Goal: Feedback & Contribution: Submit feedback/report problem

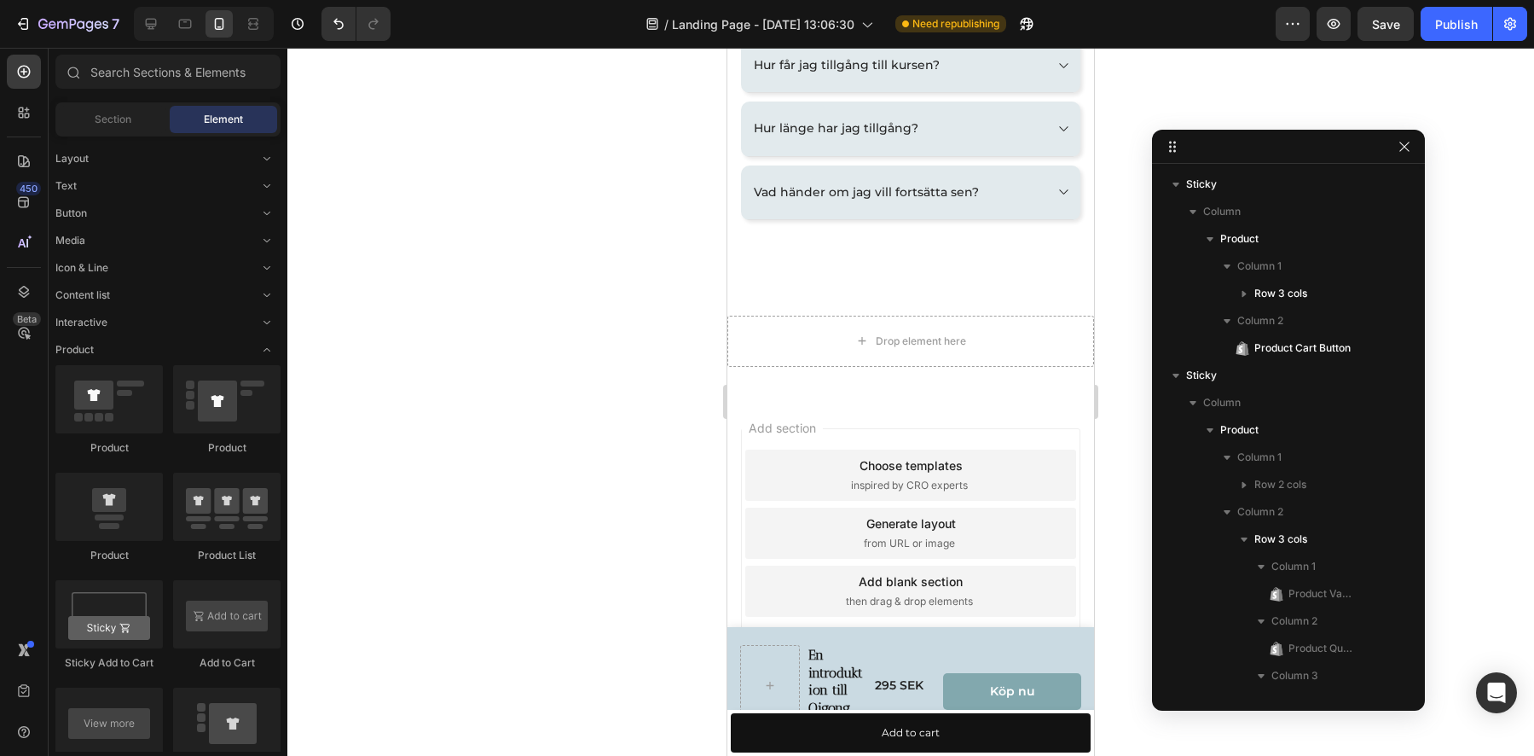
scroll to position [243, 0]
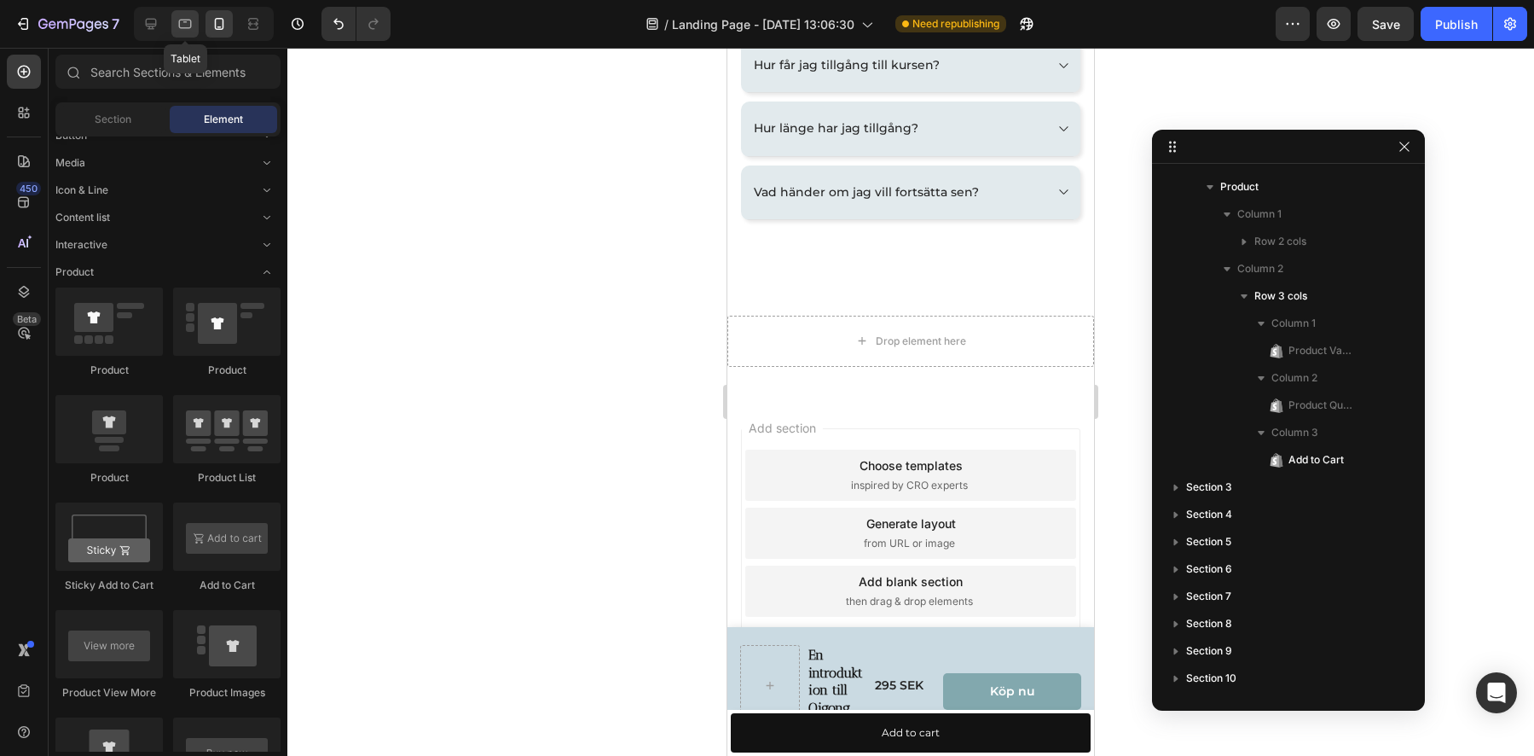
click at [182, 33] on div at bounding box center [184, 23] width 27 height 27
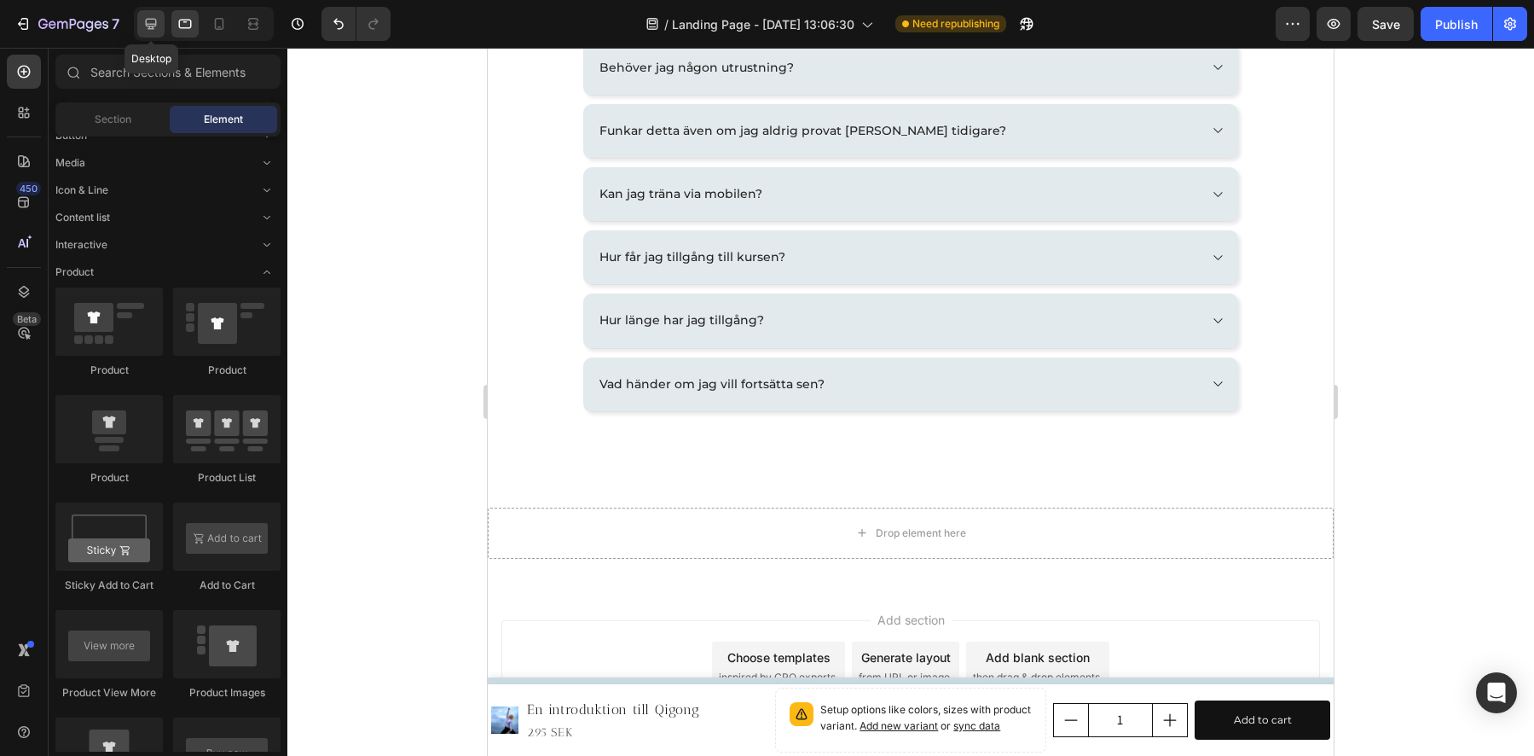
click at [156, 27] on icon at bounding box center [150, 23] width 17 height 17
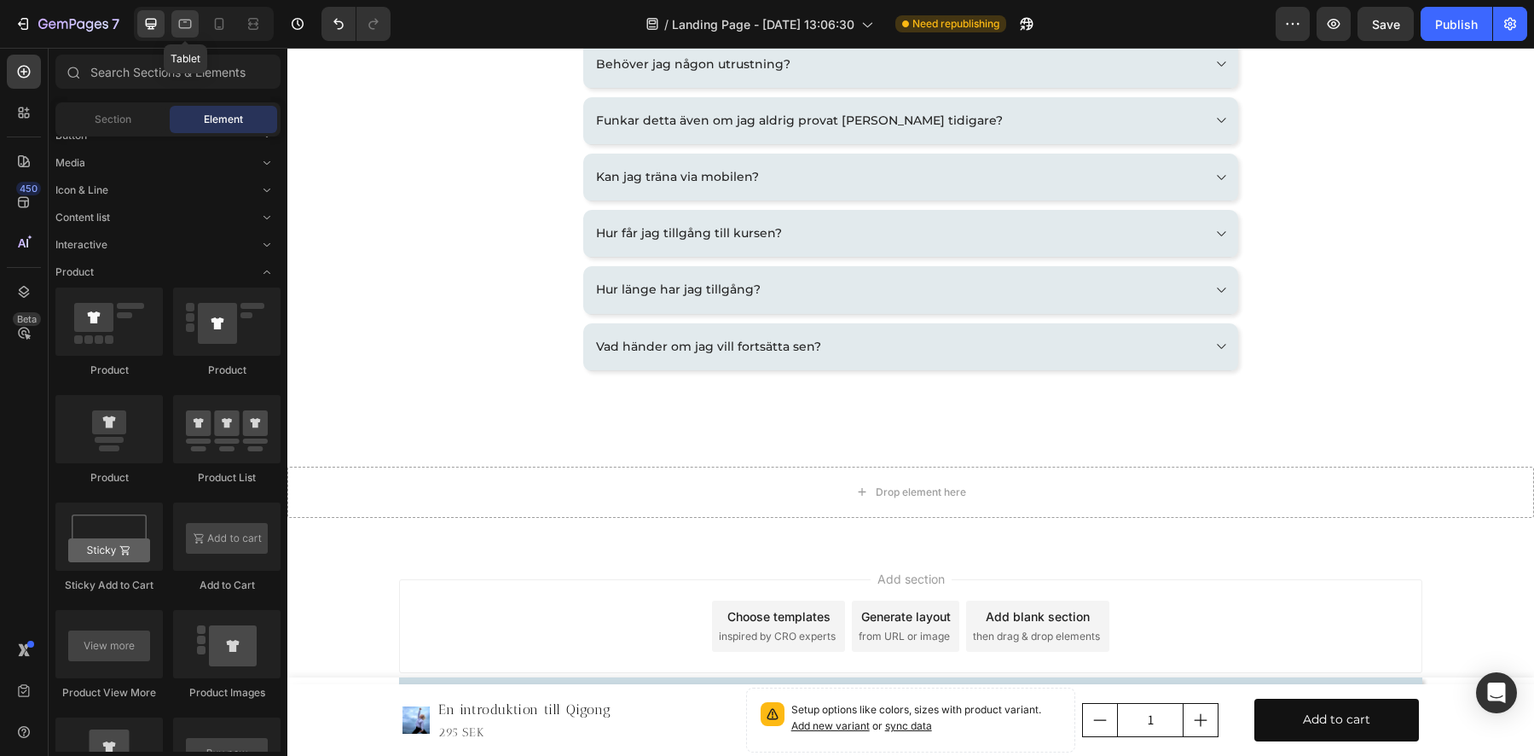
click at [190, 29] on icon at bounding box center [185, 23] width 17 height 17
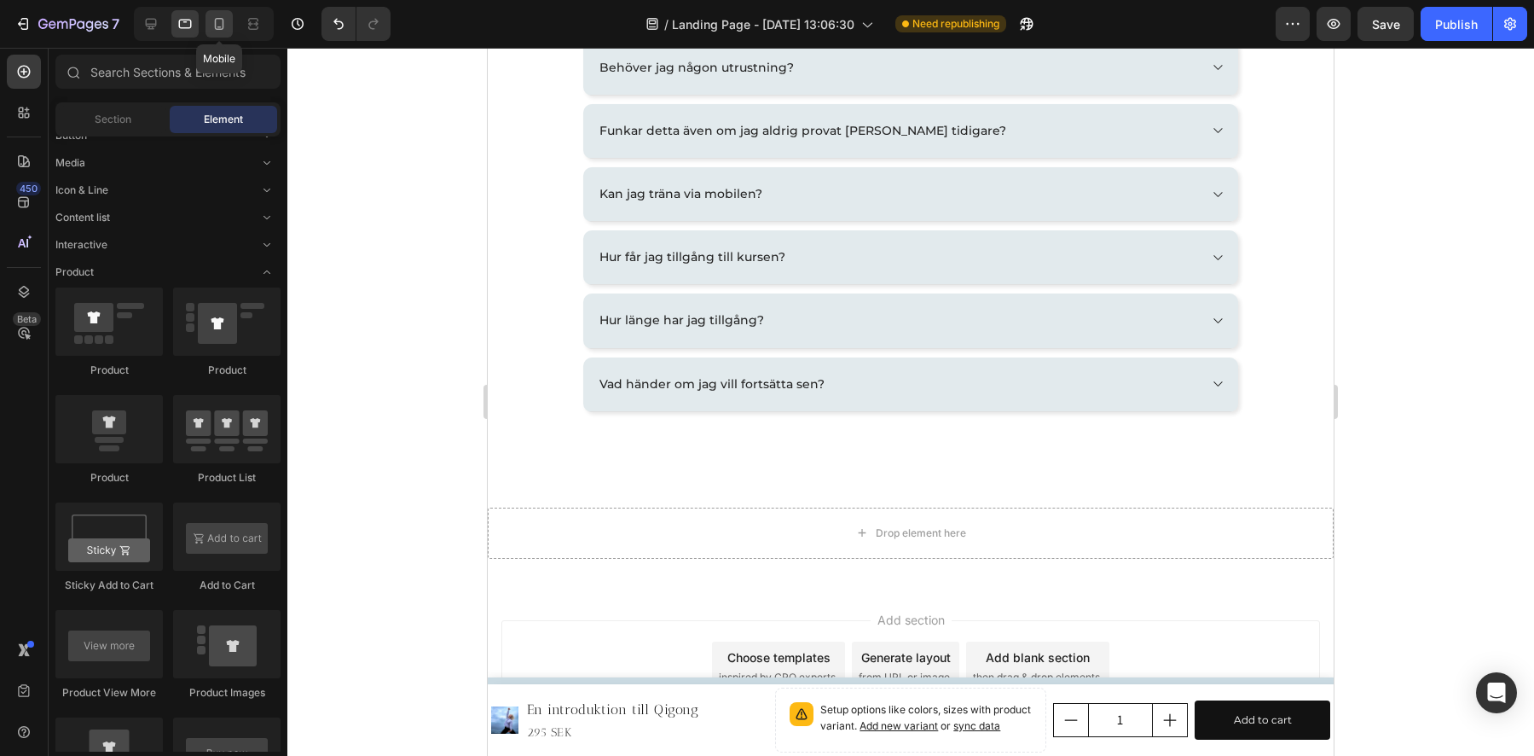
click at [224, 23] on icon at bounding box center [219, 23] width 17 height 17
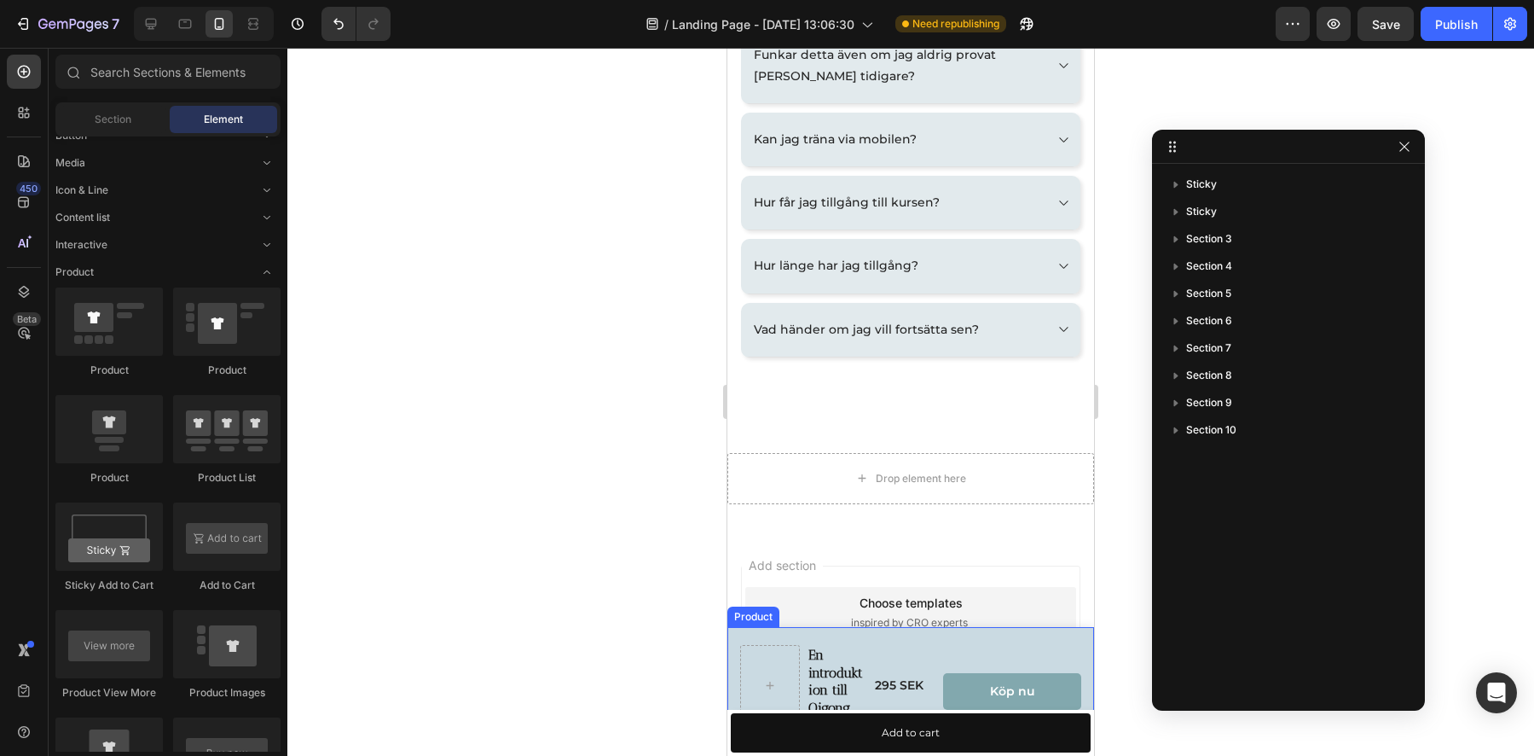
click at [876, 637] on div "En introduktion till Qigong Product Title 295 SEK Product Price Product Price R…" at bounding box center [910, 691] width 367 height 129
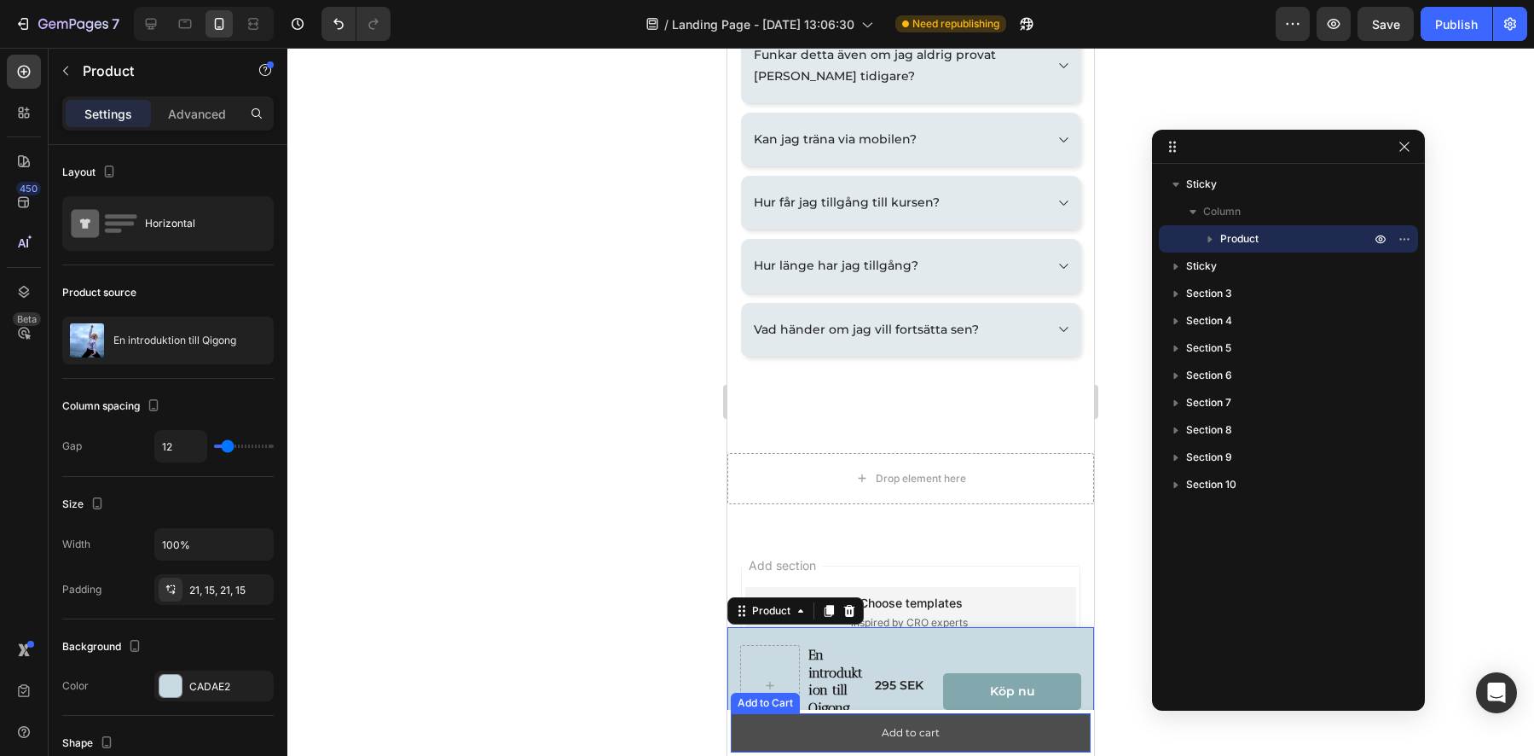
click at [830, 728] on button "Add to cart" at bounding box center [911, 732] width 360 height 39
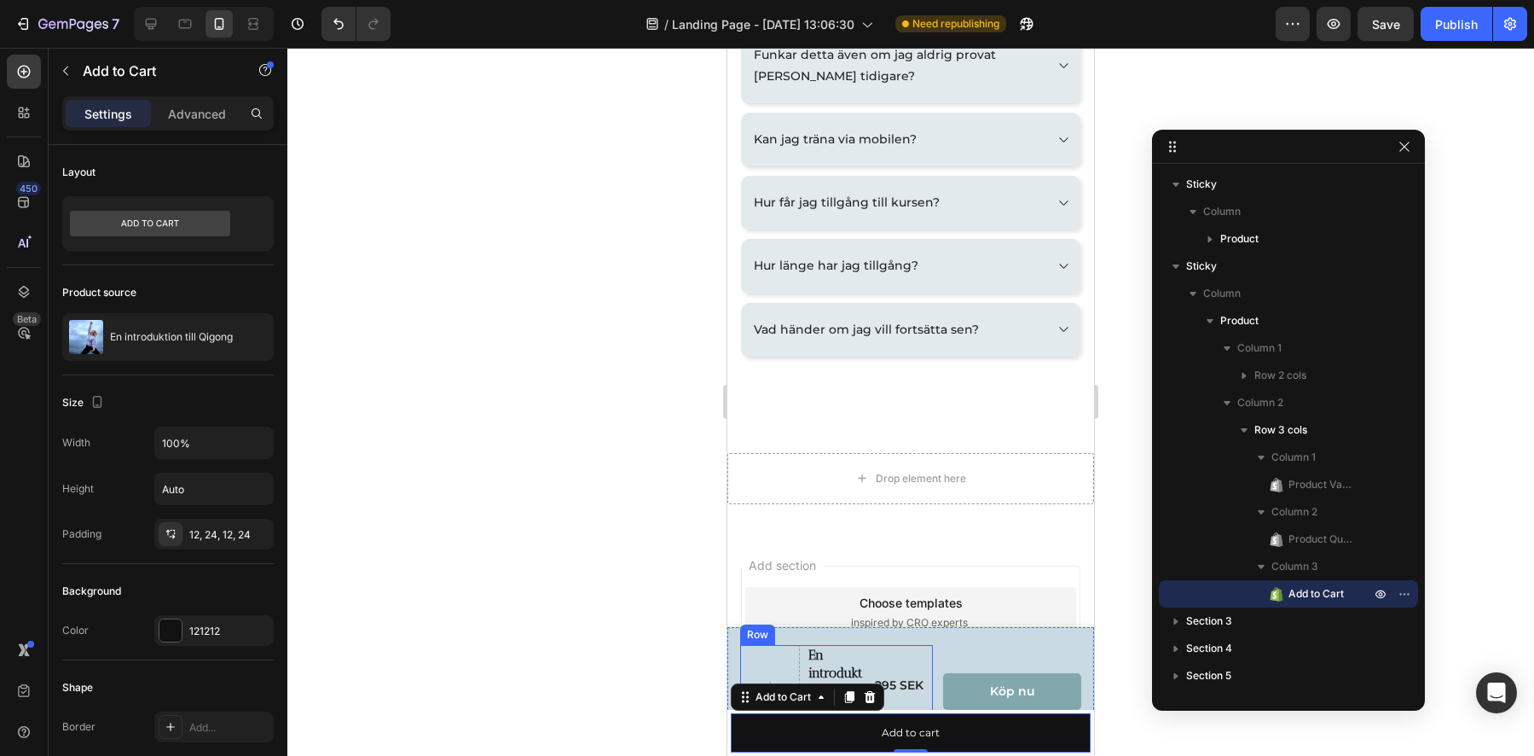
click at [899, 645] on div "295 SEK Product Price Product Price" at bounding box center [903, 685] width 60 height 81
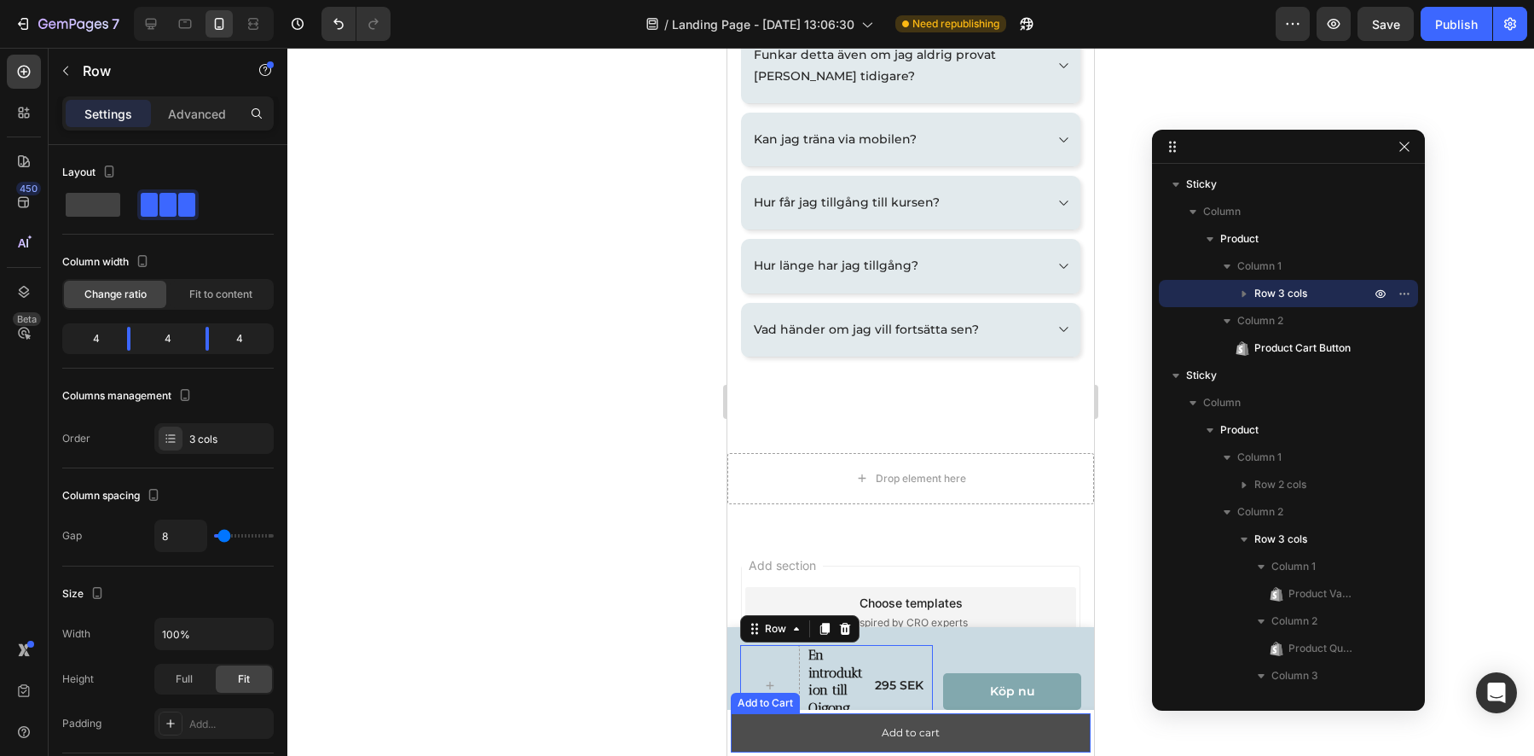
click at [784, 746] on button "Add to cart" at bounding box center [911, 732] width 360 height 39
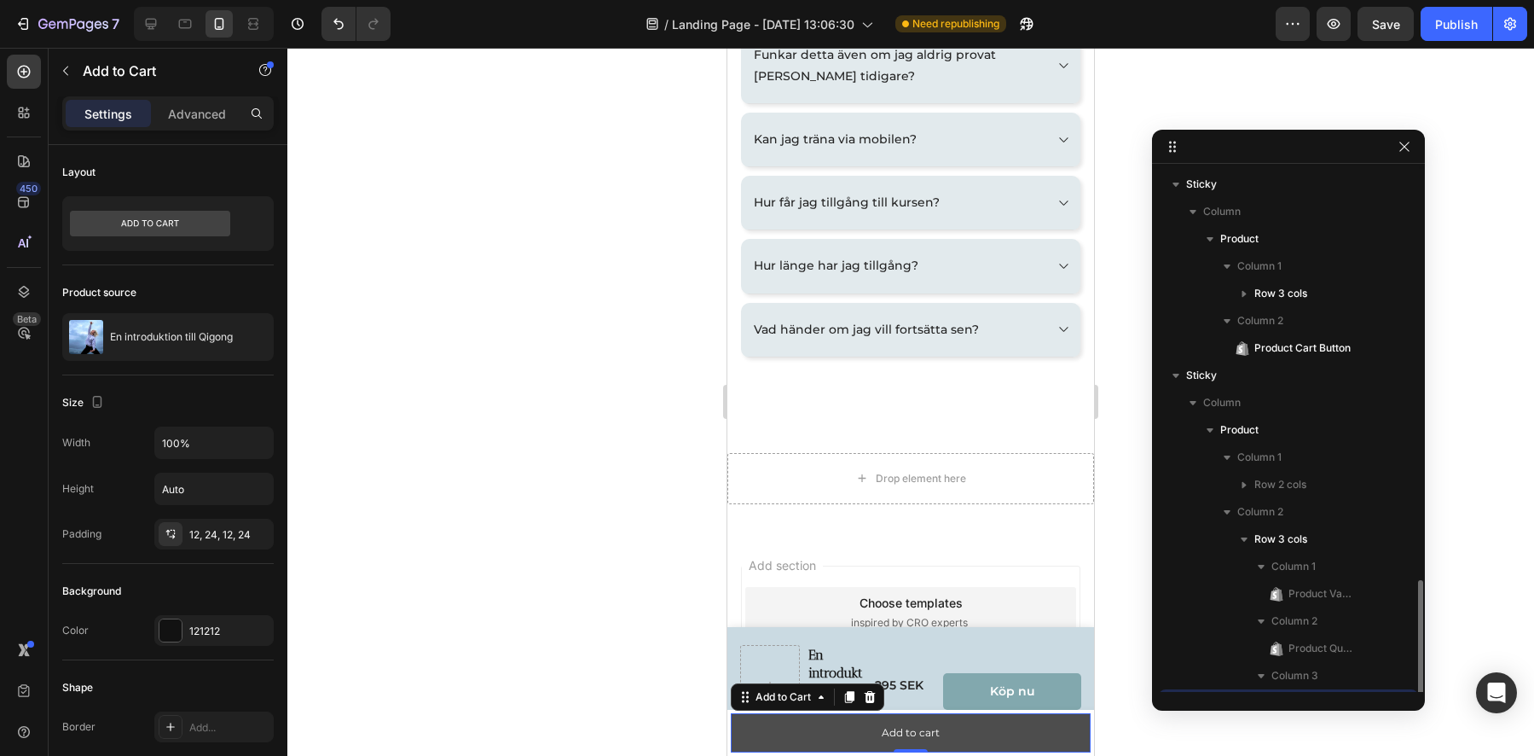
scroll to position [243, 0]
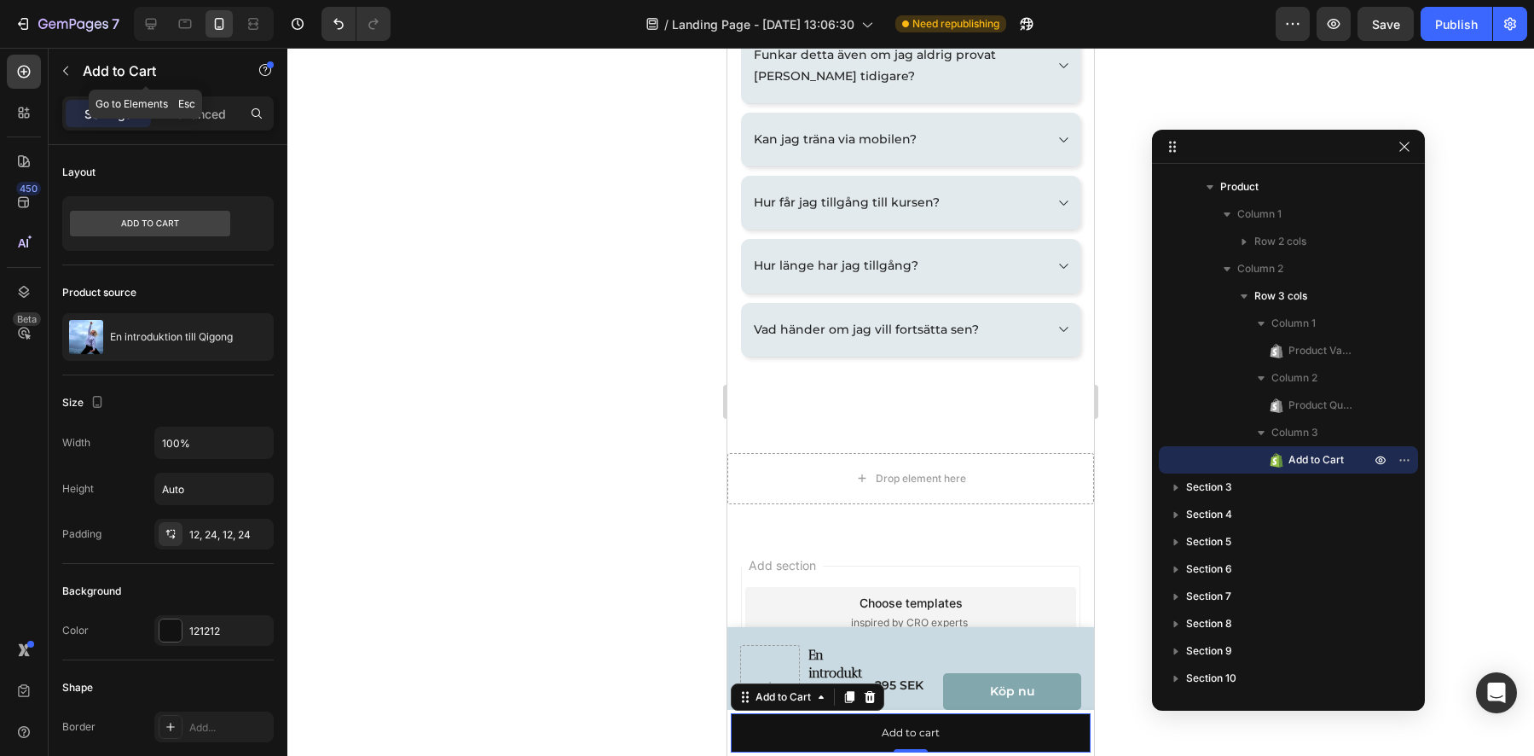
click at [72, 70] on button "button" at bounding box center [65, 70] width 27 height 27
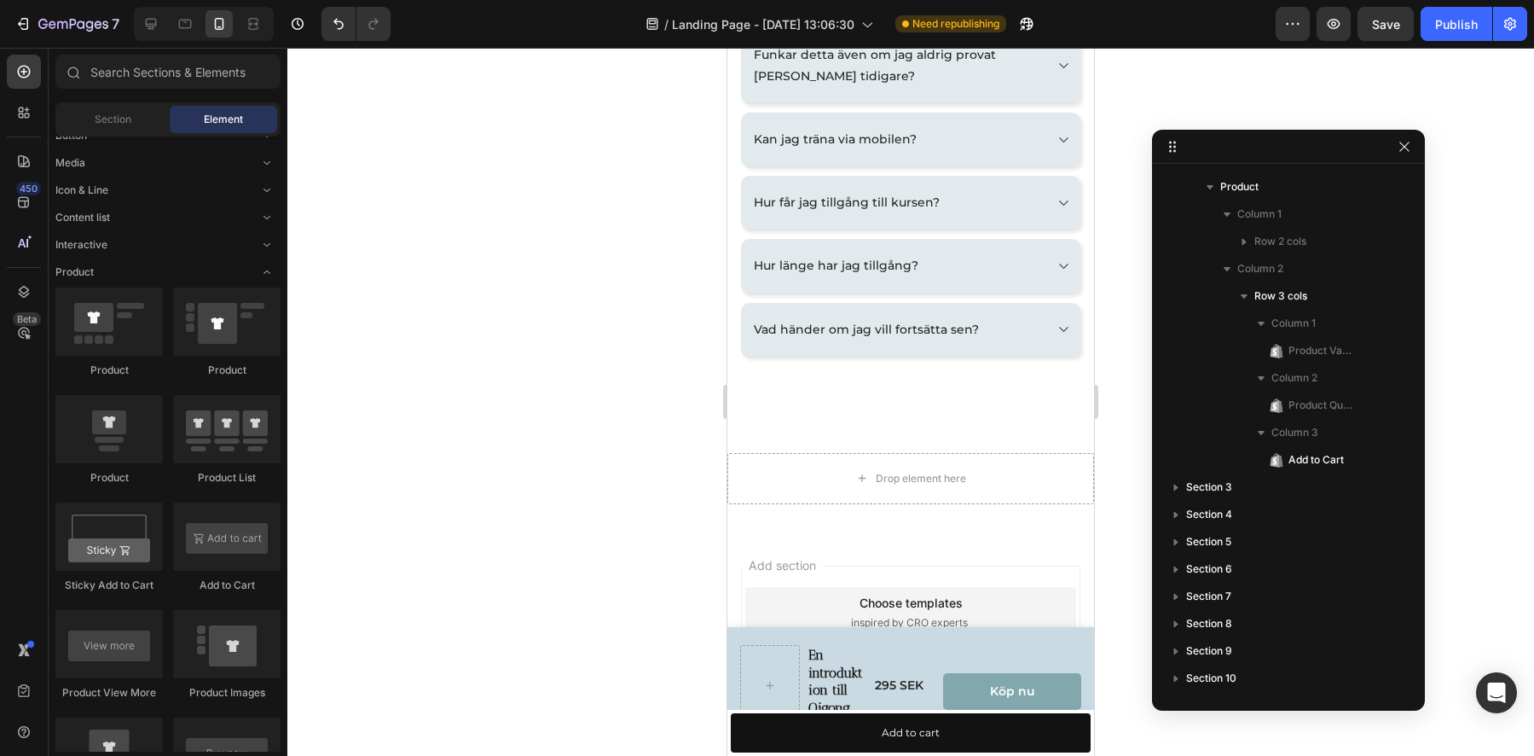
scroll to position [2980, 0]
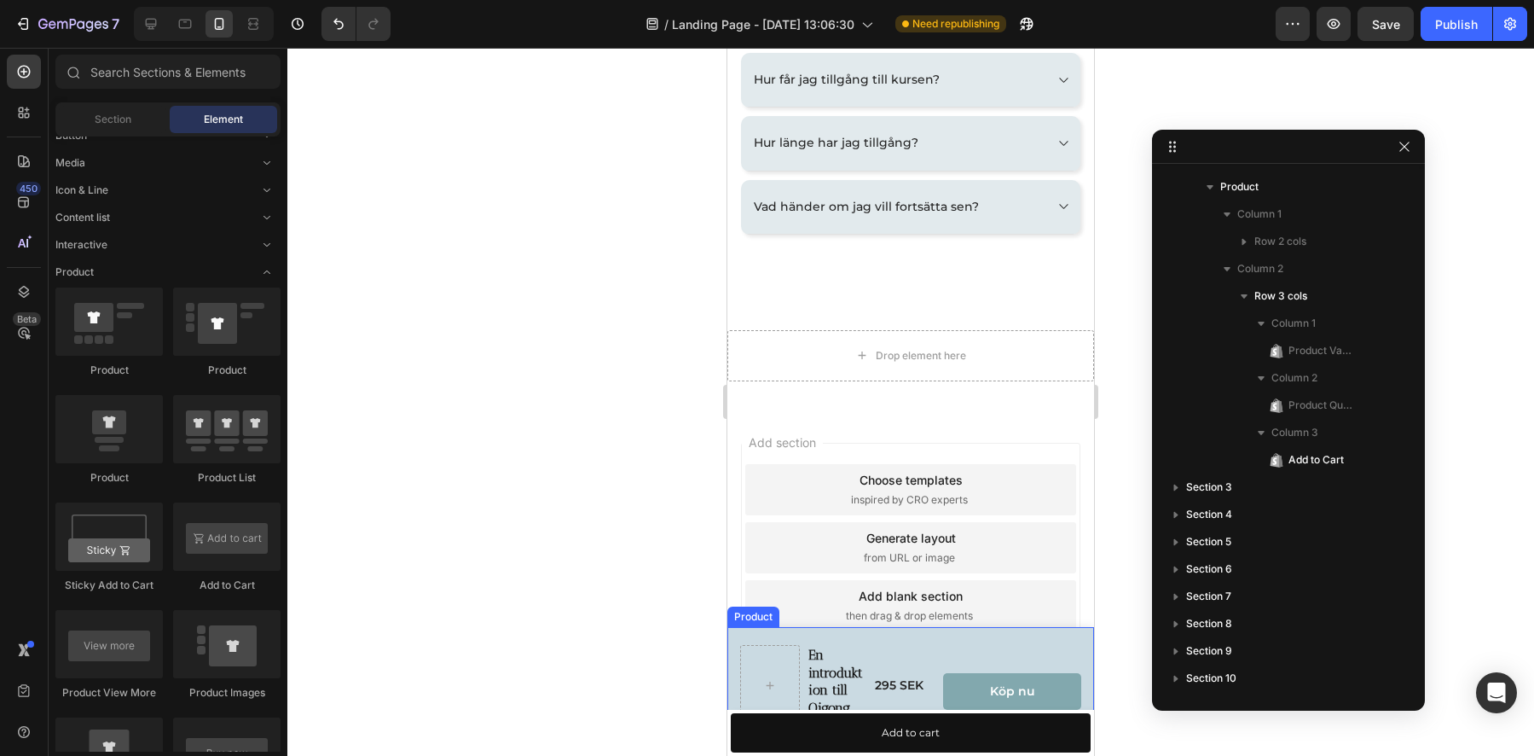
click at [753, 634] on div "En introduktion till Qigong Product Title 295 SEK Product Price Product Price R…" at bounding box center [910, 691] width 367 height 129
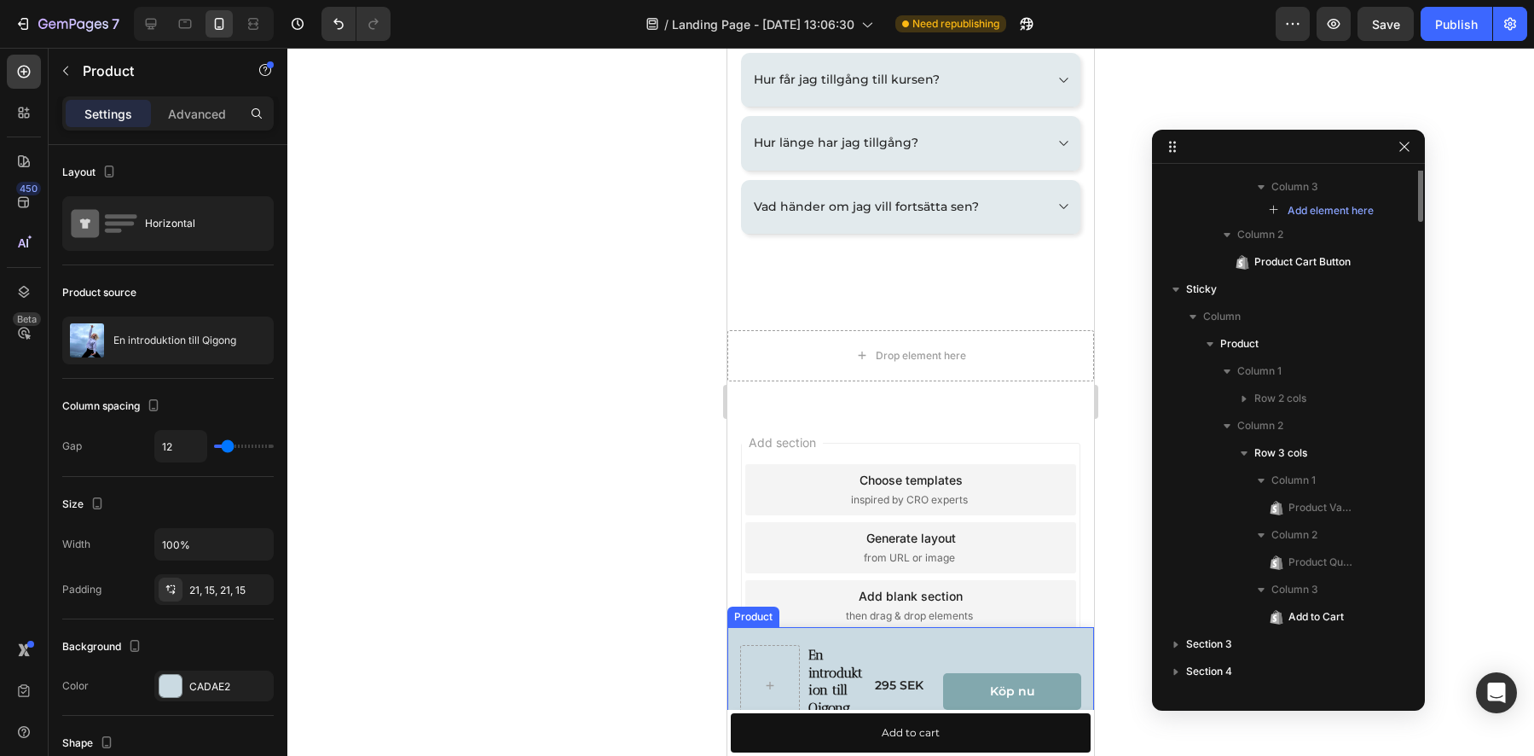
scroll to position [0, 0]
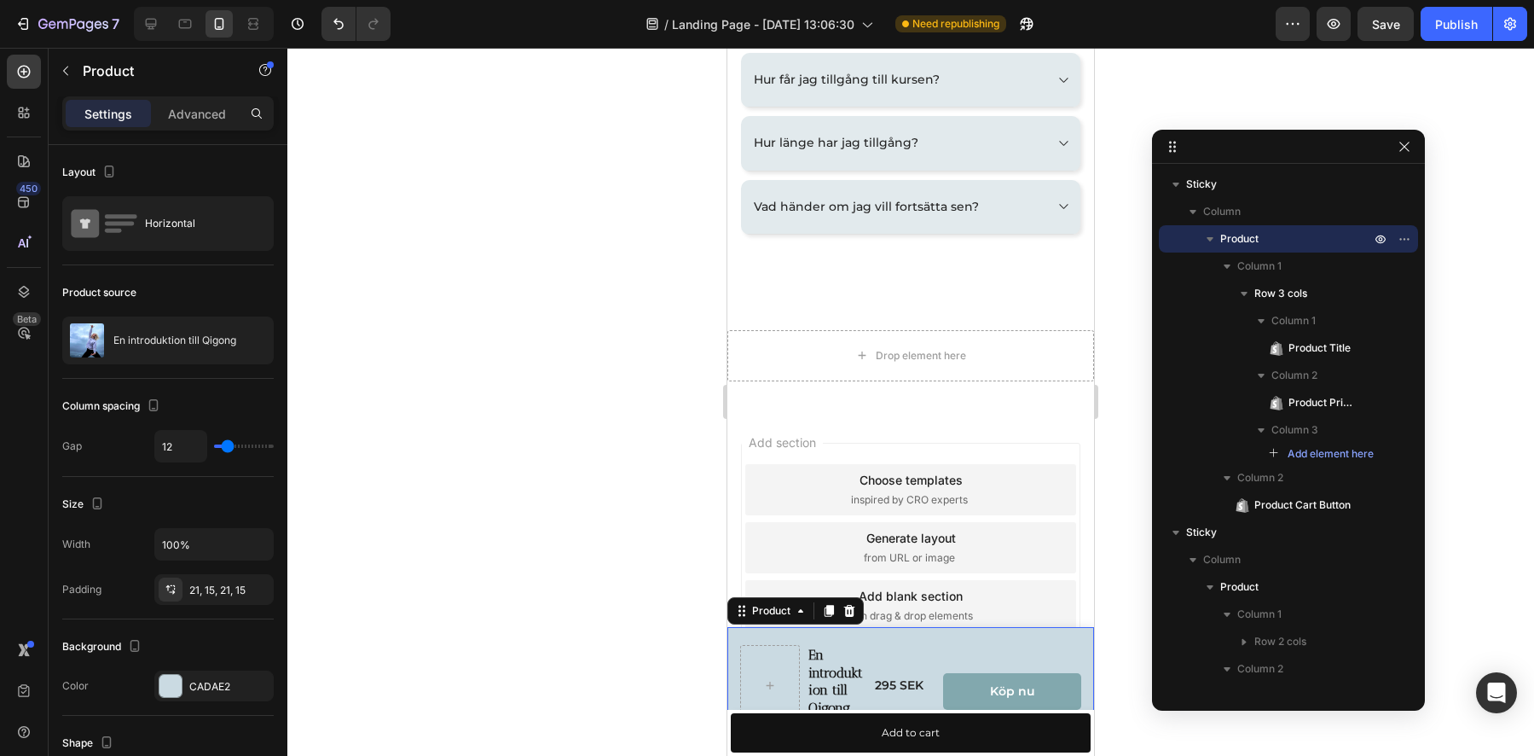
click at [850, 611] on icon at bounding box center [850, 611] width 14 height 14
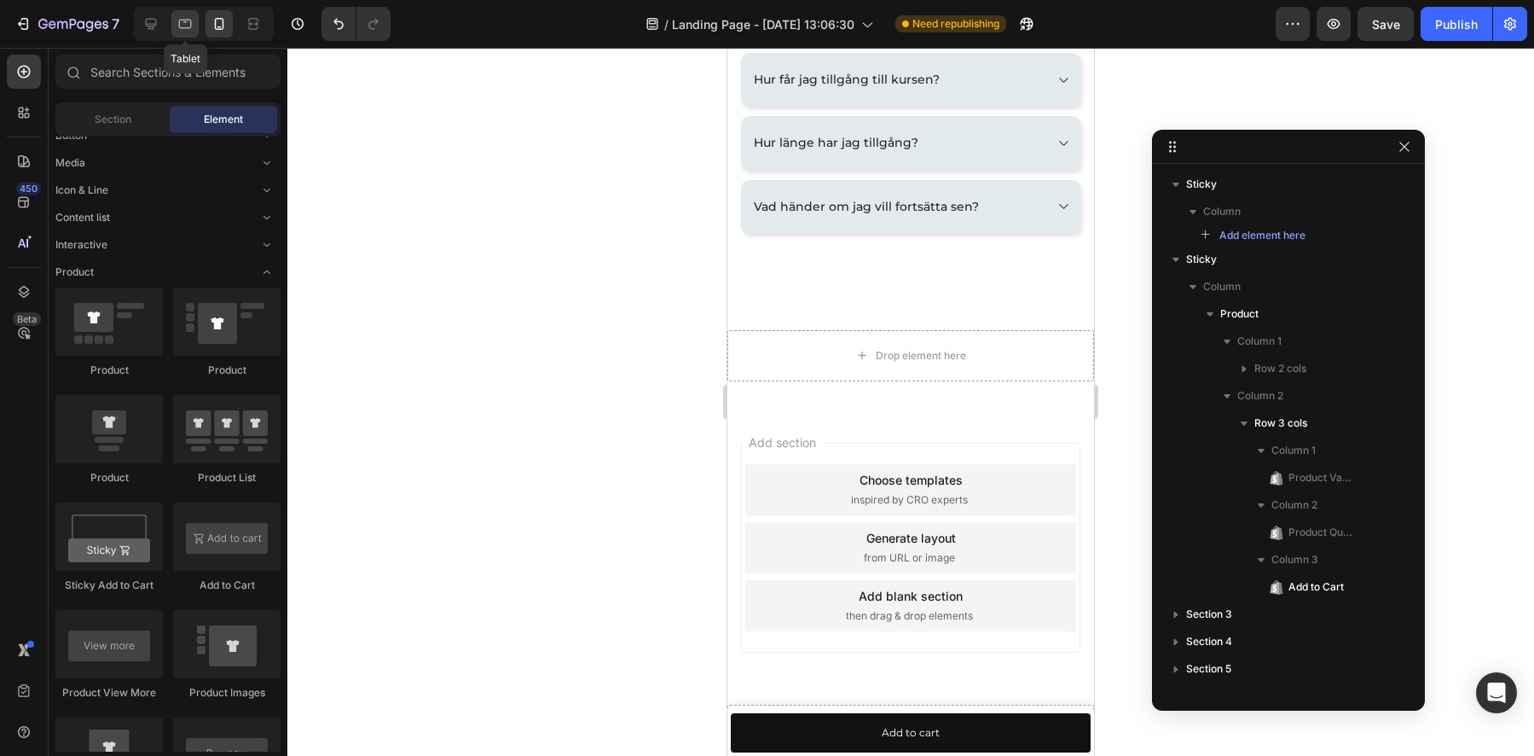
click at [184, 28] on icon at bounding box center [185, 24] width 13 height 9
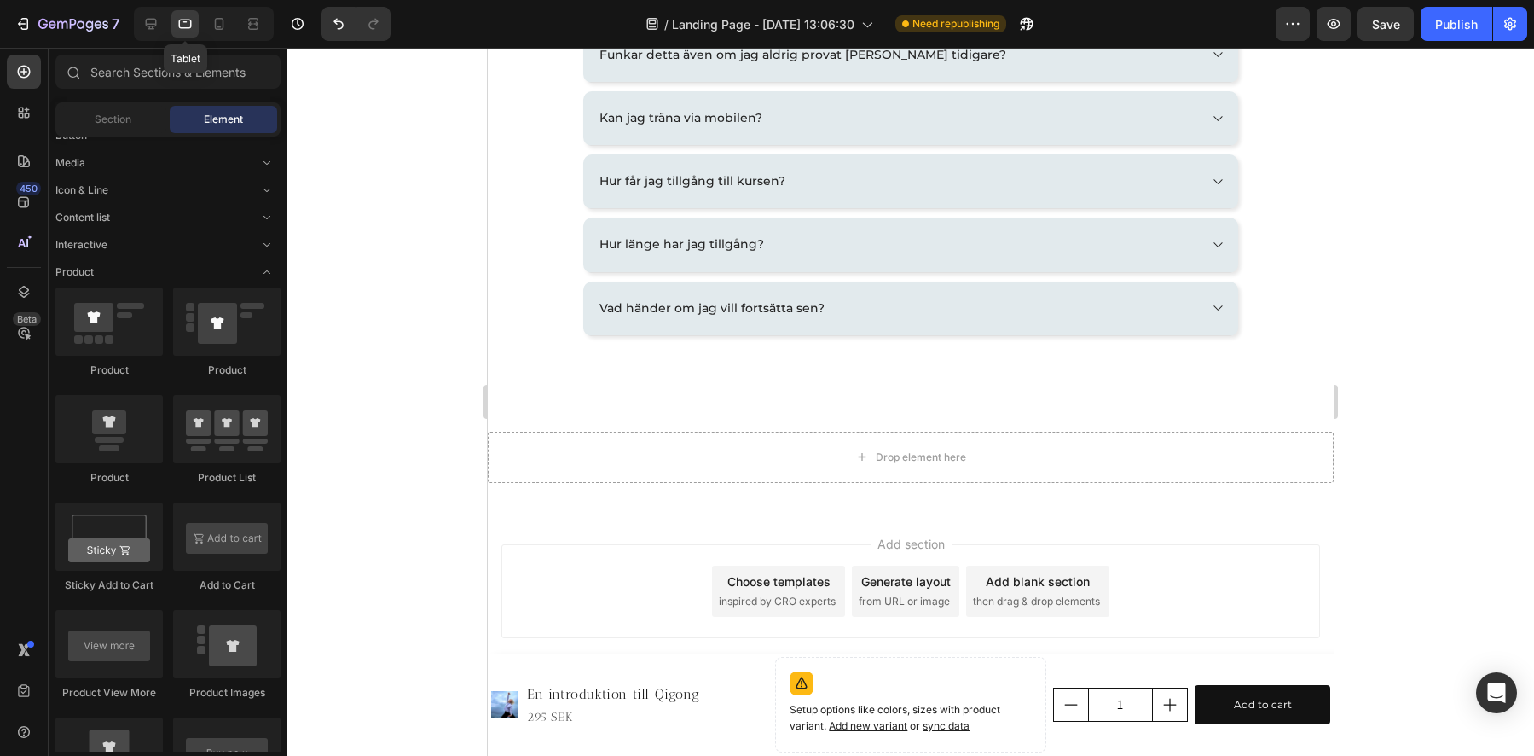
scroll to position [2857, 0]
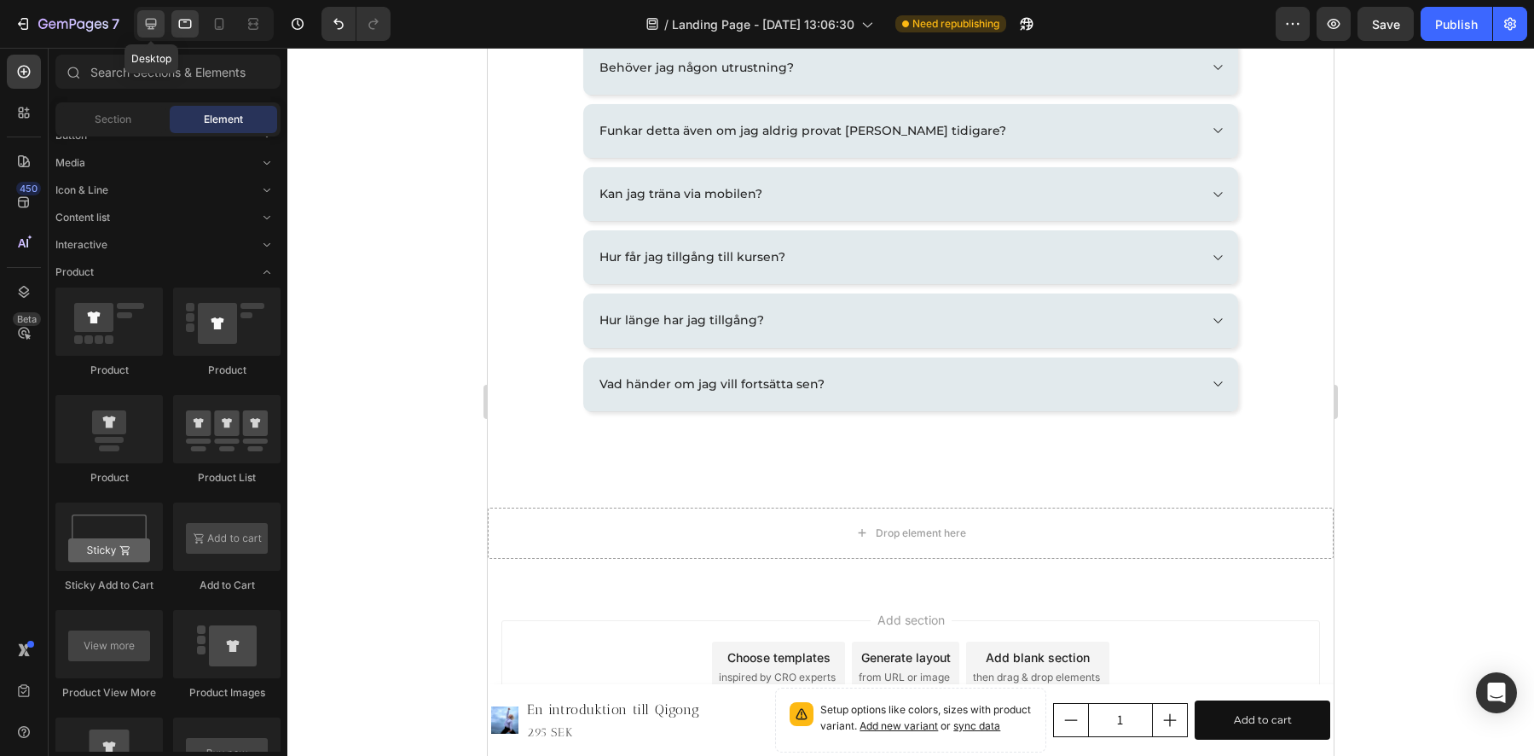
click at [143, 24] on icon at bounding box center [150, 23] width 17 height 17
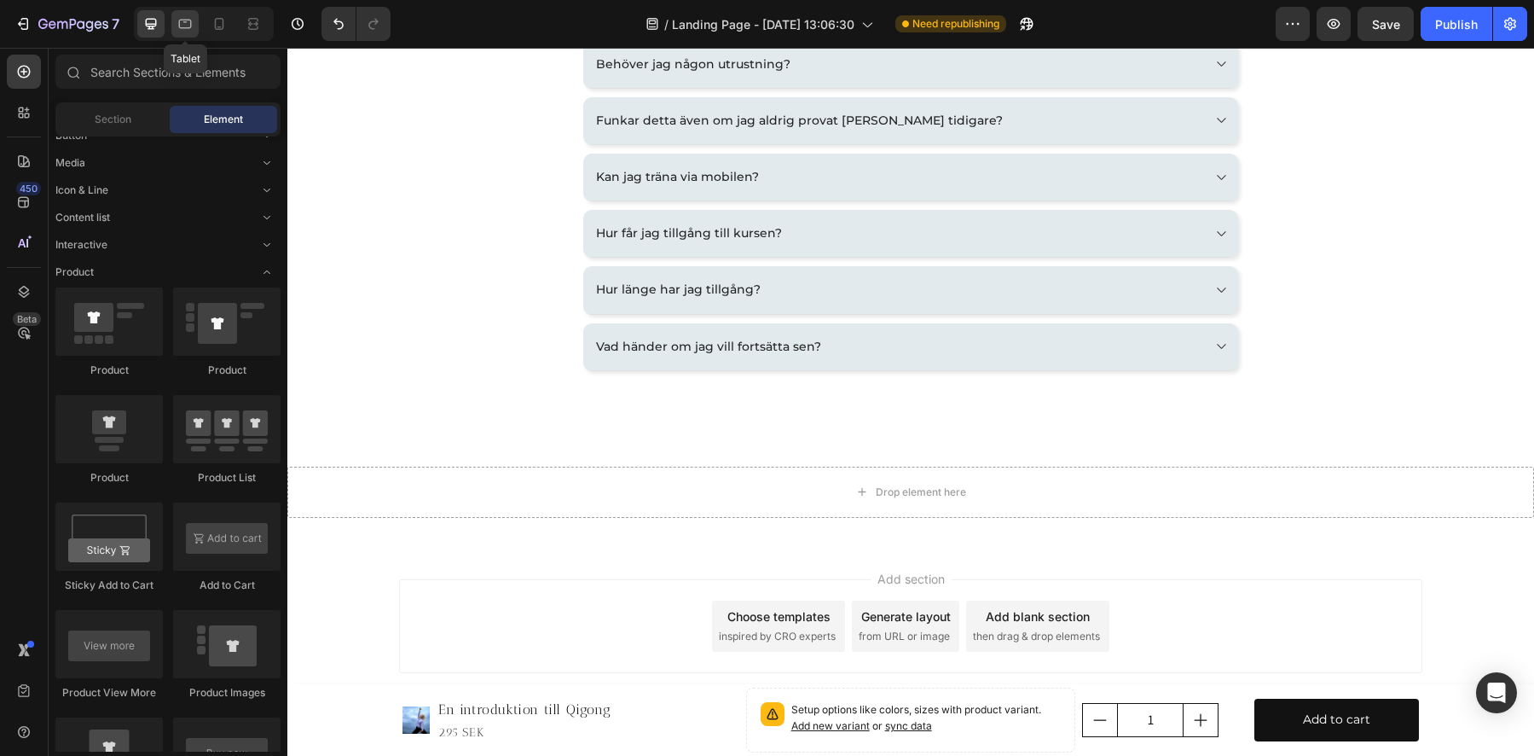
click at [187, 26] on icon at bounding box center [185, 23] width 17 height 17
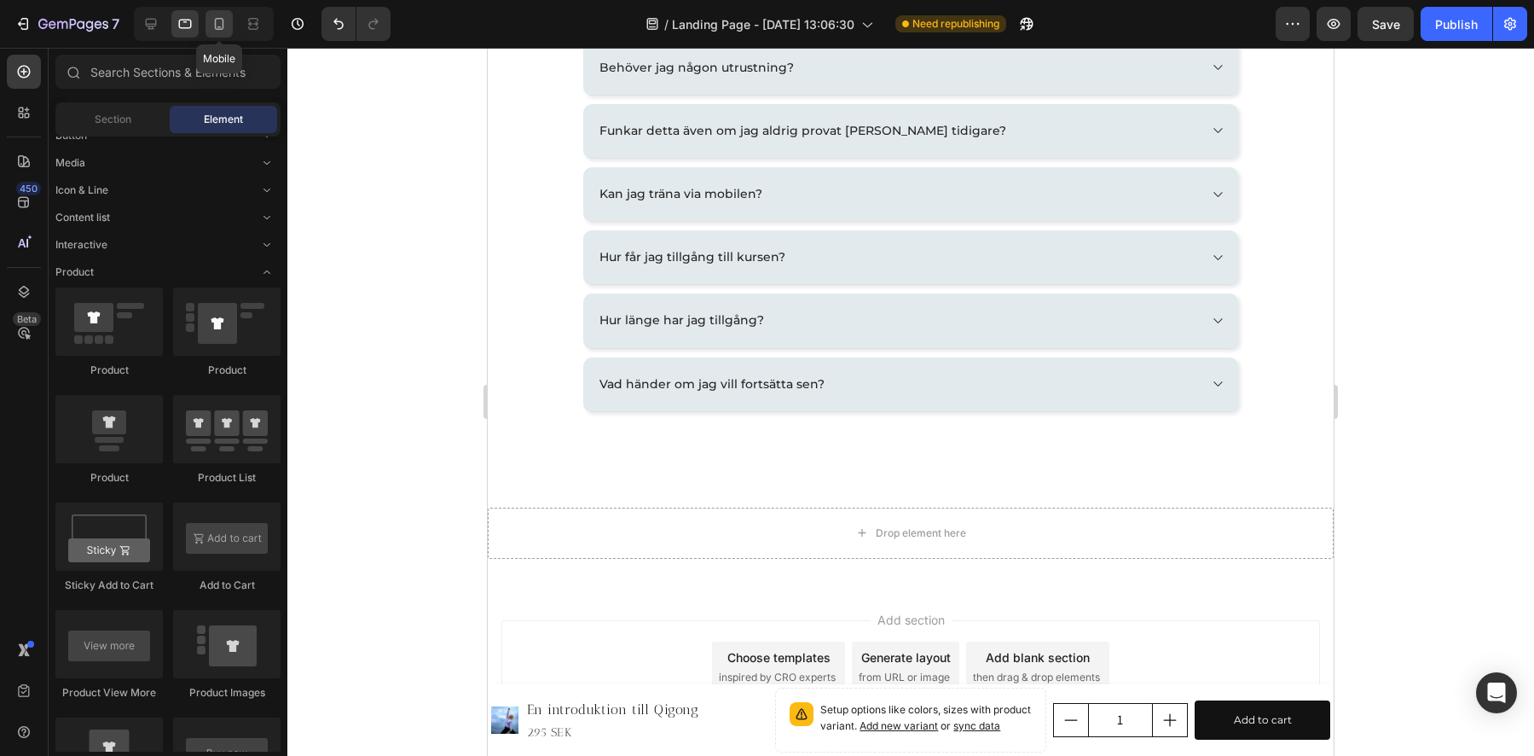
click at [224, 24] on icon at bounding box center [219, 23] width 17 height 17
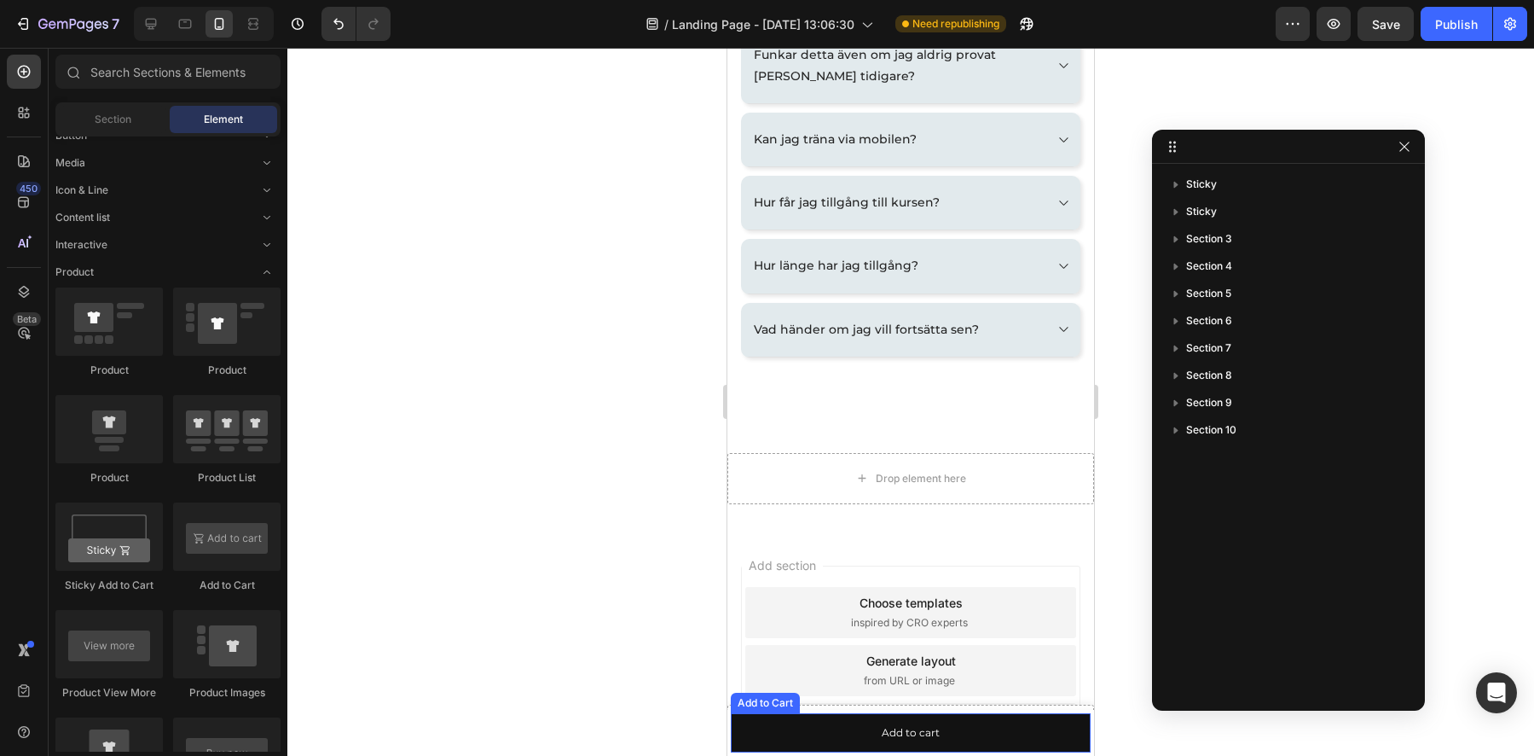
click at [764, 705] on div "Add to Cart" at bounding box center [765, 702] width 62 height 15
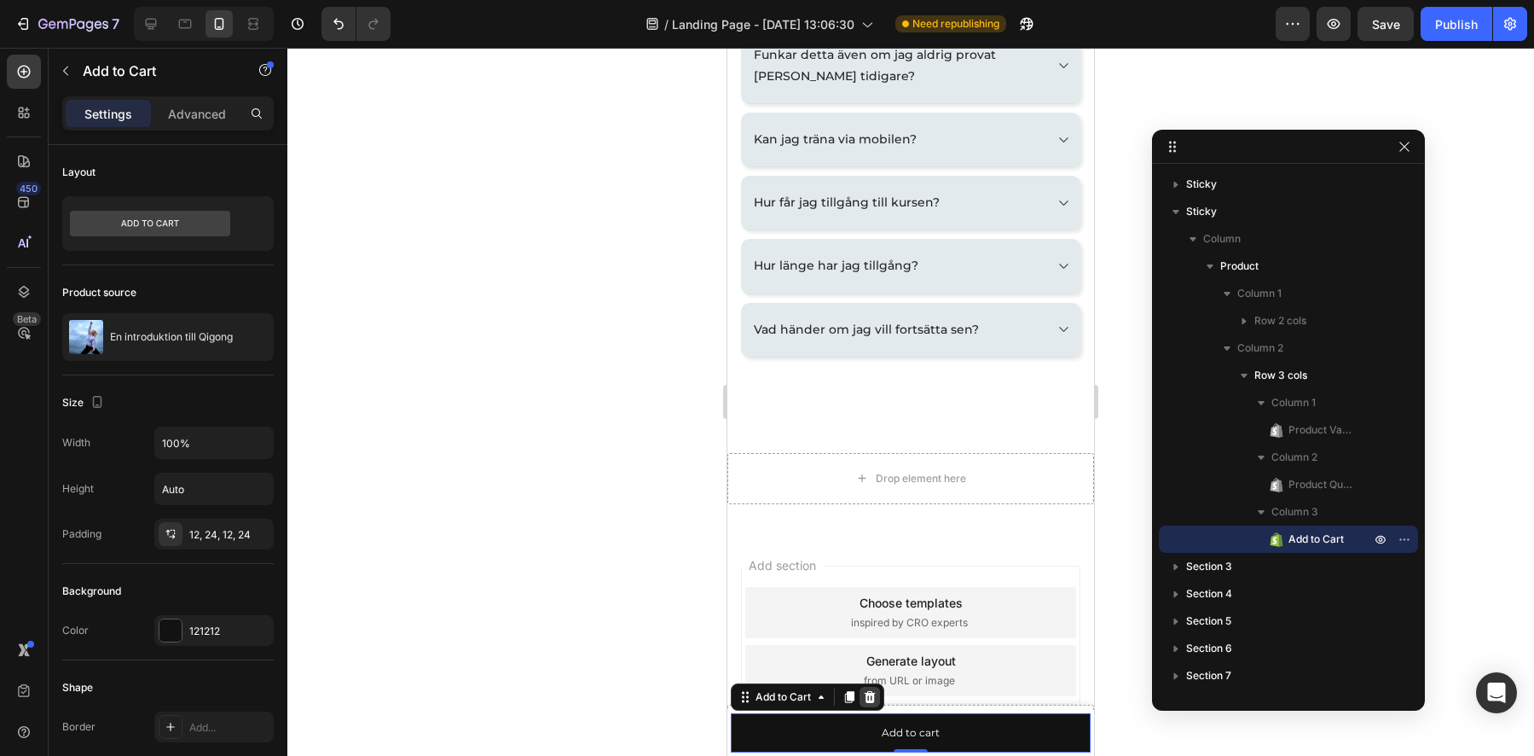
click at [873, 694] on icon at bounding box center [870, 697] width 11 height 12
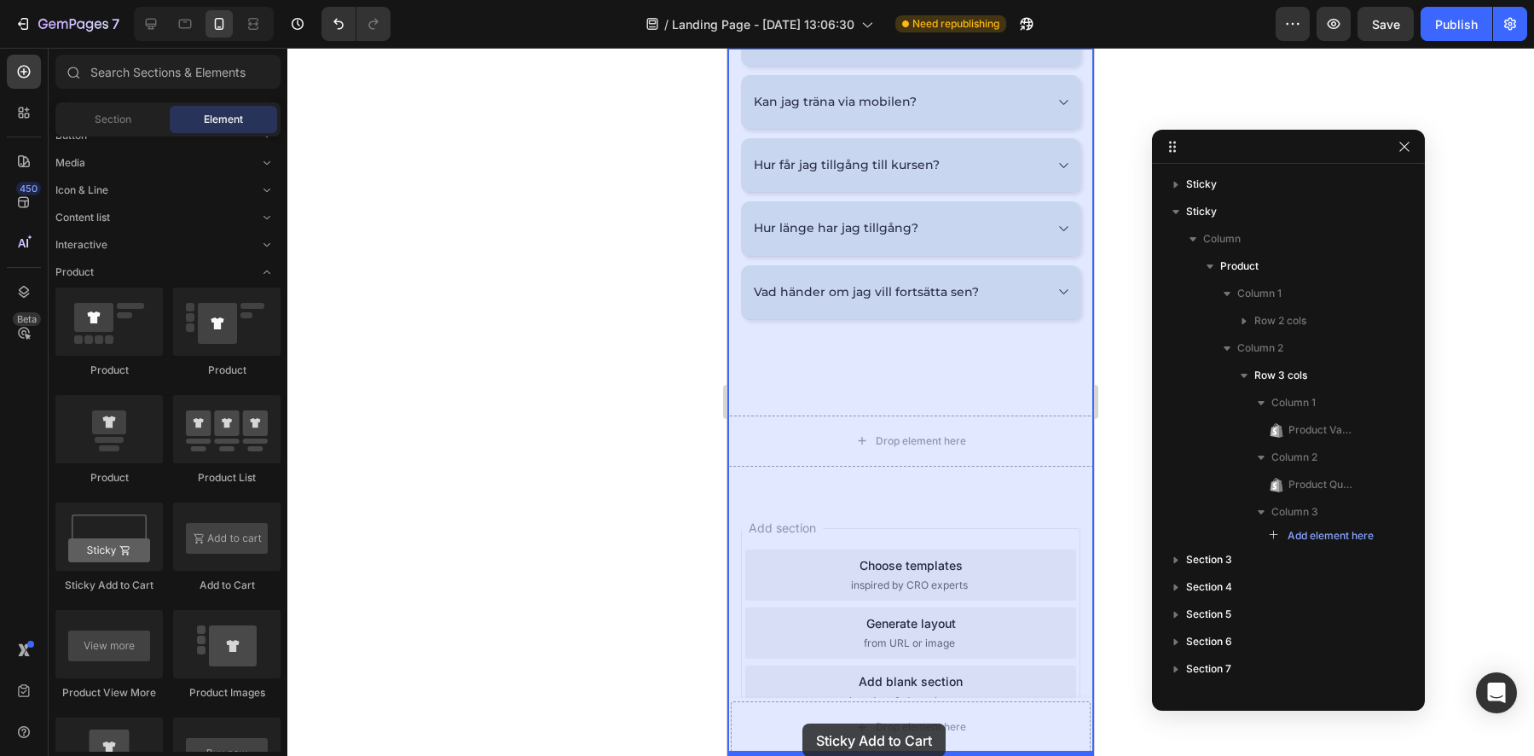
scroll to position [2994, 0]
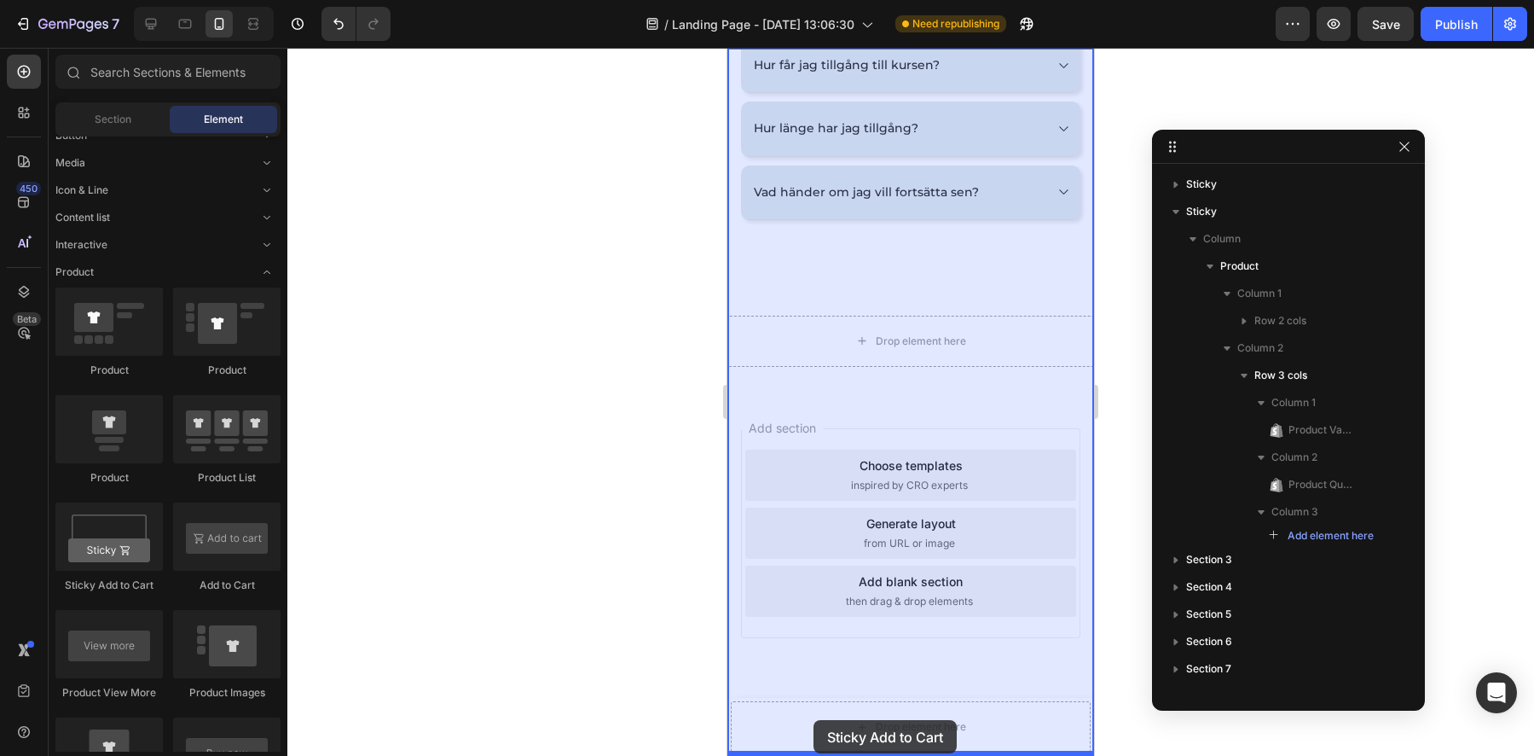
drag, startPoint x: 819, startPoint y: 584, endPoint x: 814, endPoint y: 720, distance: 135.7
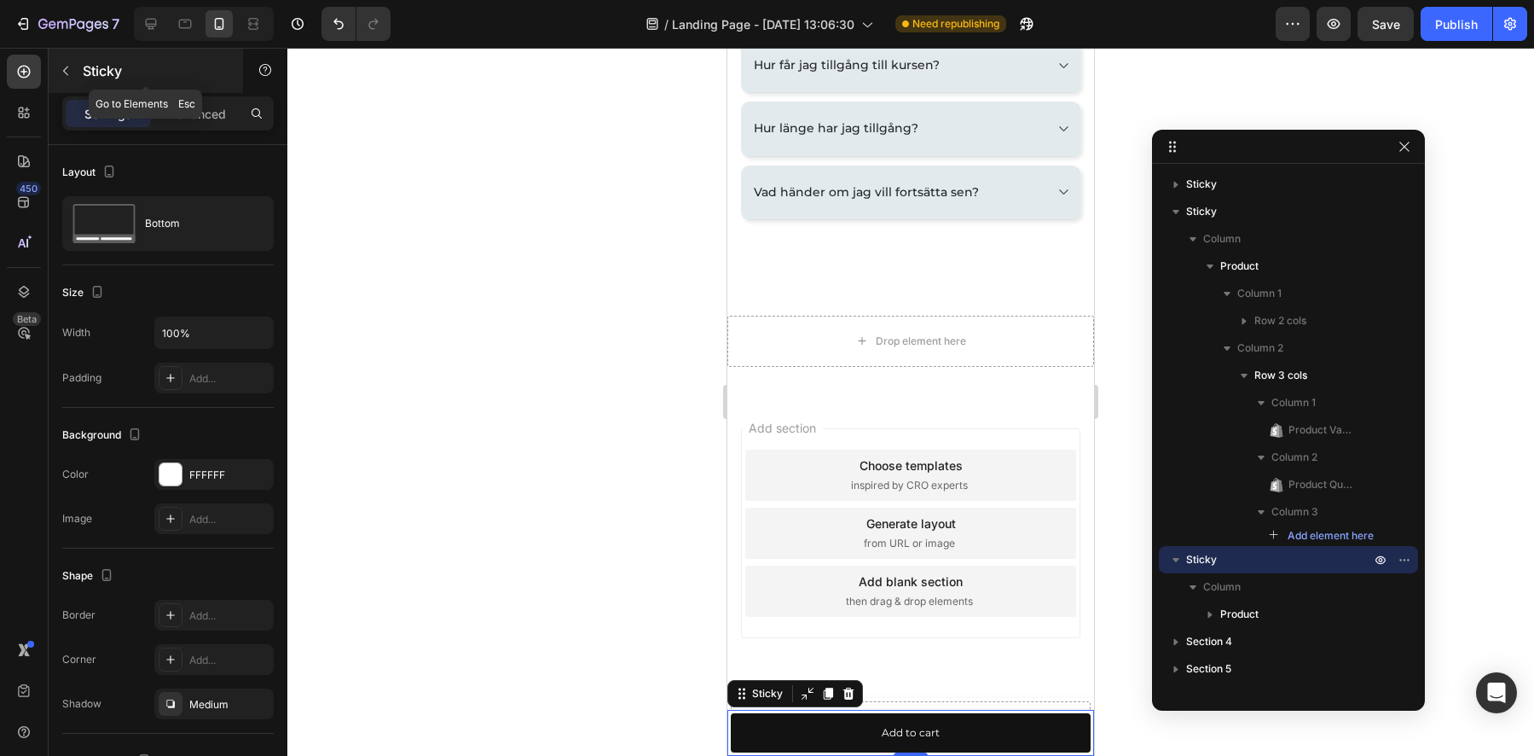
click at [62, 65] on icon "button" at bounding box center [66, 71] width 14 height 14
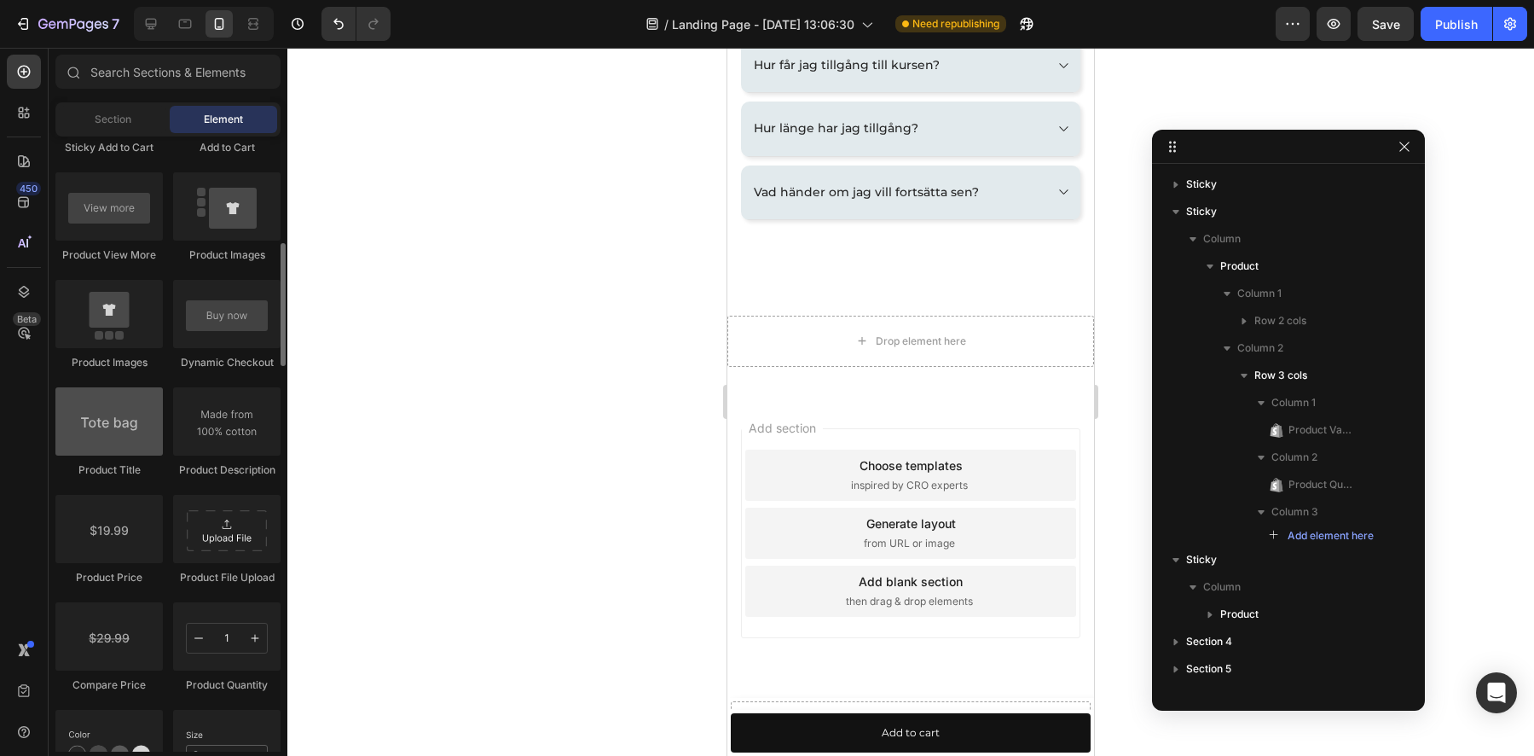
scroll to position [519, 0]
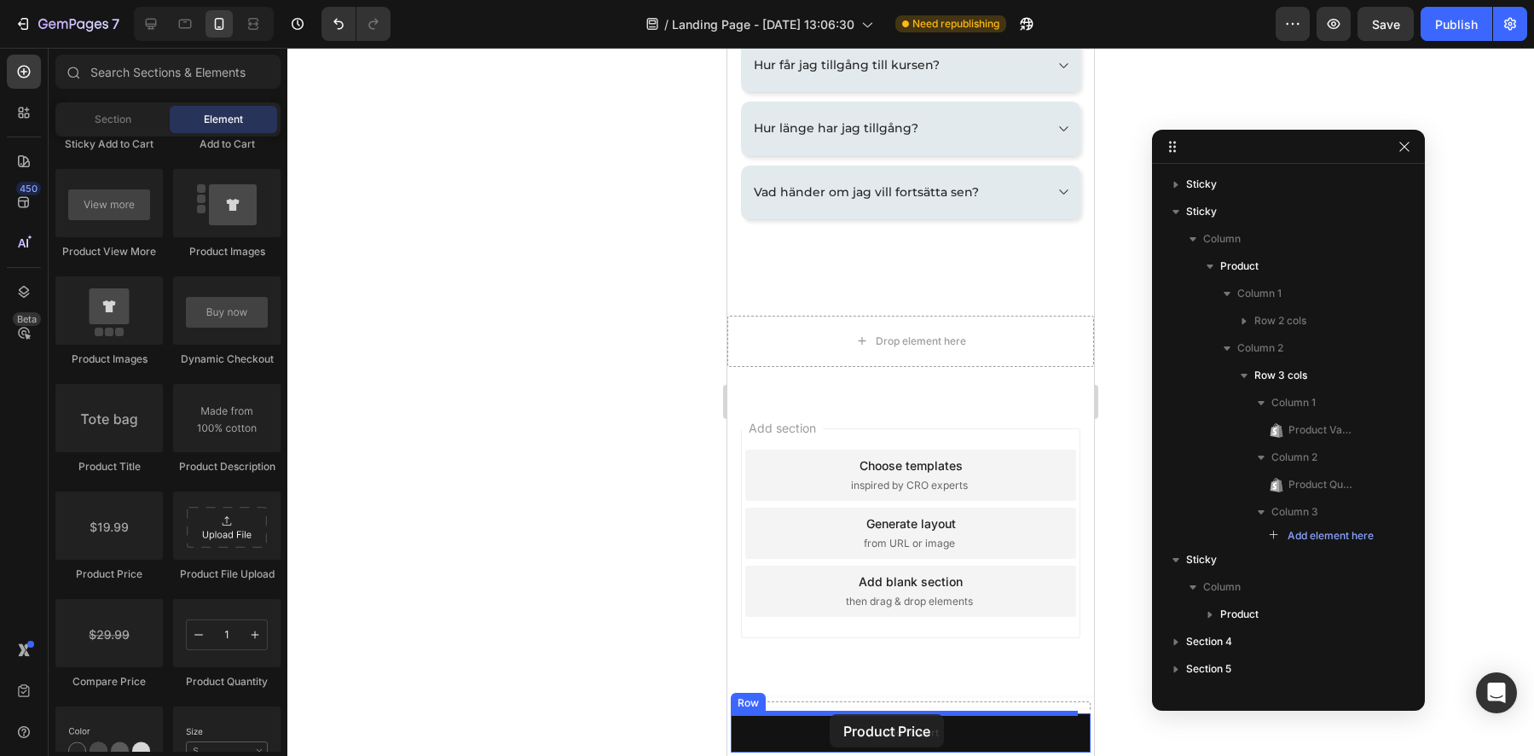
drag, startPoint x: 844, startPoint y: 578, endPoint x: 830, endPoint y: 716, distance: 138.1
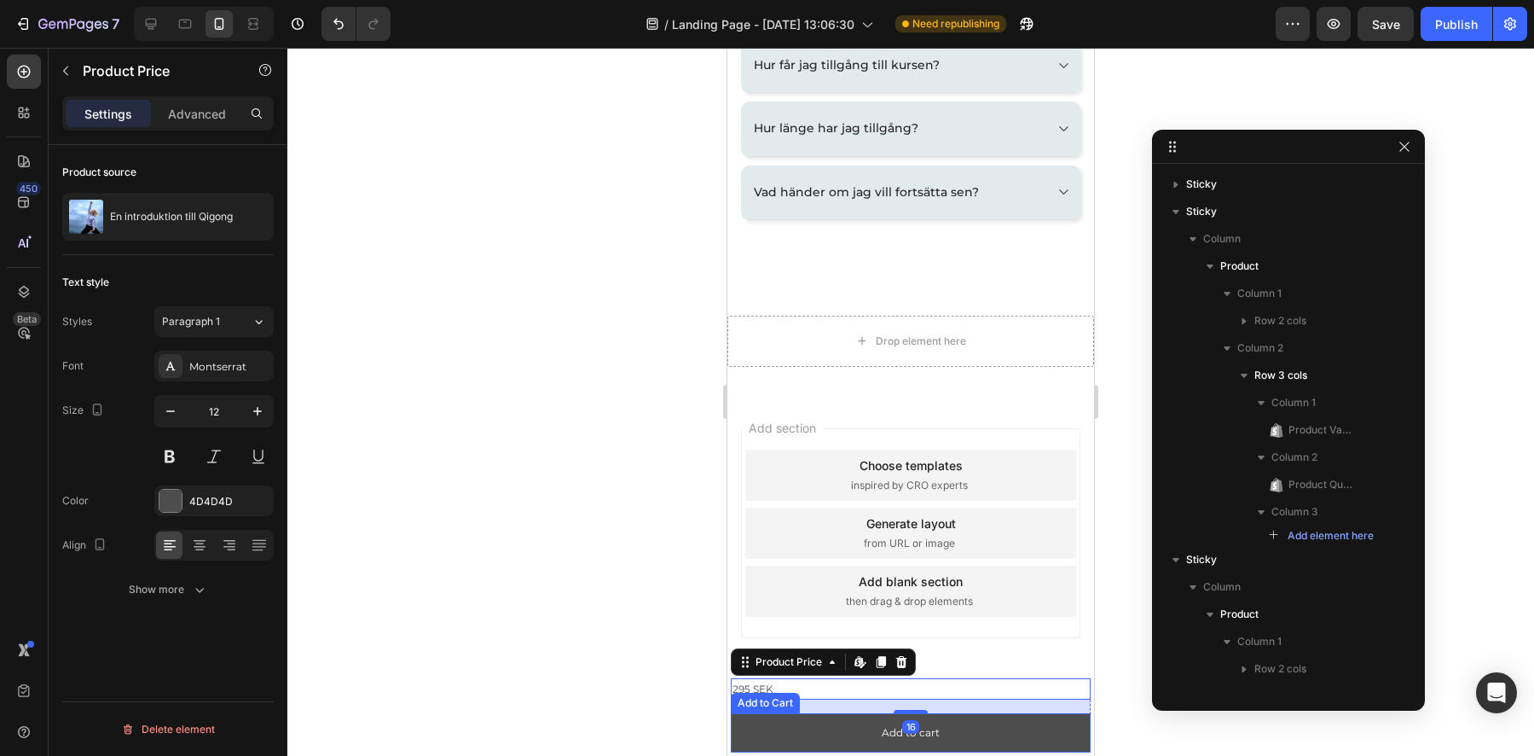
scroll to position [455, 0]
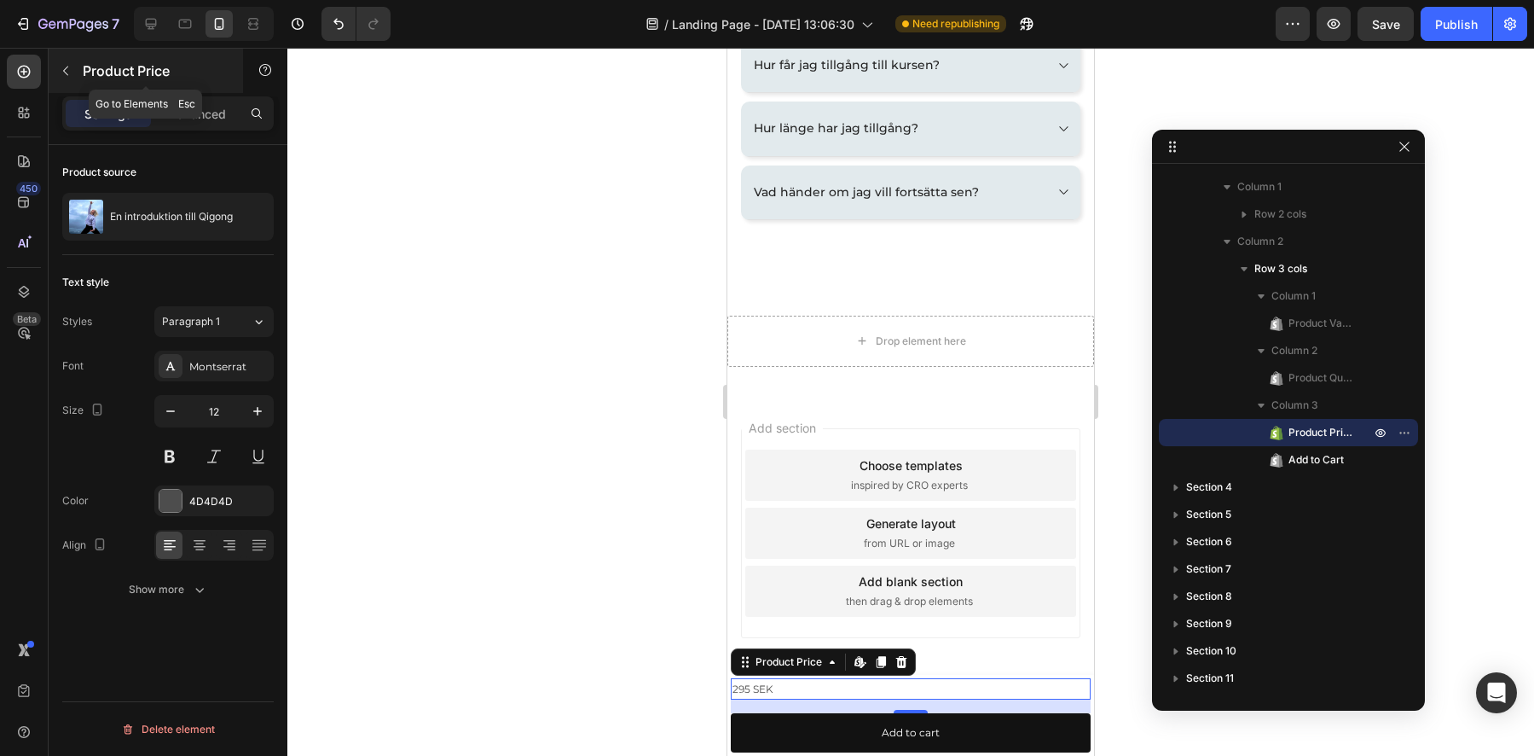
click at [65, 71] on icon "button" at bounding box center [66, 71] width 14 height 14
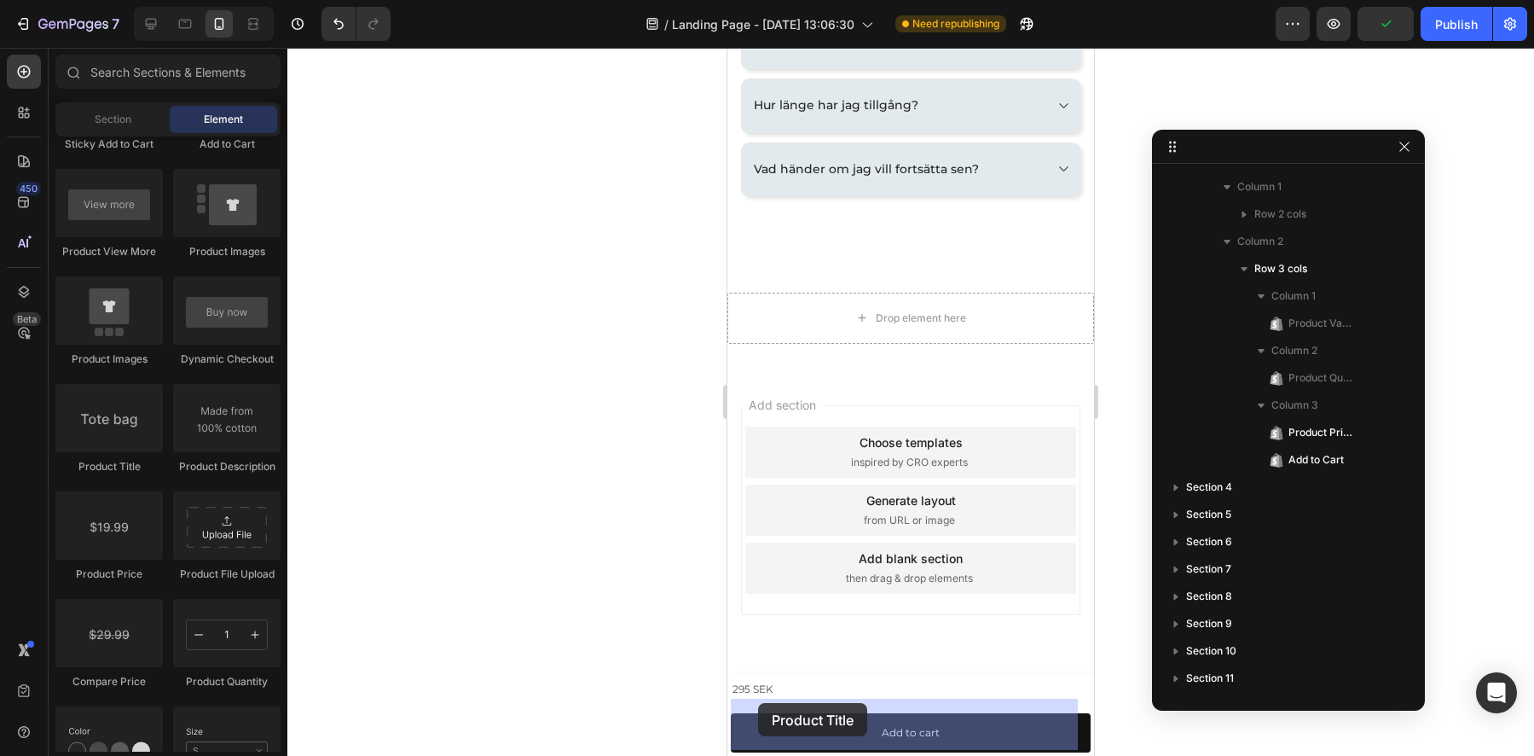
scroll to position [3022, 0]
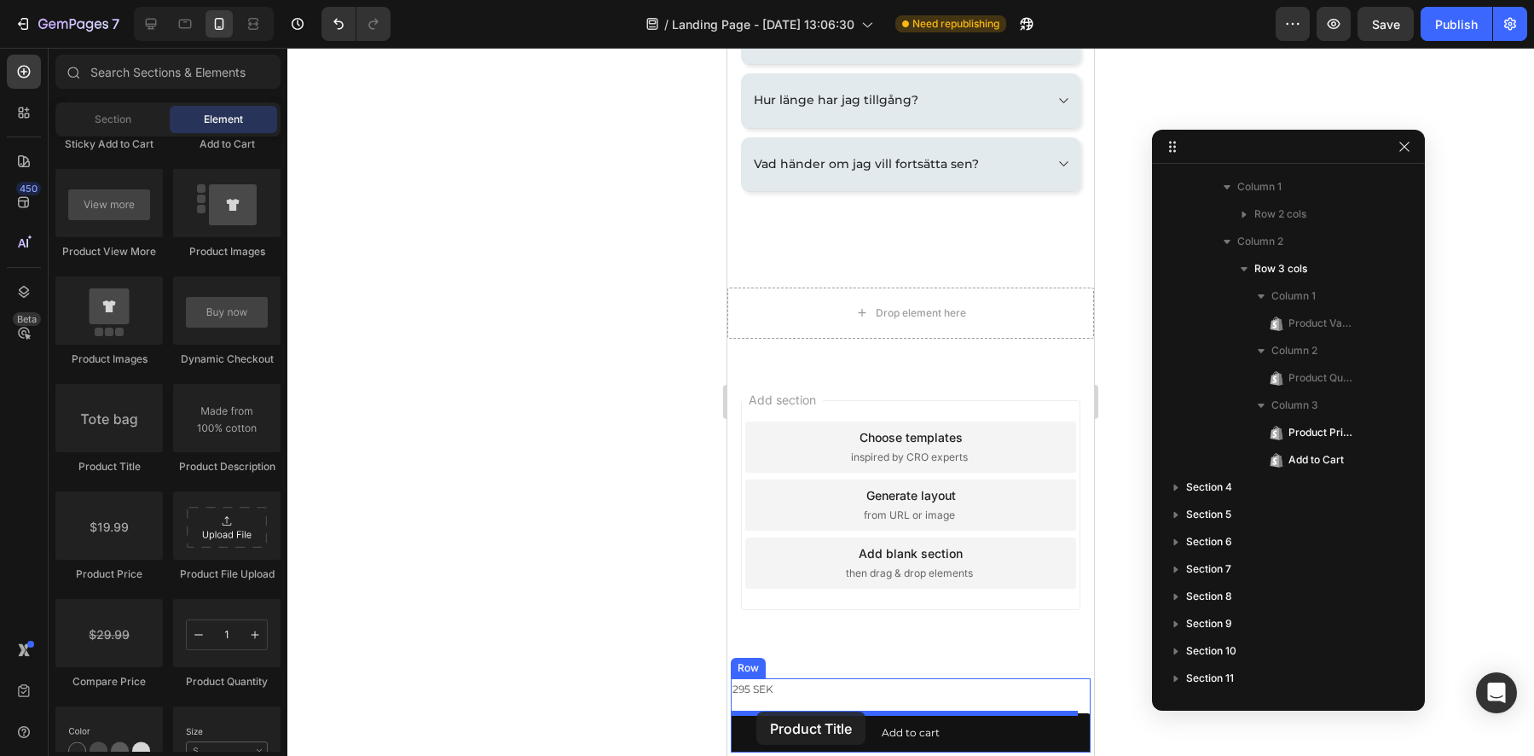
drag, startPoint x: 833, startPoint y: 477, endPoint x: 756, endPoint y: 713, distance: 248.4
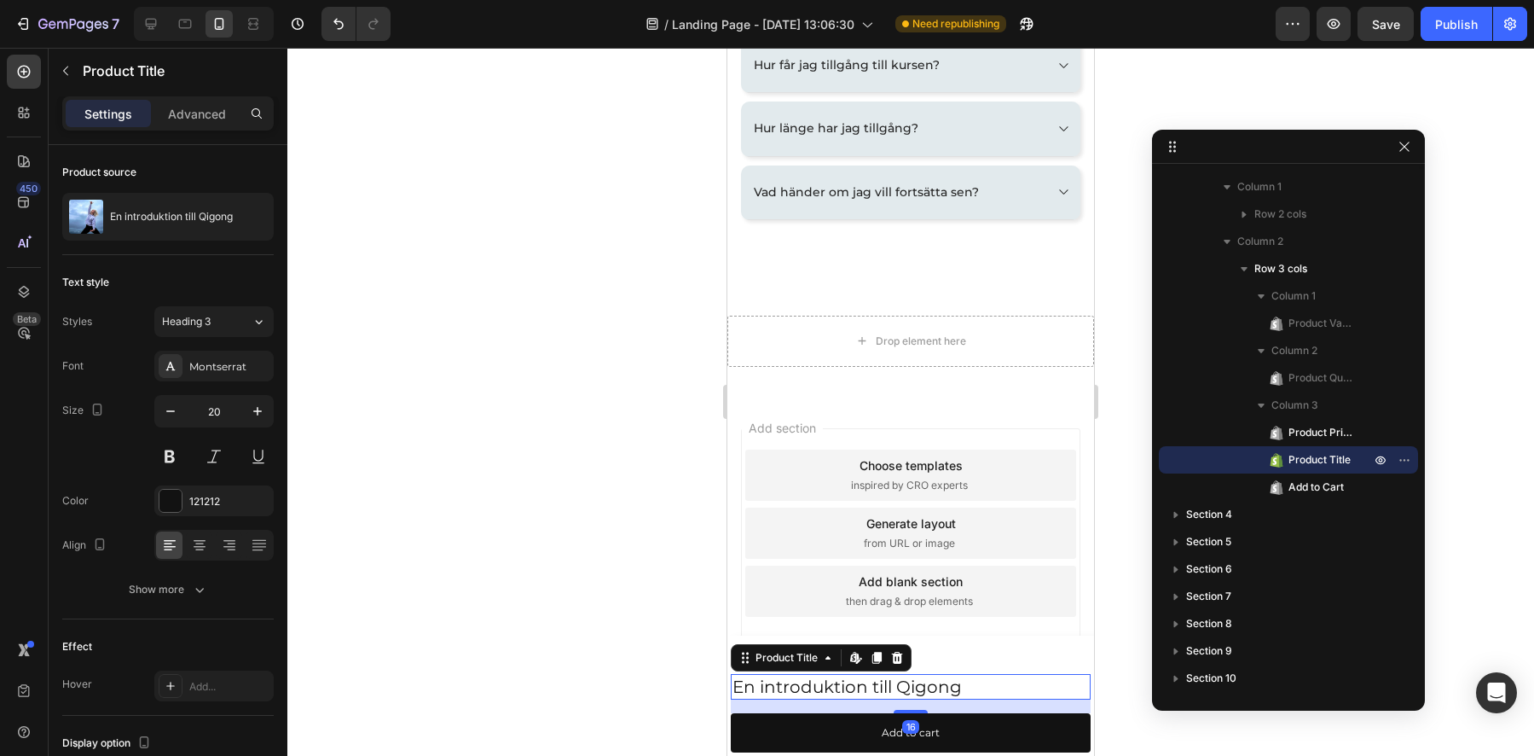
click at [646, 655] on div at bounding box center [910, 402] width 1247 height 708
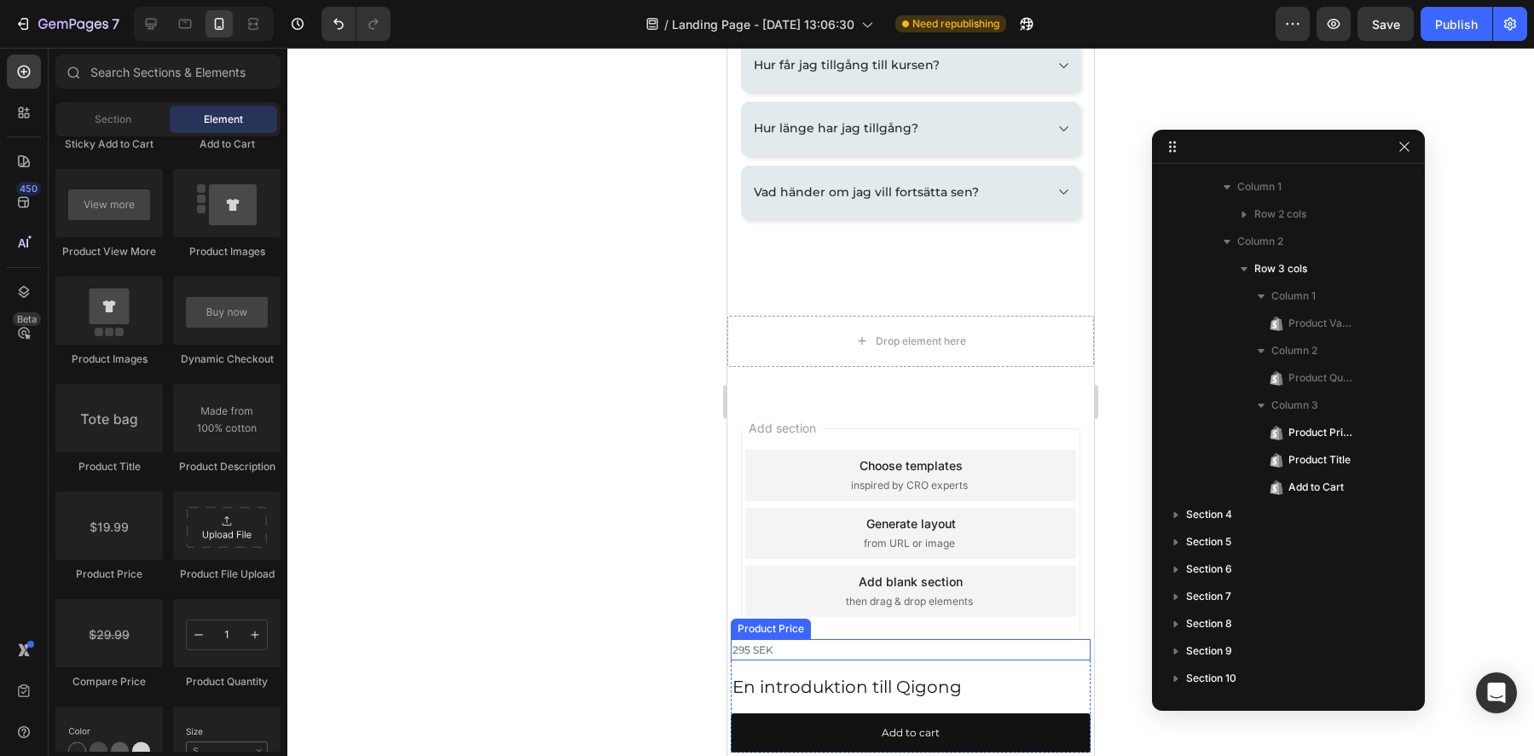
click at [789, 647] on div "295 SEK" at bounding box center [911, 650] width 360 height 22
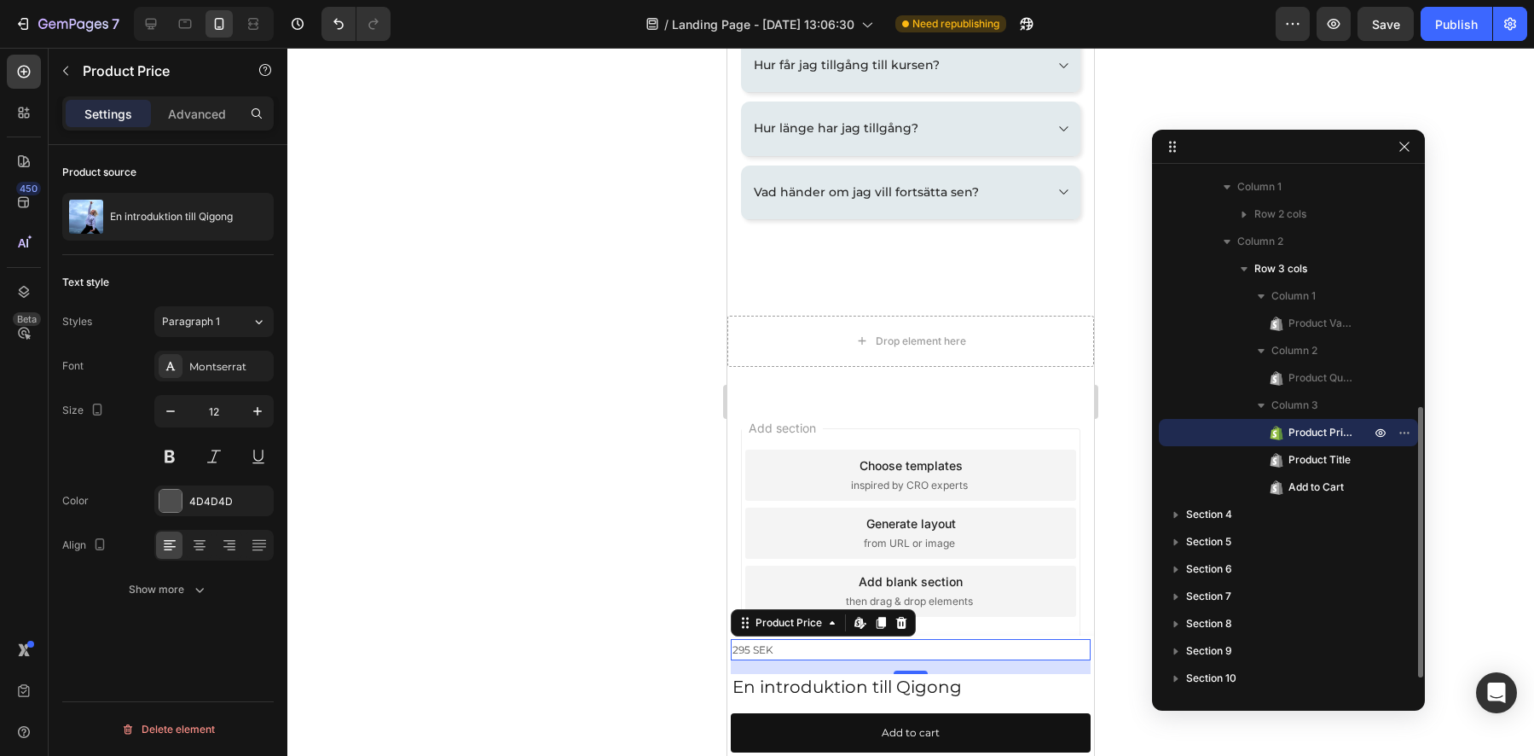
drag, startPoint x: 1314, startPoint y: 460, endPoint x: 1310, endPoint y: 432, distance: 28.5
click at [1312, 423] on div "Product Price Product Title Add to Cart" at bounding box center [1288, 460] width 259 height 82
click at [761, 682] on h2 "En introduktion till Qigong" at bounding box center [911, 687] width 360 height 26
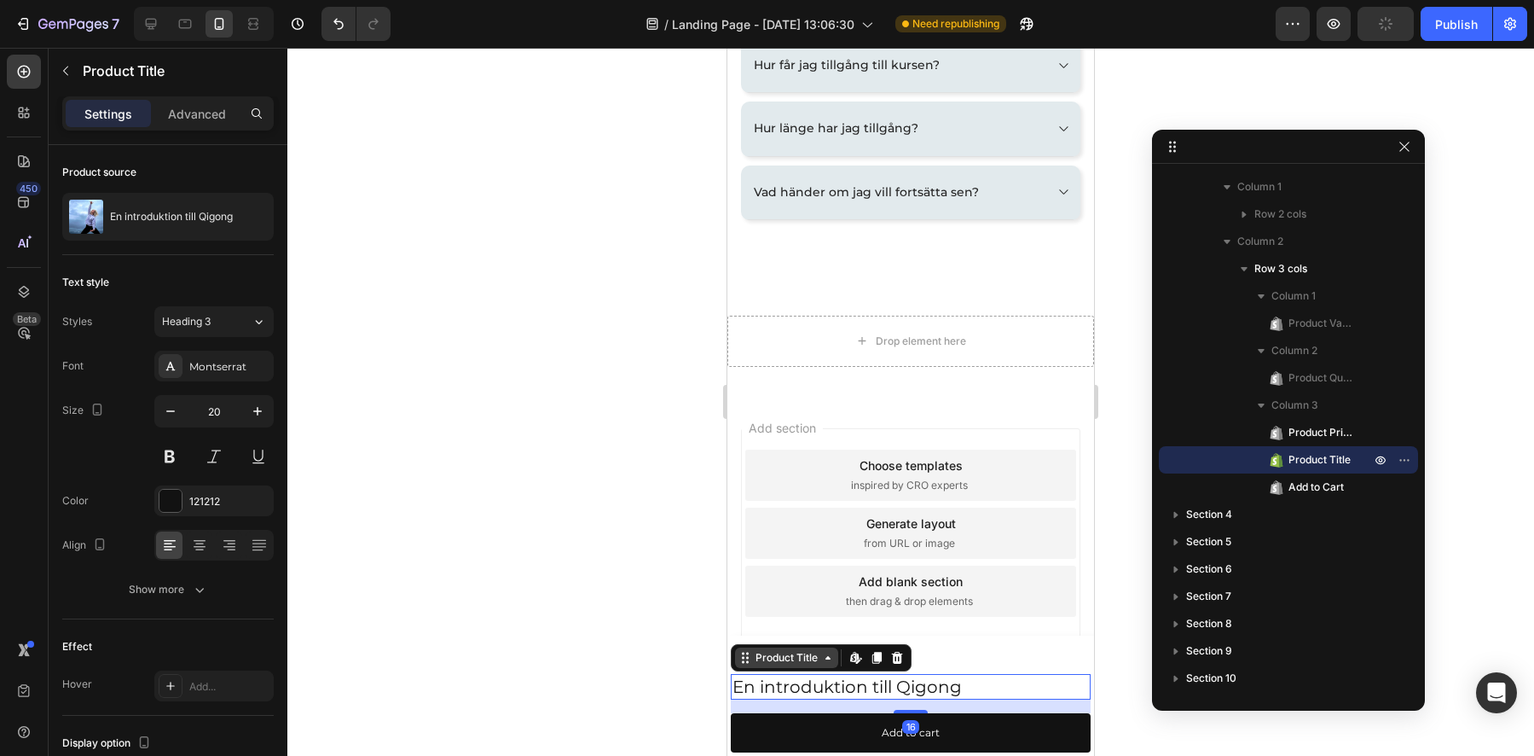
click at [831, 664] on icon at bounding box center [828, 658] width 14 height 14
click at [831, 664] on div "Product Title" at bounding box center [786, 657] width 103 height 20
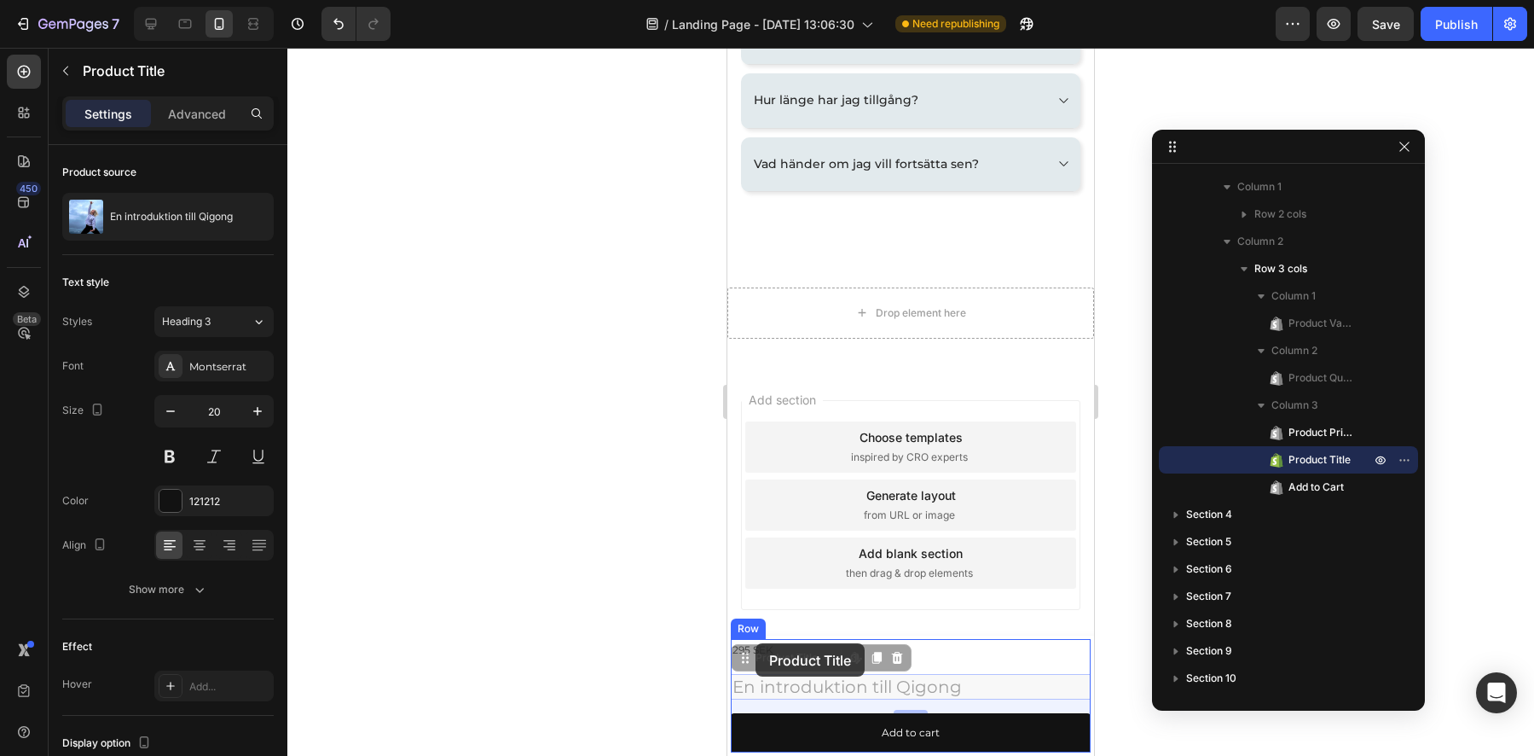
drag, startPoint x: 746, startPoint y: 659, endPoint x: 755, endPoint y: 647, distance: 14.7
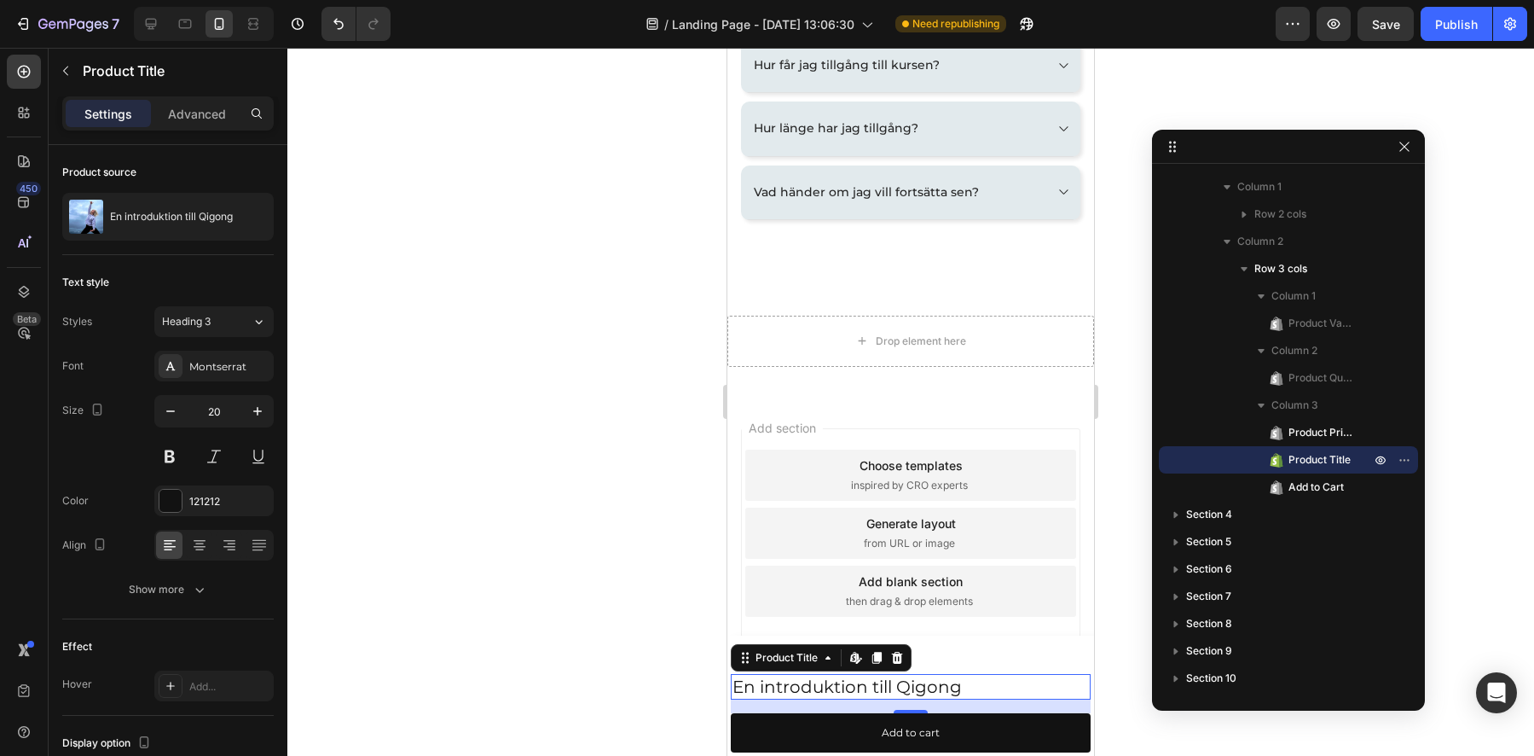
click at [588, 660] on div at bounding box center [910, 402] width 1247 height 708
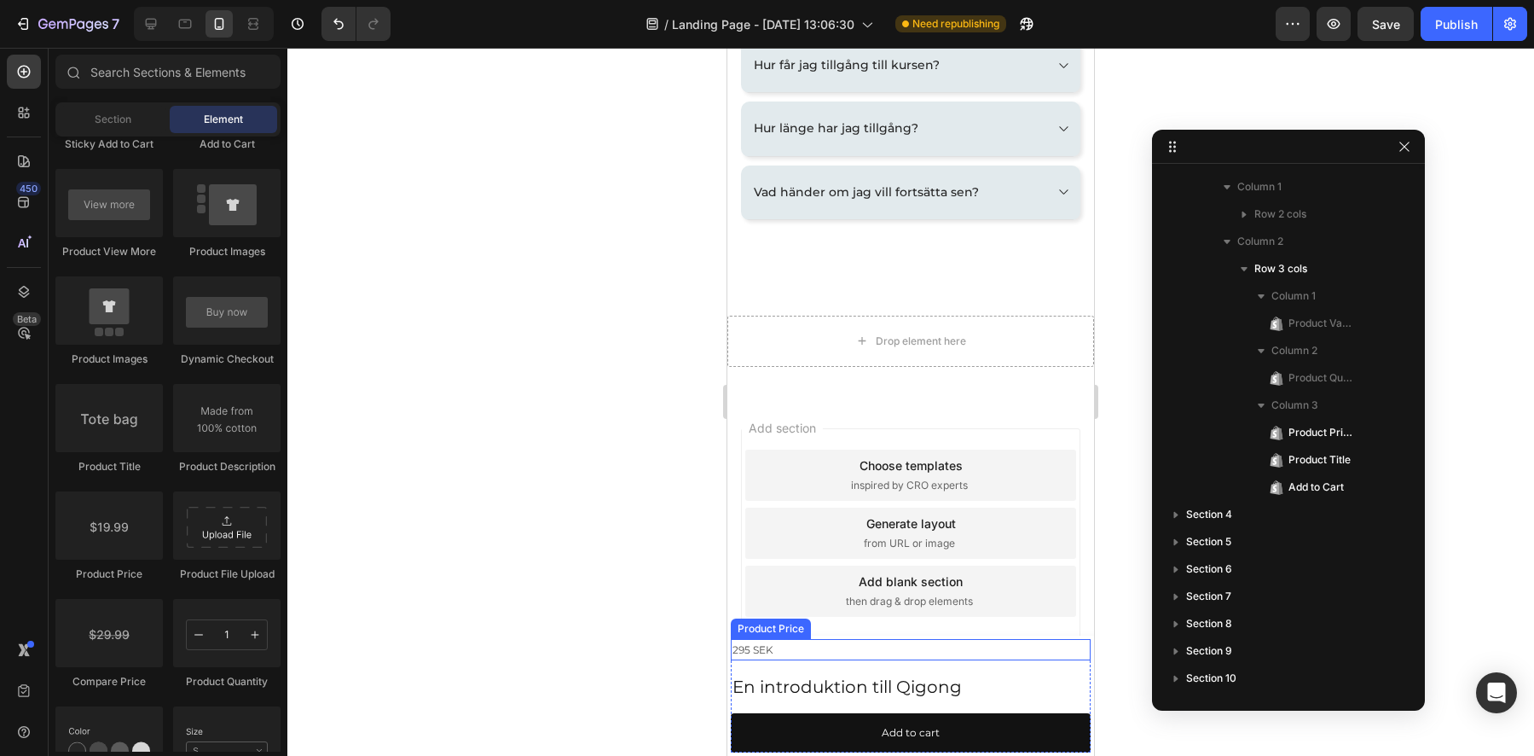
click at [762, 655] on div "295 SEK" at bounding box center [911, 650] width 360 height 22
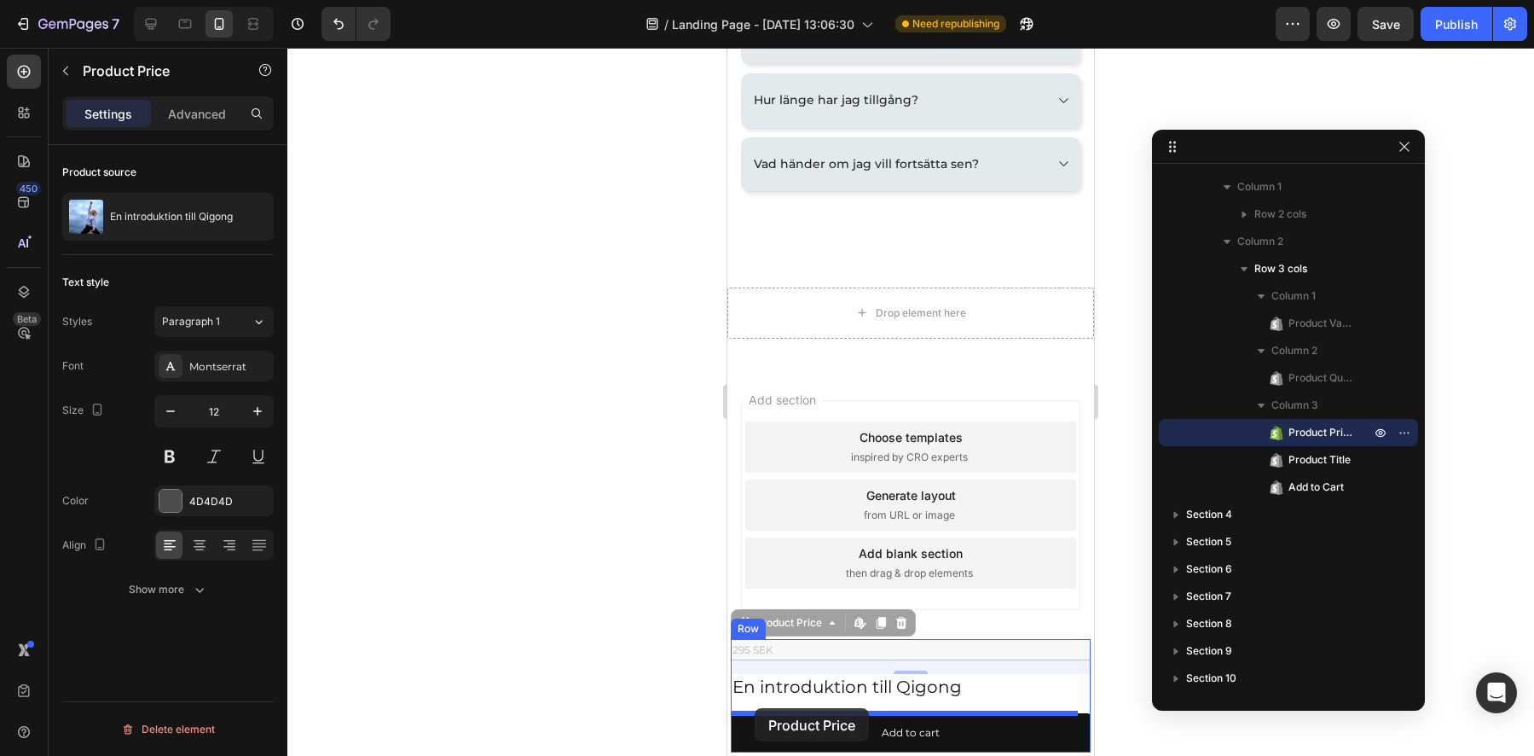
drag, startPoint x: 756, startPoint y: 657, endPoint x: 755, endPoint y: 706, distance: 49.5
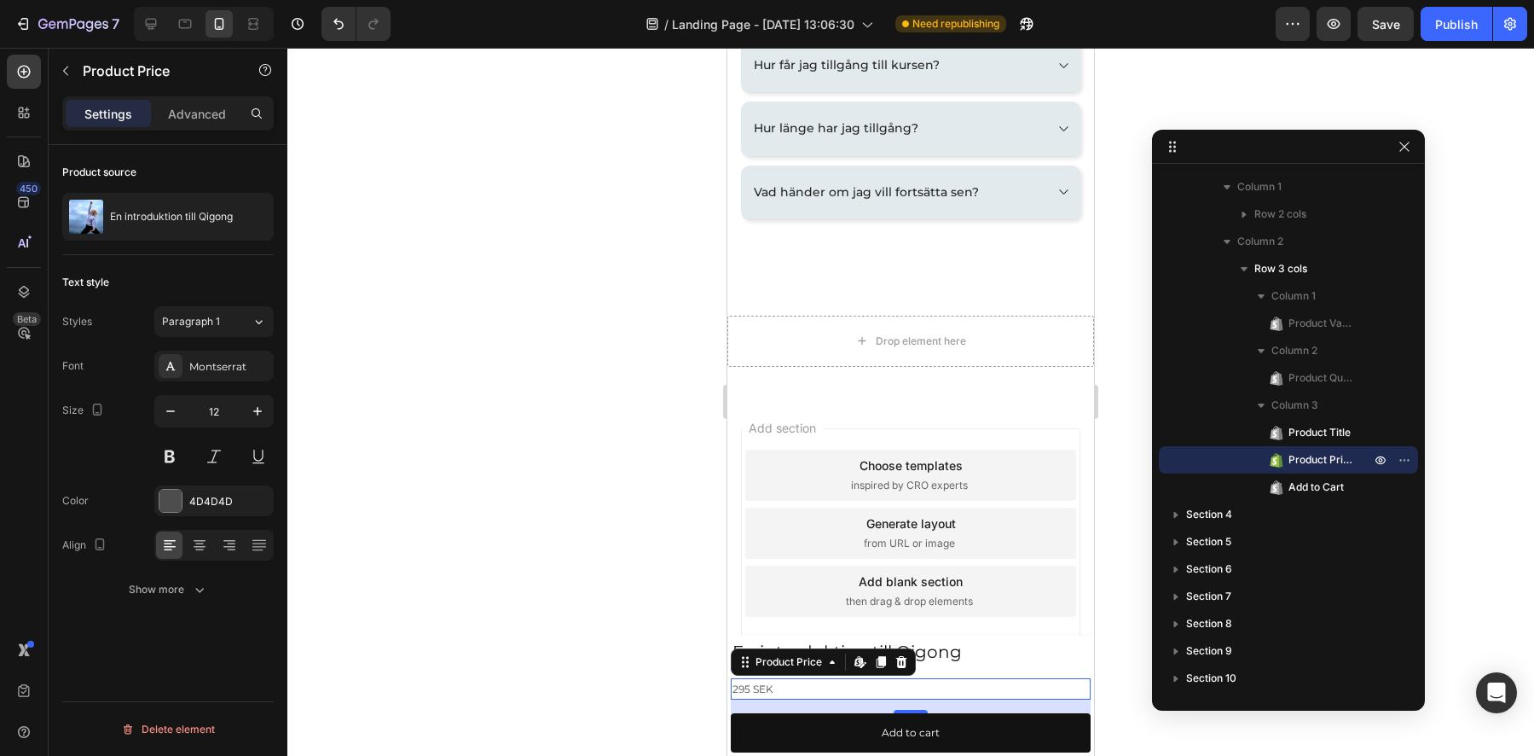
click at [595, 613] on div at bounding box center [910, 402] width 1247 height 708
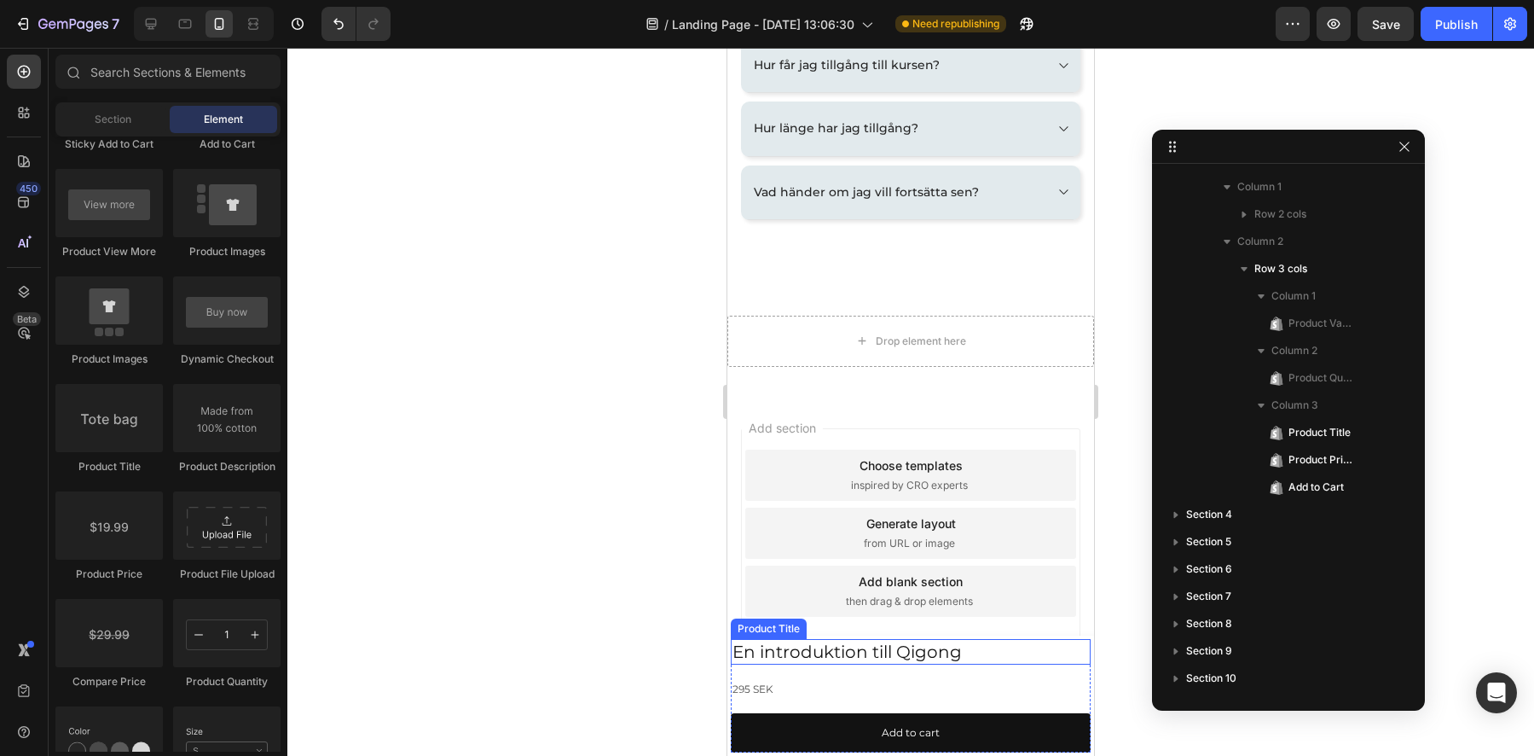
click at [878, 654] on h2 "En introduktion till Qigong" at bounding box center [911, 652] width 360 height 26
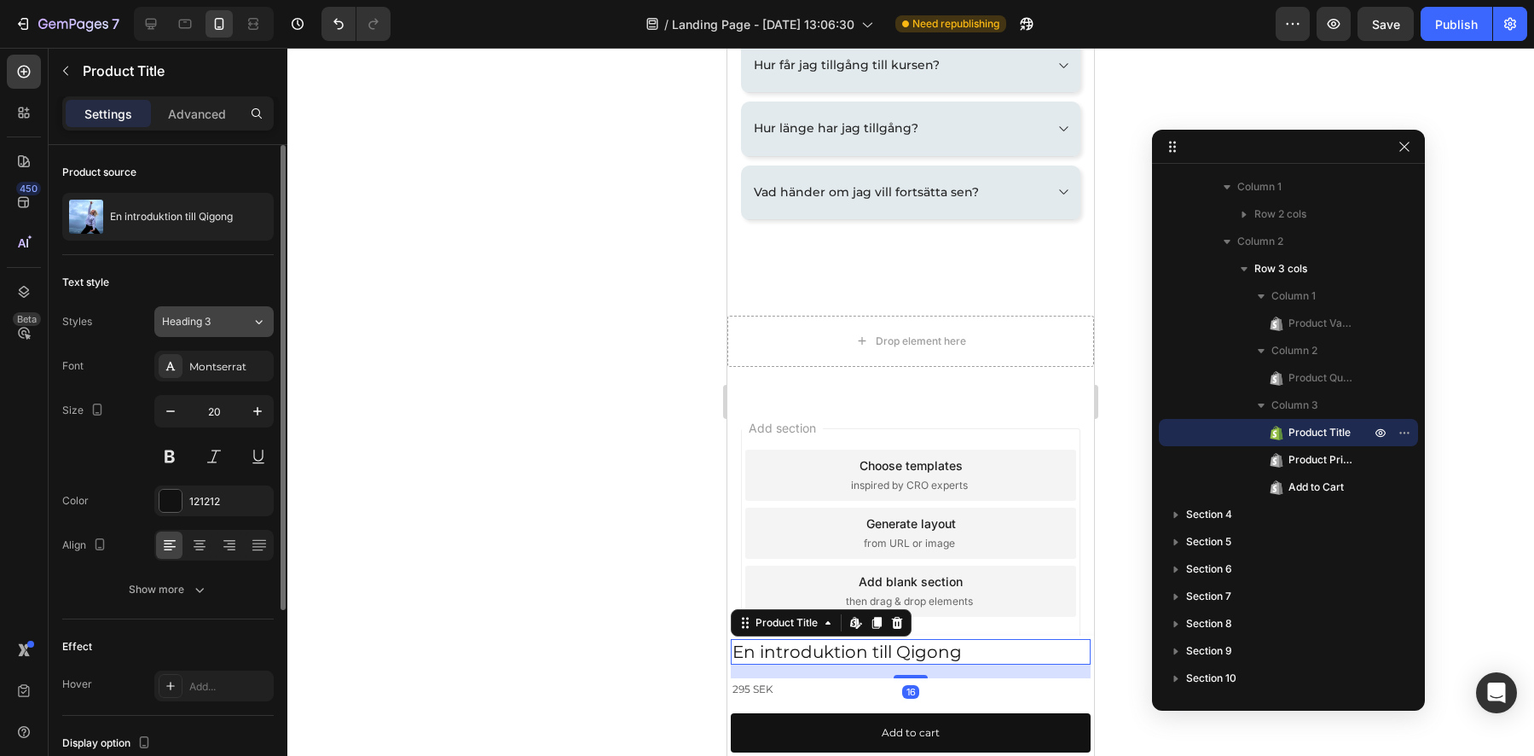
click at [211, 327] on div "Heading 3" at bounding box center [196, 321] width 69 height 15
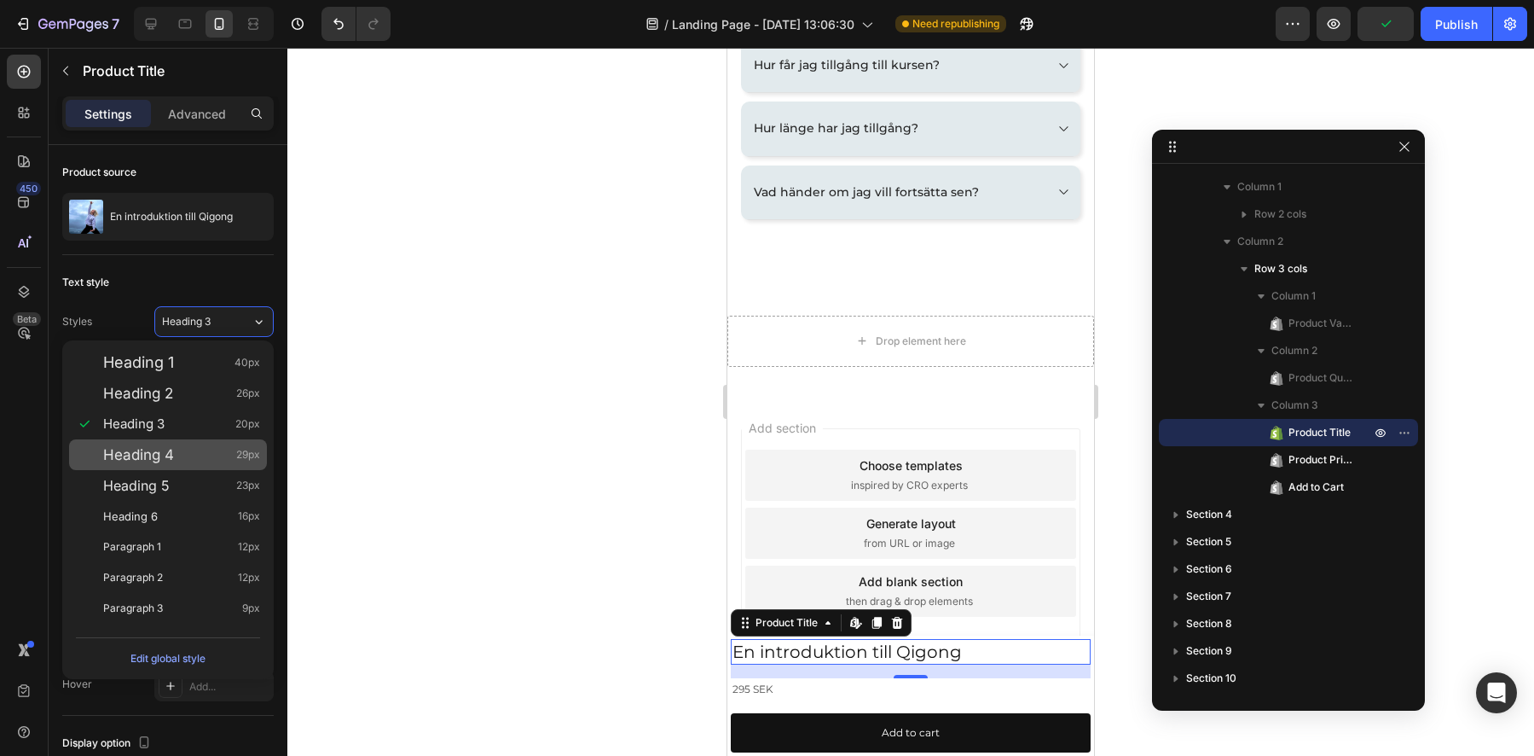
click at [147, 461] on span "Heading 4" at bounding box center [138, 454] width 71 height 17
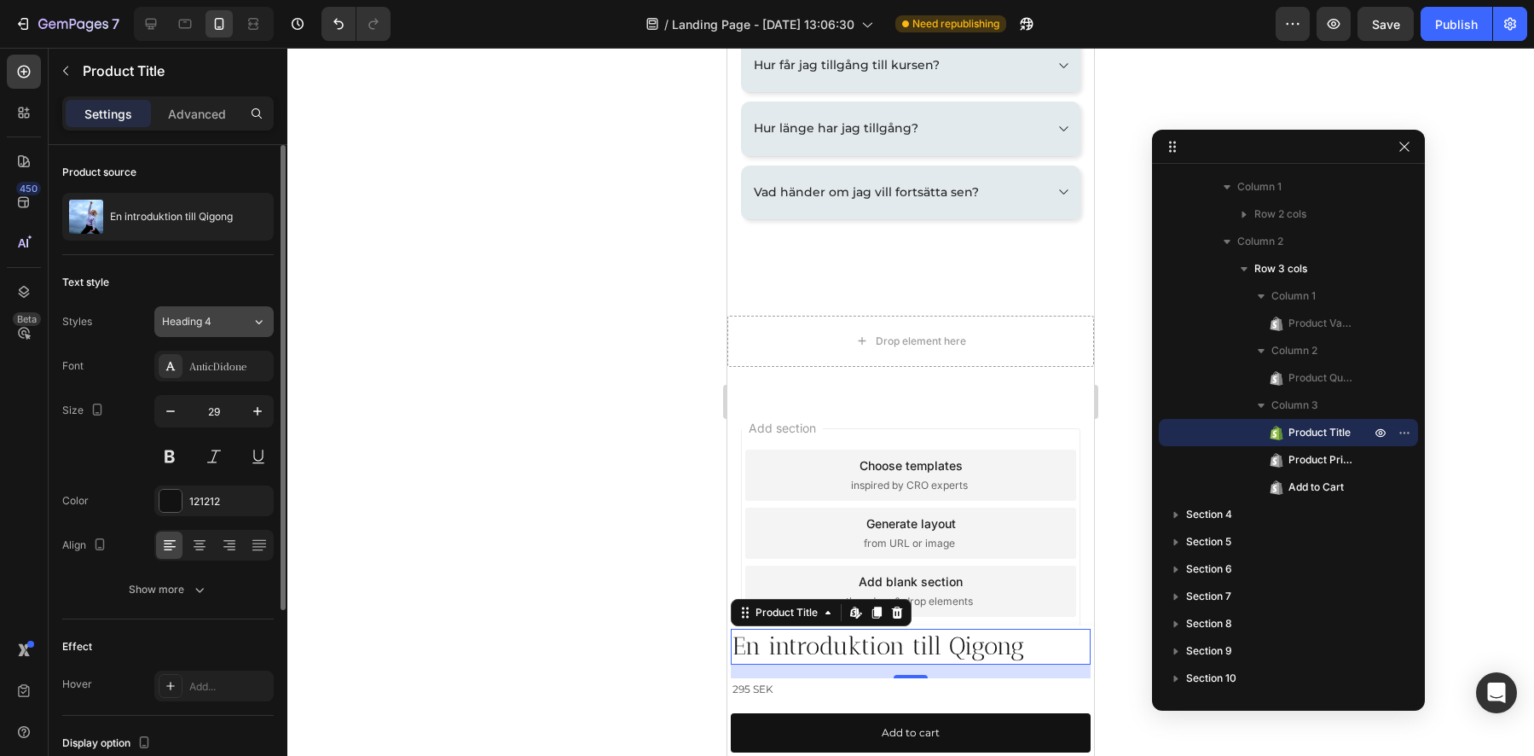
click at [200, 324] on span "Heading 4" at bounding box center [186, 321] width 49 height 15
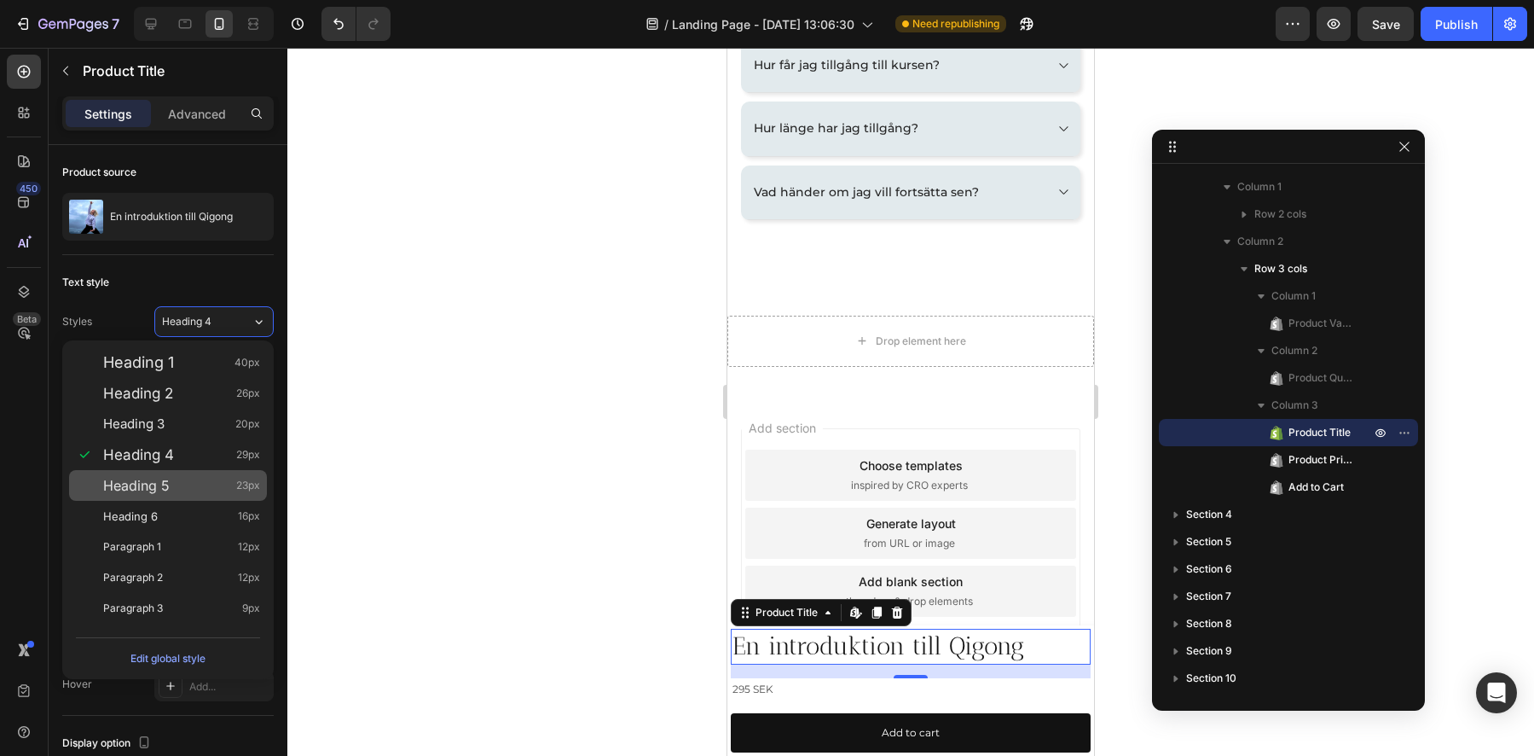
click at [161, 481] on span "Heading 5" at bounding box center [136, 485] width 67 height 17
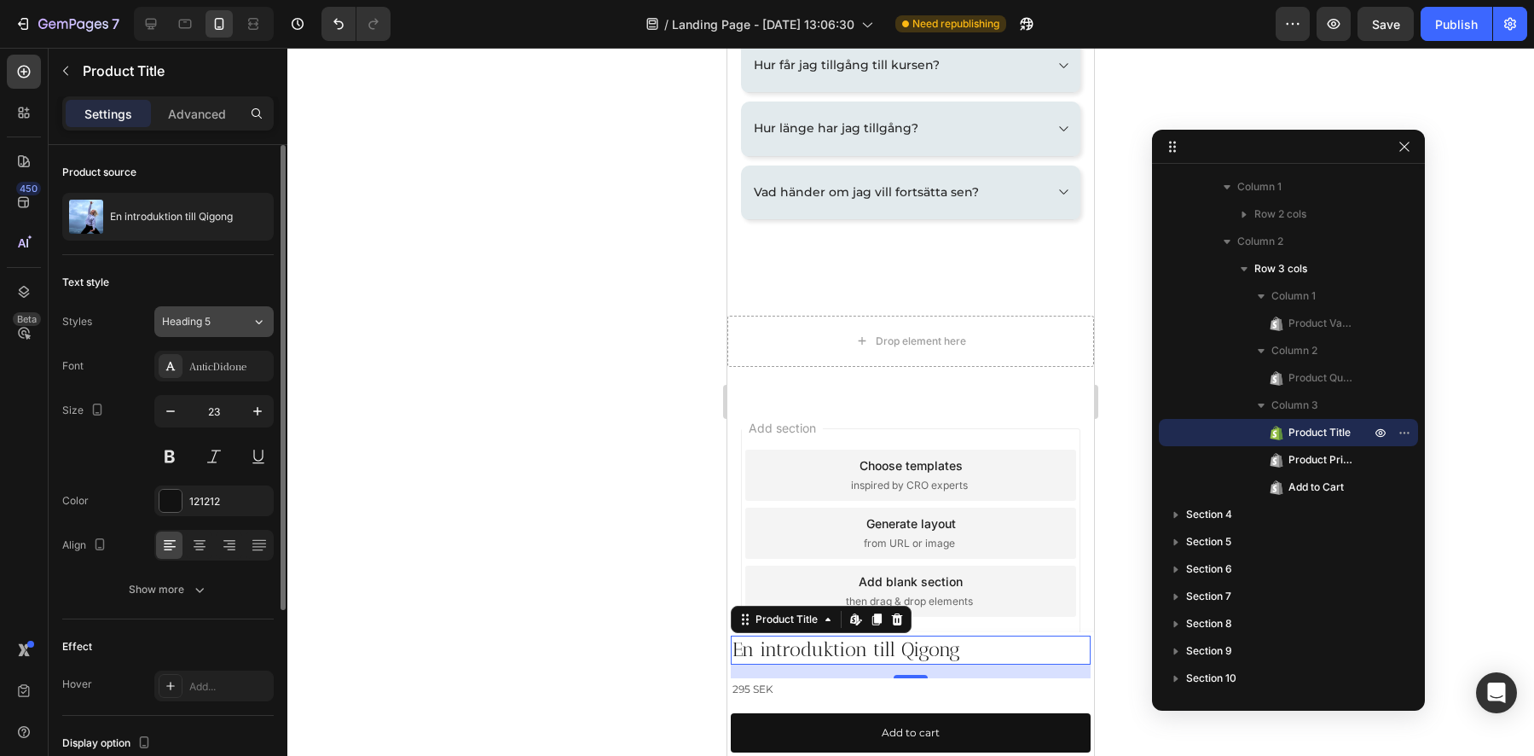
click at [197, 328] on span "Heading 5" at bounding box center [186, 321] width 49 height 15
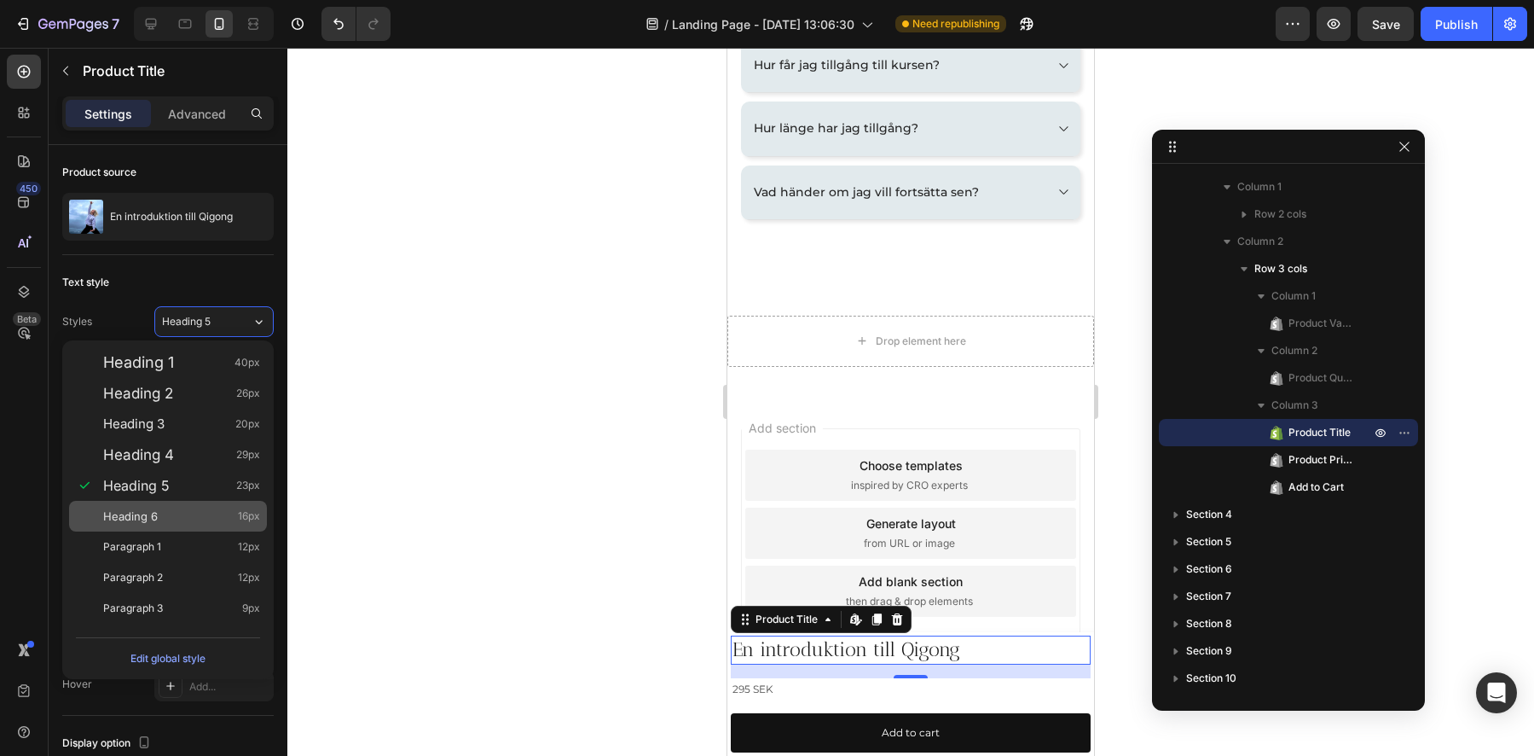
click at [164, 518] on div "Heading 6 16px" at bounding box center [181, 515] width 157 height 17
type input "16"
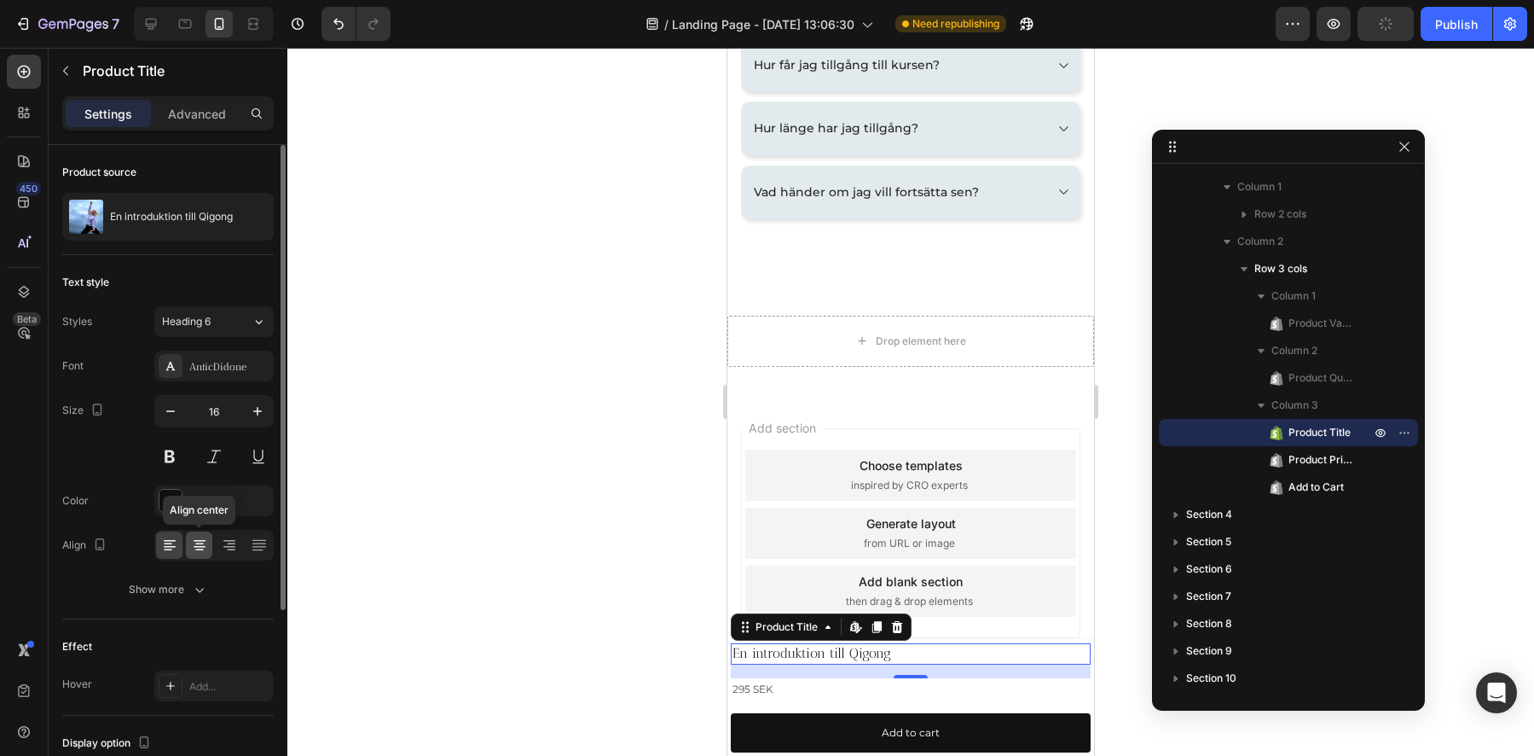
click at [202, 543] on icon at bounding box center [199, 544] width 9 height 2
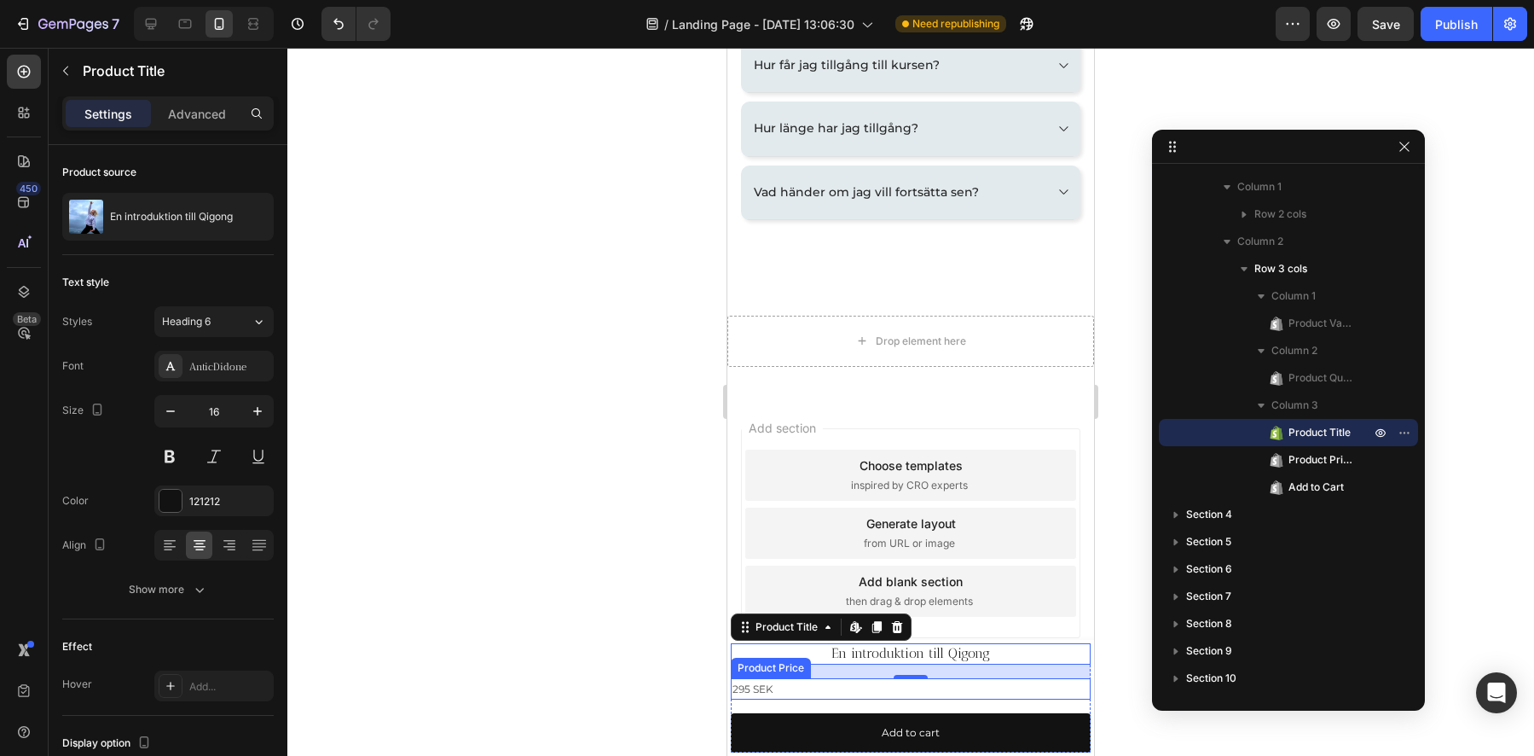
click at [750, 691] on div "295 SEK" at bounding box center [911, 689] width 360 height 22
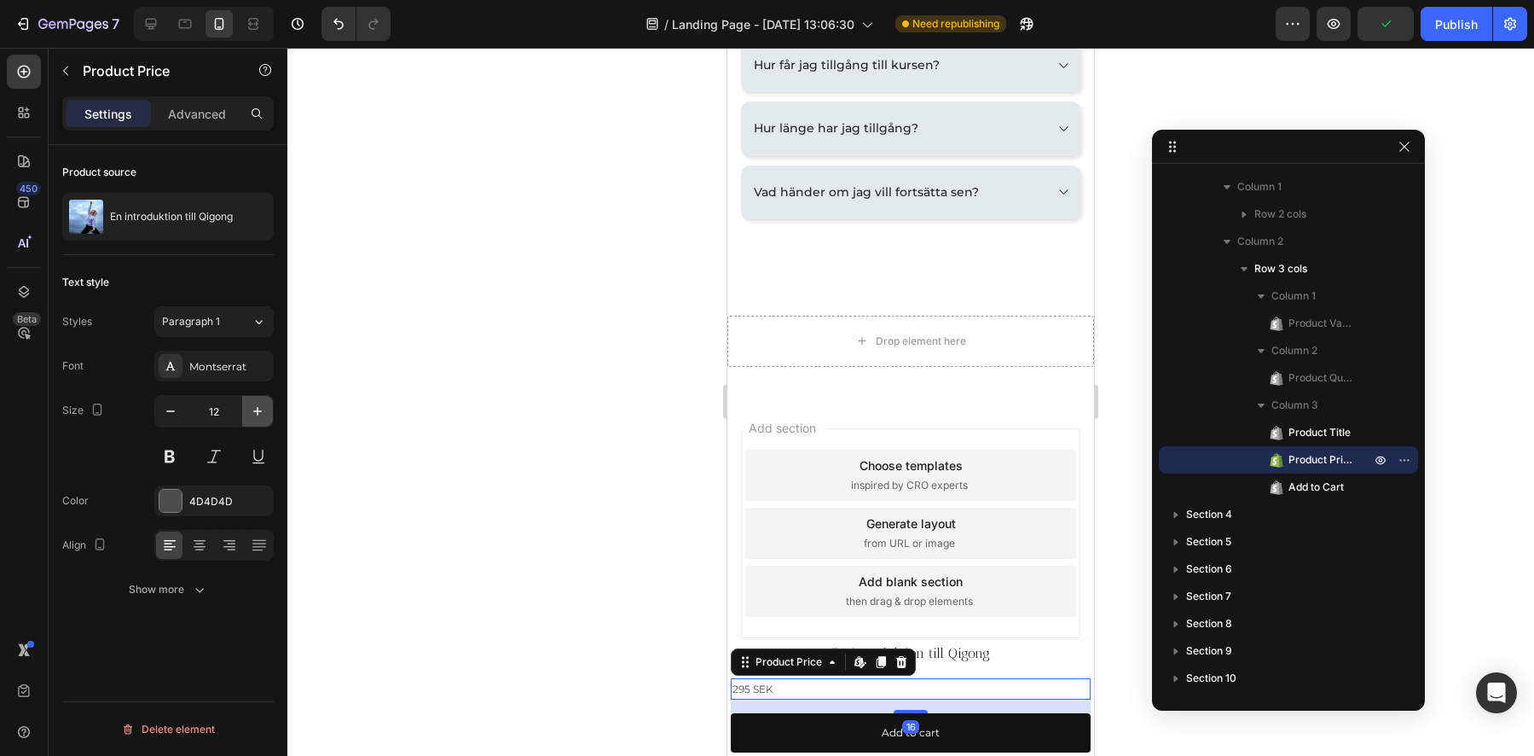
click at [258, 414] on icon "button" at bounding box center [257, 411] width 17 height 17
click at [176, 460] on button at bounding box center [169, 456] width 31 height 31
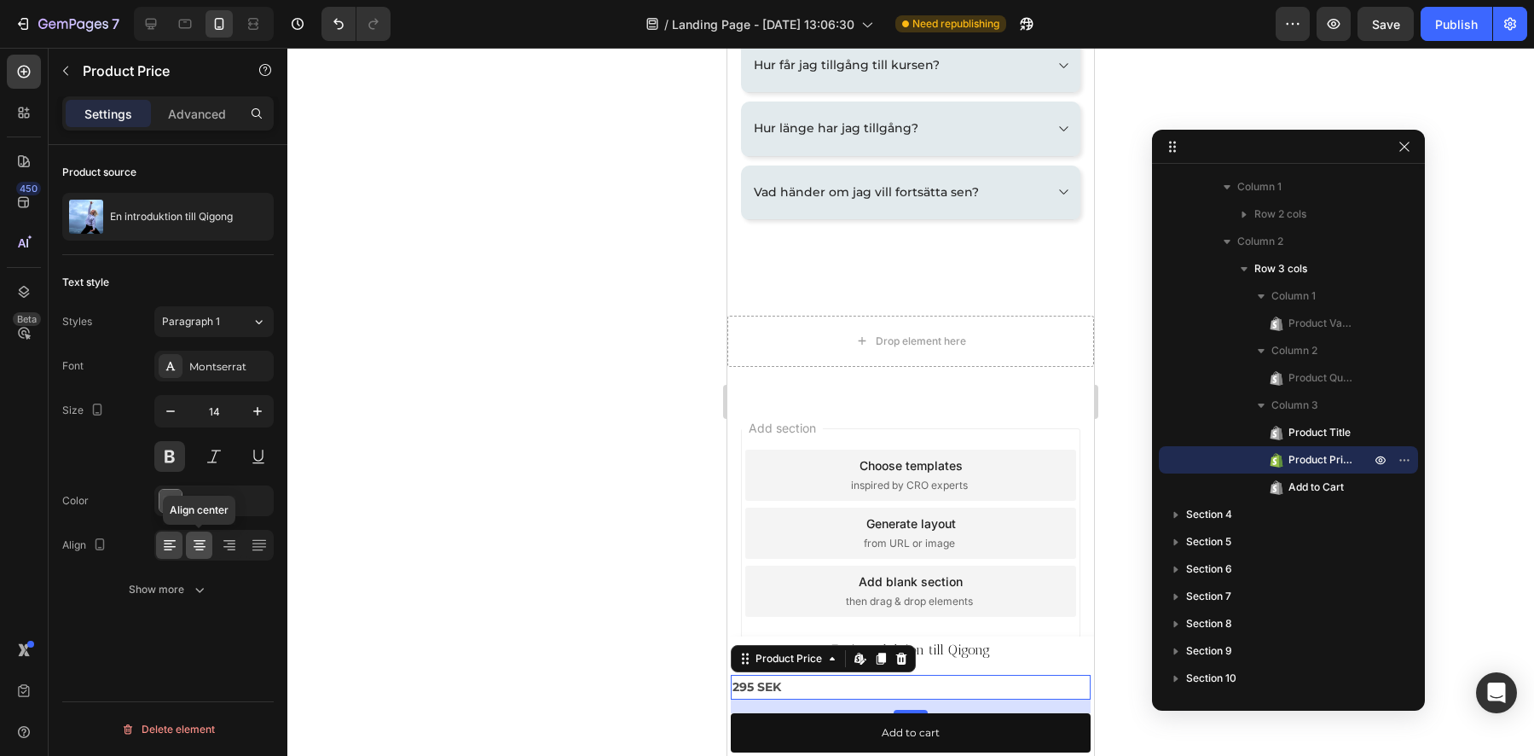
click at [202, 552] on icon at bounding box center [199, 544] width 17 height 17
click at [180, 26] on icon at bounding box center [185, 24] width 13 height 9
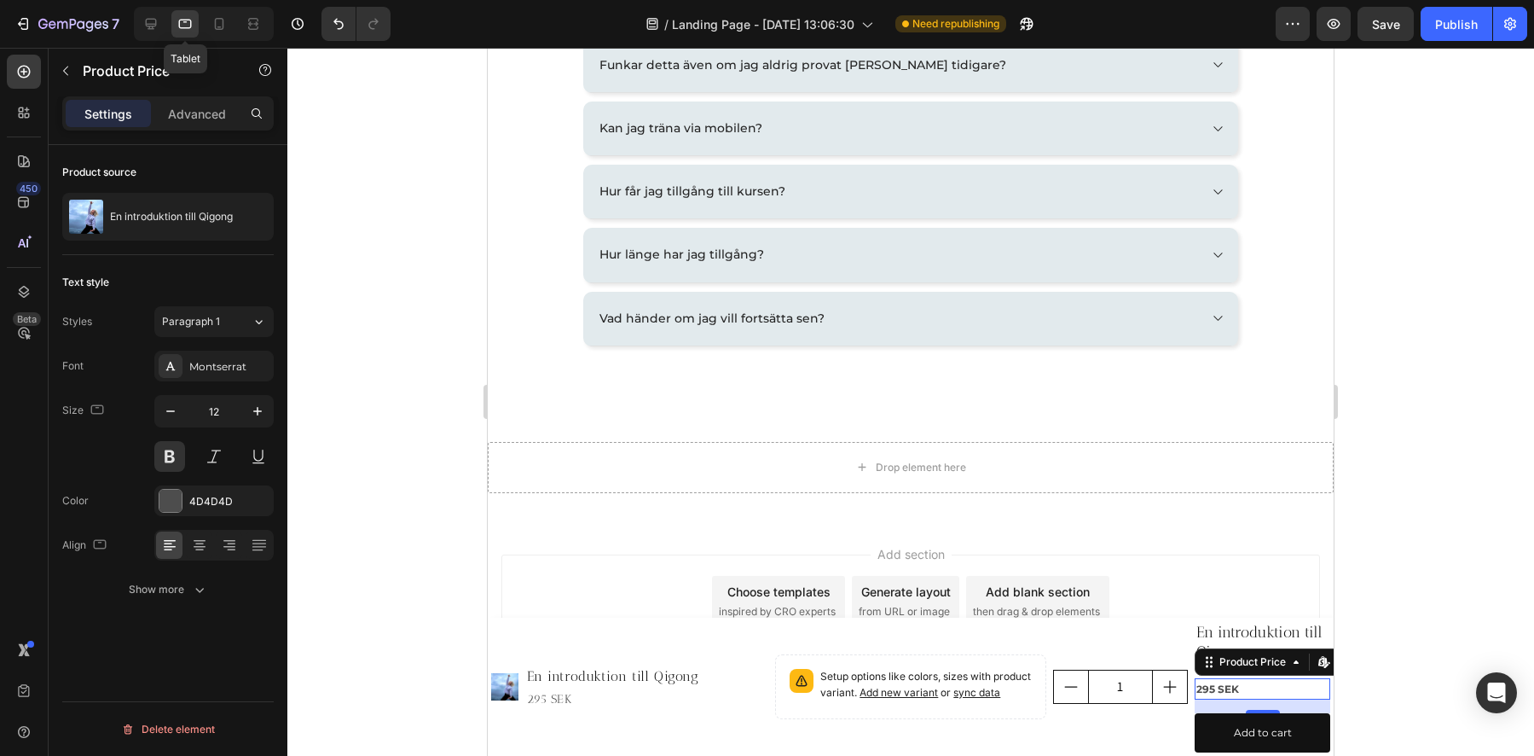
scroll to position [2933, 0]
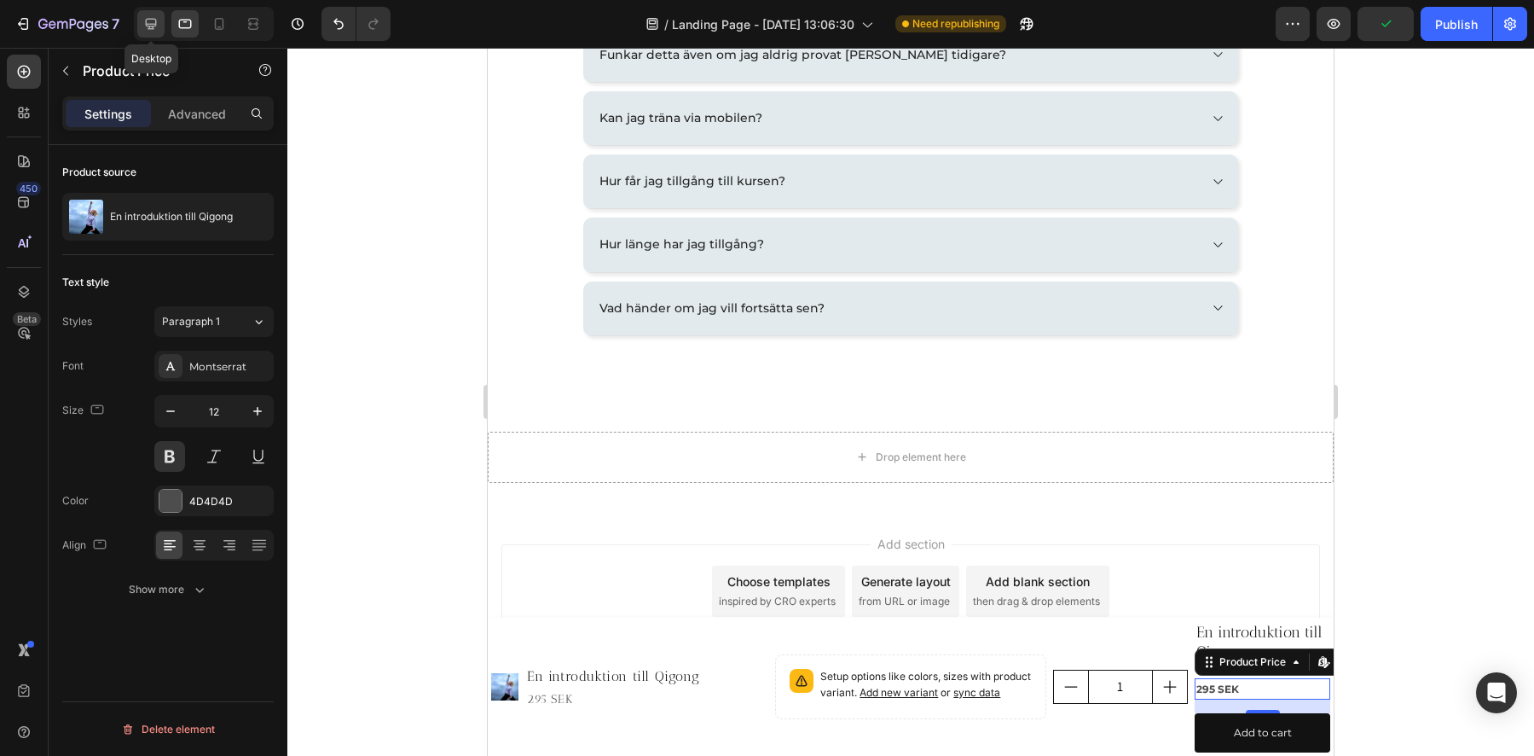
click at [154, 24] on icon at bounding box center [151, 24] width 11 height 11
type input "14"
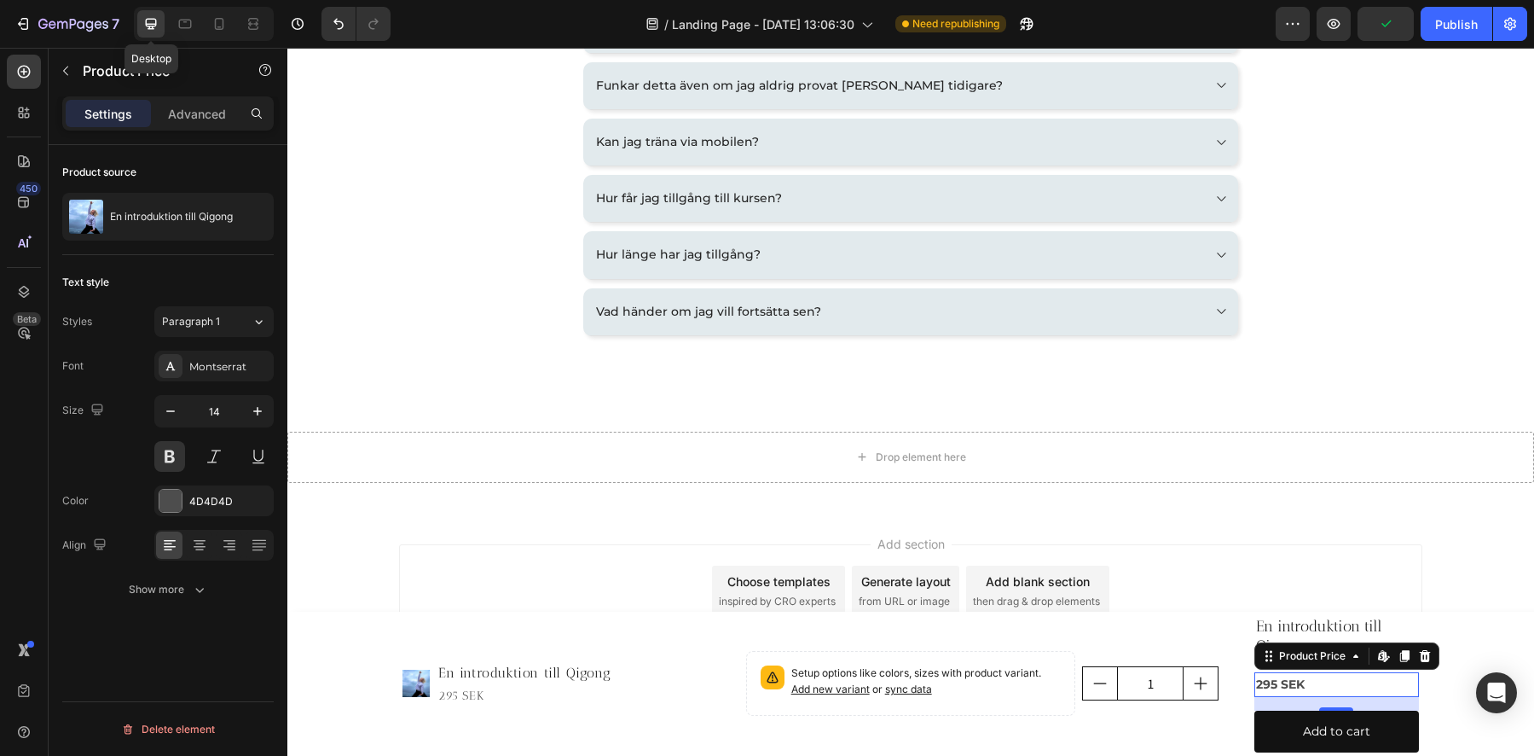
scroll to position [2892, 0]
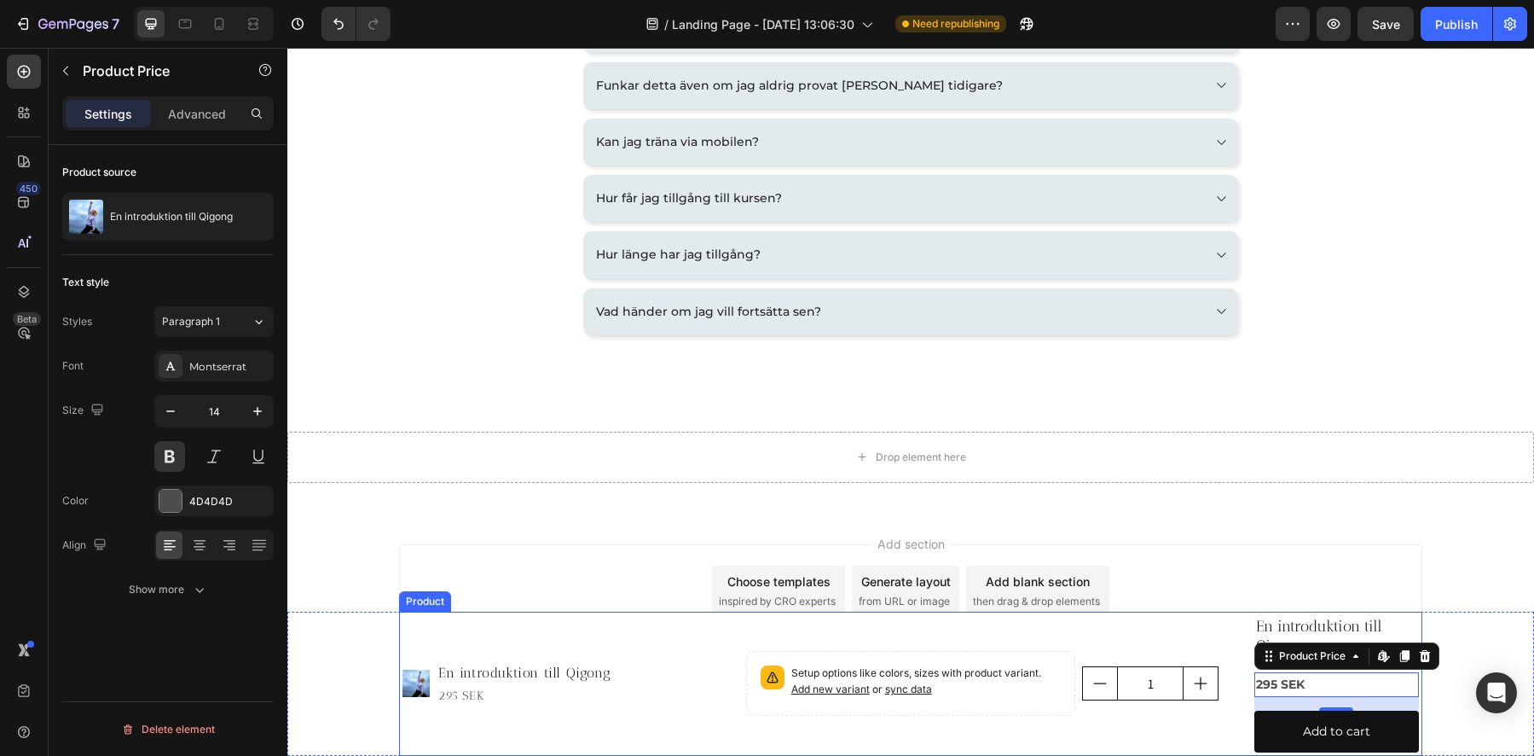
click at [659, 621] on div "Product Images En introduktion till Qigong Product Title 295 SEK Product Price …" at bounding box center [571, 683] width 337 height 137
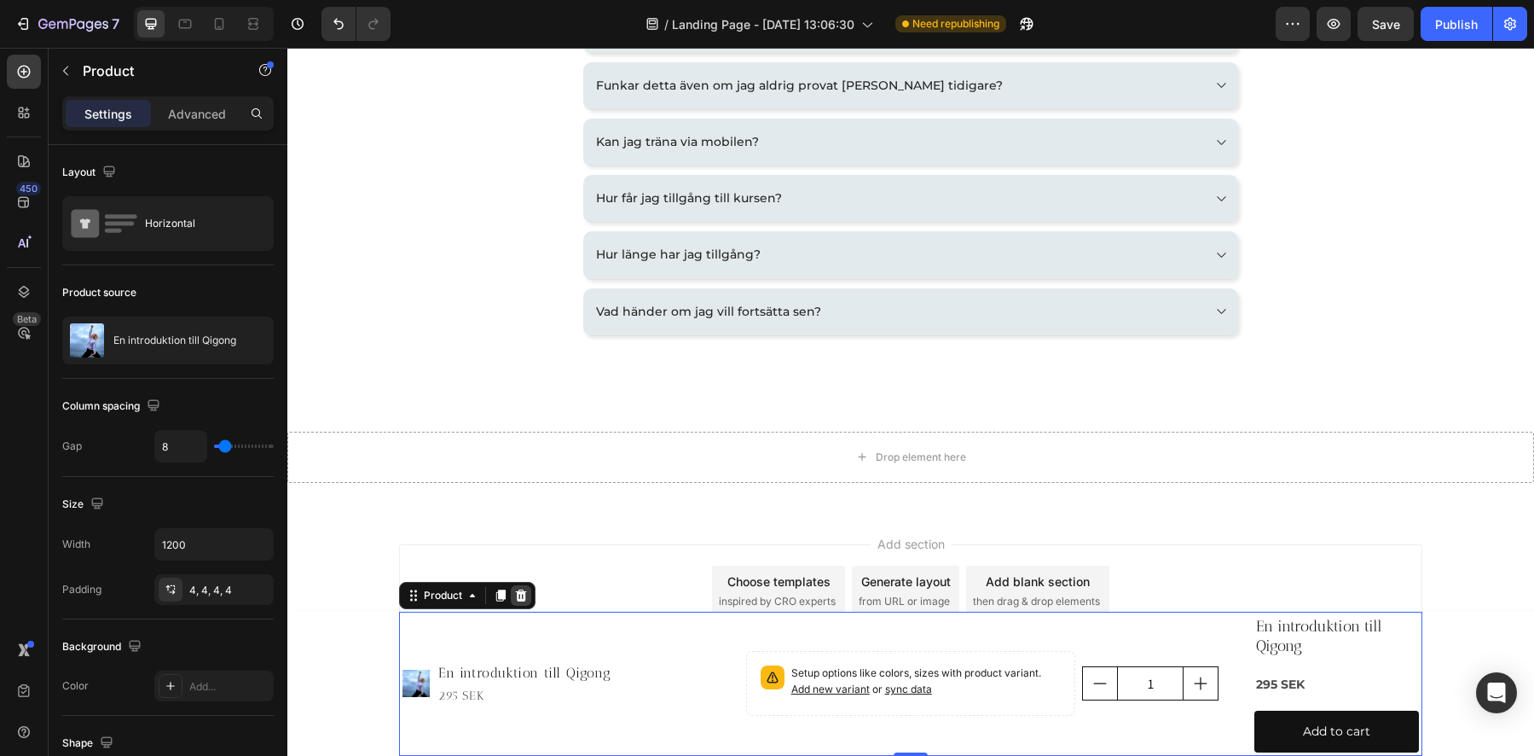
click at [516, 595] on icon at bounding box center [521, 595] width 11 height 12
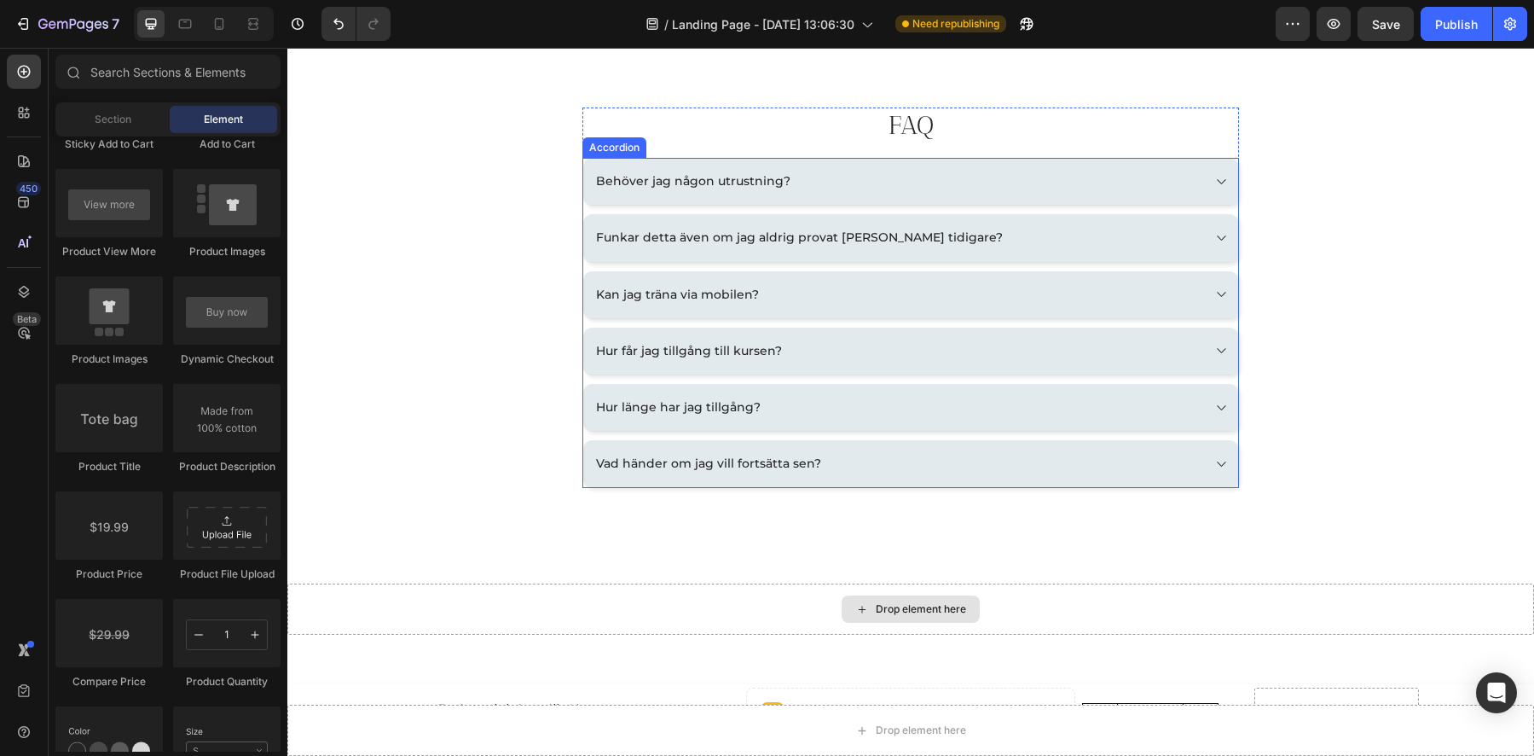
scroll to position [2743, 0]
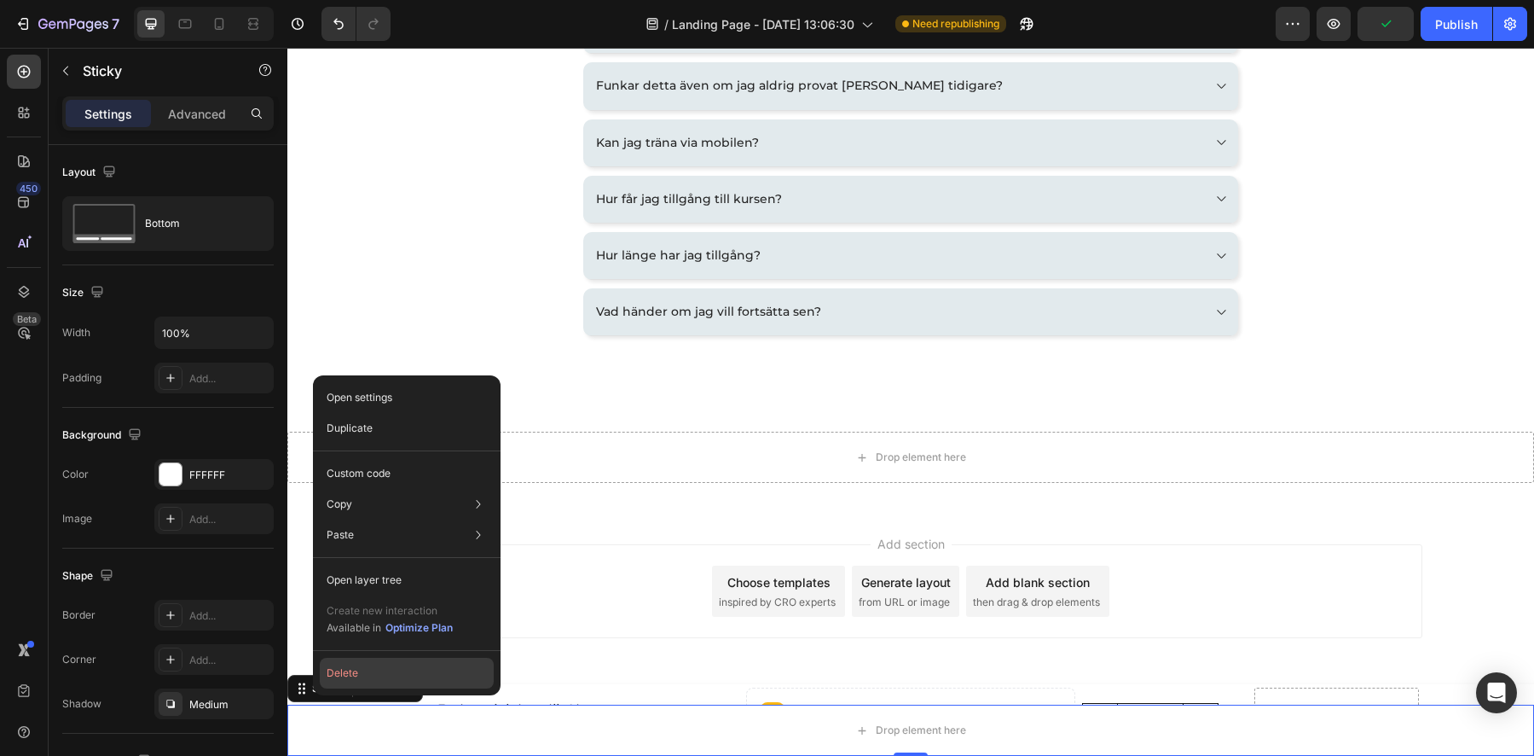
click at [339, 675] on button "Delete" at bounding box center [407, 673] width 174 height 31
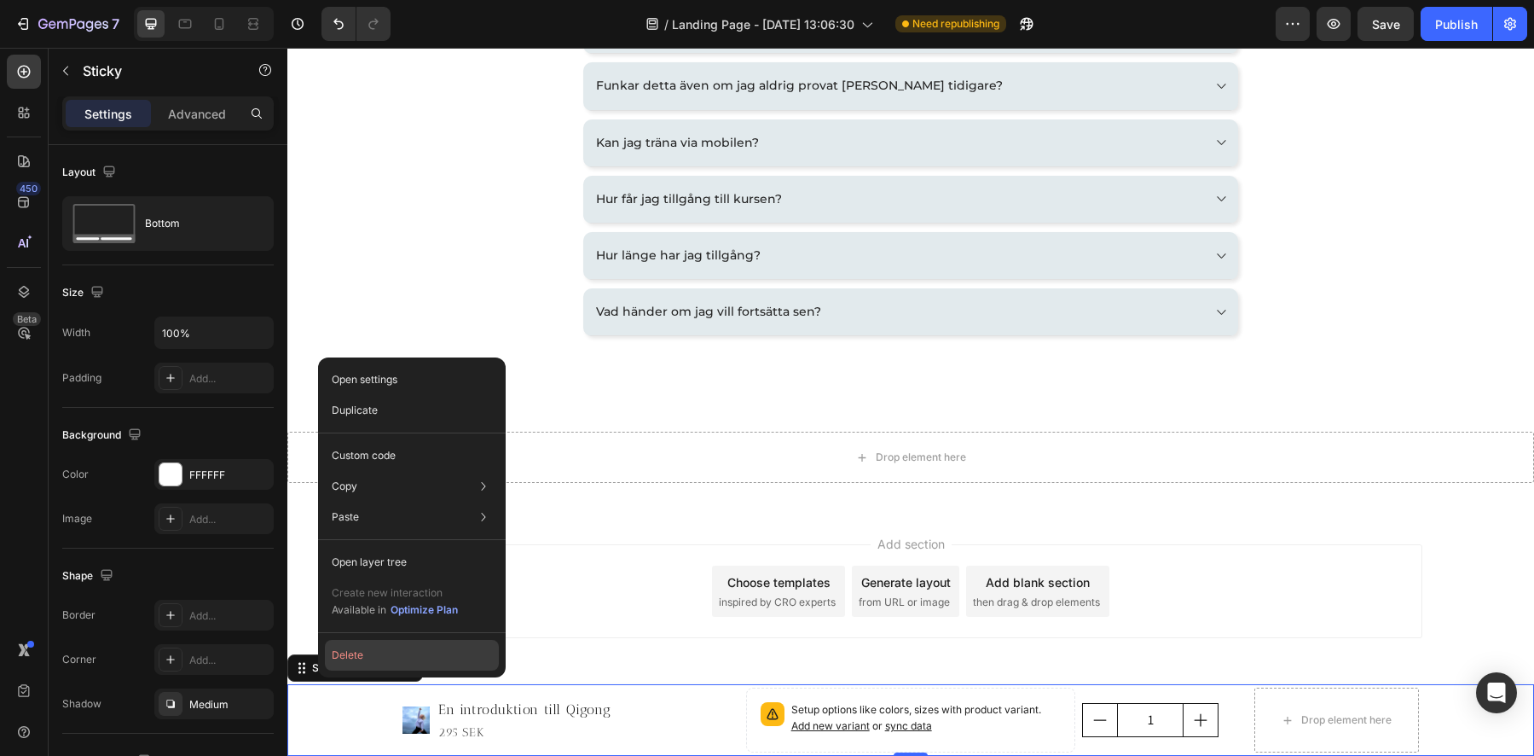
click at [352, 659] on button "Delete" at bounding box center [412, 655] width 174 height 31
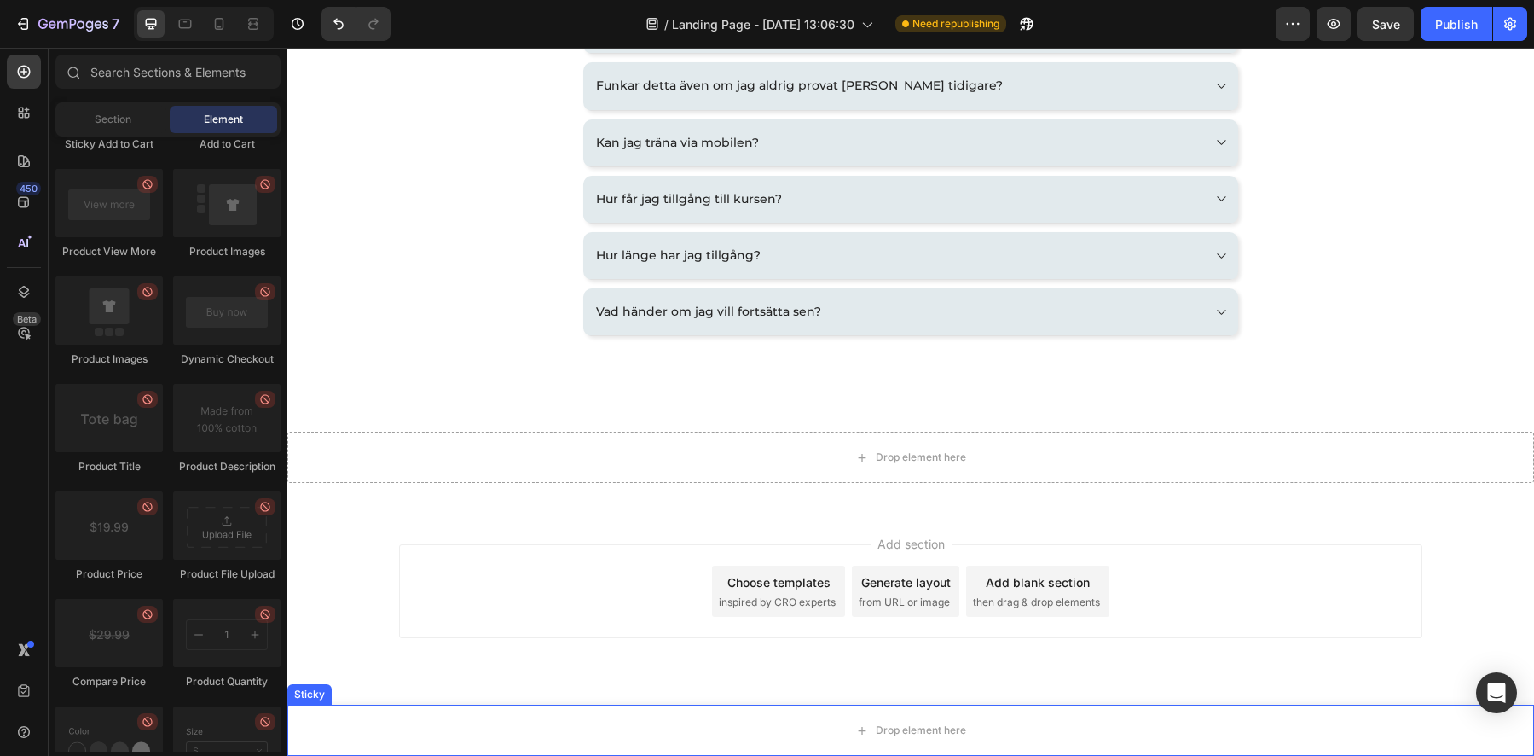
click at [316, 698] on div "Sticky" at bounding box center [309, 694] width 44 height 20
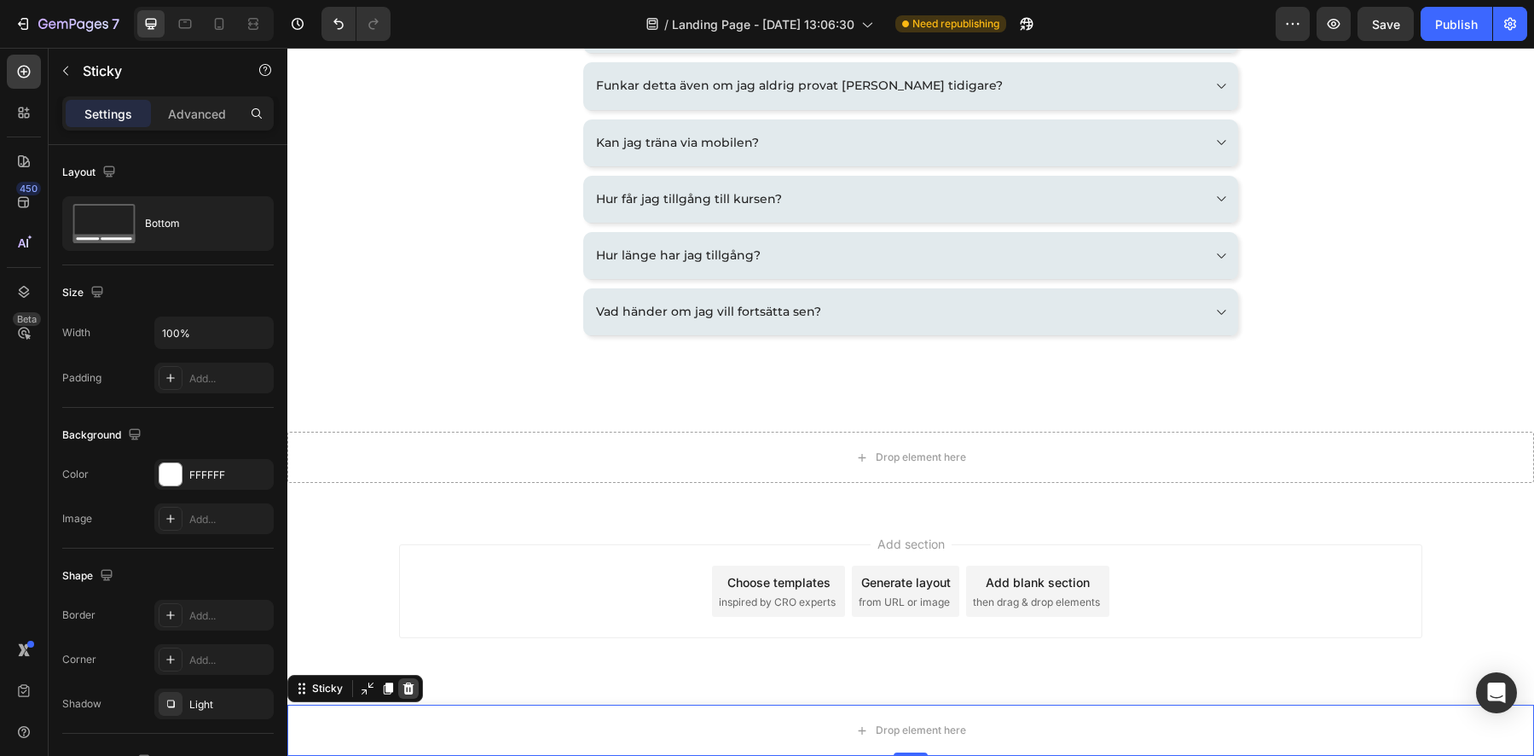
click at [410, 692] on icon at bounding box center [408, 688] width 11 height 12
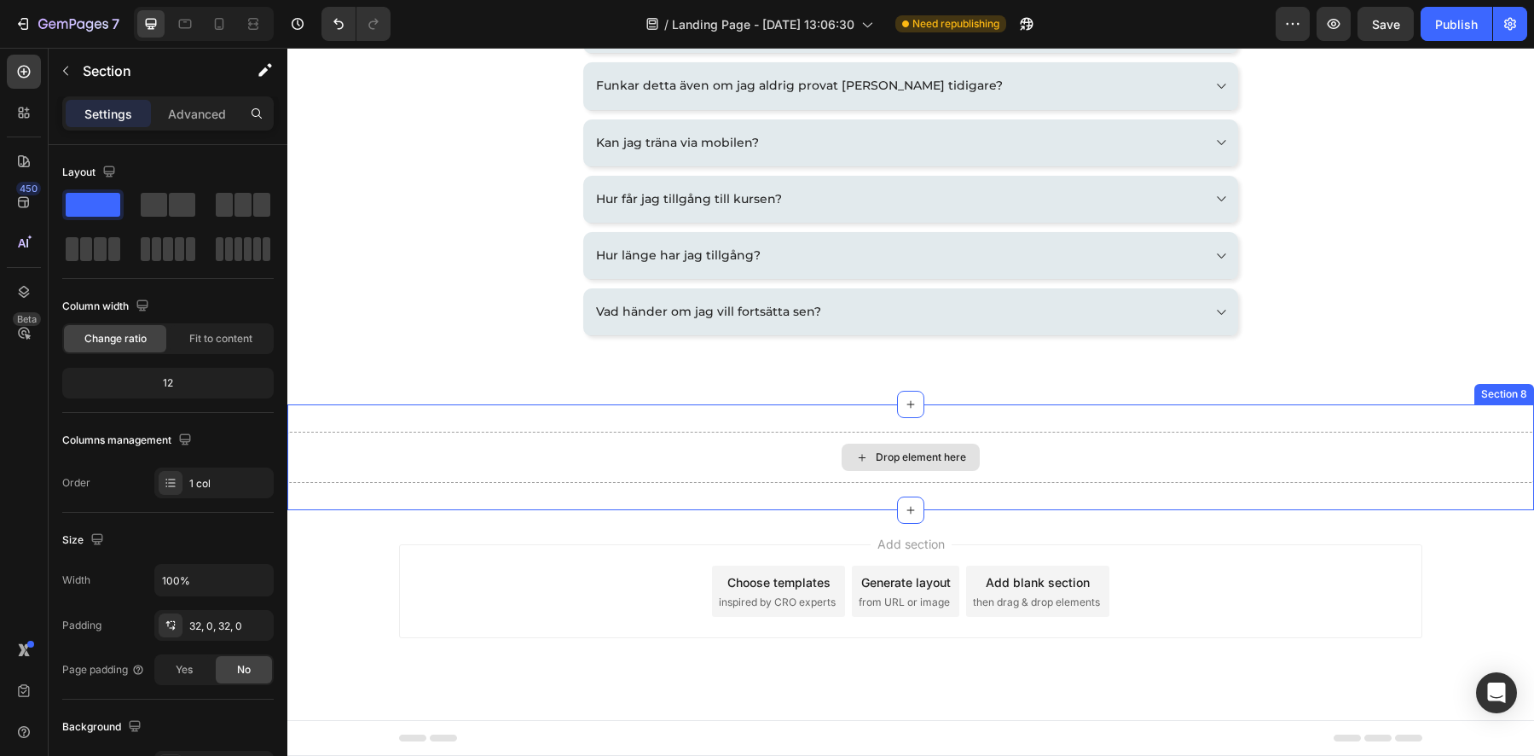
click at [751, 449] on div "Drop element here" at bounding box center [910, 457] width 1247 height 51
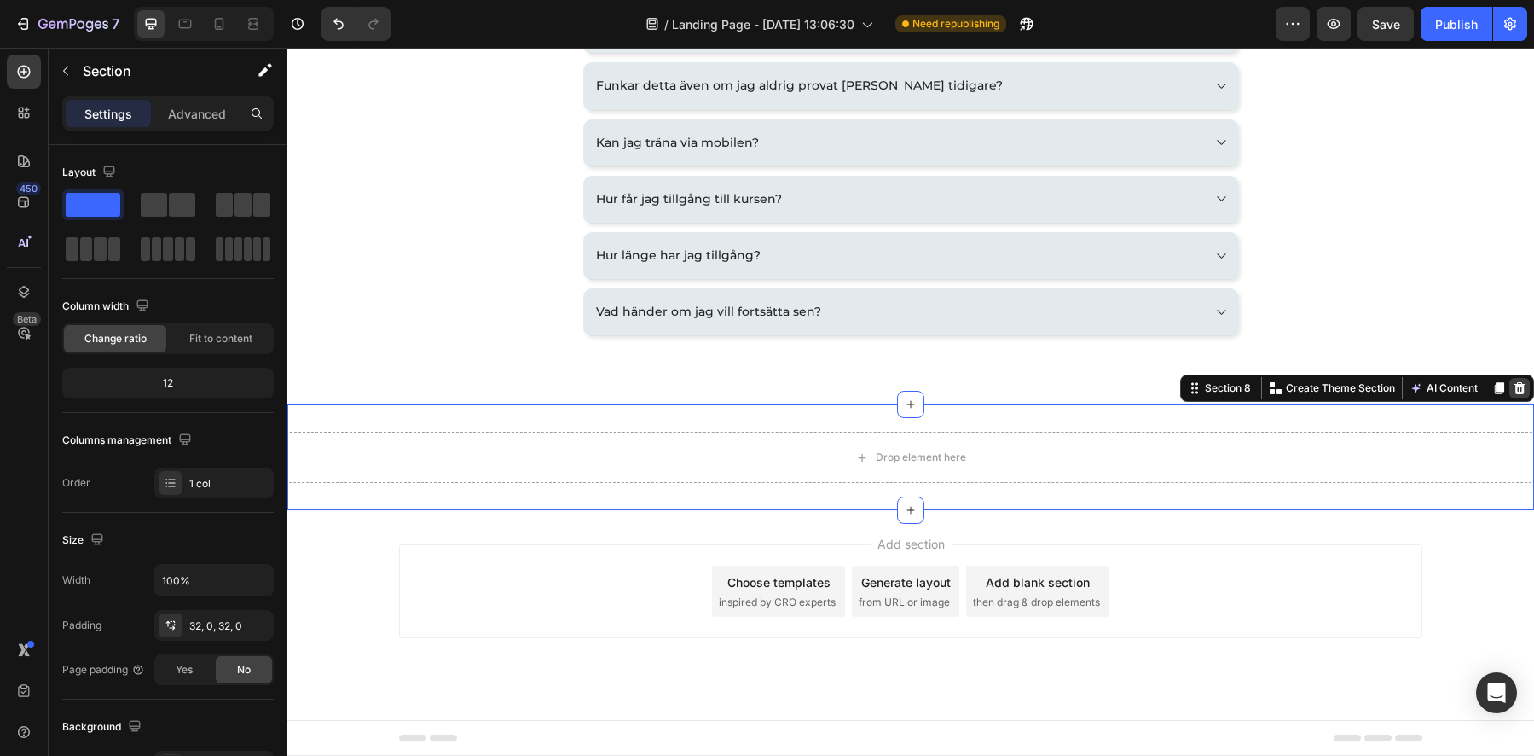
click at [1515, 388] on icon at bounding box center [1520, 388] width 11 height 12
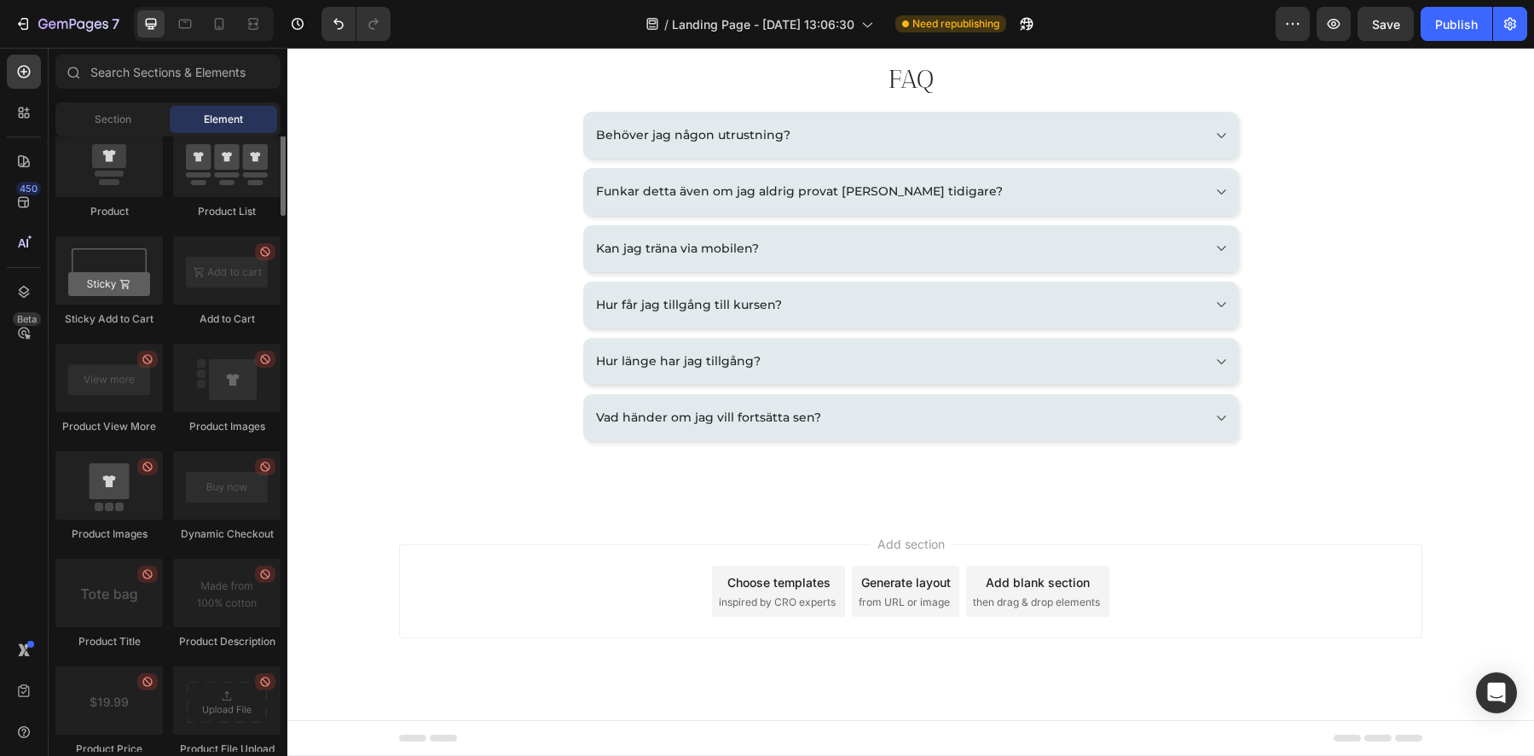
scroll to position [251, 0]
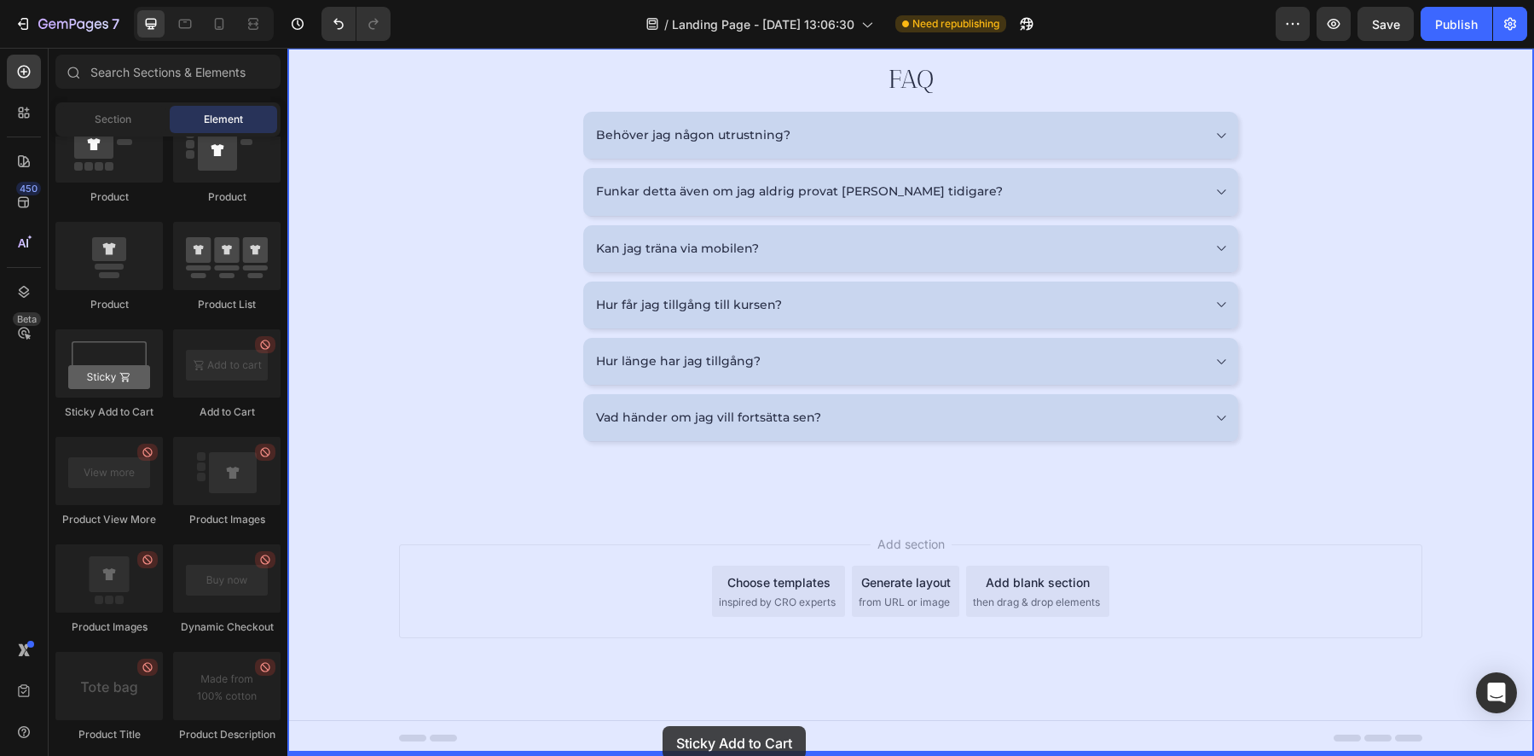
drag, startPoint x: 407, startPoint y: 424, endPoint x: 663, endPoint y: 726, distance: 395.7
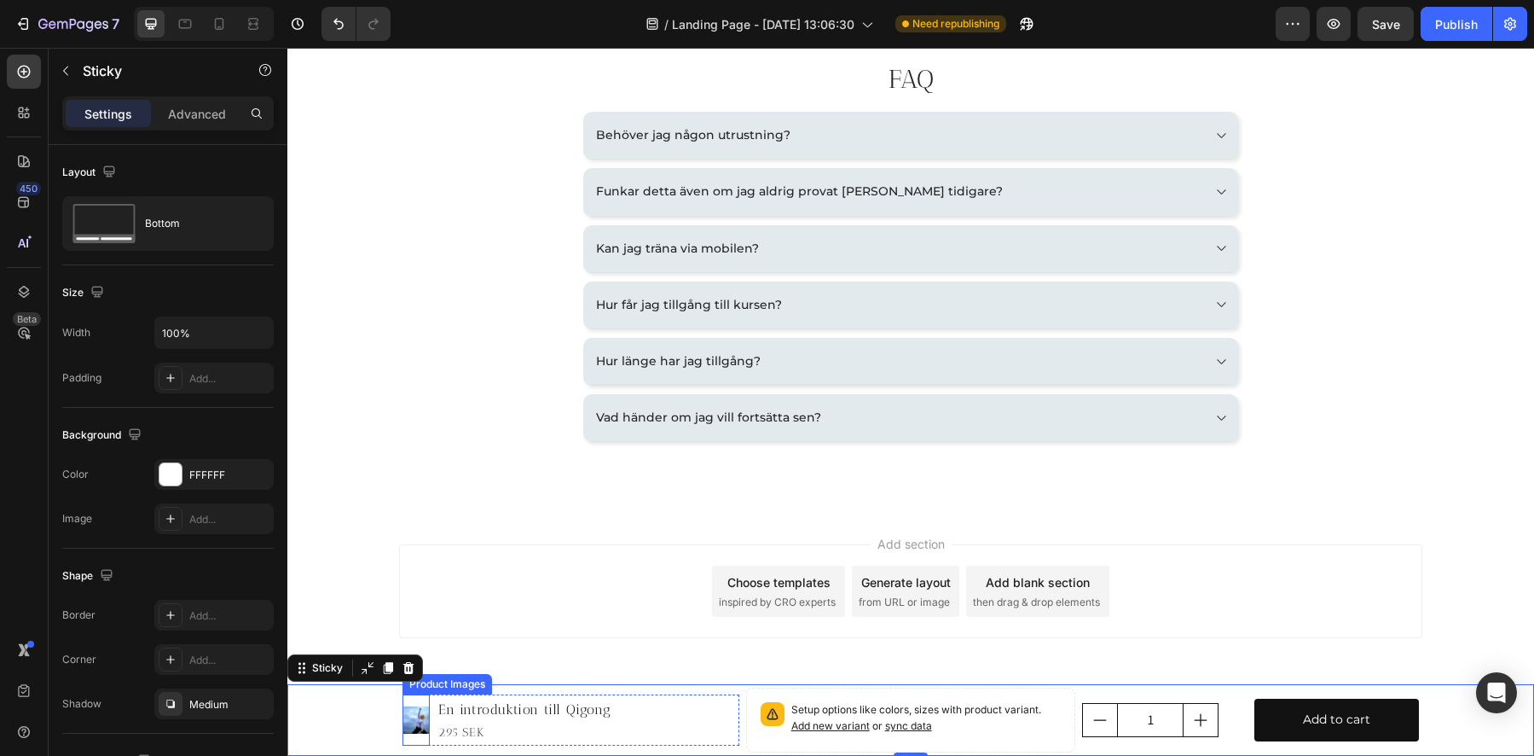
click at [416, 720] on img at bounding box center [416, 719] width 27 height 27
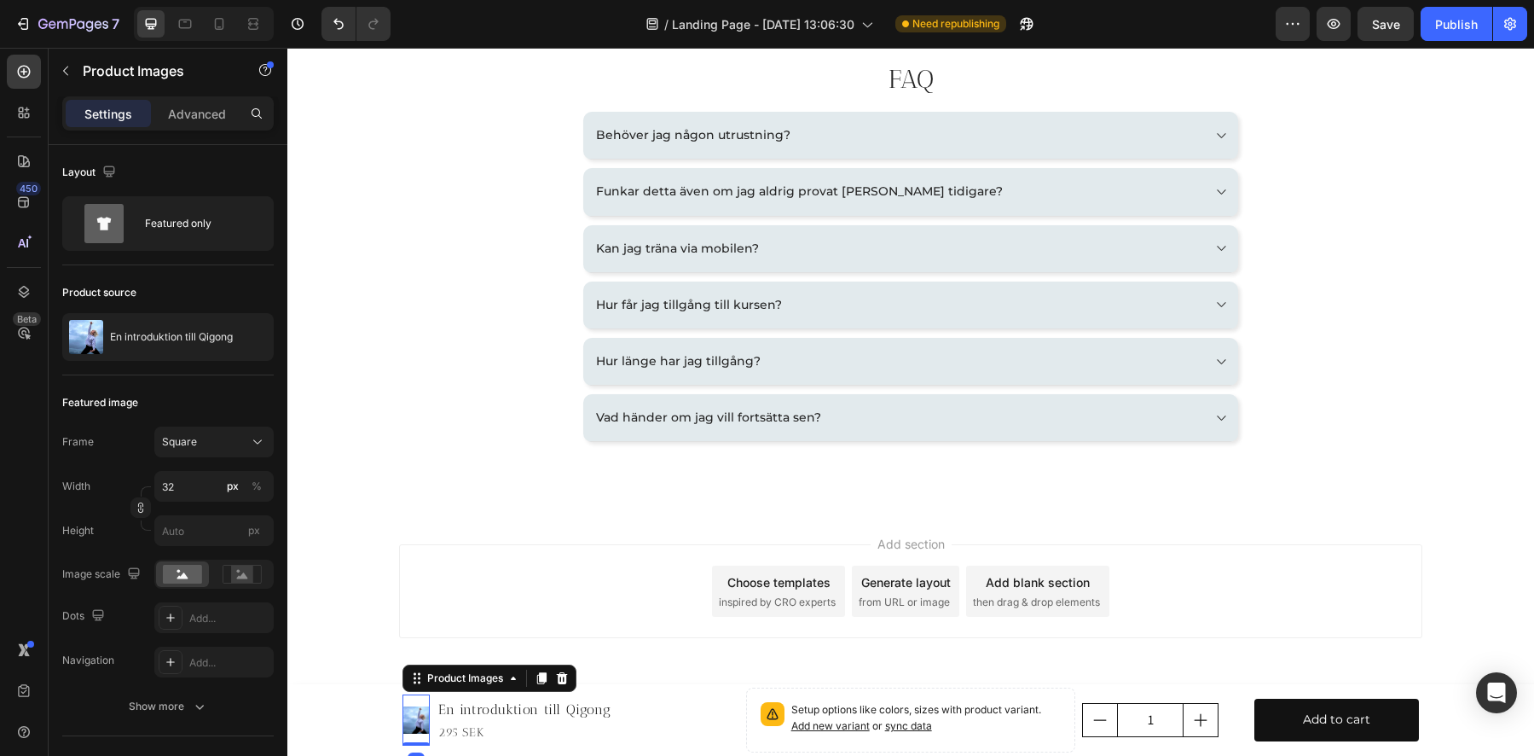
click at [559, 679] on icon at bounding box center [562, 678] width 11 height 12
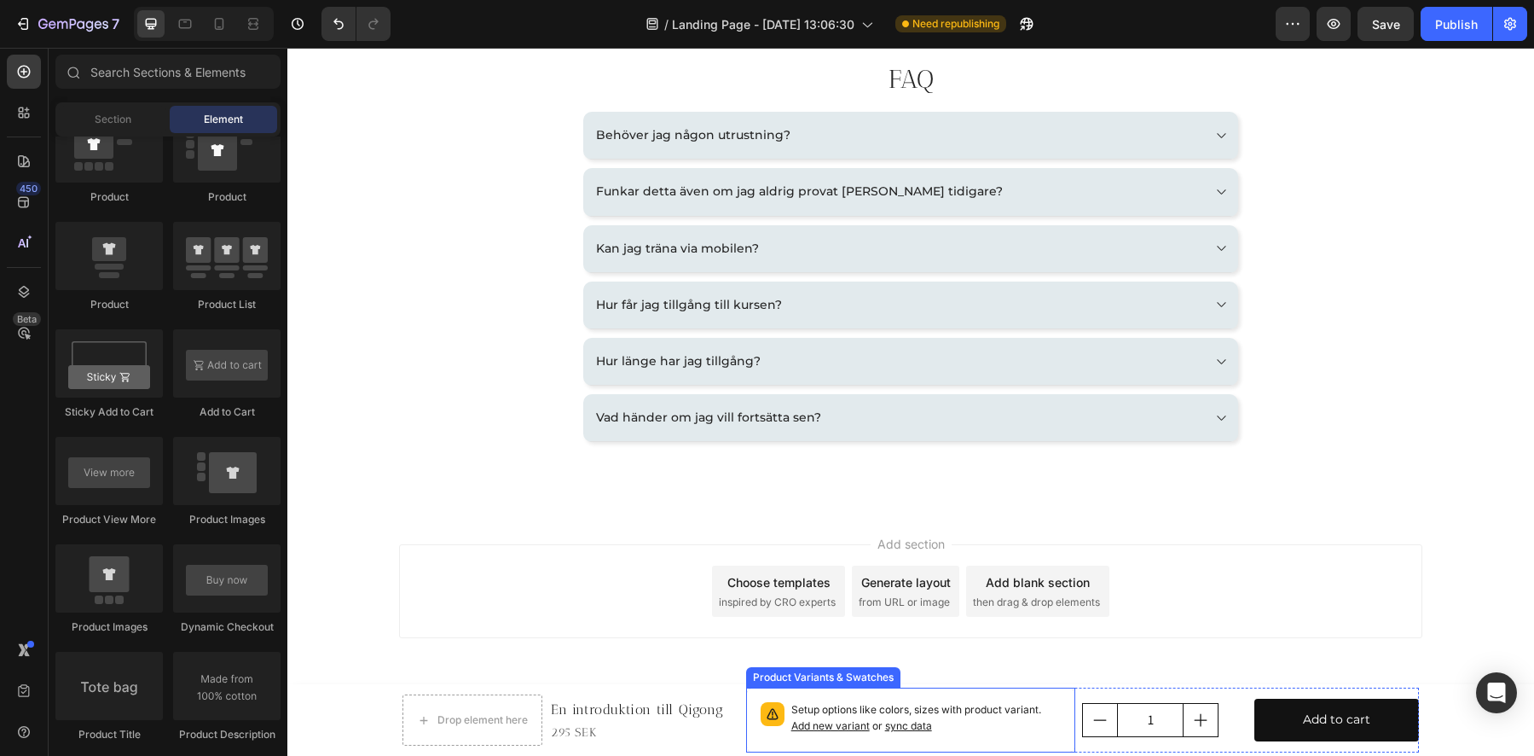
click at [845, 681] on div "Product Variants & Swatches" at bounding box center [823, 677] width 154 height 20
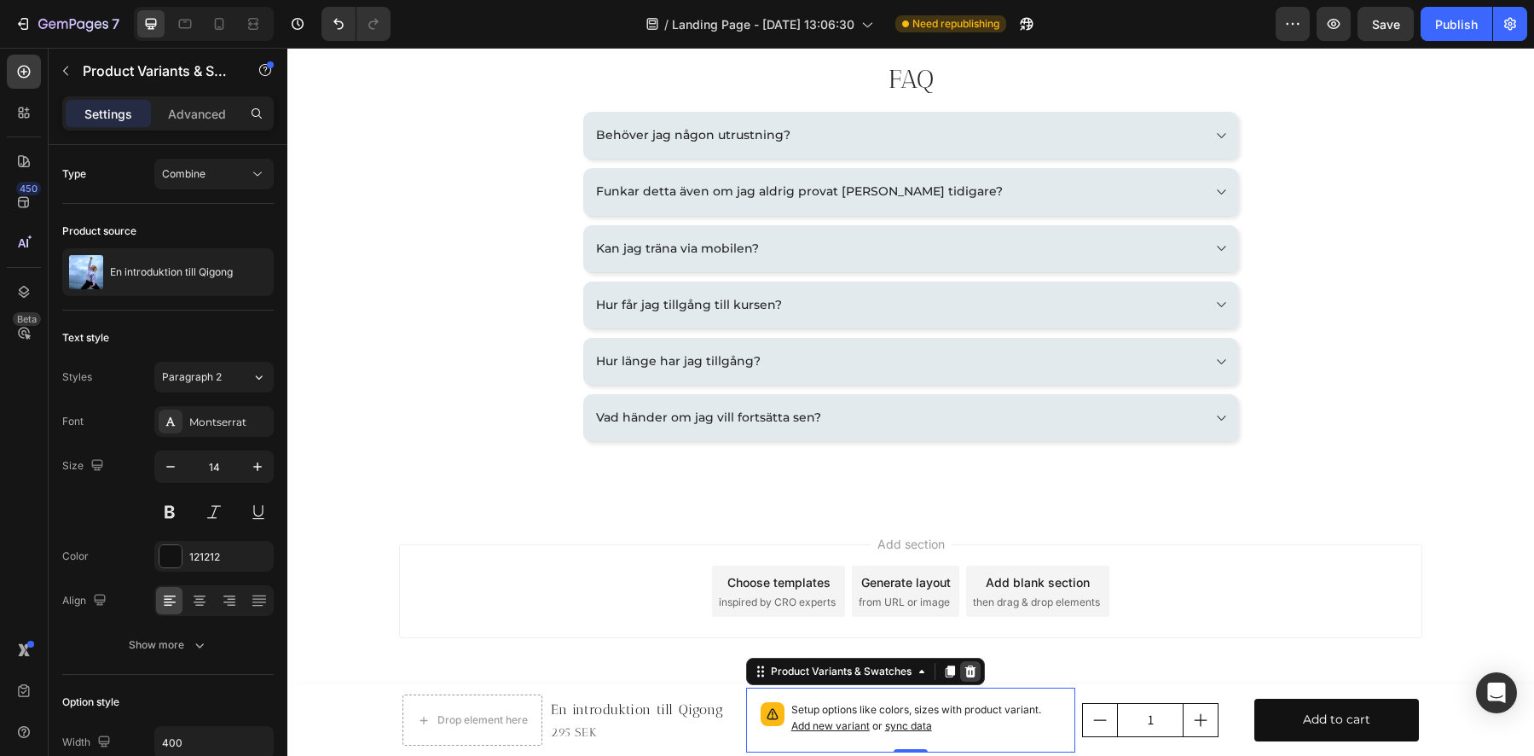
click at [969, 671] on icon at bounding box center [971, 671] width 14 height 14
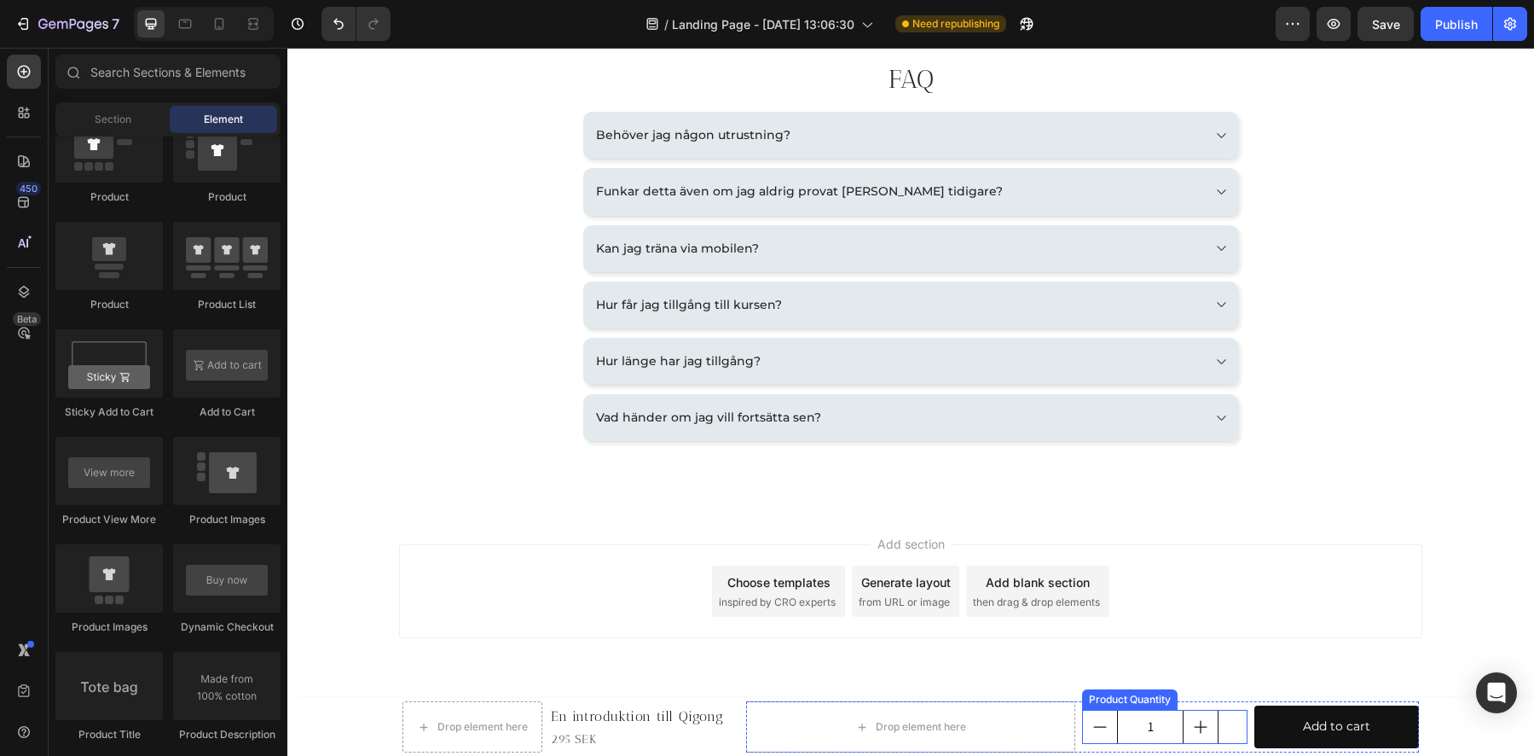
click at [1134, 704] on div "Product Quantity" at bounding box center [1130, 699] width 96 height 20
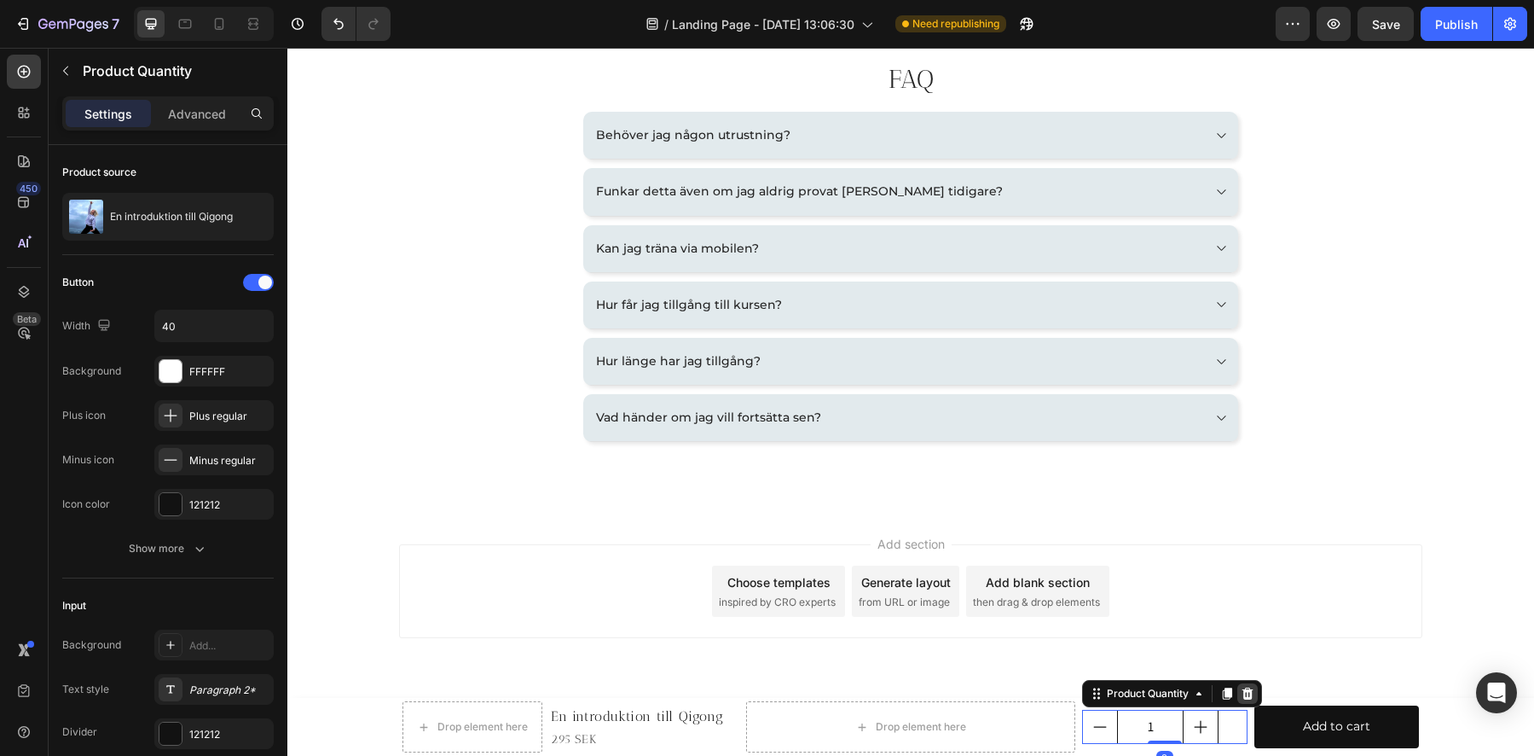
click at [1243, 695] on icon at bounding box center [1248, 693] width 11 height 12
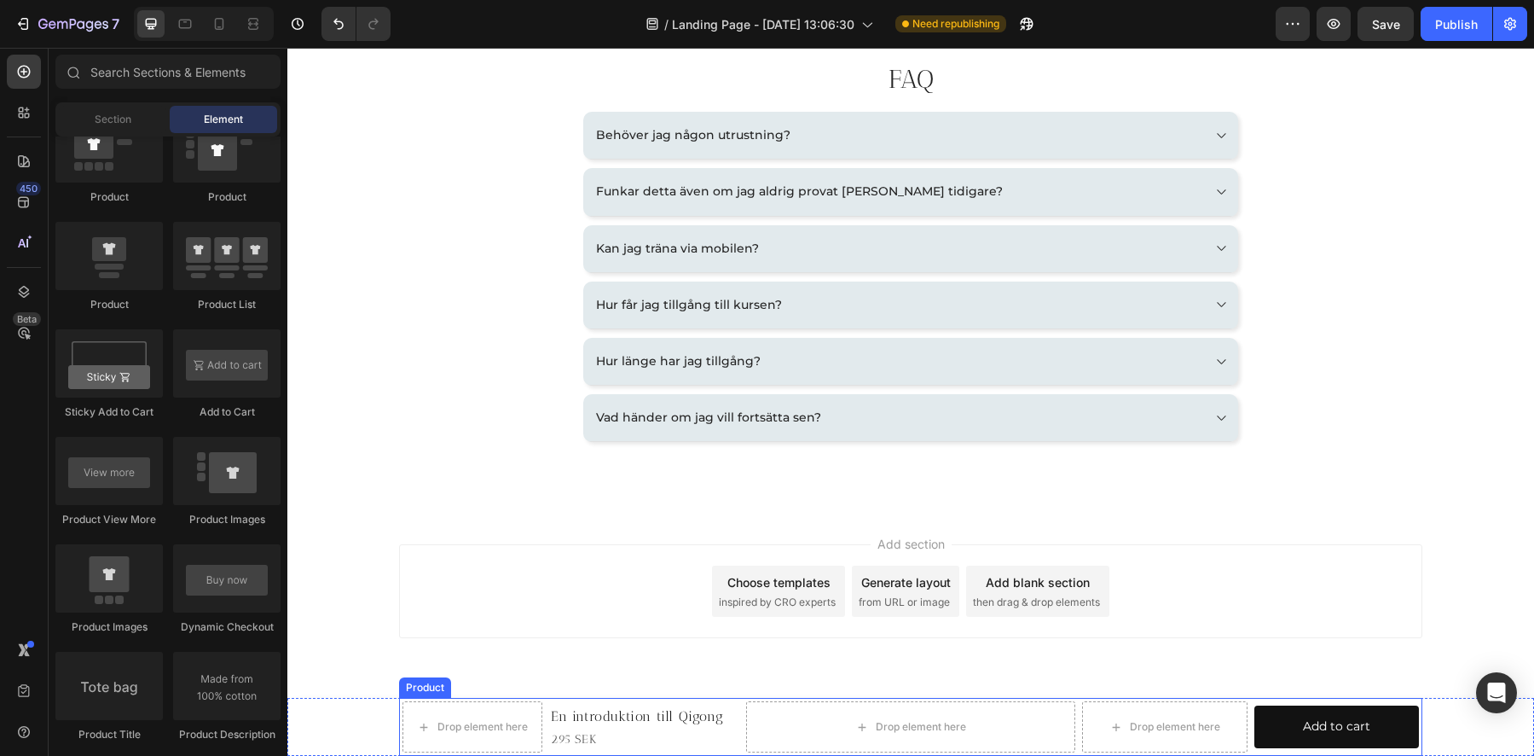
click at [471, 698] on div "Drop element here En introduktion till Qigong Product Title 295 SEK Product Pri…" at bounding box center [910, 727] width 1023 height 58
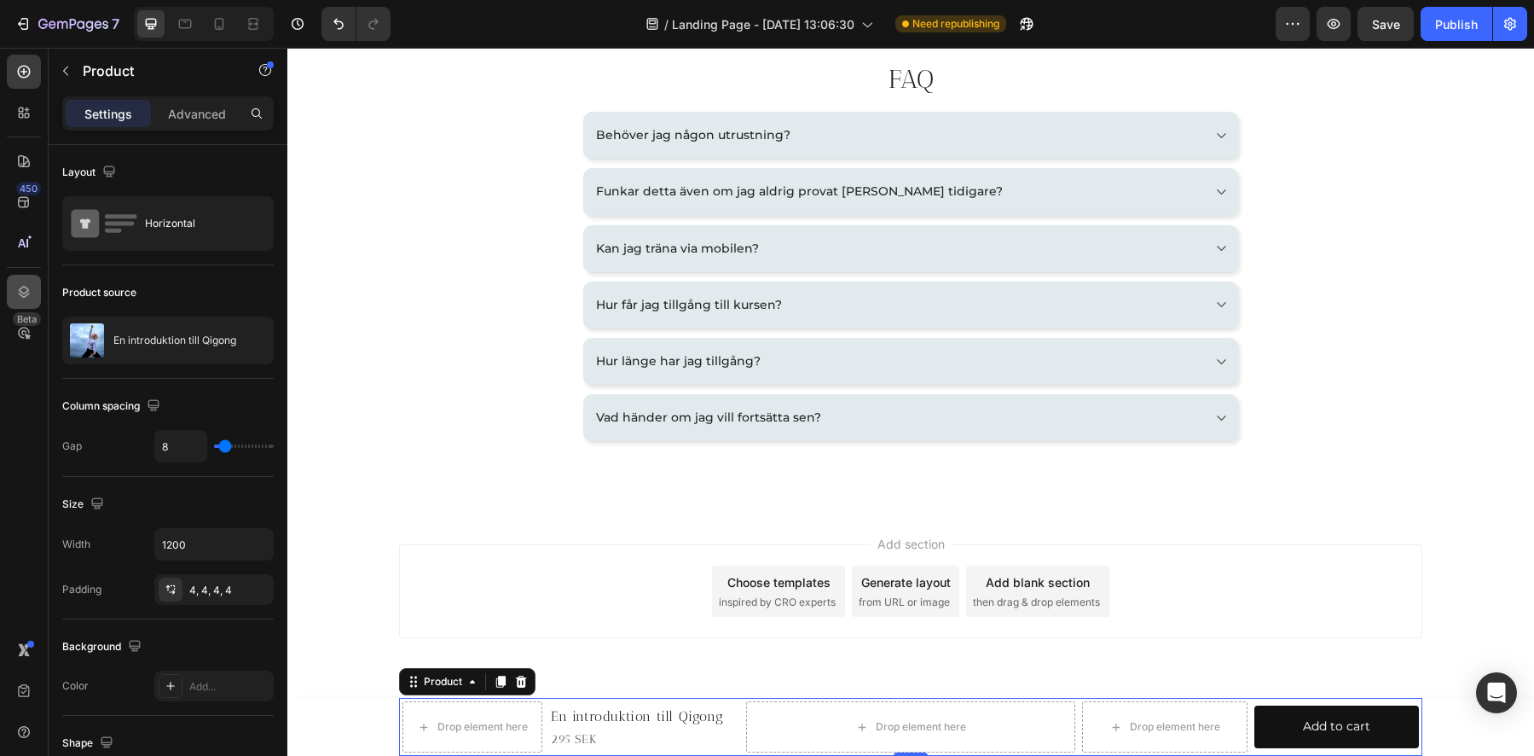
click at [26, 293] on icon at bounding box center [24, 292] width 11 height 12
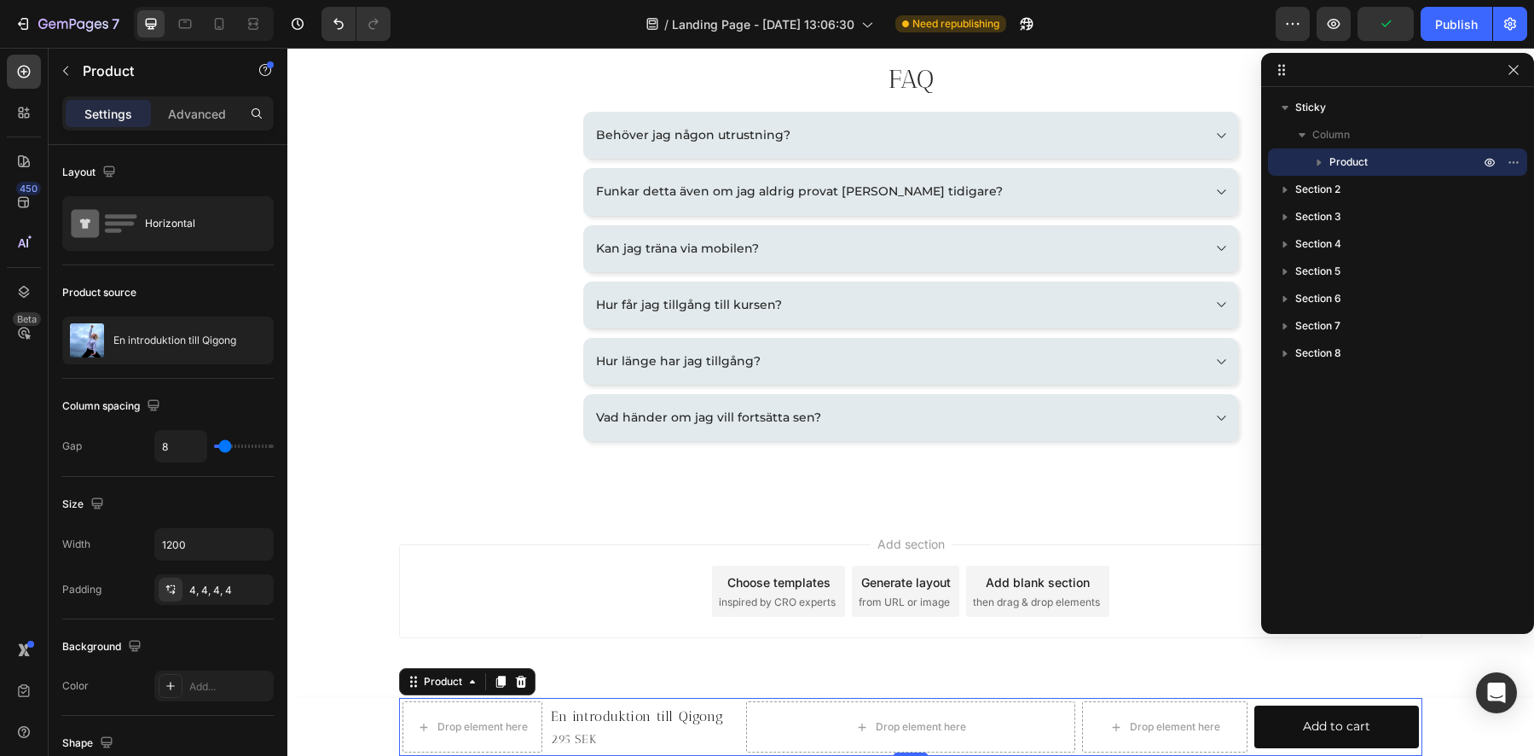
drag, startPoint x: 1270, startPoint y: 147, endPoint x: 1414, endPoint y: 64, distance: 166.2
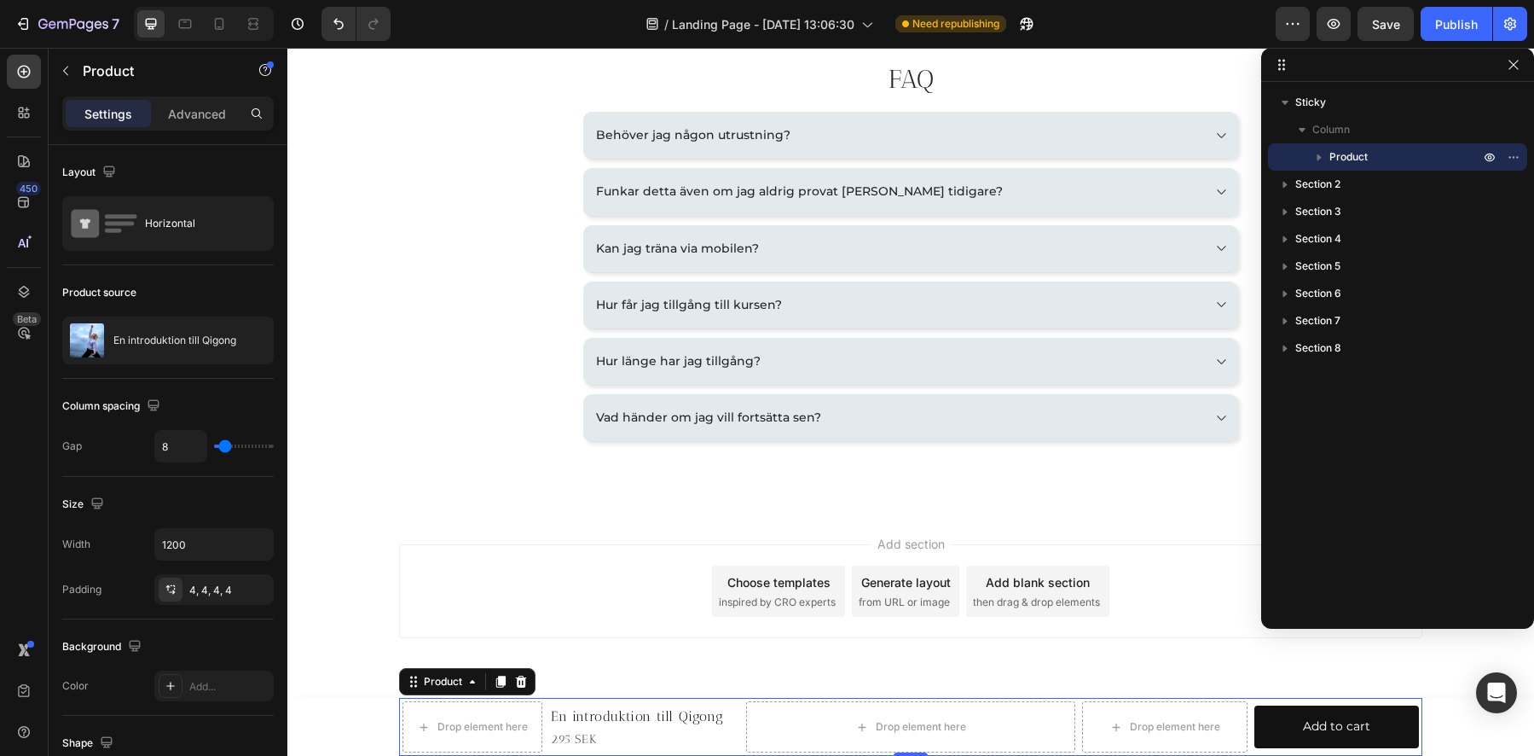
click at [1318, 157] on icon "button" at bounding box center [1320, 157] width 4 height 7
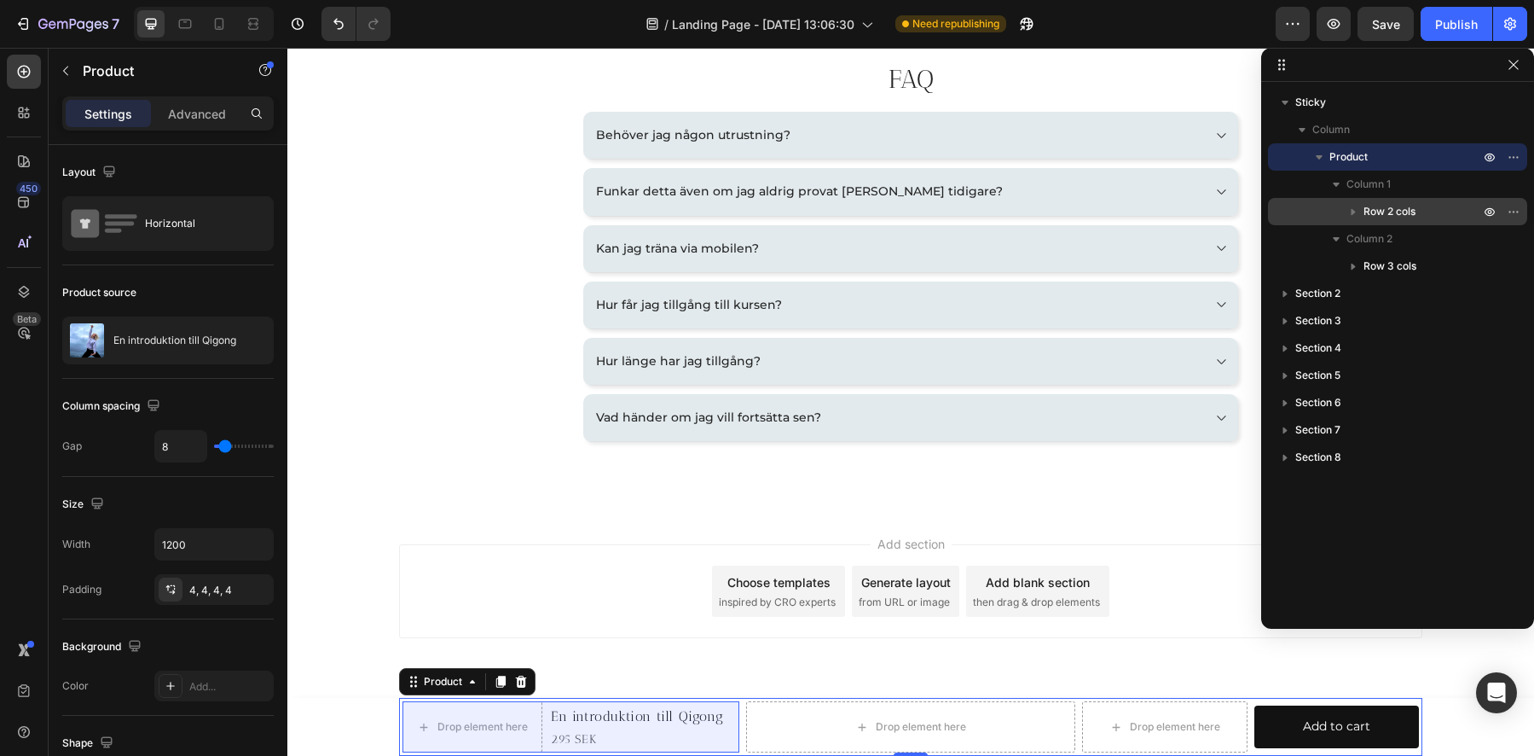
click at [1355, 210] on icon "button" at bounding box center [1353, 211] width 17 height 17
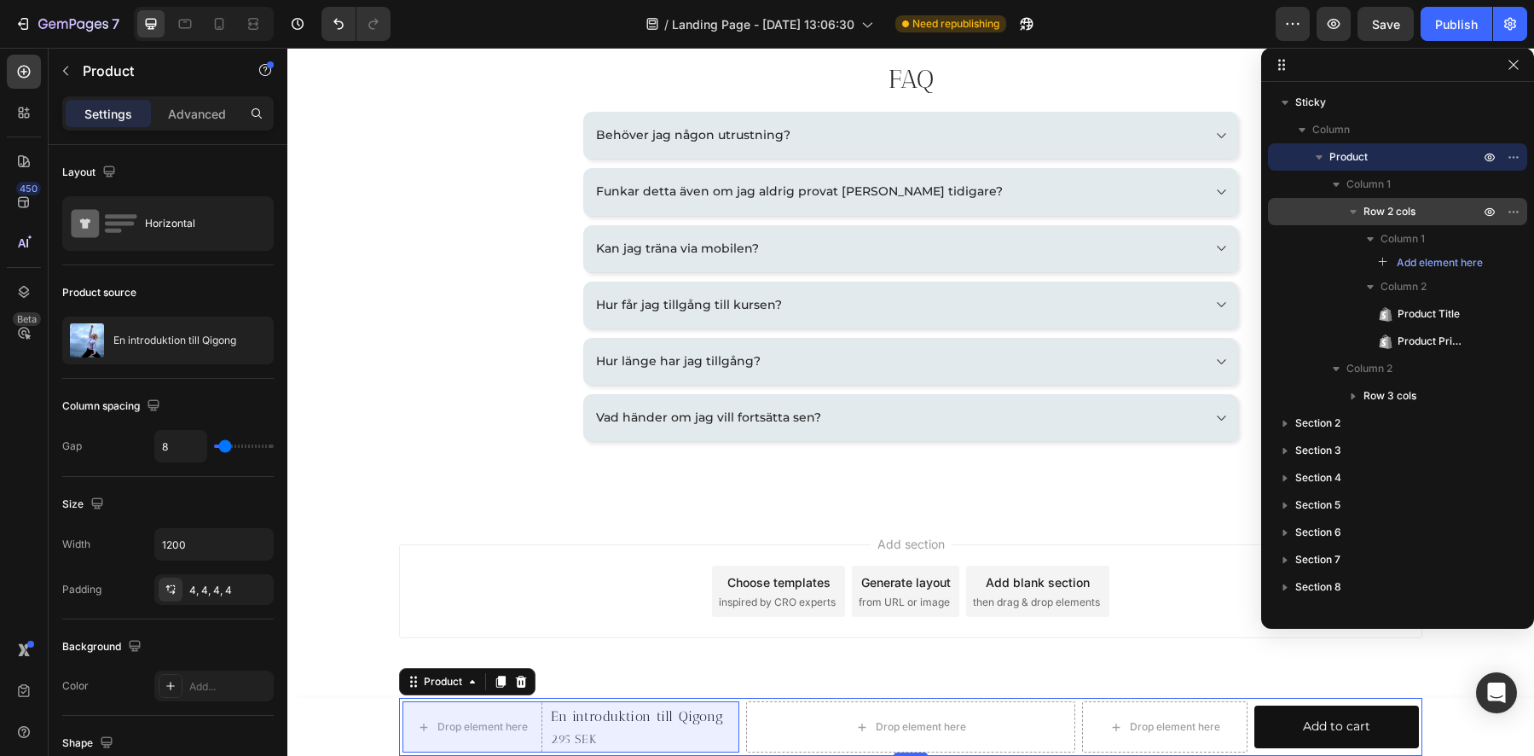
click at [1408, 208] on span "Row 2 cols" at bounding box center [1390, 211] width 52 height 17
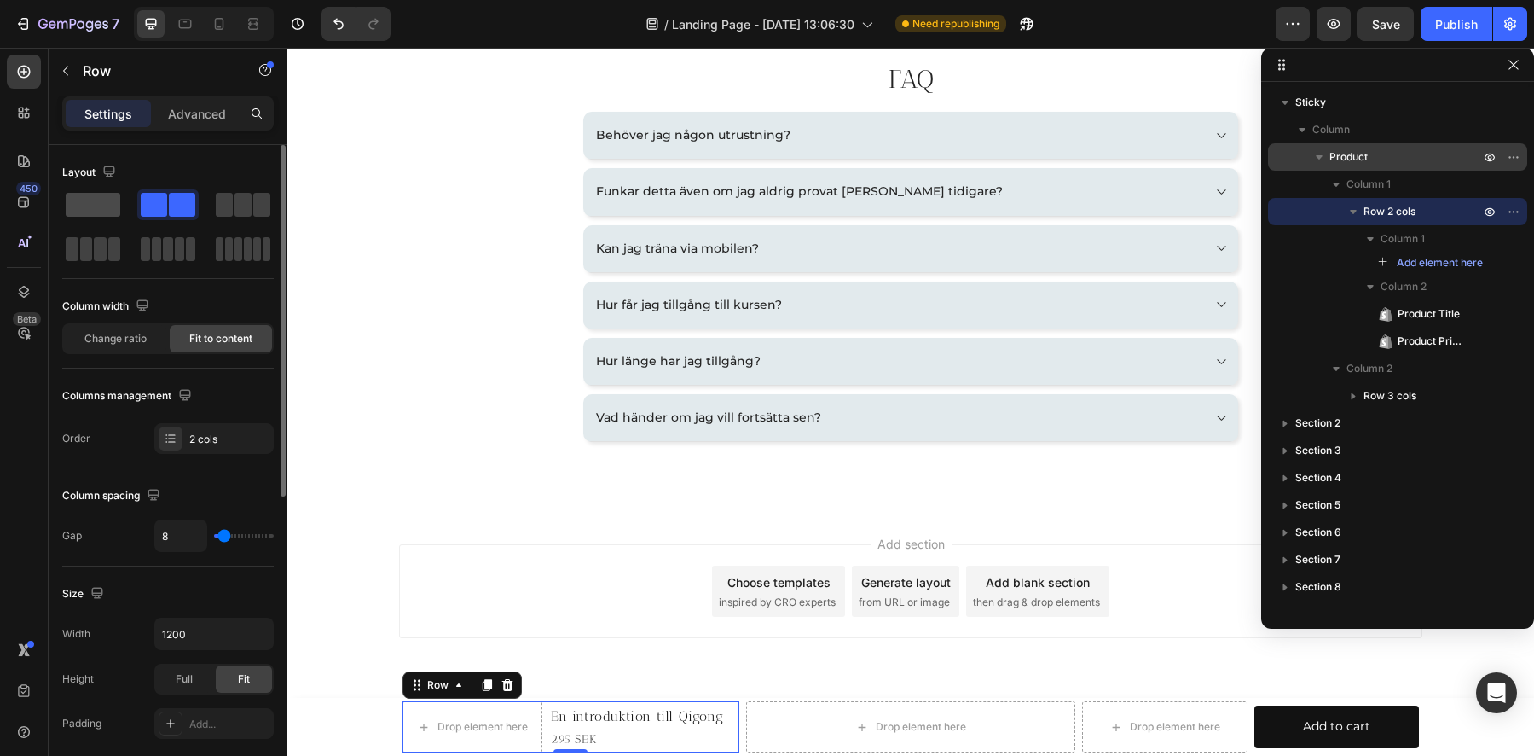
click at [92, 199] on span at bounding box center [93, 205] width 55 height 24
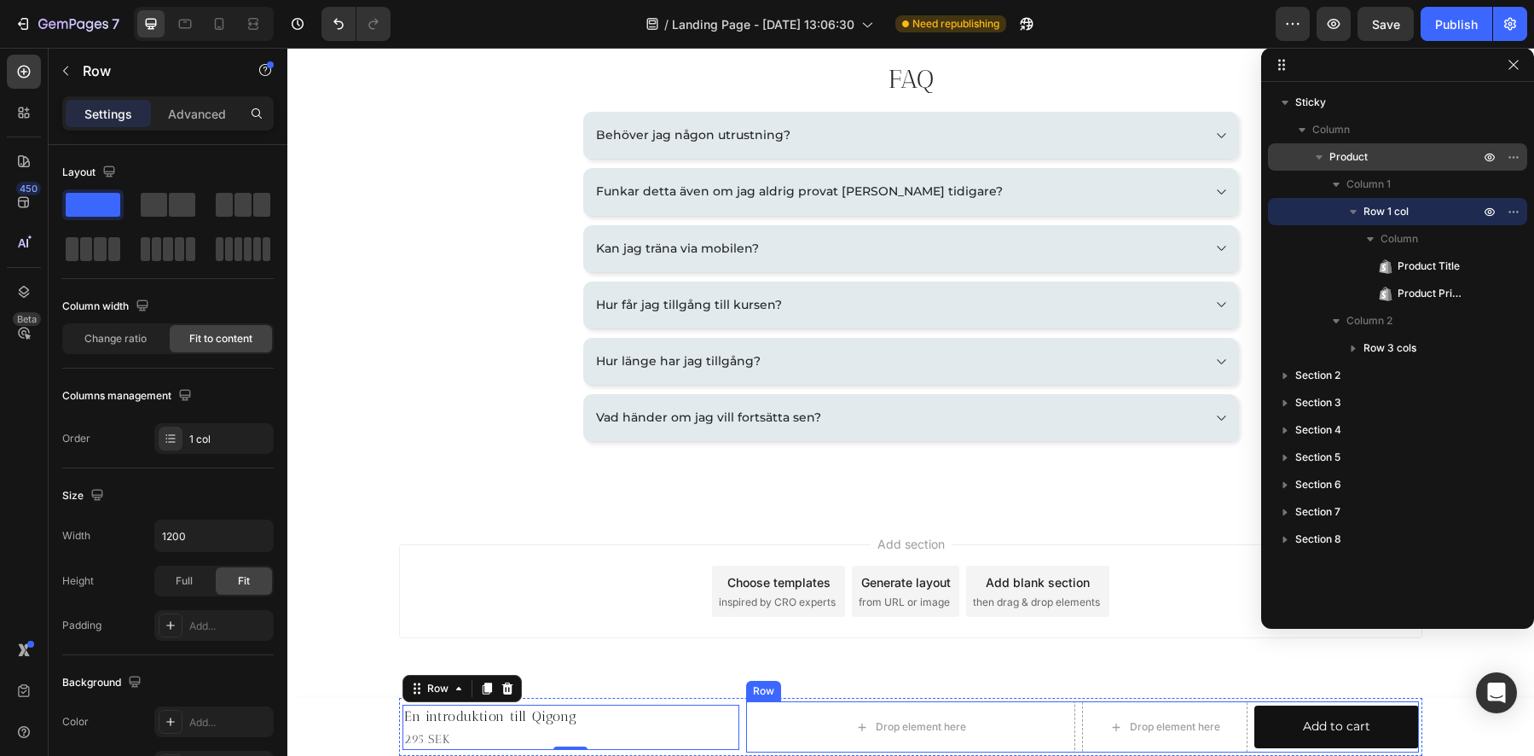
click at [756, 690] on div "Row" at bounding box center [764, 690] width 28 height 15
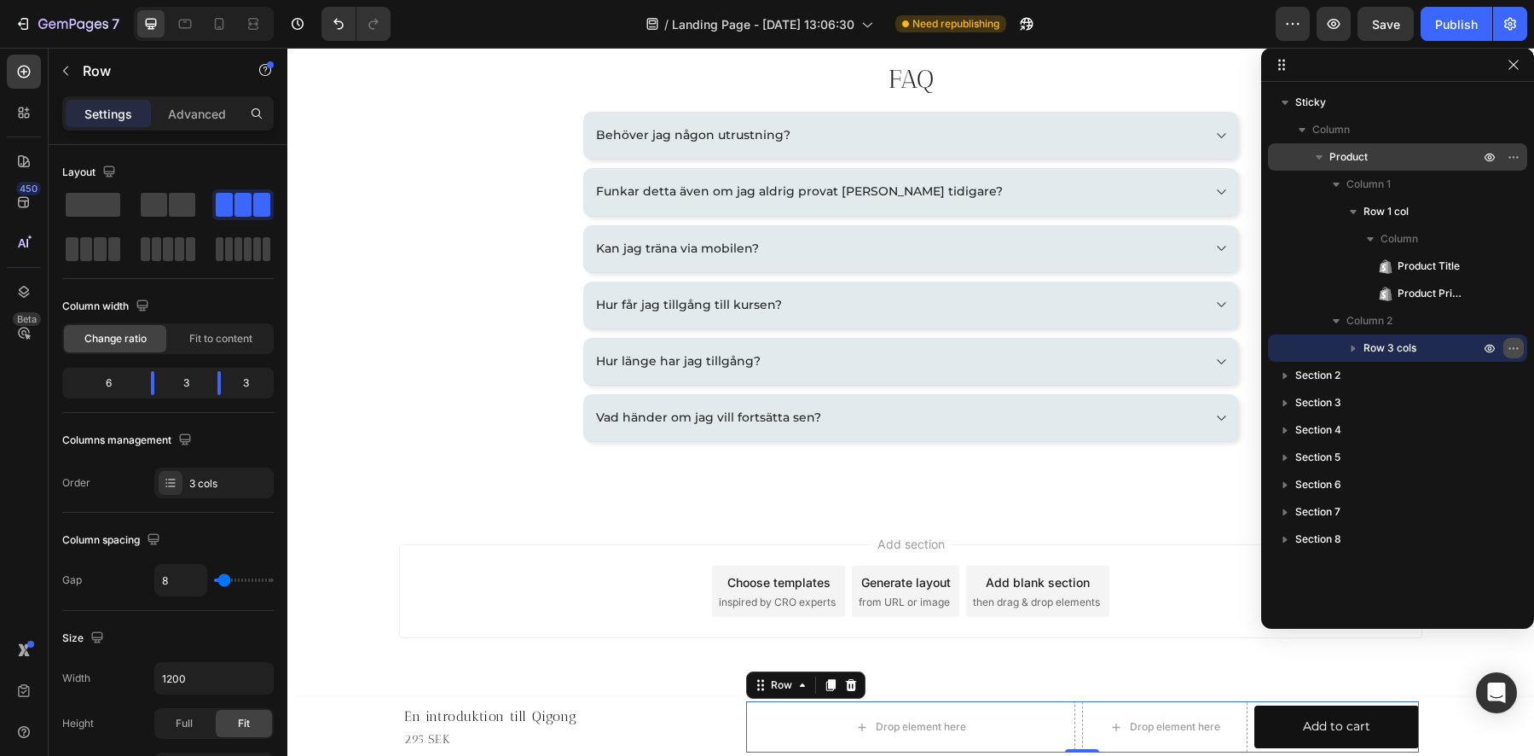
click at [1516, 349] on icon "button" at bounding box center [1514, 348] width 14 height 14
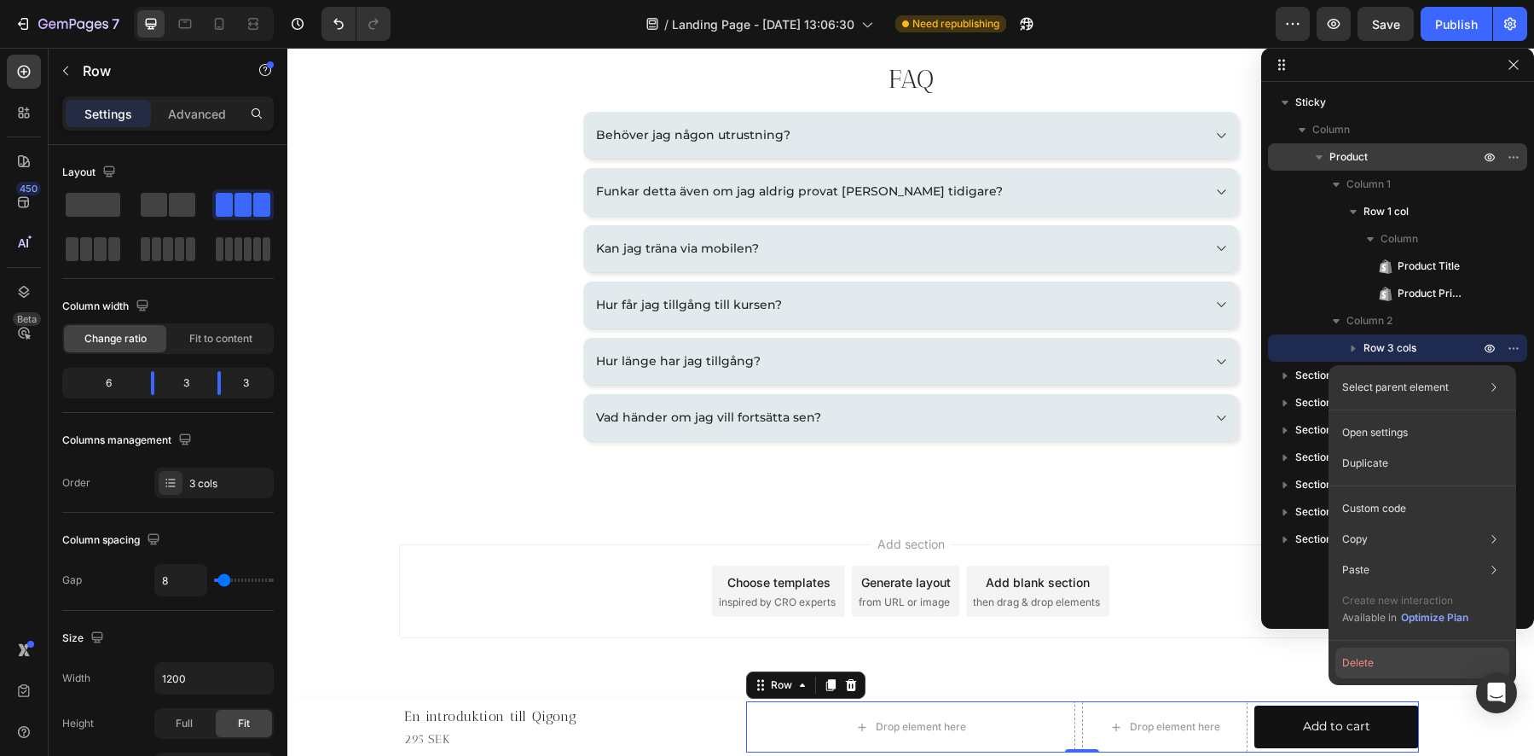
click at [1353, 660] on button "Delete" at bounding box center [1423, 662] width 174 height 31
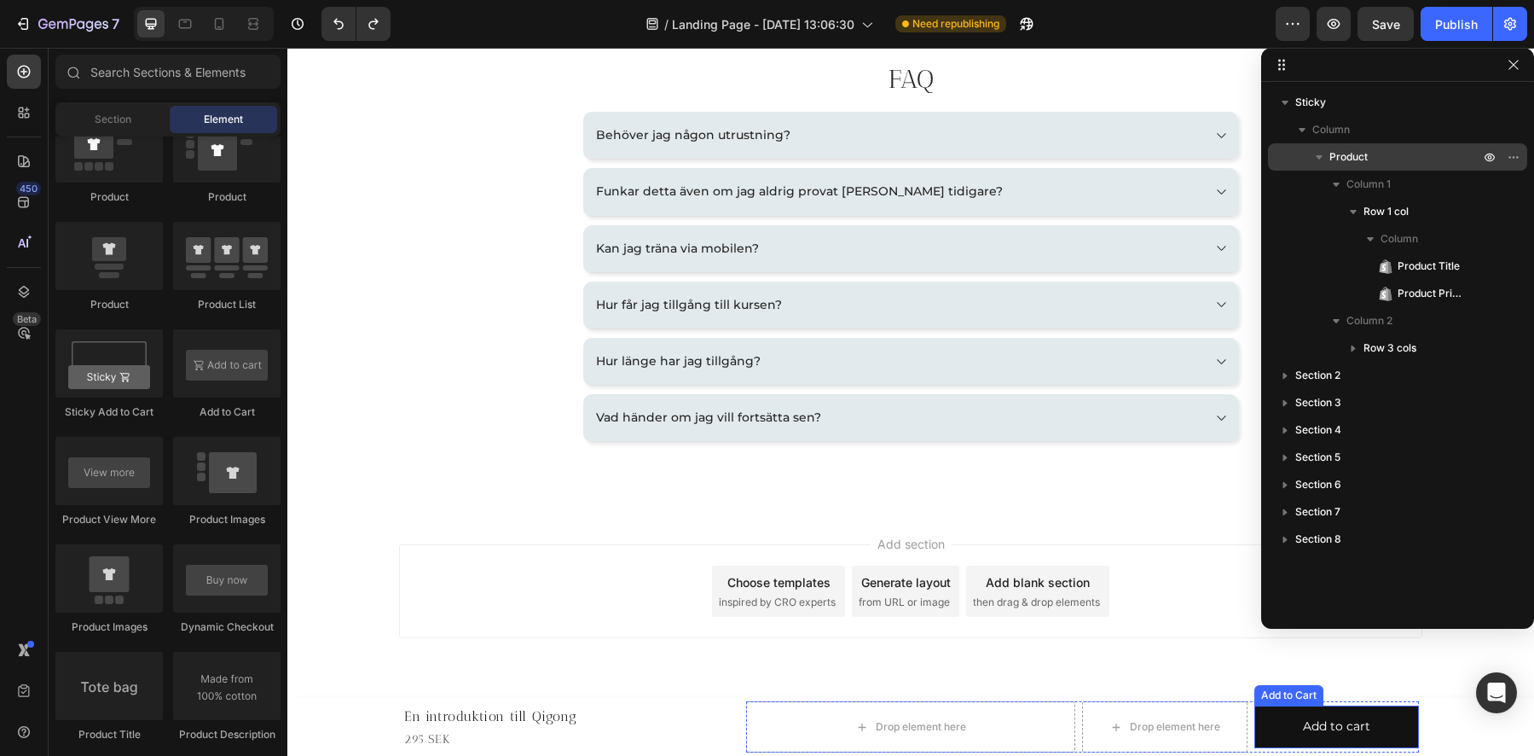
click at [1260, 699] on div "Add to Cart" at bounding box center [1288, 695] width 69 height 20
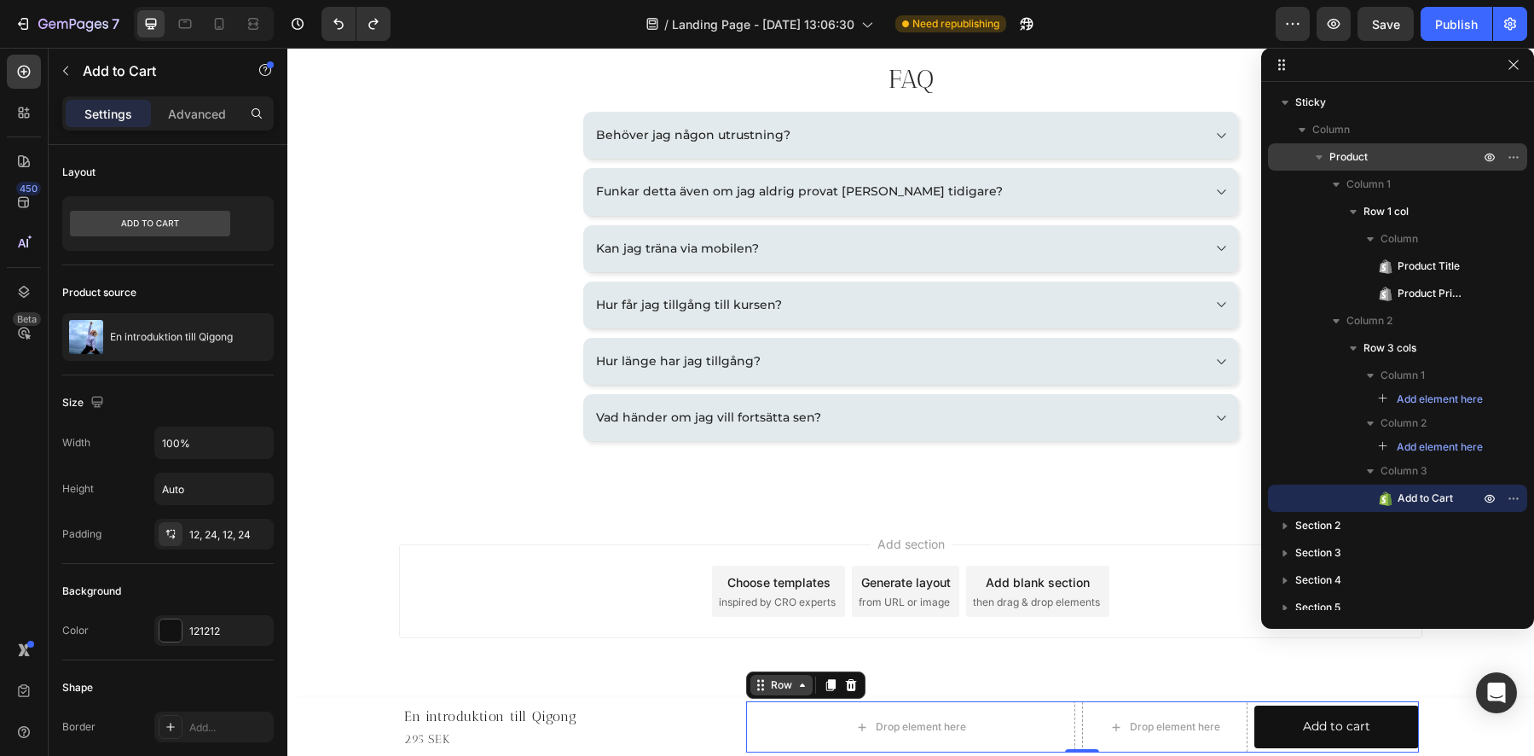
click at [761, 695] on div "Row" at bounding box center [805, 684] width 119 height 27
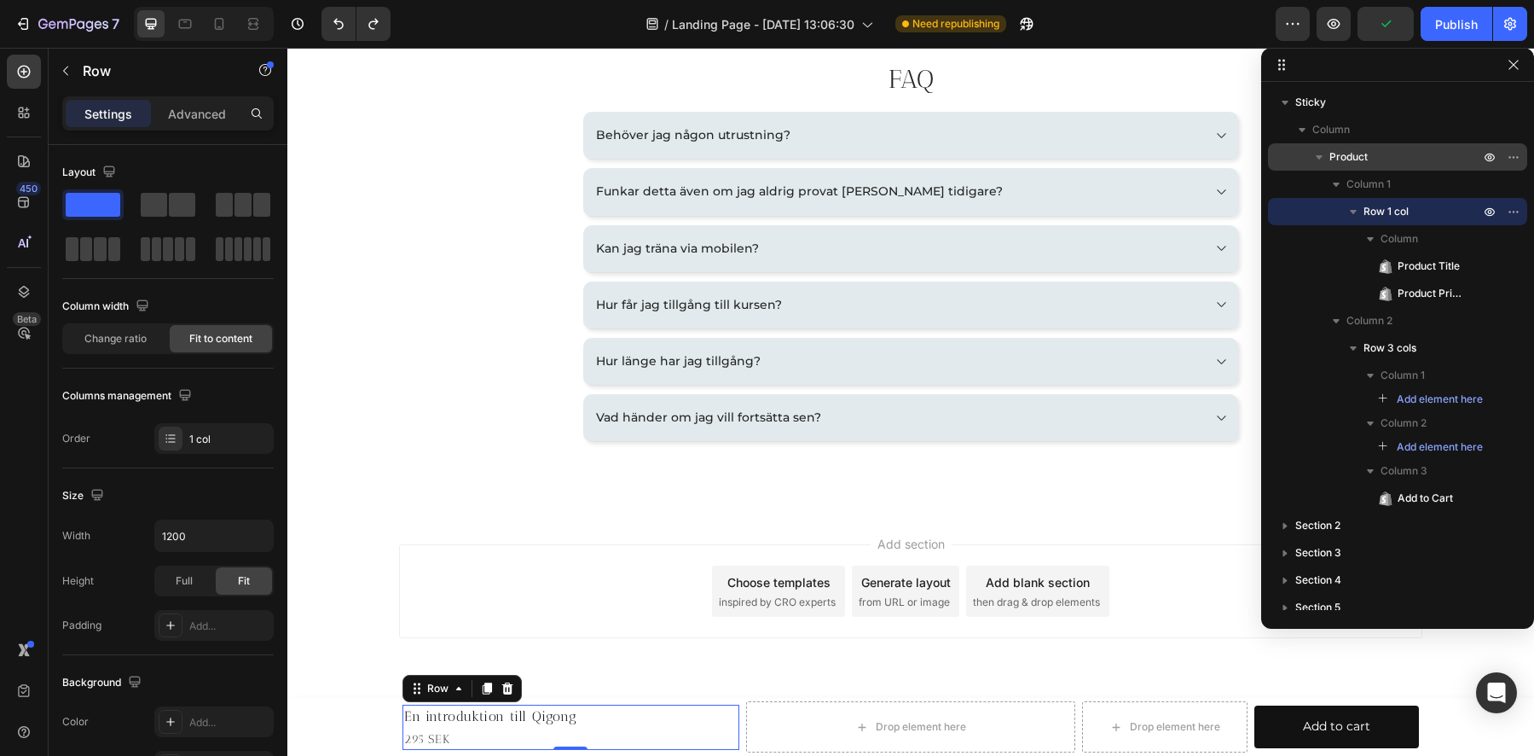
click at [682, 726] on div "En introduktion till Qigong Product Title 295 SEK Product Price Product Price R…" at bounding box center [571, 726] width 337 height 45
click at [1363, 324] on span "Column 2" at bounding box center [1370, 320] width 46 height 17
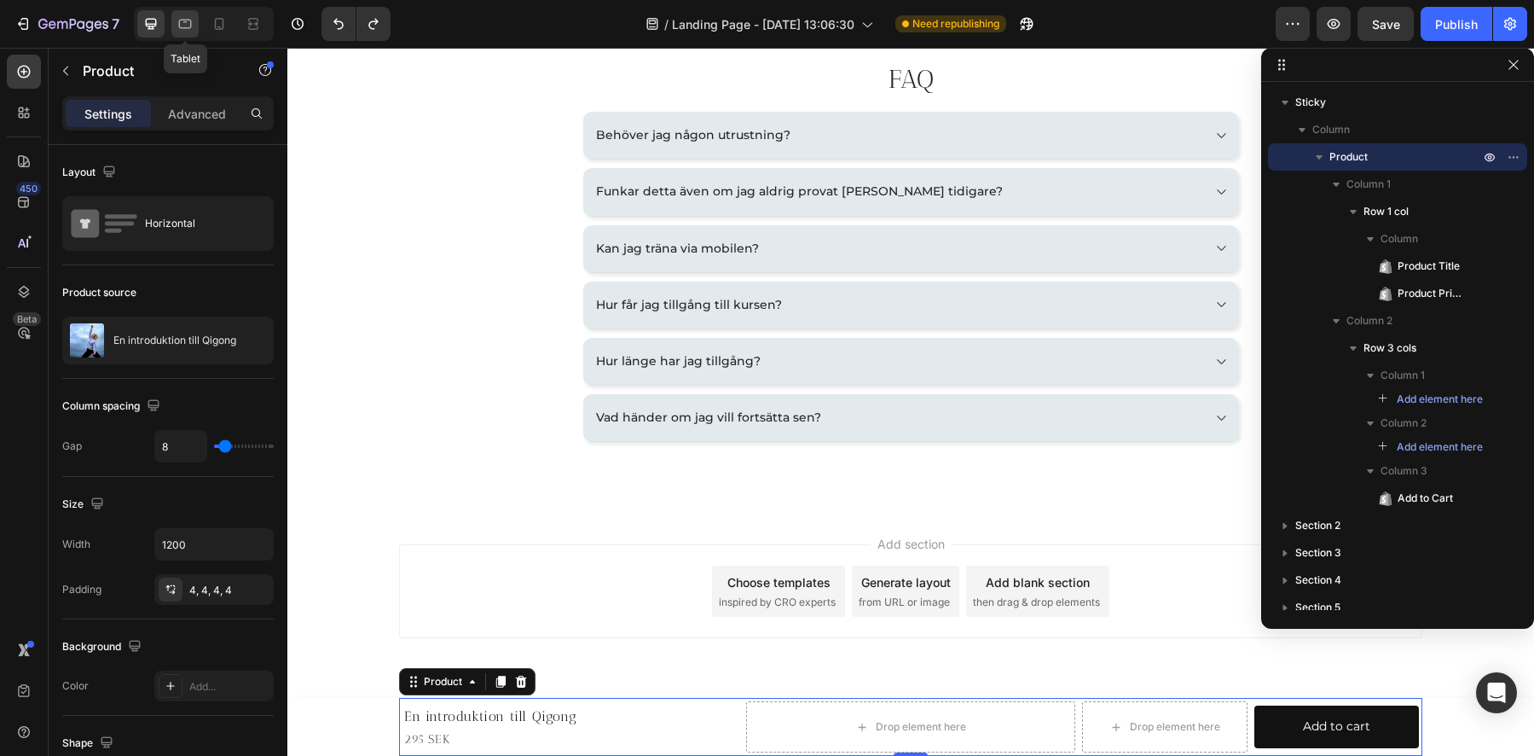
click at [173, 33] on div at bounding box center [184, 23] width 27 height 27
type input "100%"
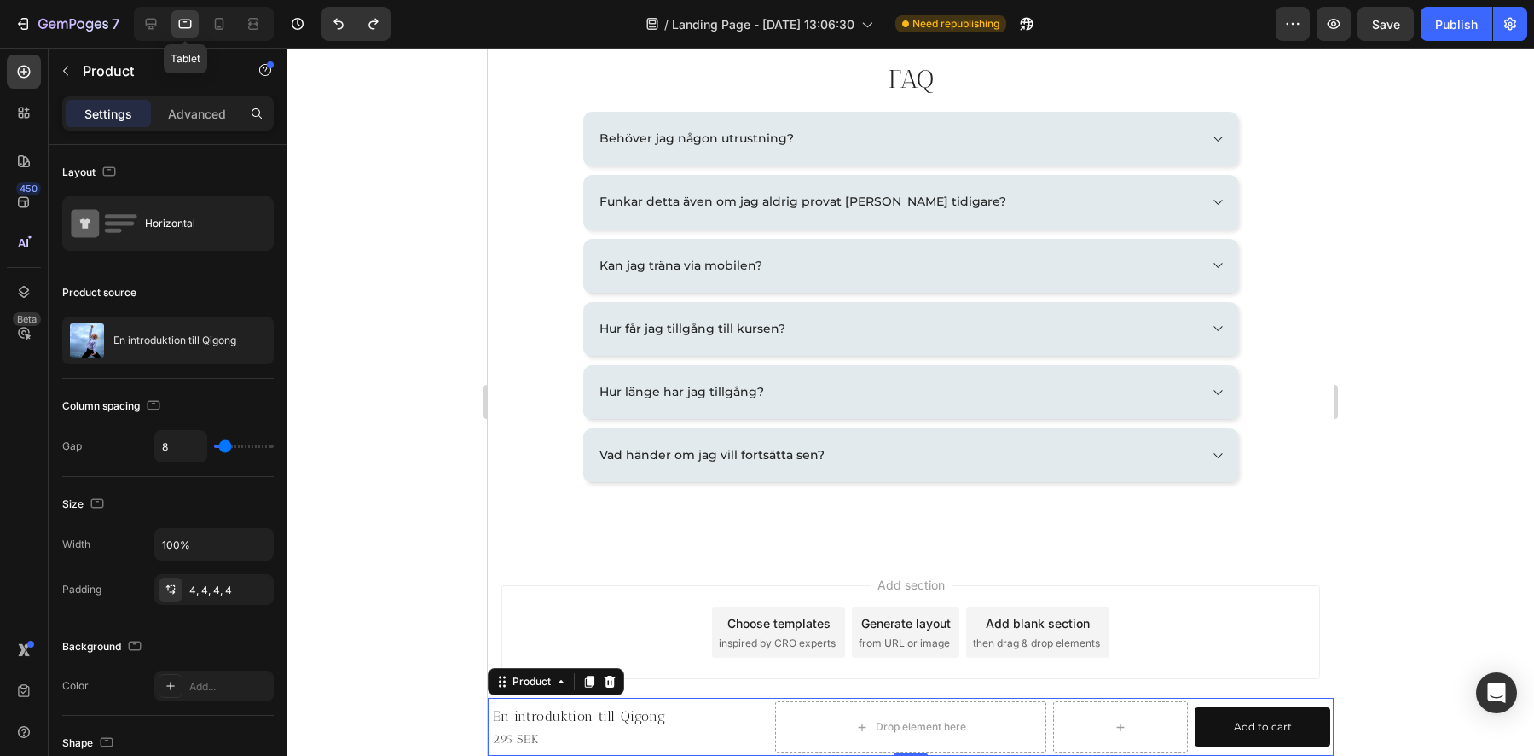
scroll to position [2678, 0]
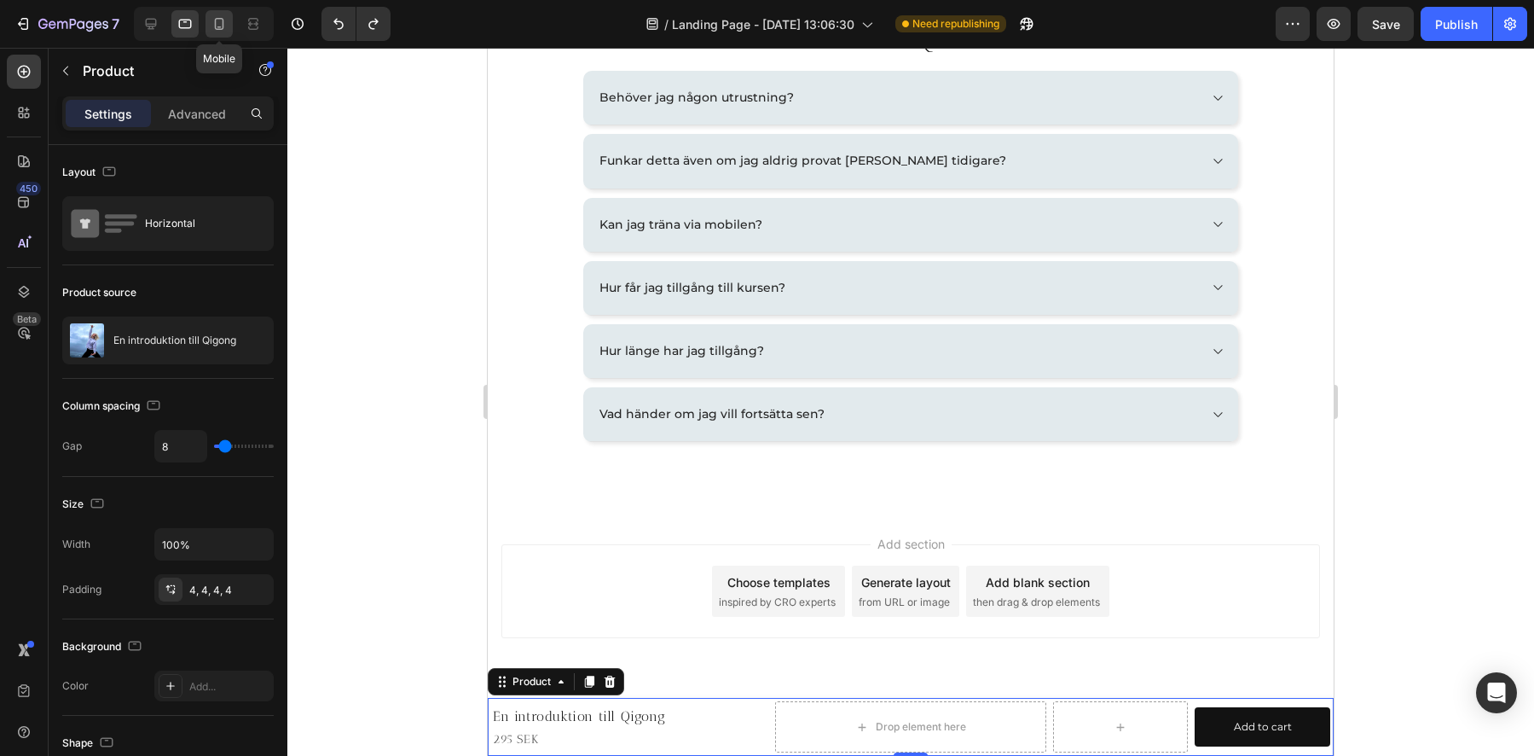
click at [224, 21] on icon at bounding box center [219, 23] width 17 height 17
type input "0"
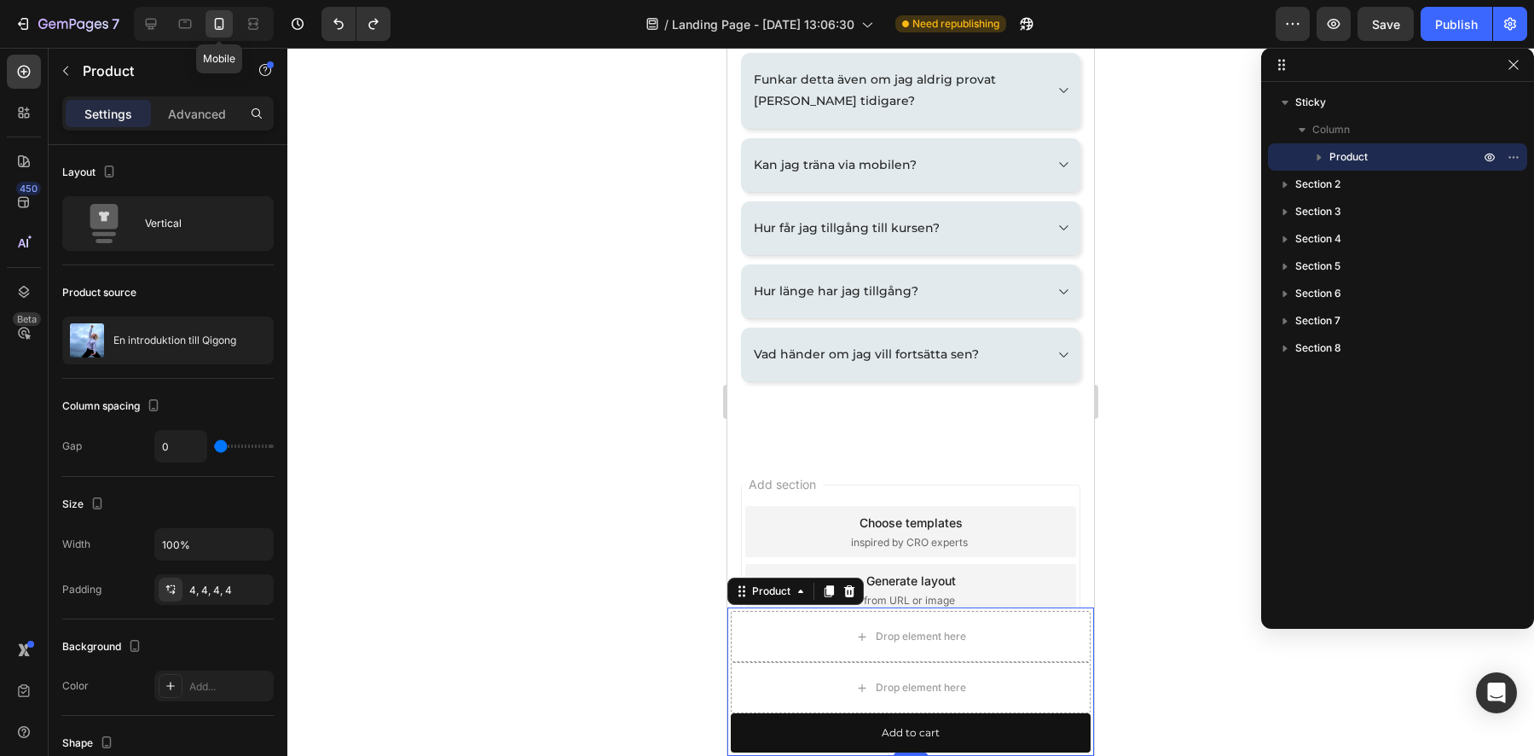
scroll to position [2739, 0]
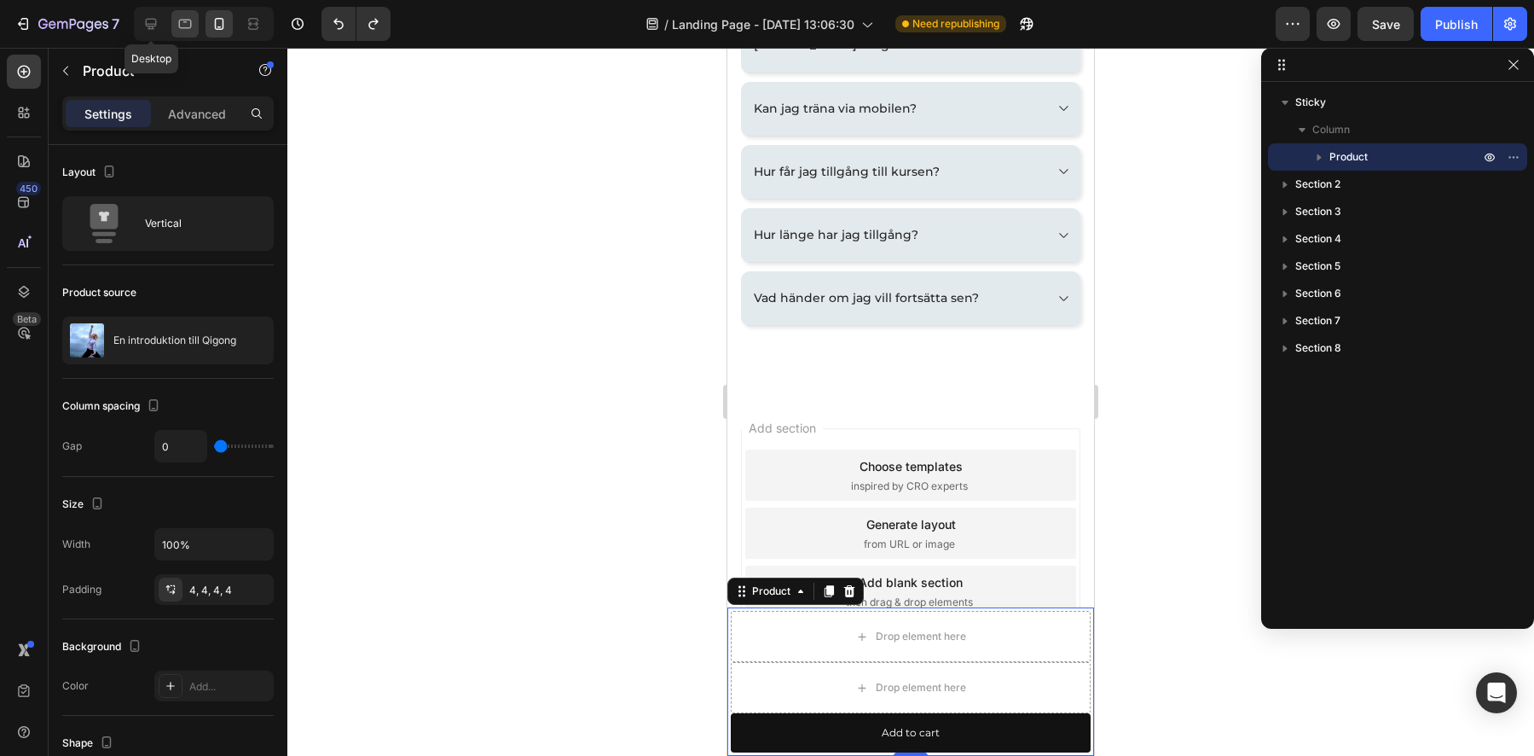
click at [175, 19] on div at bounding box center [184, 23] width 27 height 27
type input "8"
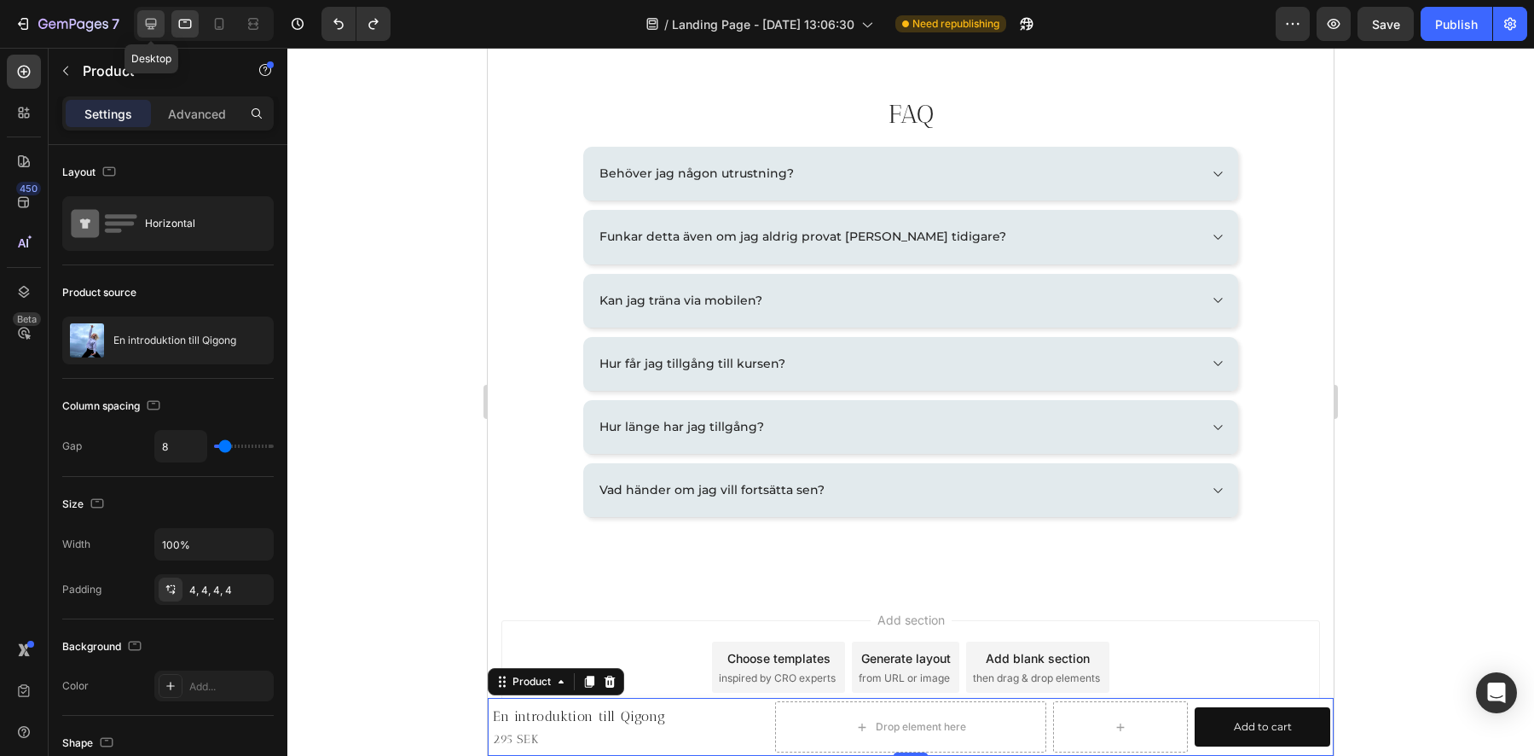
click at [149, 17] on icon at bounding box center [150, 23] width 17 height 17
type input "1200"
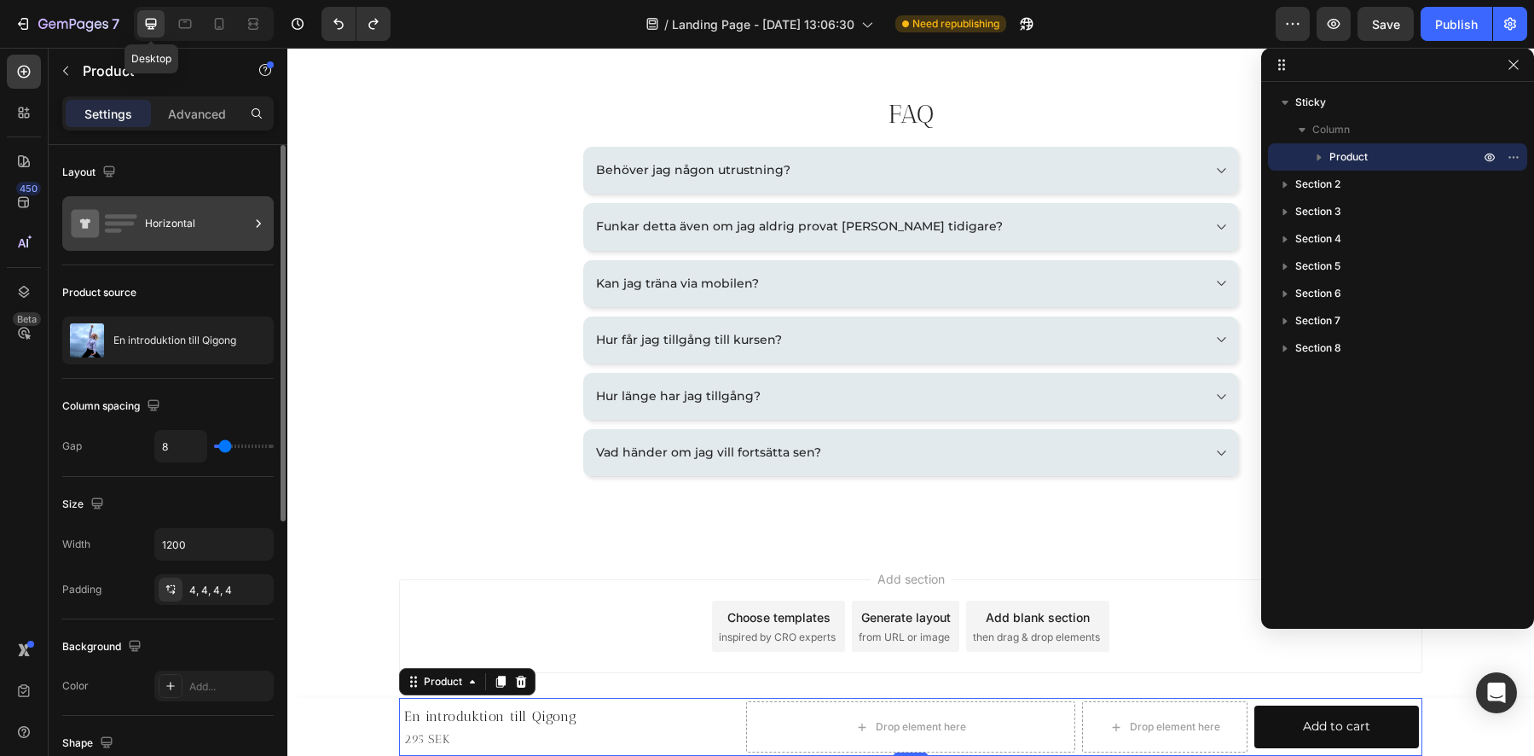
scroll to position [2637, 0]
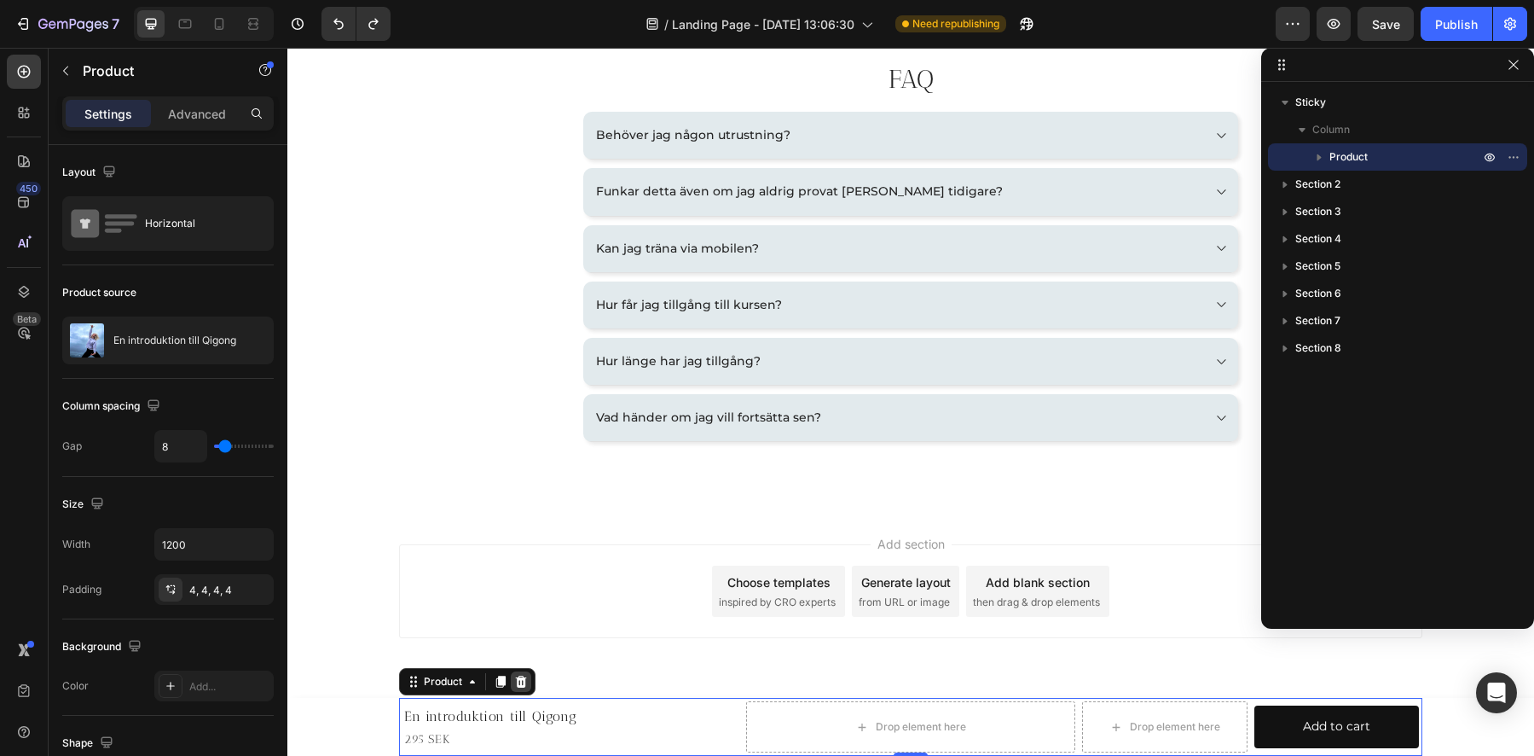
click at [514, 681] on icon at bounding box center [521, 682] width 14 height 14
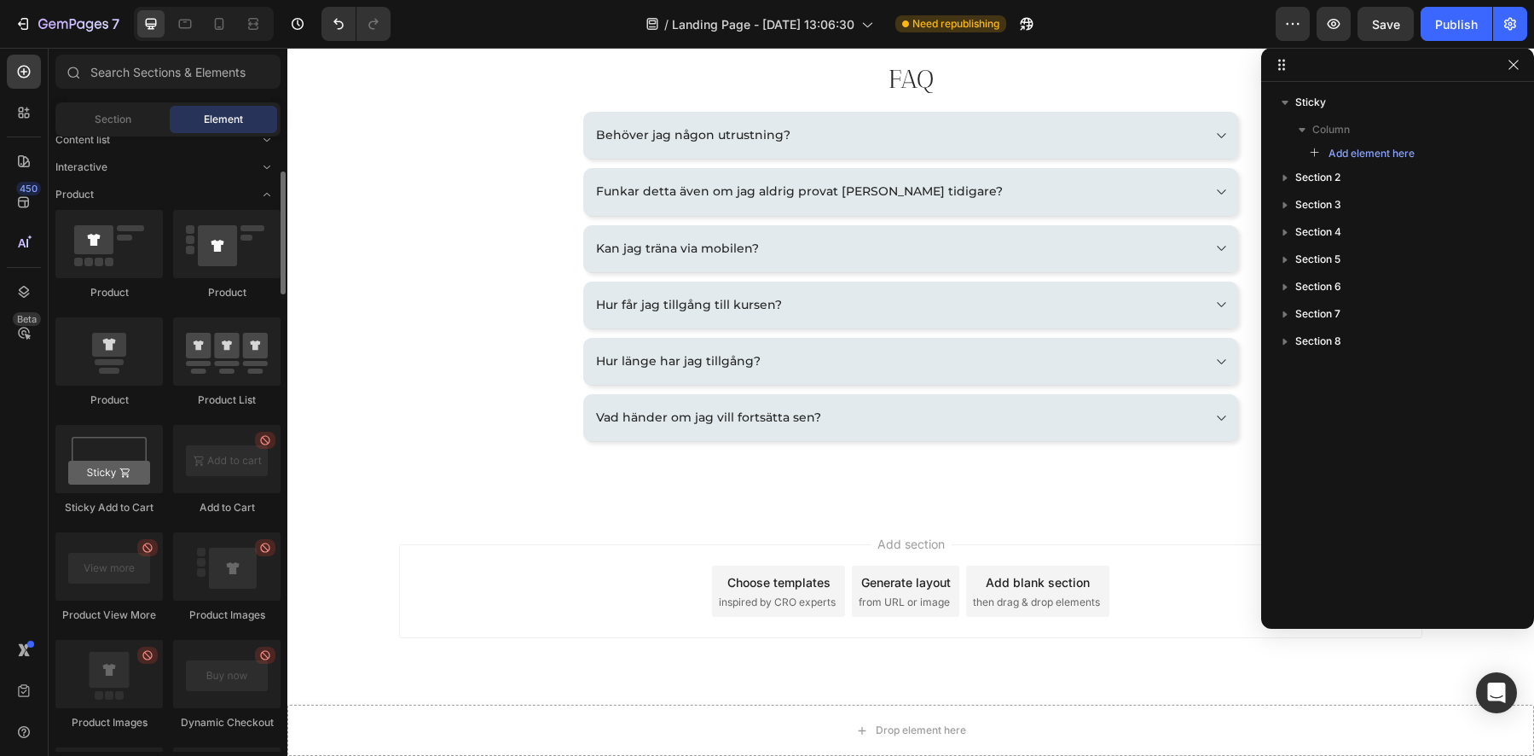
scroll to position [310, 0]
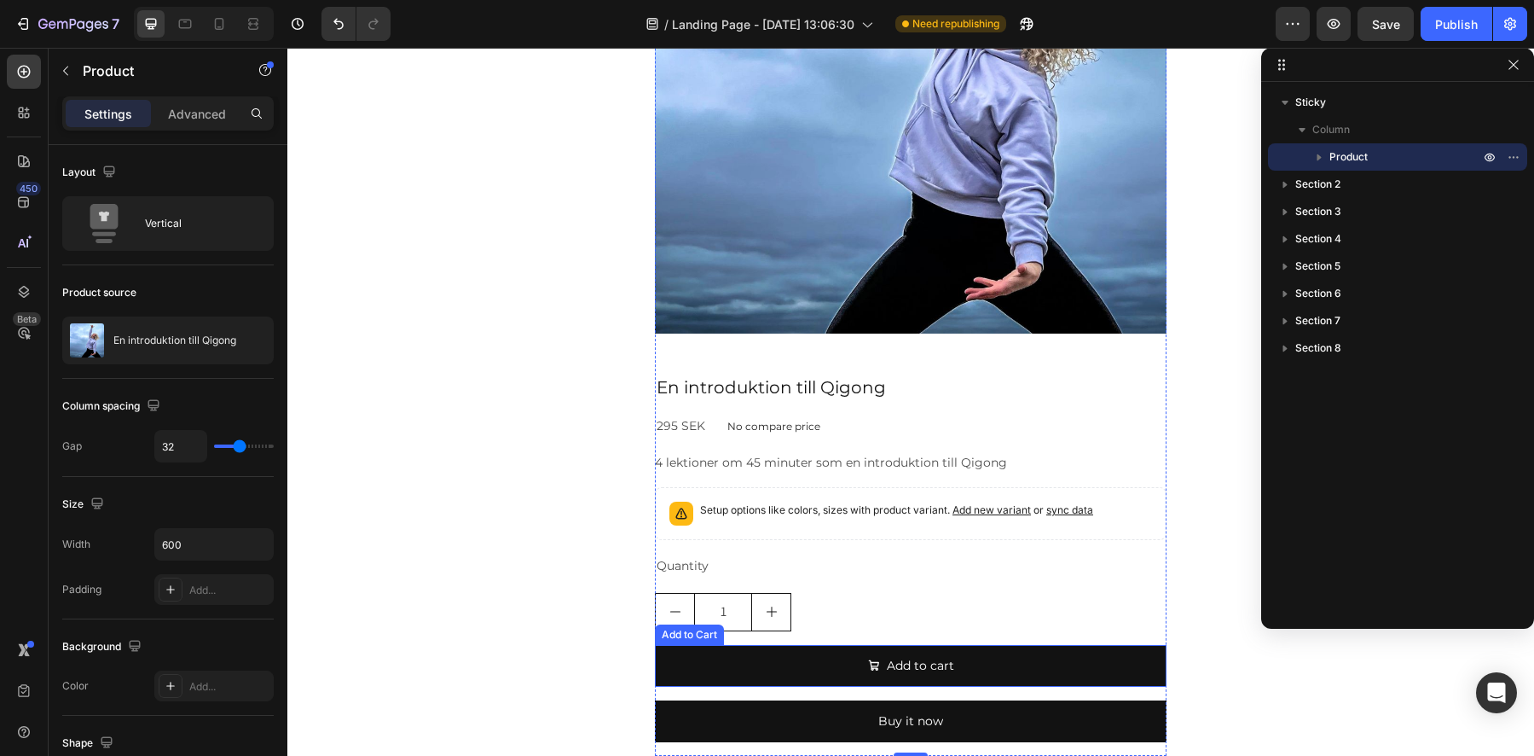
click at [692, 639] on div "Add to Cart" at bounding box center [689, 634] width 69 height 20
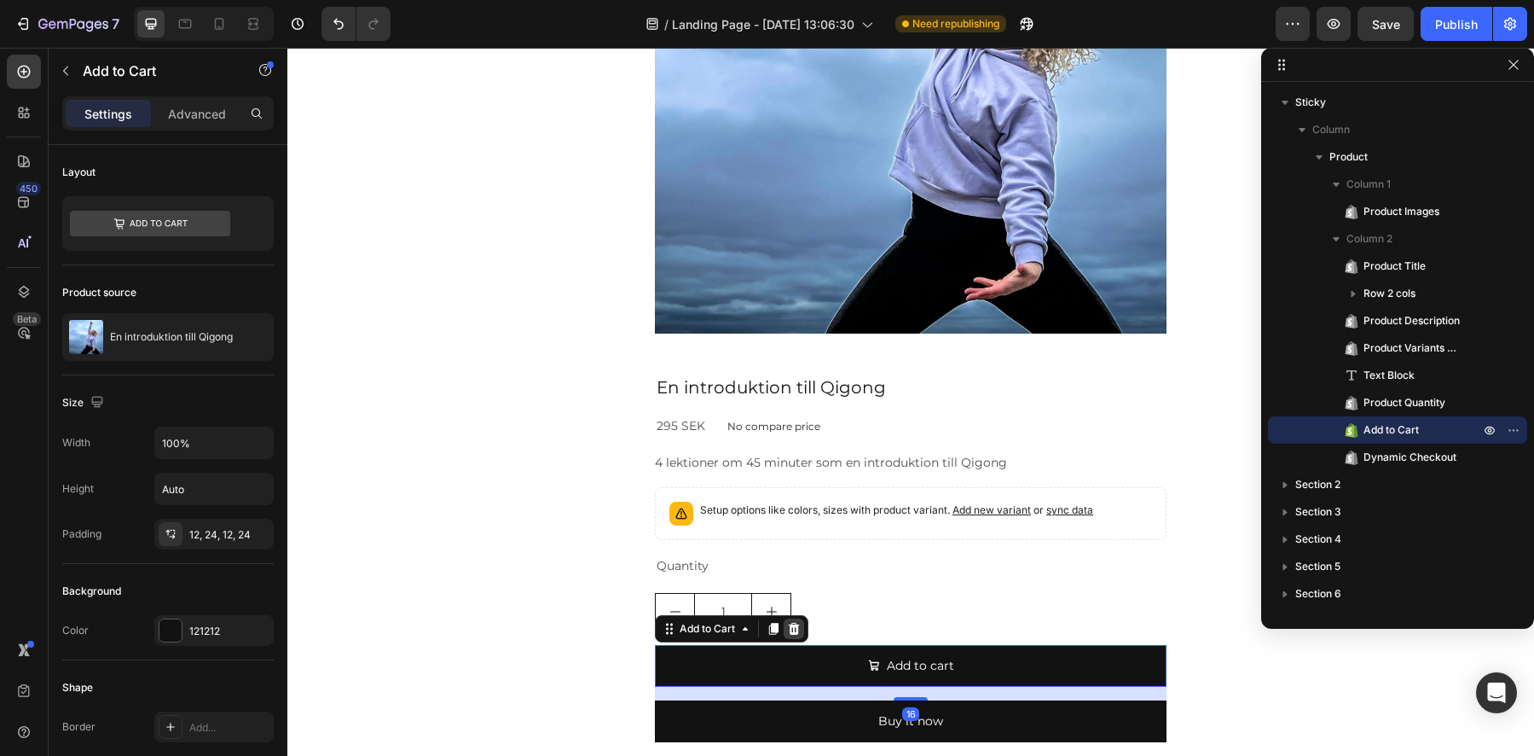
click at [790, 629] on icon at bounding box center [794, 628] width 11 height 12
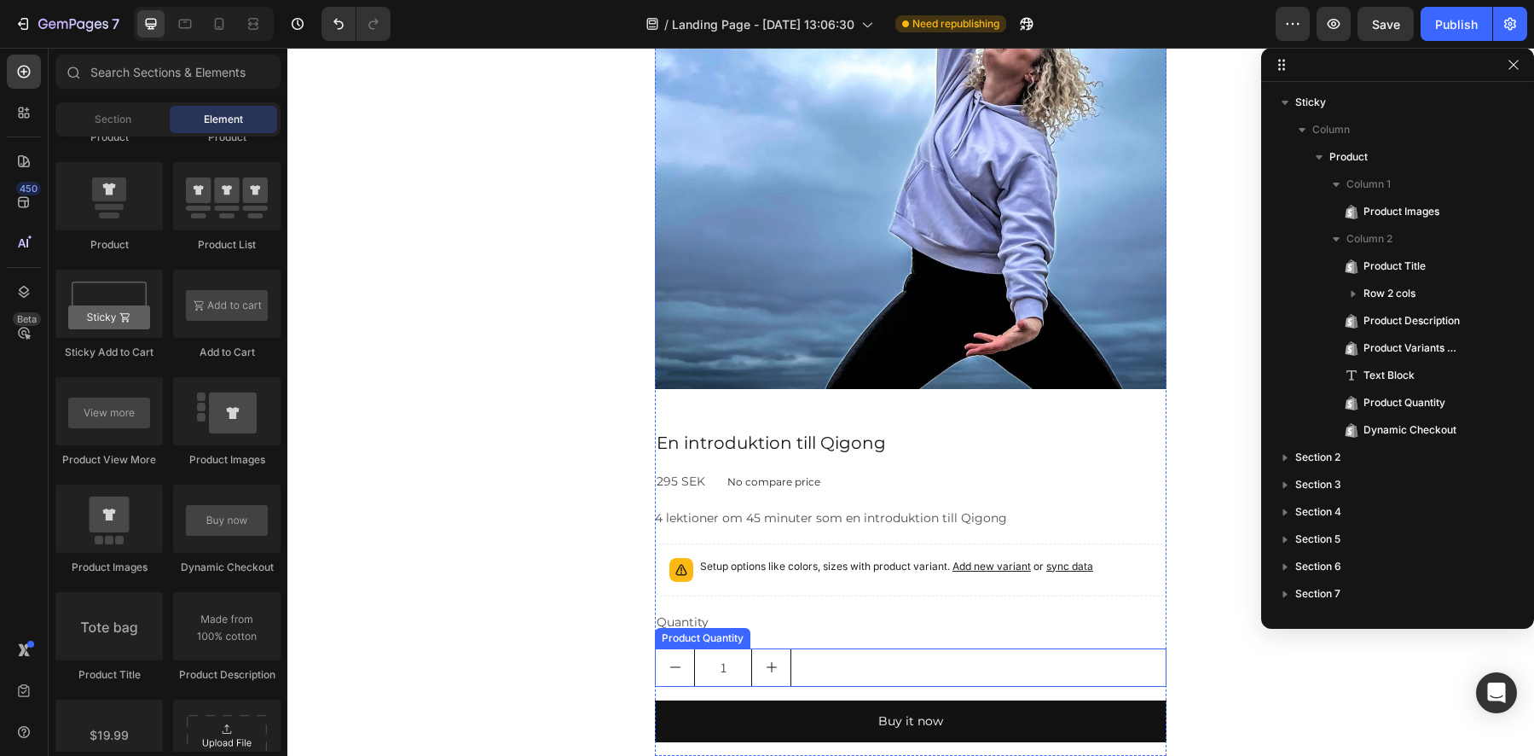
click at [679, 640] on div "Product Quantity" at bounding box center [702, 637] width 89 height 15
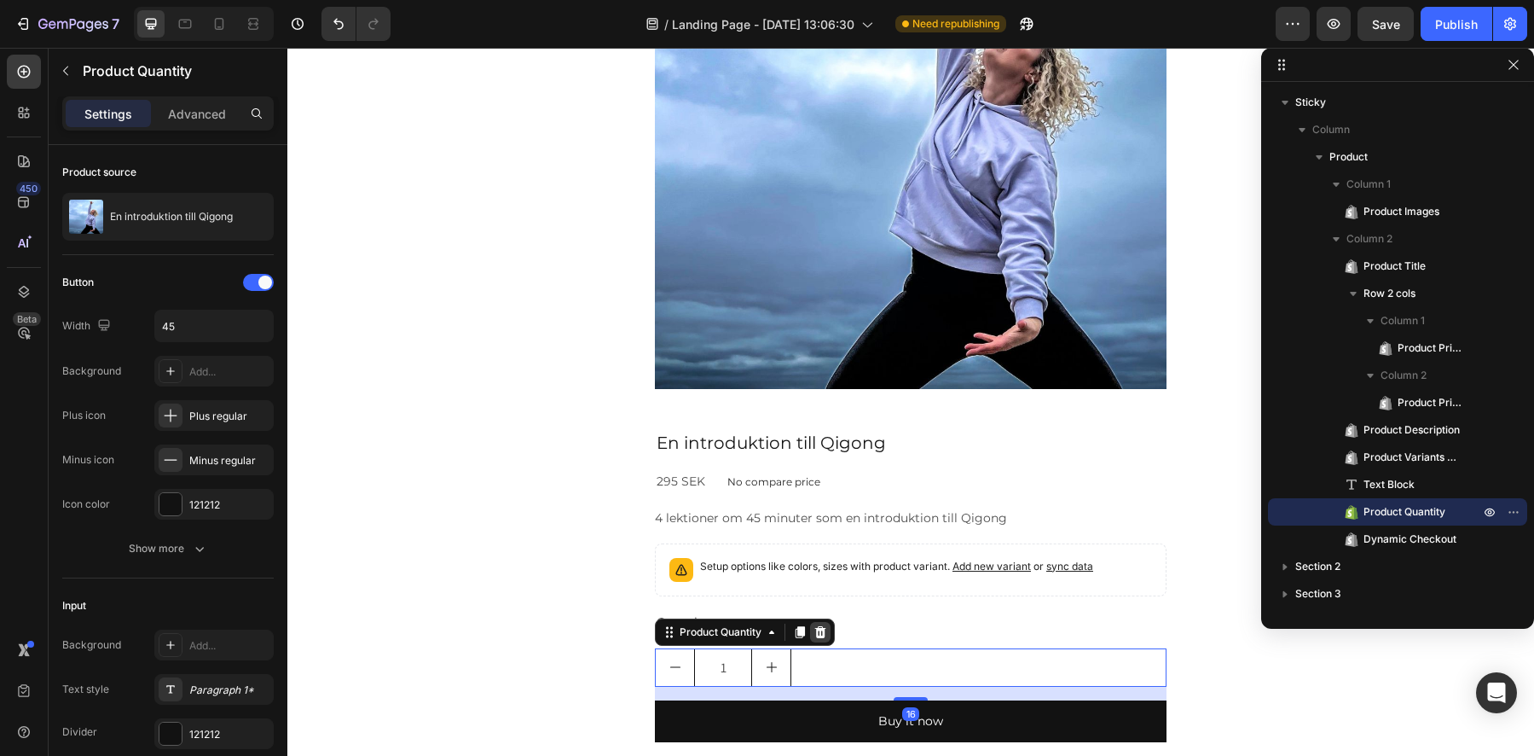
click at [817, 633] on icon at bounding box center [820, 632] width 11 height 12
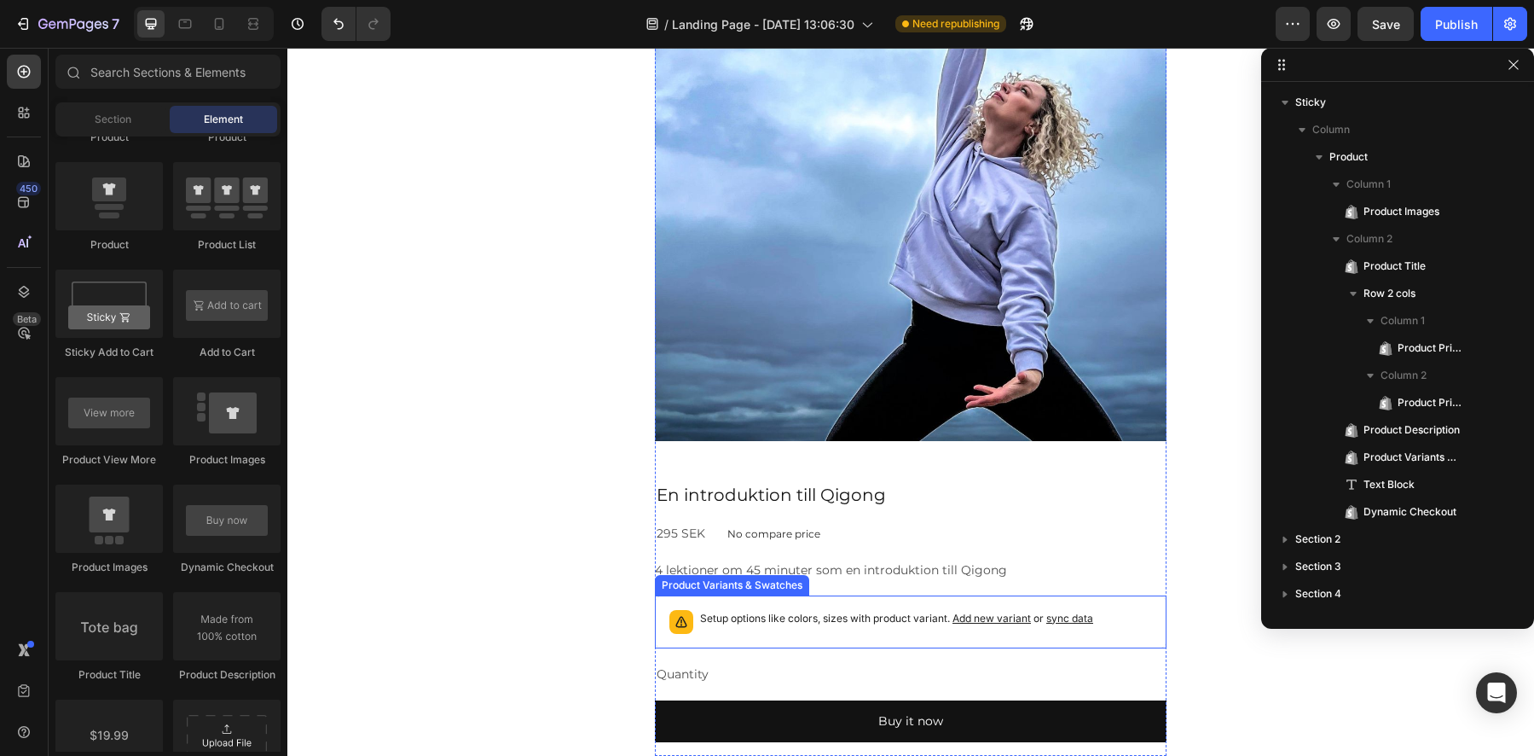
click at [743, 612] on p "Setup options like colors, sizes with product variant. Add new variant or sync …" at bounding box center [896, 618] width 393 height 17
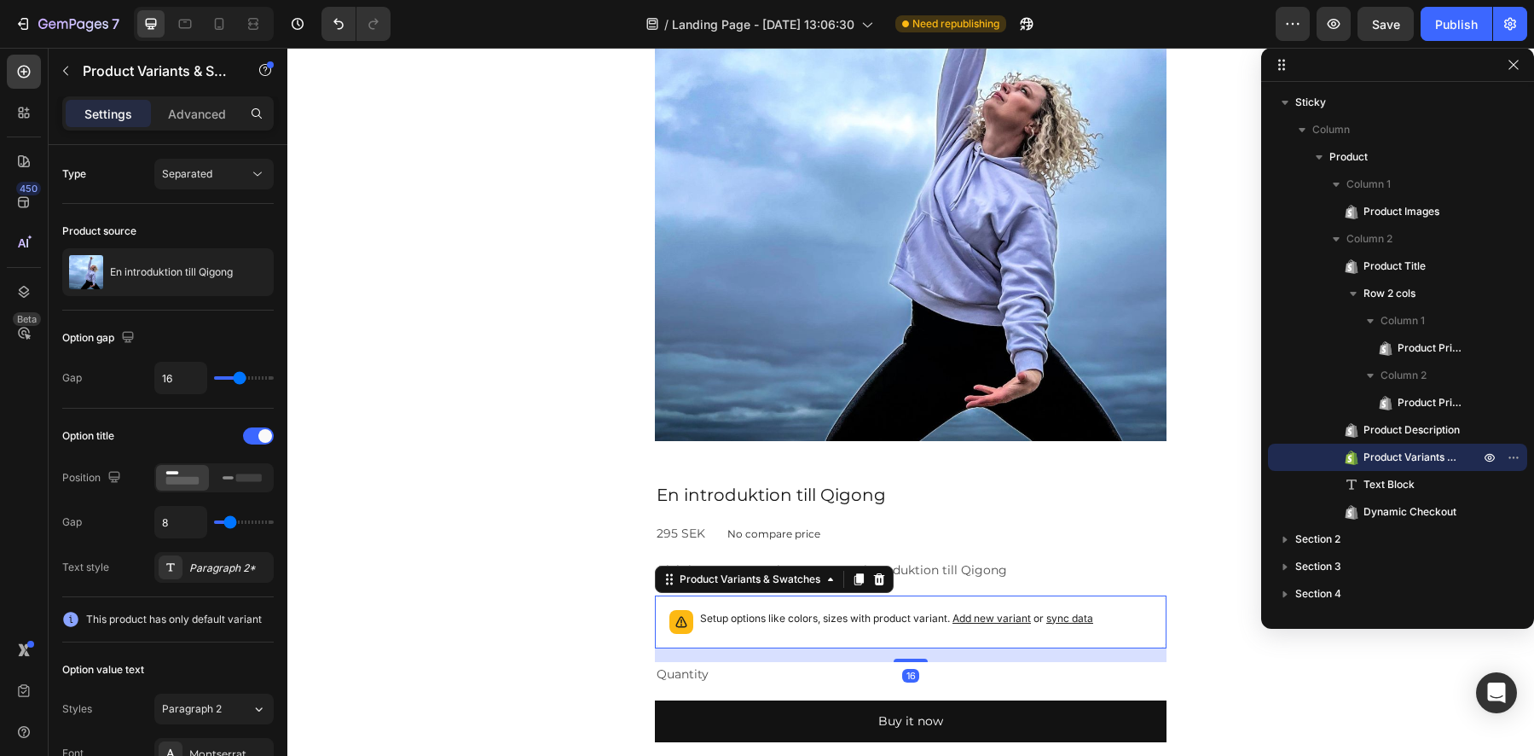
click at [876, 579] on icon at bounding box center [879, 578] width 11 height 12
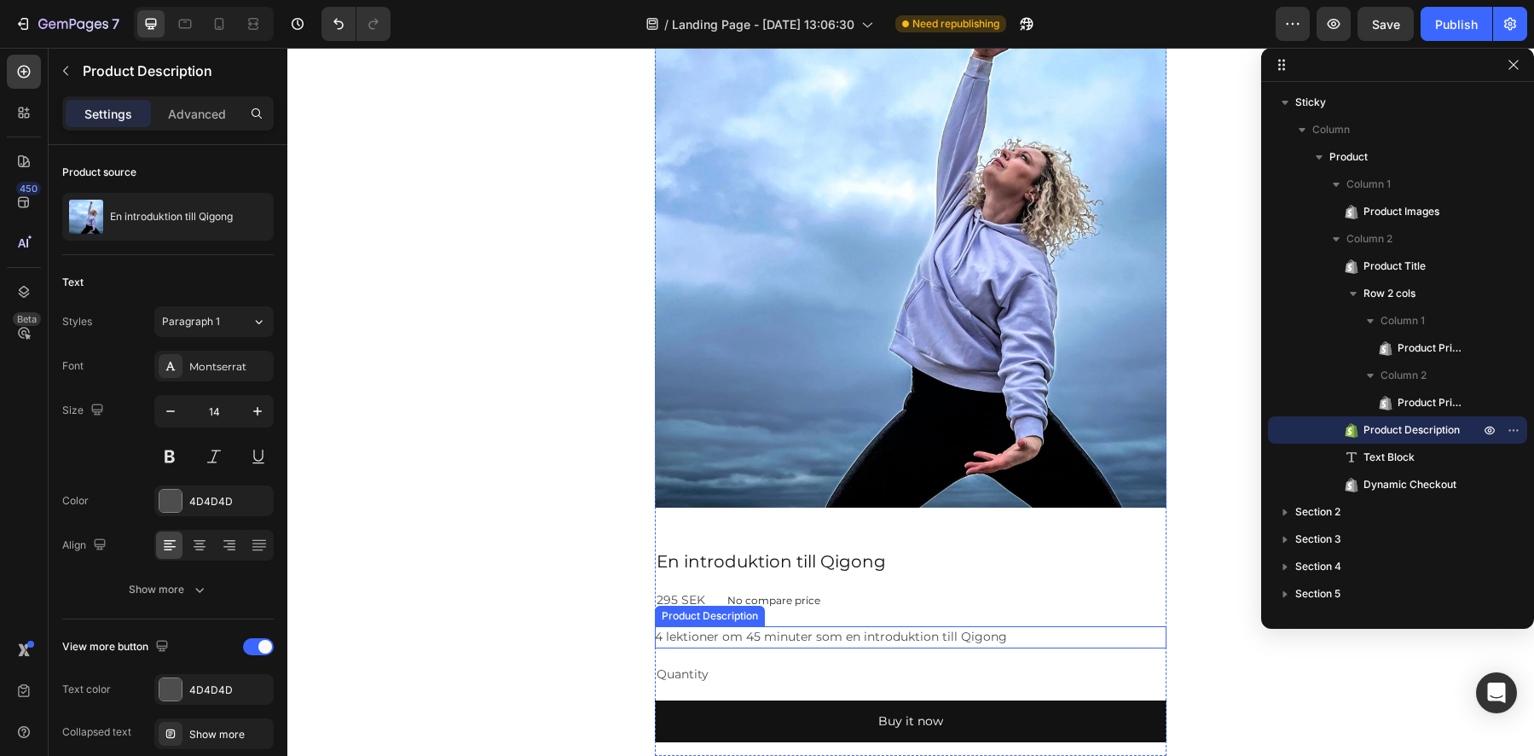
click at [711, 640] on p "4 lektioner om 45 minuter som en introduktion till Qigong" at bounding box center [831, 636] width 352 height 15
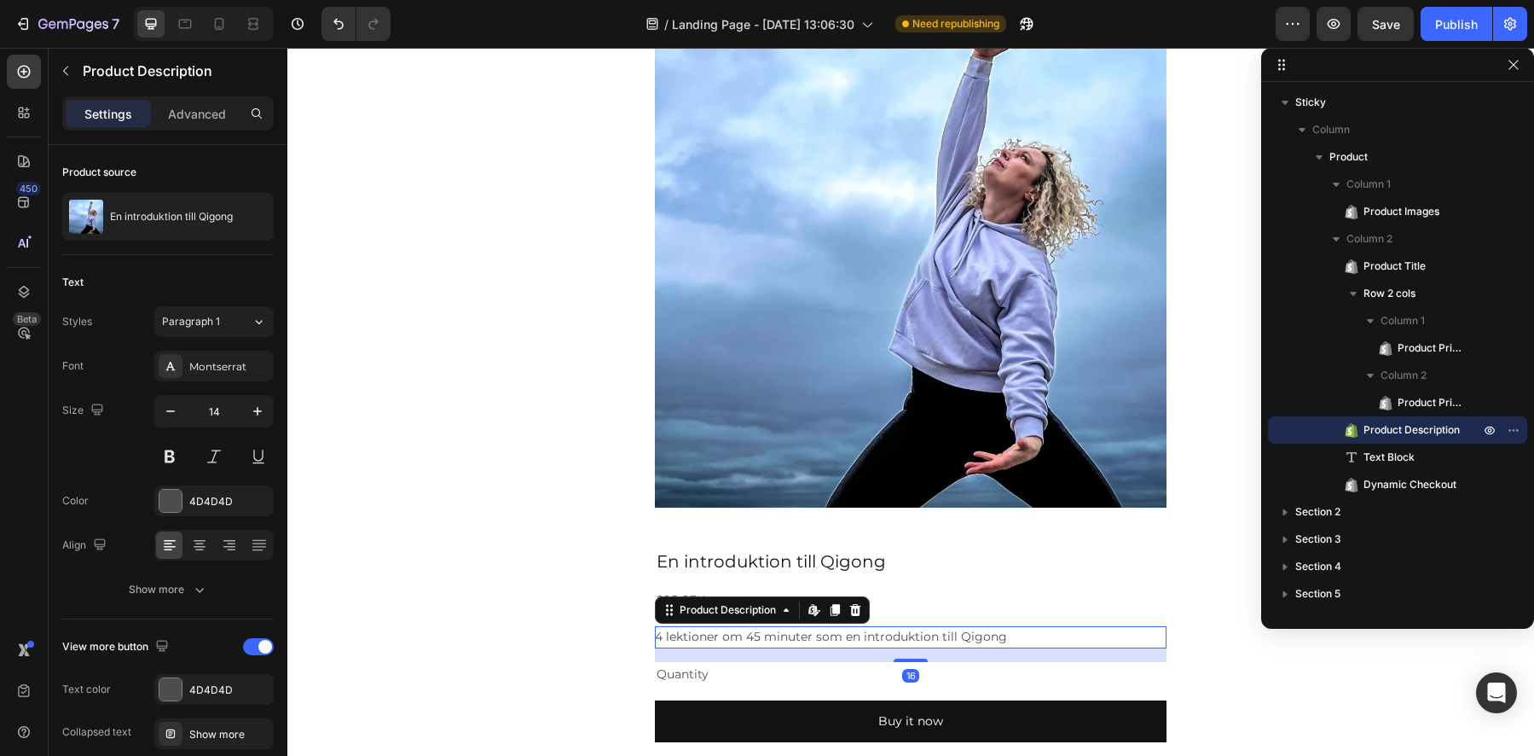
click at [854, 610] on icon at bounding box center [856, 610] width 14 height 14
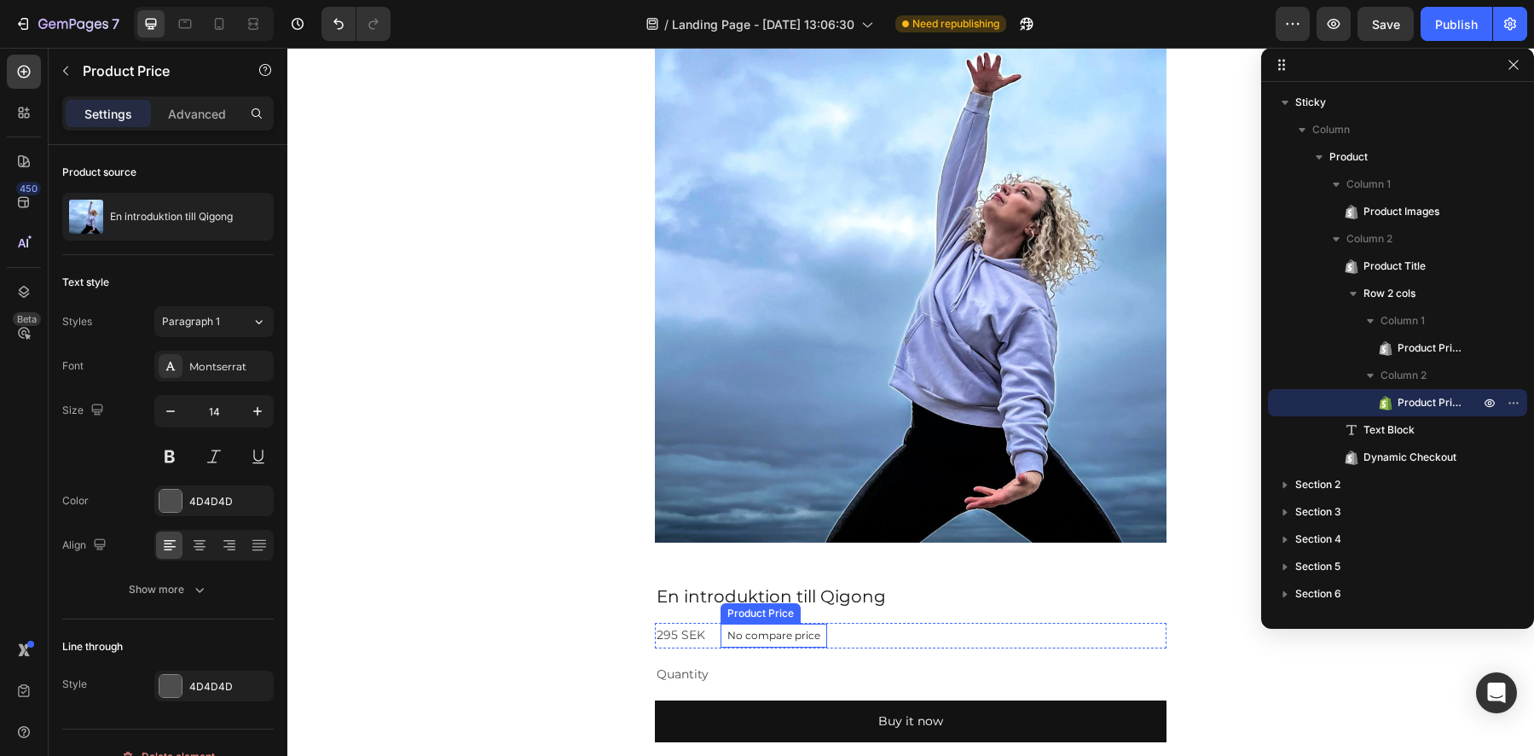
click at [781, 637] on p "No compare price" at bounding box center [773, 635] width 93 height 10
click at [889, 608] on icon at bounding box center [891, 607] width 14 height 14
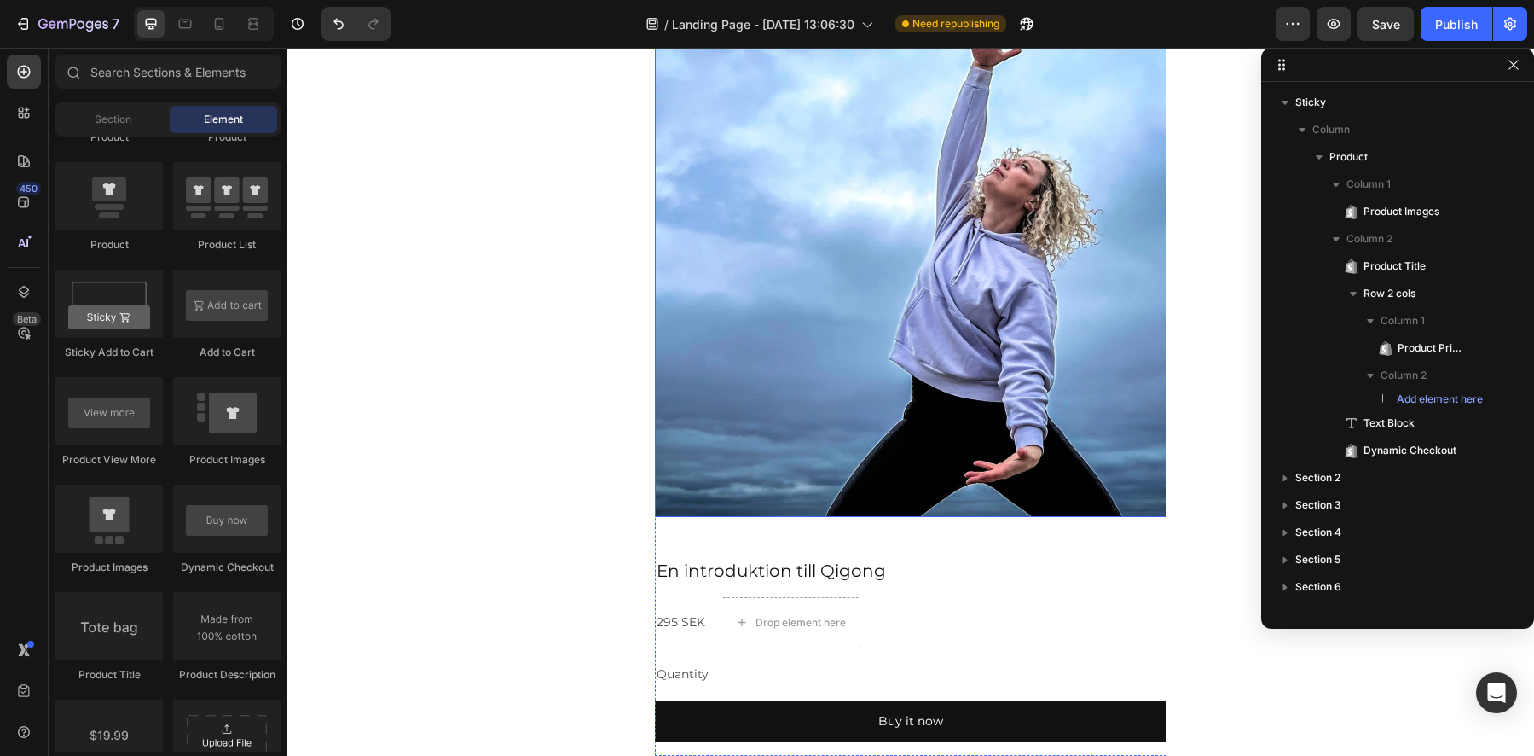
scroll to position [1989, 0]
click at [773, 436] on img at bounding box center [911, 261] width 512 height 512
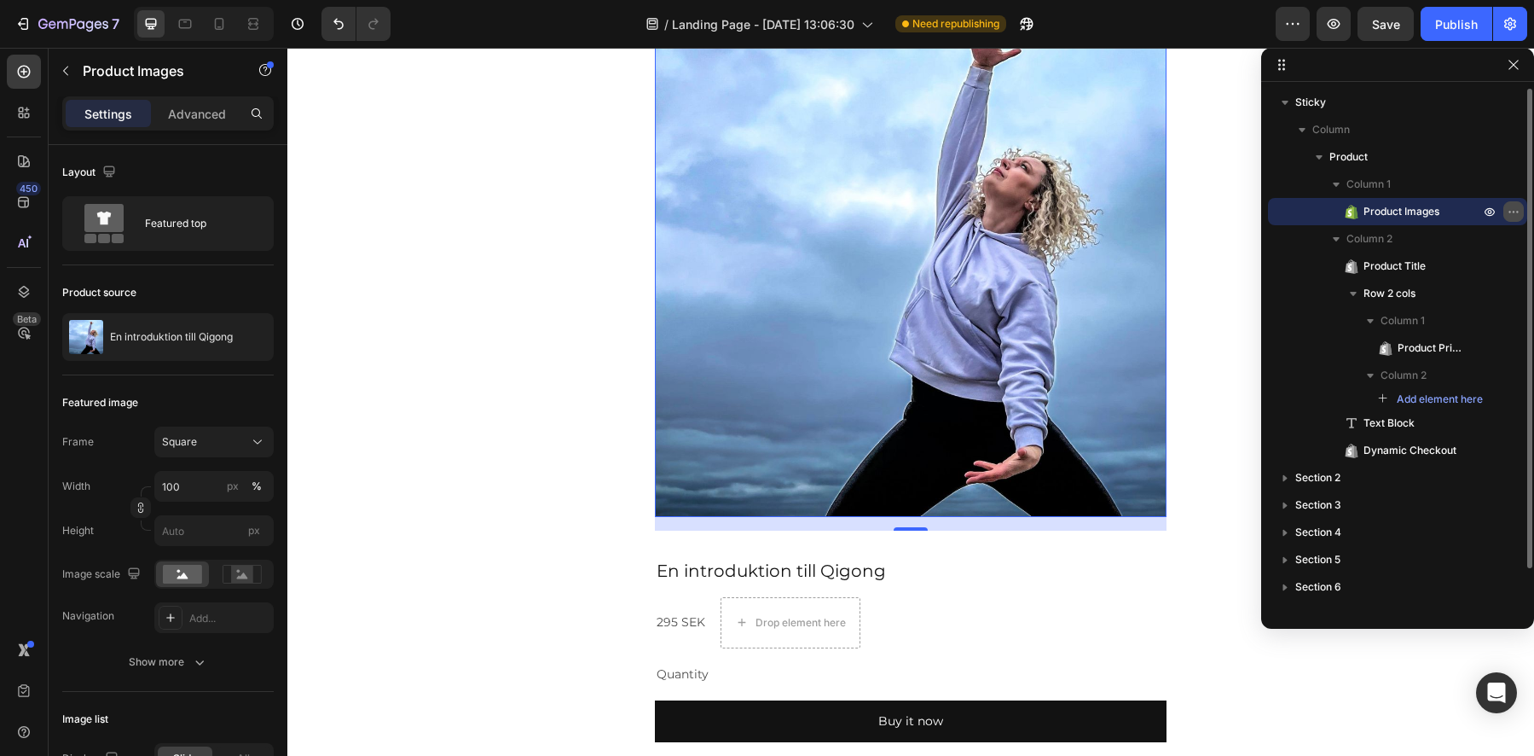
click at [1514, 213] on icon "button" at bounding box center [1514, 212] width 14 height 14
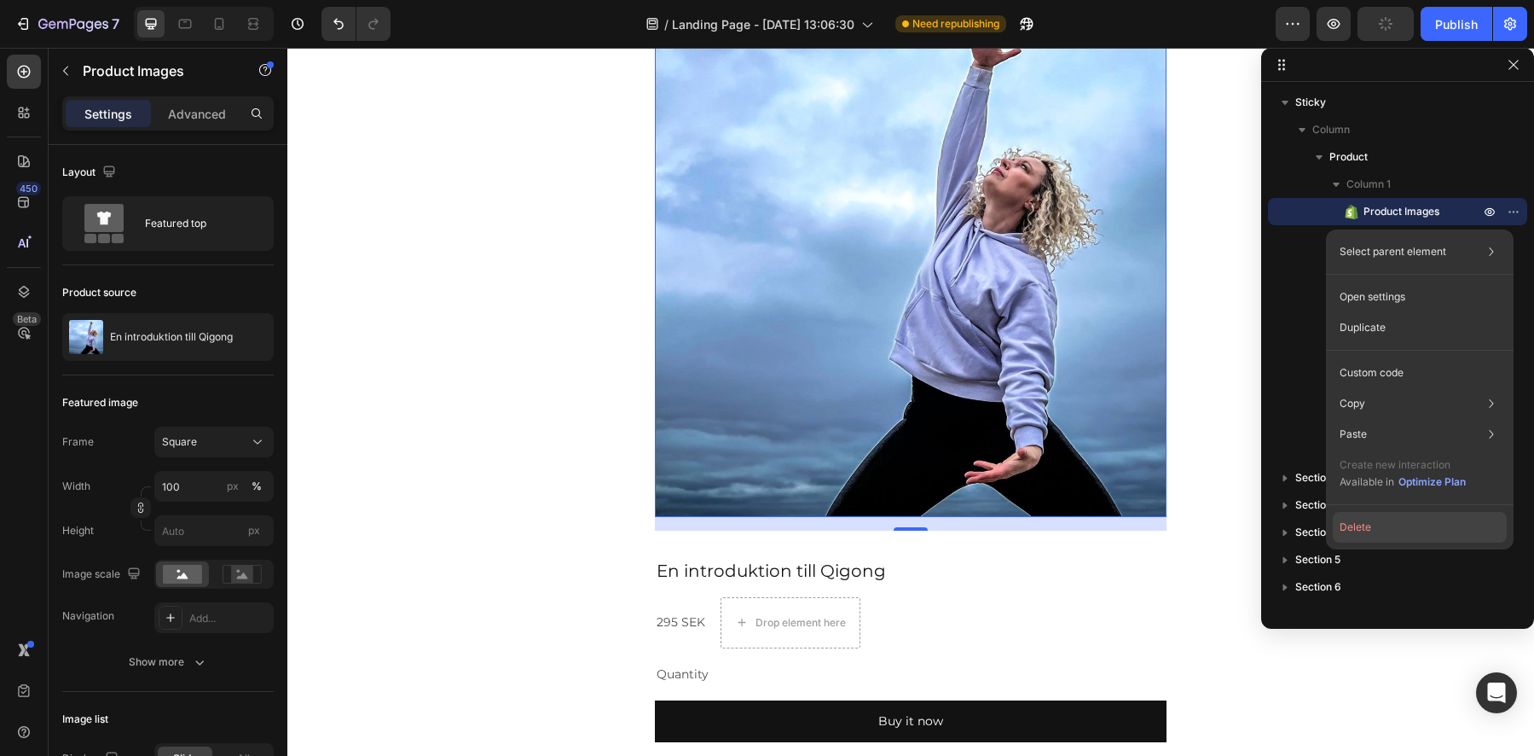
click at [1347, 529] on button "Delete" at bounding box center [1420, 527] width 174 height 31
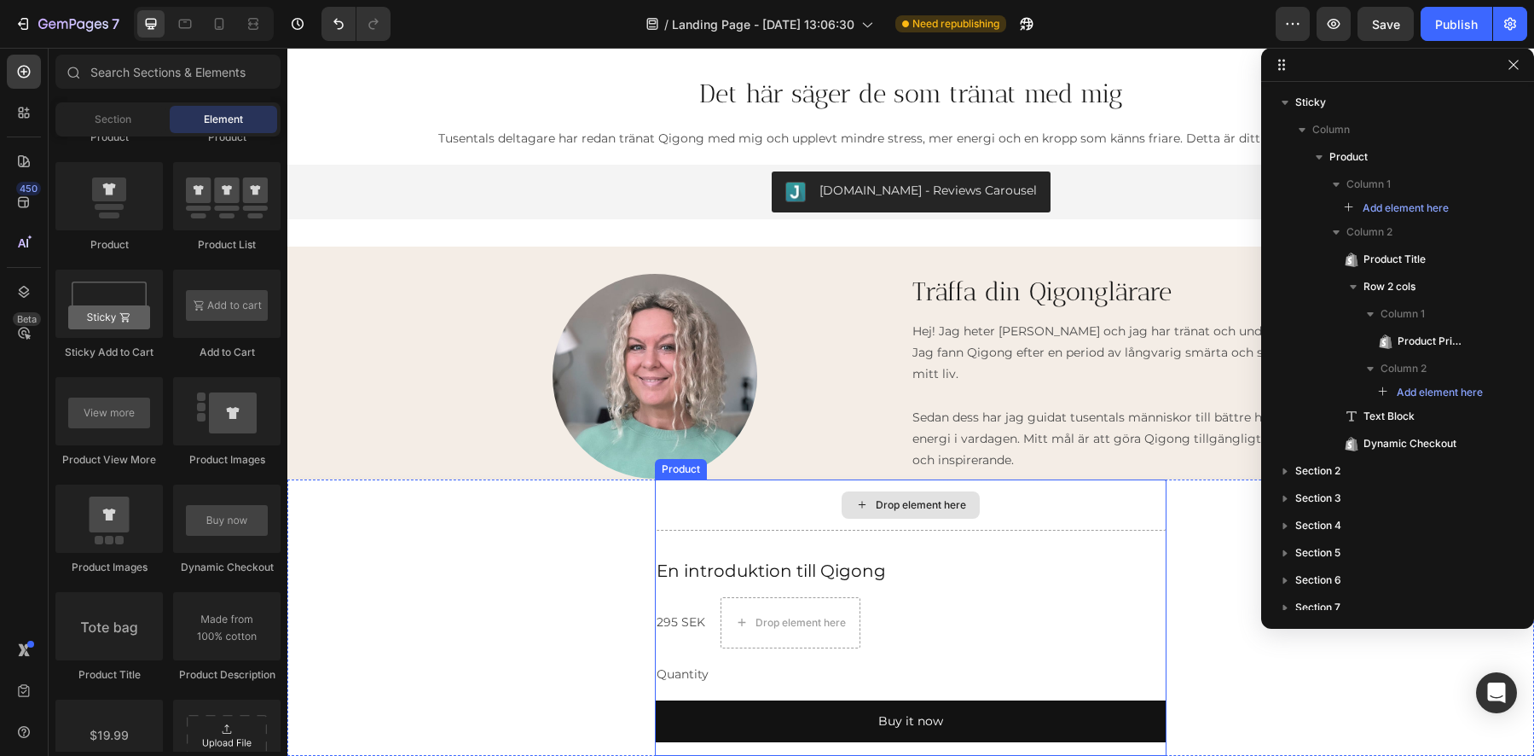
click at [716, 498] on div "Drop element here" at bounding box center [911, 504] width 512 height 51
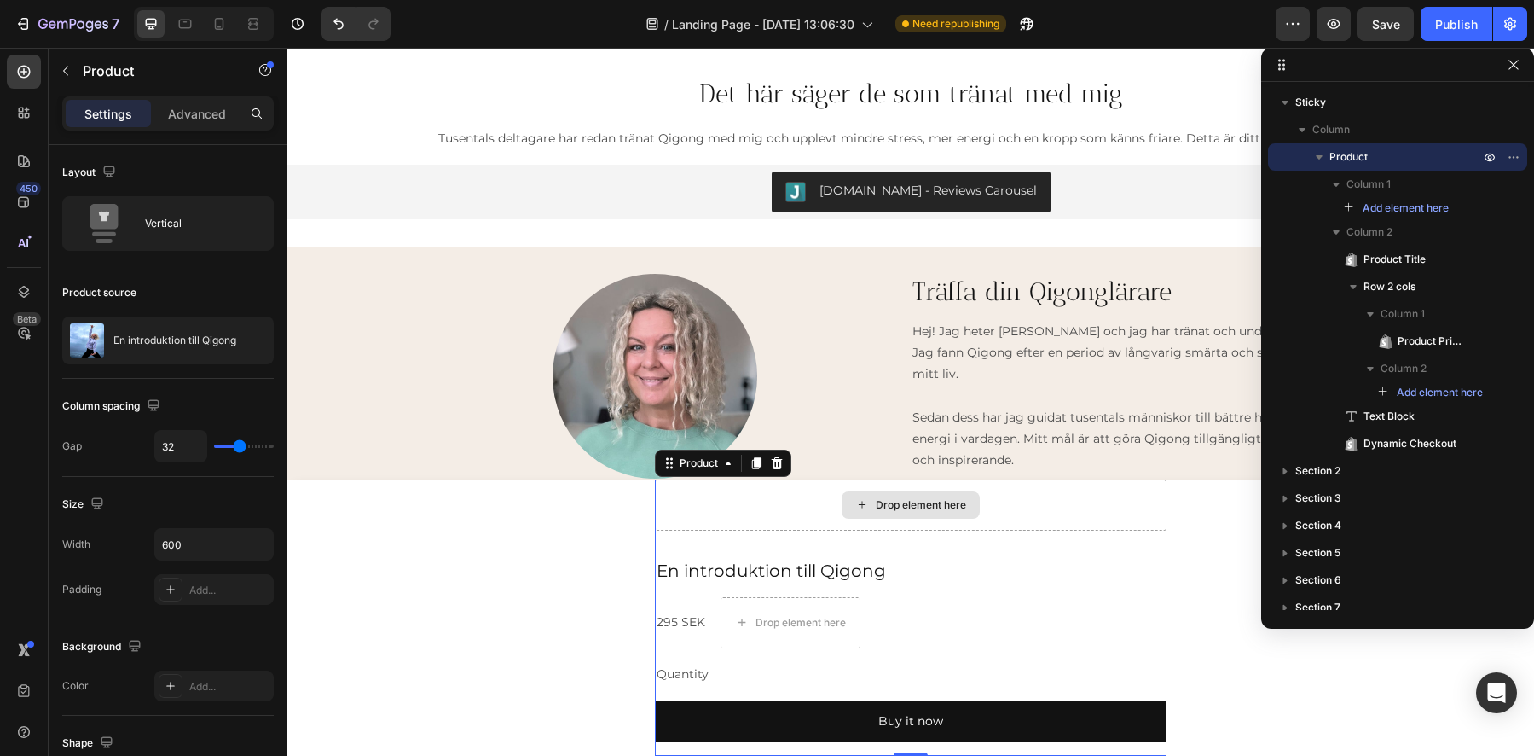
click at [1051, 519] on div "Drop element here" at bounding box center [911, 504] width 512 height 51
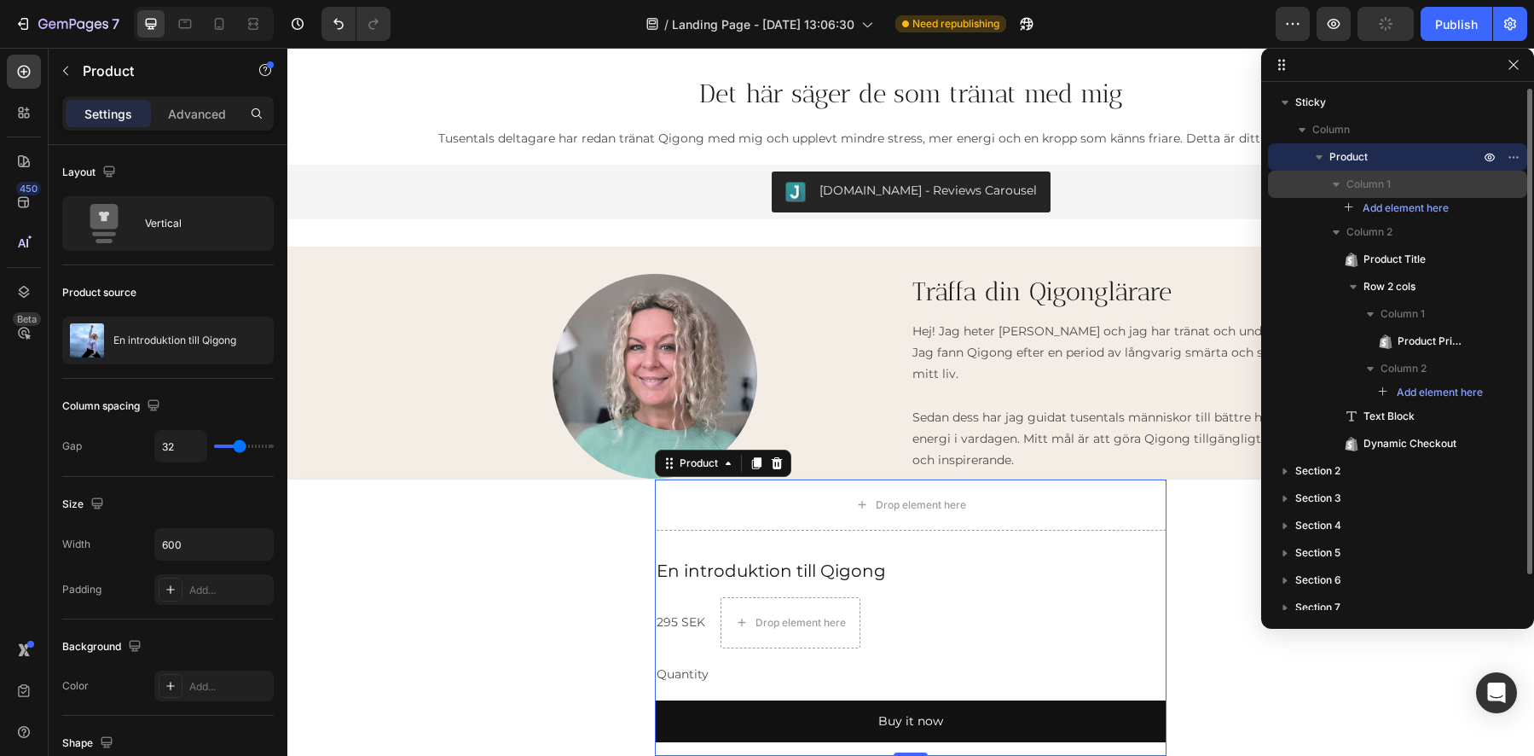
click at [1378, 186] on span "Column 1" at bounding box center [1369, 184] width 44 height 17
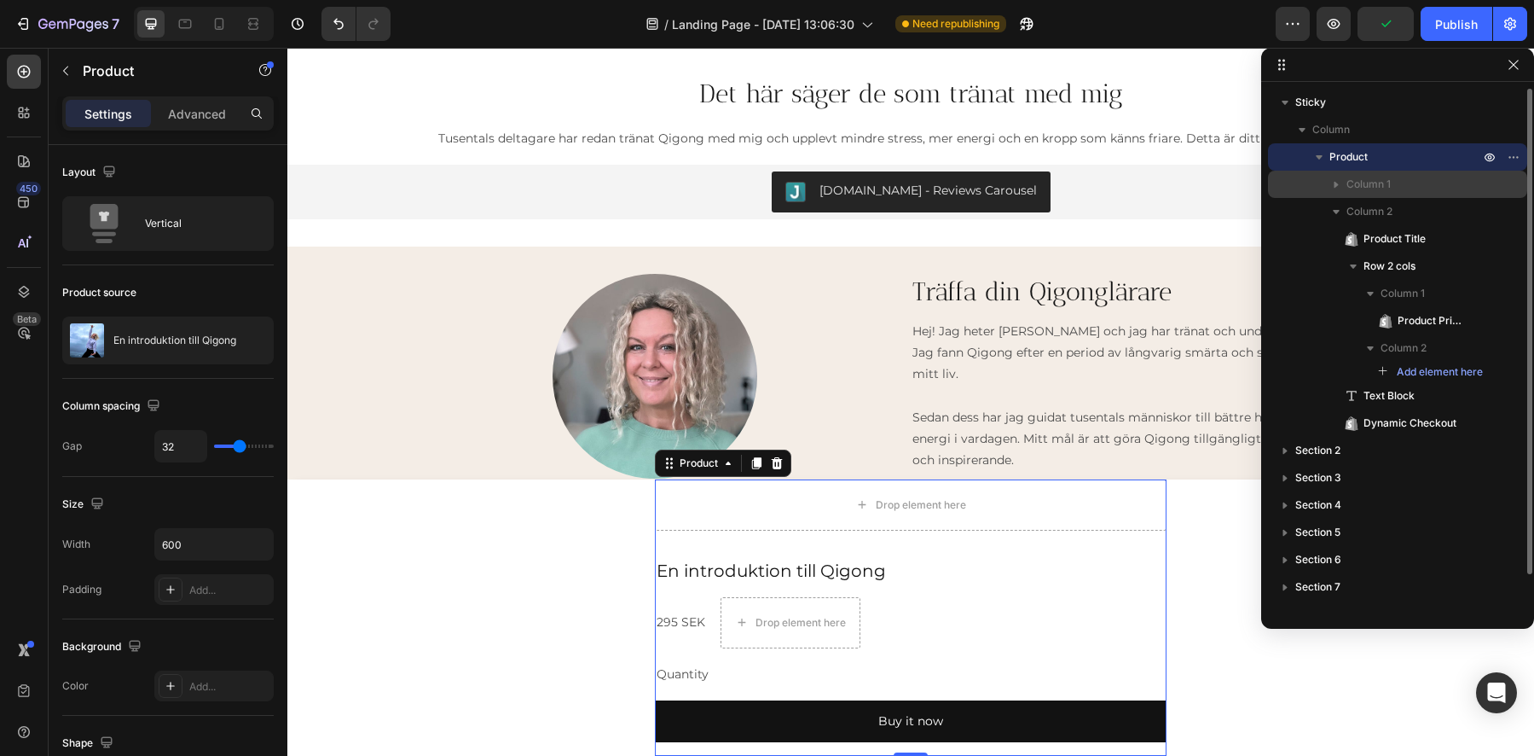
click at [1378, 186] on span "Column 1" at bounding box center [1369, 184] width 44 height 17
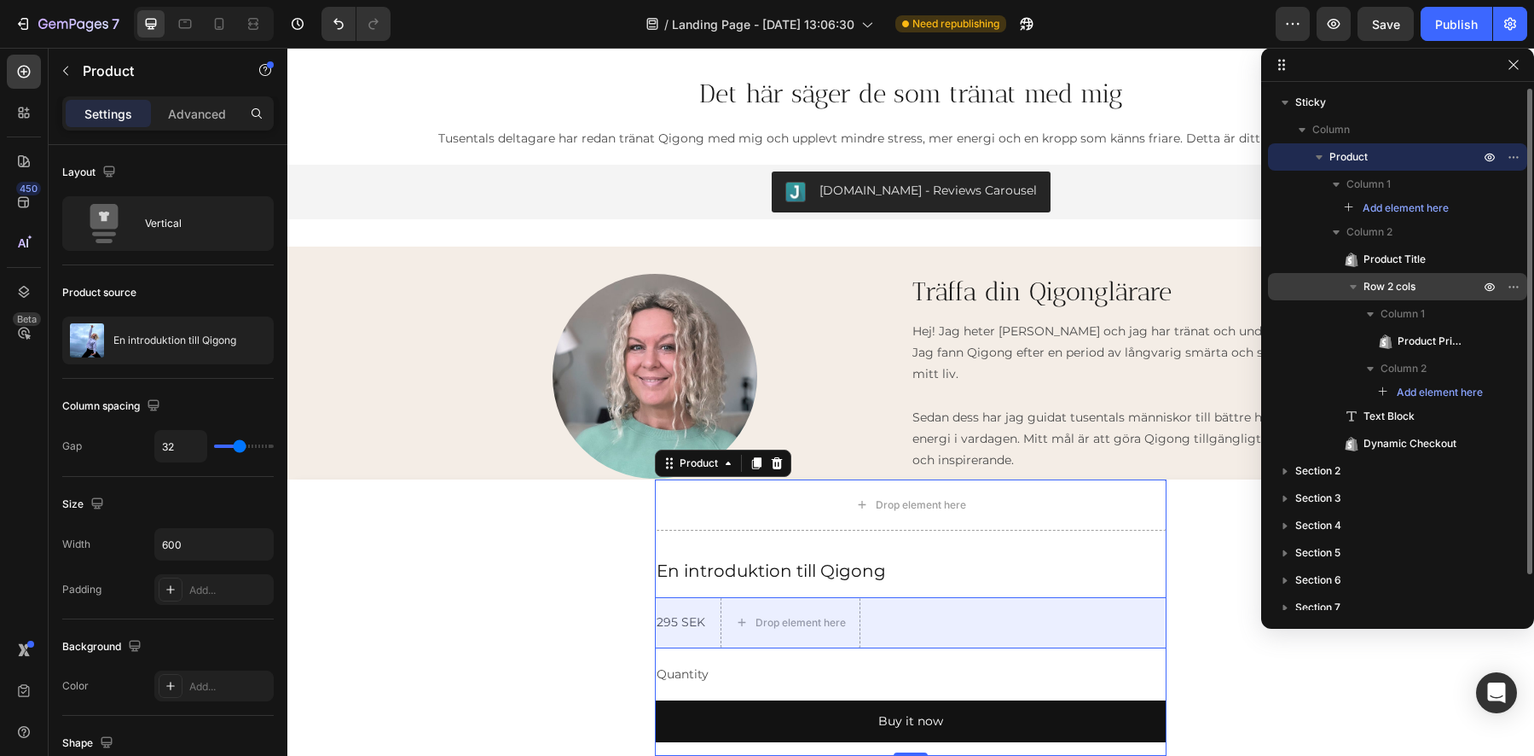
click at [1358, 286] on icon "button" at bounding box center [1353, 286] width 17 height 17
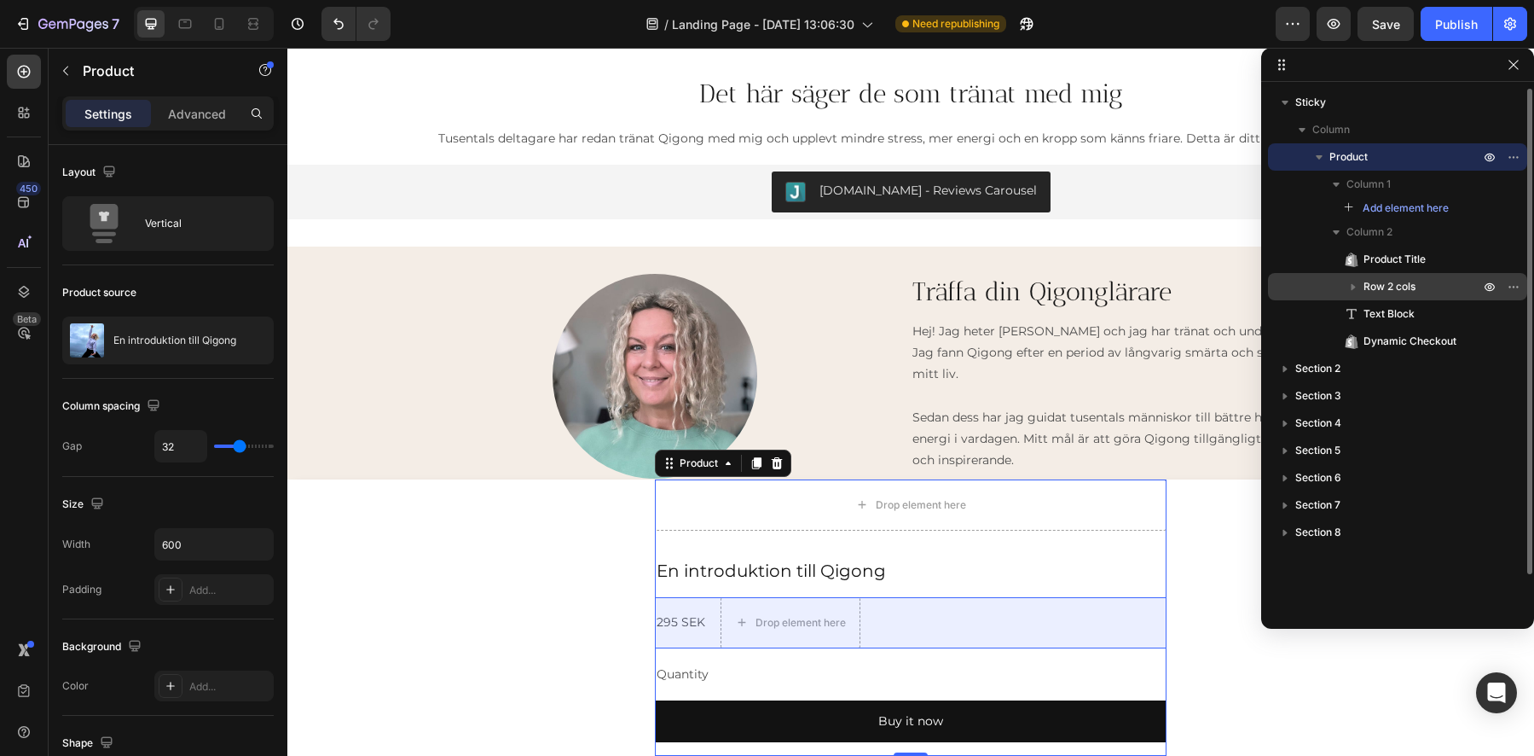
click at [1357, 287] on icon "button" at bounding box center [1353, 286] width 17 height 17
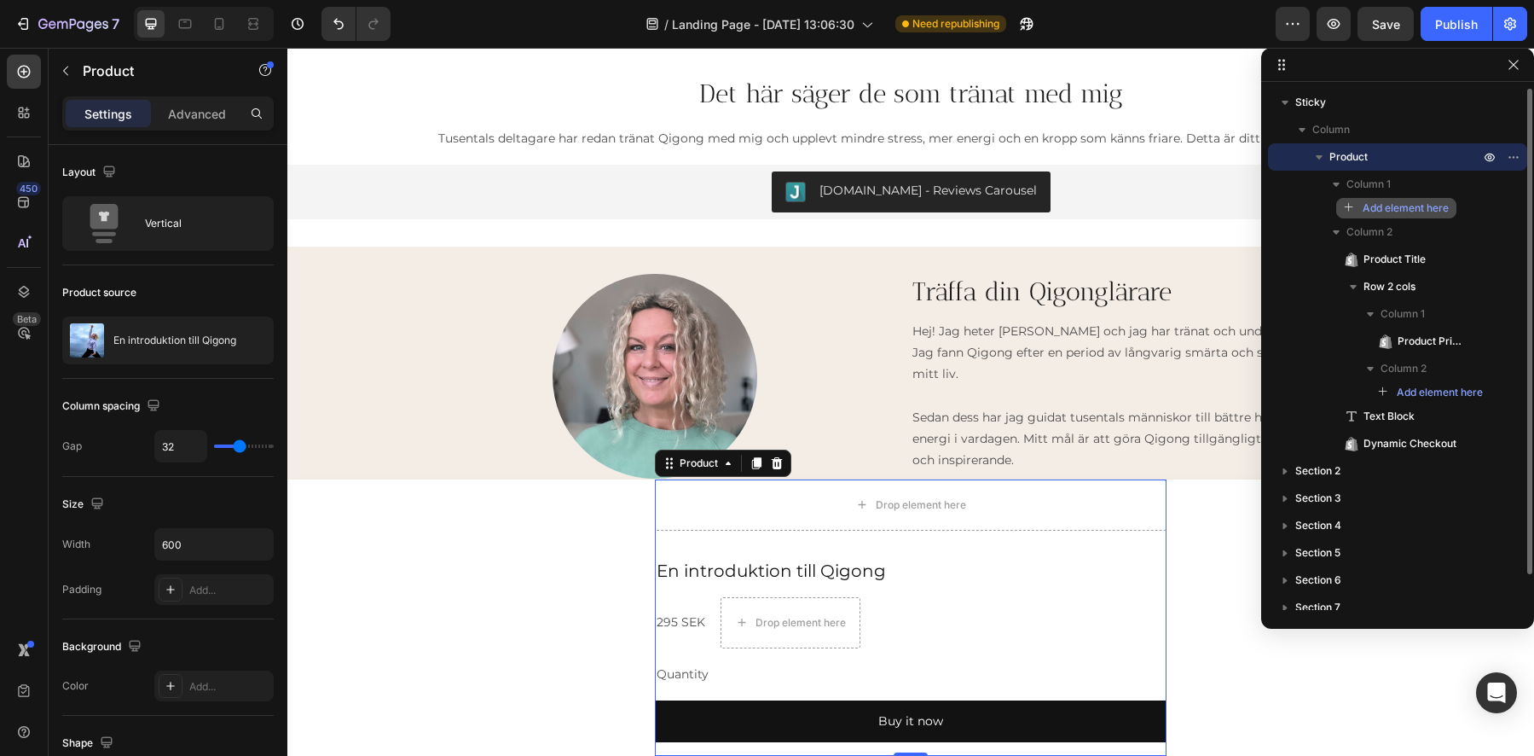
drag, startPoint x: 1401, startPoint y: 344, endPoint x: 1392, endPoint y: 204, distance: 140.2
click at [1392, 202] on div "Column 1 Add element here Column 2 Product Title Row 2 cols Column 1 Product Pr…" at bounding box center [1397, 314] width 259 height 287
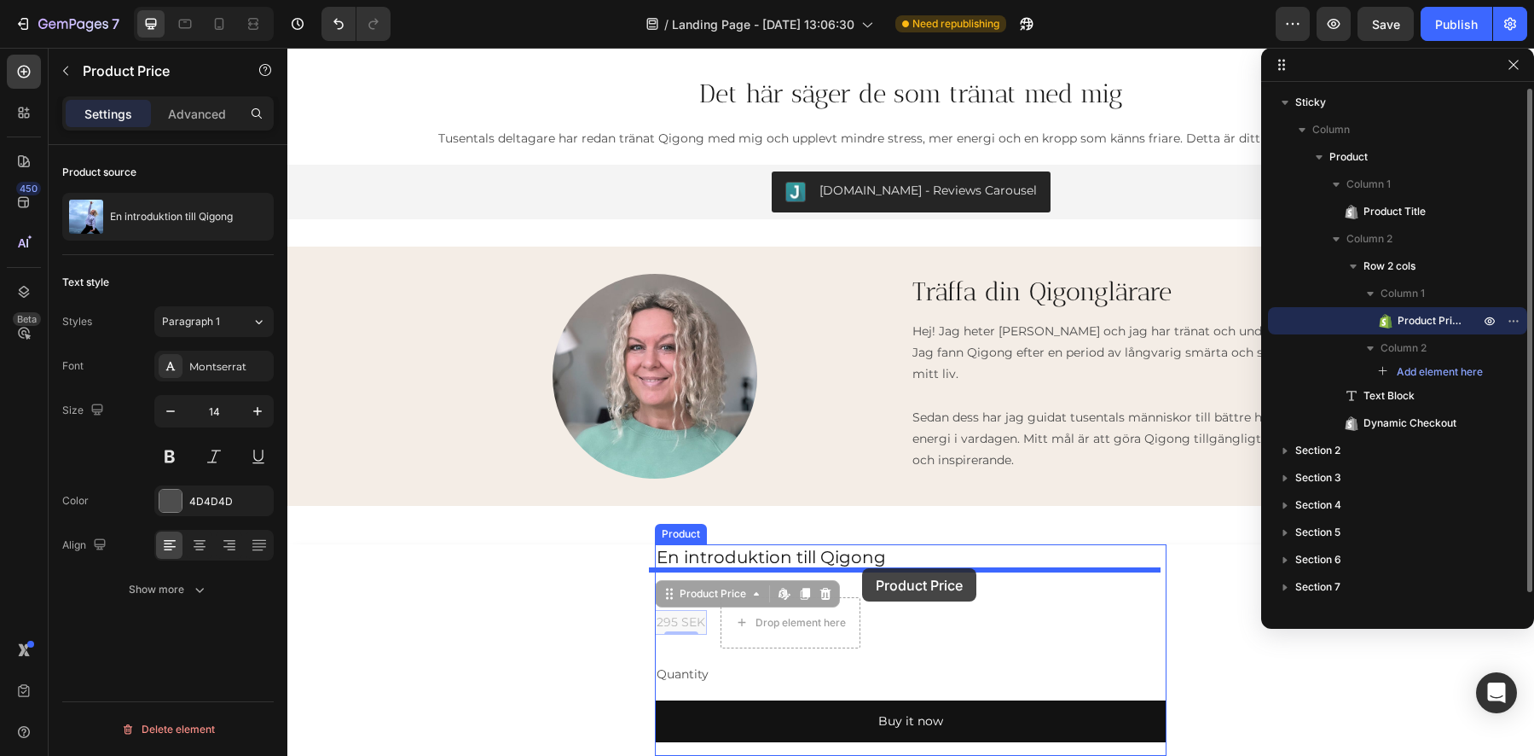
drag, startPoint x: 671, startPoint y: 625, endPoint x: 862, endPoint y: 568, distance: 199.4
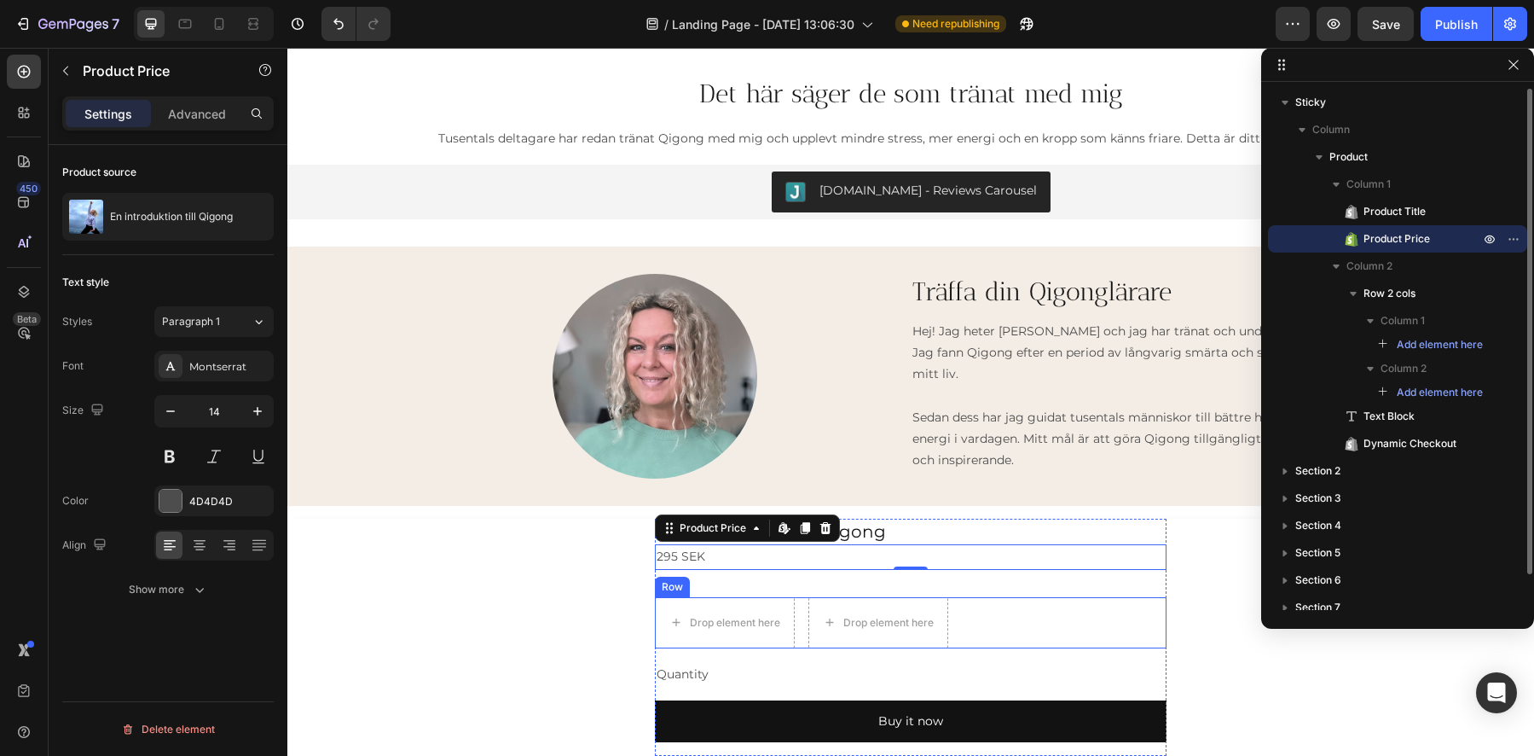
click at [669, 590] on div "Row" at bounding box center [672, 587] width 35 height 20
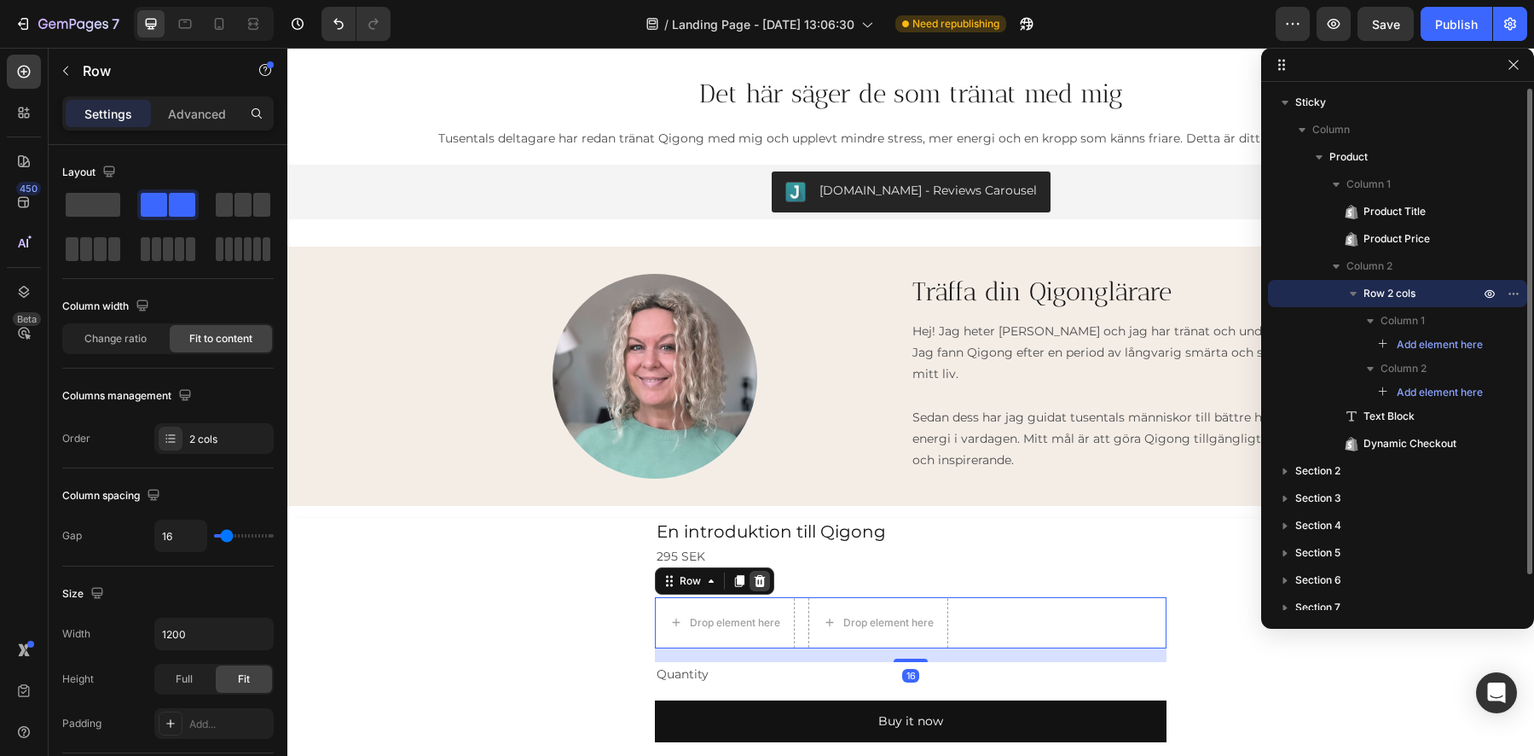
click at [758, 582] on icon at bounding box center [760, 581] width 14 height 14
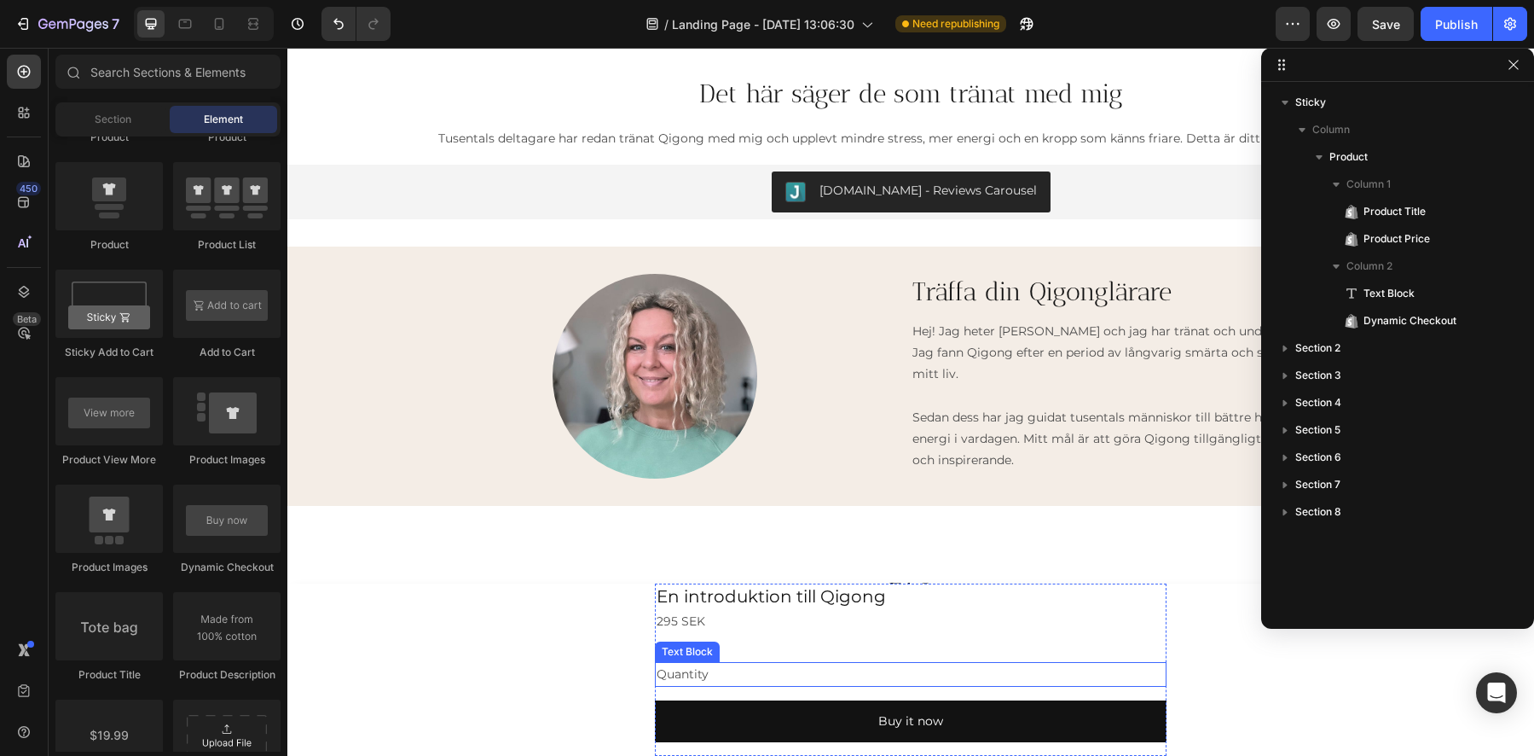
click at [688, 662] on div "Quantity" at bounding box center [911, 674] width 512 height 25
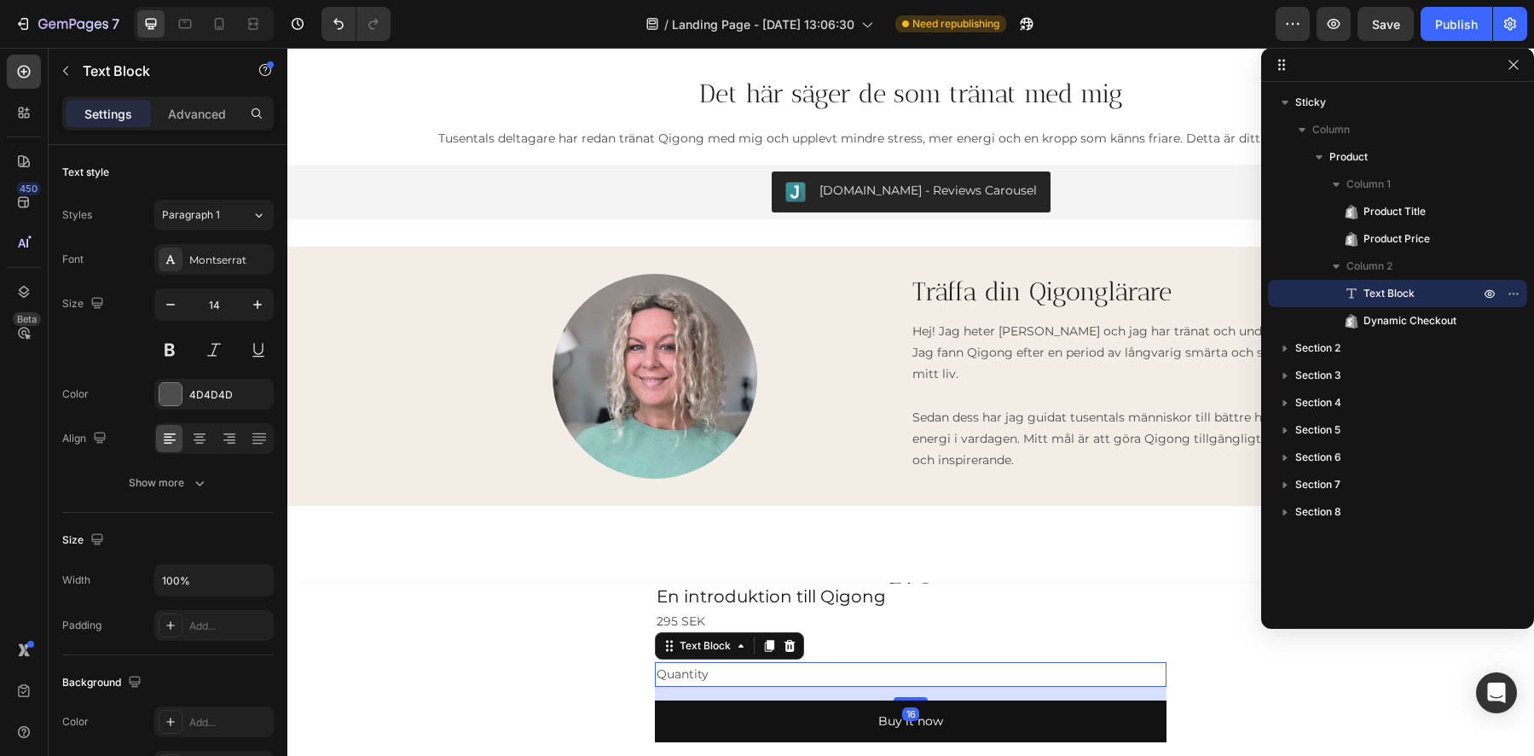
click at [785, 646] on icon at bounding box center [790, 645] width 11 height 12
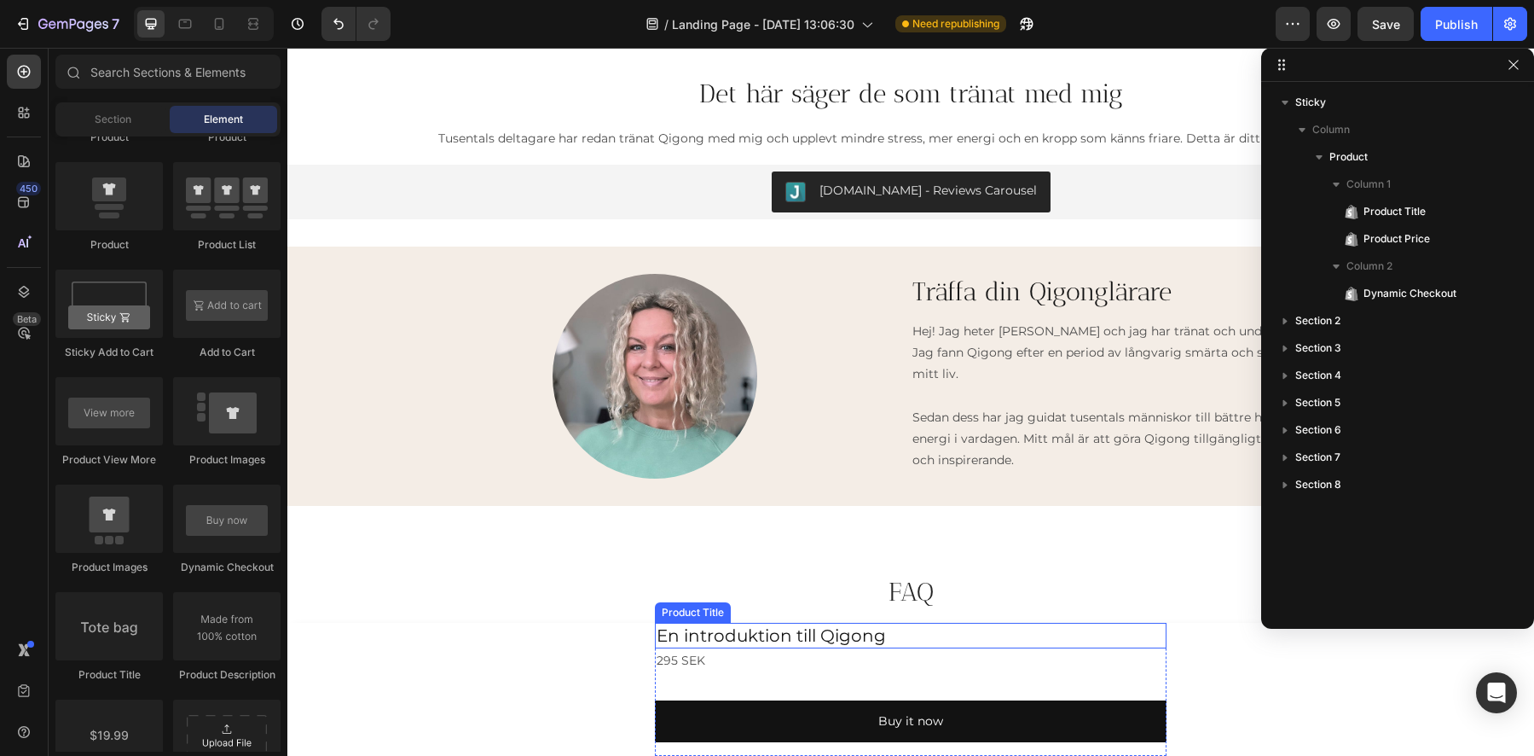
click at [673, 613] on div "Product Title" at bounding box center [692, 612] width 69 height 15
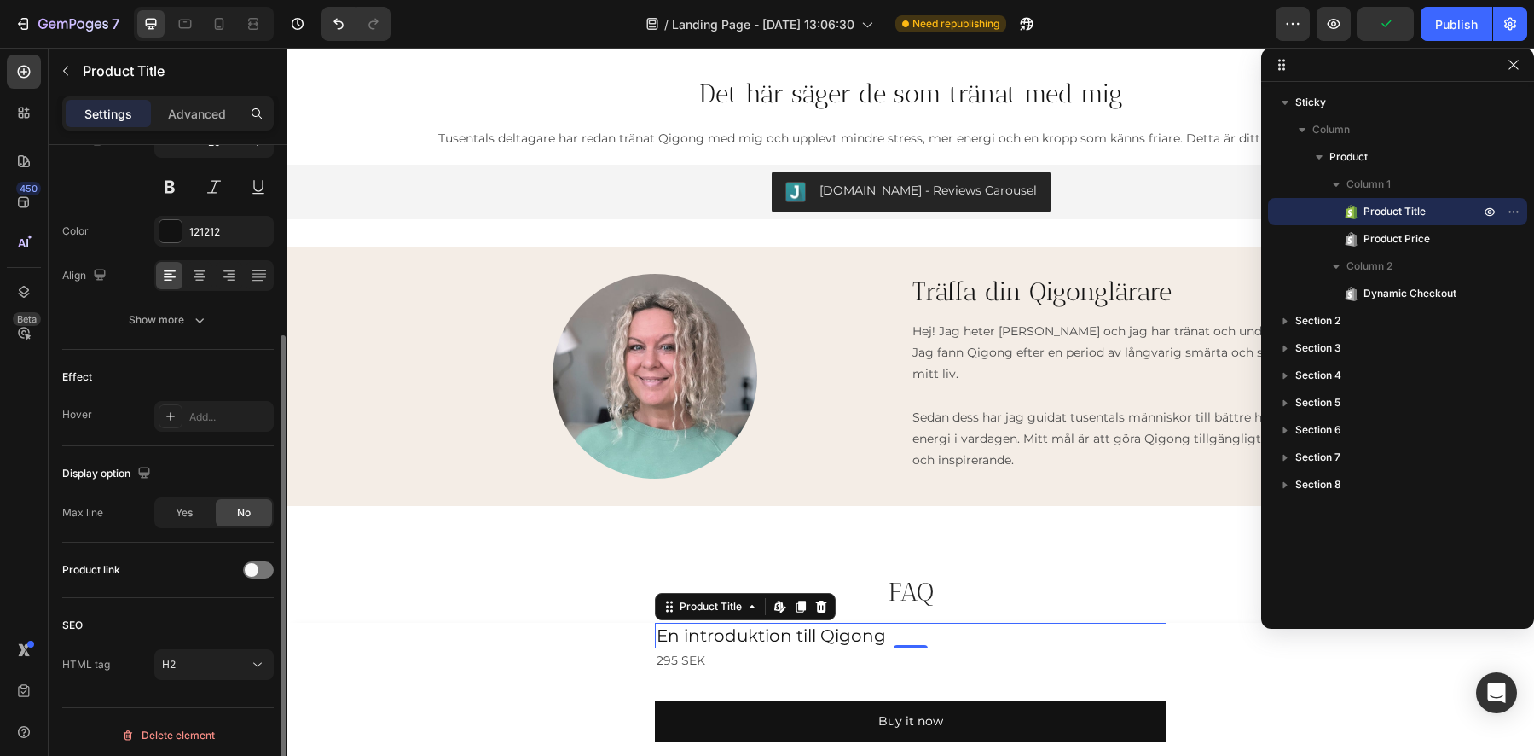
scroll to position [0, 0]
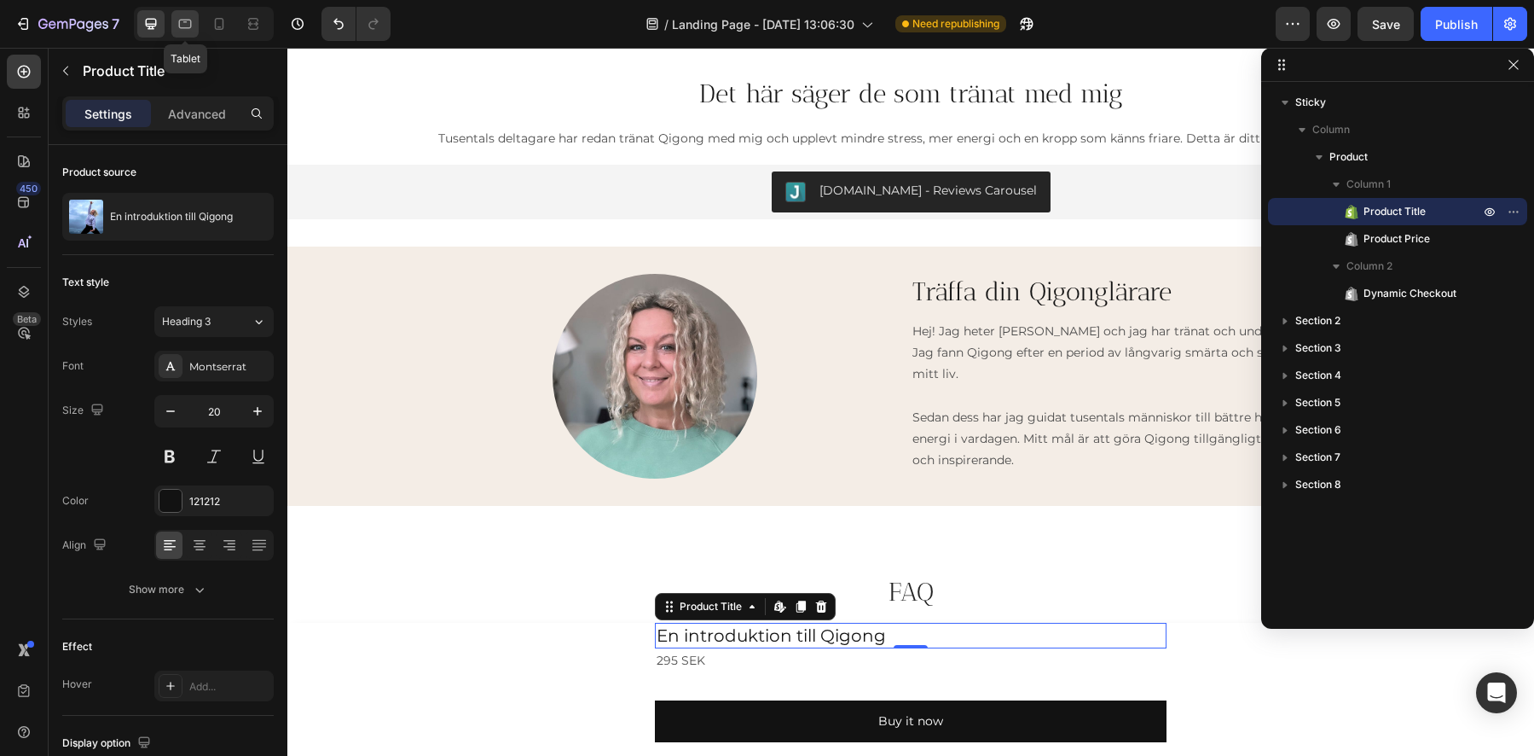
click at [177, 26] on icon at bounding box center [185, 23] width 17 height 17
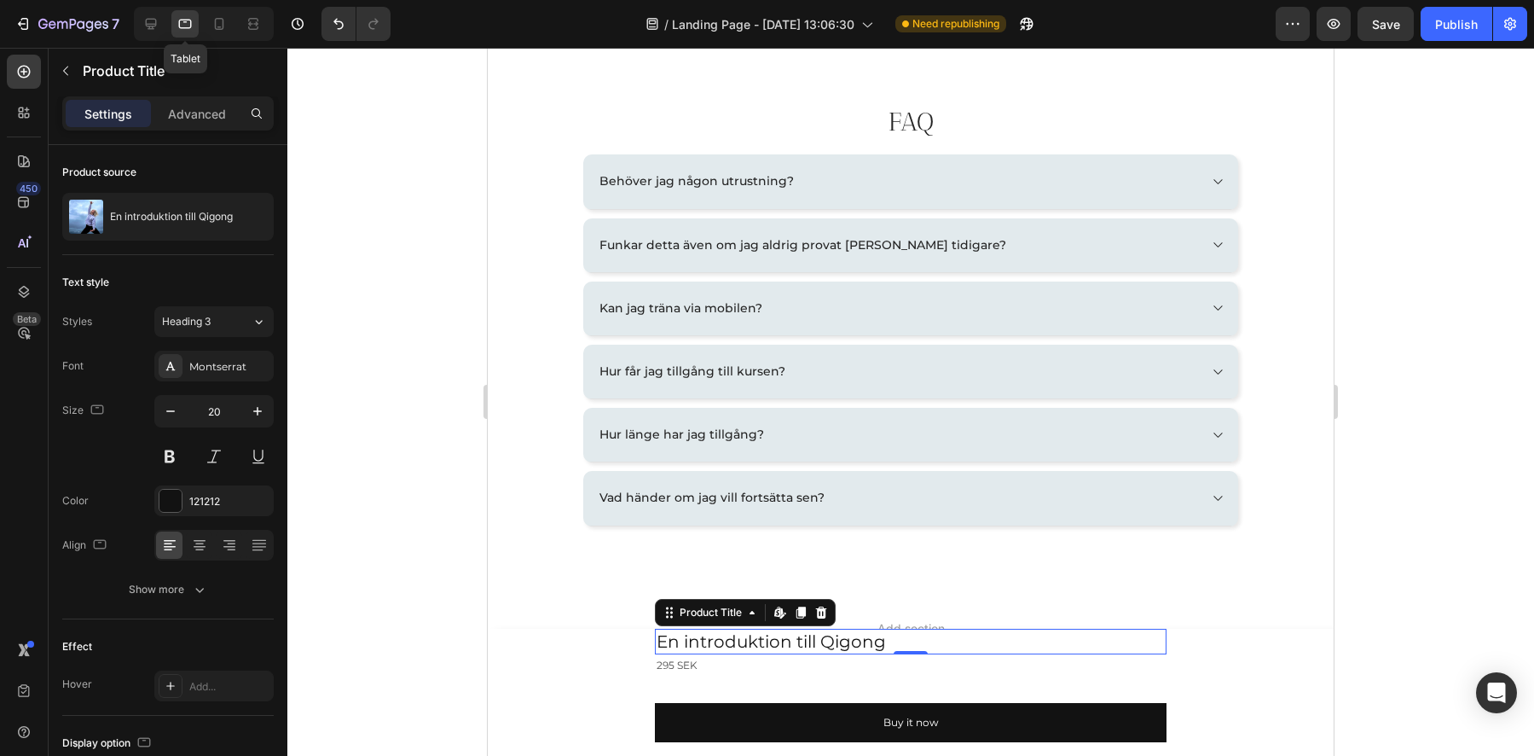
scroll to position [2510, 0]
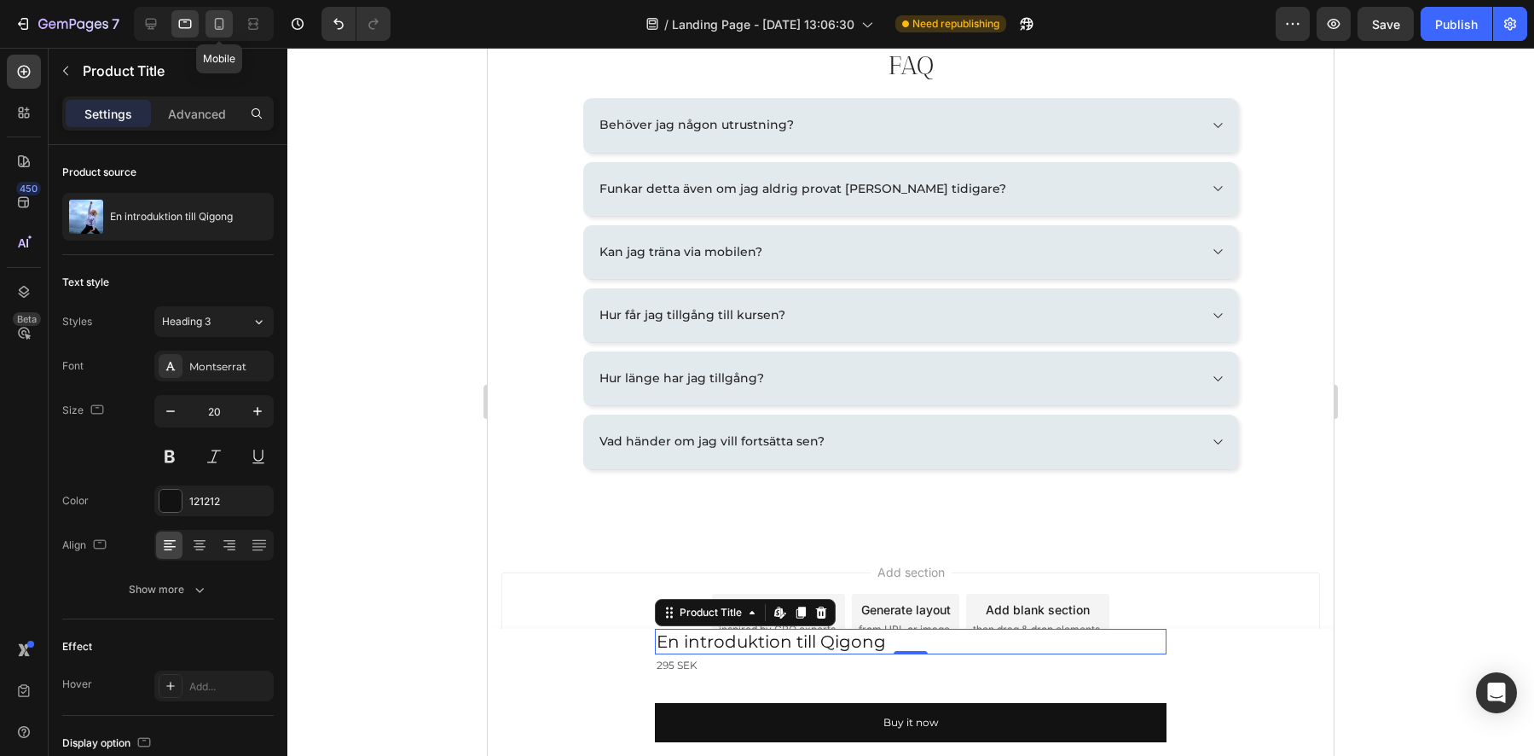
click at [222, 23] on icon at bounding box center [219, 23] width 17 height 17
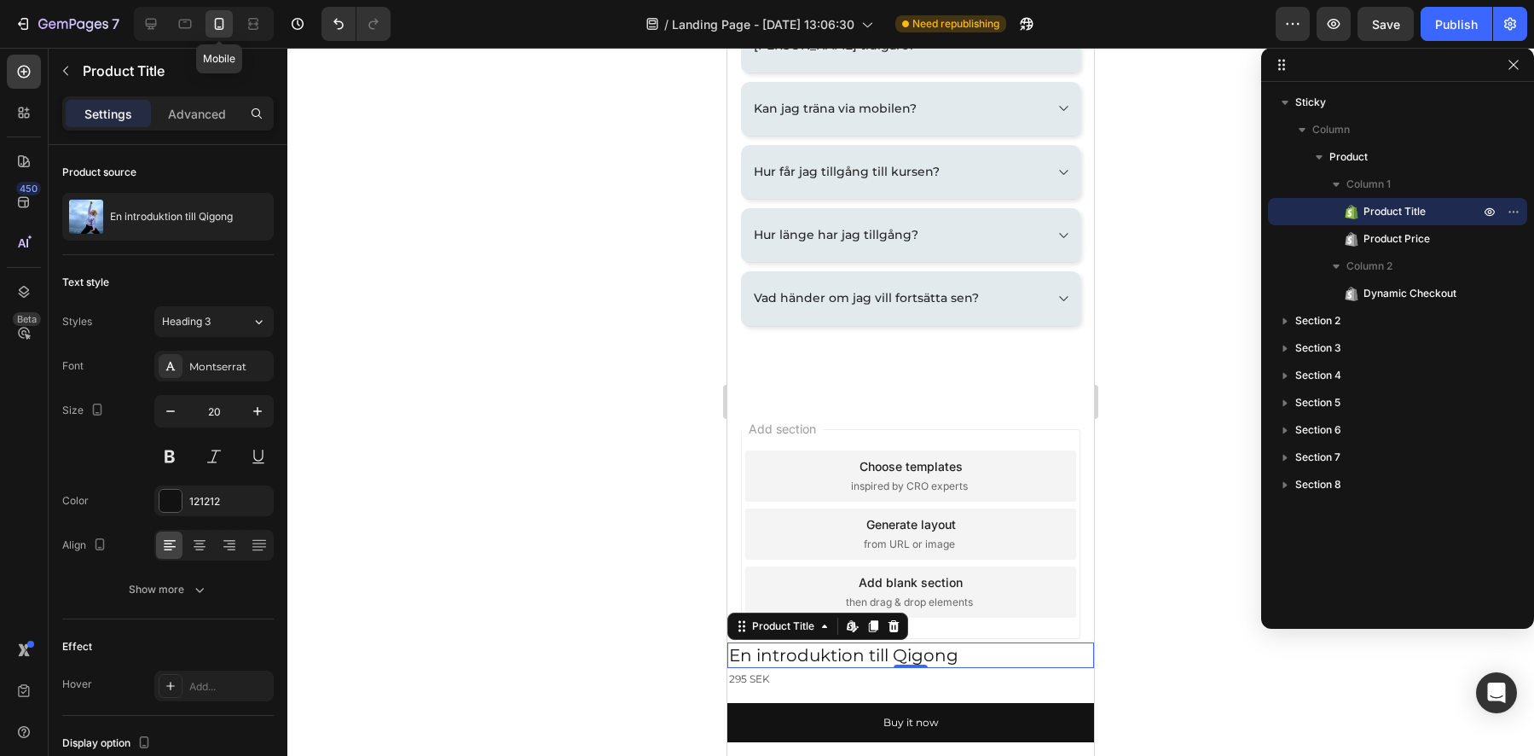
scroll to position [2599, 0]
click at [187, 30] on icon at bounding box center [185, 23] width 17 height 17
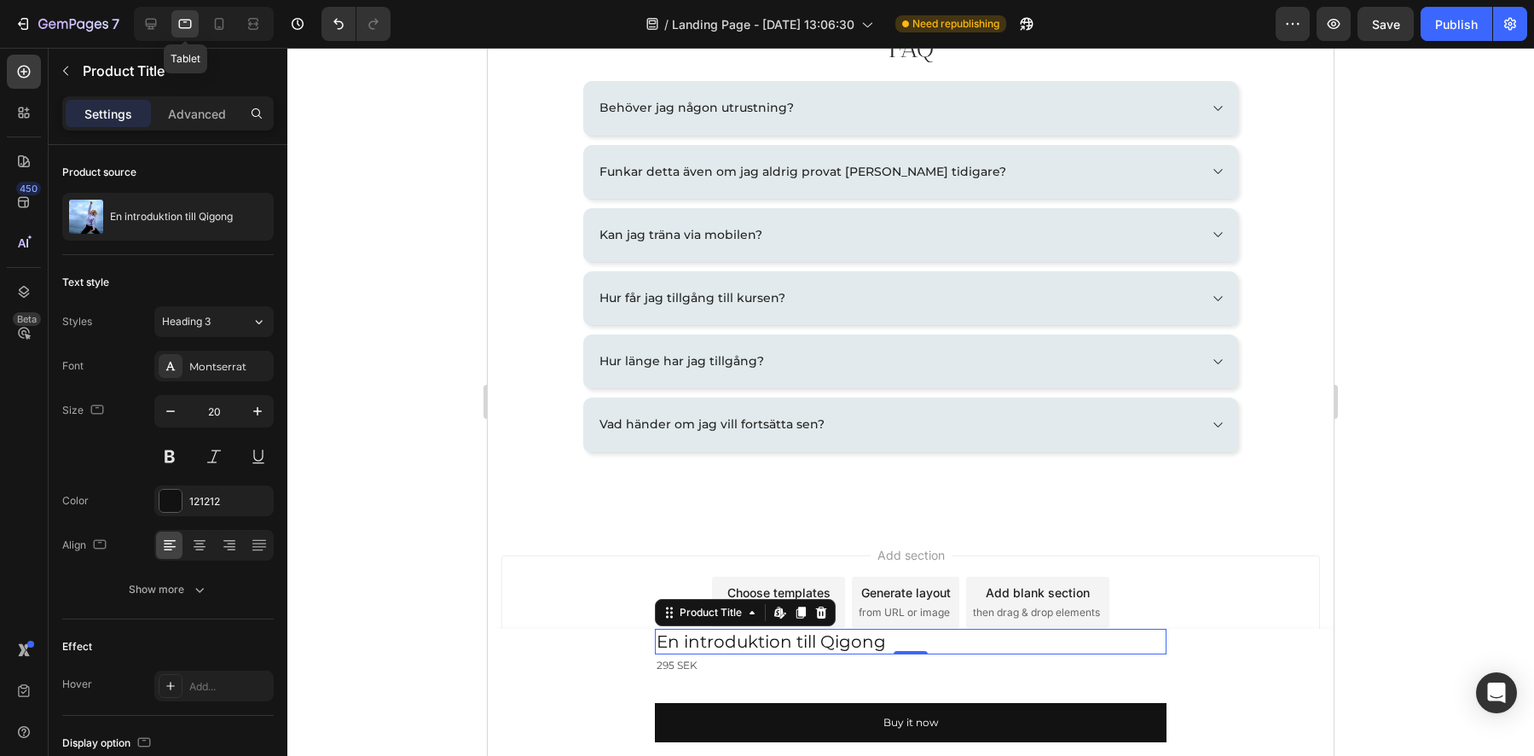
scroll to position [2538, 0]
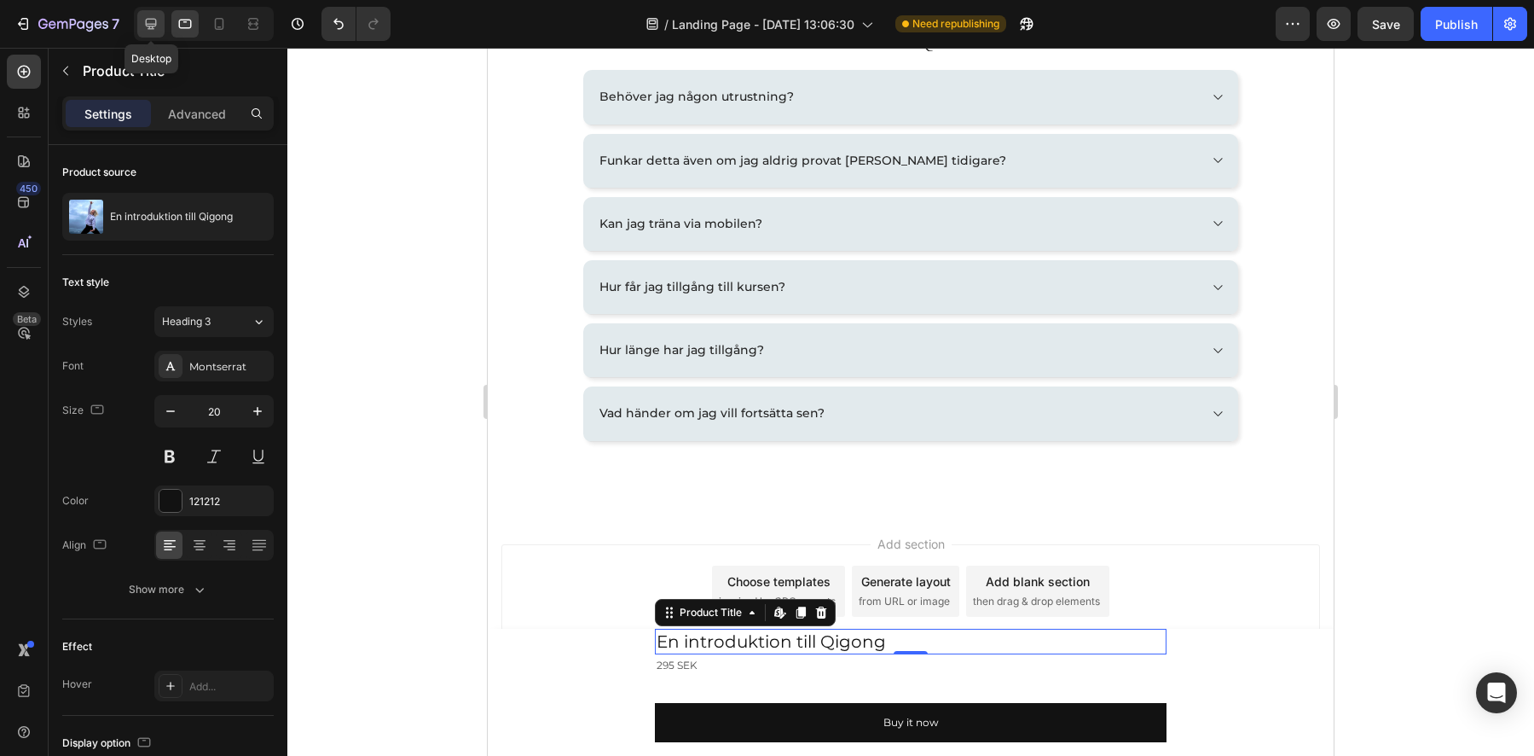
click at [151, 21] on icon at bounding box center [150, 23] width 17 height 17
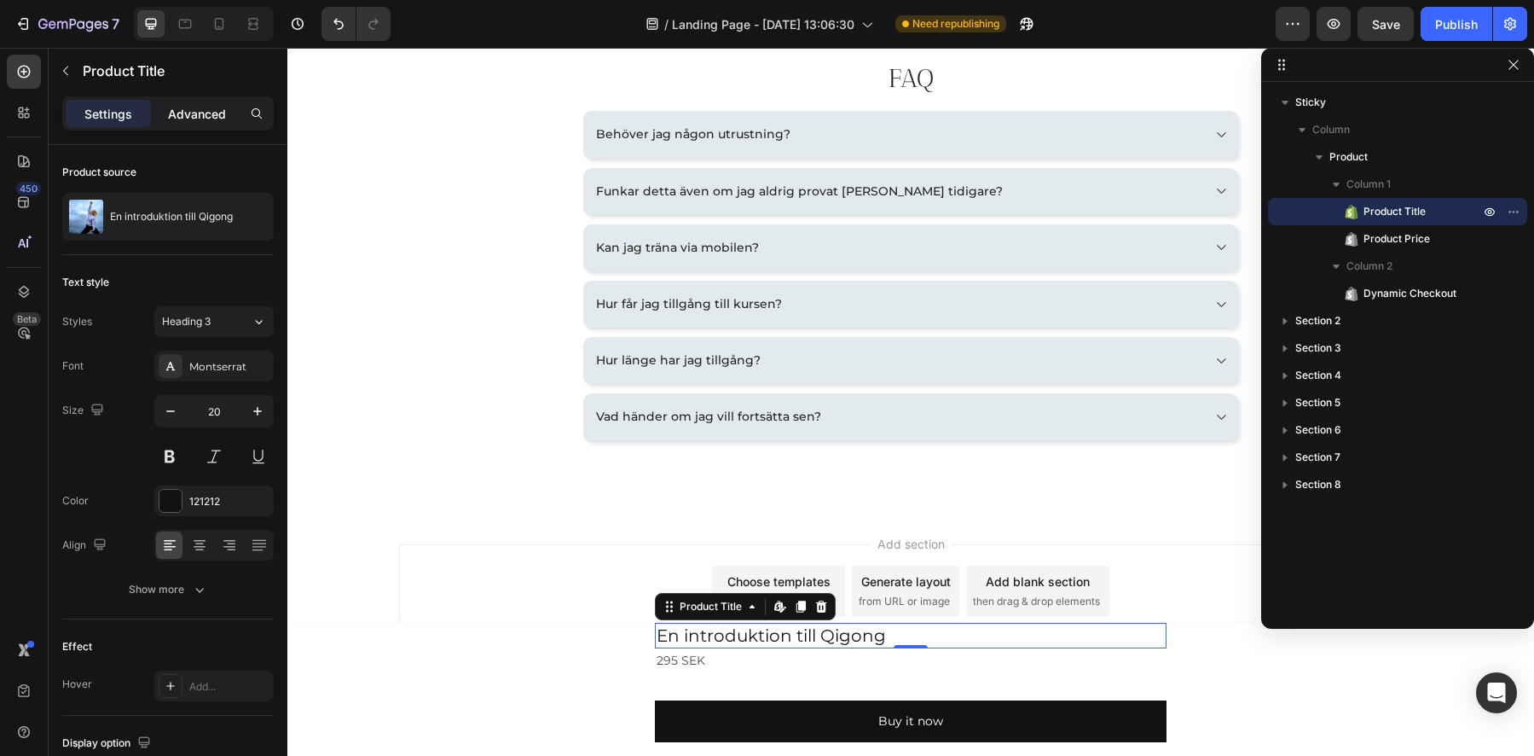
click at [199, 115] on p "Advanced" at bounding box center [197, 114] width 58 height 18
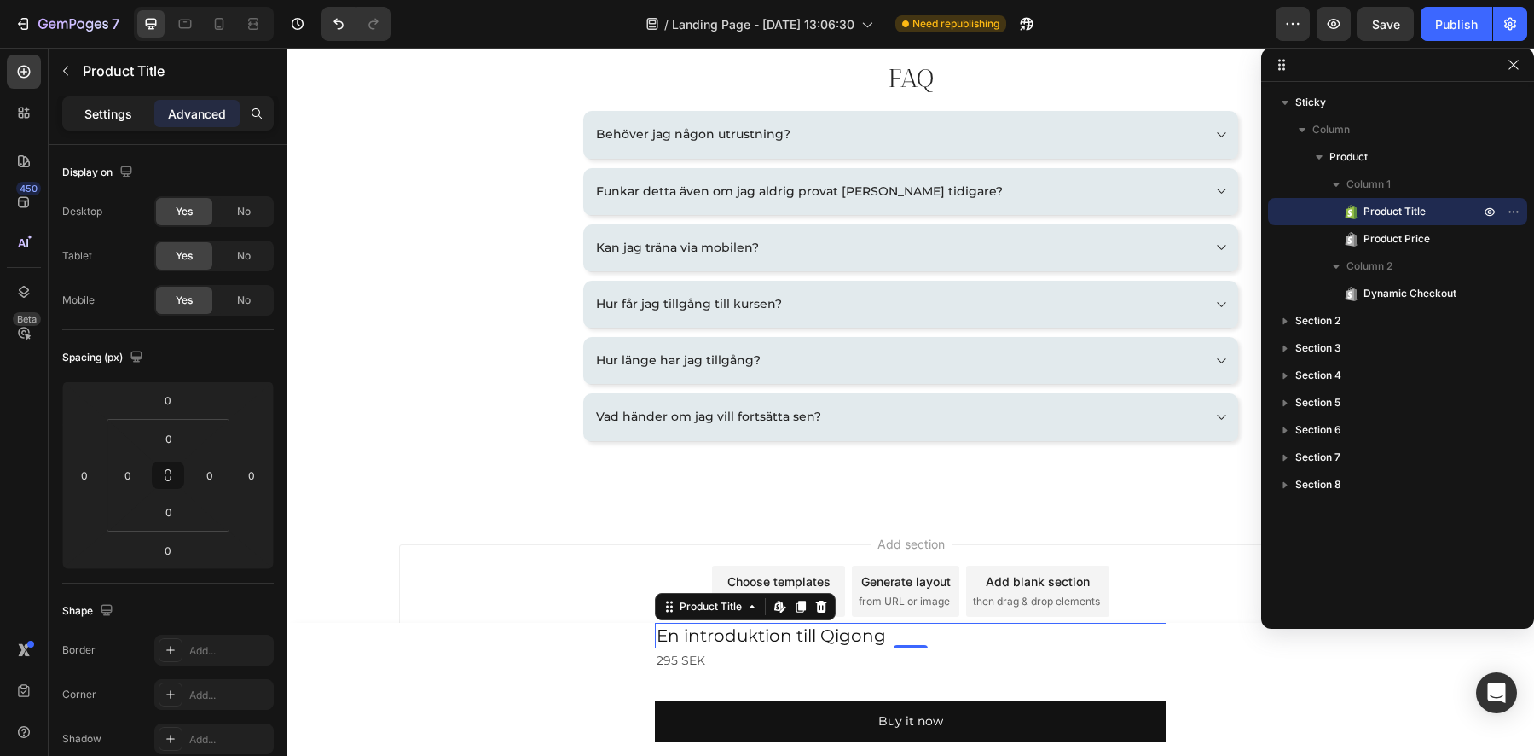
click at [142, 118] on div "Settings" at bounding box center [108, 113] width 85 height 27
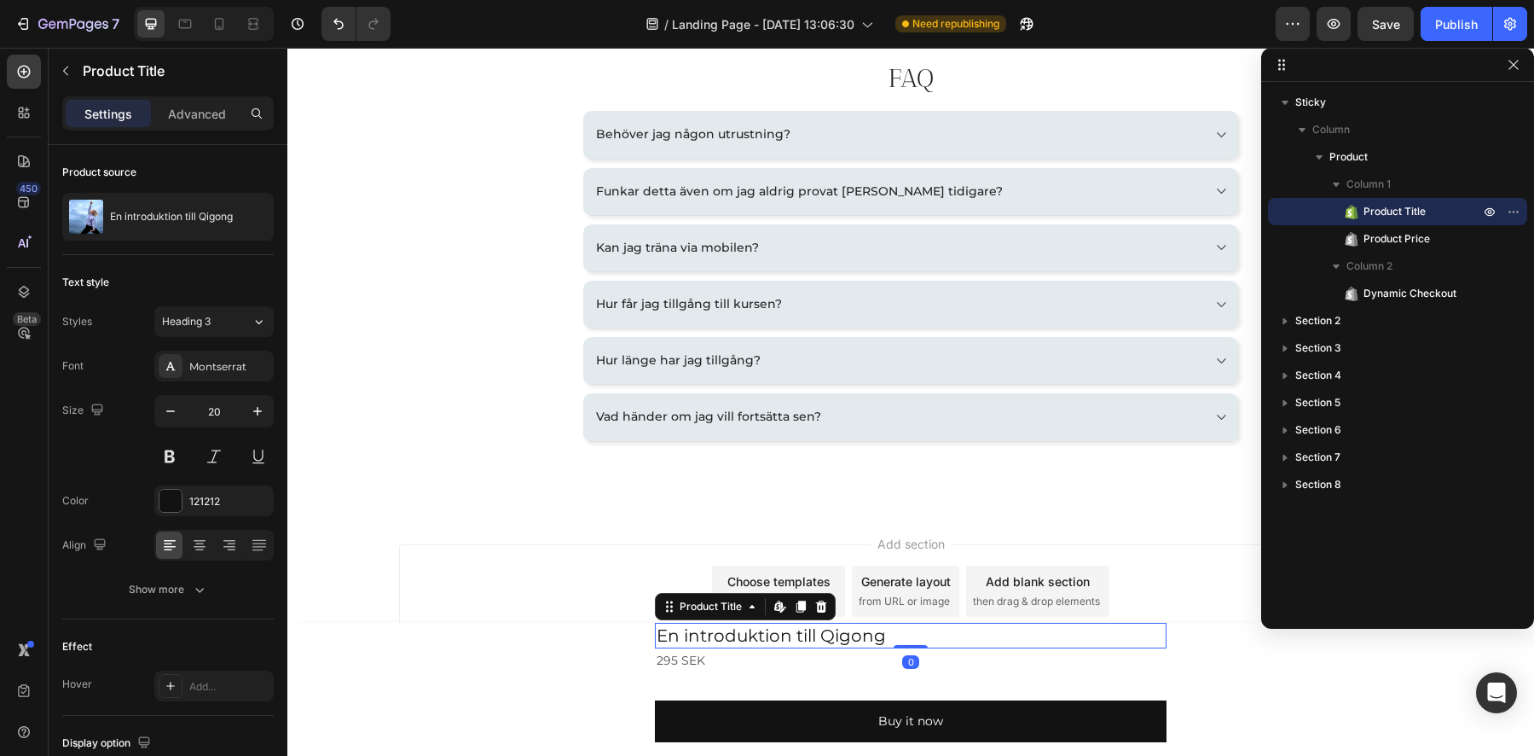
click at [501, 628] on div "En introduktion till Qigong Product Title Edit content in Shopify 0 295 SEK Pro…" at bounding box center [910, 689] width 1247 height 133
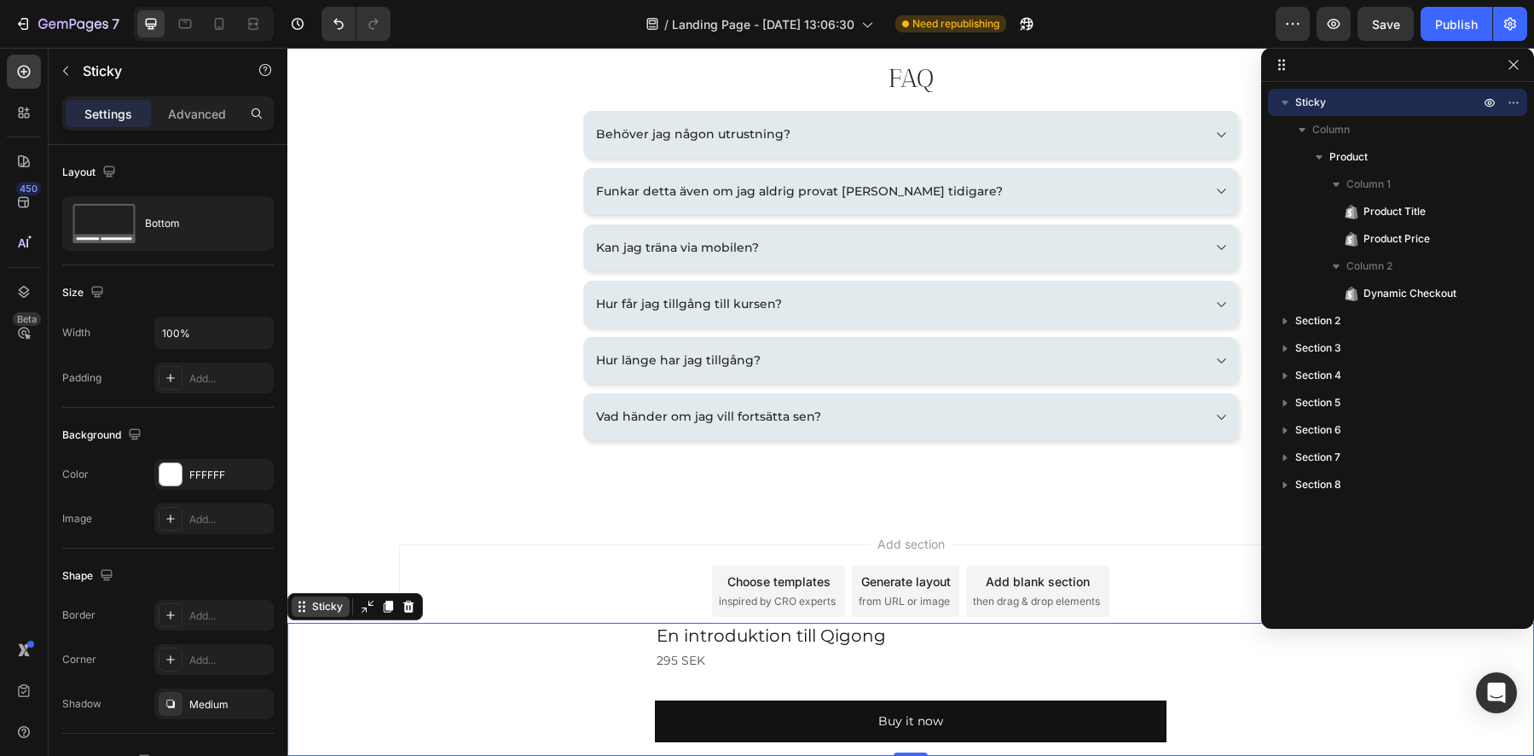
click at [327, 603] on div "Sticky" at bounding box center [328, 606] width 38 height 15
click at [322, 610] on div "Sticky" at bounding box center [328, 606] width 38 height 15
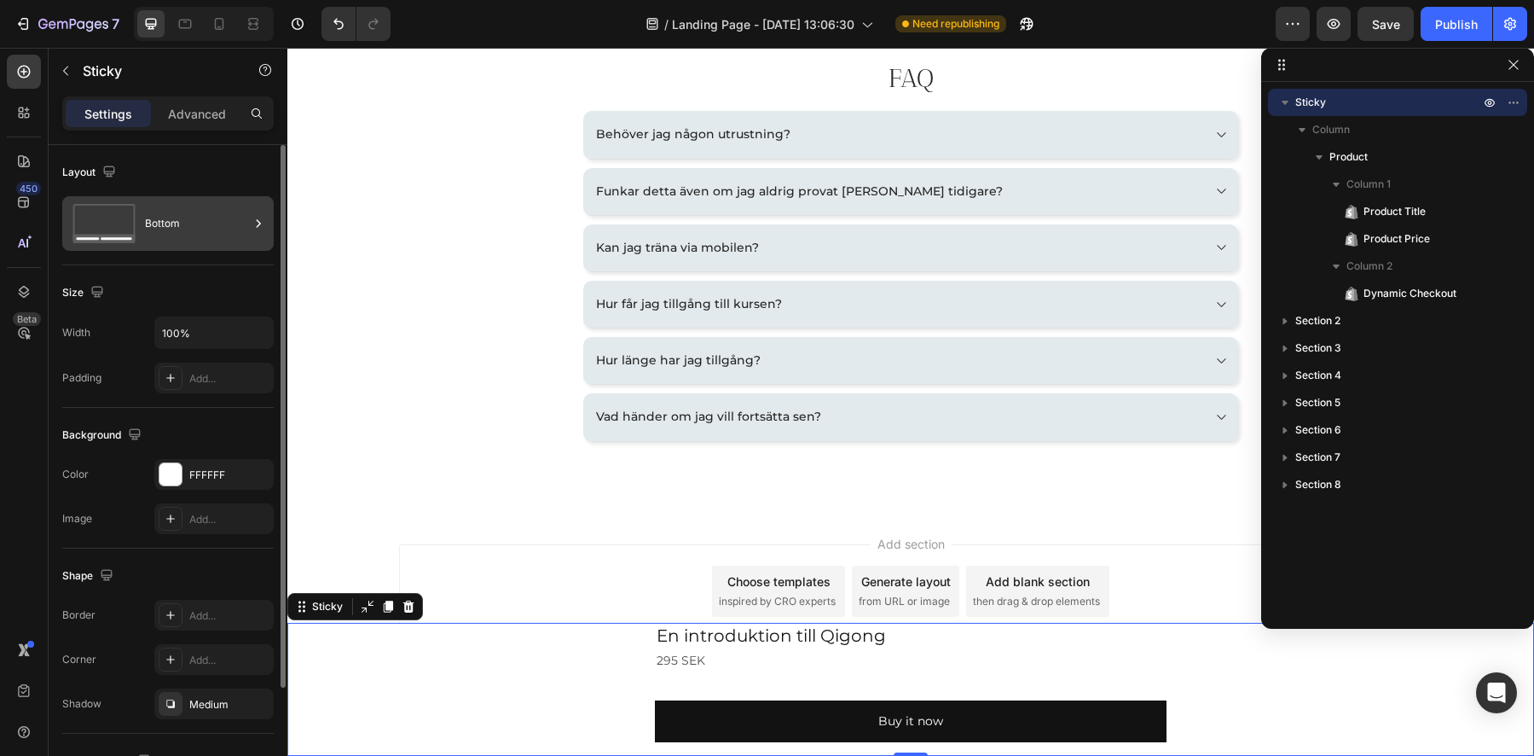
click at [147, 234] on div "Bottom" at bounding box center [197, 223] width 104 height 39
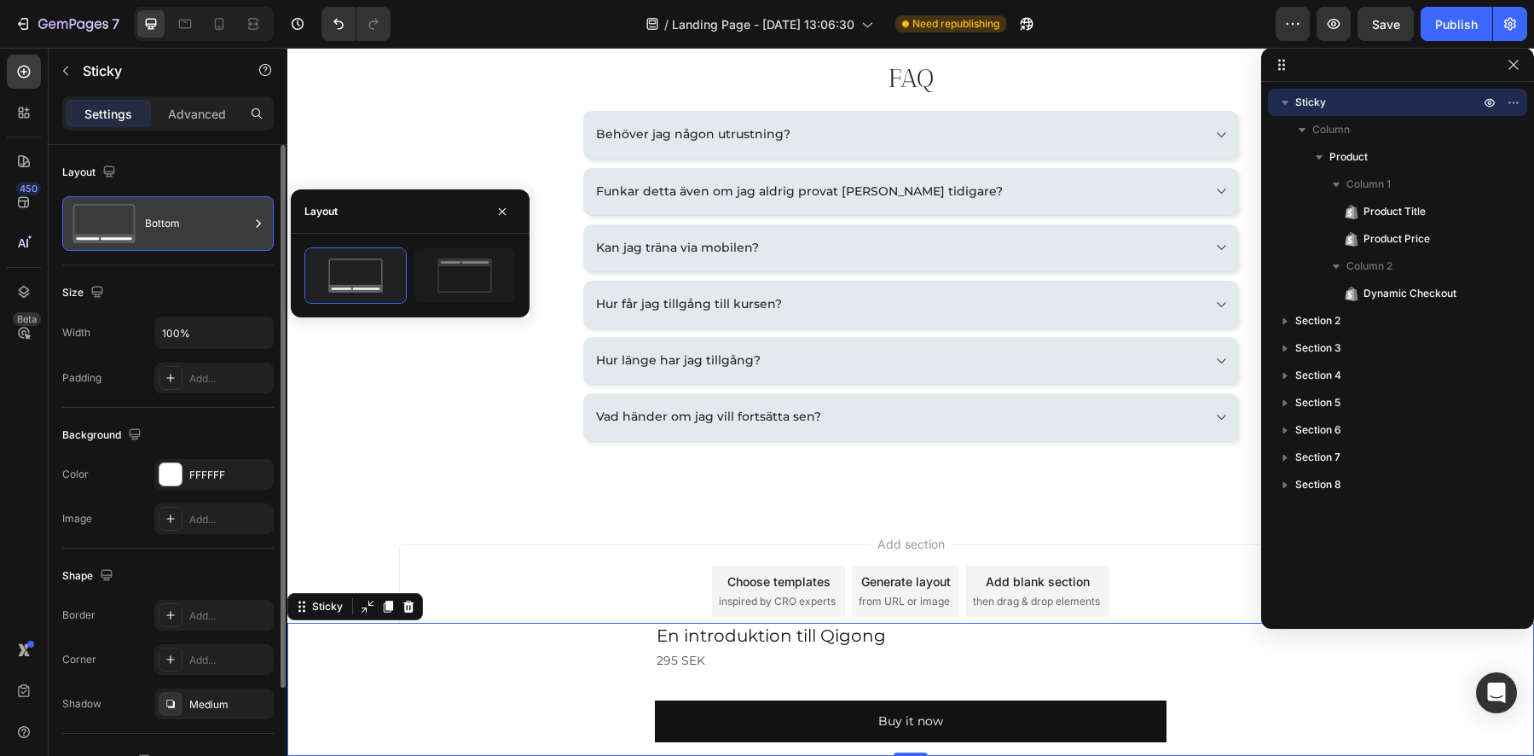
click at [148, 231] on div "Bottom" at bounding box center [197, 223] width 104 height 39
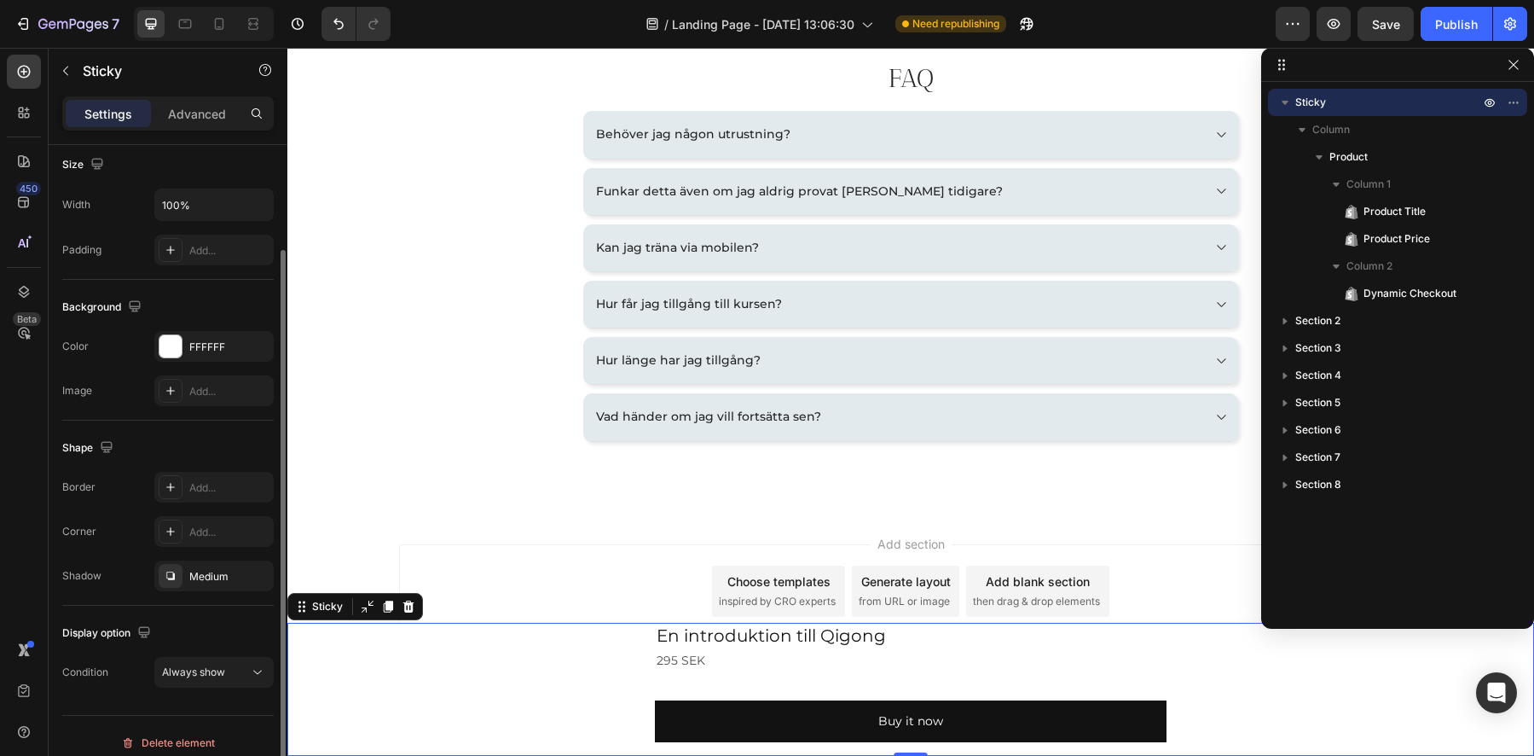
scroll to position [142, 0]
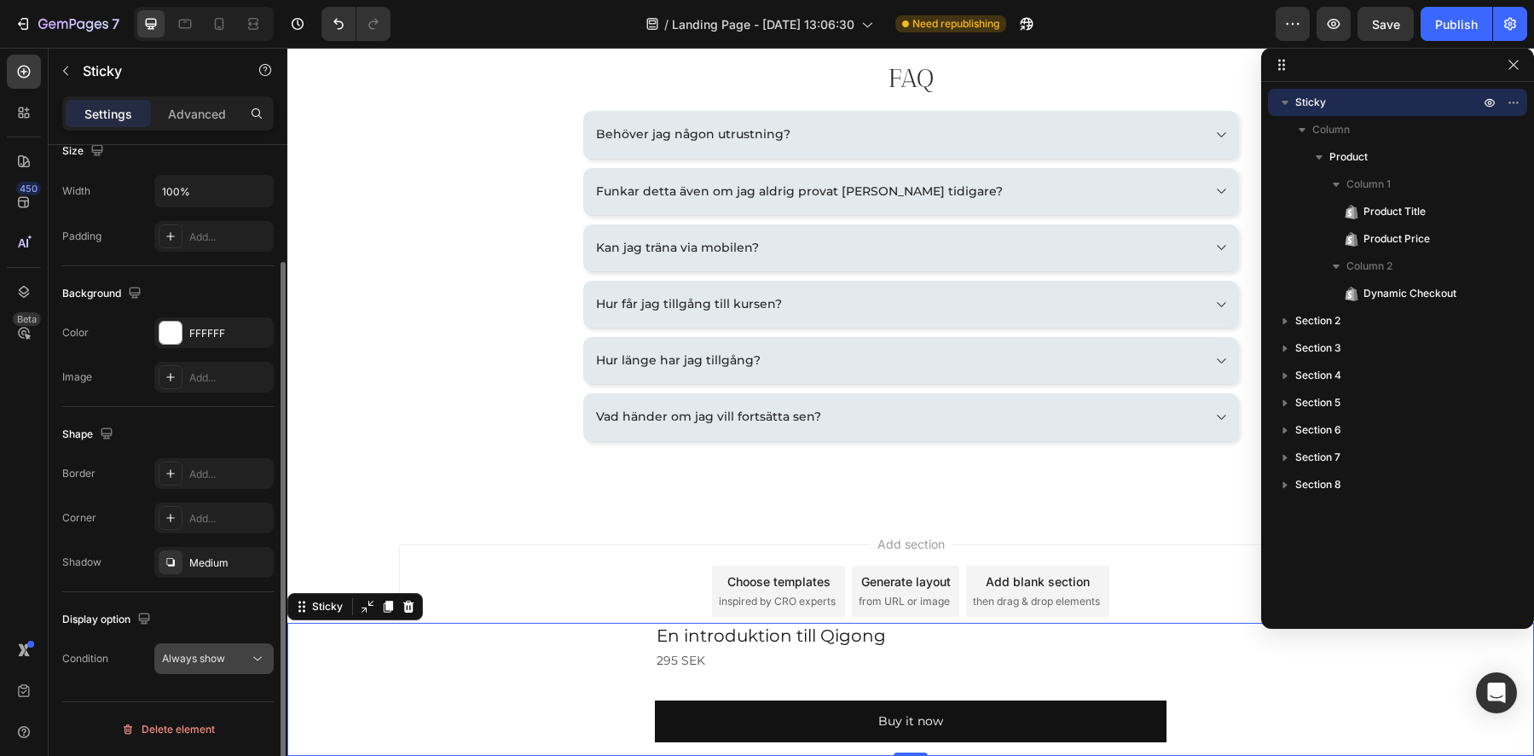
click at [209, 669] on button "Always show" at bounding box center [213, 658] width 119 height 31
click at [207, 668] on button "Always show" at bounding box center [213, 658] width 119 height 31
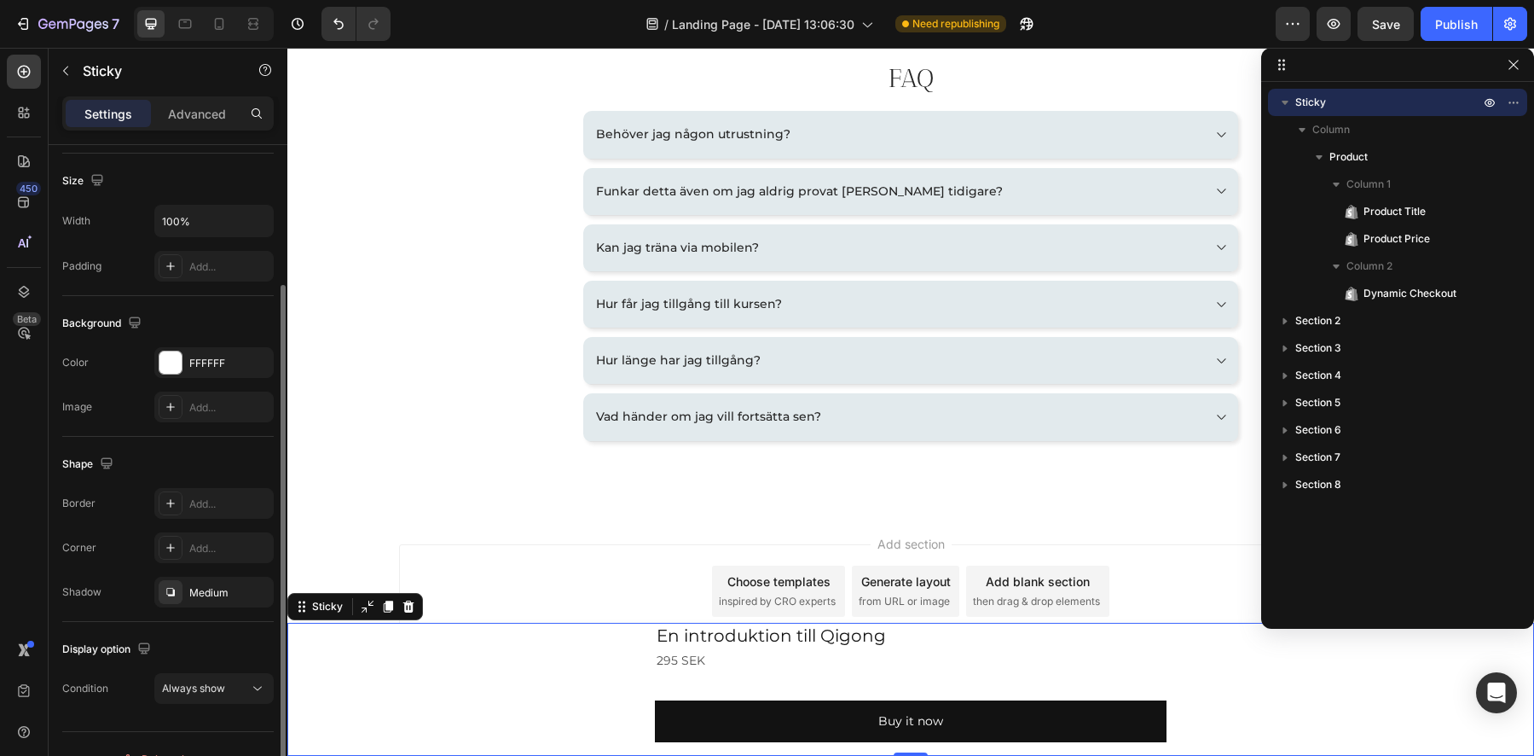
scroll to position [0, 0]
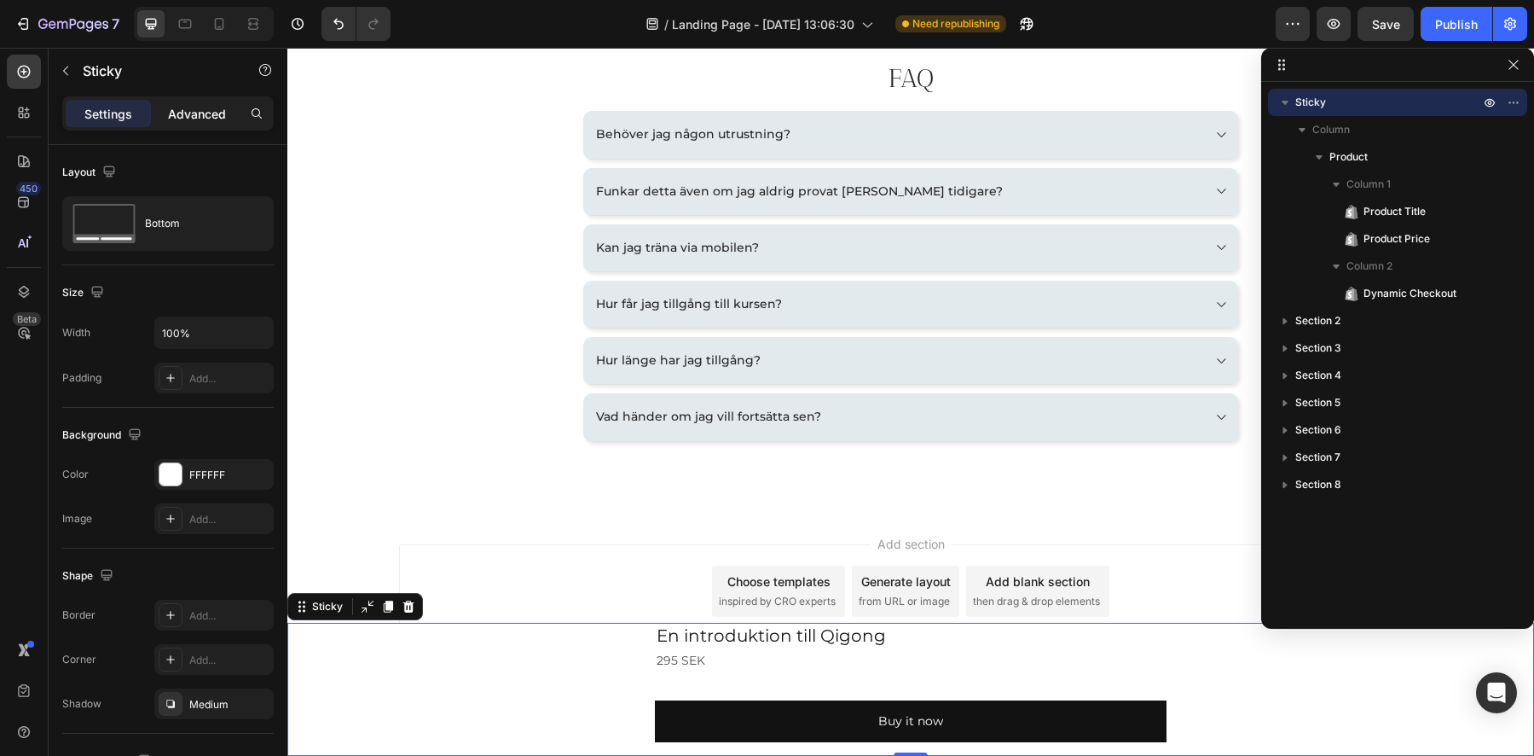
click at [197, 112] on p "Advanced" at bounding box center [197, 114] width 58 height 18
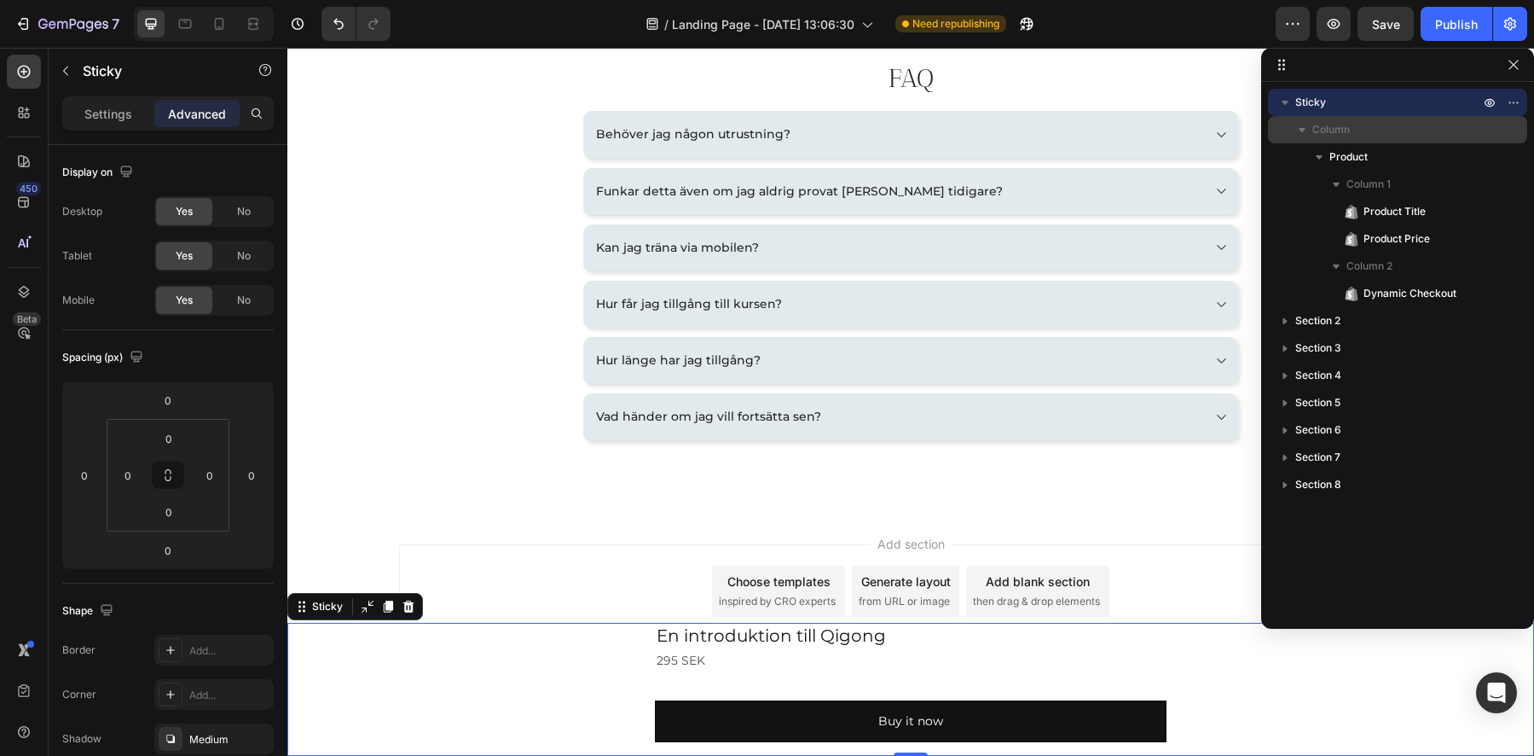
click at [1339, 132] on span "Column" at bounding box center [1331, 129] width 38 height 17
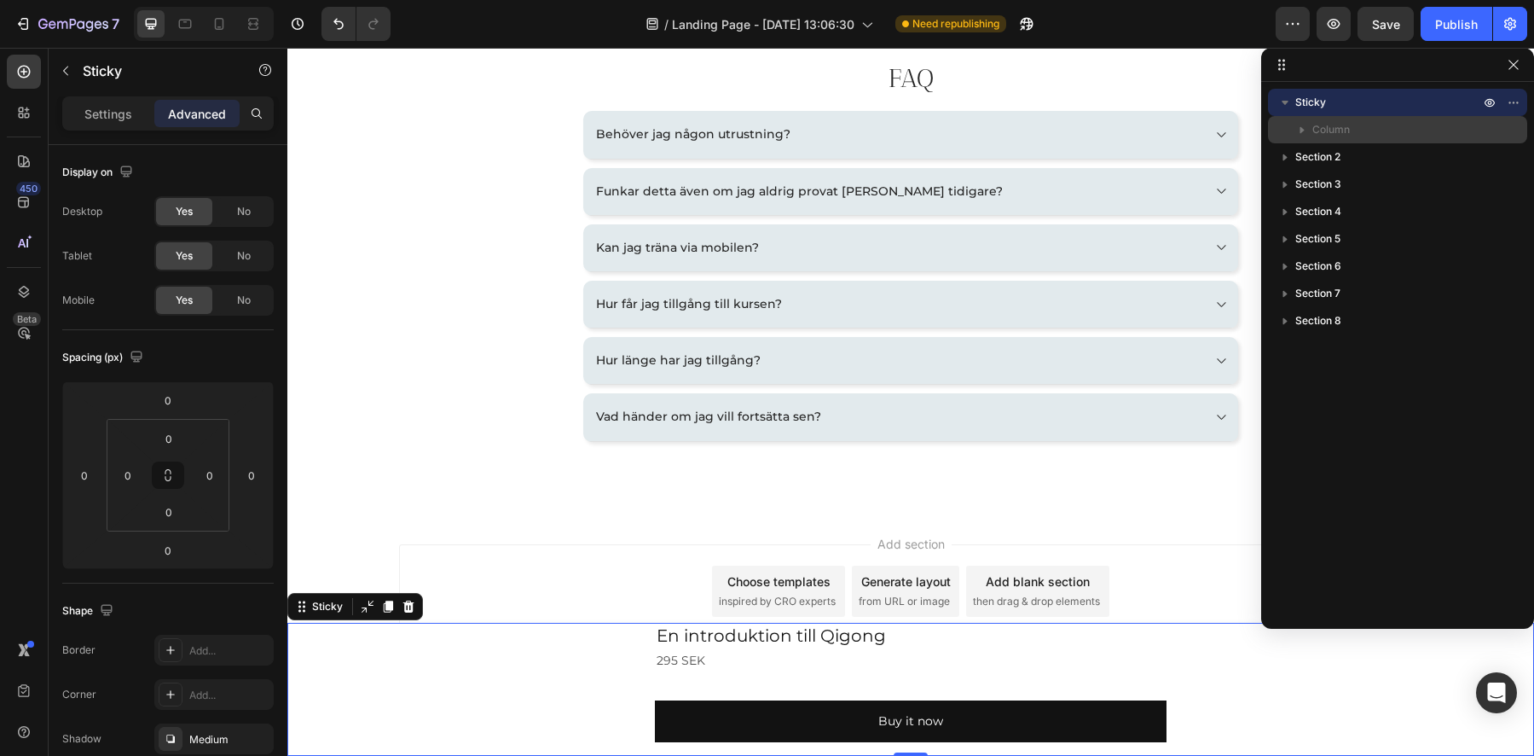
click at [1338, 131] on span "Column" at bounding box center [1331, 129] width 38 height 17
click at [1324, 130] on span "Column" at bounding box center [1331, 129] width 38 height 17
click at [1303, 128] on icon "button" at bounding box center [1302, 129] width 17 height 17
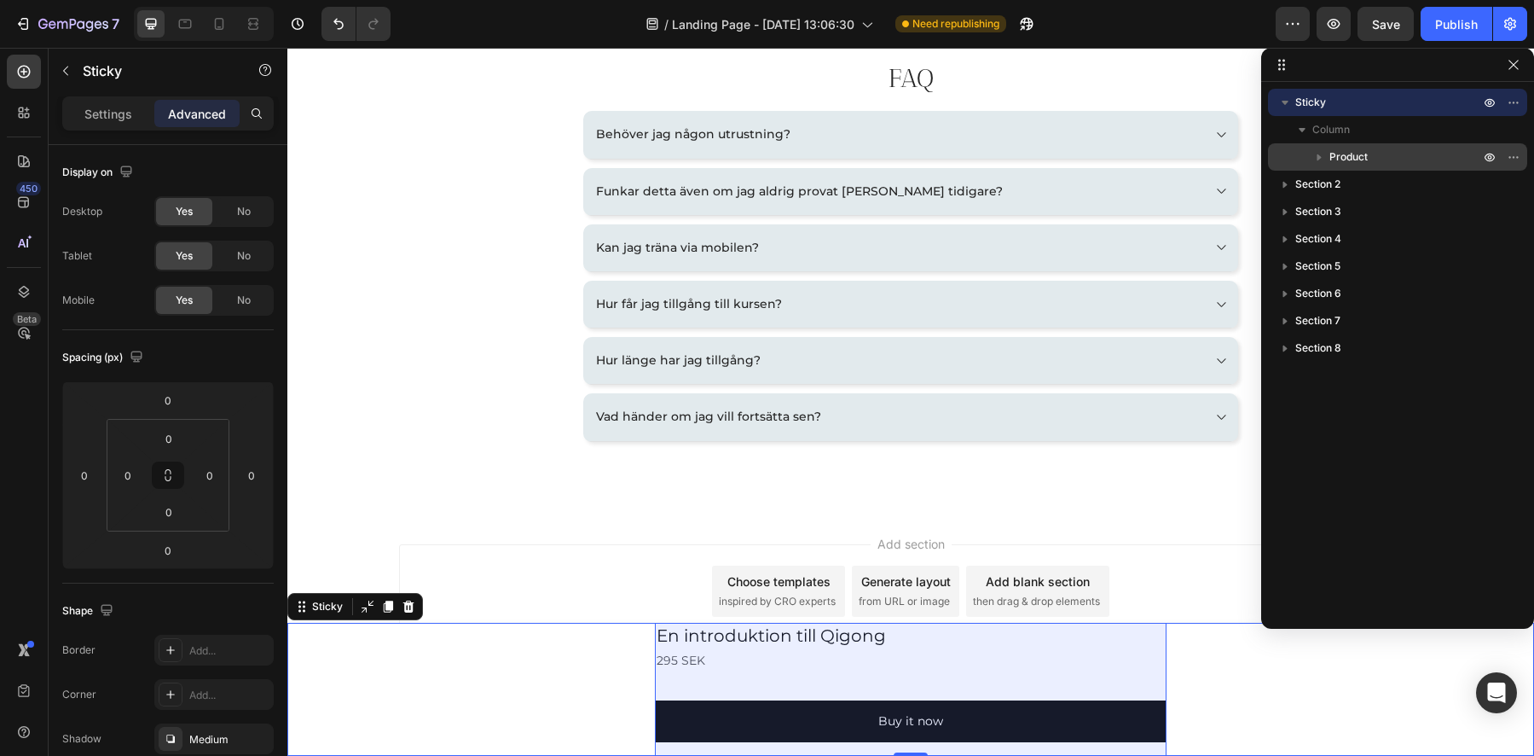
click at [1319, 158] on icon "button" at bounding box center [1320, 157] width 4 height 7
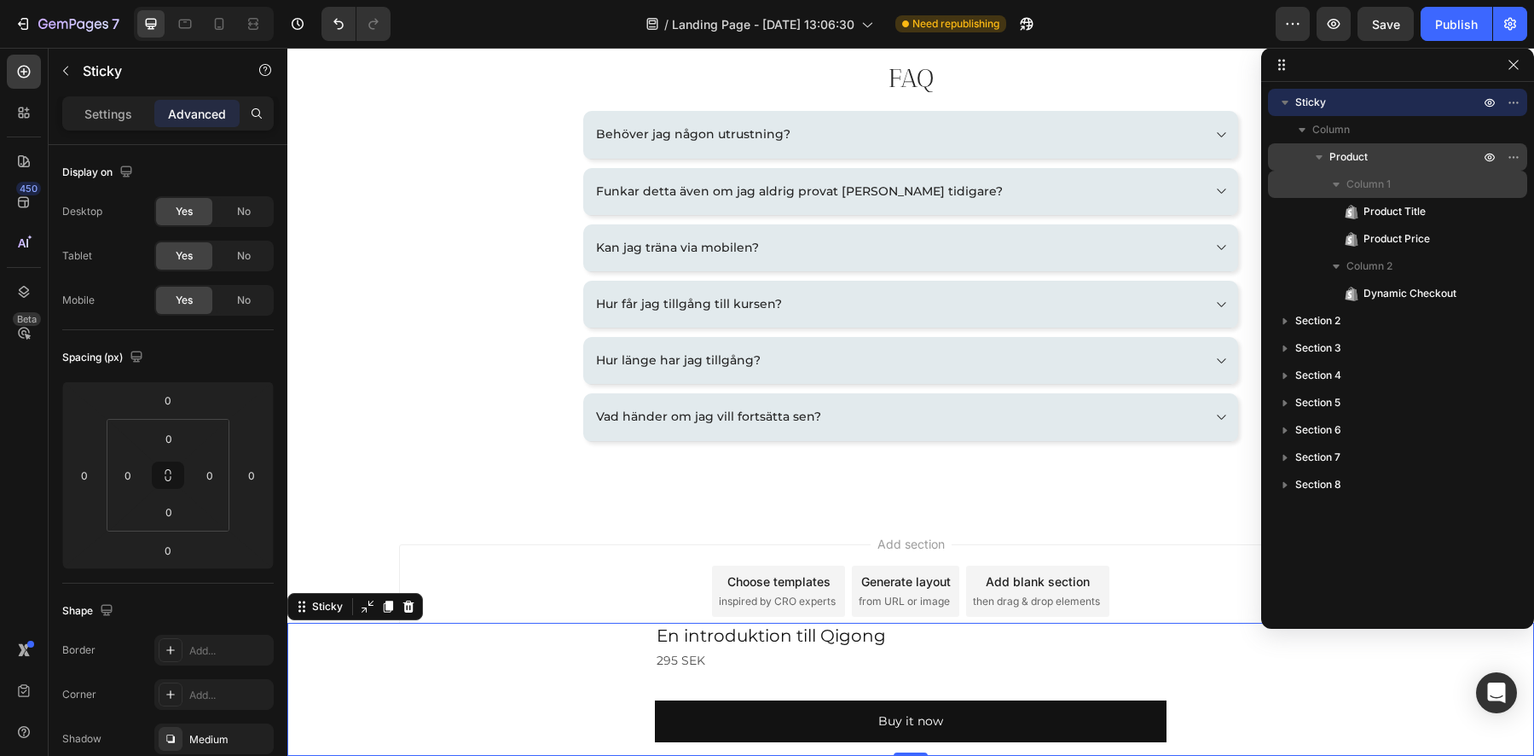
click at [1359, 174] on div "Column 1" at bounding box center [1398, 184] width 246 height 27
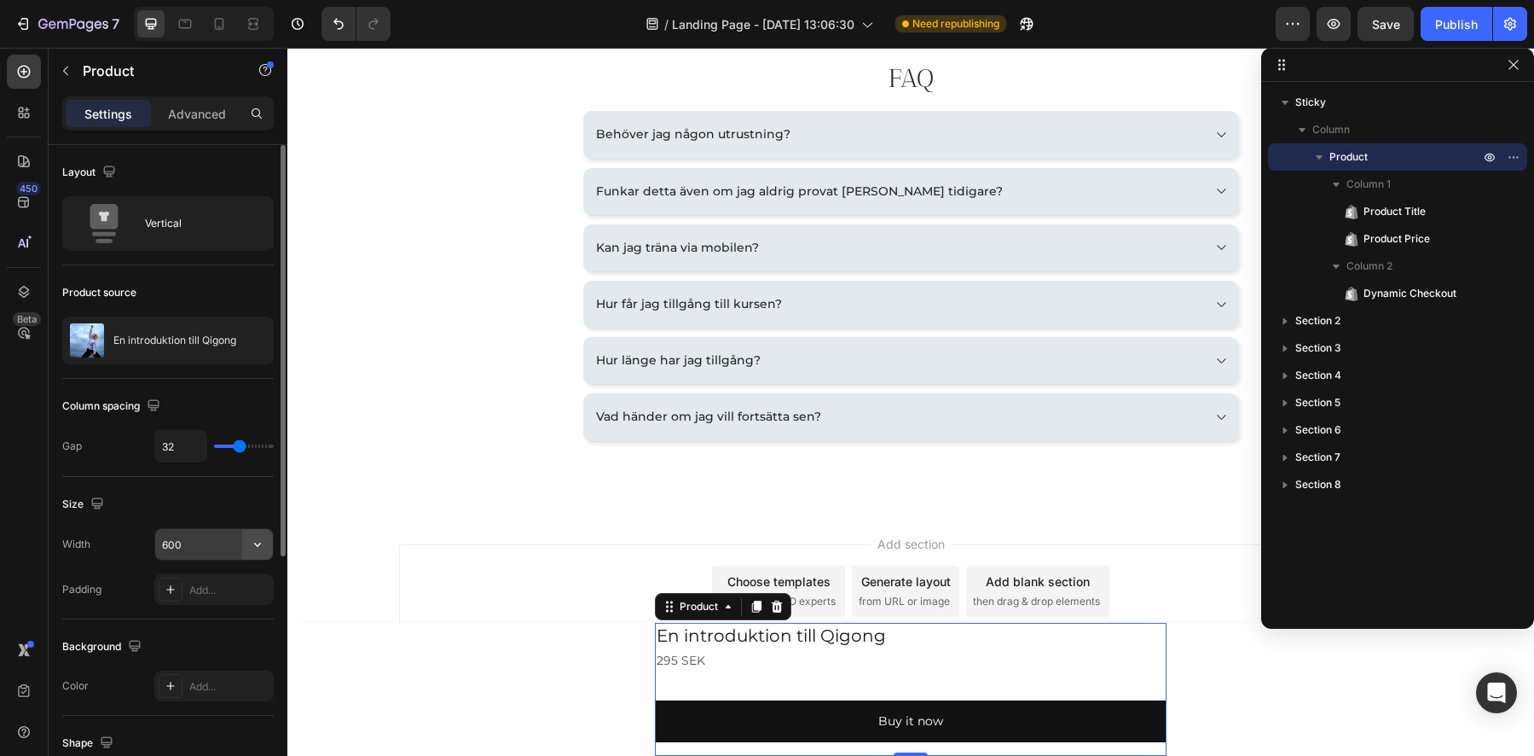
click at [253, 548] on icon "button" at bounding box center [257, 544] width 17 height 17
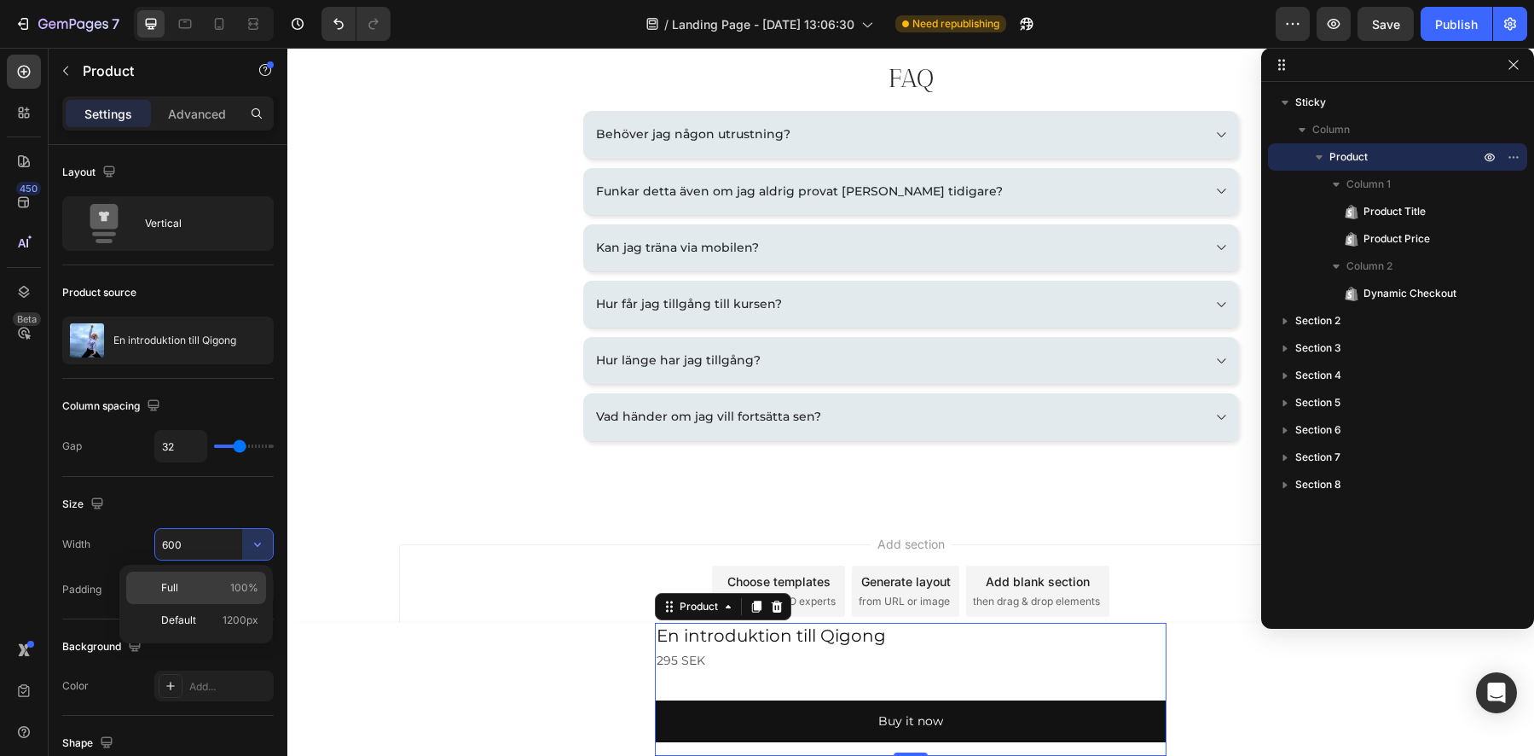
click at [167, 594] on span "Full" at bounding box center [169, 587] width 17 height 15
type input "100%"
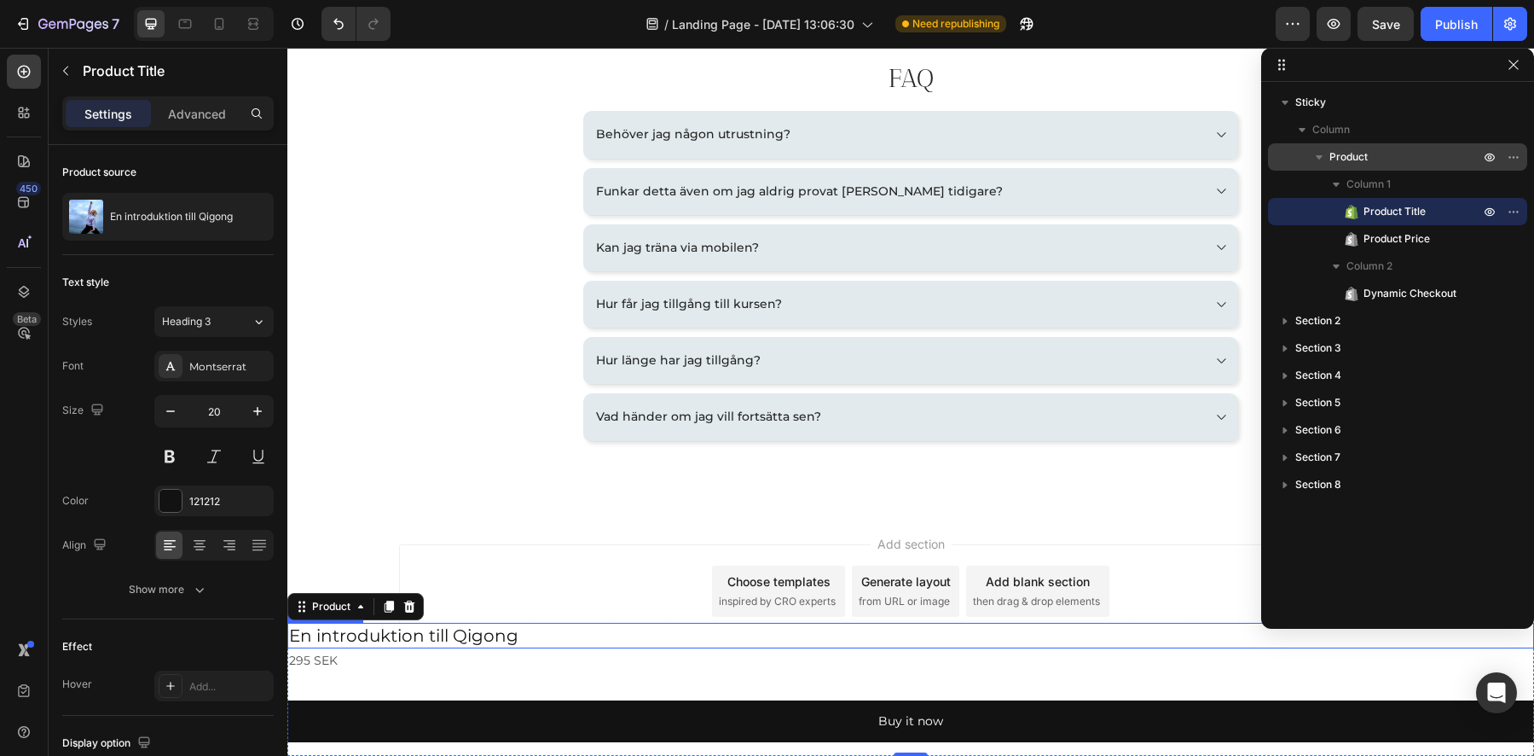
click at [532, 638] on h2 "En introduktion till Qigong" at bounding box center [910, 636] width 1247 height 26
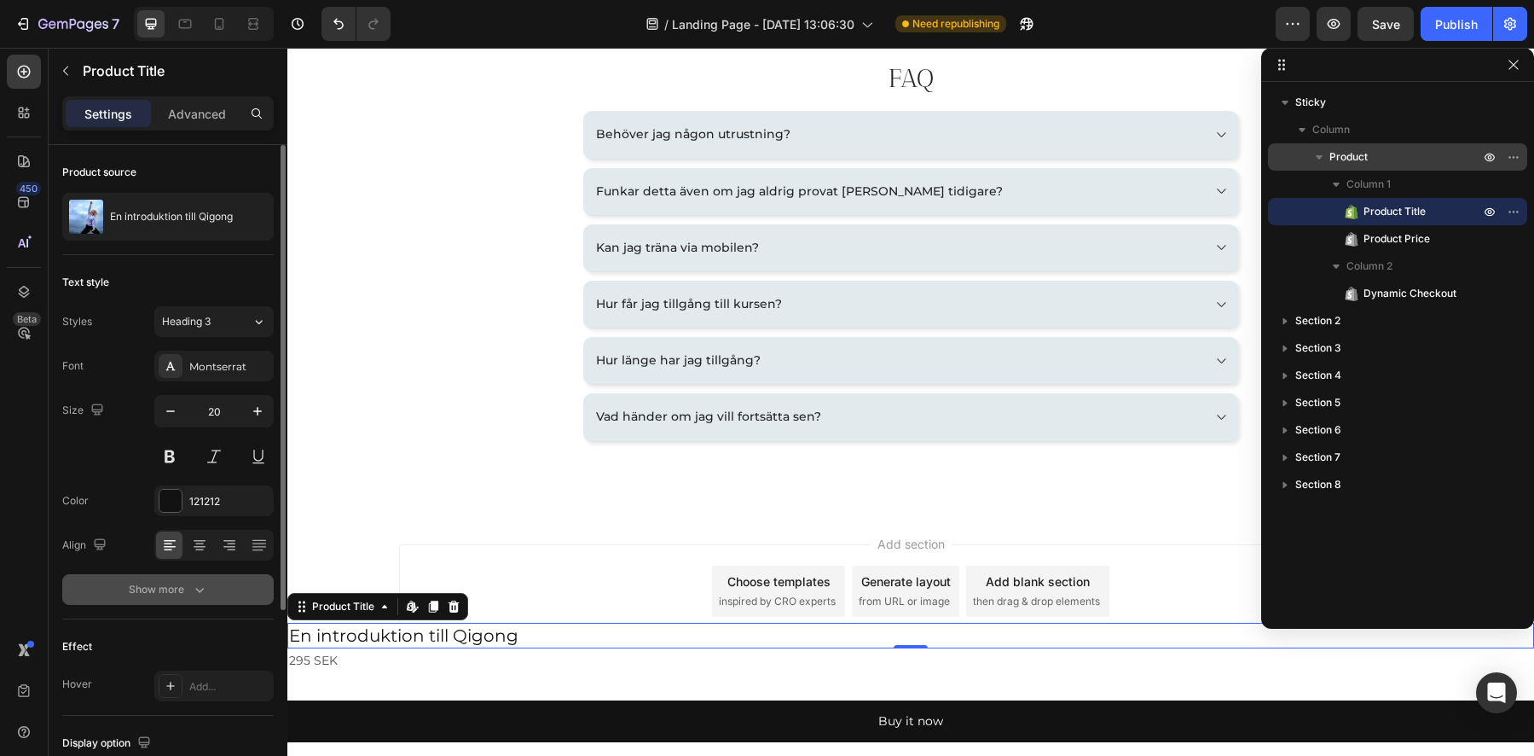
click at [139, 585] on div "Show more" at bounding box center [168, 589] width 79 height 17
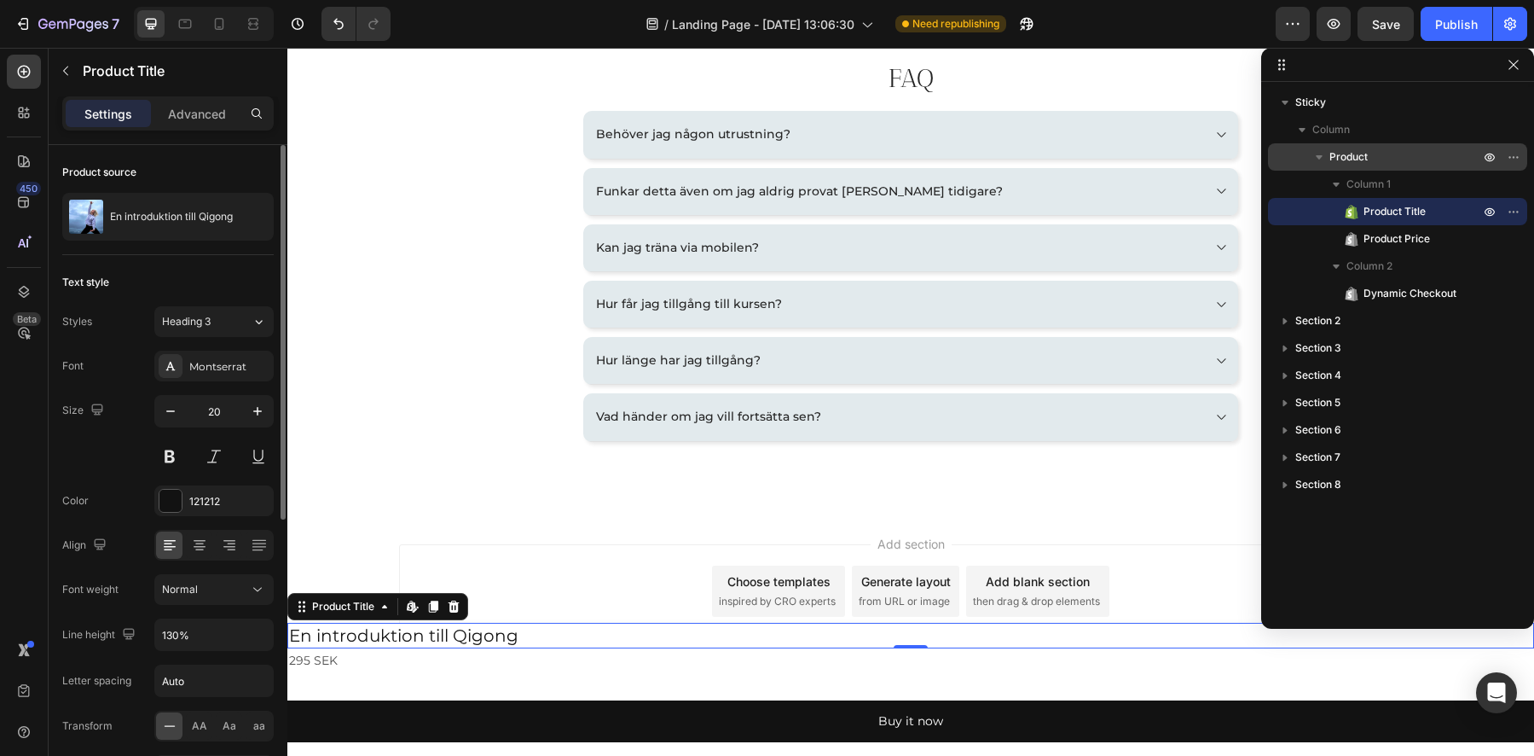
scroll to position [3, 0]
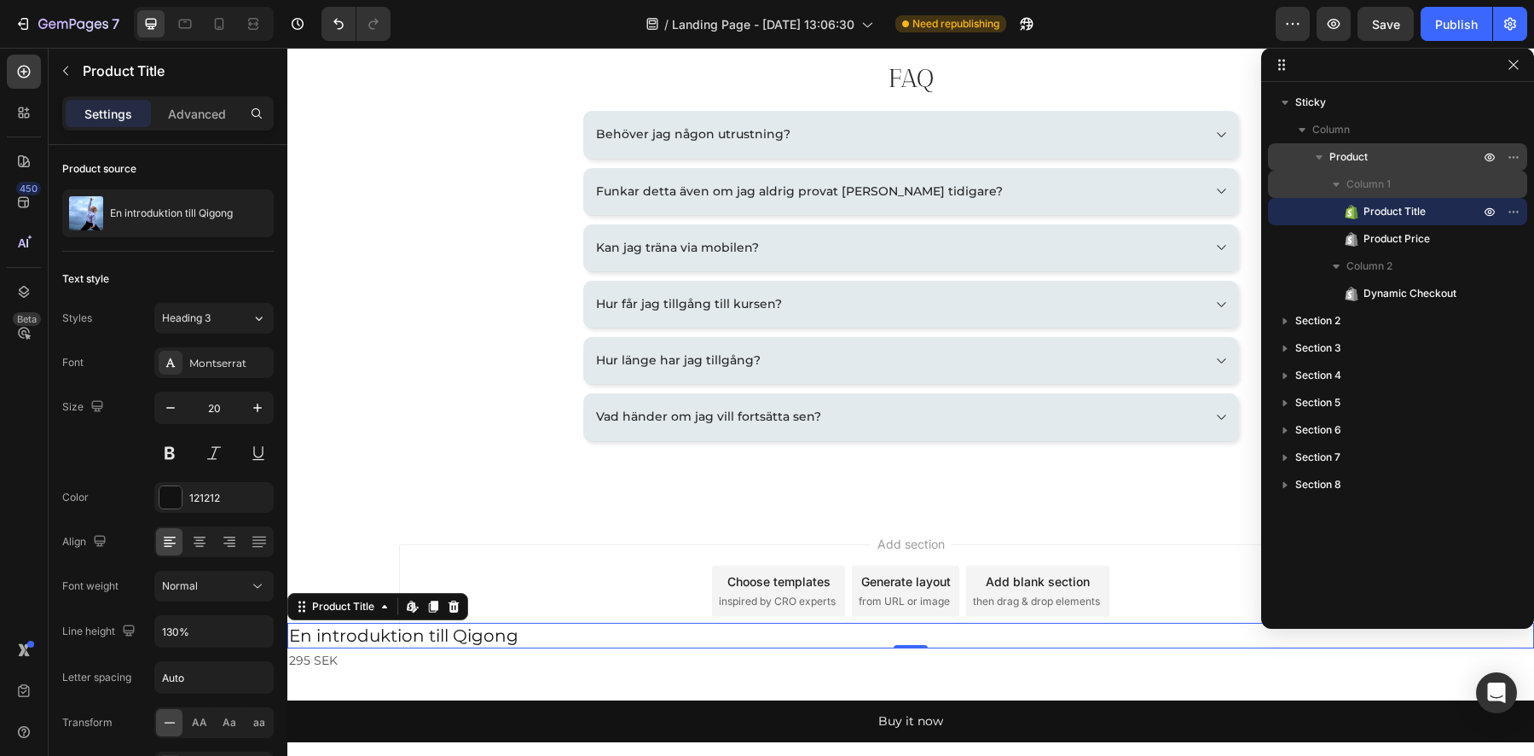
click at [1386, 191] on span "Column 1" at bounding box center [1369, 184] width 44 height 17
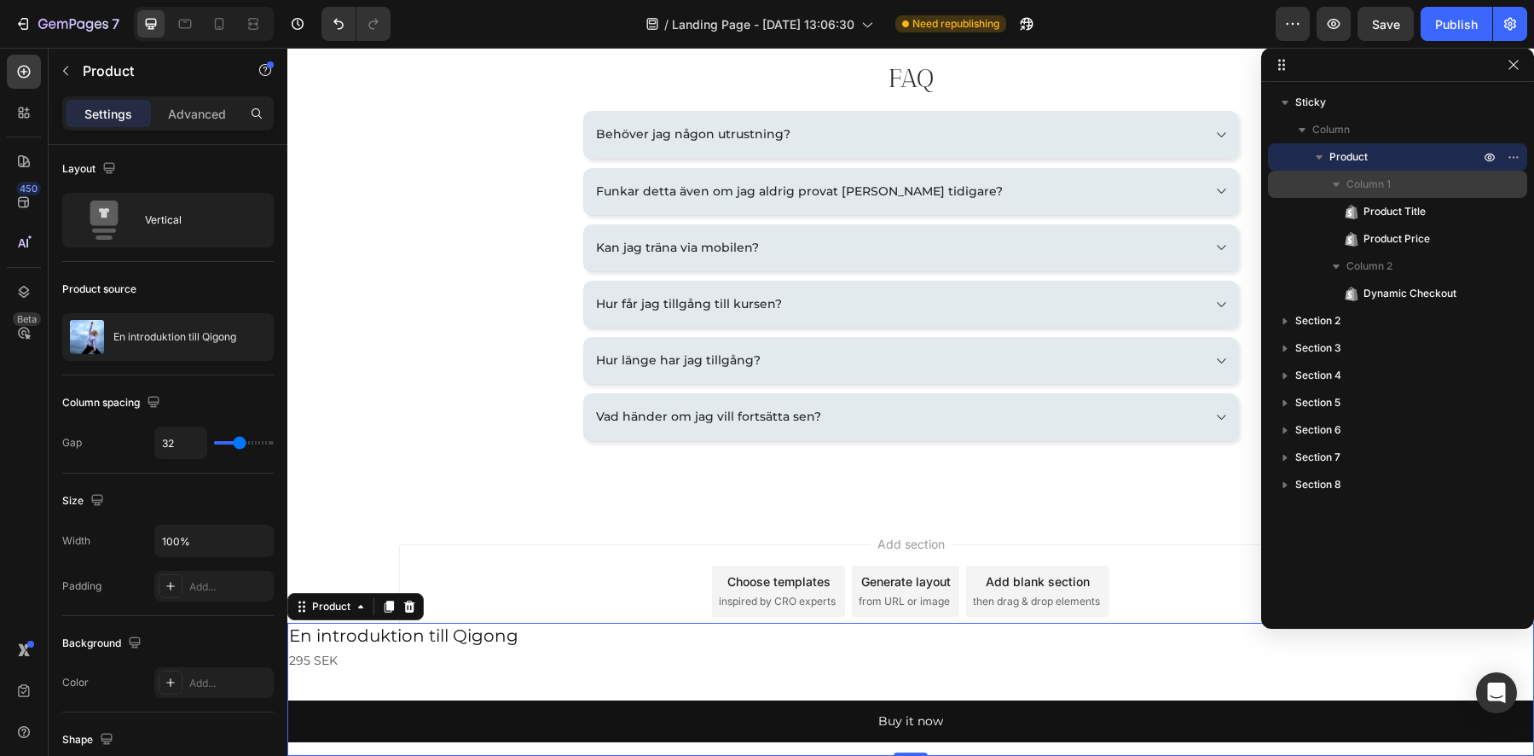
scroll to position [0, 0]
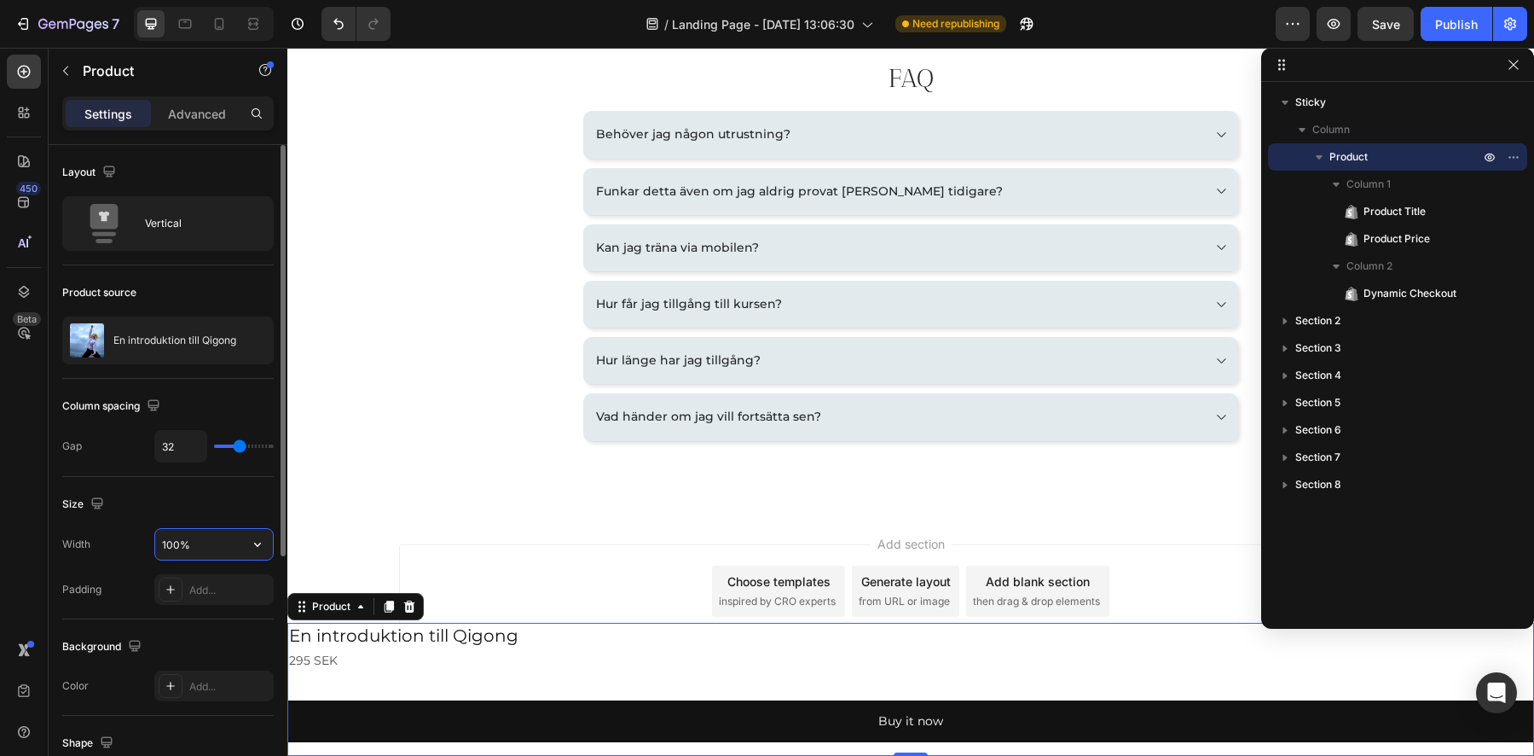
click at [207, 550] on input "100%" at bounding box center [214, 544] width 118 height 31
click at [246, 546] on button "button" at bounding box center [257, 544] width 31 height 31
click at [162, 624] on span "Default" at bounding box center [178, 619] width 35 height 15
type input "1200"
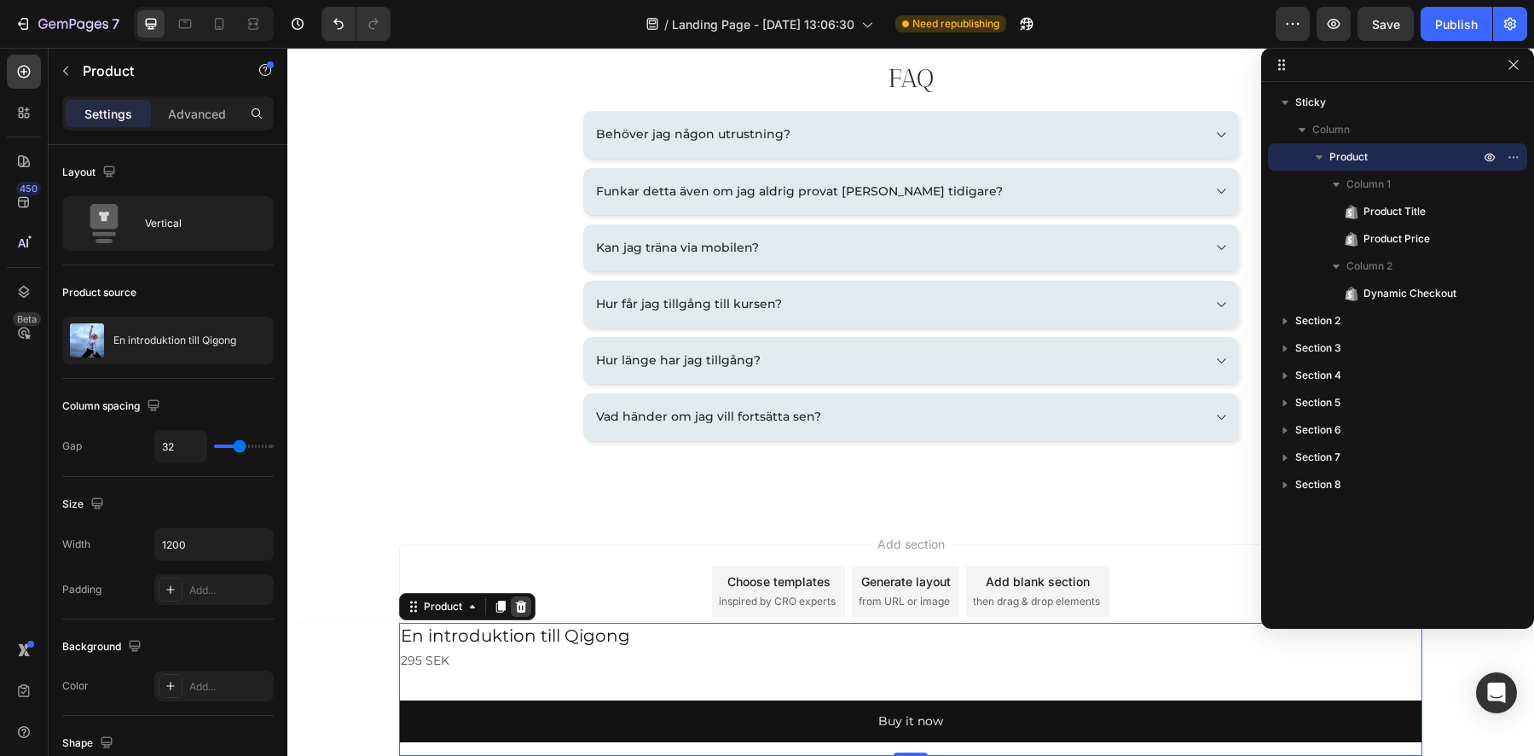
click at [518, 608] on icon at bounding box center [521, 606] width 11 height 12
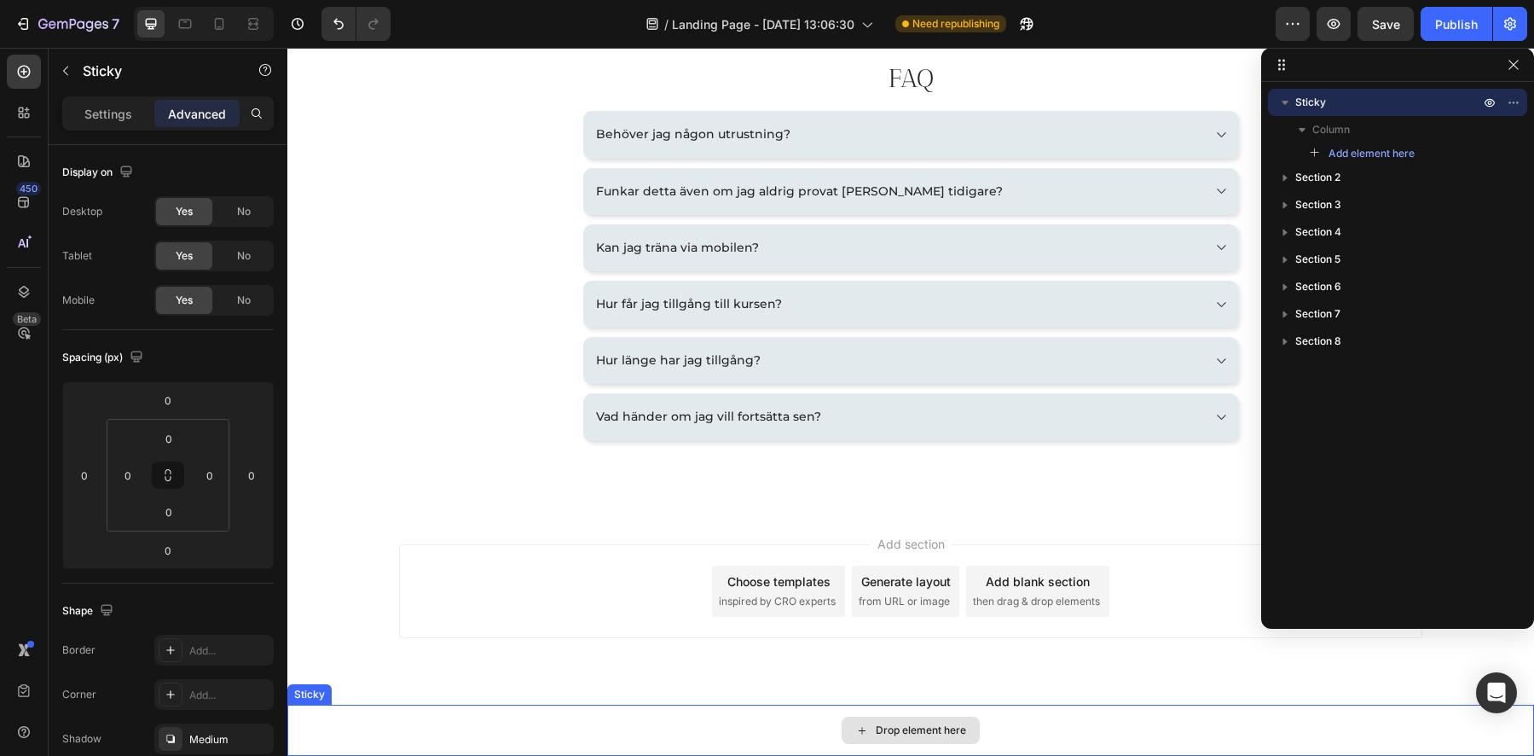
click at [310, 717] on div "Drop element here" at bounding box center [910, 729] width 1247 height 51
click at [409, 691] on icon at bounding box center [409, 688] width 14 height 14
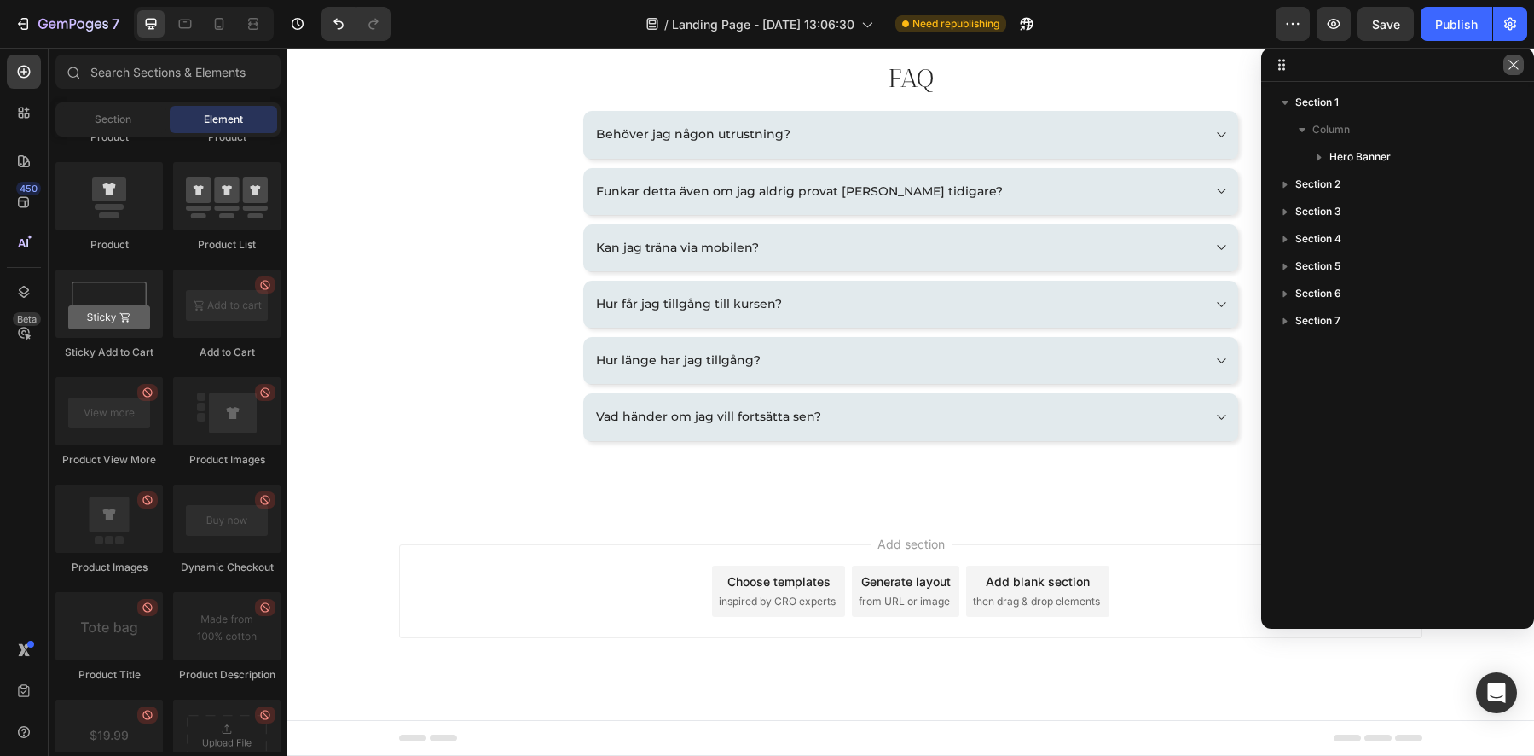
click at [1512, 66] on icon "button" at bounding box center [1513, 64] width 9 height 9
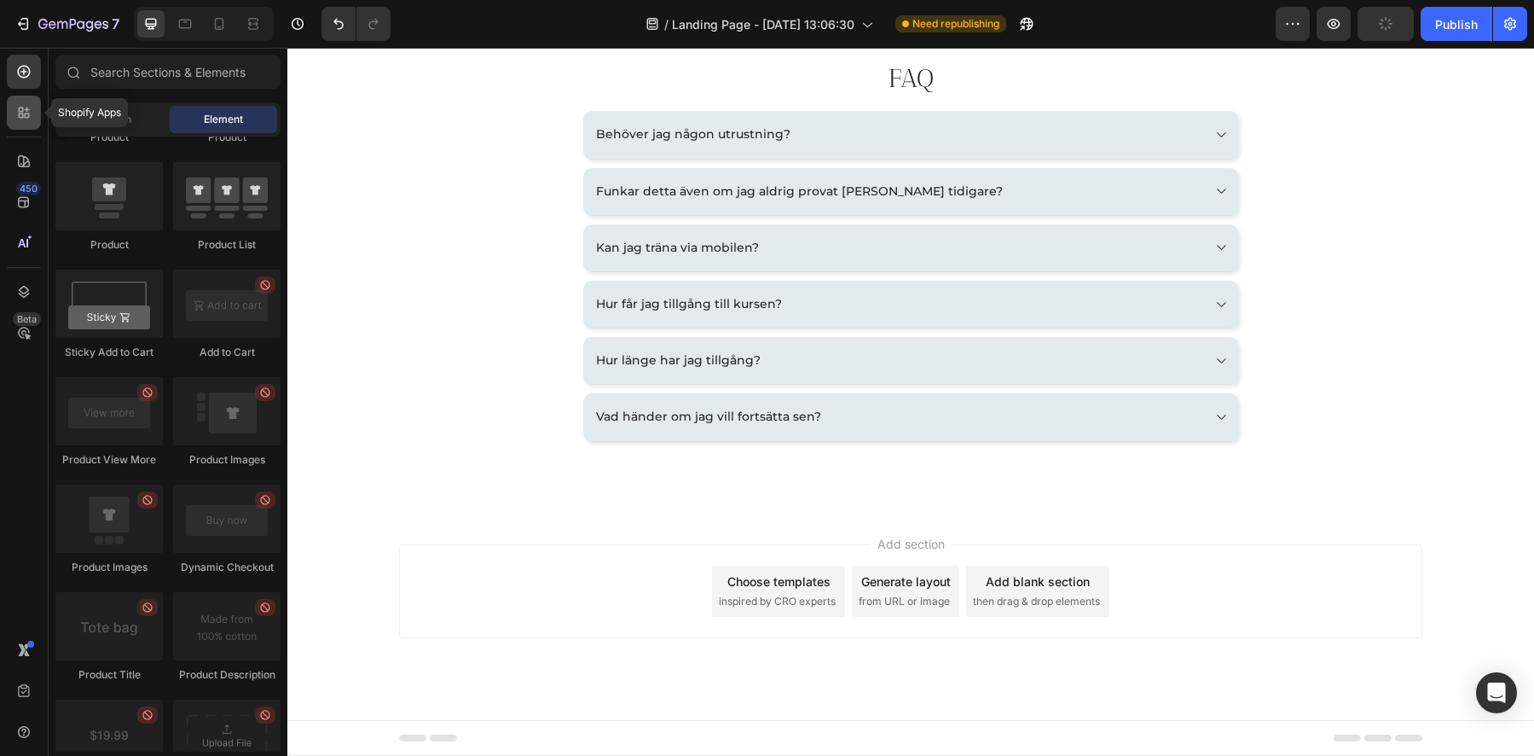
click at [23, 112] on icon at bounding box center [21, 109] width 5 height 5
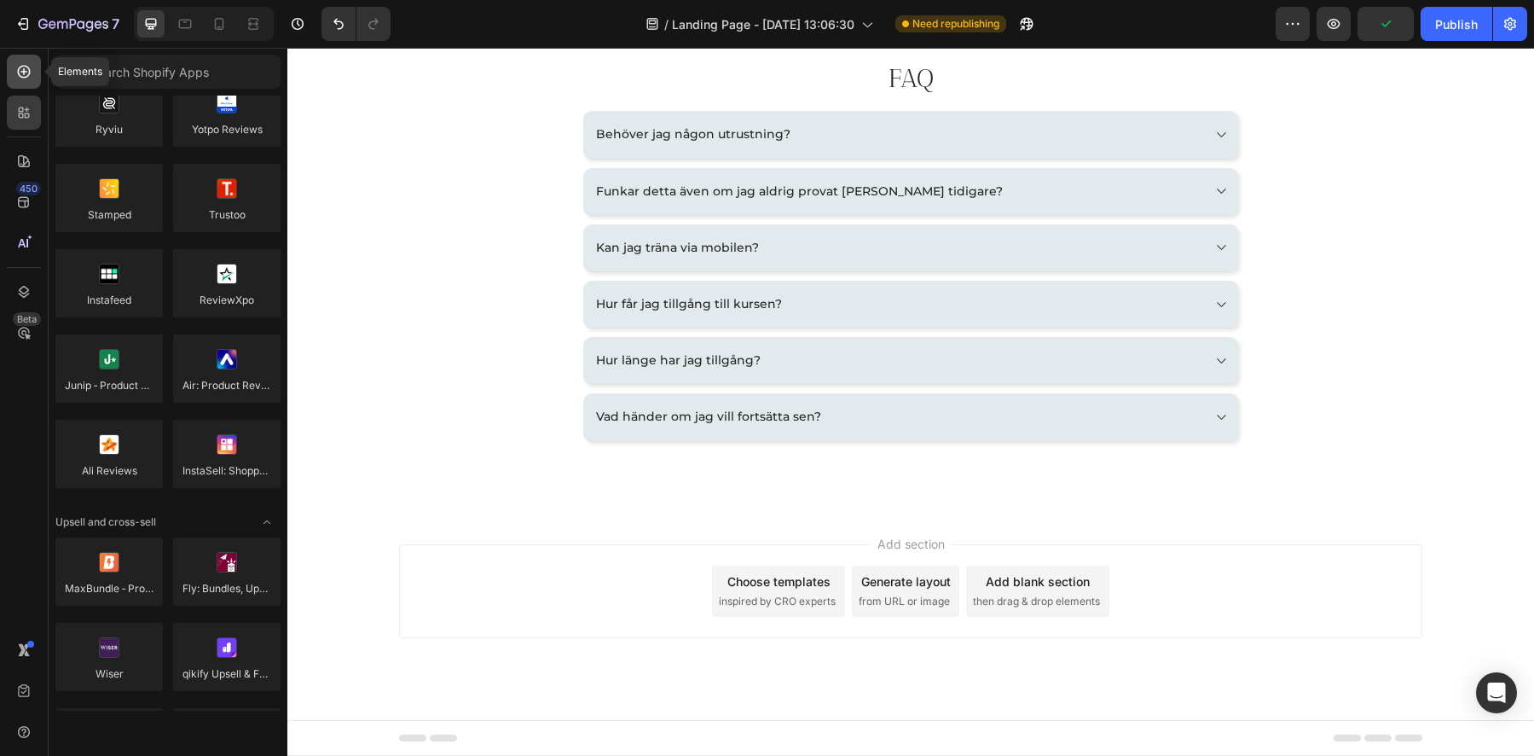
click at [23, 77] on icon at bounding box center [24, 72] width 13 height 13
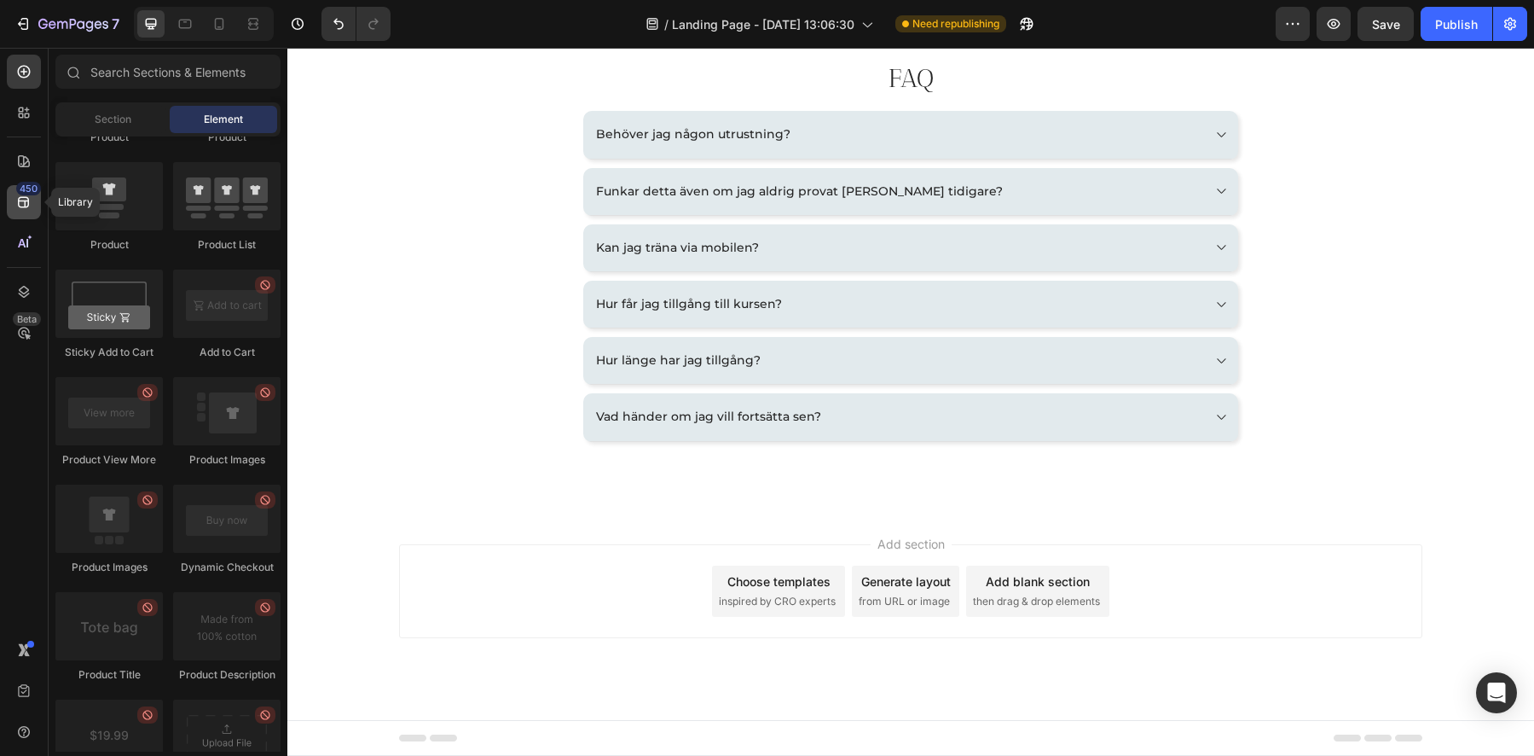
click at [23, 207] on icon at bounding box center [23, 202] width 17 height 17
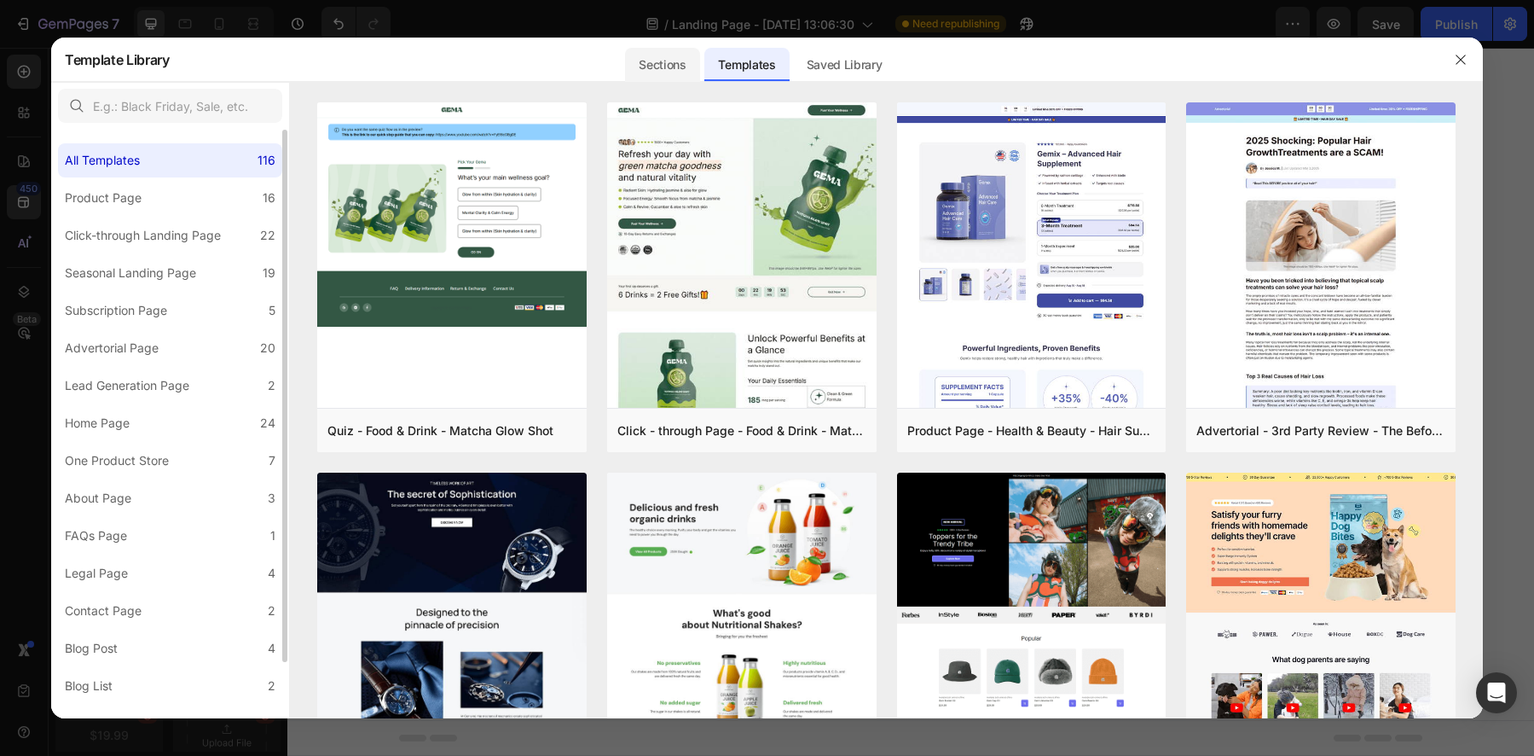
click at [674, 60] on div "Sections" at bounding box center [662, 65] width 74 height 34
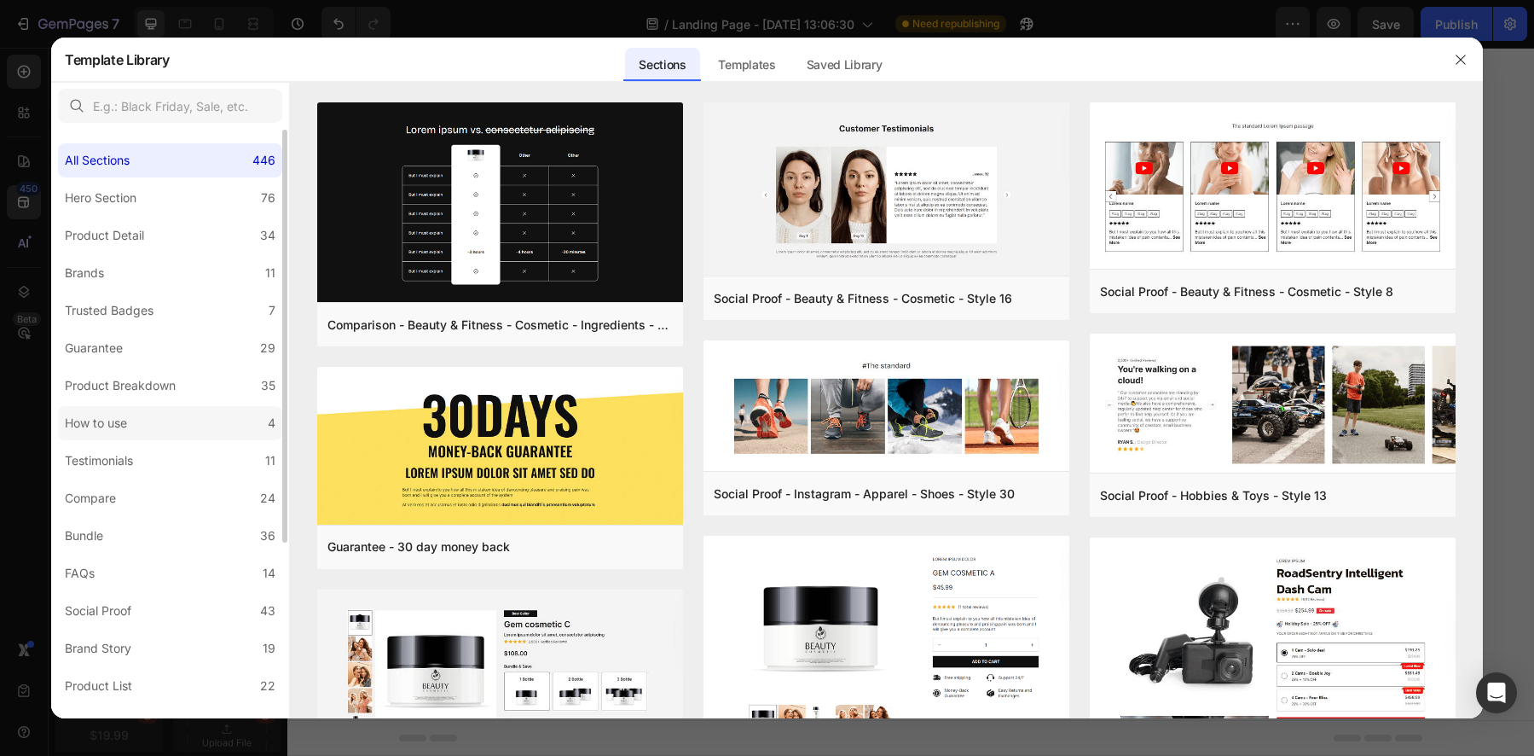
scroll to position [248, 0]
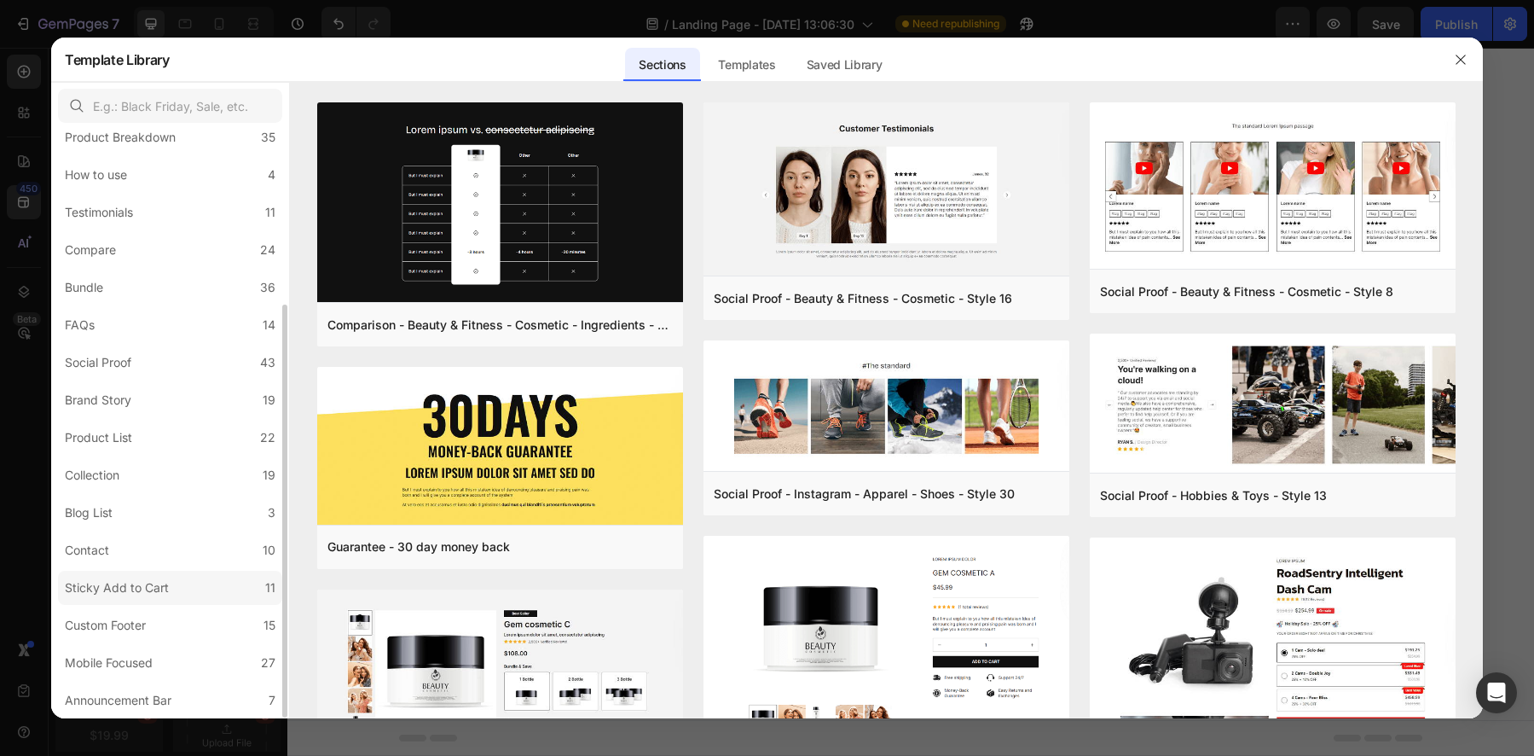
click at [129, 590] on div "Sticky Add to Cart" at bounding box center [117, 587] width 104 height 20
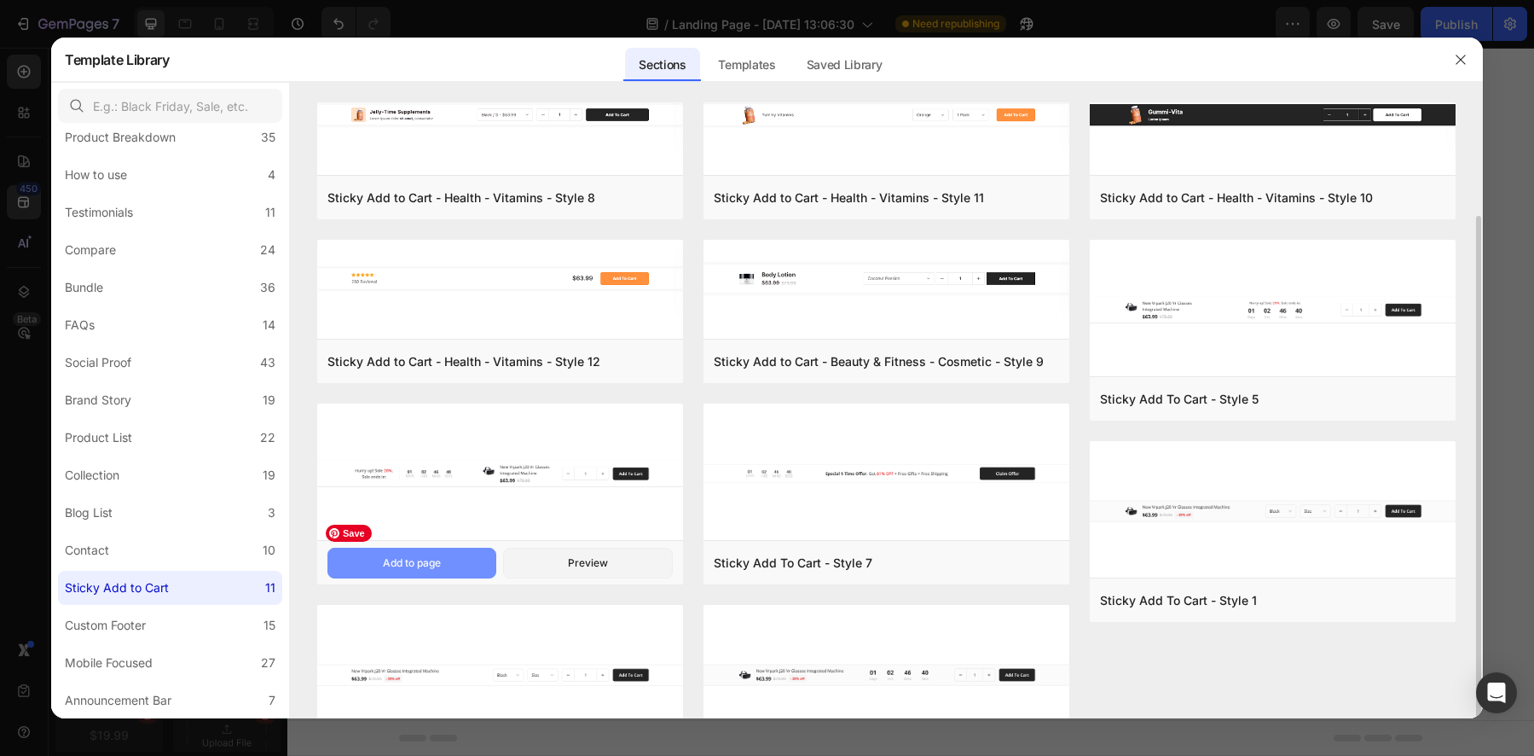
scroll to position [0, 0]
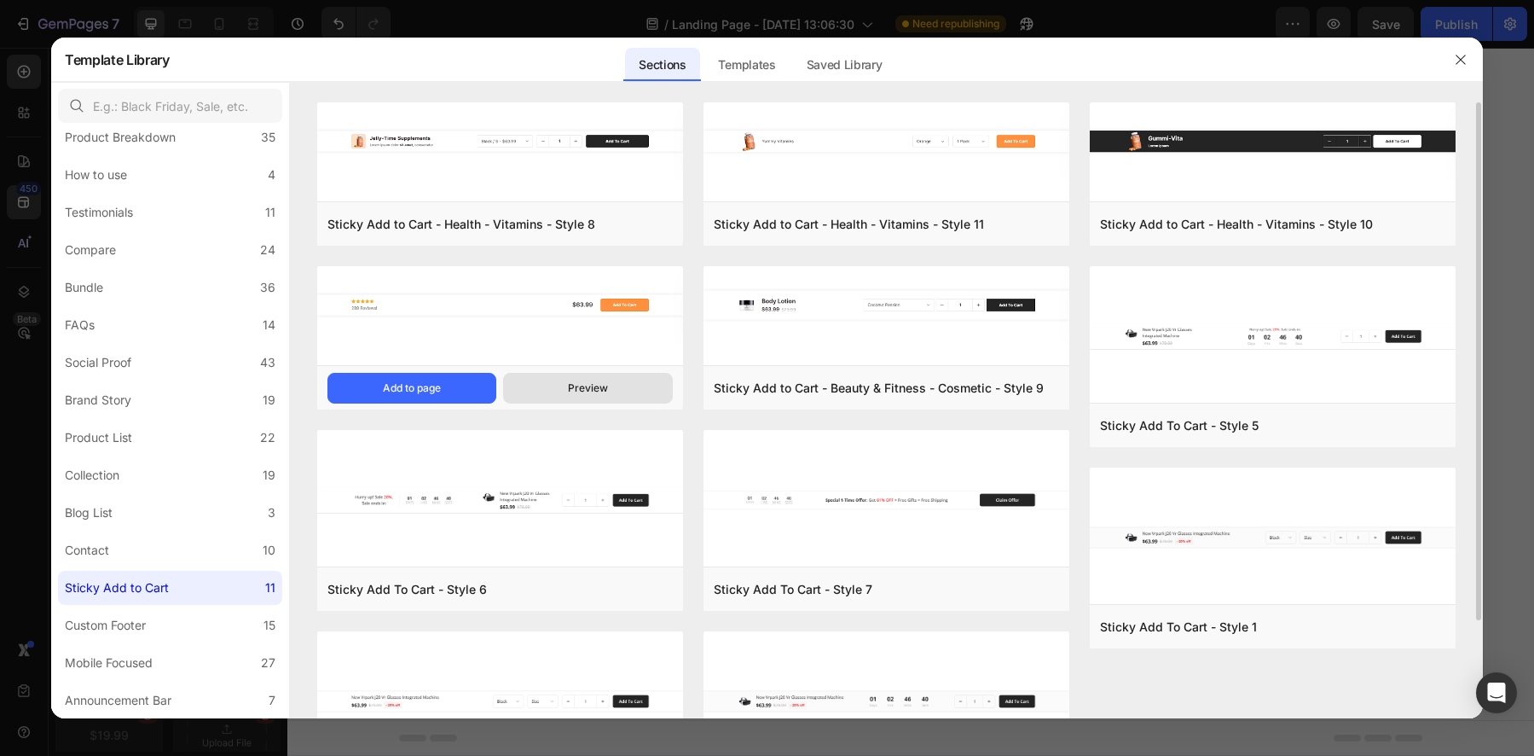
click at [559, 386] on button "Preview" at bounding box center [588, 388] width 170 height 31
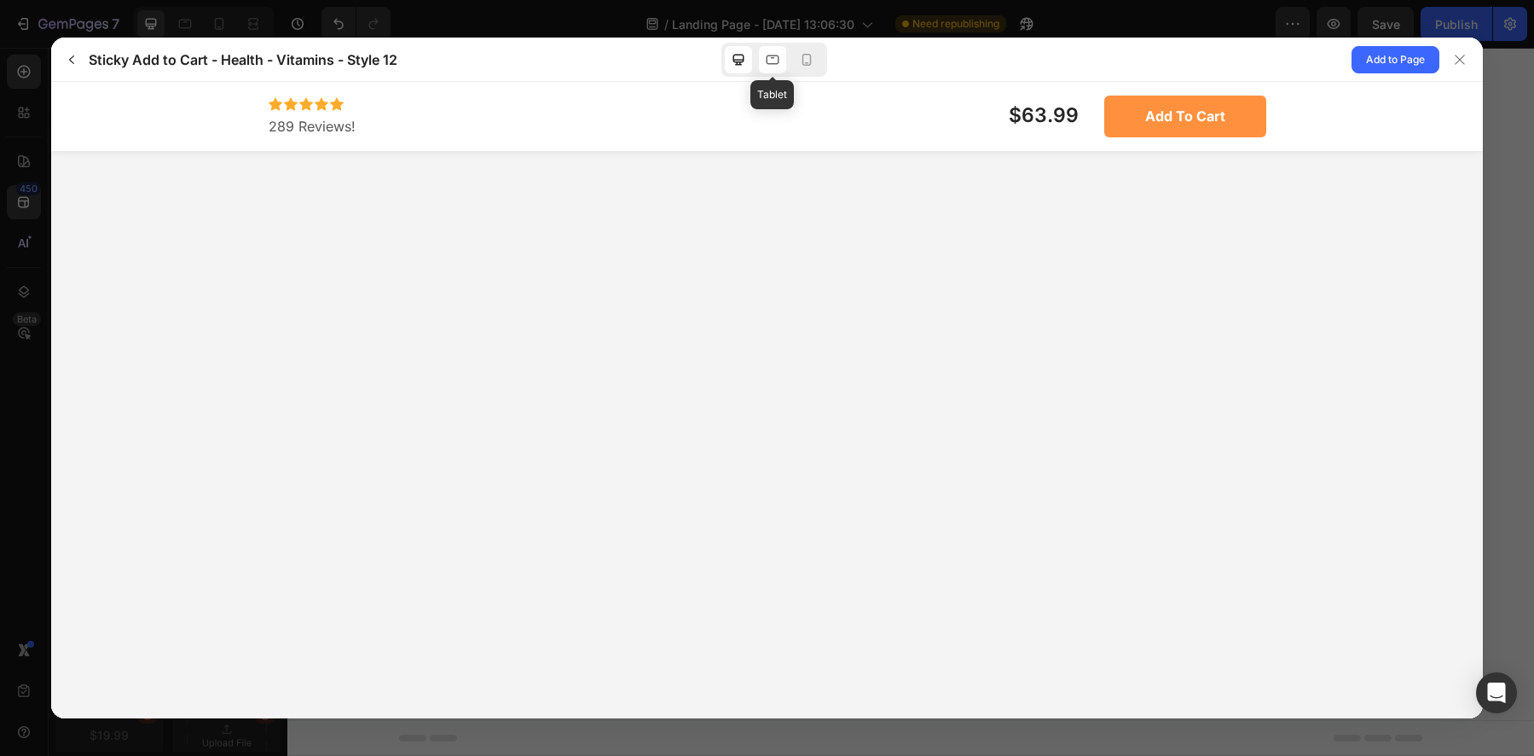
click at [776, 59] on icon at bounding box center [772, 59] width 17 height 17
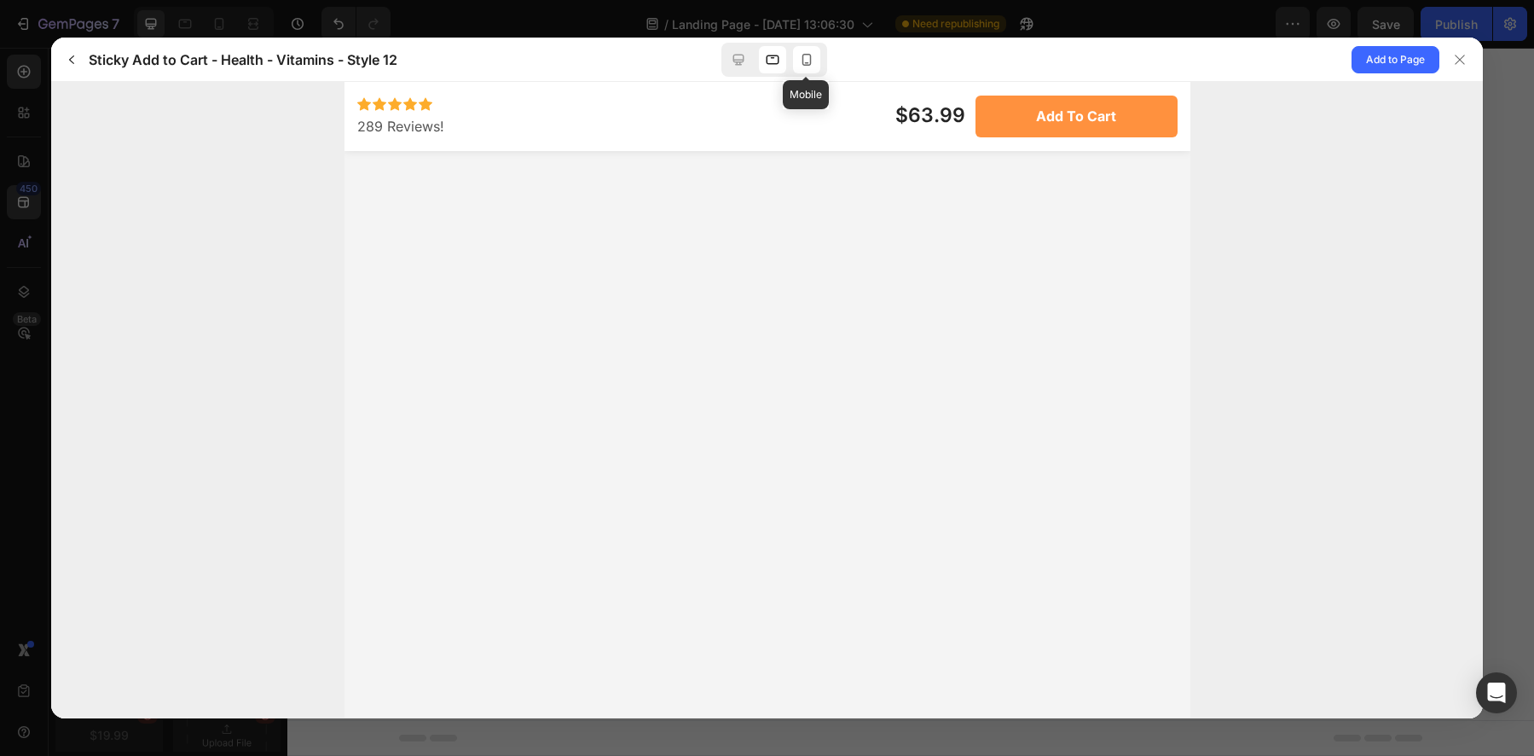
click at [800, 61] on icon at bounding box center [806, 59] width 17 height 17
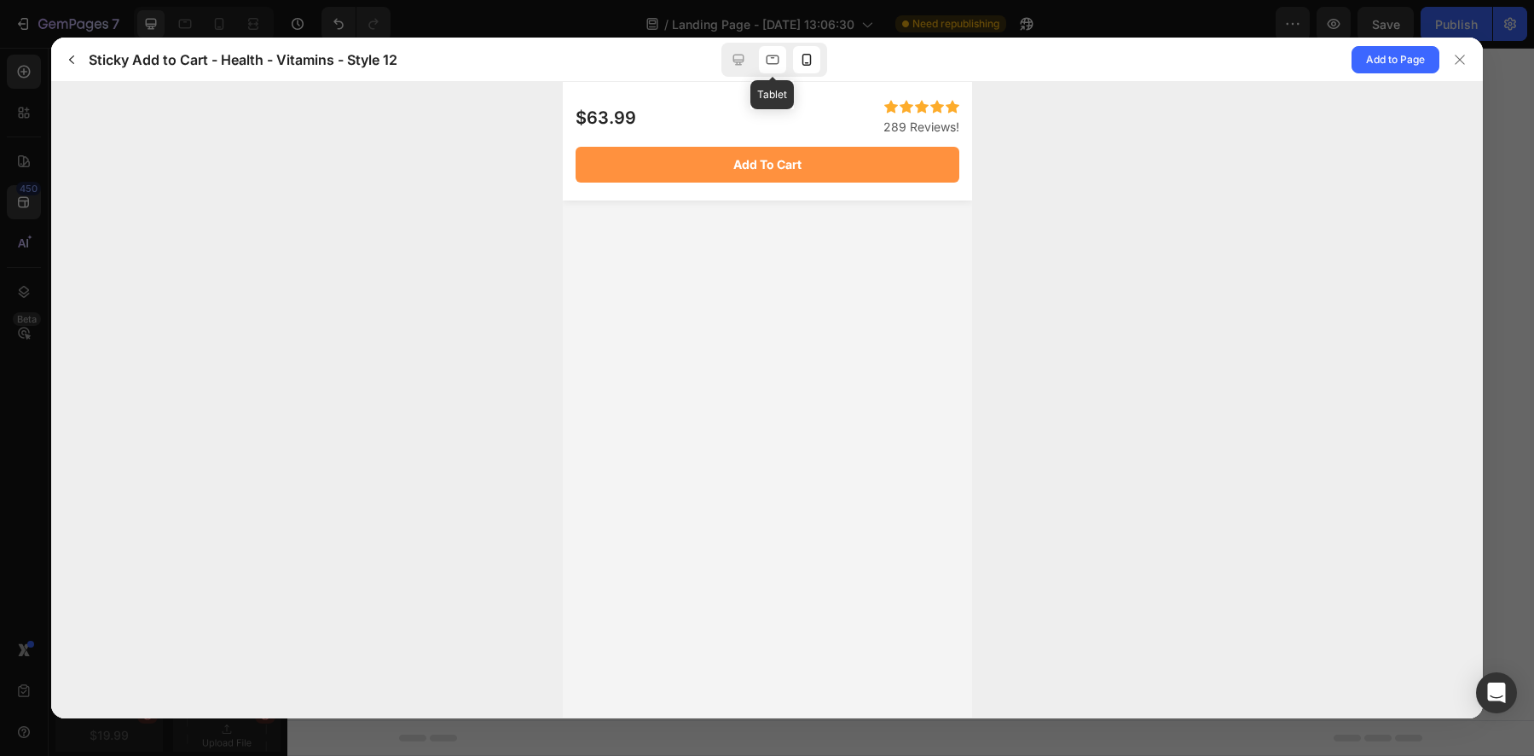
click at [765, 61] on icon at bounding box center [772, 59] width 17 height 17
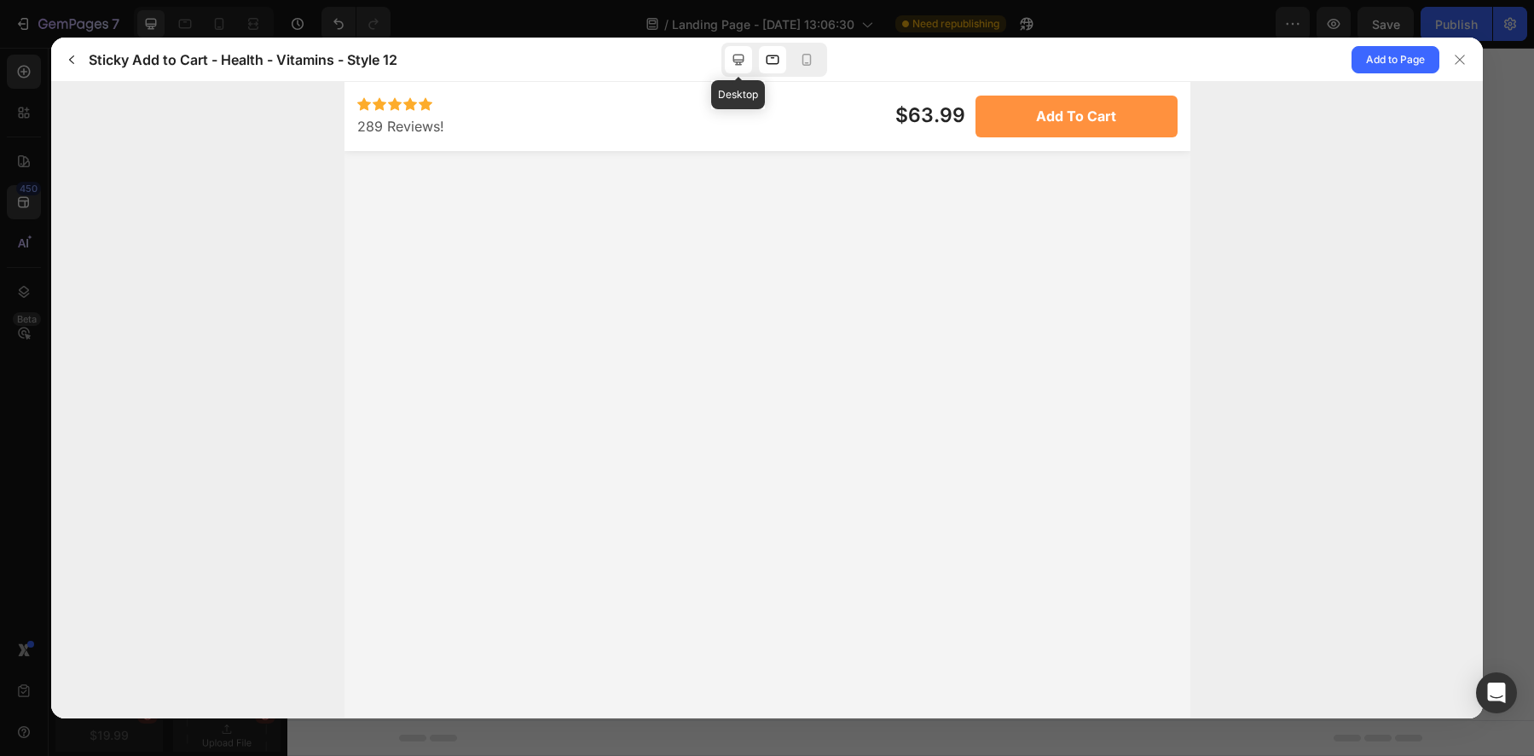
click at [733, 63] on icon at bounding box center [738, 59] width 17 height 17
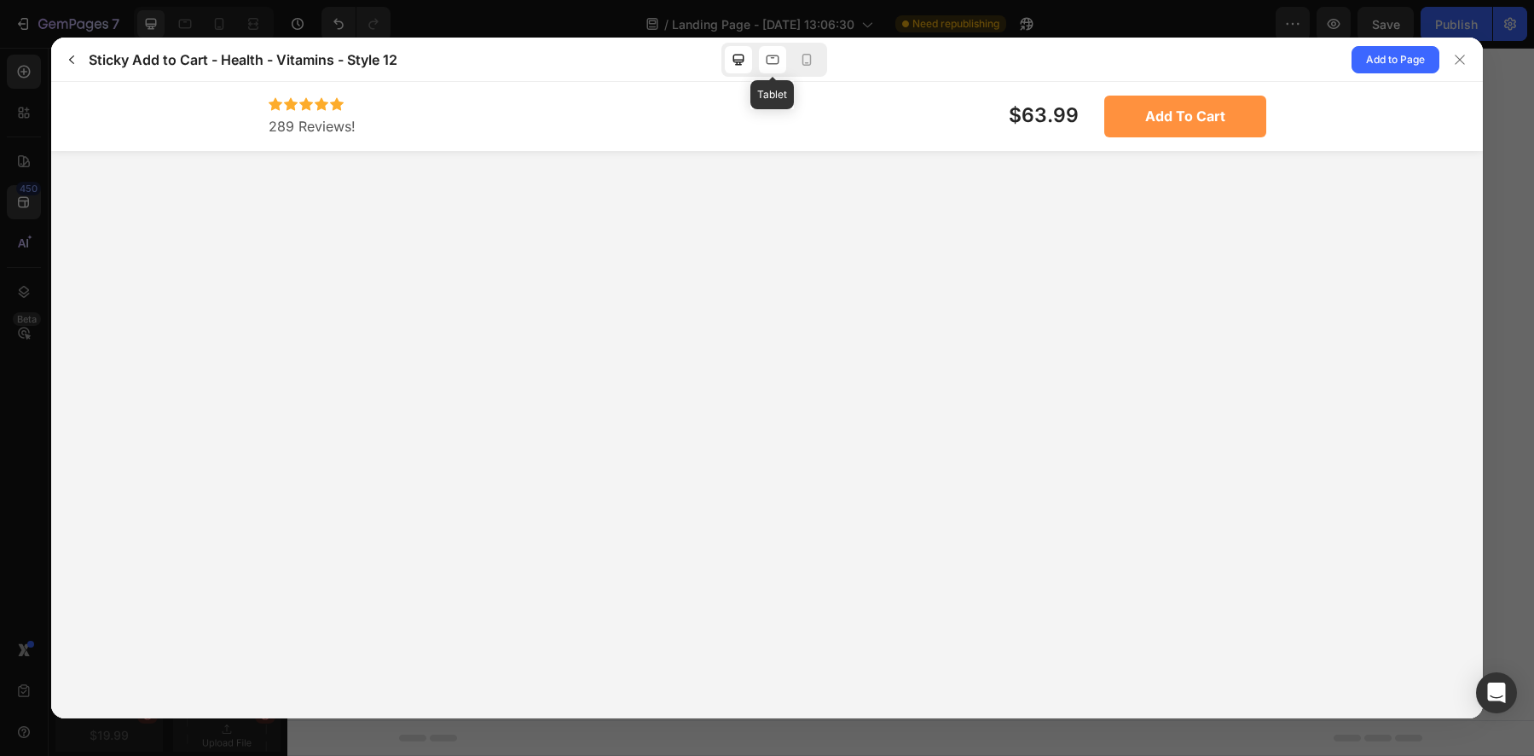
click at [776, 66] on icon at bounding box center [772, 59] width 17 height 17
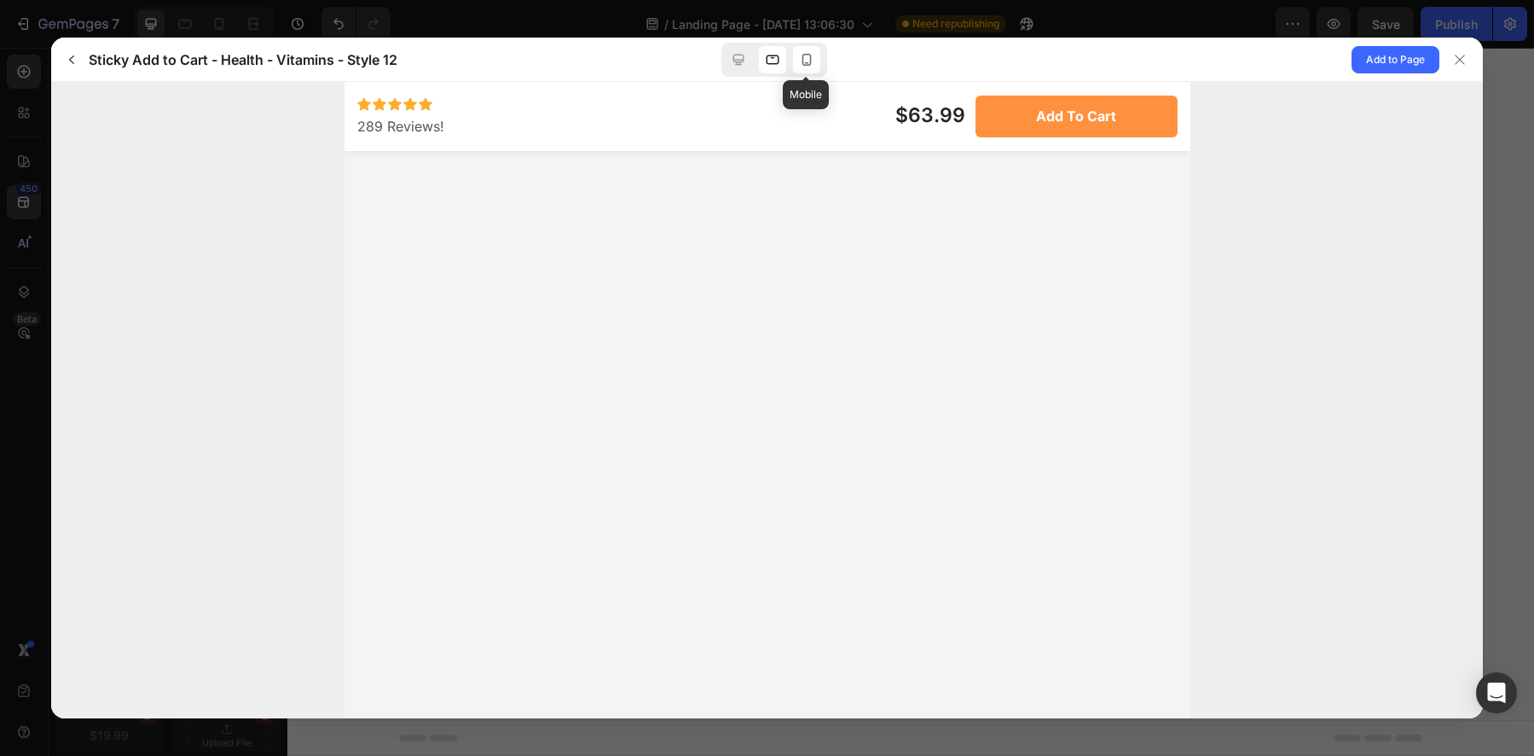
click at [803, 64] on icon at bounding box center [806, 59] width 17 height 17
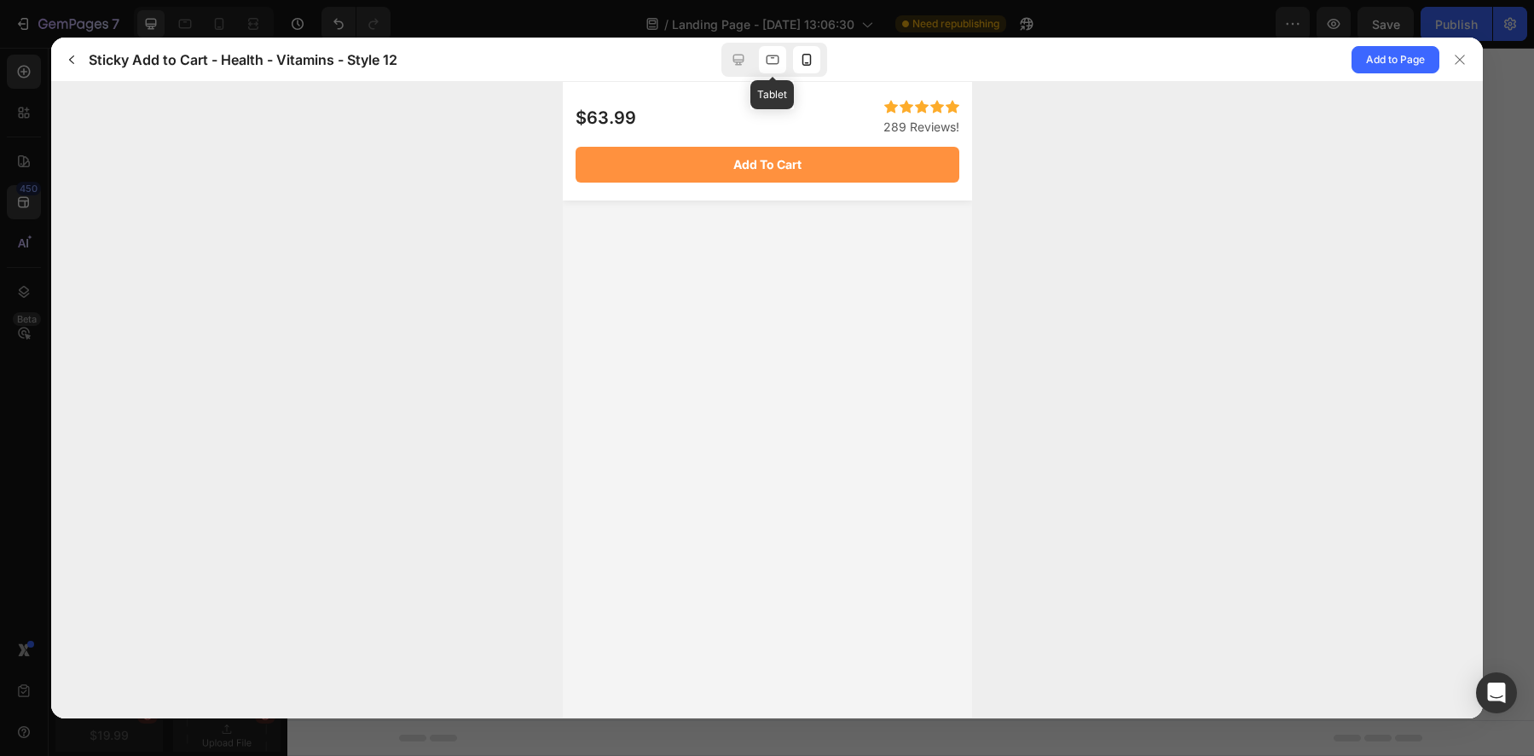
click at [775, 62] on icon at bounding box center [772, 59] width 17 height 17
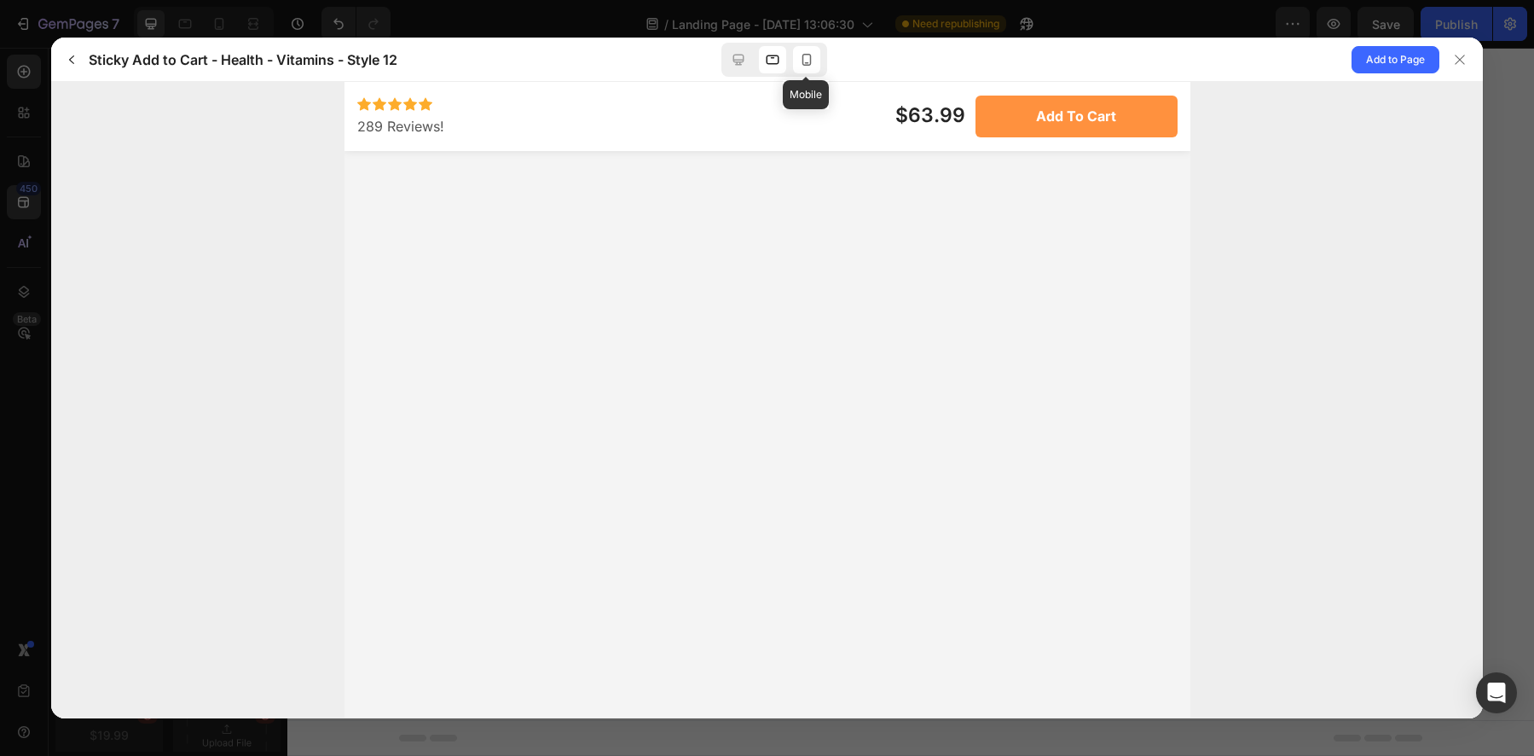
click at [812, 63] on icon at bounding box center [806, 59] width 17 height 17
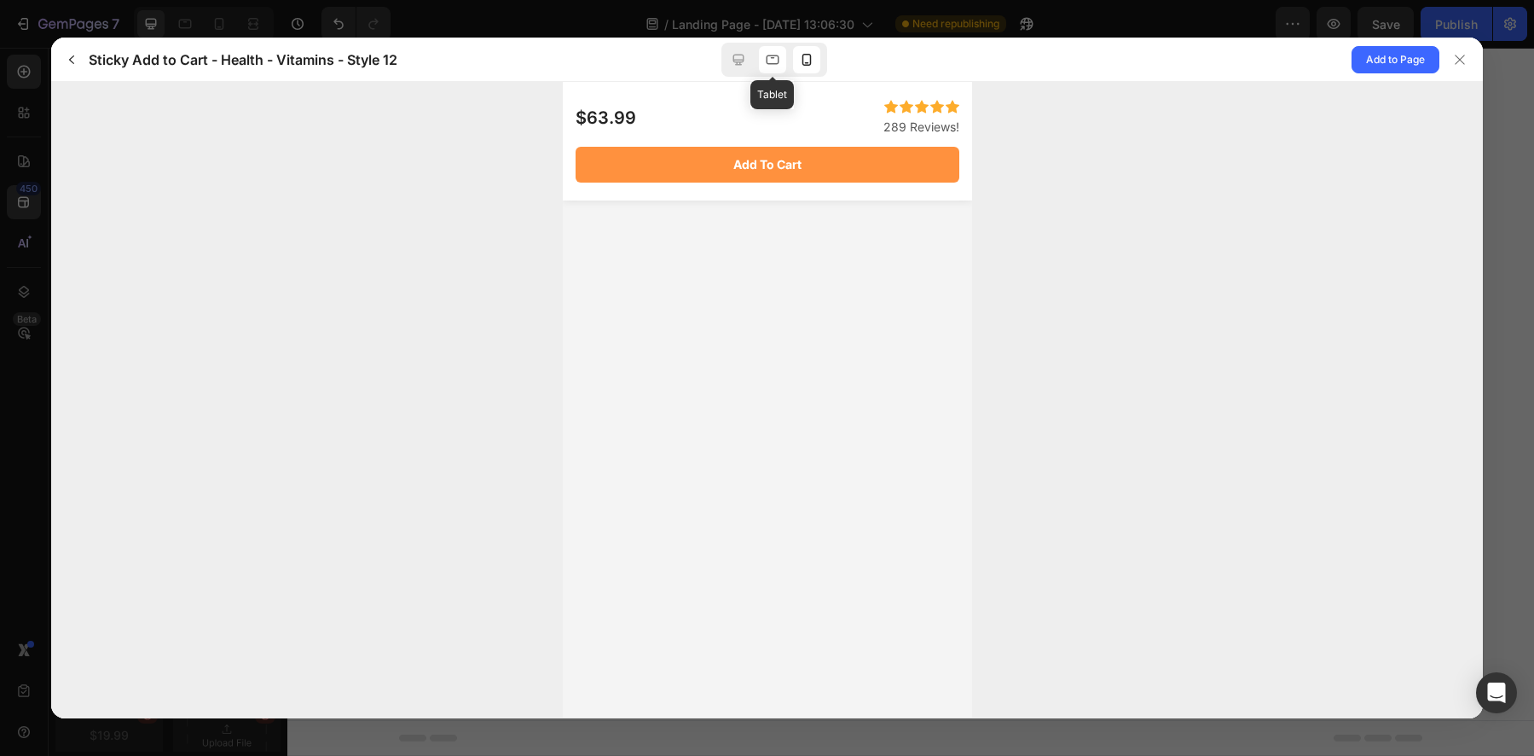
click at [776, 67] on icon at bounding box center [772, 59] width 17 height 17
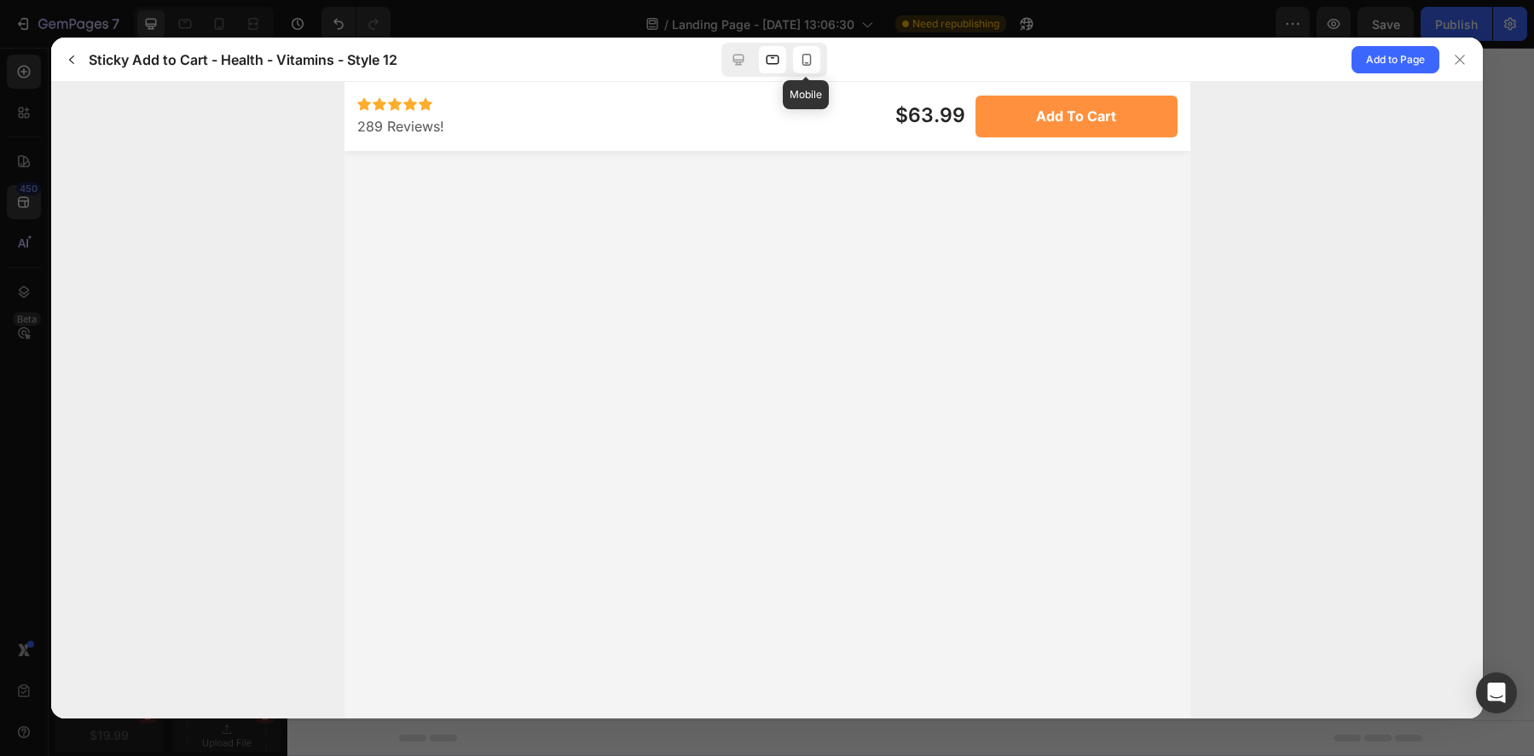
click at [810, 61] on icon at bounding box center [806, 60] width 9 height 12
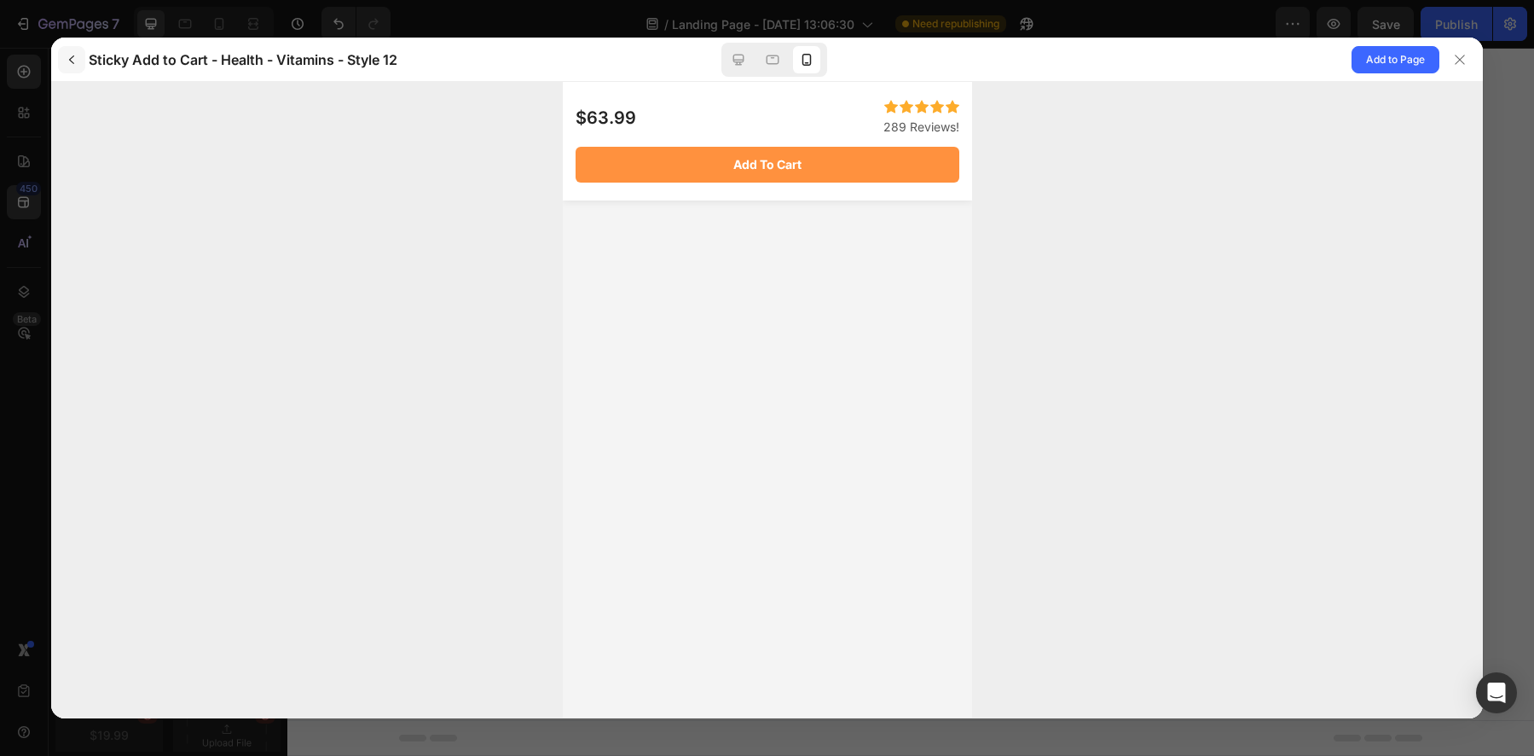
click at [72, 63] on icon "button" at bounding box center [71, 59] width 5 height 9
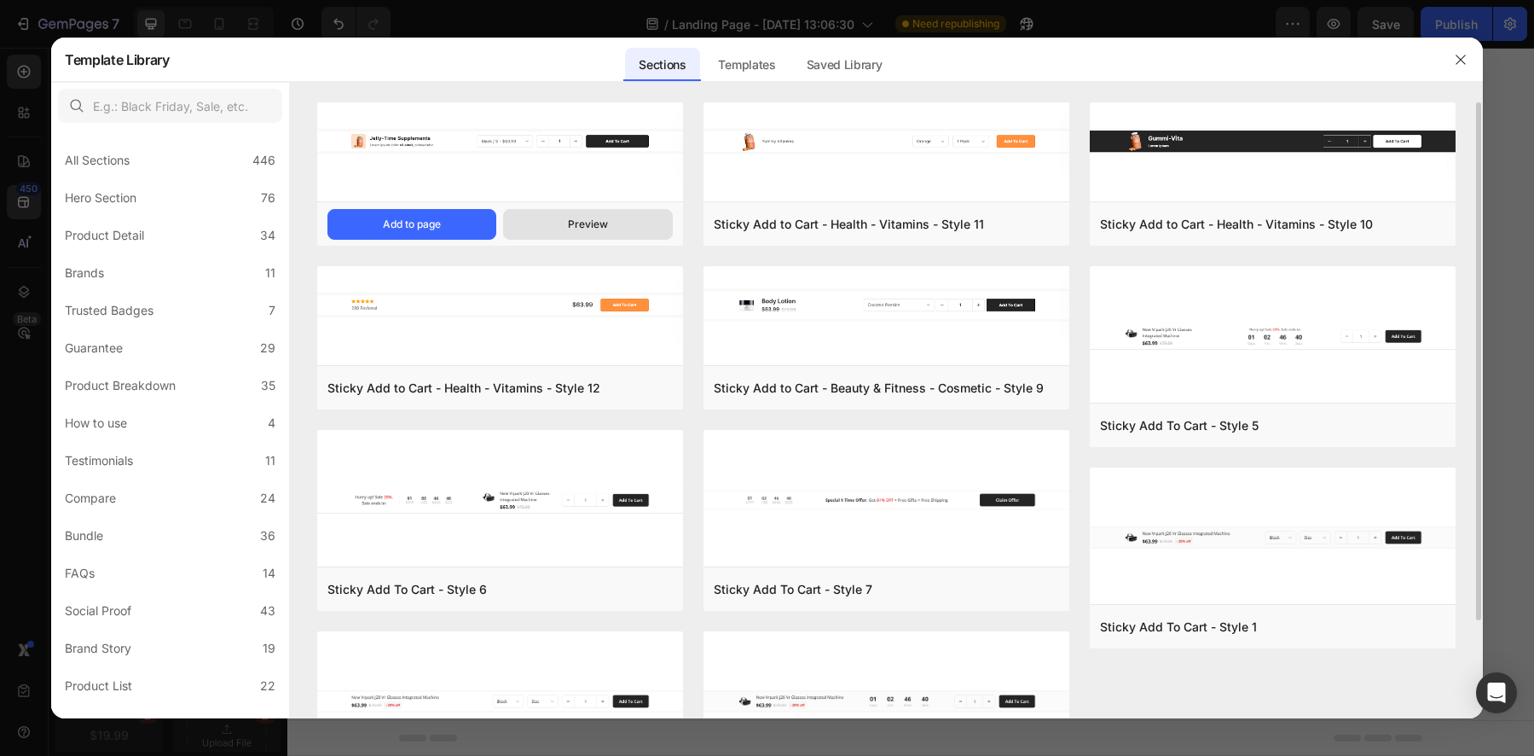
click at [584, 220] on div "Preview" at bounding box center [588, 224] width 40 height 15
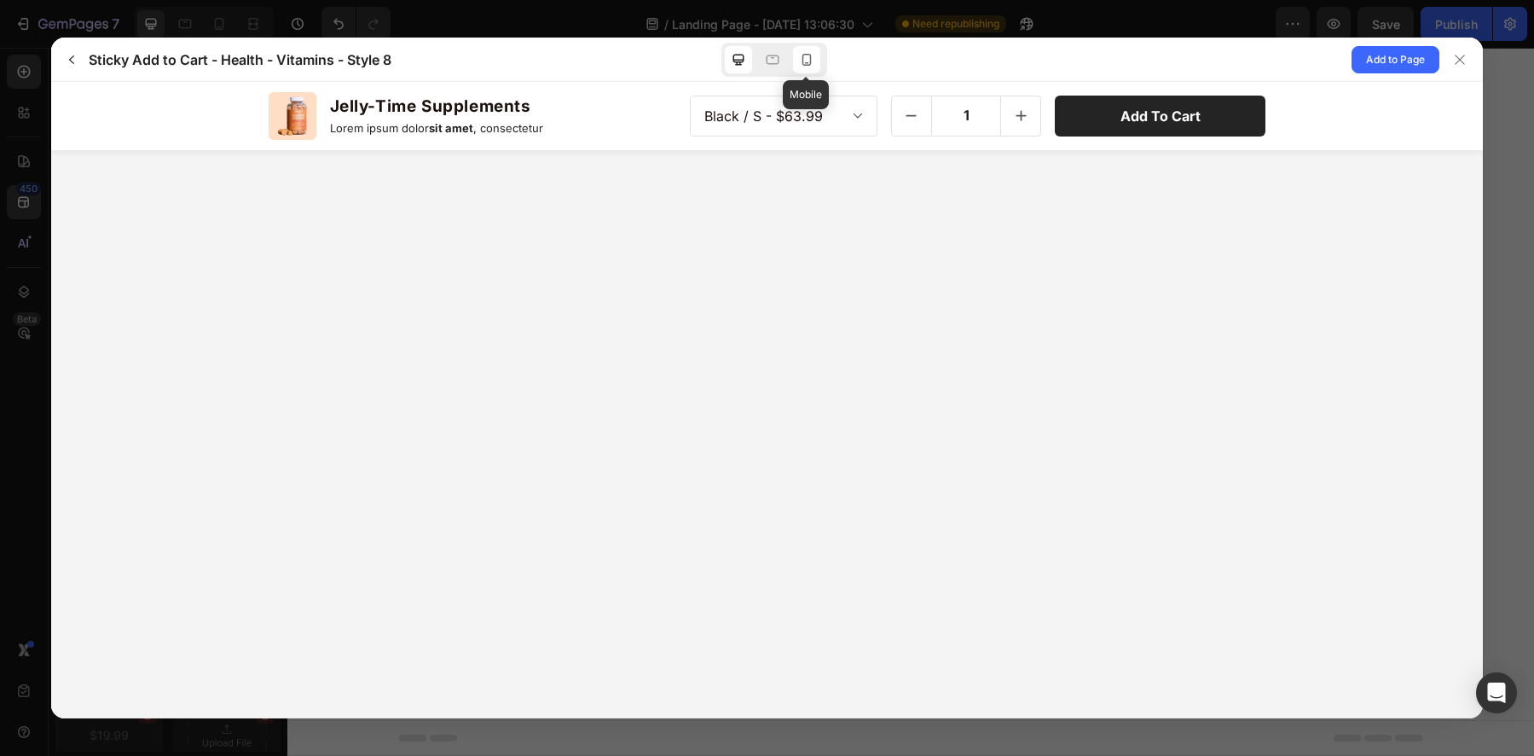
click at [808, 63] on icon at bounding box center [806, 59] width 17 height 17
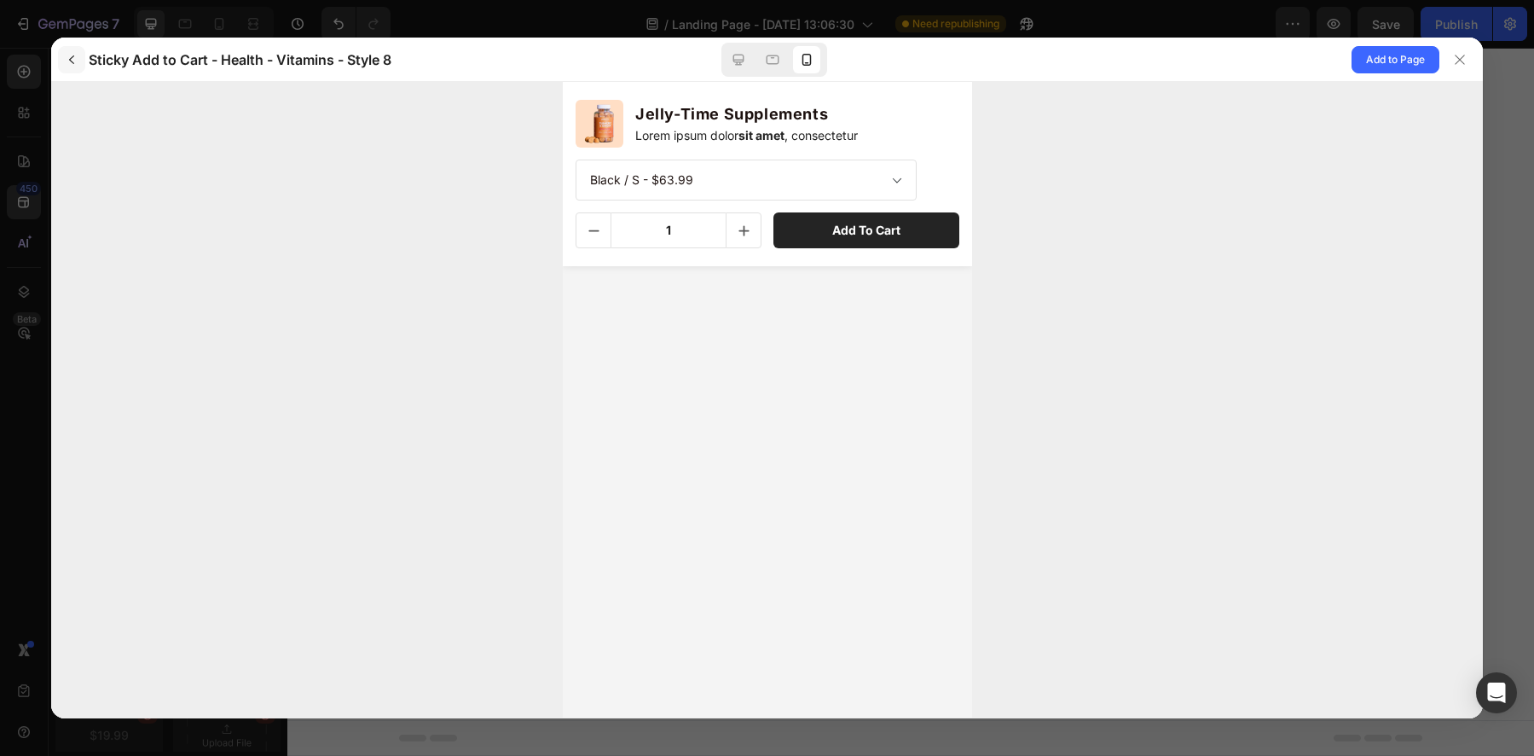
click at [67, 63] on icon "button" at bounding box center [72, 60] width 14 height 14
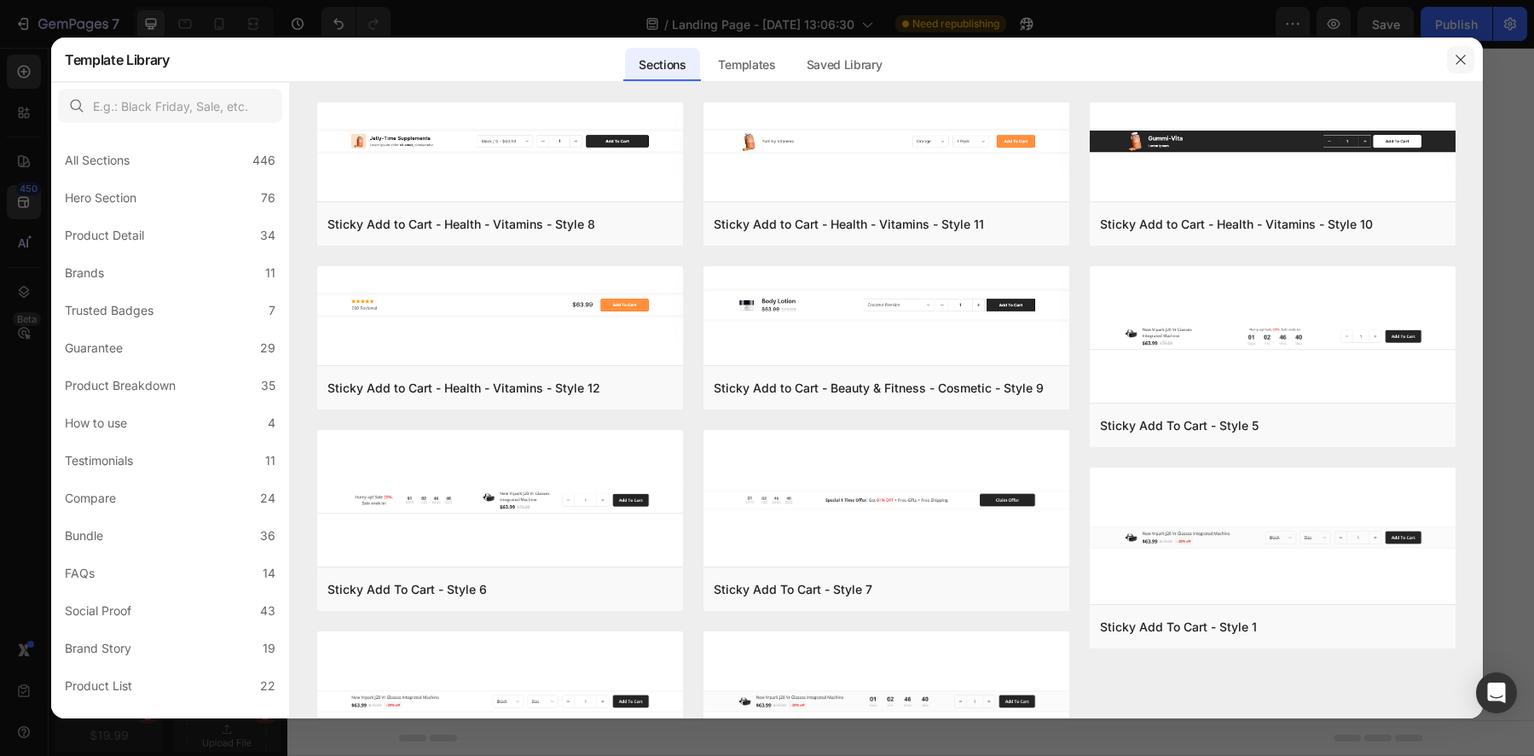
click at [1463, 54] on icon "button" at bounding box center [1461, 60] width 14 height 14
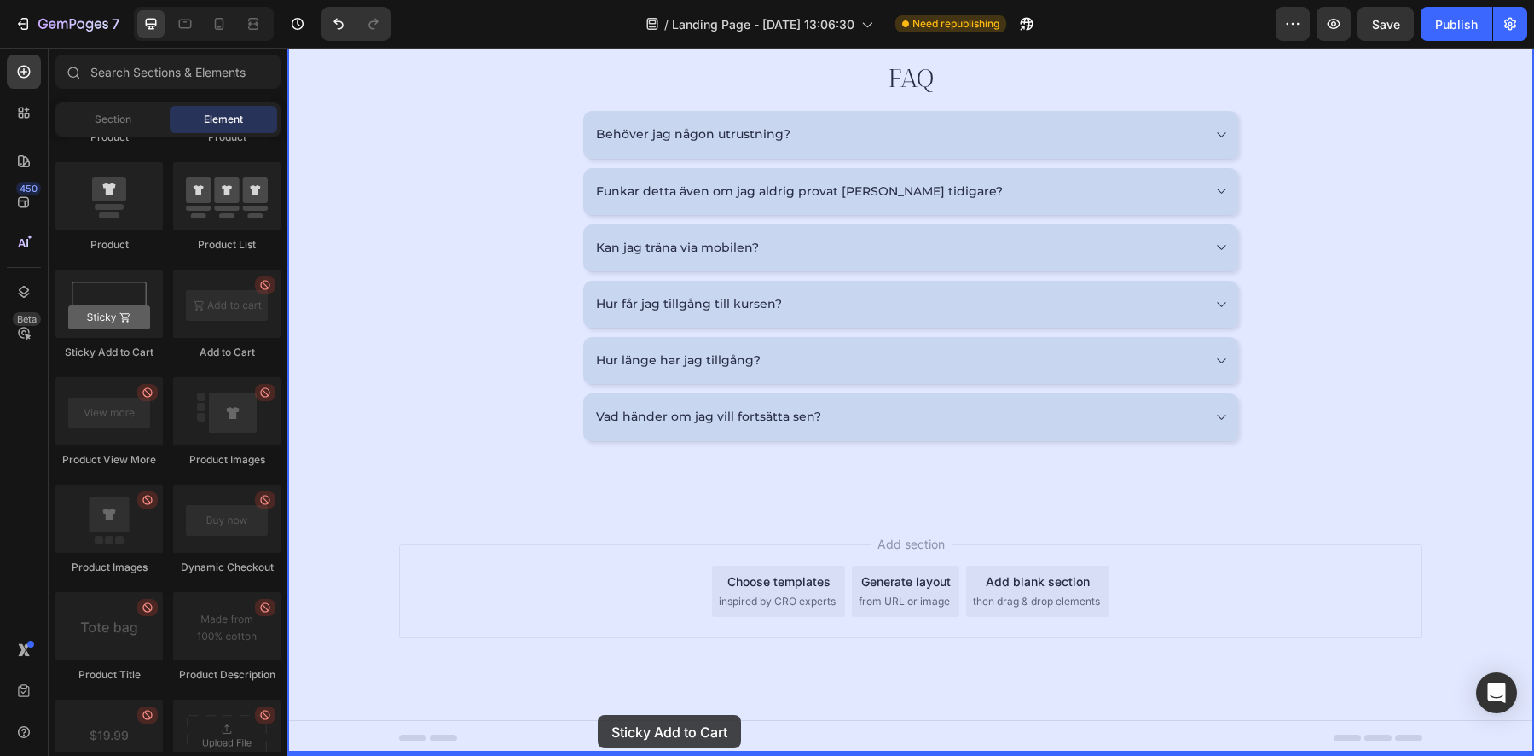
drag, startPoint x: 388, startPoint y: 354, endPoint x: 598, endPoint y: 714, distance: 416.6
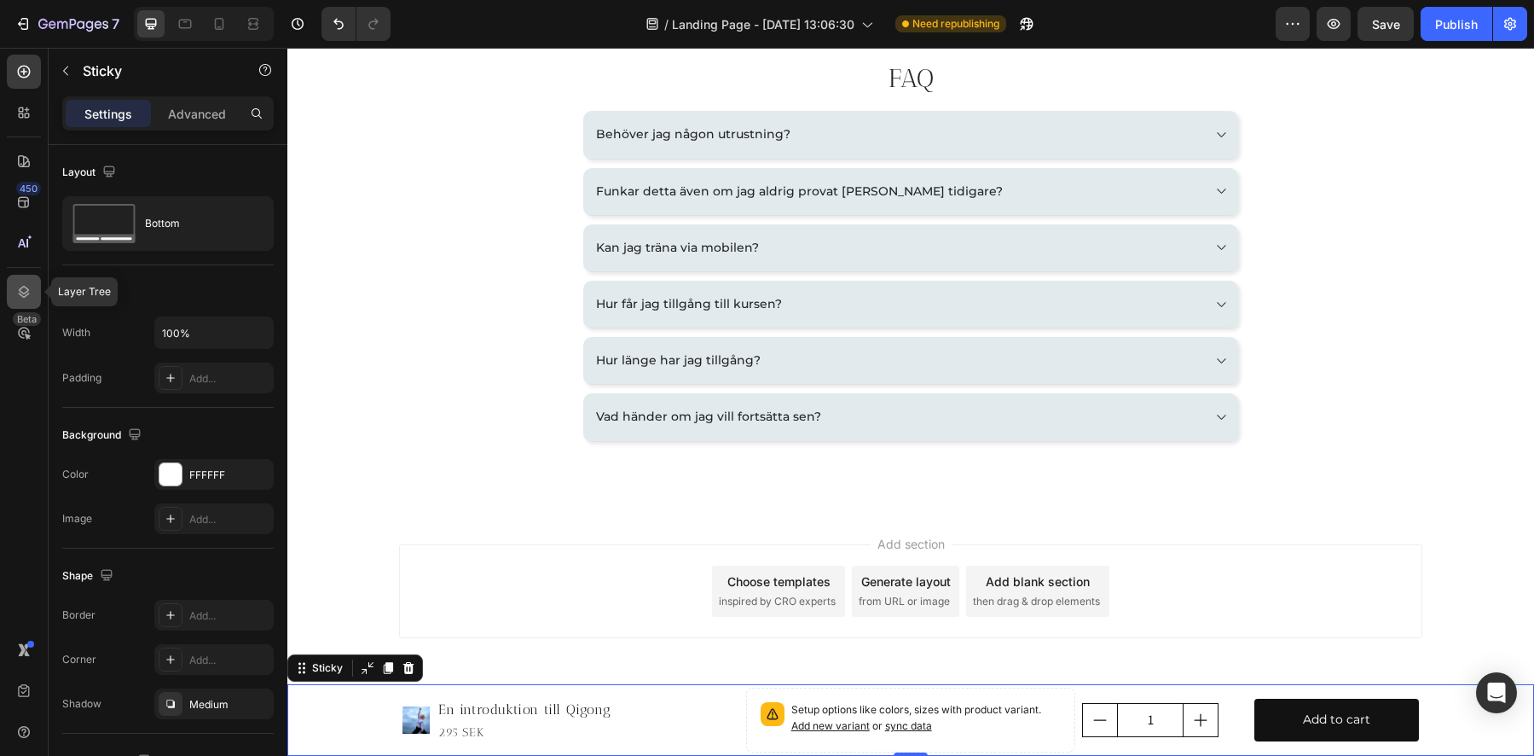
click at [22, 297] on icon at bounding box center [24, 292] width 11 height 12
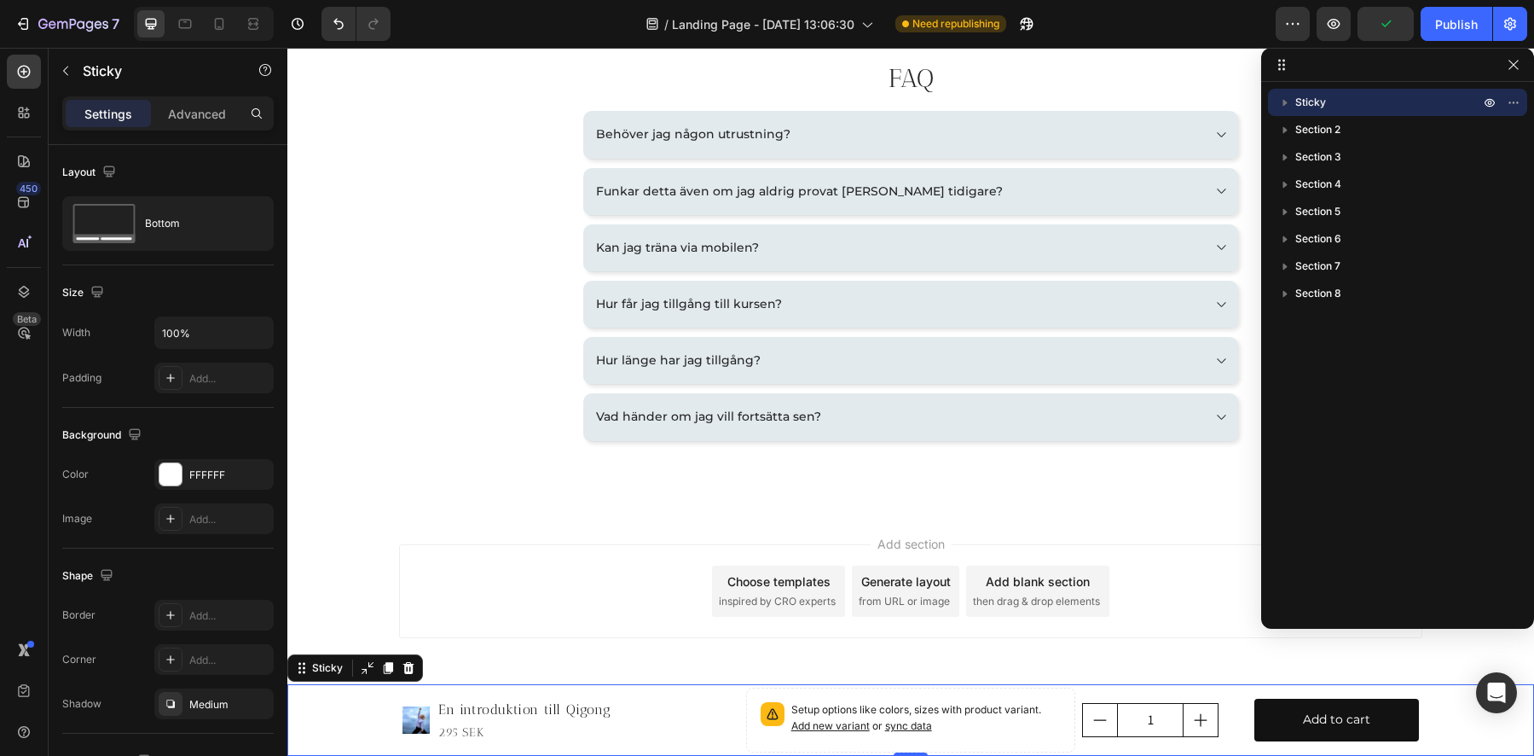
click at [1283, 101] on icon "button" at bounding box center [1285, 103] width 4 height 6
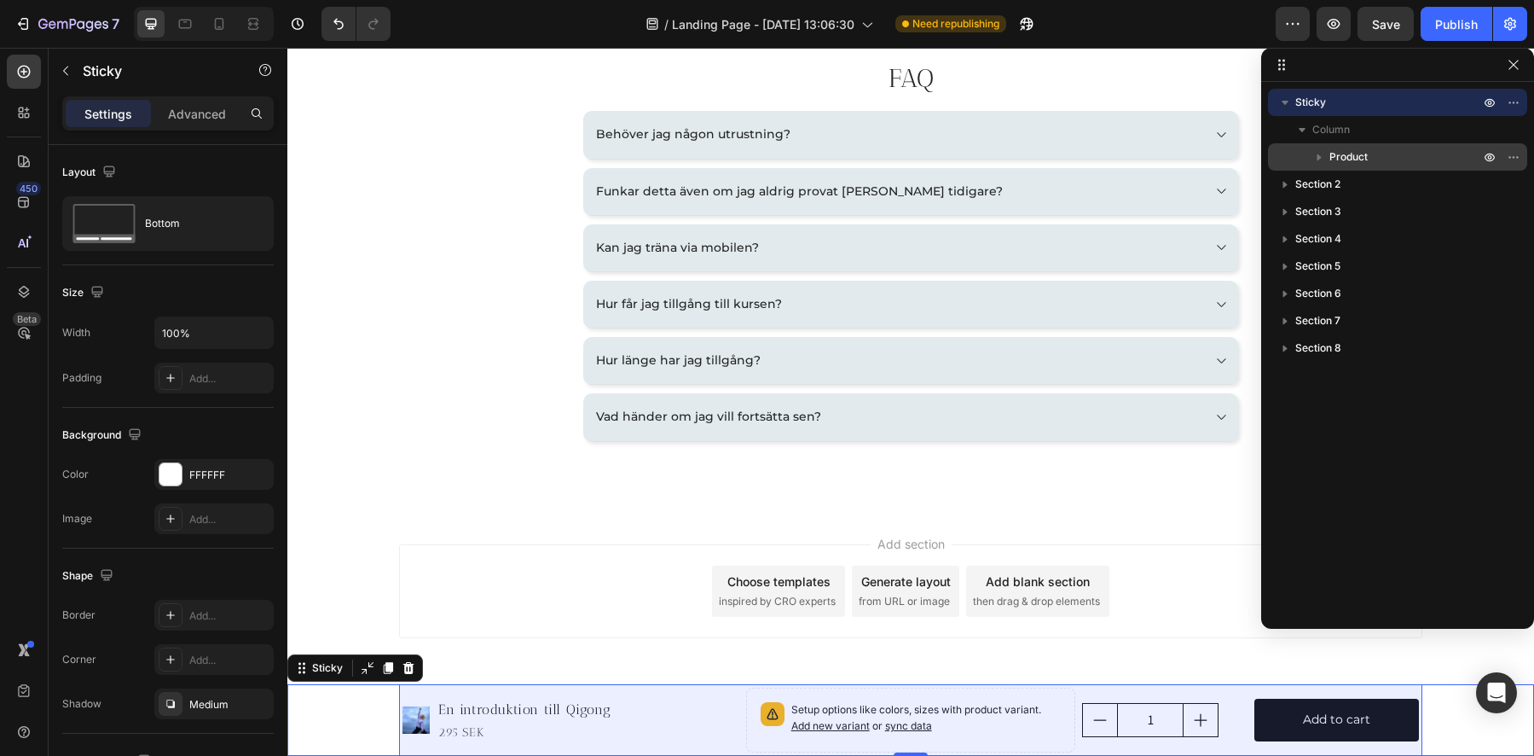
click at [1318, 159] on icon "button" at bounding box center [1320, 157] width 4 height 7
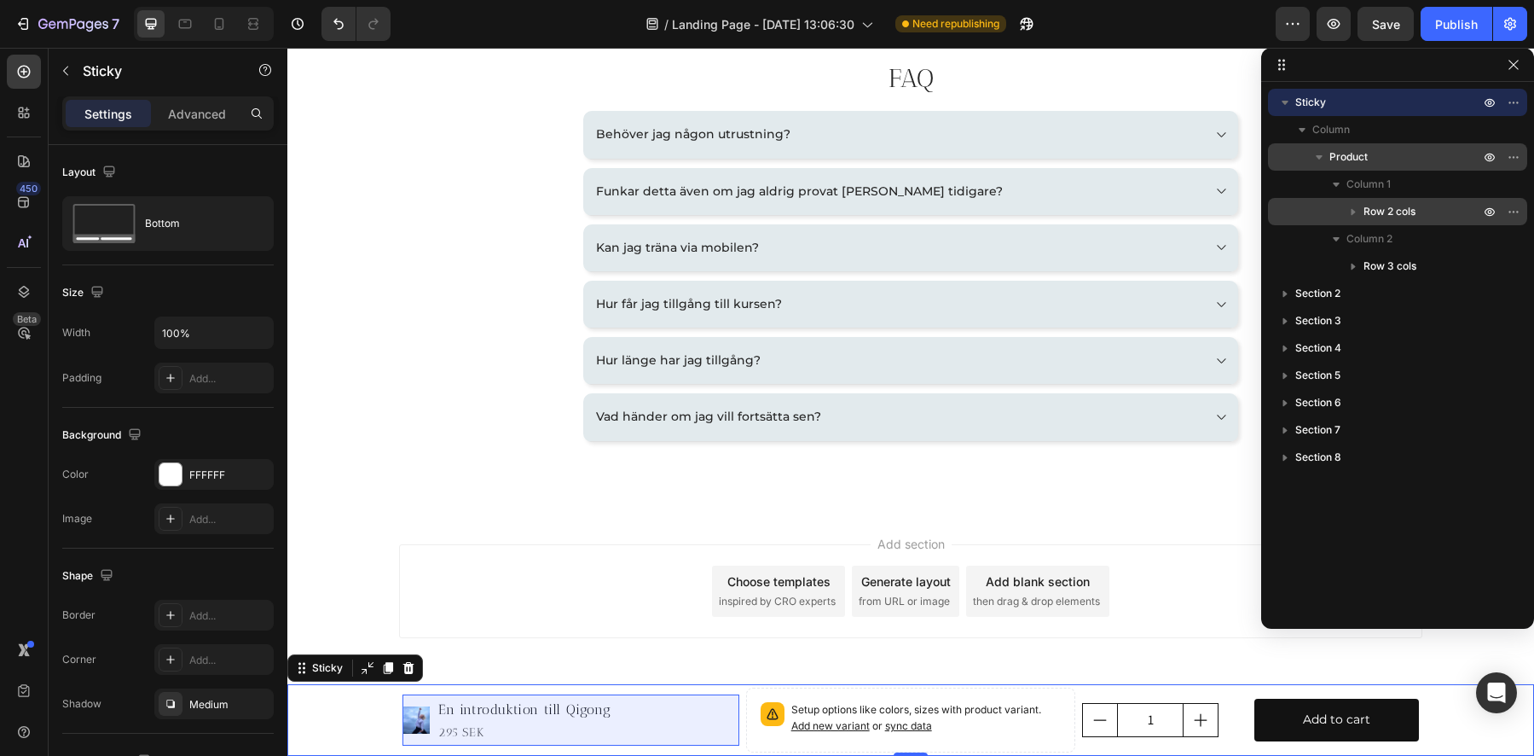
click at [1356, 211] on icon "button" at bounding box center [1353, 211] width 17 height 17
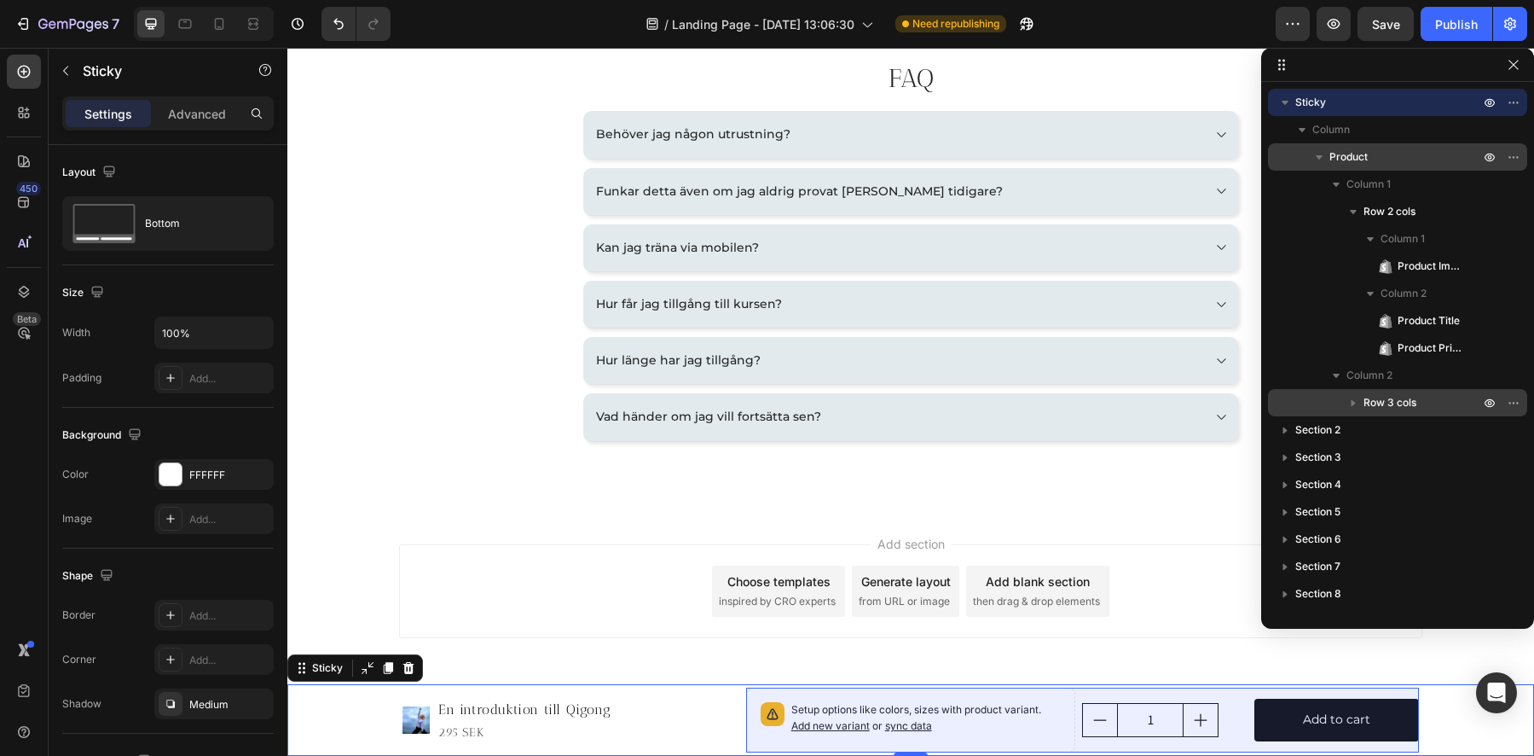
click at [1352, 402] on icon "button" at bounding box center [1354, 403] width 4 height 7
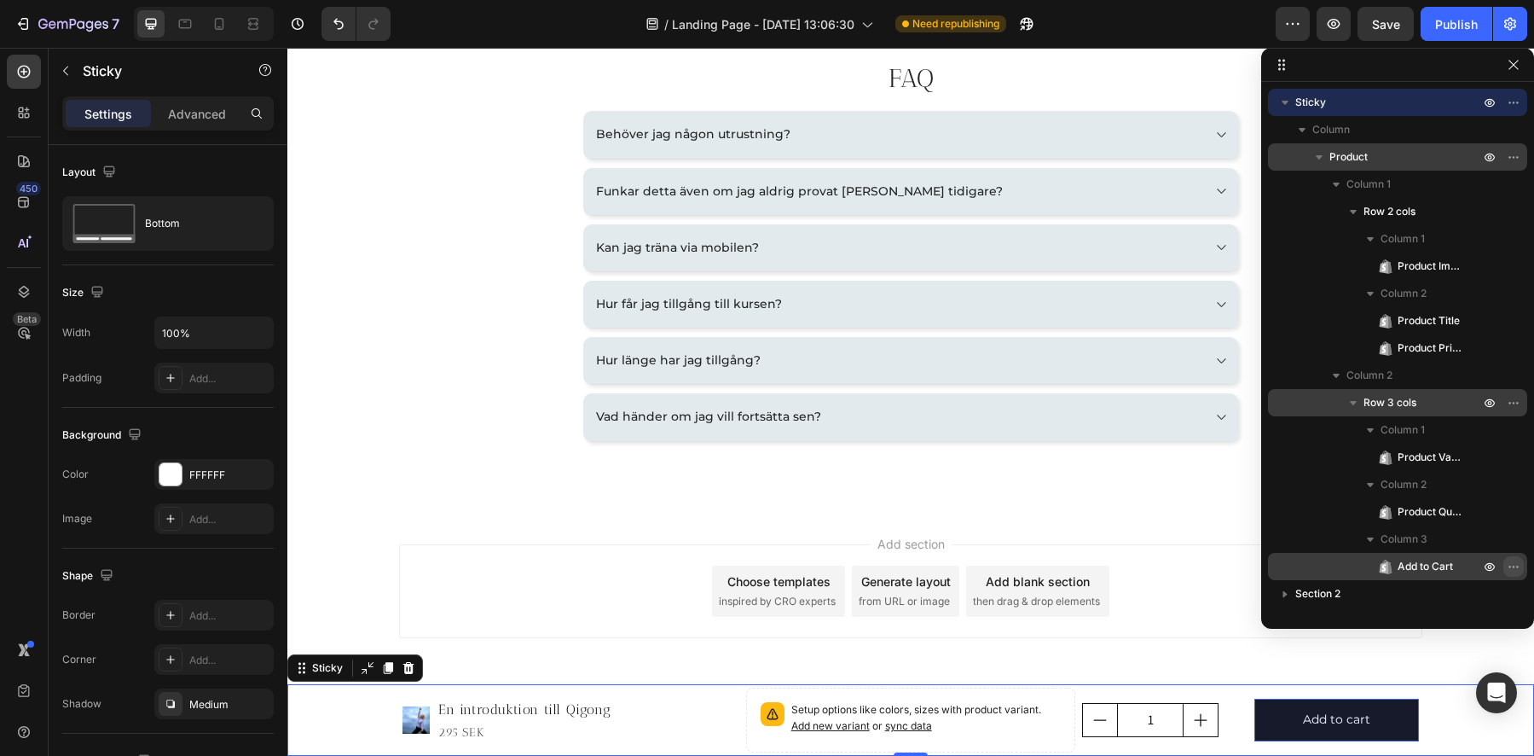
click at [1510, 566] on icon "button" at bounding box center [1510, 566] width 2 height 2
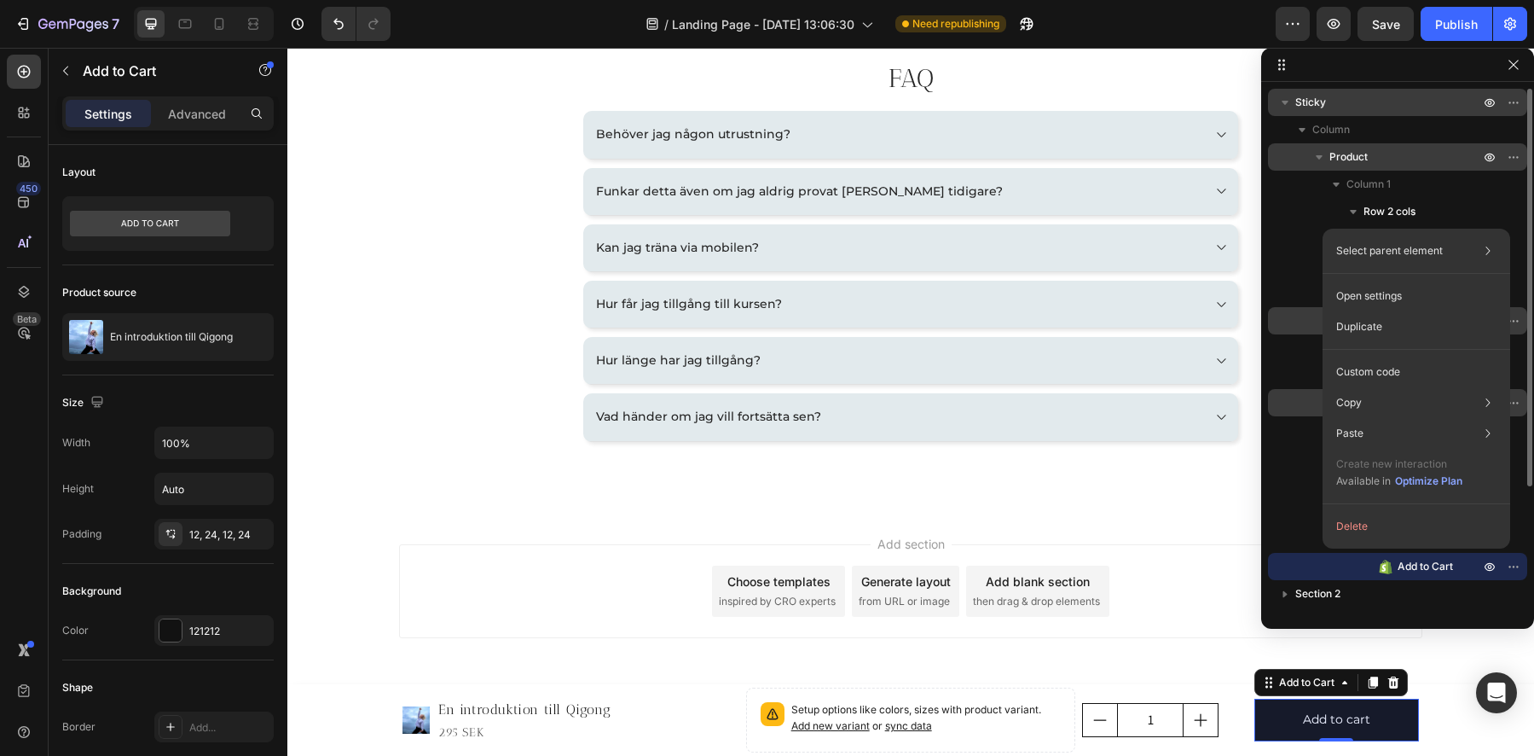
click at [1372, 326] on p "Duplicate" at bounding box center [1359, 326] width 46 height 15
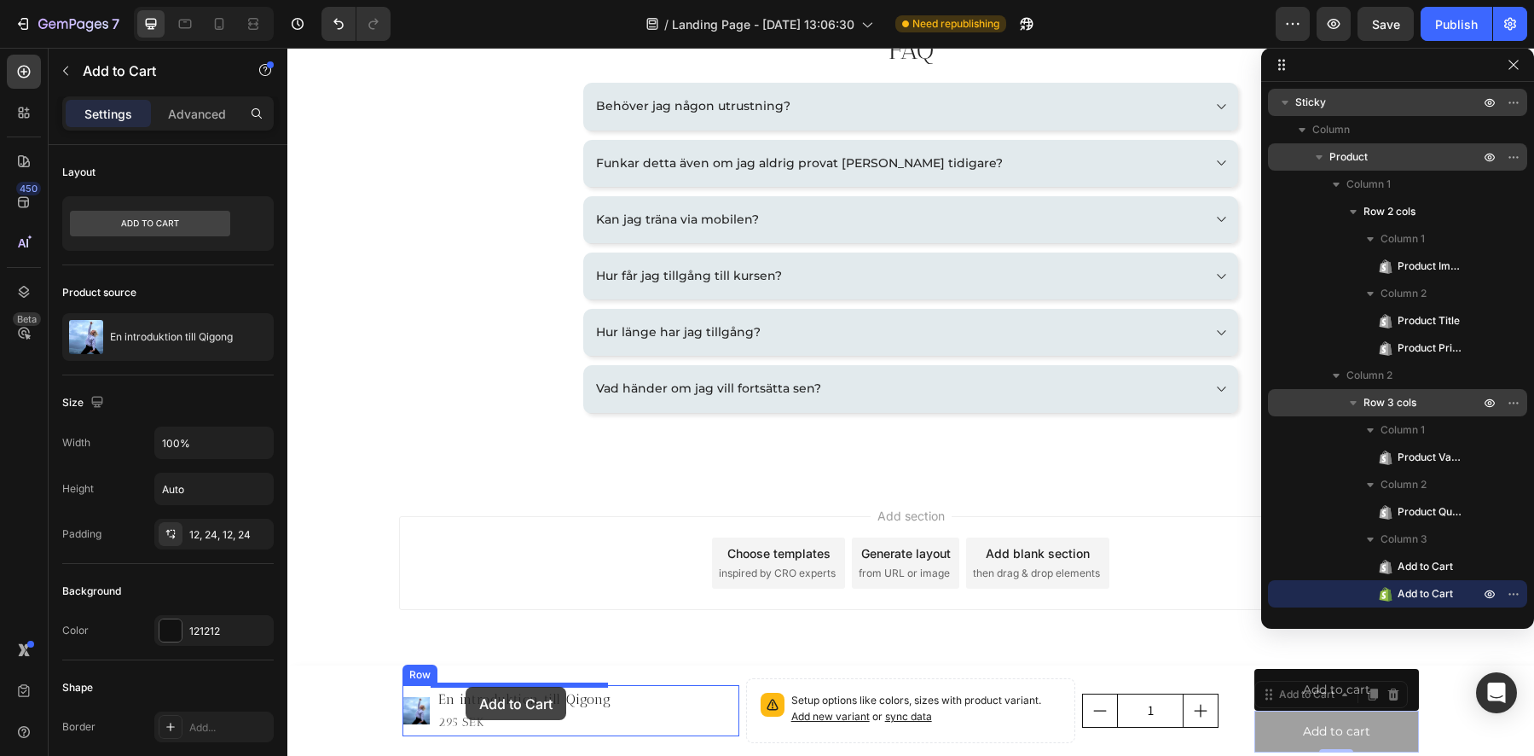
scroll to position [2538, 0]
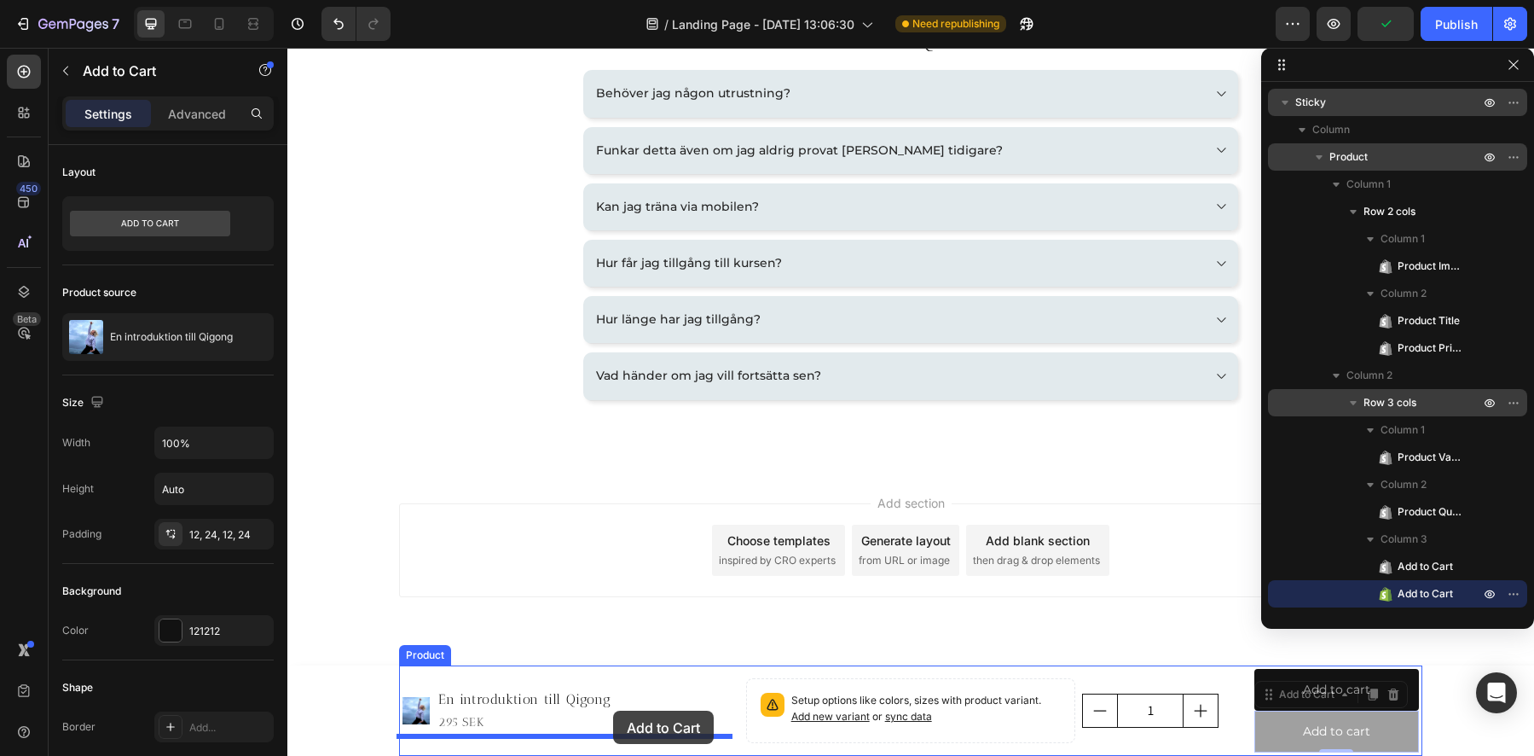
drag, startPoint x: 1263, startPoint y: 696, endPoint x: 613, endPoint y: 710, distance: 650.0
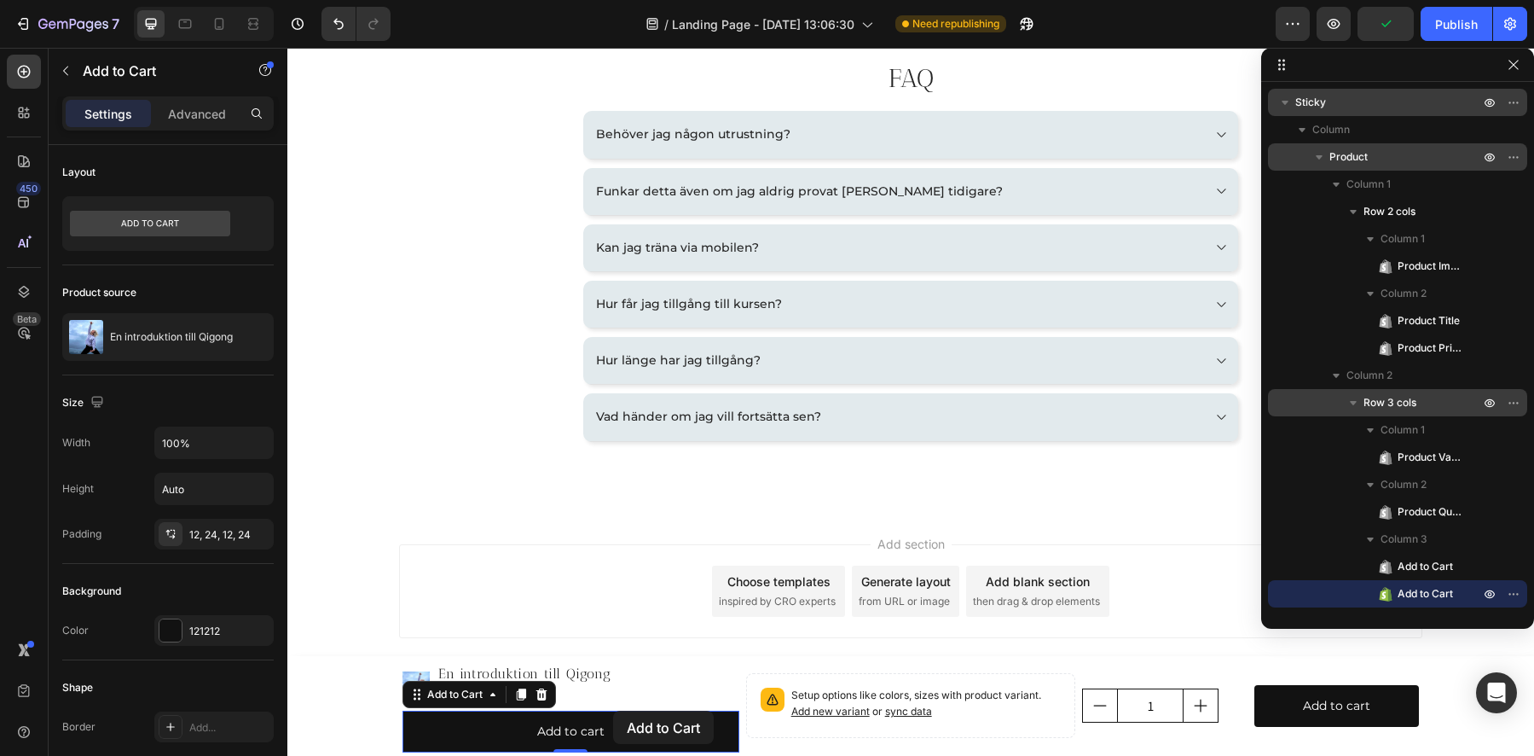
scroll to position [2497, 0]
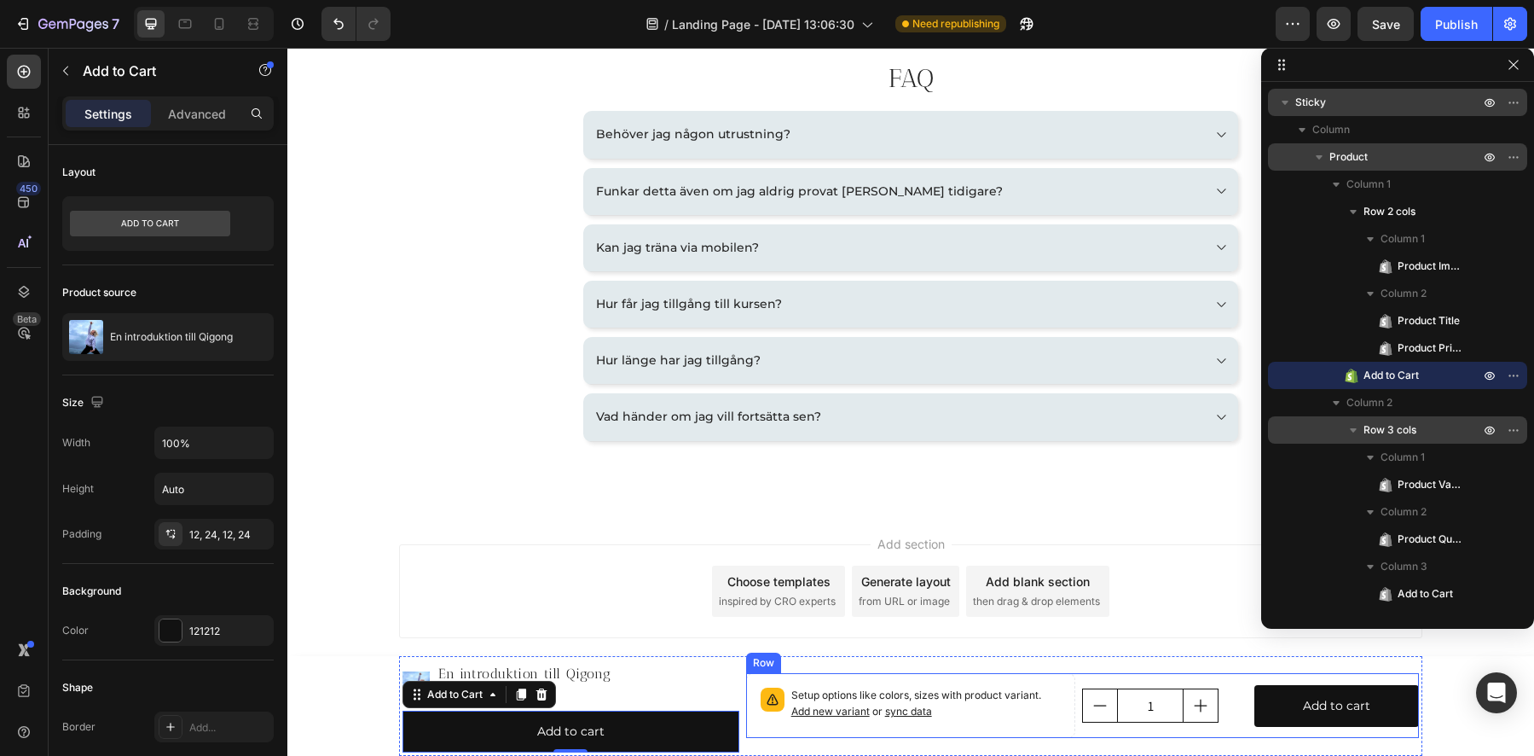
click at [1222, 683] on div "1 Product Quantity" at bounding box center [1164, 705] width 165 height 65
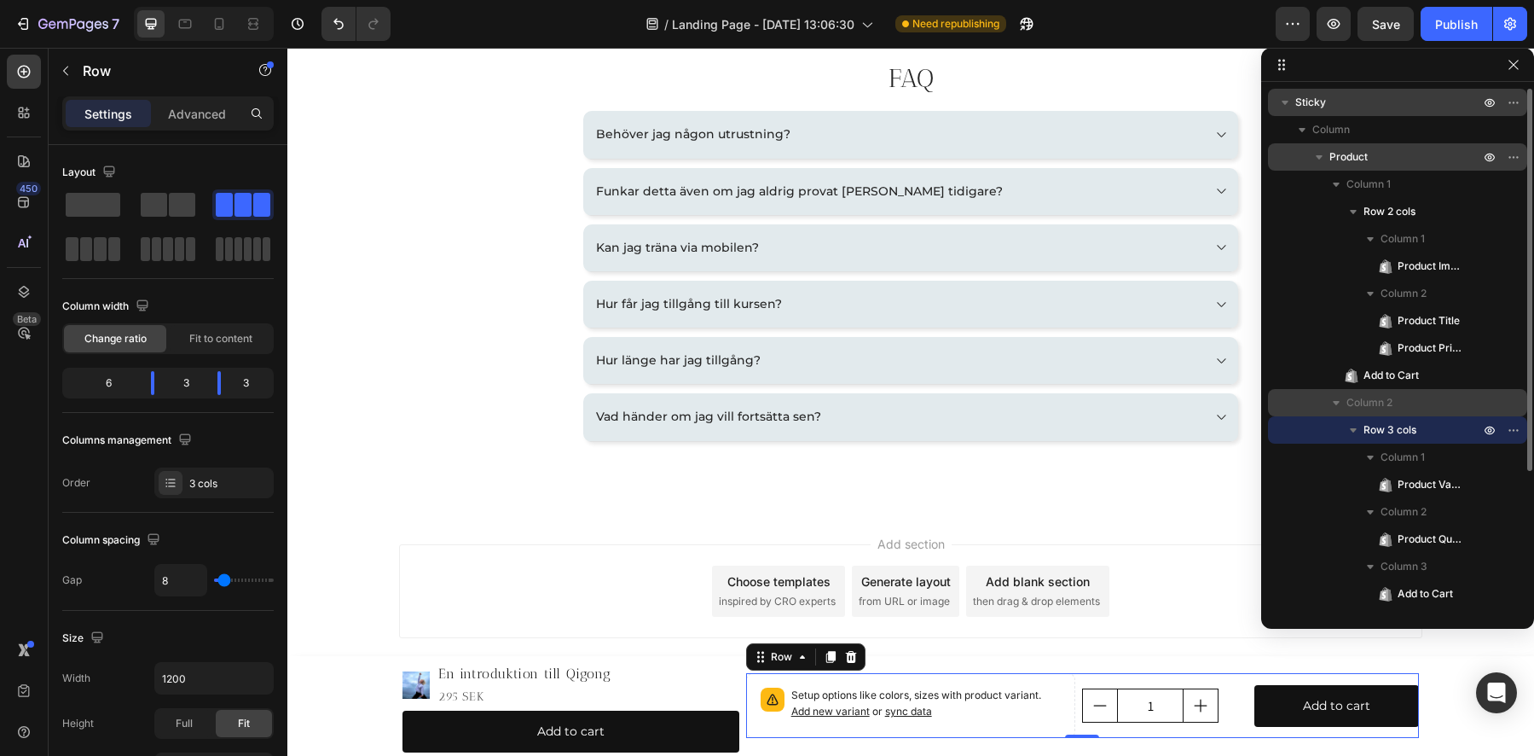
click at [1336, 401] on icon "button" at bounding box center [1336, 403] width 7 height 4
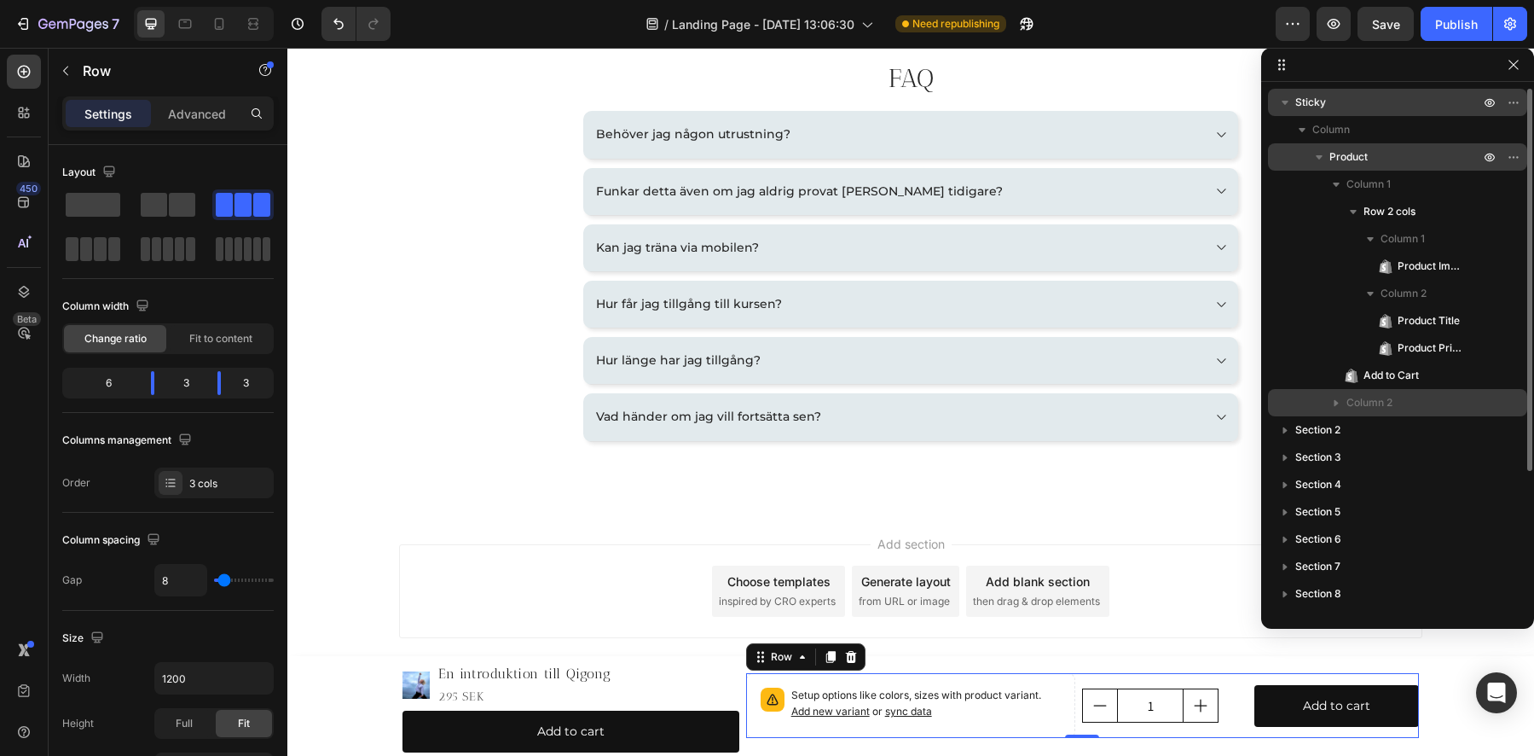
click at [1337, 403] on icon "button" at bounding box center [1337, 403] width 4 height 7
click at [1352, 432] on icon "button" at bounding box center [1354, 430] width 4 height 7
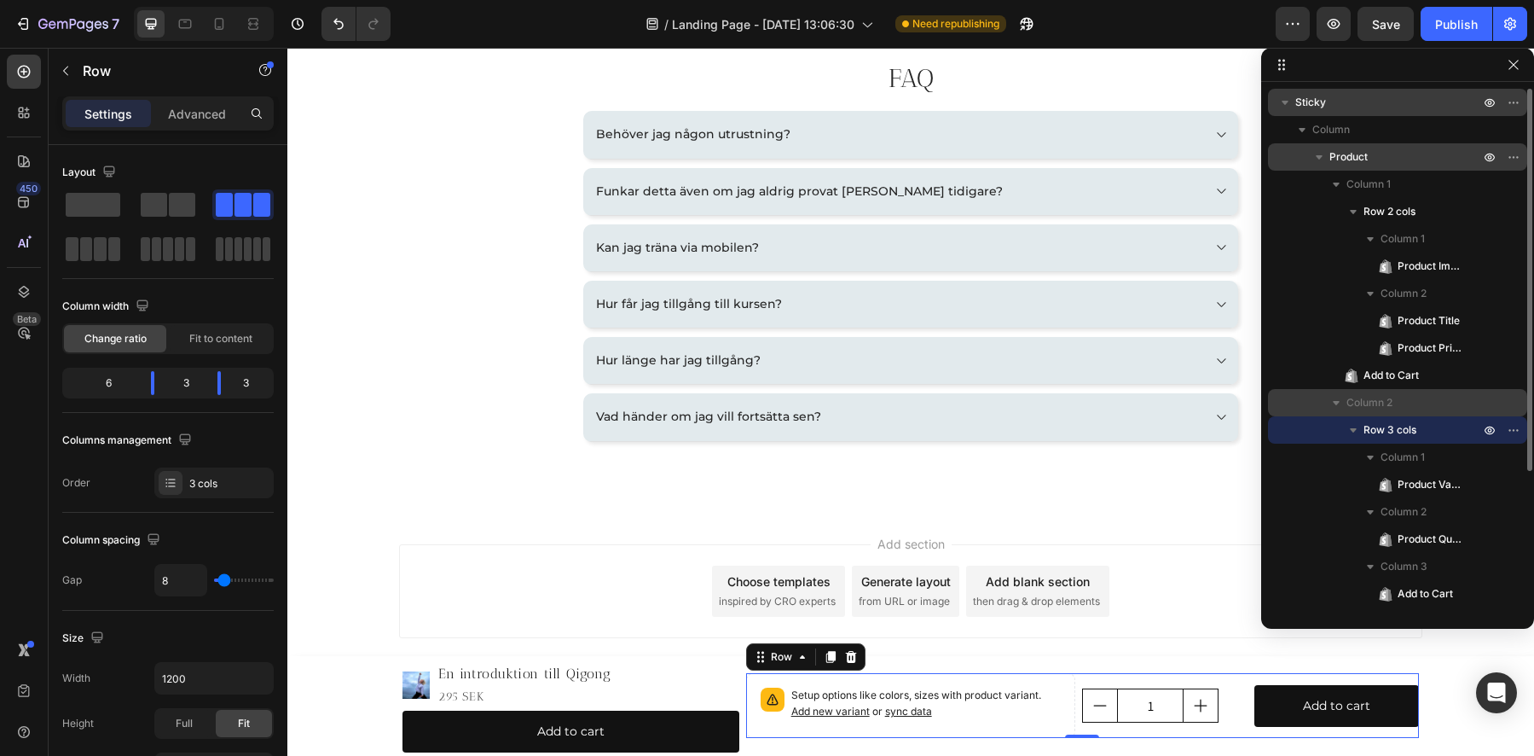
click at [1391, 432] on span "Row 3 cols" at bounding box center [1390, 429] width 53 height 17
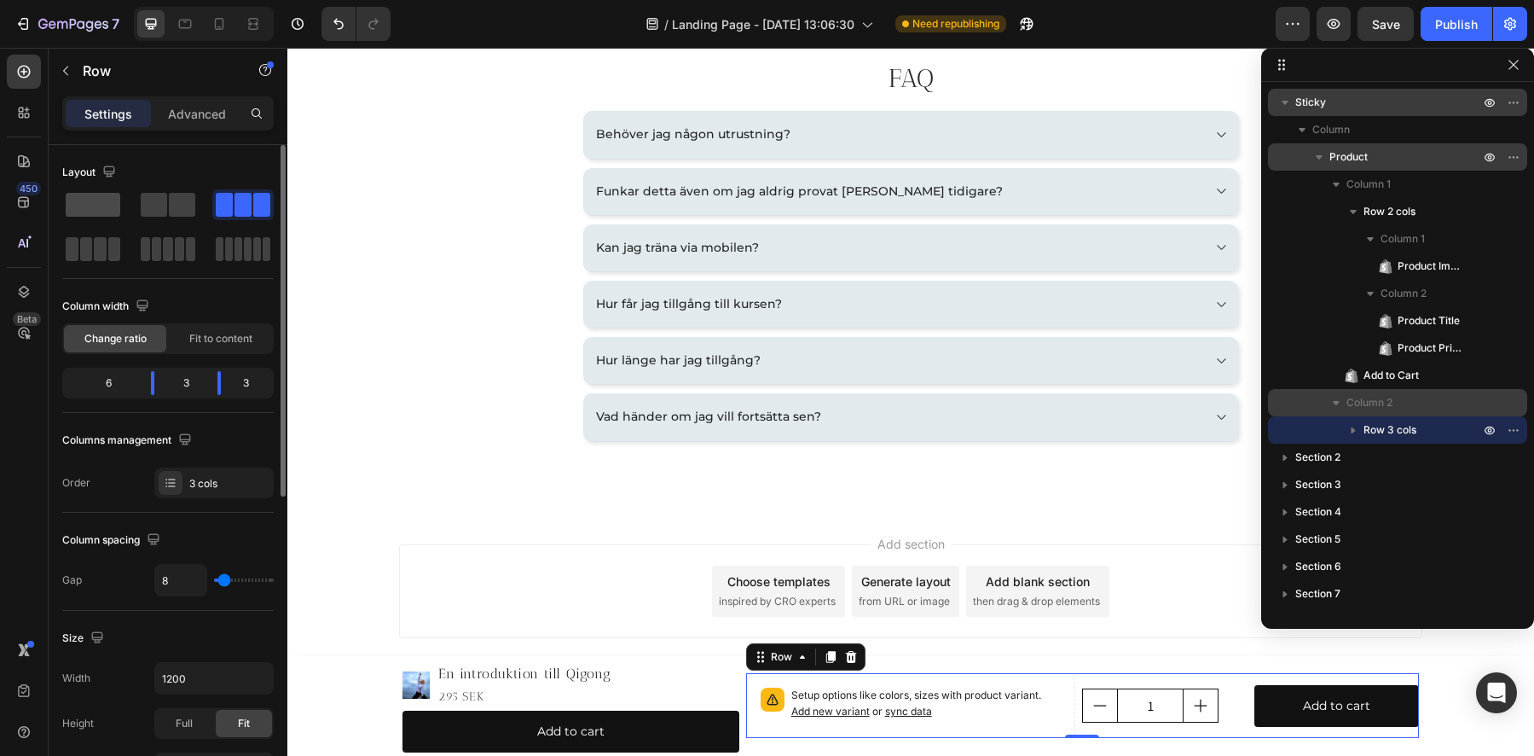
click at [101, 200] on span at bounding box center [93, 205] width 55 height 24
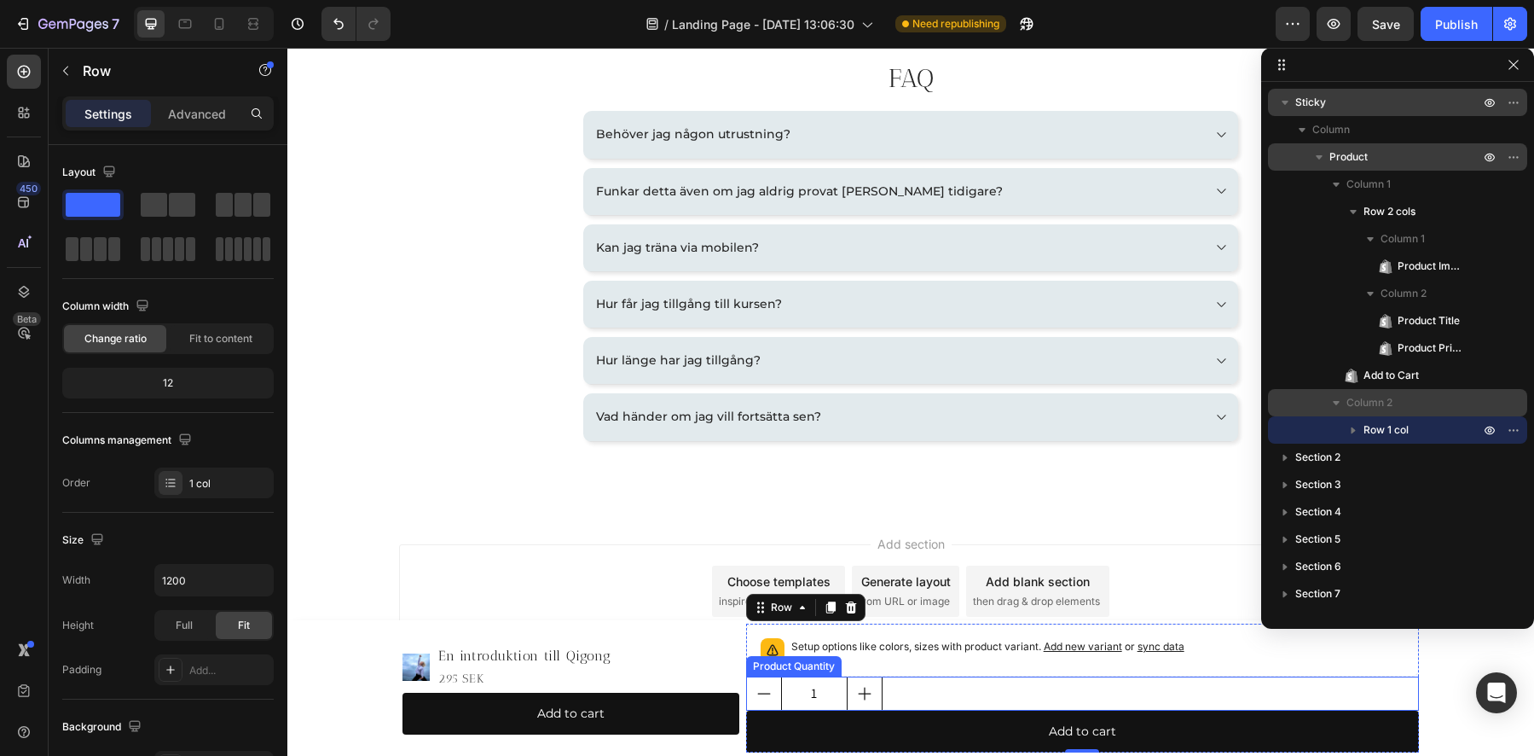
click at [823, 669] on div "Product Quantity" at bounding box center [794, 666] width 96 height 20
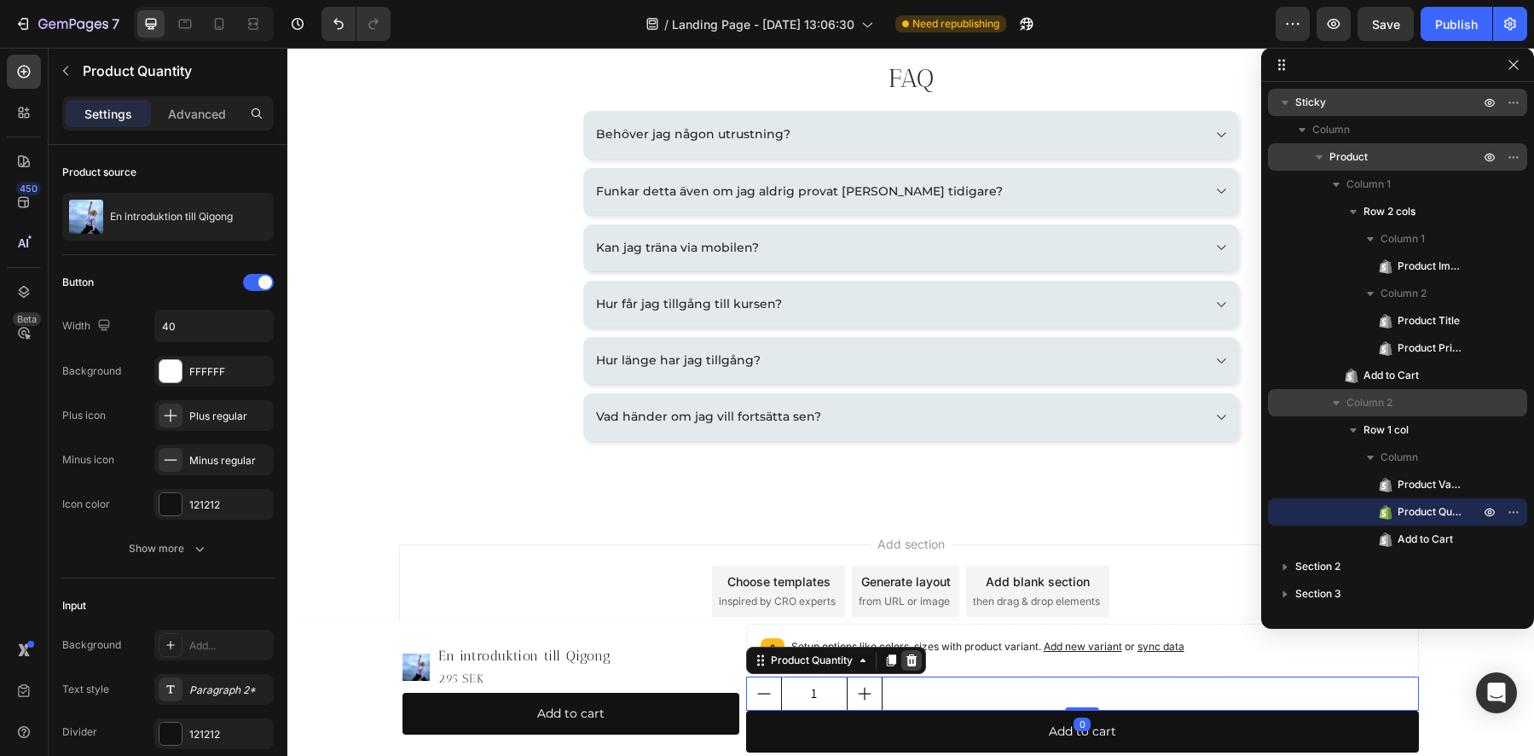
click at [906, 661] on icon at bounding box center [911, 660] width 11 height 12
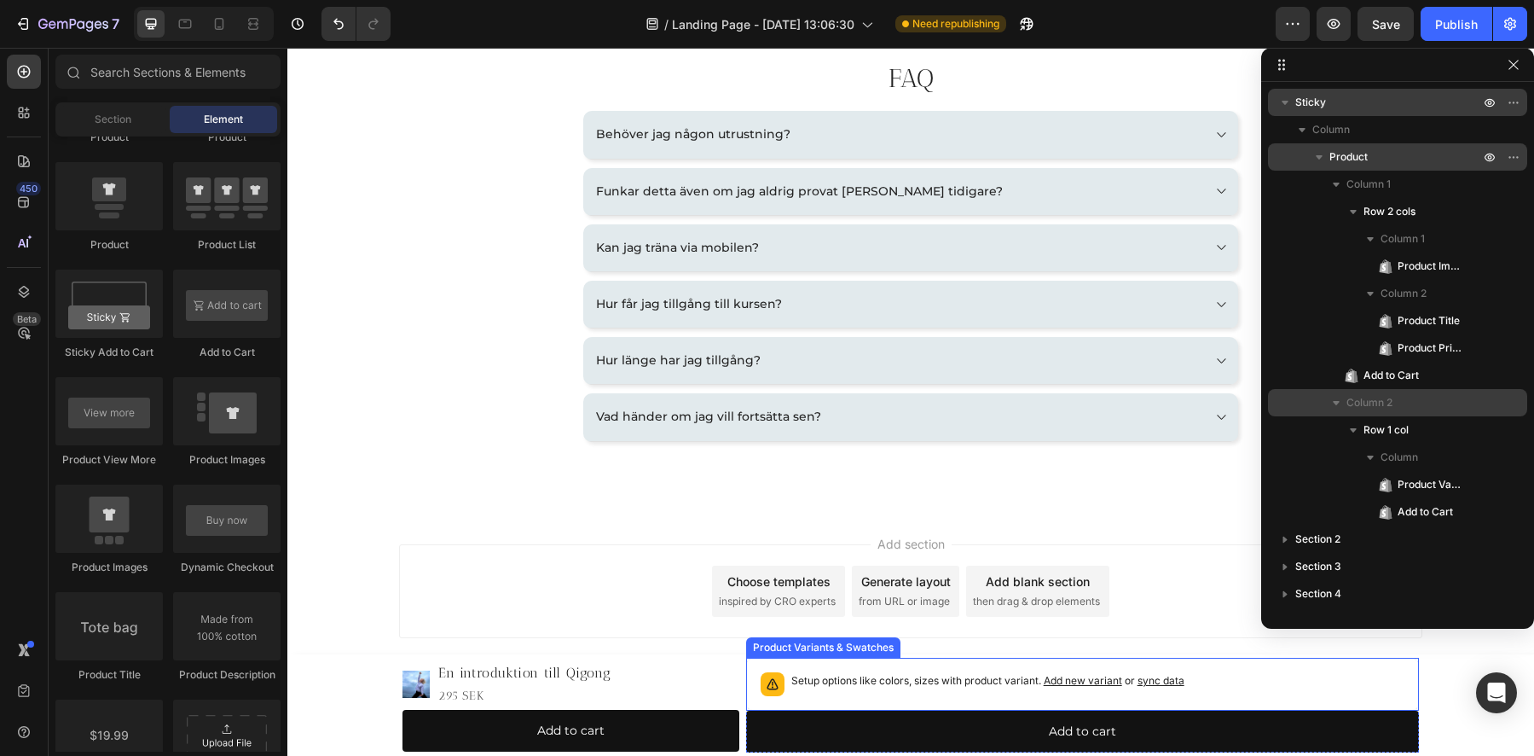
click at [870, 649] on div "Product Variants & Swatches" at bounding box center [824, 647] width 148 height 15
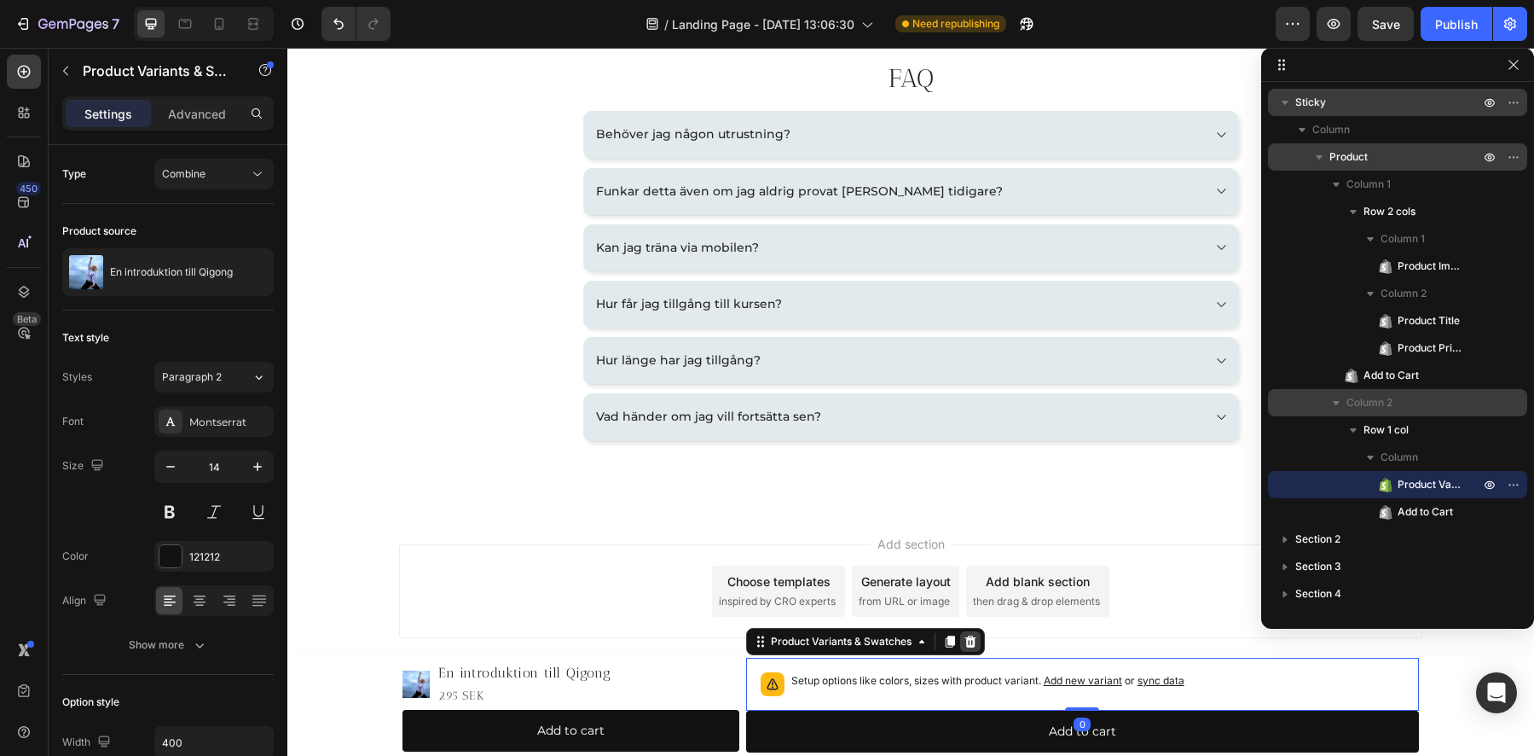
click at [966, 644] on icon at bounding box center [970, 641] width 11 height 12
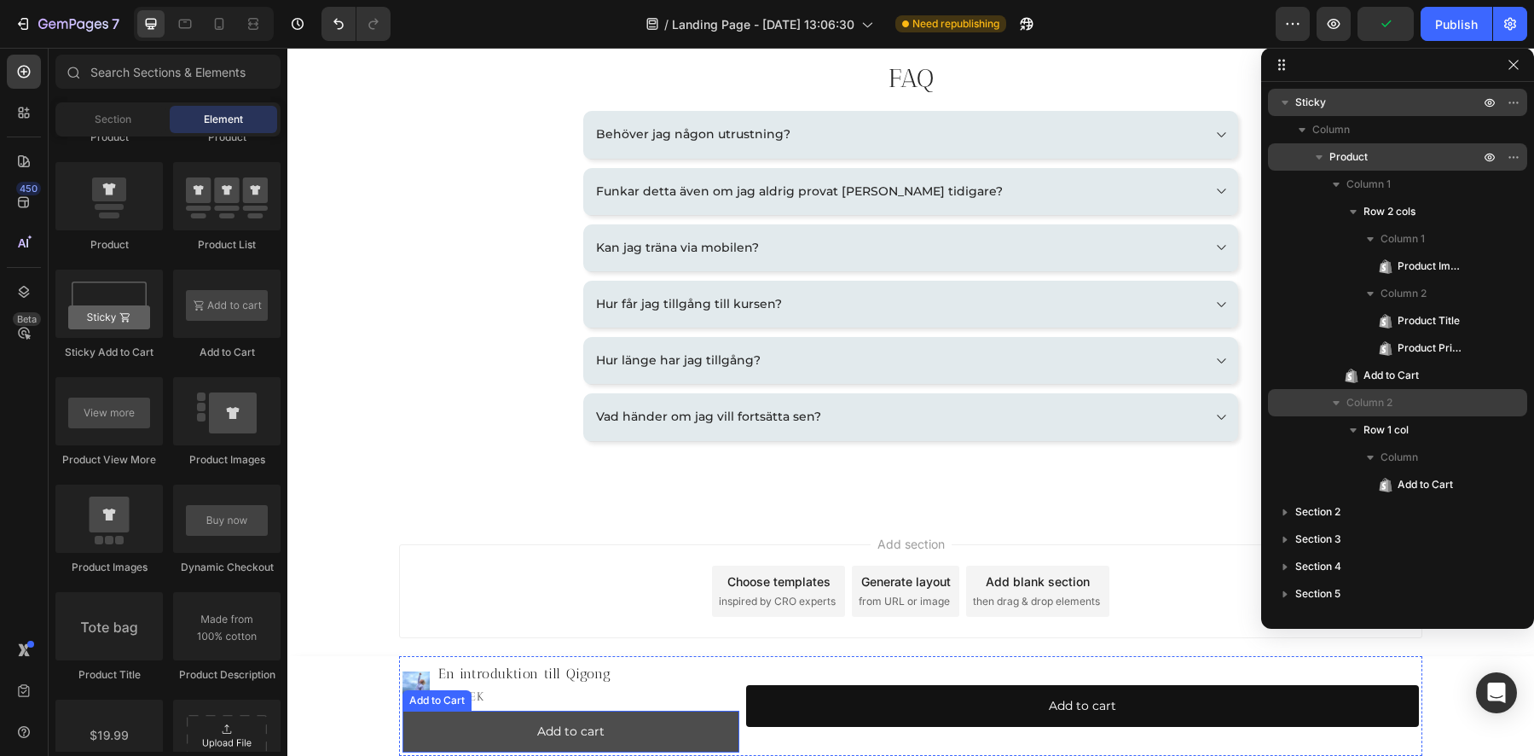
click at [466, 727] on button "Add to cart" at bounding box center [571, 731] width 337 height 42
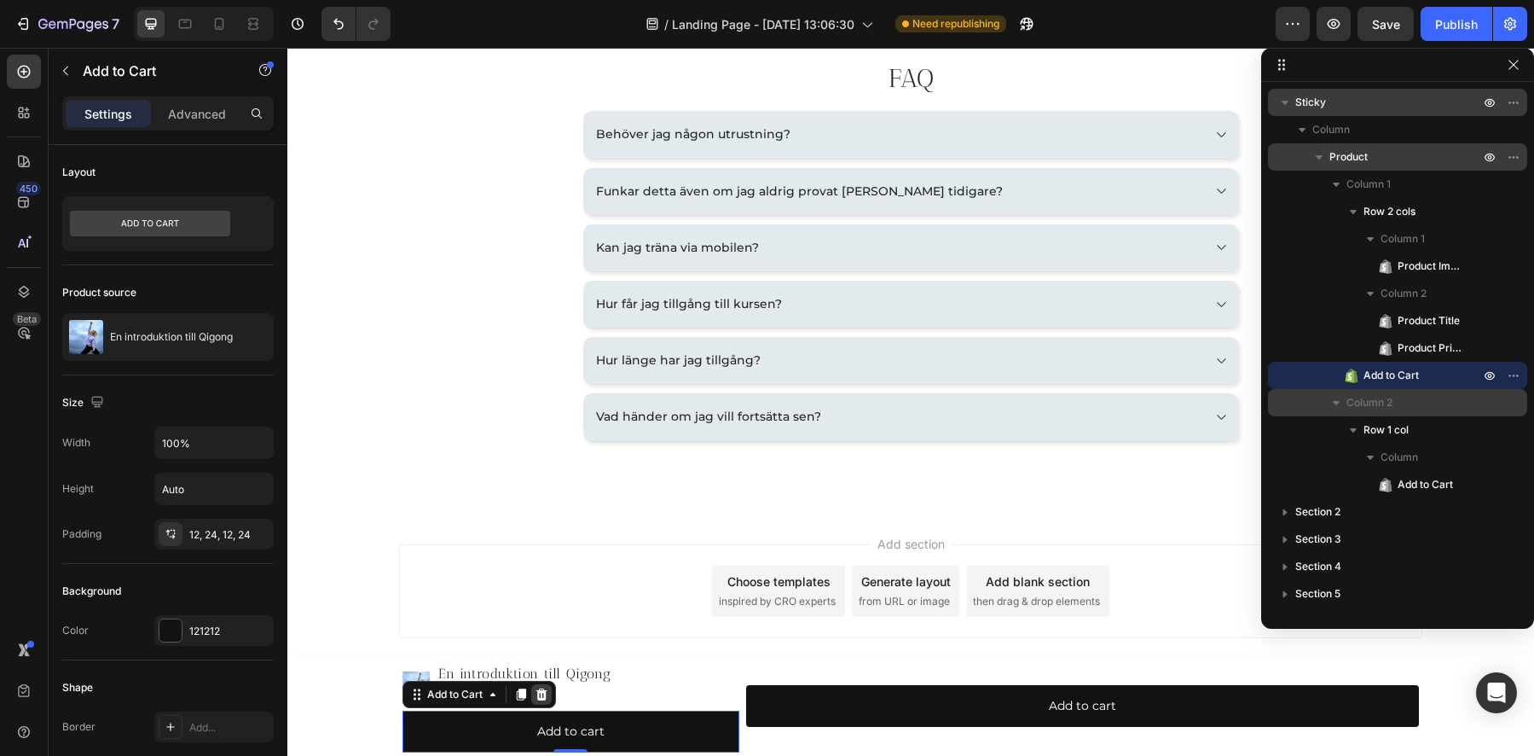
click at [538, 694] on icon at bounding box center [541, 694] width 11 height 12
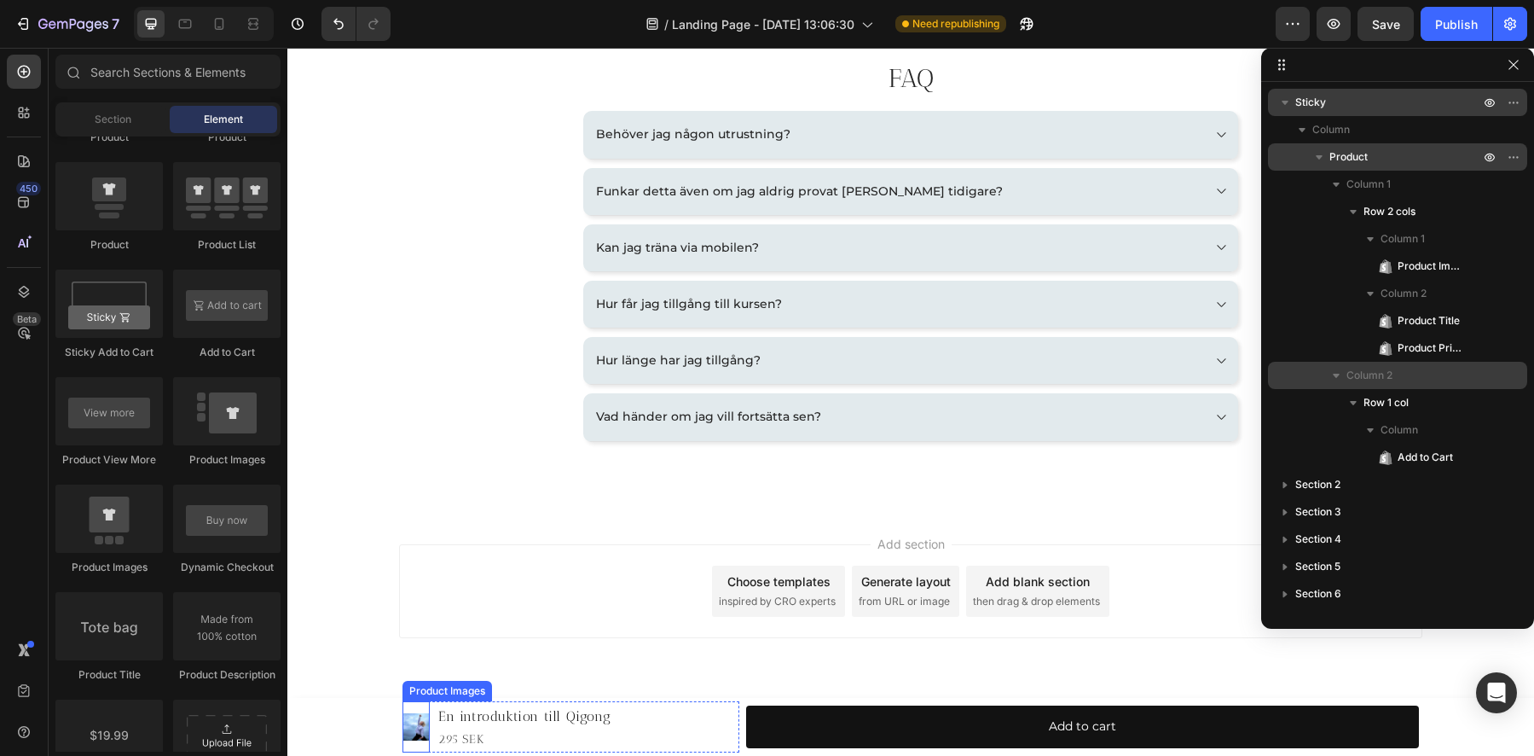
click at [411, 725] on img at bounding box center [416, 726] width 27 height 27
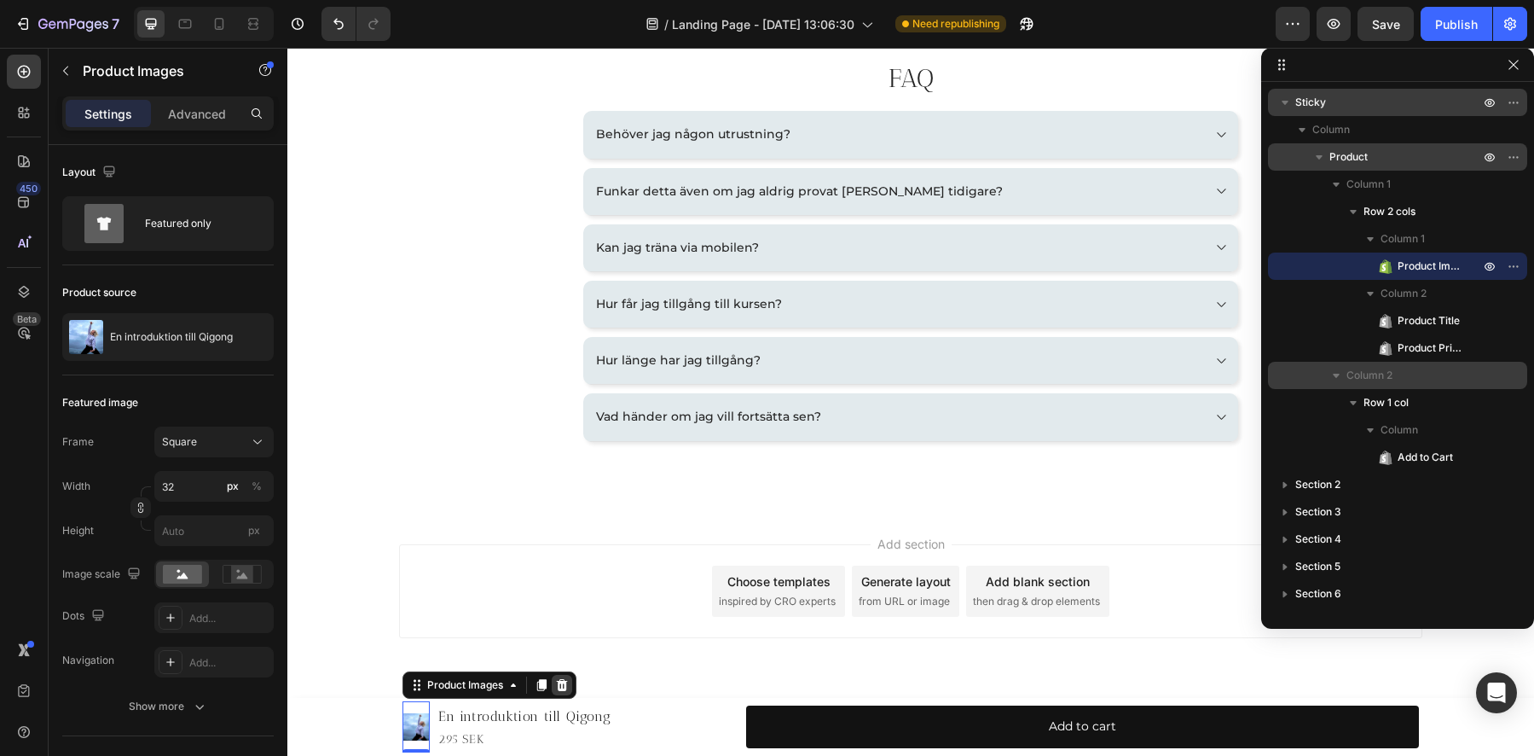
click at [559, 686] on icon at bounding box center [562, 685] width 11 height 12
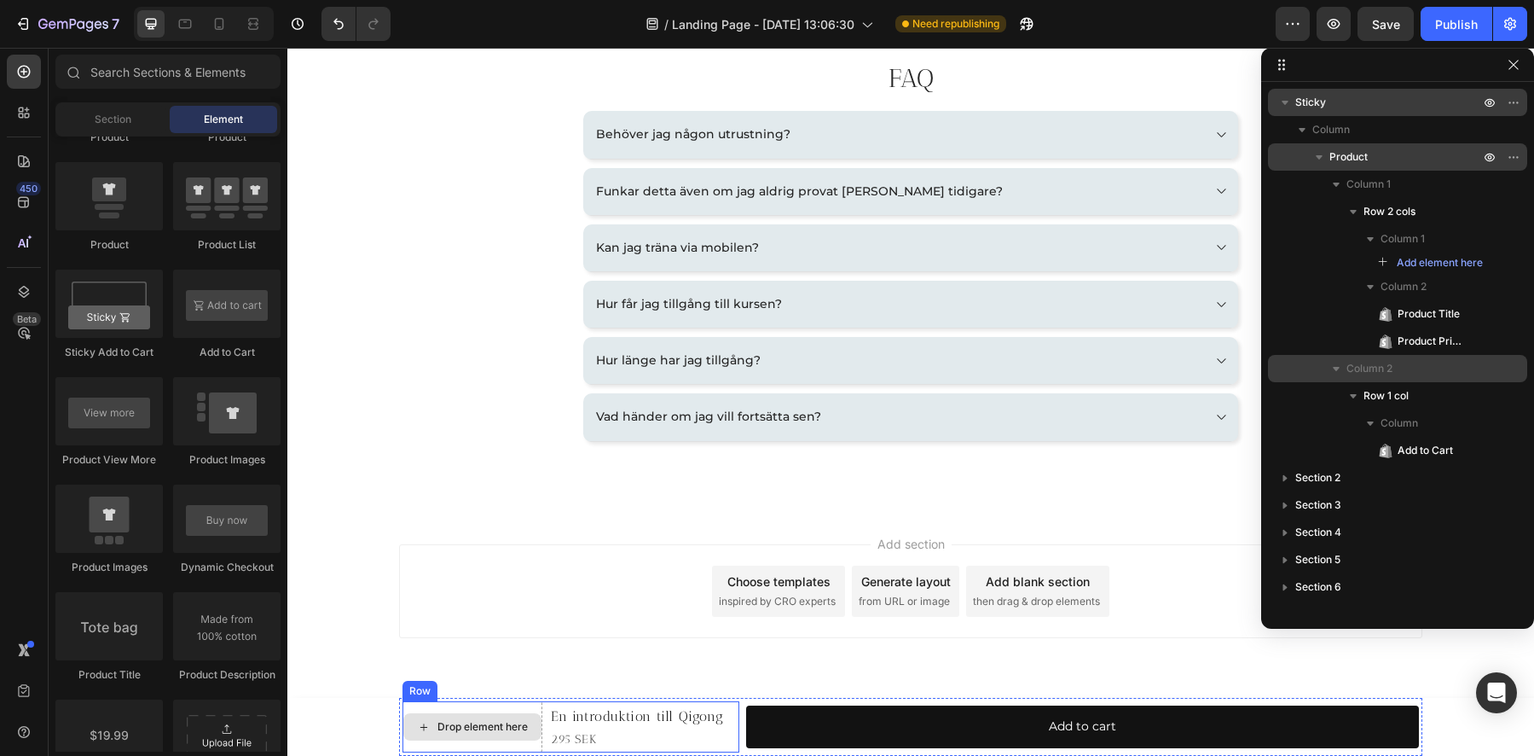
click at [410, 704] on div "Drop element here" at bounding box center [473, 726] width 140 height 51
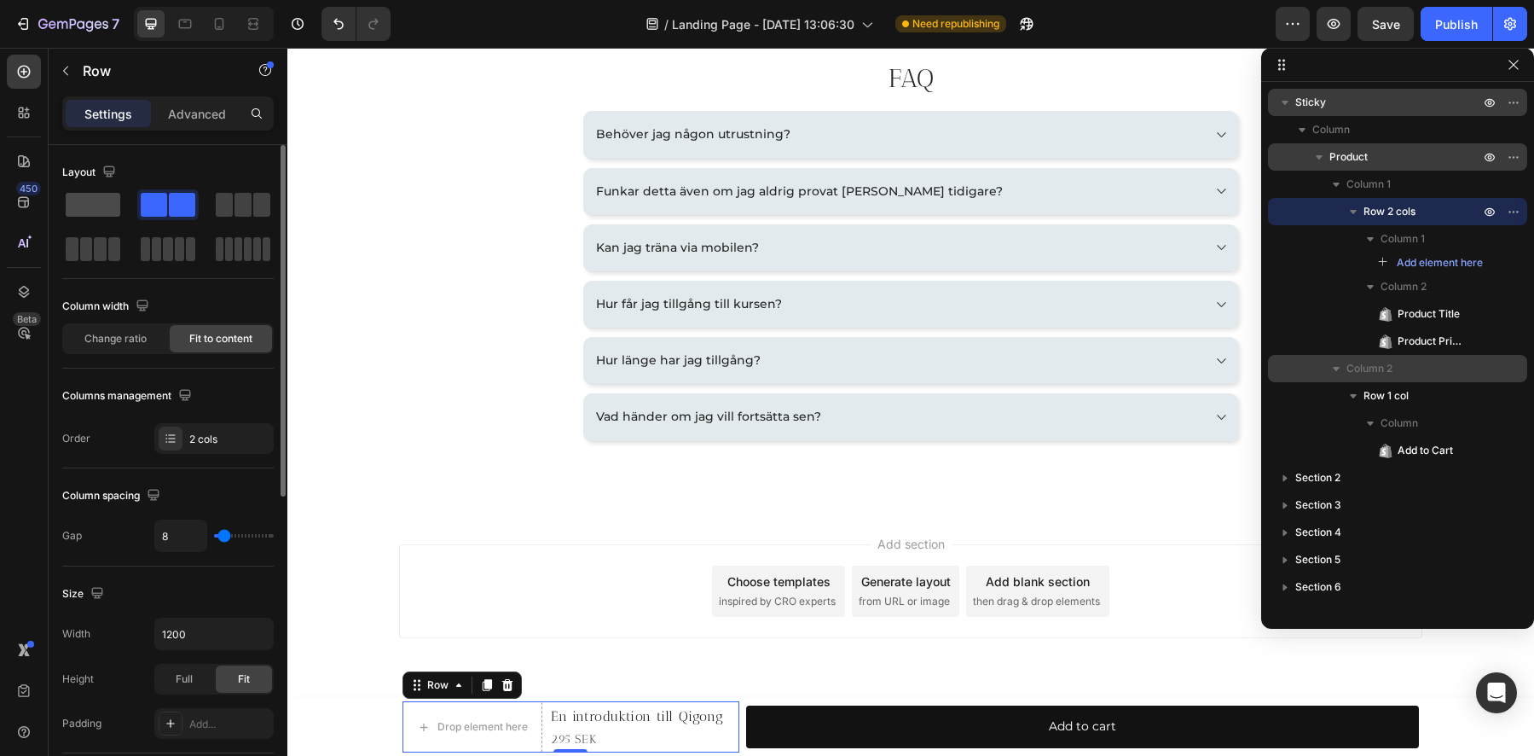
click at [102, 205] on span at bounding box center [93, 205] width 55 height 24
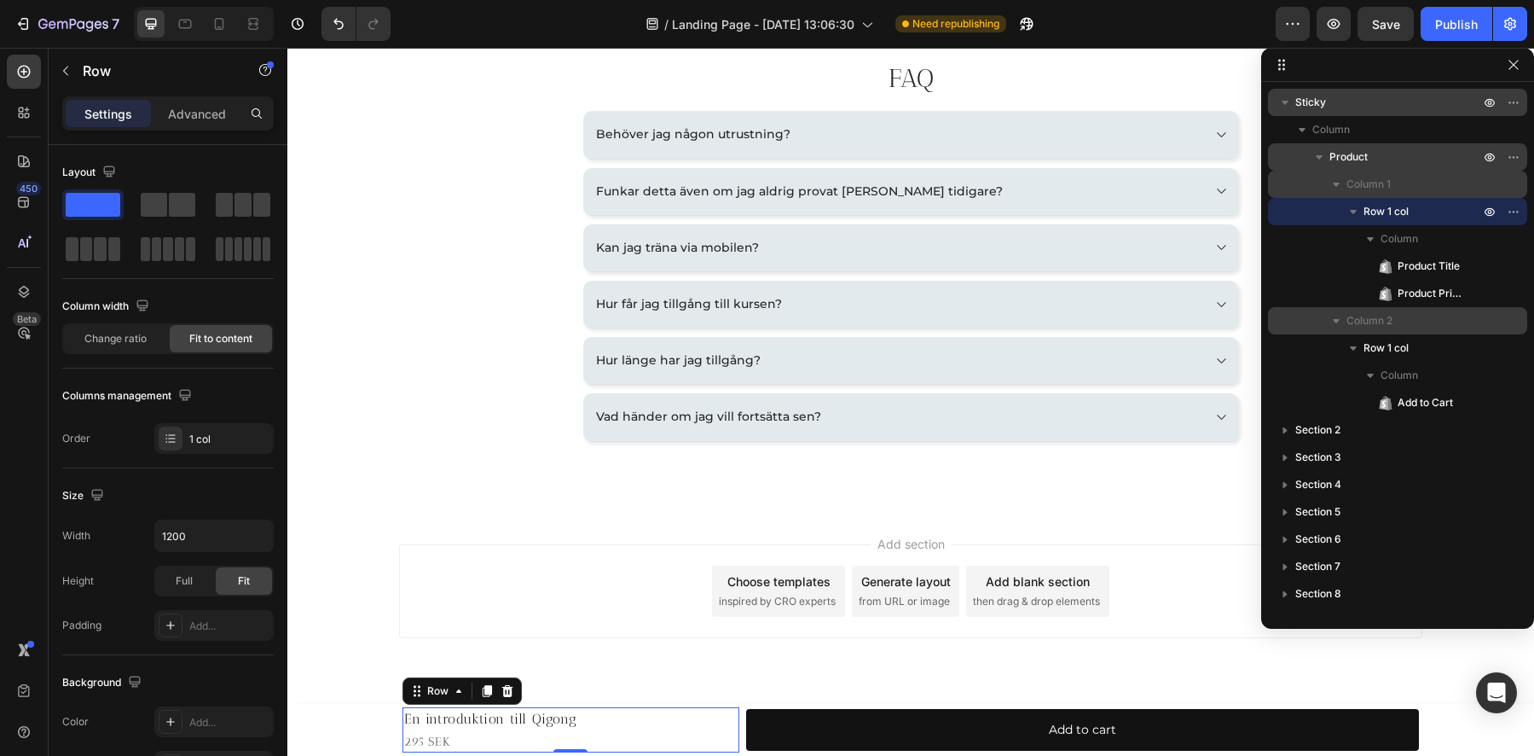
click at [1368, 183] on span "Column 1" at bounding box center [1369, 184] width 44 height 17
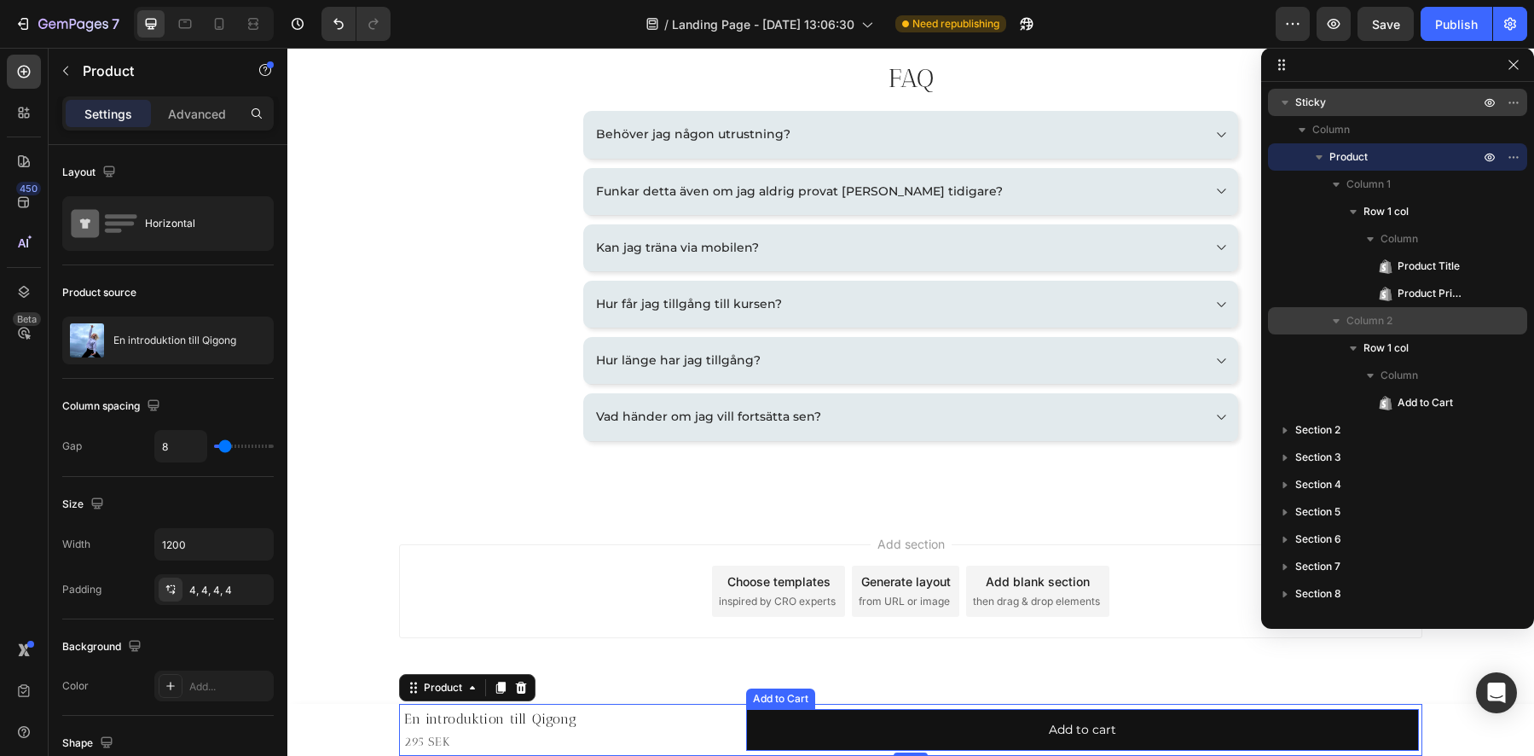
click at [777, 705] on div "En introduktion till Qigong Product Title 295 SEK Product Price Product Price R…" at bounding box center [910, 730] width 1023 height 52
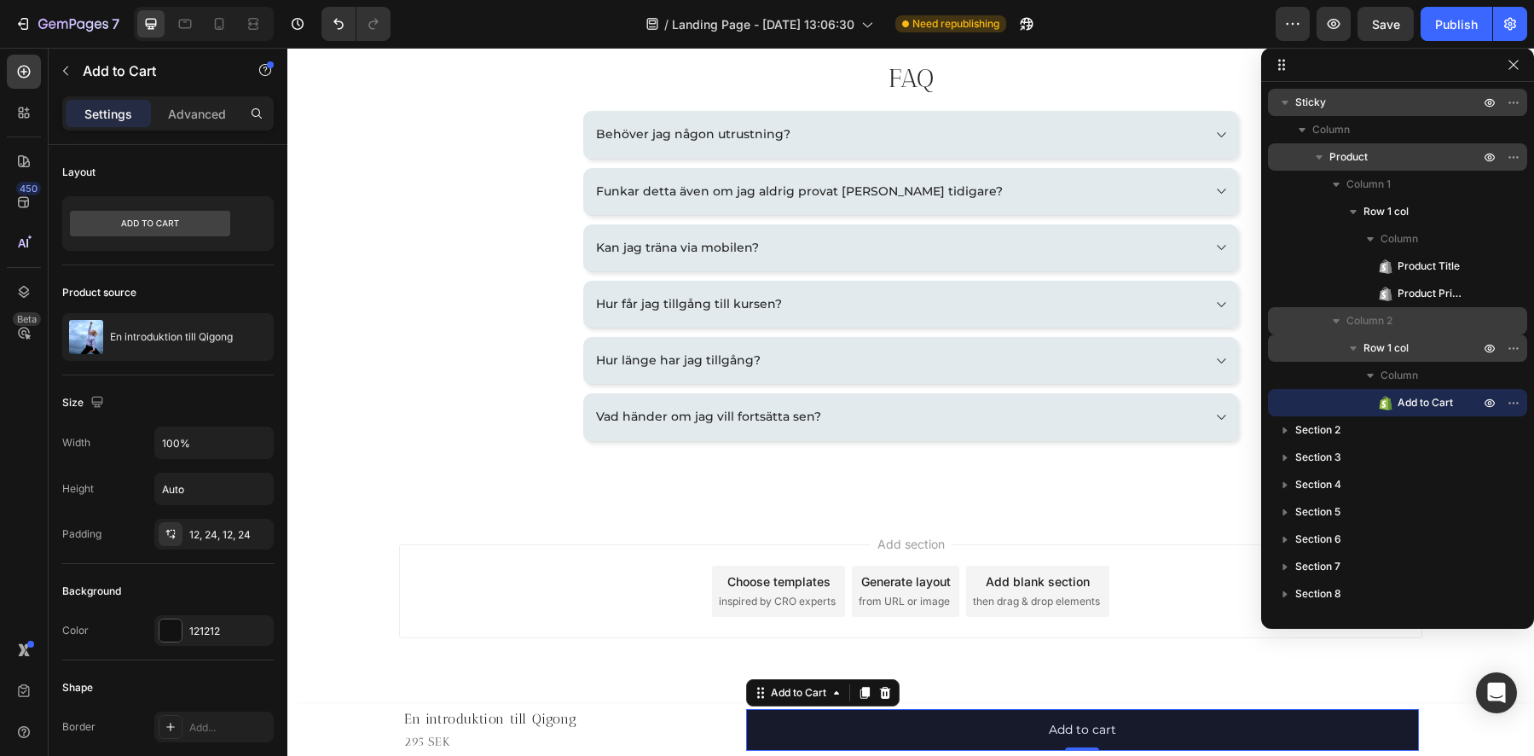
click at [1388, 351] on span "Row 1 col" at bounding box center [1386, 347] width 45 height 17
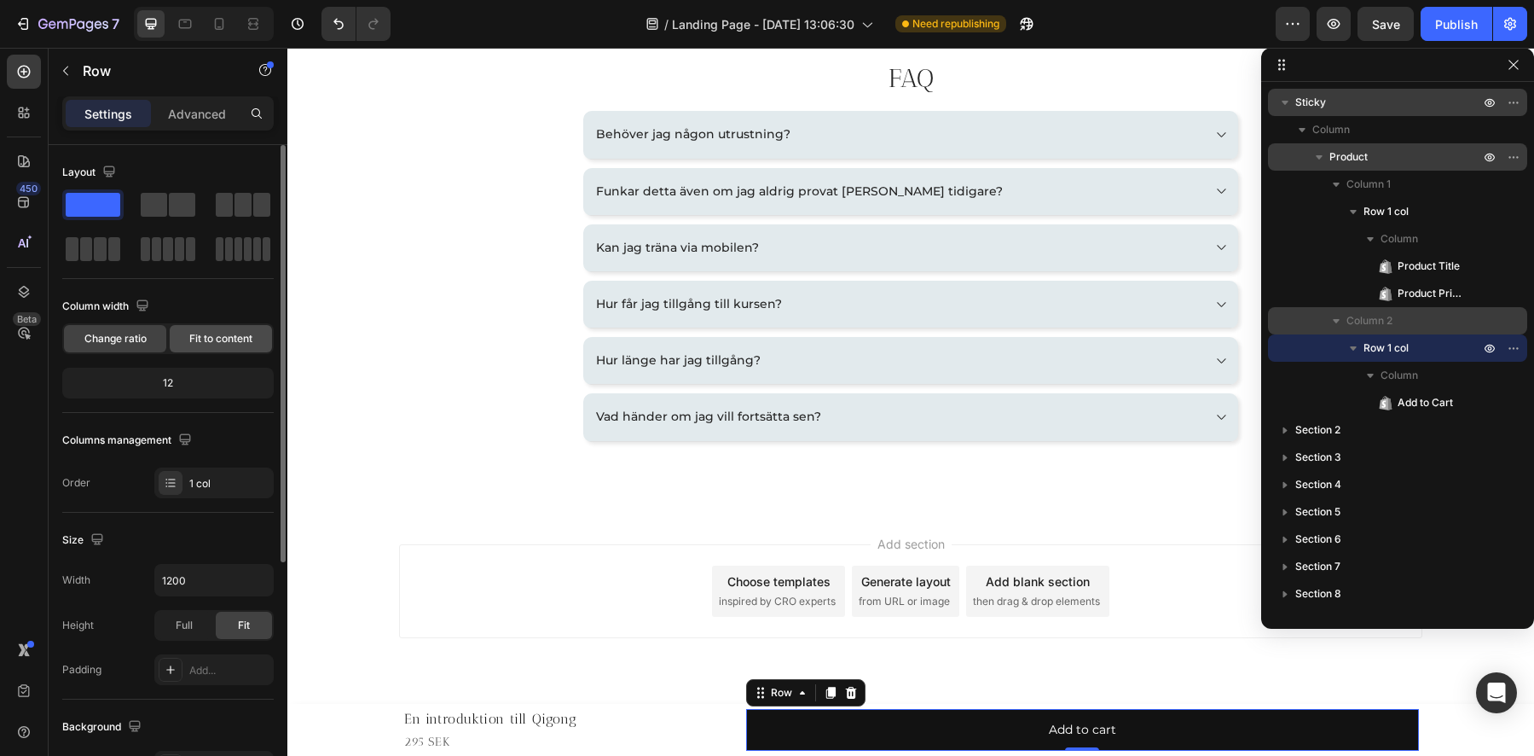
click at [208, 339] on span "Fit to content" at bounding box center [220, 338] width 63 height 15
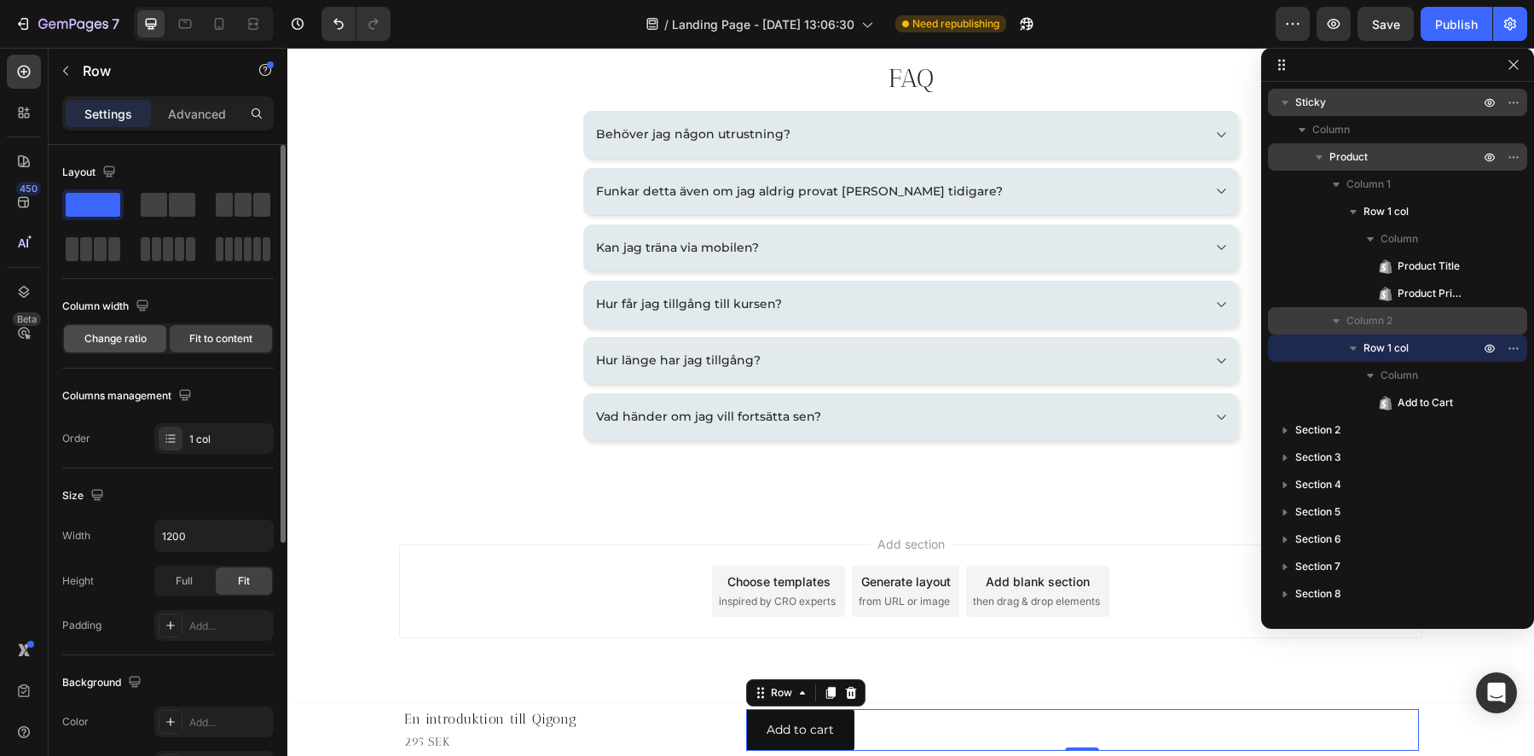
click at [136, 340] on span "Change ratio" at bounding box center [115, 338] width 62 height 15
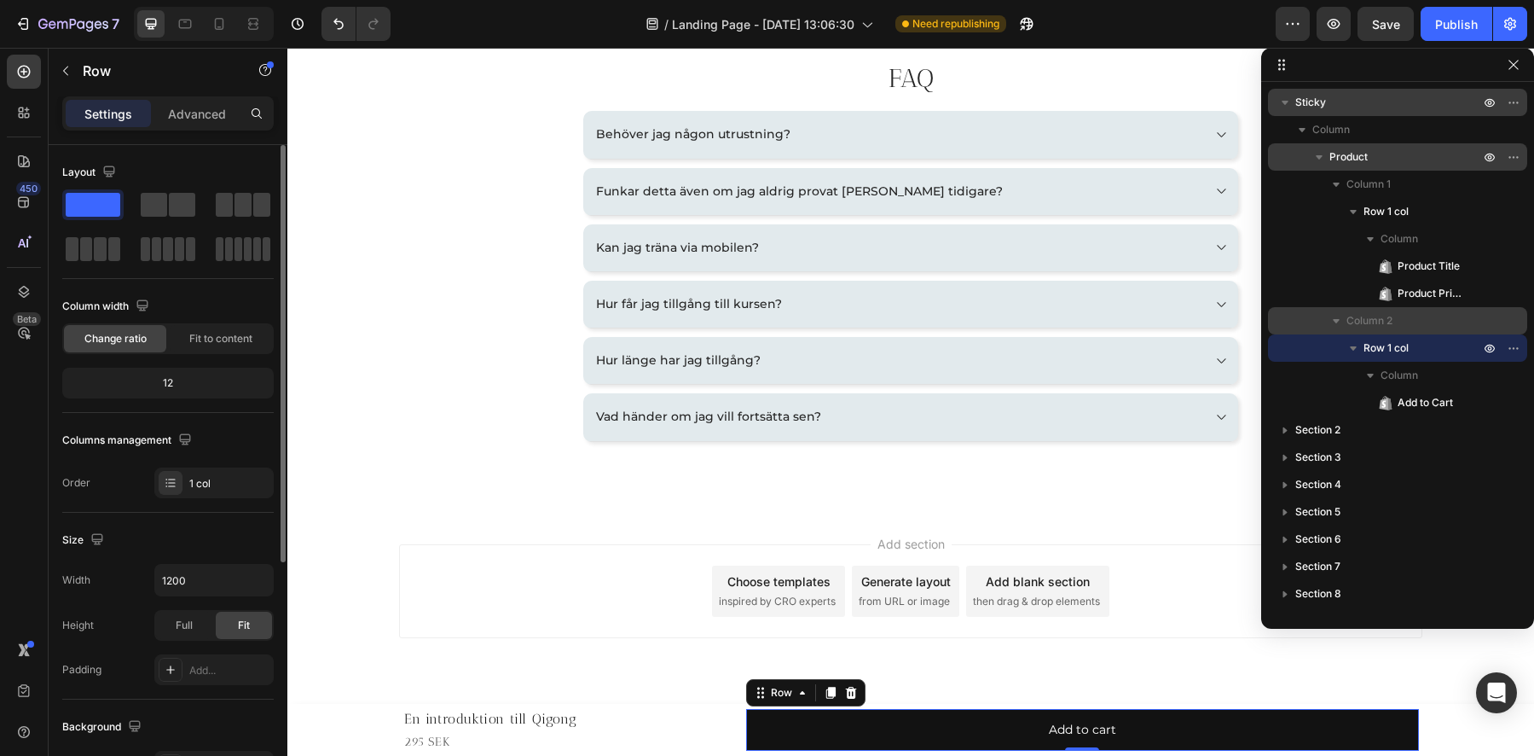
click at [172, 394] on div "12" at bounding box center [168, 383] width 205 height 24
click at [179, 204] on span at bounding box center [182, 205] width 26 height 24
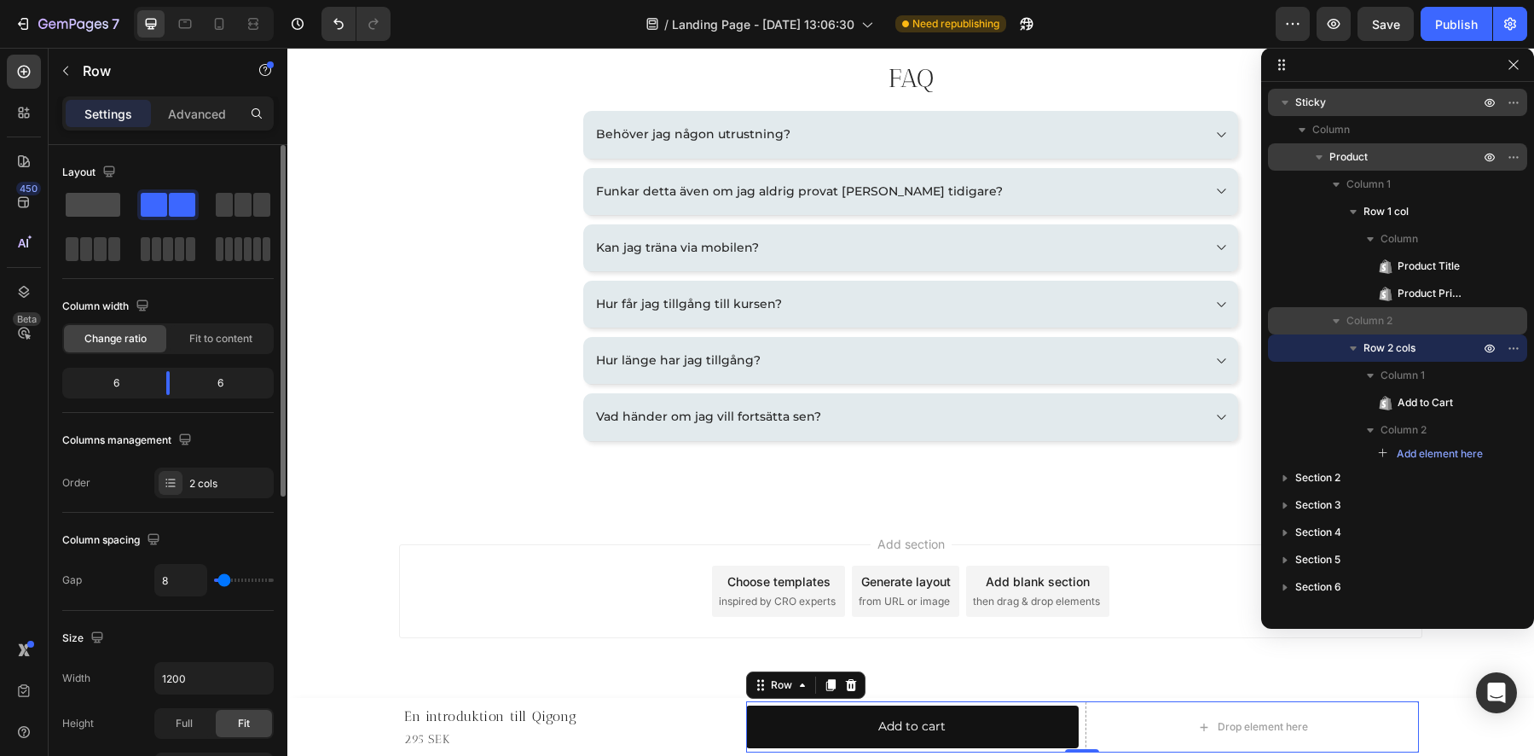
click at [113, 210] on span at bounding box center [93, 205] width 55 height 24
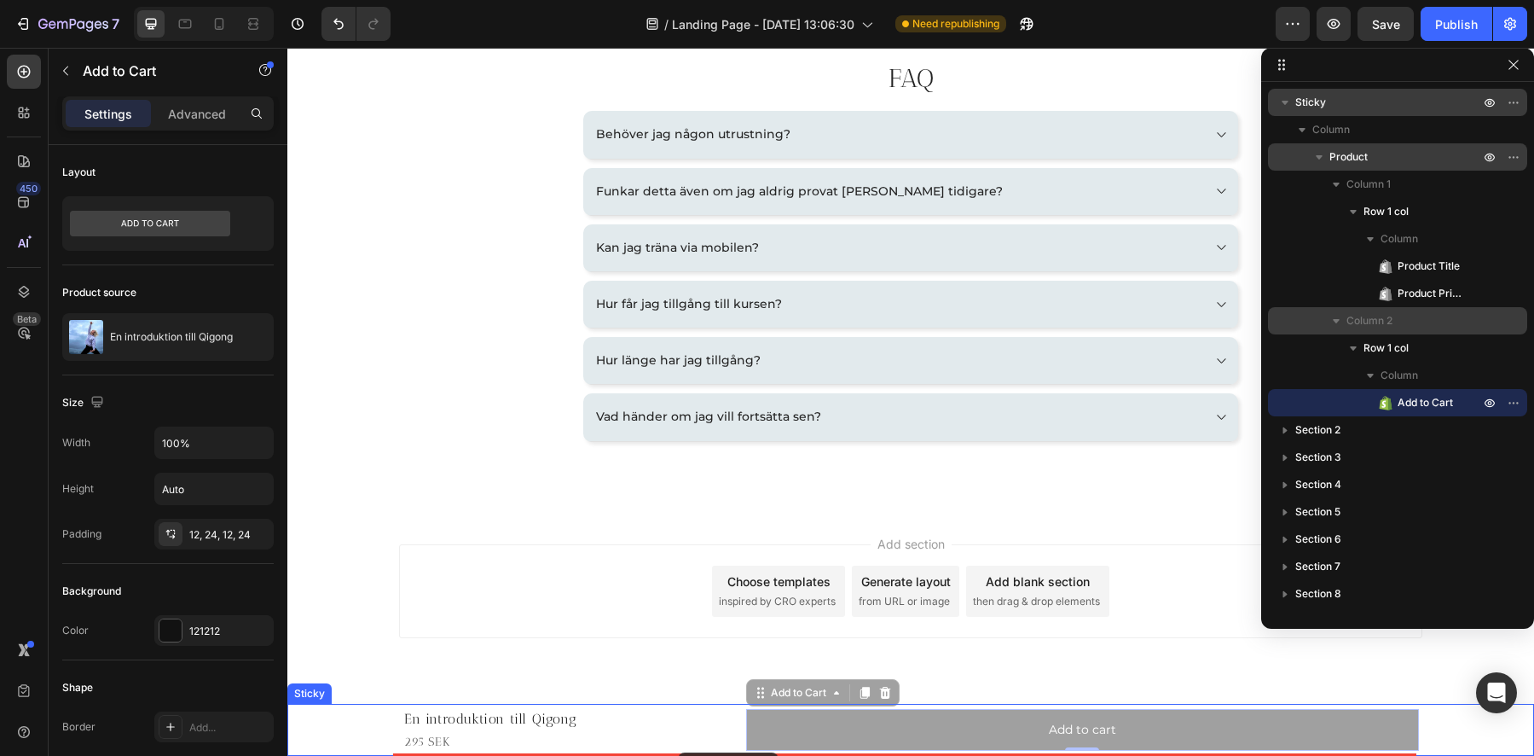
drag, startPoint x: 994, startPoint y: 738, endPoint x: 682, endPoint y: 748, distance: 312.3
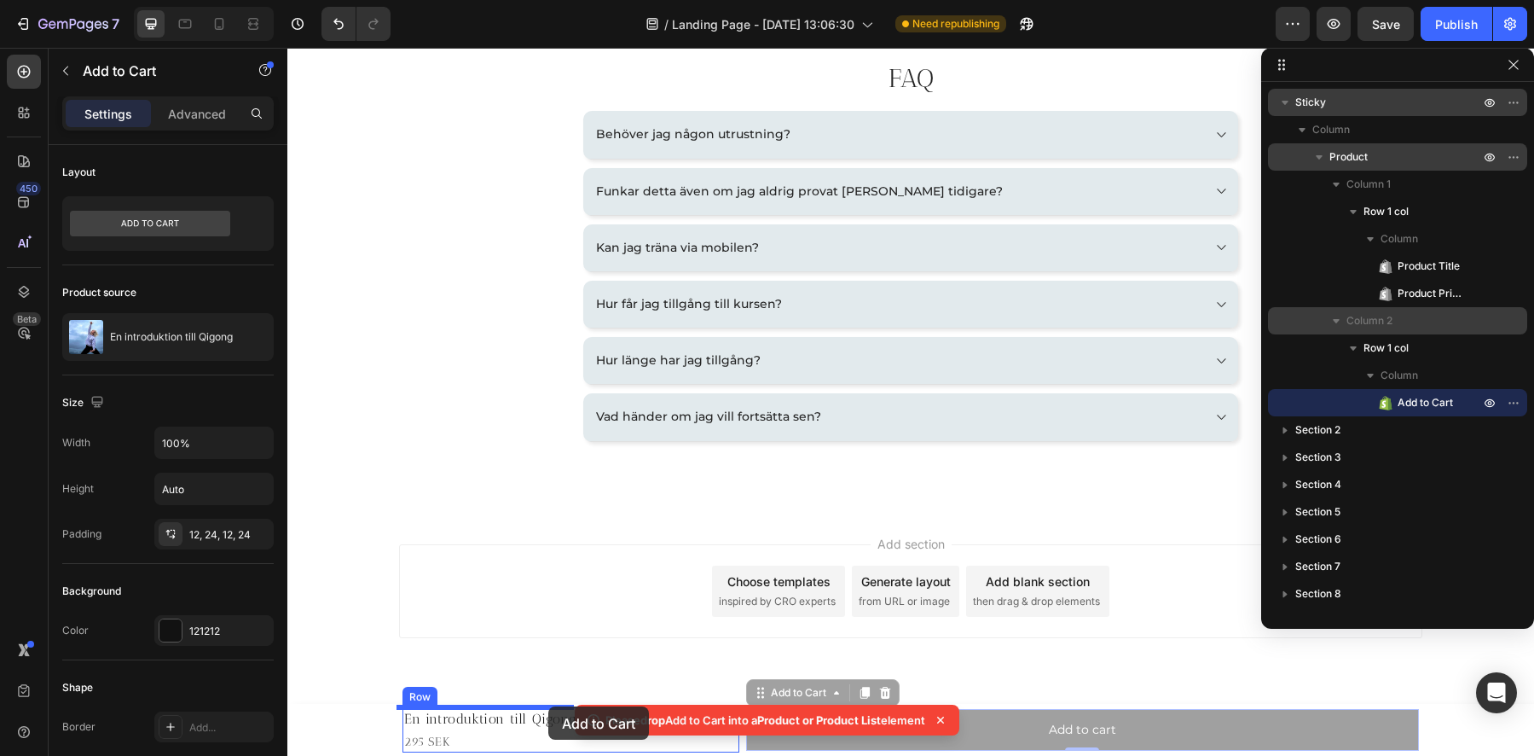
drag, startPoint x: 753, startPoint y: 688, endPoint x: 548, endPoint y: 707, distance: 205.5
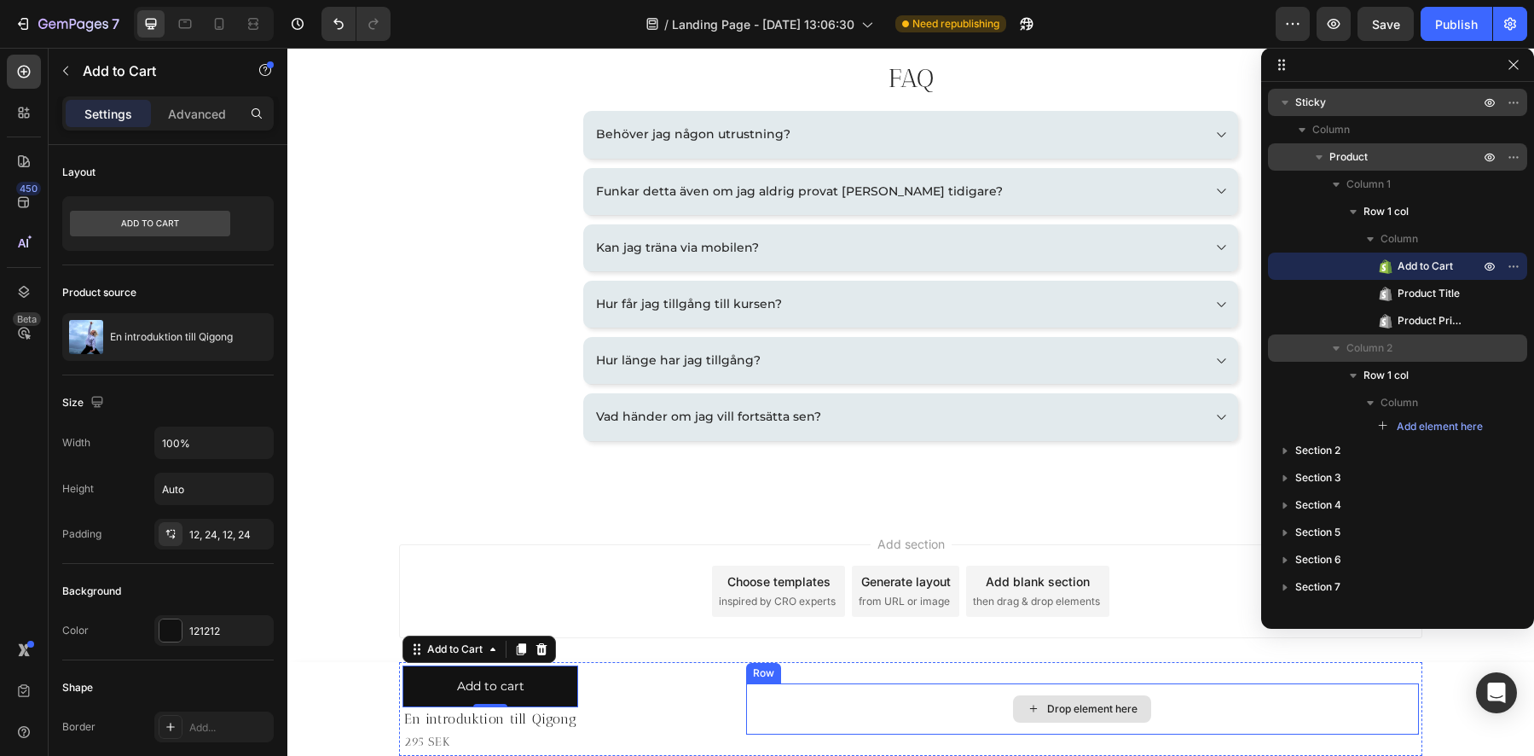
click at [880, 716] on div "Drop element here" at bounding box center [1082, 708] width 673 height 51
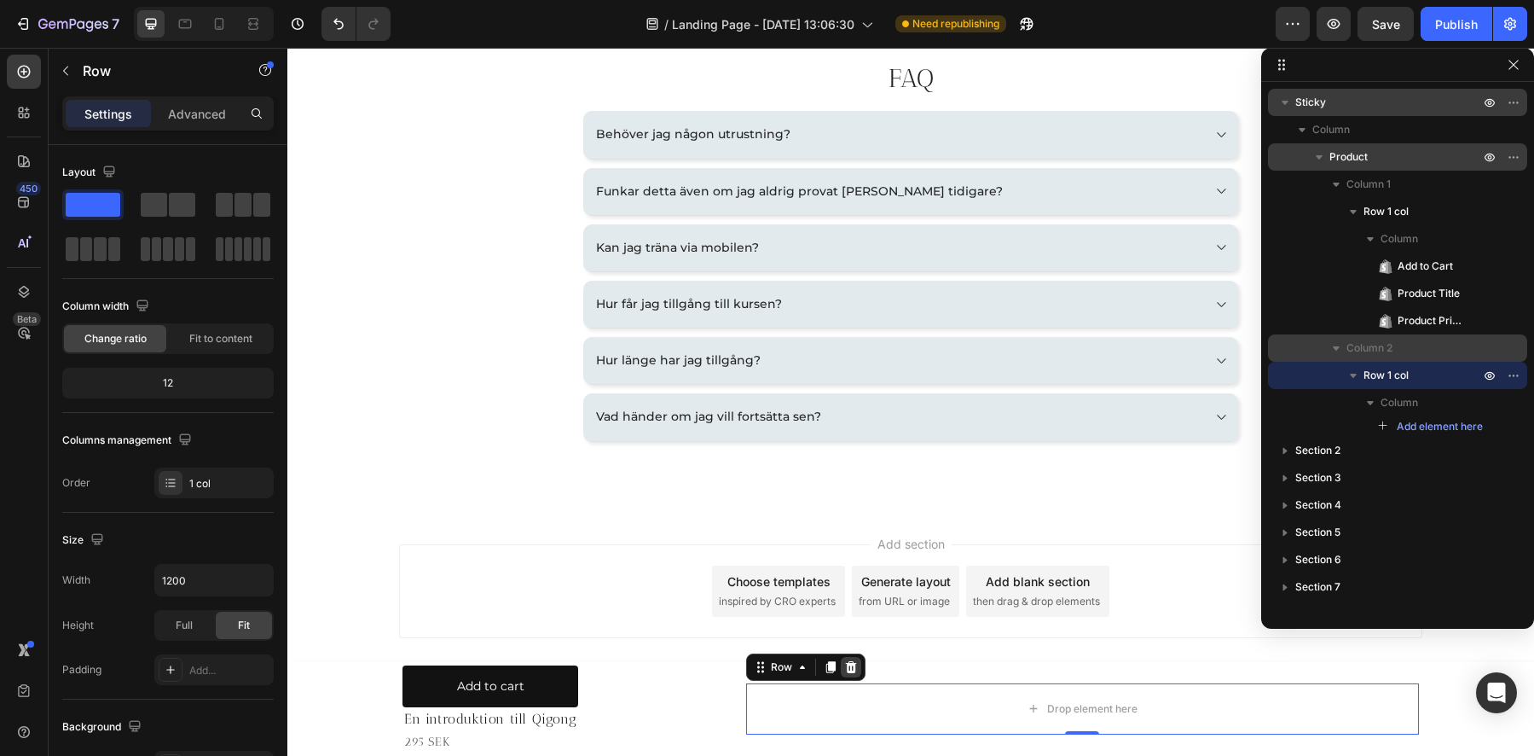
click at [844, 666] on icon at bounding box center [851, 667] width 14 height 14
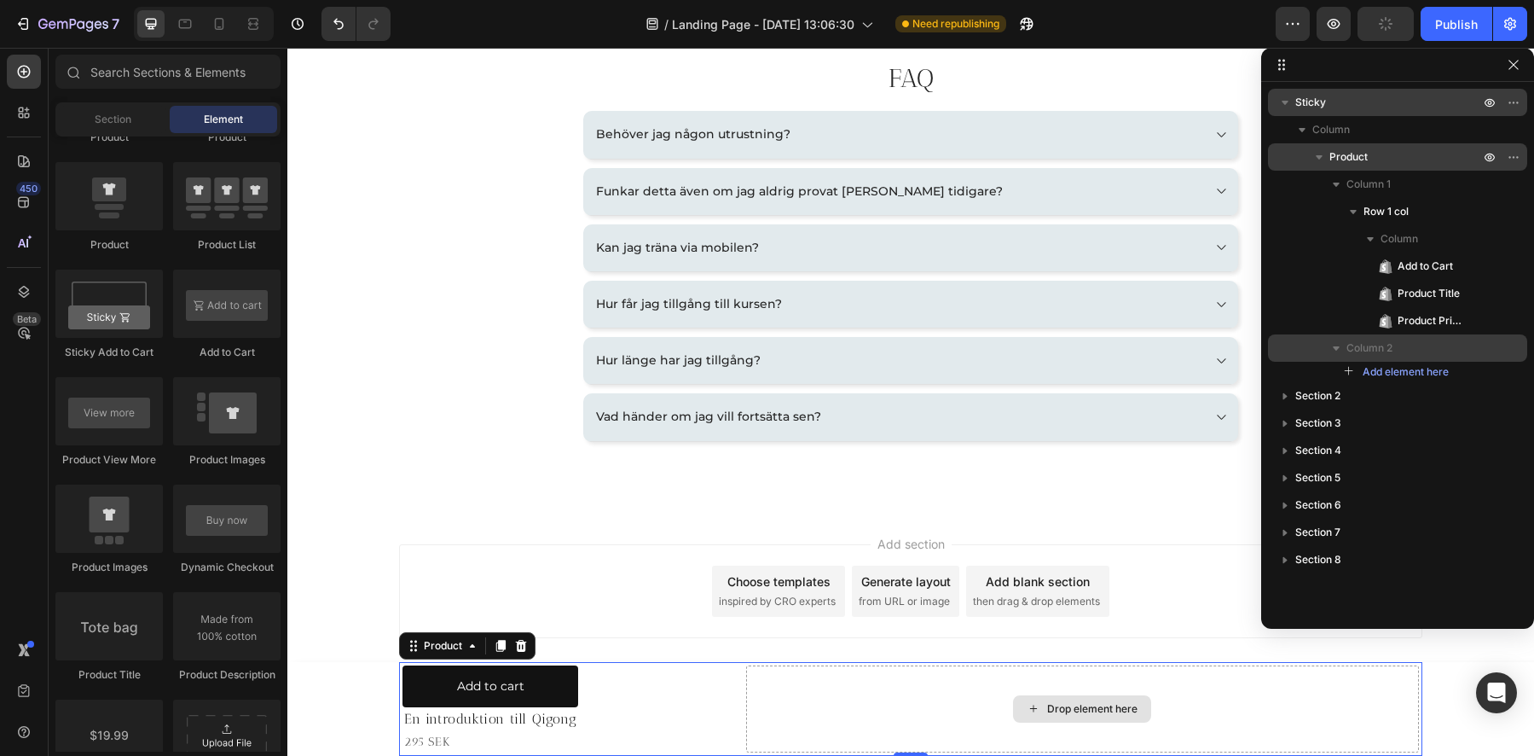
click at [783, 694] on div "Drop element here" at bounding box center [1082, 708] width 673 height 87
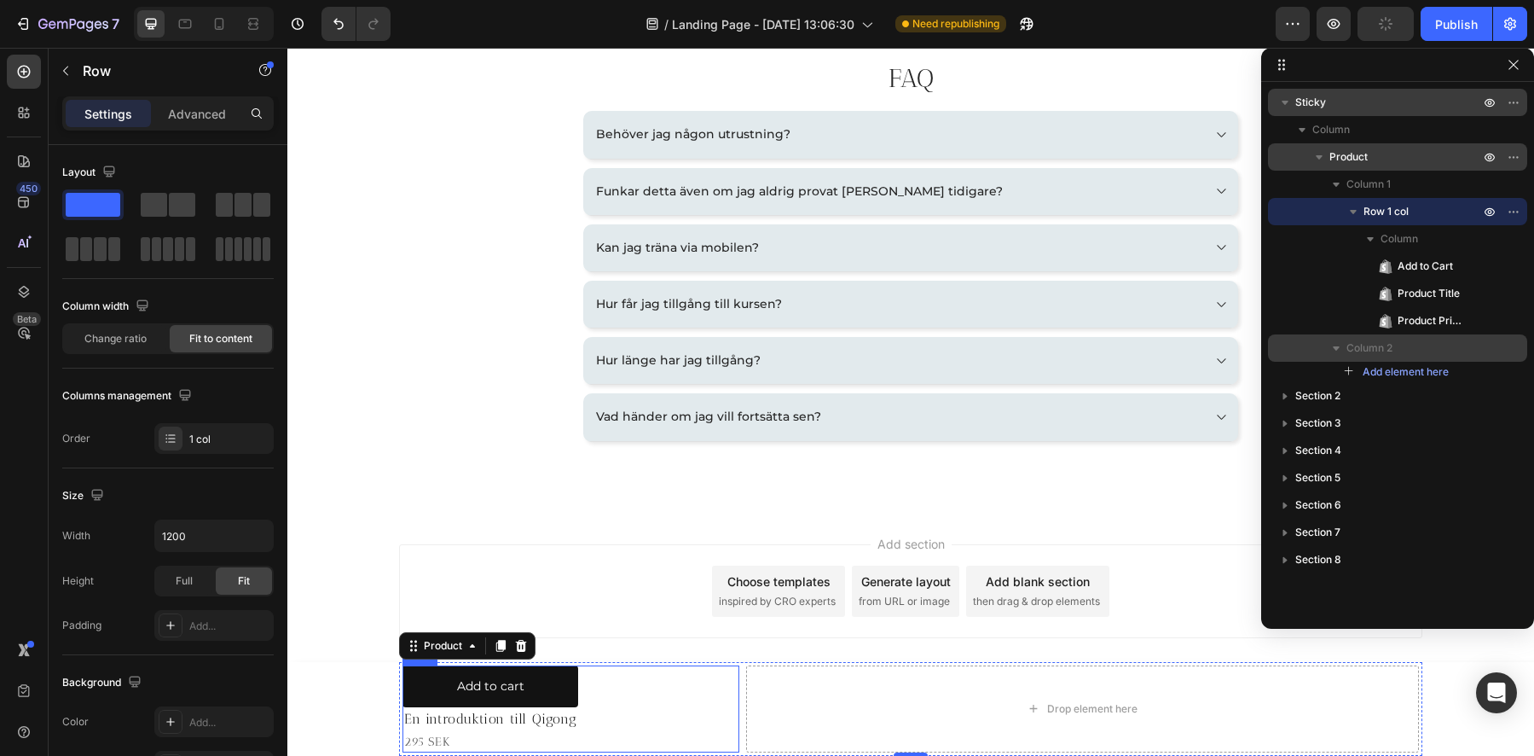
click at [694, 697] on div "Add to cart Add to Cart En introduktion till Qigong Product Title 295 SEK Produ…" at bounding box center [571, 708] width 337 height 87
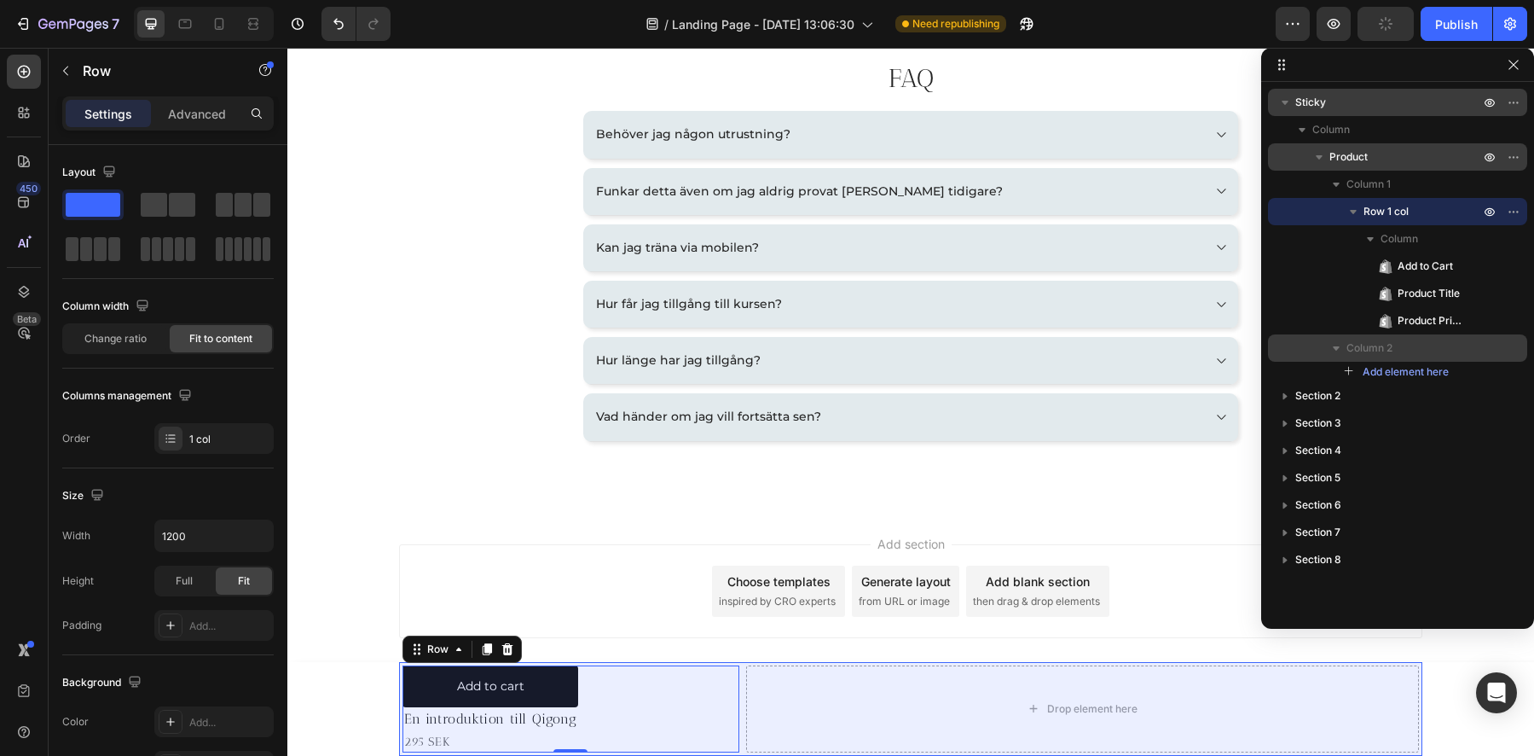
click at [1355, 159] on span "Product" at bounding box center [1349, 156] width 38 height 17
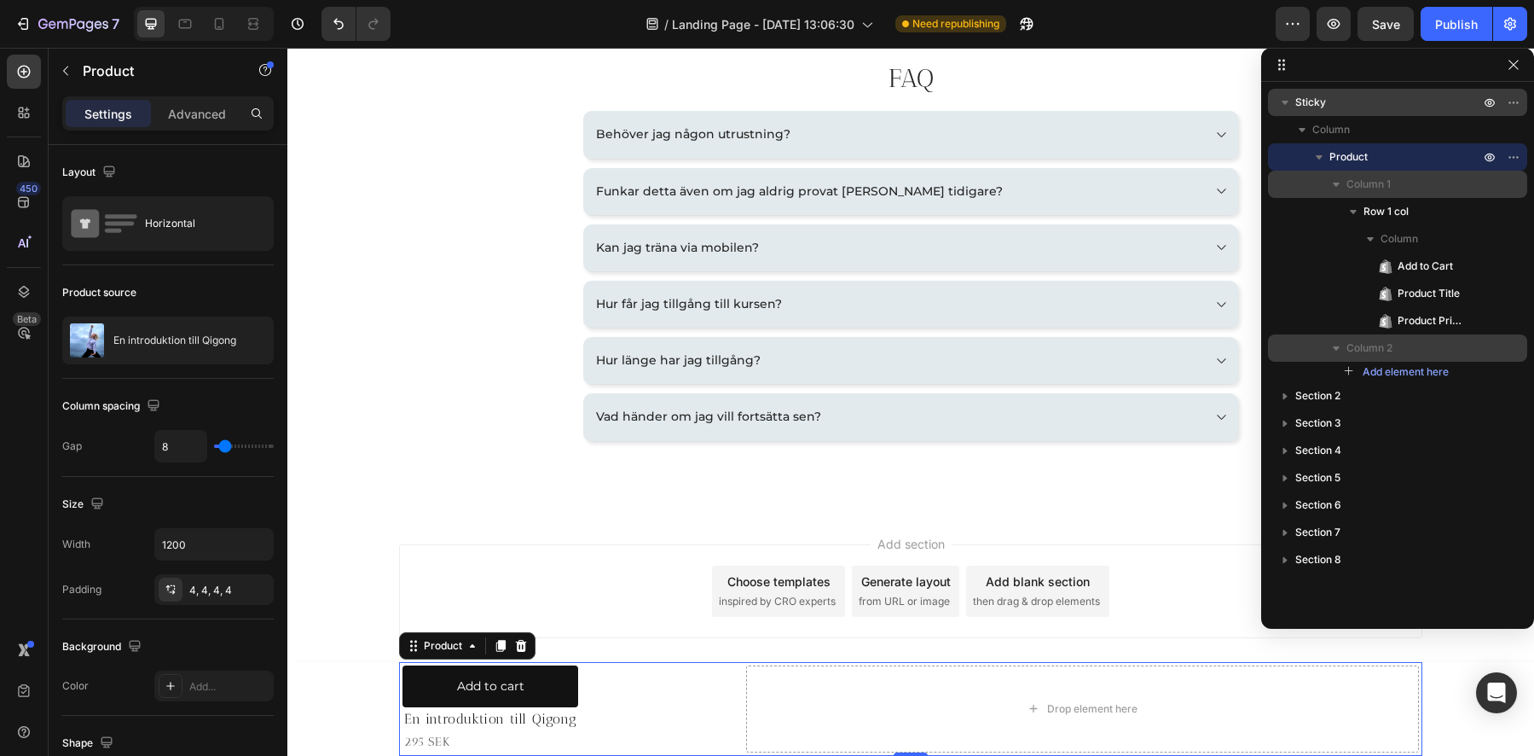
click at [1360, 177] on span "Column 1" at bounding box center [1369, 184] width 44 height 17
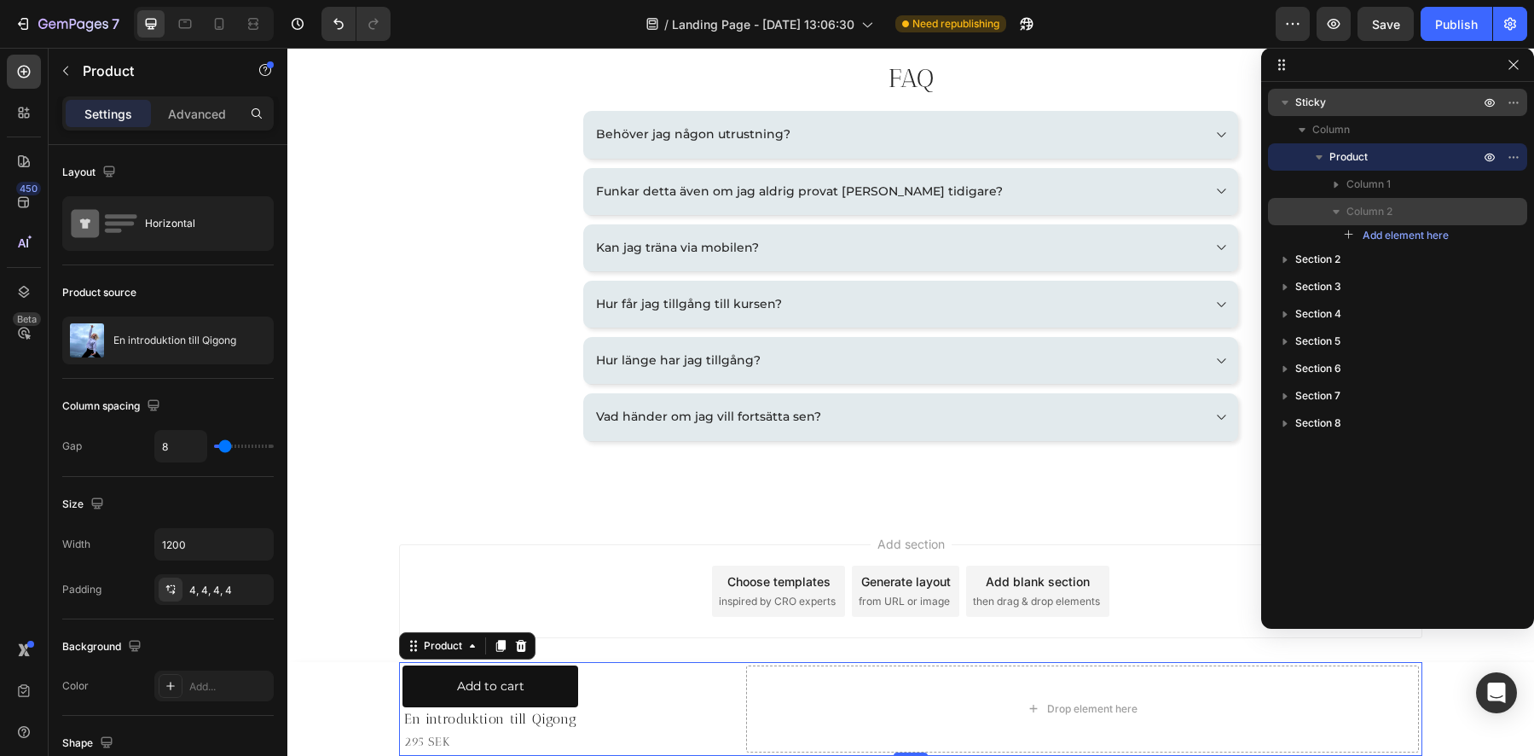
click at [1351, 208] on span "Column 2" at bounding box center [1370, 211] width 46 height 17
click at [1517, 159] on icon "button" at bounding box center [1514, 157] width 14 height 14
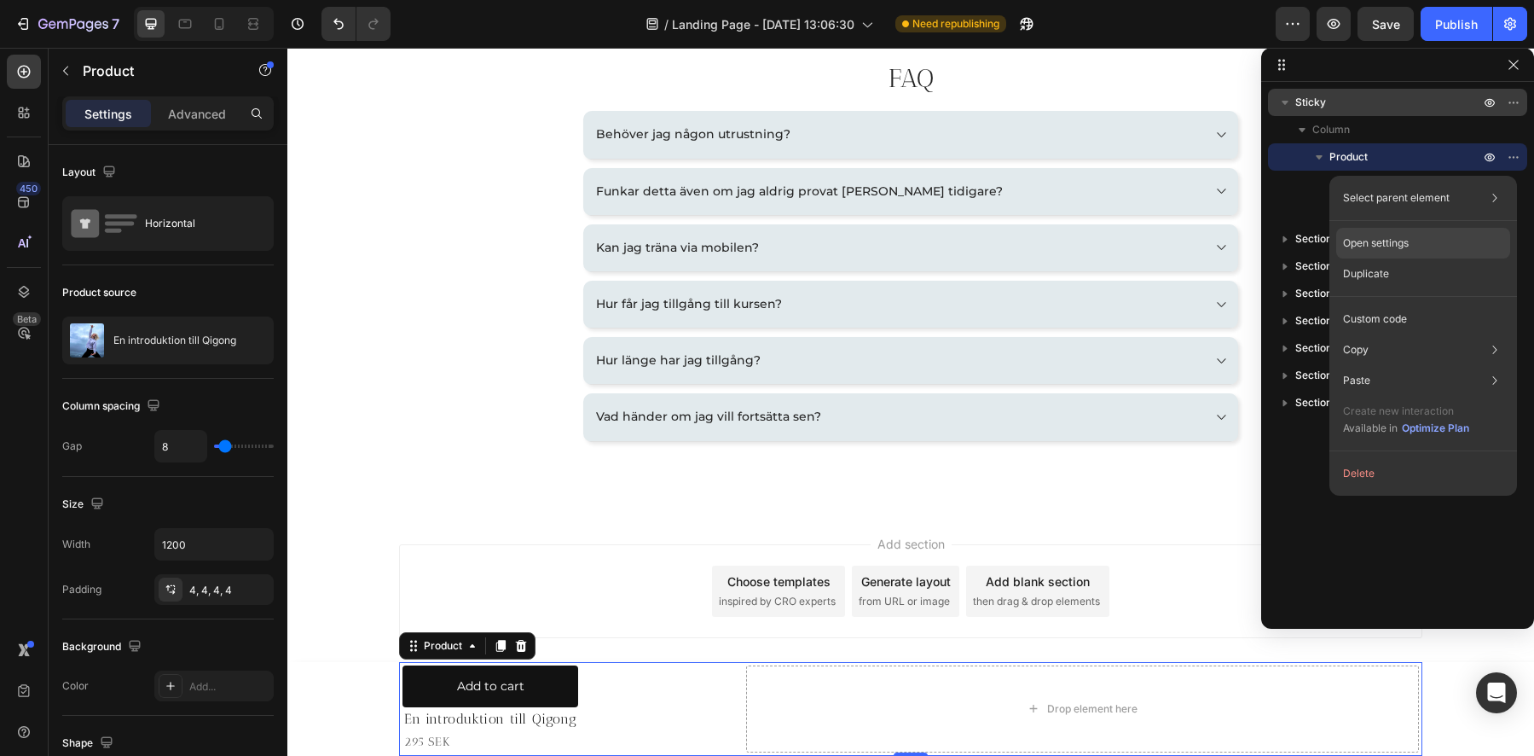
click at [1387, 242] on p "Open settings" at bounding box center [1376, 242] width 66 height 15
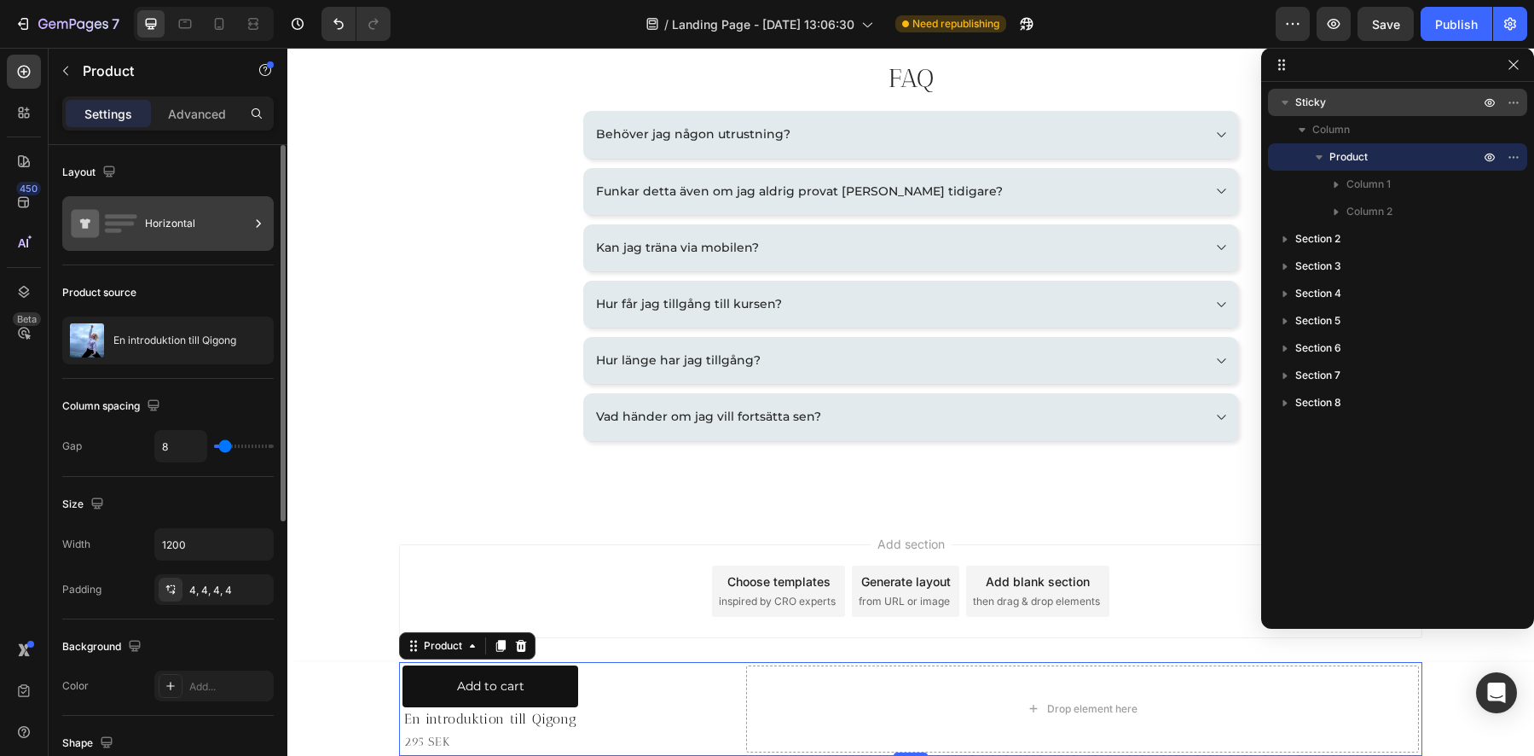
click at [106, 220] on icon at bounding box center [104, 223] width 68 height 39
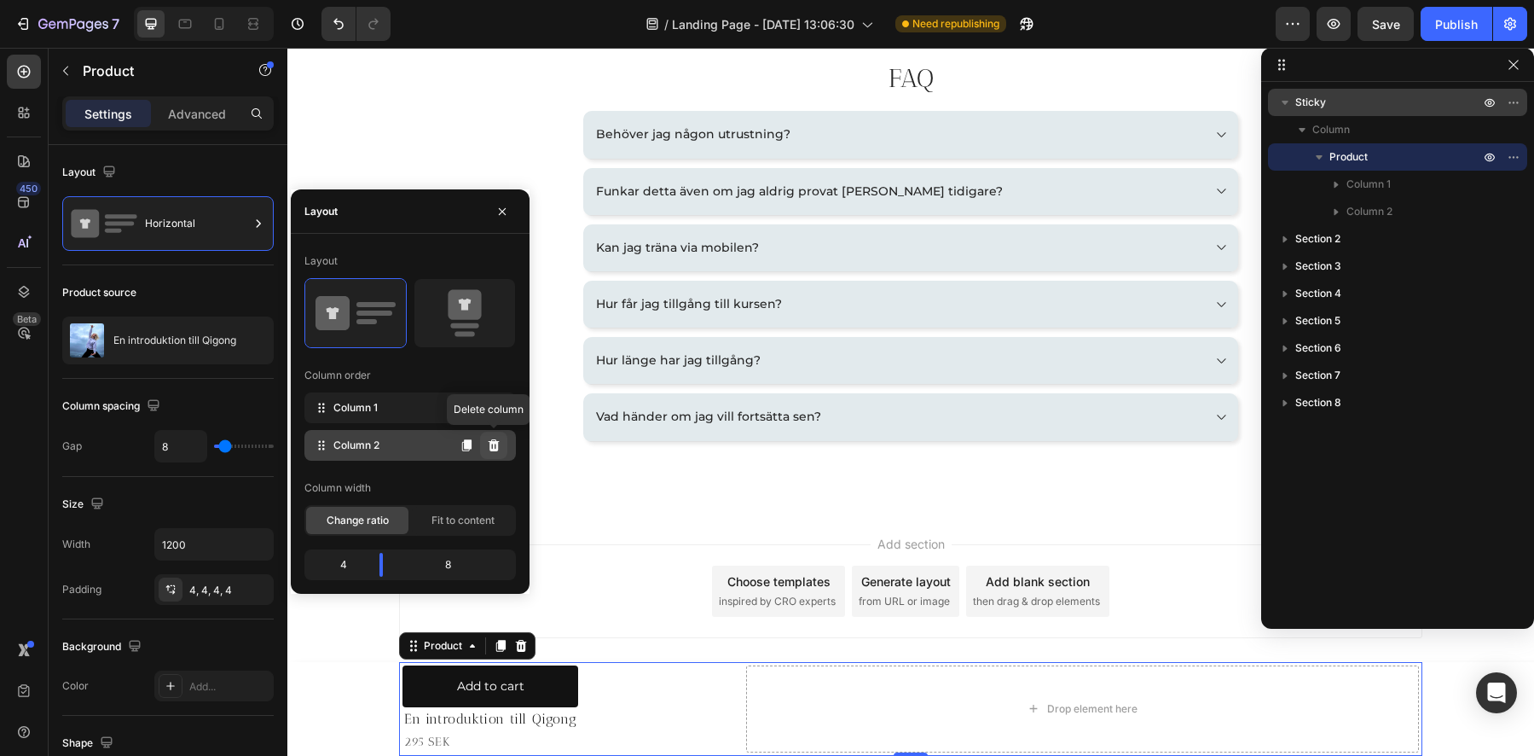
click at [499, 445] on icon at bounding box center [494, 445] width 14 height 14
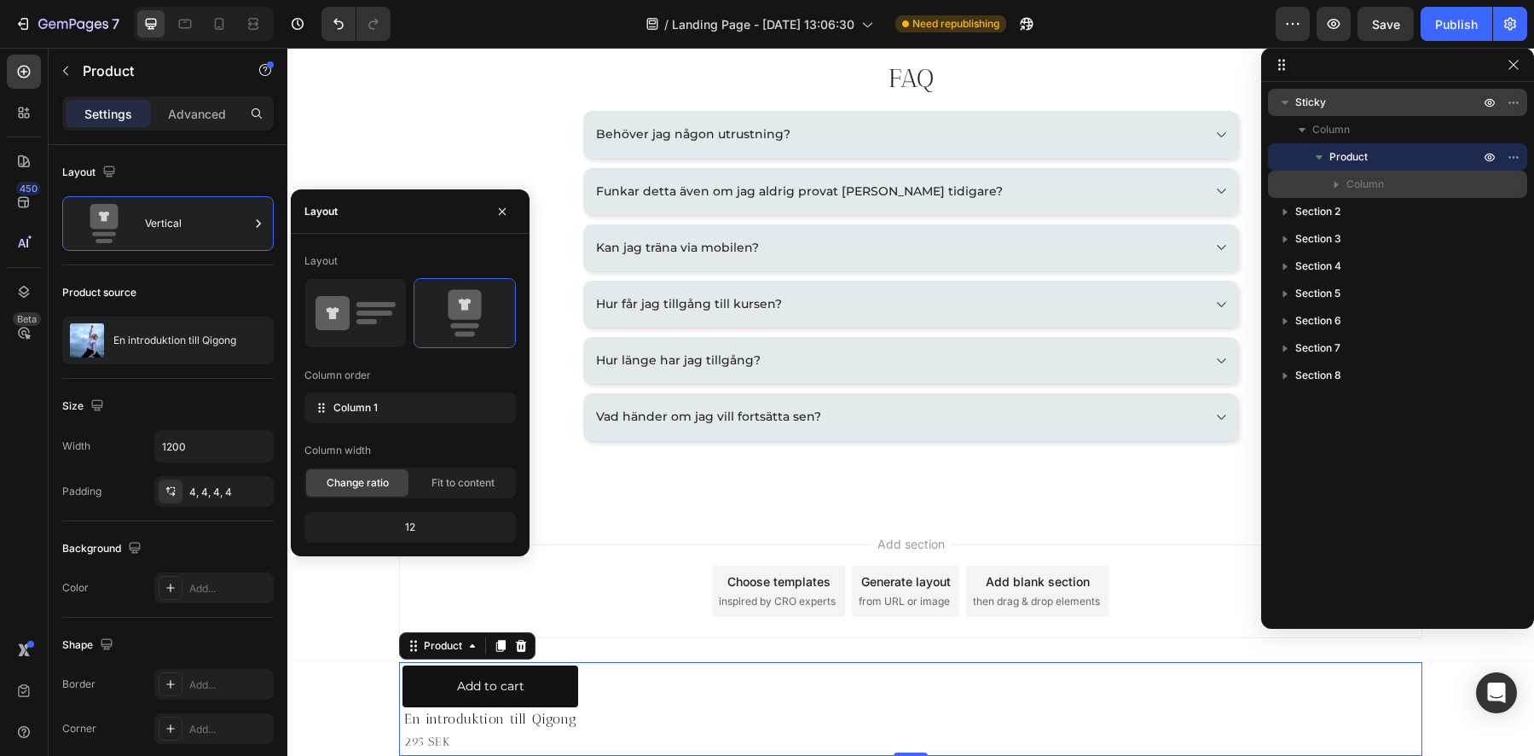
click at [1345, 183] on button "button" at bounding box center [1336, 184] width 20 height 20
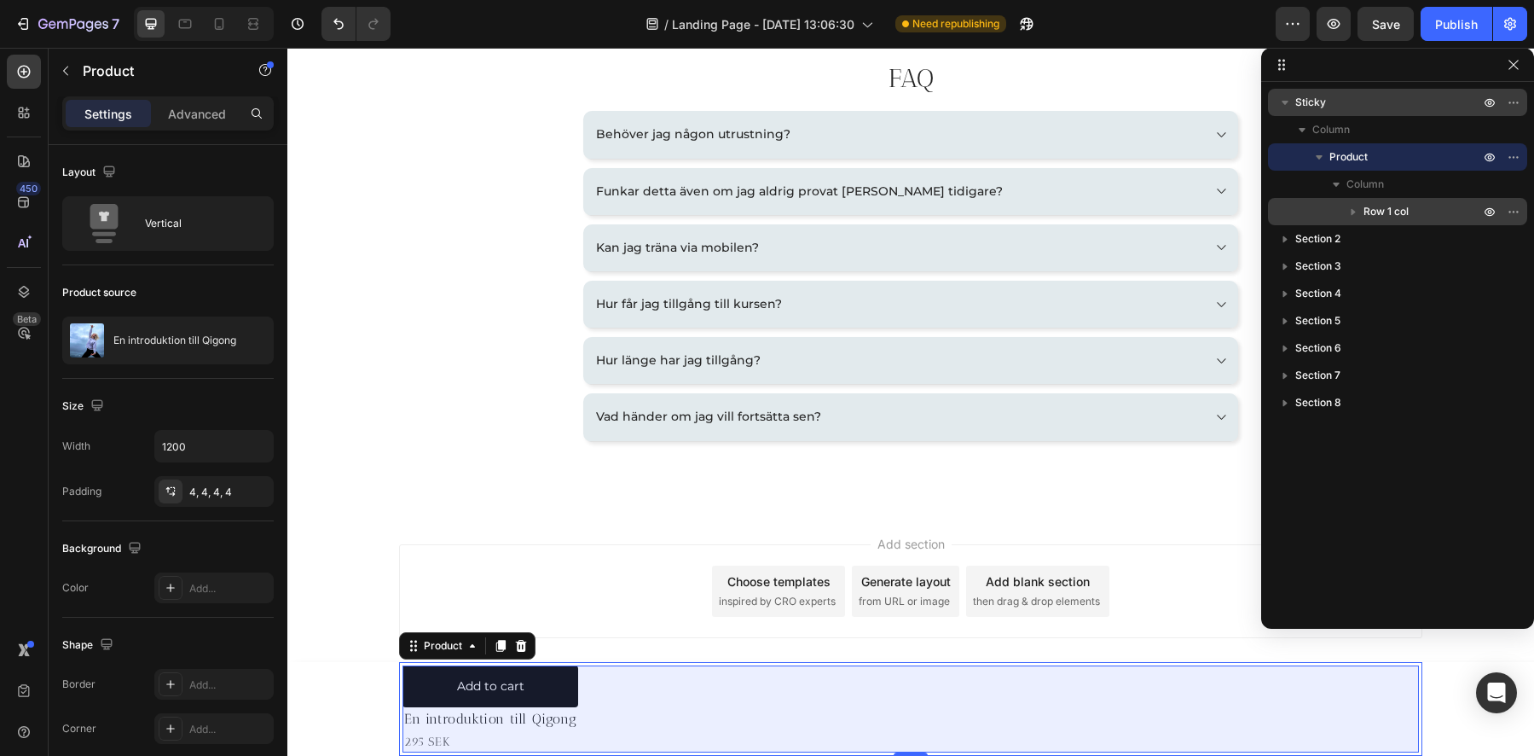
click at [1365, 215] on span "Row 1 col" at bounding box center [1386, 211] width 45 height 17
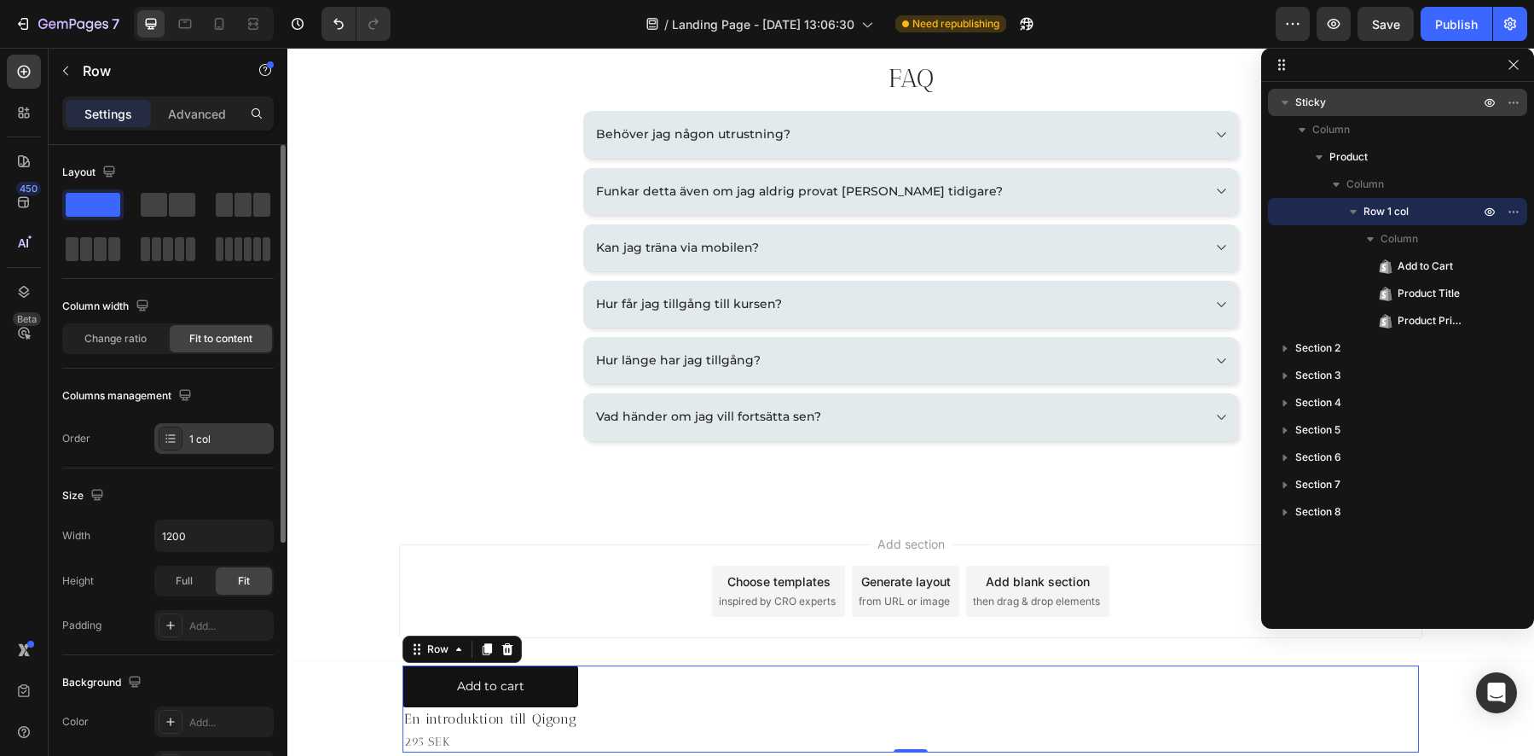
click at [196, 446] on div "1 col" at bounding box center [213, 438] width 119 height 31
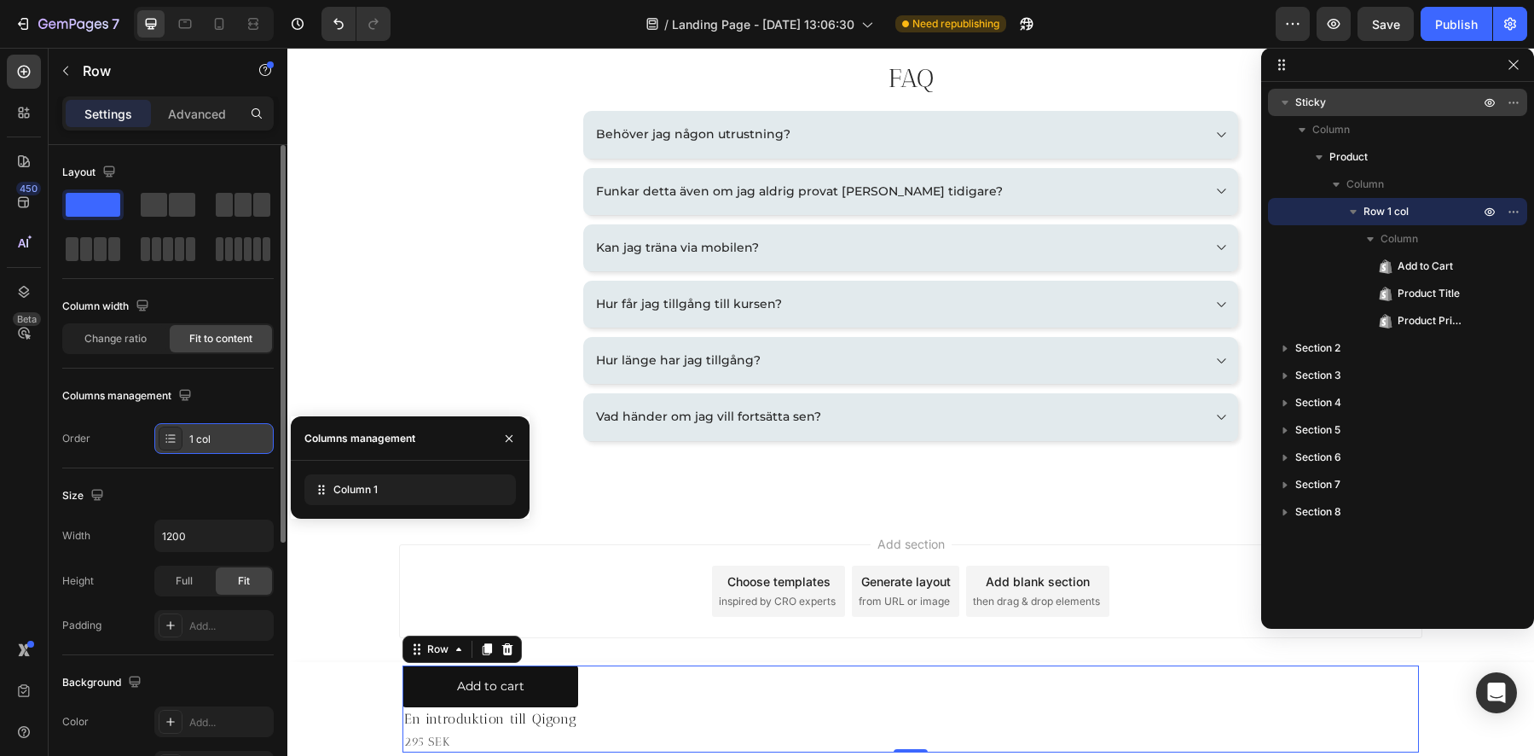
click at [196, 446] on div "1 col" at bounding box center [213, 438] width 119 height 31
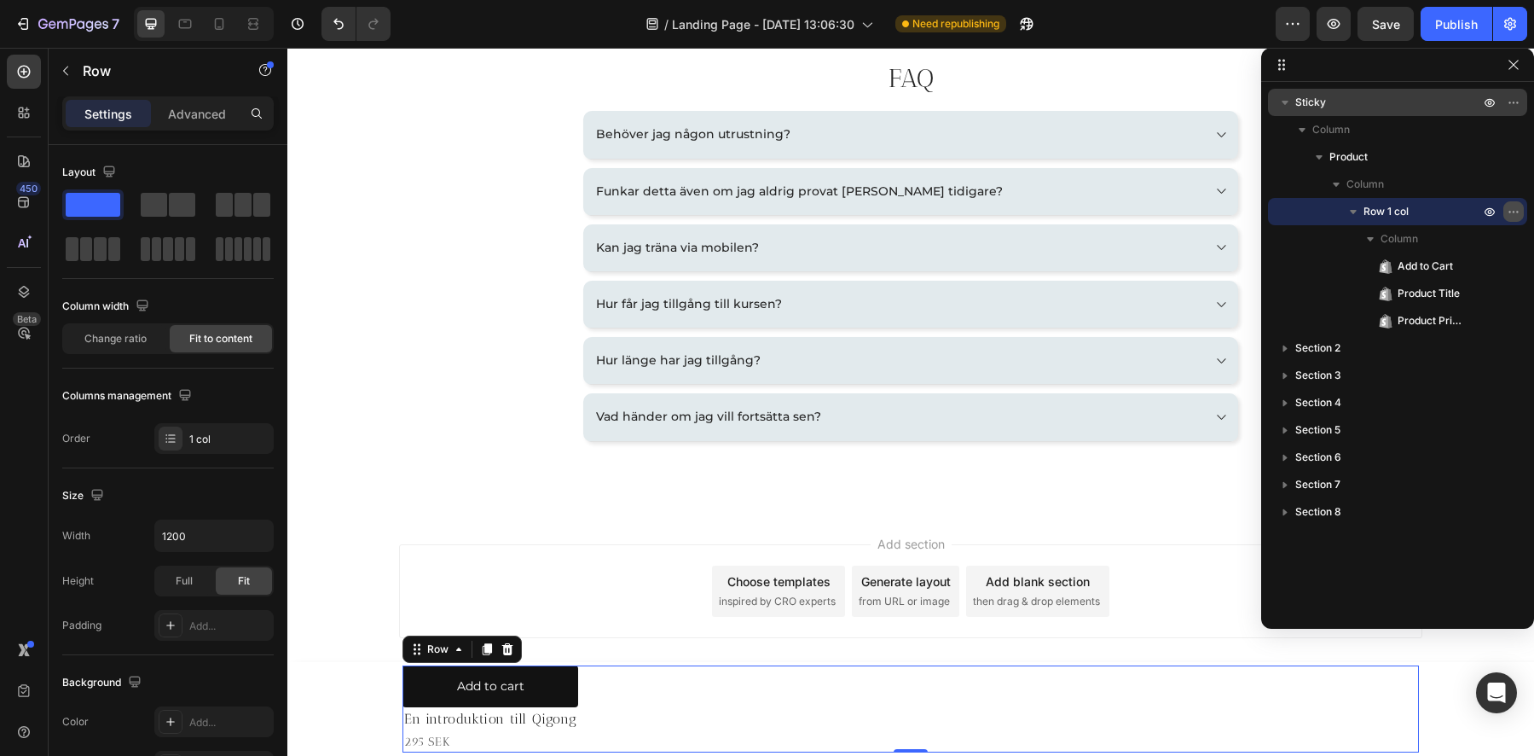
click at [1517, 211] on icon "button" at bounding box center [1514, 212] width 14 height 14
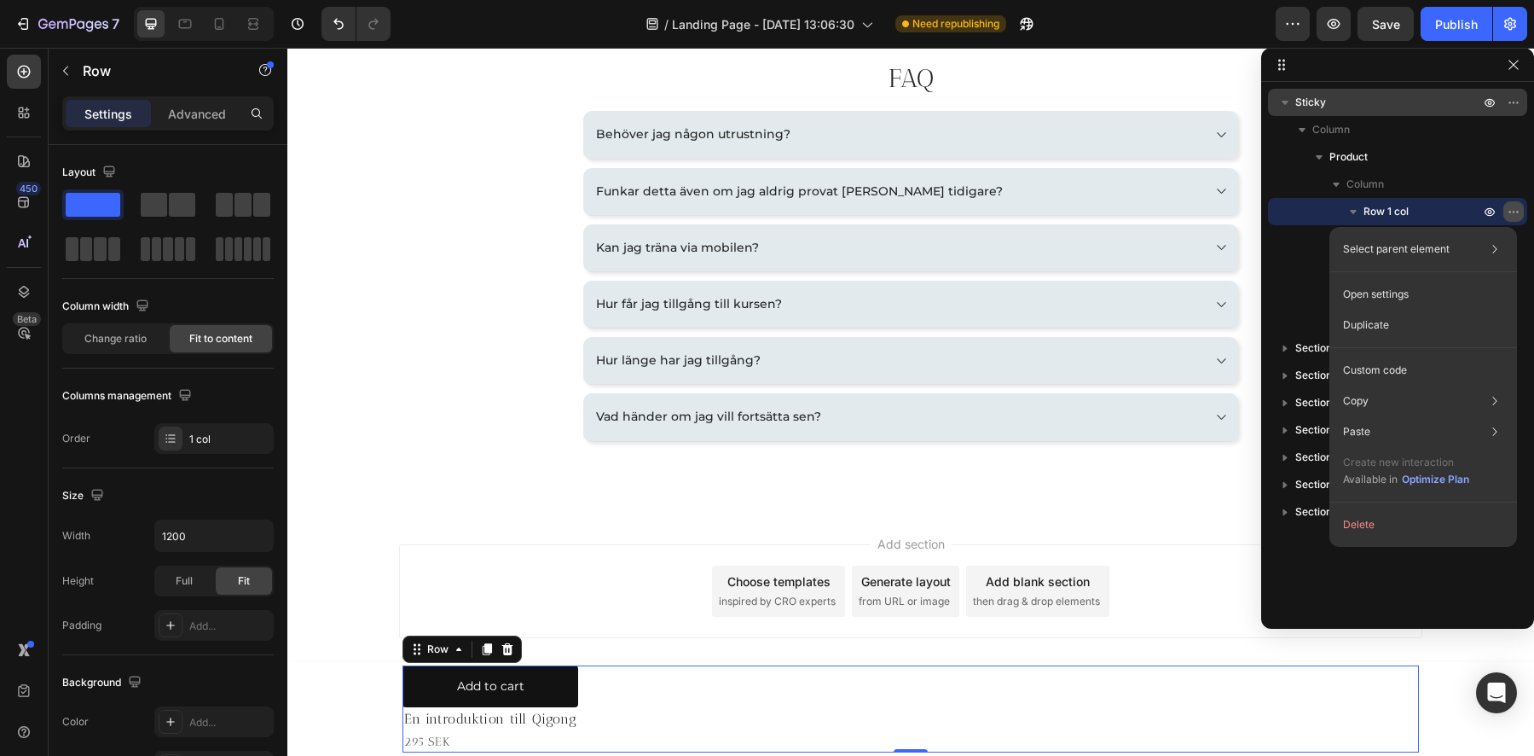
click at [1516, 210] on icon "button" at bounding box center [1514, 212] width 14 height 14
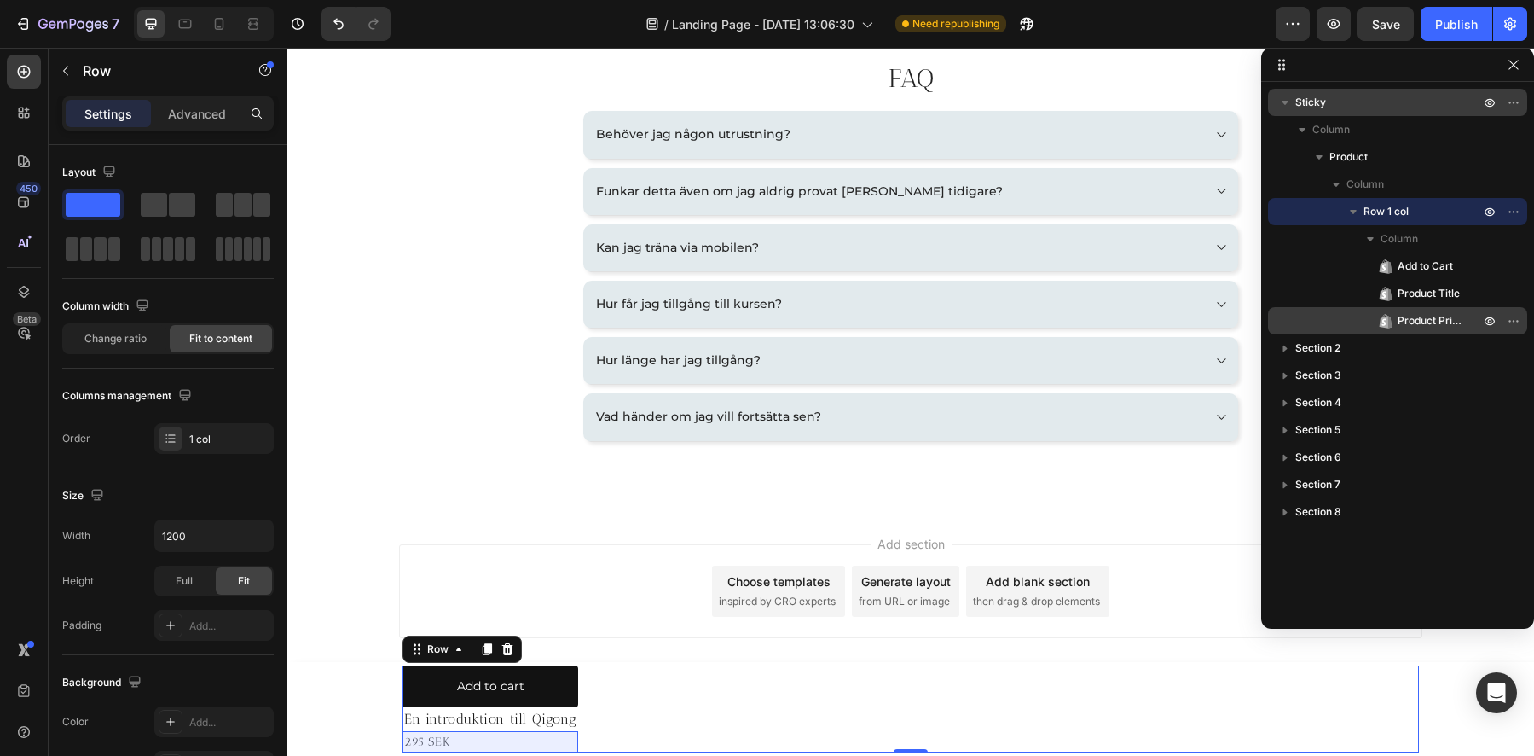
drag, startPoint x: 1412, startPoint y: 263, endPoint x: 1410, endPoint y: 328, distance: 65.7
click at [1410, 328] on div "Add to Cart Product Title Product Price" at bounding box center [1397, 293] width 259 height 82
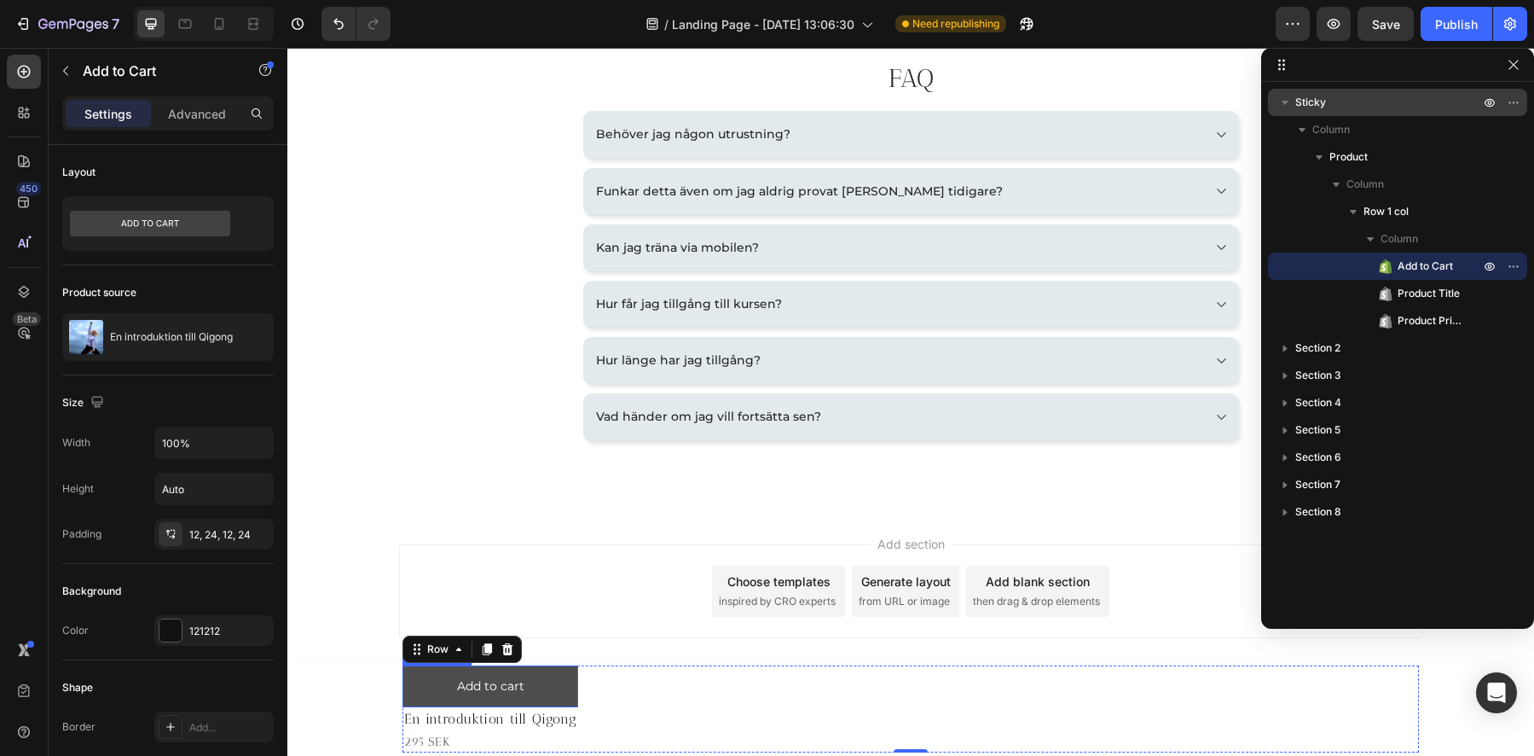
click at [436, 682] on button "Add to cart" at bounding box center [491, 686] width 176 height 42
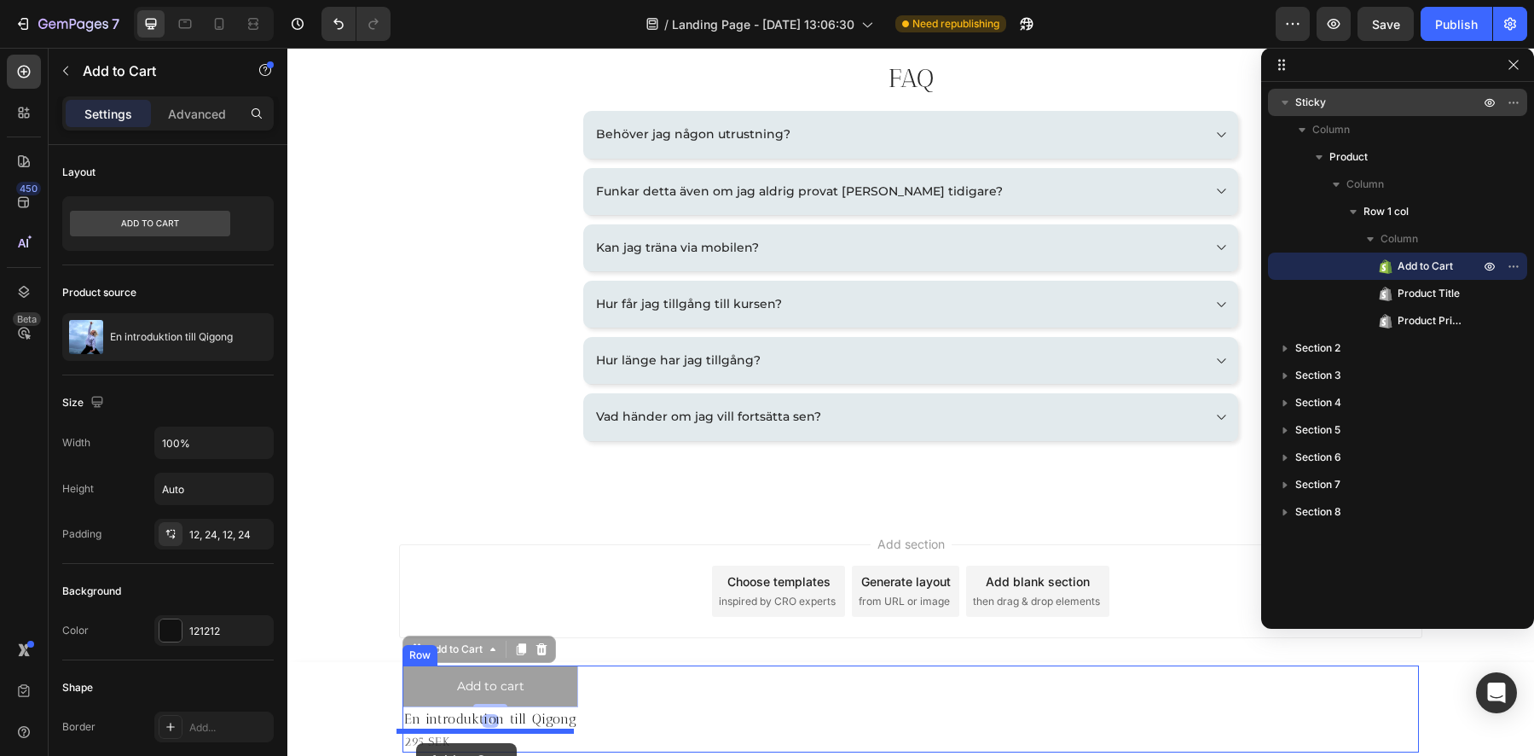
drag, startPoint x: 412, startPoint y: 656, endPoint x: 416, endPoint y: 743, distance: 87.1
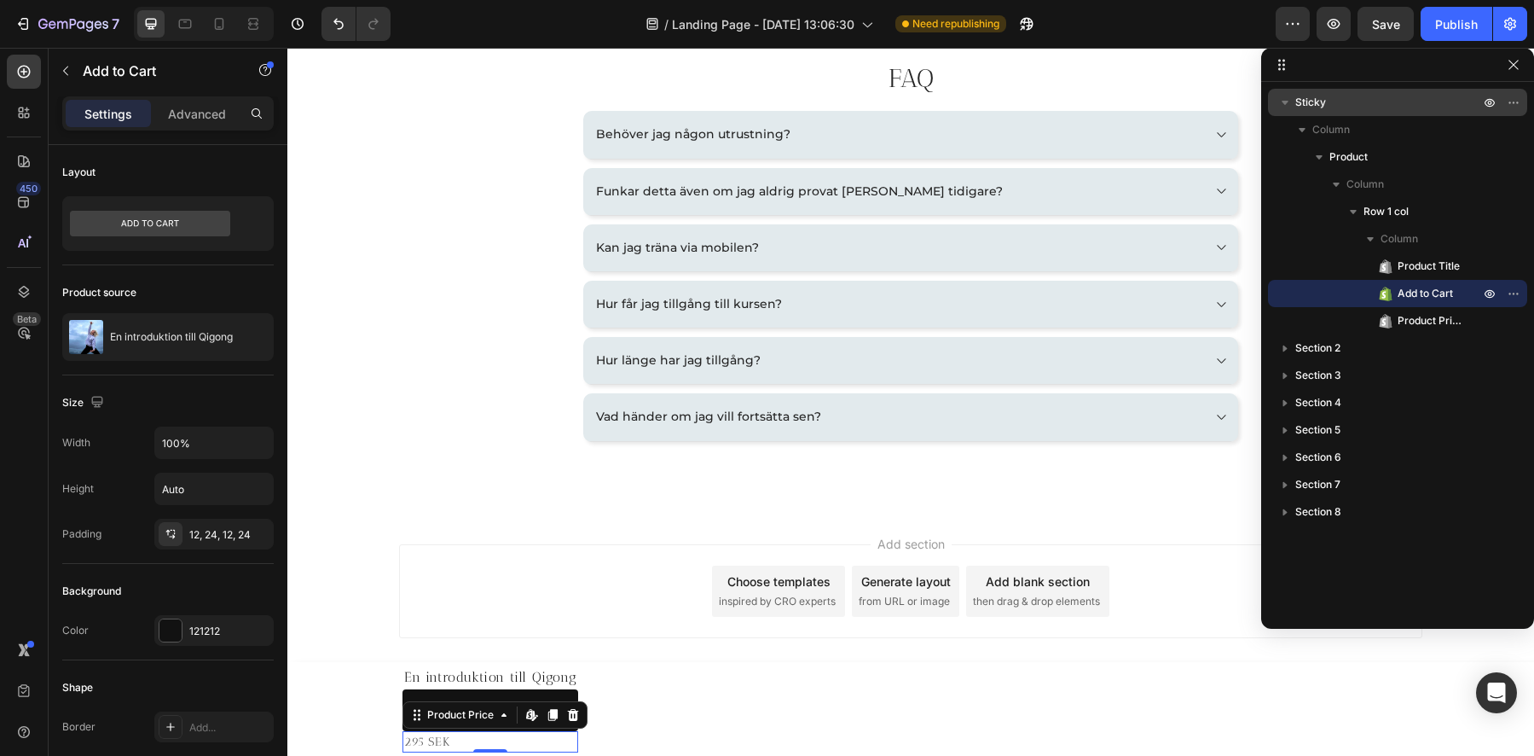
click at [413, 738] on div "295 SEK" at bounding box center [491, 741] width 176 height 21
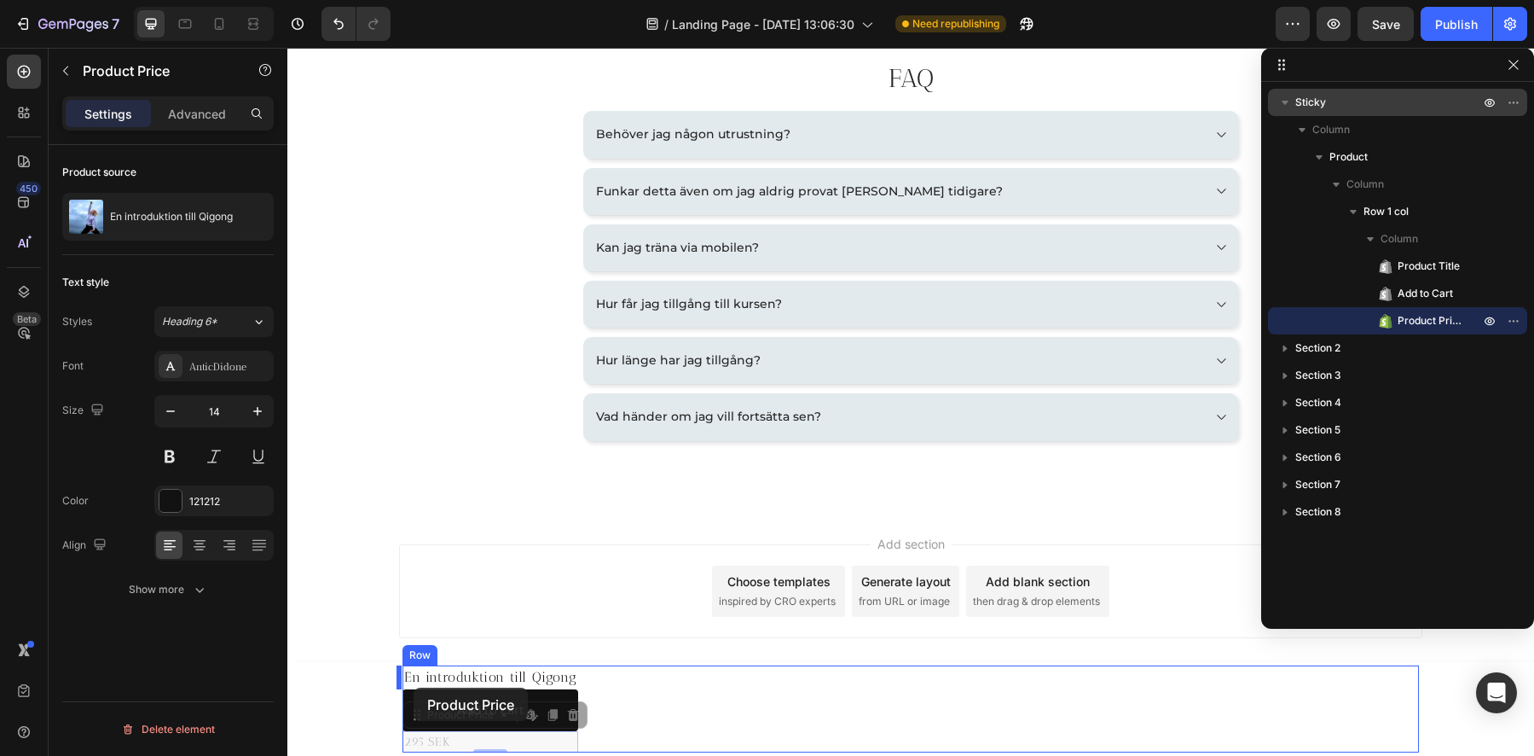
drag, startPoint x: 408, startPoint y: 720, endPoint x: 414, endPoint y: 687, distance: 33.0
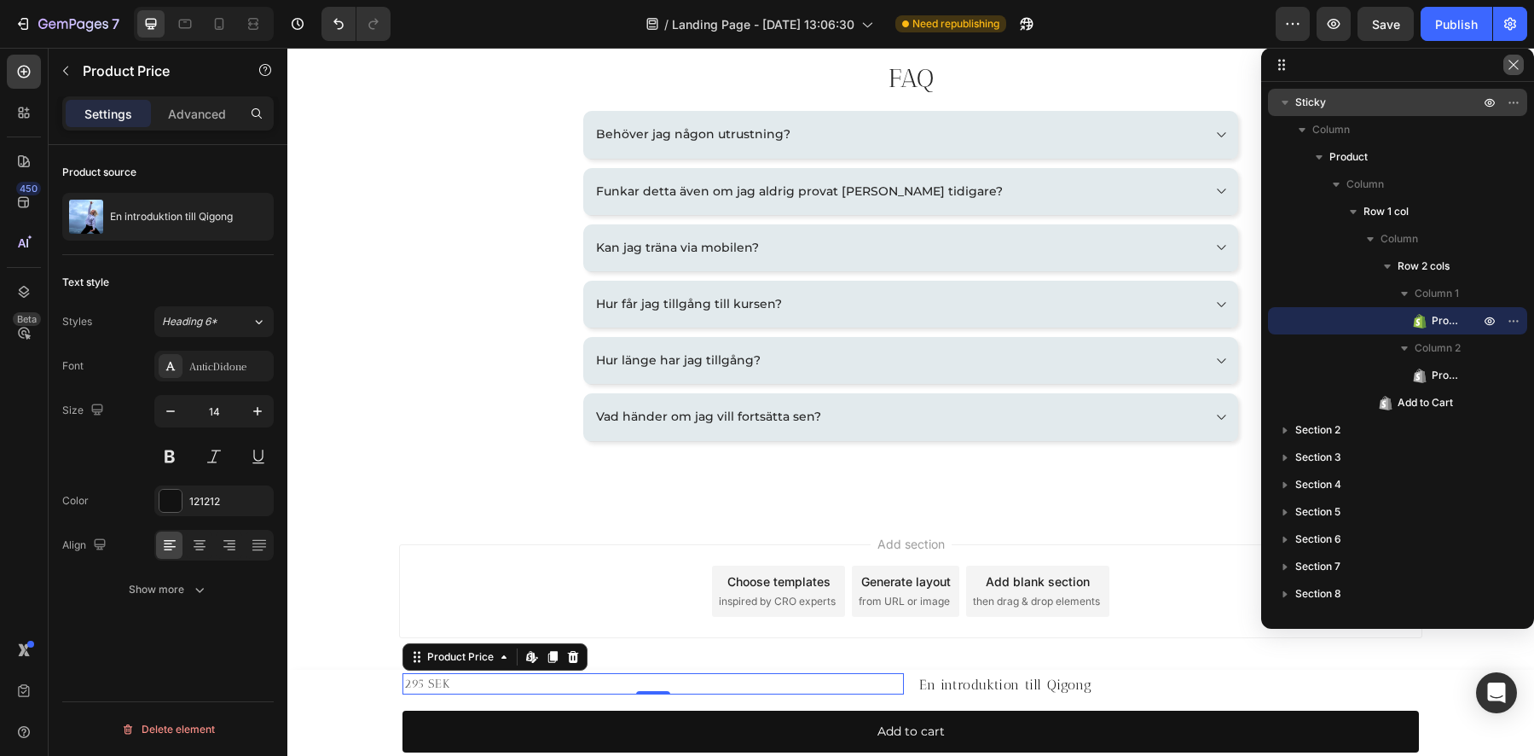
click at [1513, 70] on icon "button" at bounding box center [1514, 65] width 14 height 14
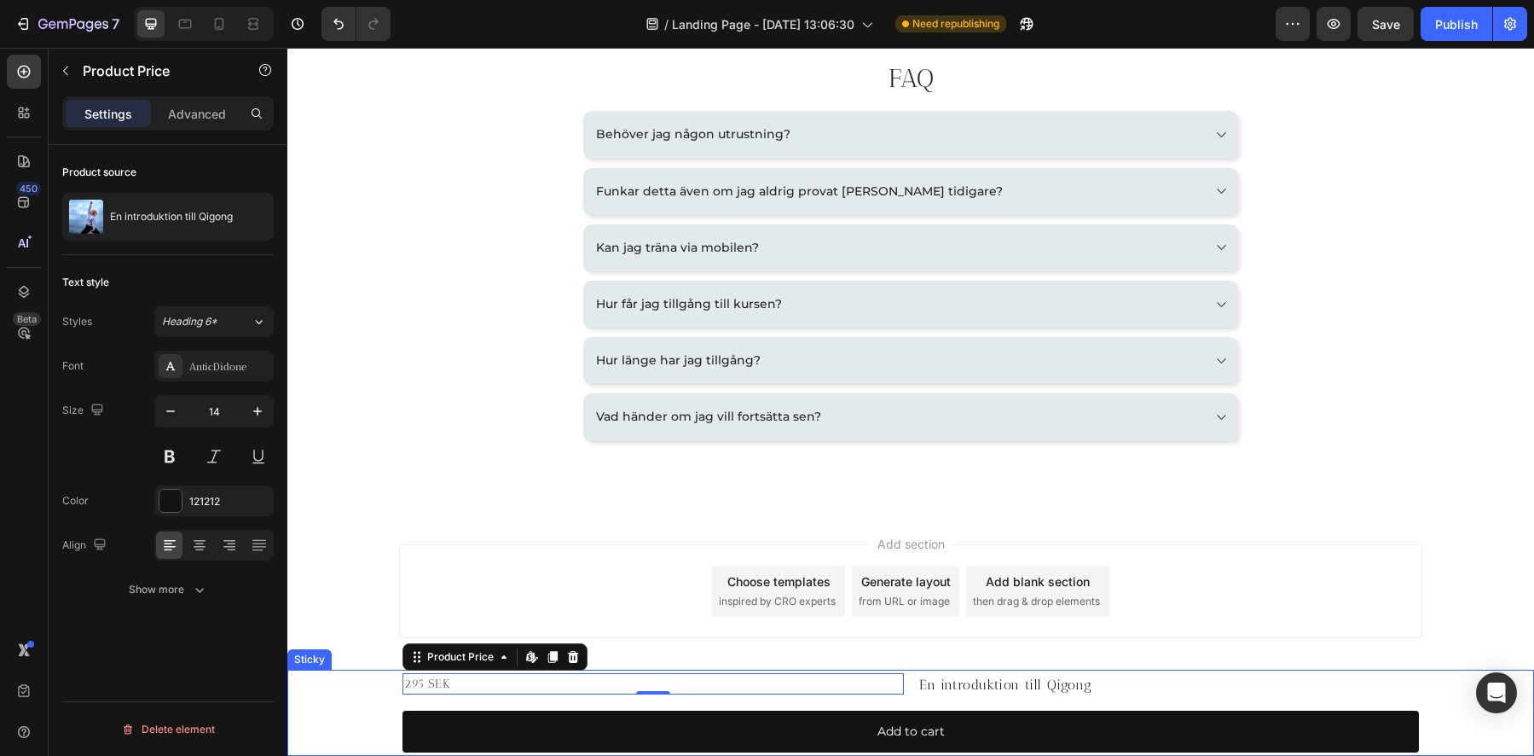
click at [342, 717] on div "295 SEK Product Price Edit content in Shopify 0 Product Price Edit content in S…" at bounding box center [910, 712] width 1247 height 86
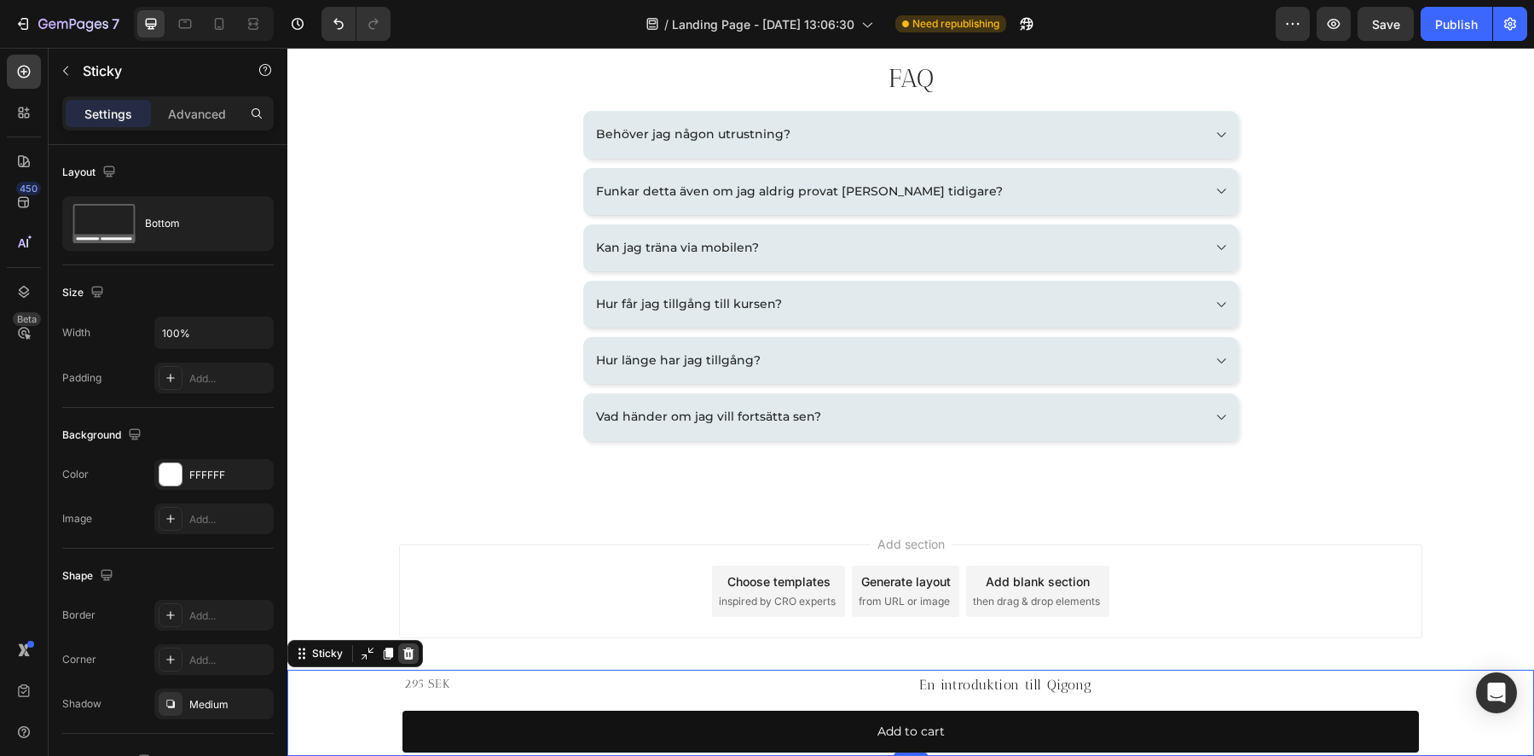
click at [414, 652] on icon at bounding box center [409, 653] width 14 height 14
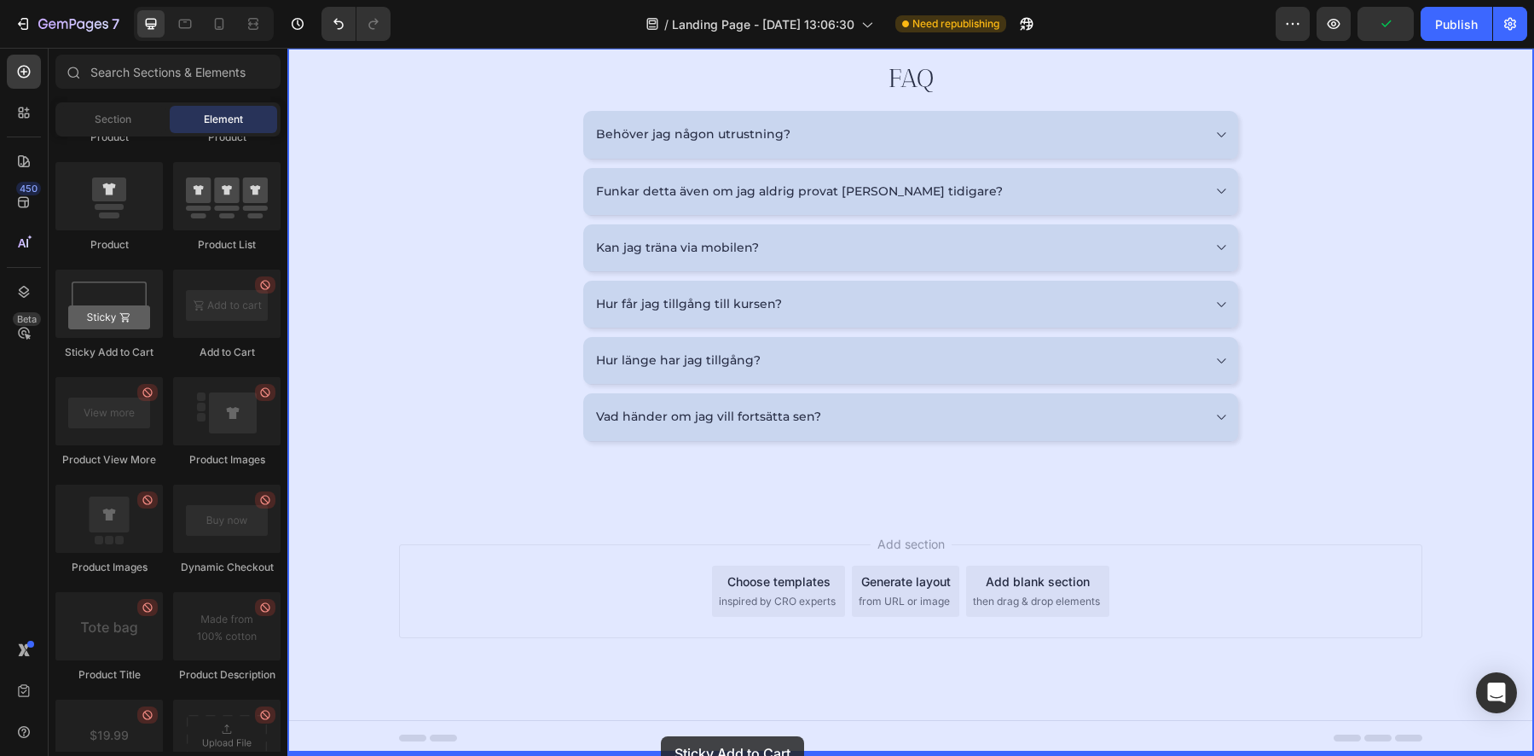
drag, startPoint x: 398, startPoint y: 359, endPoint x: 661, endPoint y: 736, distance: 459.4
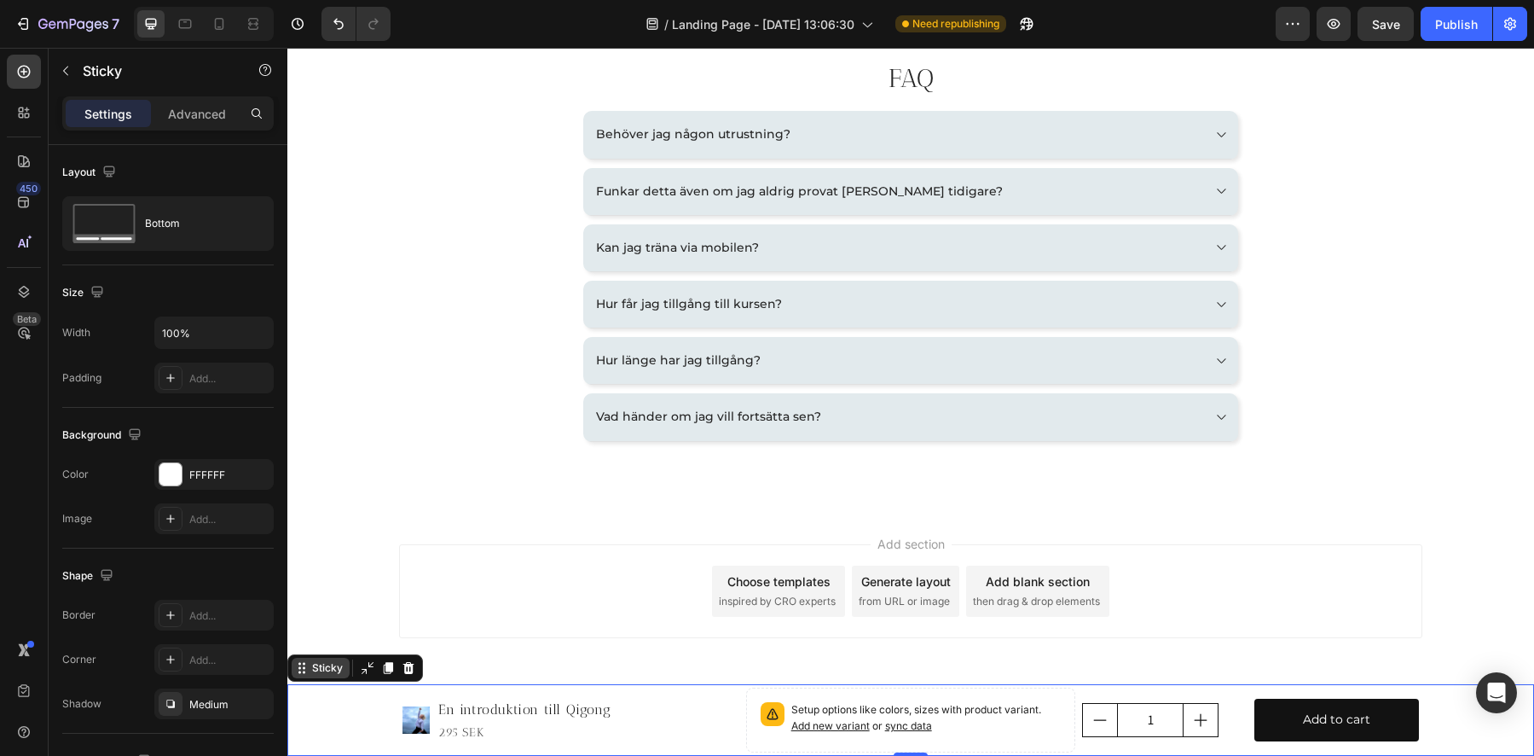
click at [321, 667] on div "Sticky" at bounding box center [328, 667] width 38 height 15
click at [22, 298] on icon at bounding box center [23, 291] width 17 height 17
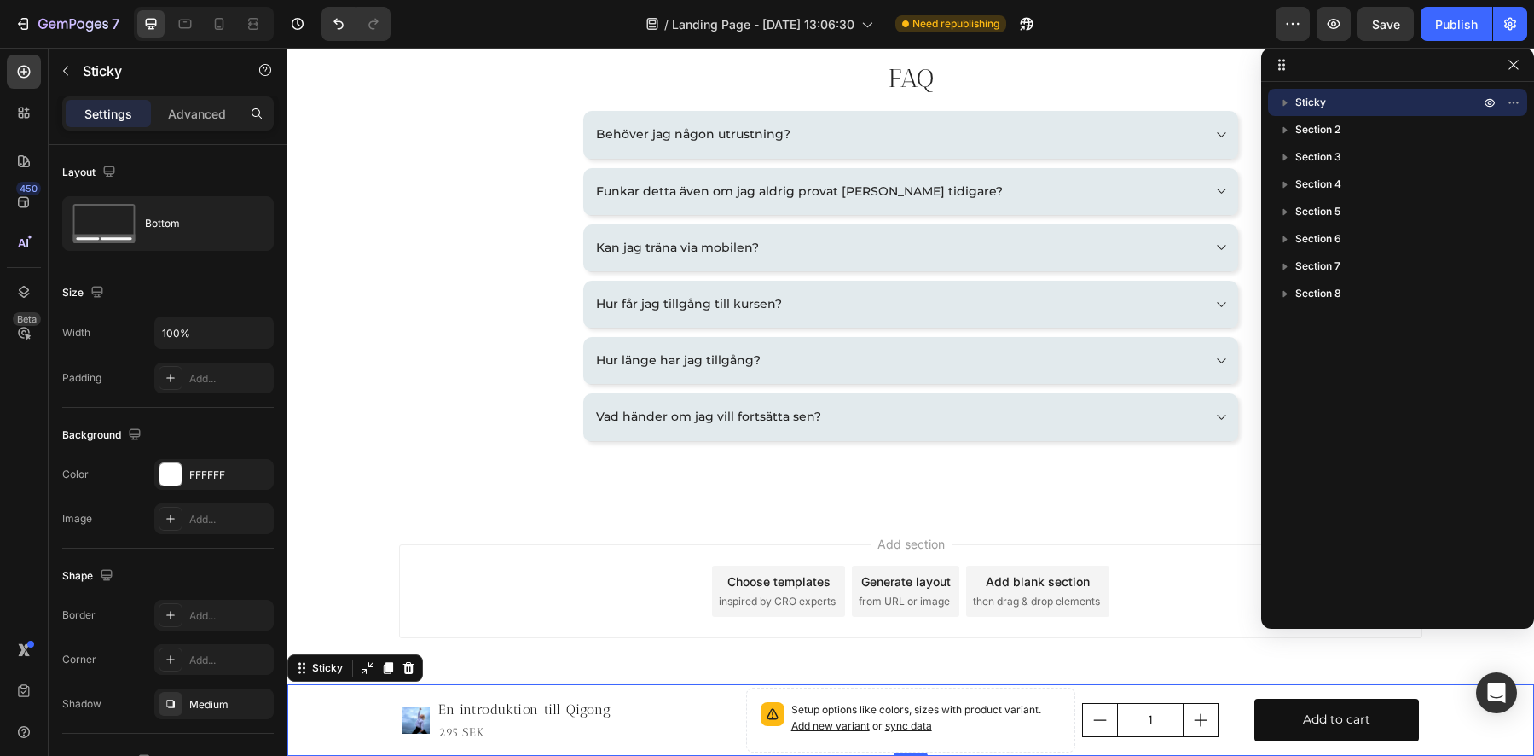
click at [1289, 100] on icon "button" at bounding box center [1285, 102] width 17 height 17
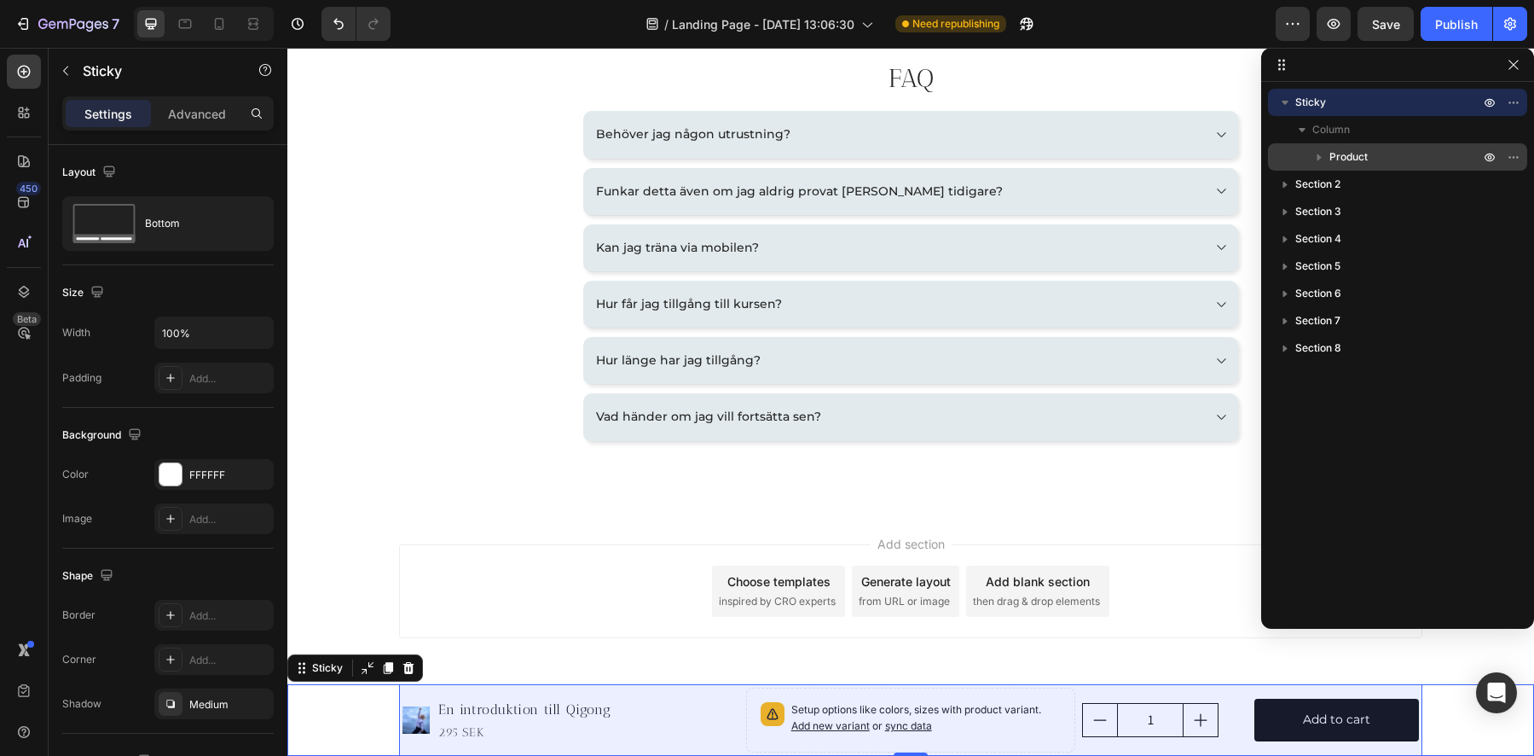
click at [1320, 158] on icon "button" at bounding box center [1320, 157] width 4 height 7
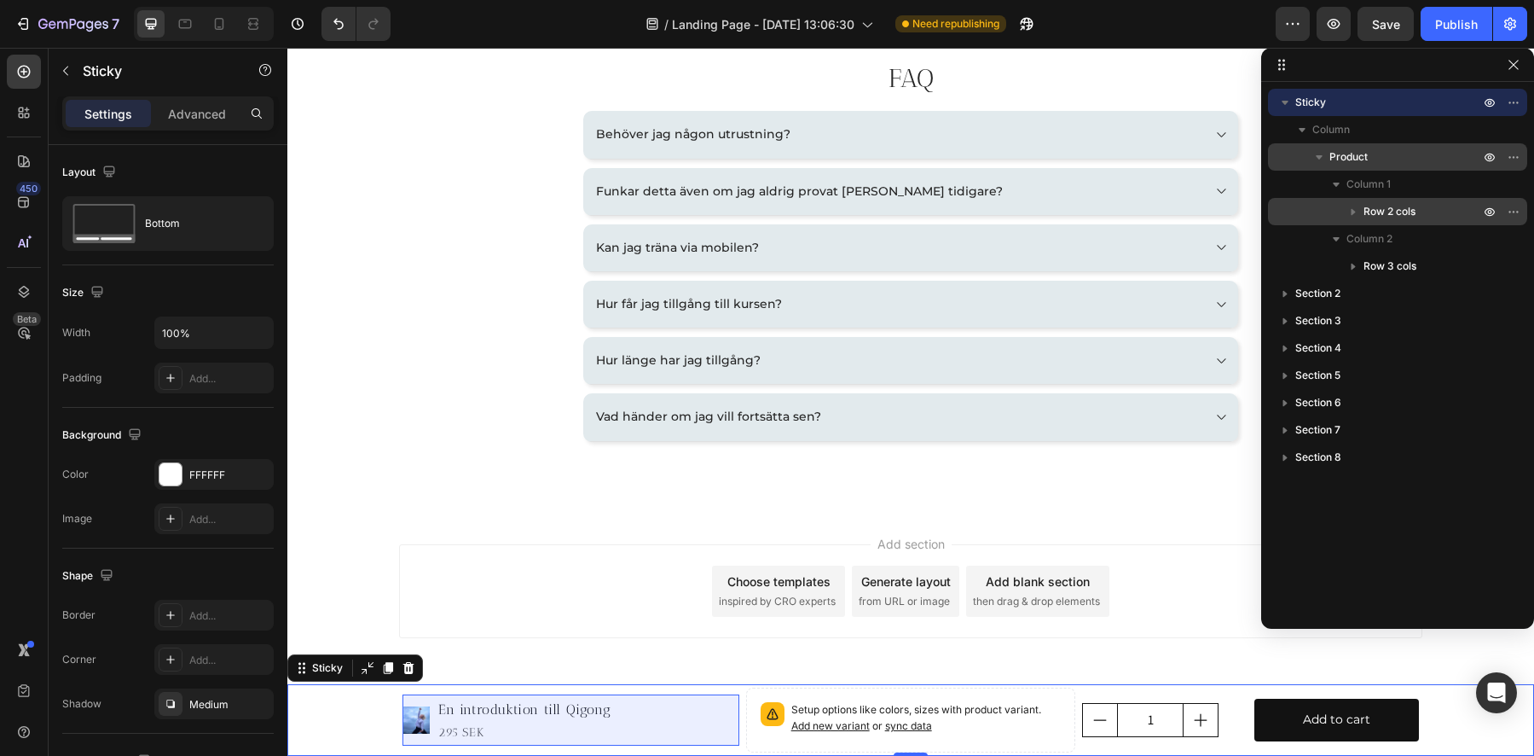
click at [1354, 212] on icon "button" at bounding box center [1354, 212] width 4 height 7
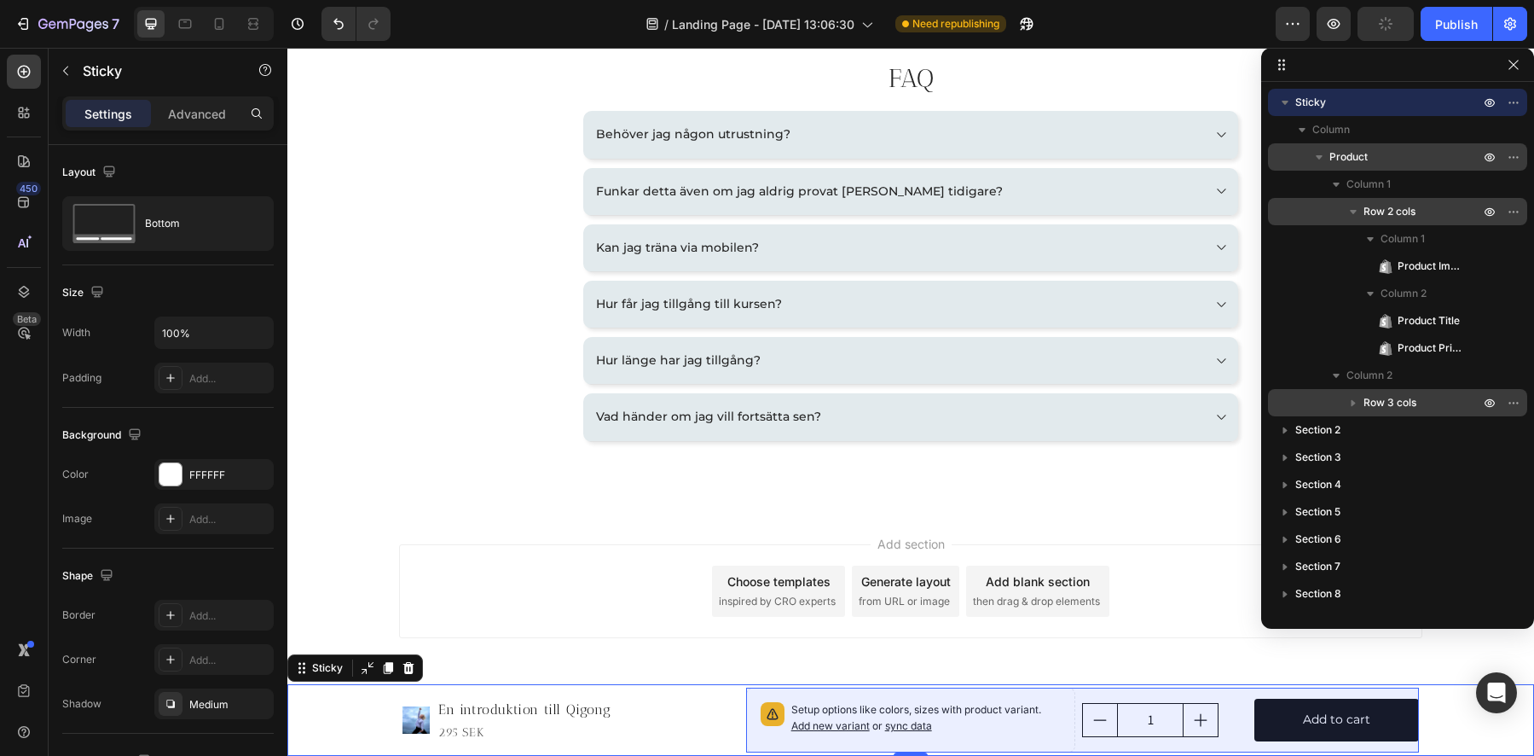
click at [1350, 400] on icon "button" at bounding box center [1353, 402] width 17 height 17
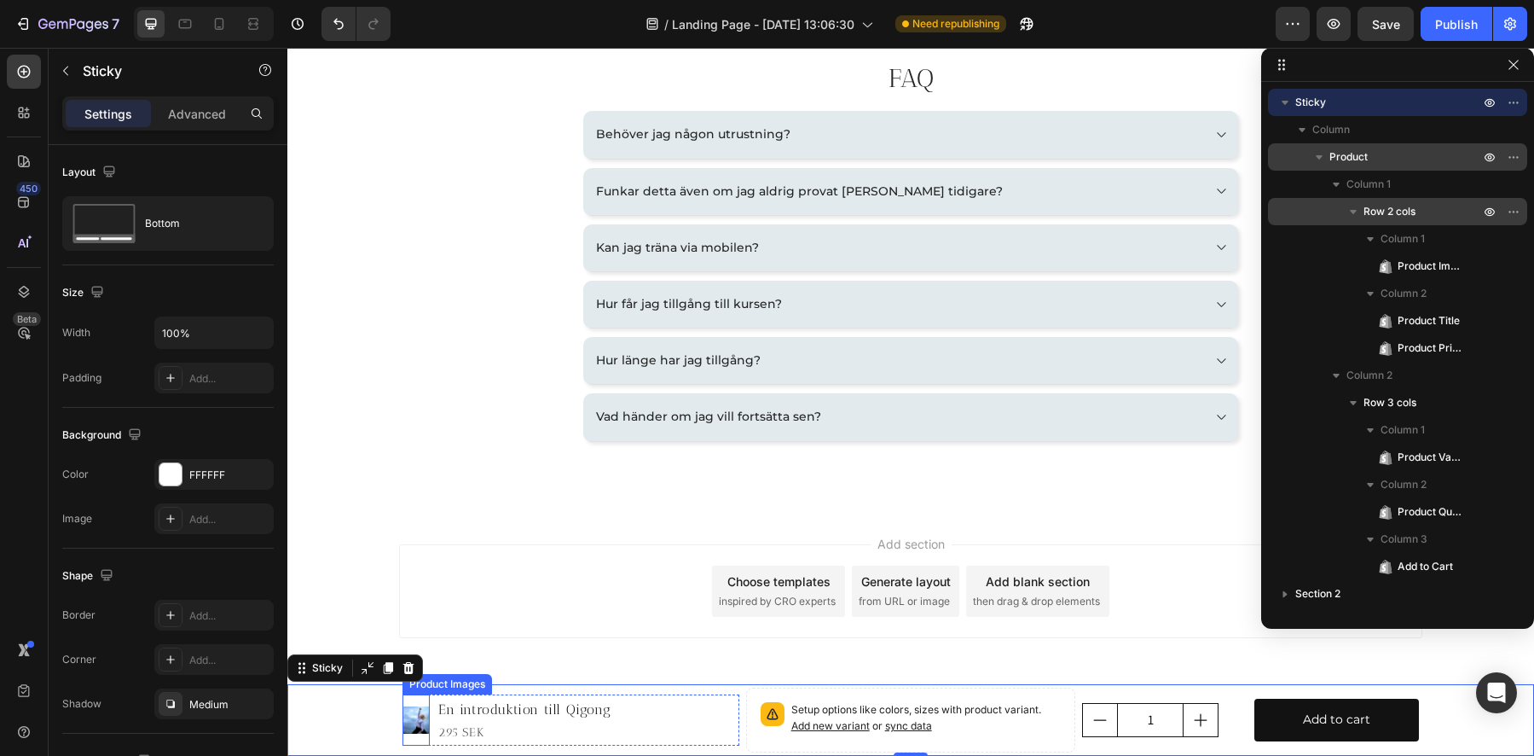
click at [409, 722] on img at bounding box center [416, 719] width 27 height 27
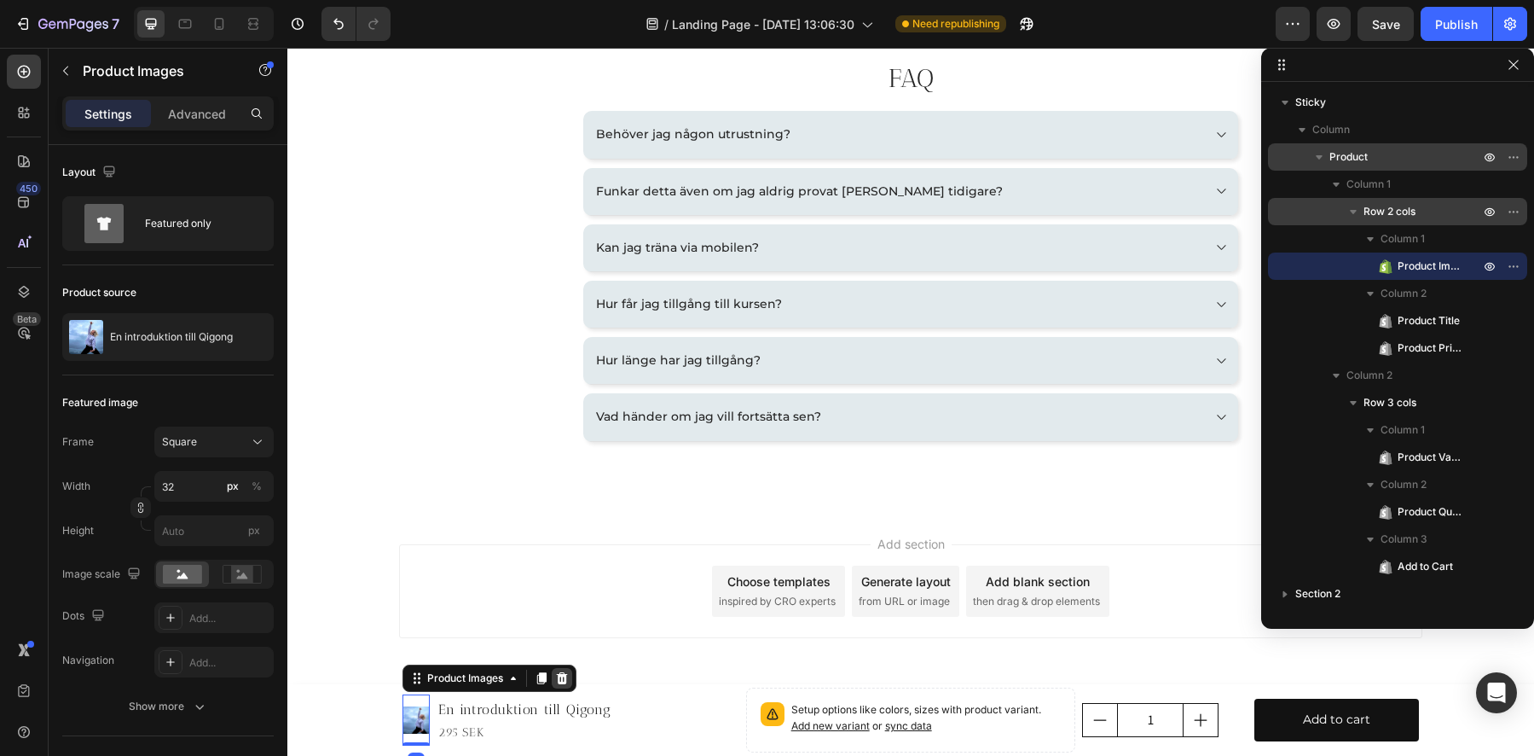
click at [564, 681] on div at bounding box center [562, 678] width 20 height 20
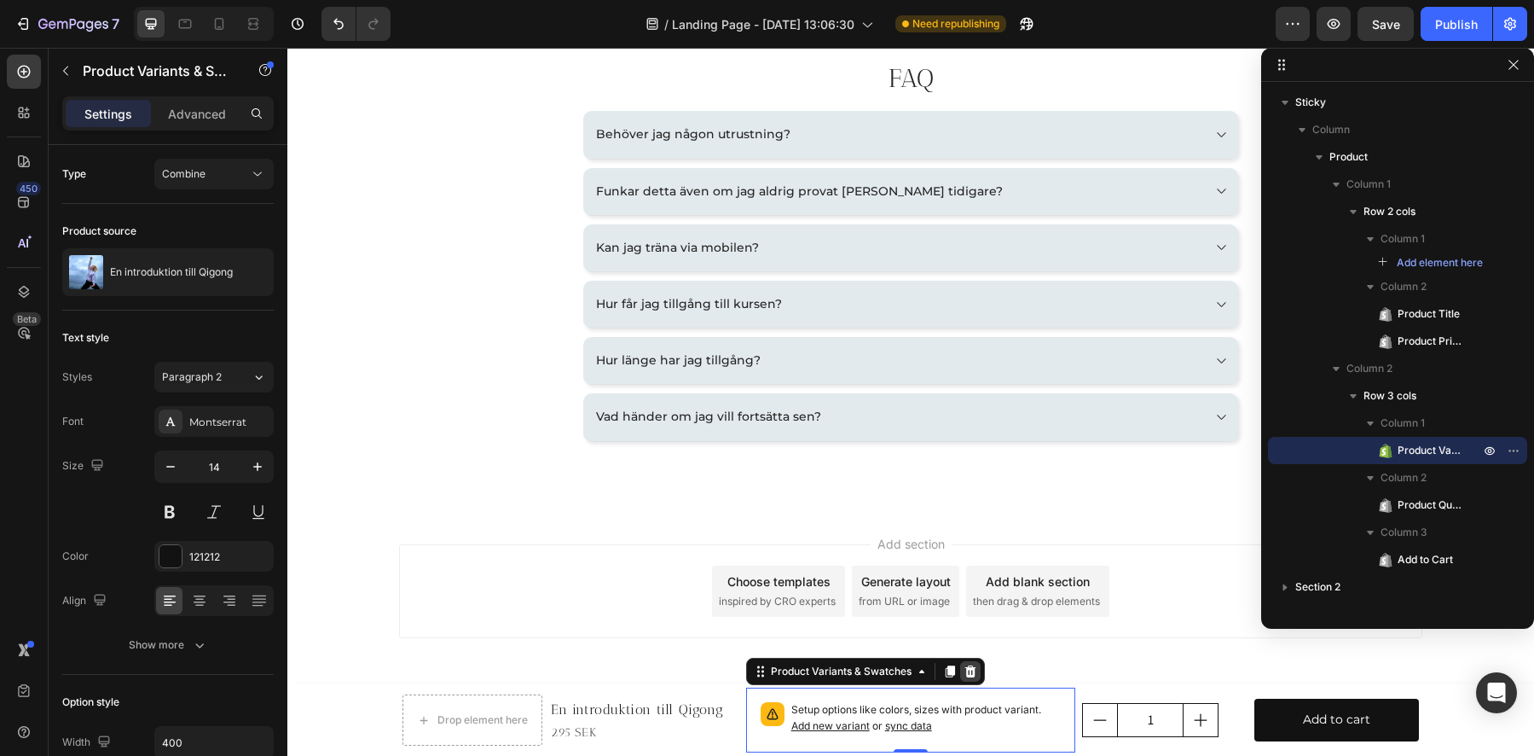
click at [968, 673] on icon at bounding box center [970, 671] width 11 height 12
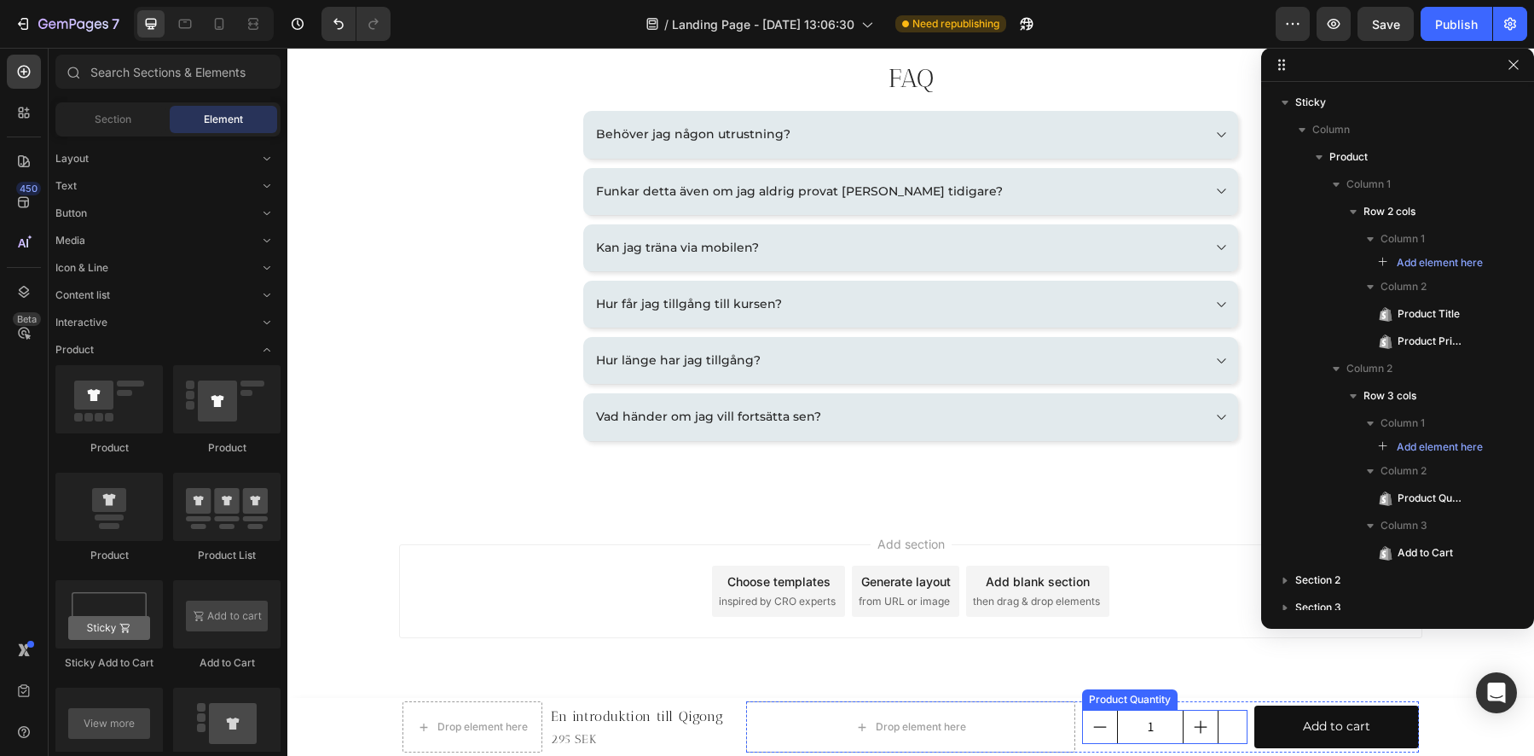
click at [1221, 734] on div "1" at bounding box center [1164, 727] width 165 height 34
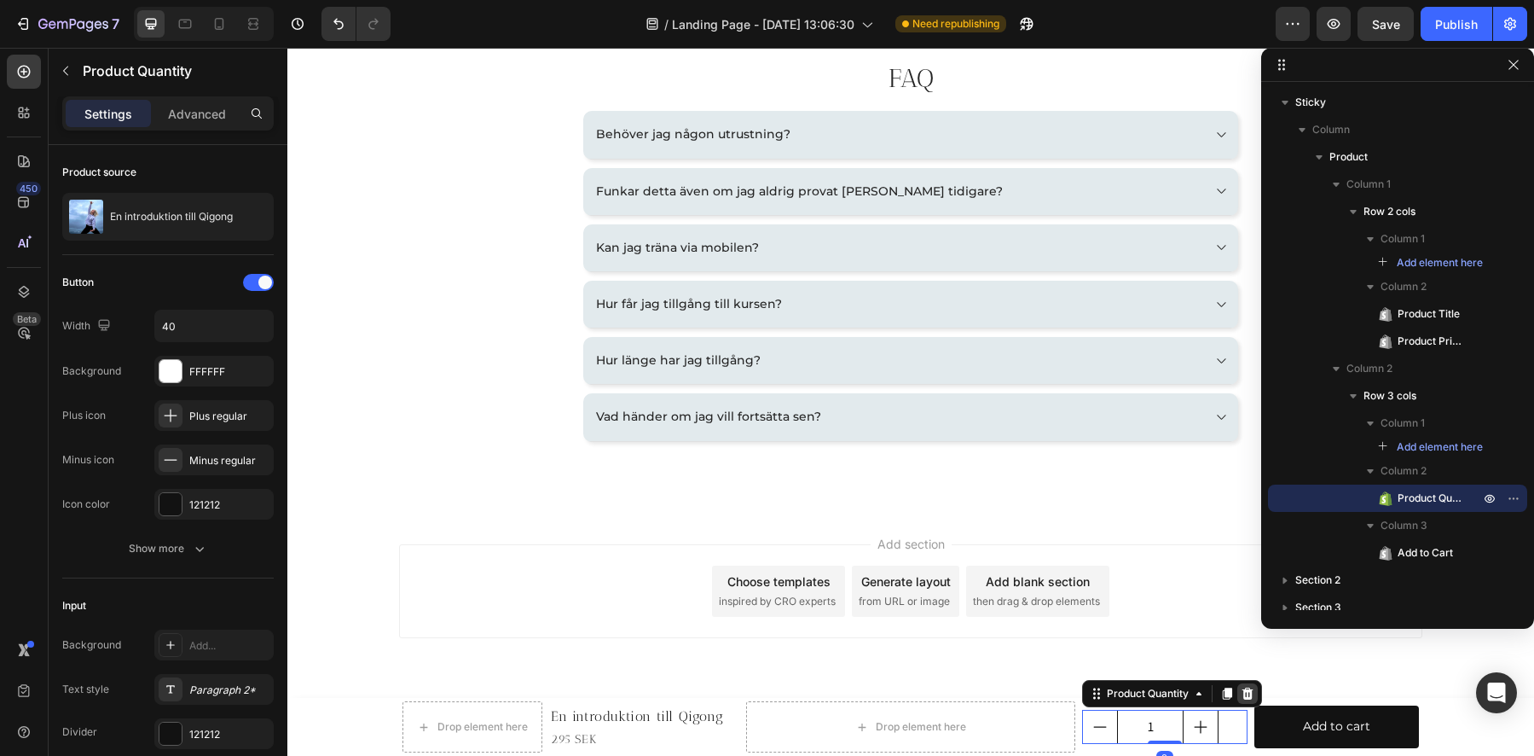
click at [1241, 695] on icon at bounding box center [1248, 694] width 14 height 14
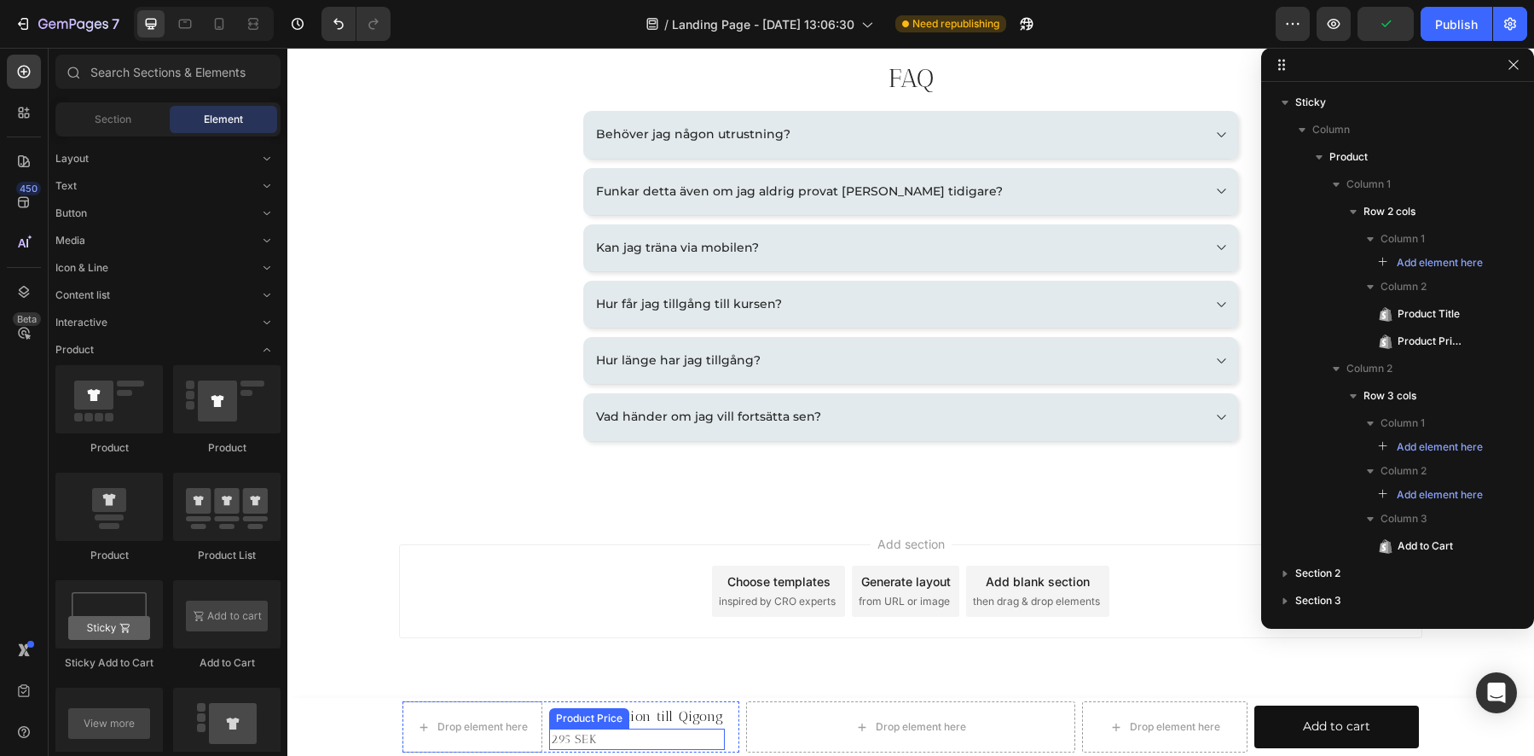
click at [560, 738] on div "295 SEK" at bounding box center [637, 738] width 176 height 21
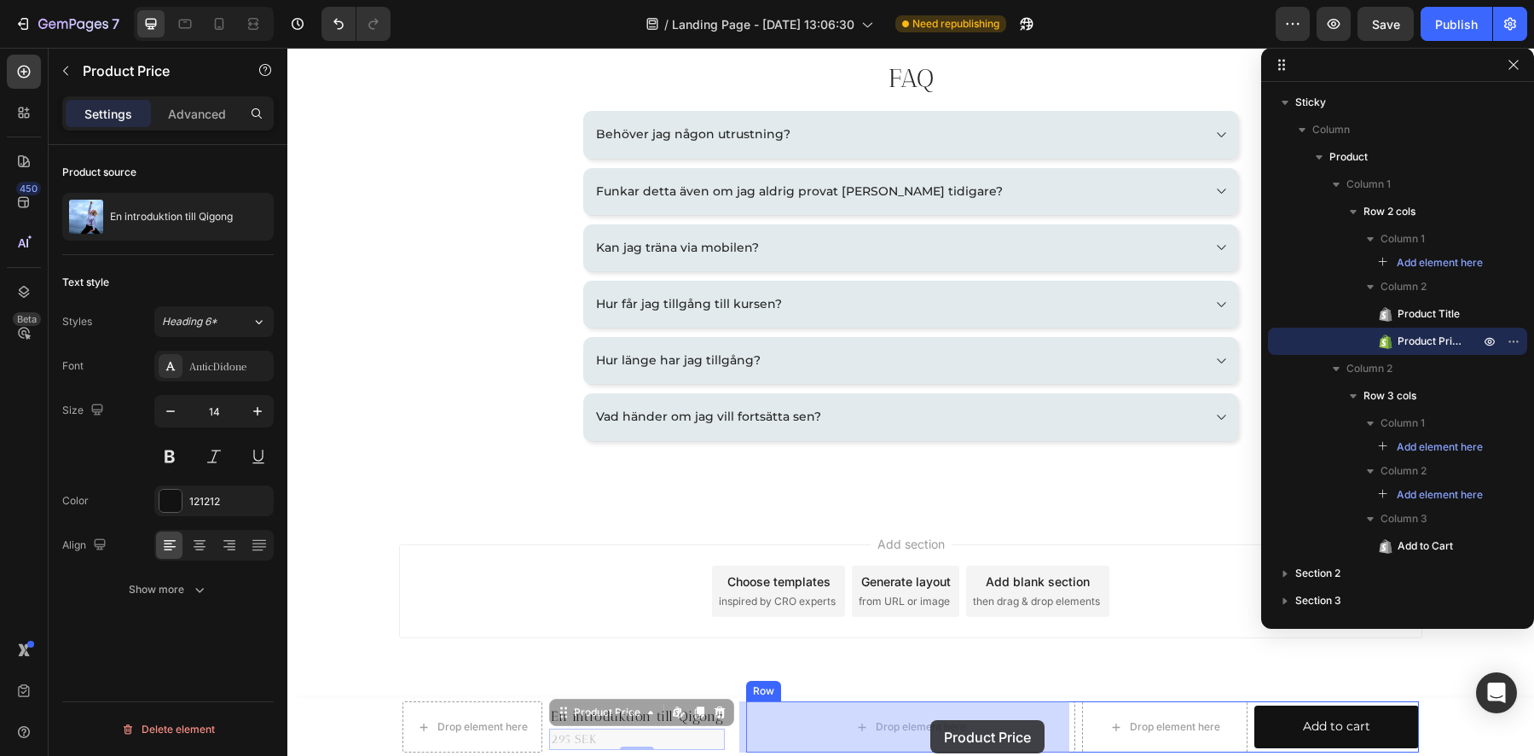
drag, startPoint x: 559, startPoint y: 715, endPoint x: 908, endPoint y: 721, distance: 348.9
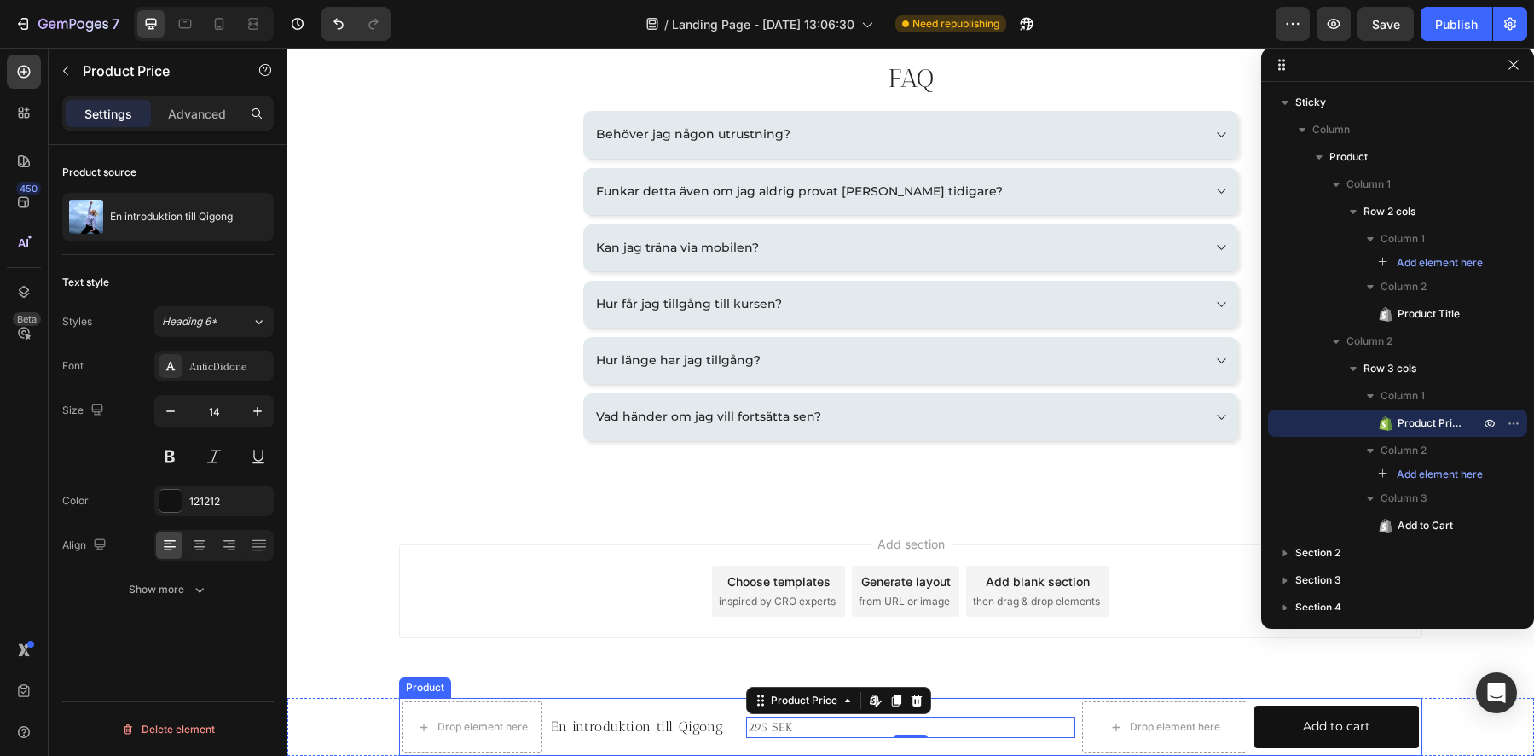
click at [549, 699] on div "Drop element here En introduktion till Qigong Product Title Row 295 SEK Product…" at bounding box center [910, 727] width 1023 height 58
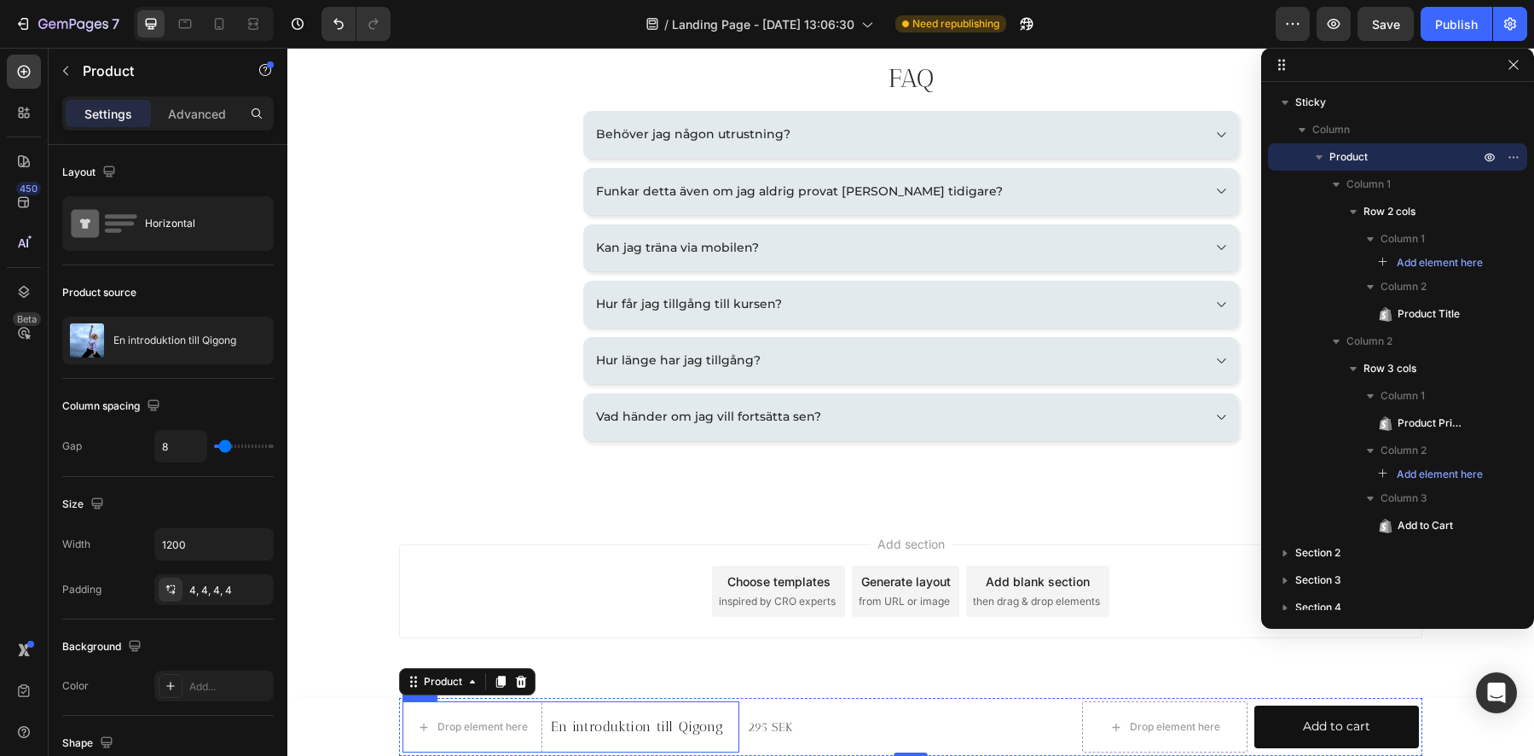
click at [578, 710] on div "En introduktion till Qigong Product Title" at bounding box center [637, 726] width 176 height 51
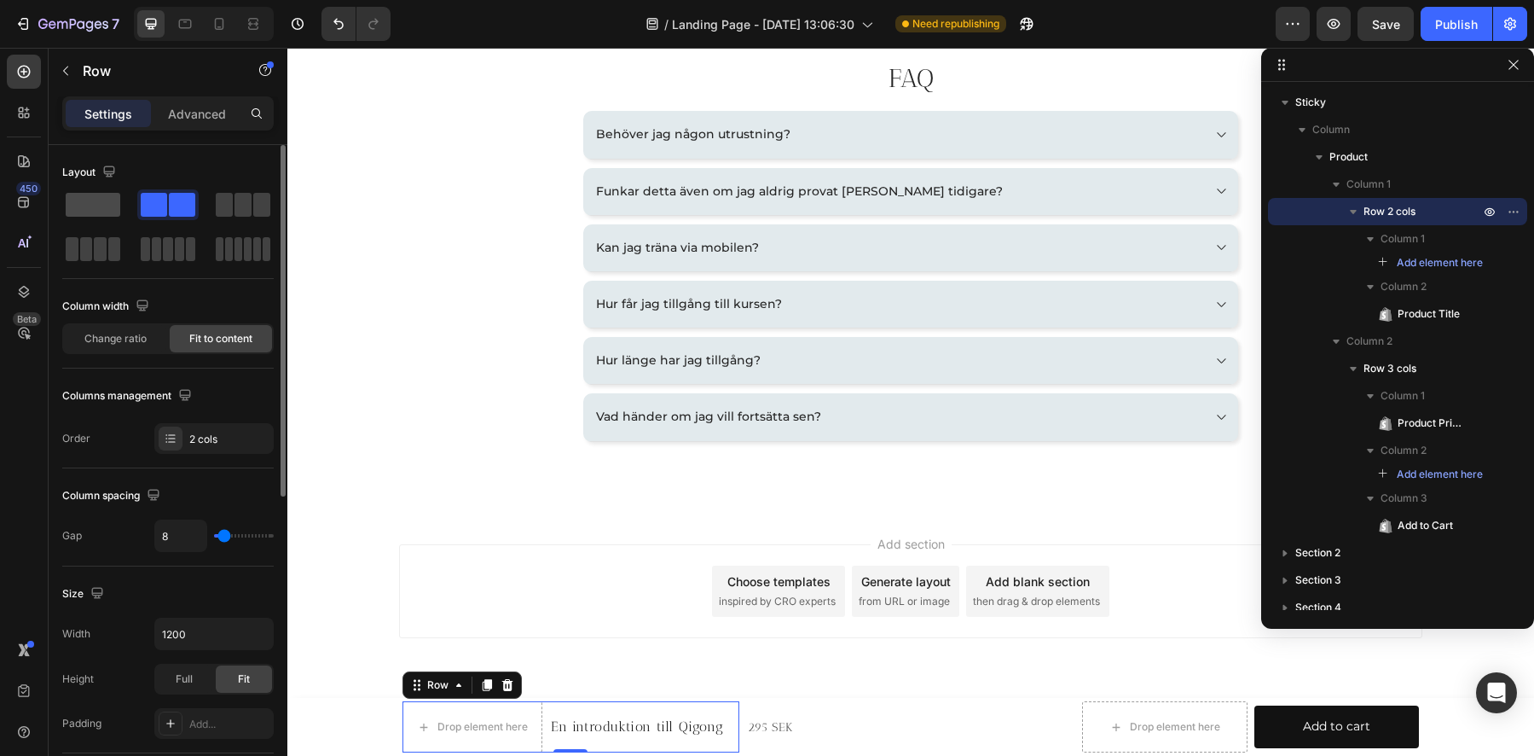
click at [98, 206] on span at bounding box center [93, 205] width 55 height 24
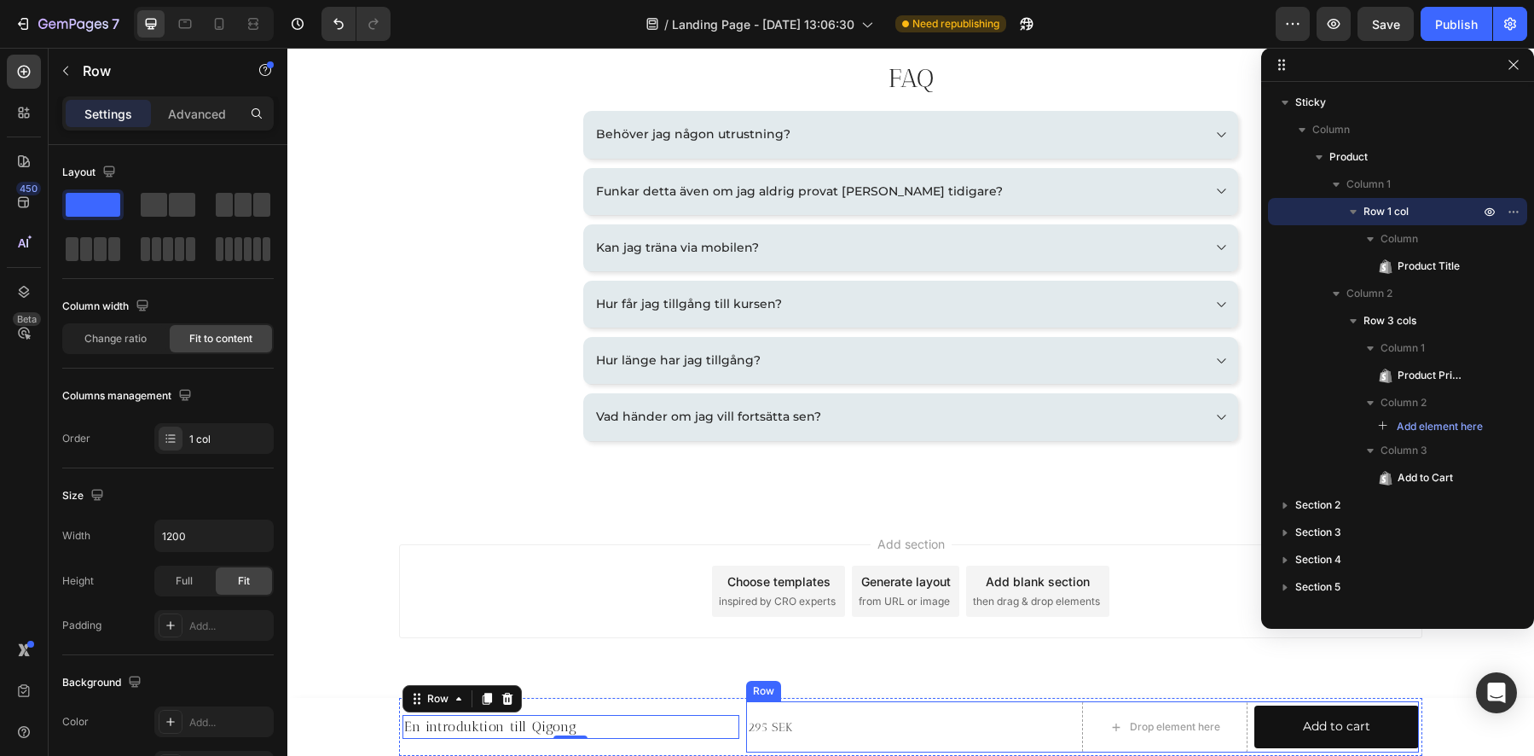
click at [839, 709] on div "295 SEK Product Price Product Price" at bounding box center [911, 726] width 330 height 51
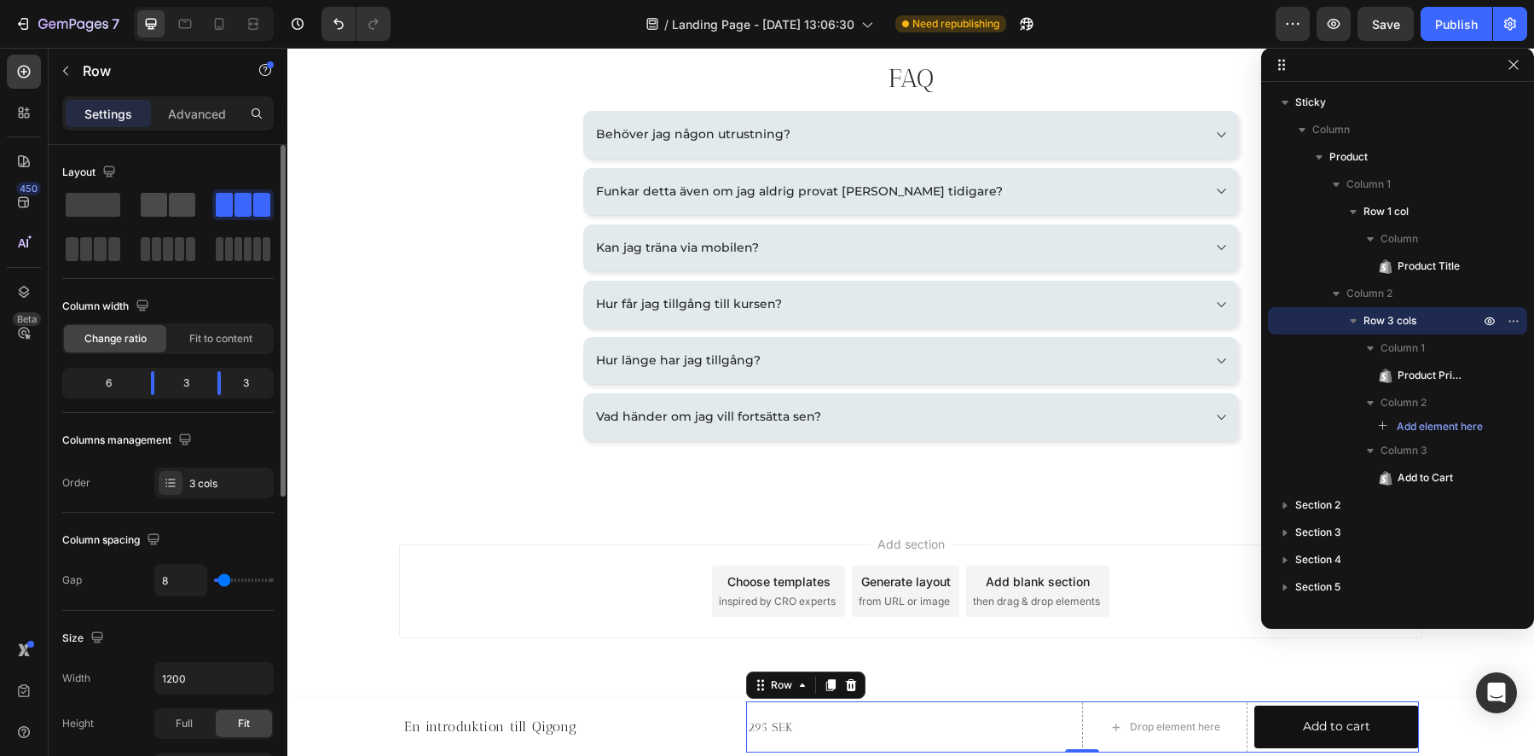
click at [171, 206] on span at bounding box center [182, 205] width 26 height 24
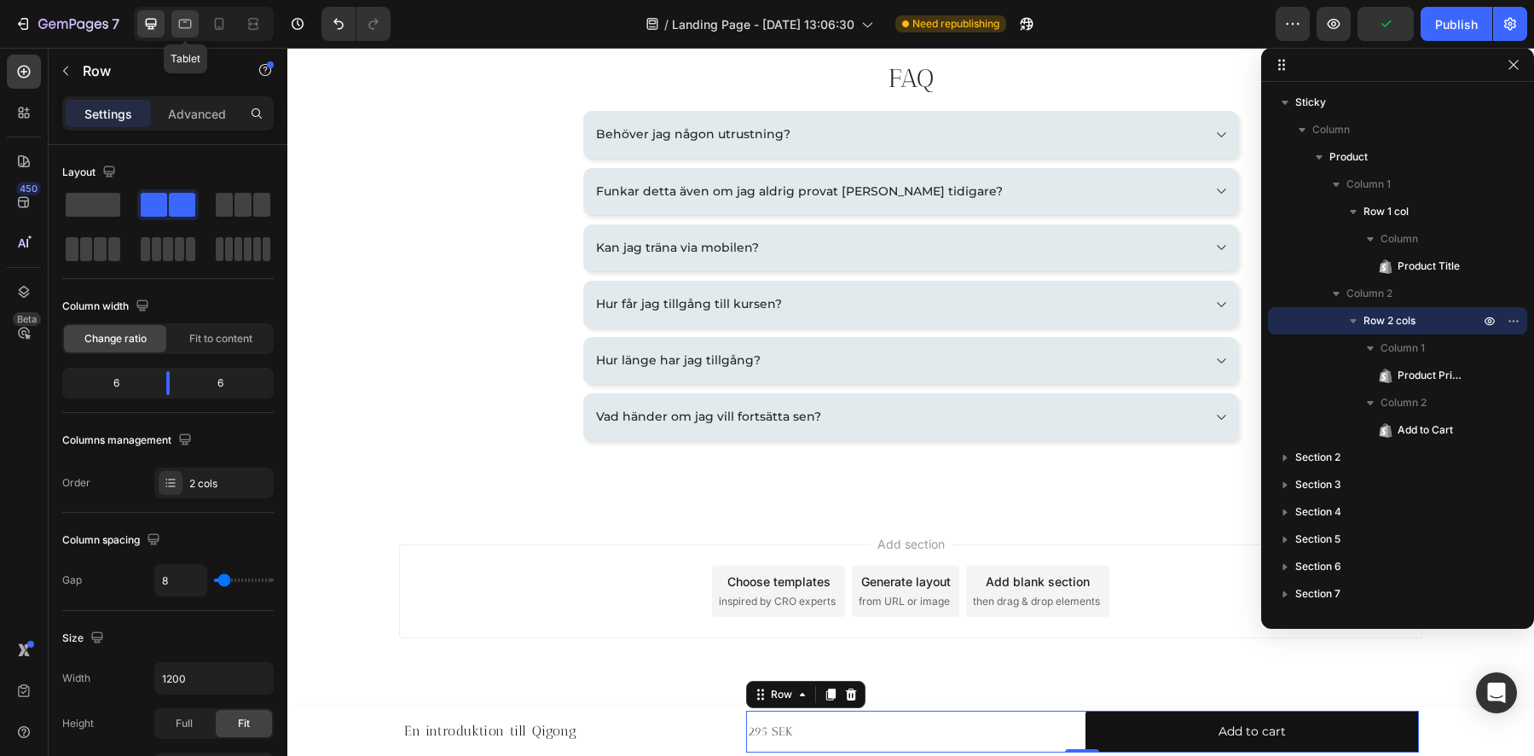
click at [192, 25] on icon at bounding box center [185, 23] width 17 height 17
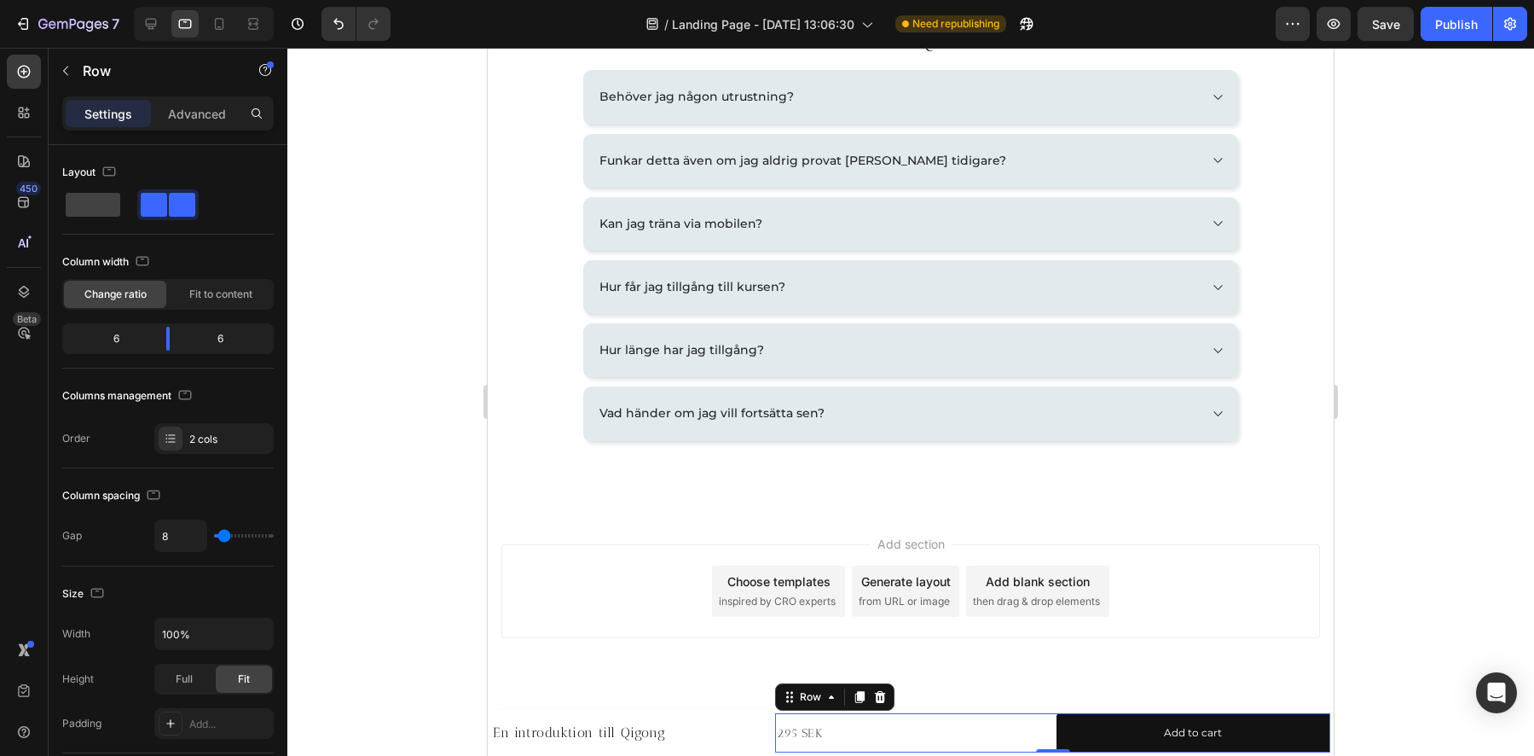
click at [240, 26] on div at bounding box center [253, 23] width 27 height 27
type input "1200"
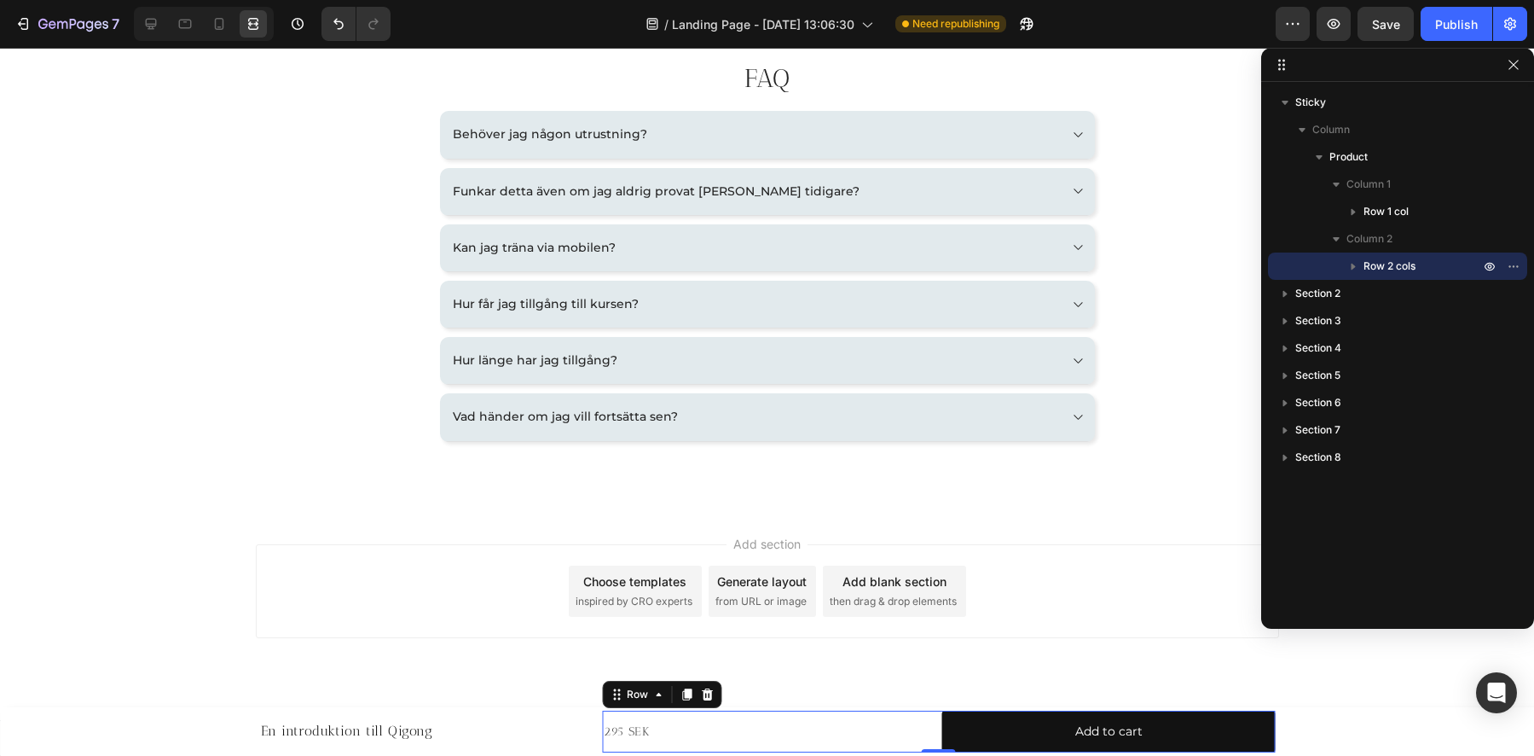
scroll to position [2497, 0]
click at [223, 26] on icon at bounding box center [219, 23] width 17 height 17
type input "0"
type input "100%"
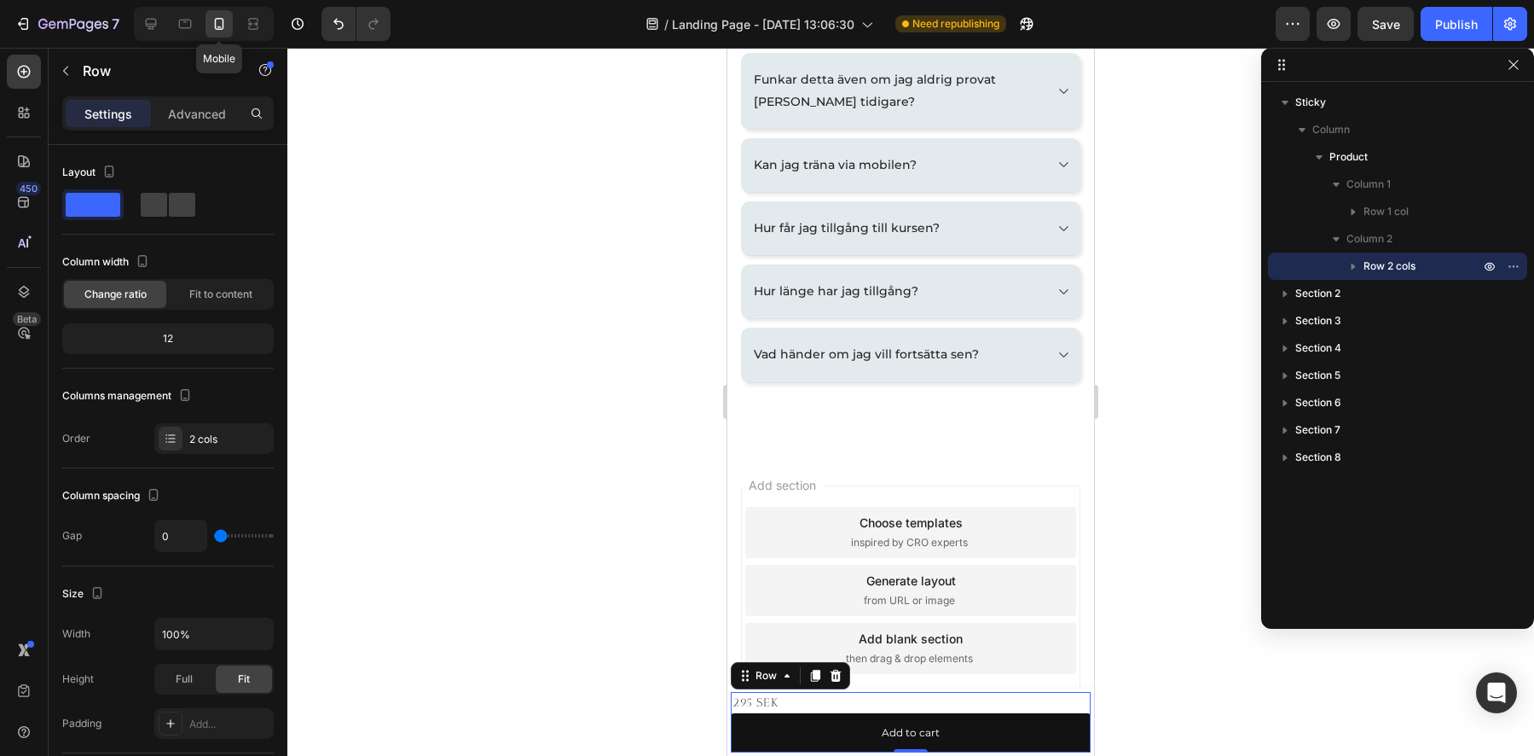
scroll to position [2599, 0]
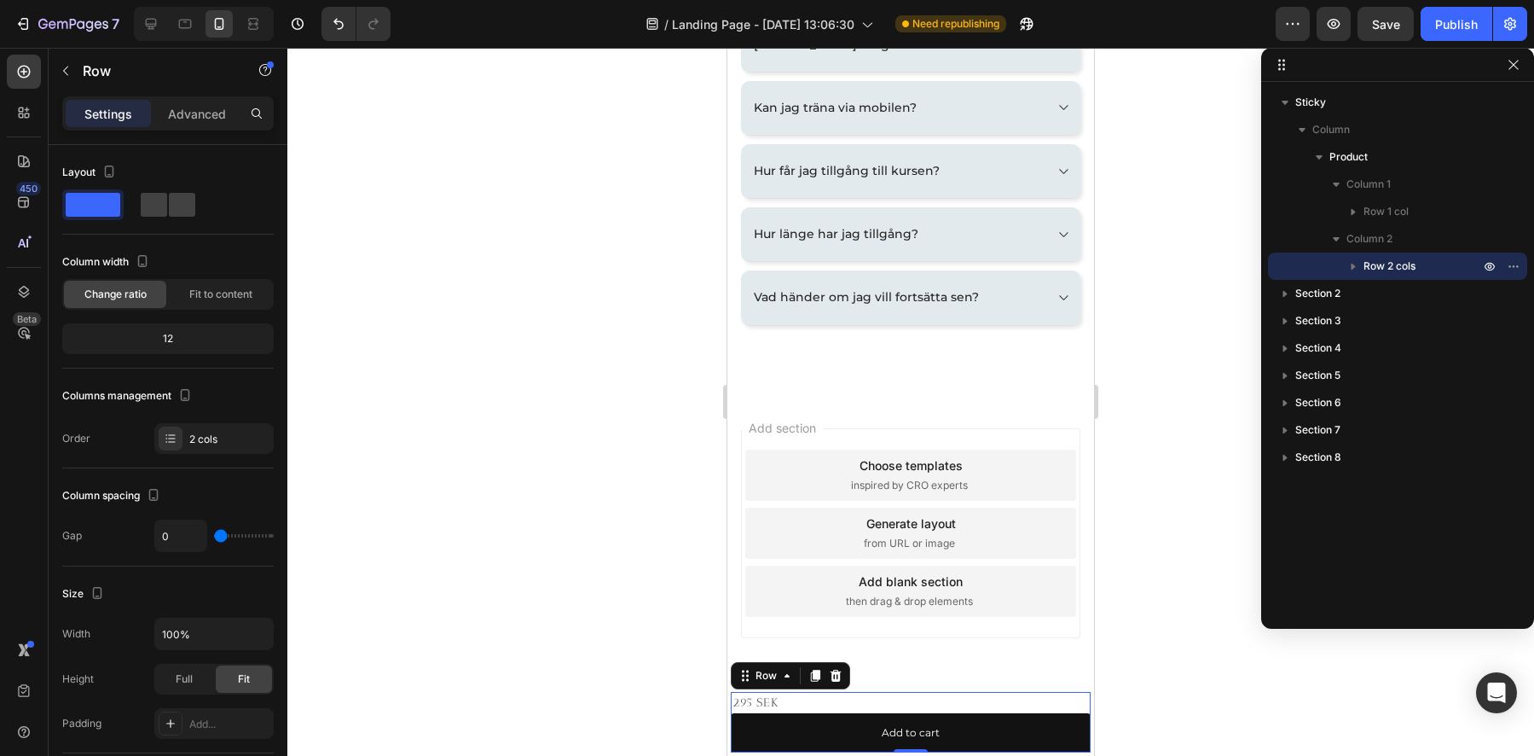
click at [1229, 548] on div at bounding box center [910, 402] width 1247 height 708
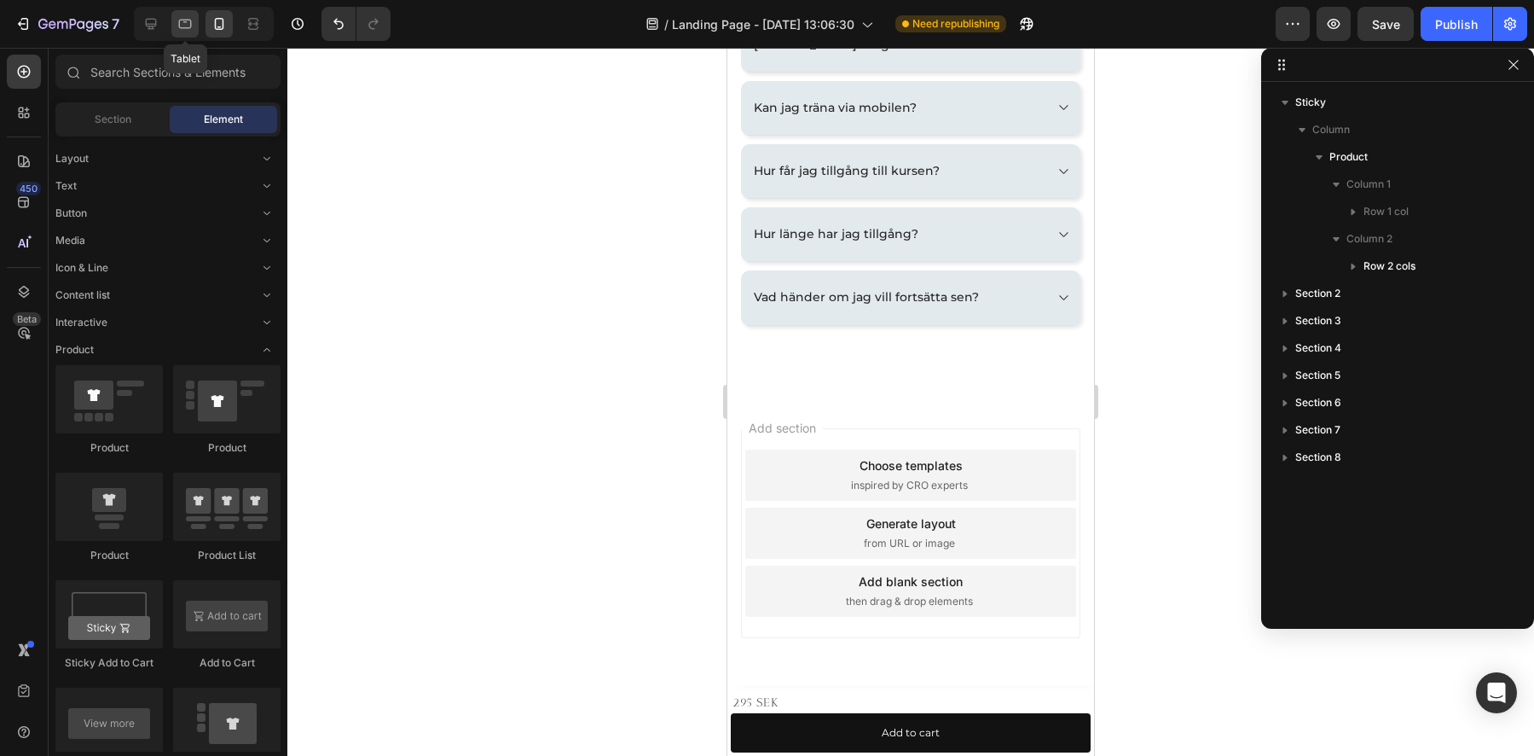
click at [177, 25] on icon at bounding box center [185, 23] width 17 height 17
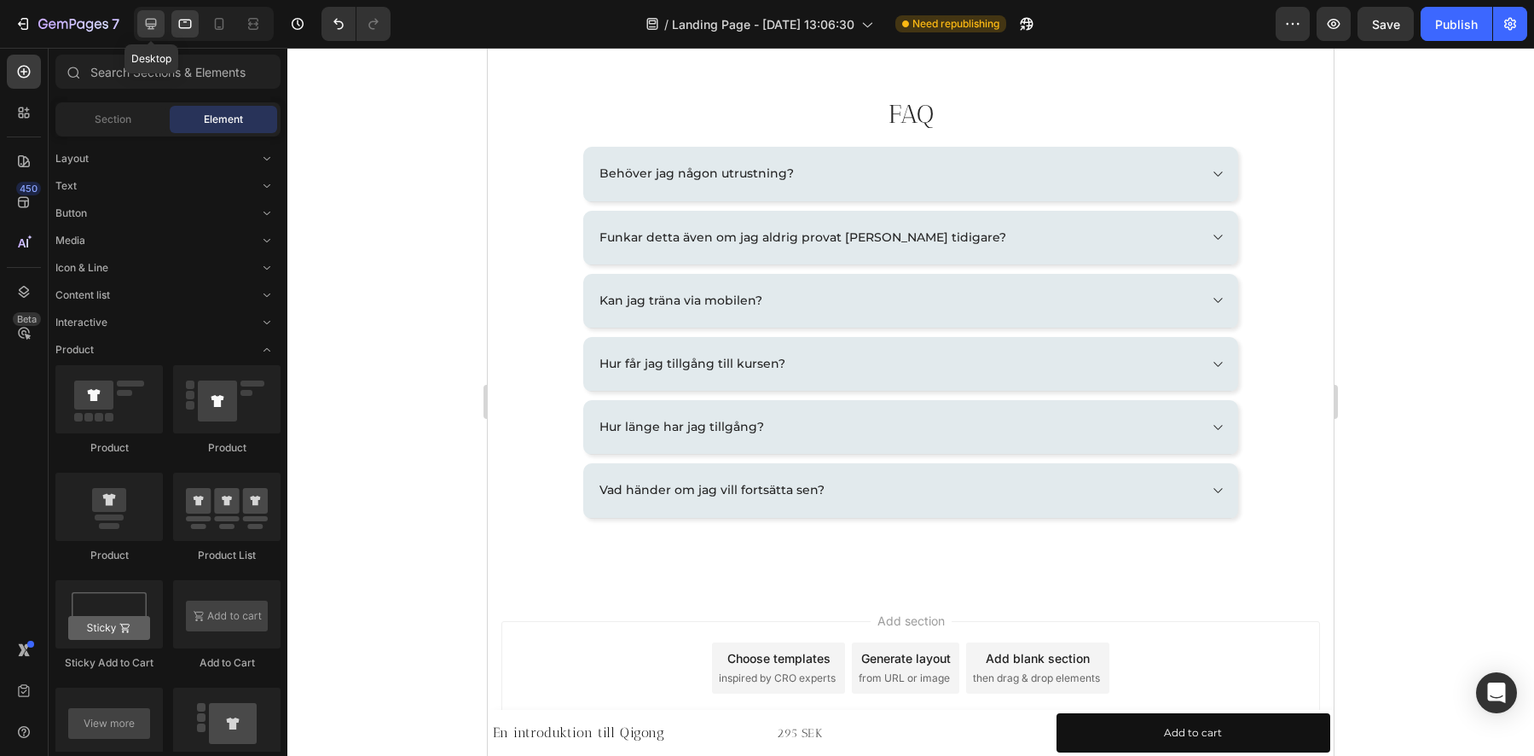
click at [150, 23] on icon at bounding box center [151, 24] width 11 height 11
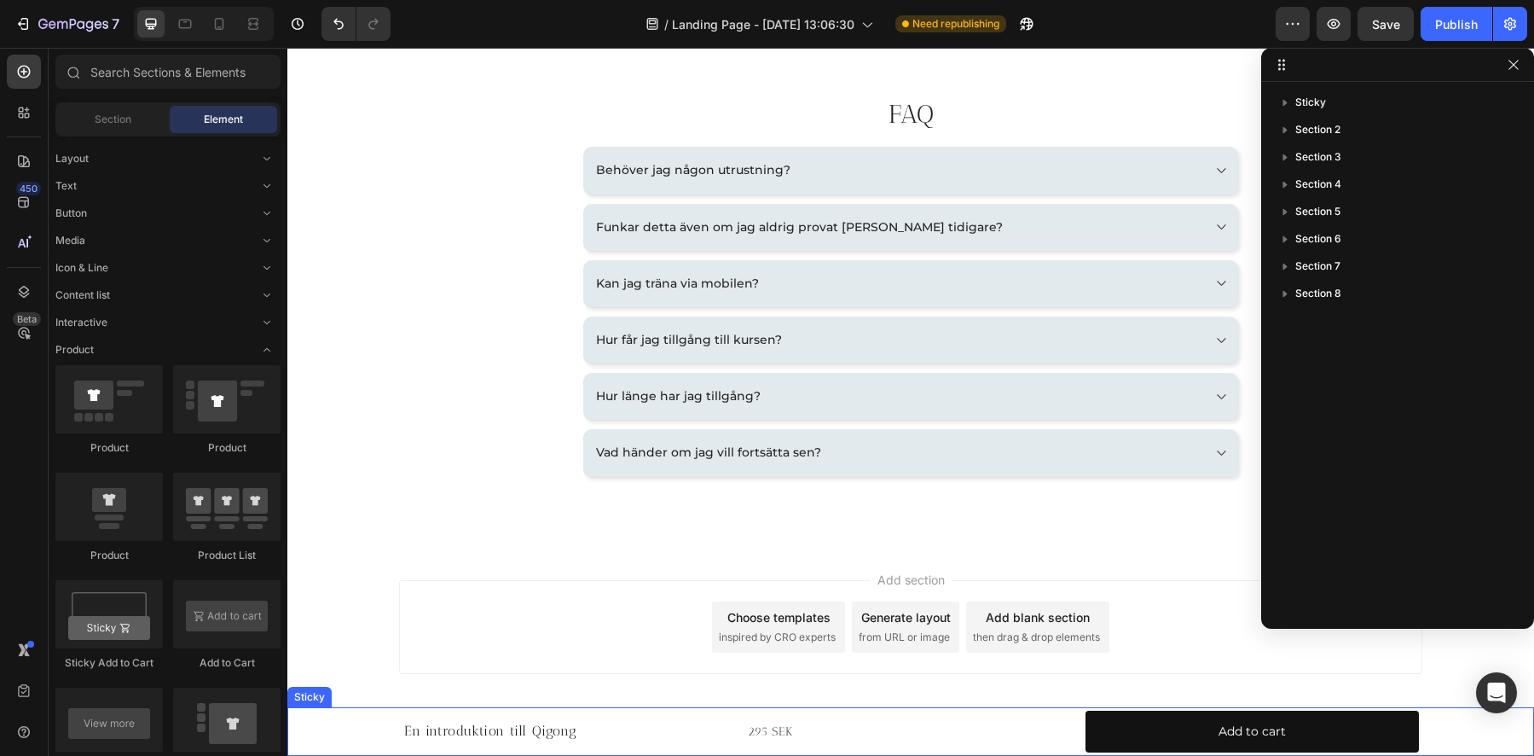
click at [346, 719] on div "En introduktion till Qigong Product Title Row 295 SEK Product Price Product Pri…" at bounding box center [910, 731] width 1247 height 49
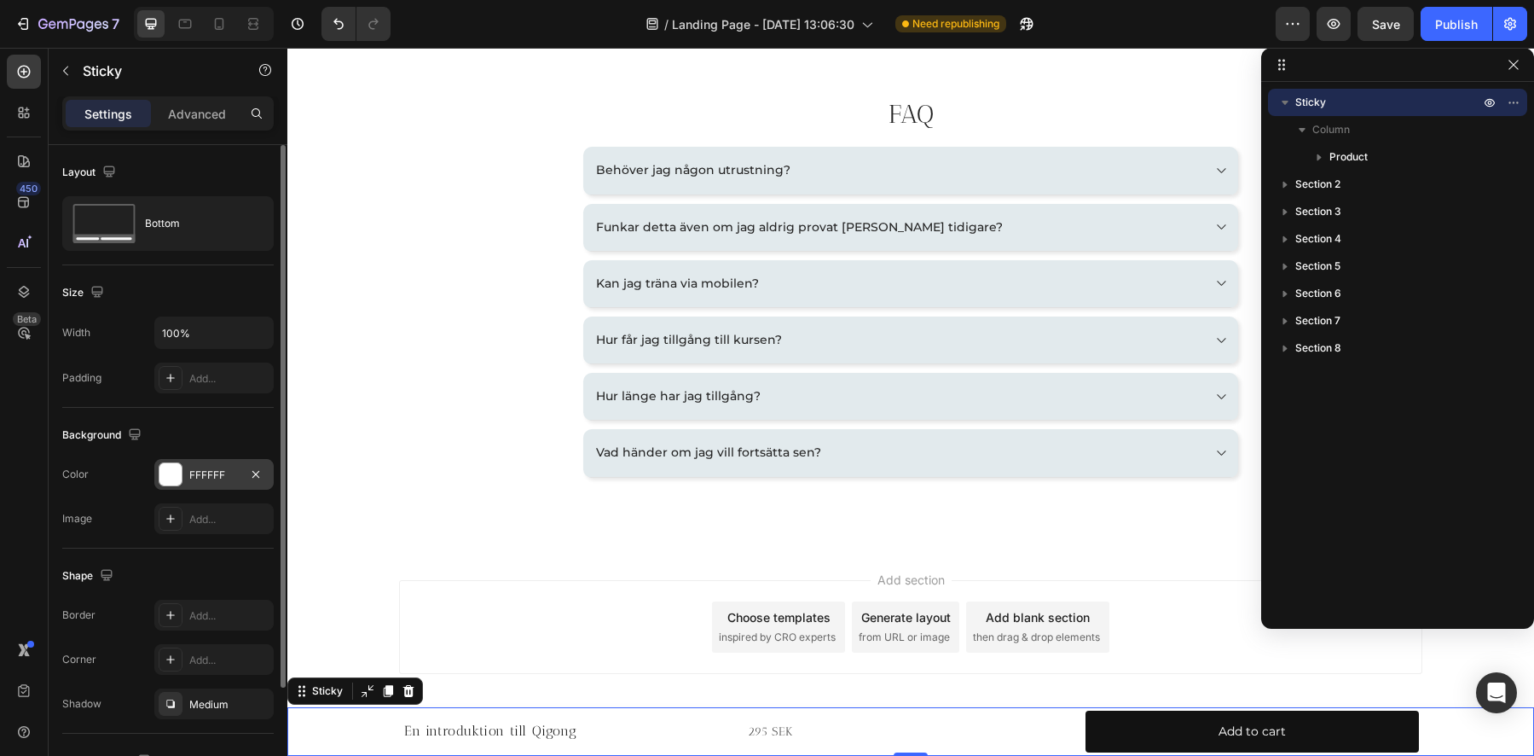
click at [173, 474] on div at bounding box center [170, 474] width 22 height 22
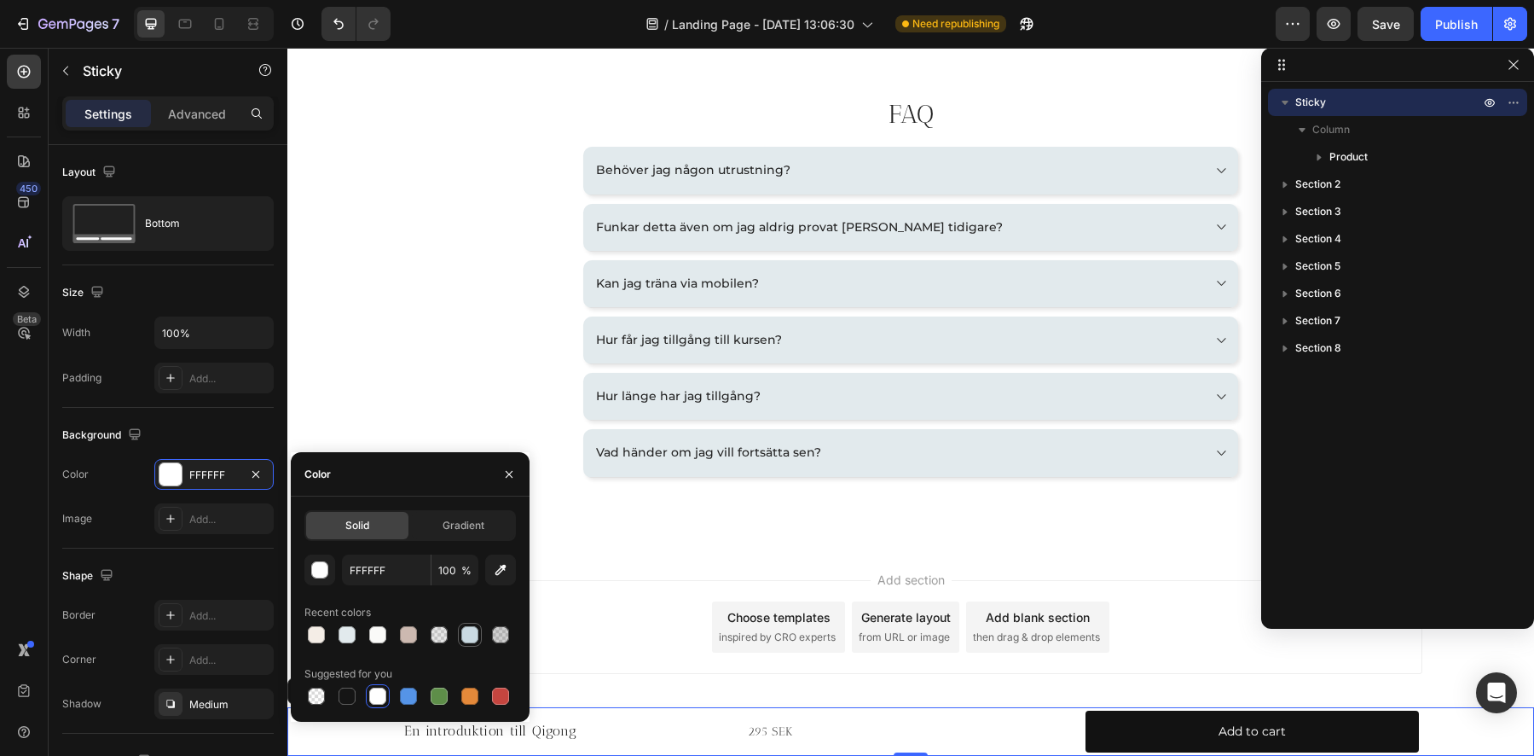
click at [468, 639] on div at bounding box center [469, 634] width 17 height 17
type input "CADAE2"
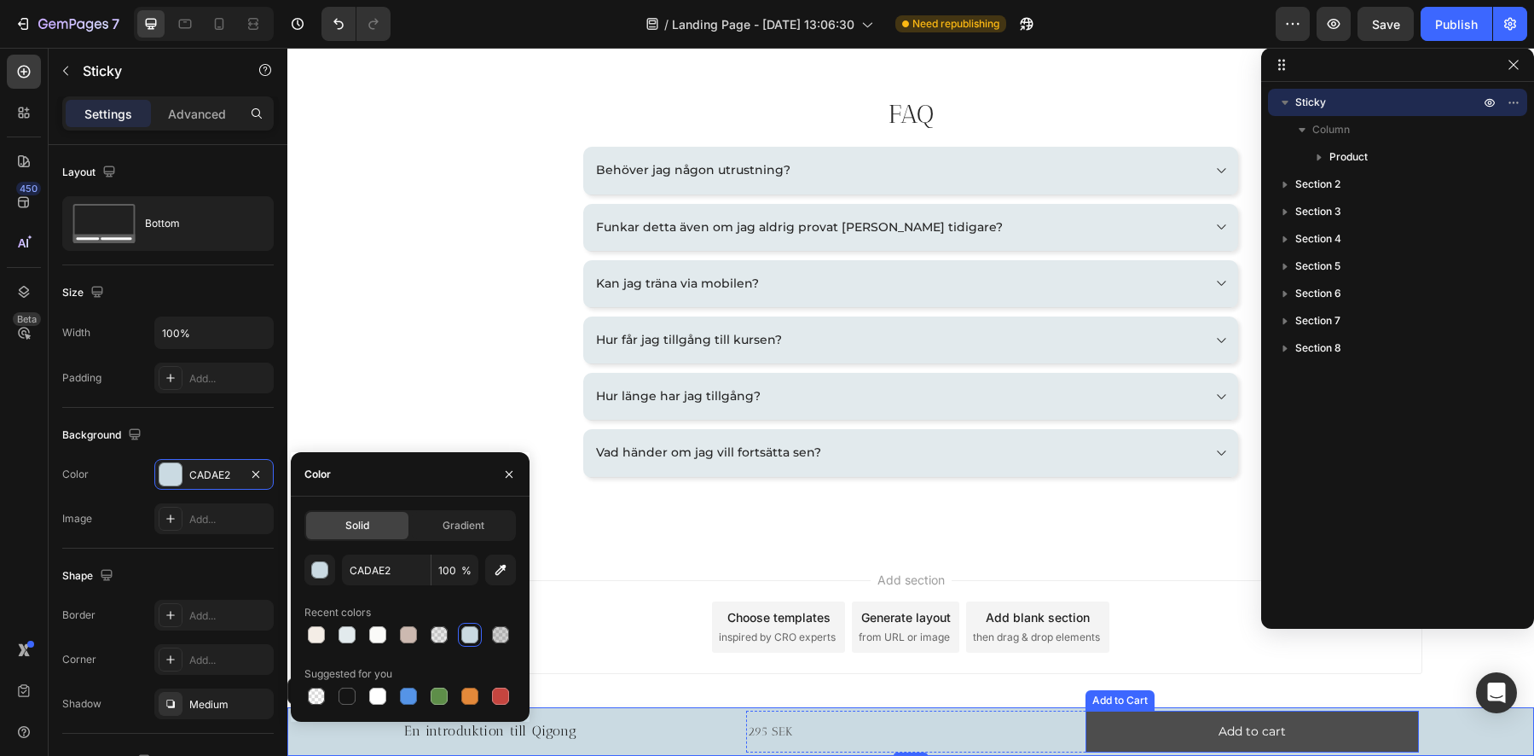
click at [1096, 721] on button "Add to cart" at bounding box center [1252, 731] width 333 height 42
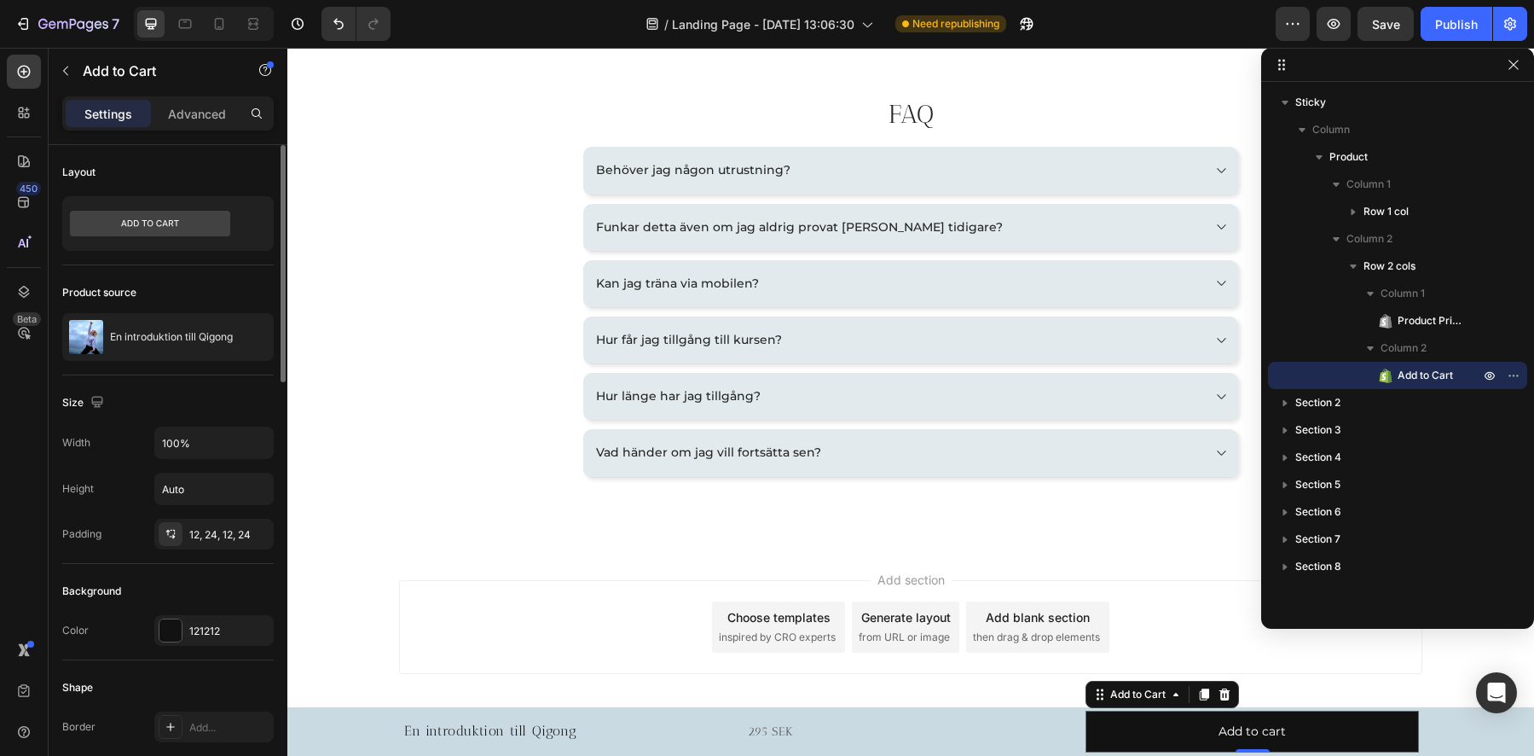
scroll to position [3, 0]
click at [181, 634] on div at bounding box center [171, 627] width 24 height 24
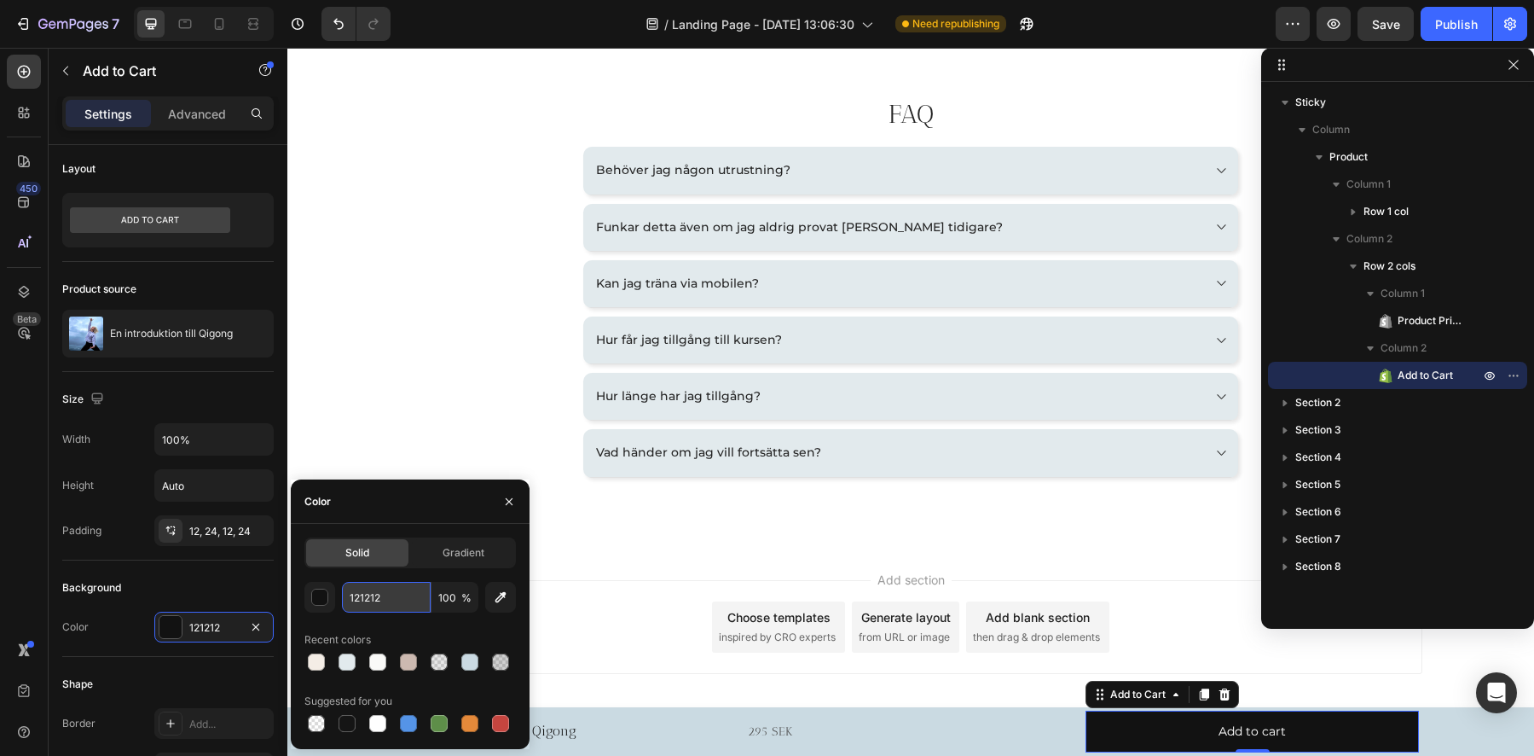
click at [391, 599] on input "121212" at bounding box center [386, 597] width 89 height 31
click at [399, 601] on input "121212" at bounding box center [386, 597] width 89 height 31
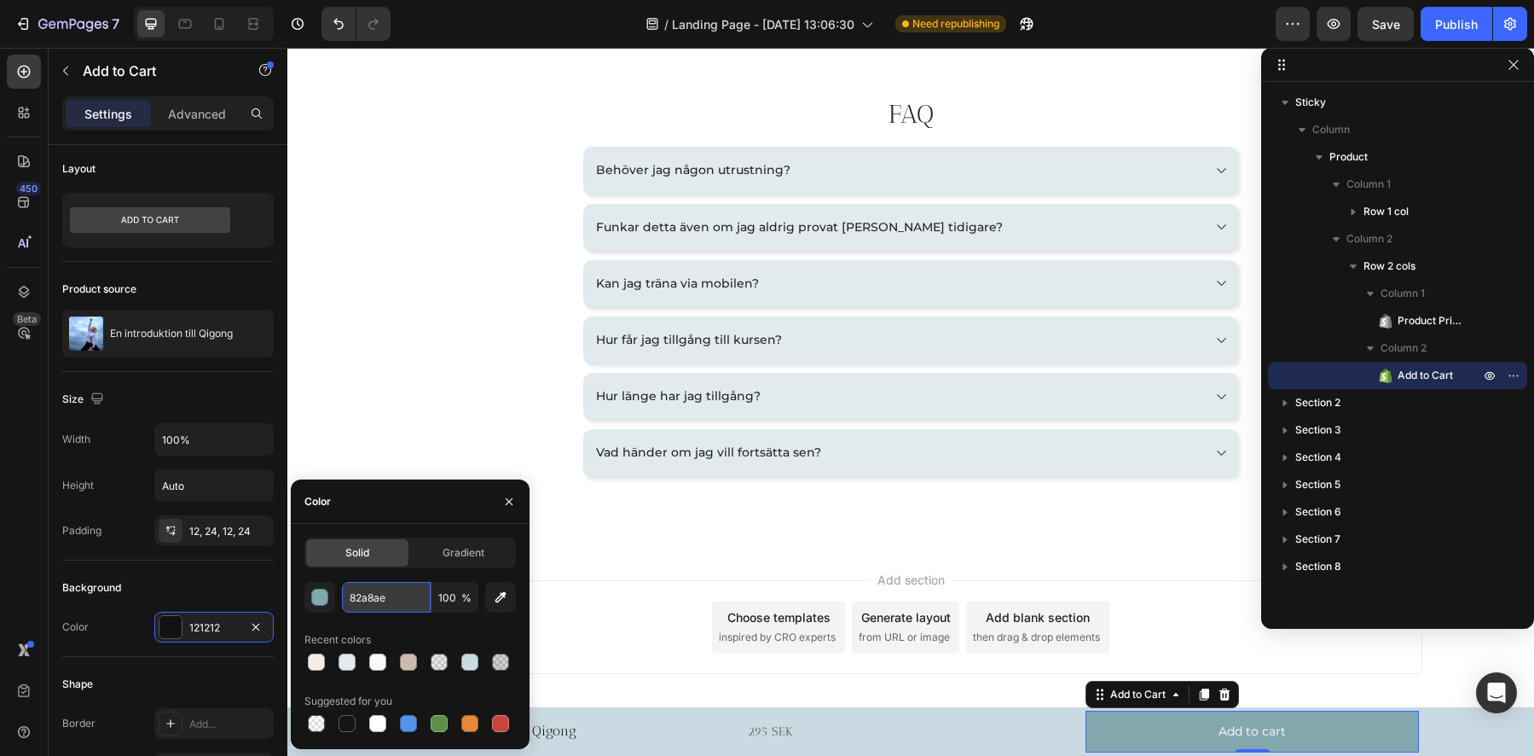
type input "82A8AE"
click at [738, 729] on div "En introduktion till Qigong Product Title Row 295 SEK Product Price Product Pri…" at bounding box center [910, 731] width 1023 height 49
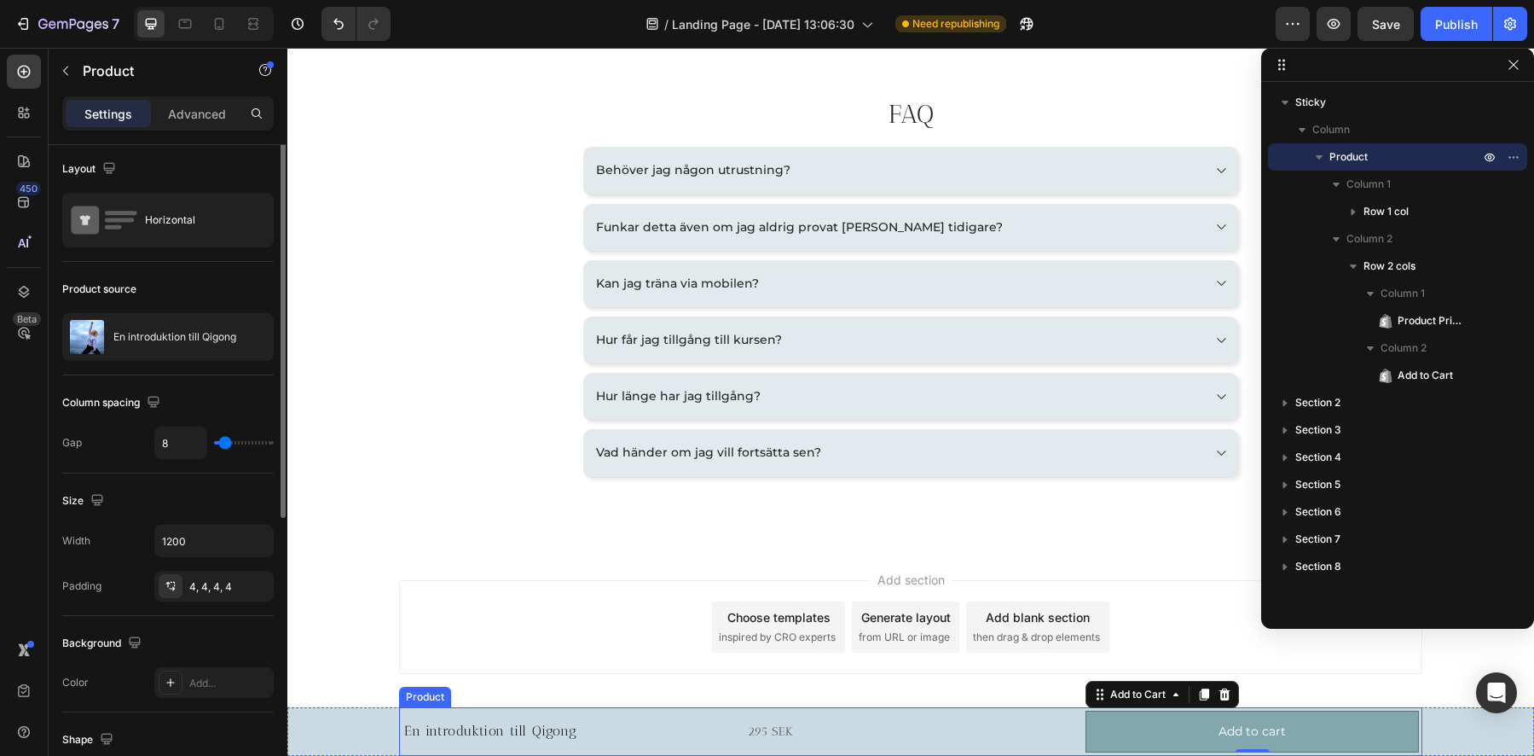
scroll to position [0, 0]
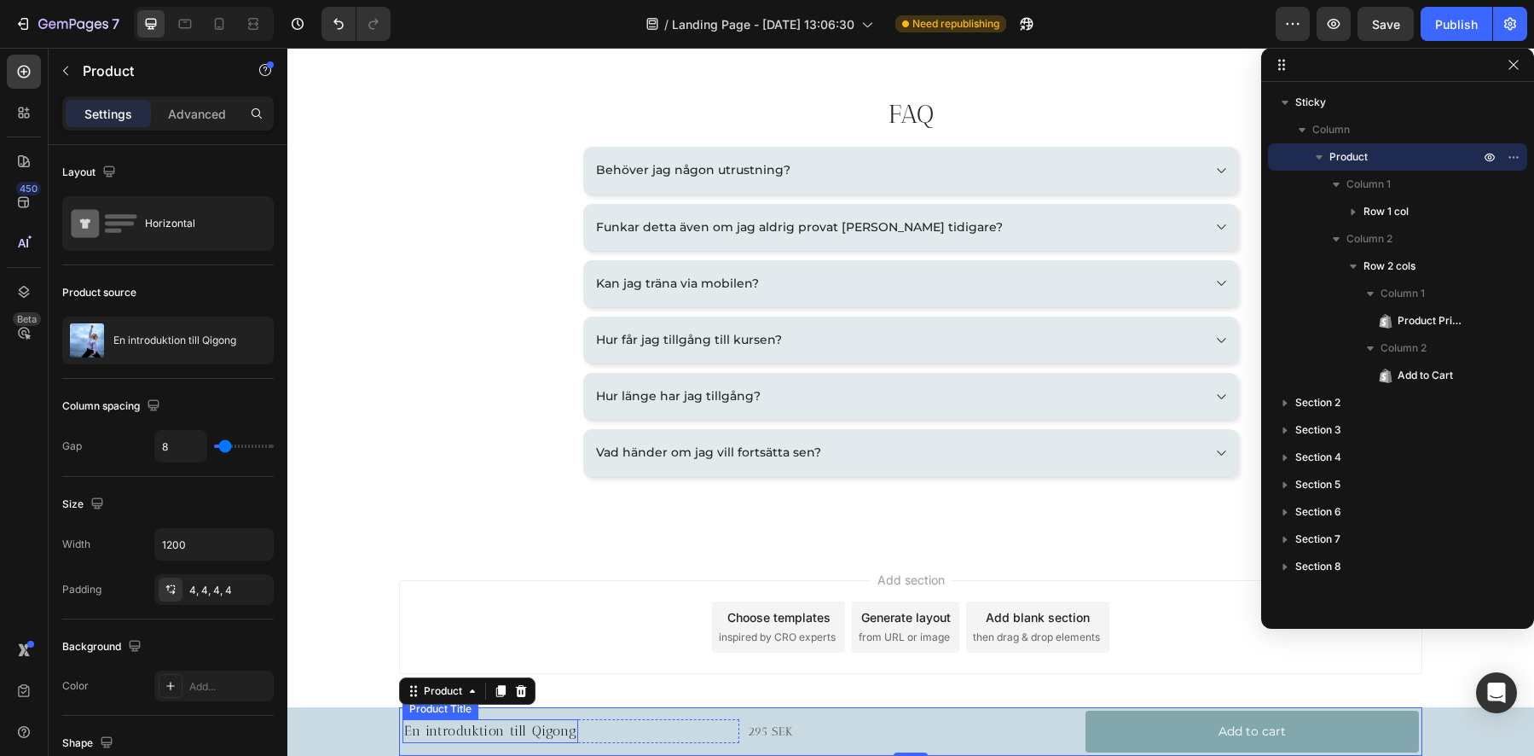
click at [472, 727] on h1 "En introduktion till Qigong" at bounding box center [491, 731] width 176 height 24
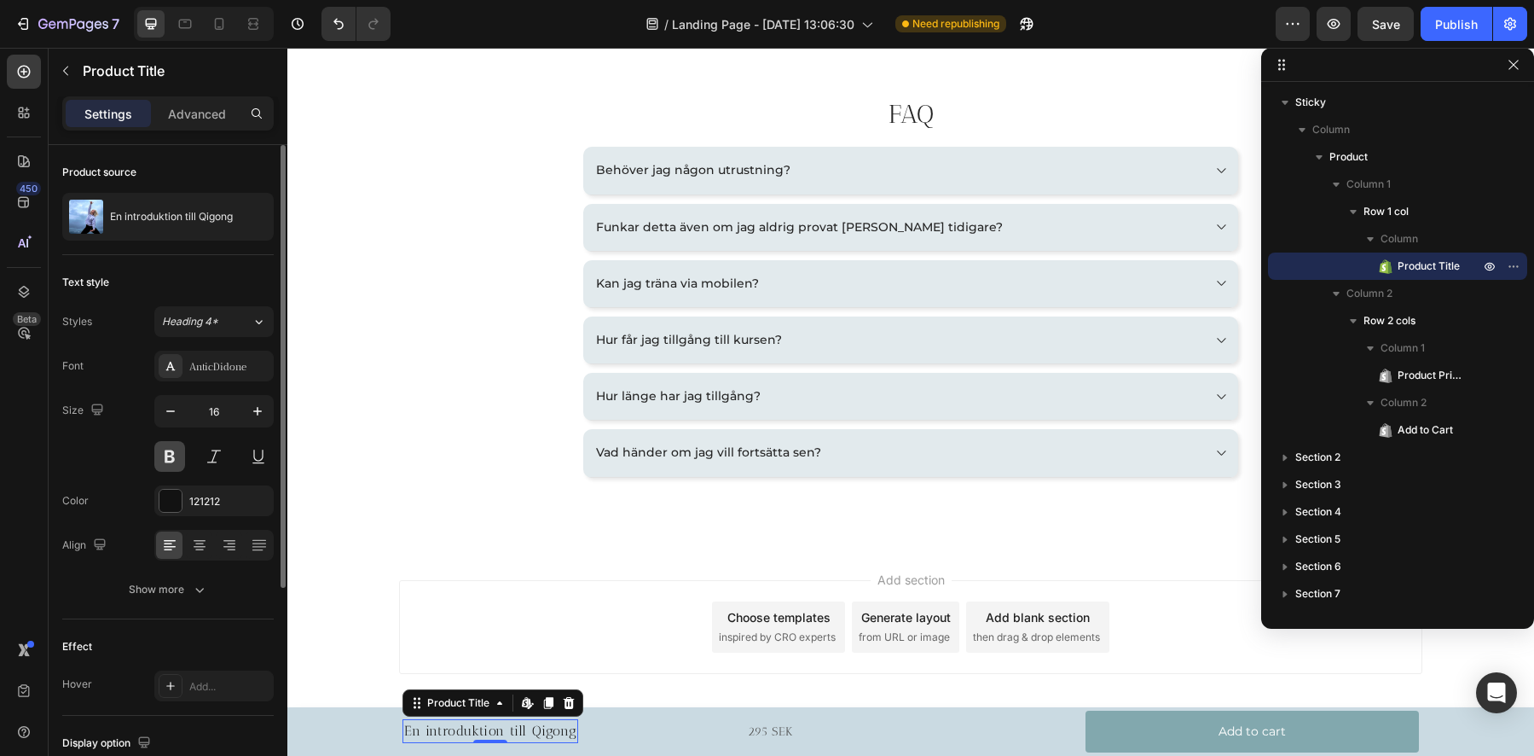
click at [165, 461] on button at bounding box center [169, 456] width 31 height 31
click at [166, 463] on button at bounding box center [169, 456] width 31 height 31
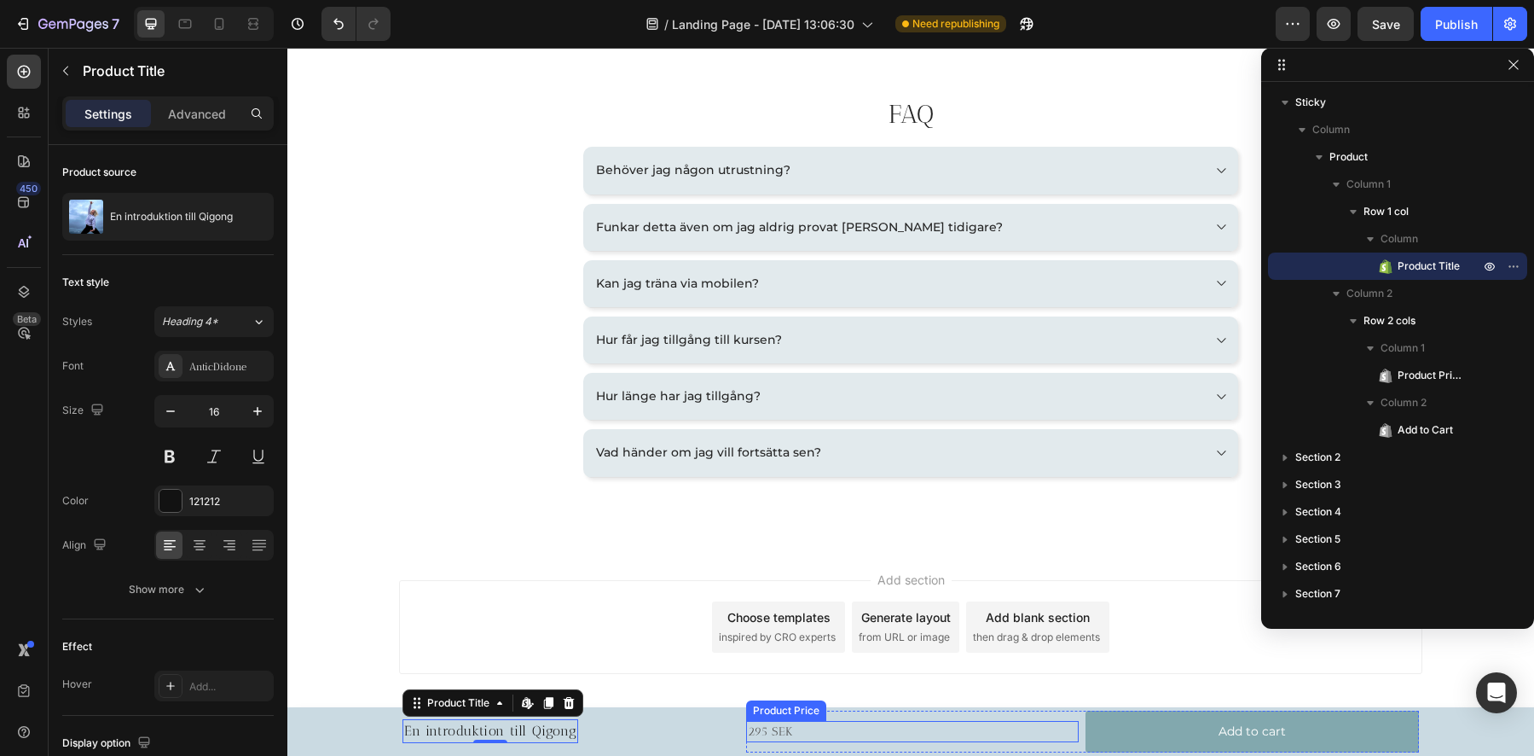
click at [769, 732] on div "295 SEK" at bounding box center [912, 731] width 333 height 21
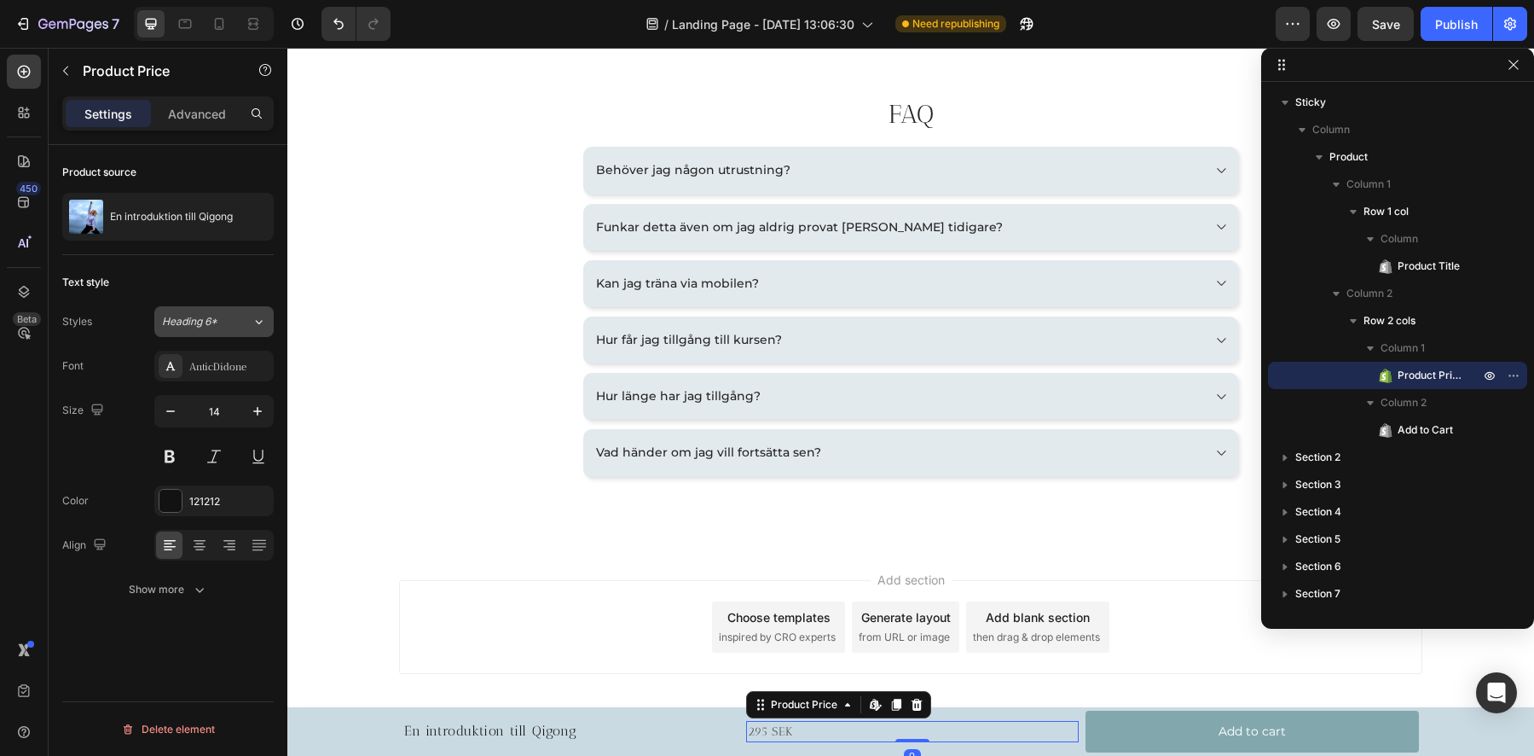
click at [213, 326] on span "Heading 6*" at bounding box center [189, 321] width 55 height 15
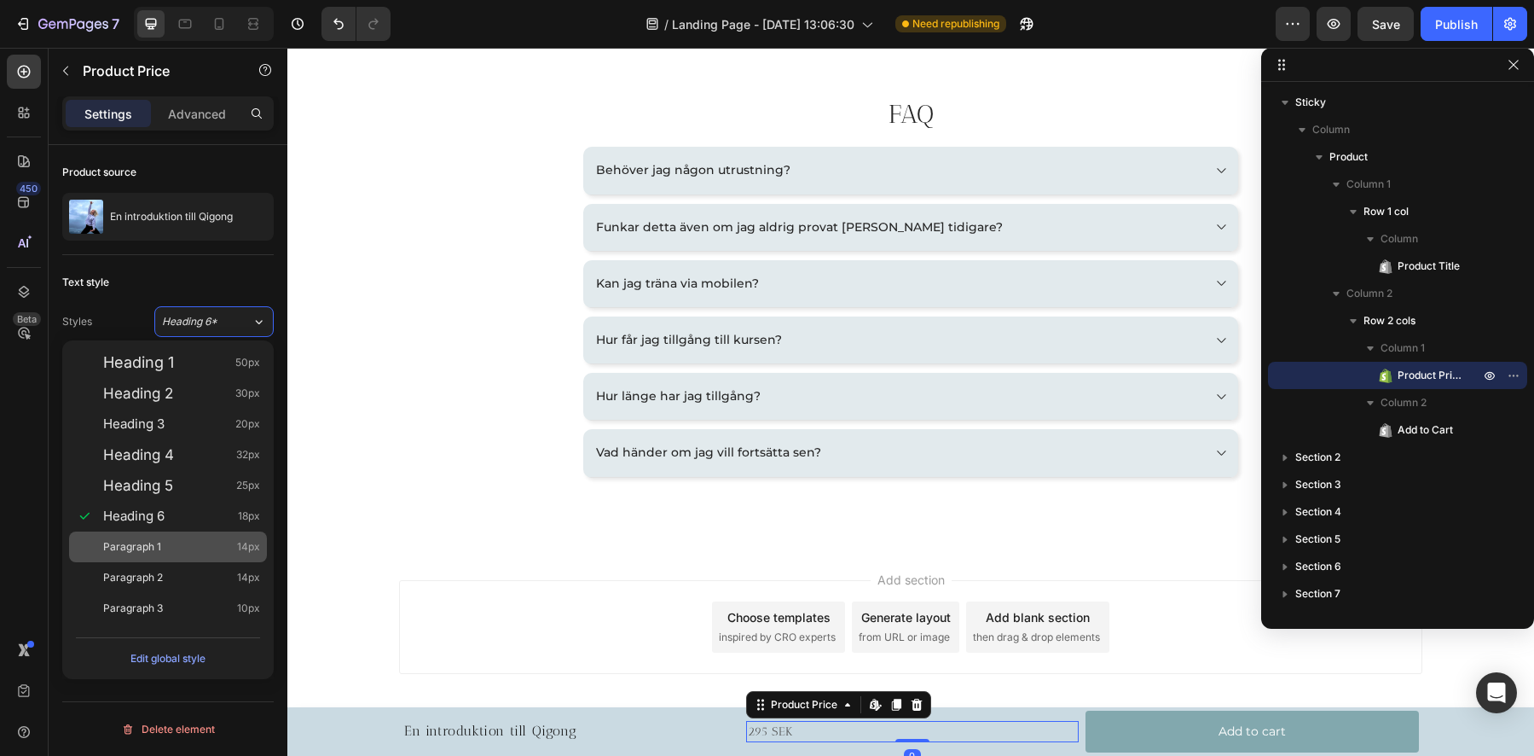
click at [169, 540] on div "Paragraph 1 14px" at bounding box center [181, 546] width 157 height 17
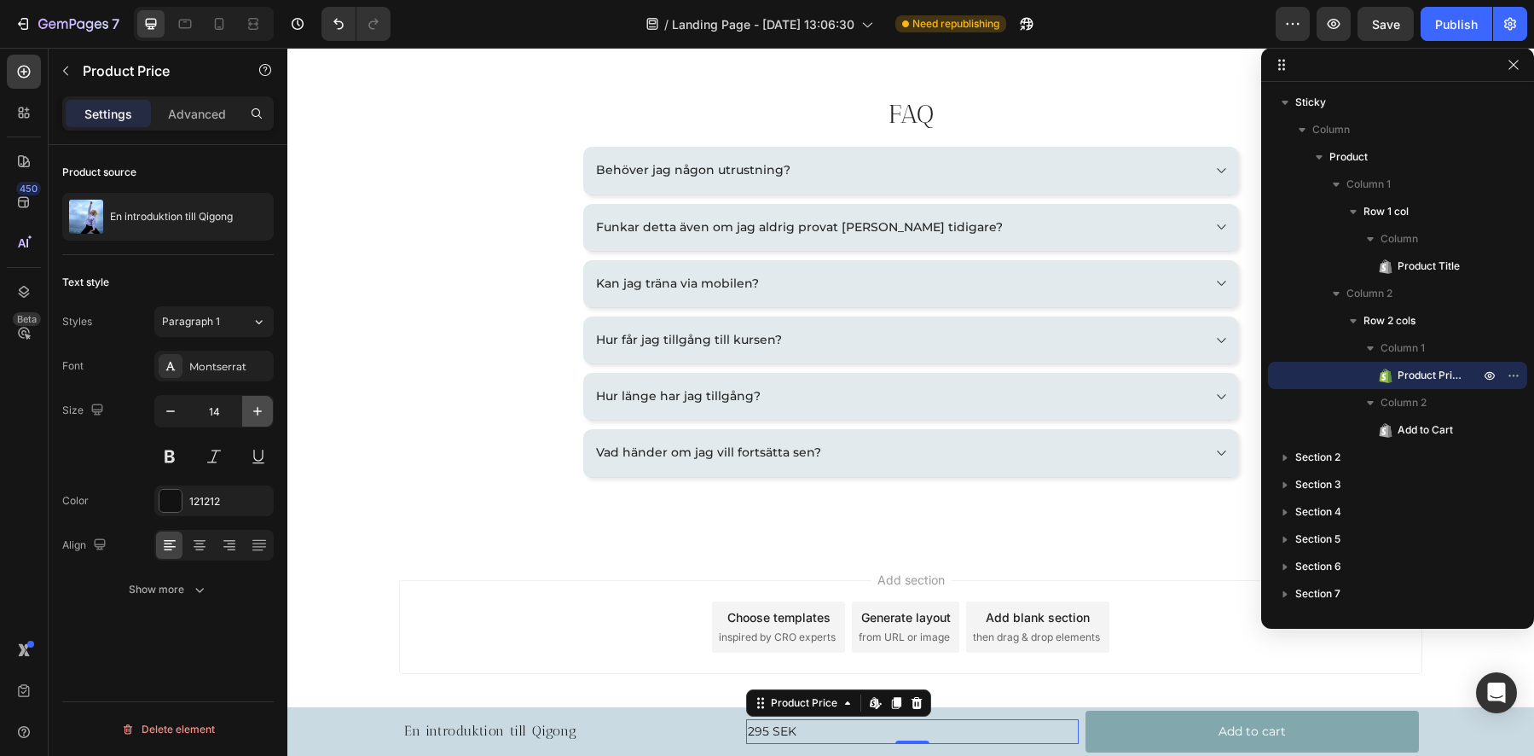
click at [258, 409] on icon "button" at bounding box center [257, 411] width 9 height 9
click at [177, 450] on button at bounding box center [169, 456] width 31 height 31
click at [254, 410] on icon "button" at bounding box center [257, 411] width 9 height 9
click at [252, 412] on icon "button" at bounding box center [257, 411] width 17 height 17
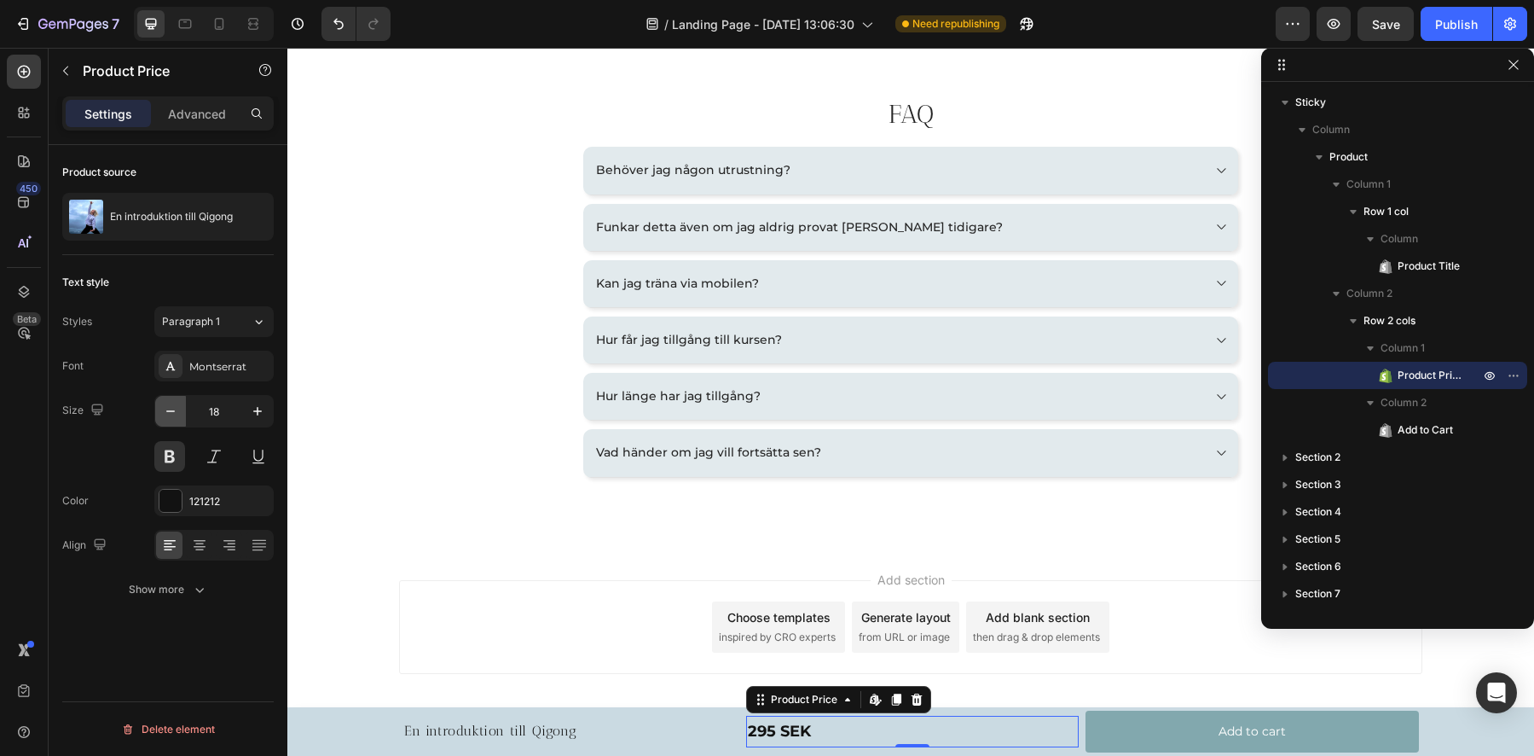
click at [163, 413] on icon "button" at bounding box center [170, 411] width 17 height 17
type input "16"
click at [310, 702] on div "Sticky" at bounding box center [309, 697] width 44 height 20
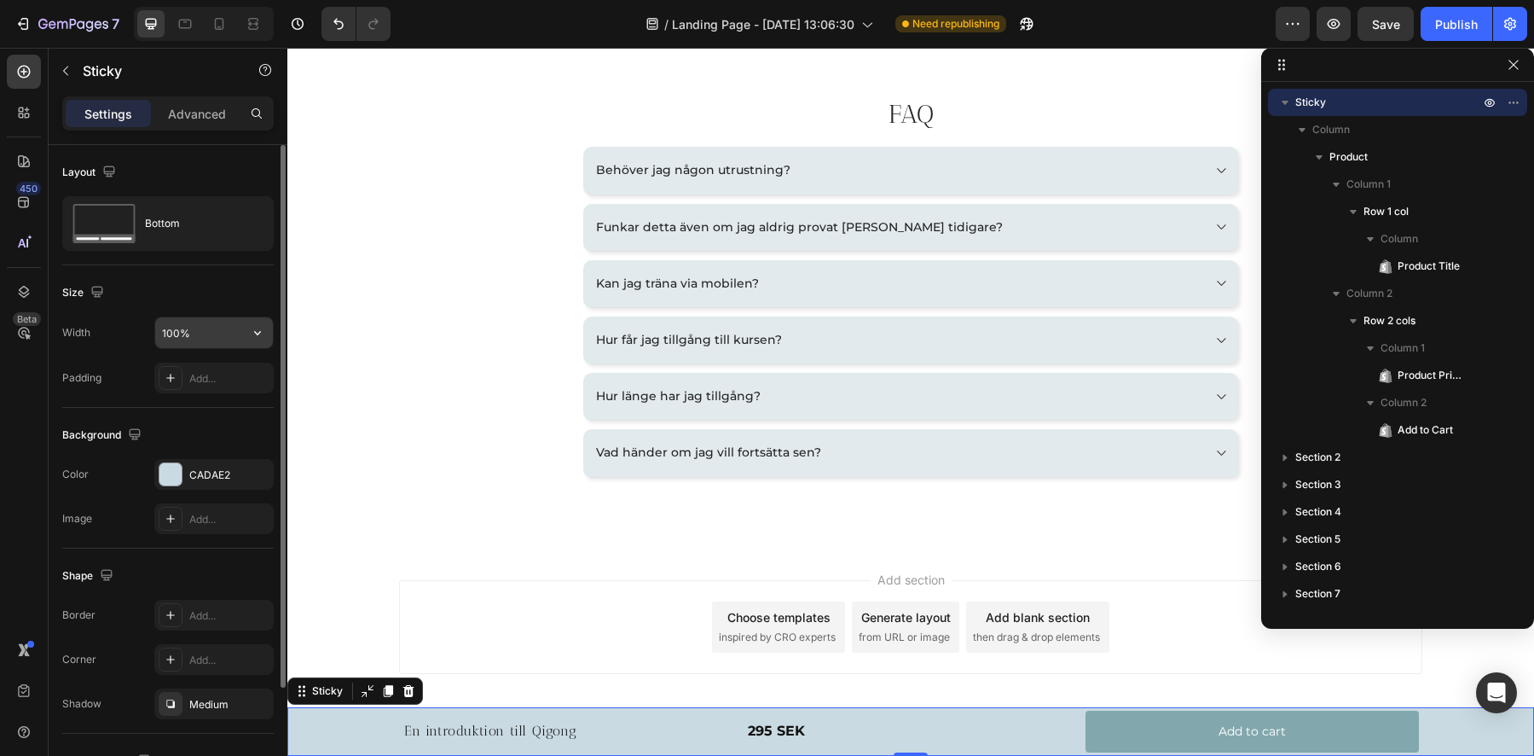
scroll to position [3, 0]
click at [208, 320] on input "100%" at bounding box center [214, 329] width 118 height 31
click at [256, 330] on icon "button" at bounding box center [257, 329] width 7 height 4
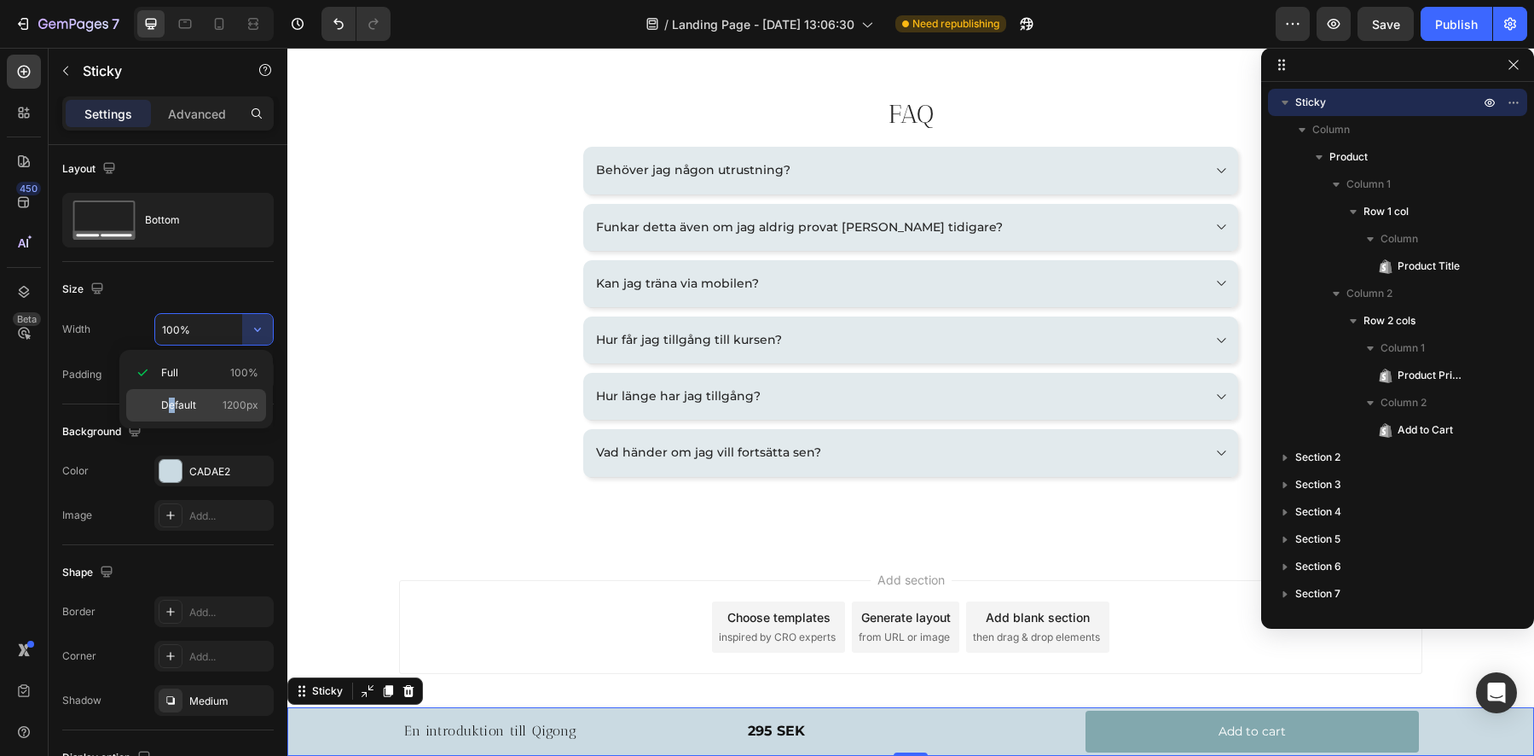
click at [171, 410] on span "Default" at bounding box center [178, 404] width 35 height 15
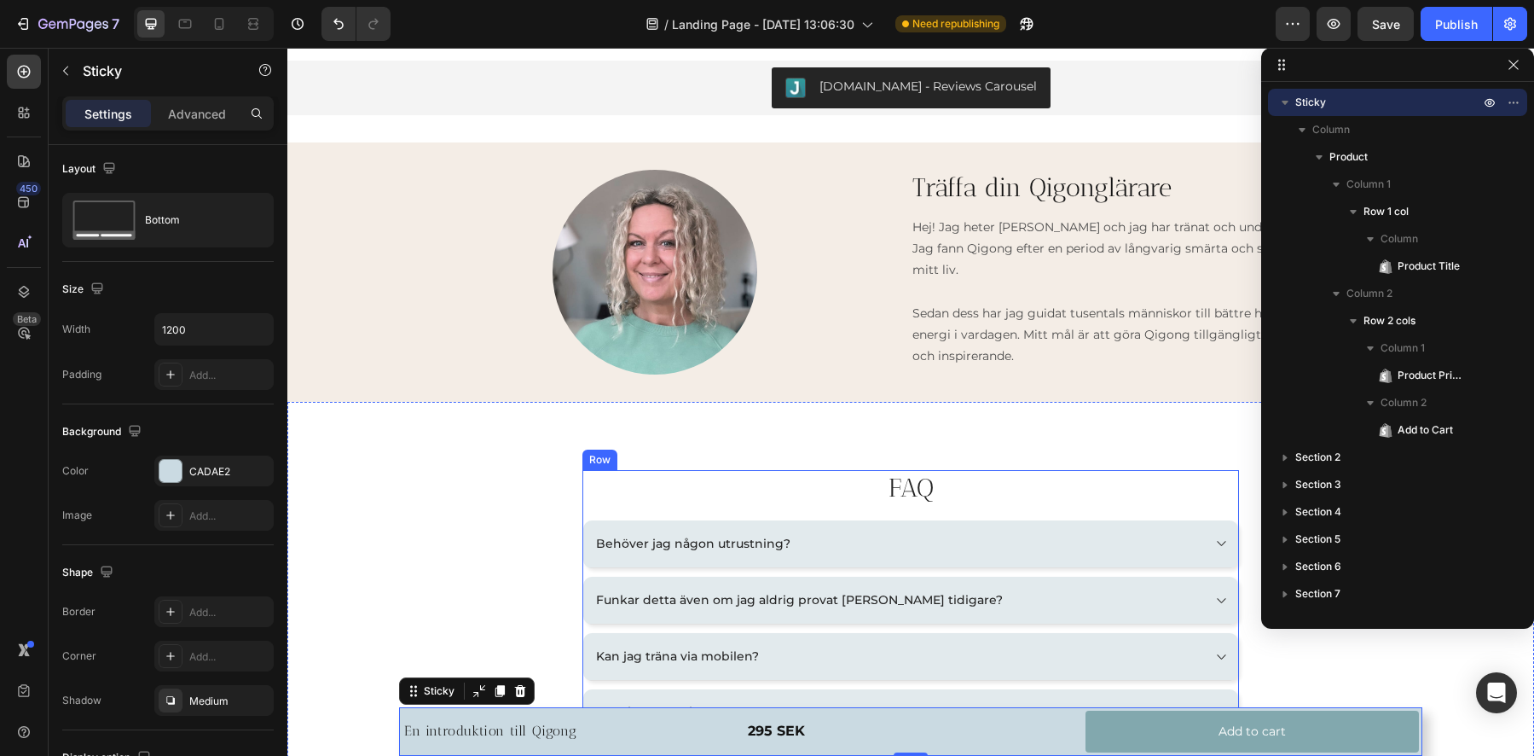
scroll to position [2141, 0]
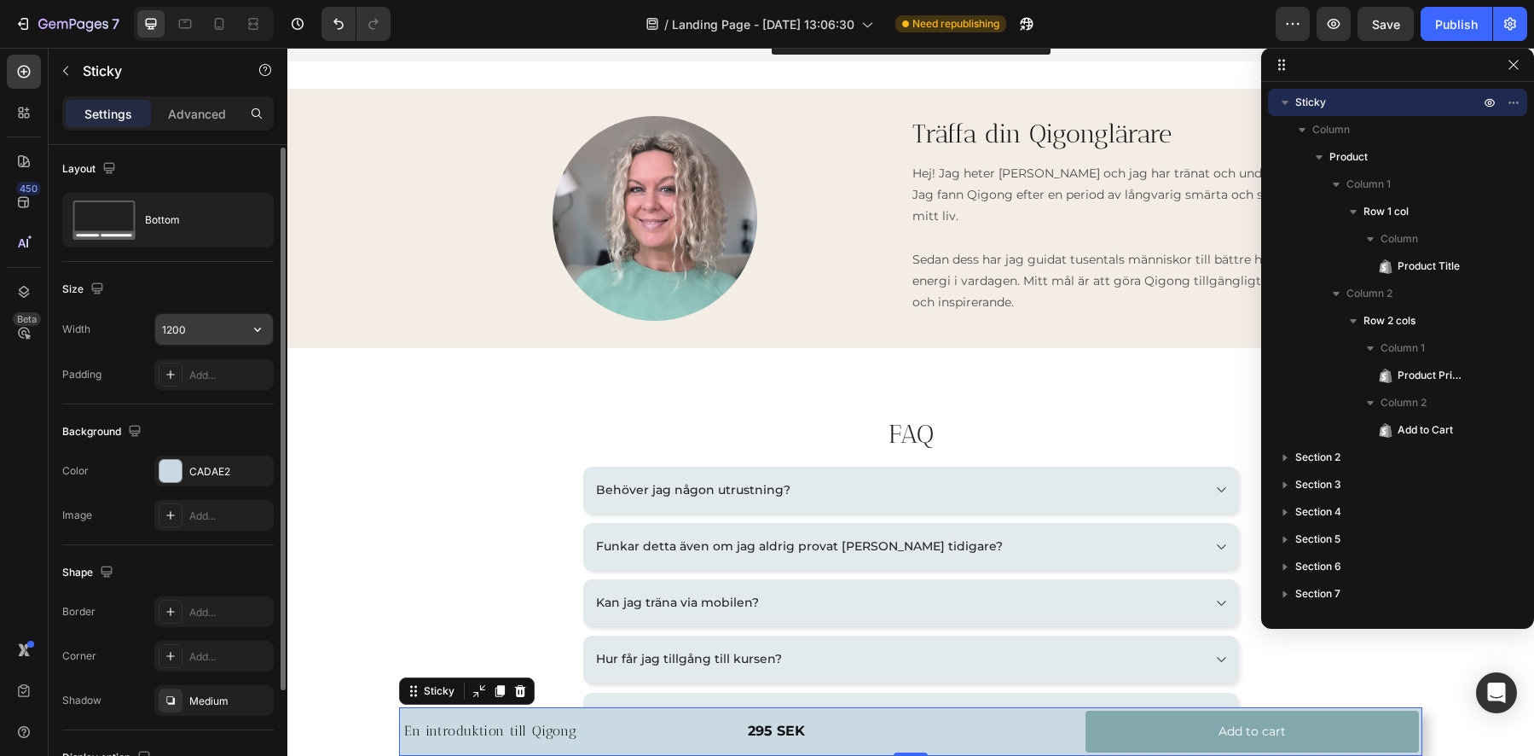
click at [240, 331] on input "1200" at bounding box center [214, 329] width 118 height 31
click at [257, 330] on icon "button" at bounding box center [257, 329] width 7 height 4
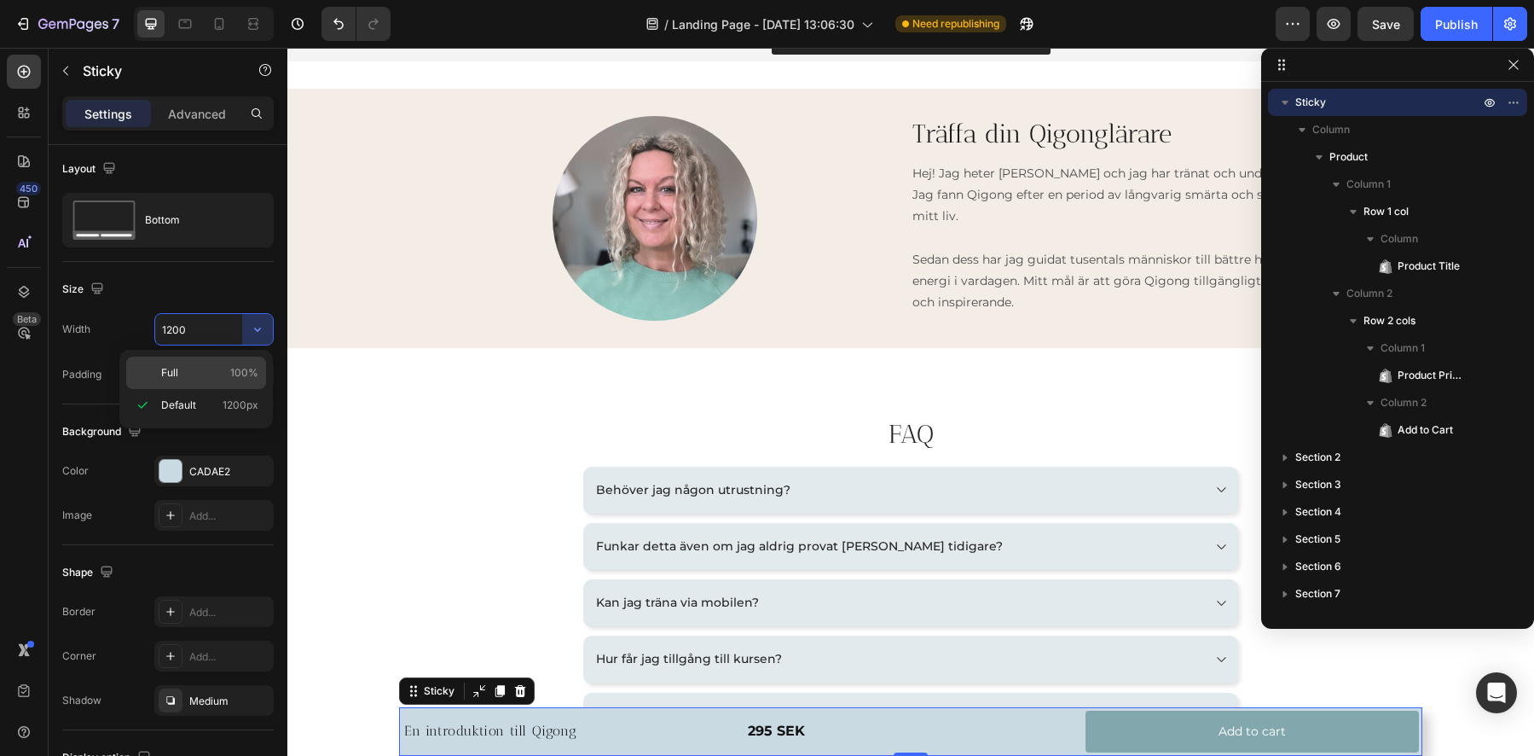
click at [172, 376] on span "Full" at bounding box center [169, 372] width 17 height 15
type input "100%"
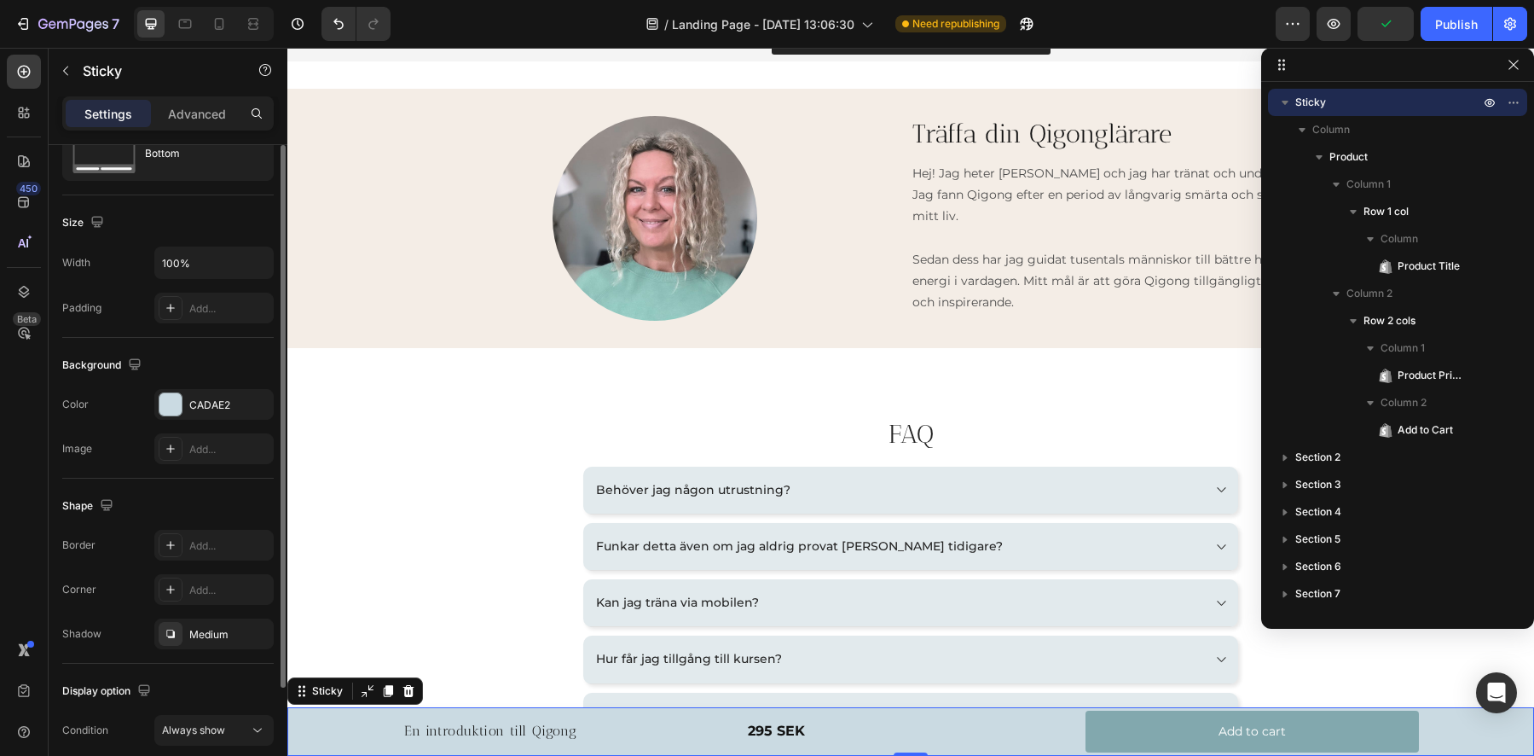
scroll to position [142, 0]
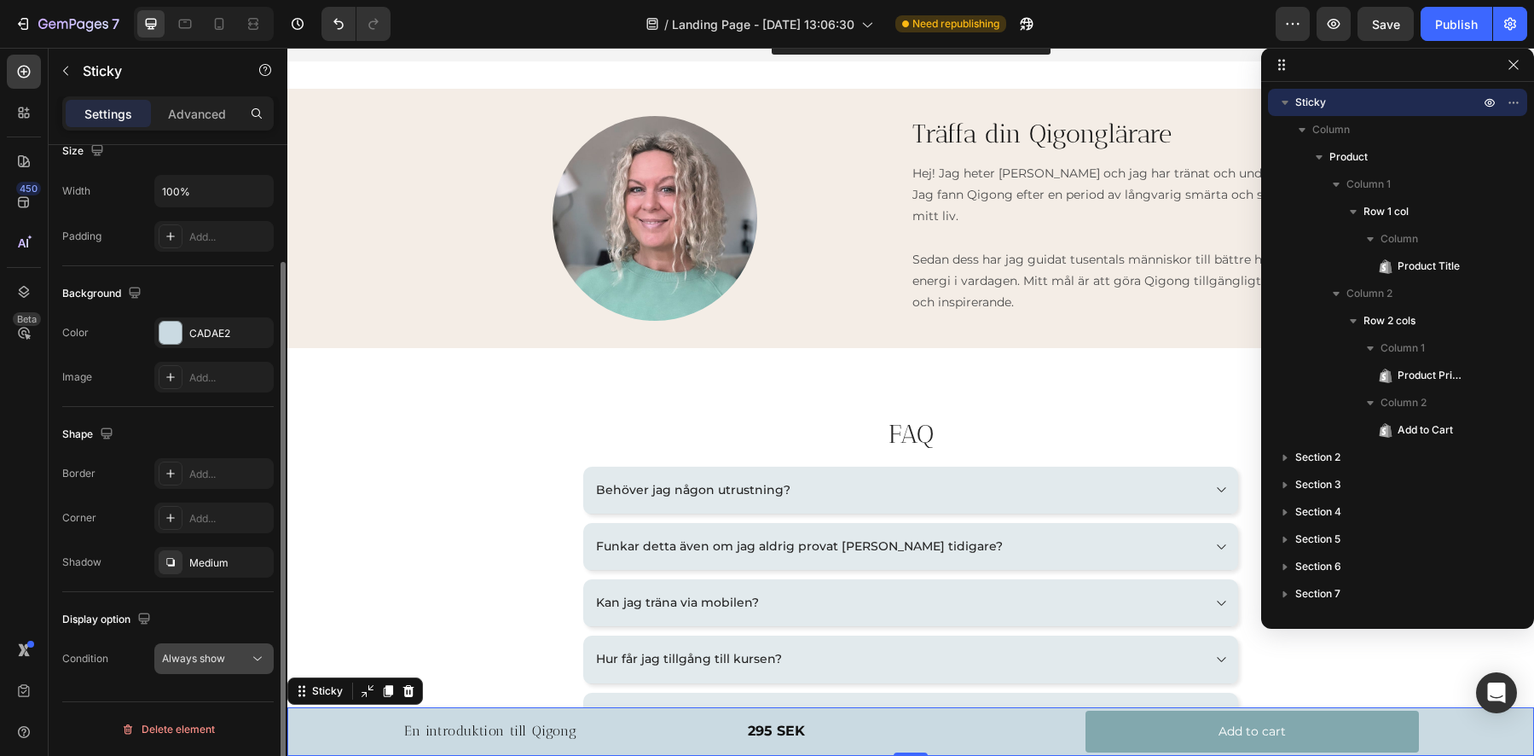
click at [188, 664] on span "Always show" at bounding box center [193, 658] width 63 height 15
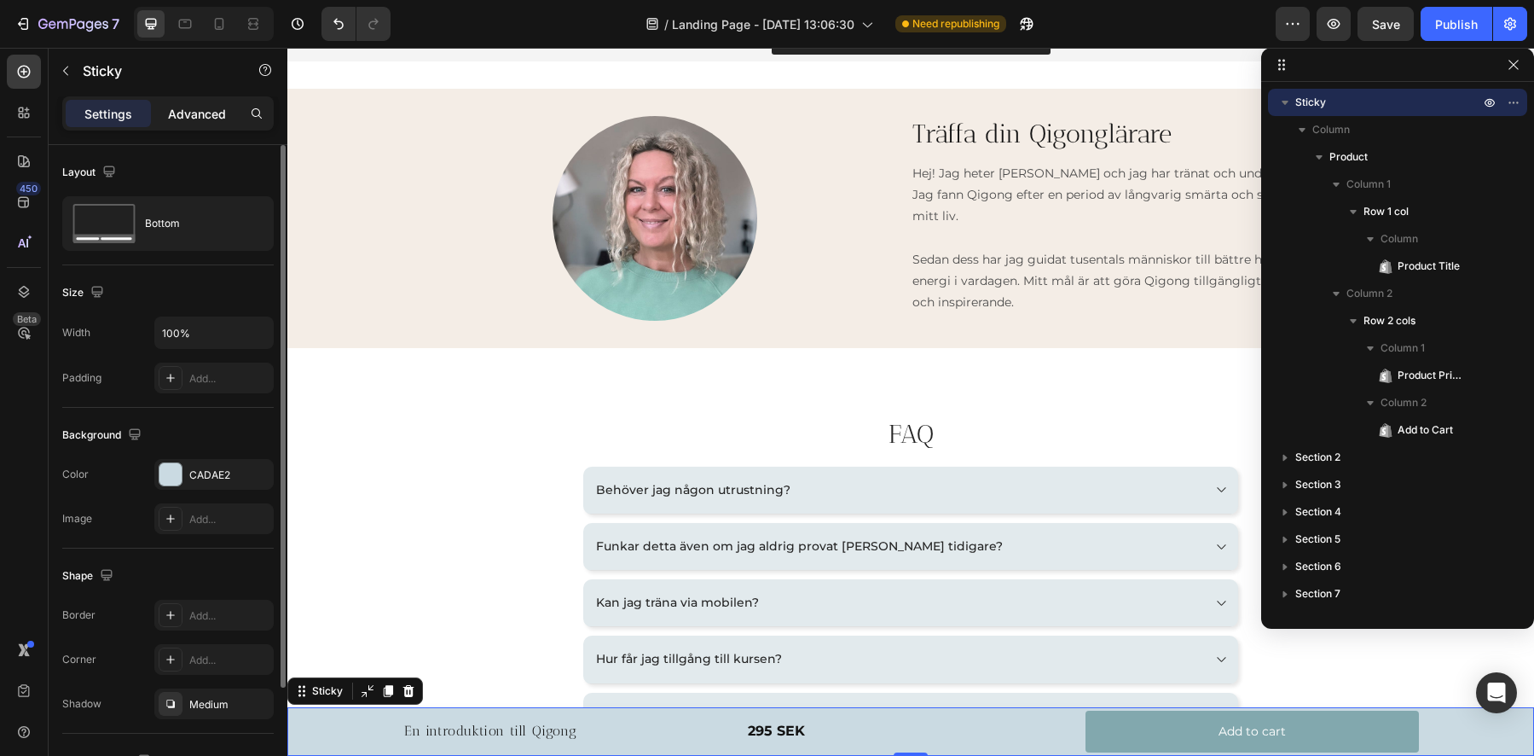
click at [179, 119] on p "Advanced" at bounding box center [197, 114] width 58 height 18
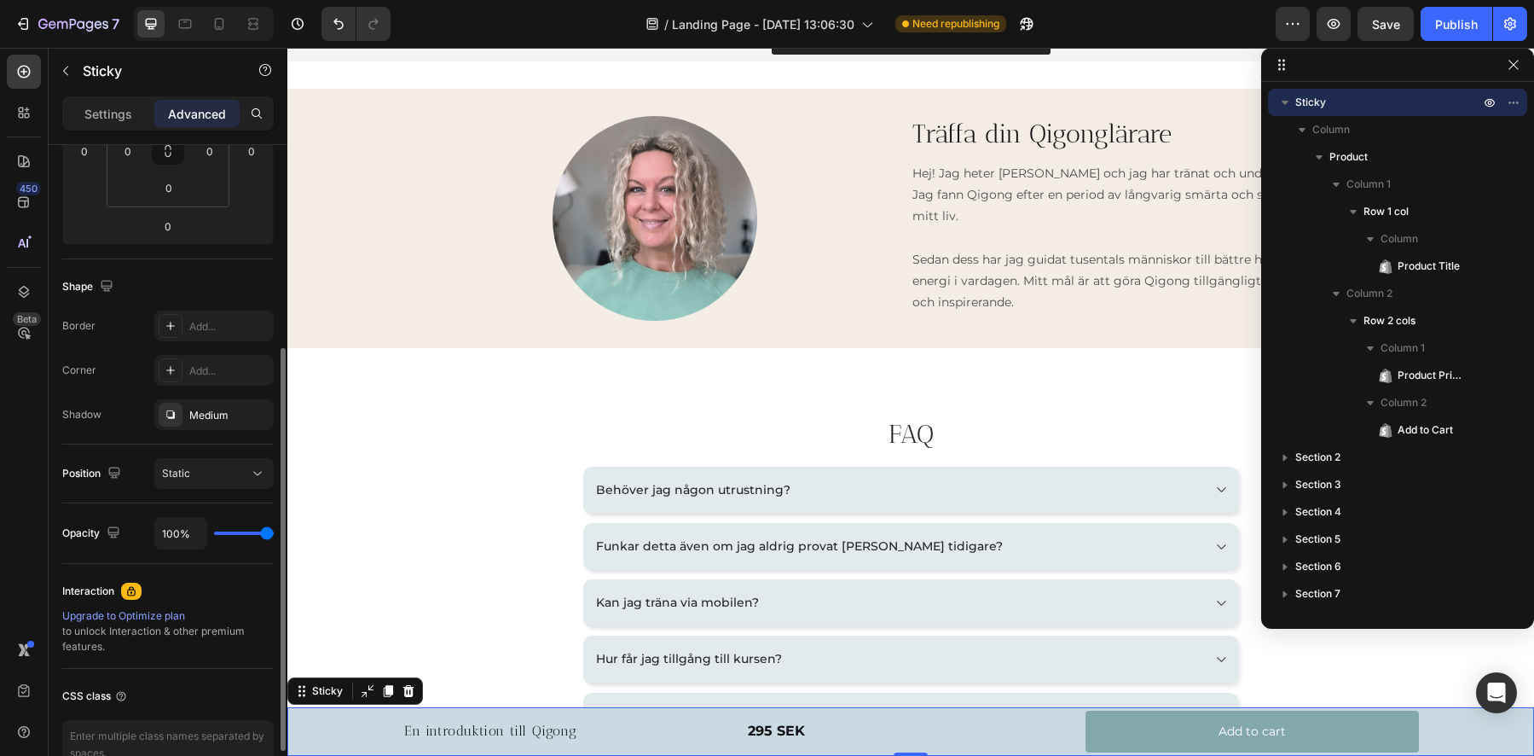
scroll to position [373, 0]
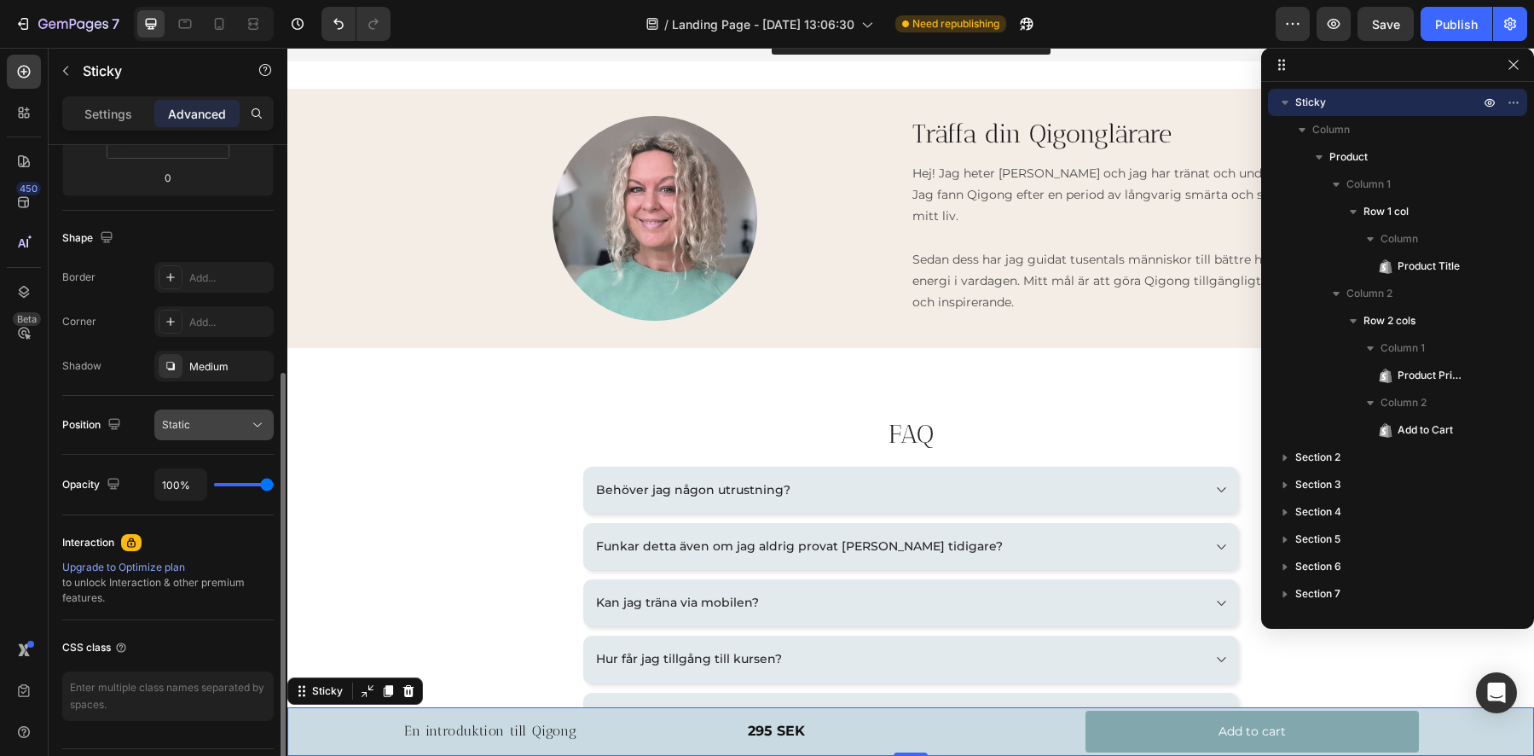
click at [186, 428] on span "Static" at bounding box center [176, 424] width 28 height 13
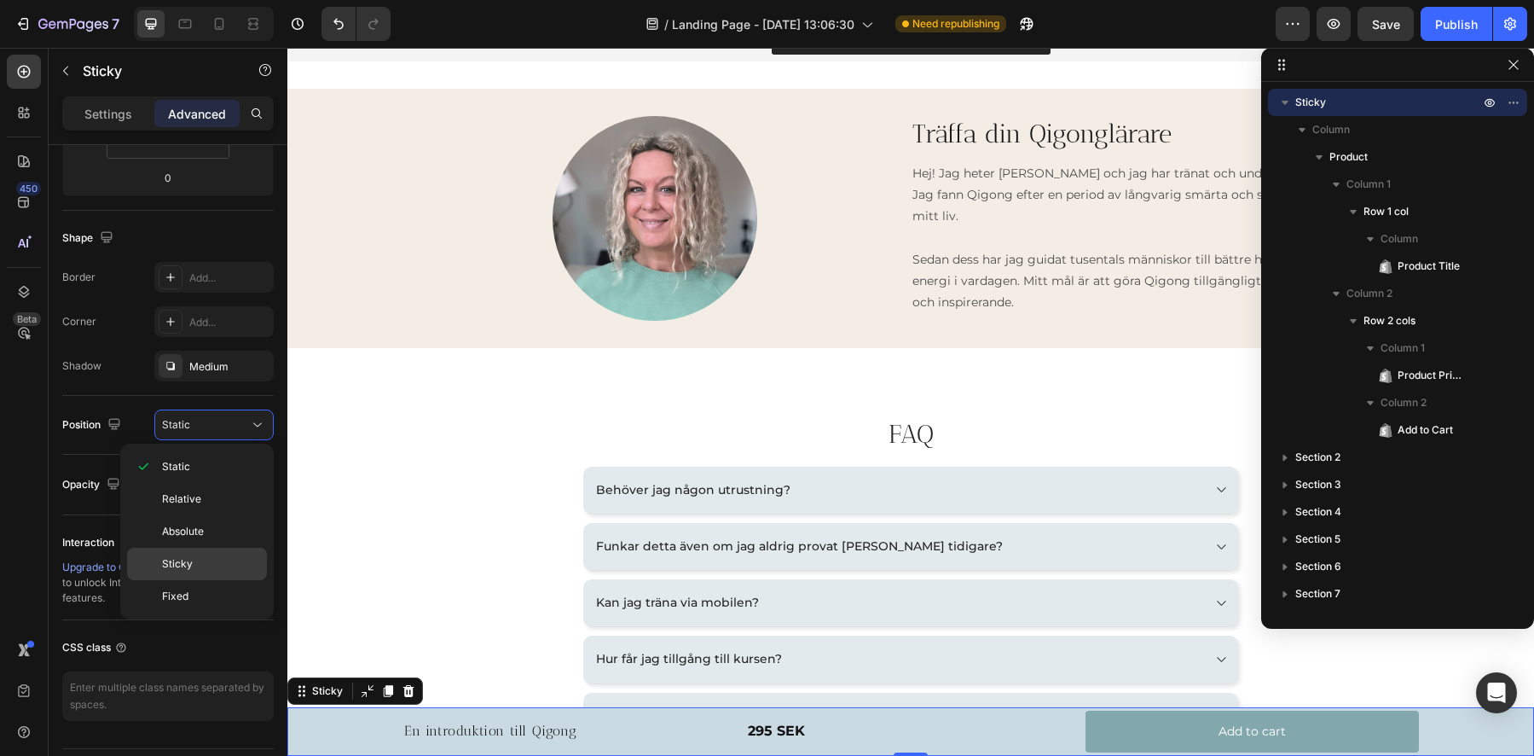
click at [171, 565] on span "Sticky" at bounding box center [177, 563] width 31 height 15
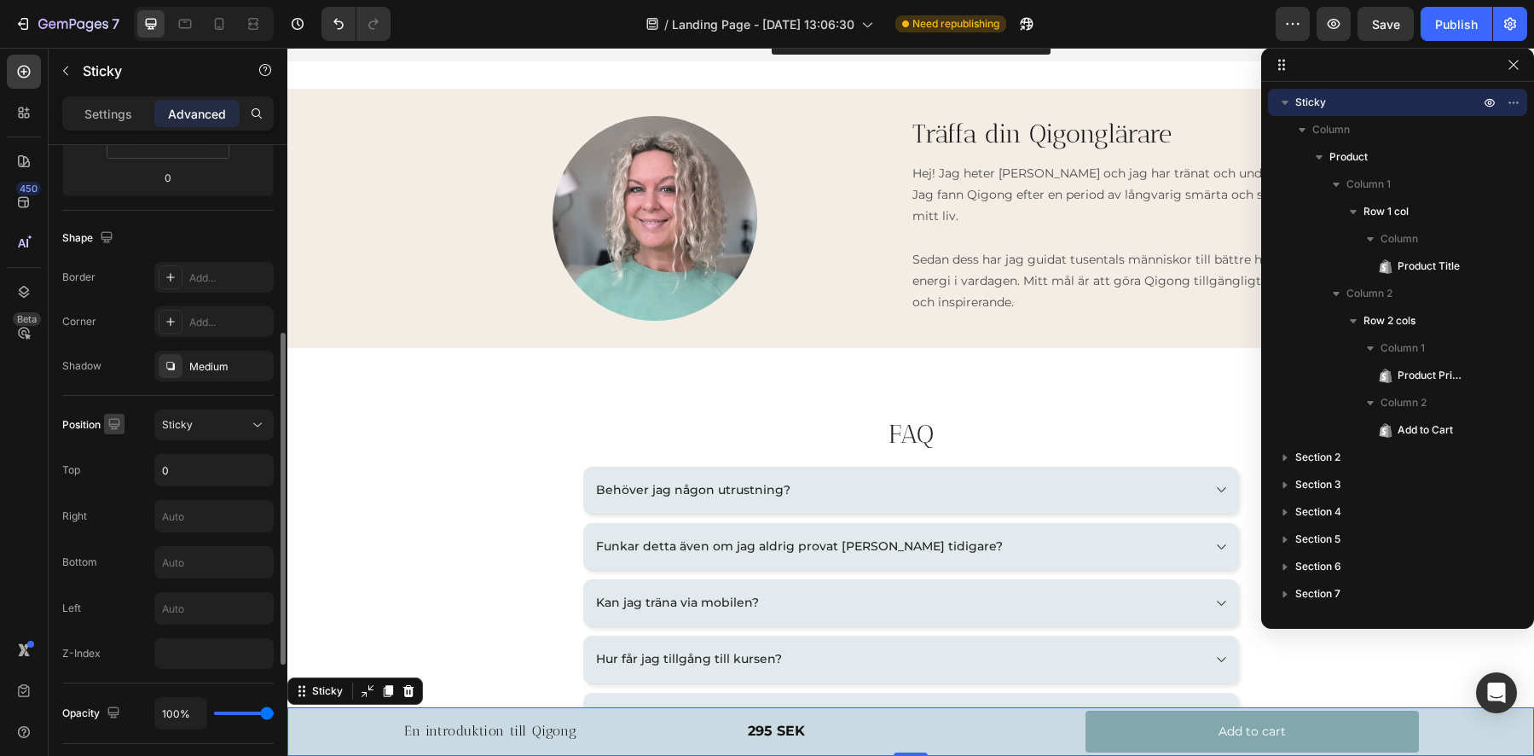
click at [114, 421] on icon "button" at bounding box center [114, 423] width 17 height 17
click at [118, 488] on icon "button" at bounding box center [117, 481] width 17 height 17
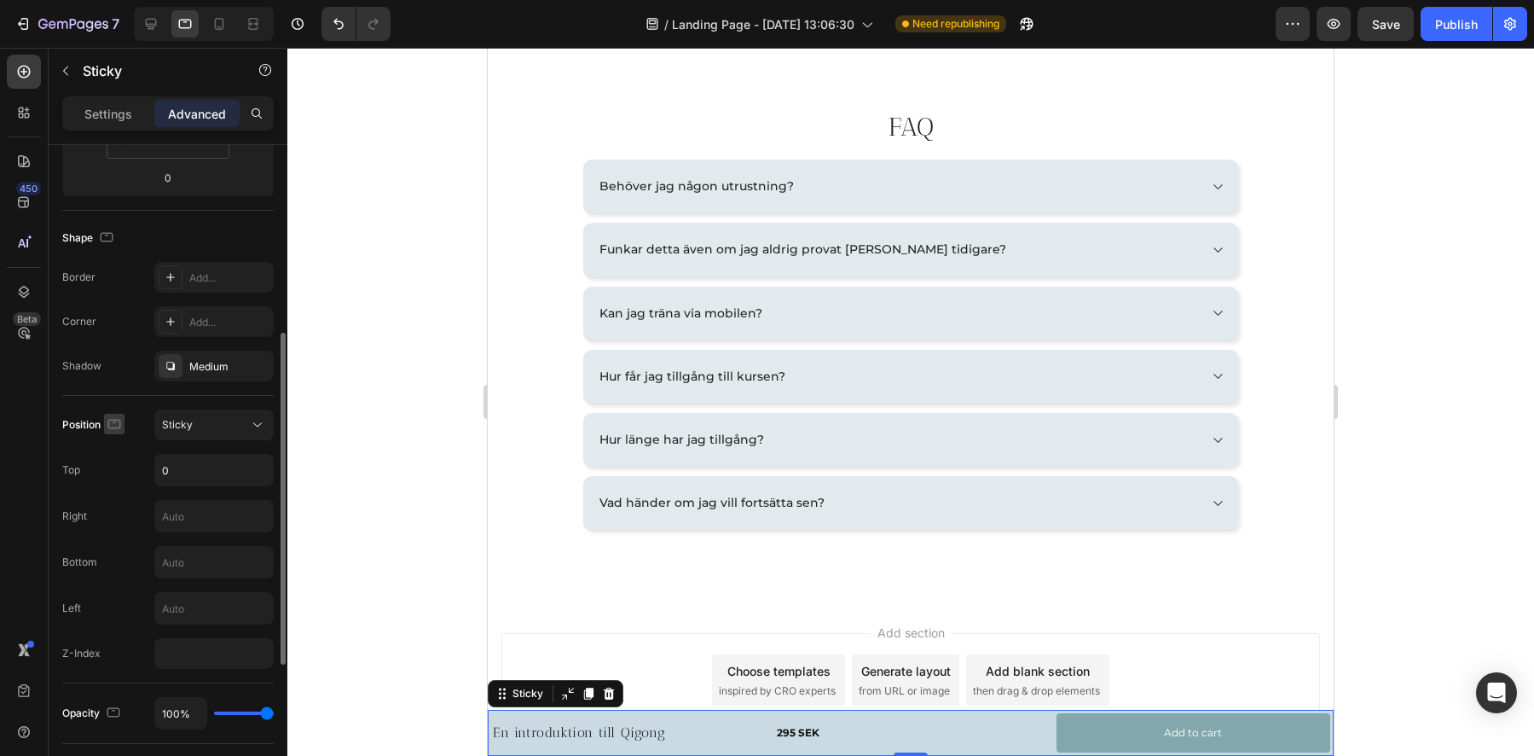
scroll to position [2538, 0]
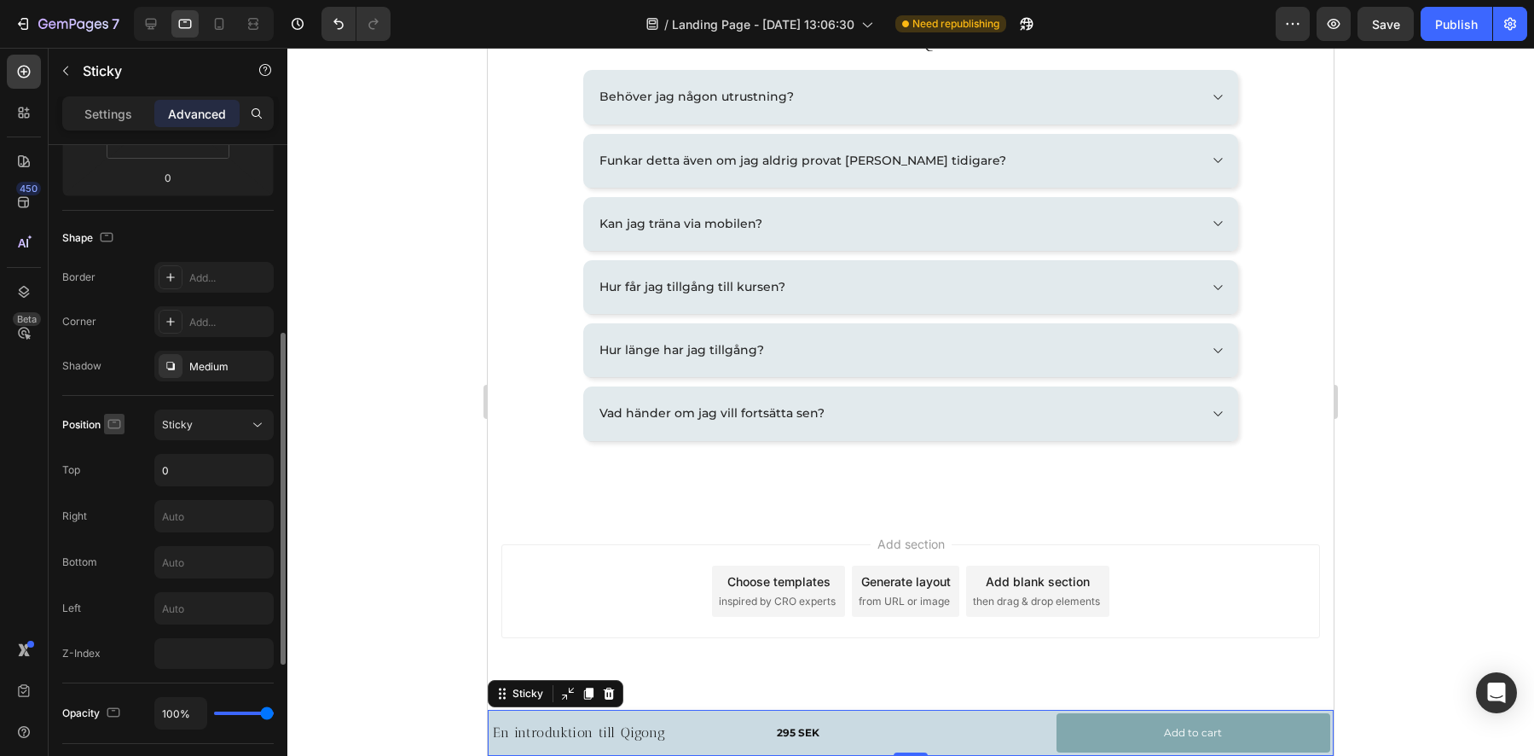
click at [121, 422] on icon "button" at bounding box center [114, 423] width 13 height 9
click at [110, 515] on icon "button" at bounding box center [117, 512] width 17 height 17
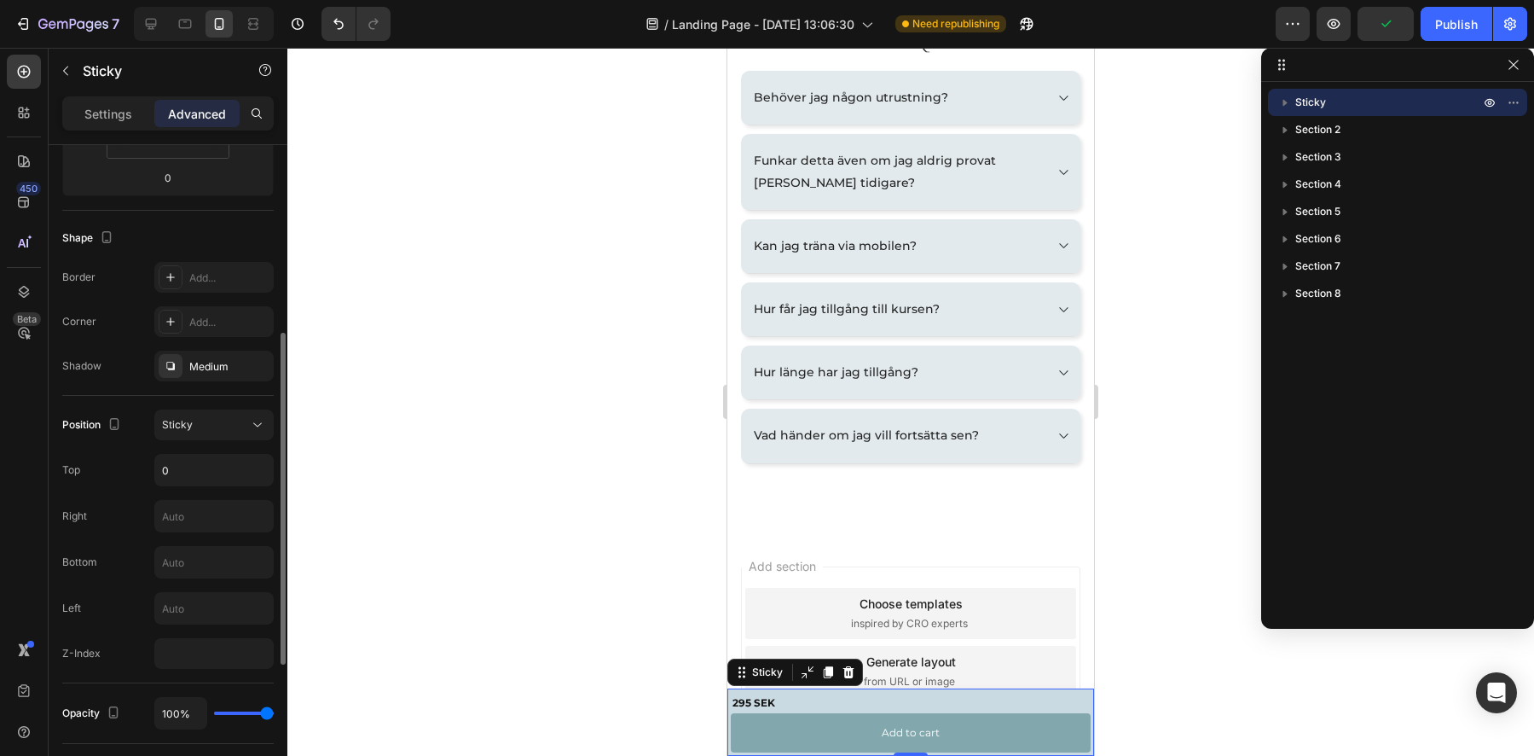
scroll to position [2599, 0]
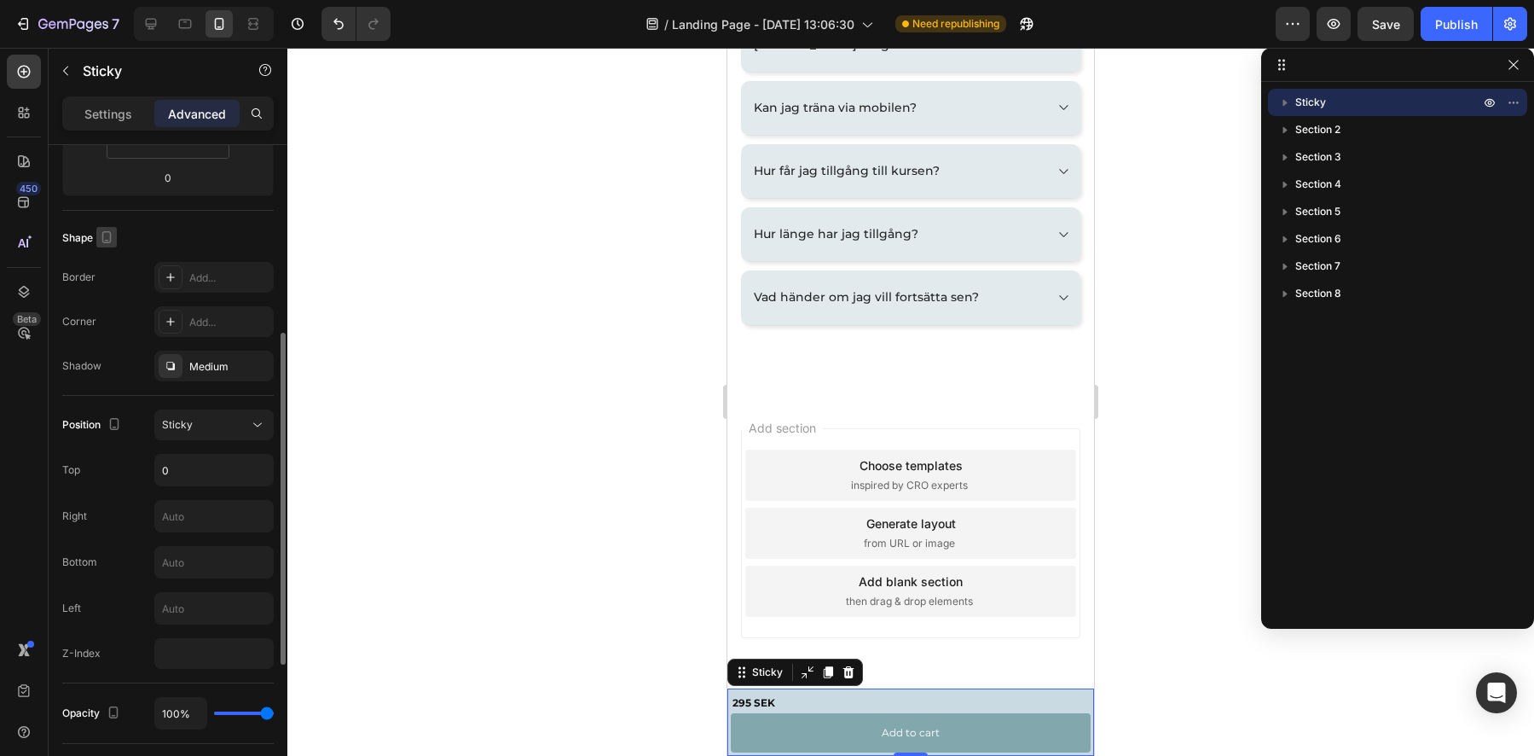
click at [110, 229] on icon "button" at bounding box center [106, 237] width 17 height 17
click at [108, 267] on icon "button" at bounding box center [110, 263] width 11 height 11
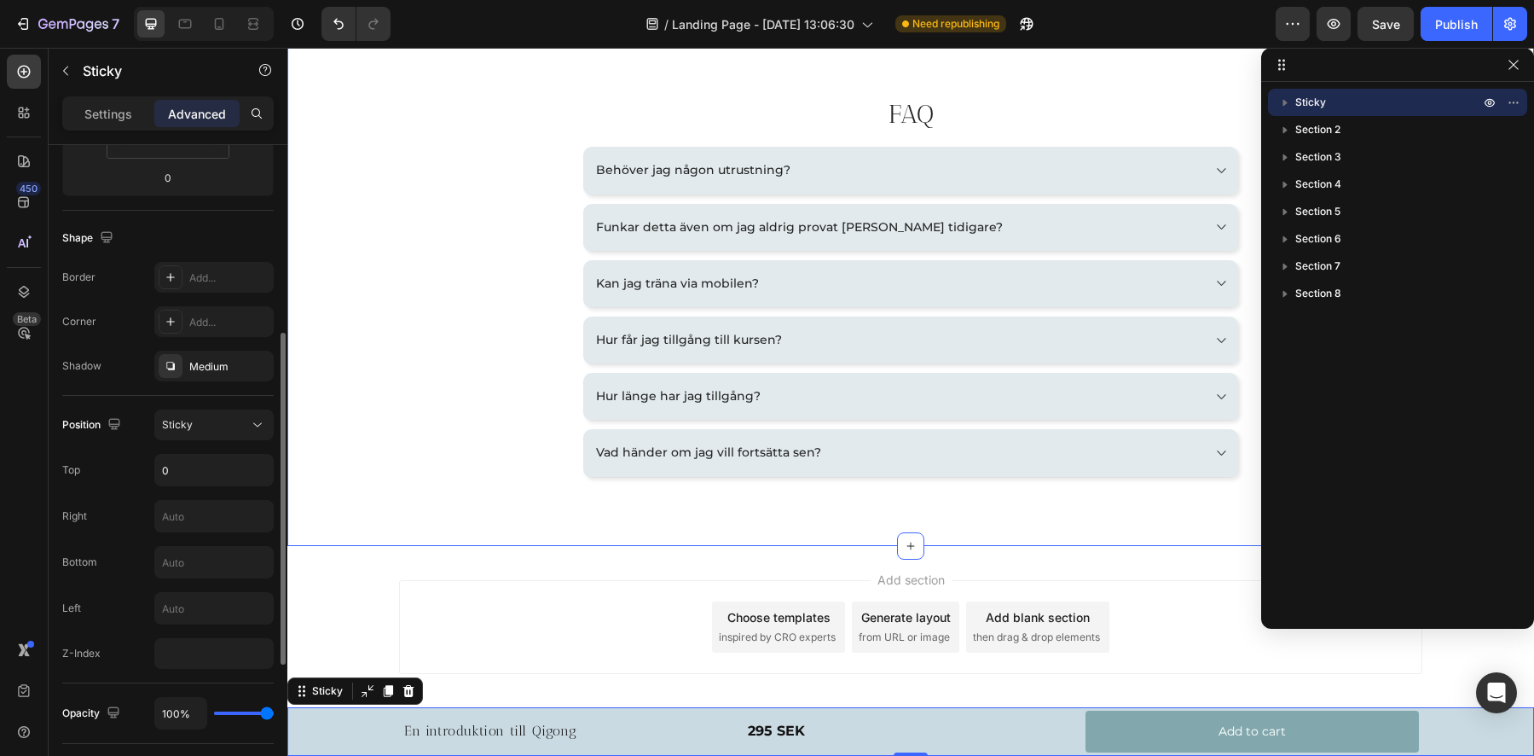
scroll to position [2497, 0]
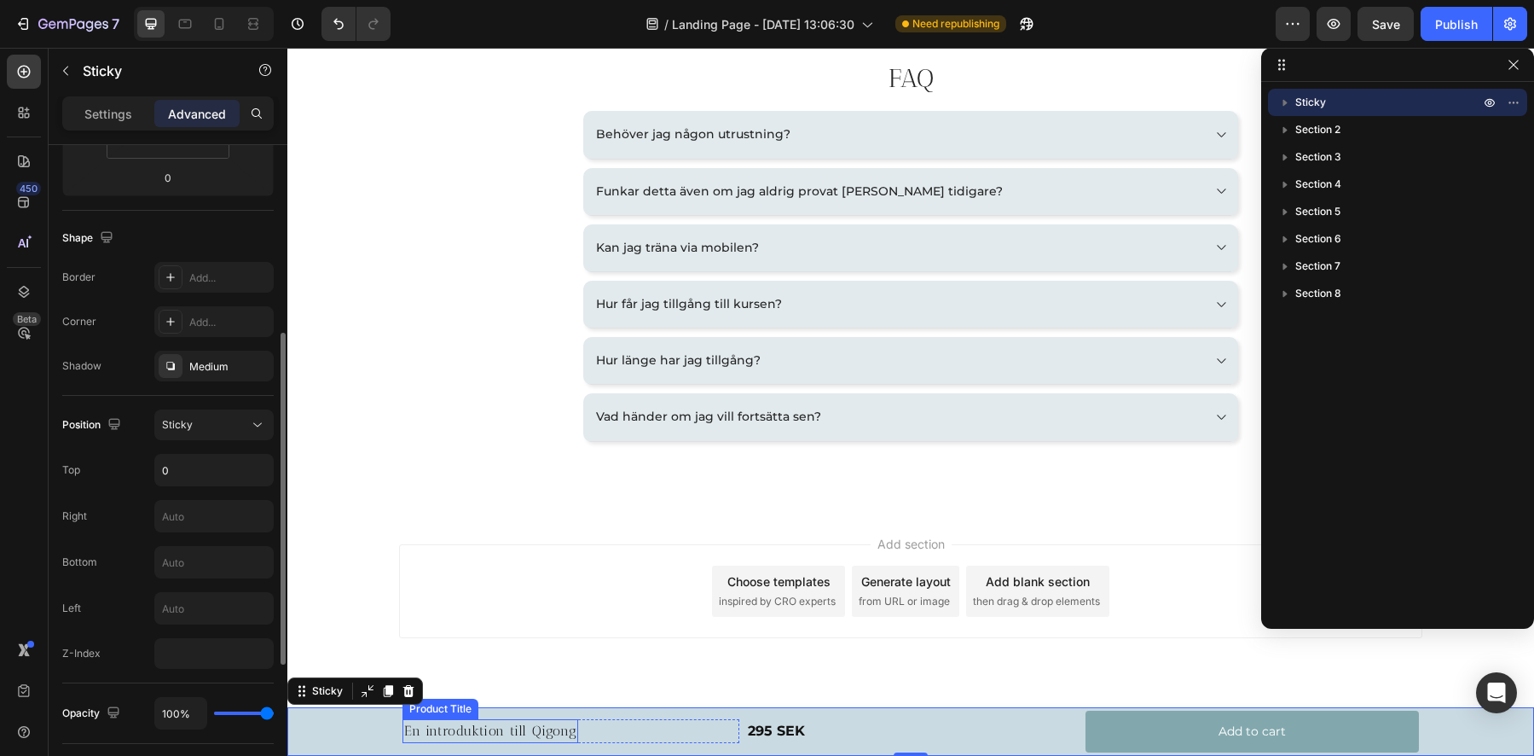
click at [427, 716] on div "Product Title" at bounding box center [441, 708] width 76 height 20
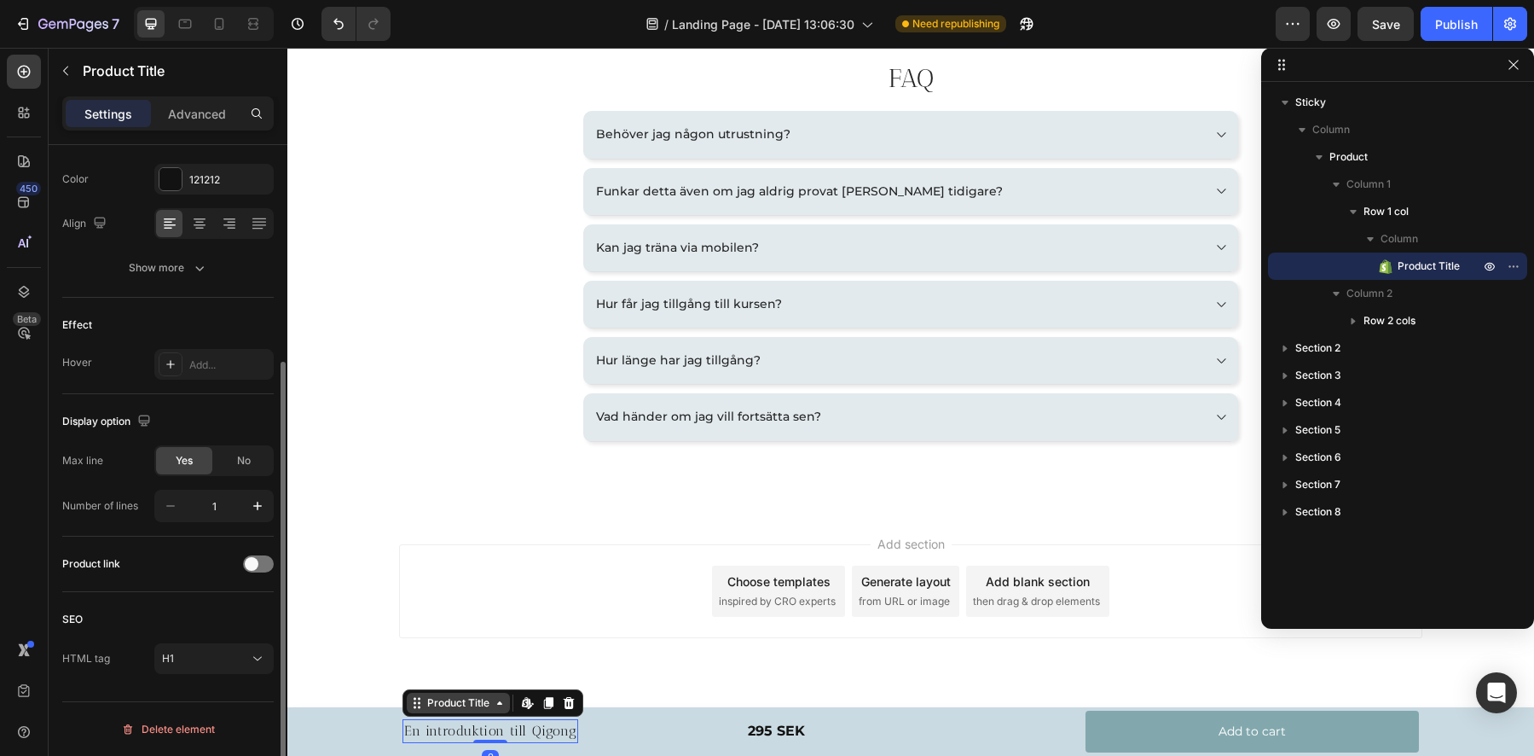
scroll to position [0, 0]
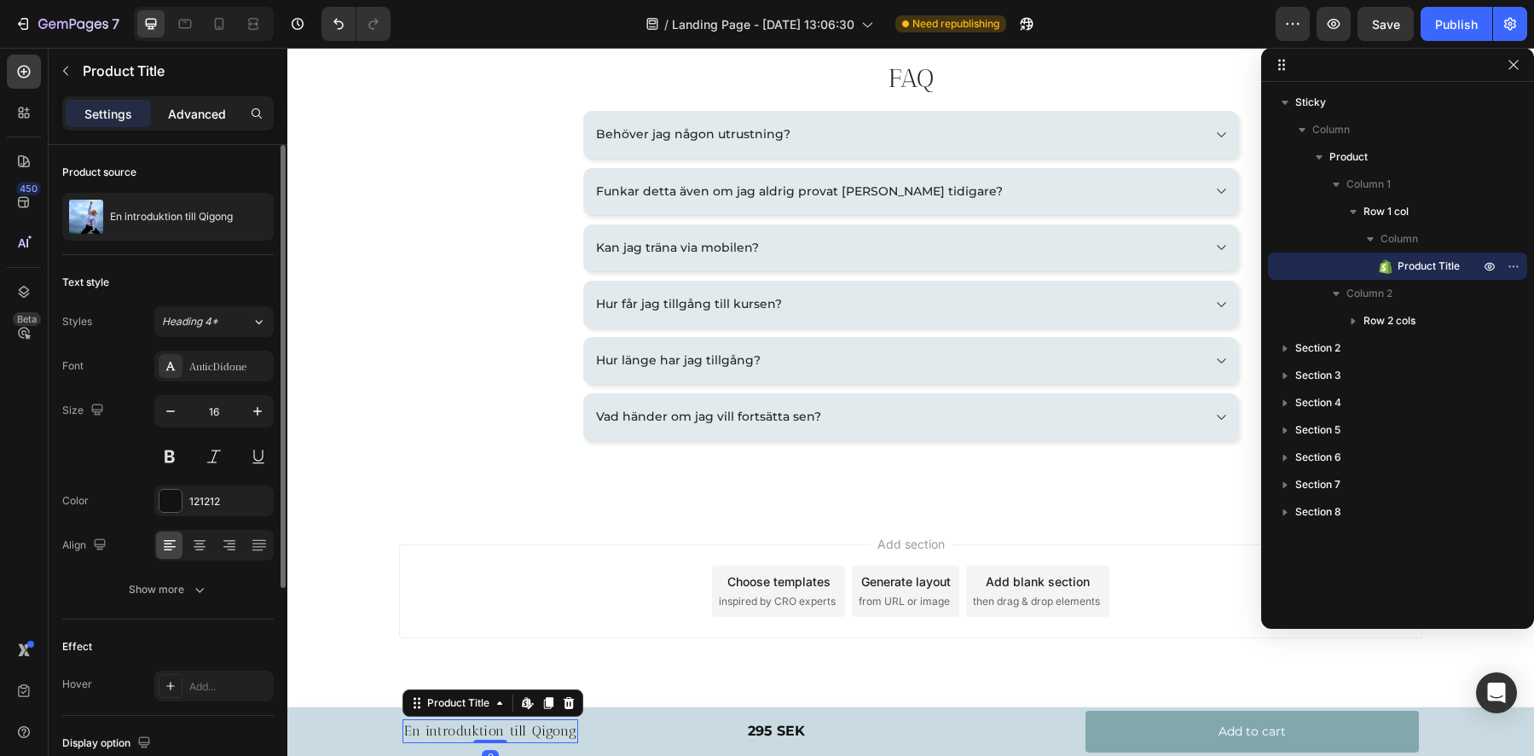
click at [204, 124] on div "Advanced" at bounding box center [196, 113] width 85 height 27
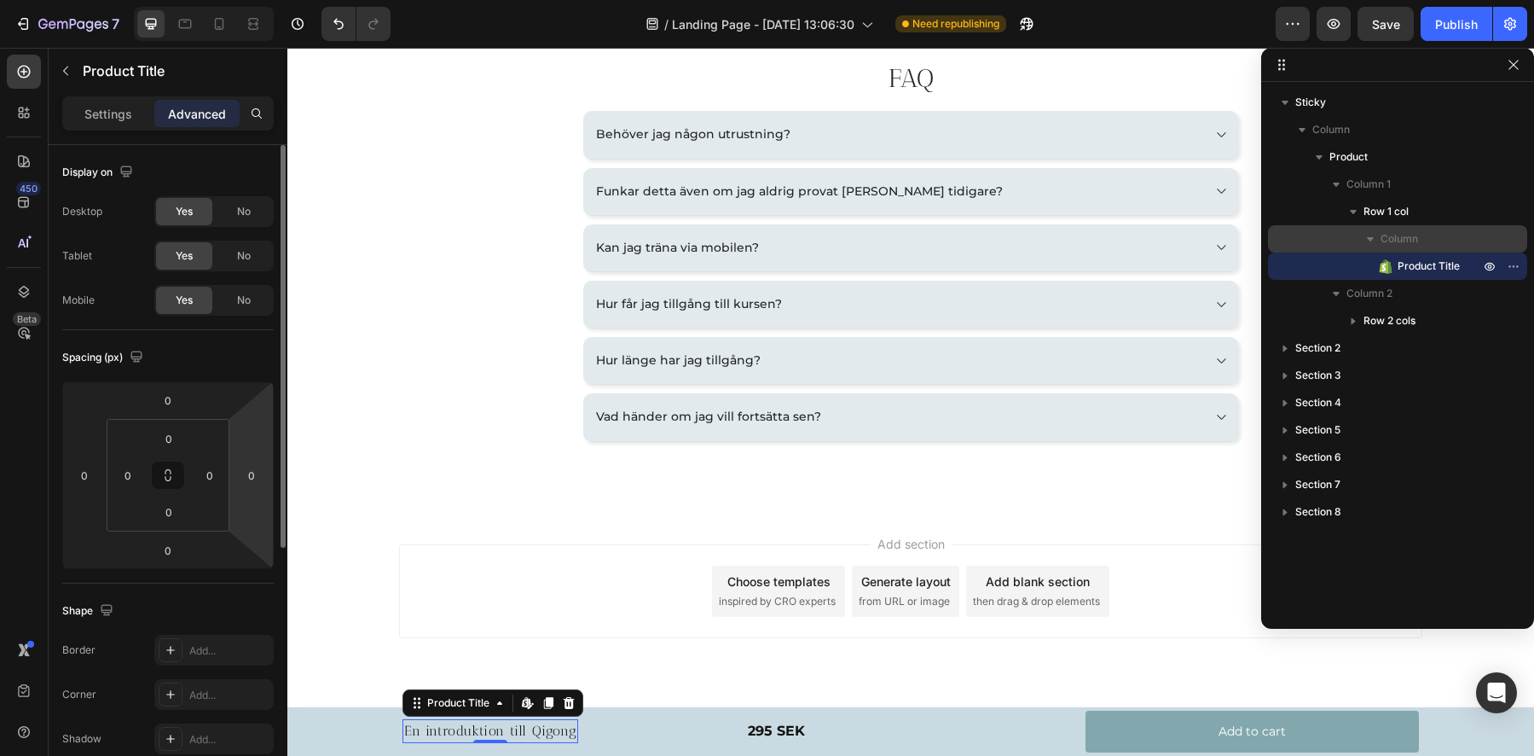
click at [1398, 242] on span "Column" at bounding box center [1400, 238] width 38 height 17
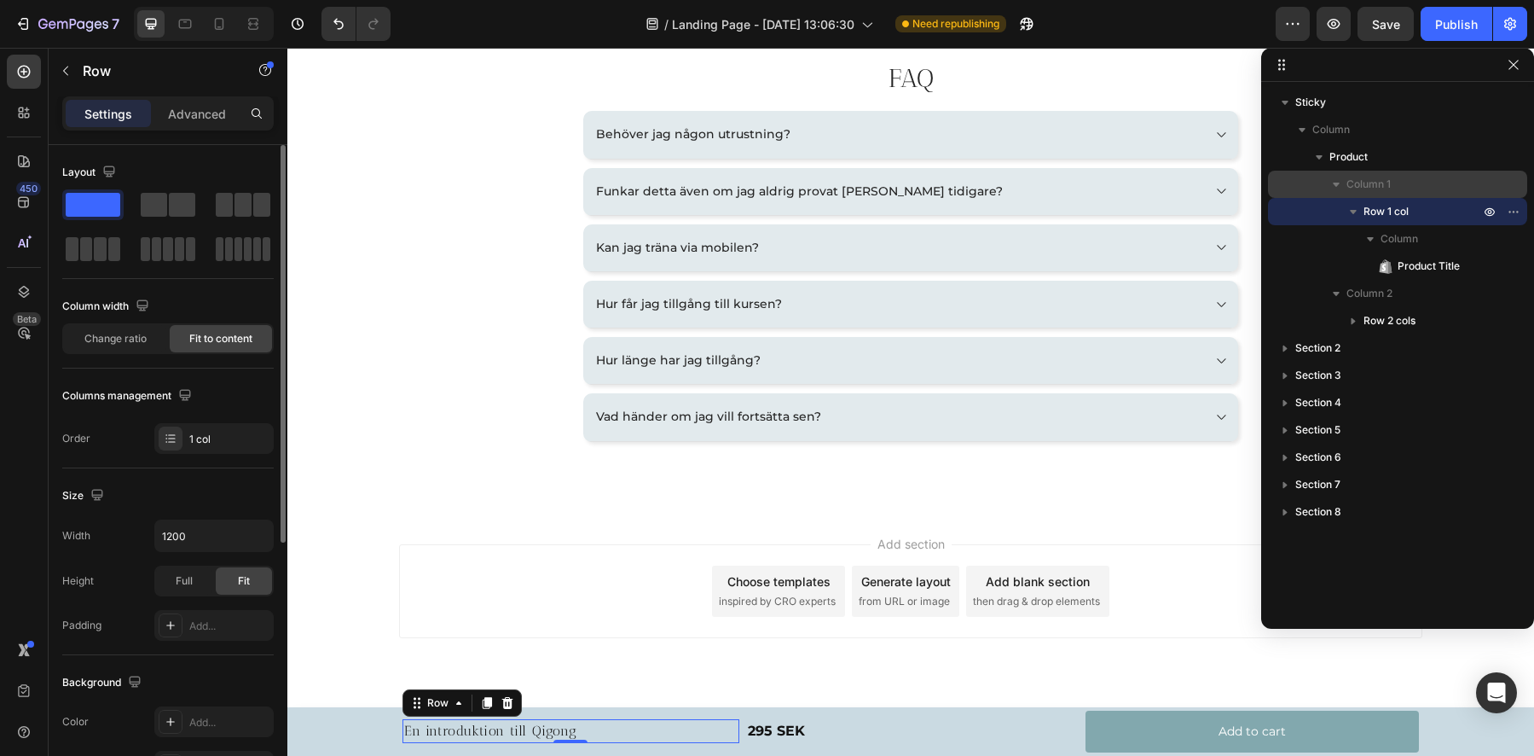
click at [1368, 187] on span "Column 1" at bounding box center [1369, 184] width 44 height 17
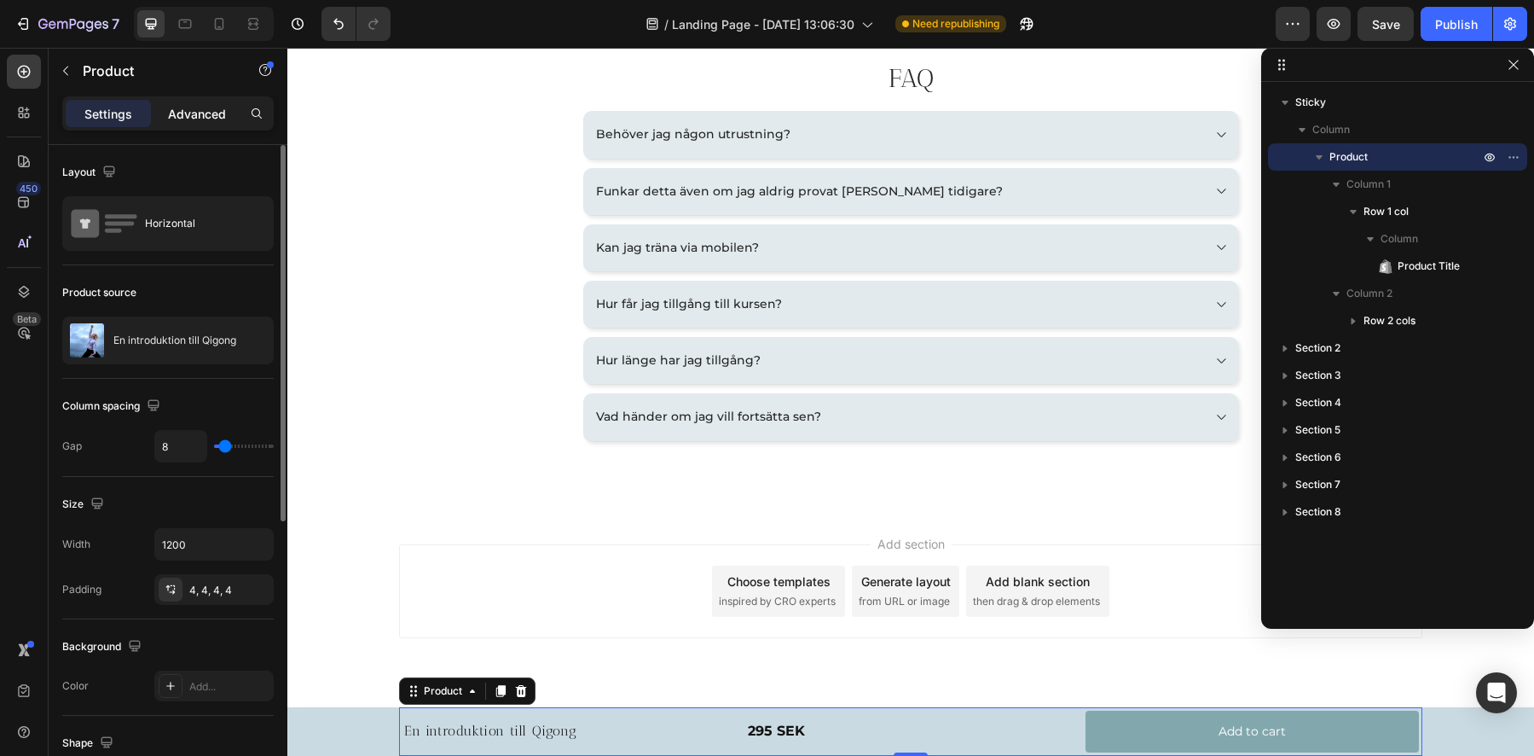
click at [221, 122] on div "Advanced" at bounding box center [196, 113] width 85 height 27
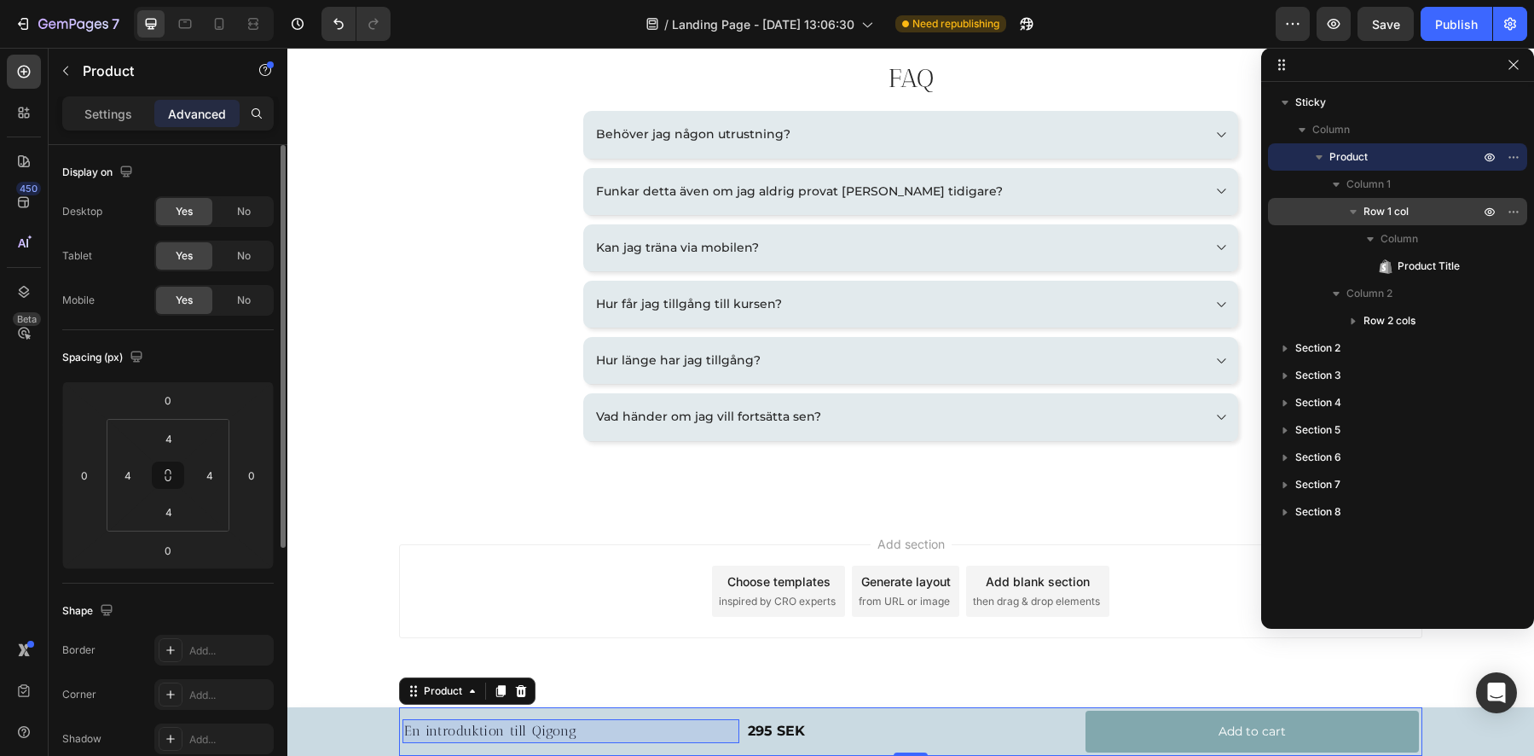
click at [1382, 213] on span "Row 1 col" at bounding box center [1386, 211] width 45 height 17
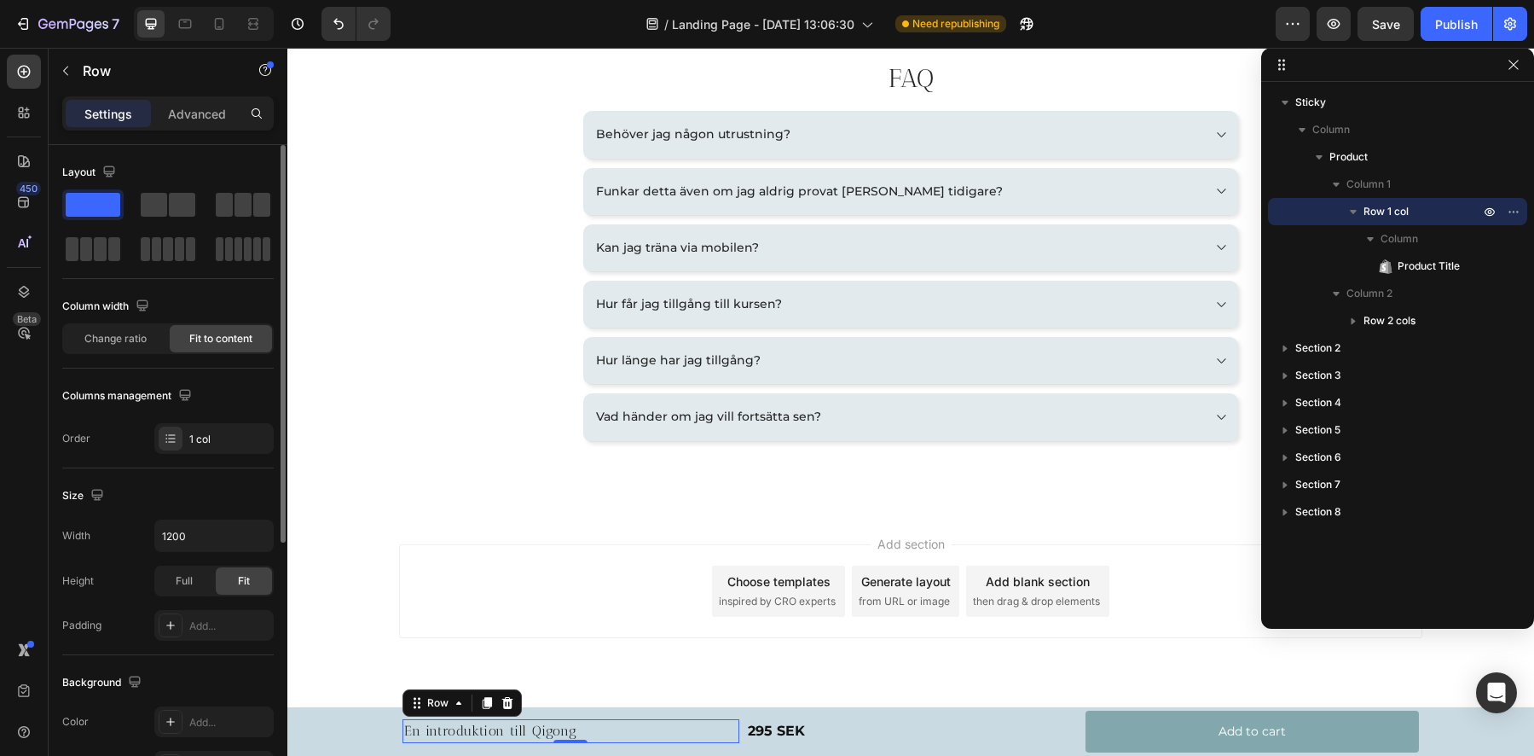
click at [244, 130] on div "Settings Advanced" at bounding box center [168, 120] width 239 height 49
click at [206, 119] on p "Advanced" at bounding box center [197, 114] width 58 height 18
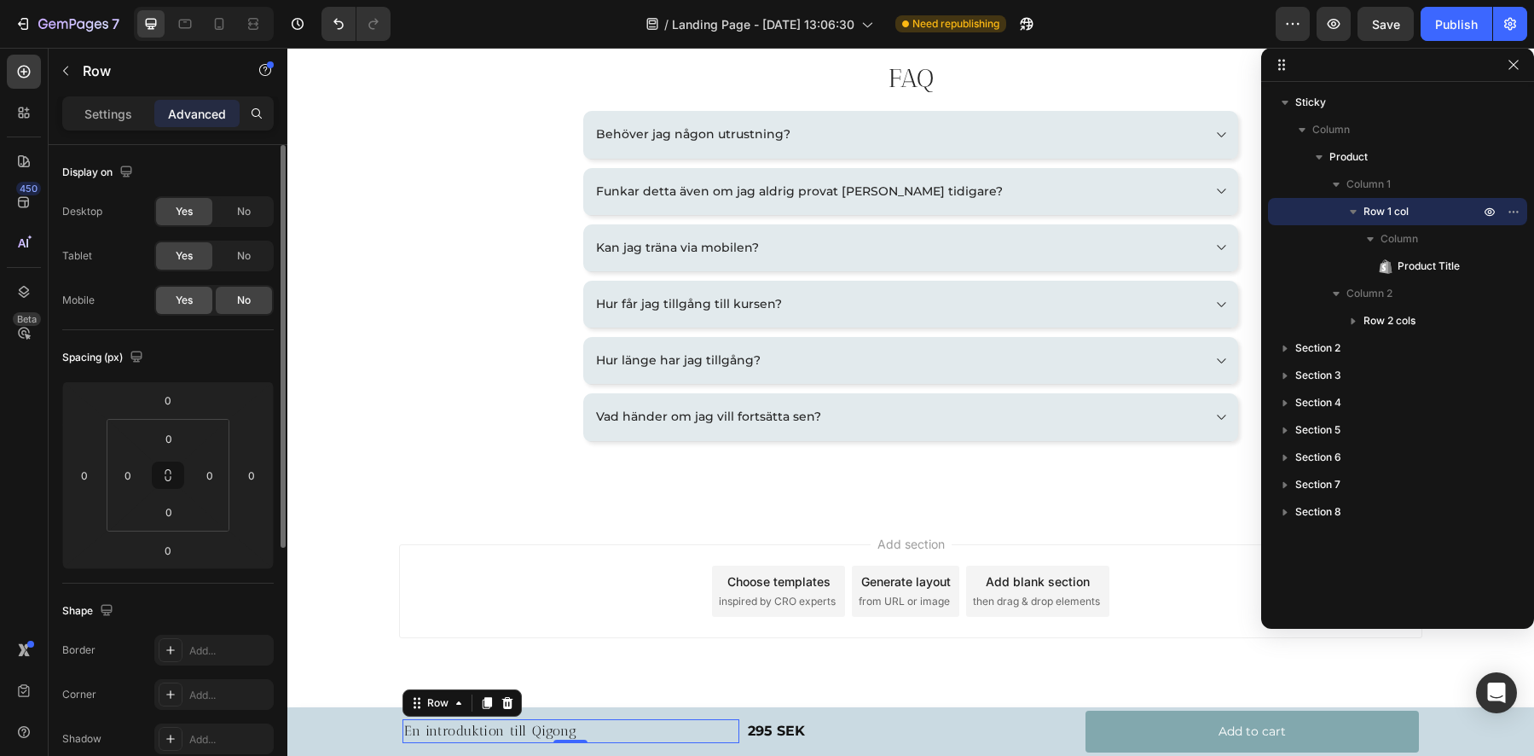
click at [183, 305] on span "Yes" at bounding box center [184, 300] width 17 height 15
click at [183, 24] on icon at bounding box center [185, 23] width 17 height 17
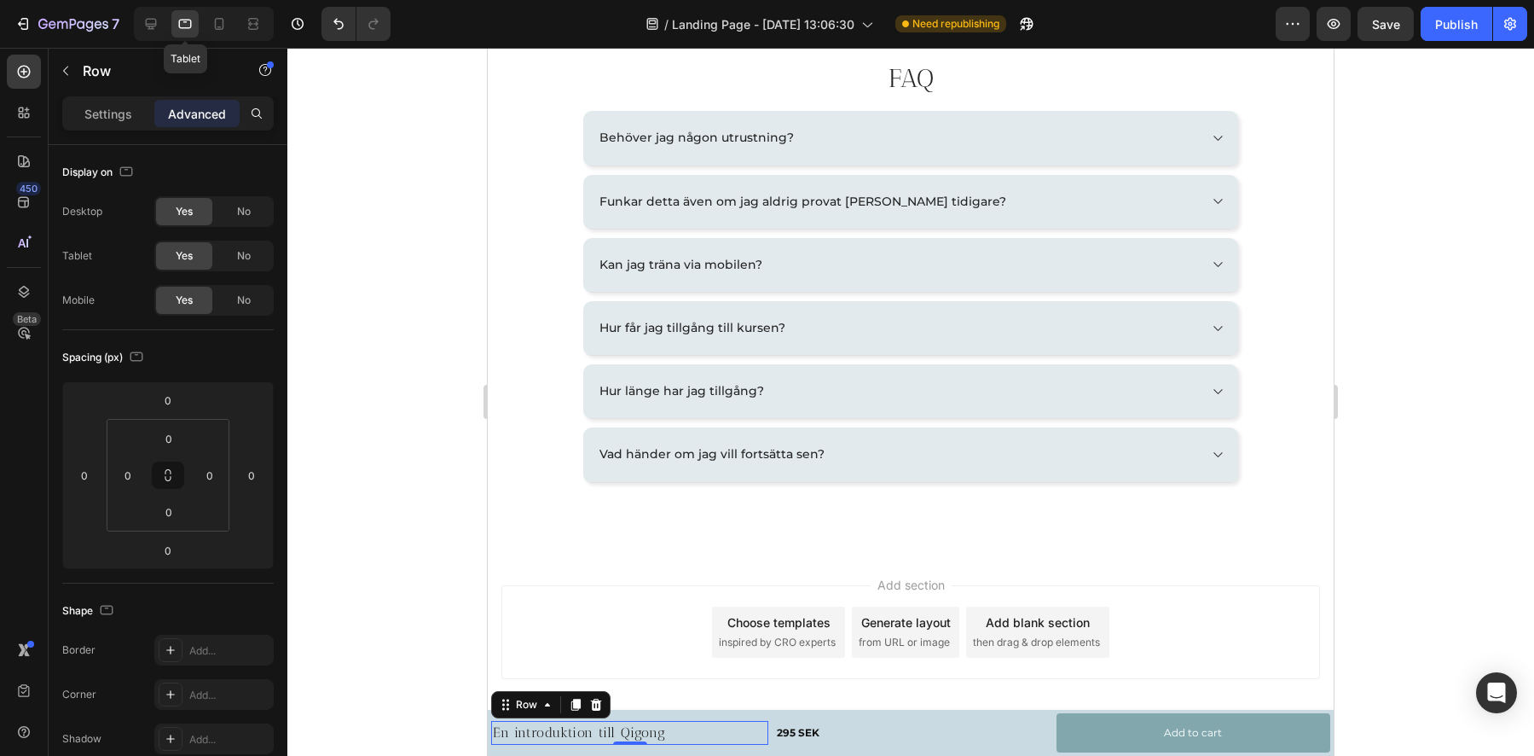
scroll to position [2538, 0]
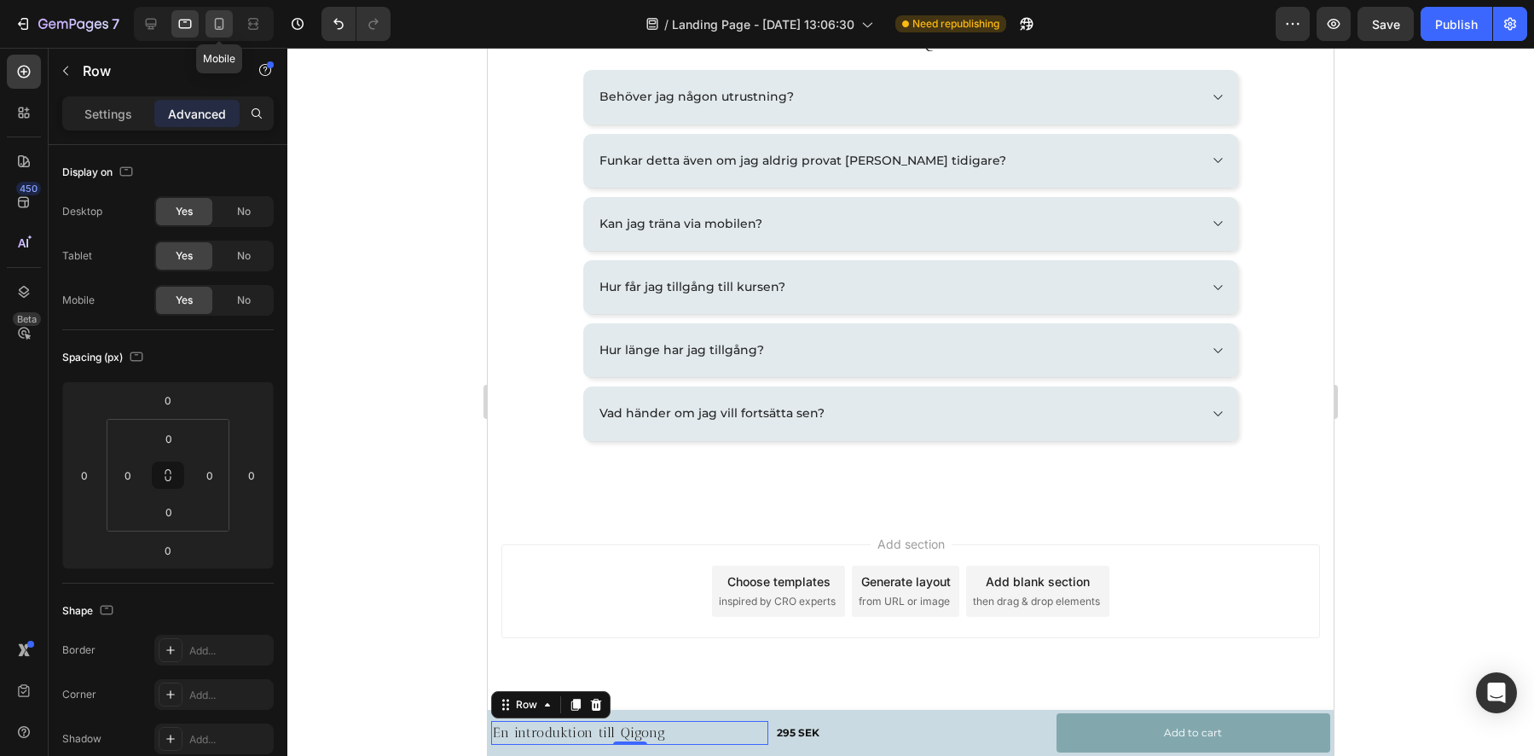
click at [216, 26] on icon at bounding box center [219, 23] width 17 height 17
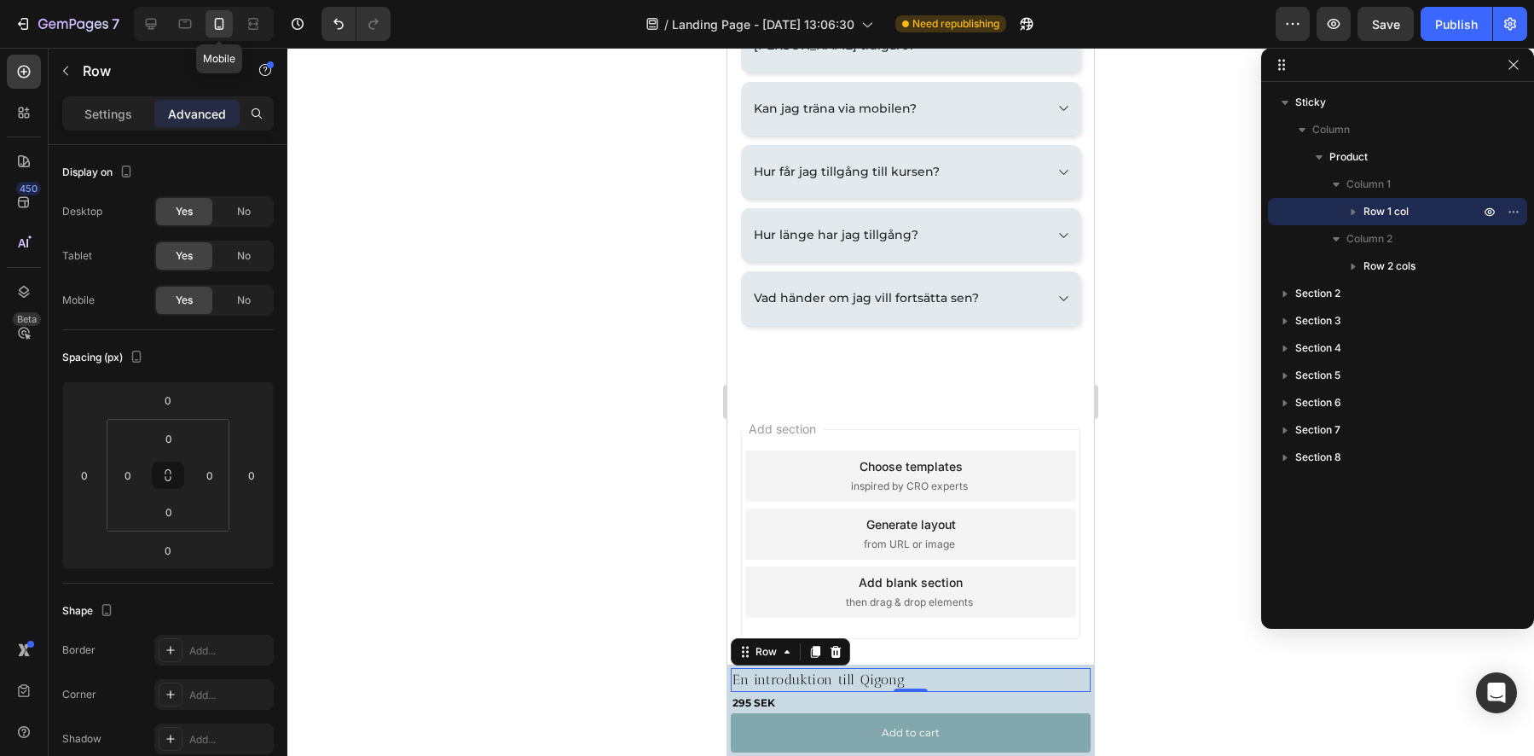
scroll to position [2599, 0]
click at [124, 121] on p "Settings" at bounding box center [108, 114] width 48 height 18
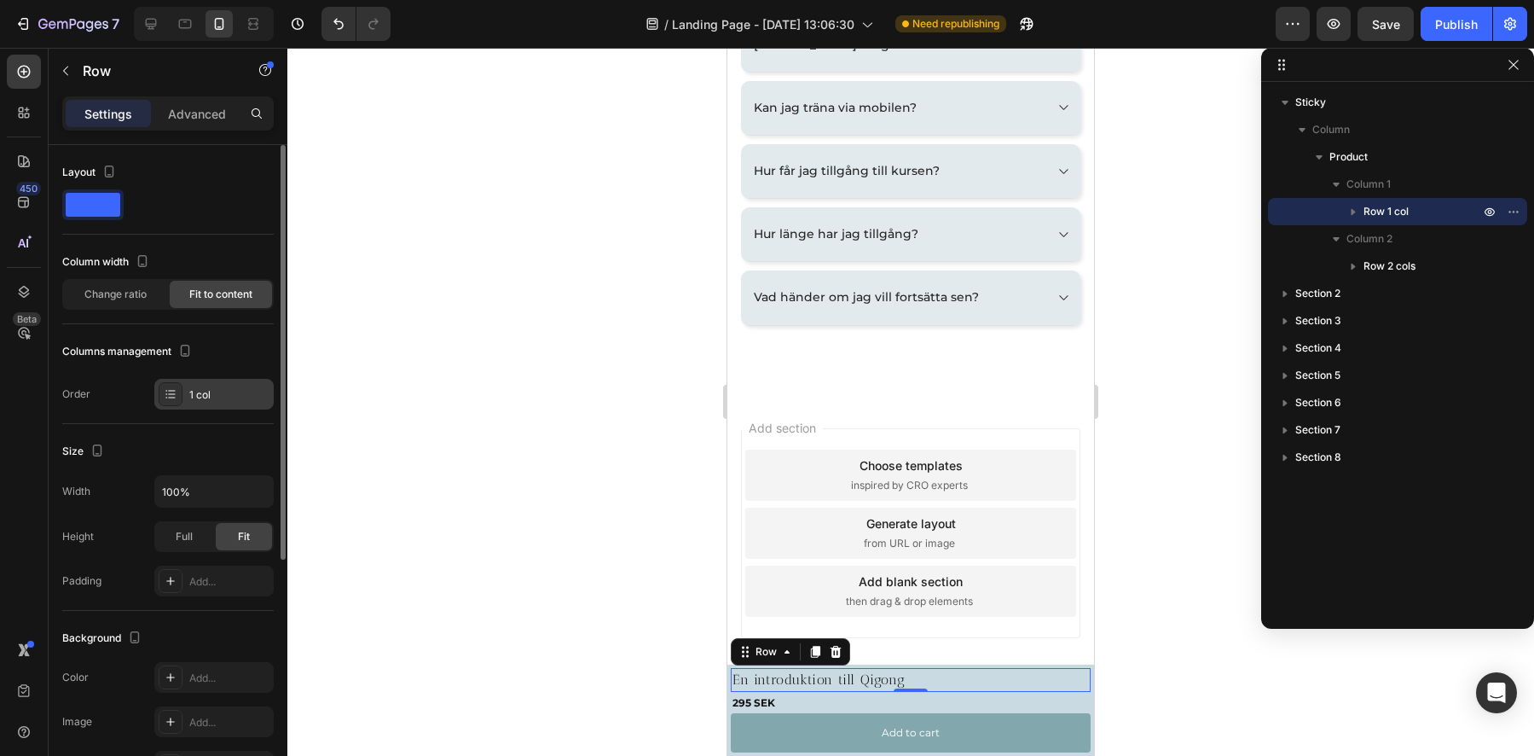
click at [227, 390] on div "1 col" at bounding box center [229, 394] width 80 height 15
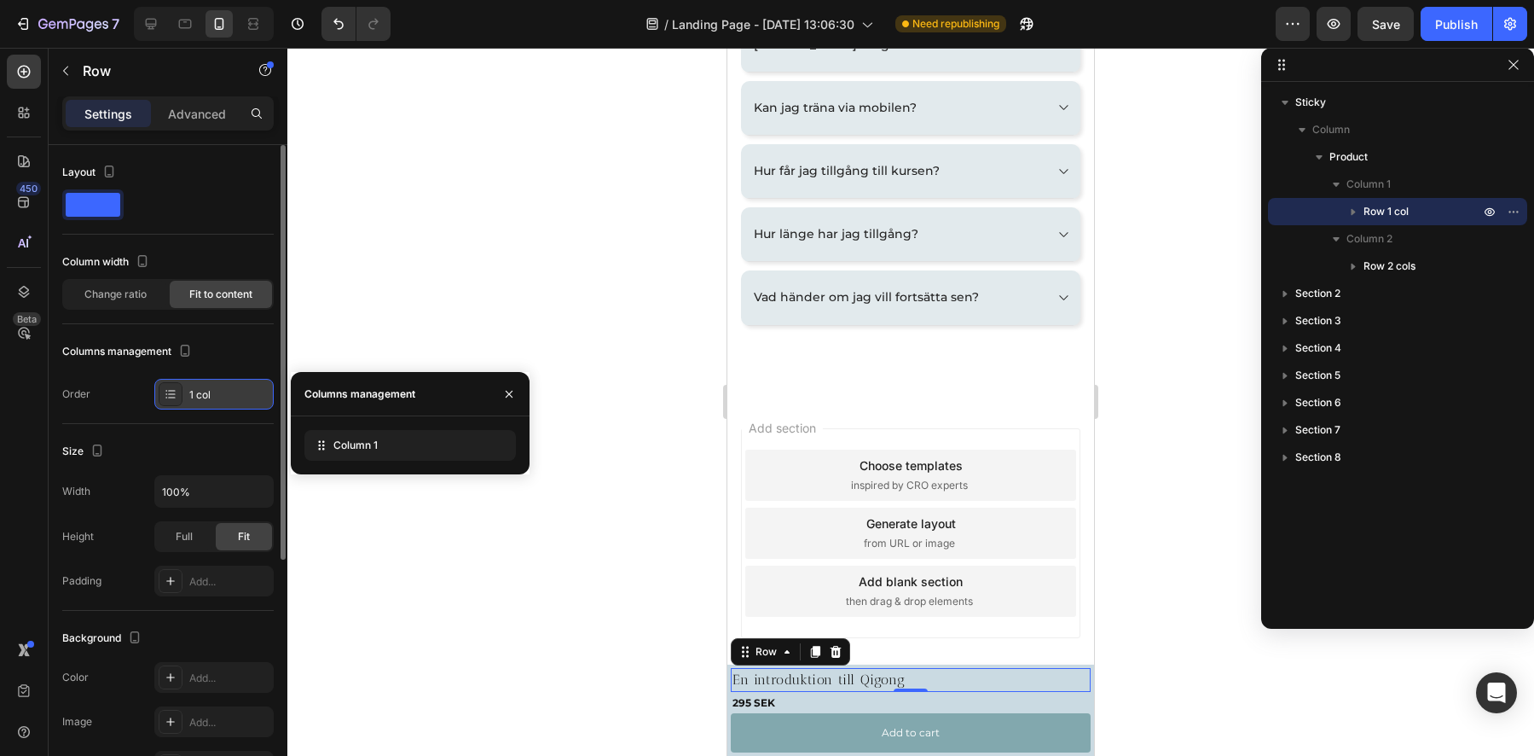
click at [227, 390] on div "1 col" at bounding box center [229, 394] width 80 height 15
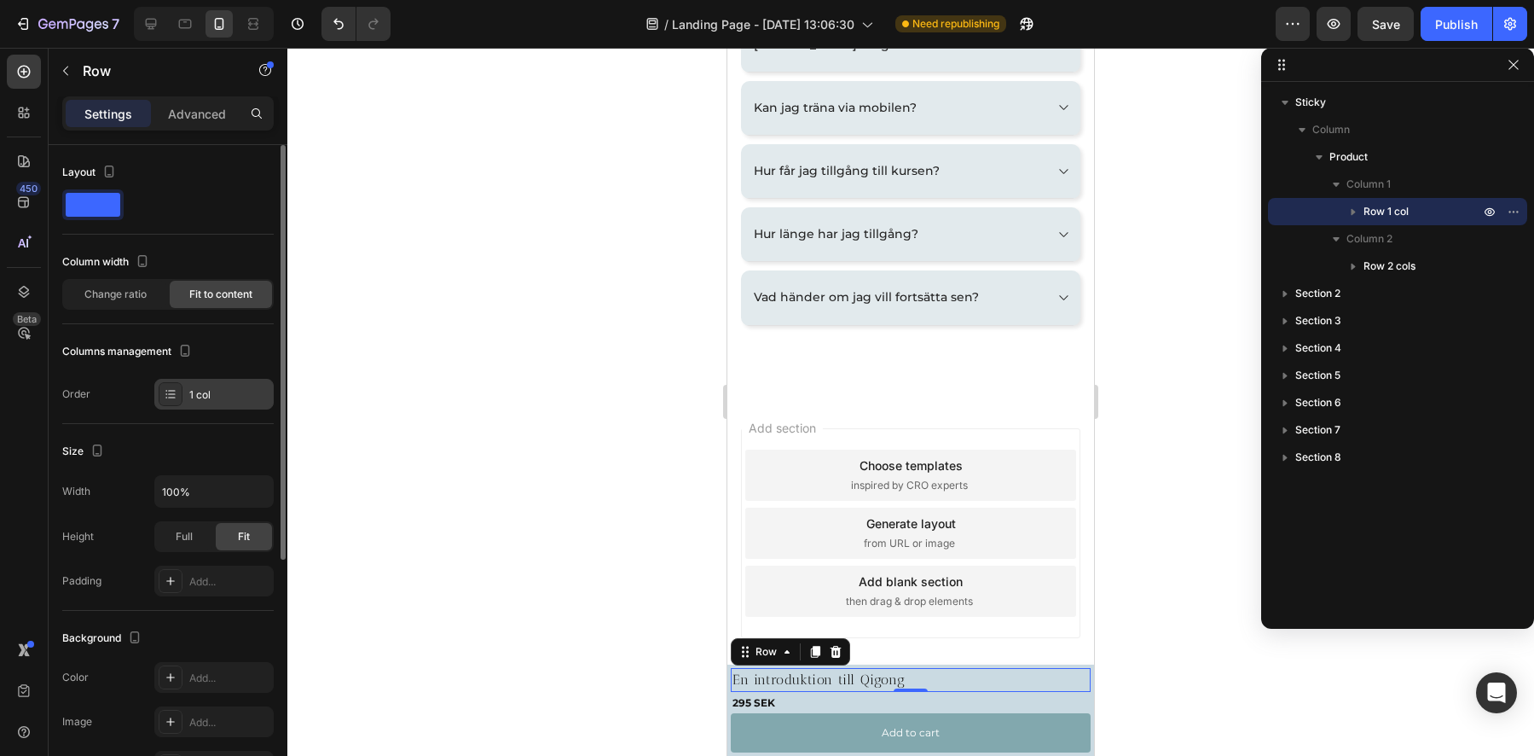
click at [227, 390] on div "1 col" at bounding box center [229, 394] width 80 height 15
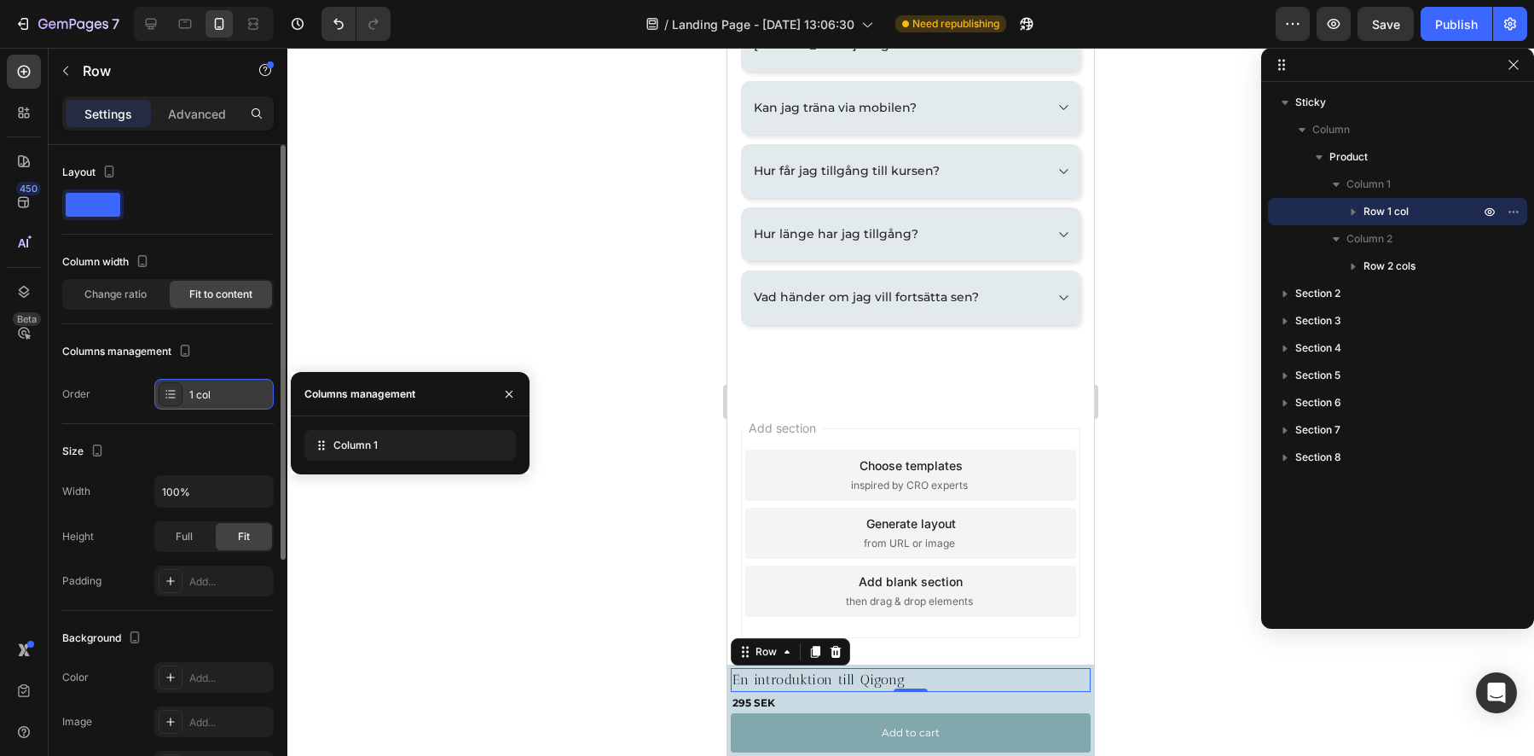
click at [226, 387] on div "1 col" at bounding box center [229, 394] width 80 height 15
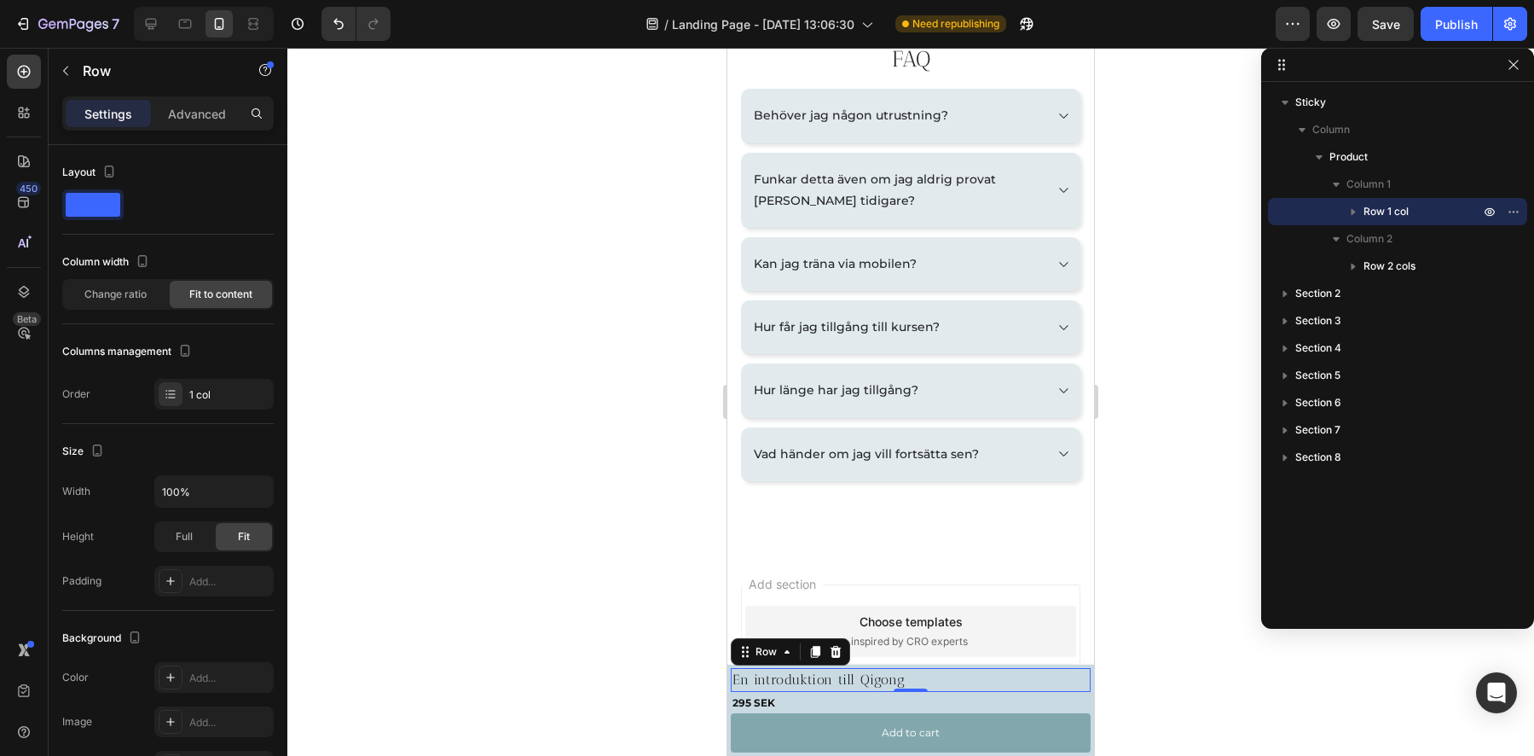
scroll to position [2889, 0]
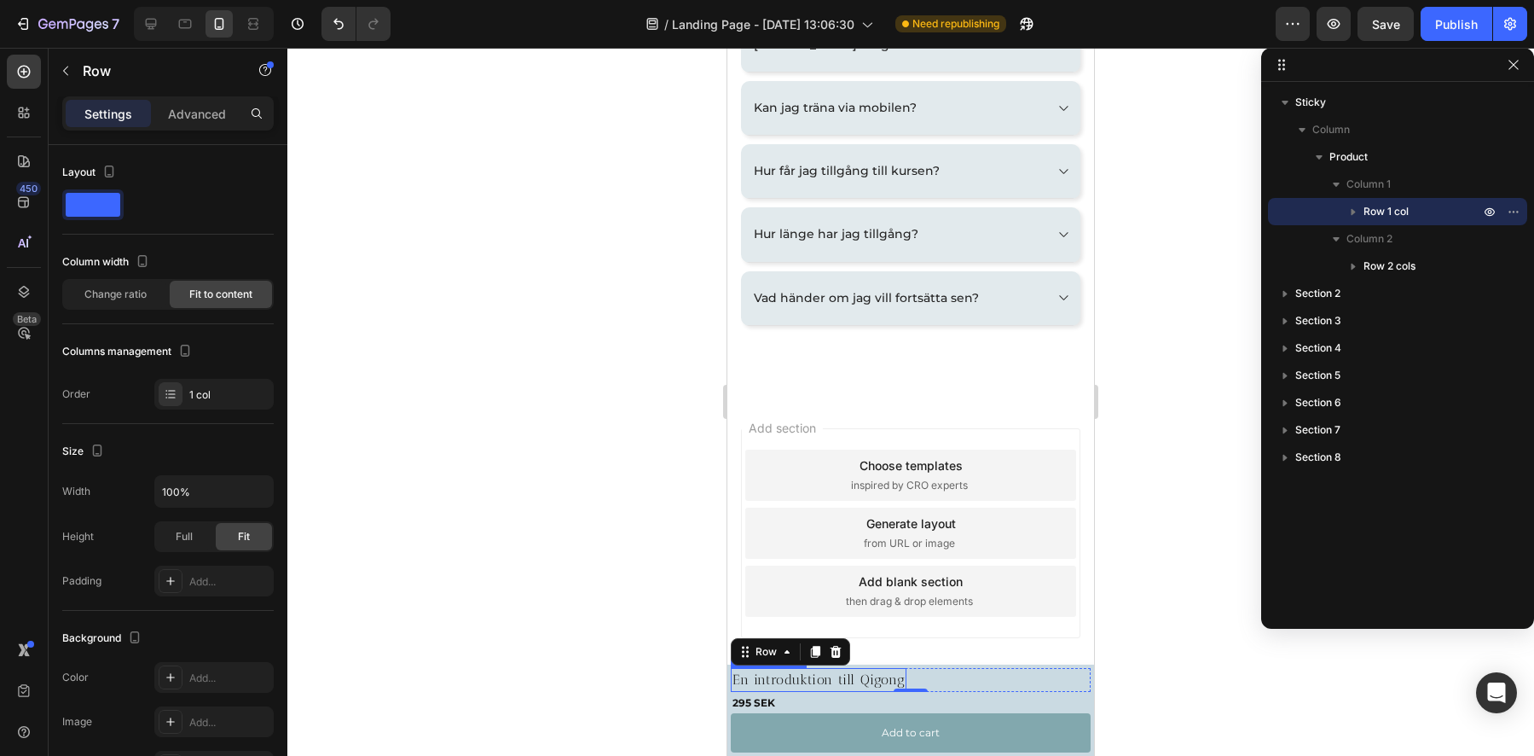
click at [836, 678] on h1 "En introduktion till Qigong" at bounding box center [819, 680] width 176 height 24
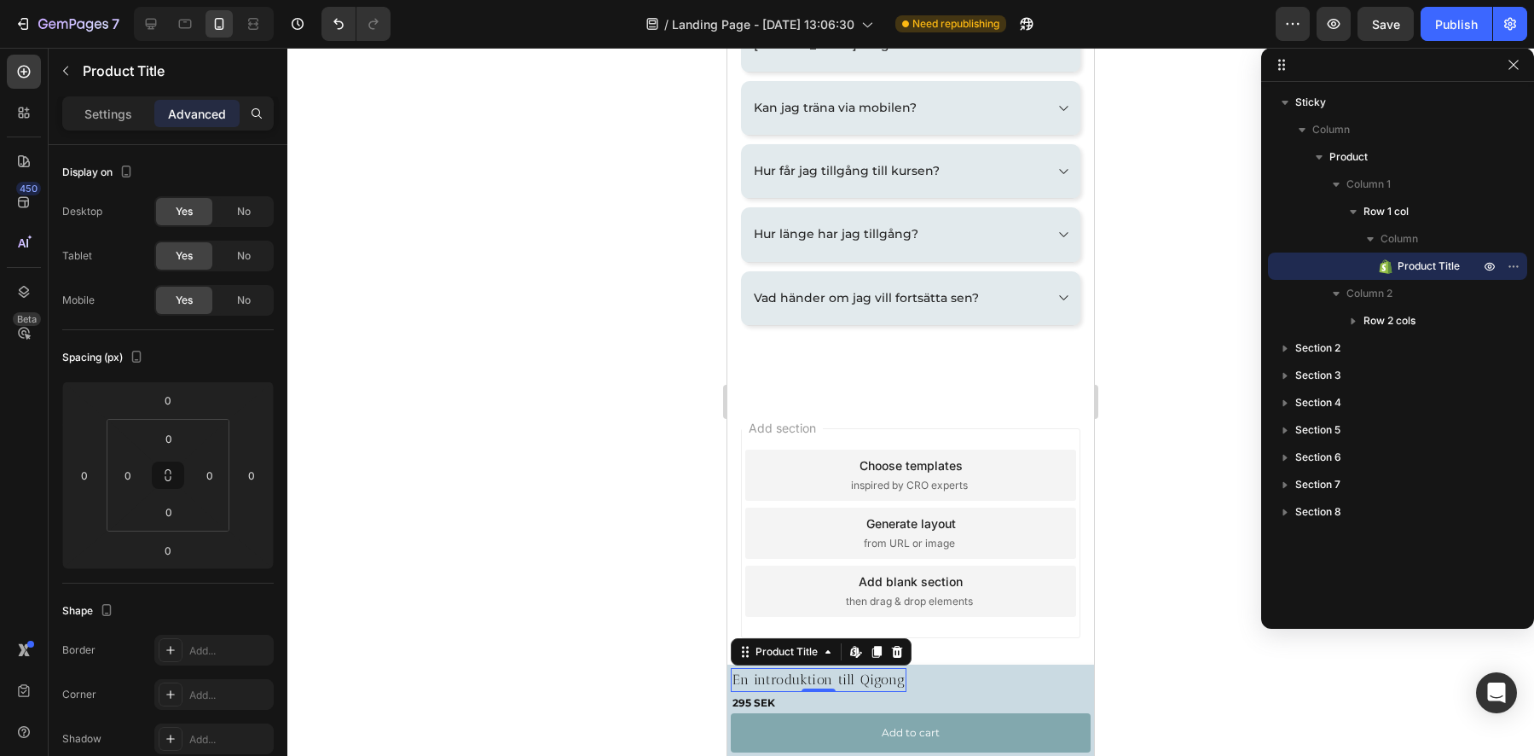
click at [90, 129] on div "Settings Advanced" at bounding box center [167, 113] width 211 height 34
click at [91, 118] on p "Settings" at bounding box center [108, 114] width 48 height 18
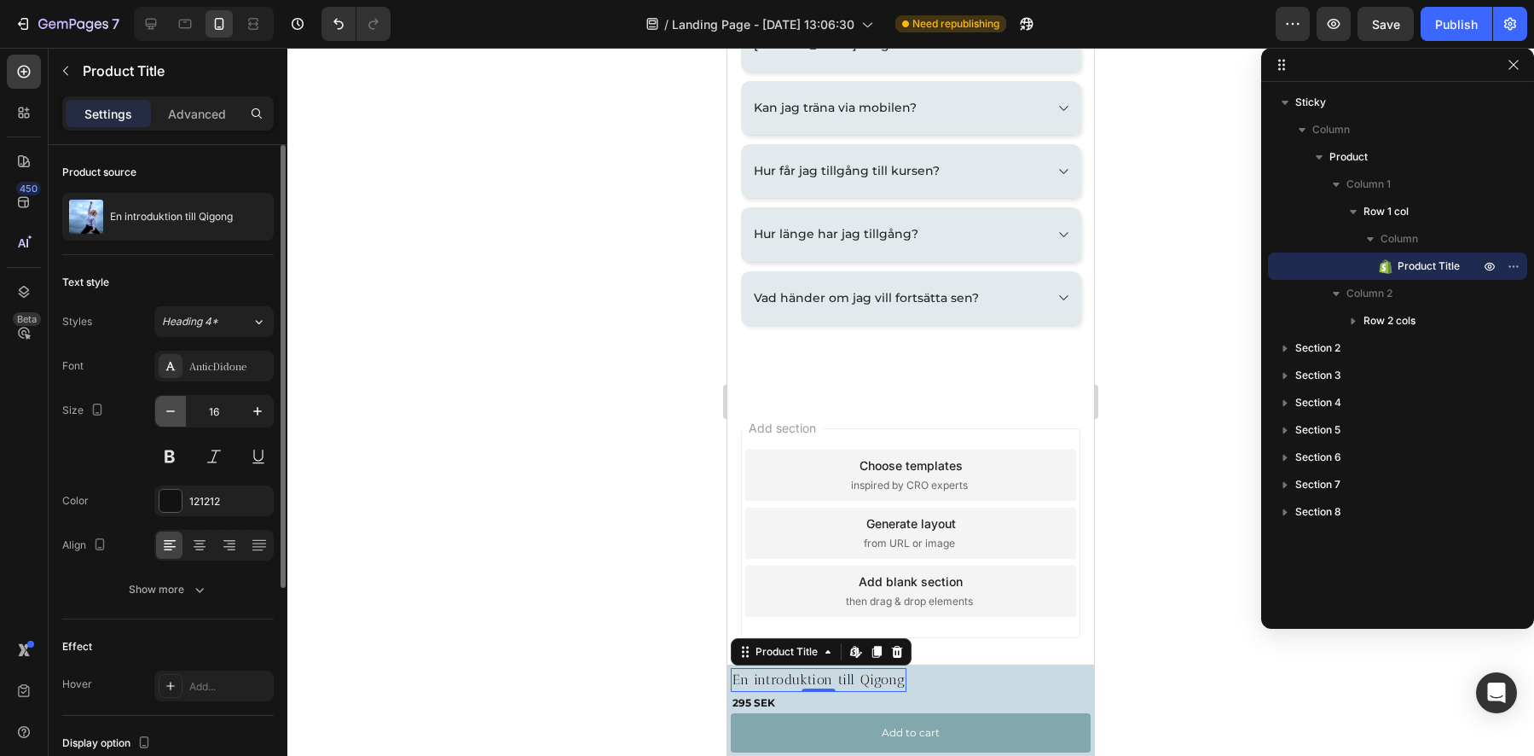
click at [172, 413] on icon "button" at bounding box center [170, 411] width 17 height 17
click at [172, 454] on button at bounding box center [169, 456] width 31 height 31
click at [172, 455] on button at bounding box center [169, 456] width 31 height 31
click at [260, 403] on icon "button" at bounding box center [257, 411] width 17 height 17
type input "16"
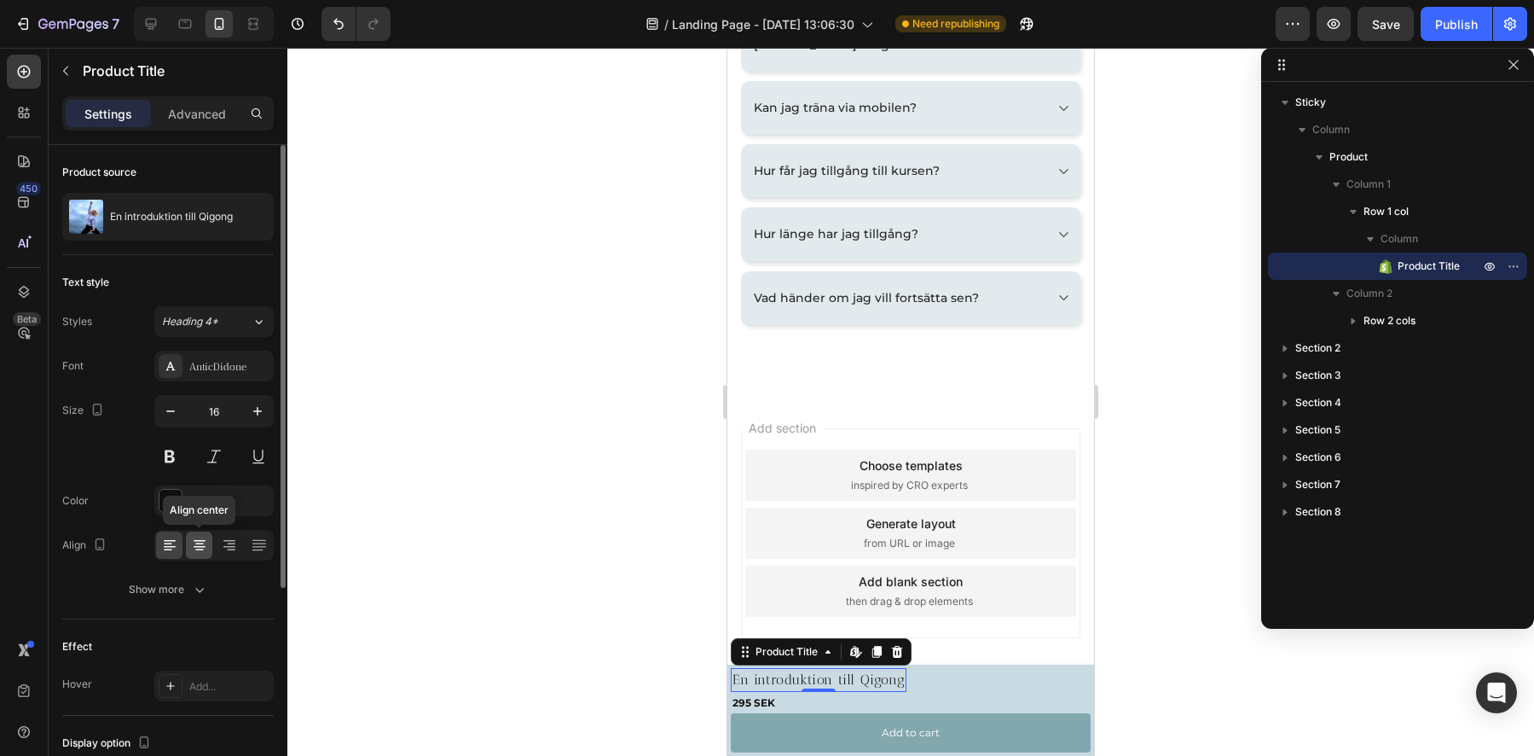
click at [192, 550] on icon at bounding box center [199, 544] width 17 height 17
click at [970, 674] on div "En introduktion till Qigong Product Title Edit content in Shopify 0 Row" at bounding box center [911, 680] width 360 height 24
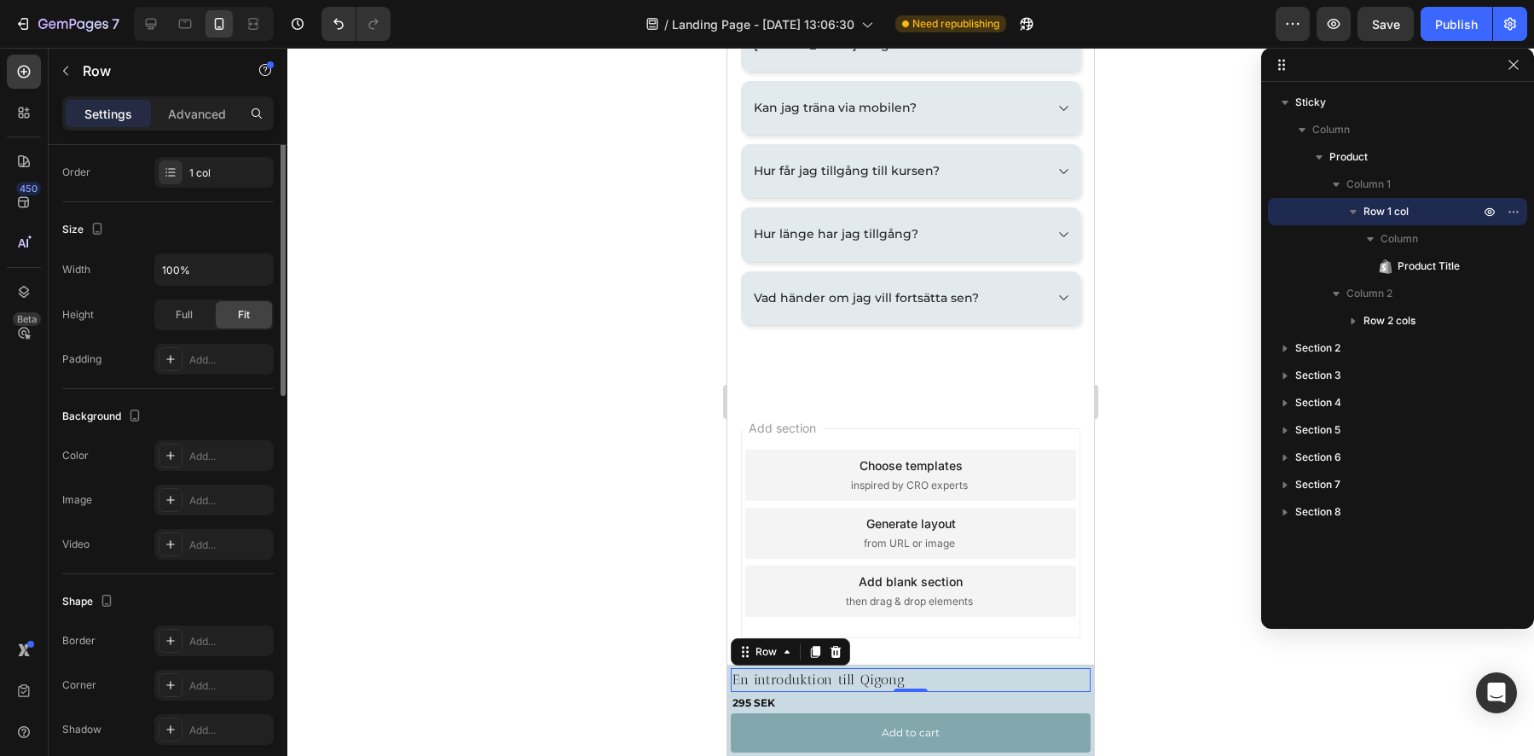
scroll to position [0, 0]
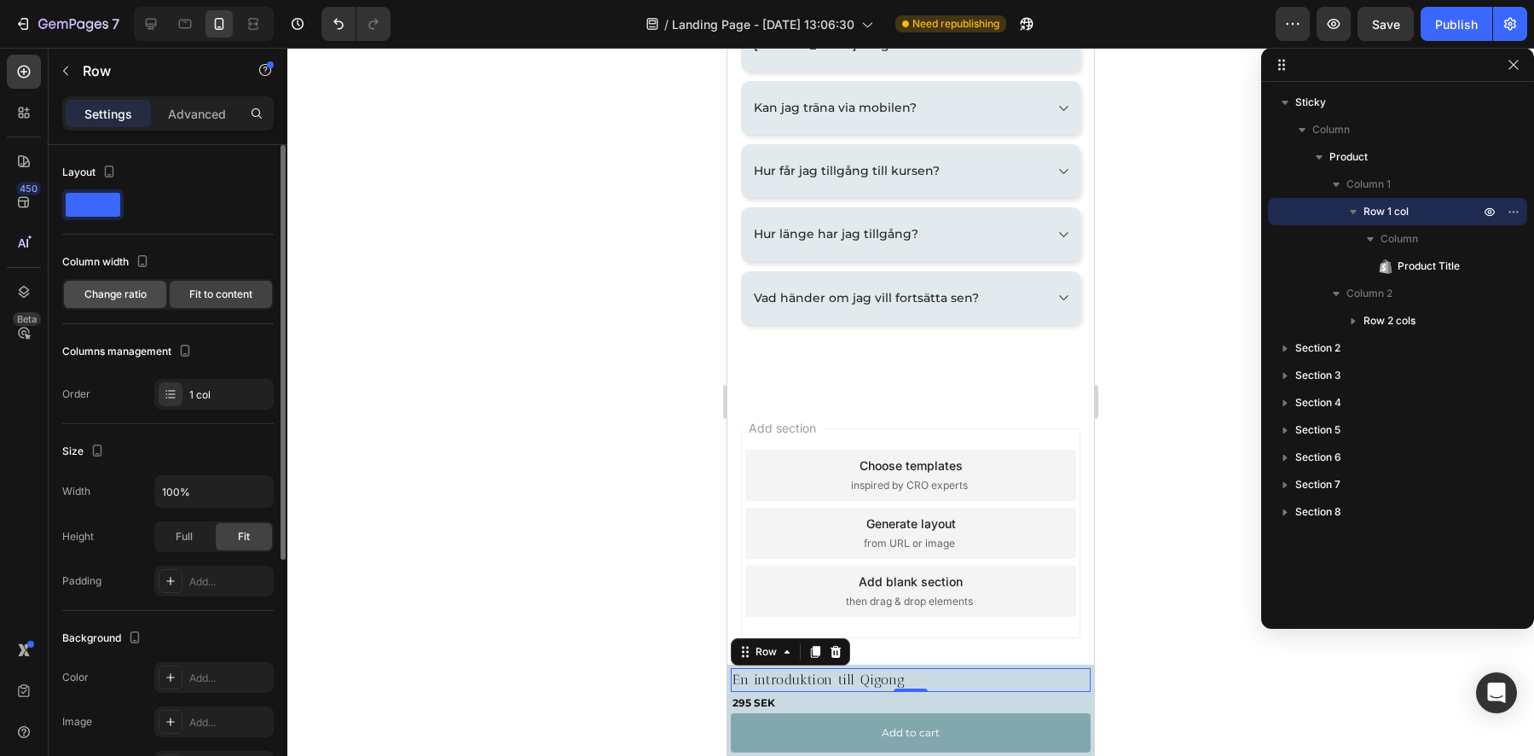
click at [126, 296] on span "Change ratio" at bounding box center [115, 294] width 62 height 15
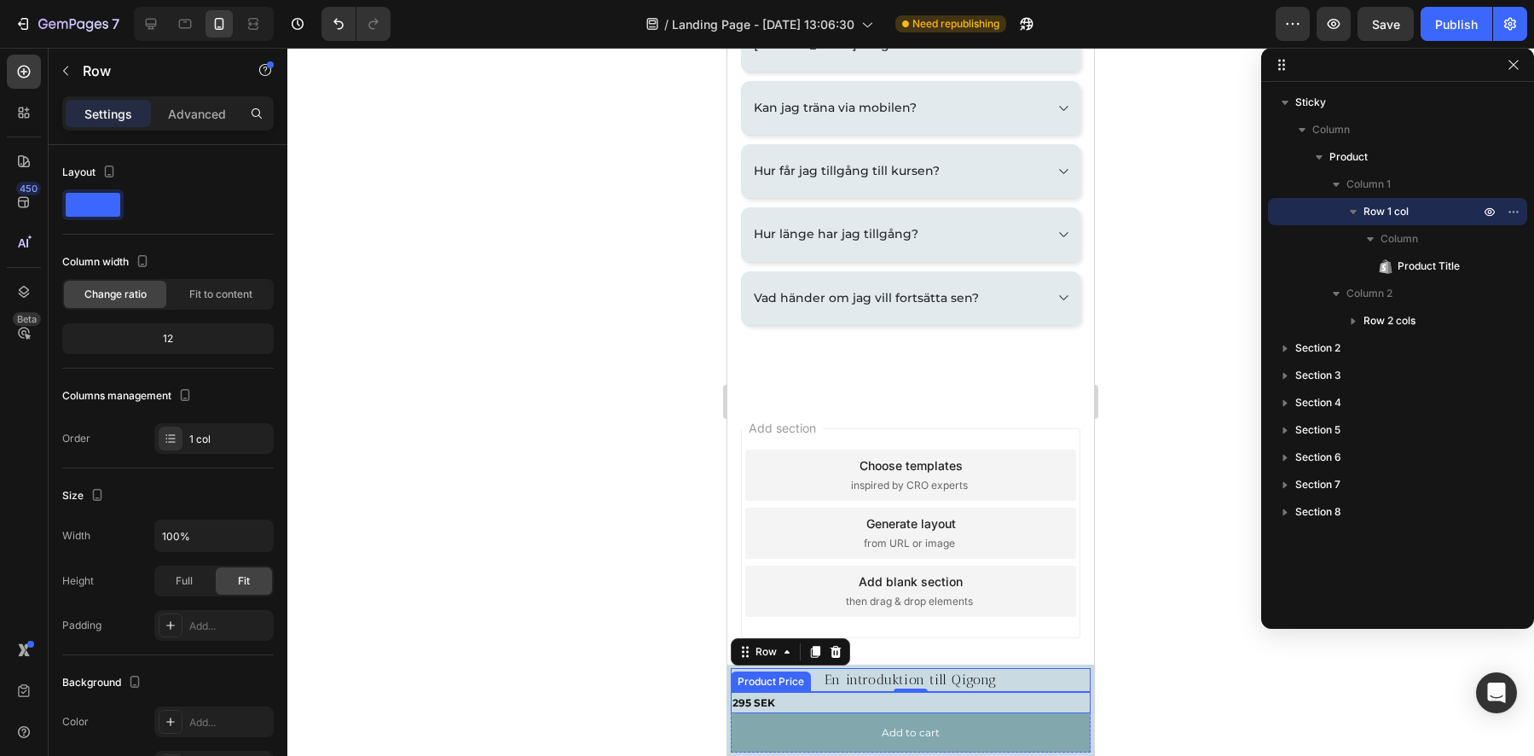
click at [829, 705] on div "295 SEK" at bounding box center [911, 703] width 360 height 22
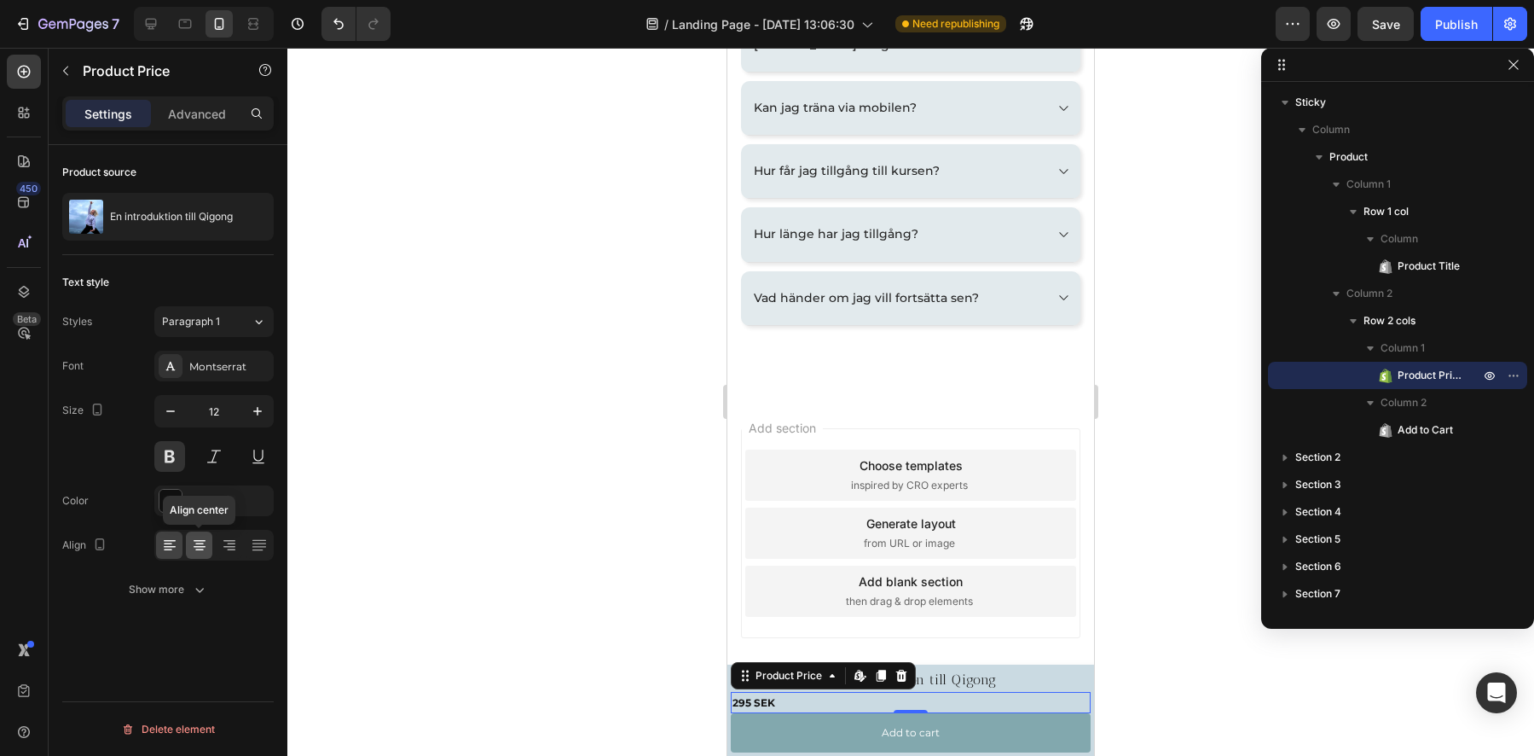
click at [203, 547] on icon at bounding box center [199, 544] width 17 height 17
click at [607, 467] on div at bounding box center [910, 402] width 1247 height 708
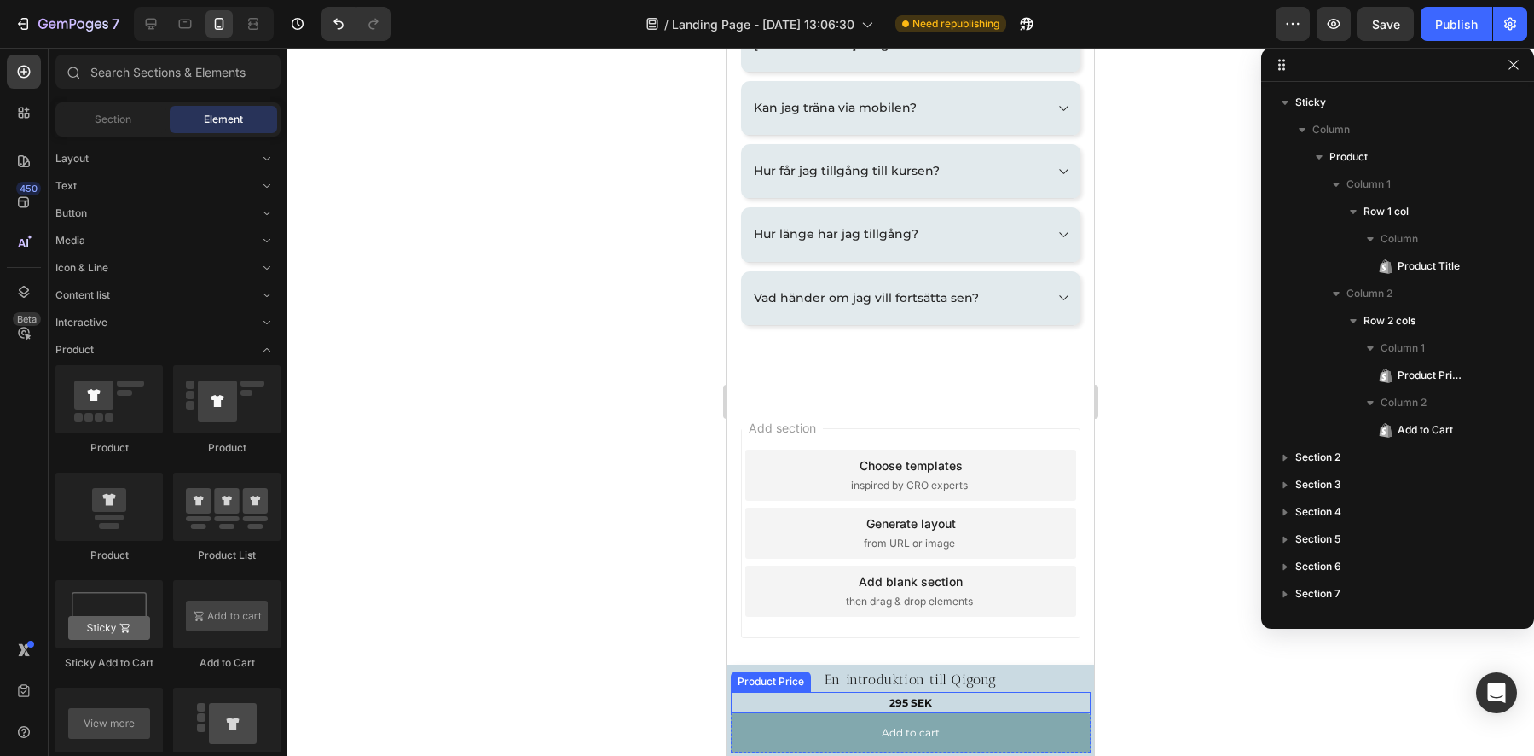
click at [901, 703] on div "295 SEK" at bounding box center [911, 703] width 360 height 22
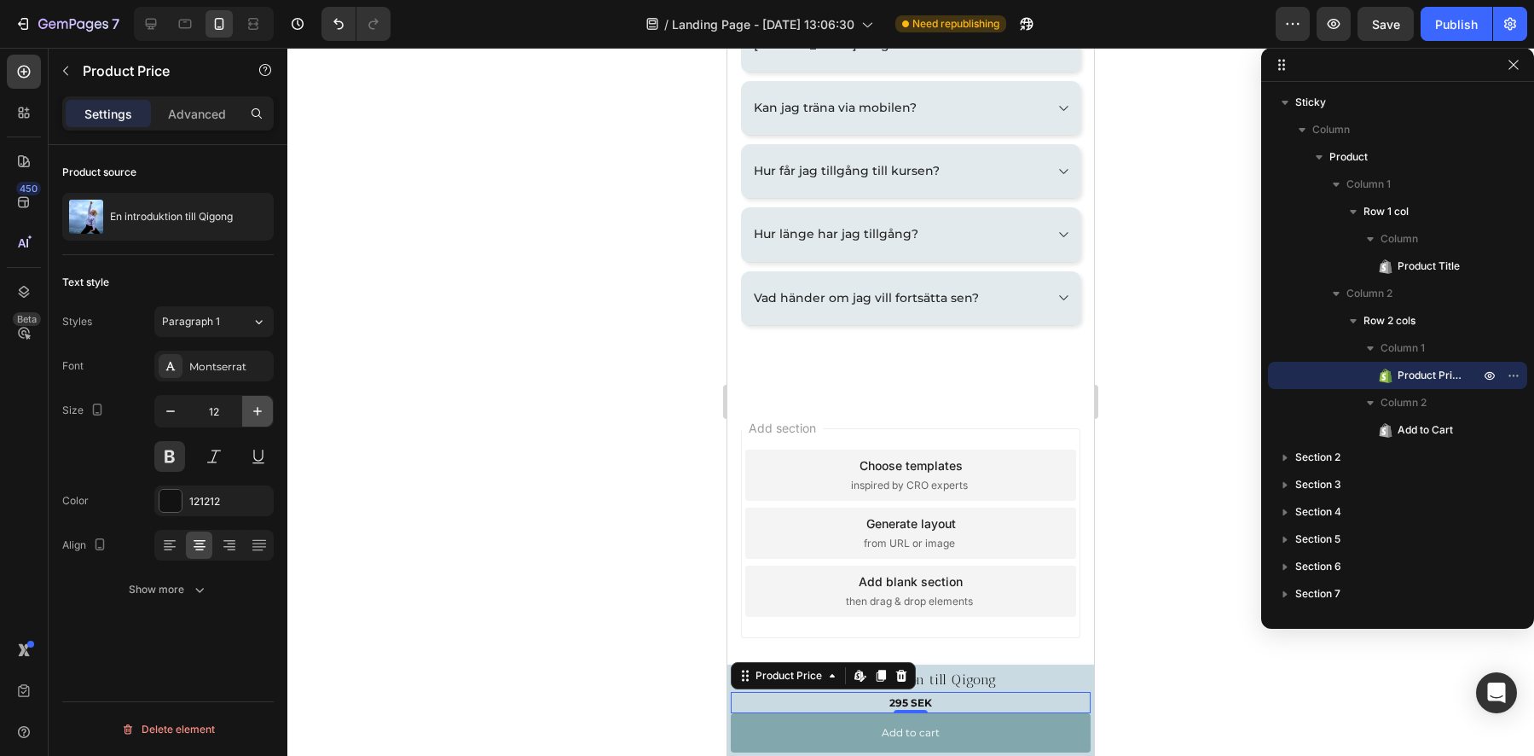
click at [264, 411] on icon "button" at bounding box center [257, 411] width 17 height 17
type input "15"
click at [682, 582] on div at bounding box center [910, 402] width 1247 height 708
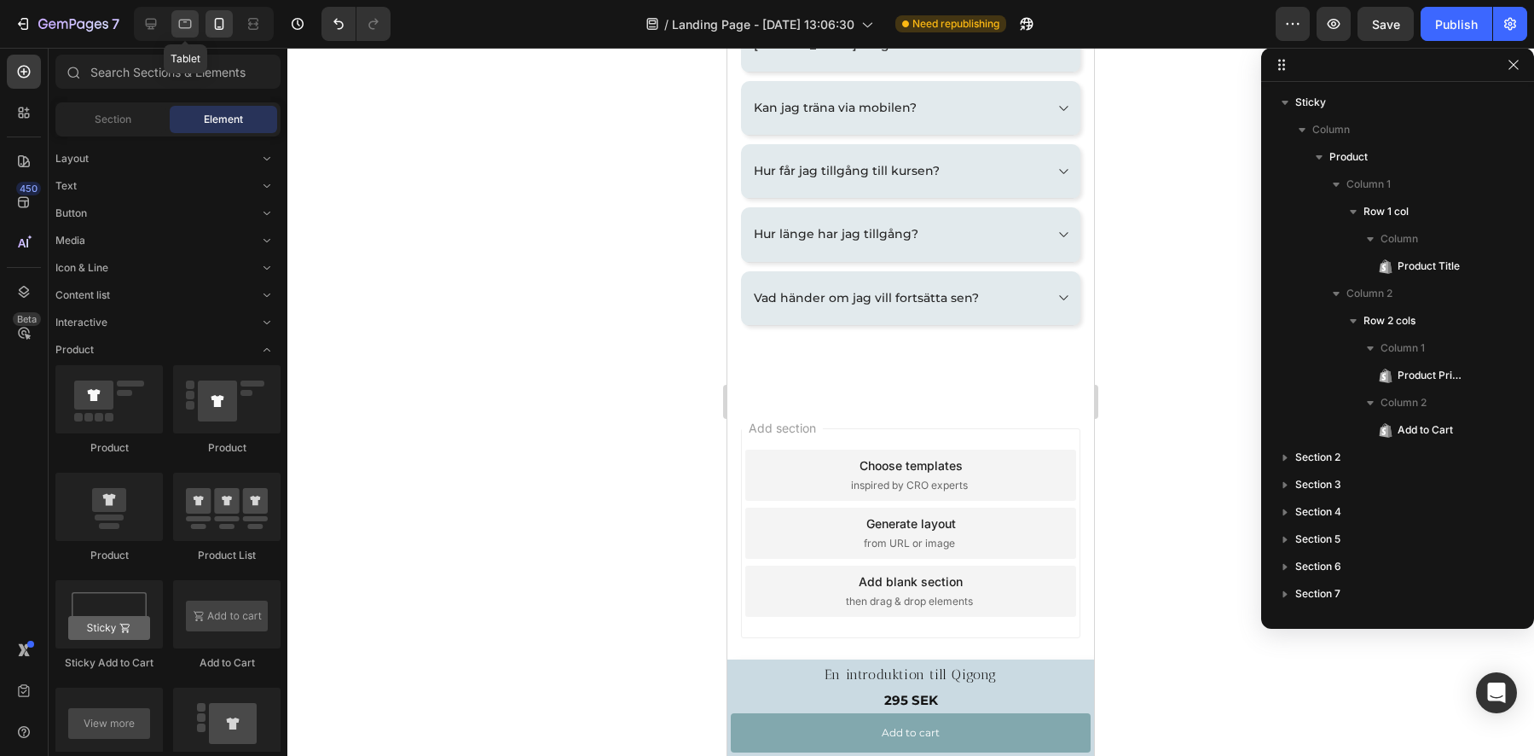
click at [192, 27] on icon at bounding box center [185, 23] width 17 height 17
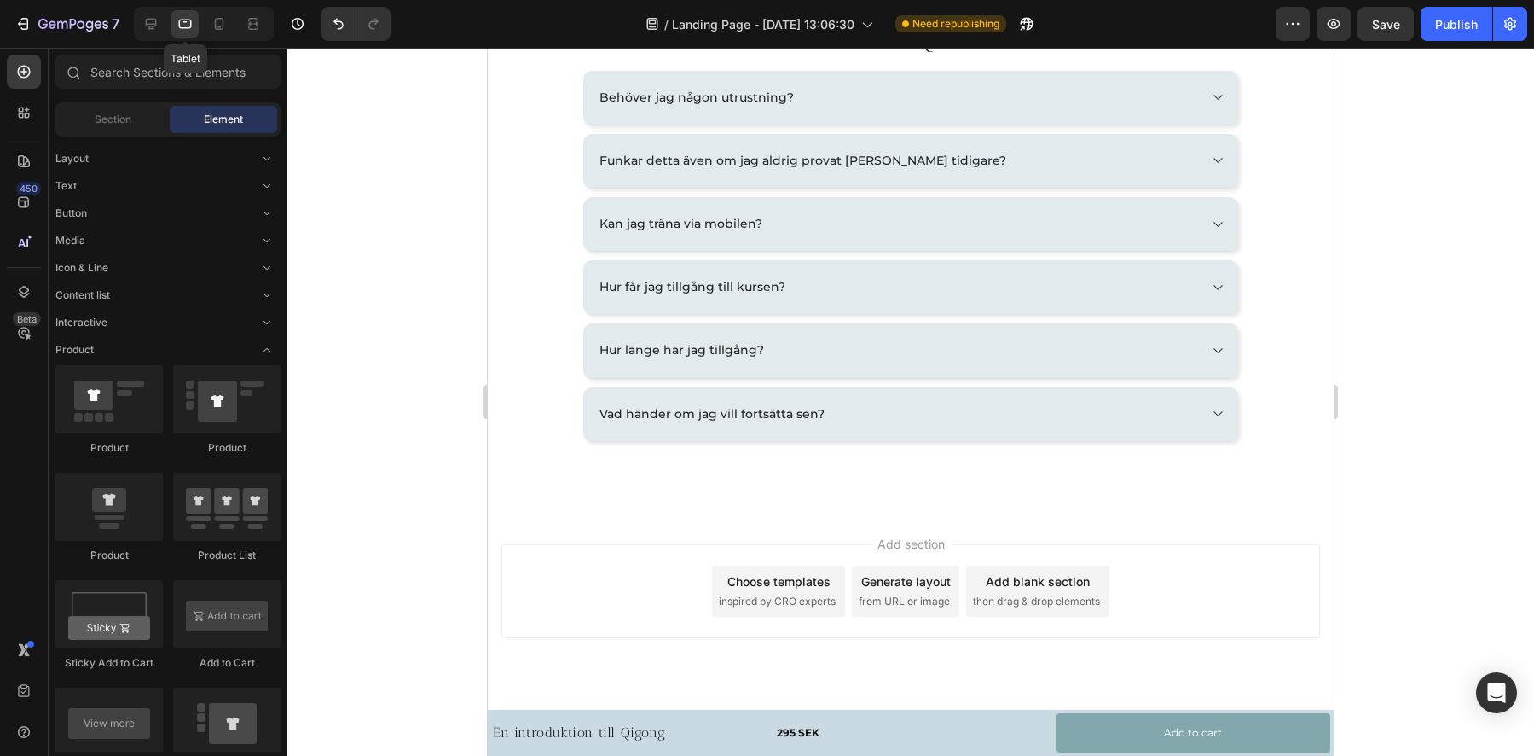
scroll to position [2751, 0]
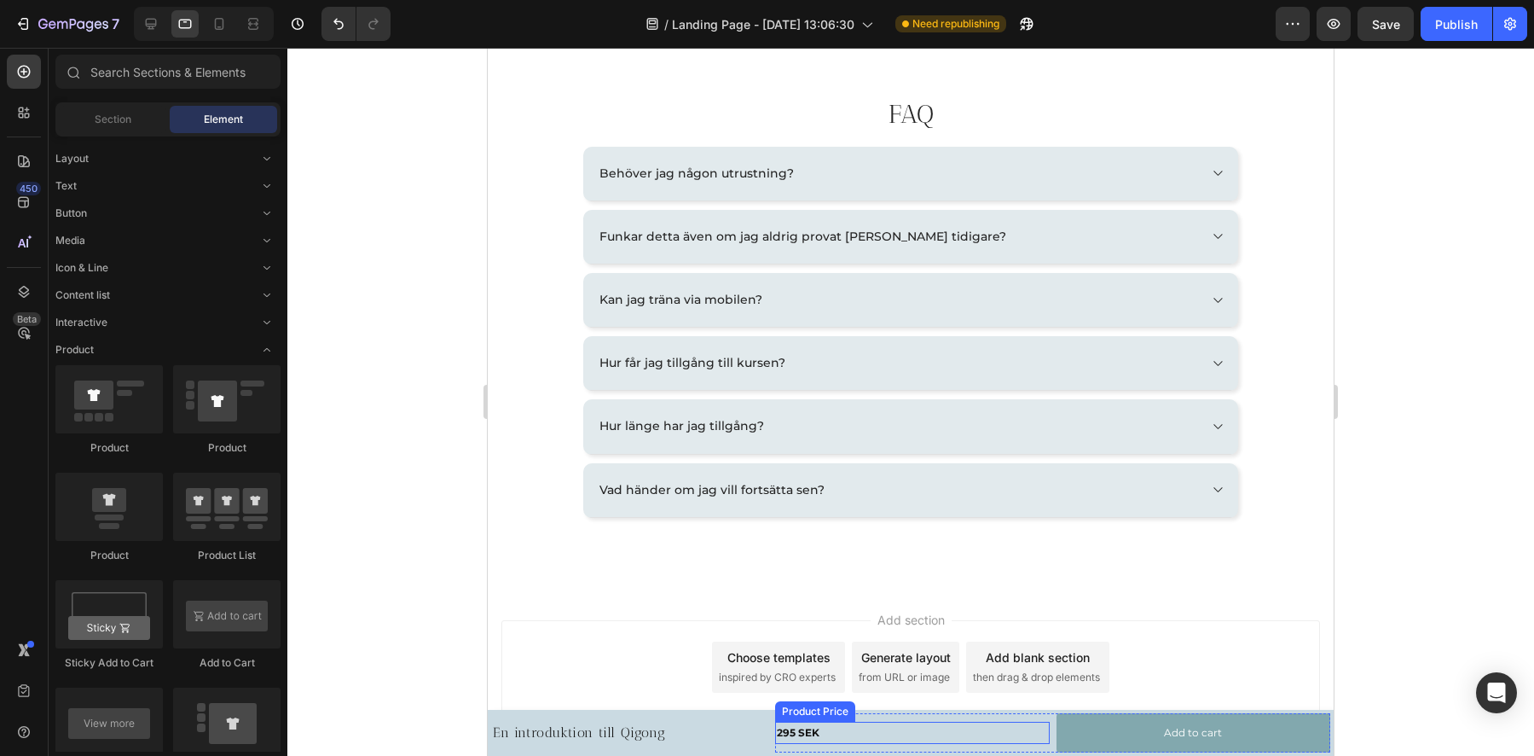
click at [796, 735] on div "295 SEK" at bounding box center [912, 732] width 274 height 22
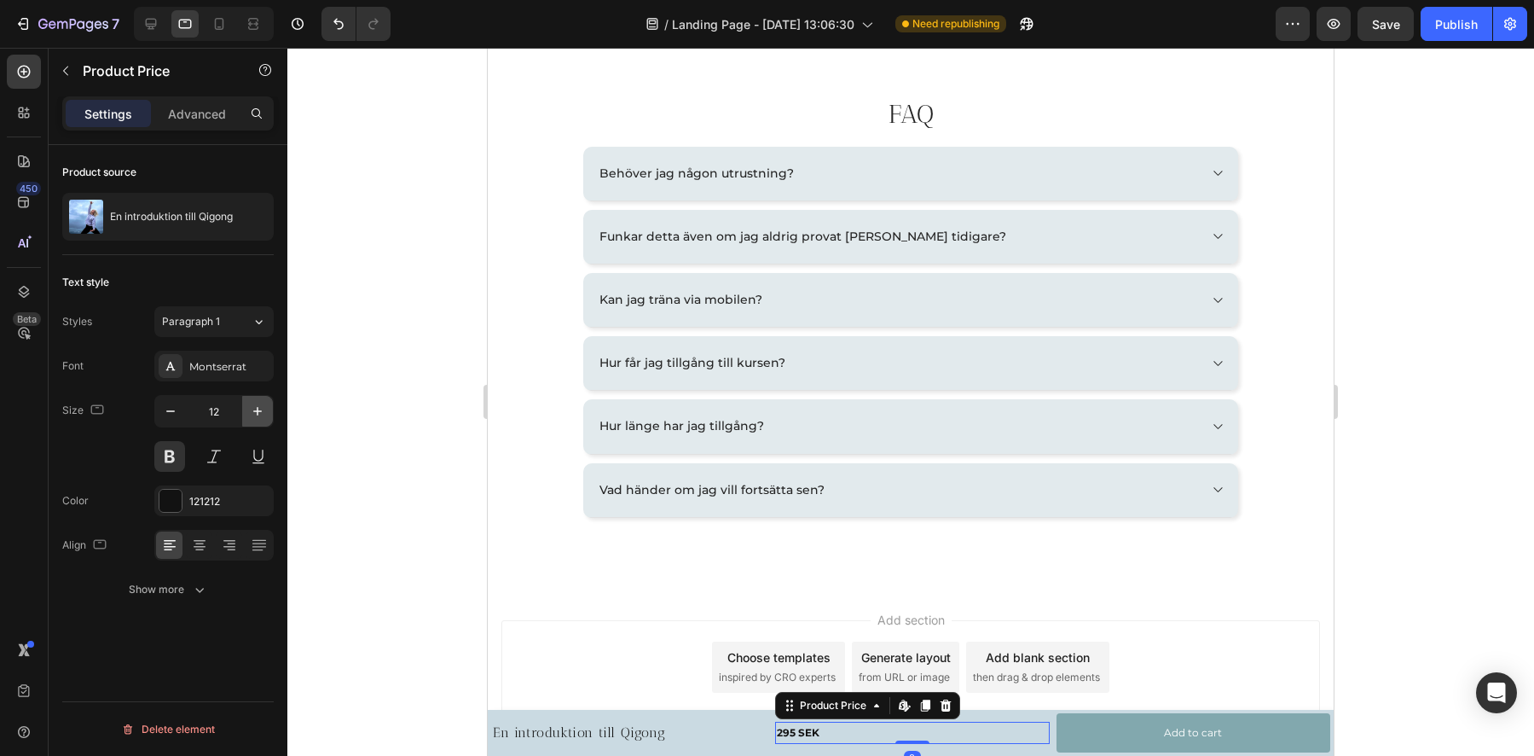
click at [253, 416] on icon "button" at bounding box center [257, 411] width 17 height 17
click at [253, 417] on icon "button" at bounding box center [257, 411] width 17 height 17
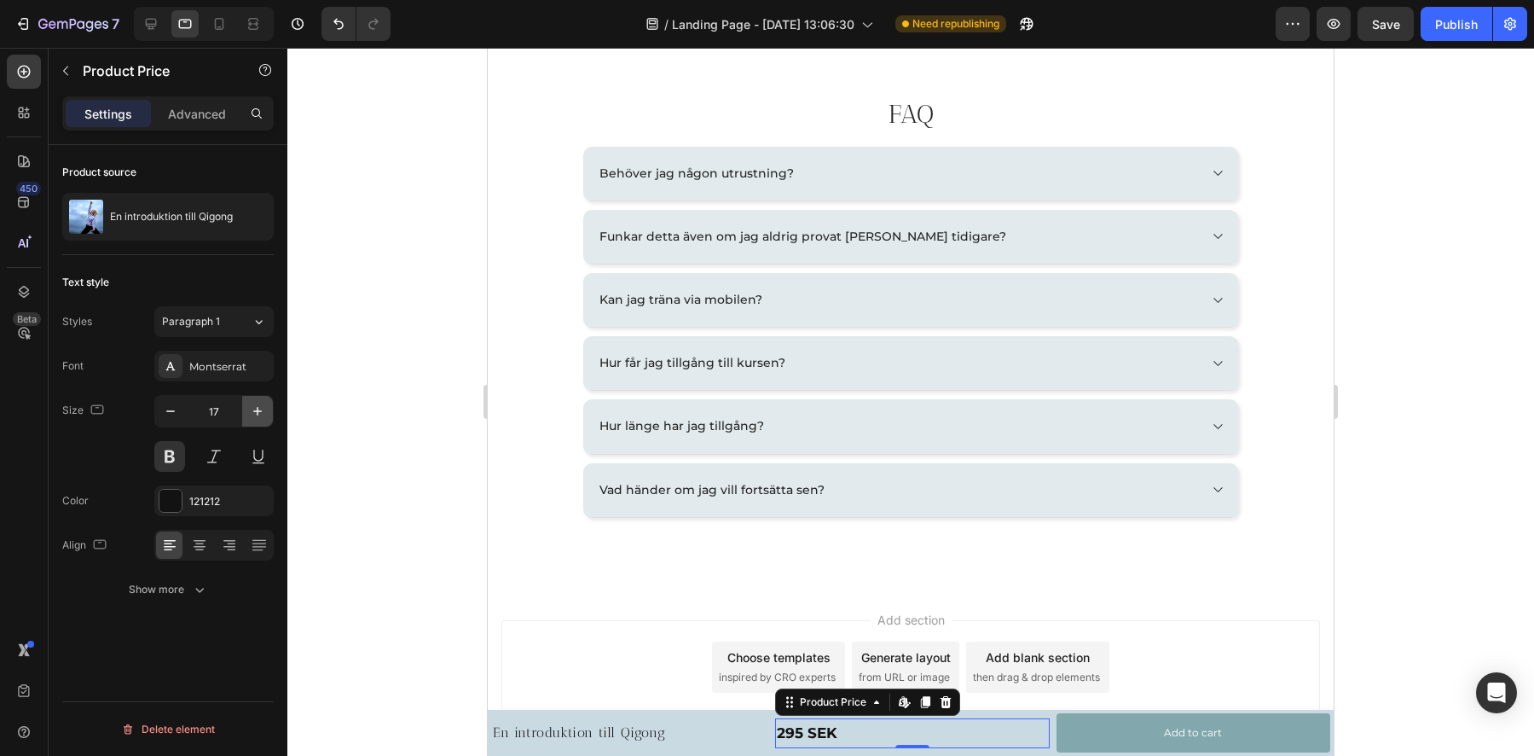
click at [253, 418] on icon "button" at bounding box center [257, 411] width 17 height 17
type input "18"
click at [543, 727] on h1 "En introduktion till Qigong" at bounding box center [579, 733] width 176 height 24
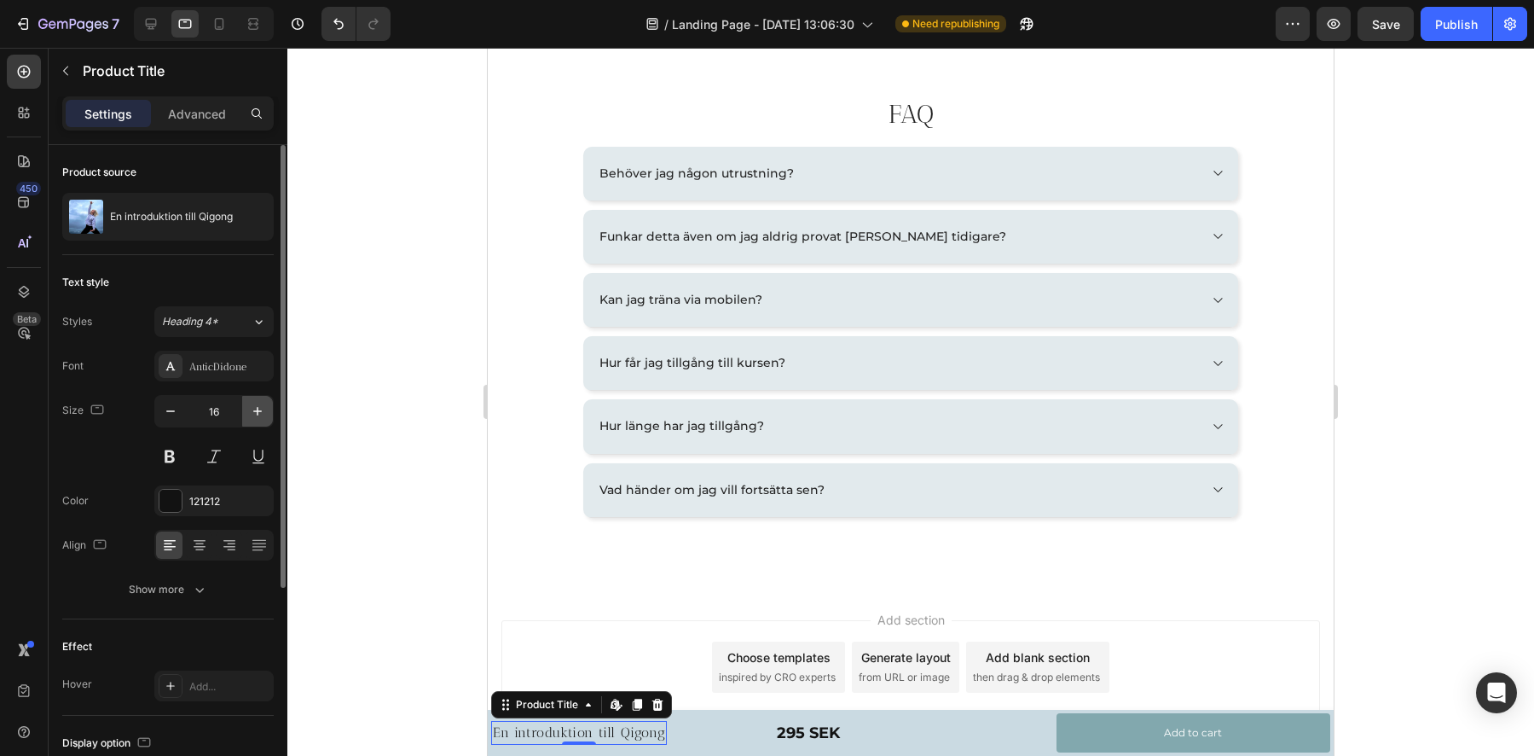
click at [257, 404] on icon "button" at bounding box center [257, 411] width 17 height 17
type input "18"
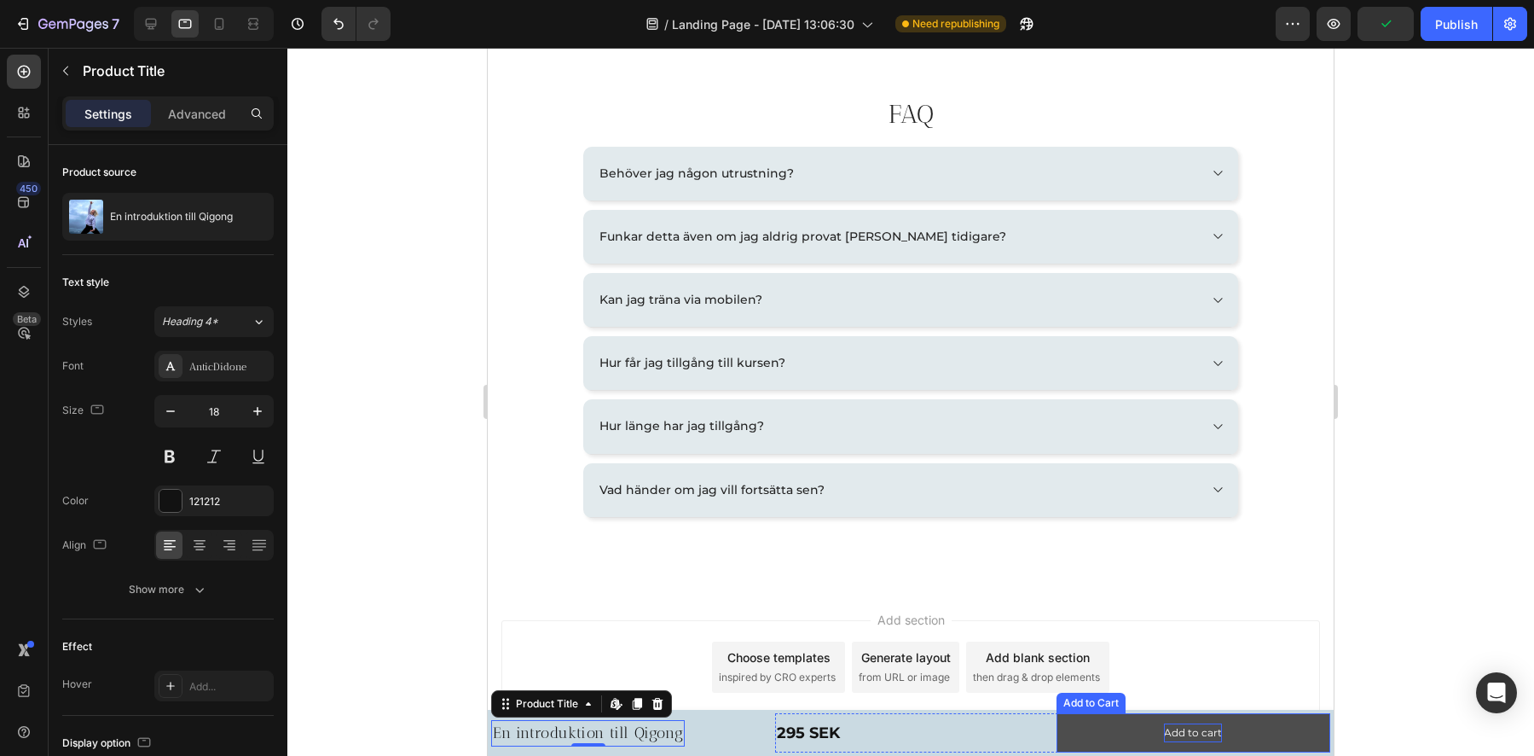
click at [1164, 733] on div "Add to cart" at bounding box center [1193, 732] width 58 height 19
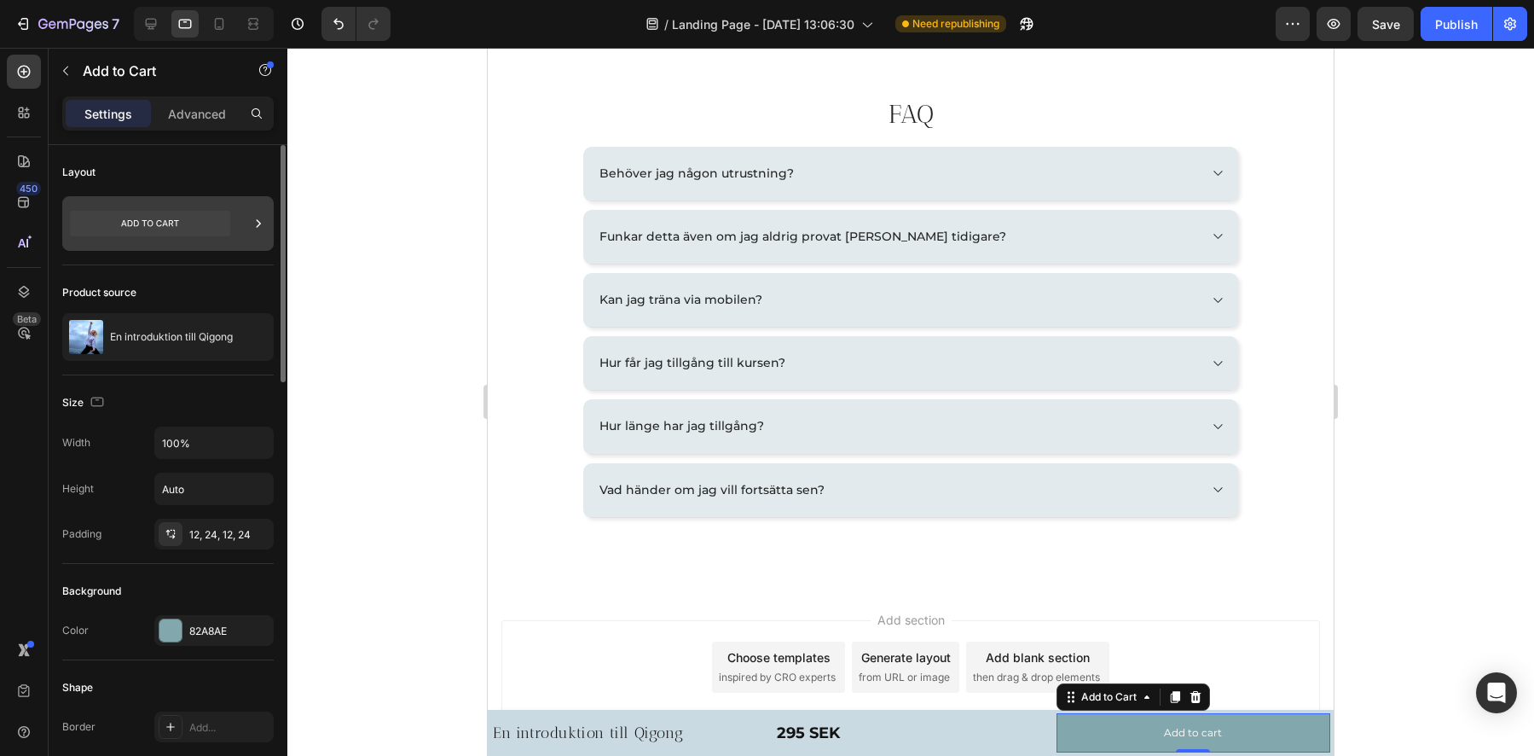
click at [144, 223] on icon at bounding box center [150, 223] width 58 height 7
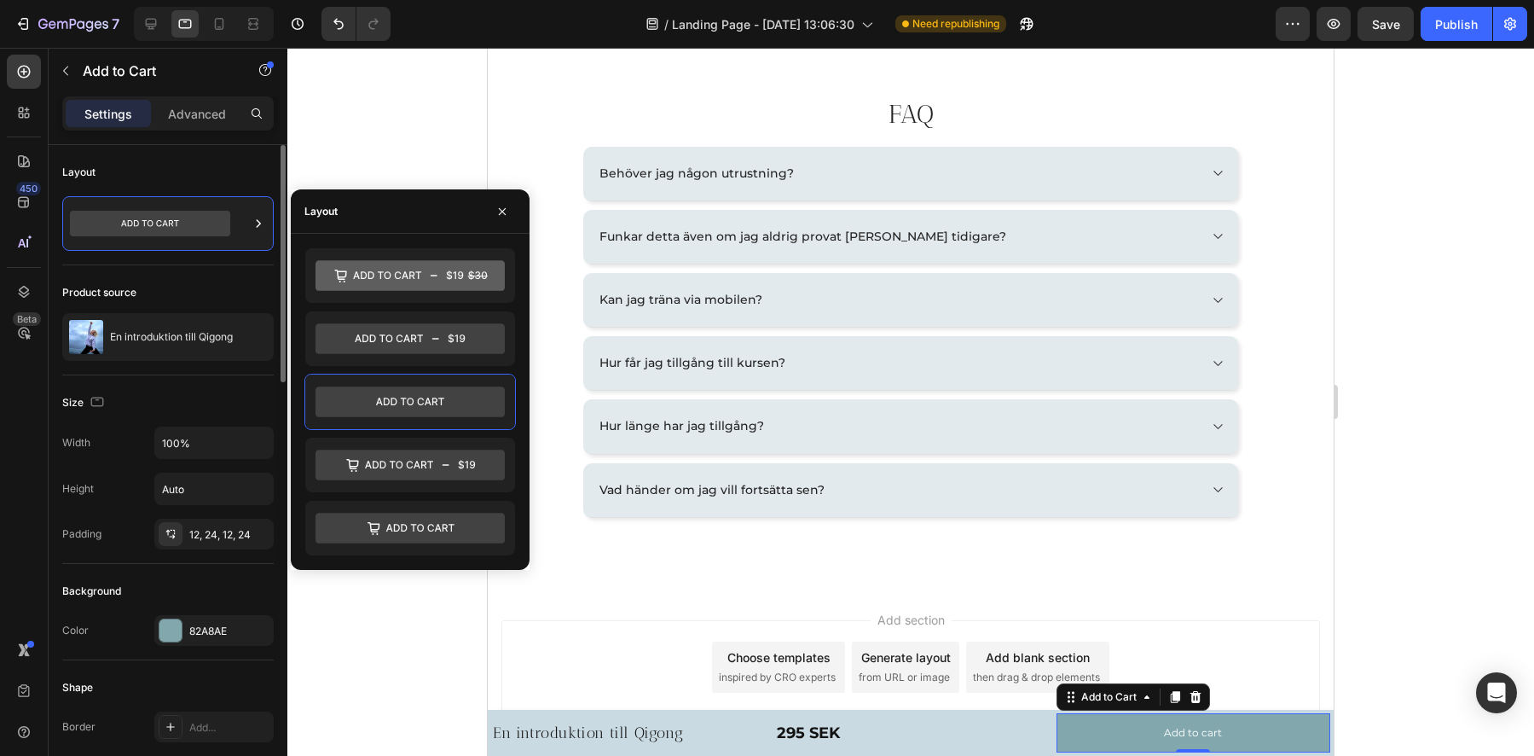
click at [200, 171] on div "Layout" at bounding box center [167, 172] width 211 height 27
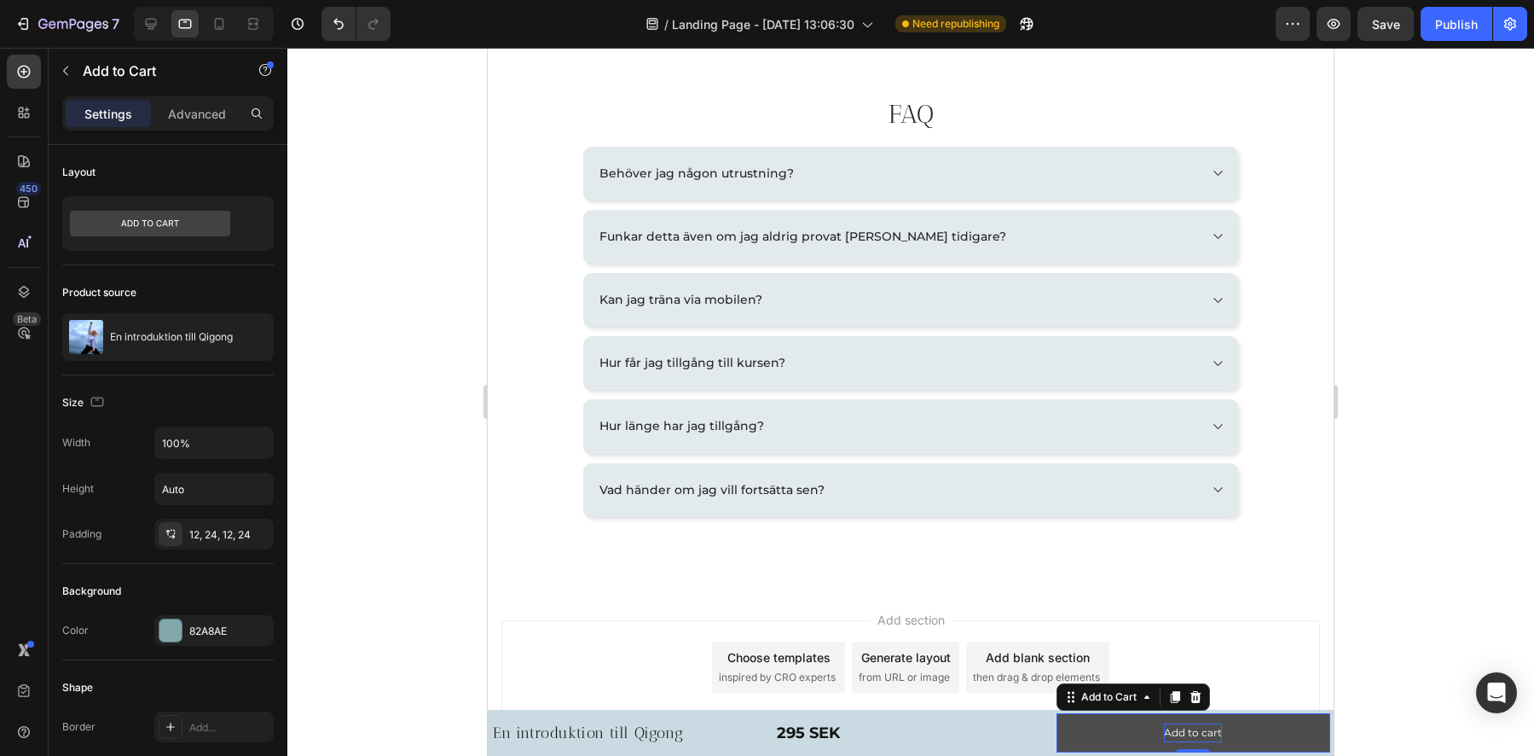
click at [1198, 733] on div "Add to cart" at bounding box center [1193, 732] width 58 height 19
click at [1197, 733] on p "Add to cart" at bounding box center [1193, 732] width 58 height 19
click at [1199, 733] on p "Add to cart" at bounding box center [1193, 732] width 58 height 19
click at [1057, 713] on button "Köp" at bounding box center [1194, 732] width 274 height 39
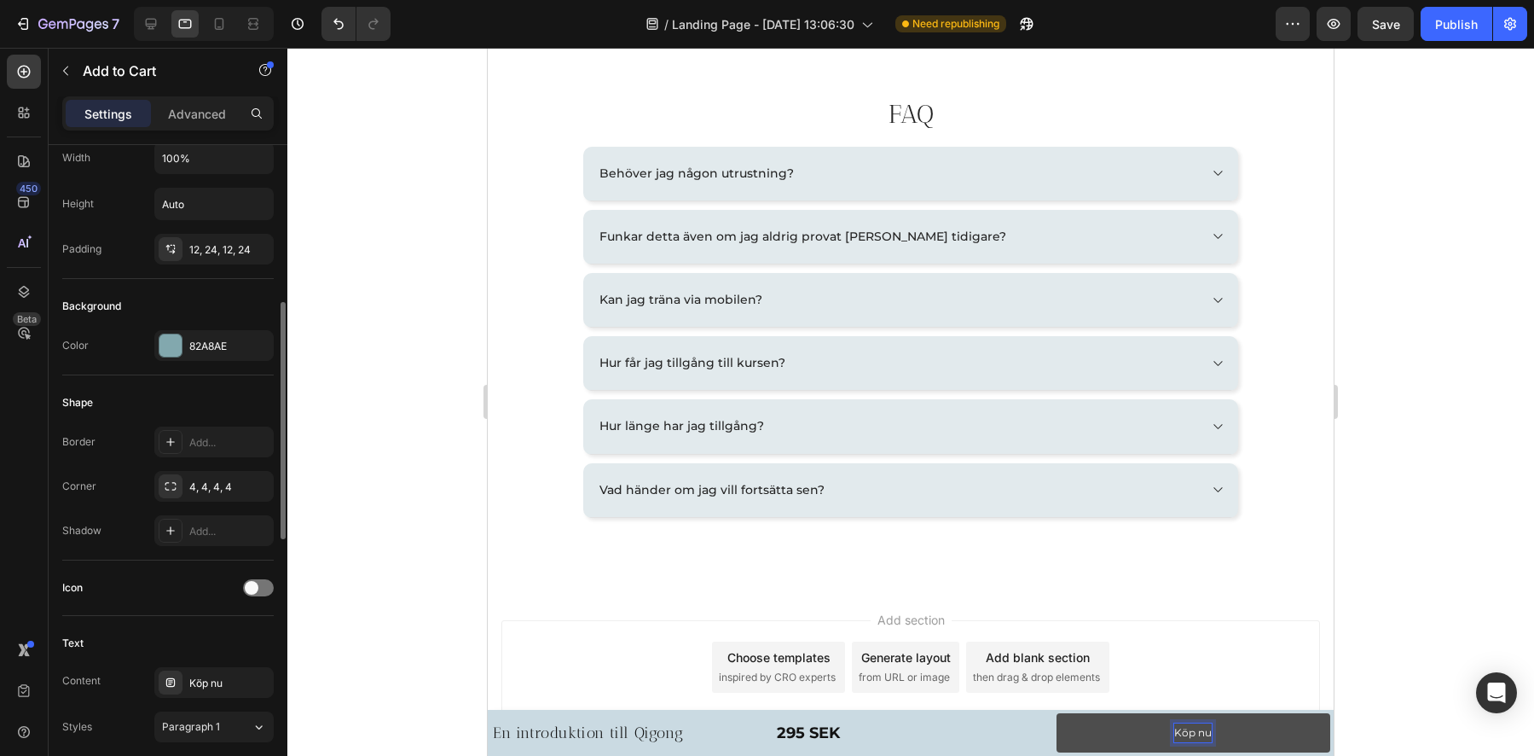
scroll to position [472, 0]
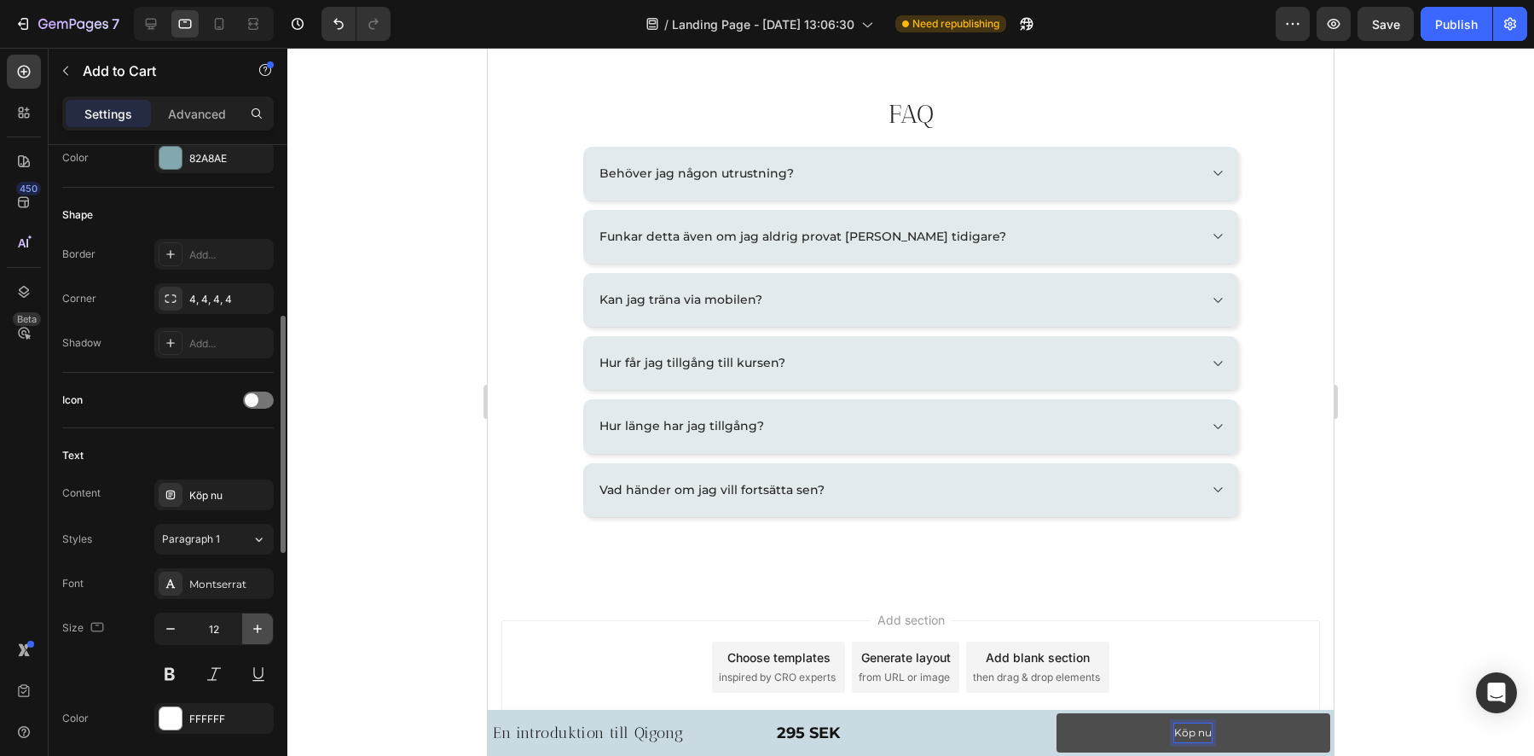
click at [256, 632] on icon "button" at bounding box center [257, 628] width 17 height 17
type input "14"
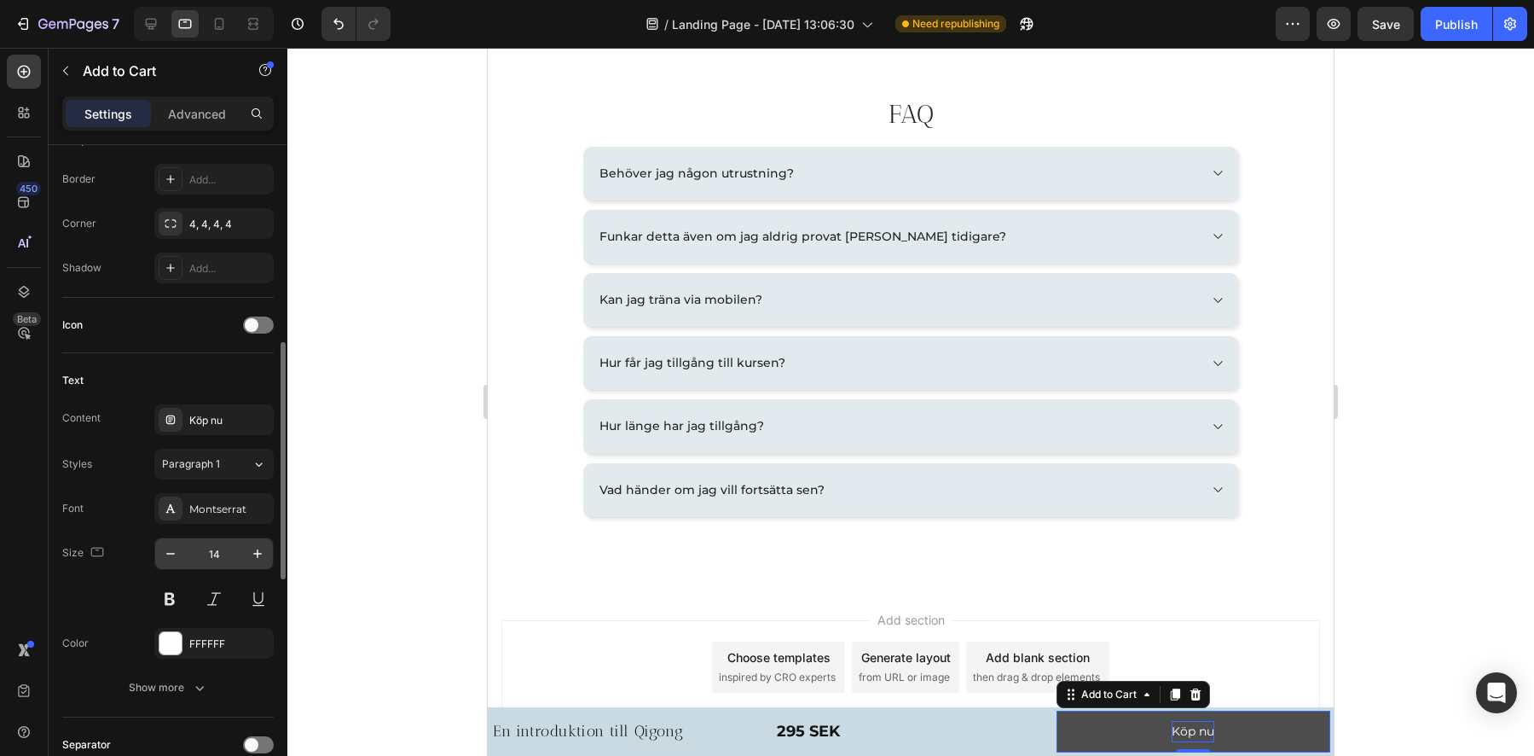
scroll to position [570, 0]
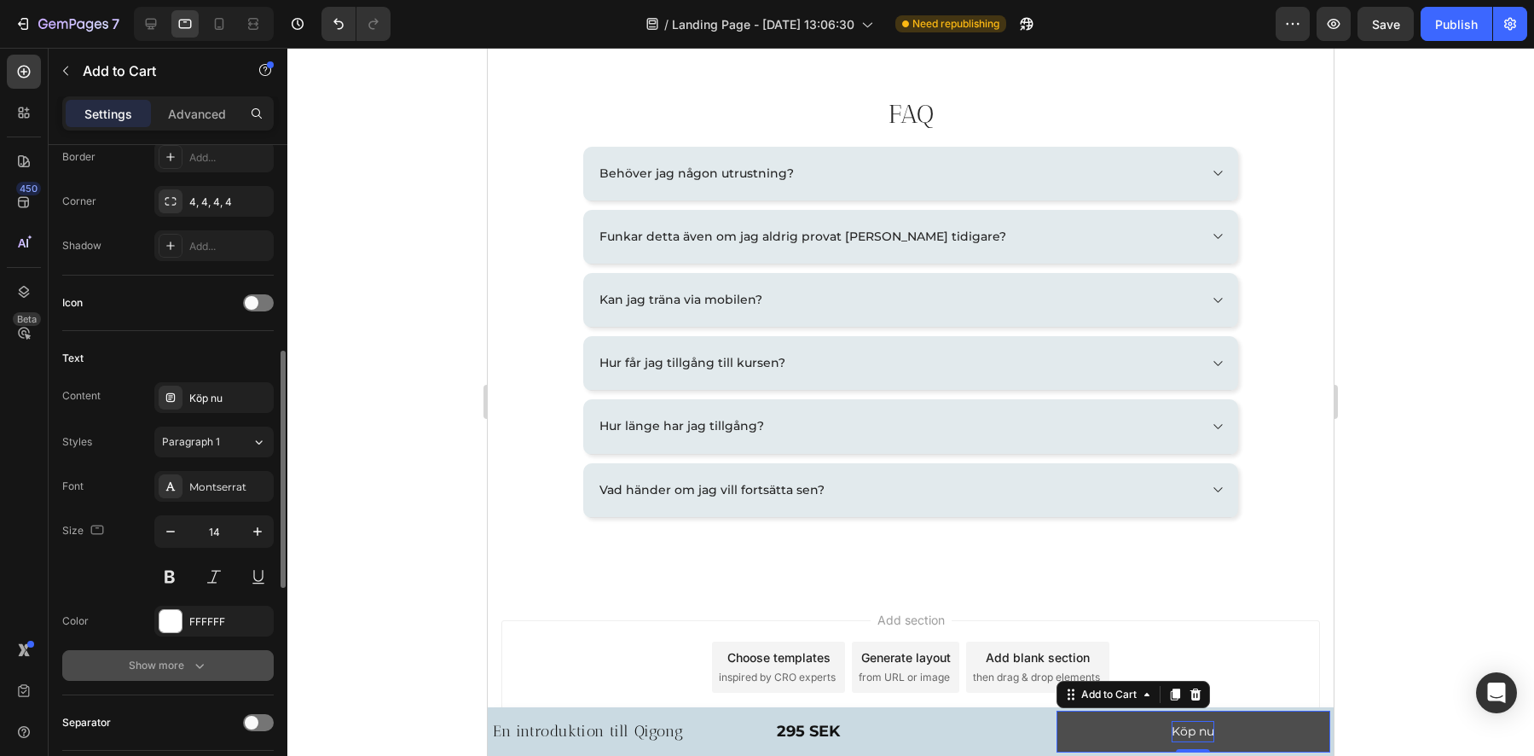
click at [186, 670] on div "Show more" at bounding box center [168, 665] width 79 height 17
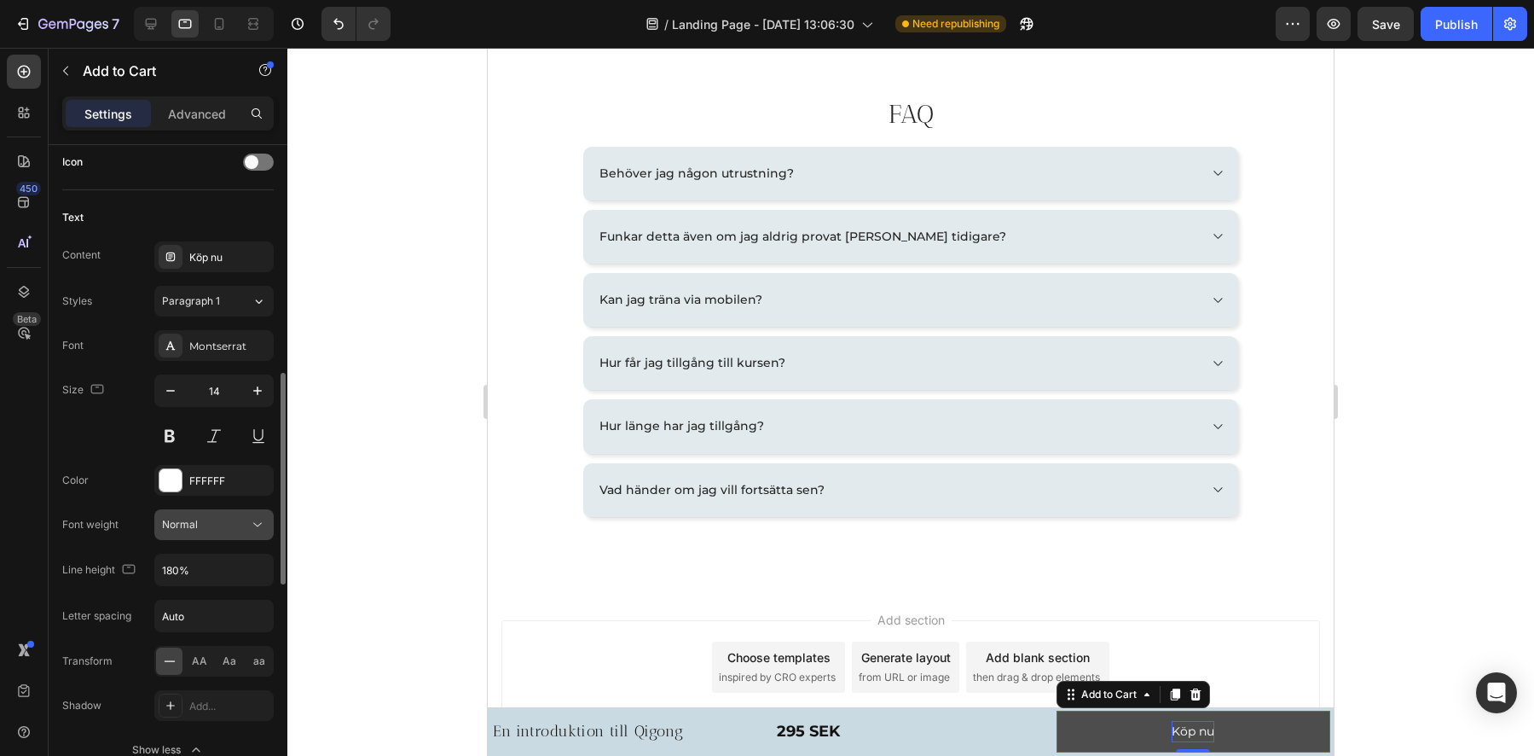
click at [208, 528] on div "Normal" at bounding box center [205, 524] width 87 height 15
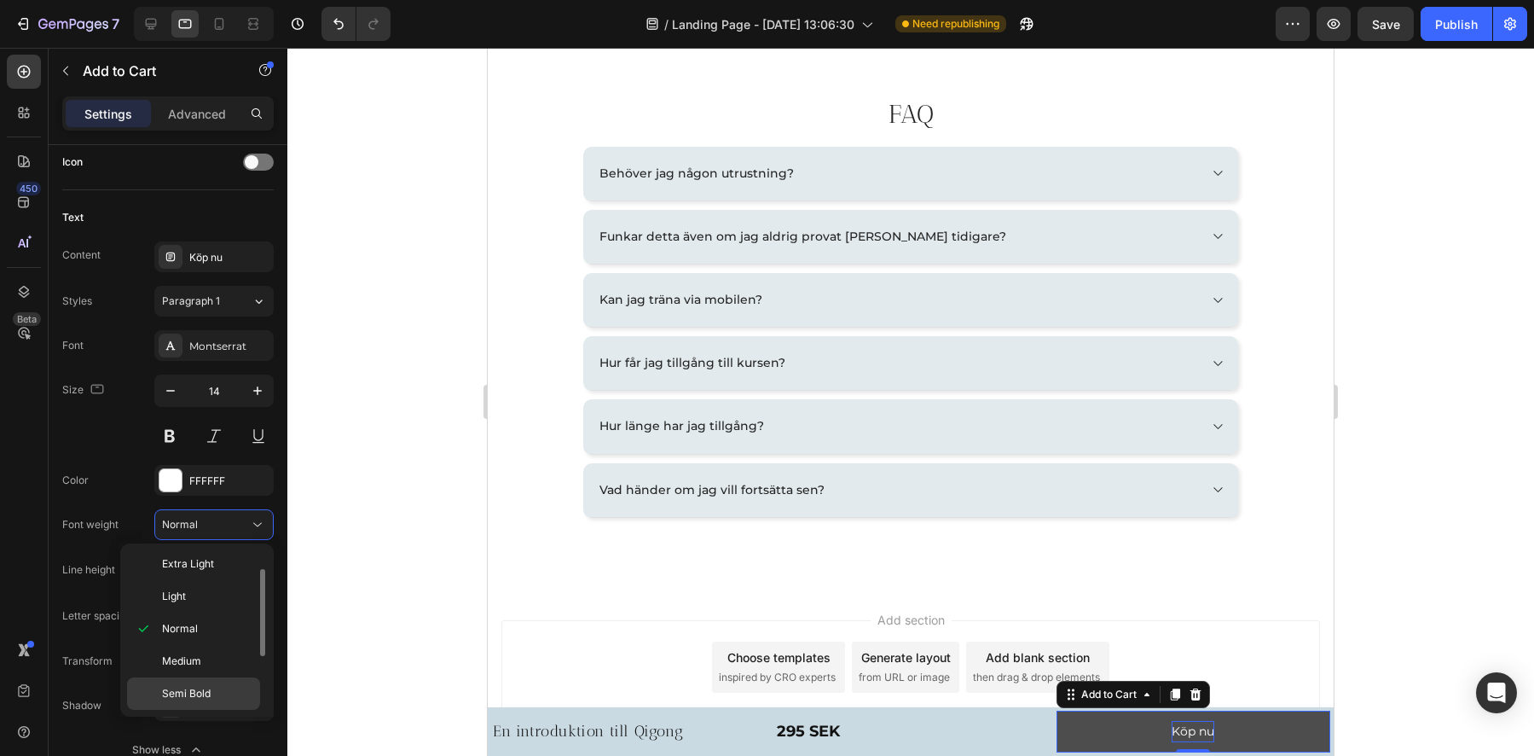
scroll to position [118, 0]
click at [231, 615] on p "Semi Bold" at bounding box center [207, 610] width 90 height 15
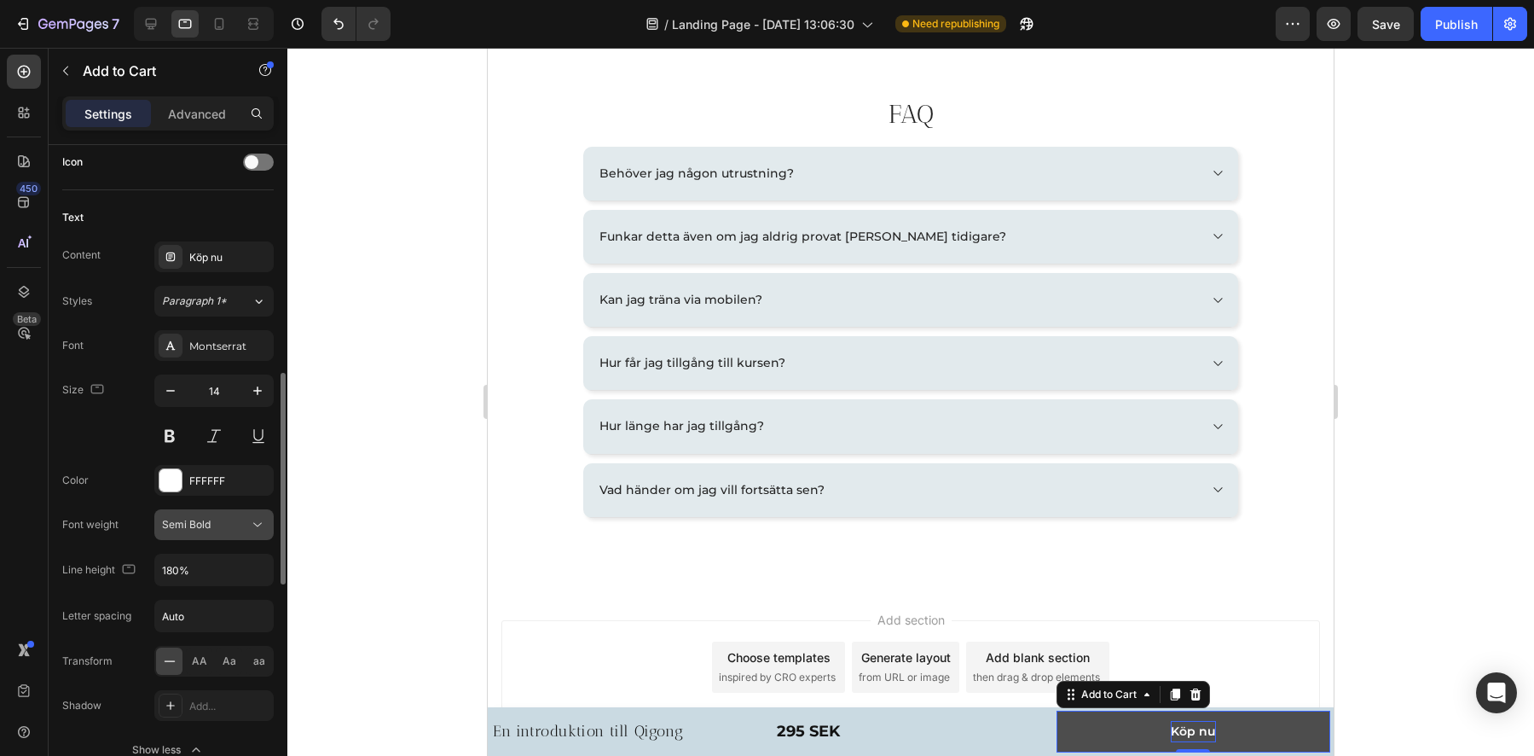
click at [217, 520] on div "Semi Bold" at bounding box center [205, 524] width 87 height 15
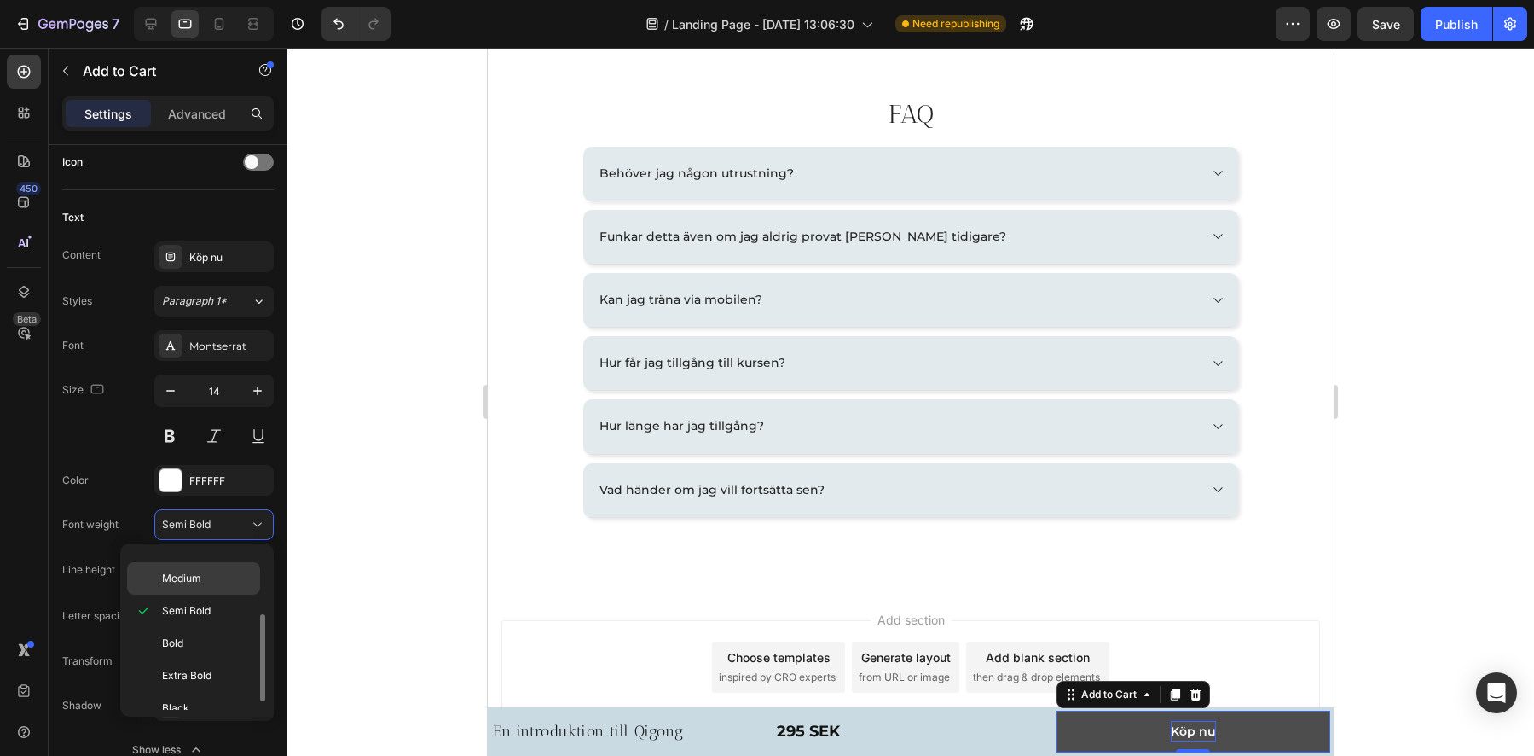
click at [220, 584] on p "Medium" at bounding box center [207, 578] width 90 height 15
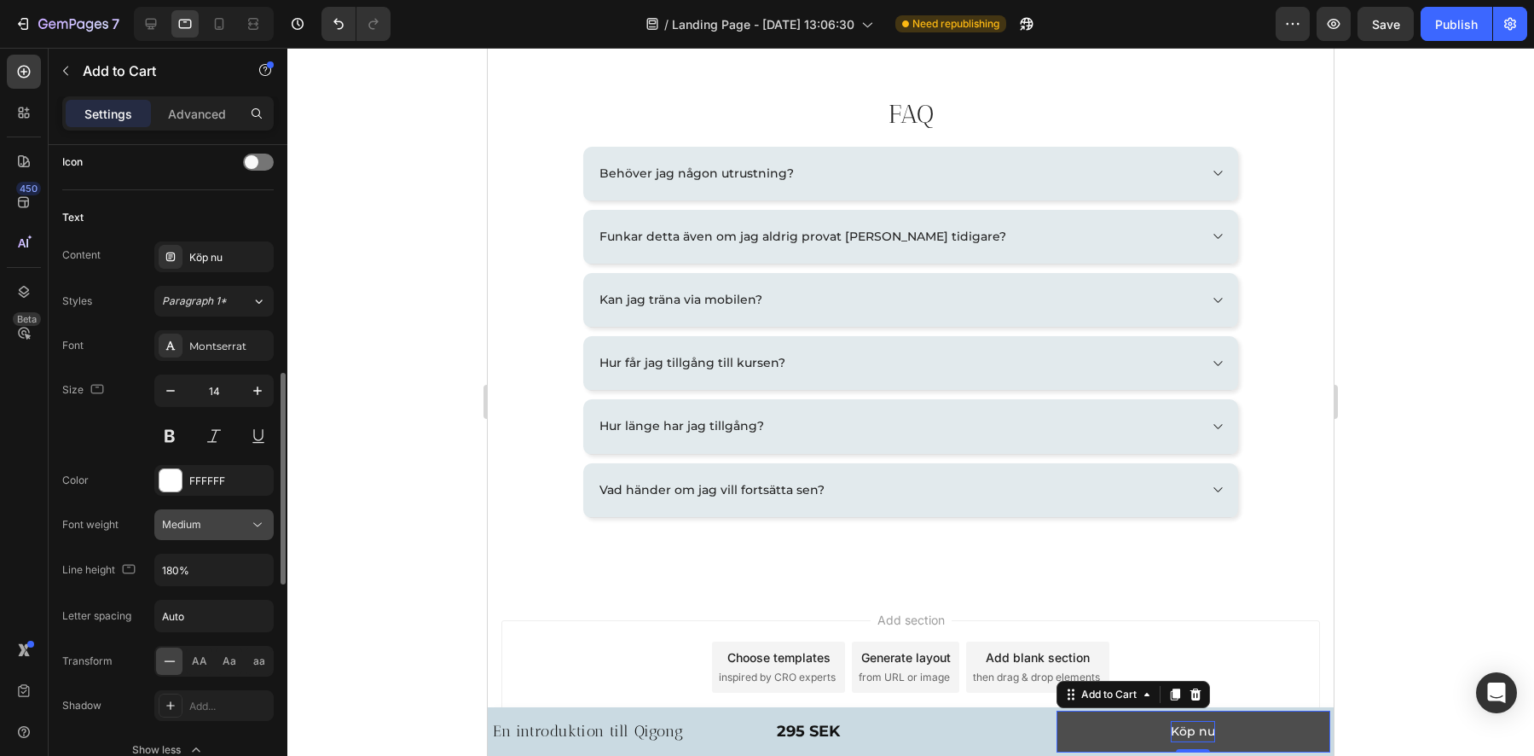
click at [216, 527] on div "Medium" at bounding box center [205, 524] width 87 height 15
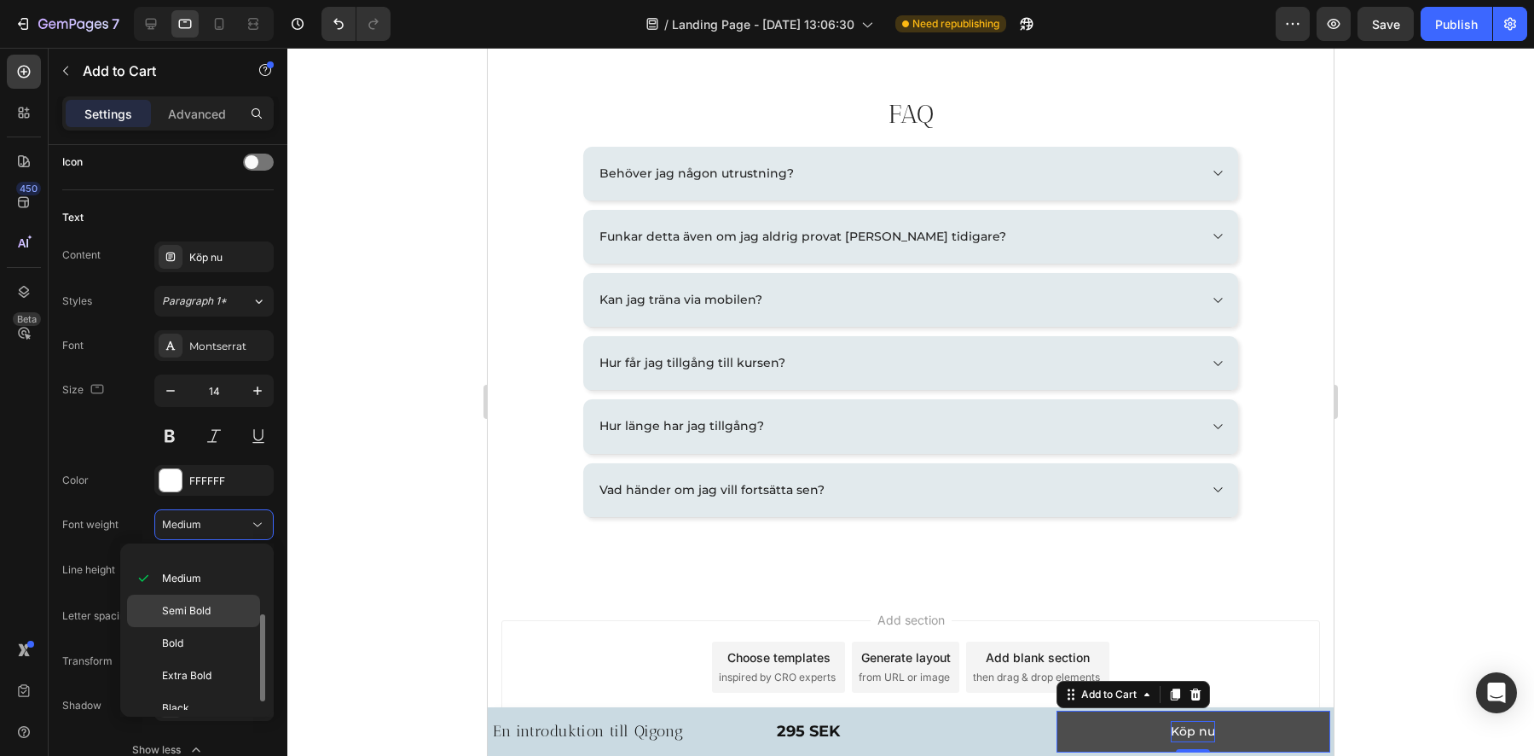
click at [191, 613] on span "Semi Bold" at bounding box center [186, 610] width 49 height 15
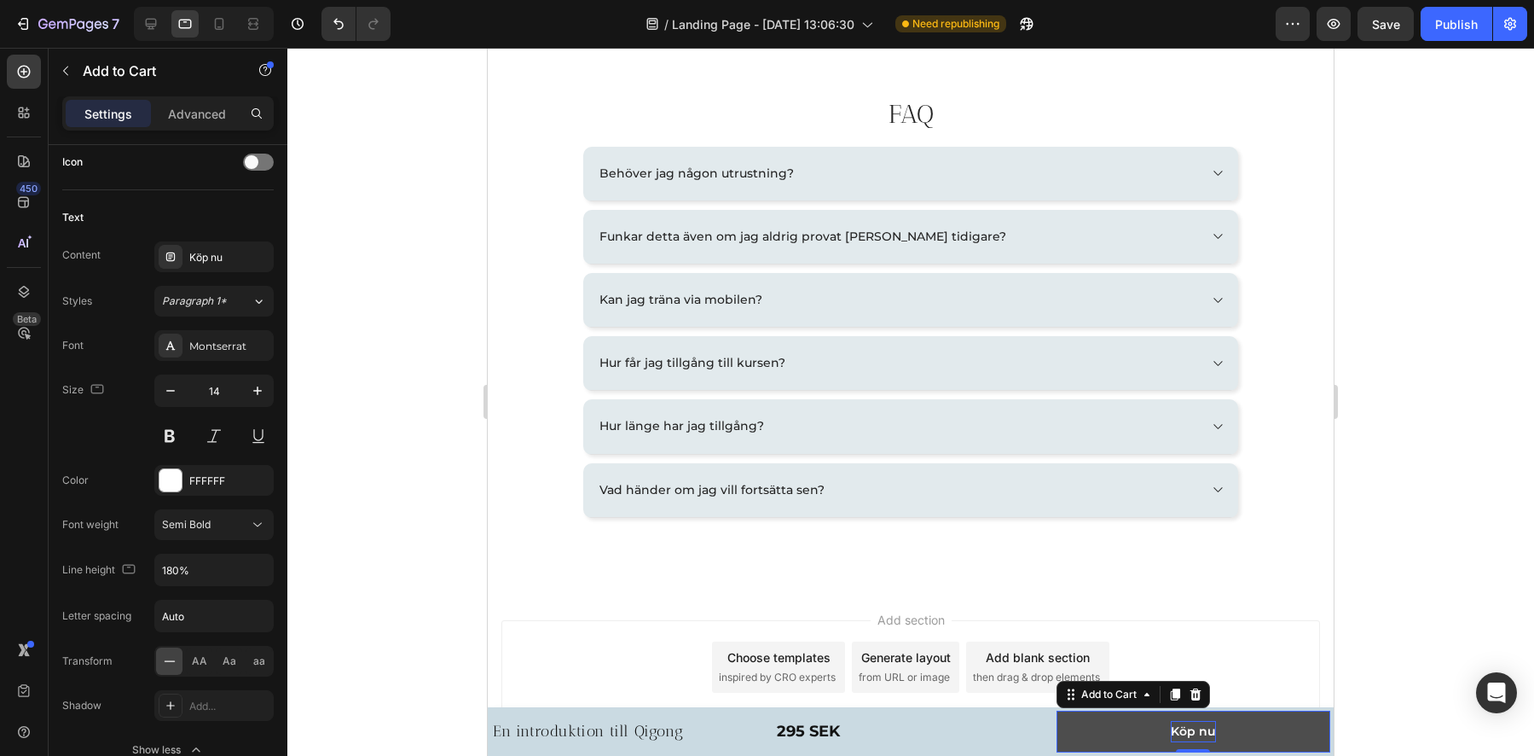
click at [387, 518] on div at bounding box center [910, 402] width 1247 height 708
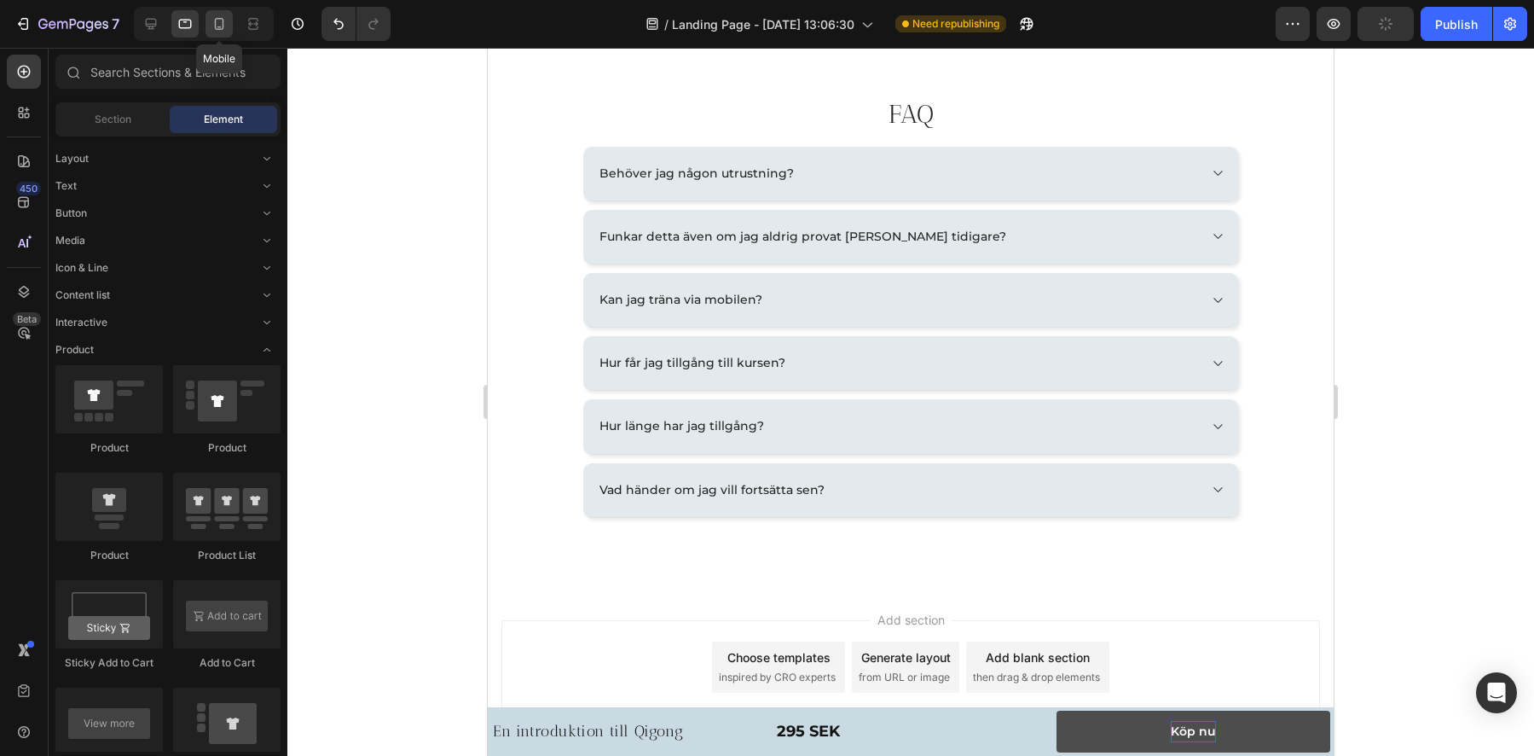
click at [218, 25] on icon at bounding box center [219, 23] width 17 height 17
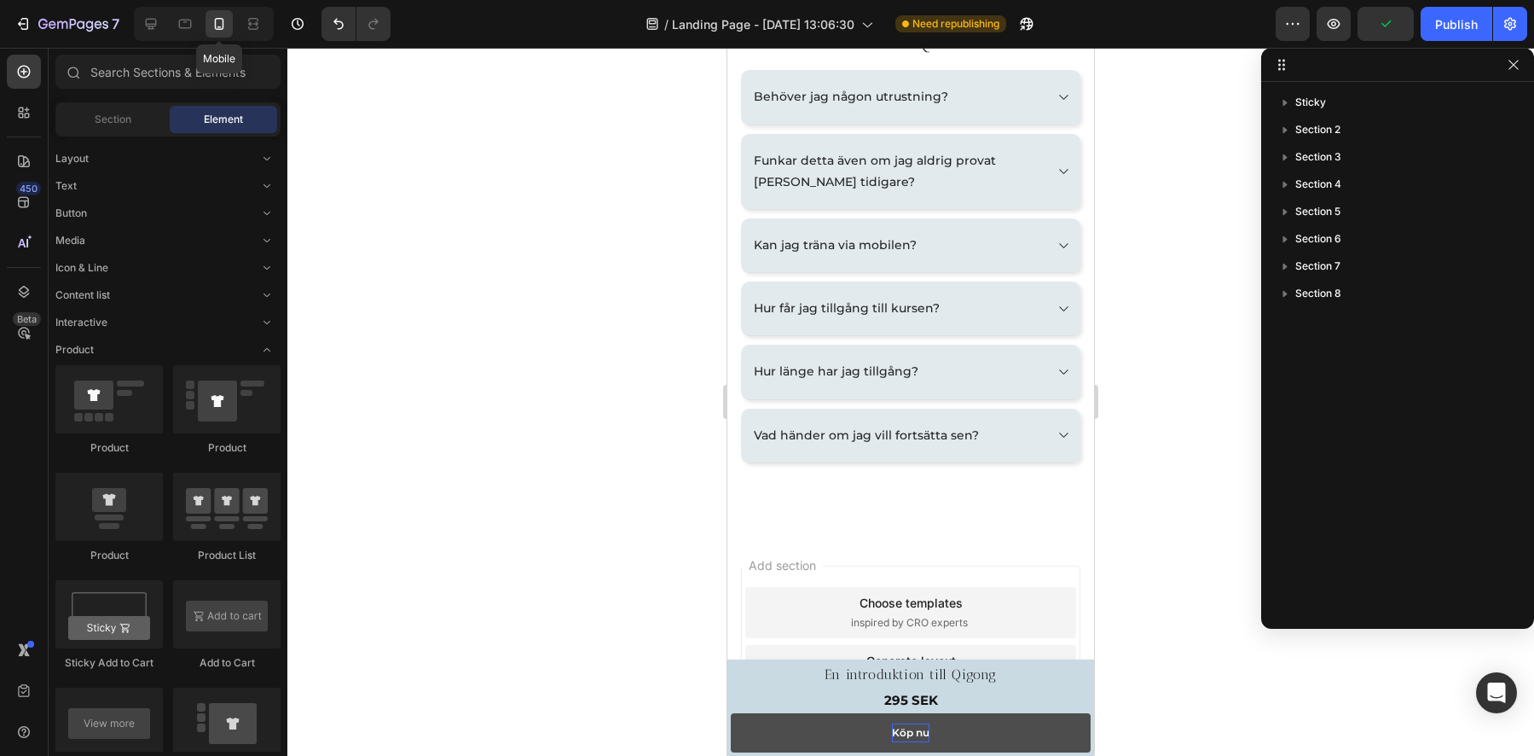
scroll to position [2680, 0]
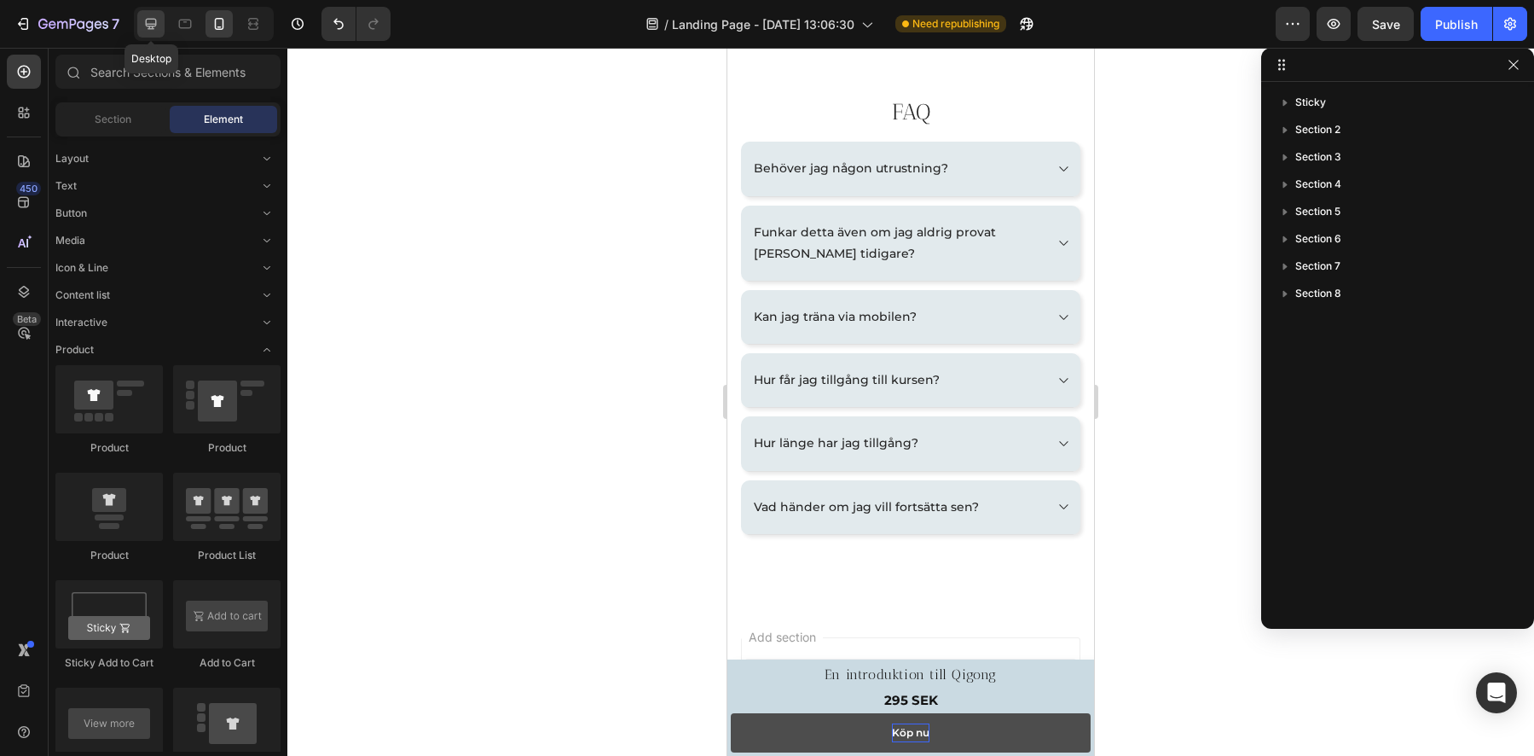
click at [155, 22] on icon at bounding box center [151, 24] width 11 height 11
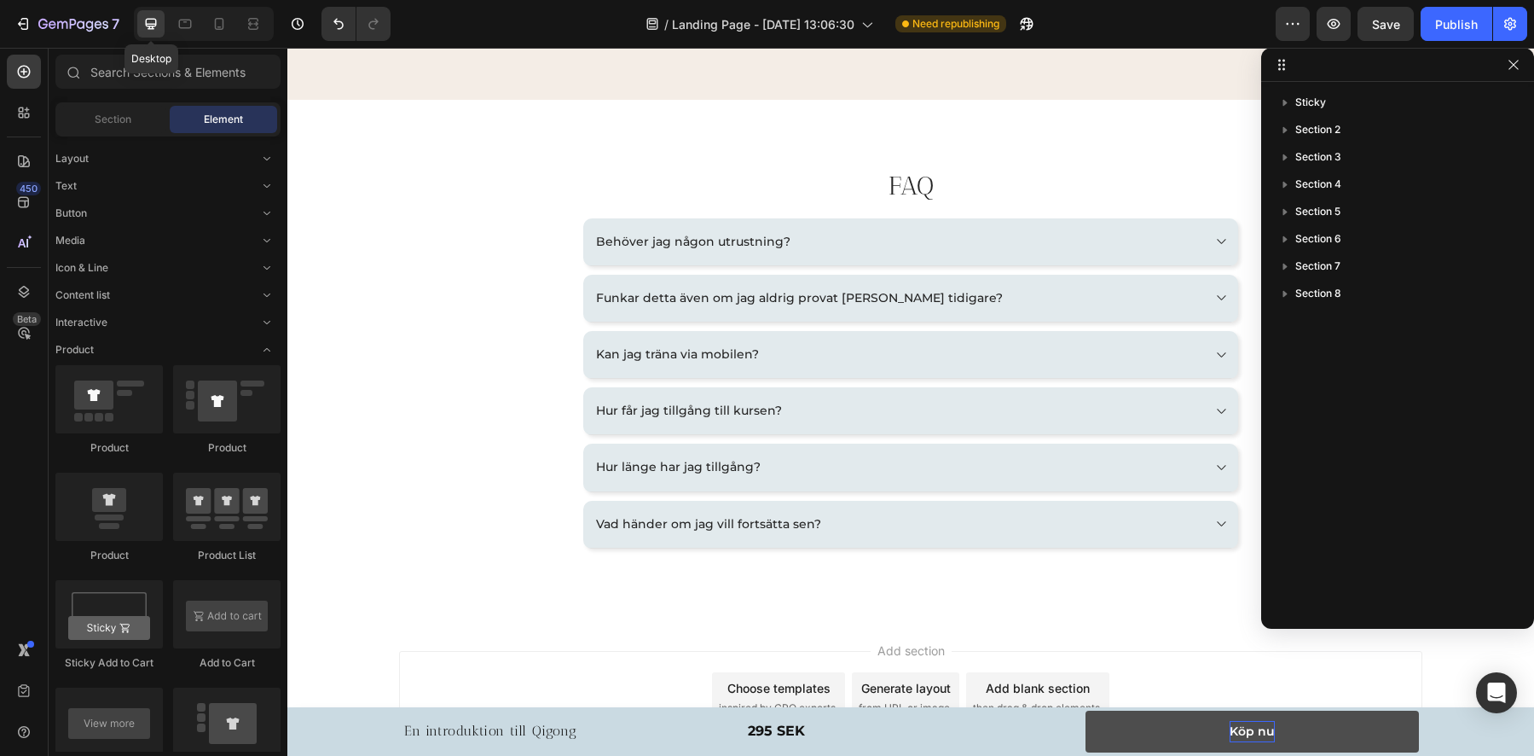
scroll to position [2751, 0]
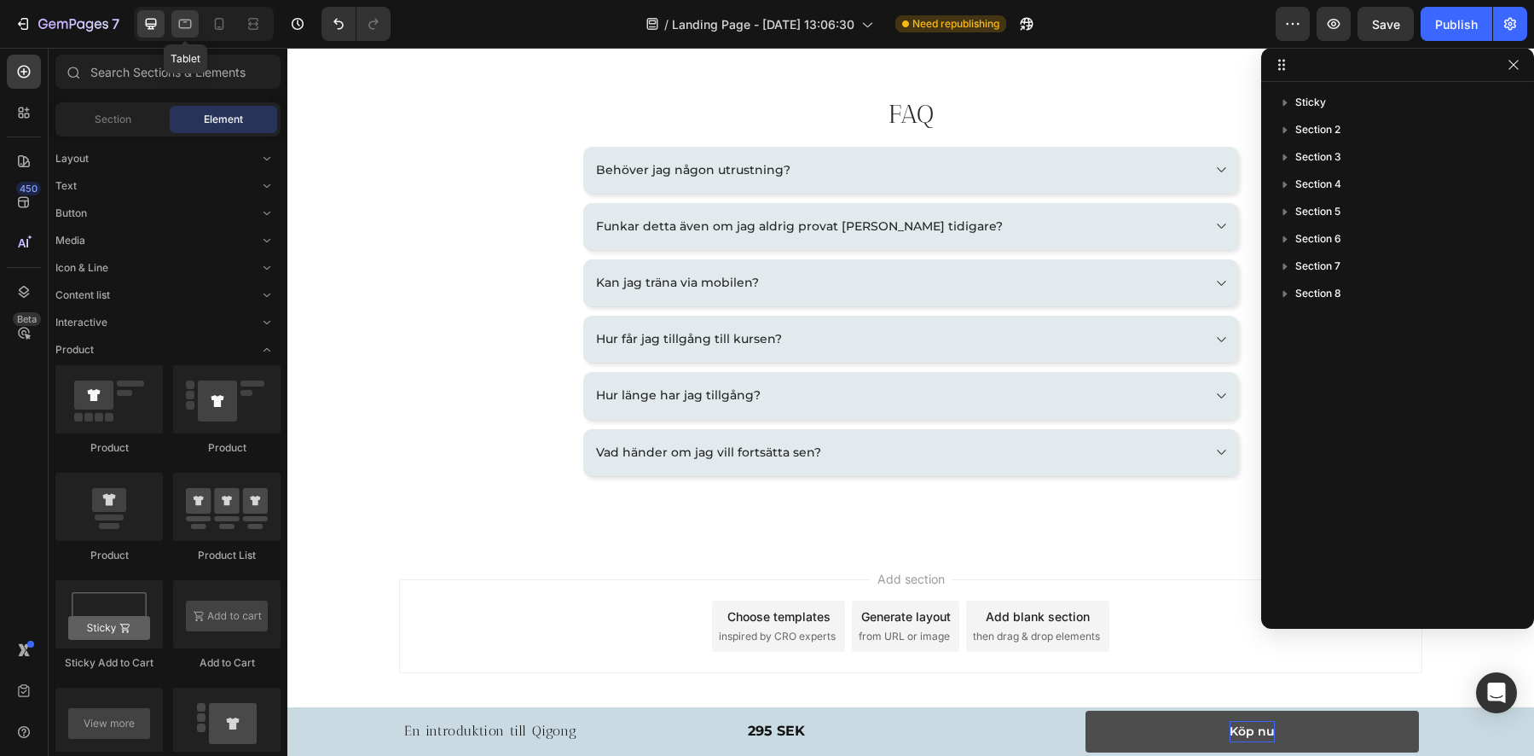
click at [179, 20] on icon at bounding box center [185, 24] width 13 height 9
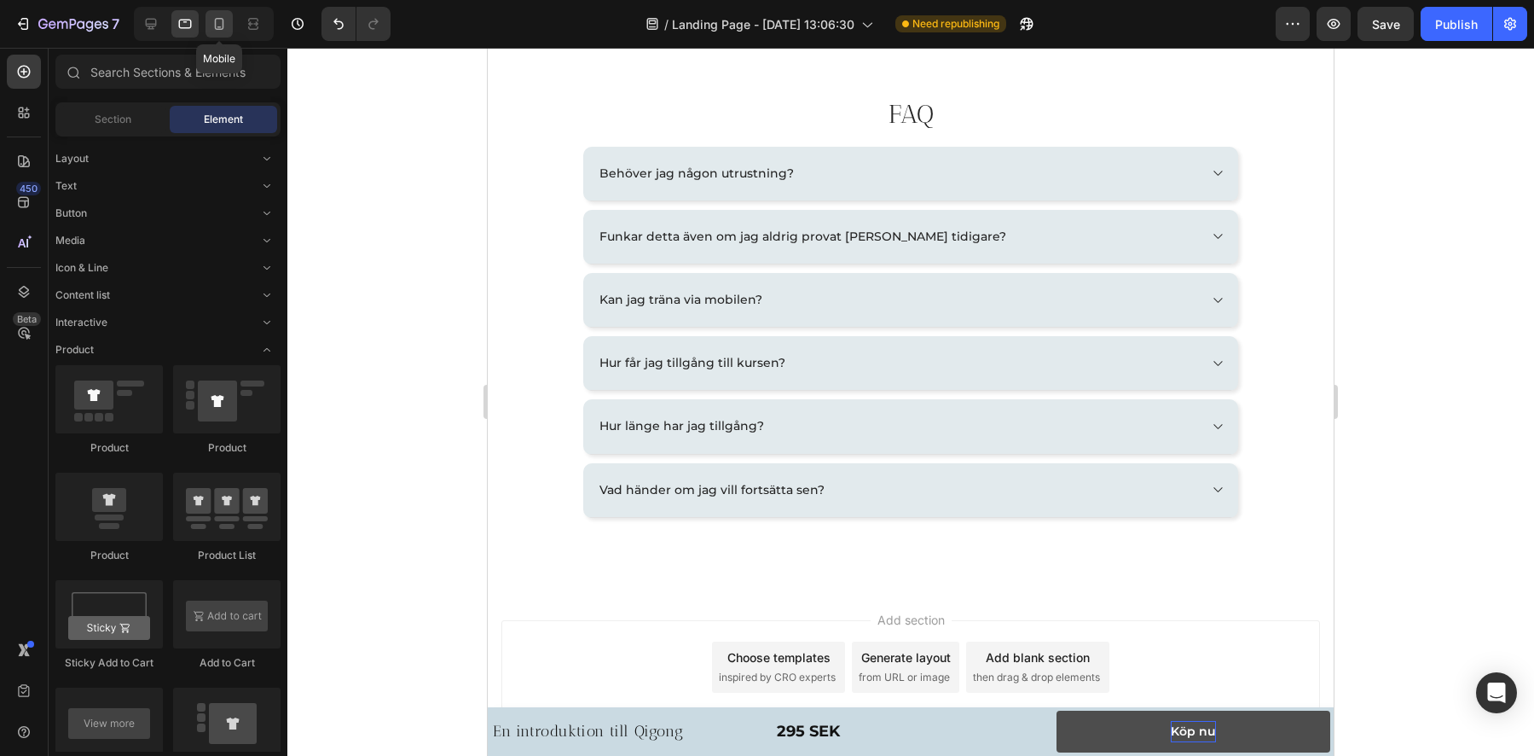
click at [225, 26] on icon at bounding box center [219, 23] width 17 height 17
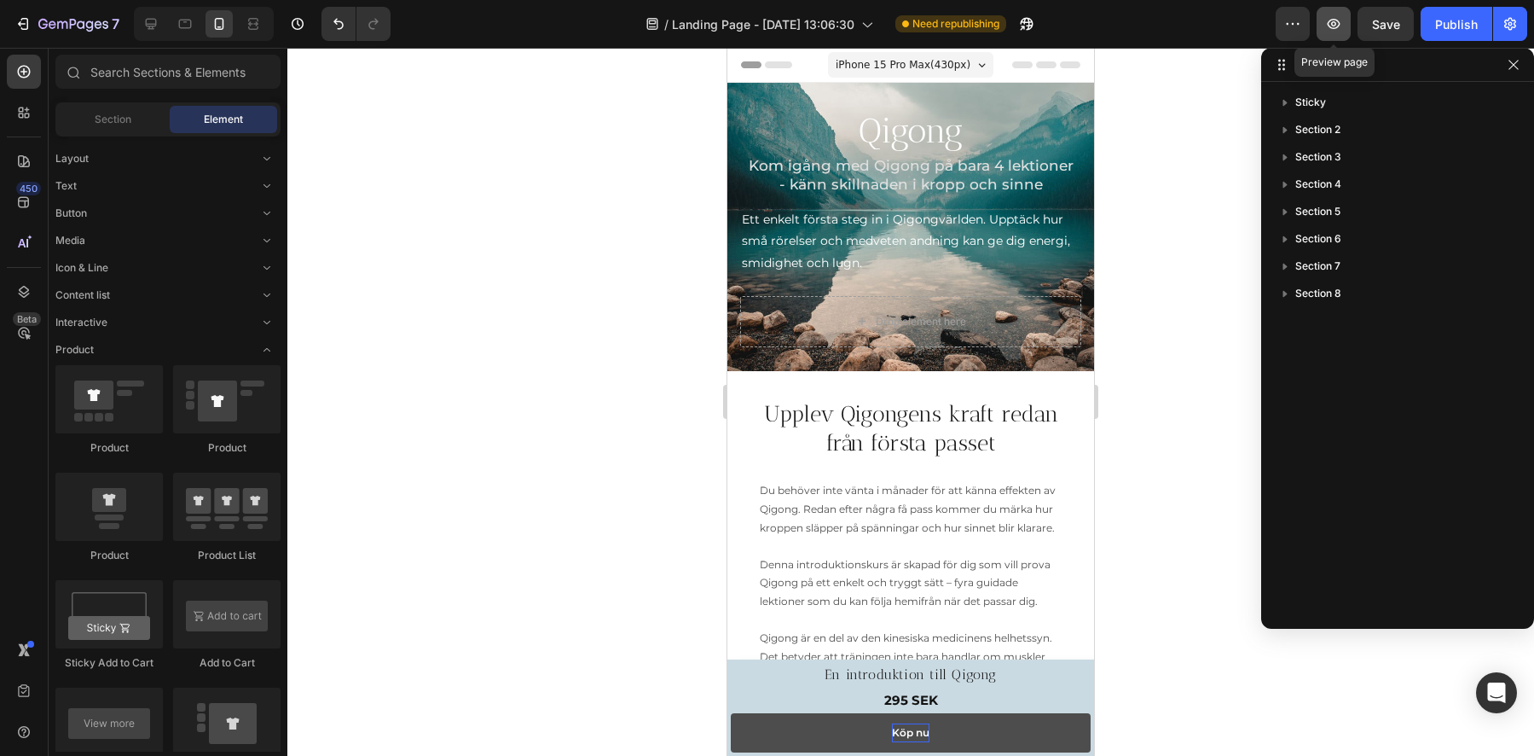
click at [1336, 25] on icon "button" at bounding box center [1333, 23] width 17 height 17
click at [159, 27] on icon at bounding box center [150, 23] width 17 height 17
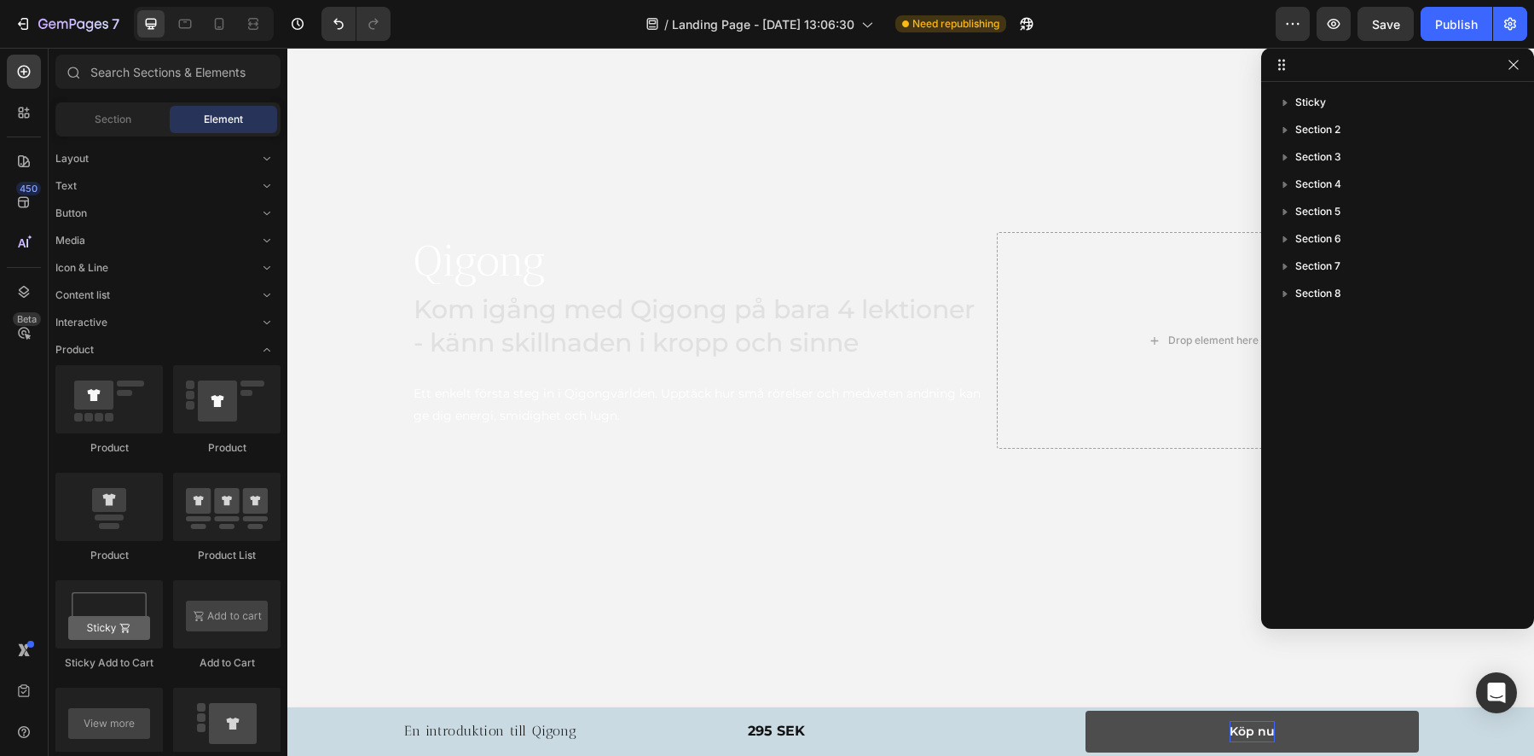
scroll to position [418, 0]
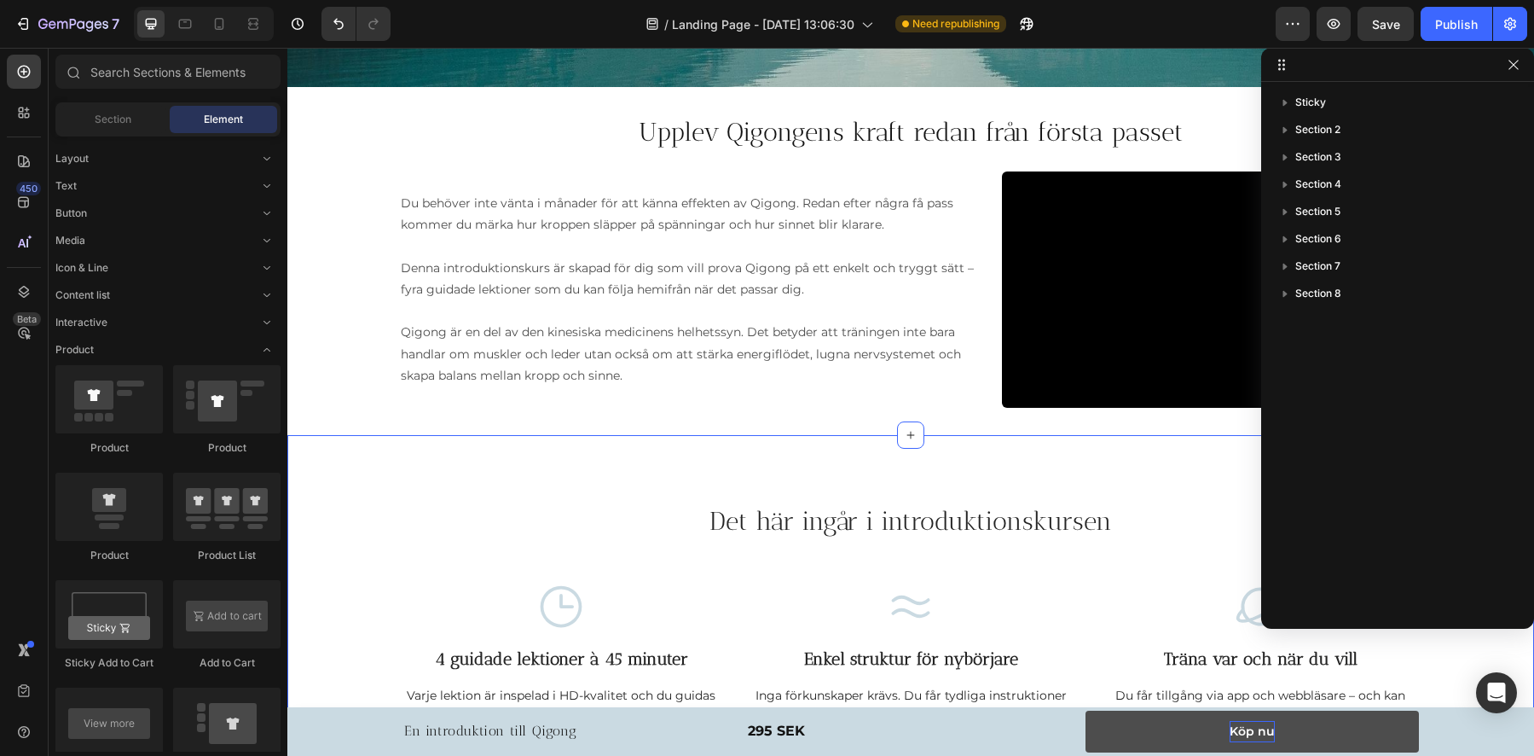
click at [361, 487] on div "Det här ingår i introduktionskursen Heading Row Icon 4 guidade lektioner à 45 m…" at bounding box center [910, 616] width 1247 height 362
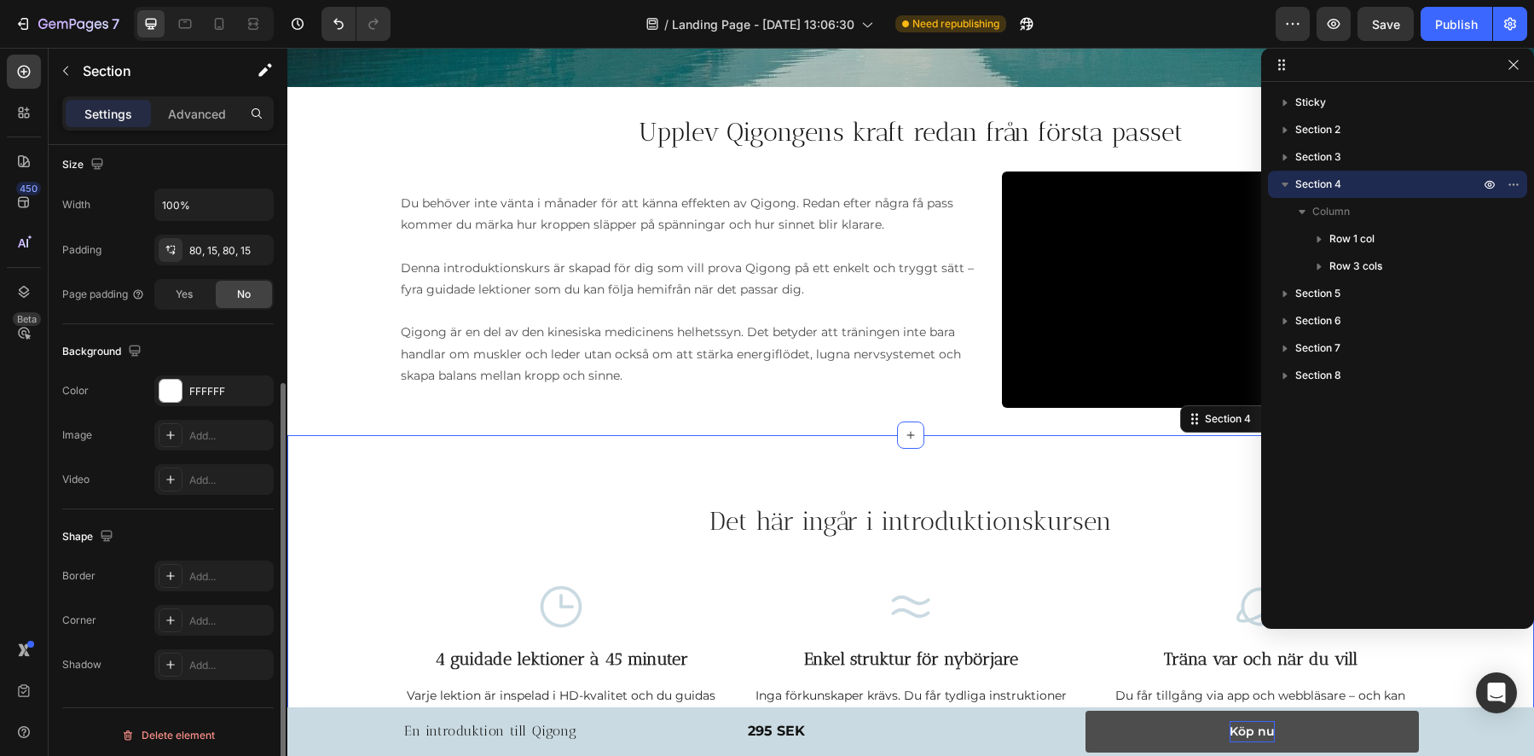
scroll to position [381, 0]
click at [185, 386] on div "FFFFFF" at bounding box center [213, 384] width 119 height 31
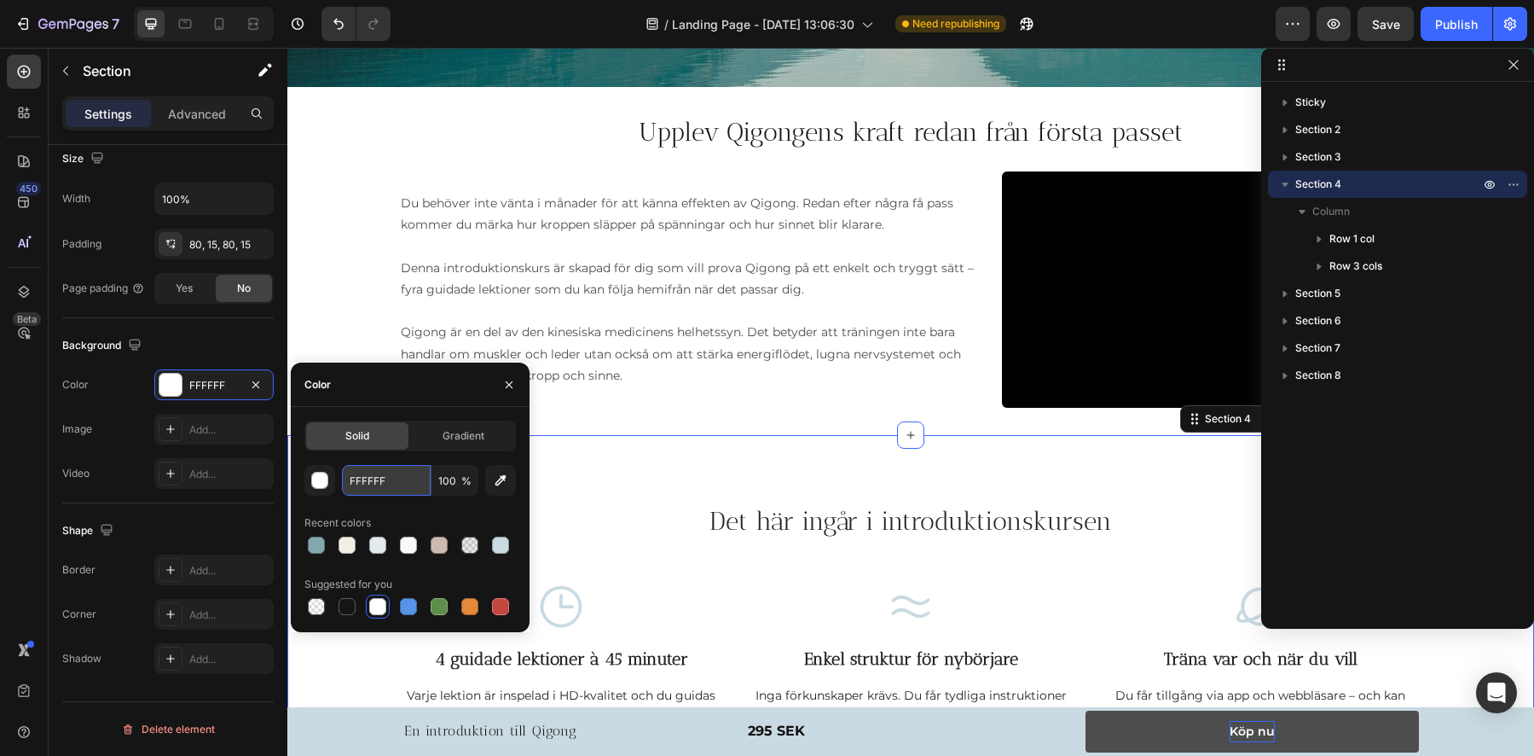
click at [402, 480] on input "FFFFFF" at bounding box center [386, 480] width 89 height 31
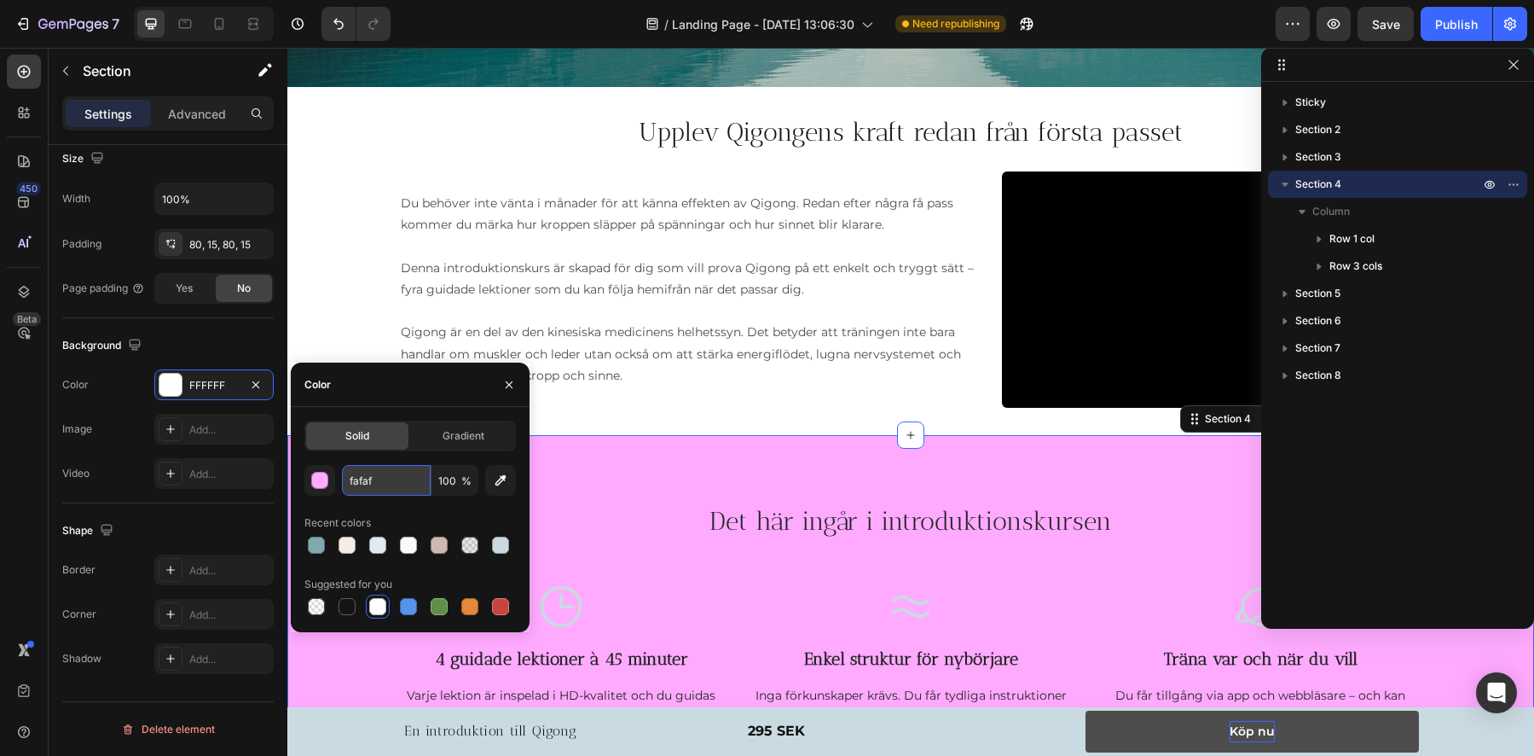
type input "fafaf8"
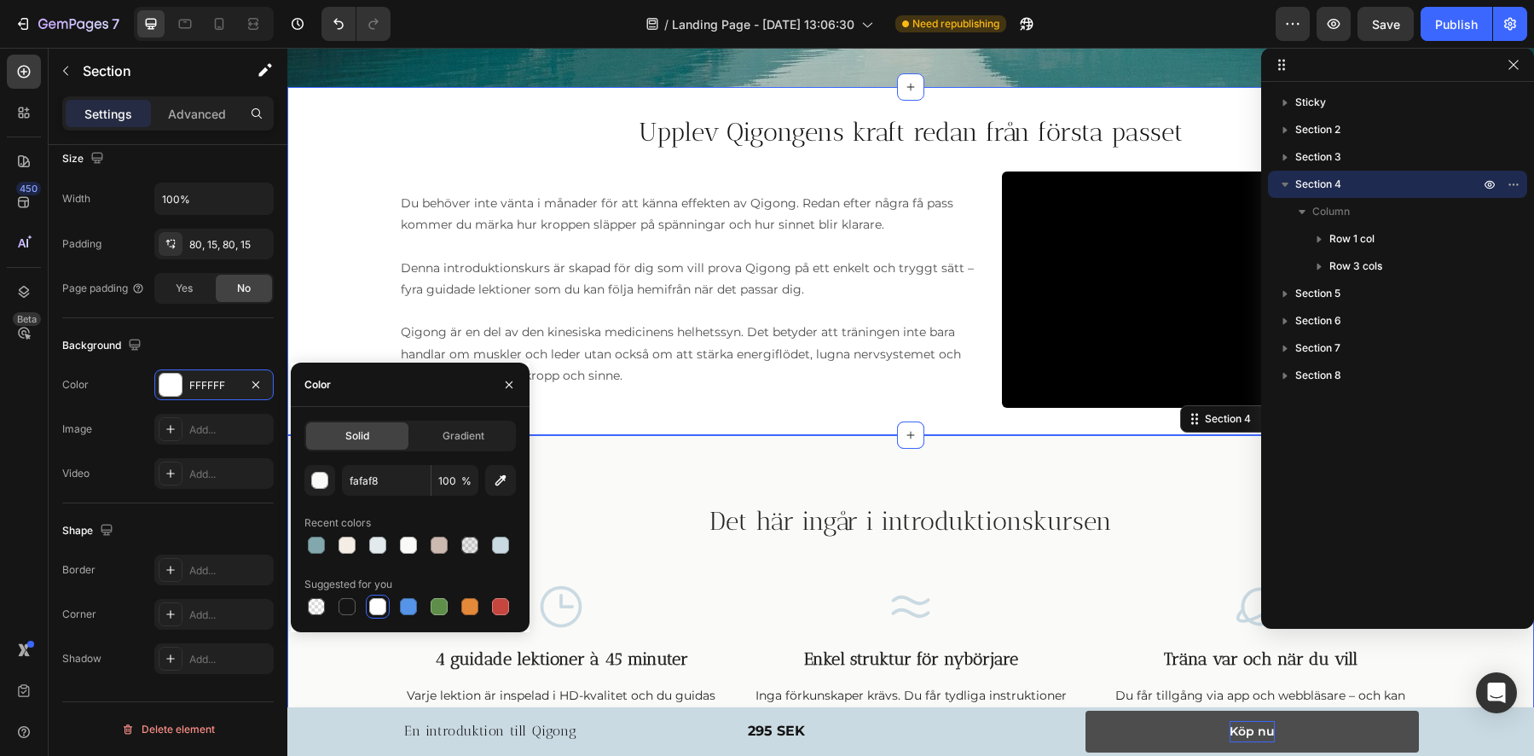
click at [349, 293] on div "Upplev Qigongens kraft redan från första passet Heading Du behöver inte vänta i…" at bounding box center [910, 260] width 1247 height 293
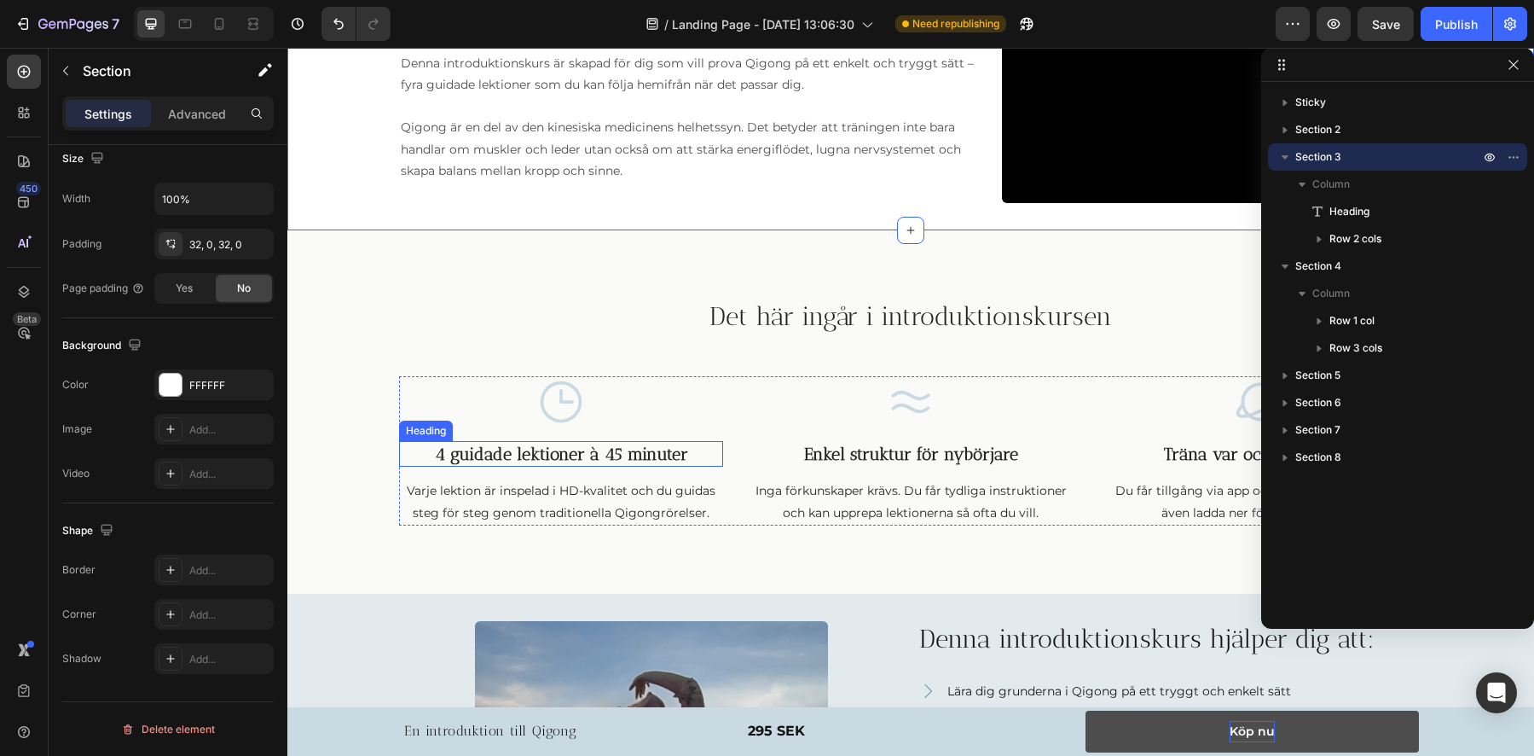
scroll to position [617, 0]
click at [1332, 26] on icon "button" at bounding box center [1333, 23] width 17 height 17
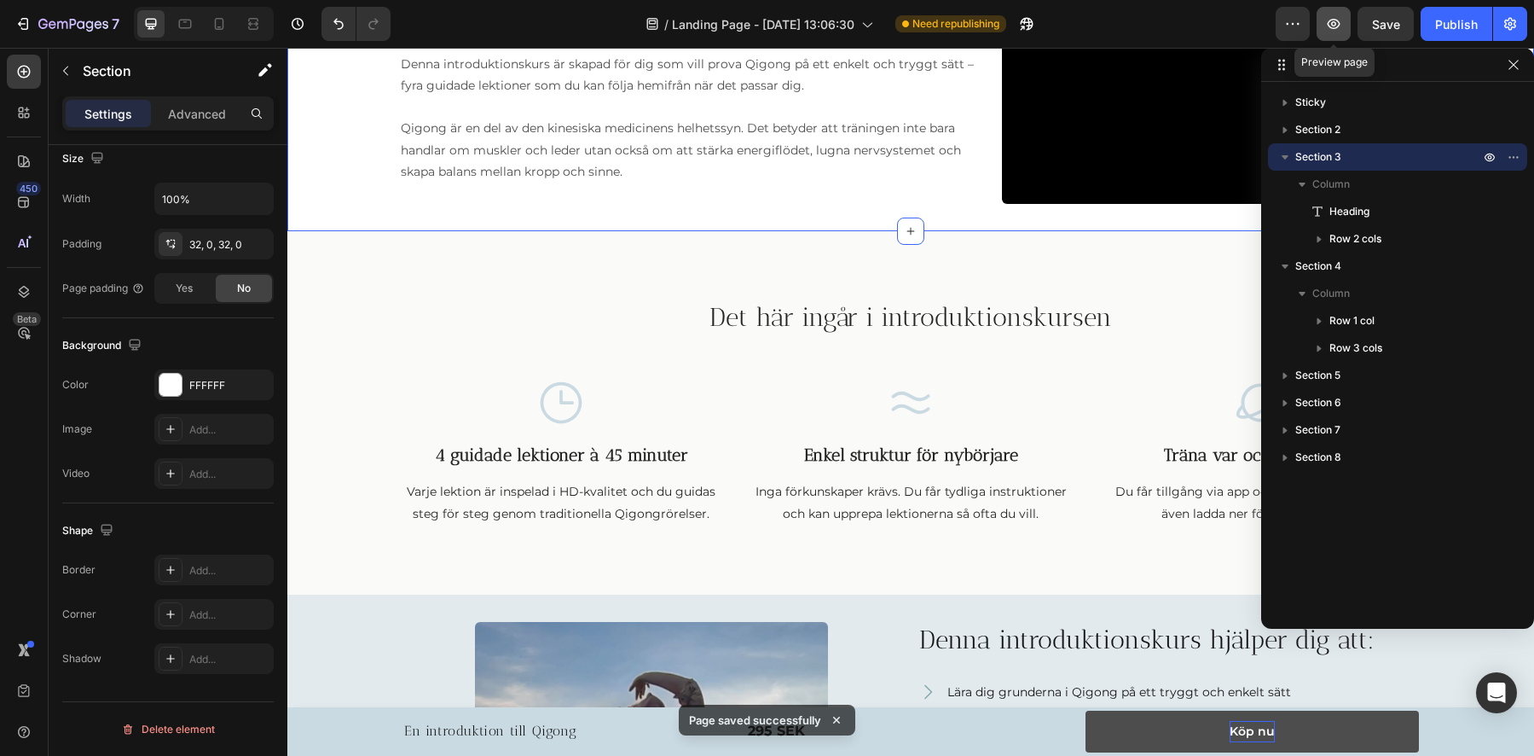
scroll to position [381, 0]
click at [1516, 67] on icon "button" at bounding box center [1513, 64] width 9 height 9
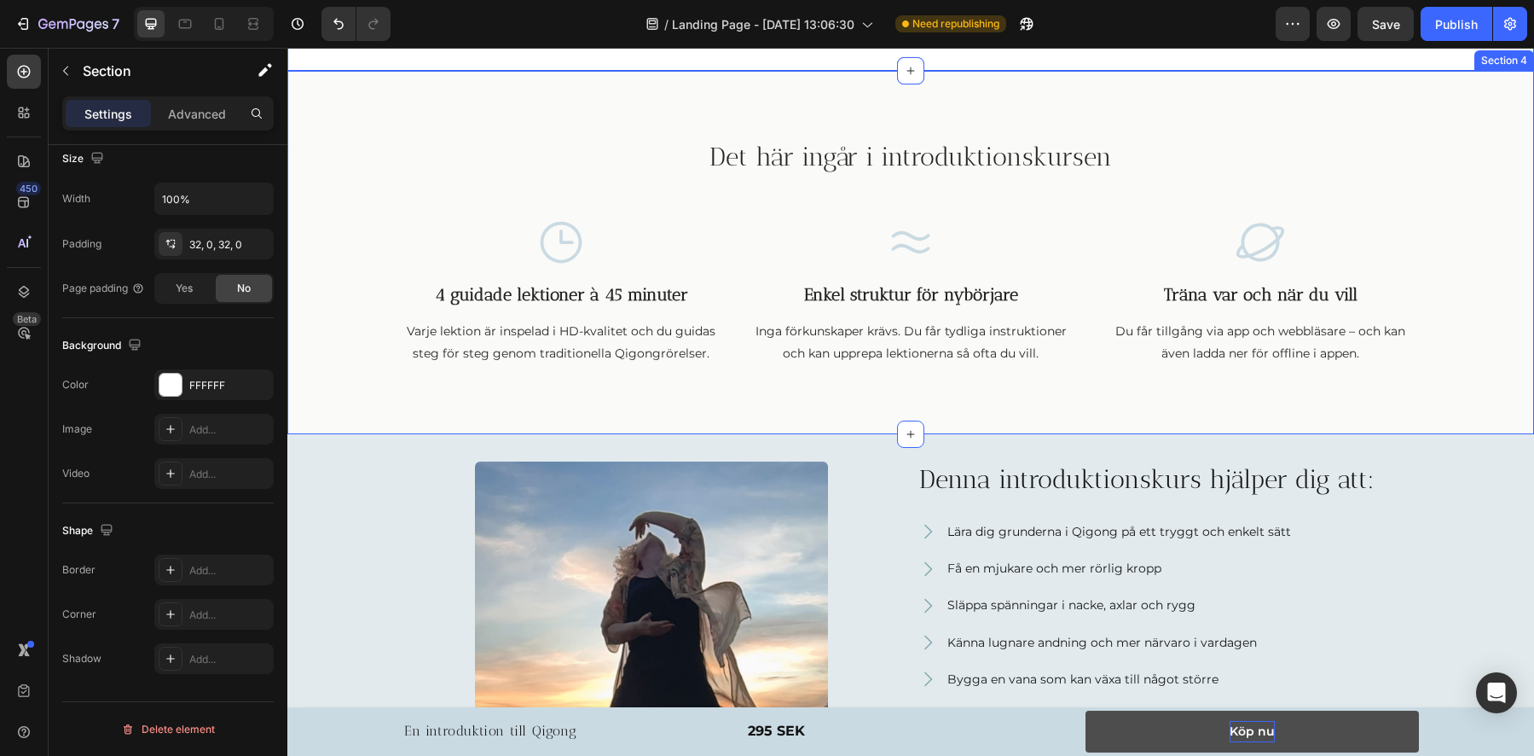
scroll to position [286, 0]
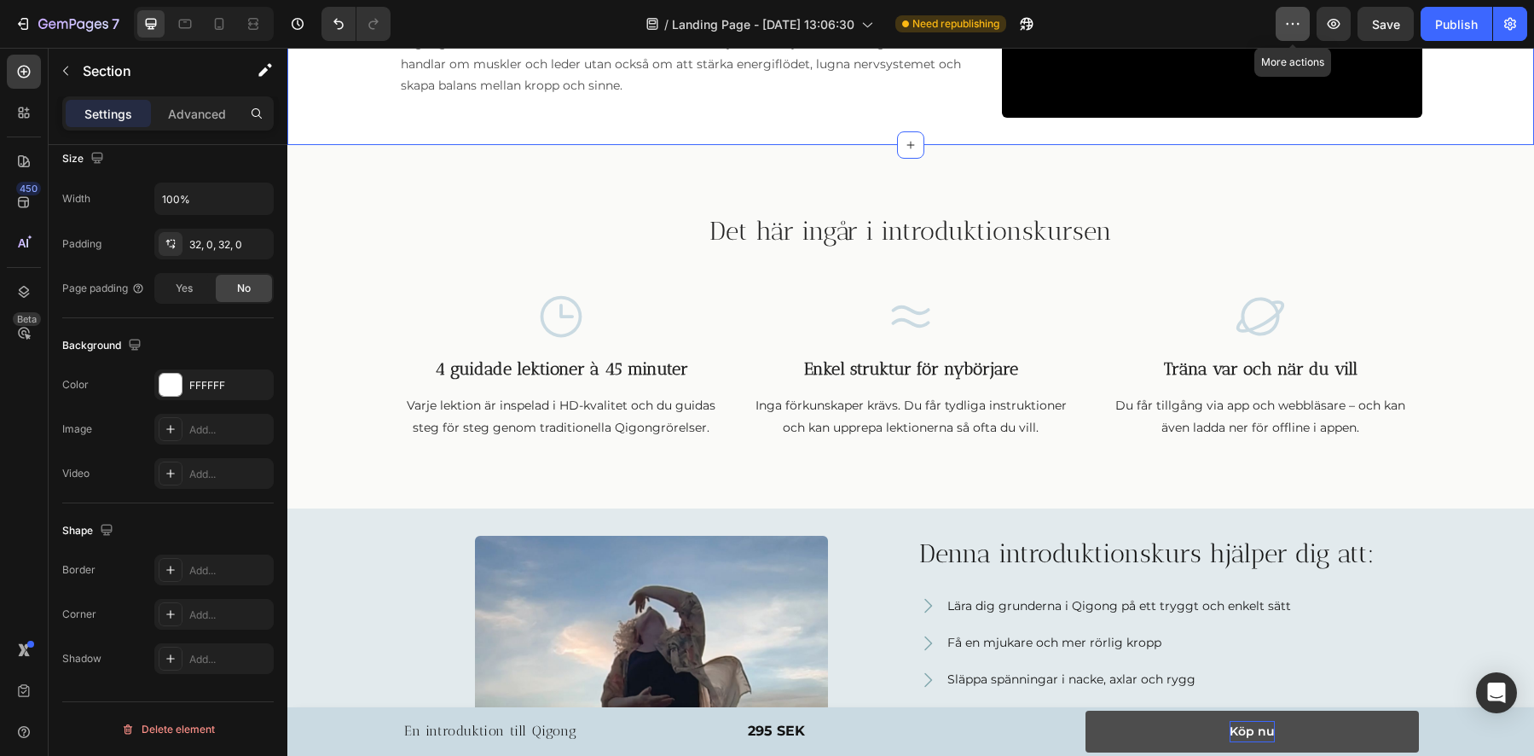
click at [1301, 20] on icon "button" at bounding box center [1292, 23] width 17 height 17
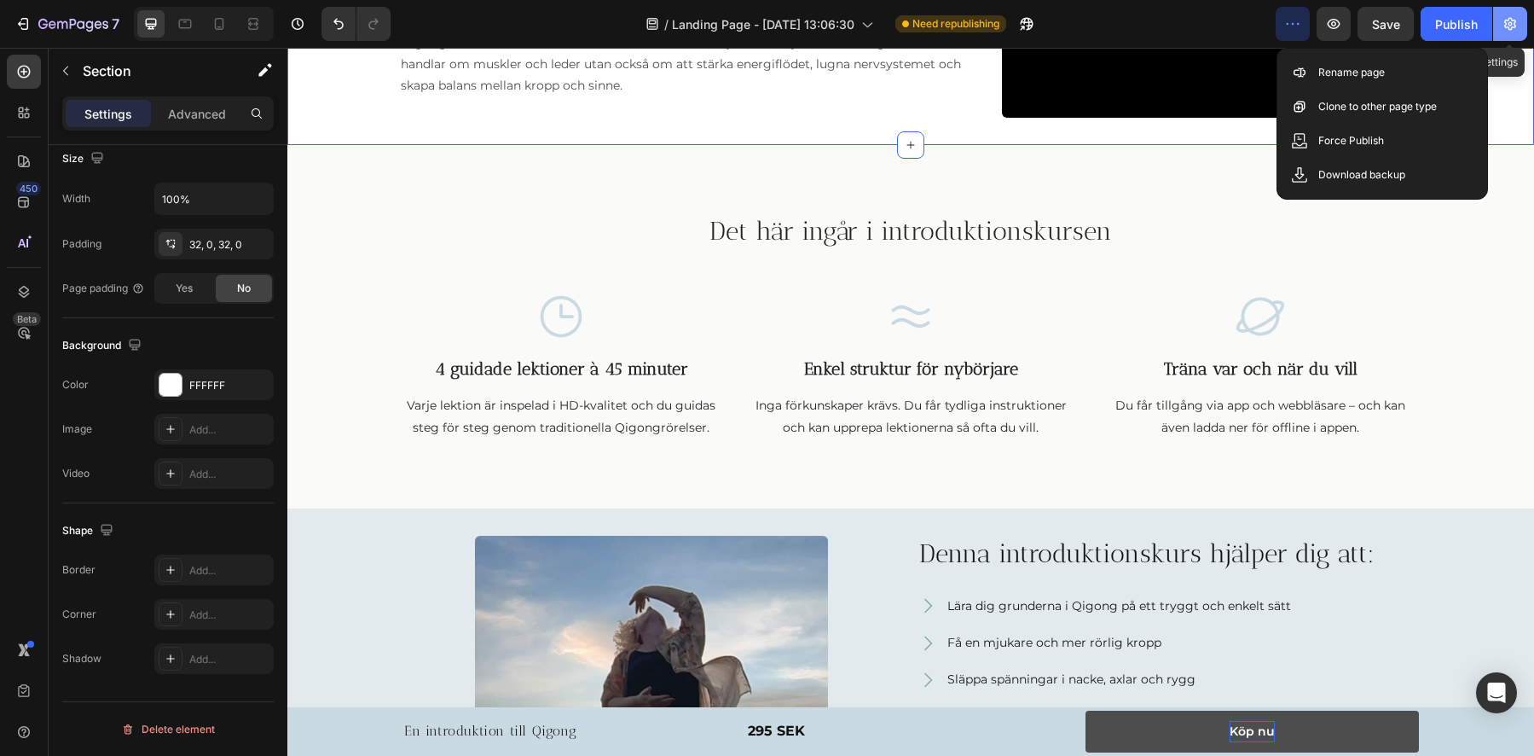
click at [1517, 26] on icon "button" at bounding box center [1510, 23] width 17 height 17
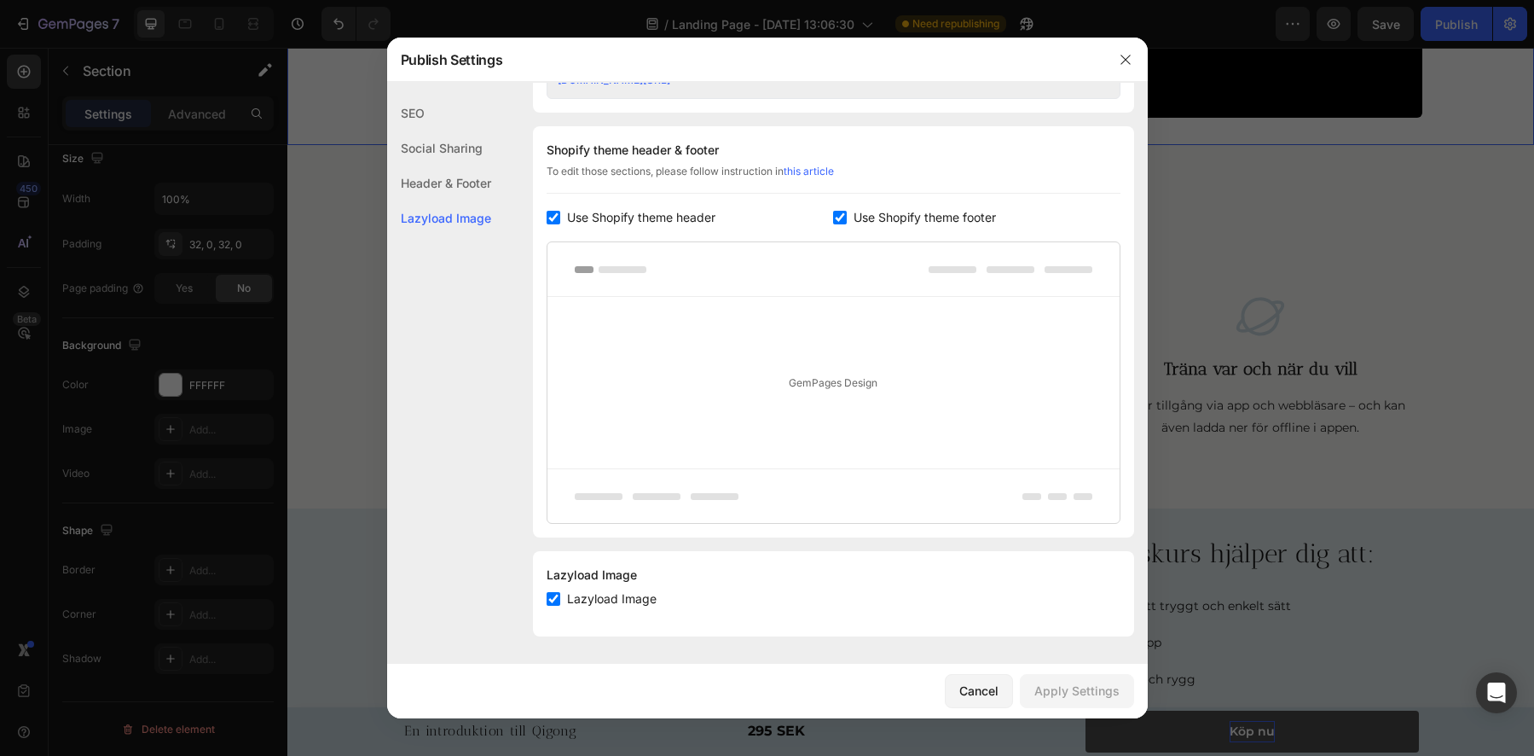
scroll to position [0, 0]
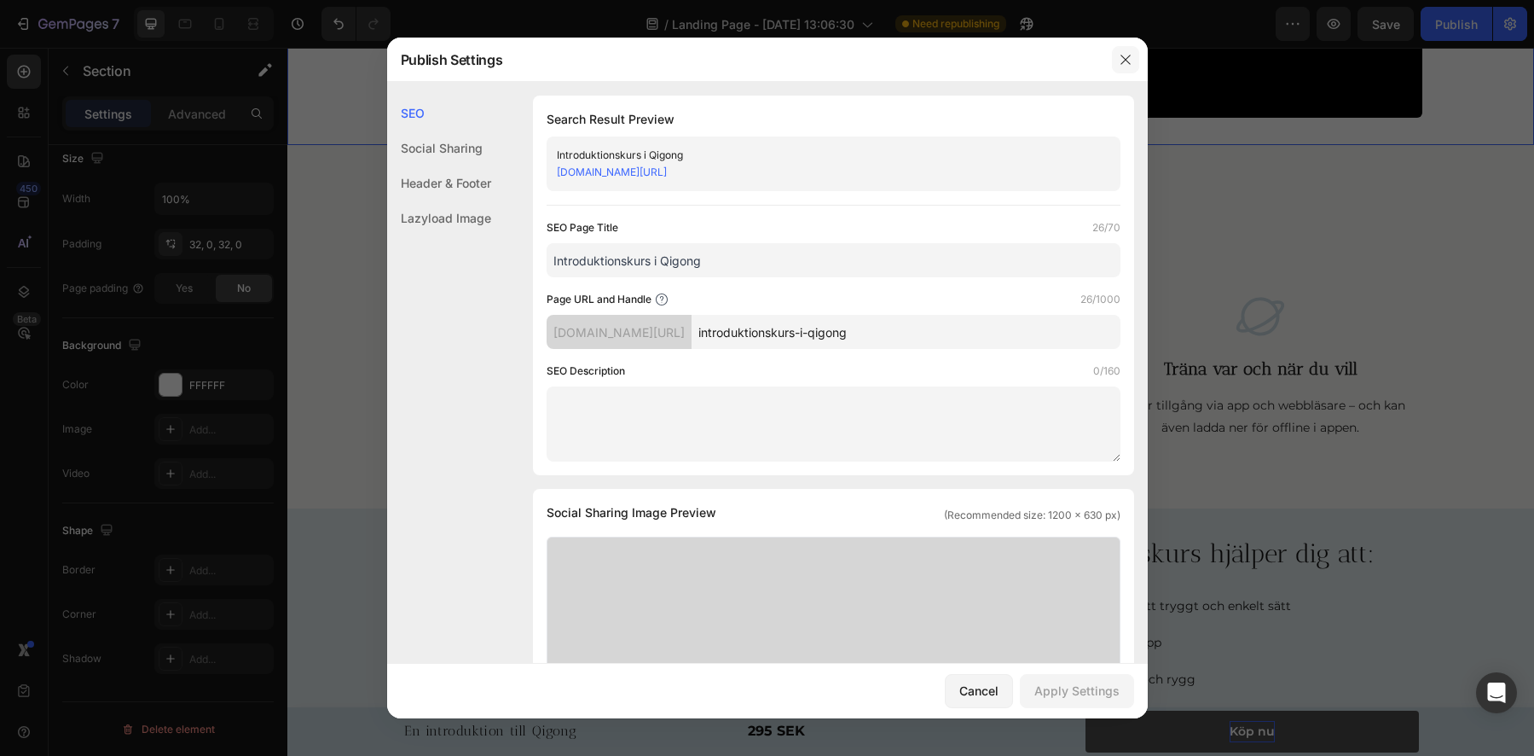
click at [1136, 57] on button "button" at bounding box center [1125, 59] width 27 height 27
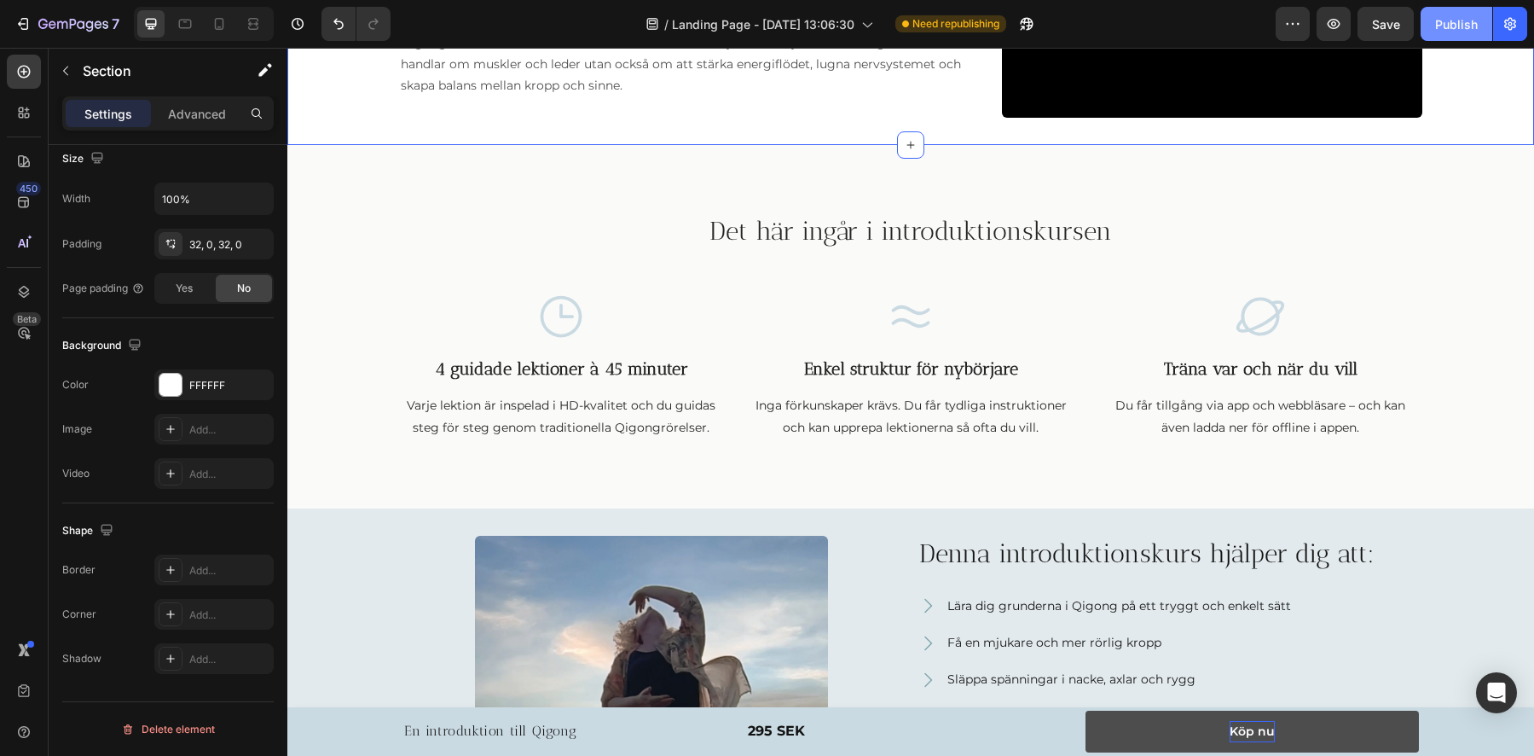
click at [1456, 30] on div "Publish" at bounding box center [1456, 24] width 43 height 18
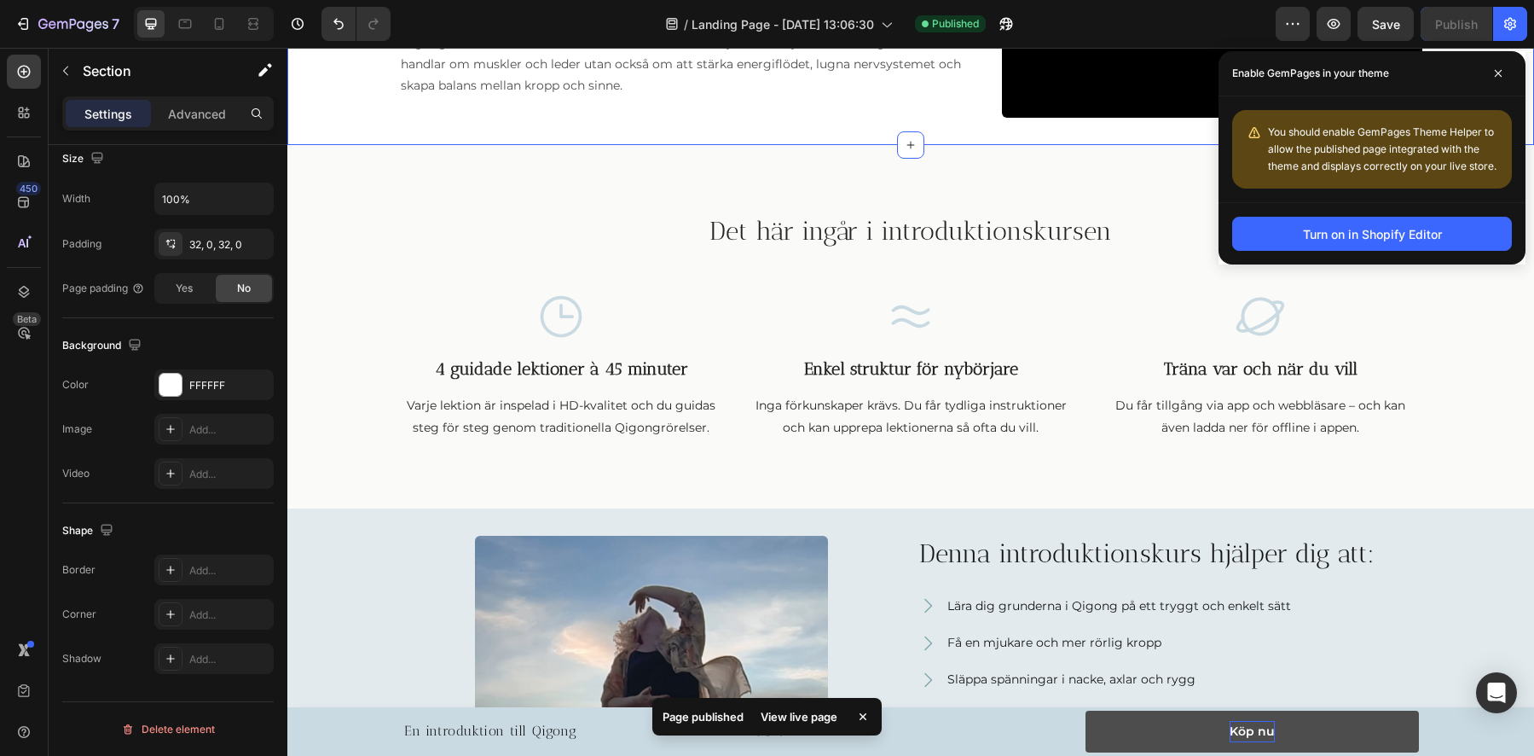
click at [804, 717] on div "View live page" at bounding box center [798, 716] width 97 height 24
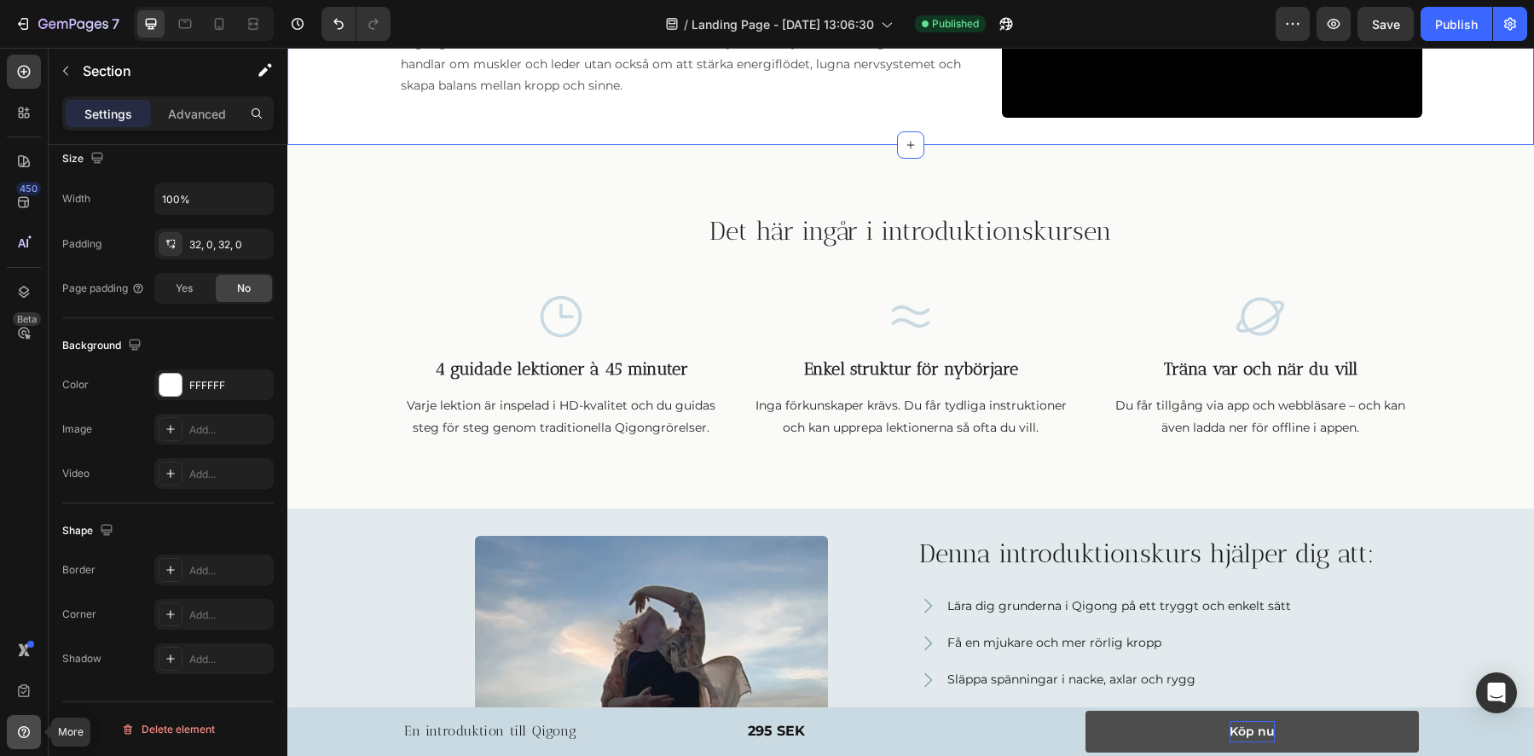
click at [22, 733] on icon at bounding box center [23, 731] width 17 height 17
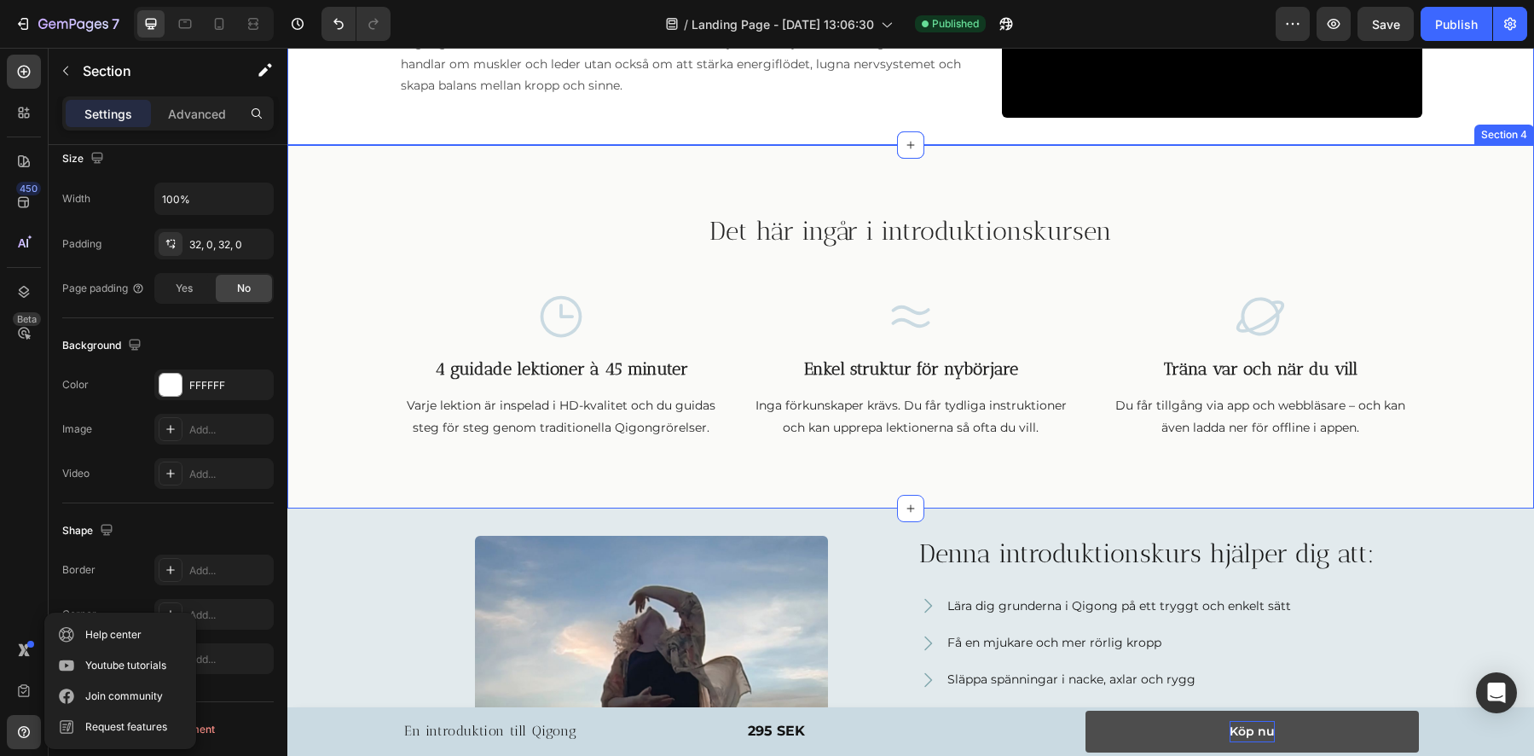
click at [612, 190] on div "Det här ingår i introduktionskursen Heading Row Icon 4 guidade lektioner à 45 m…" at bounding box center [910, 326] width 1247 height 362
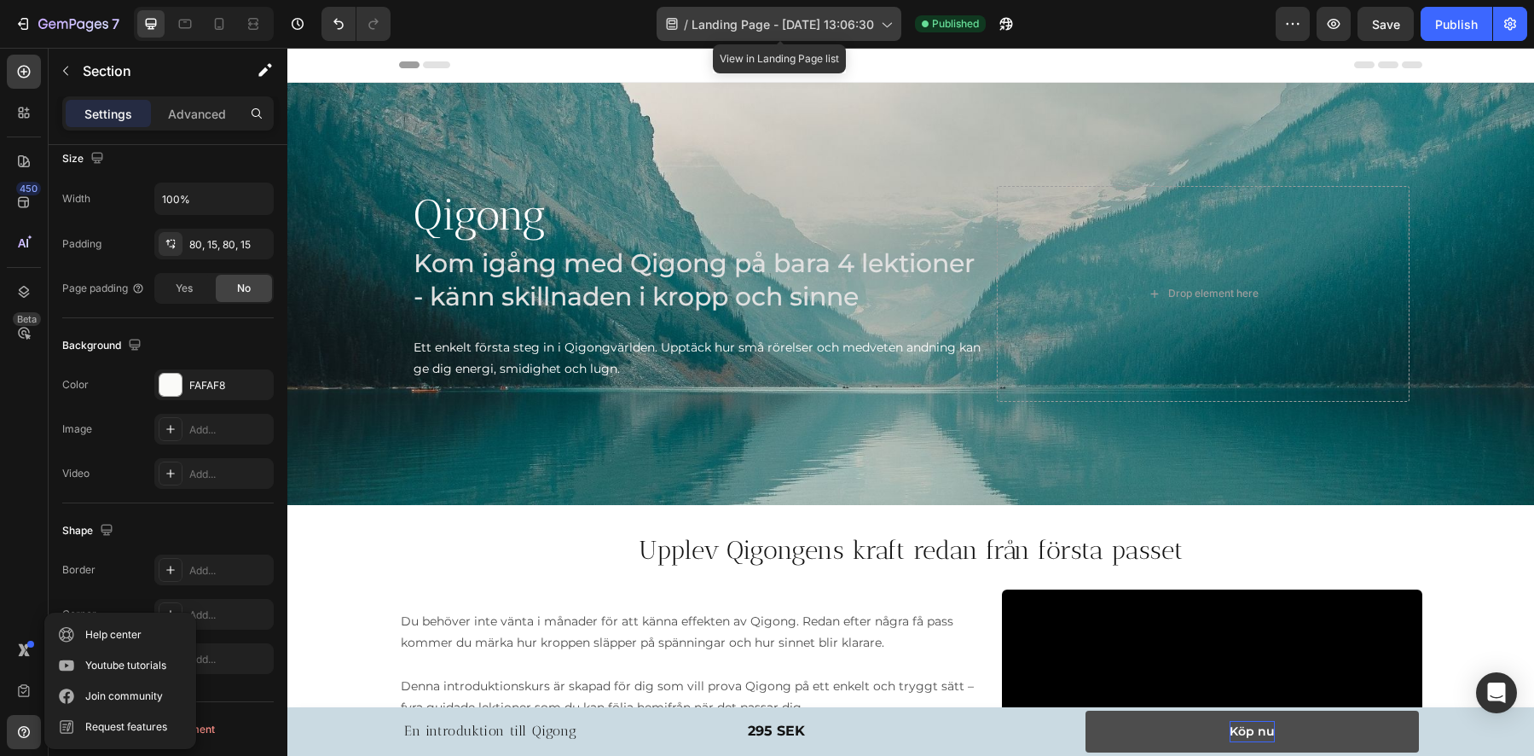
click at [890, 27] on icon at bounding box center [886, 23] width 17 height 17
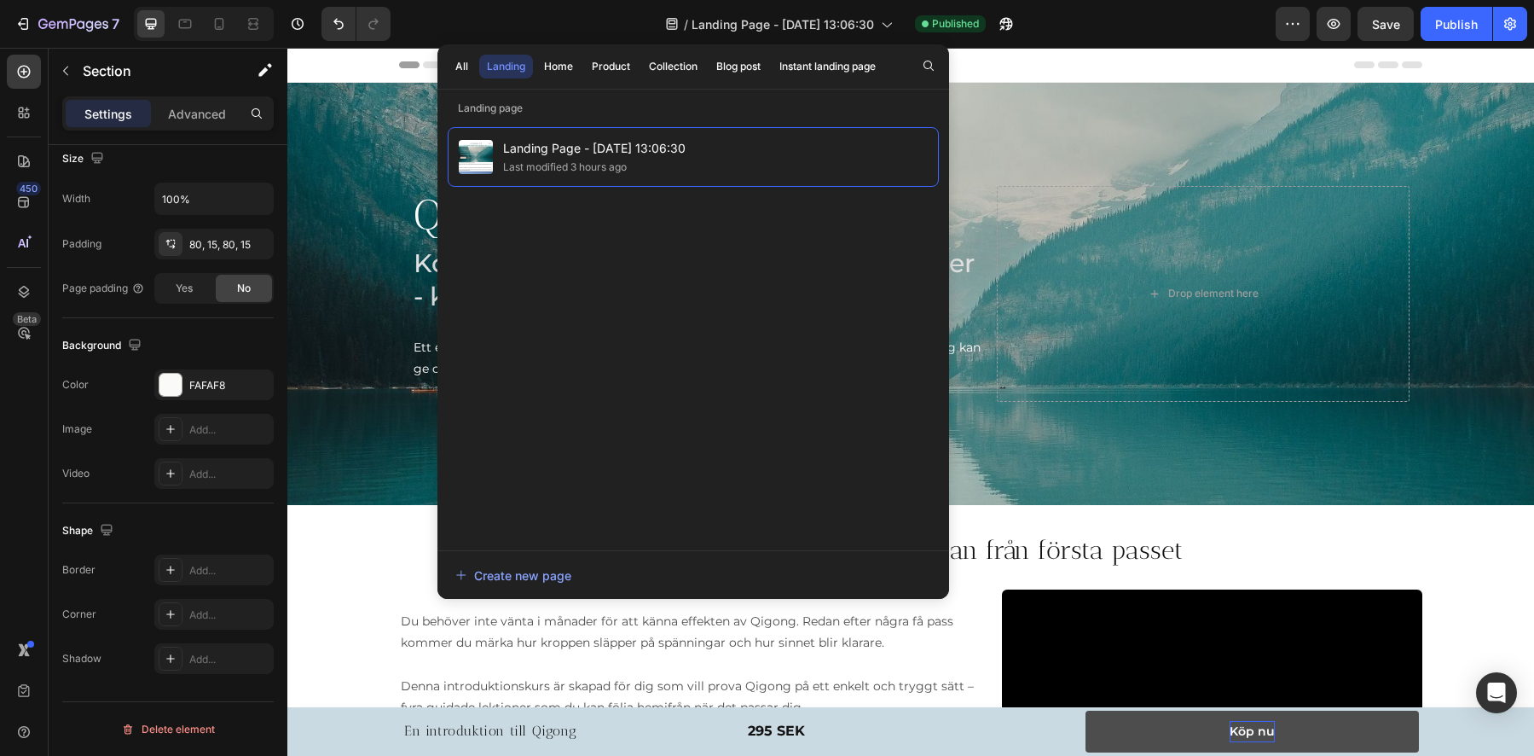
click at [1032, 19] on div "/ Landing Page - Aug 27, 13:06:30 Published" at bounding box center [840, 24] width 872 height 34
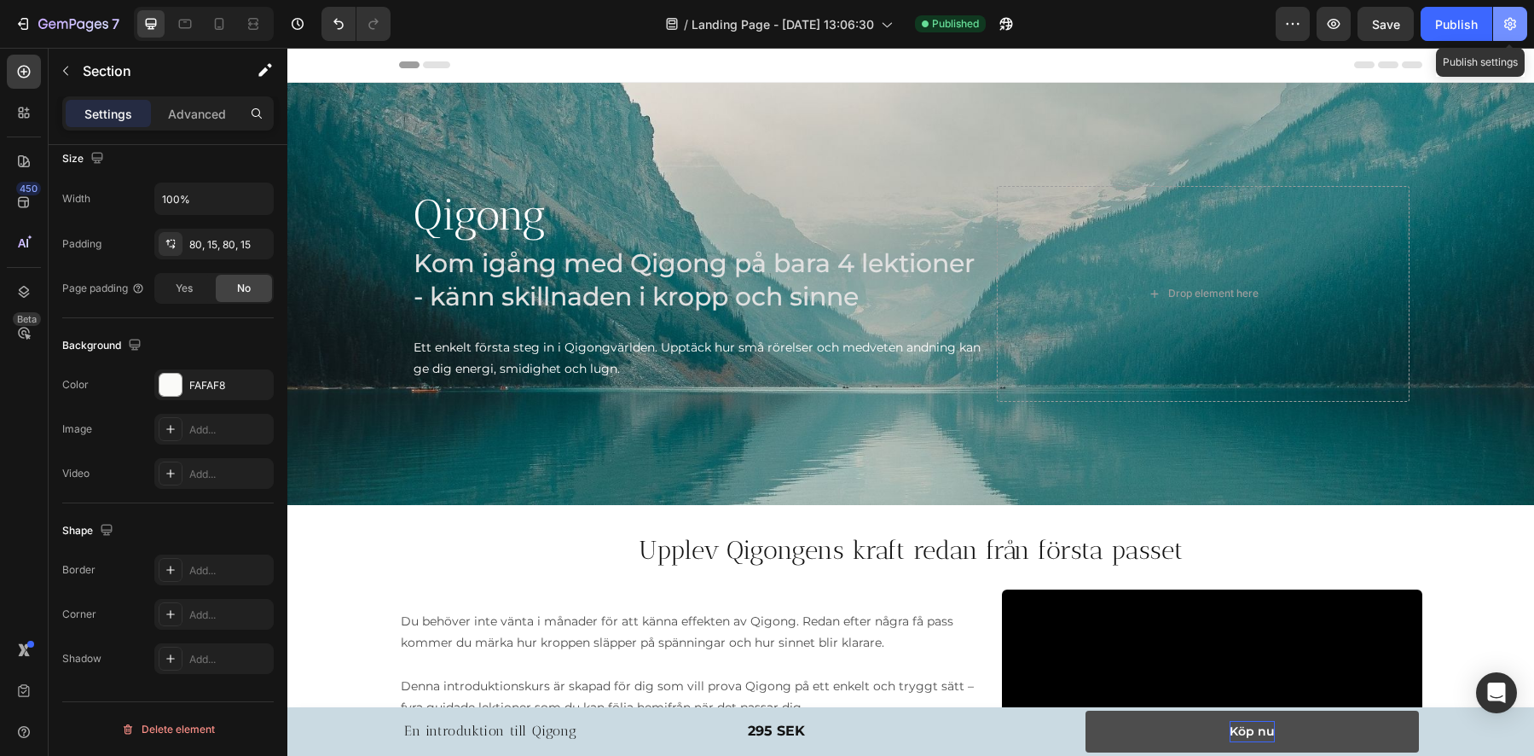
click at [1504, 26] on icon "button" at bounding box center [1510, 23] width 17 height 17
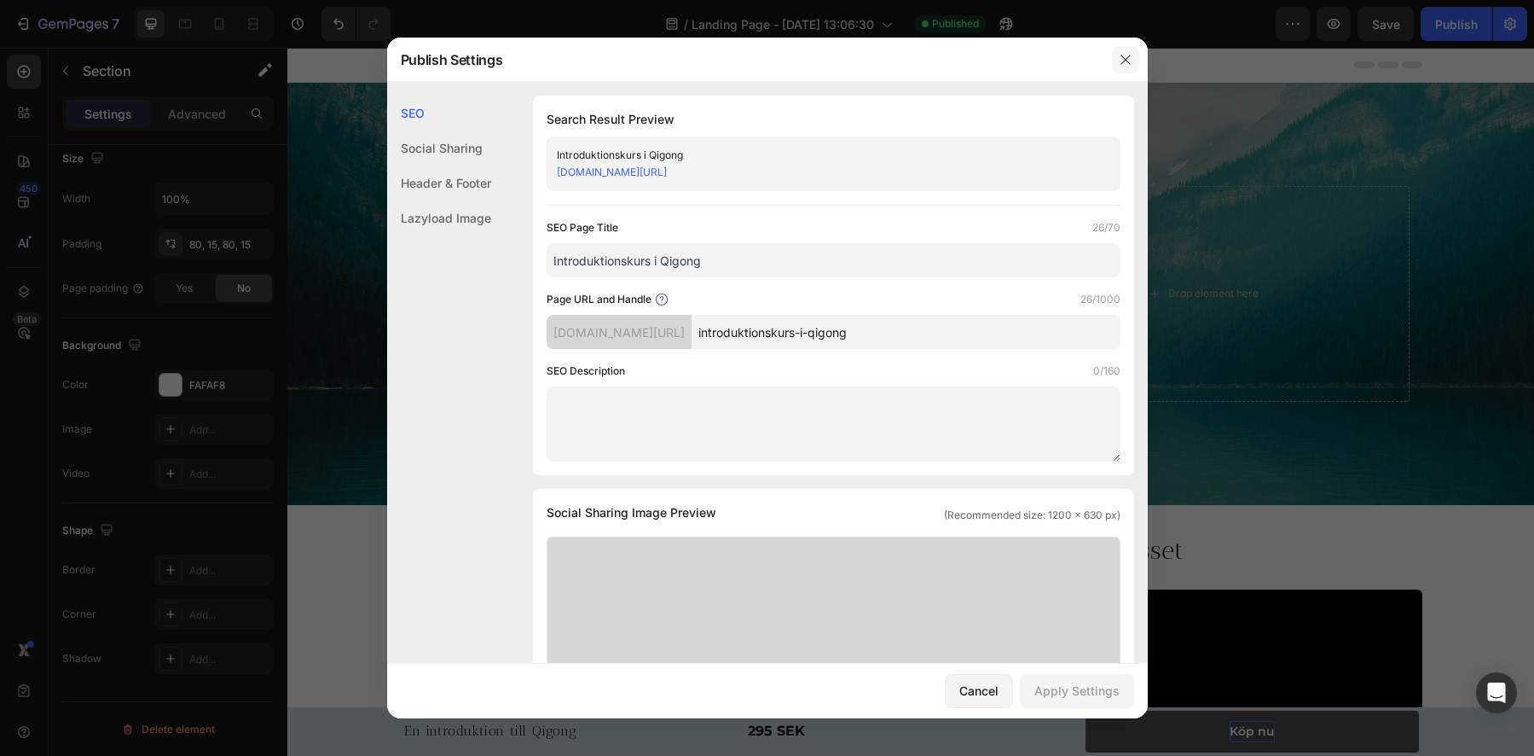
click at [1129, 57] on icon "button" at bounding box center [1126, 60] width 14 height 14
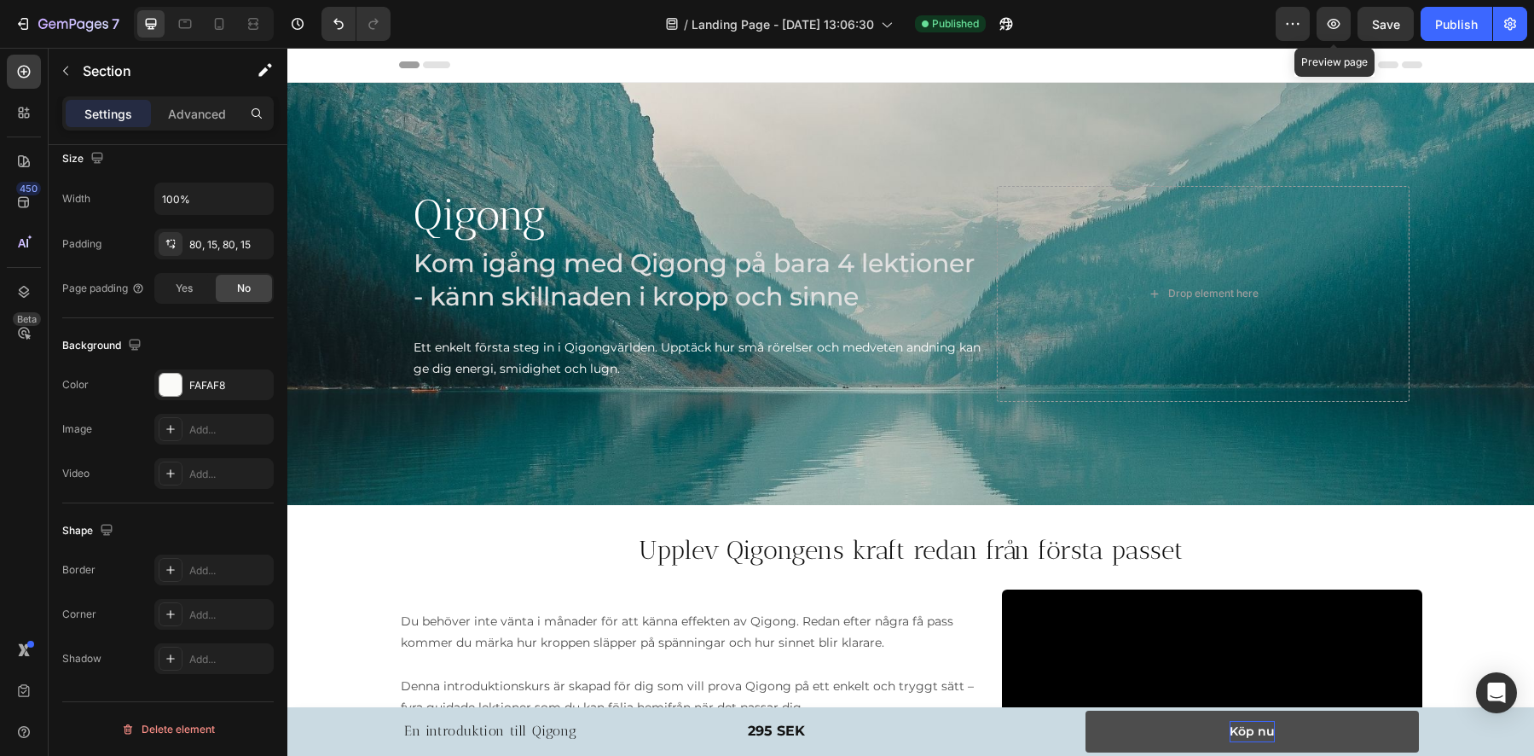
click at [1316, 32] on div "Preview Preview page Save Publish" at bounding box center [1402, 24] width 252 height 34
click at [1290, 31] on icon "button" at bounding box center [1292, 23] width 17 height 17
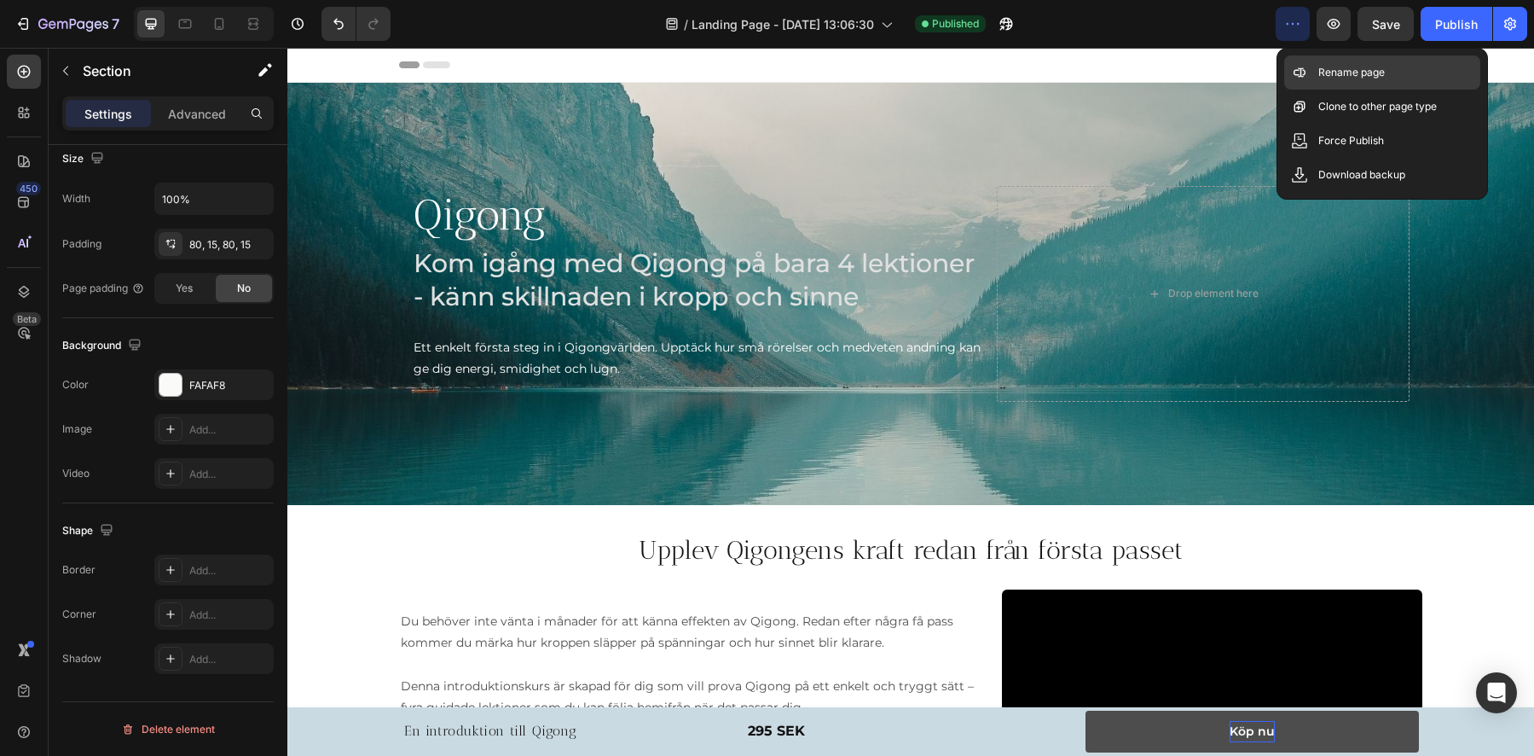
click at [1324, 67] on p "Rename page" at bounding box center [1351, 72] width 67 height 17
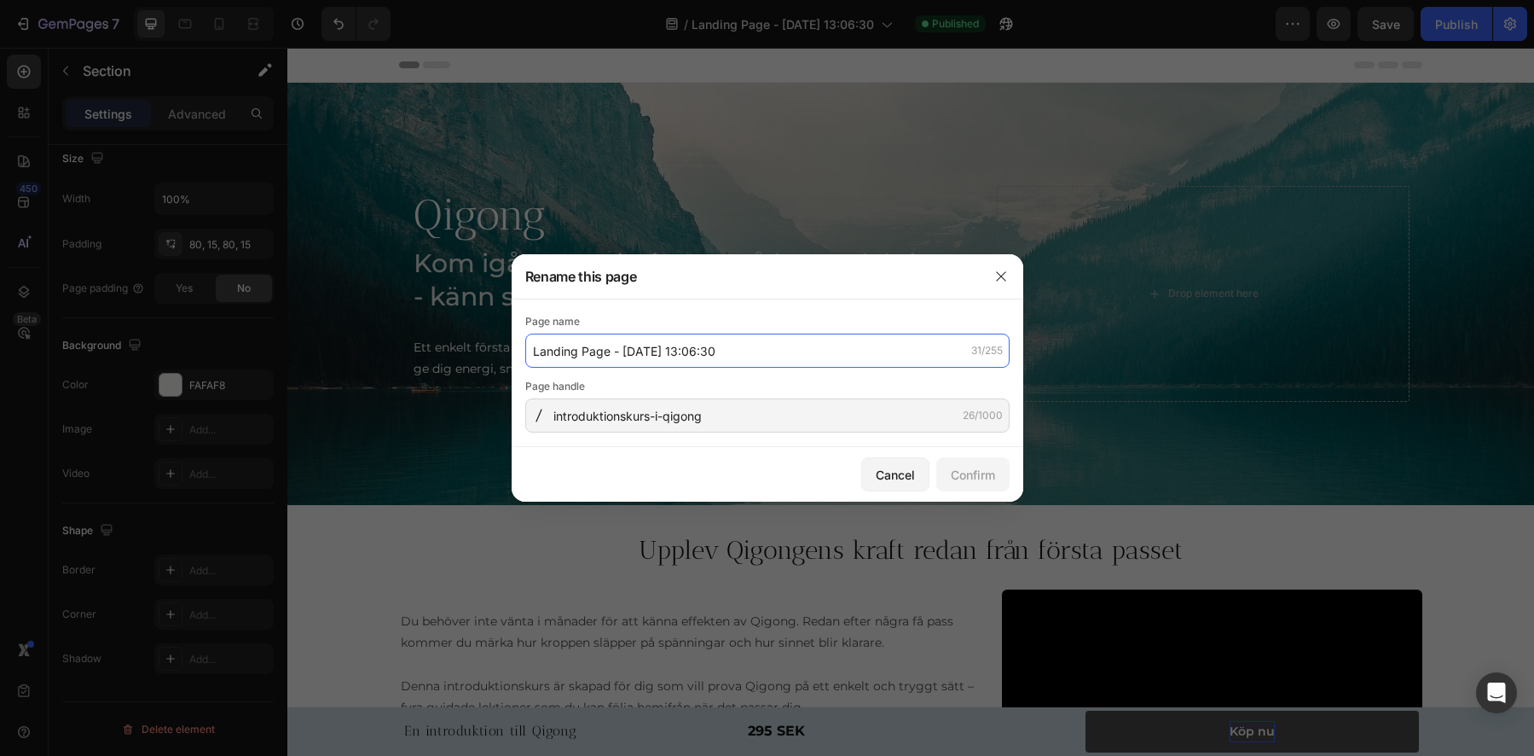
click at [639, 353] on input "Landing Page - Aug 27, 13:06:30" at bounding box center [767, 350] width 484 height 34
click at [639, 352] on input "Landing Page - Aug 27, 13:06:30" at bounding box center [767, 350] width 484 height 34
type input "Introduktionskurs i qigong"
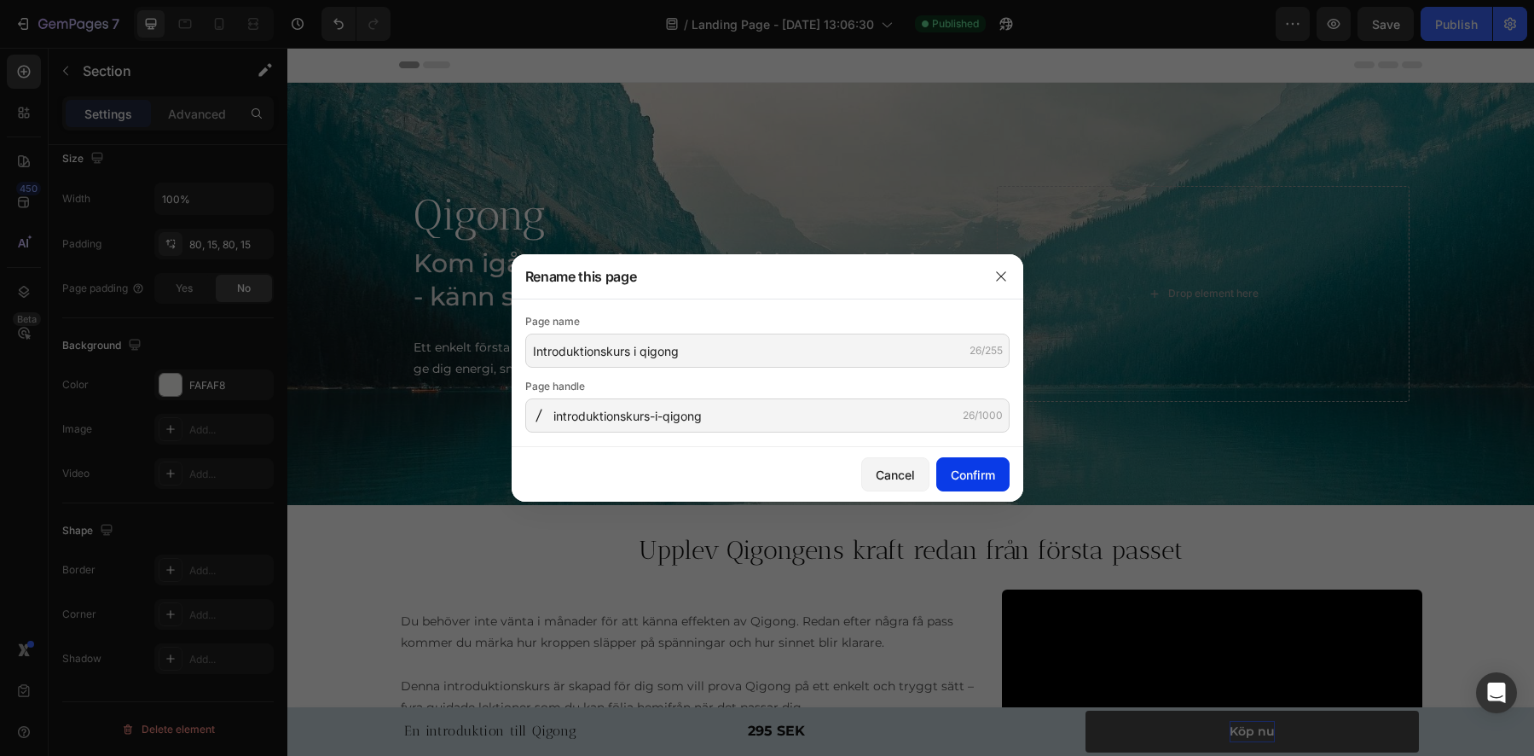
click at [973, 480] on div "Confirm" at bounding box center [973, 475] width 44 height 18
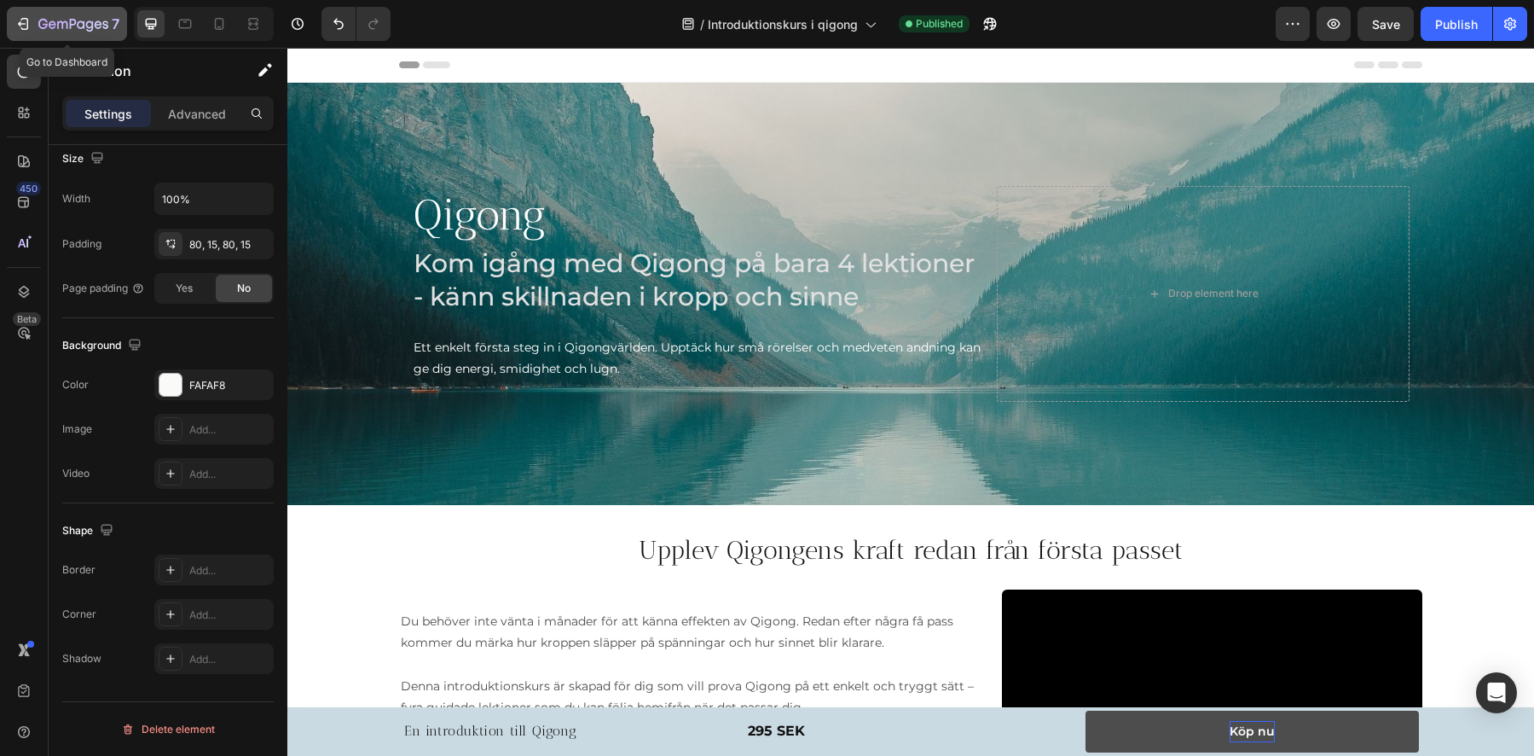
click at [31, 16] on icon "button" at bounding box center [22, 23] width 17 height 17
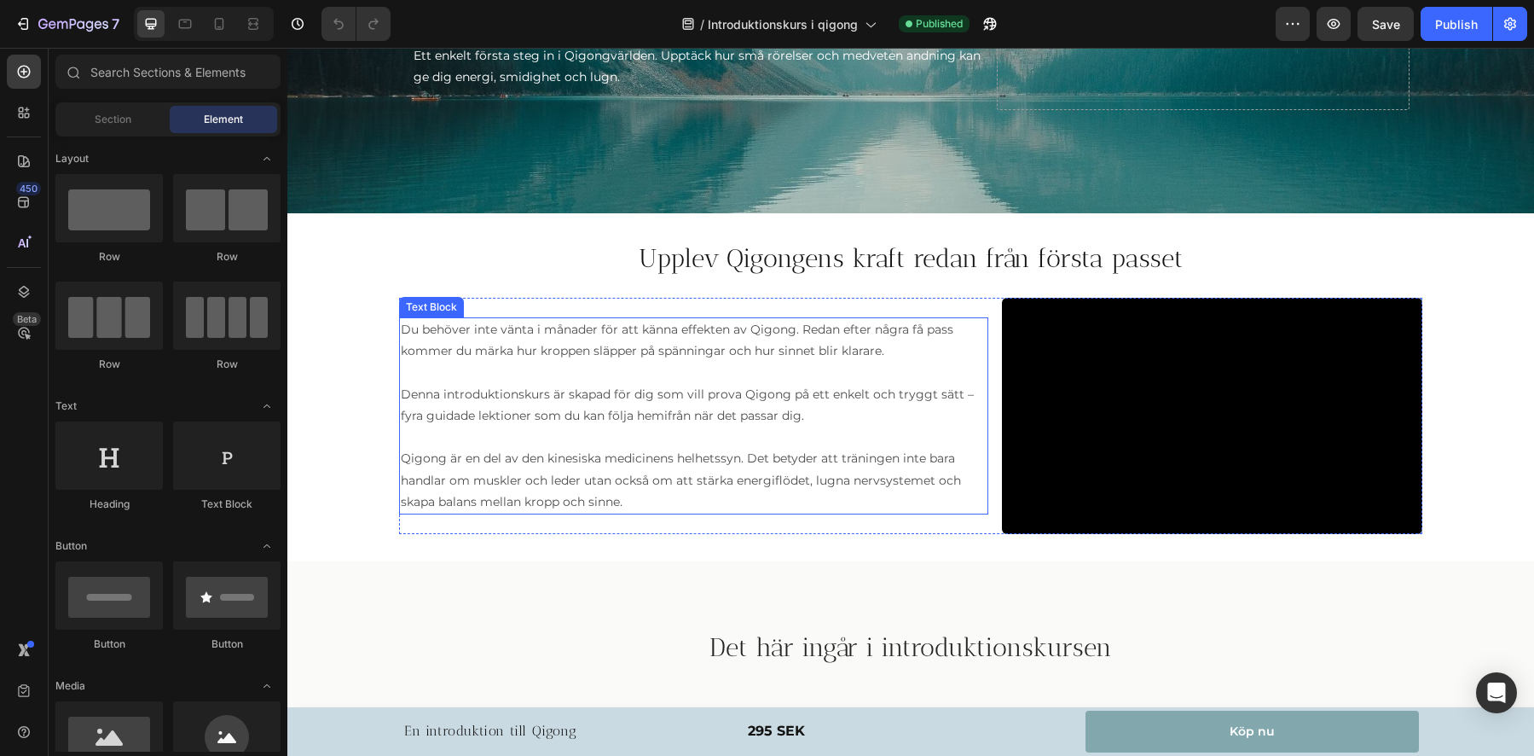
scroll to position [322, 0]
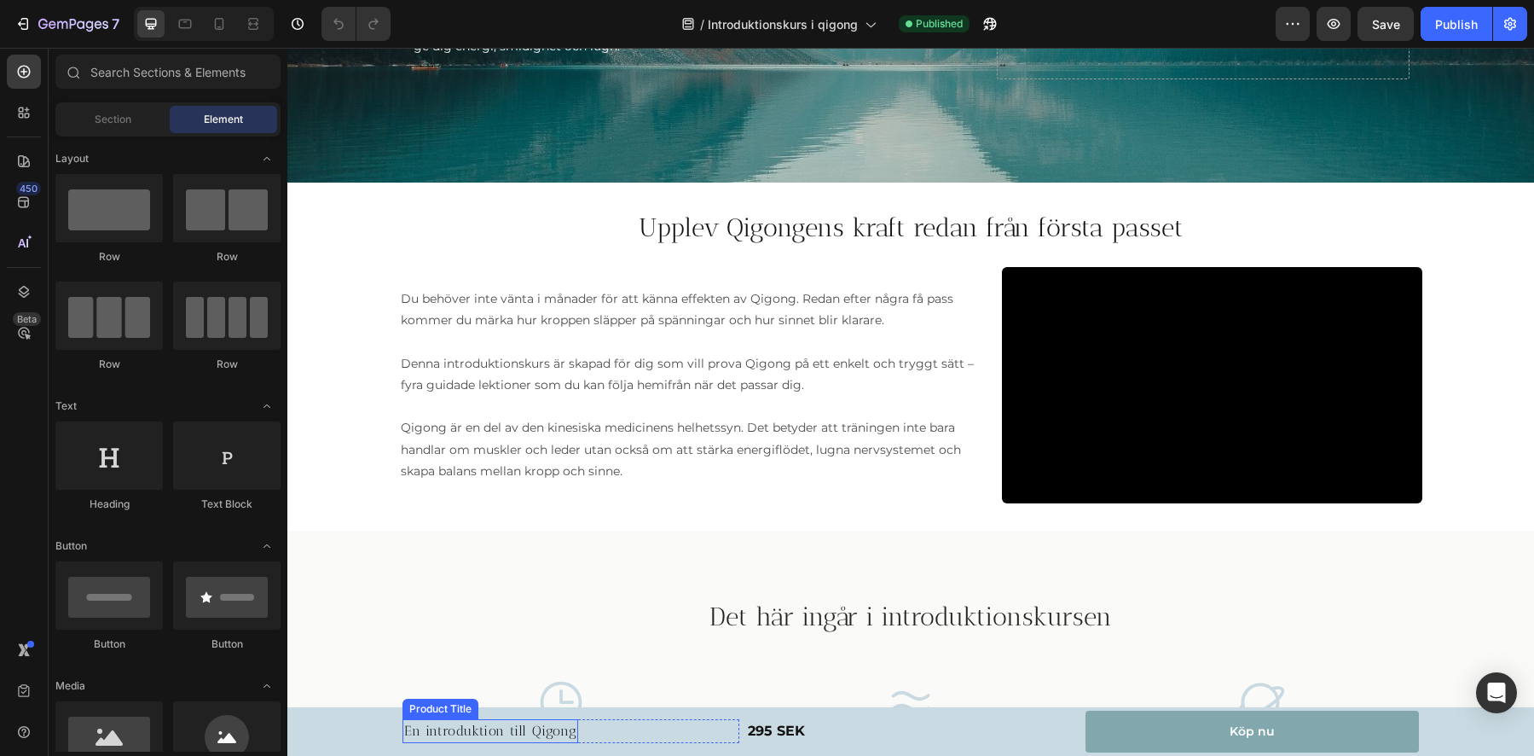
click at [453, 730] on h1 "En introduktion till Qigong" at bounding box center [491, 731] width 176 height 24
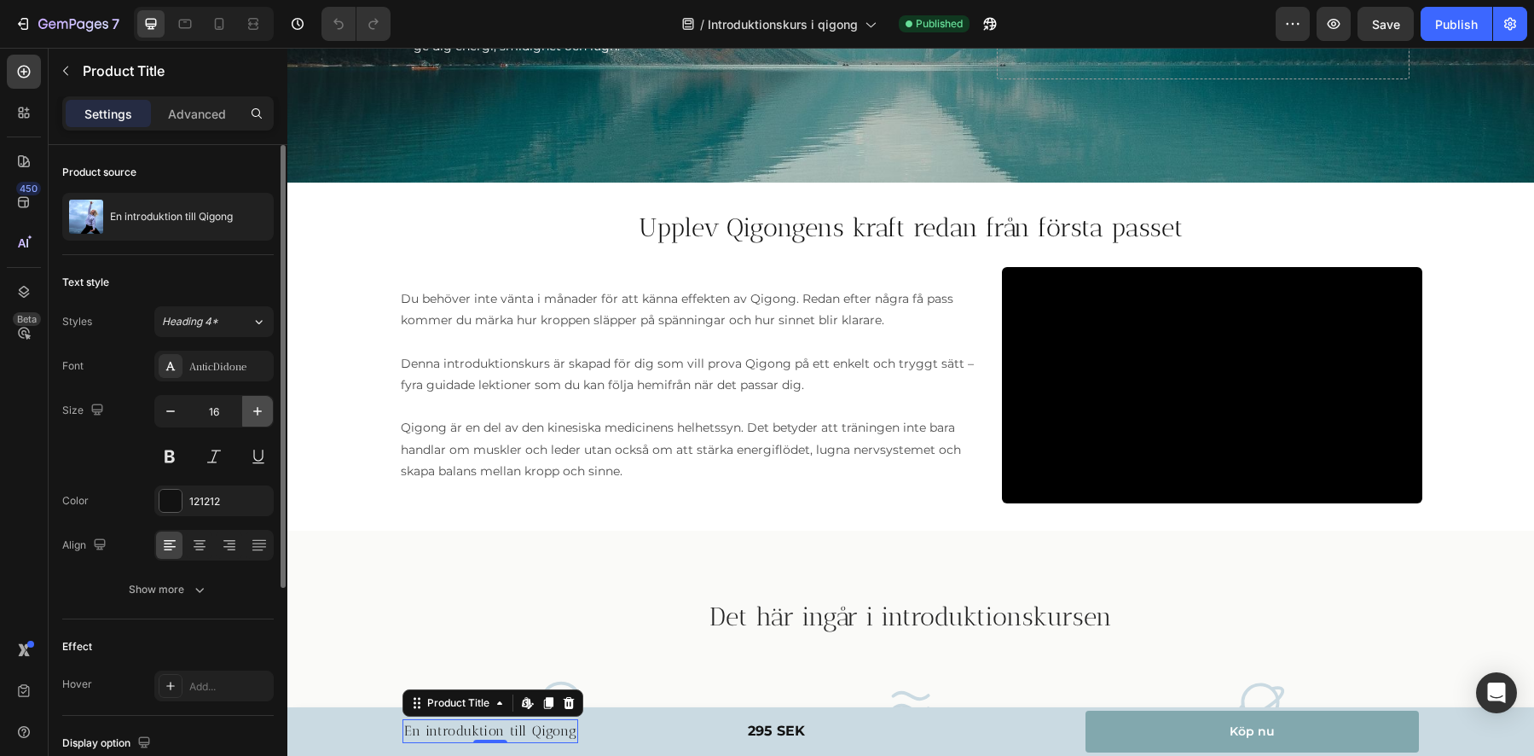
click at [253, 409] on icon "button" at bounding box center [257, 411] width 17 height 17
click at [252, 409] on icon "button" at bounding box center [257, 411] width 17 height 17
click at [252, 410] on icon "button" at bounding box center [257, 411] width 17 height 17
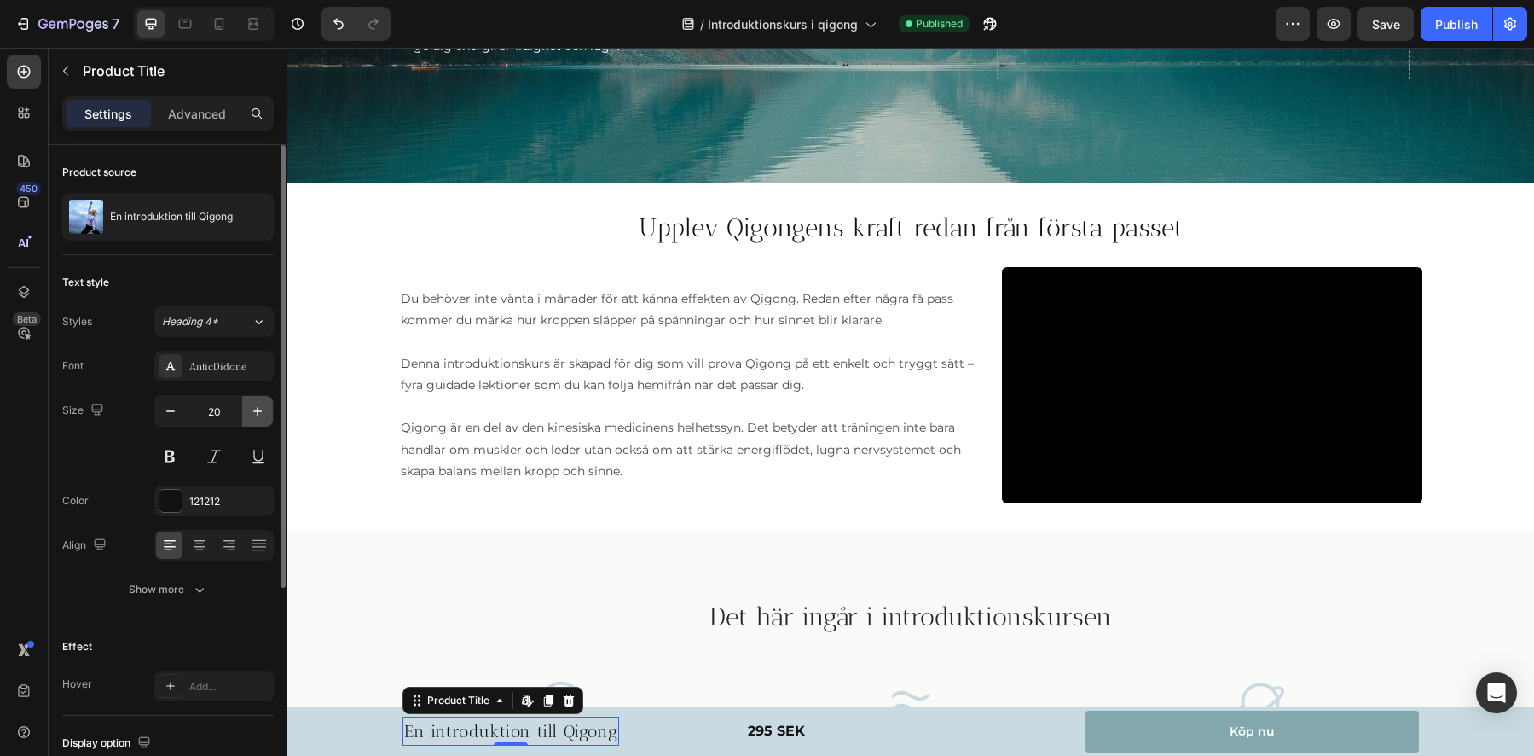
type input "21"
click at [467, 566] on div "Det här ingår i introduktionskursen Heading Row Icon 4 guidade lektioner à 45 m…" at bounding box center [910, 711] width 1247 height 362
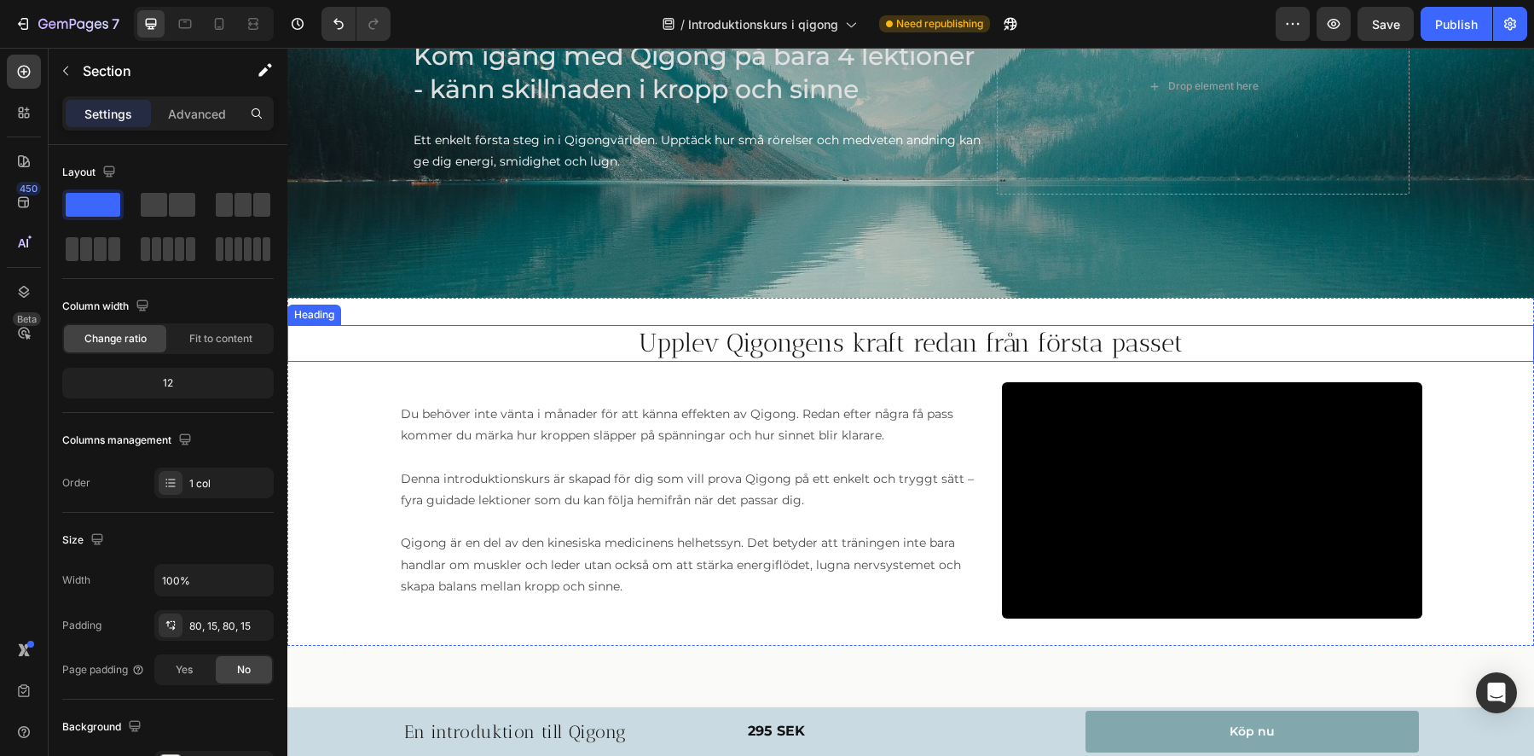
scroll to position [287, 0]
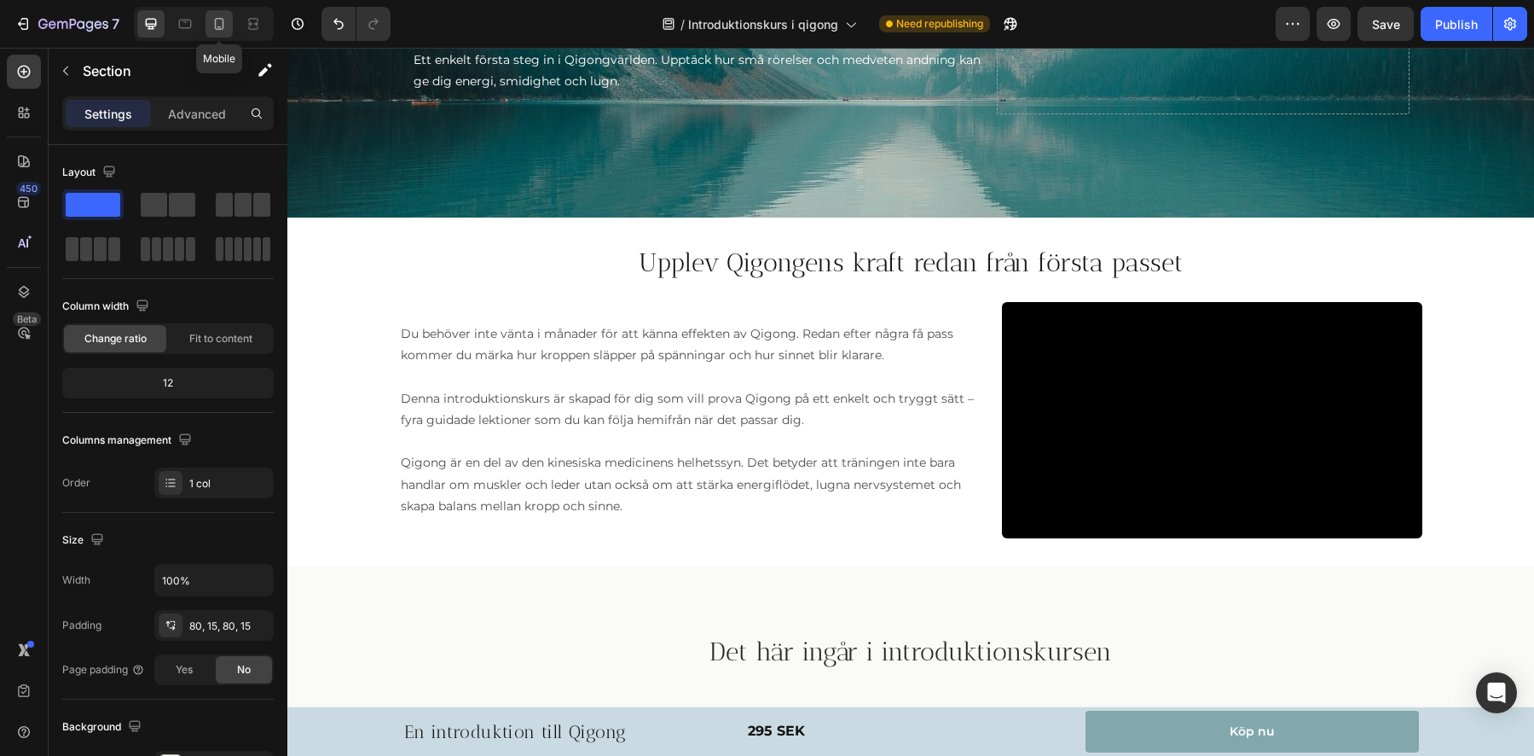
click at [216, 23] on icon at bounding box center [219, 24] width 9 height 12
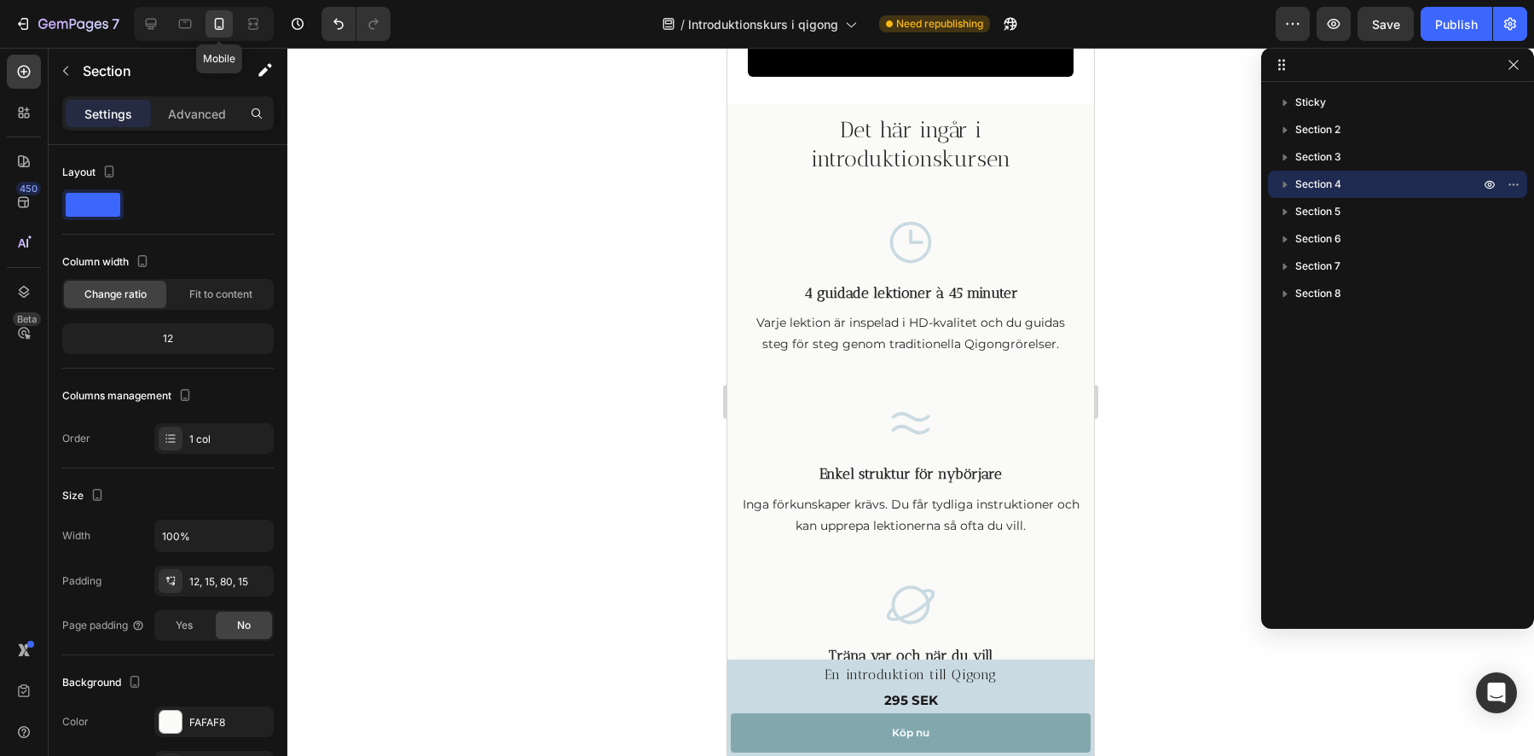
scroll to position [869, 0]
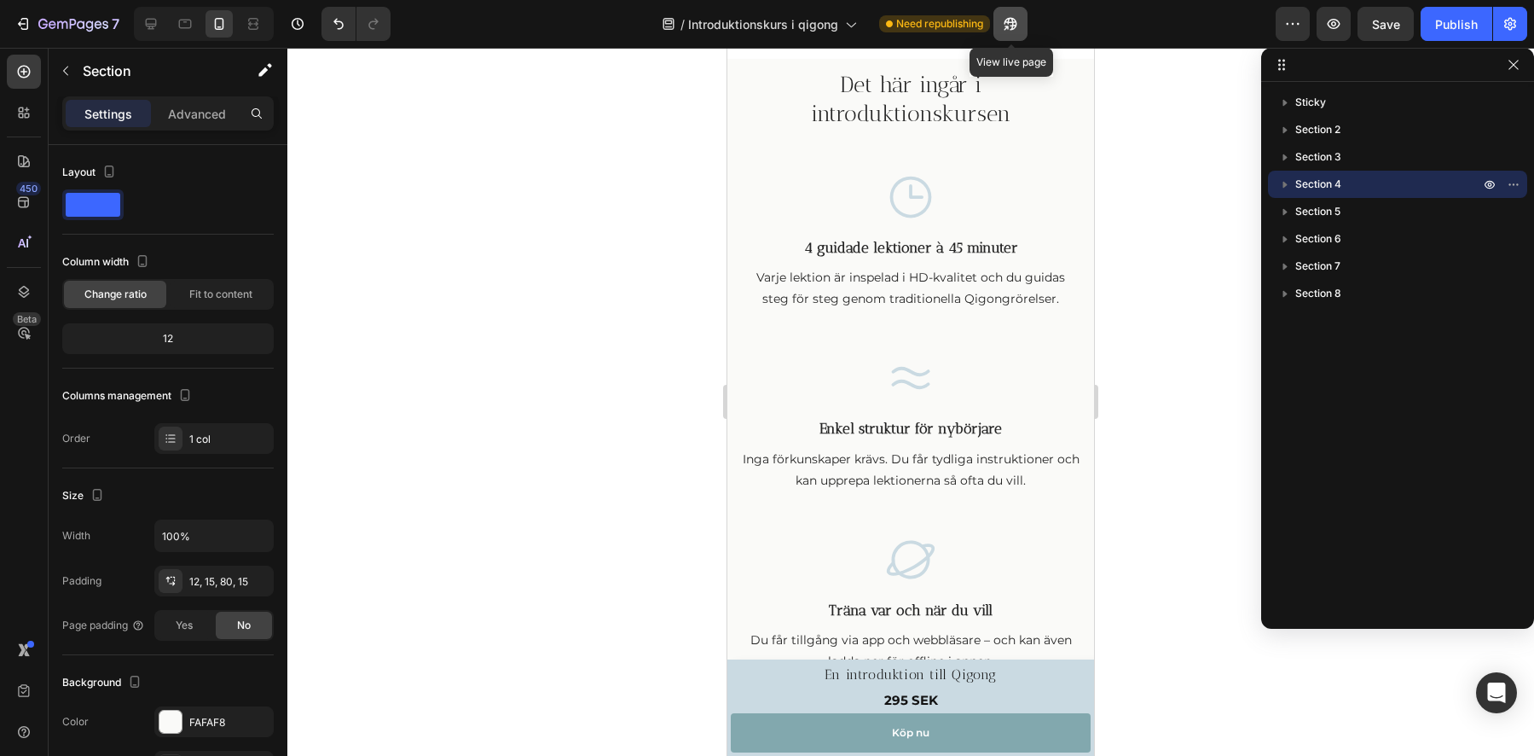
click at [1008, 26] on icon "button" at bounding box center [1006, 28] width 4 height 4
click at [893, 674] on h1 "En introduktion till Qigong" at bounding box center [911, 675] width 360 height 24
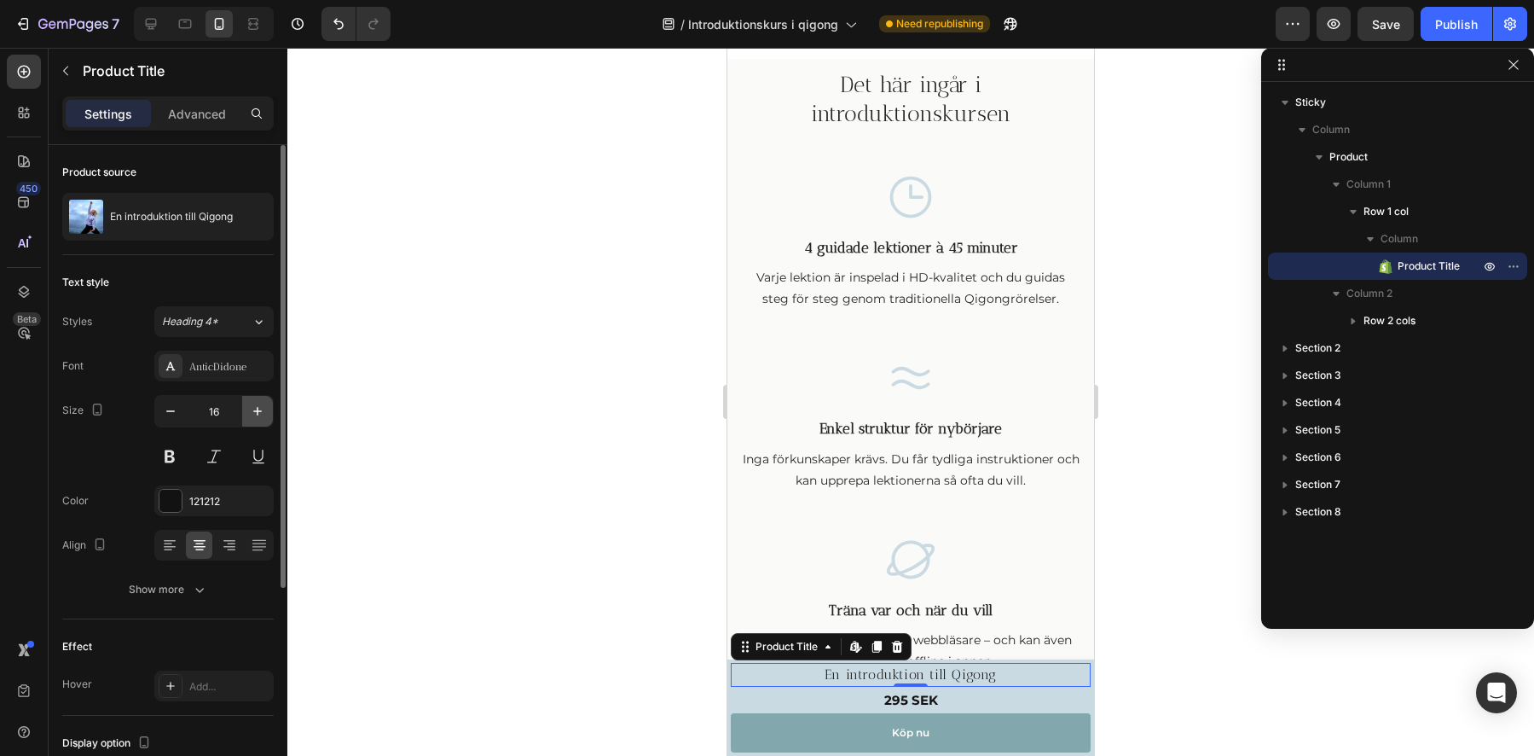
click at [254, 412] on icon "button" at bounding box center [257, 411] width 17 height 17
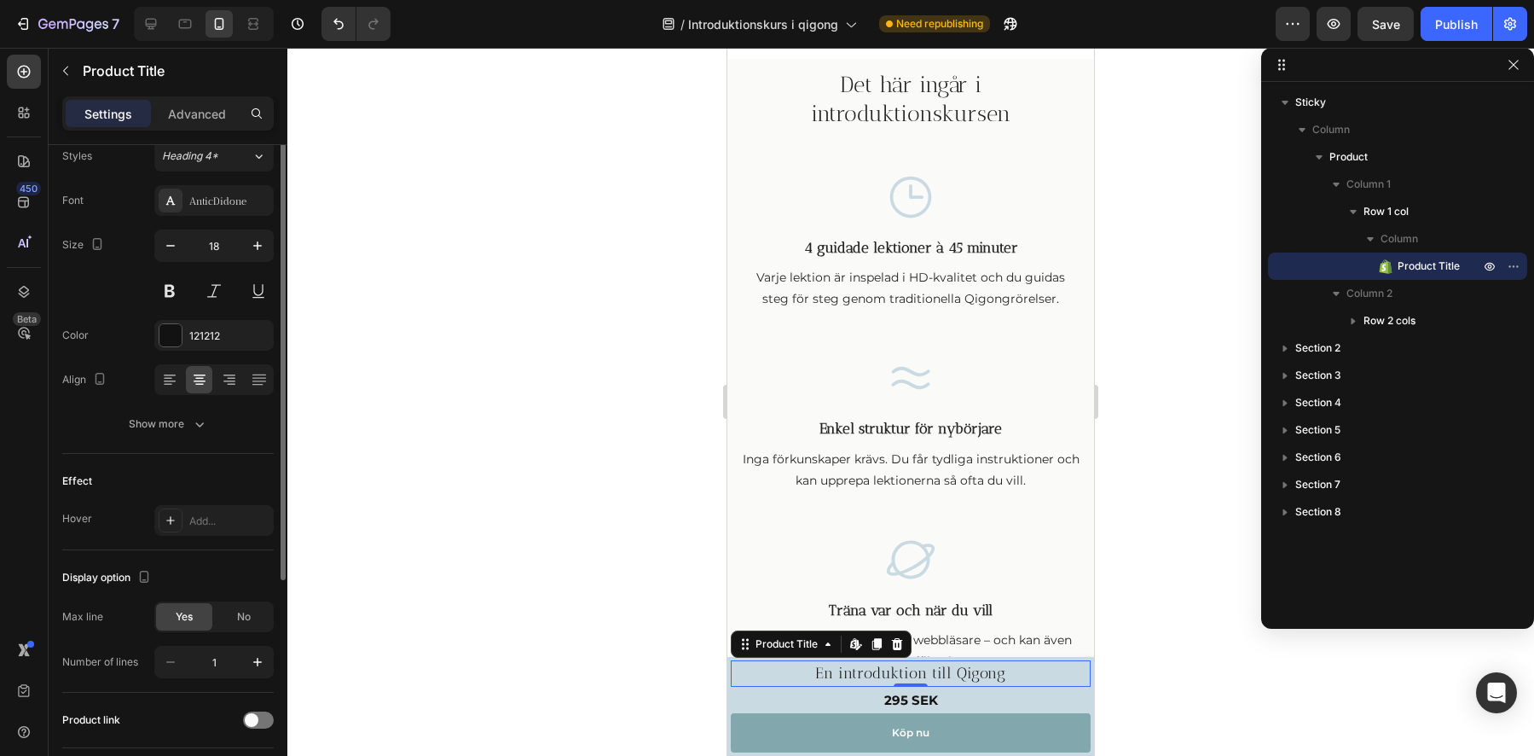
scroll to position [95, 0]
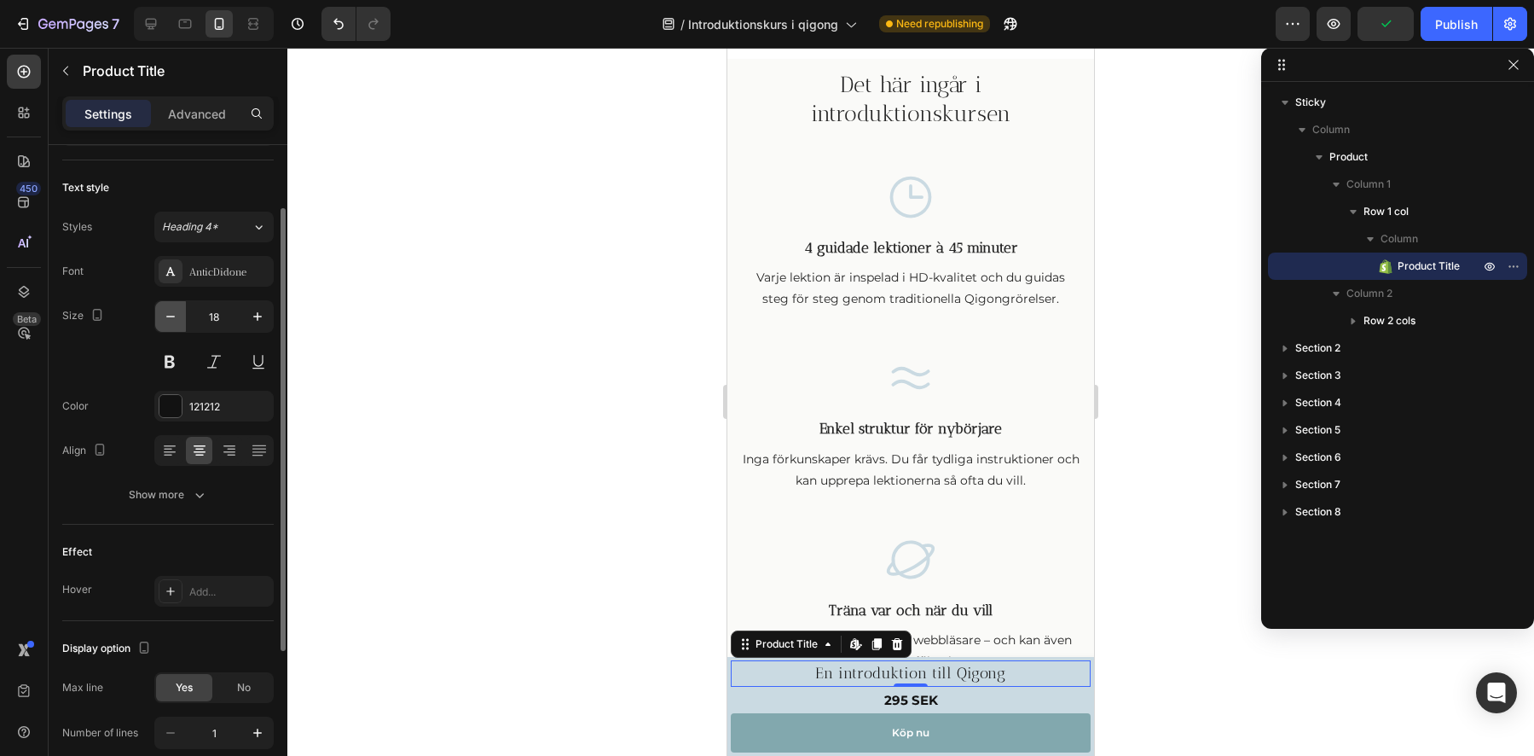
click at [172, 311] on icon "button" at bounding box center [170, 316] width 17 height 17
click at [172, 314] on icon "button" at bounding box center [170, 316] width 17 height 17
type input "16"
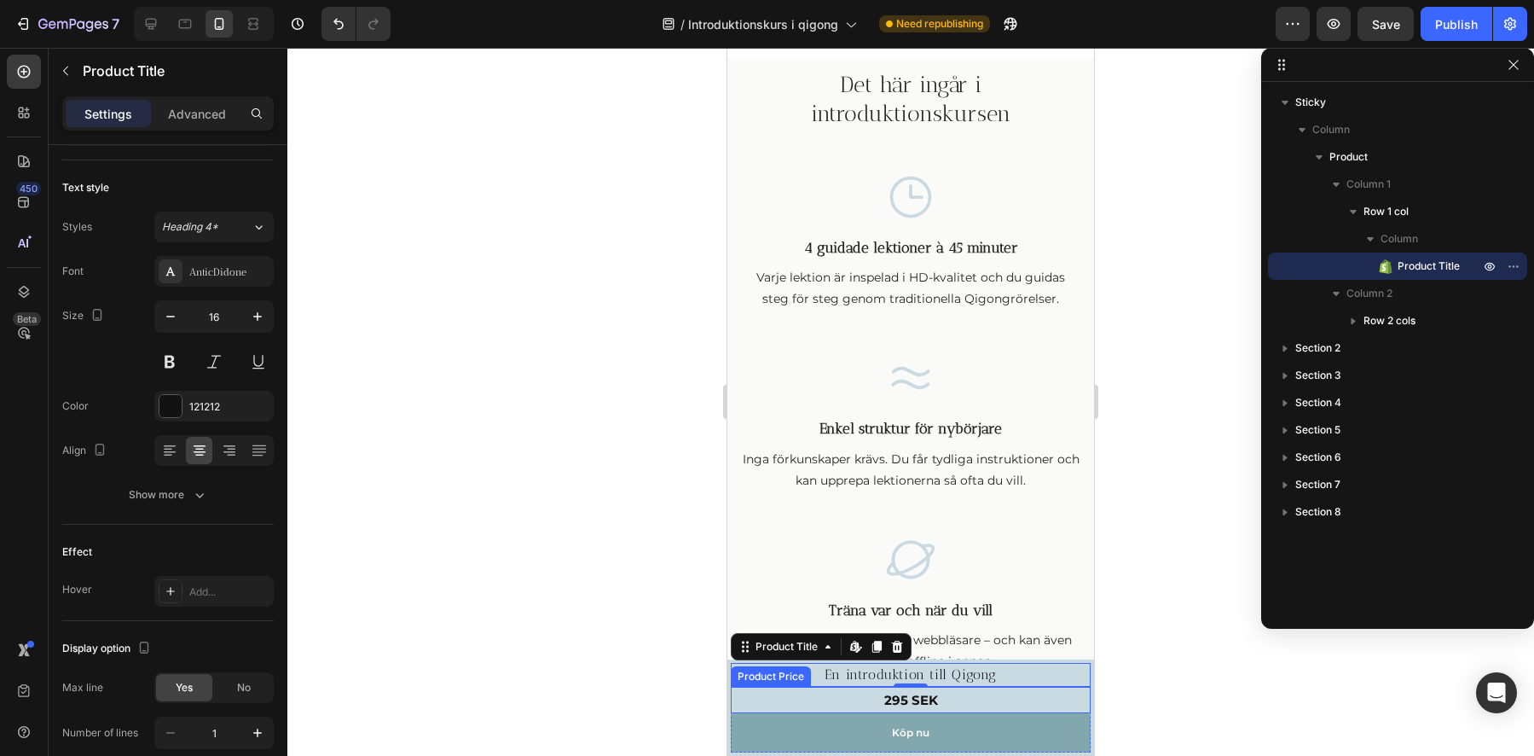
click at [919, 703] on div "295 SEK" at bounding box center [911, 700] width 360 height 26
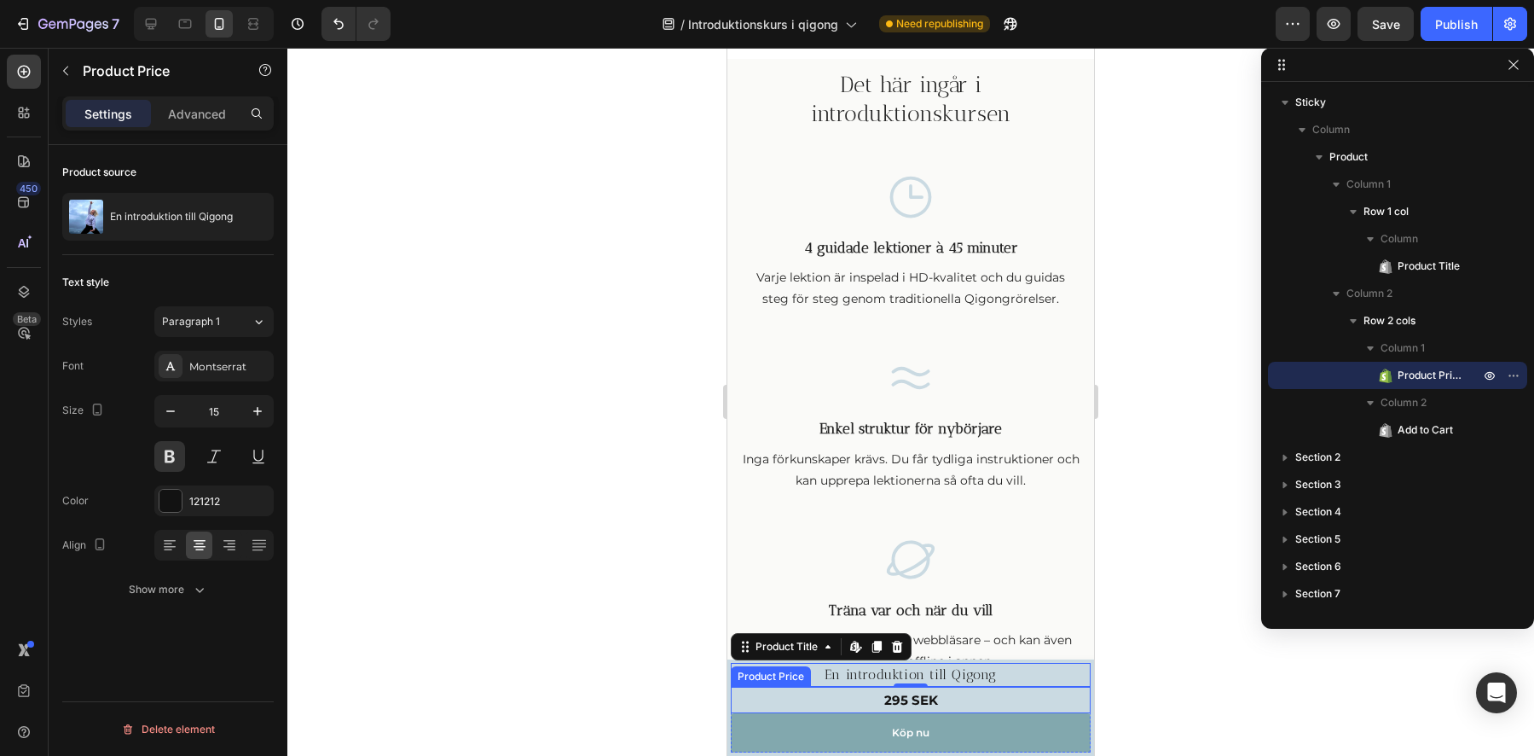
scroll to position [0, 0]
click at [255, 408] on icon "button" at bounding box center [257, 411] width 17 height 17
click at [254, 408] on icon "button" at bounding box center [257, 411] width 17 height 17
type input "18"
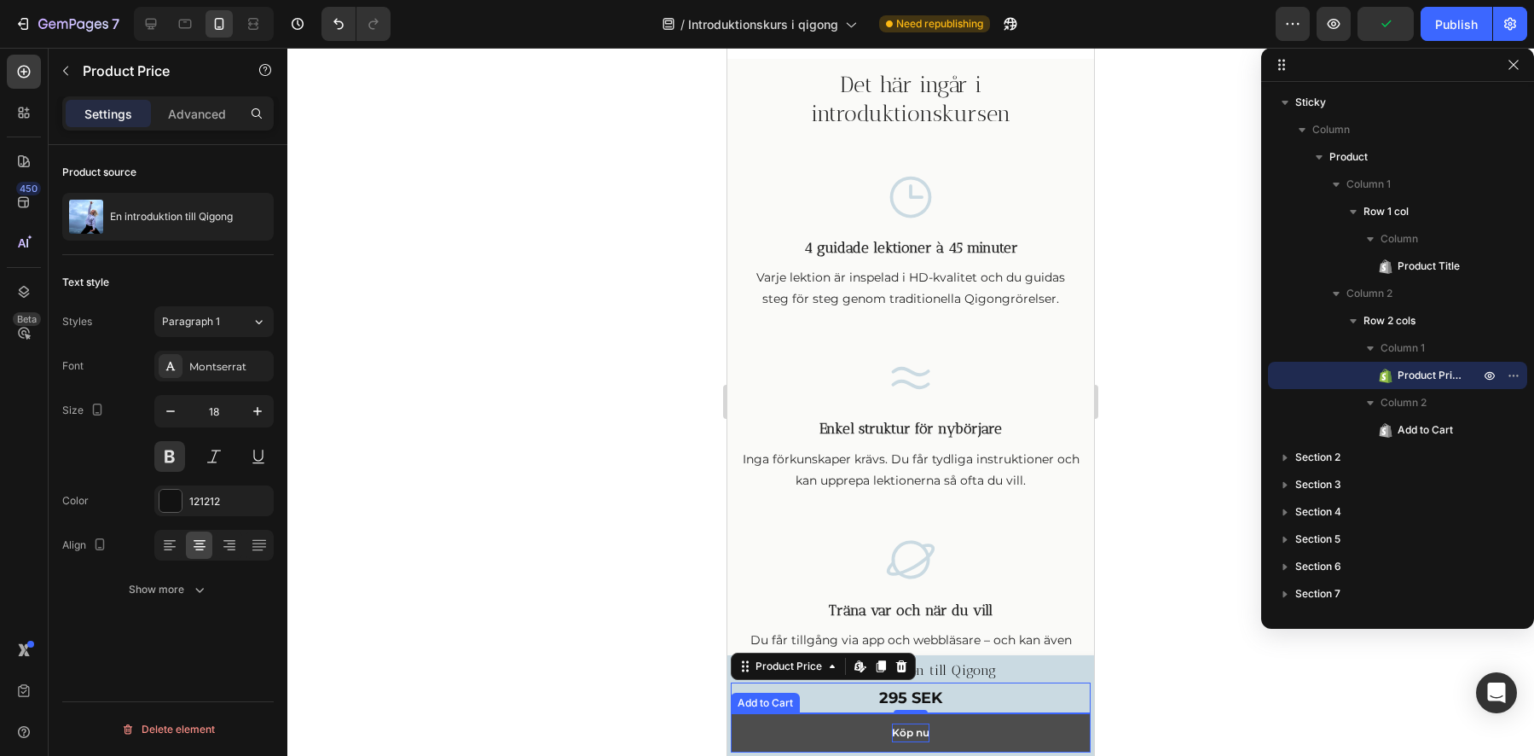
click at [908, 735] on div "Köp nu" at bounding box center [911, 732] width 38 height 19
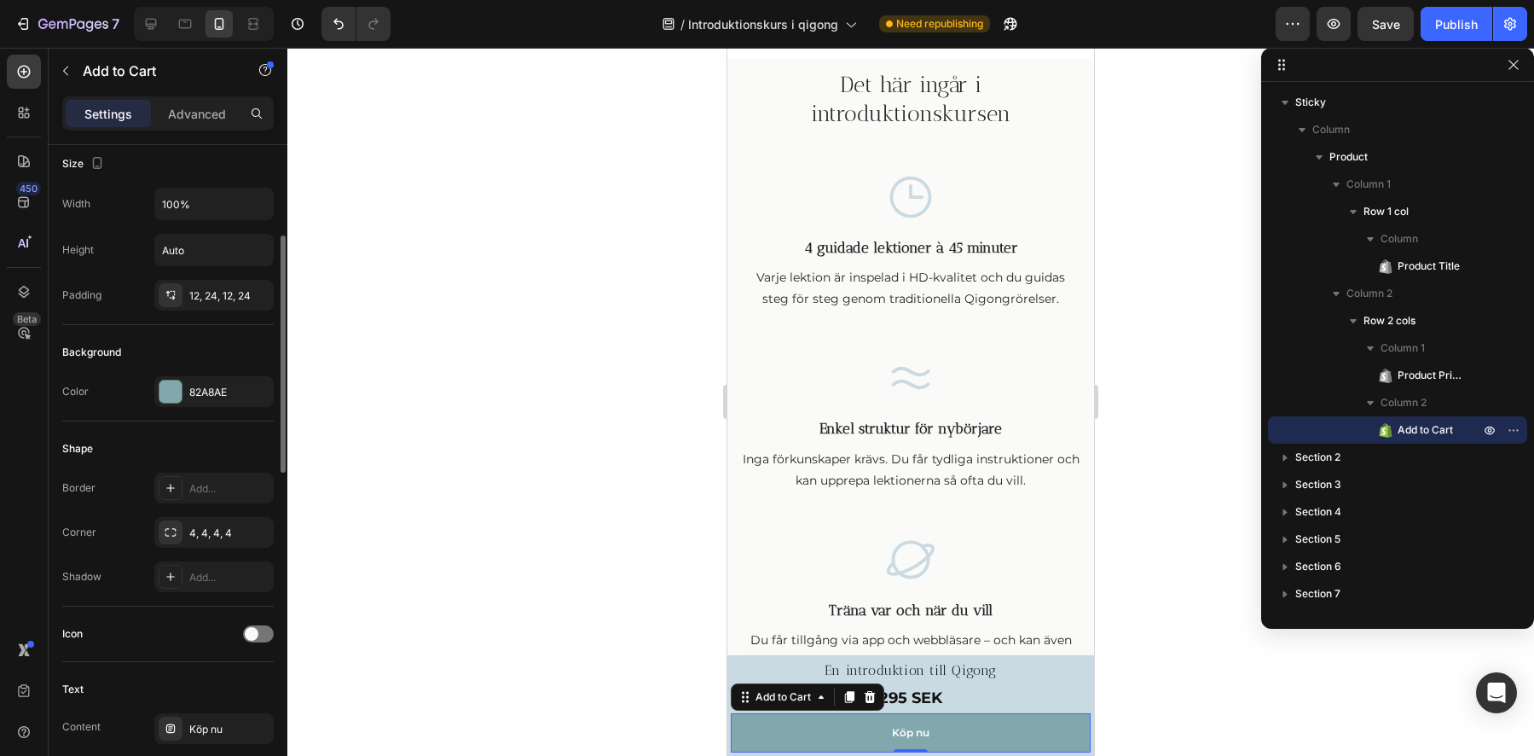
scroll to position [619, 0]
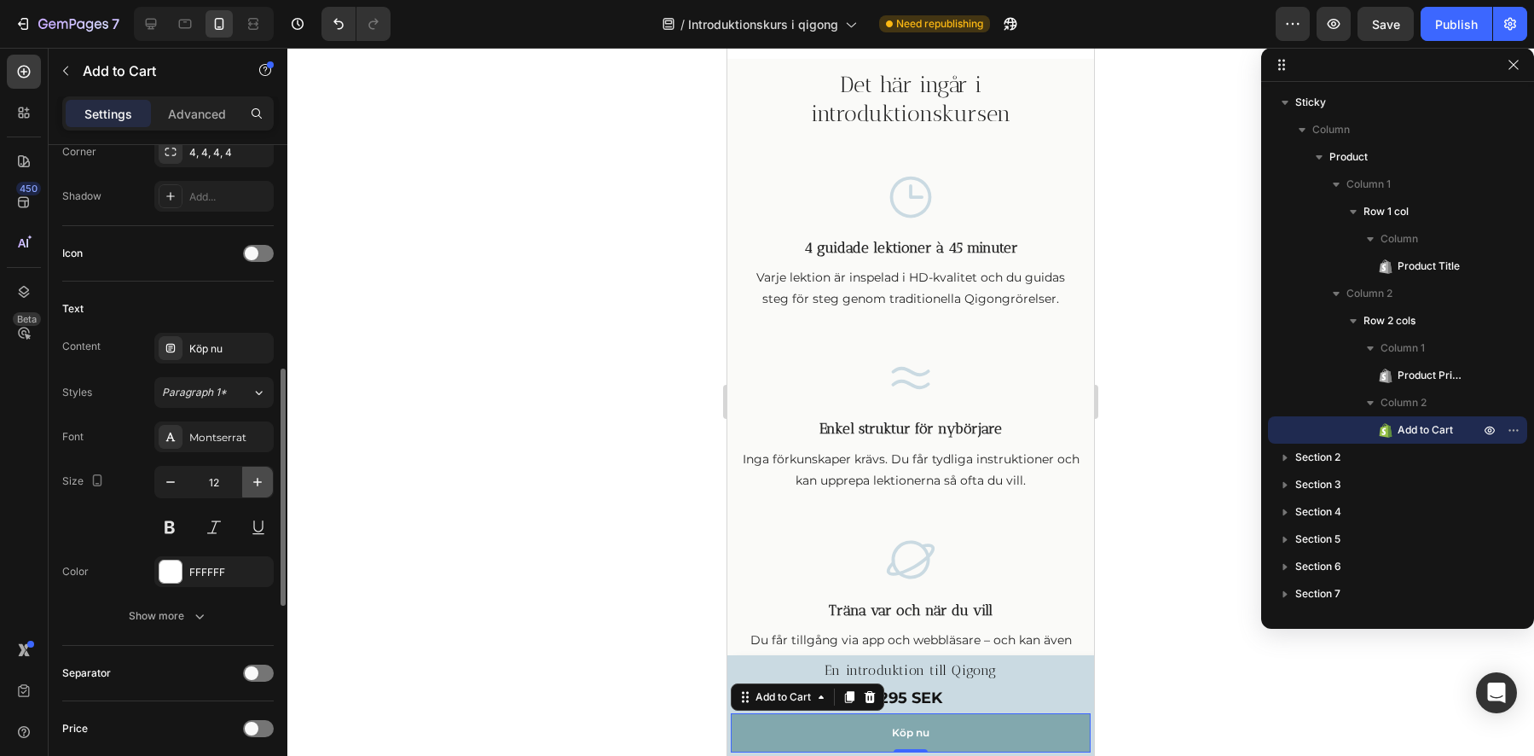
click at [260, 480] on icon "button" at bounding box center [257, 481] width 17 height 17
type input "15"
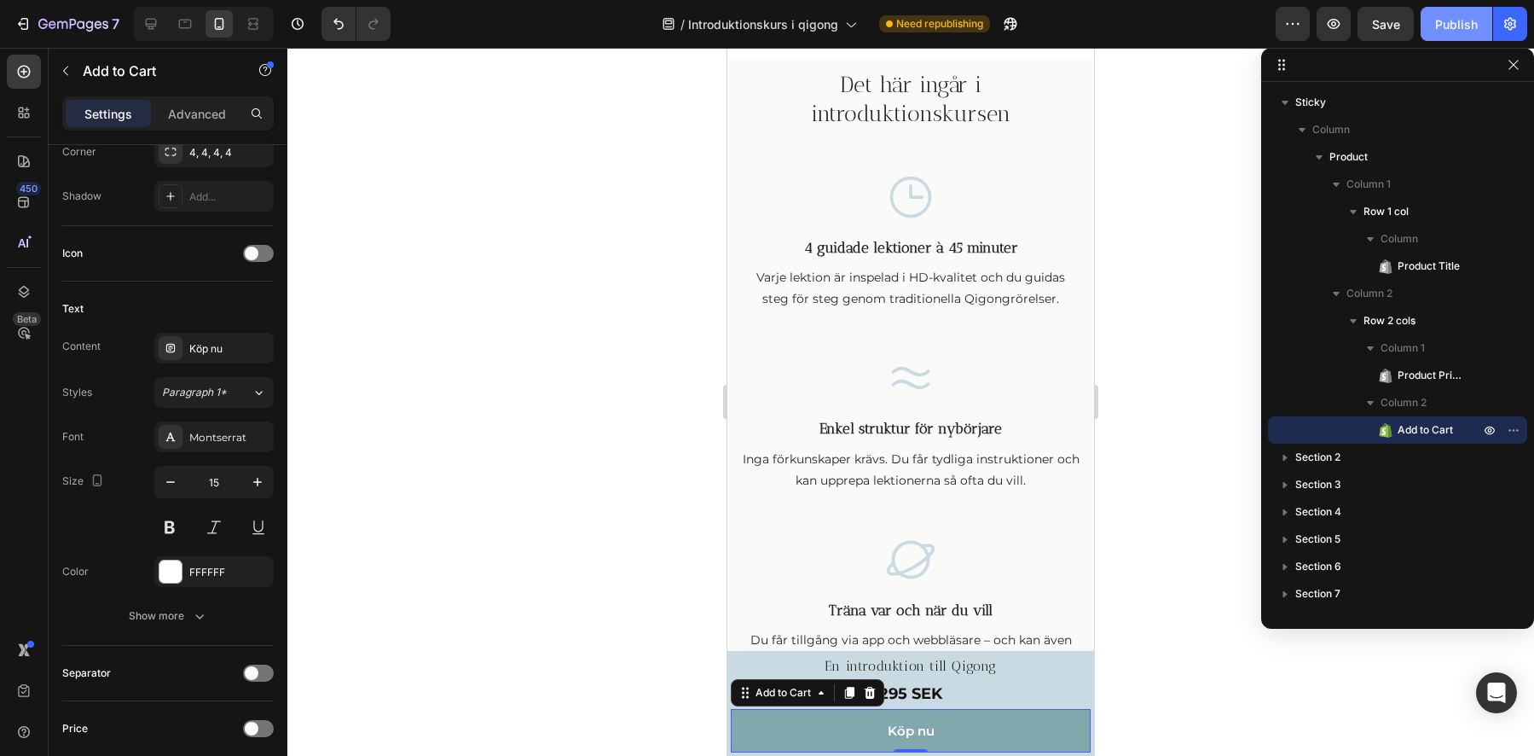
click at [1459, 32] on div "Publish" at bounding box center [1456, 24] width 43 height 18
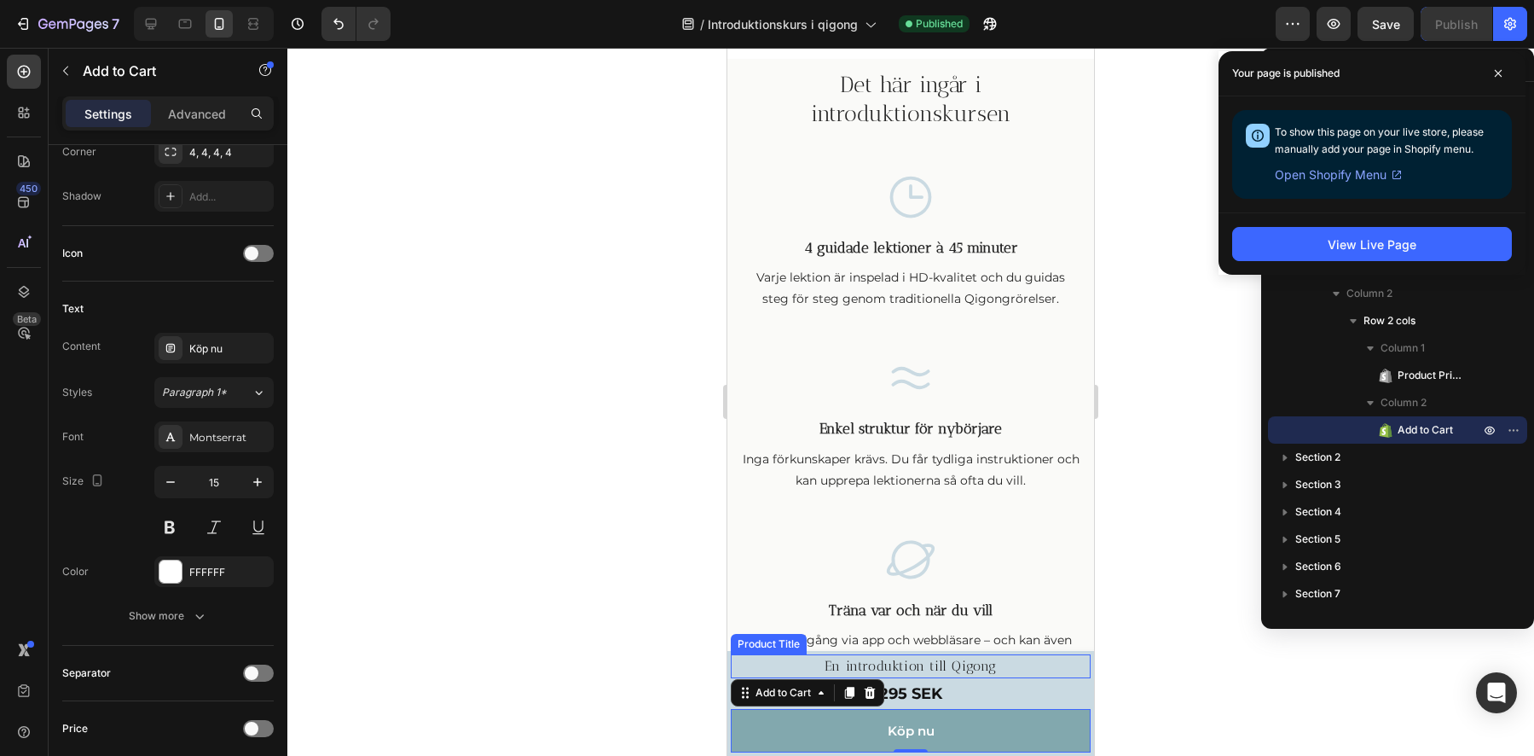
click at [752, 663] on h1 "En introduktion till Qigong" at bounding box center [911, 666] width 360 height 24
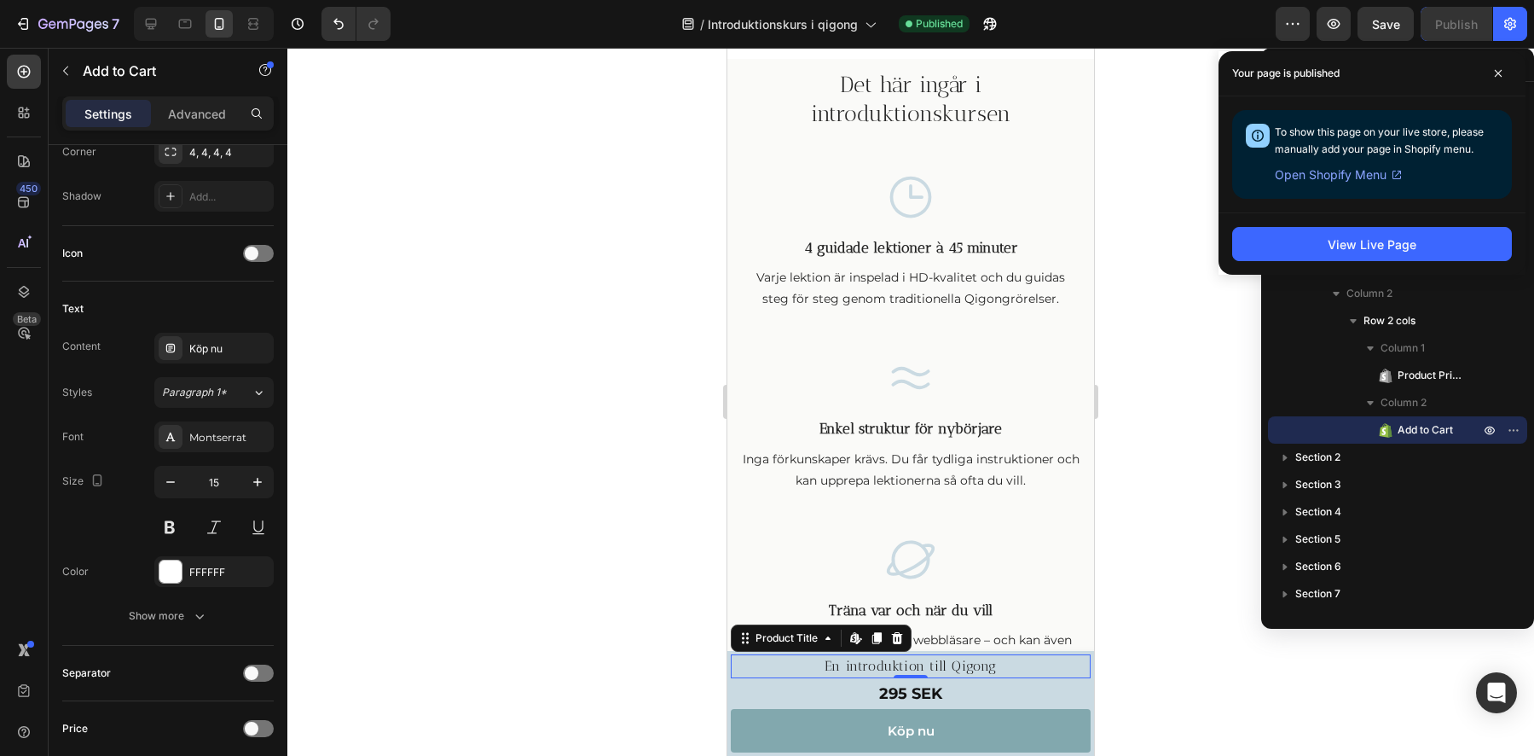
scroll to position [0, 0]
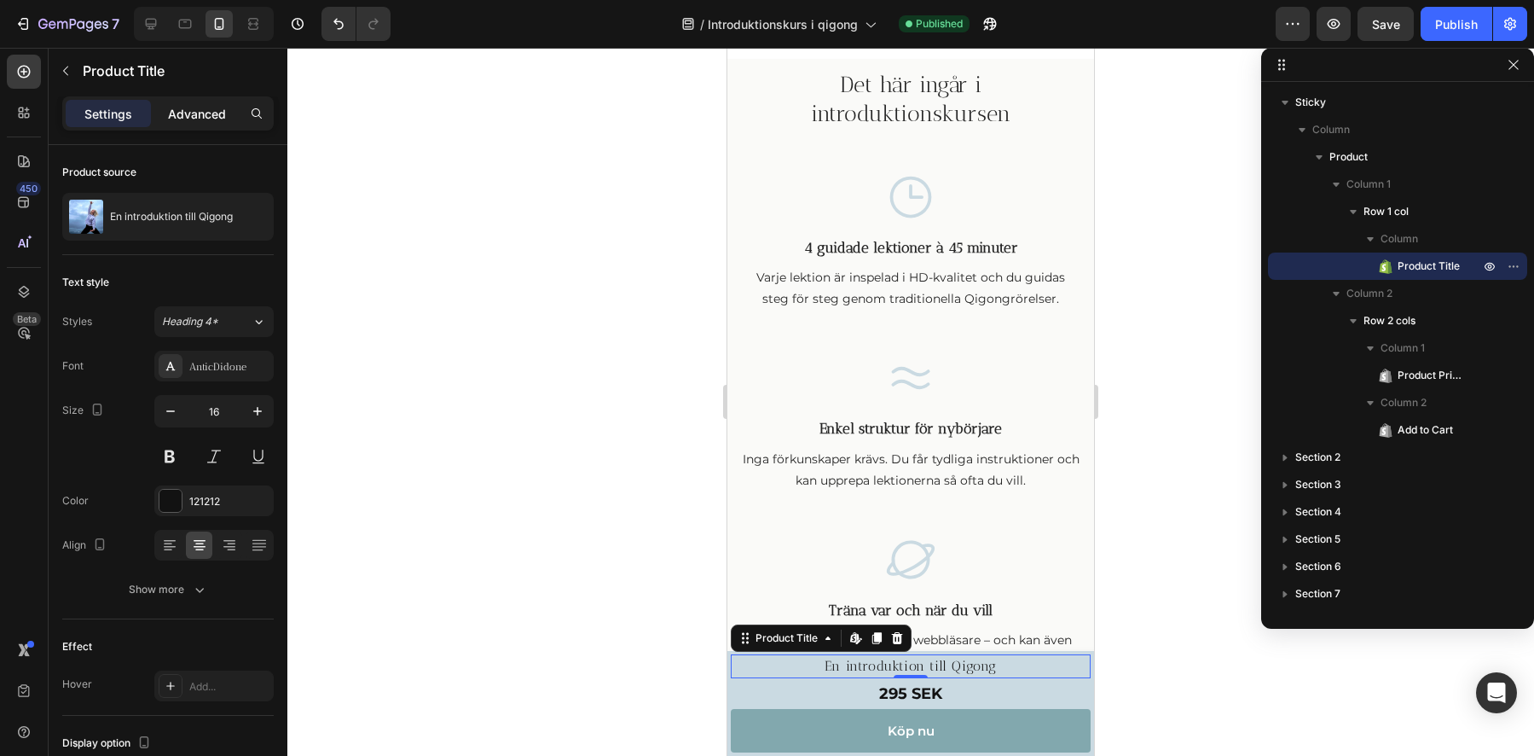
click at [189, 113] on p "Advanced" at bounding box center [197, 114] width 58 height 18
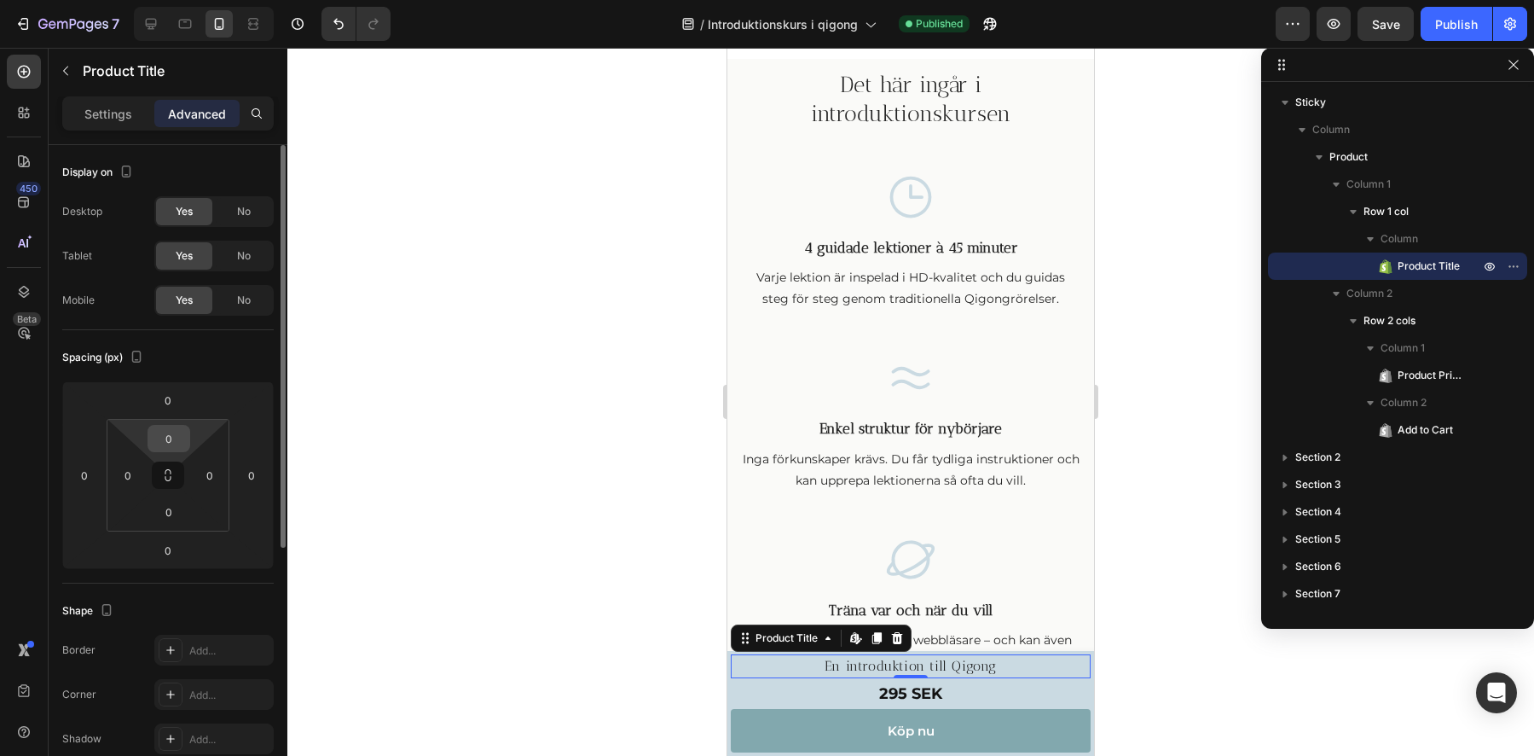
click at [166, 437] on input "0" at bounding box center [169, 439] width 34 height 26
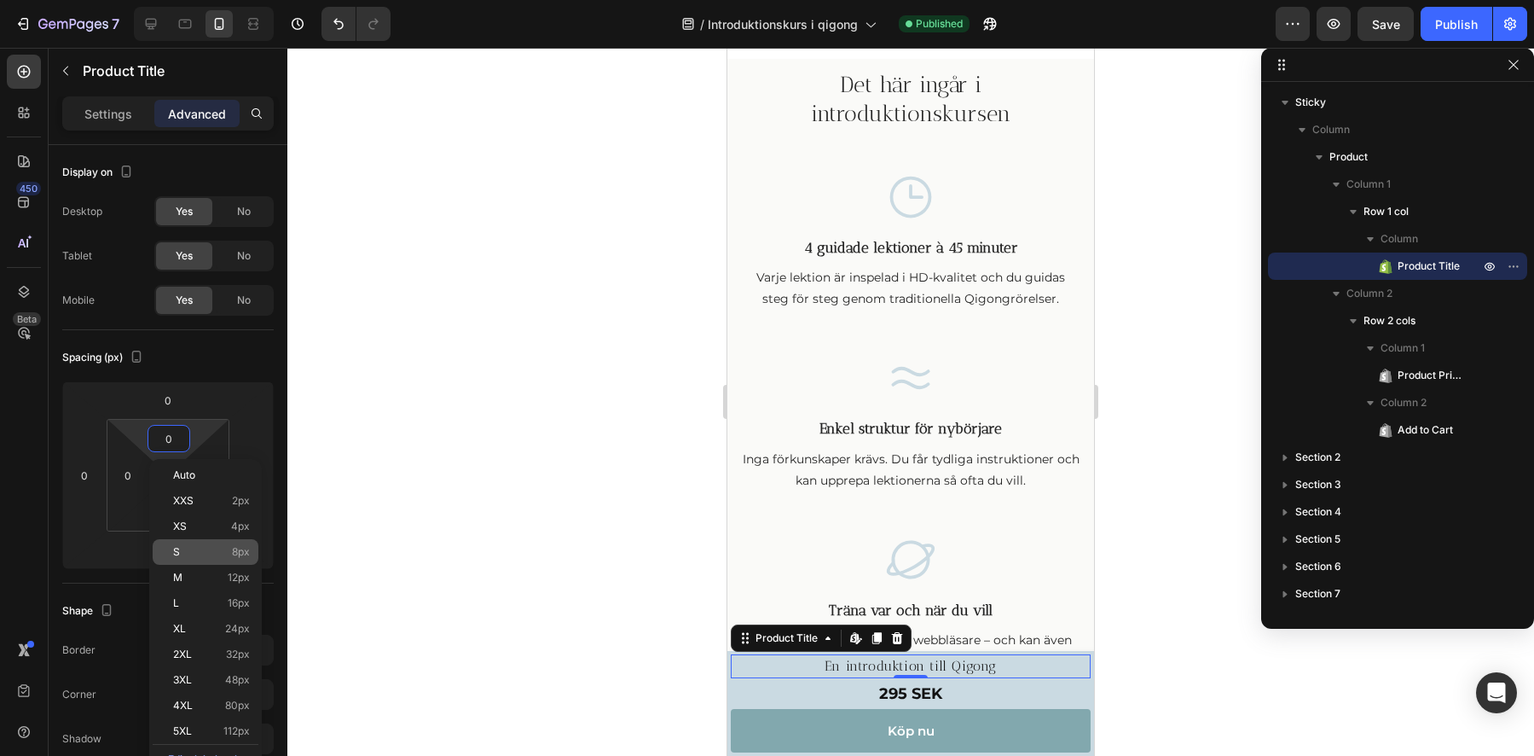
click at [232, 548] on span "8px" at bounding box center [241, 552] width 18 height 12
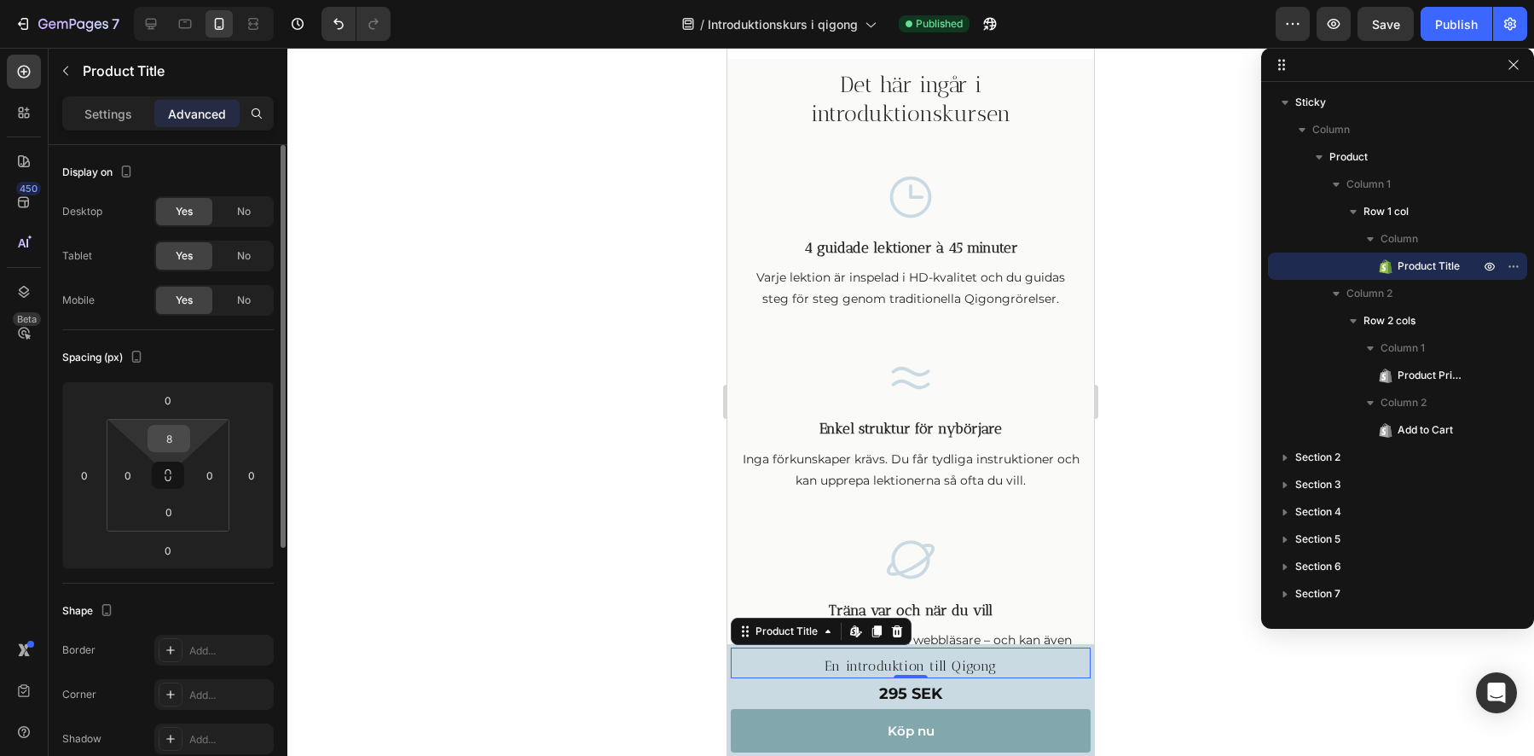
click at [171, 436] on input "8" at bounding box center [169, 439] width 34 height 26
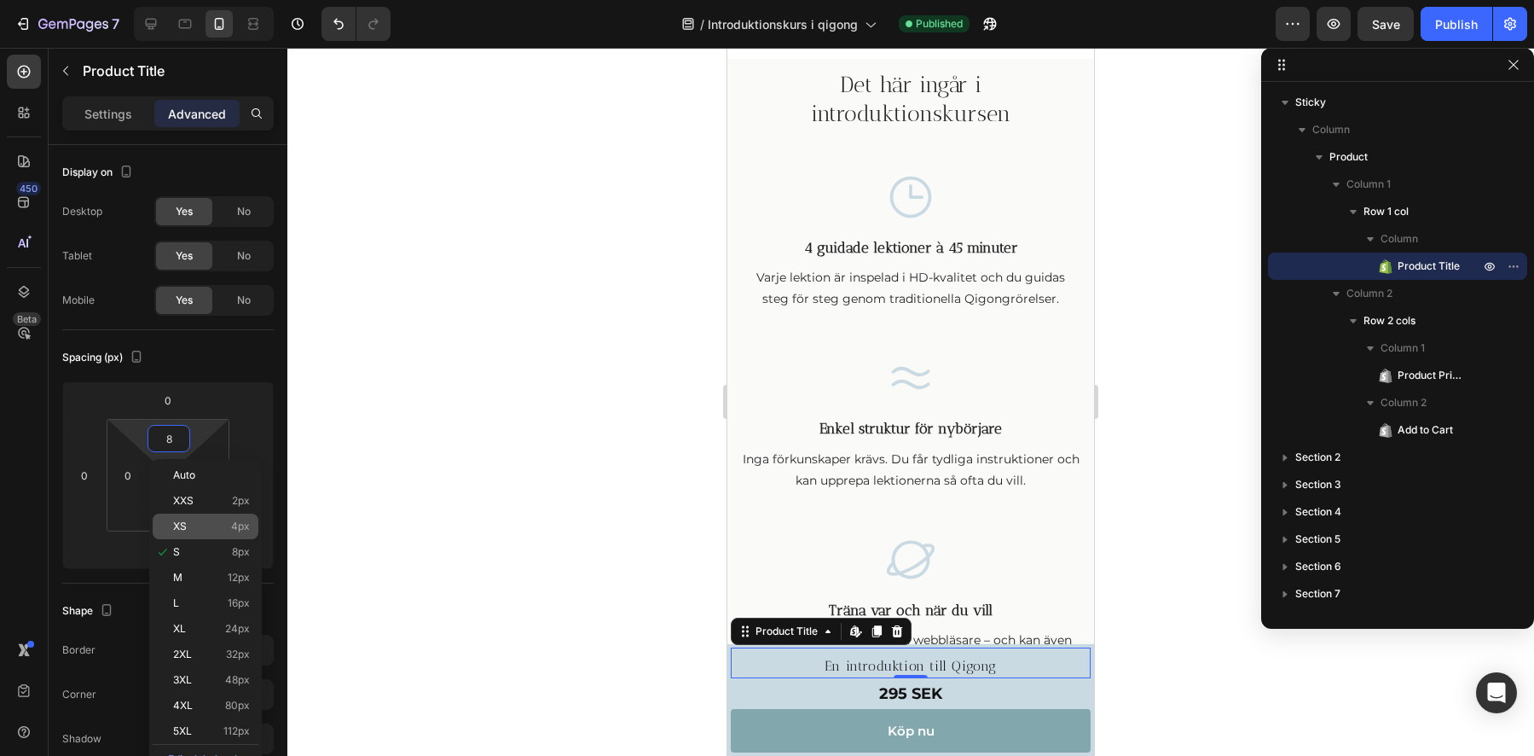
click at [237, 527] on span "4px" at bounding box center [240, 526] width 19 height 12
type input "4"
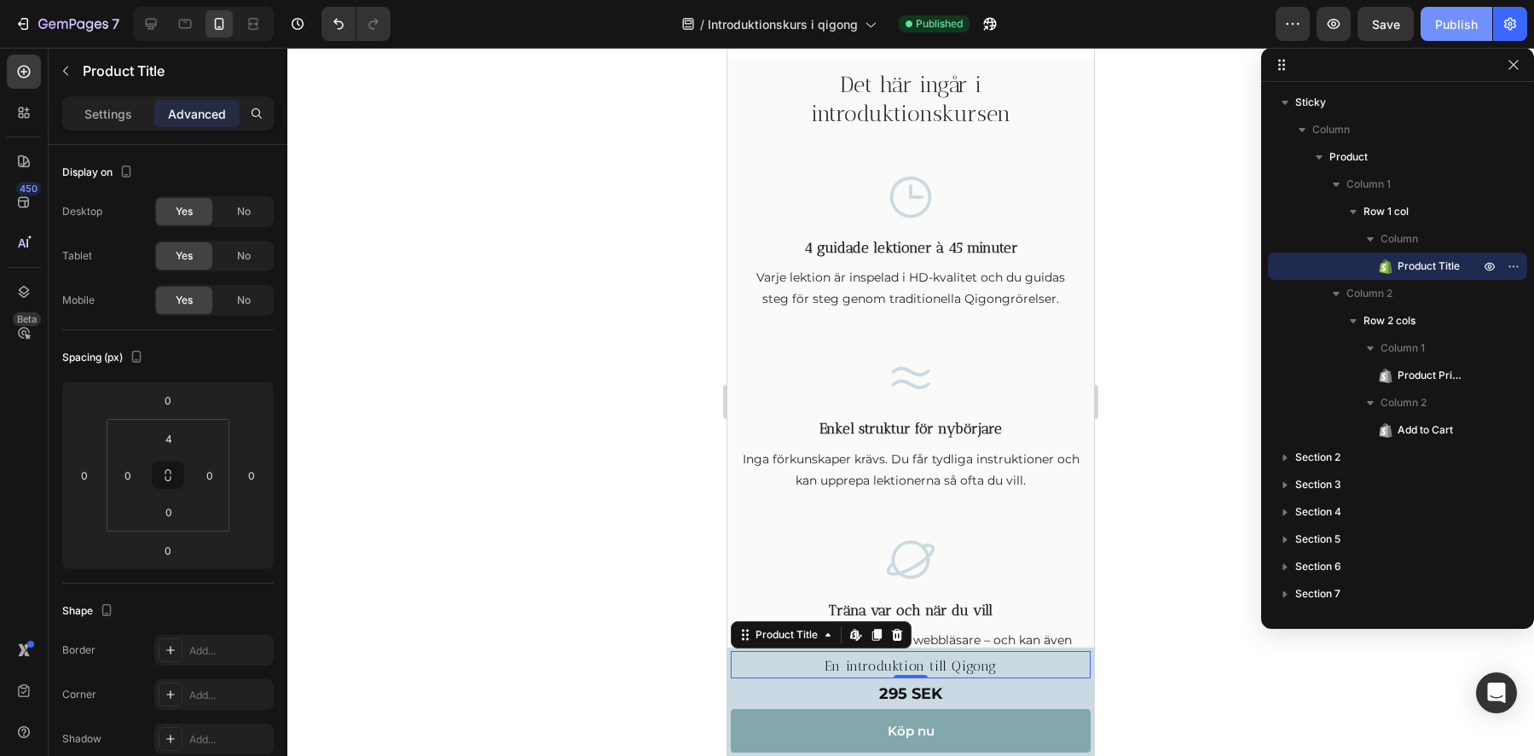
click at [1449, 29] on div "Publish" at bounding box center [1456, 24] width 43 height 18
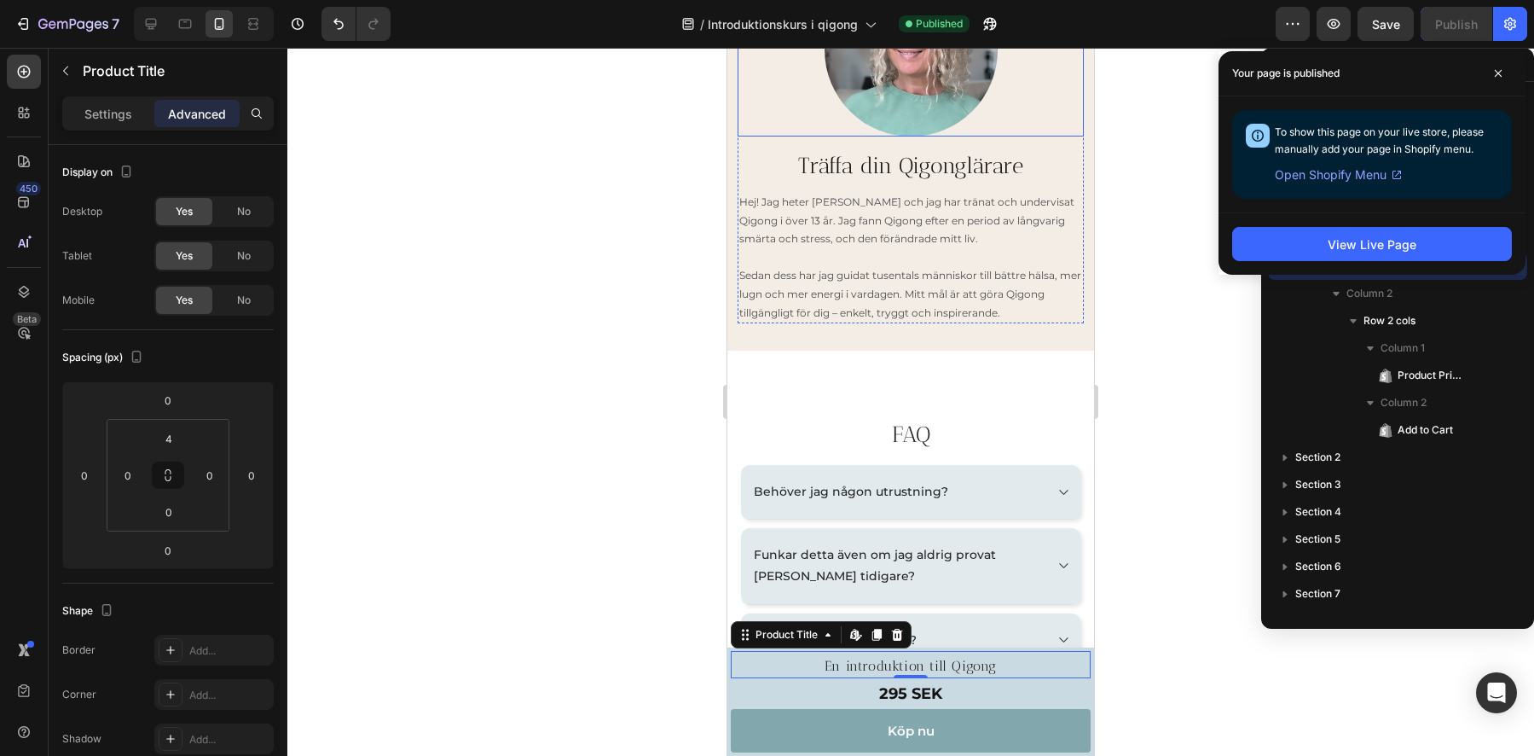
scroll to position [2380, 0]
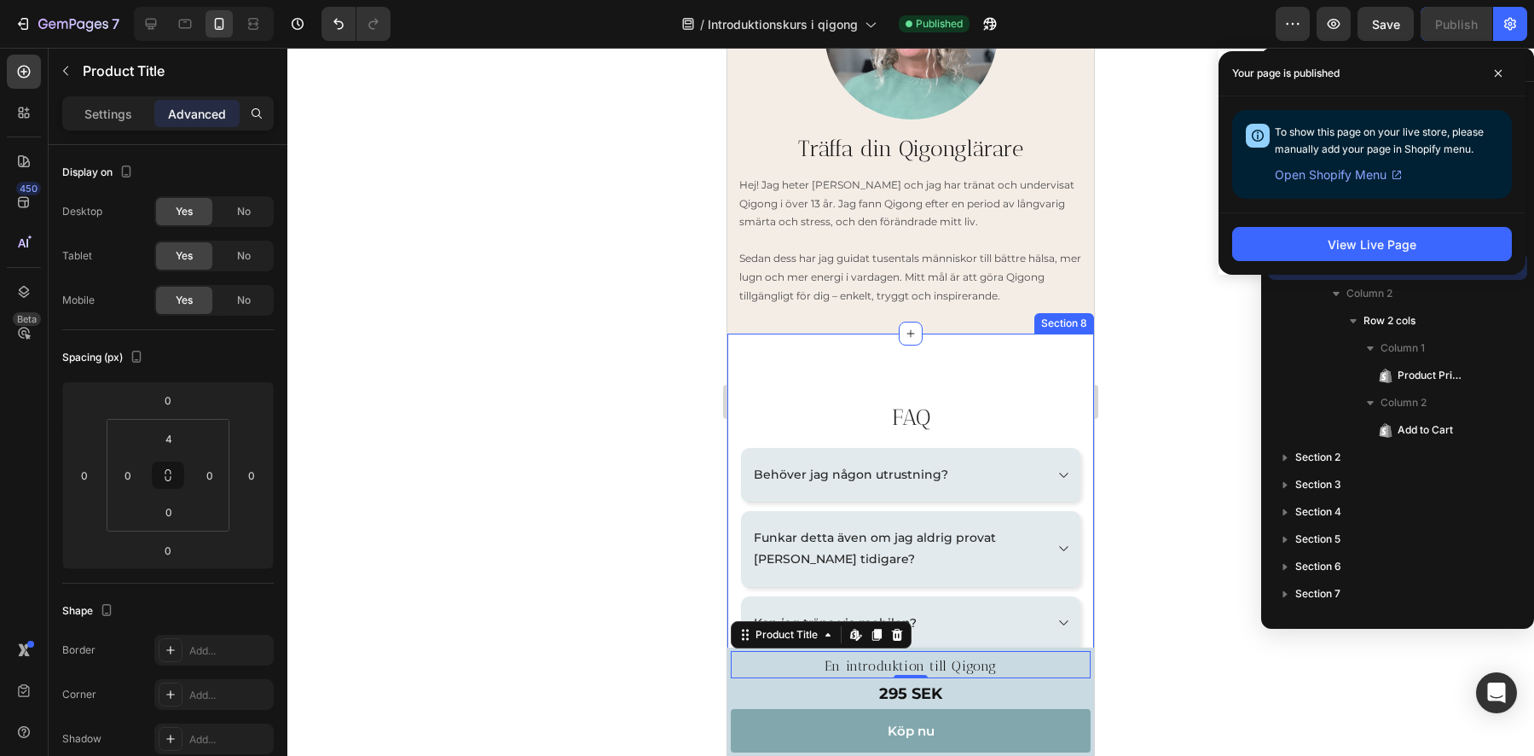
click at [895, 363] on div "FAQ Heading Behöver jag någon utrustning? Funkar detta även om jag aldrig prova…" at bounding box center [910, 620] width 367 height 575
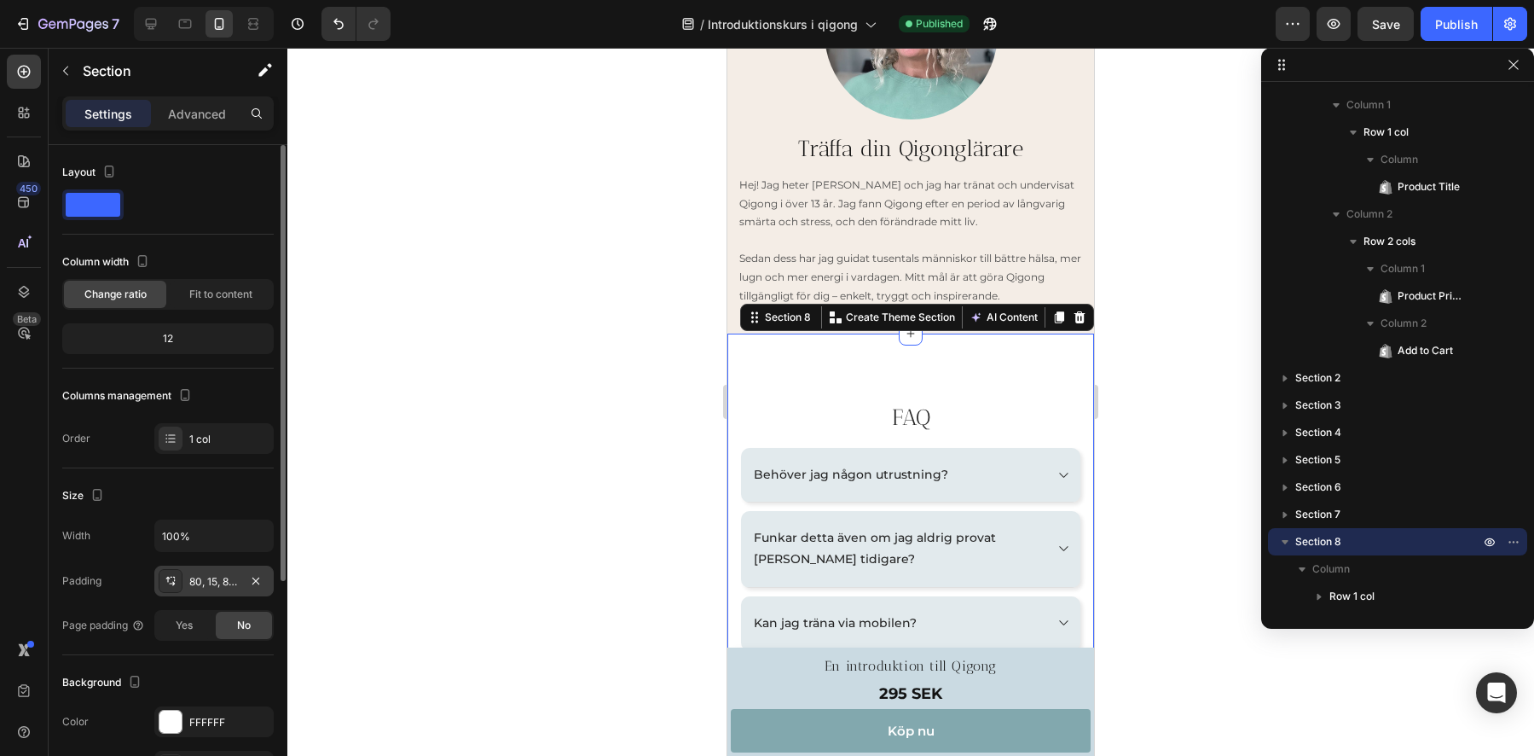
click at [218, 585] on div "80, 15, 80, 15" at bounding box center [213, 581] width 49 height 15
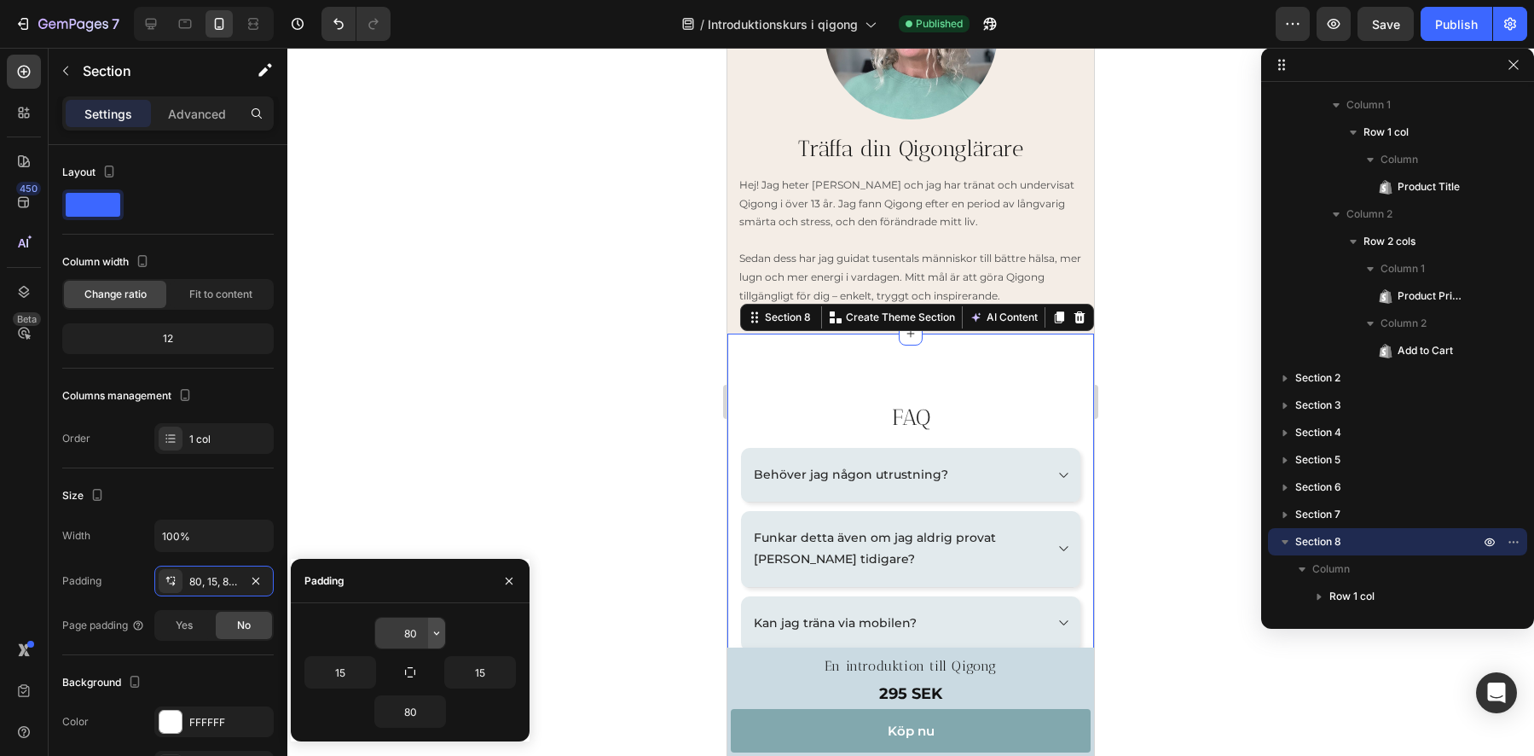
click at [441, 631] on icon "button" at bounding box center [437, 633] width 14 height 14
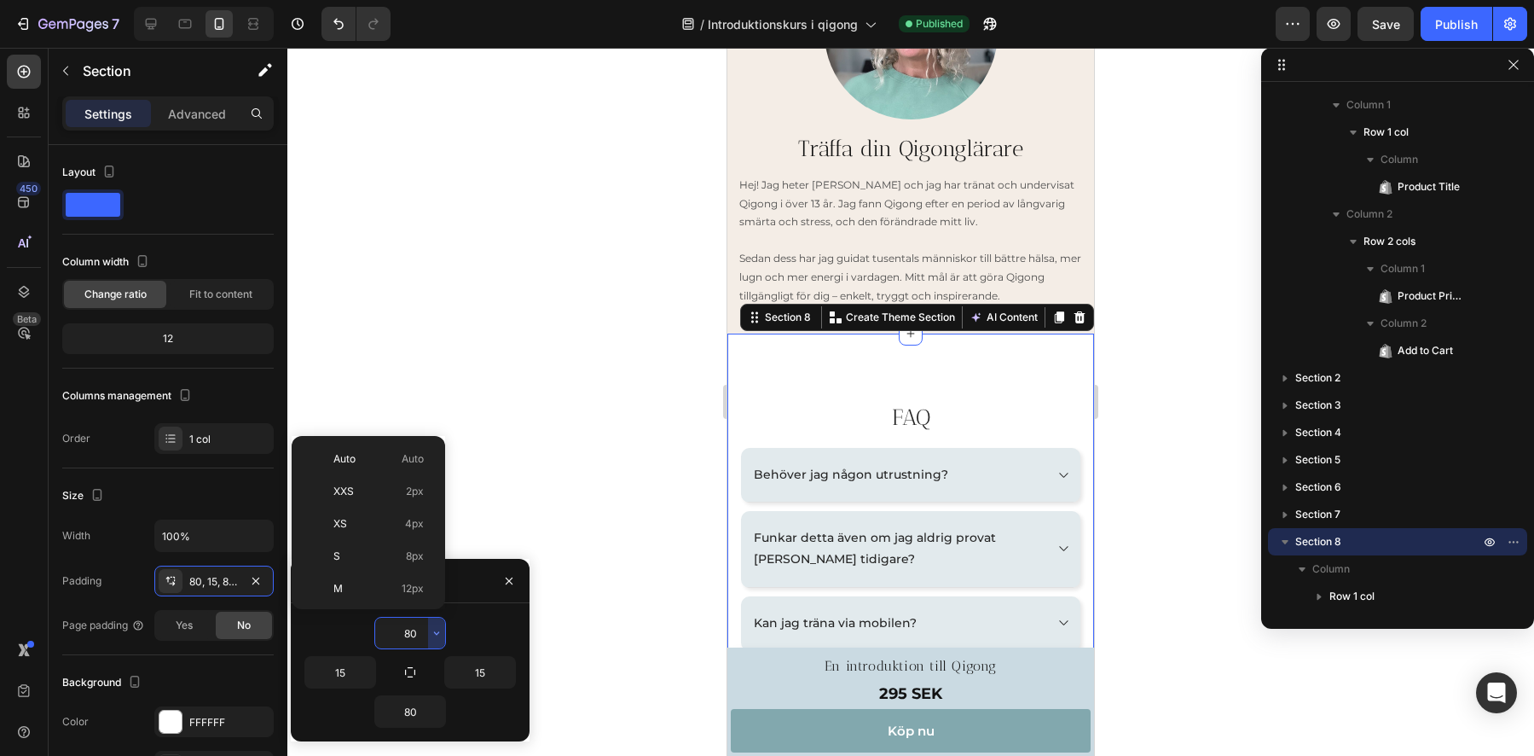
scroll to position [184, 0]
click at [376, 501] on p "2XL 32px" at bounding box center [378, 501] width 90 height 15
type input "32"
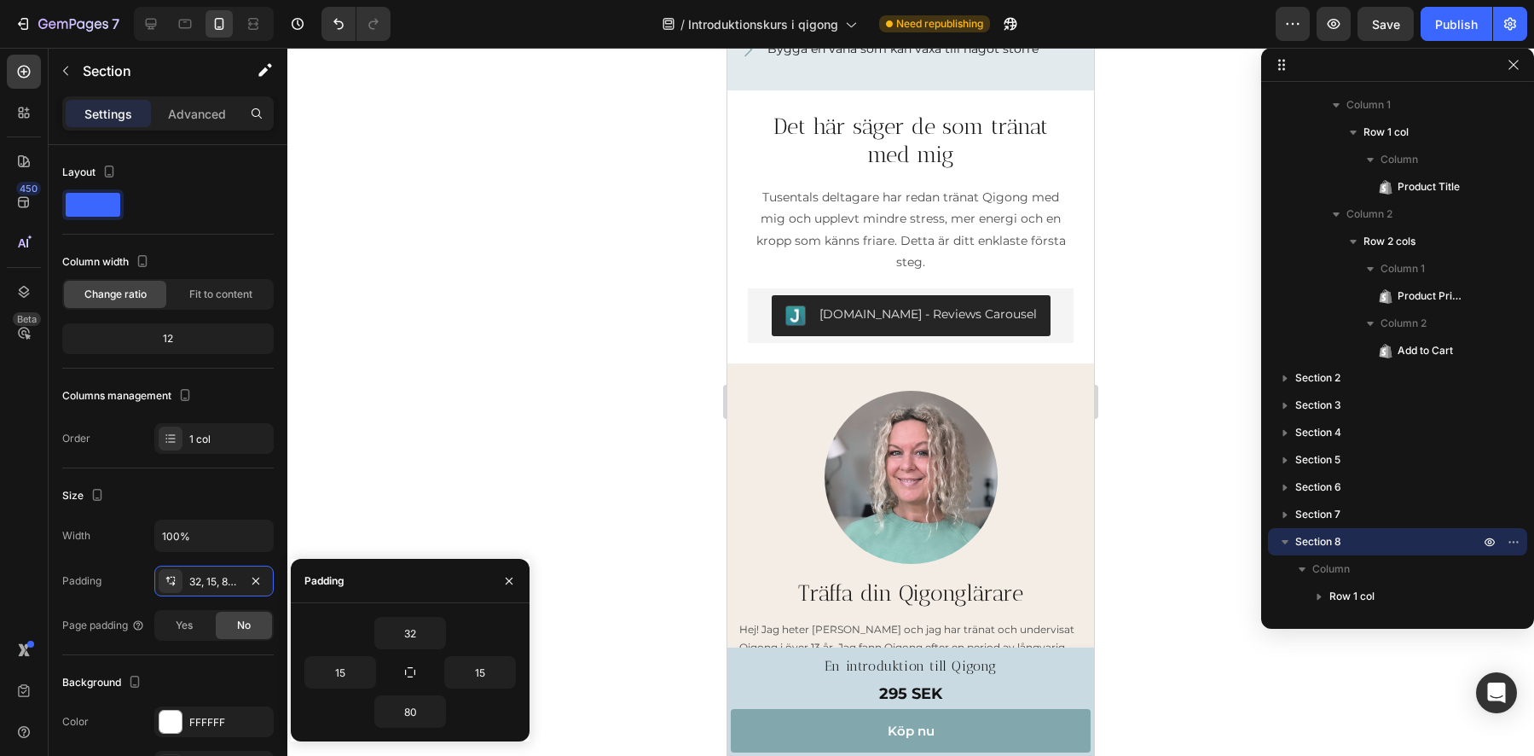
scroll to position [1928, 0]
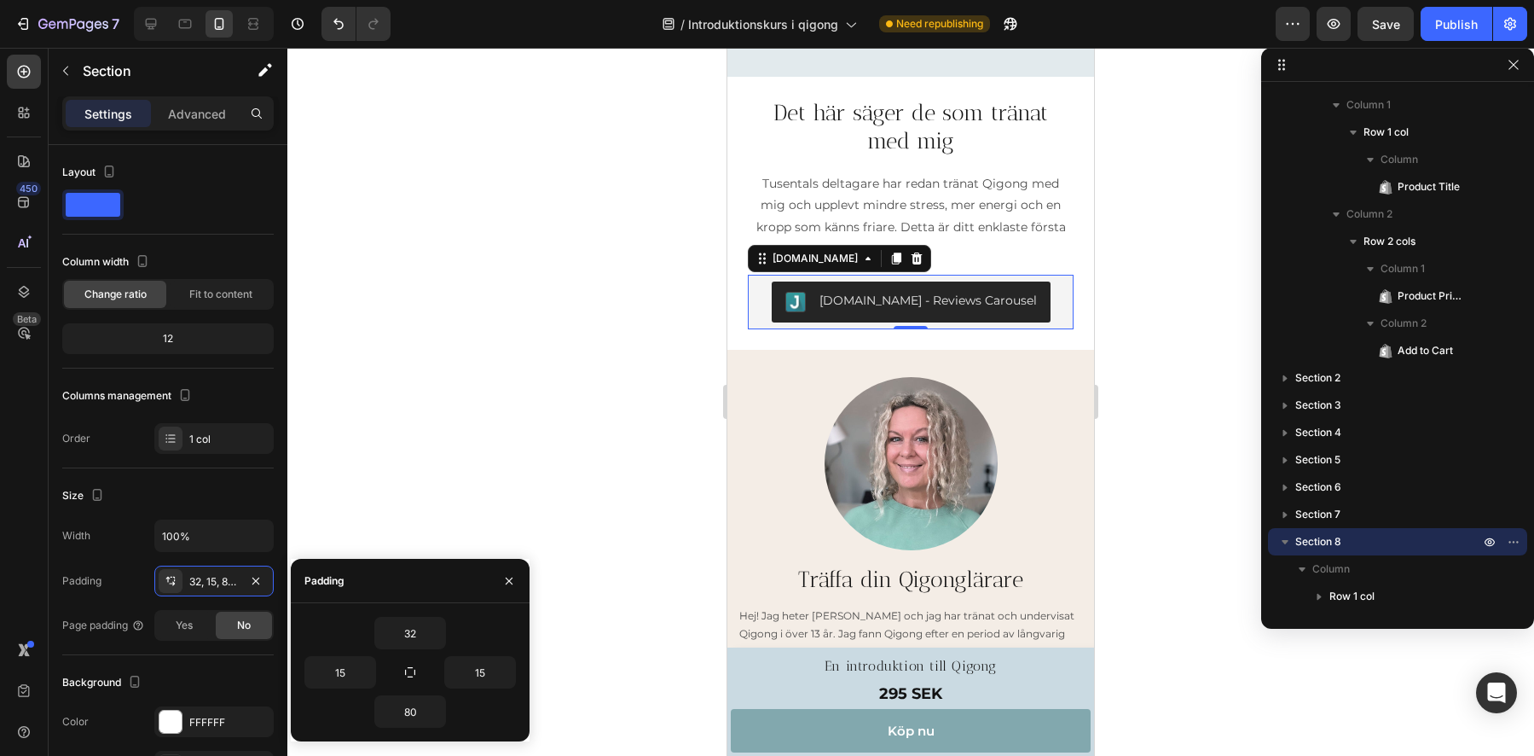
click at [786, 315] on button "[DOMAIN_NAME] - Reviews Carousel" at bounding box center [911, 301] width 279 height 41
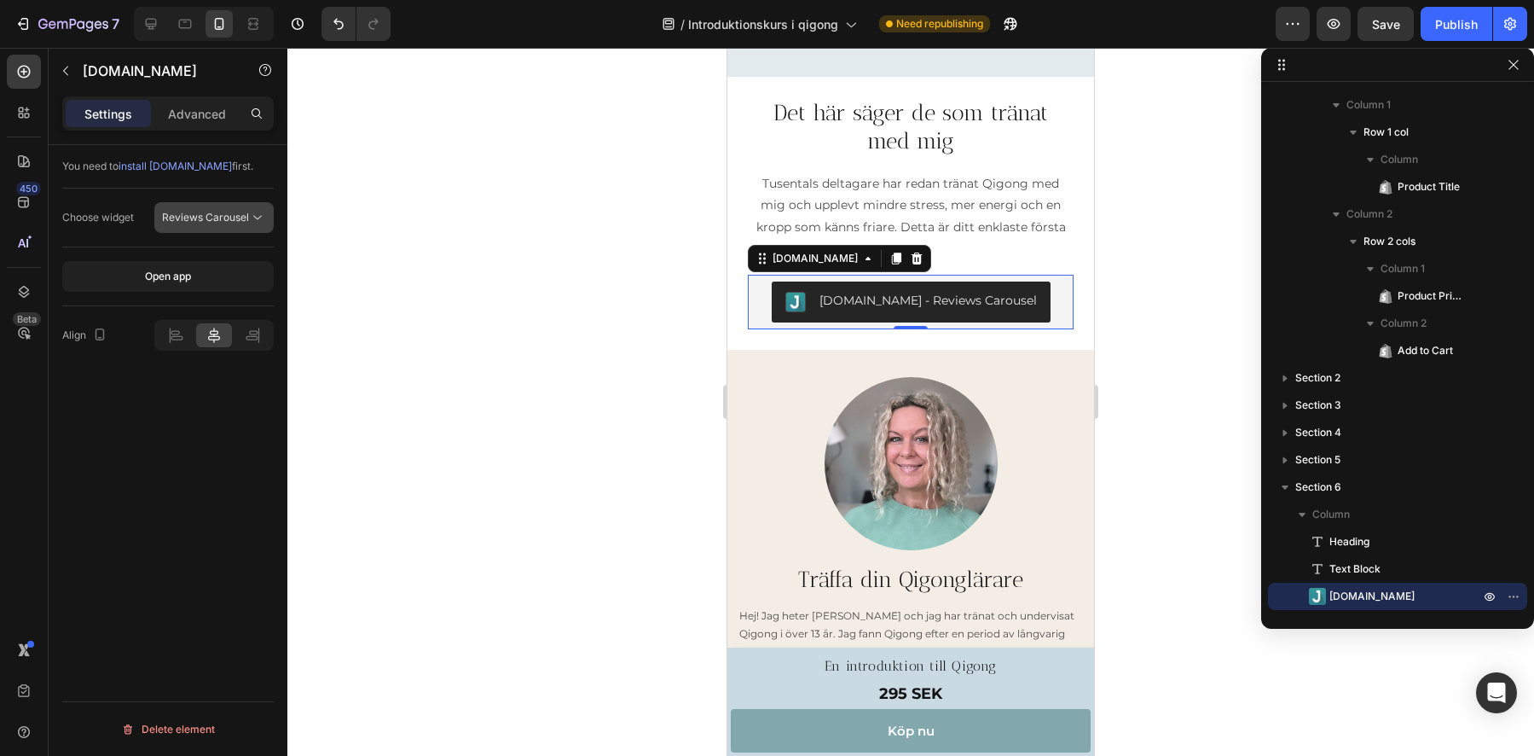
click at [226, 211] on span "Reviews Carousel" at bounding box center [205, 217] width 87 height 13
drag, startPoint x: 133, startPoint y: 528, endPoint x: 142, endPoint y: 524, distance: 9.2
click at [135, 528] on div "You need to install Judge.me first. Choose widget Reviews Carousel Open app Ali…" at bounding box center [168, 474] width 239 height 659
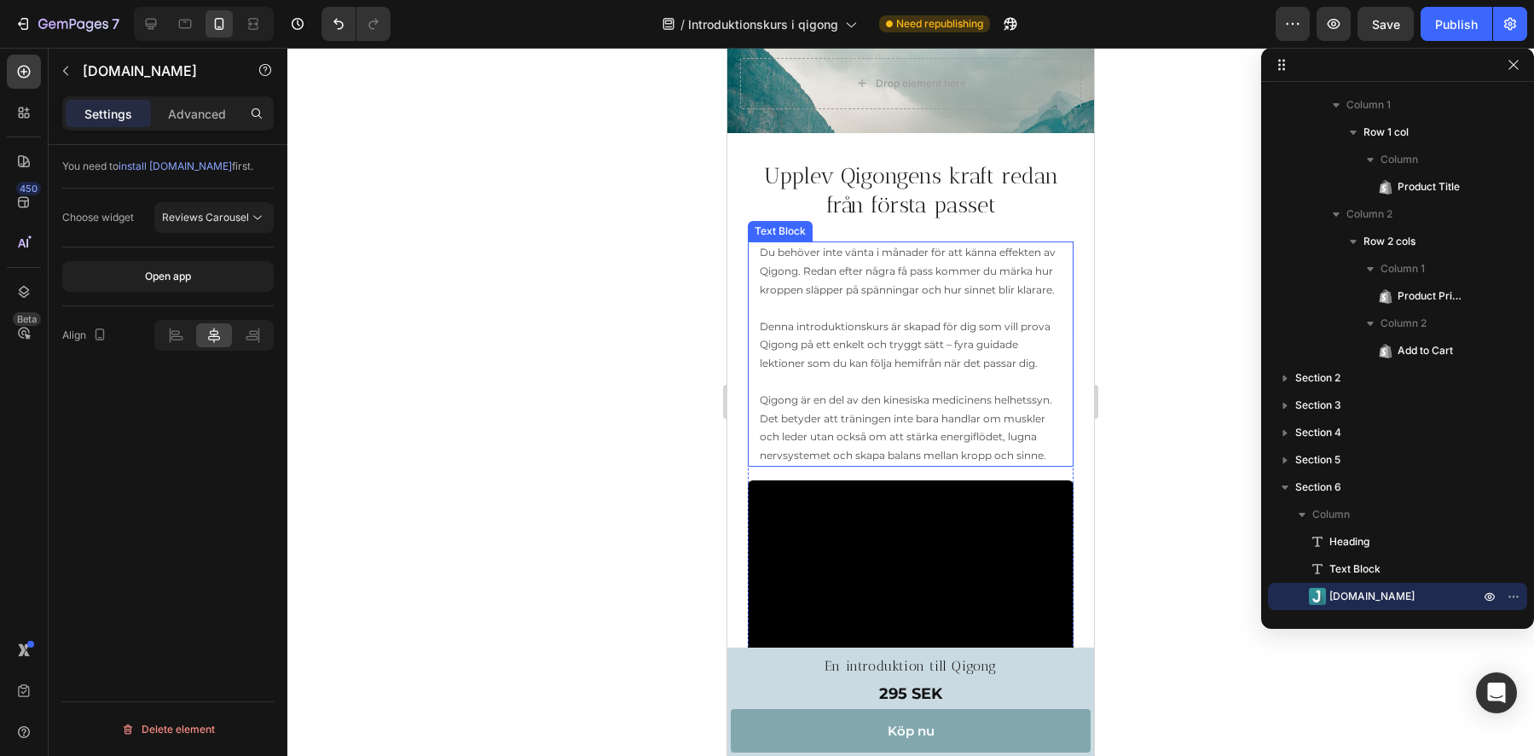
scroll to position [0, 0]
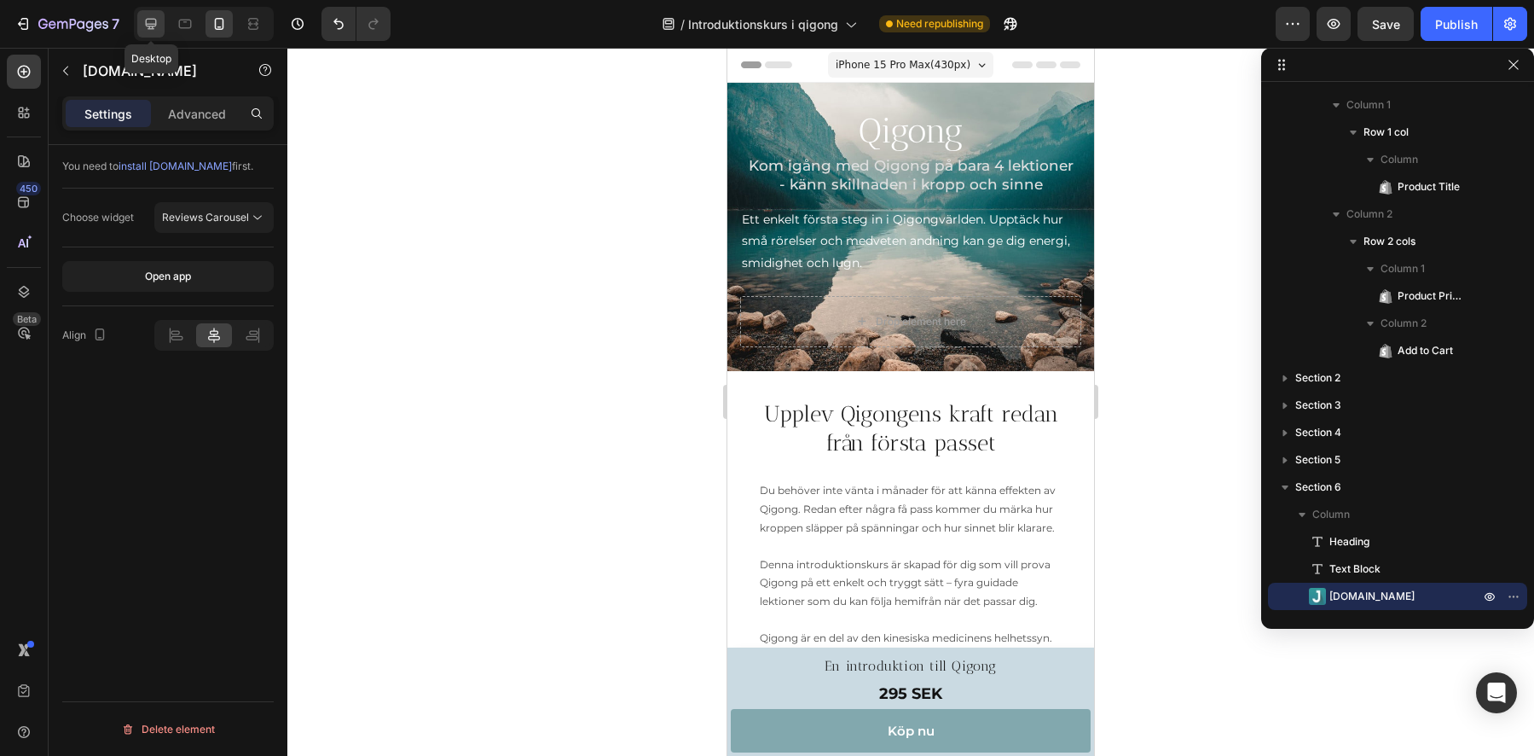
click at [153, 22] on icon at bounding box center [150, 23] width 17 height 17
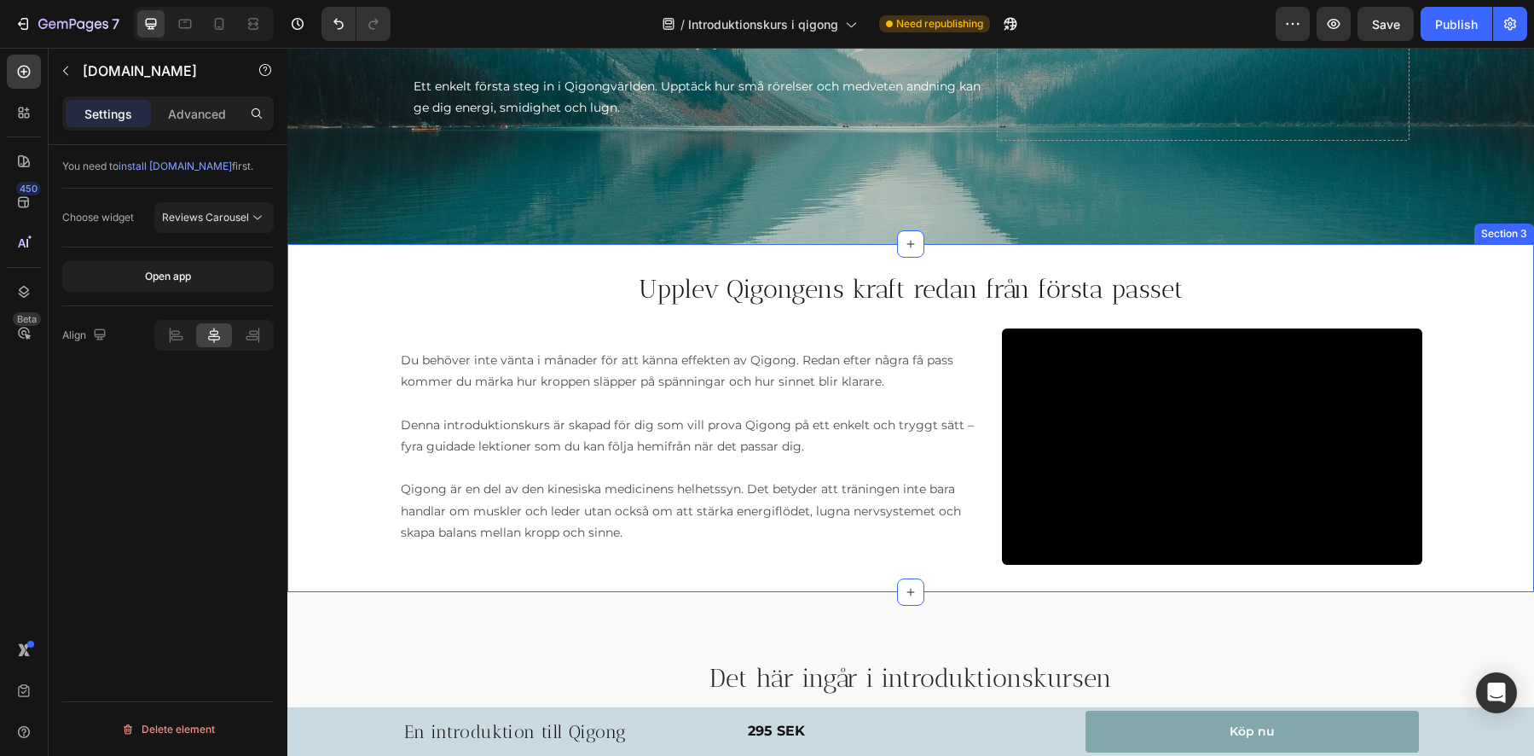
scroll to position [361, 0]
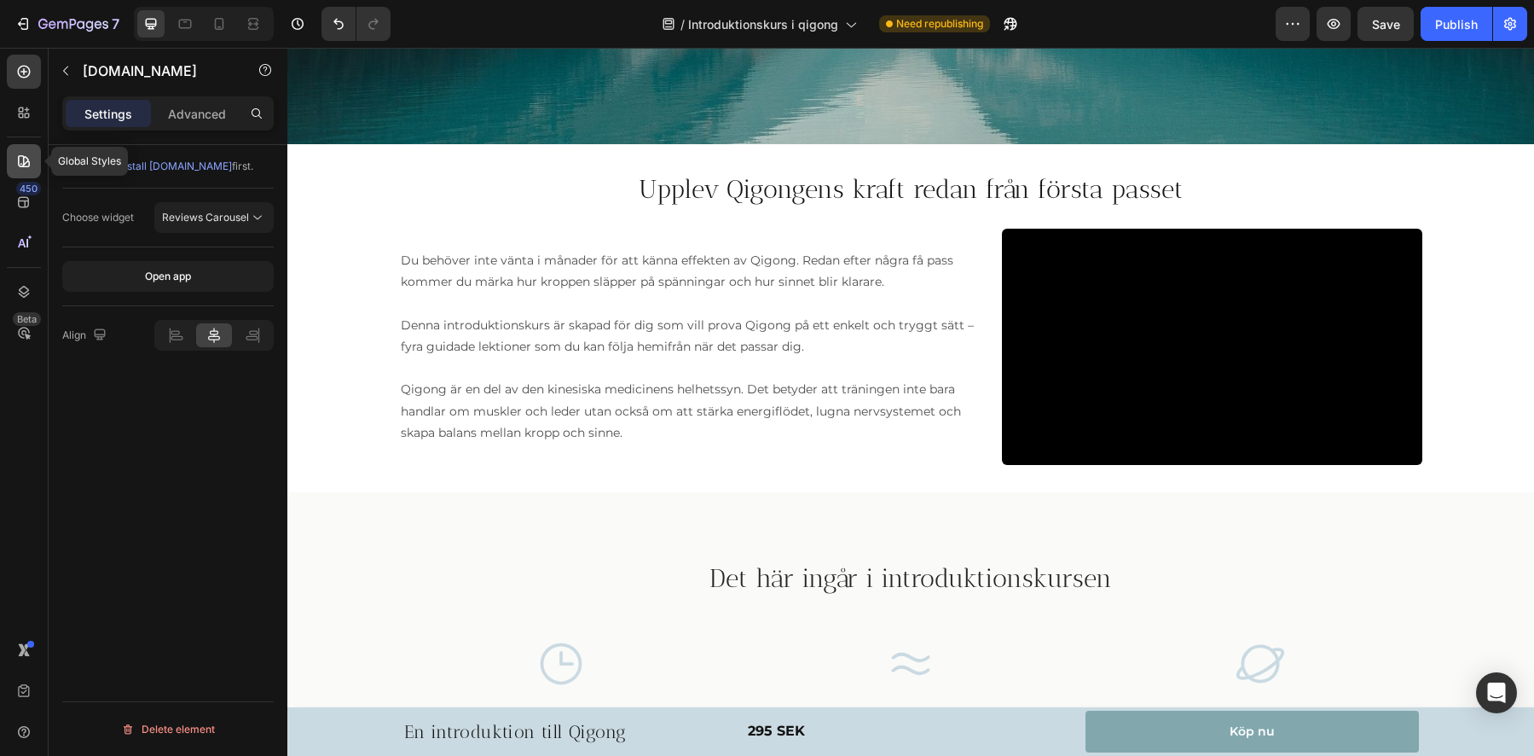
click at [26, 164] on icon at bounding box center [23, 161] width 17 height 17
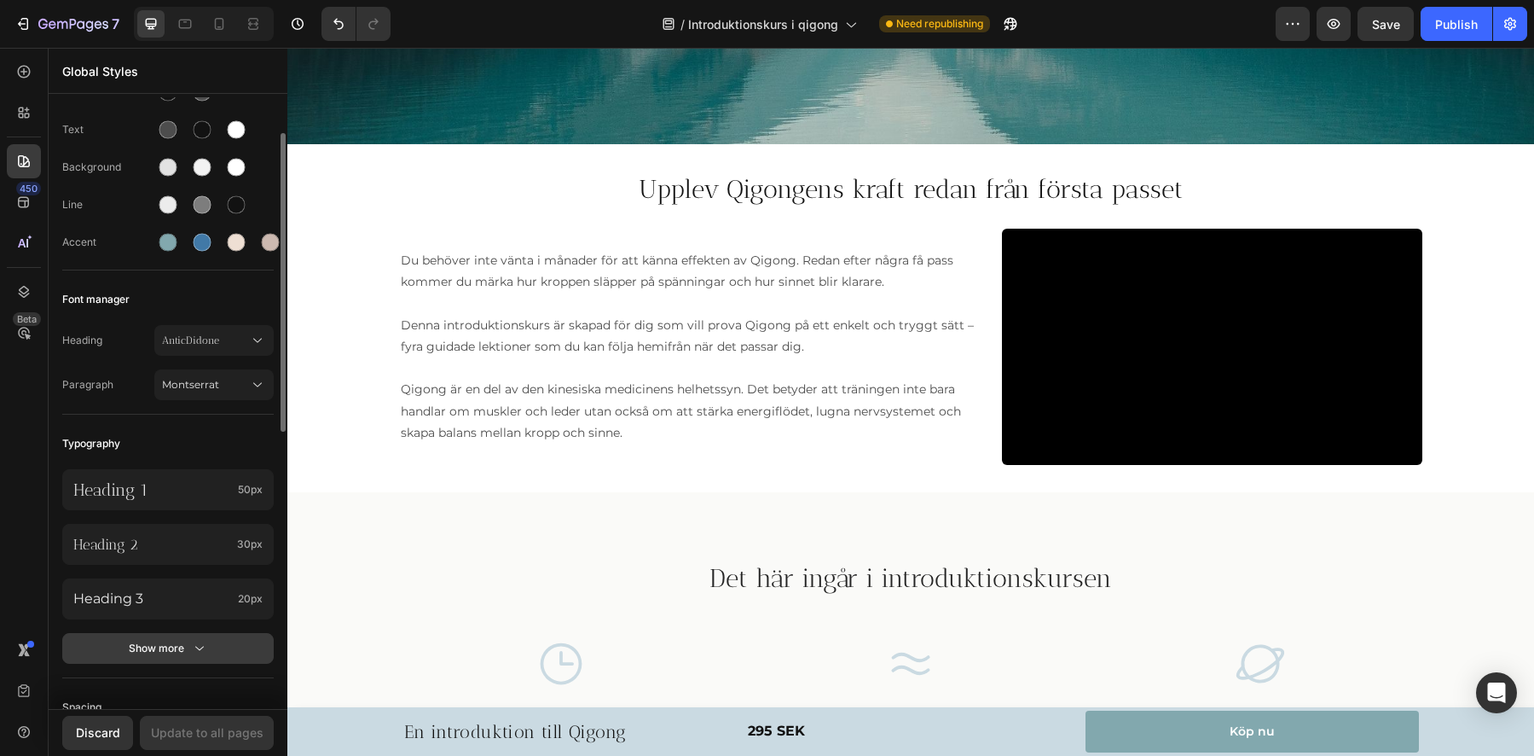
scroll to position [77, 0]
click at [162, 658] on button "Show more" at bounding box center [167, 644] width 211 height 31
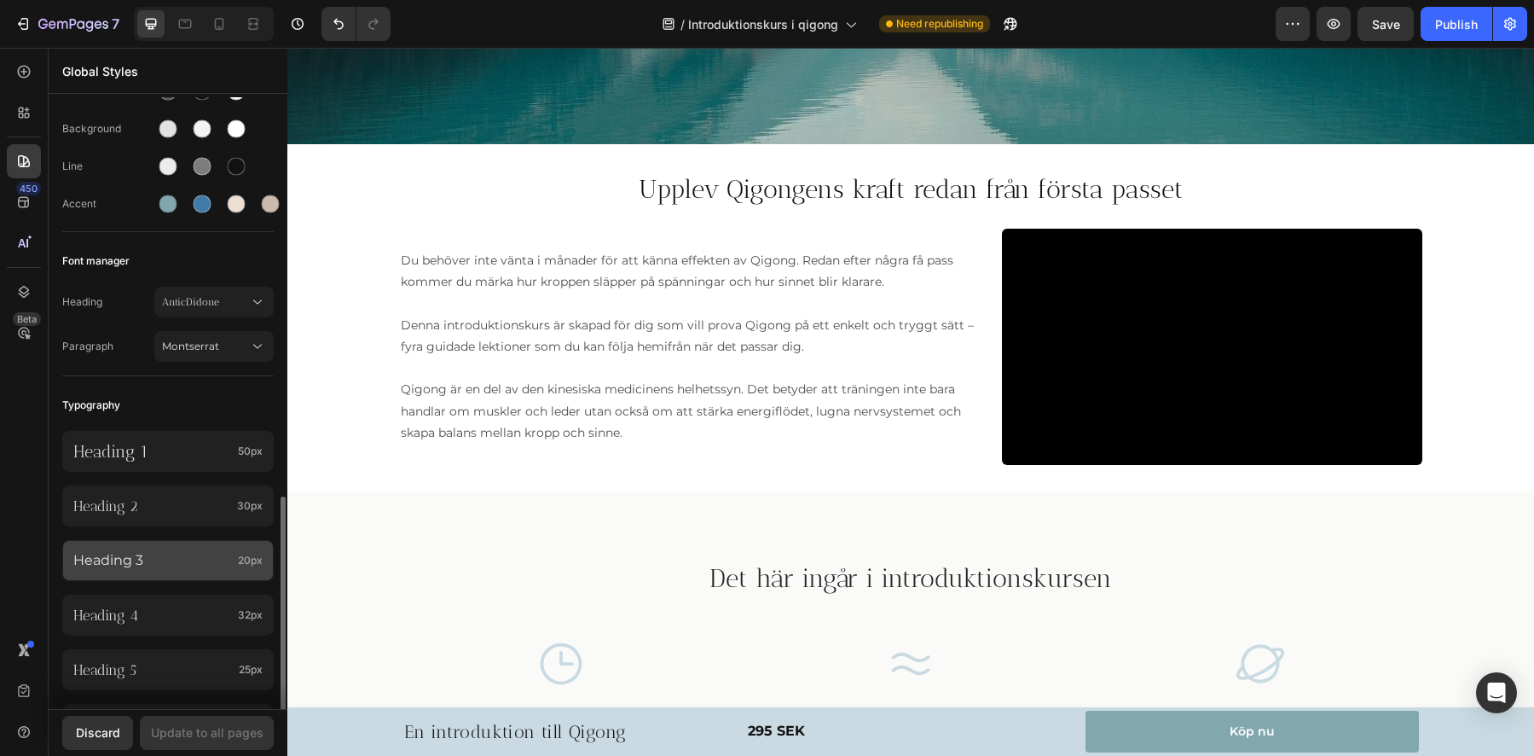
scroll to position [368, 0]
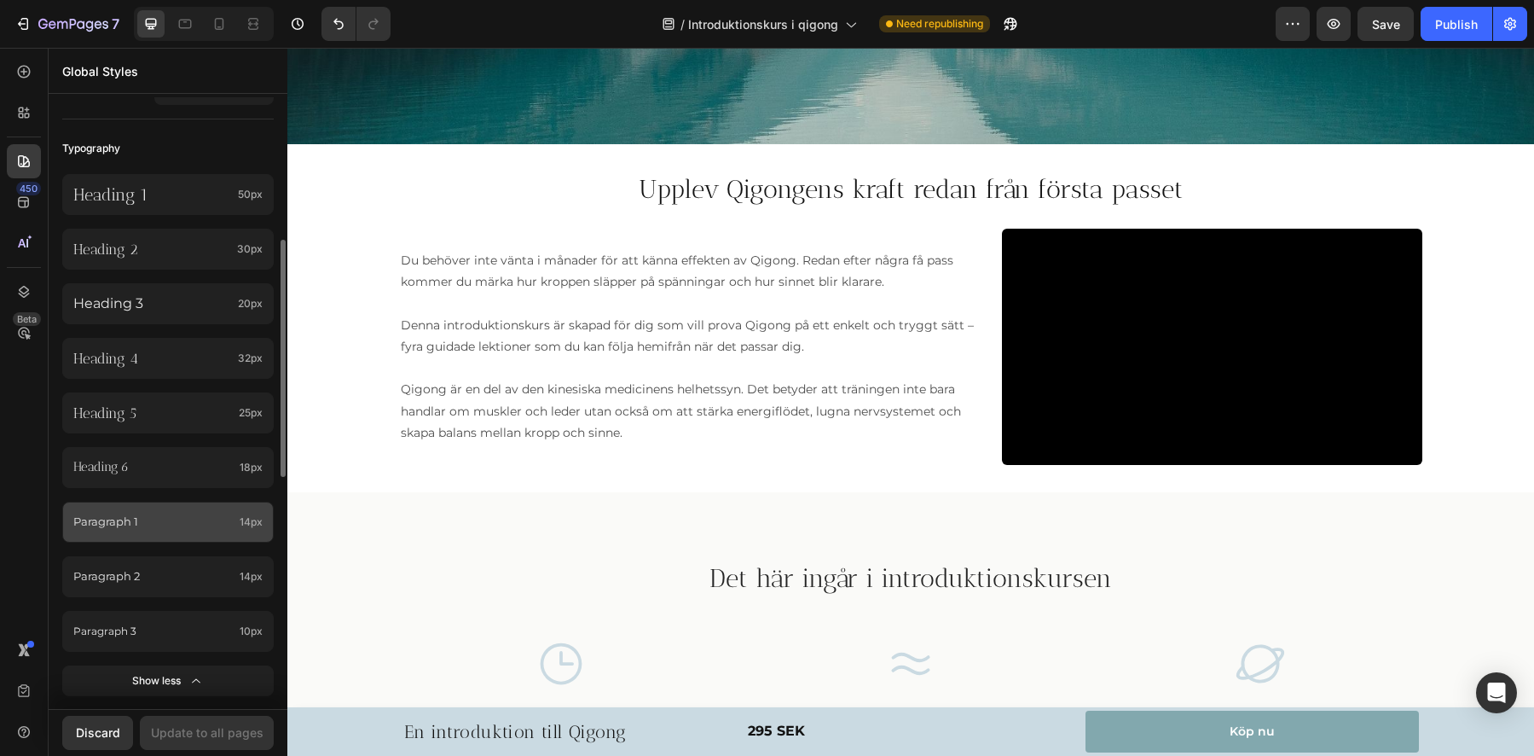
click at [107, 516] on p "Paragraph 1" at bounding box center [152, 522] width 159 height 20
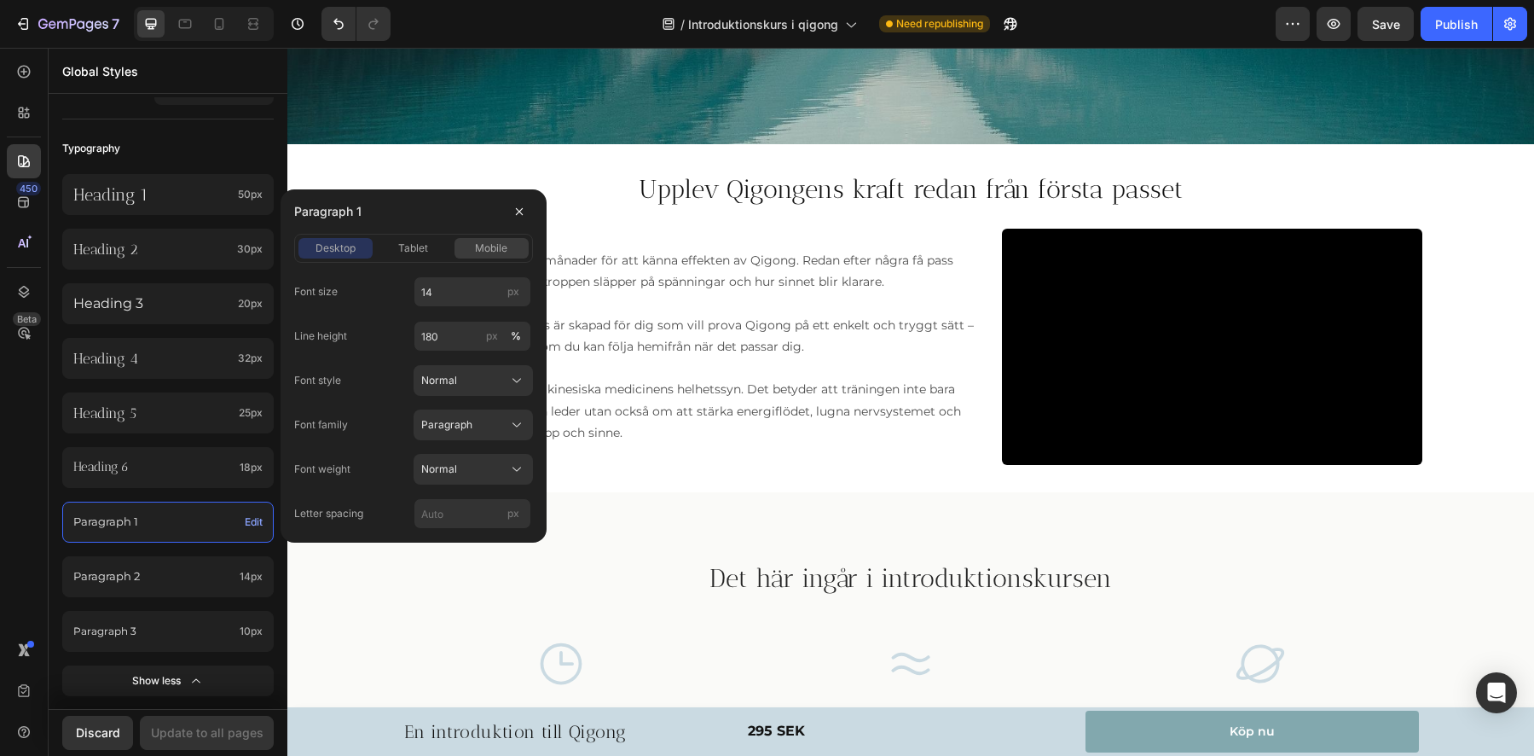
click at [487, 250] on span "mobile" at bounding box center [491, 247] width 32 height 15
click at [472, 290] on input "12" at bounding box center [473, 291] width 118 height 31
type input "14"
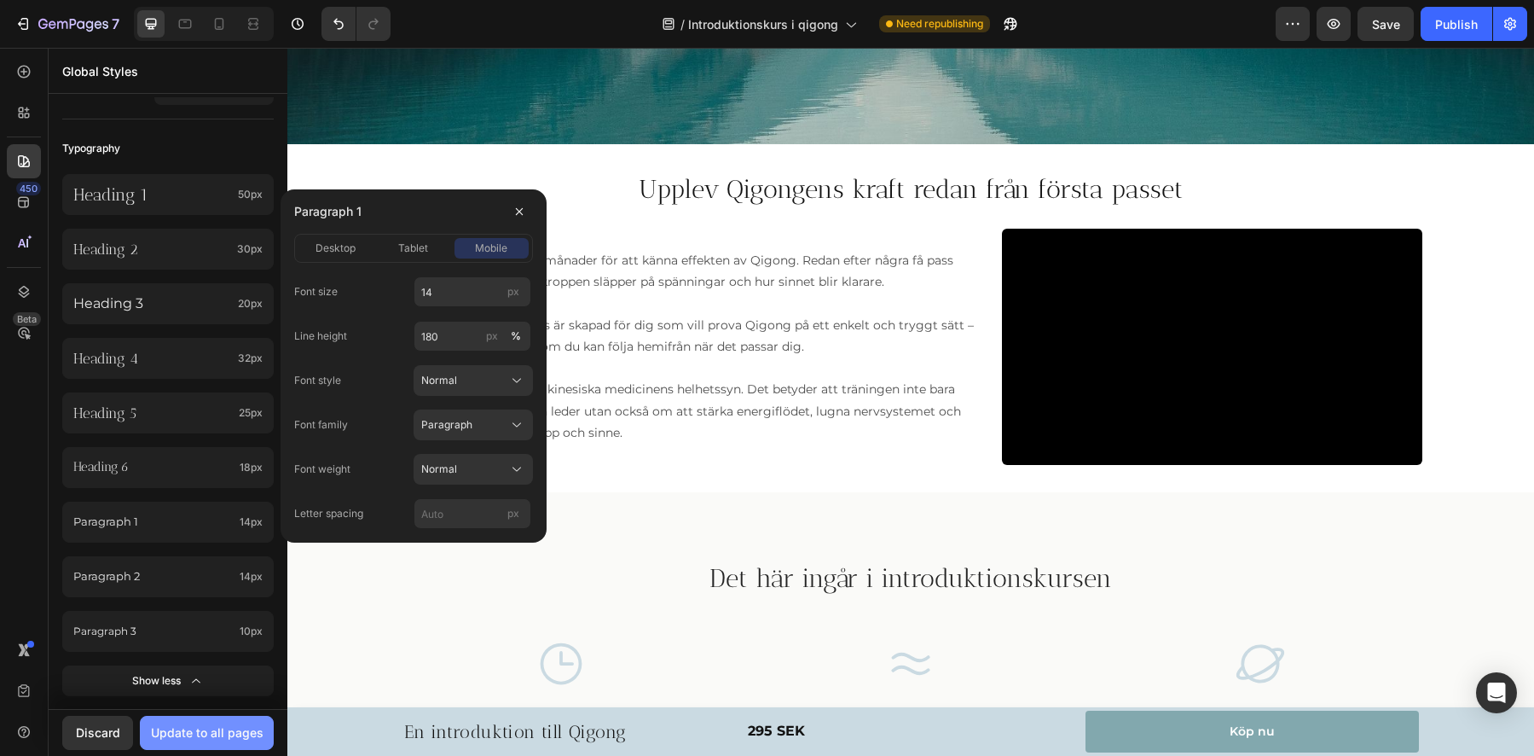
click at [204, 735] on div "Update to all pages" at bounding box center [207, 732] width 113 height 18
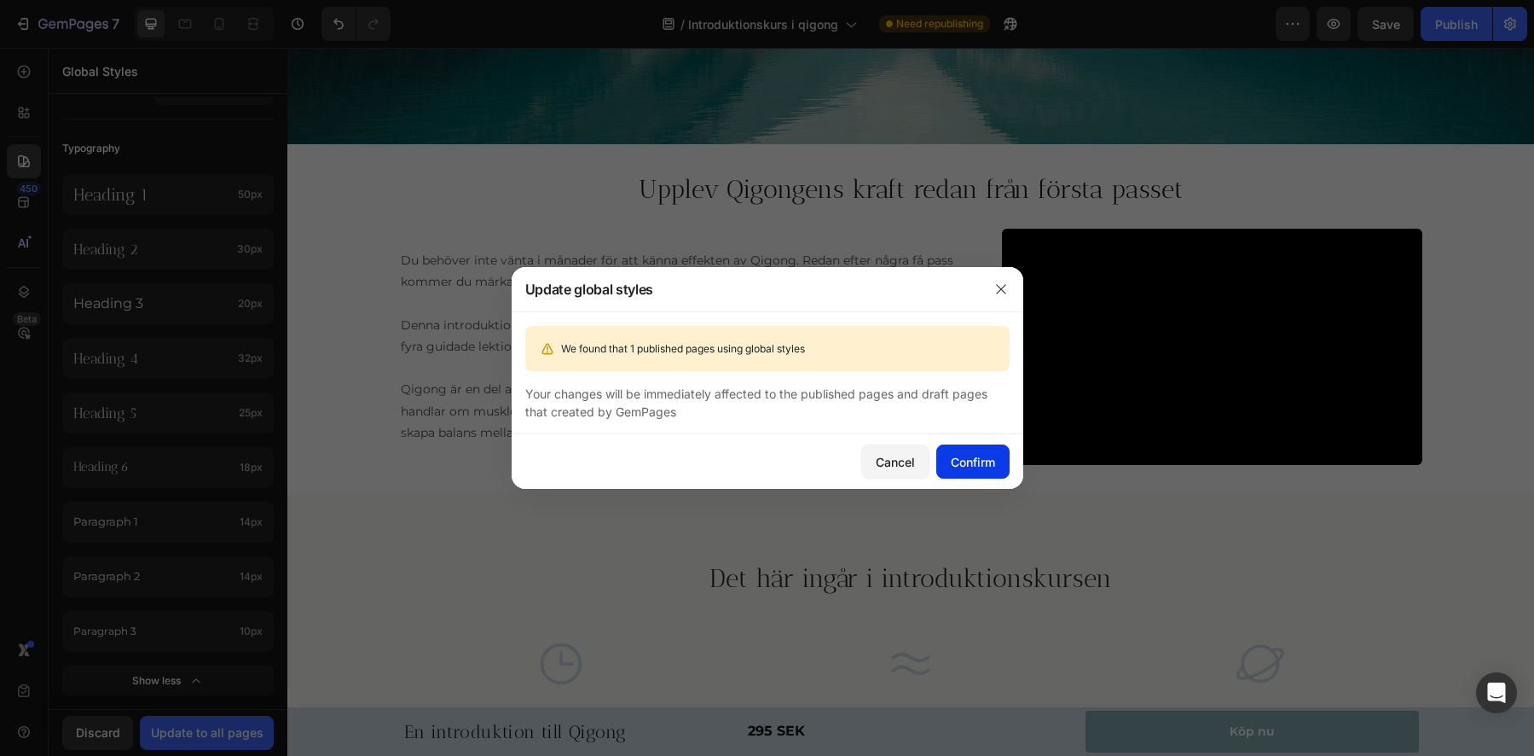
click at [981, 462] on div "Confirm" at bounding box center [973, 462] width 44 height 18
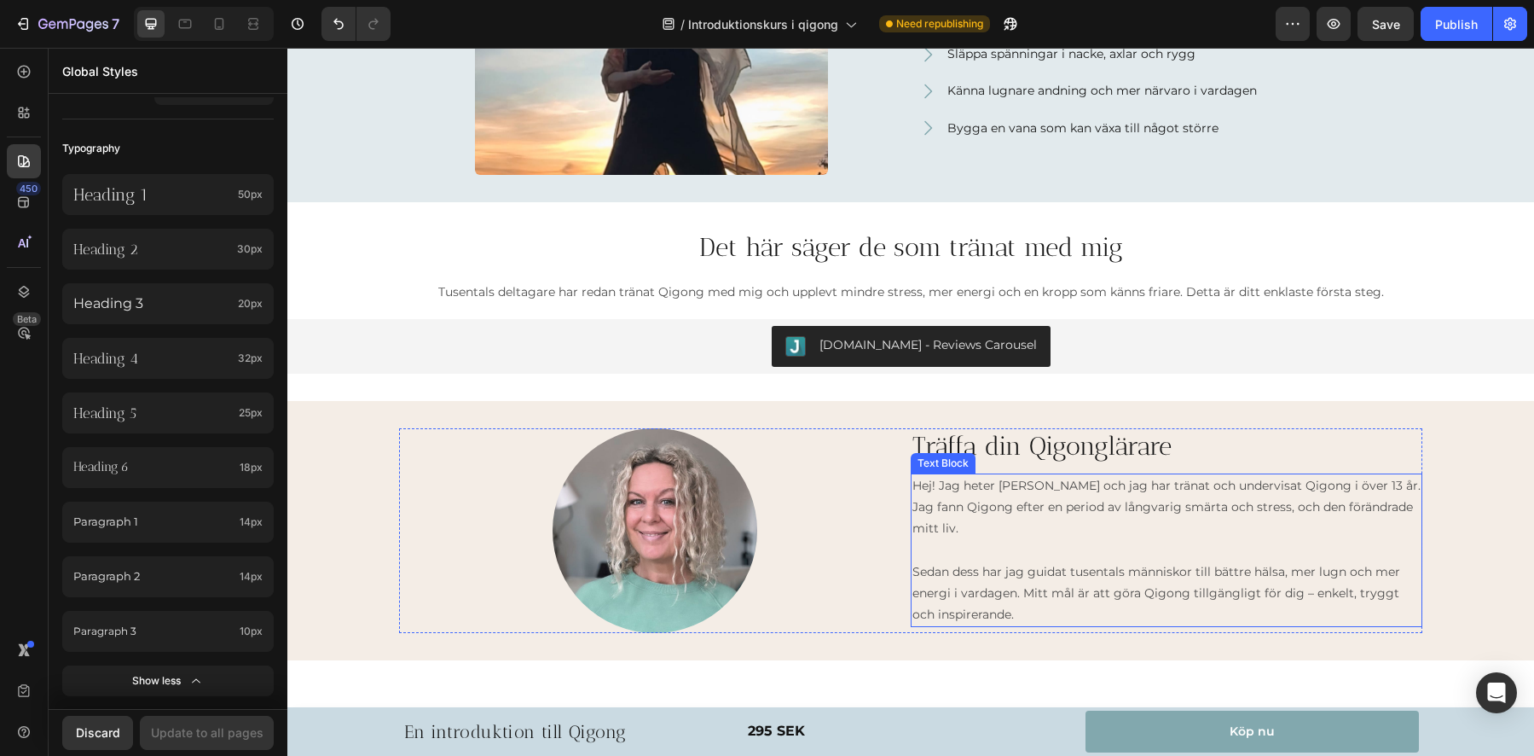
scroll to position [1339, 0]
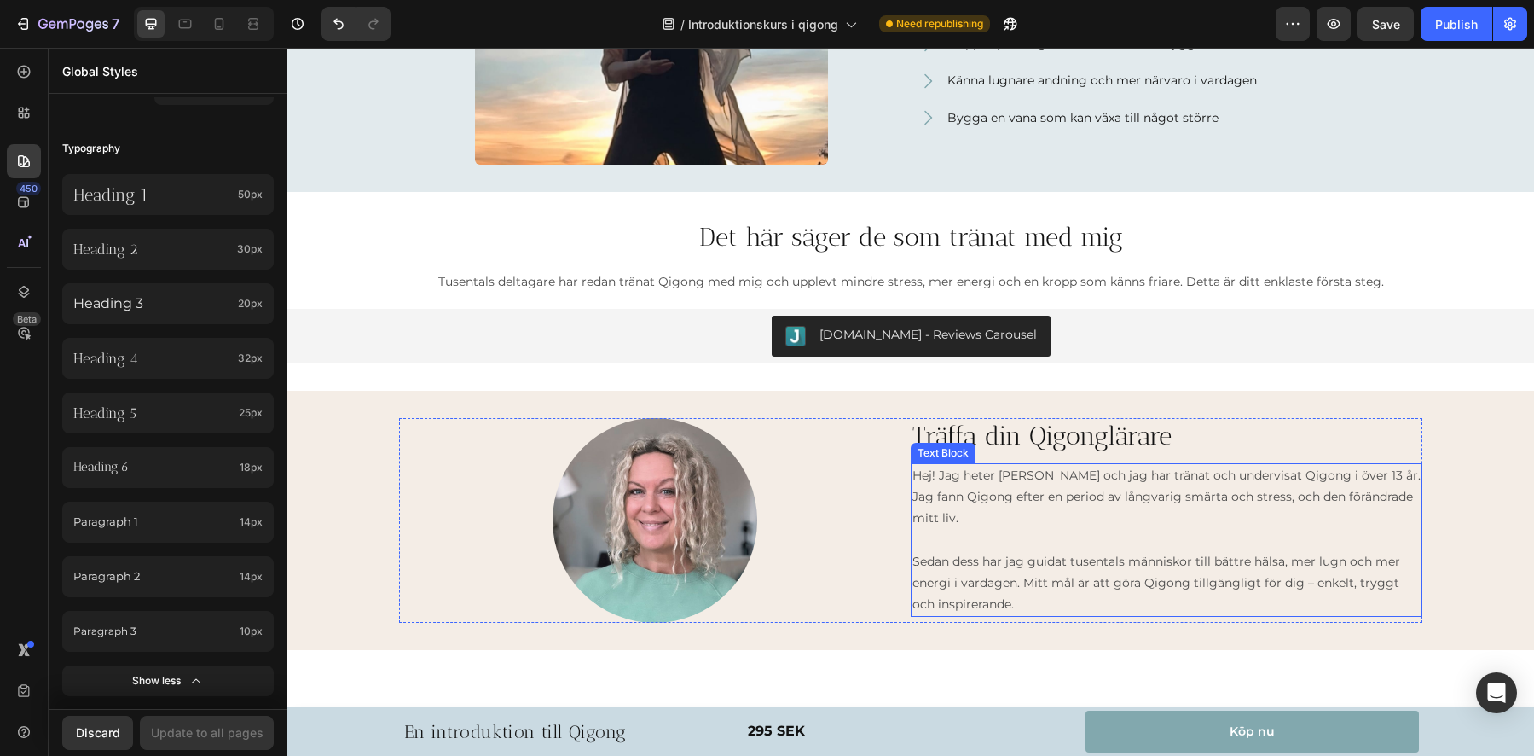
click at [1089, 529] on p at bounding box center [1167, 539] width 508 height 21
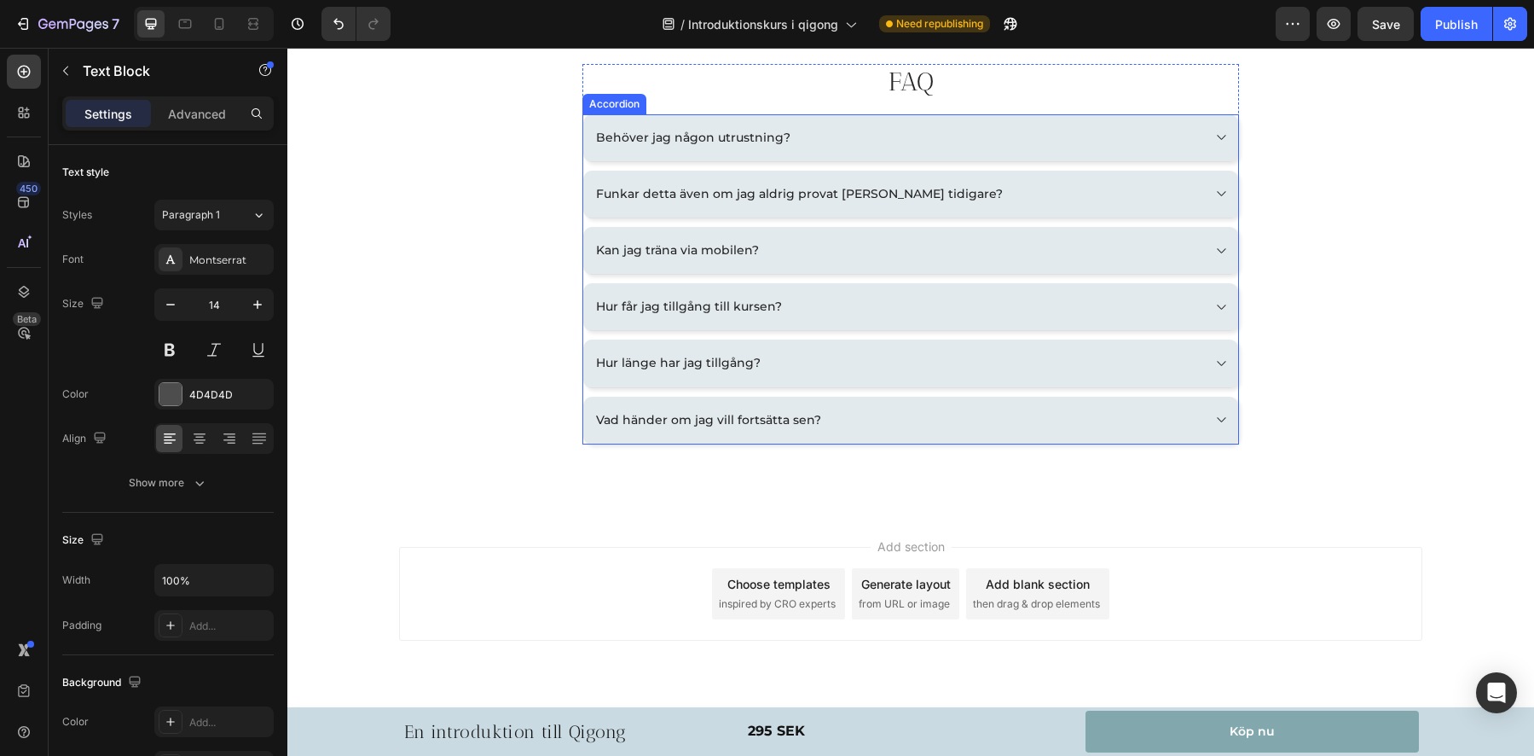
scroll to position [1996, 0]
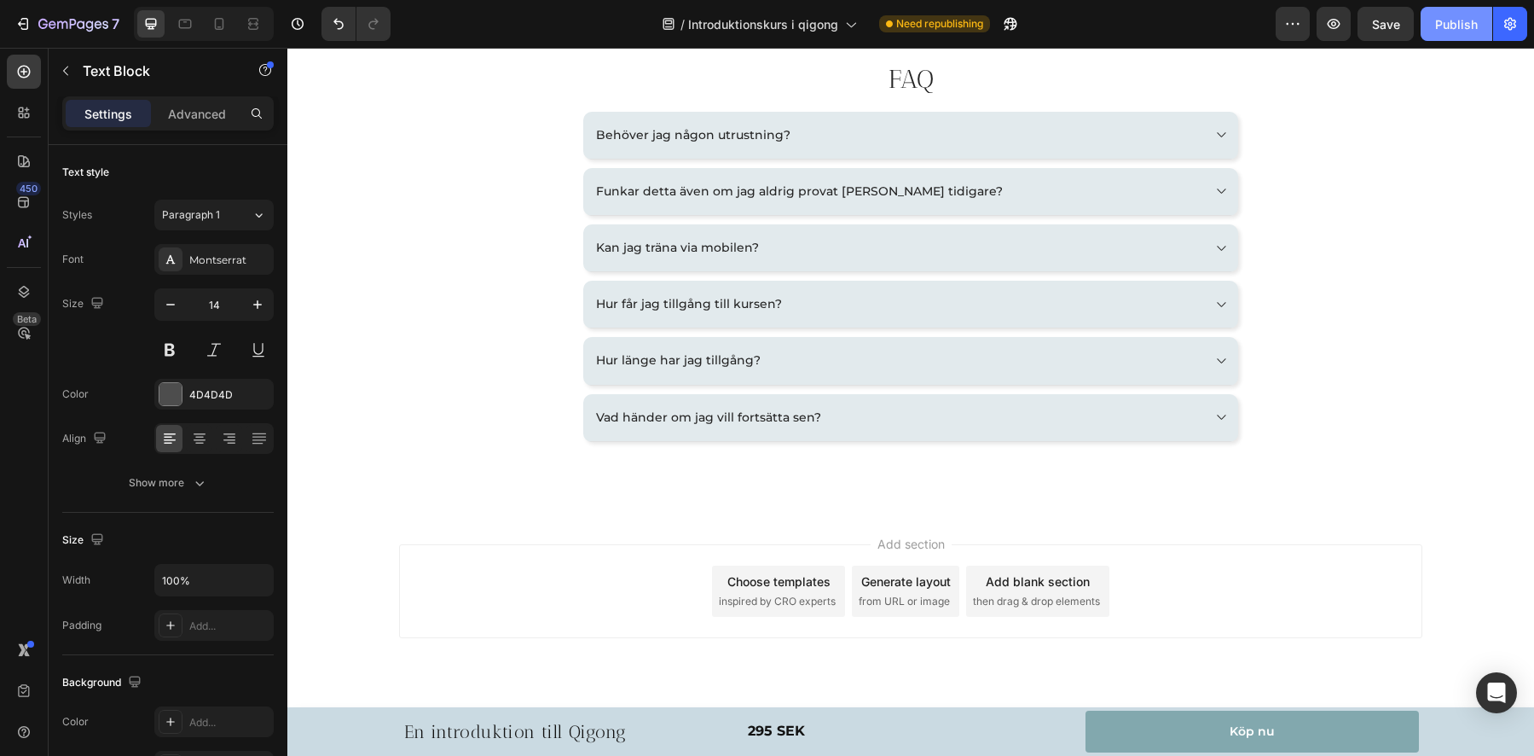
click at [1466, 23] on div "Publish" at bounding box center [1456, 24] width 43 height 18
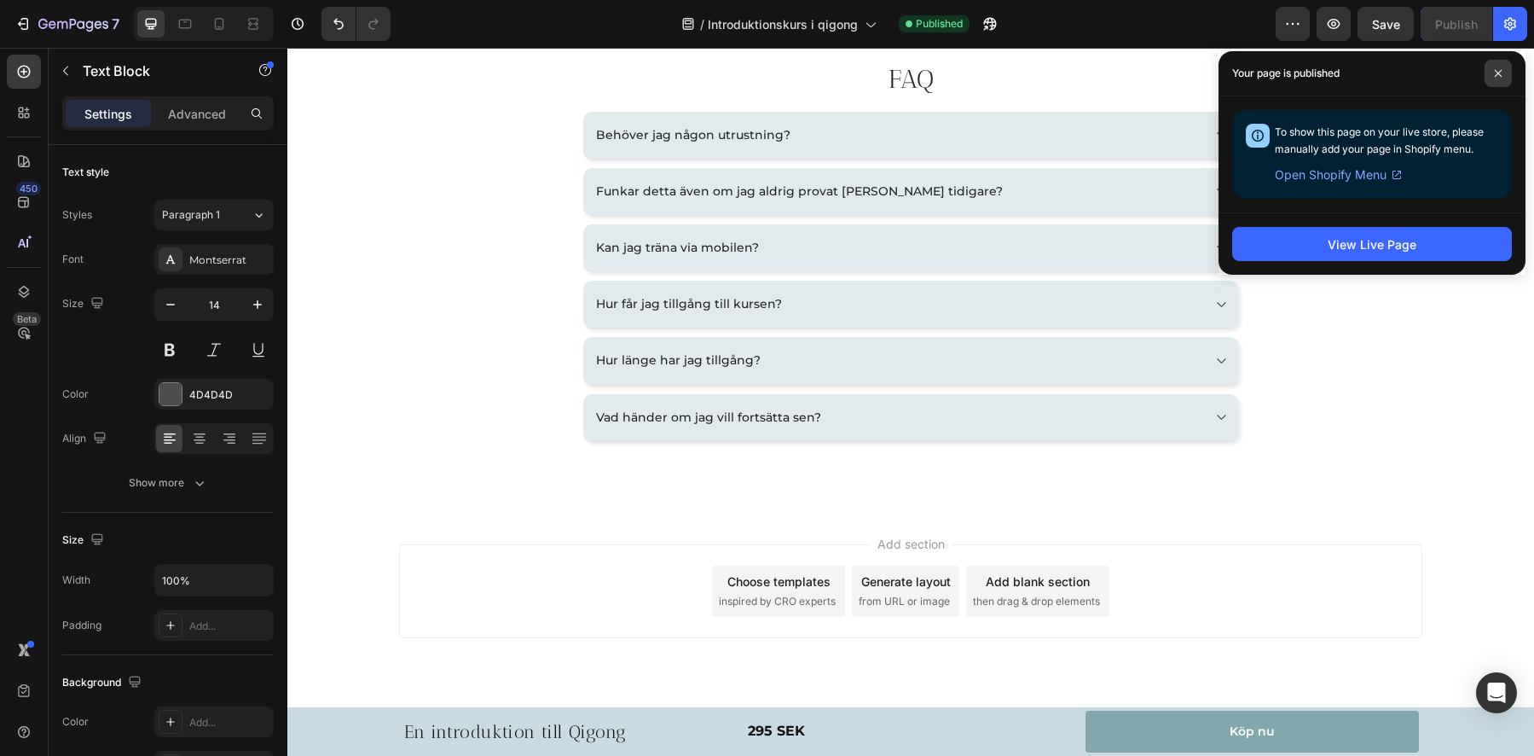
click at [1498, 75] on icon at bounding box center [1498, 73] width 9 height 9
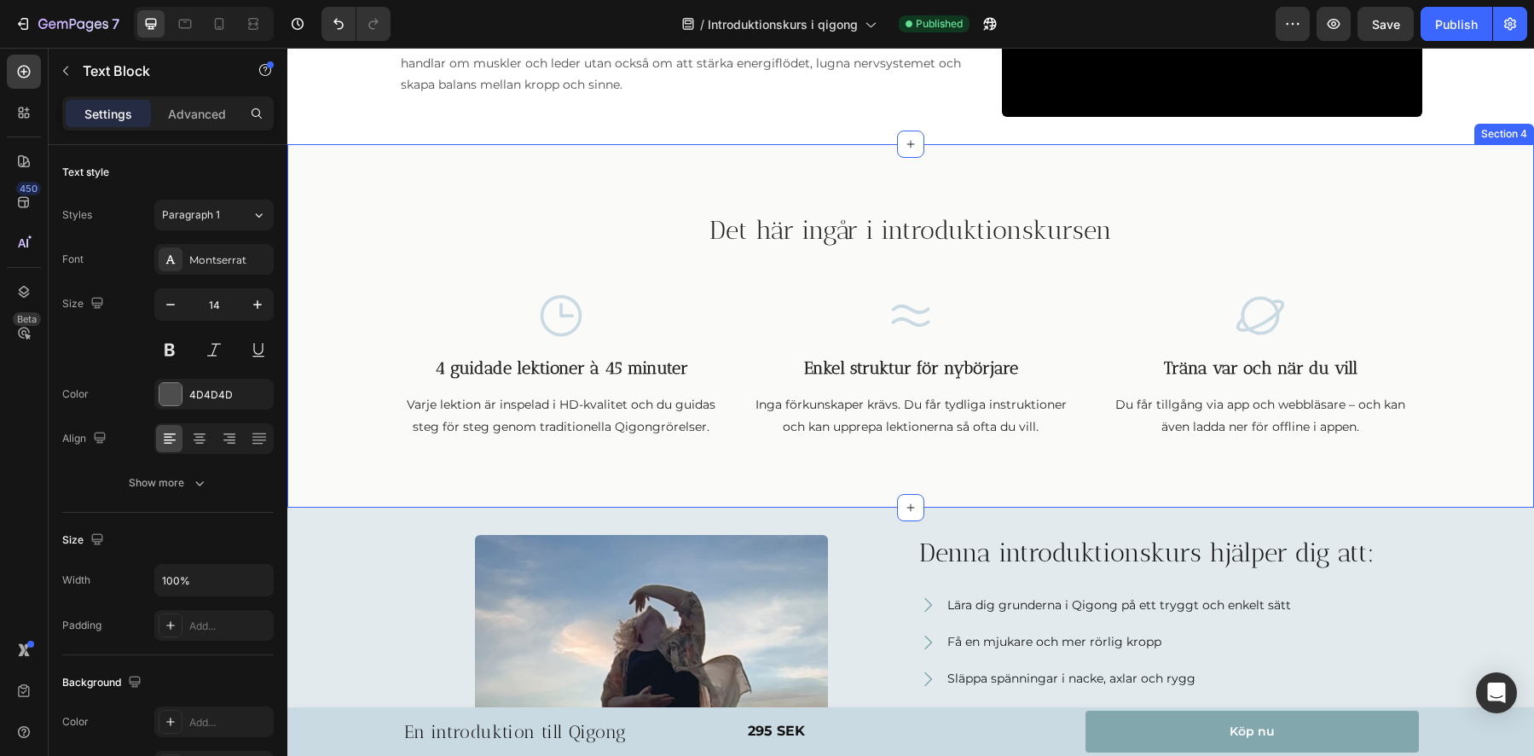
scroll to position [703, 0]
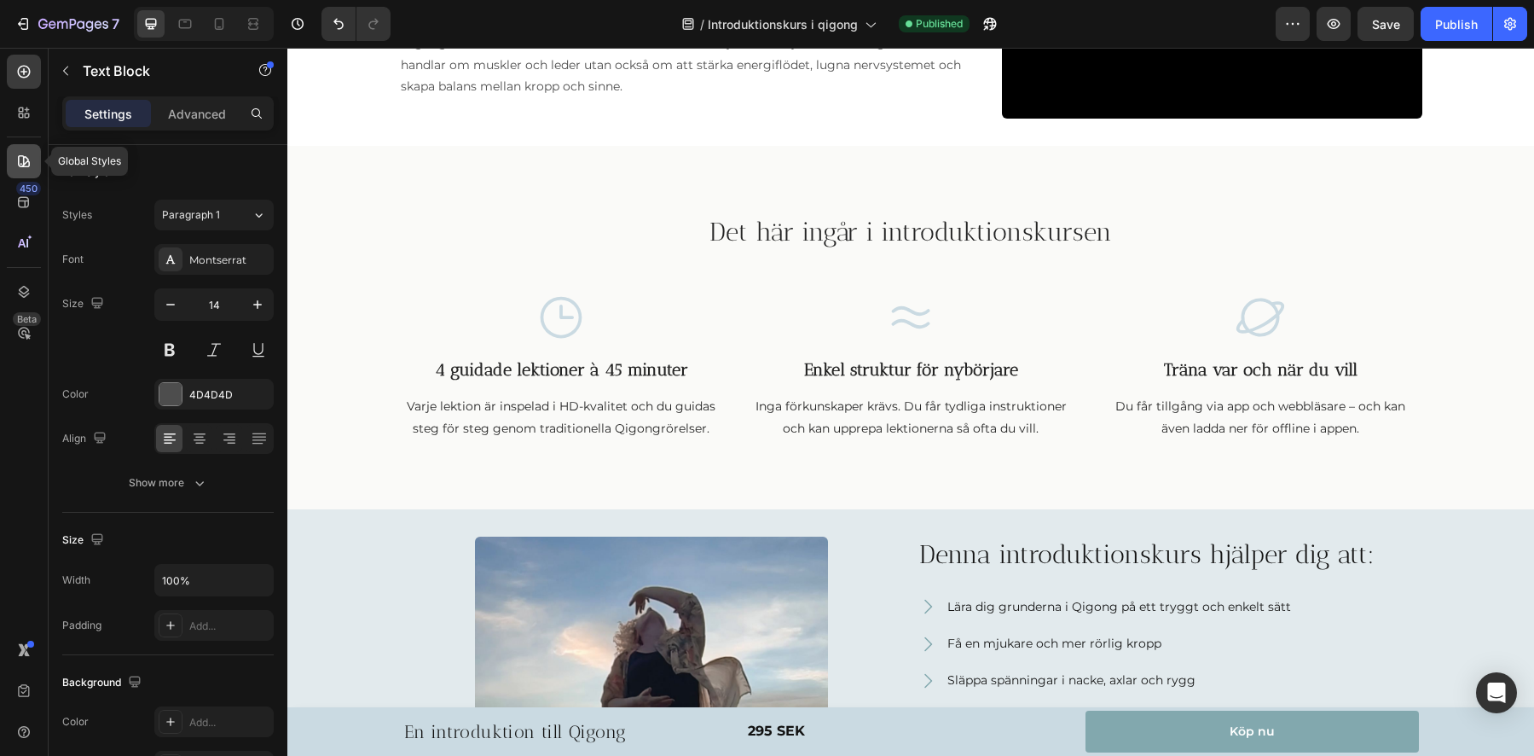
click at [22, 166] on icon at bounding box center [24, 161] width 12 height 12
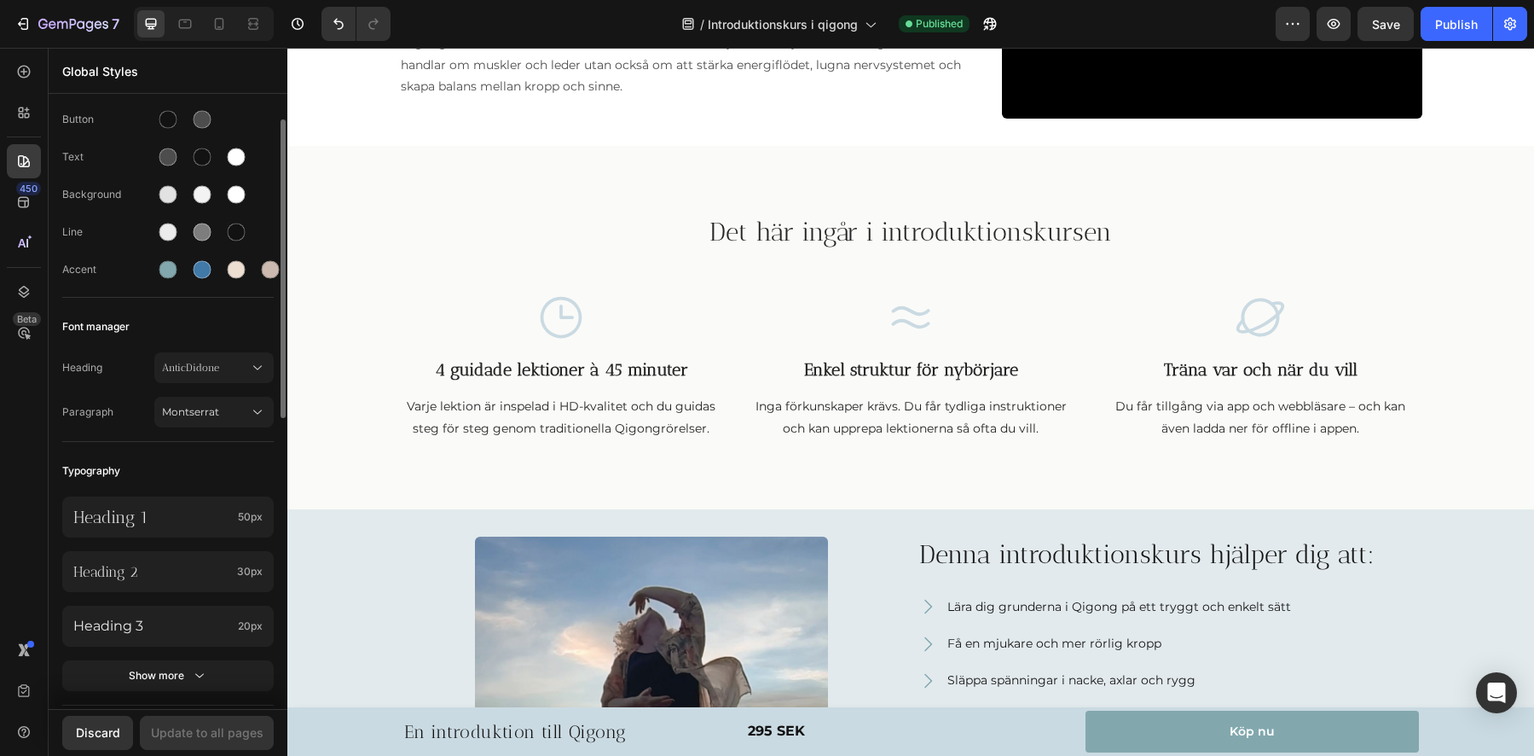
scroll to position [130, 0]
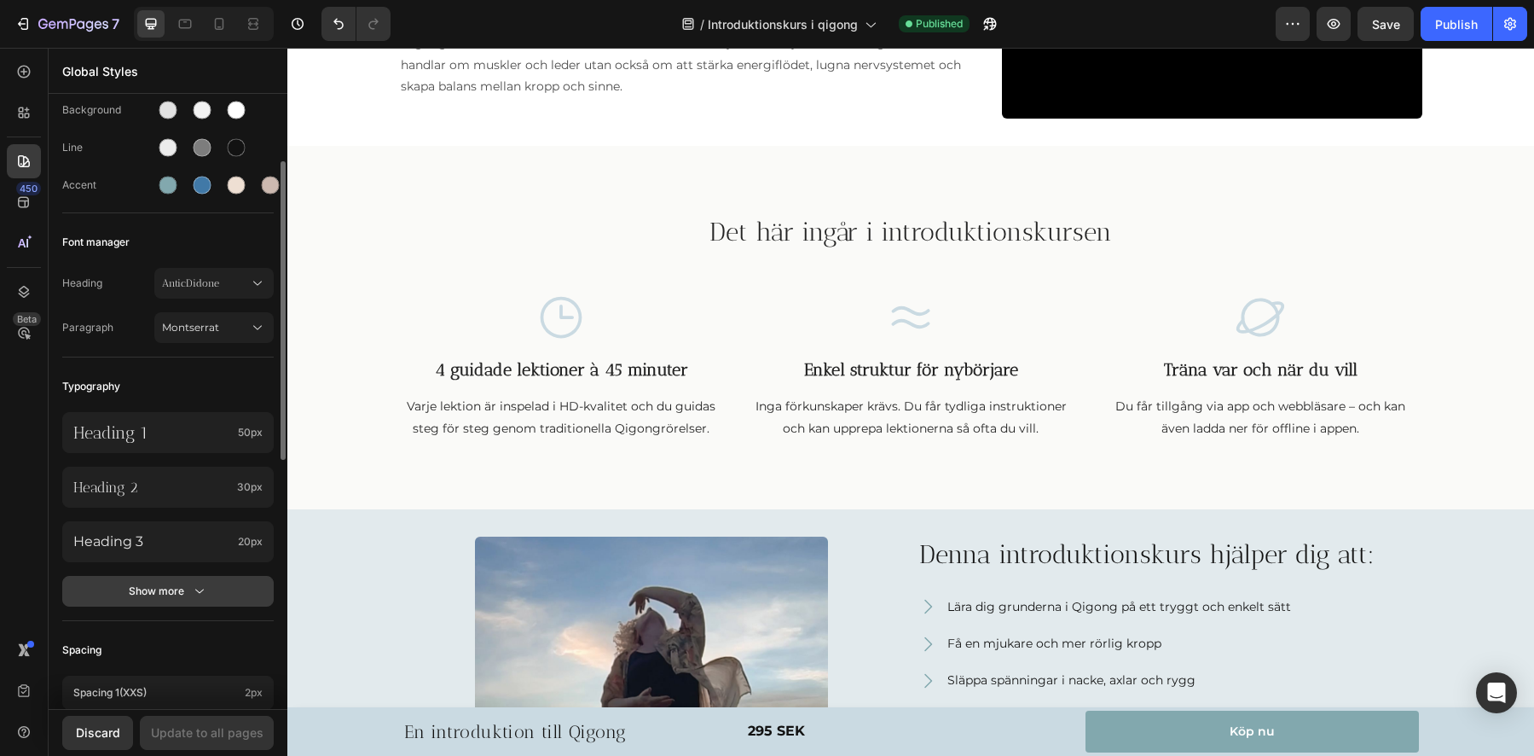
click at [177, 589] on div "Show more" at bounding box center [168, 590] width 79 height 17
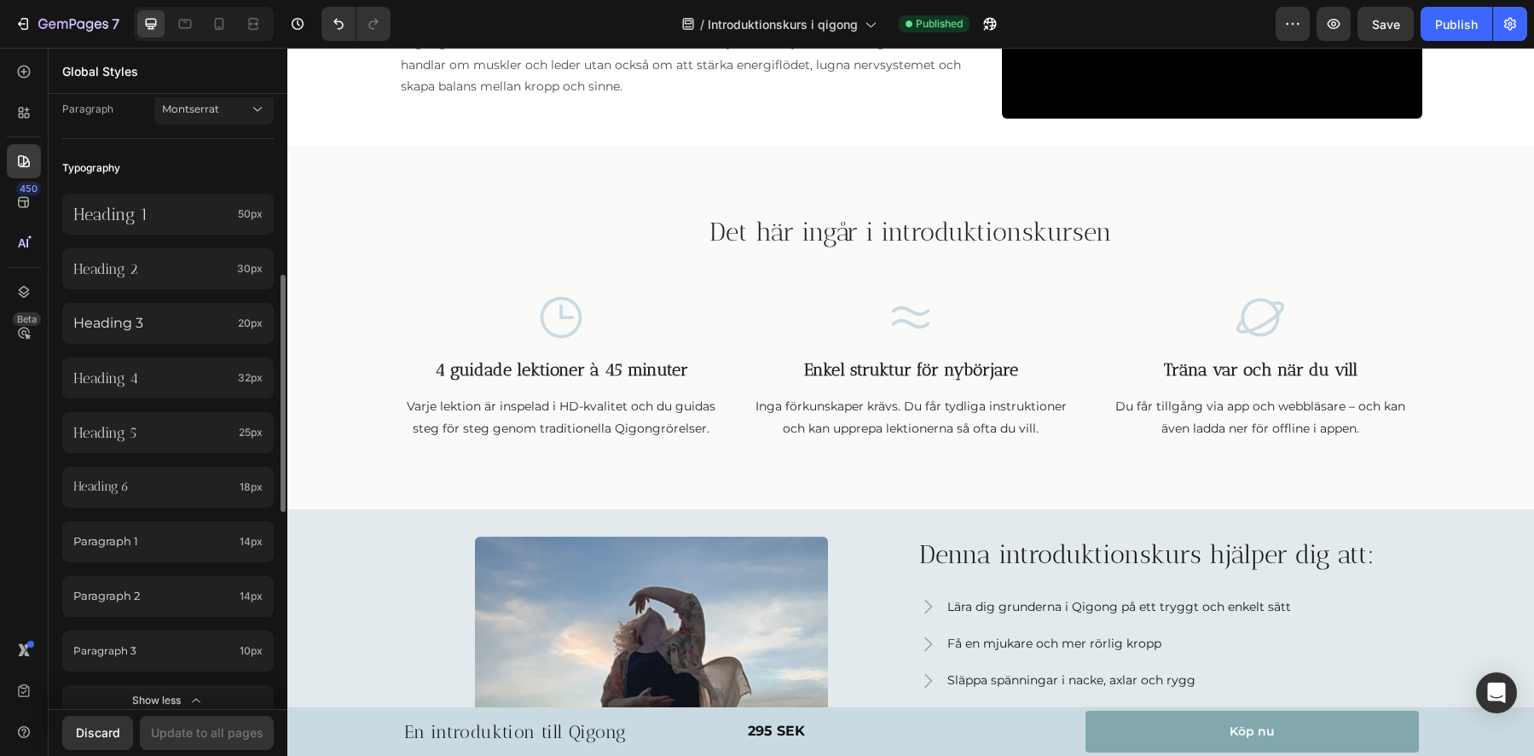
scroll to position [380, 0]
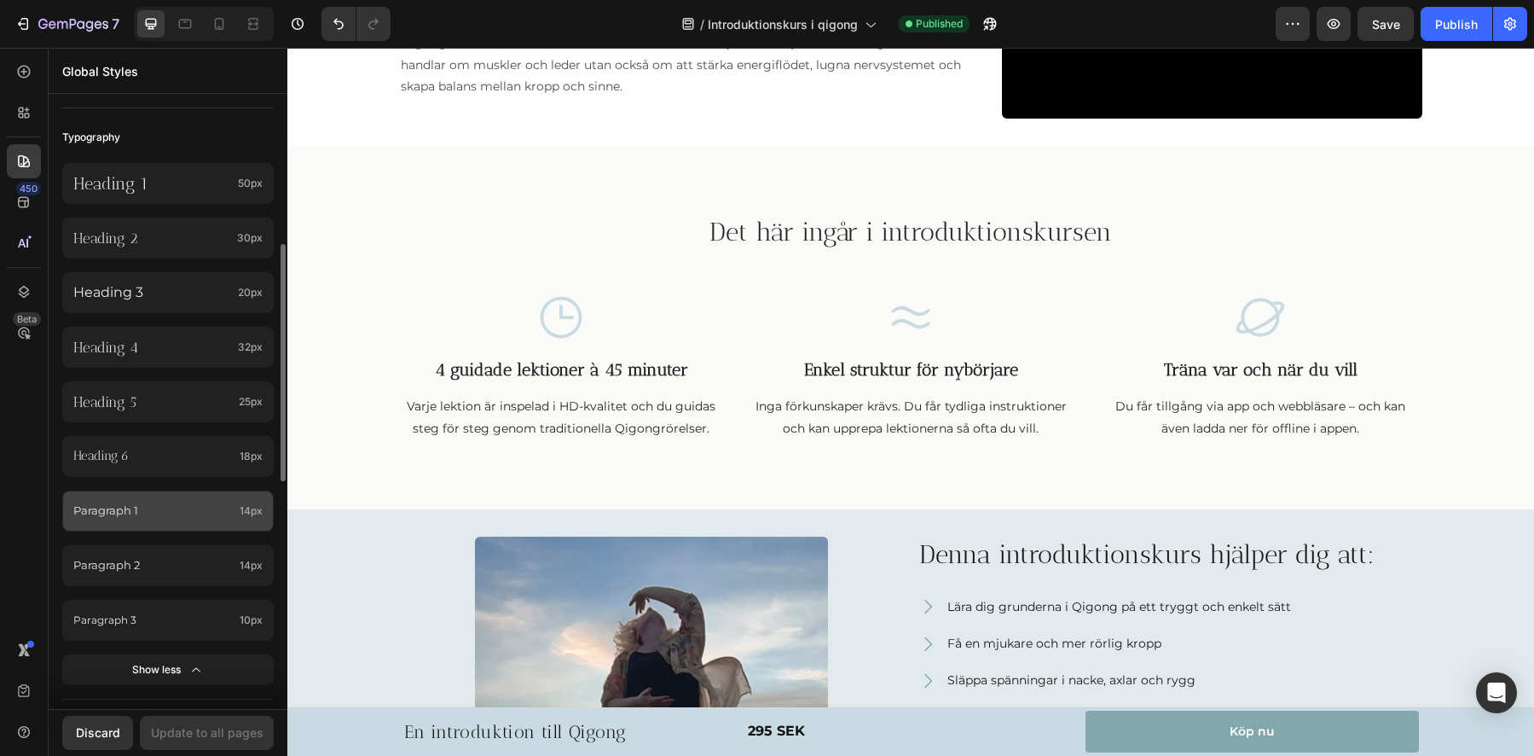
click at [166, 519] on p "Paragraph 1" at bounding box center [152, 511] width 159 height 20
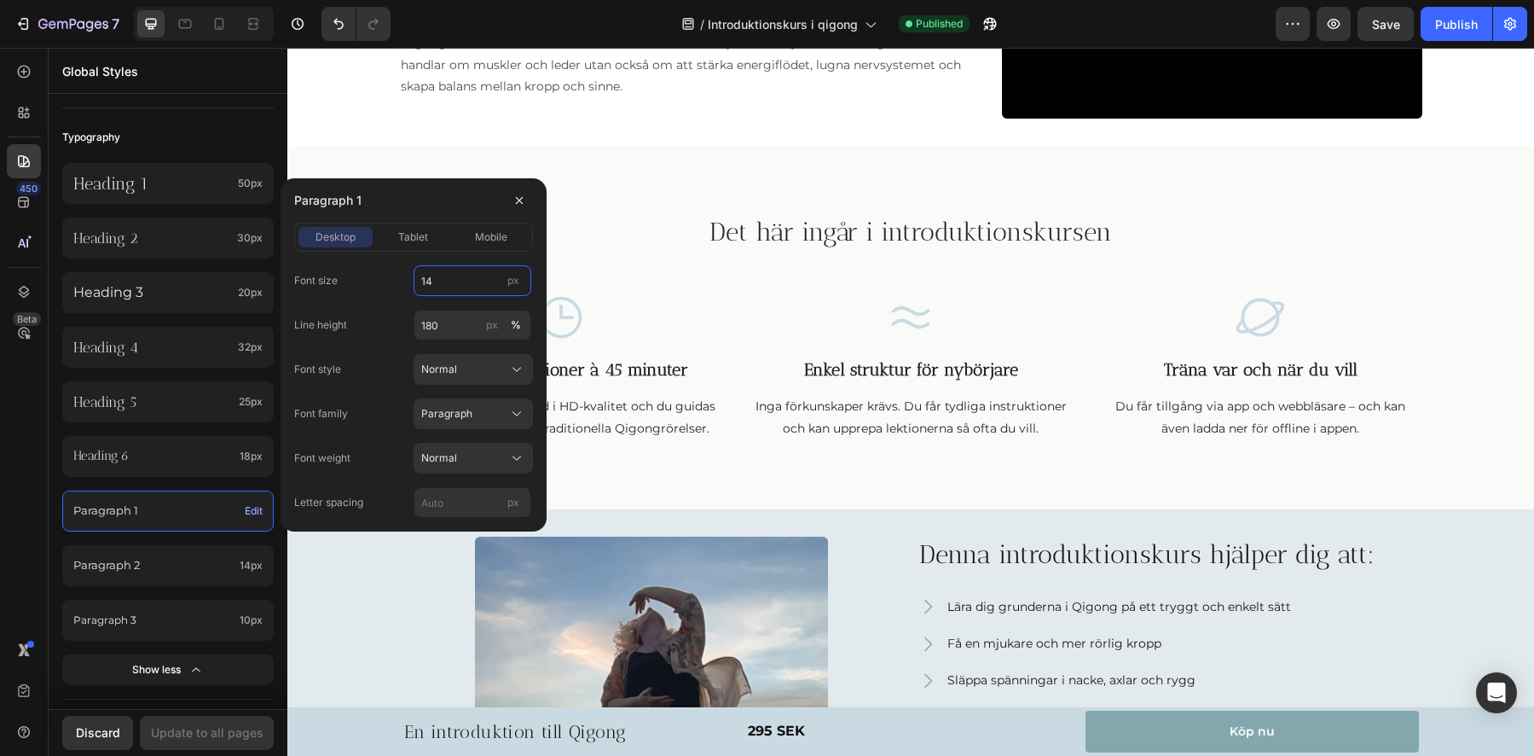
click at [463, 280] on input "14" at bounding box center [473, 280] width 118 height 31
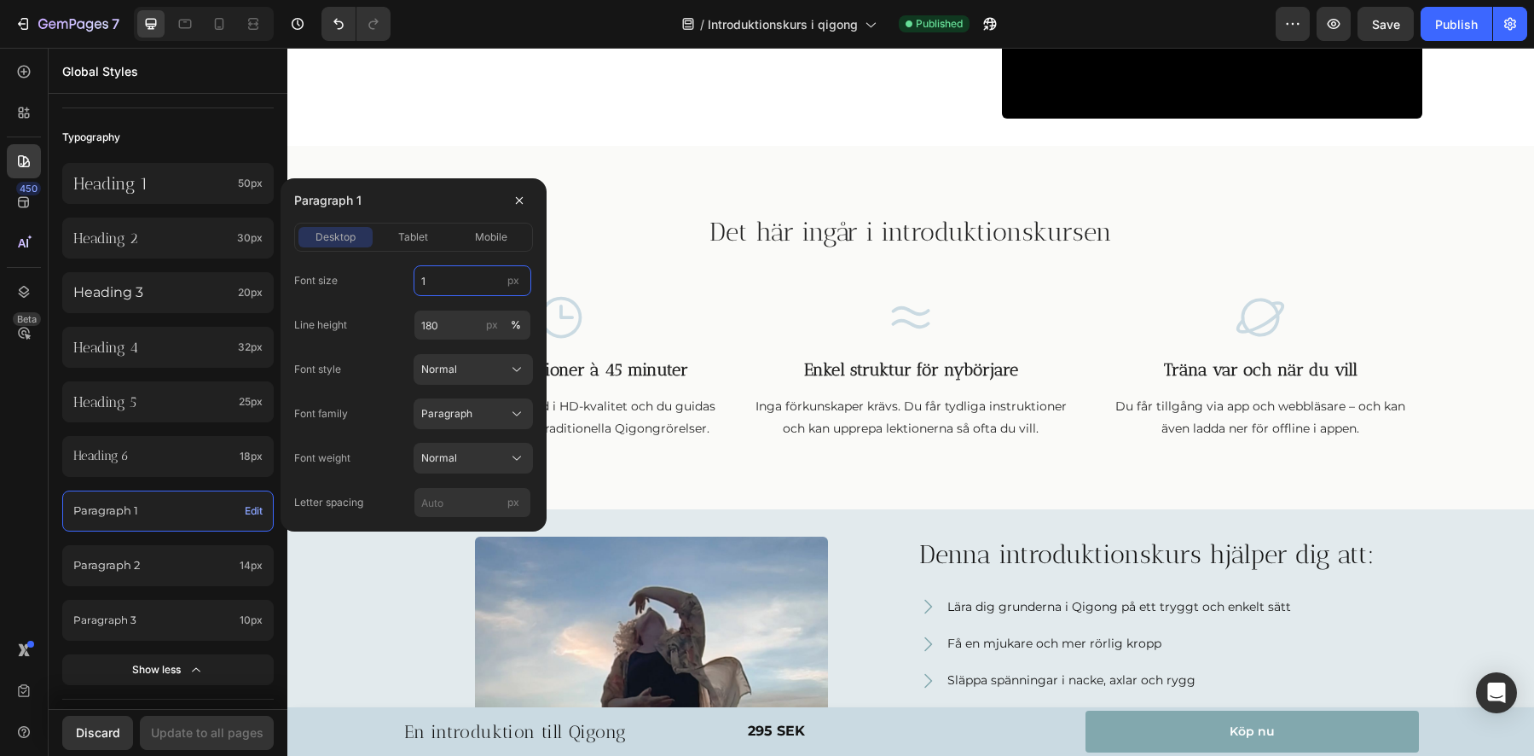
scroll to position [727, 0]
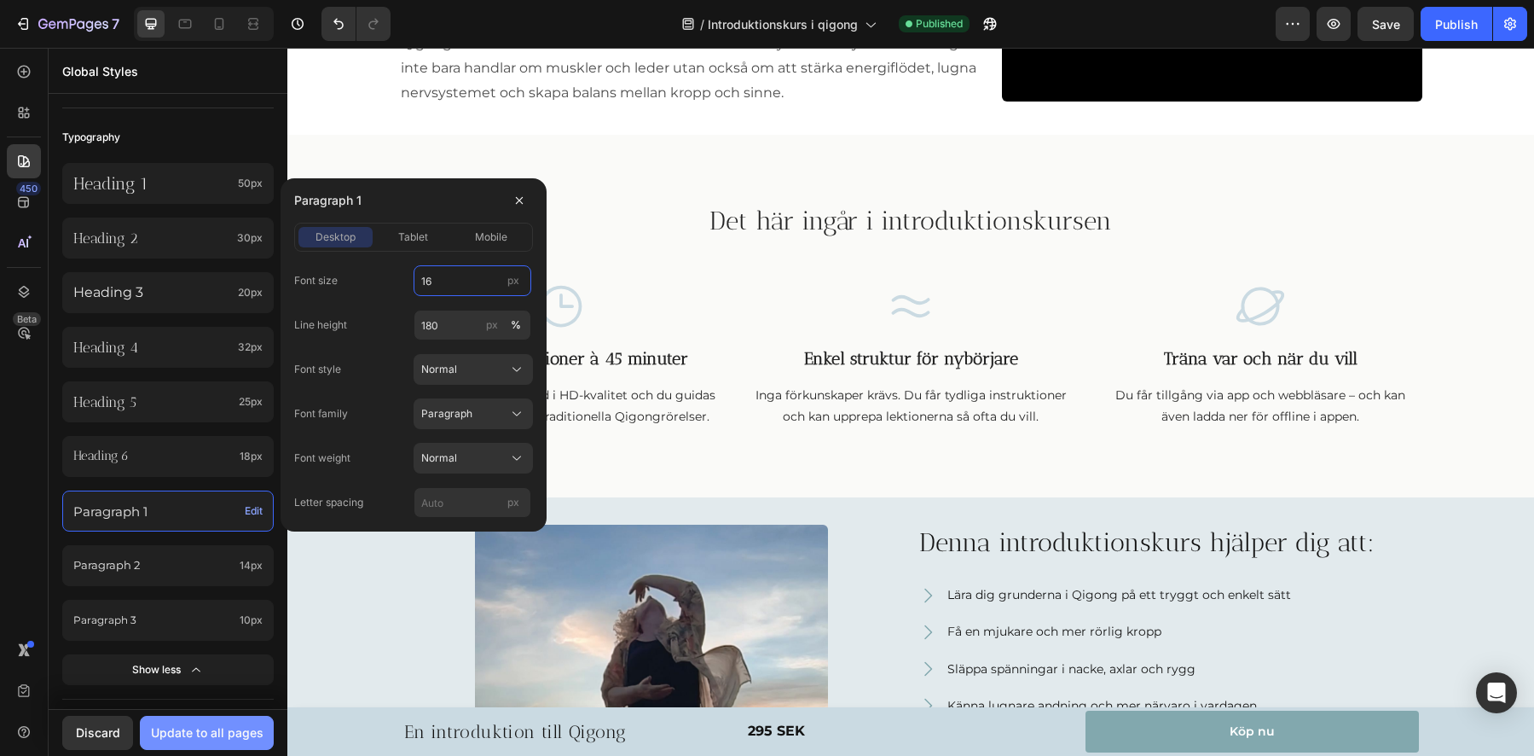
type input "16"
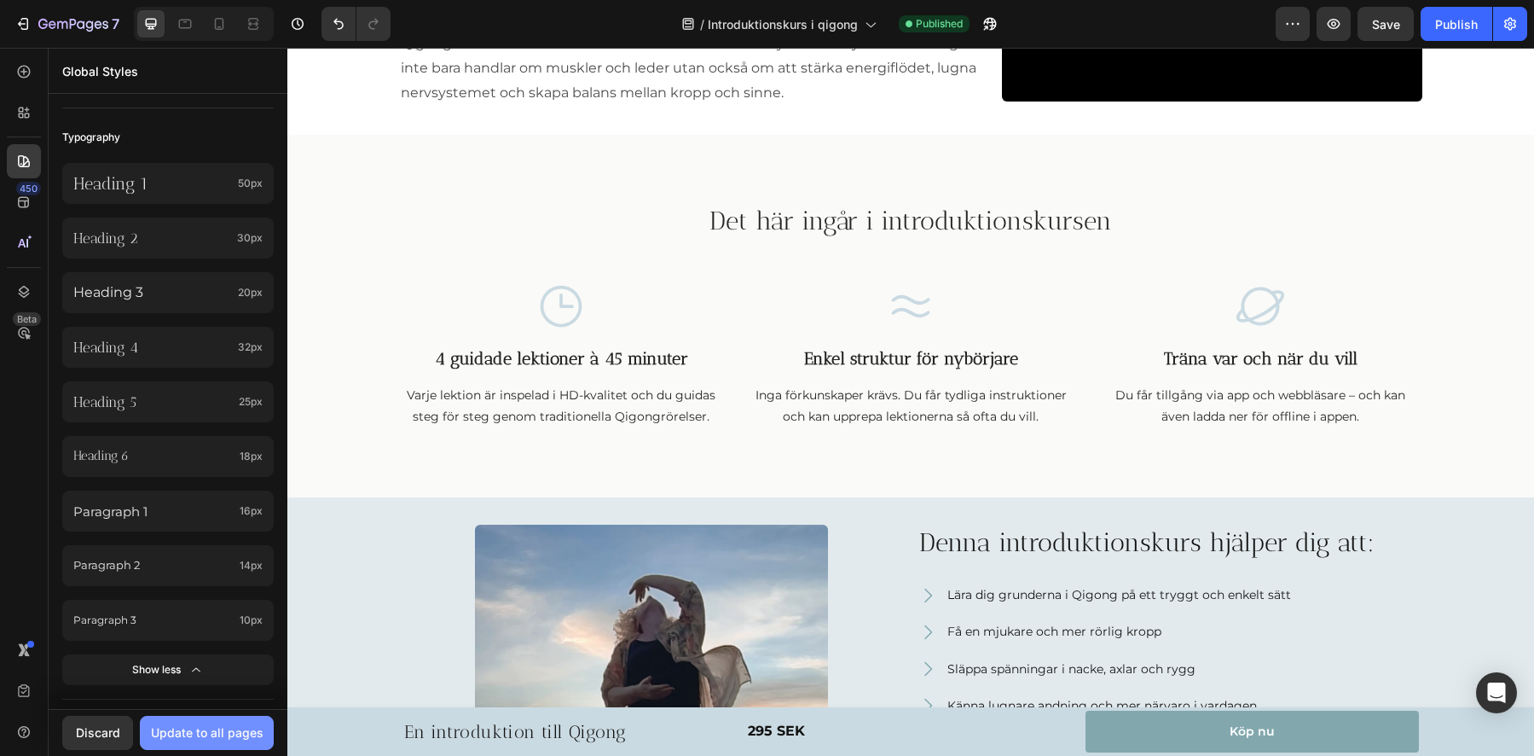
click at [200, 736] on div "Update to all pages" at bounding box center [207, 732] width 113 height 18
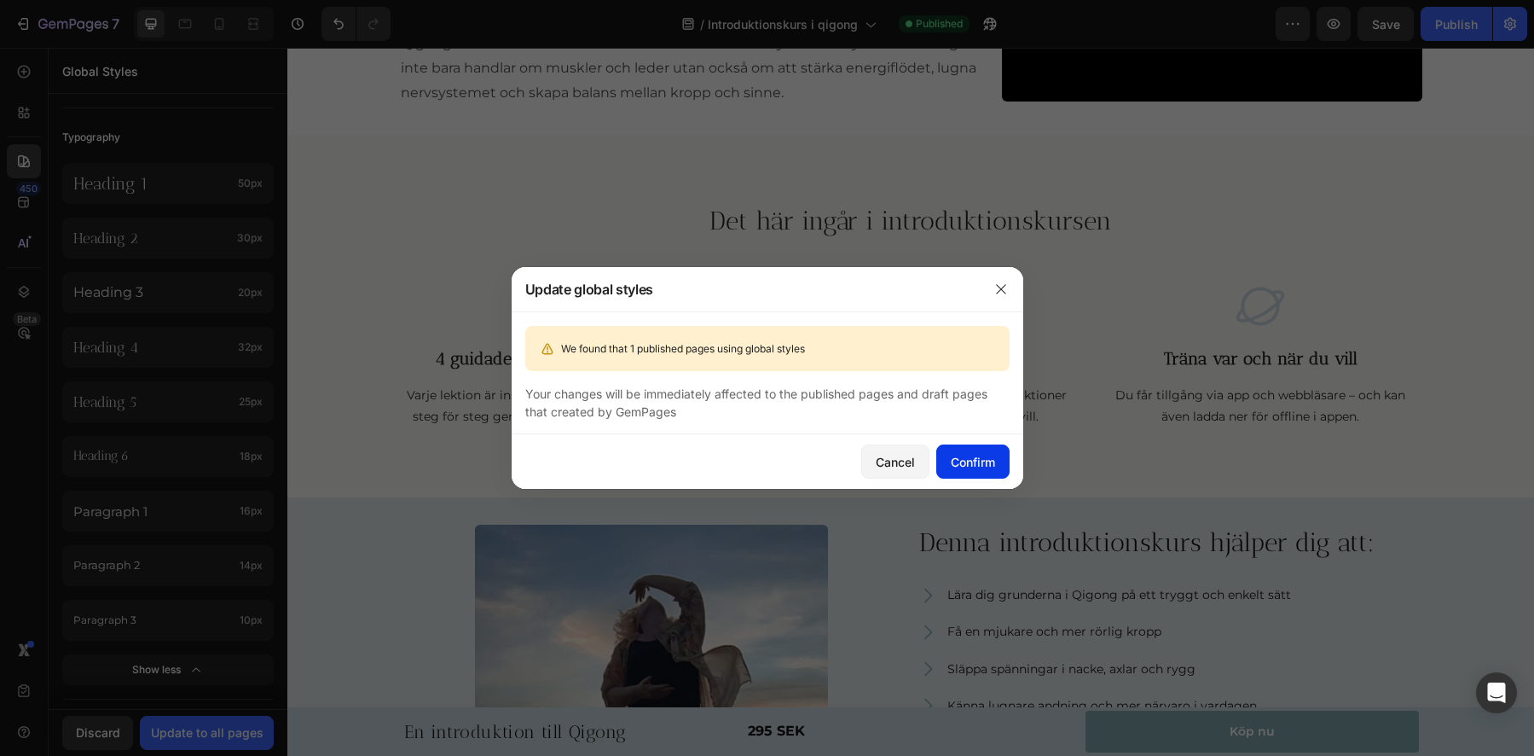
click at [981, 467] on div "Confirm" at bounding box center [973, 462] width 44 height 18
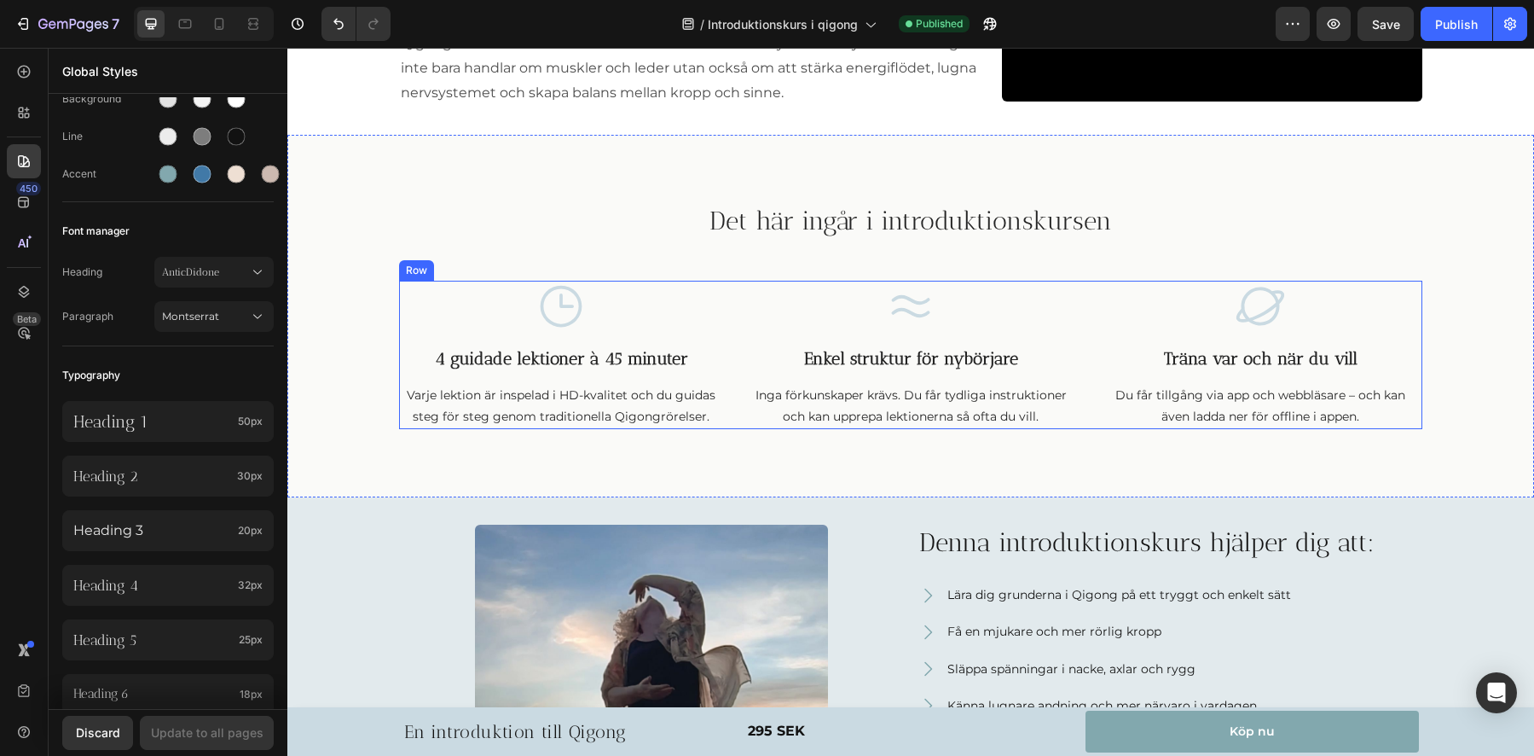
scroll to position [723, 0]
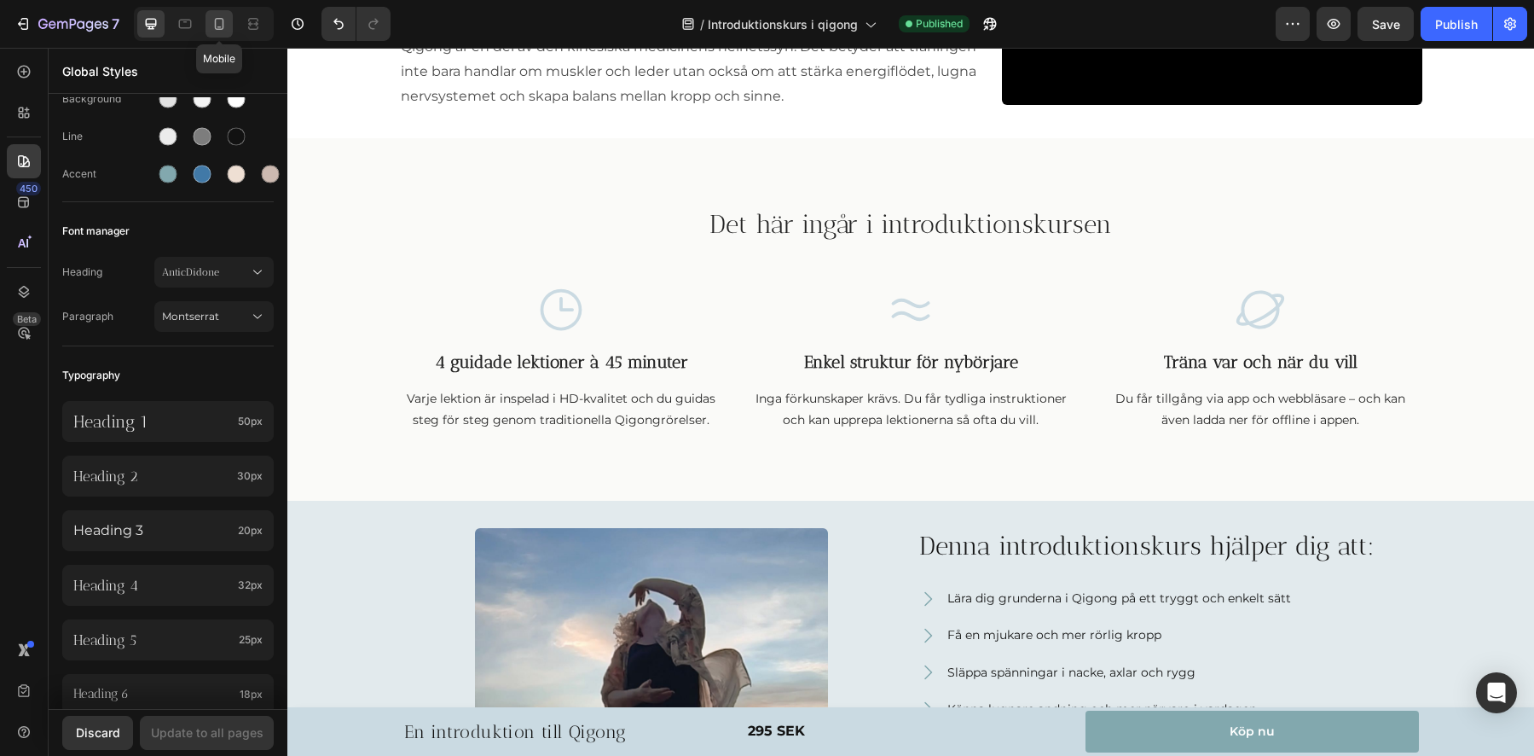
click at [215, 24] on icon at bounding box center [219, 24] width 9 height 12
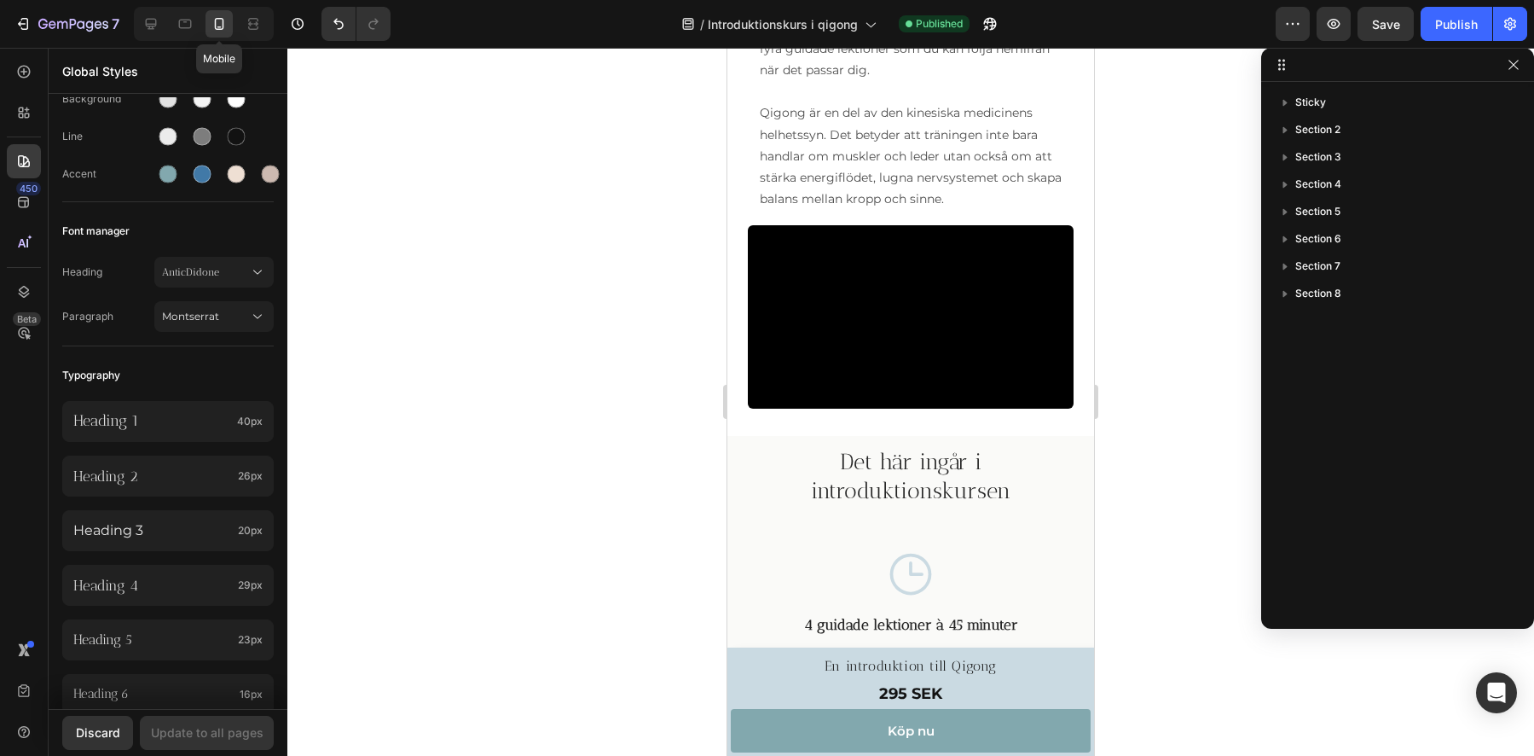
scroll to position [907, 0]
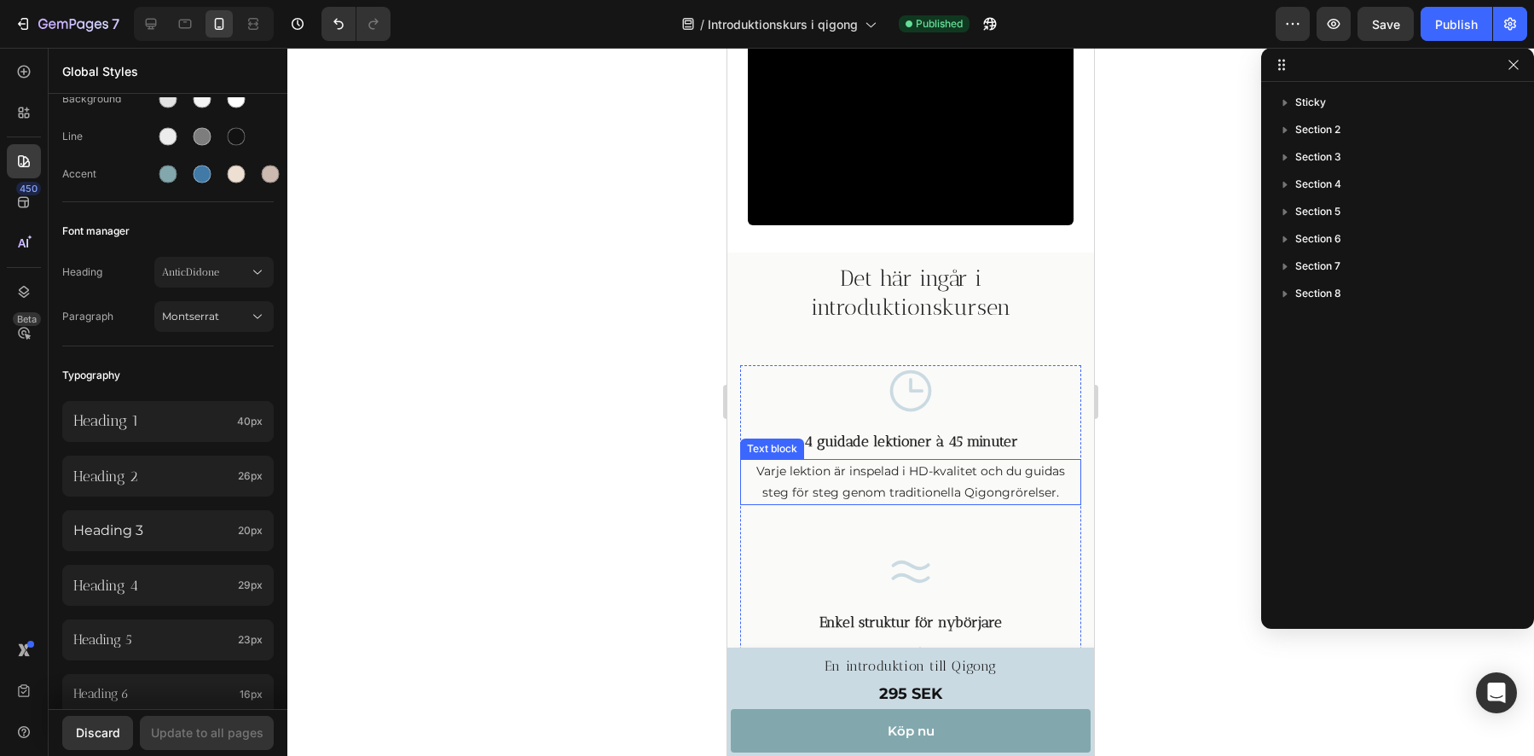
click at [918, 473] on p "Varje lektion är inspelad i HD-kvalitet och du guidas steg för steg genom tradi…" at bounding box center [911, 482] width 338 height 43
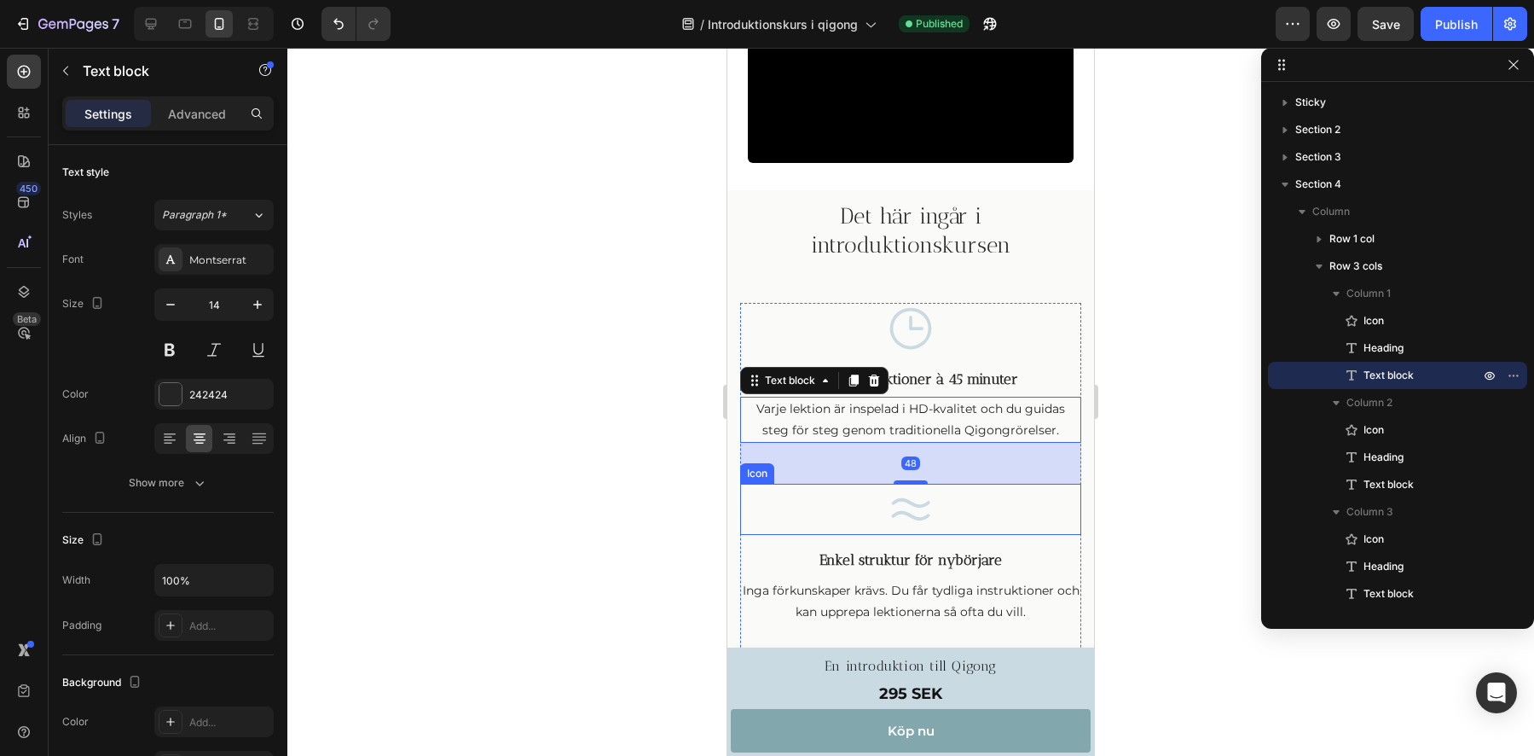
scroll to position [990, 0]
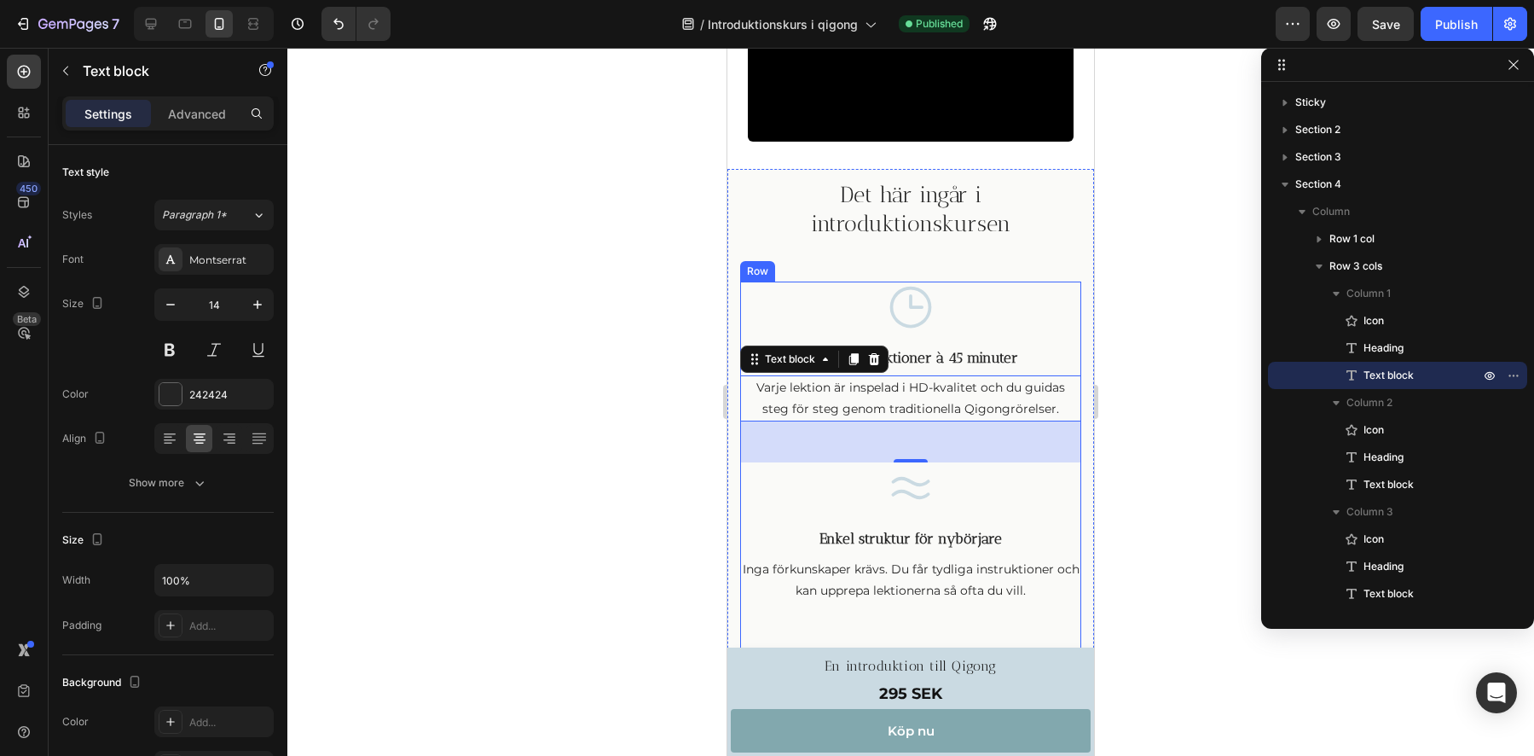
click at [912, 559] on p "Inga förkunskaper krävs. Du får tydliga instruktioner och kan upprepa lektioner…" at bounding box center [911, 580] width 338 height 43
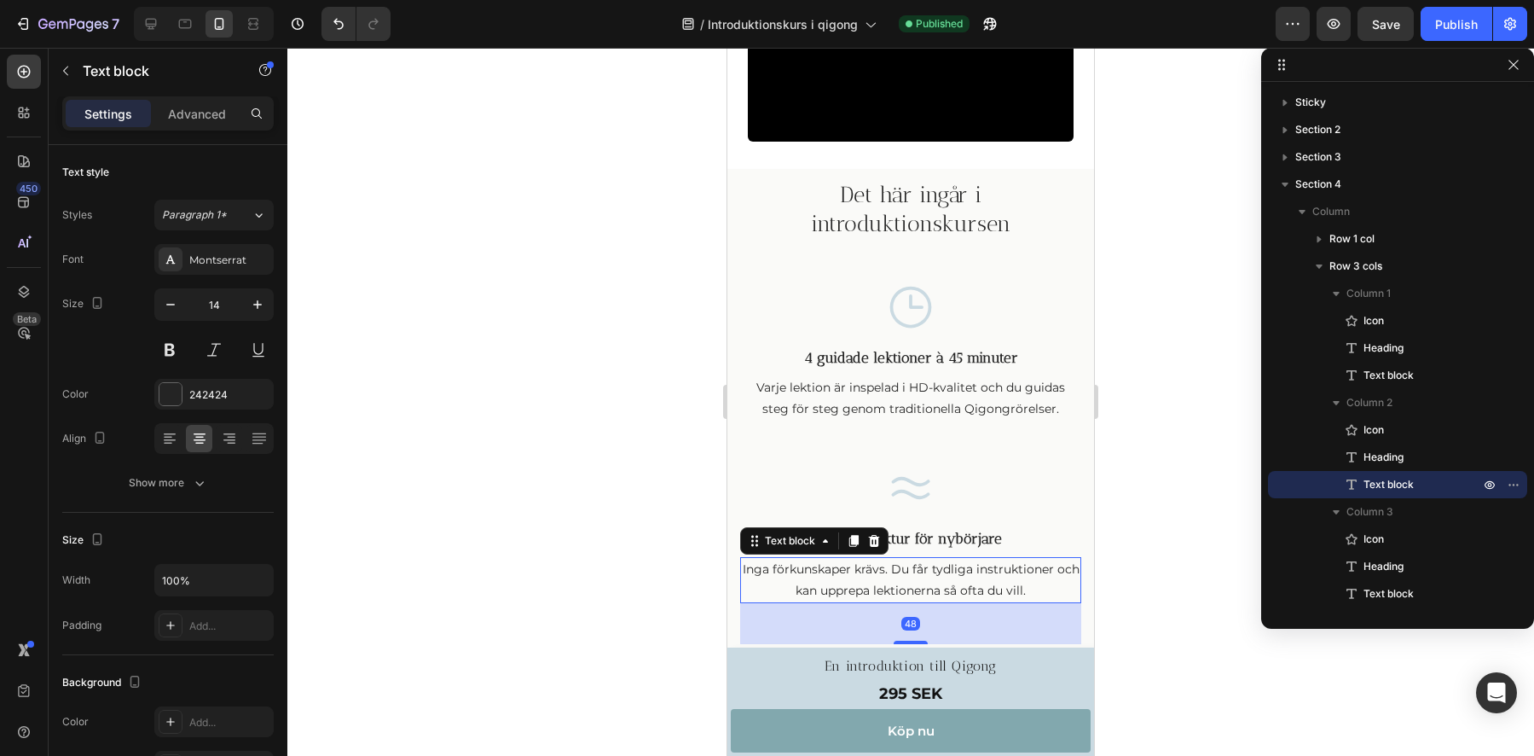
click at [907, 567] on p "Inga förkunskaper krävs. Du får tydliga instruktioner och kan upprepa lektioner…" at bounding box center [911, 580] width 338 height 43
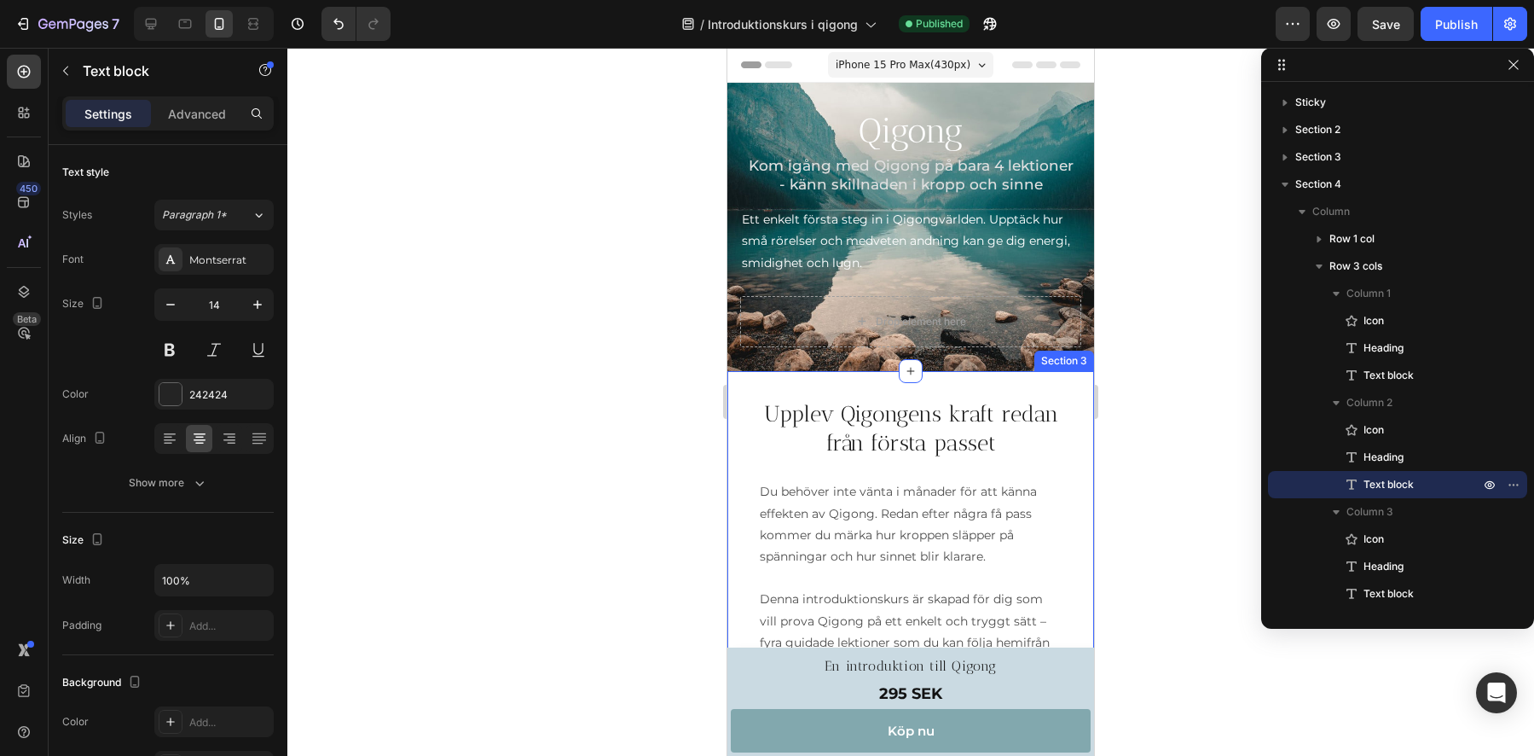
scroll to position [3, 0]
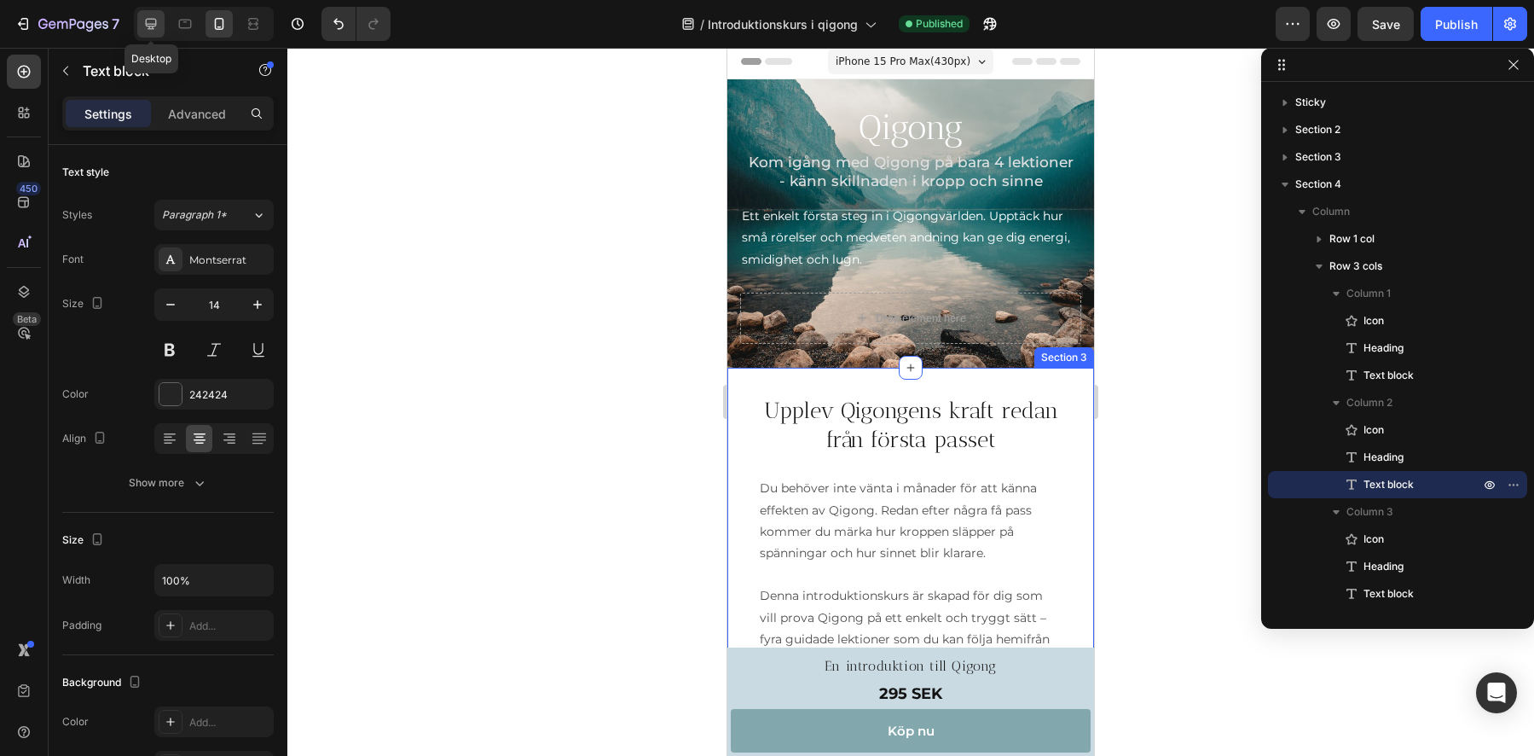
click at [155, 24] on icon at bounding box center [151, 24] width 11 height 11
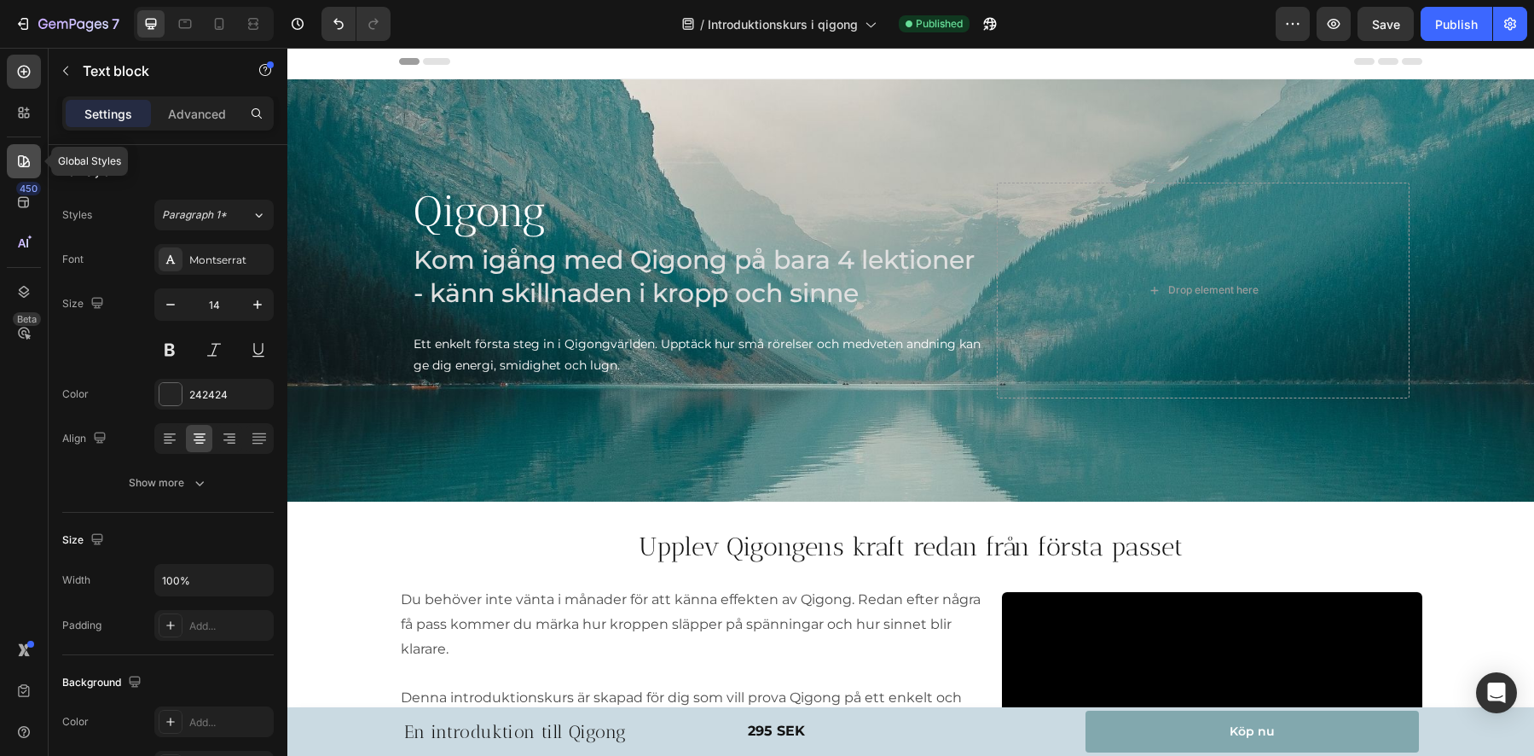
click at [26, 164] on icon at bounding box center [23, 161] width 17 height 17
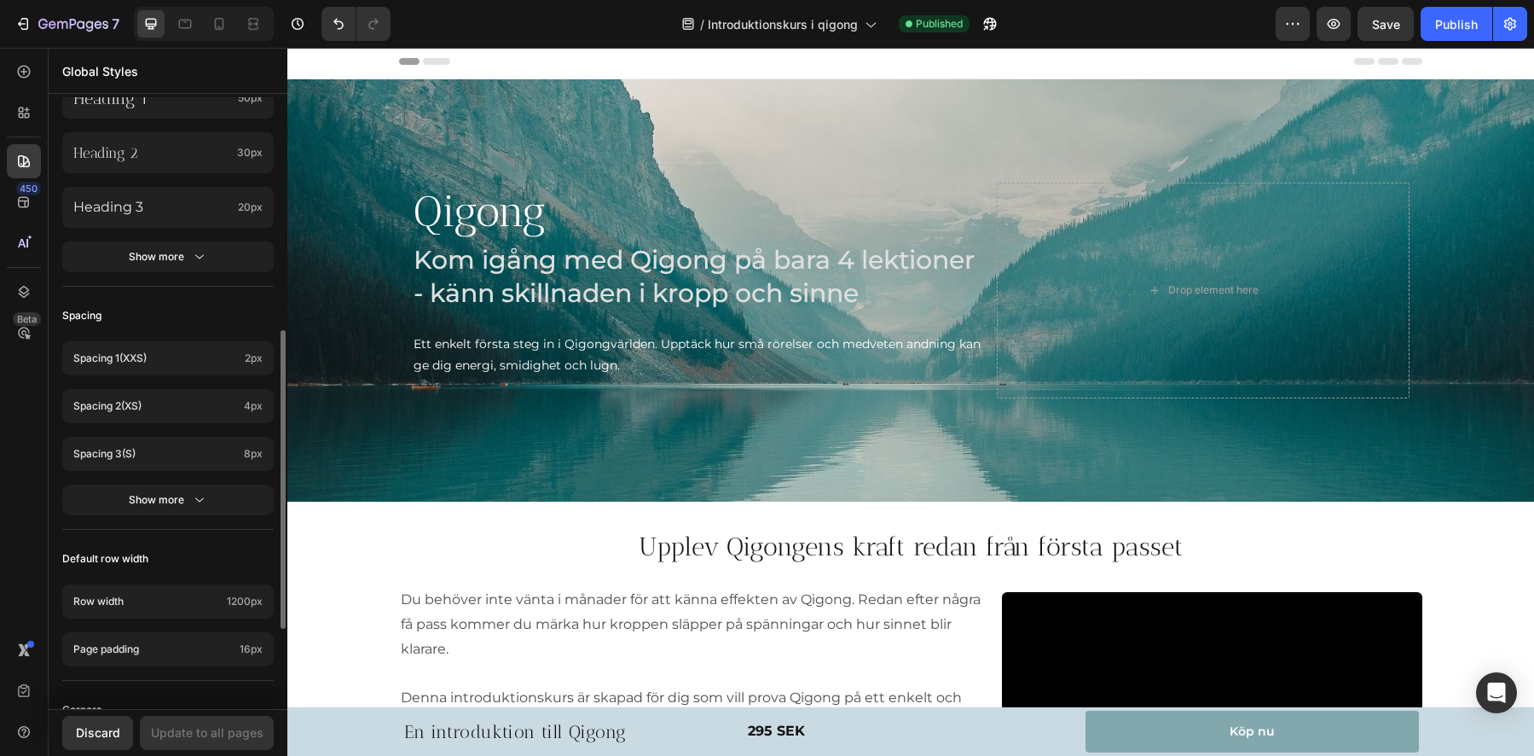
scroll to position [468, 0]
click at [130, 500] on div "Show more" at bounding box center [168, 496] width 79 height 17
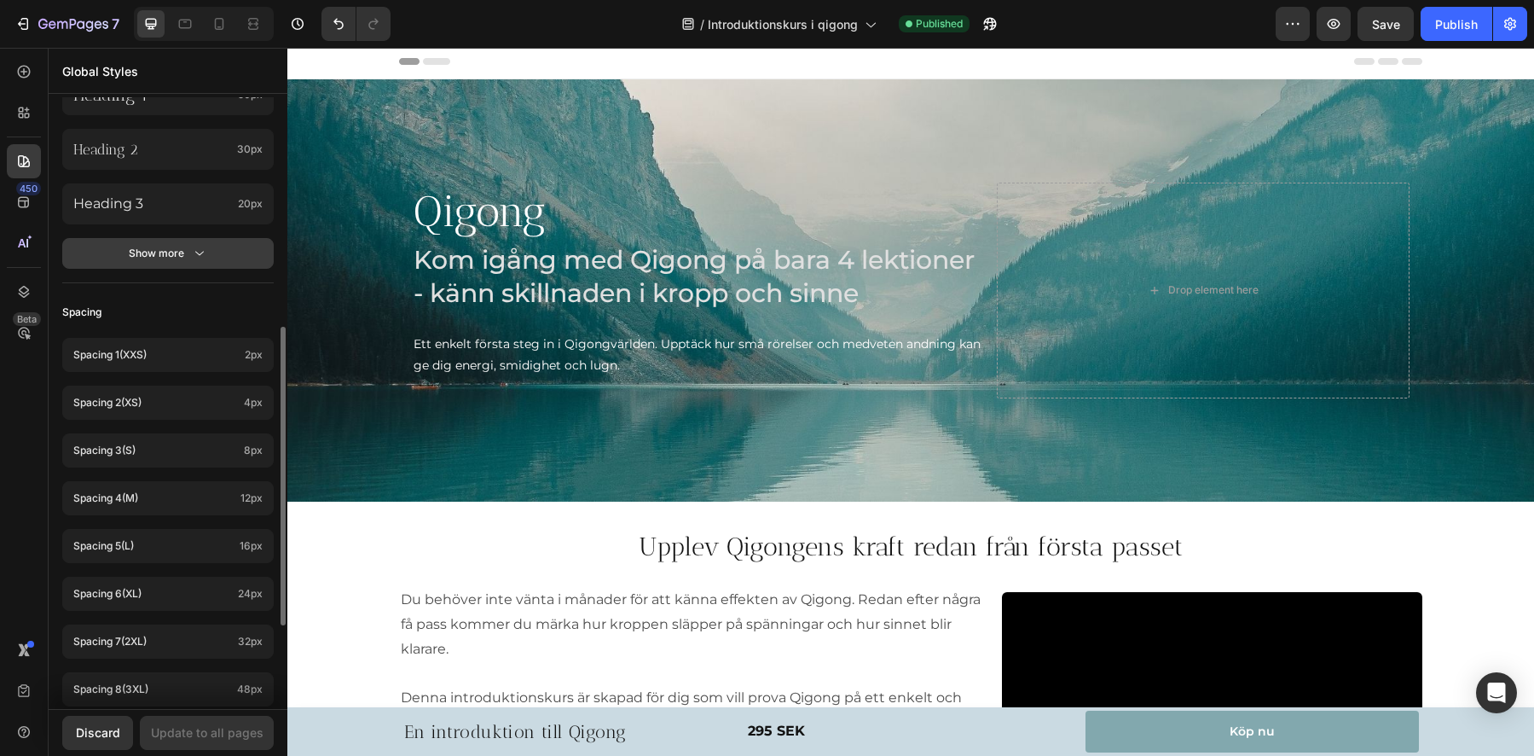
click at [165, 248] on div "Show more" at bounding box center [168, 253] width 79 height 17
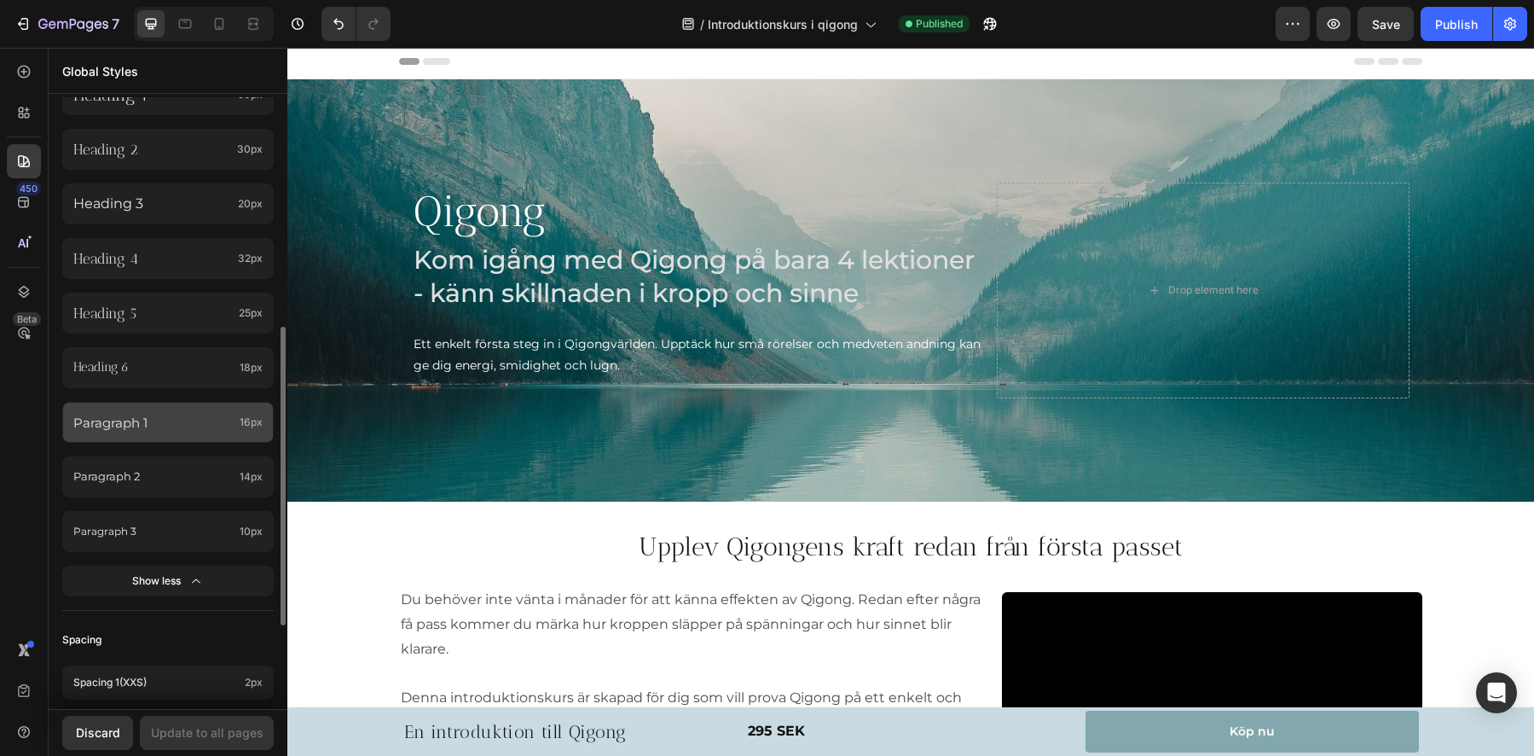
click at [139, 414] on p "Paragraph 1" at bounding box center [152, 422] width 159 height 23
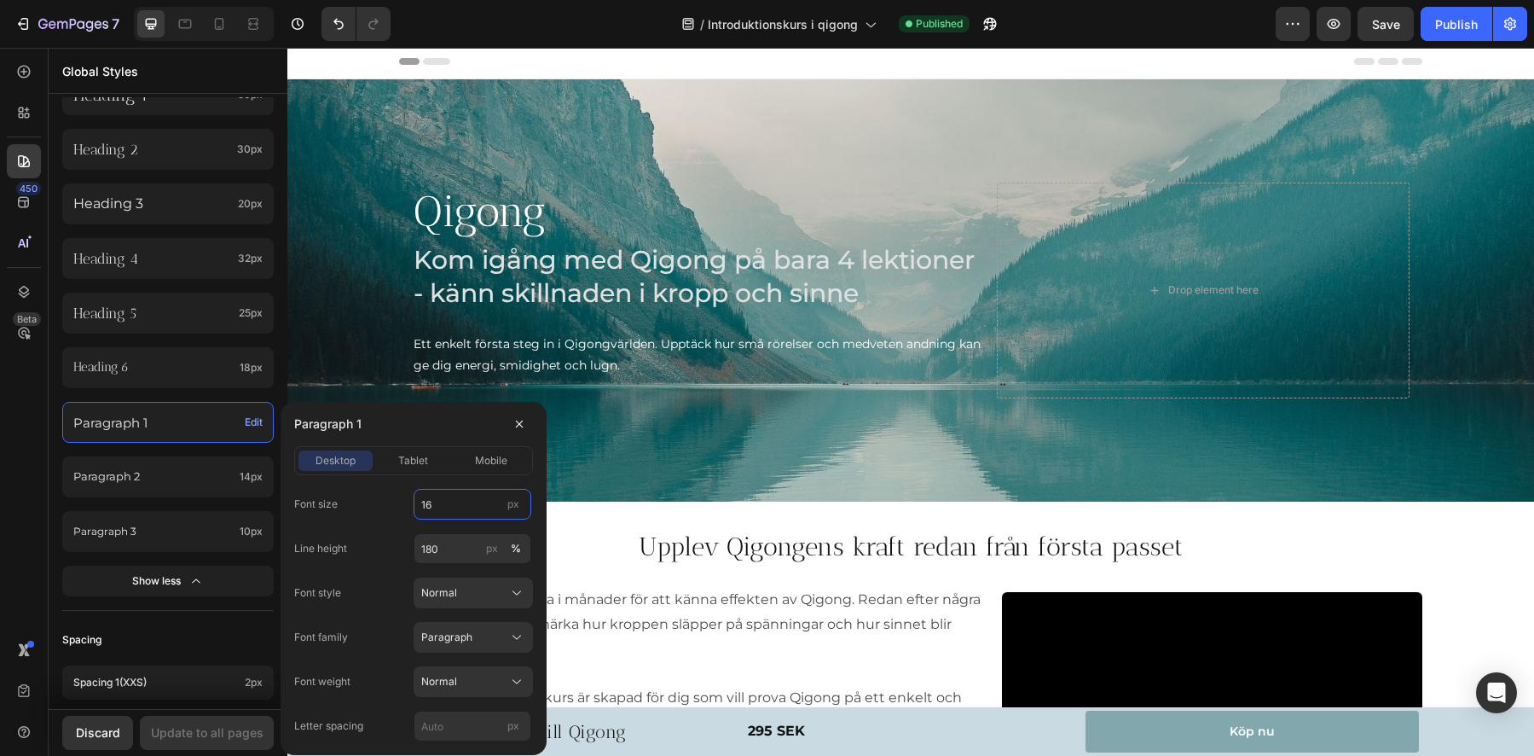
click at [459, 508] on input "16" at bounding box center [473, 504] width 118 height 31
click at [406, 461] on span "tablet" at bounding box center [413, 460] width 30 height 15
click at [485, 458] on span "mobile" at bounding box center [491, 460] width 32 height 15
click at [410, 461] on span "tablet" at bounding box center [413, 460] width 30 height 15
click at [455, 507] on input "12" at bounding box center [473, 504] width 118 height 31
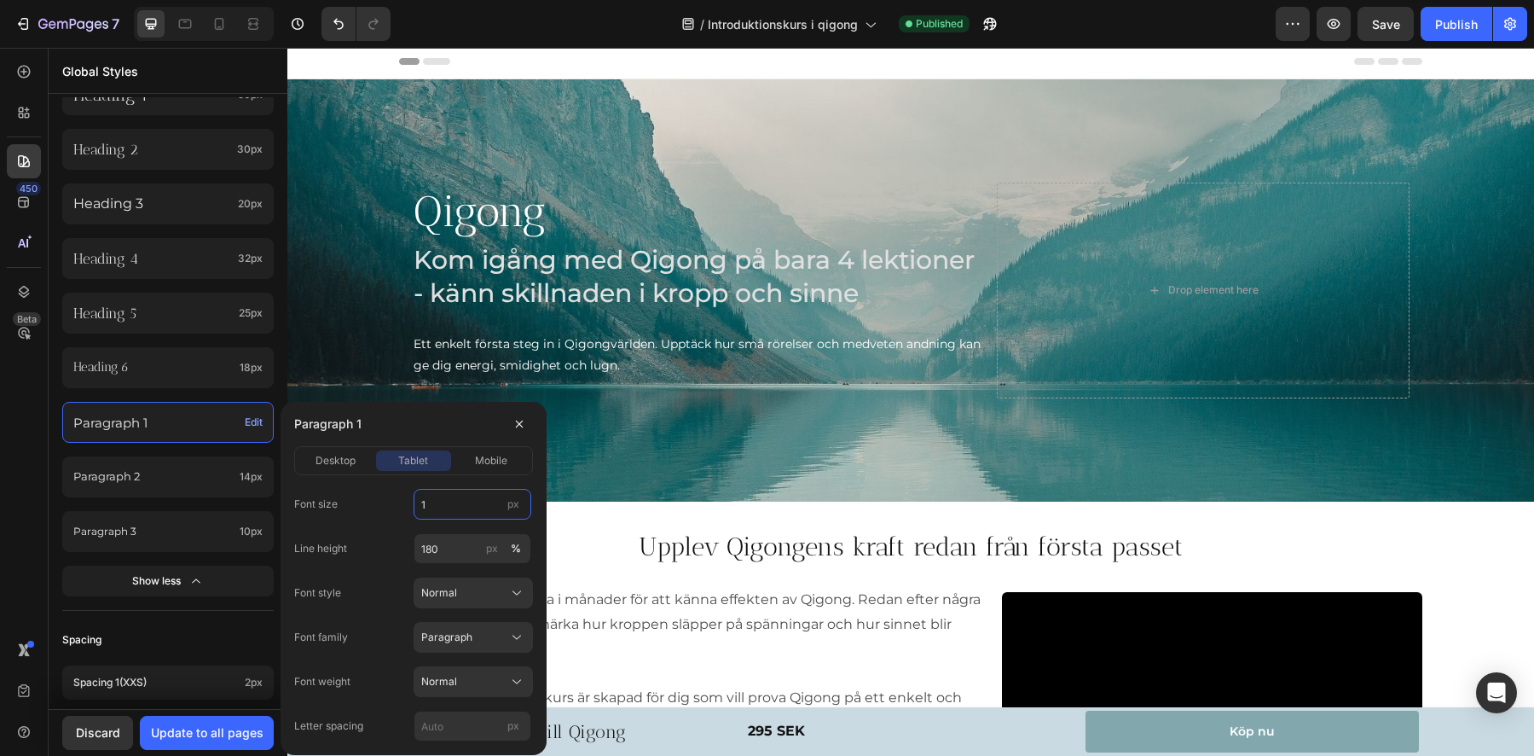
type input "16"
click at [479, 463] on span "mobile" at bounding box center [491, 460] width 32 height 15
click at [433, 505] on input "14" at bounding box center [473, 504] width 118 height 31
type input "16"
click at [217, 739] on div "Update to all pages" at bounding box center [207, 732] width 113 height 18
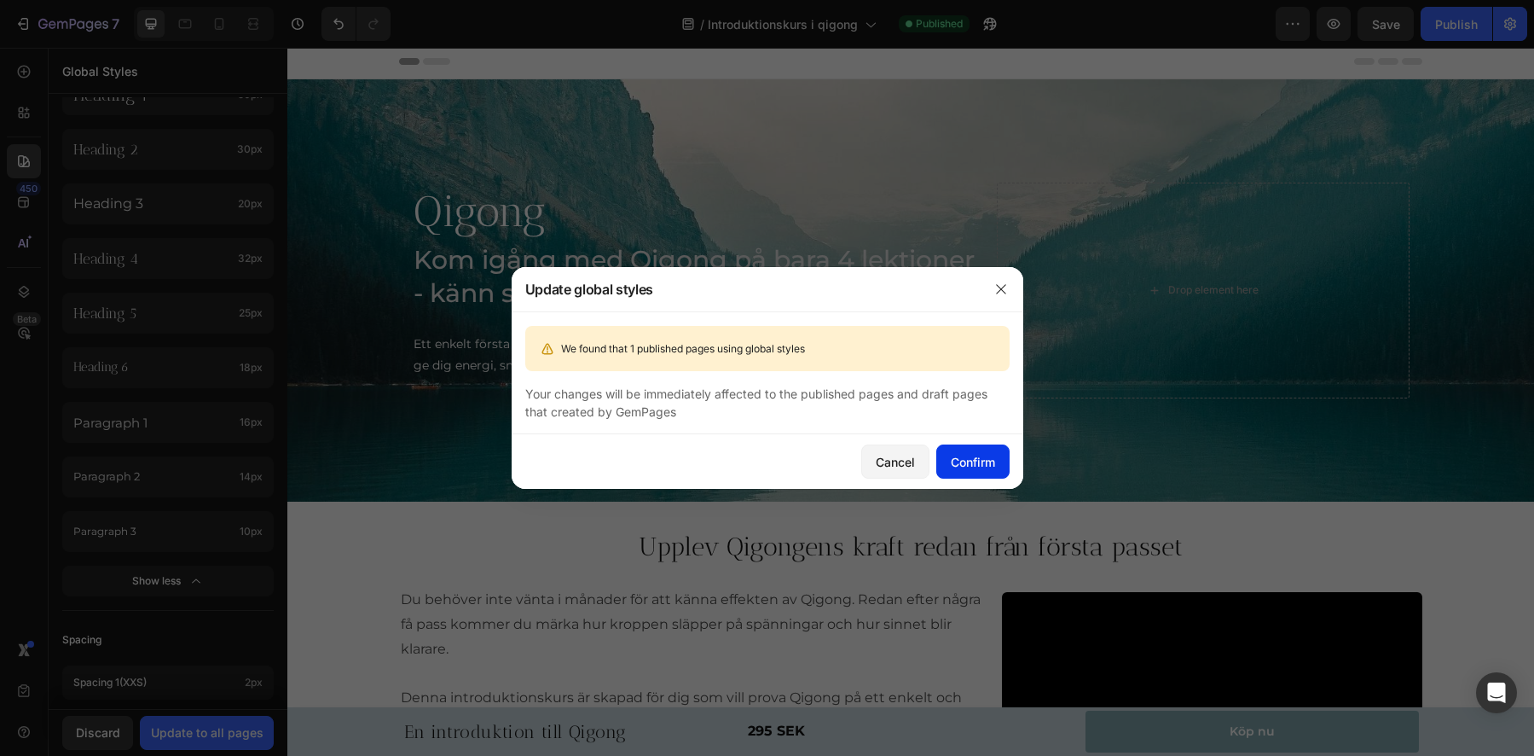
click at [980, 463] on div "Confirm" at bounding box center [973, 462] width 44 height 18
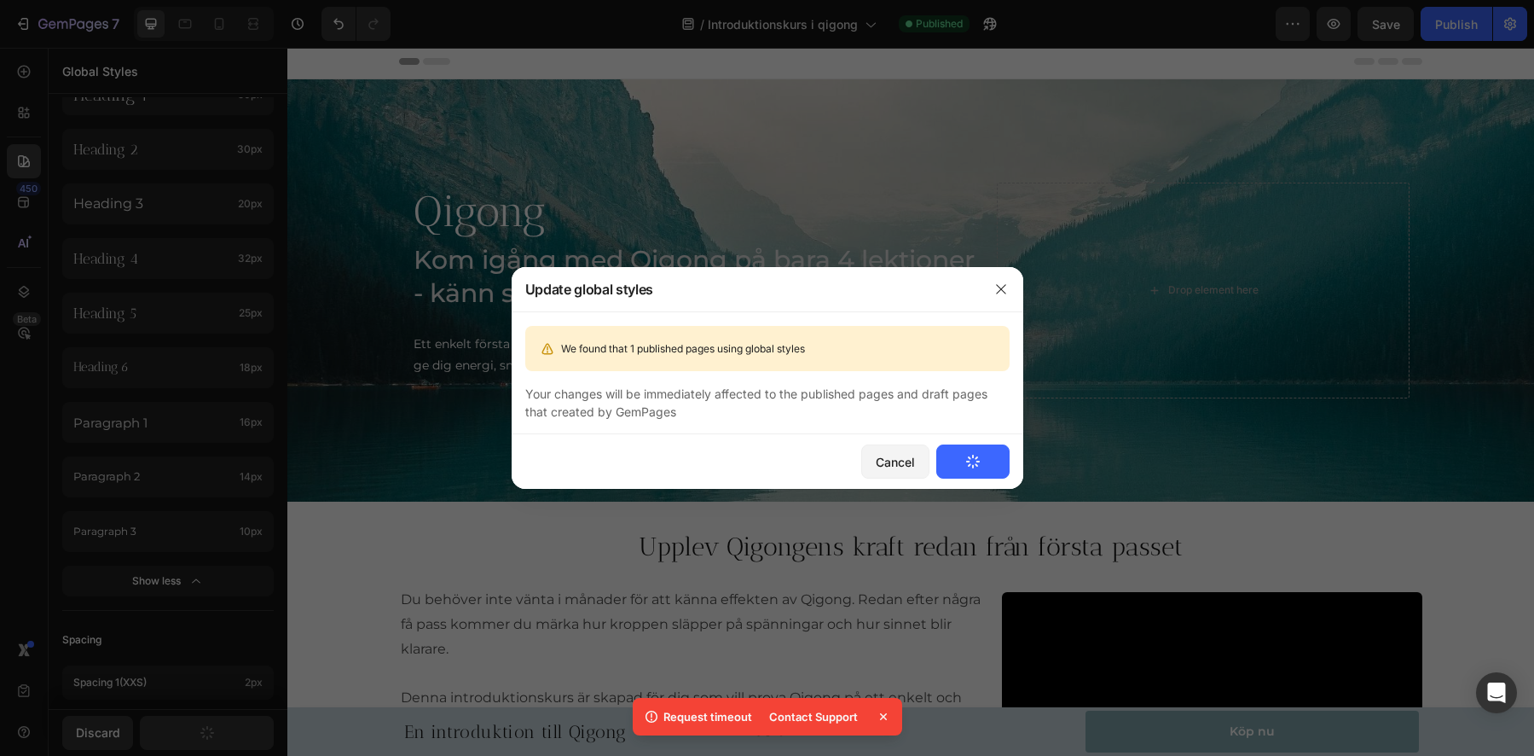
click at [882, 718] on icon at bounding box center [883, 716] width 17 height 17
click at [881, 457] on div "Cancel" at bounding box center [895, 462] width 39 height 18
click at [1003, 284] on icon "button" at bounding box center [1001, 289] width 14 height 14
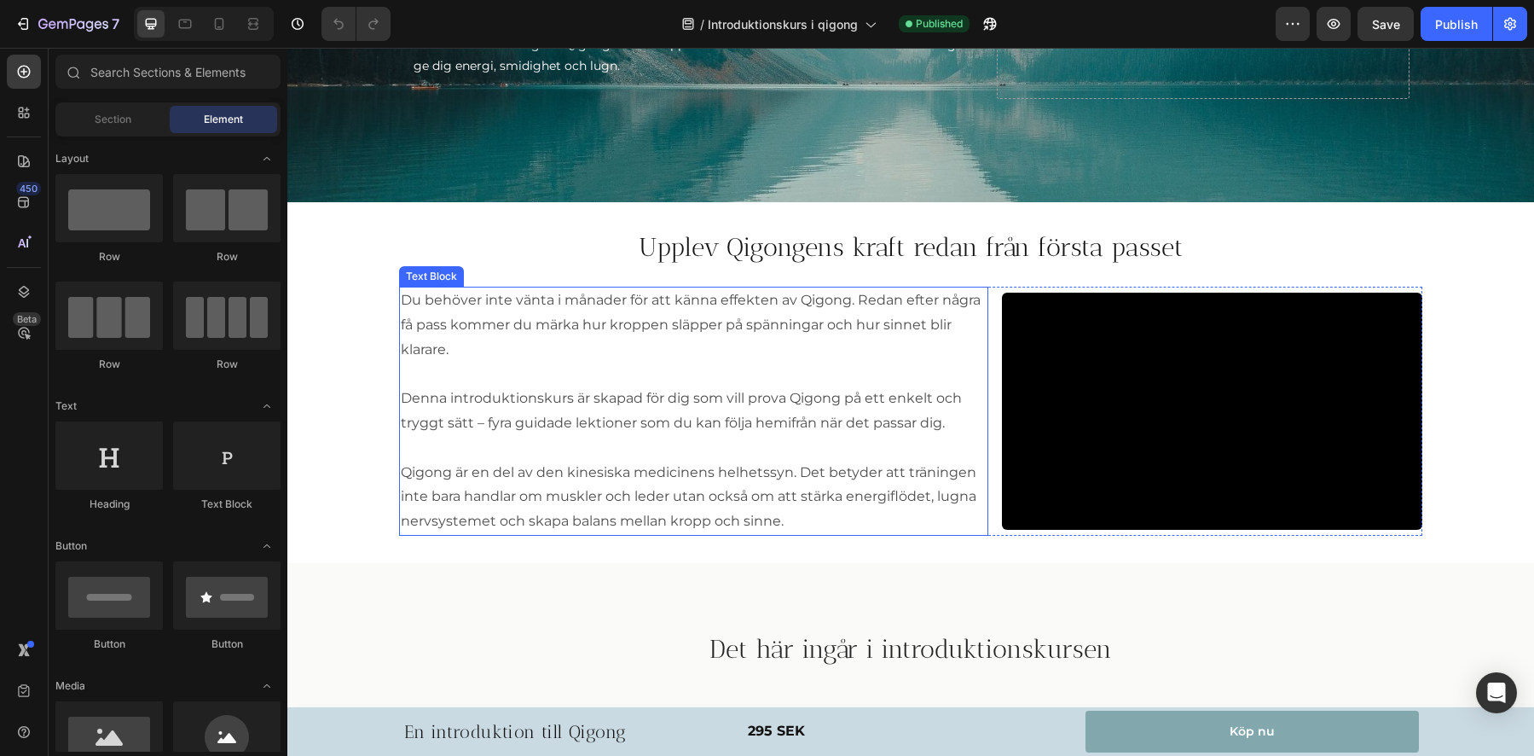
scroll to position [343, 0]
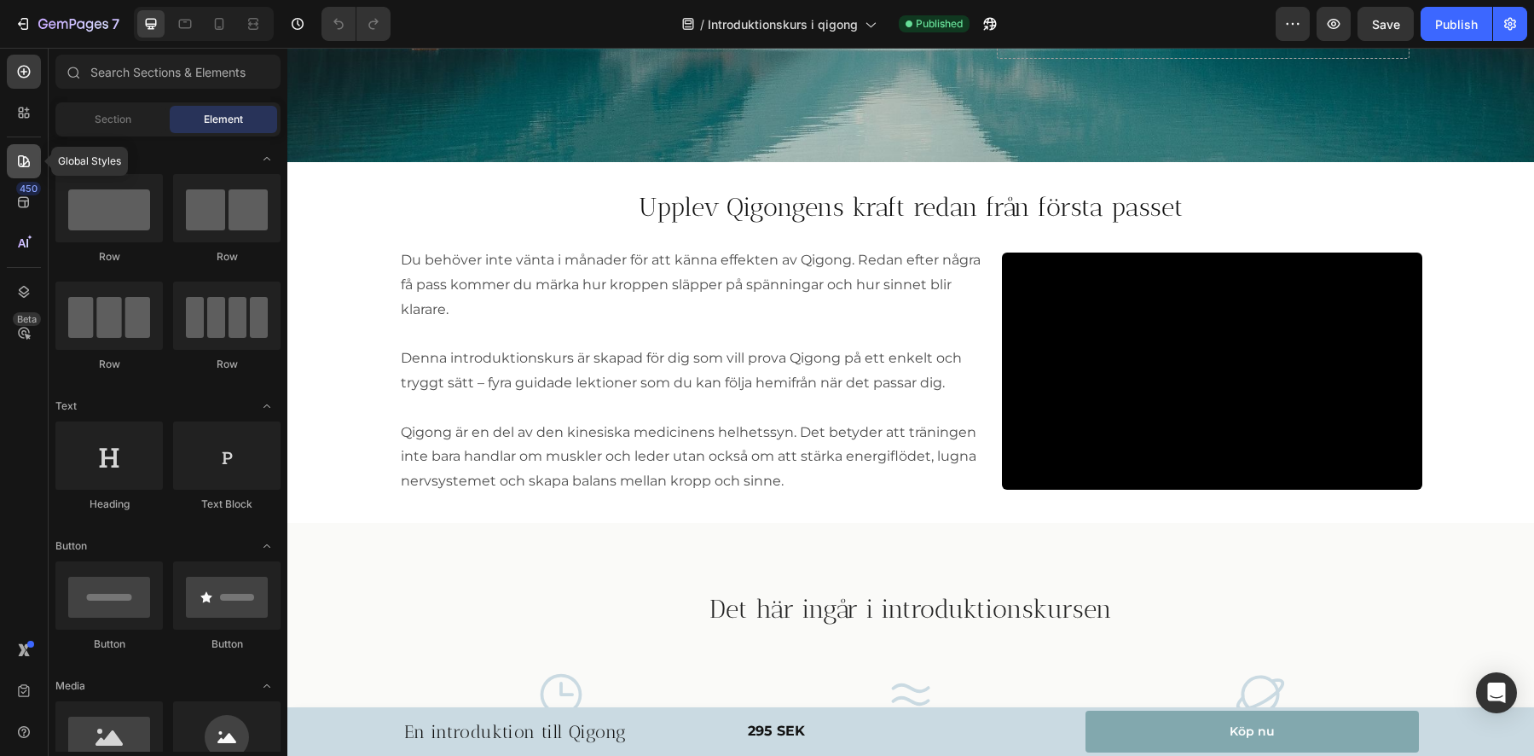
click at [29, 165] on icon at bounding box center [24, 161] width 12 height 12
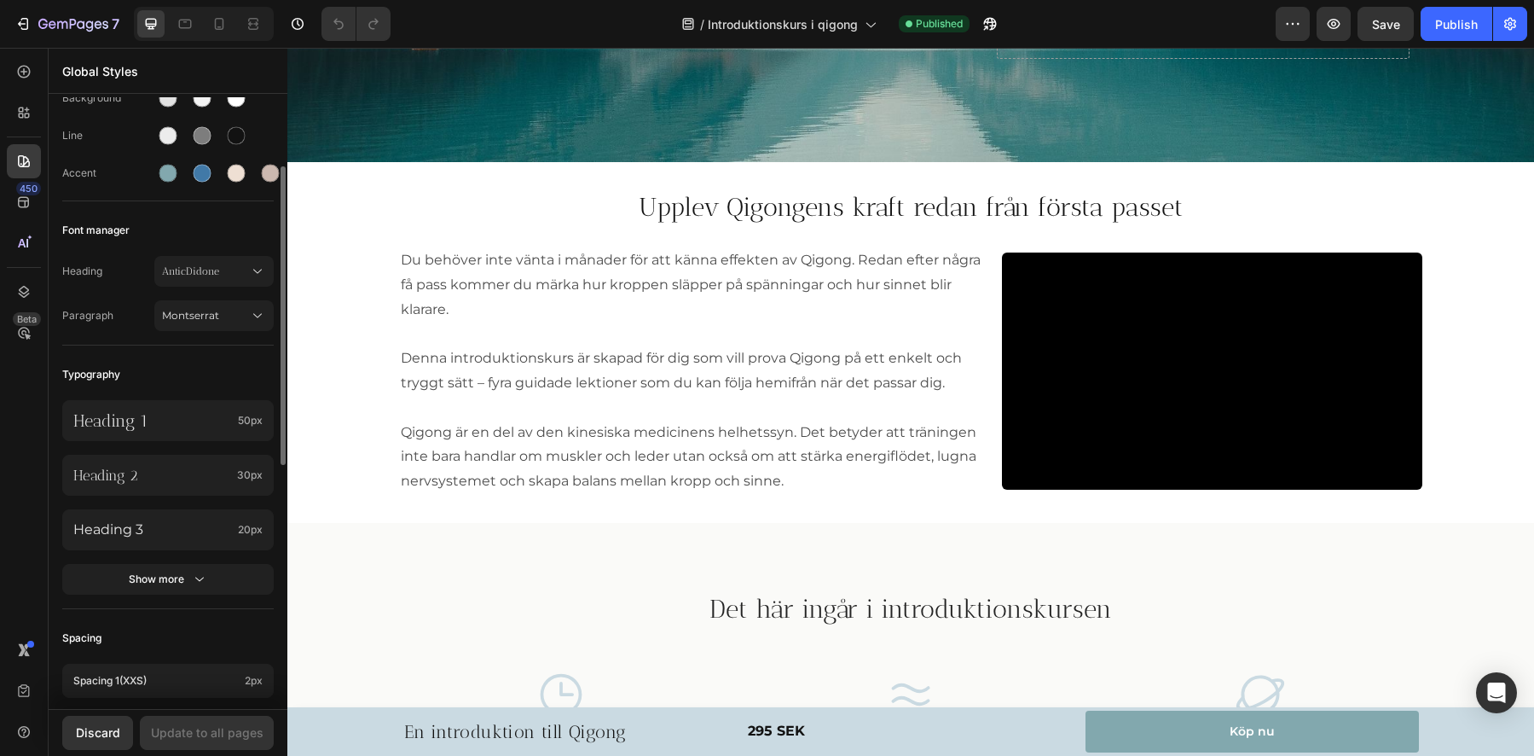
scroll to position [146, 0]
click at [160, 575] on div "Show more" at bounding box center [168, 575] width 79 height 17
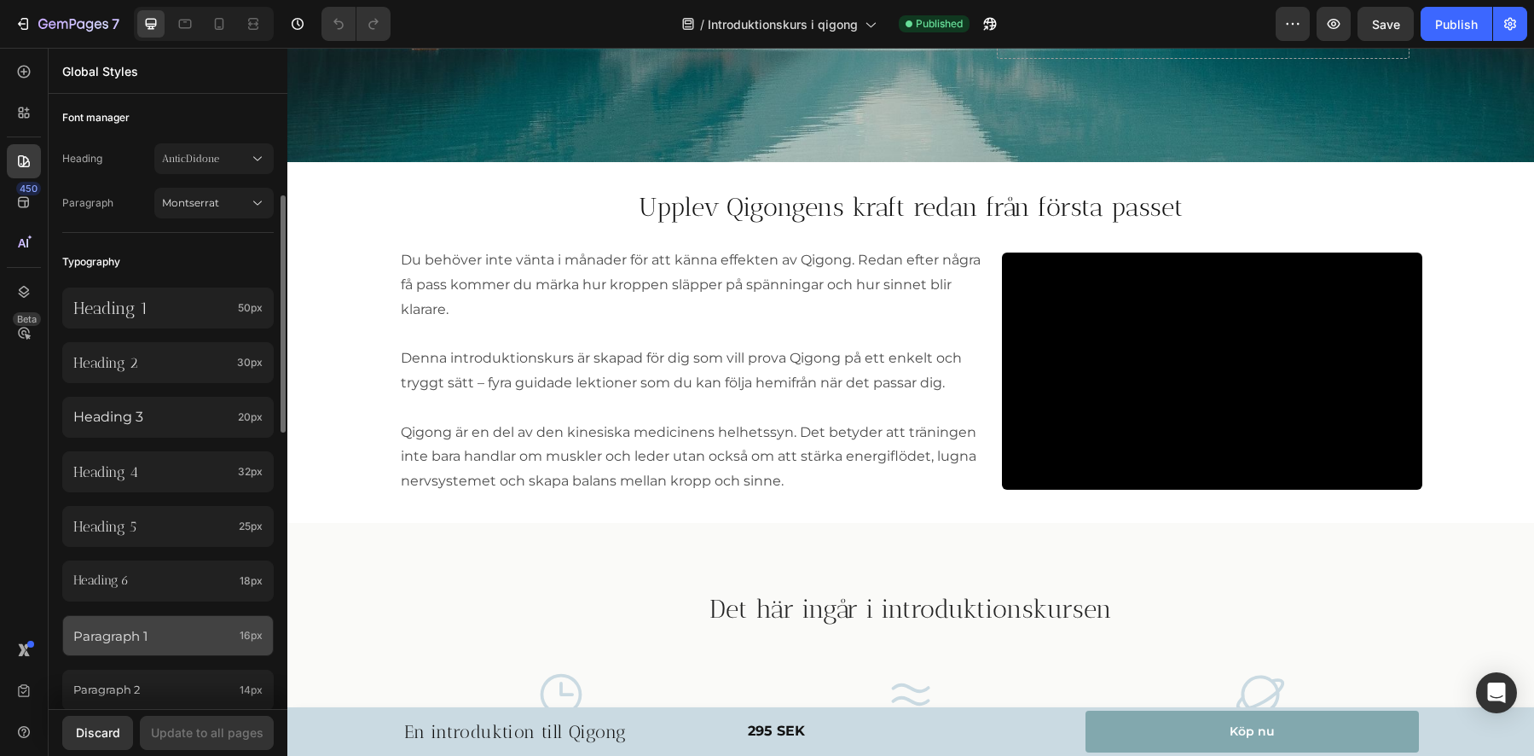
scroll to position [294, 0]
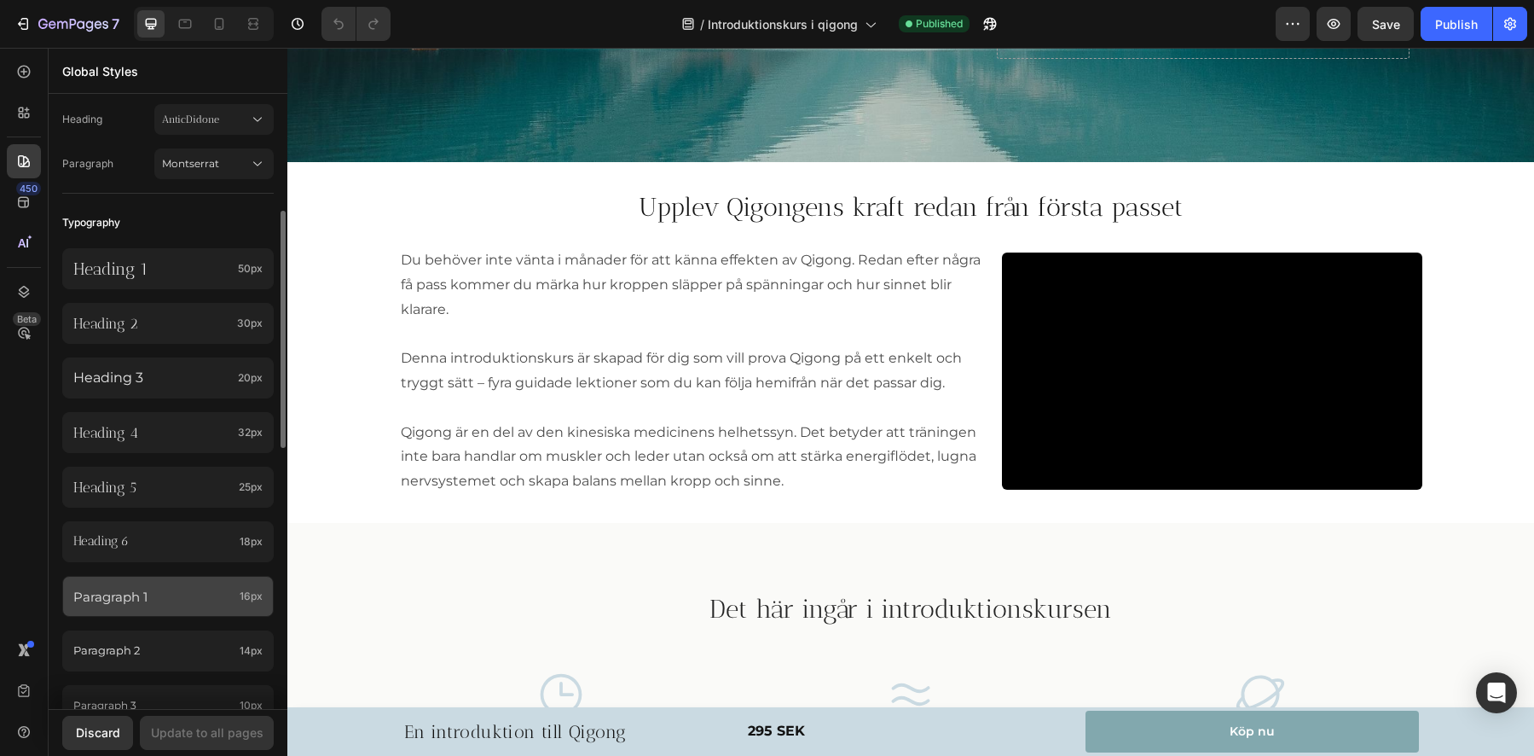
click at [133, 602] on p "Paragraph 1" at bounding box center [152, 596] width 159 height 23
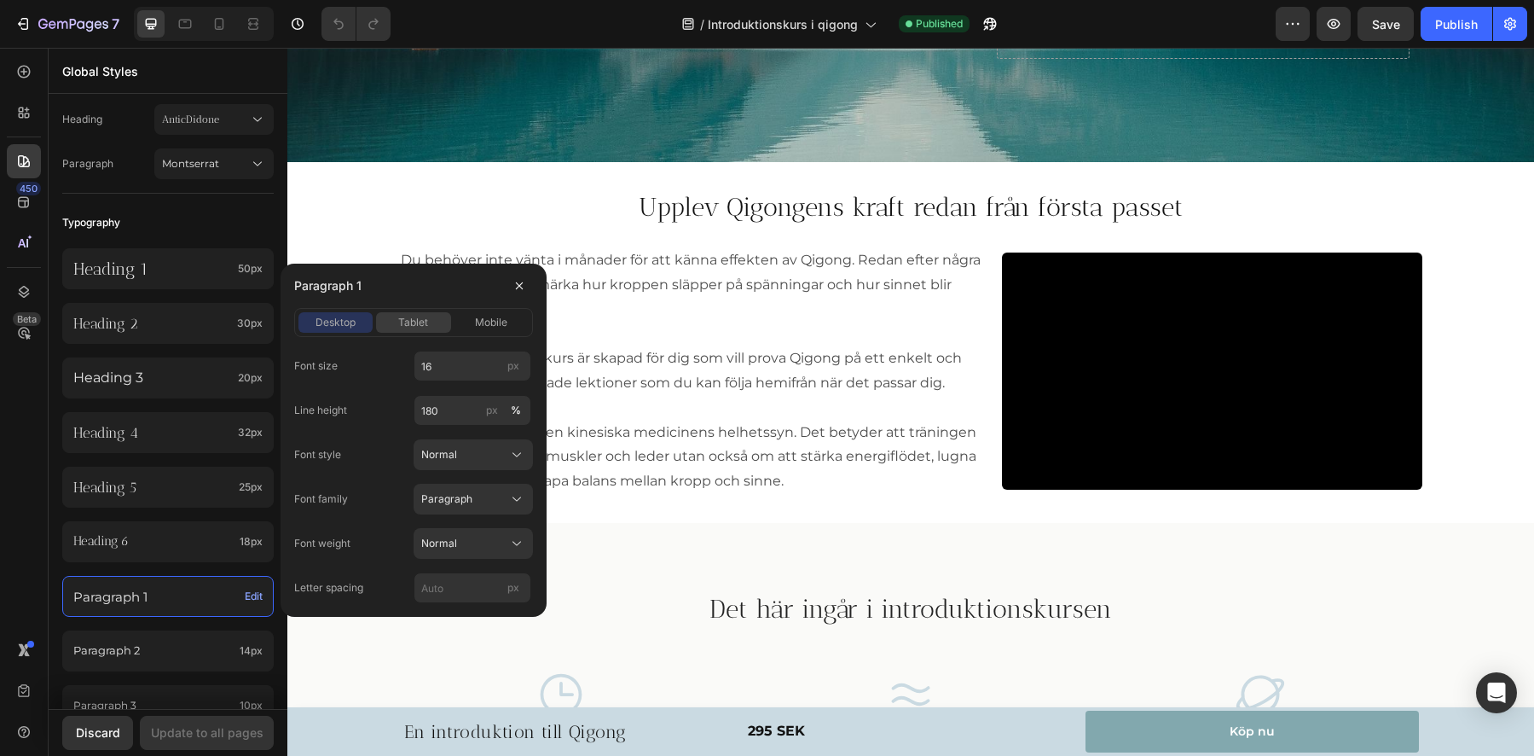
click at [386, 316] on div "tablet" at bounding box center [413, 322] width 74 height 15
click at [478, 316] on span "mobile" at bounding box center [491, 322] width 32 height 15
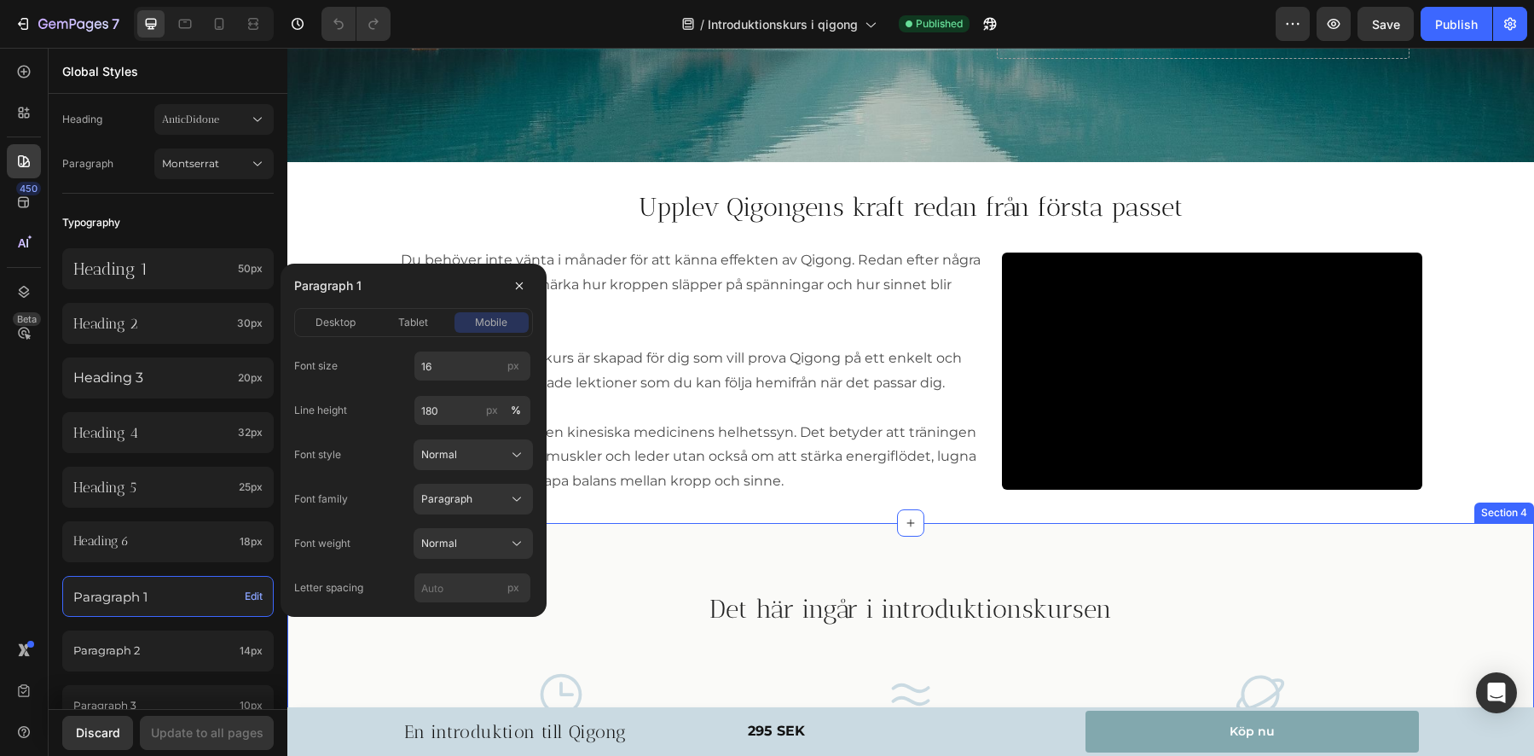
click at [774, 526] on div "Det här ingår i introduktionskursen Heading Row Icon 4 guidade lektioner à 45 m…" at bounding box center [910, 704] width 1247 height 362
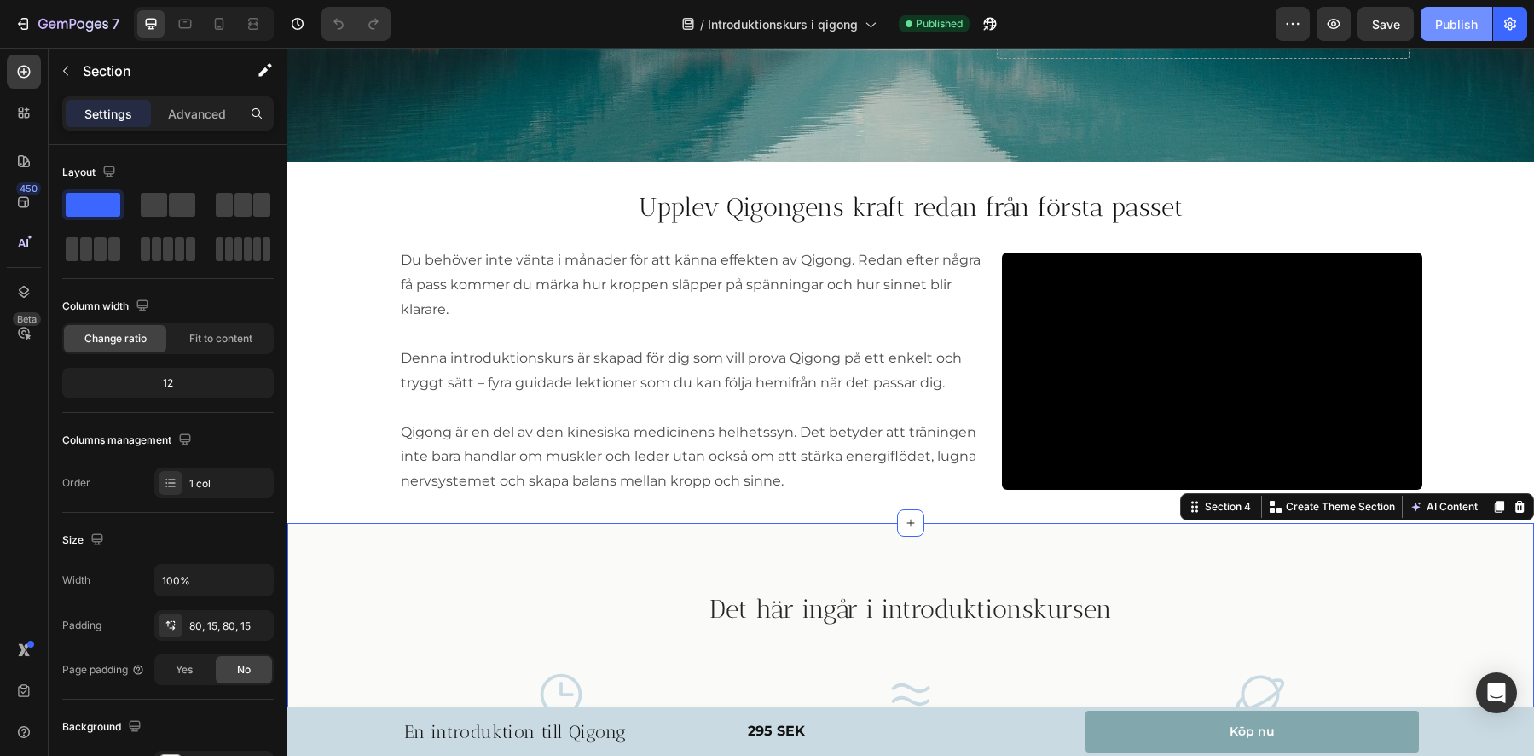
click at [1470, 26] on div "Publish" at bounding box center [1456, 24] width 43 height 18
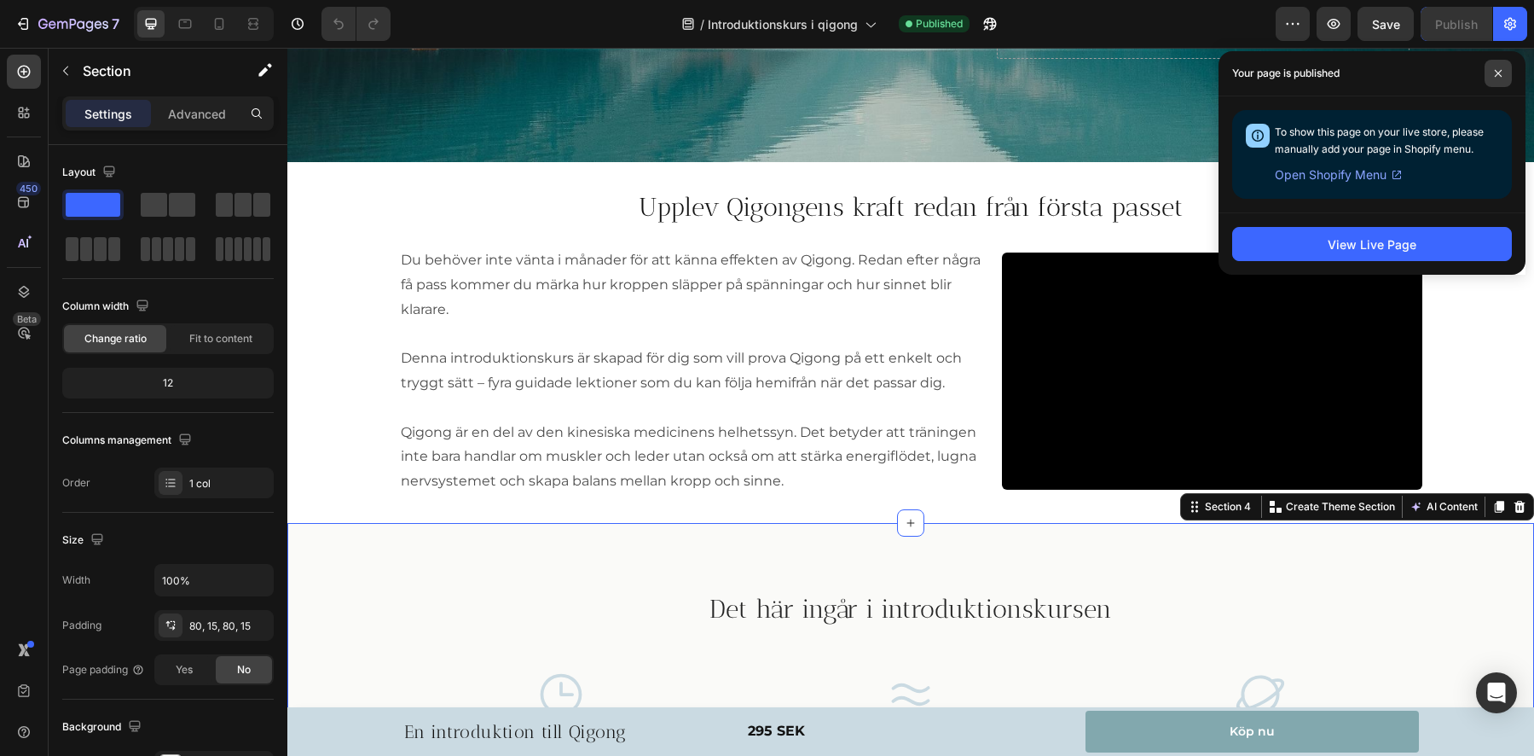
click at [1492, 74] on span at bounding box center [1498, 73] width 27 height 27
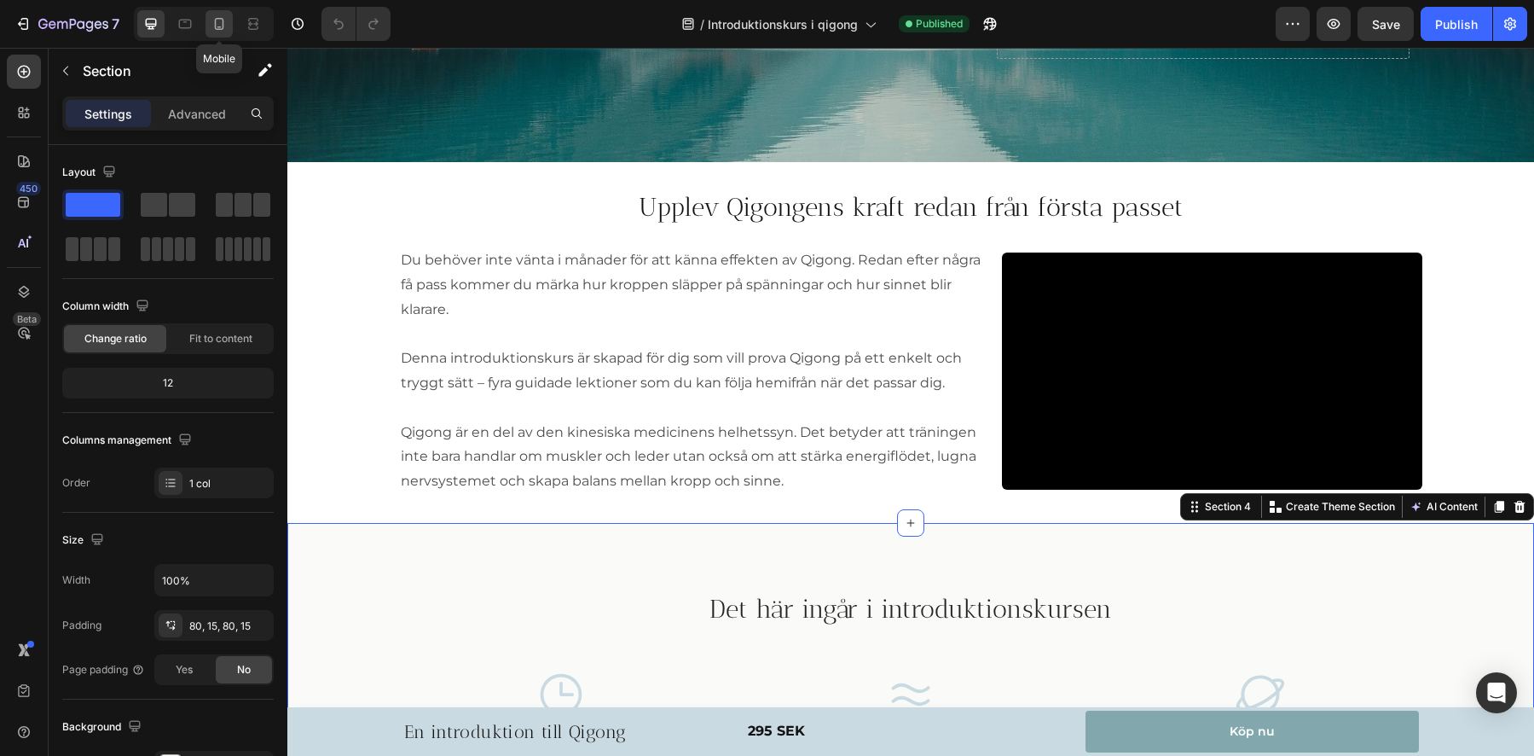
click at [220, 27] on icon at bounding box center [219, 23] width 17 height 17
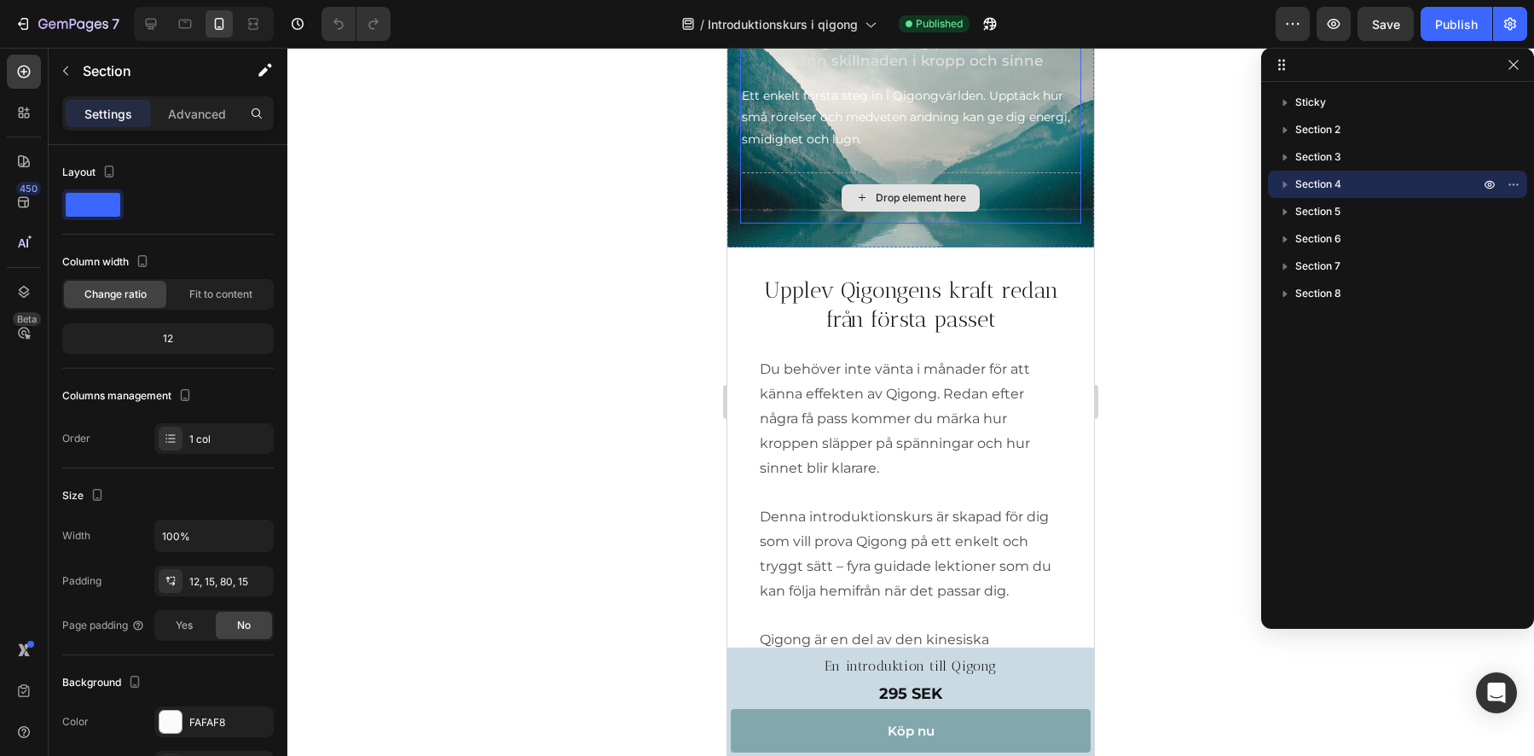
scroll to position [90, 0]
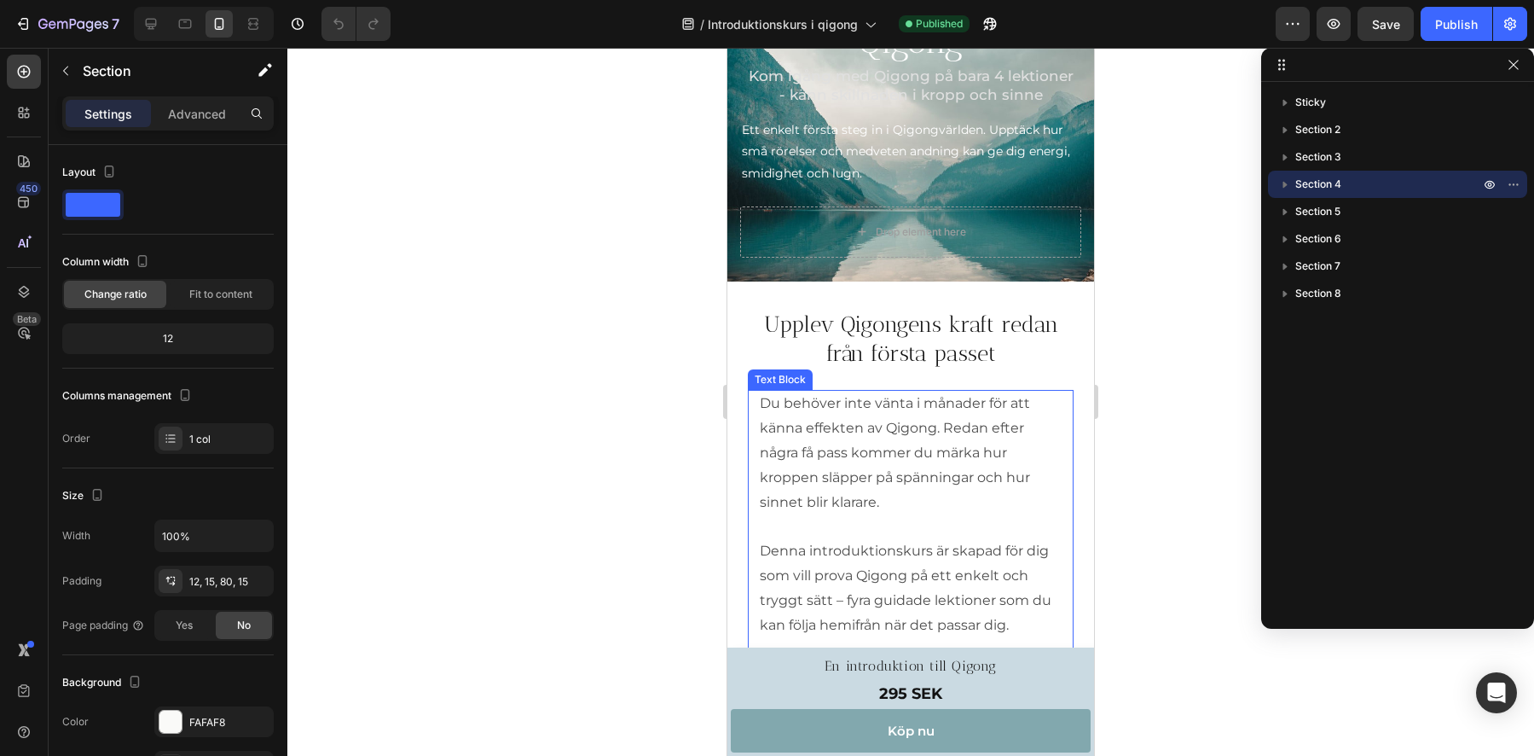
click at [874, 484] on p "Du behöver inte vänta i månader för att känna effekten av Qigong. Redan efter n…" at bounding box center [911, 452] width 302 height 123
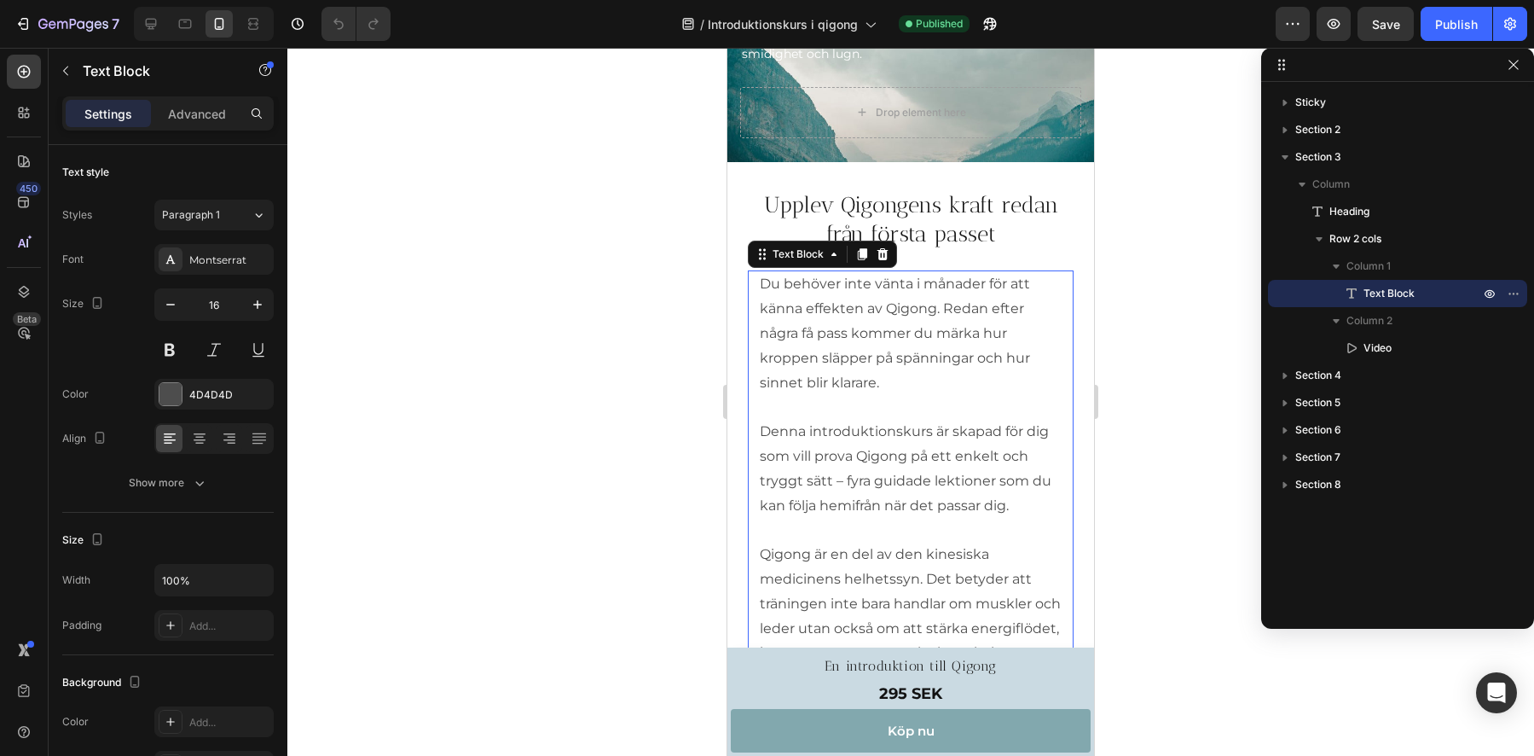
scroll to position [396, 0]
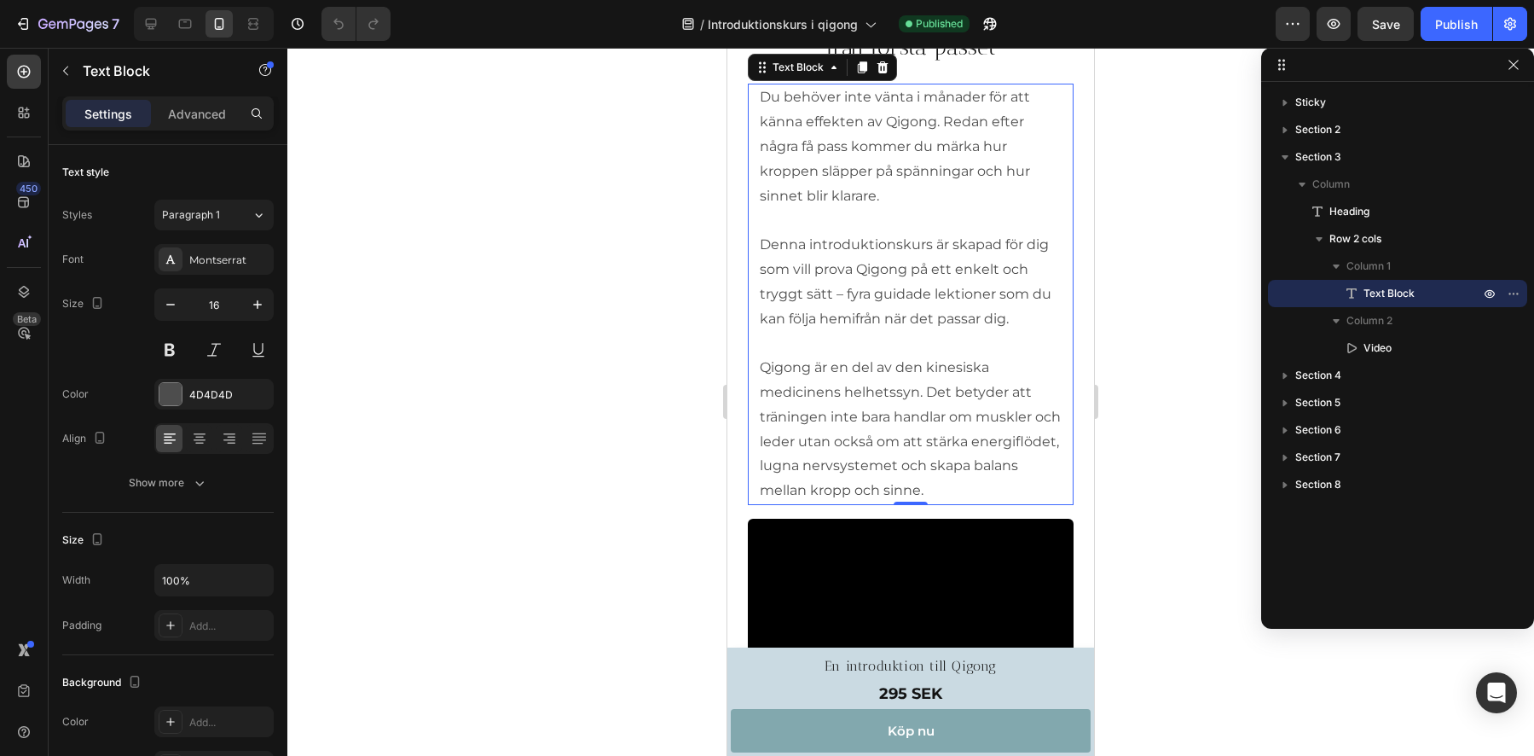
click at [1214, 117] on div at bounding box center [910, 402] width 1247 height 708
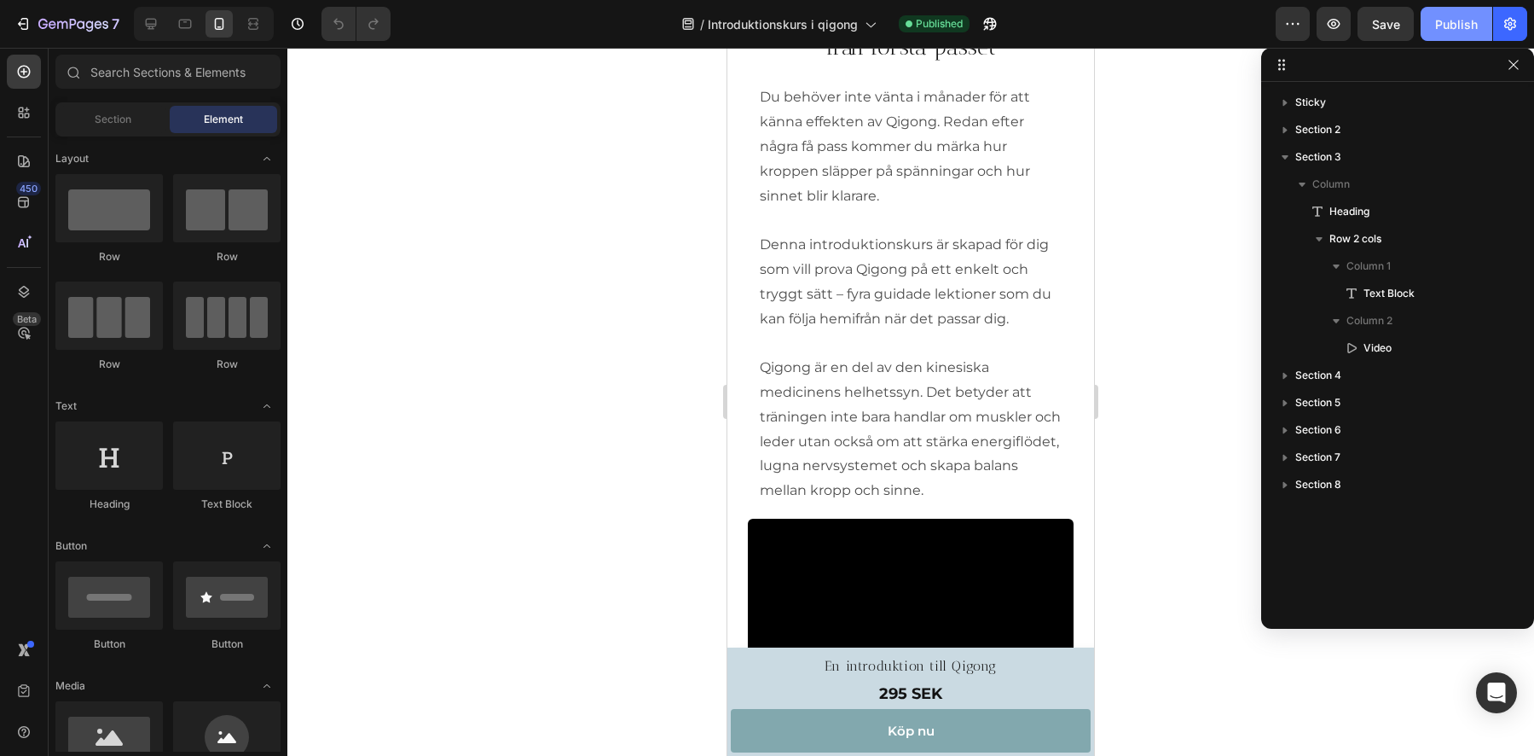
click at [1464, 31] on div "Publish" at bounding box center [1456, 24] width 43 height 18
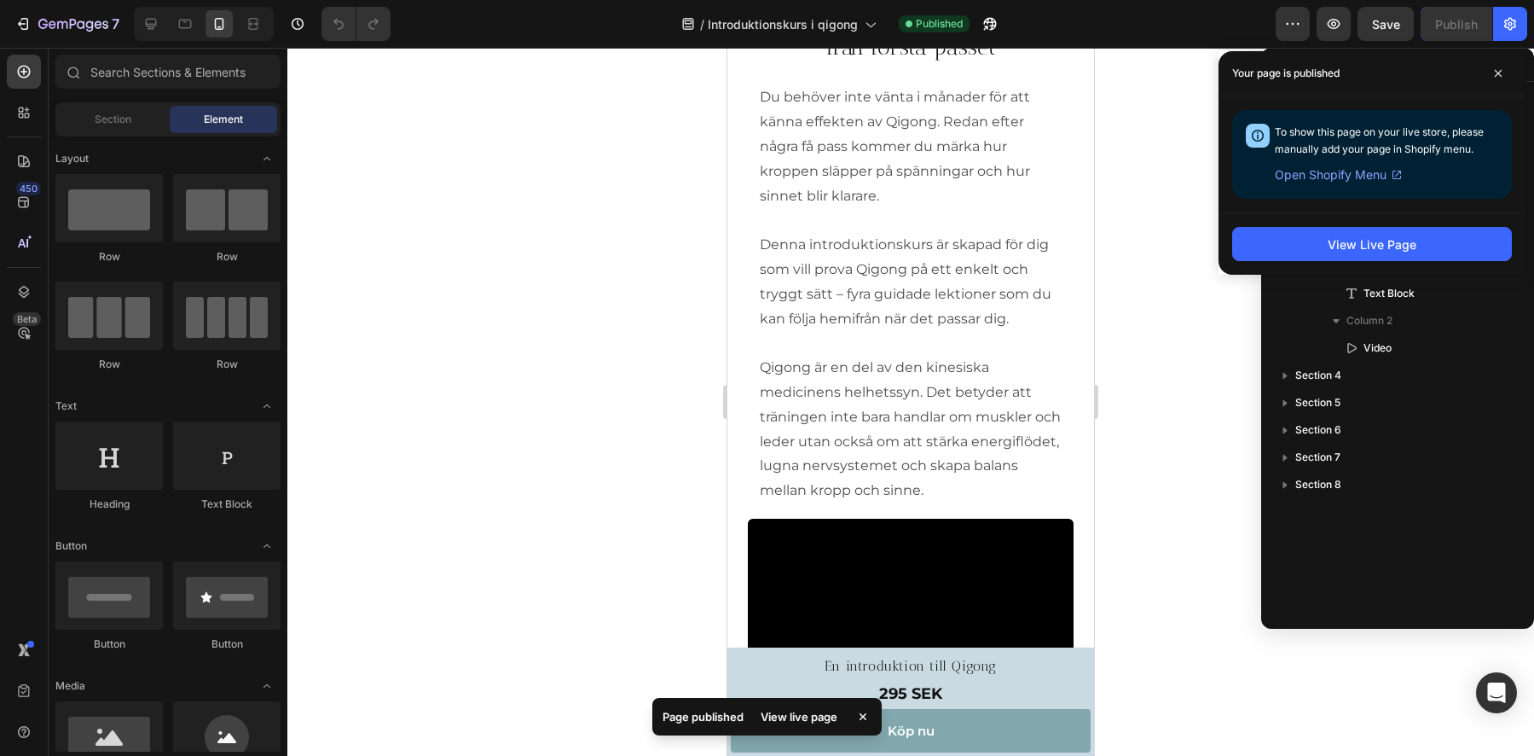
click at [1516, 72] on div "Your page is published" at bounding box center [1372, 73] width 307 height 45
click at [1498, 73] on icon at bounding box center [1498, 73] width 7 height 7
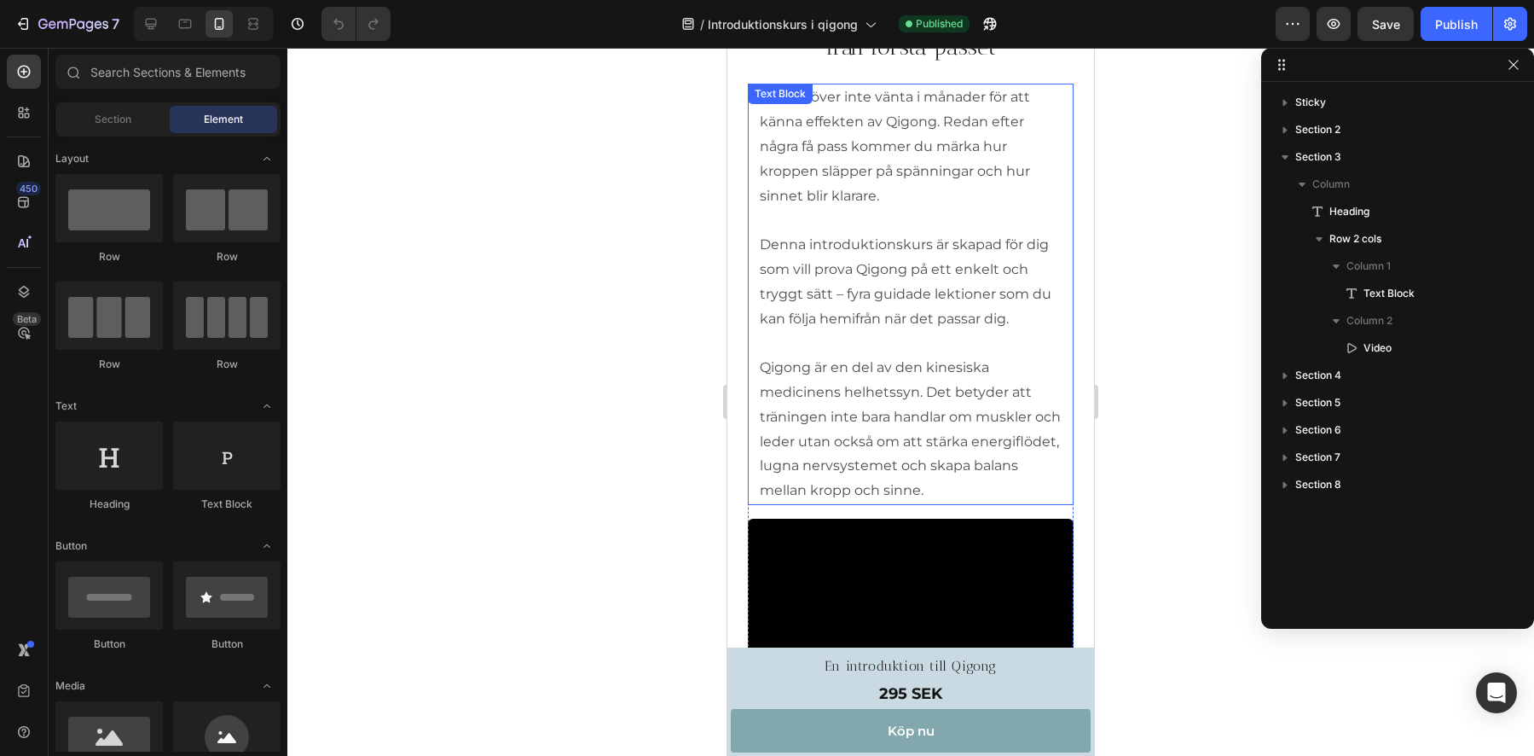
click at [902, 281] on p "Denna introduktionskurs är skapad för dig som vill prova Qigong på ett enkelt o…" at bounding box center [911, 368] width 302 height 270
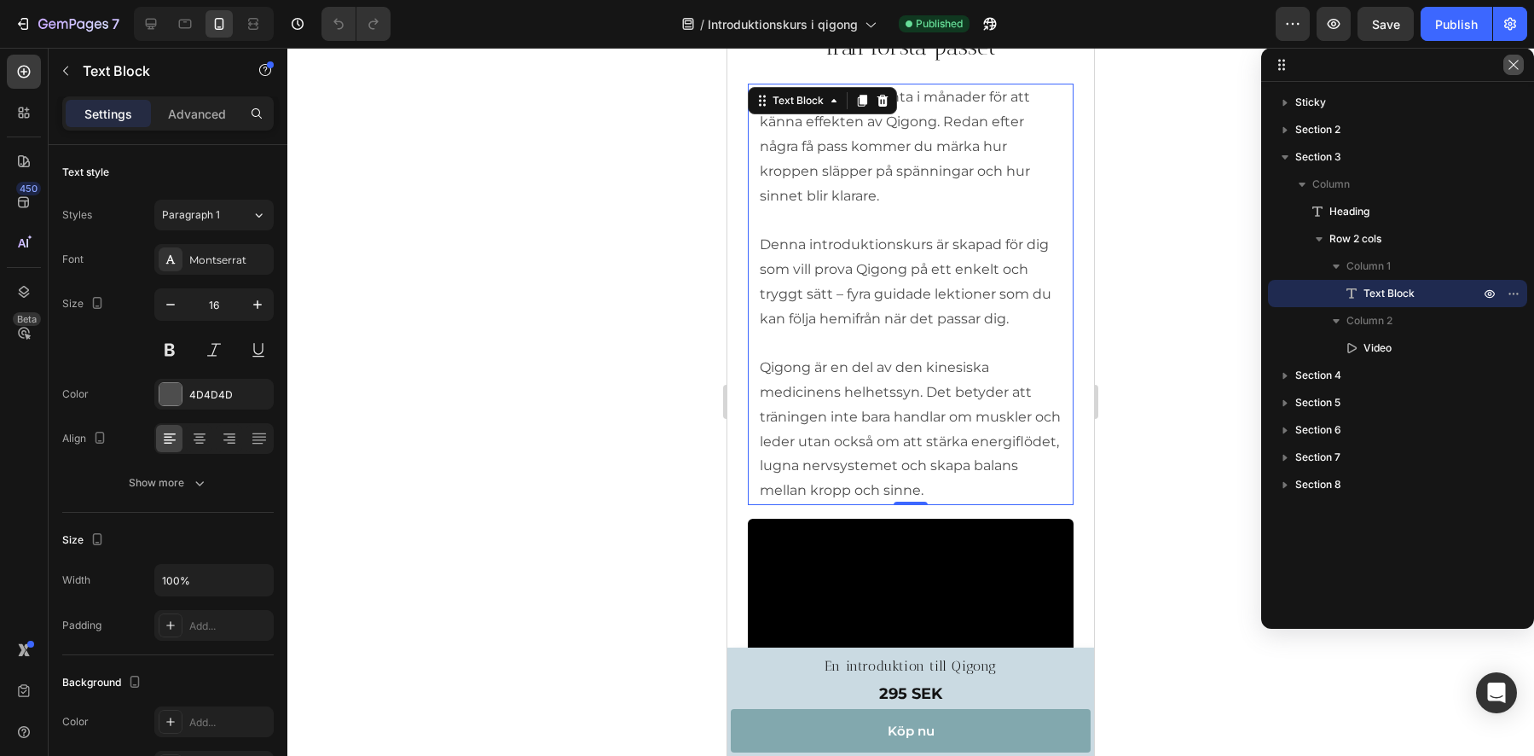
click at [1512, 68] on icon "button" at bounding box center [1514, 65] width 14 height 14
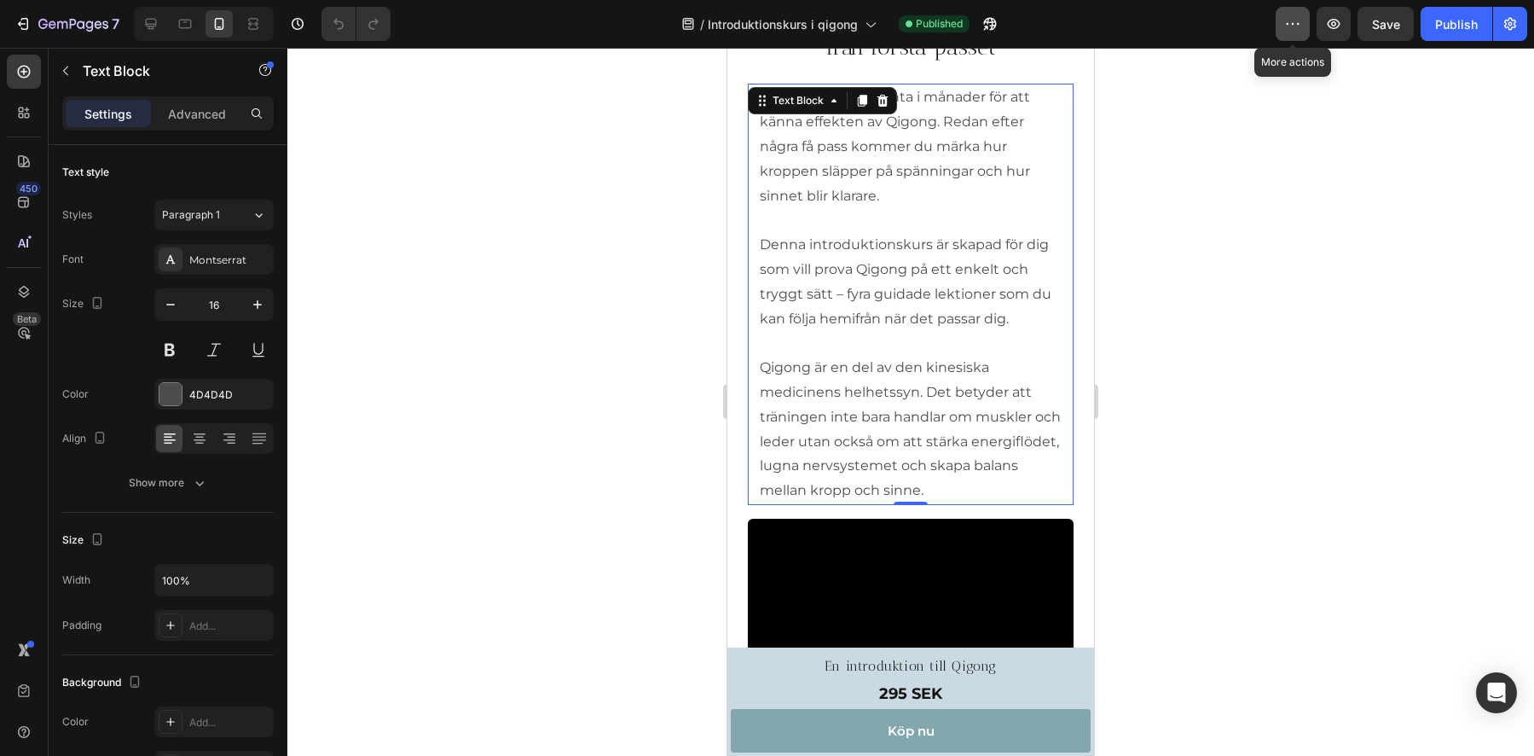
click at [1289, 20] on icon "button" at bounding box center [1292, 23] width 17 height 17
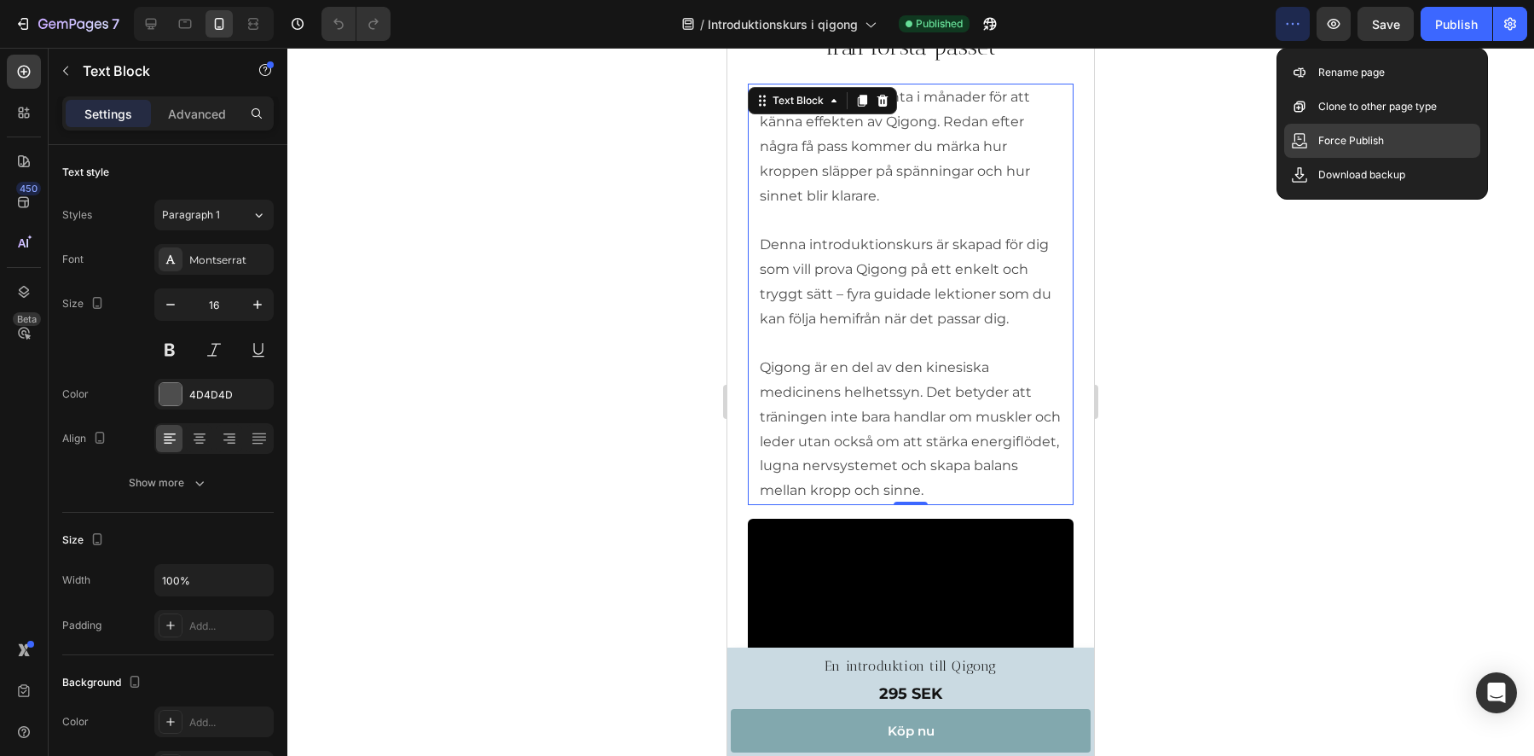
click at [1333, 145] on p "Force Publish" at bounding box center [1351, 140] width 66 height 17
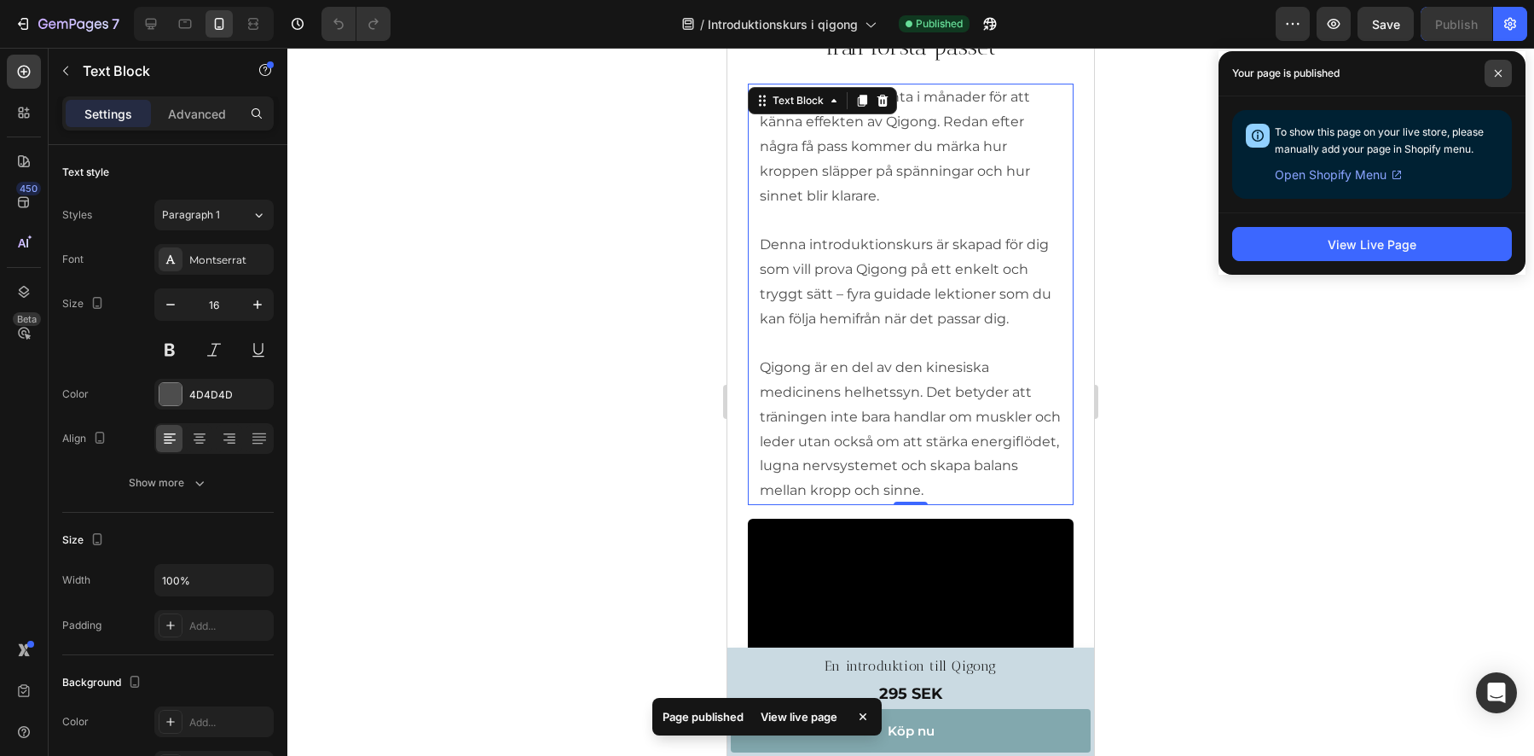
click at [1500, 74] on icon at bounding box center [1498, 73] width 9 height 9
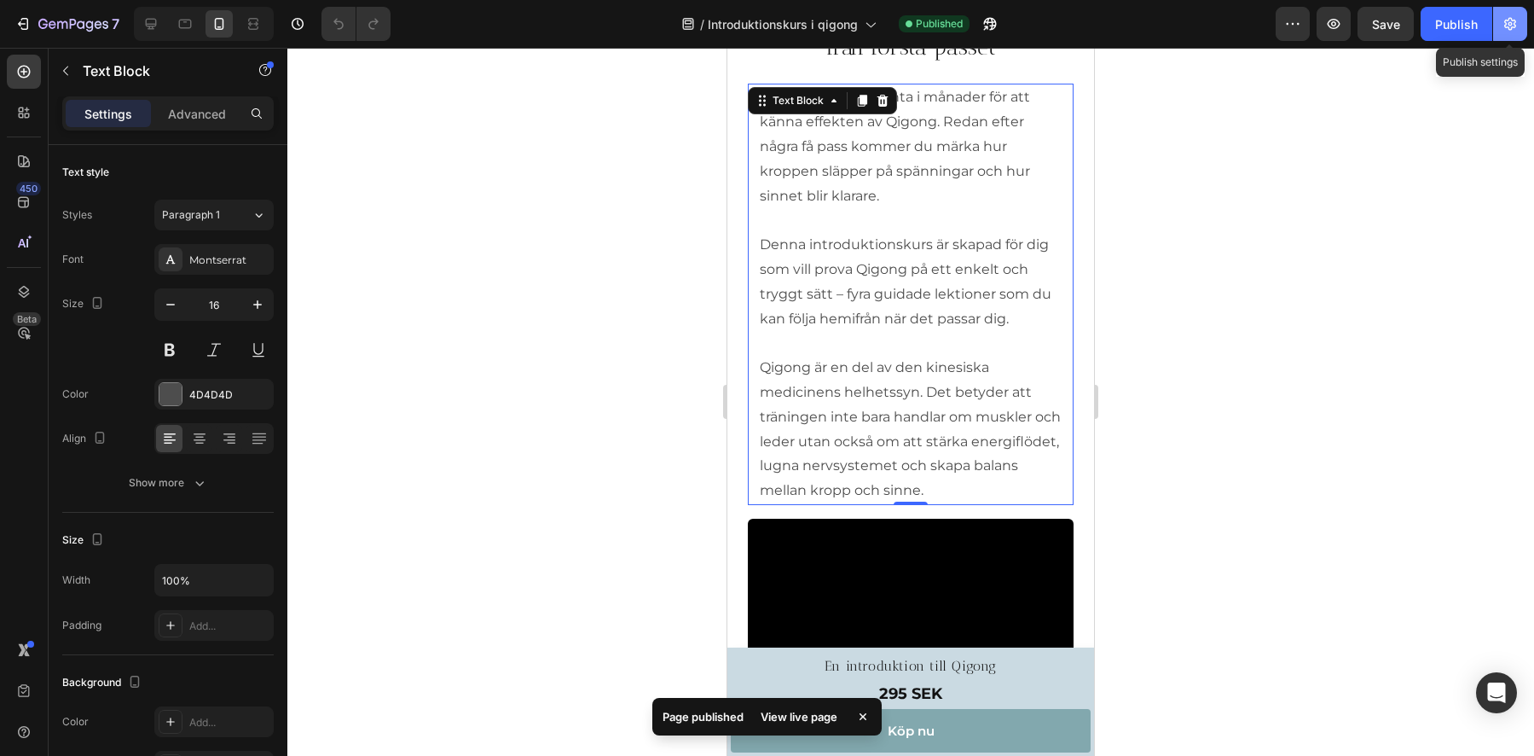
click at [1515, 27] on icon "button" at bounding box center [1510, 23] width 17 height 17
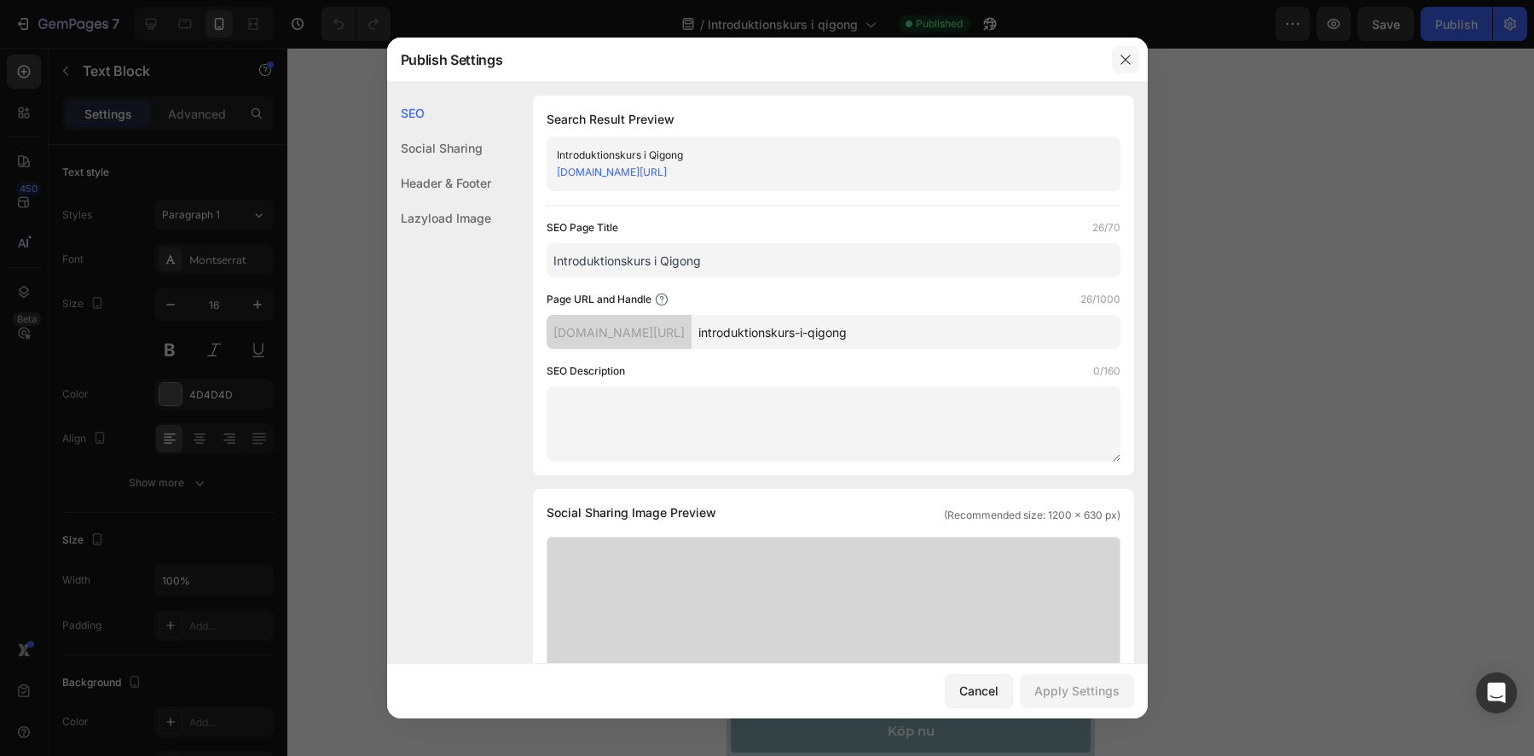
click at [1122, 57] on icon "button" at bounding box center [1126, 60] width 14 height 14
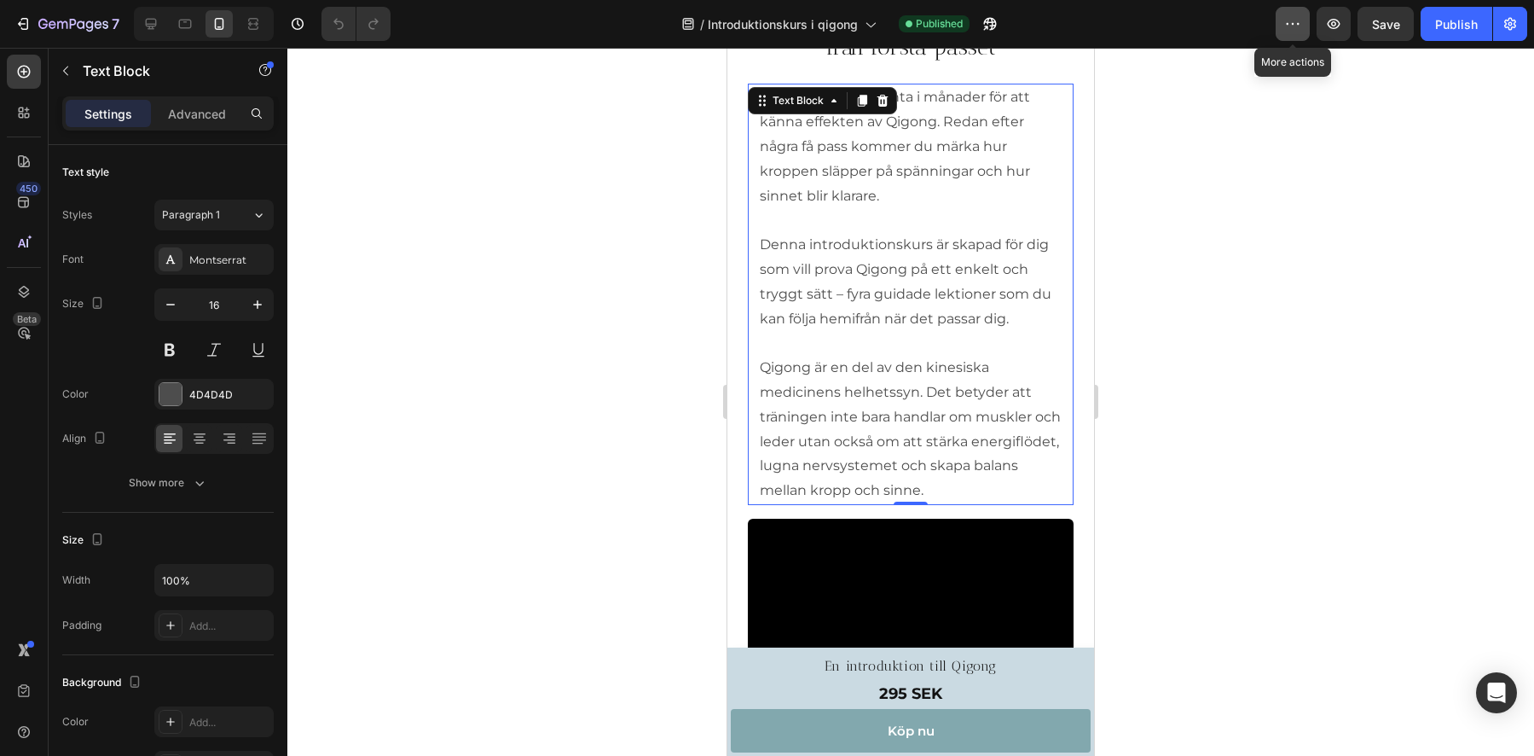
click at [1295, 30] on icon "button" at bounding box center [1292, 23] width 17 height 17
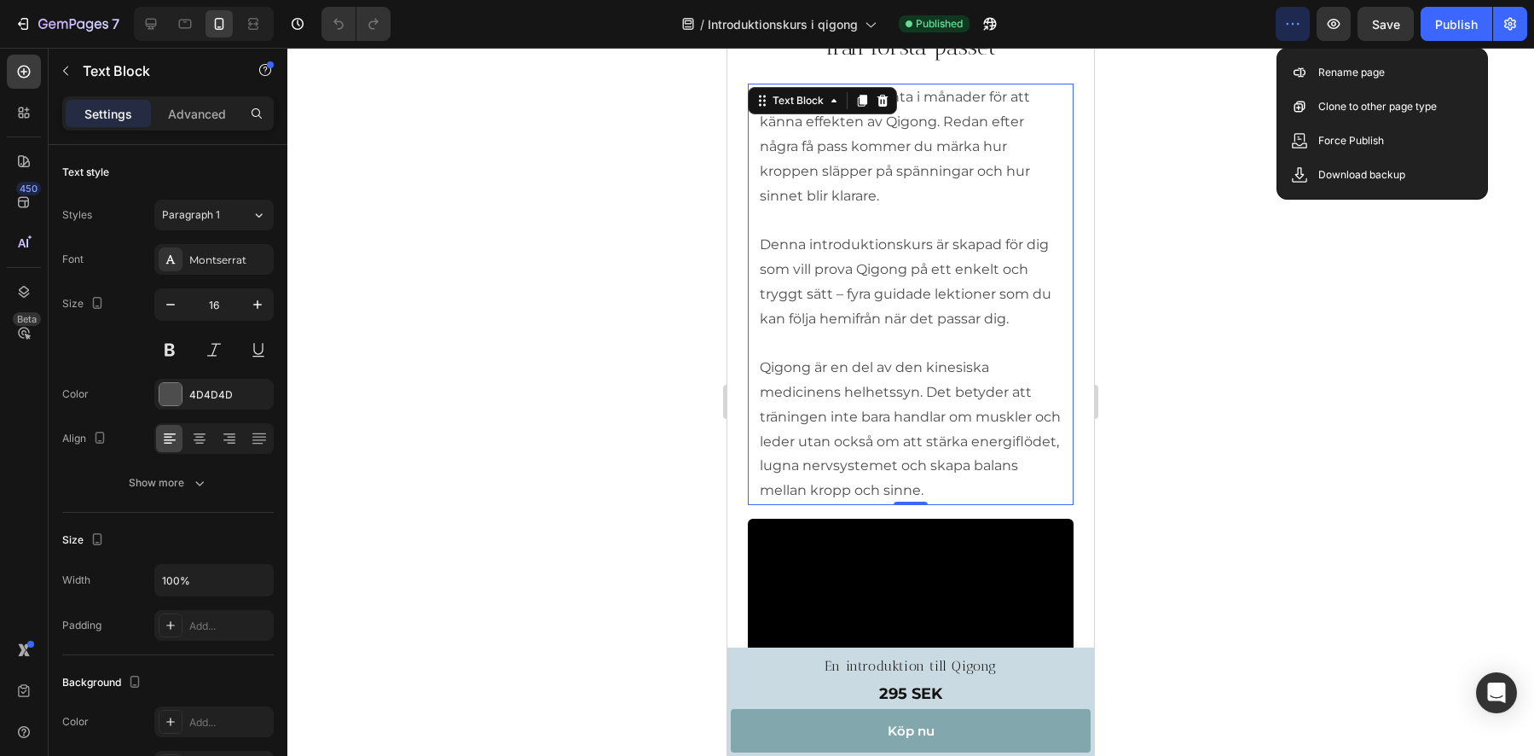
click at [1193, 136] on div at bounding box center [910, 402] width 1247 height 708
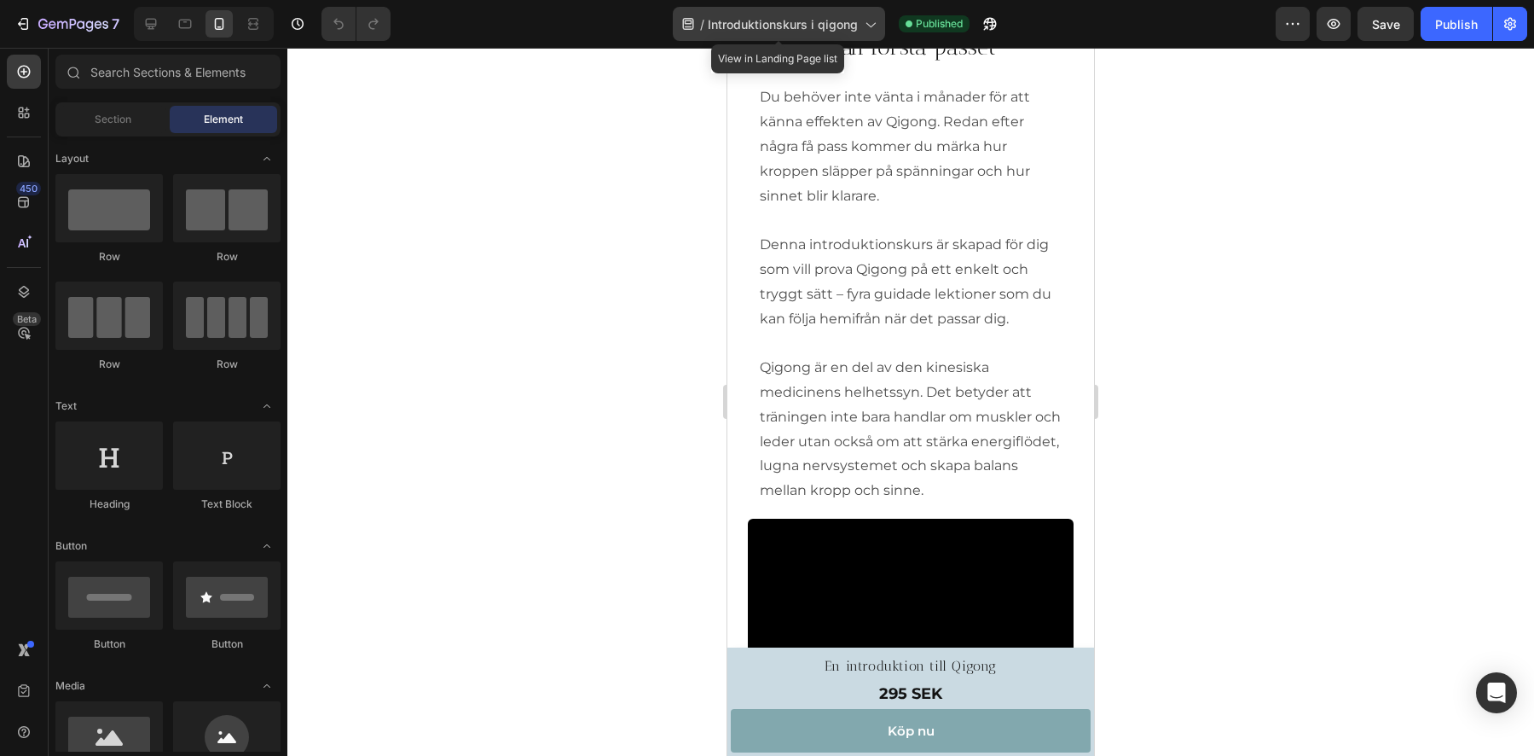
click at [872, 20] on icon at bounding box center [869, 23] width 17 height 17
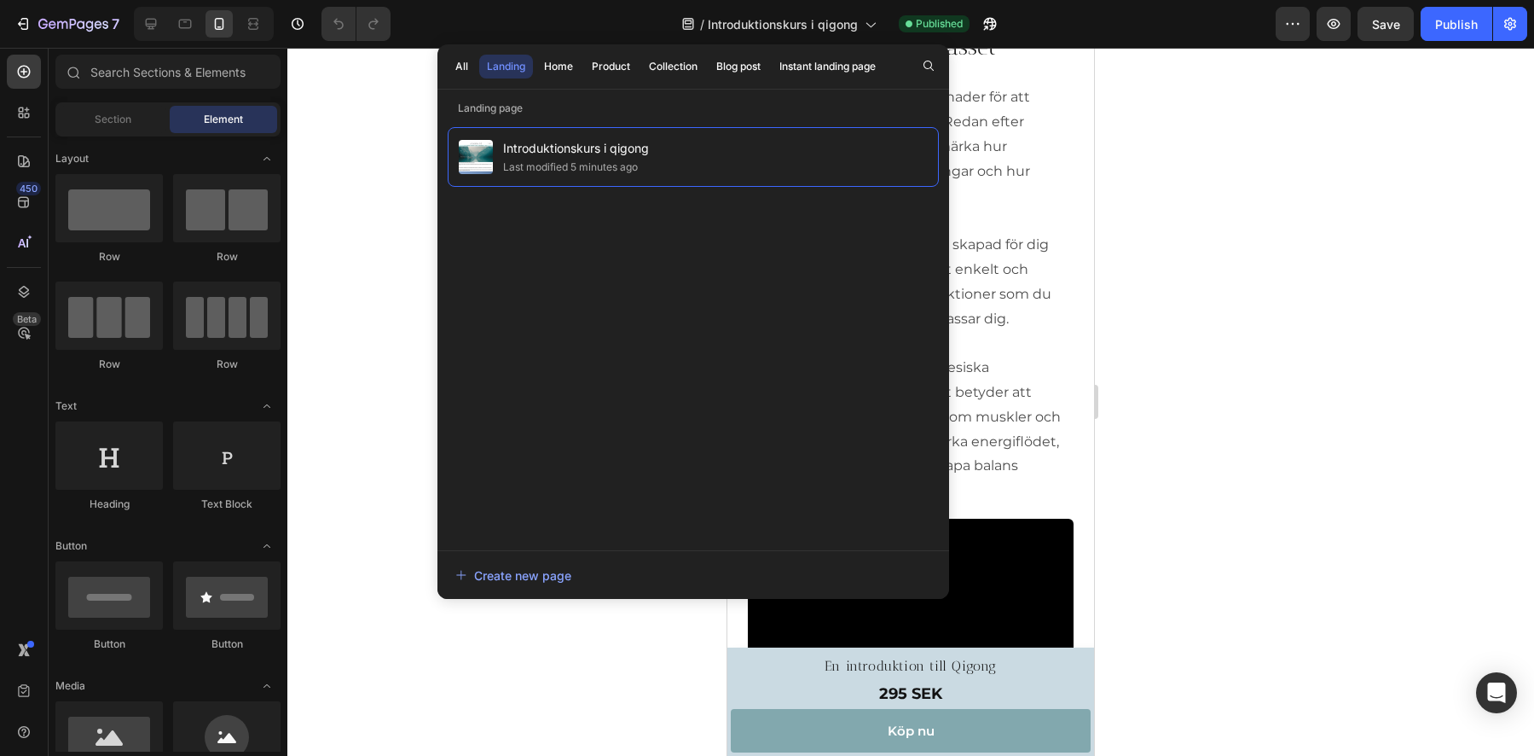
click at [362, 136] on div at bounding box center [910, 402] width 1247 height 708
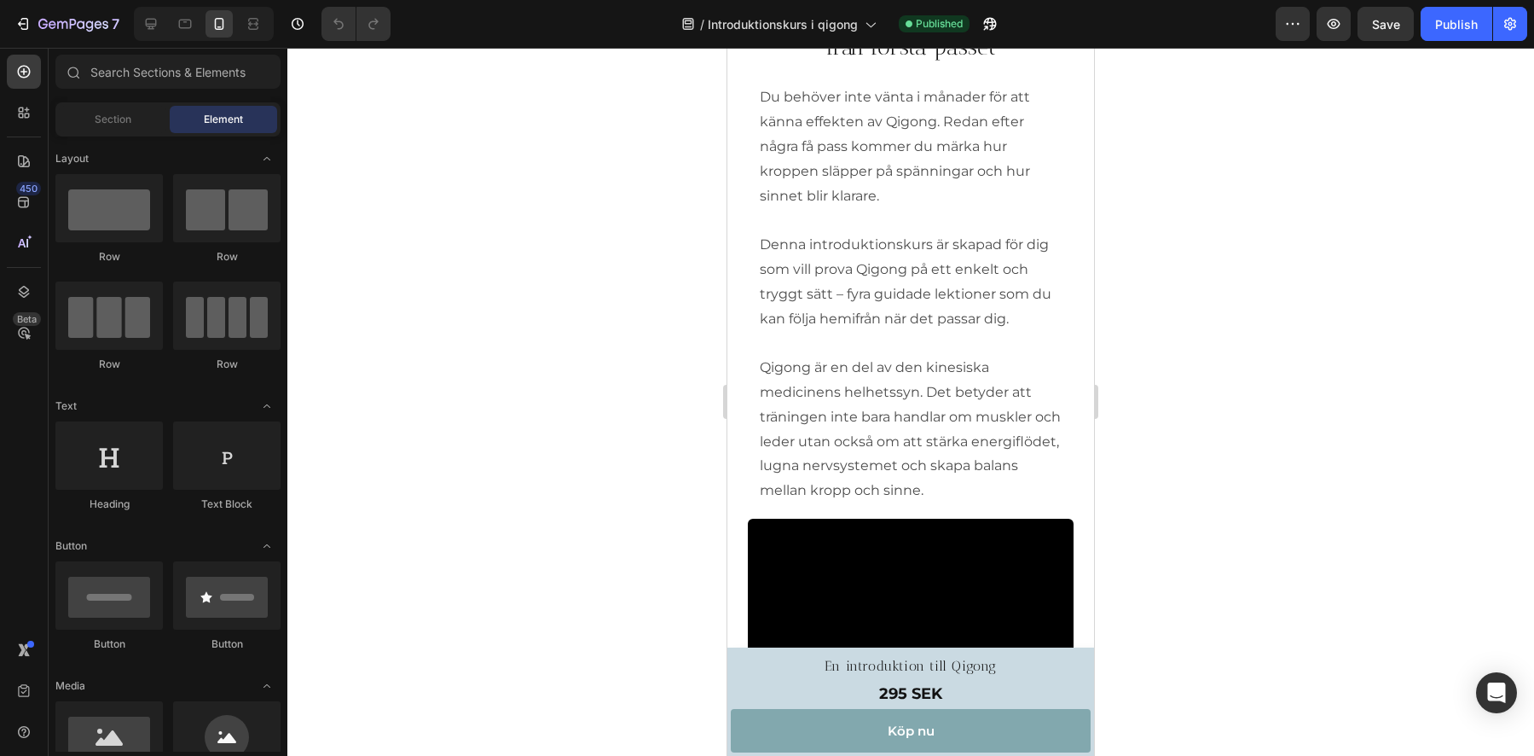
click at [594, 425] on div at bounding box center [910, 402] width 1247 height 708
click at [953, 238] on p "Denna introduktionskurs är skapad för dig som vill prova Qigong på ett enkelt o…" at bounding box center [911, 368] width 302 height 270
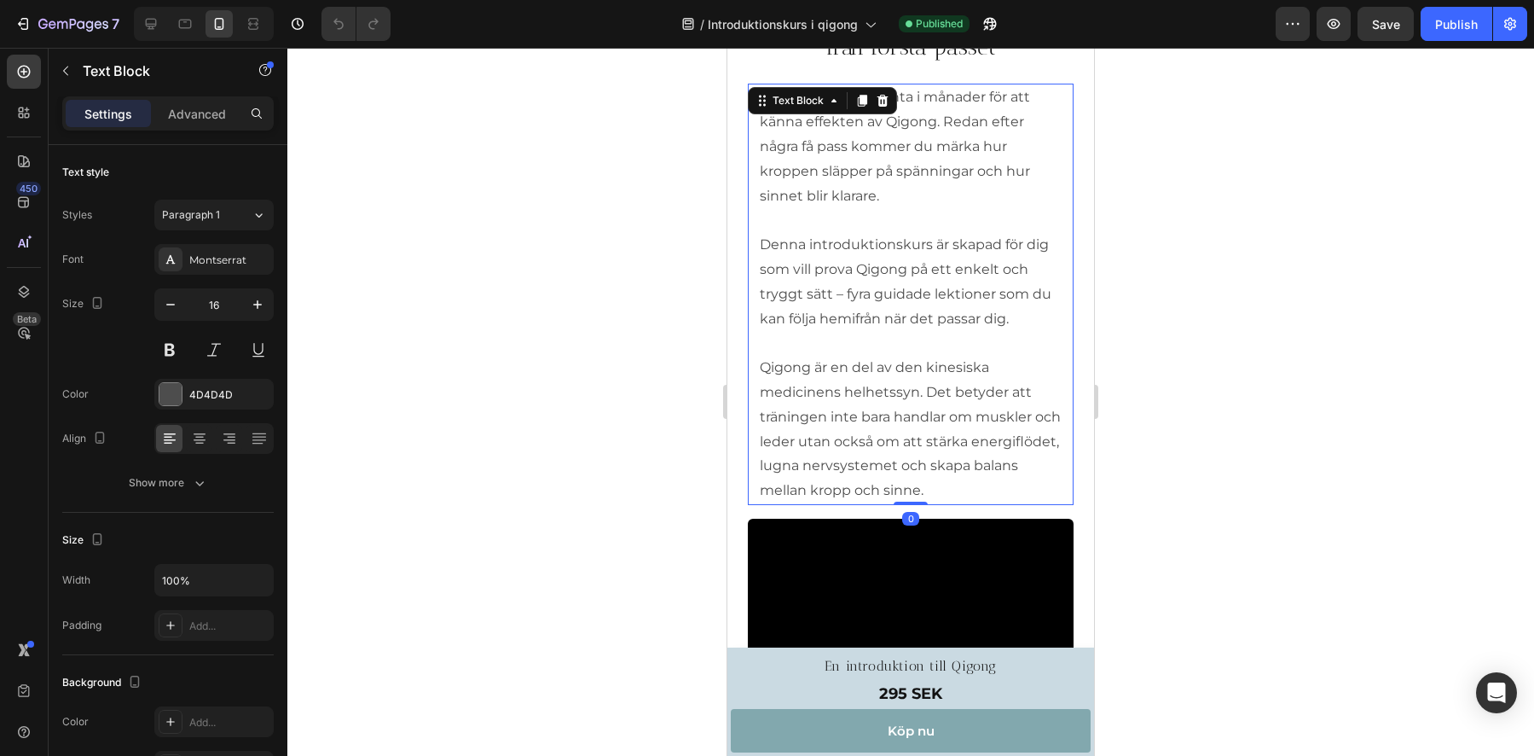
click at [681, 269] on div at bounding box center [910, 402] width 1247 height 708
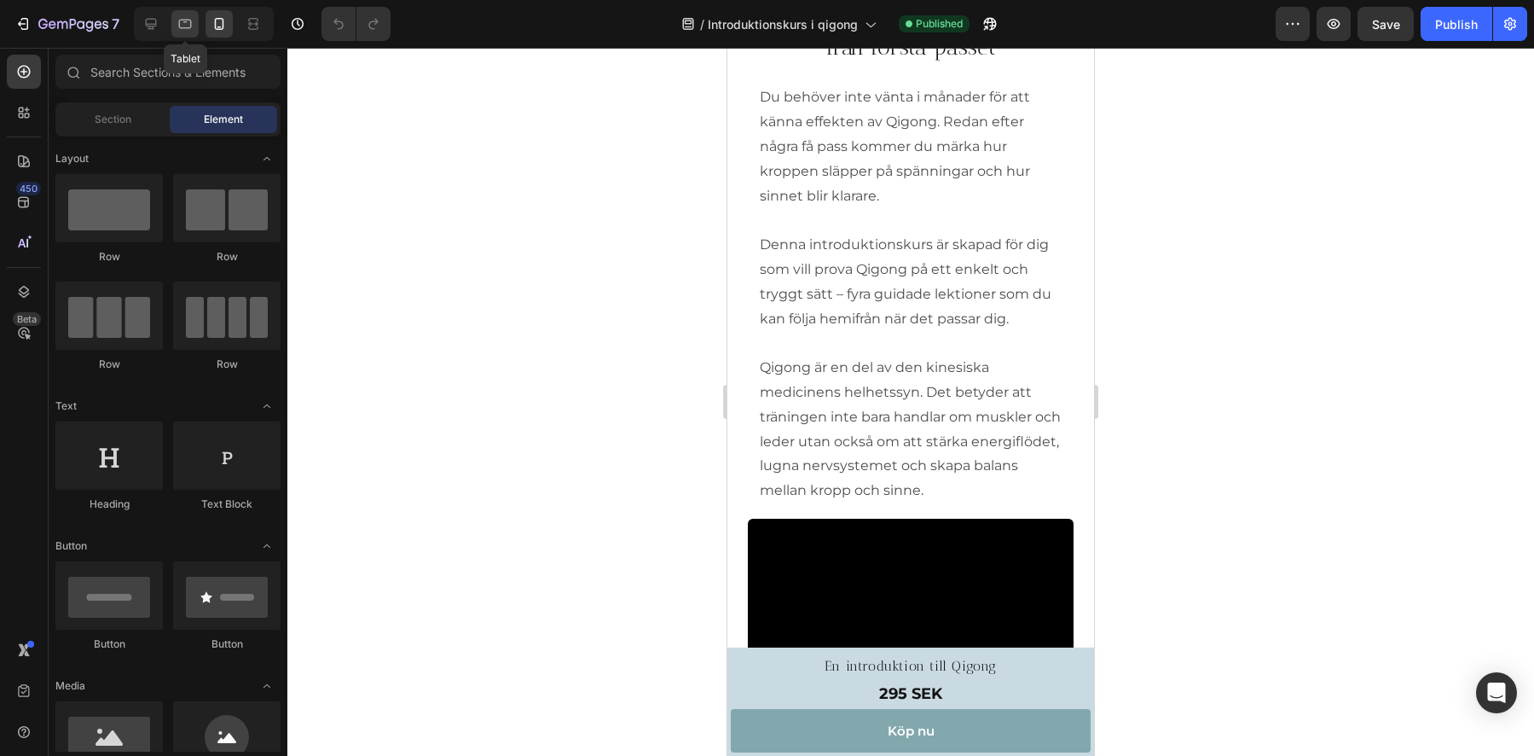
click at [183, 22] on icon at bounding box center [185, 23] width 17 height 17
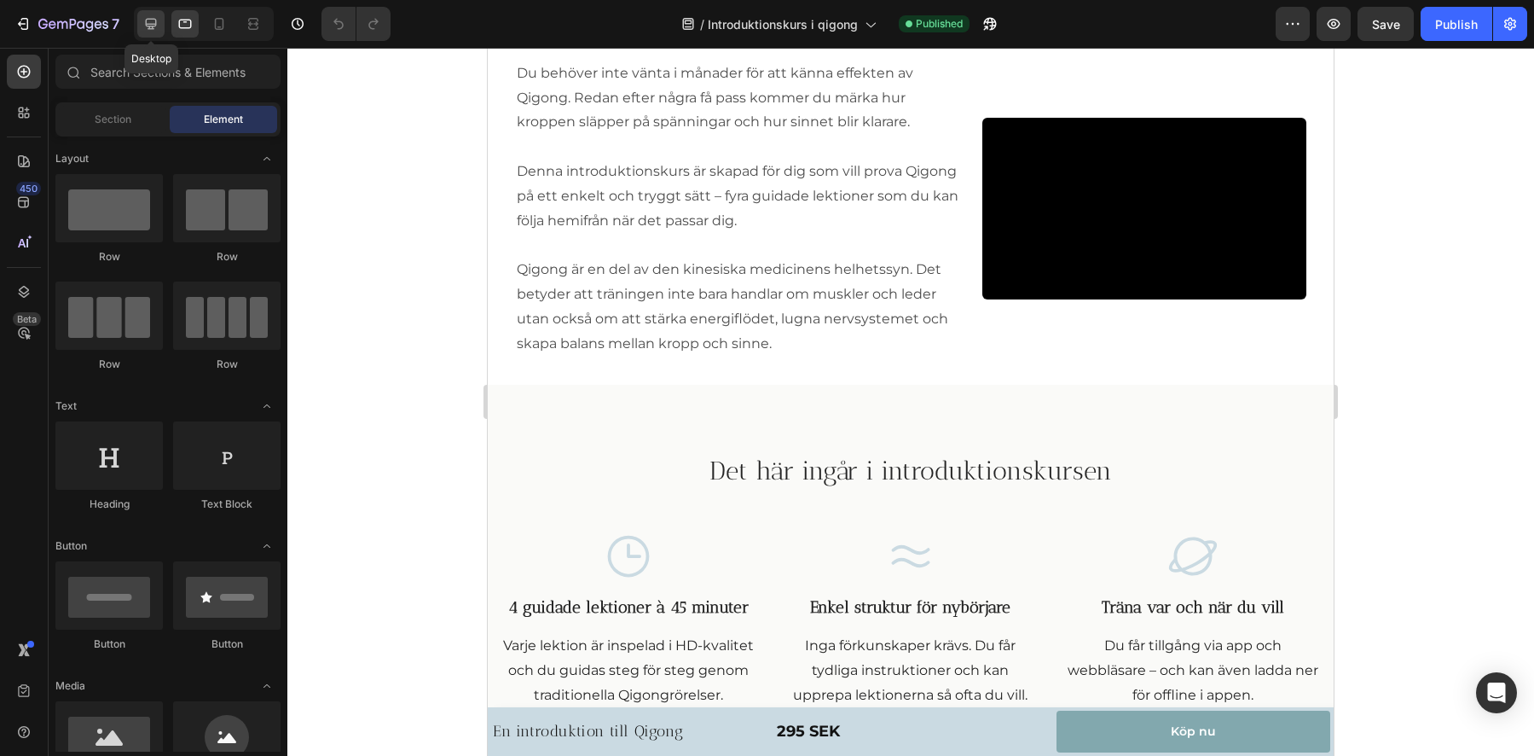
click at [163, 25] on div at bounding box center [150, 23] width 27 height 27
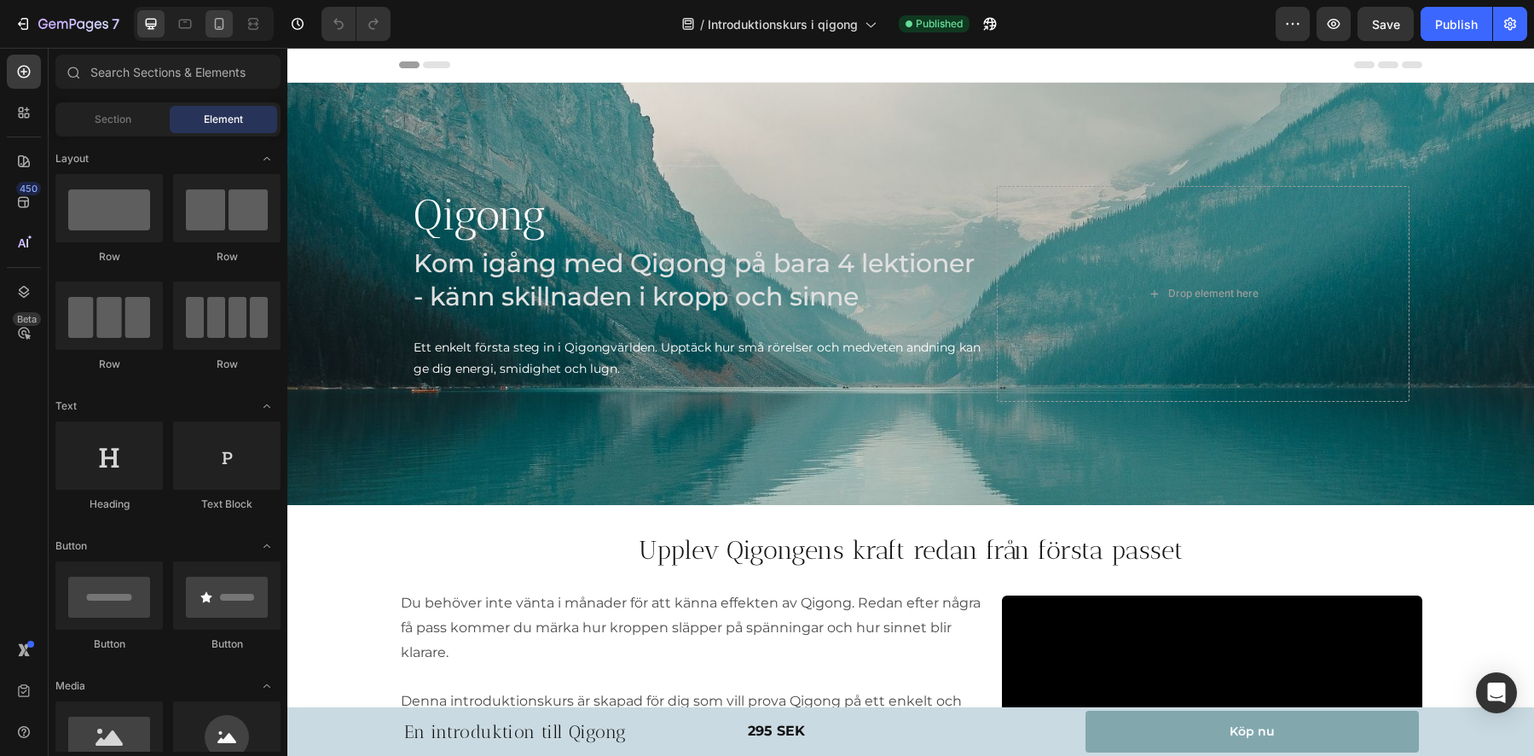
click at [222, 31] on icon at bounding box center [219, 23] width 17 height 17
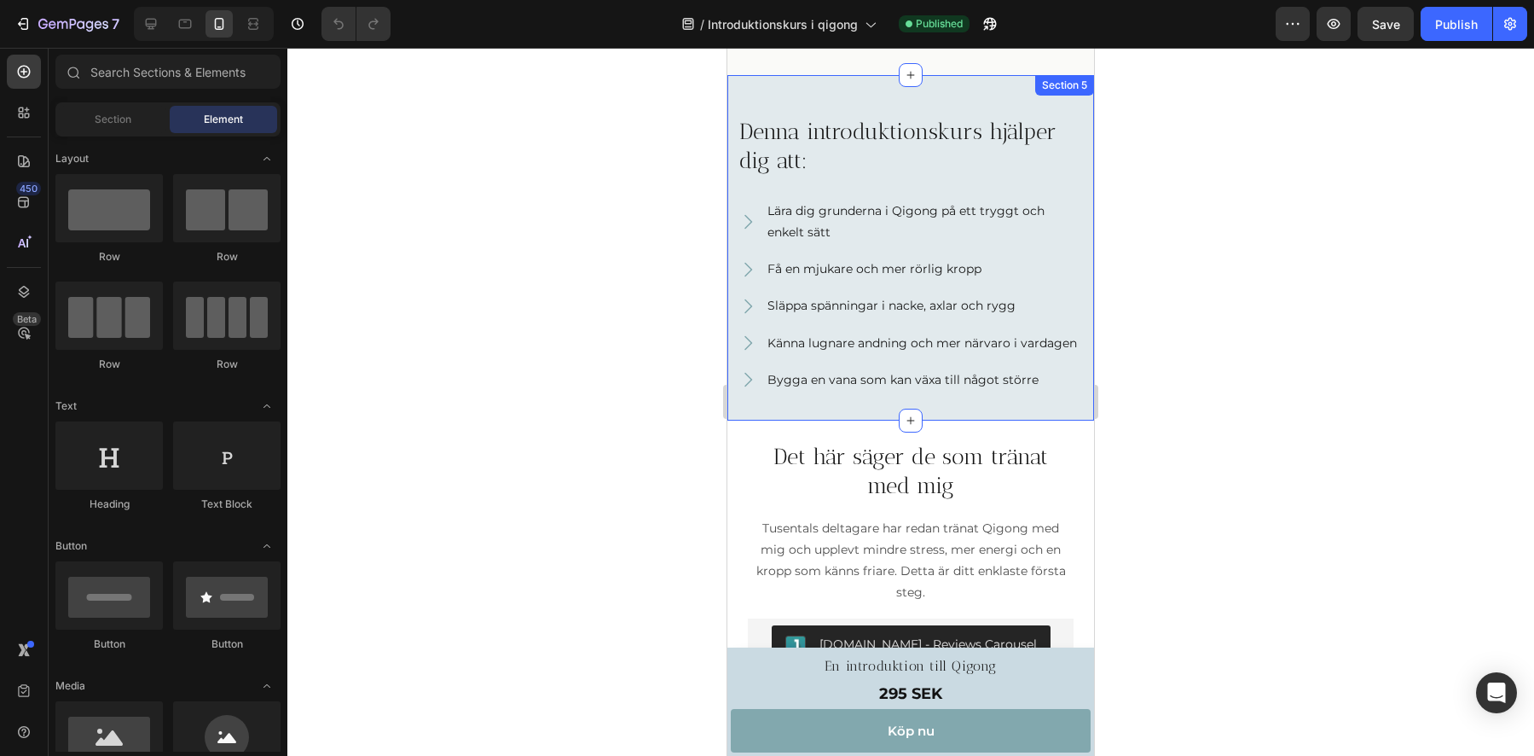
scroll to position [1751, 0]
click at [843, 592] on p "Tusentals deltagare har redan tränat Qigong med mig och upplevt mindre stress, …" at bounding box center [911, 560] width 322 height 86
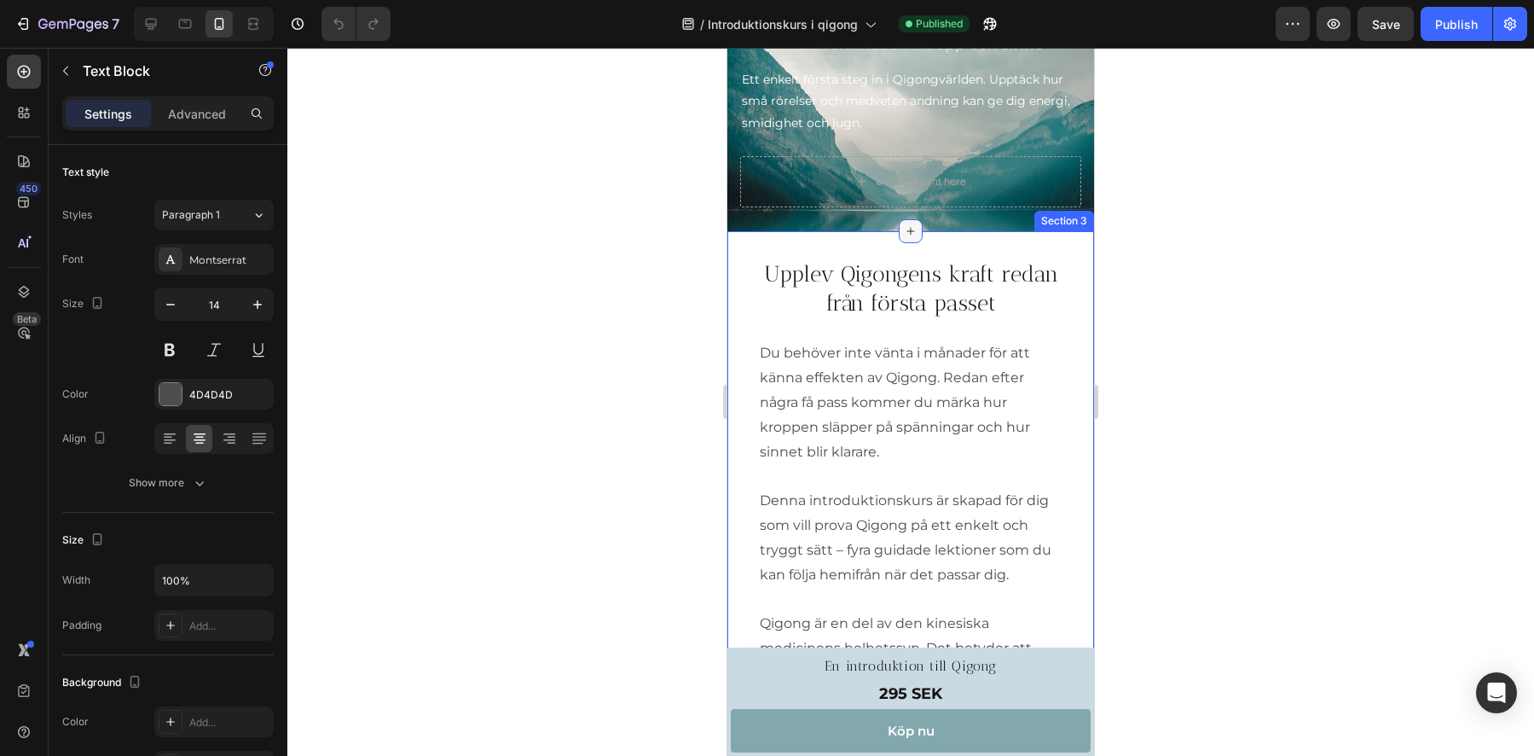
scroll to position [105, 0]
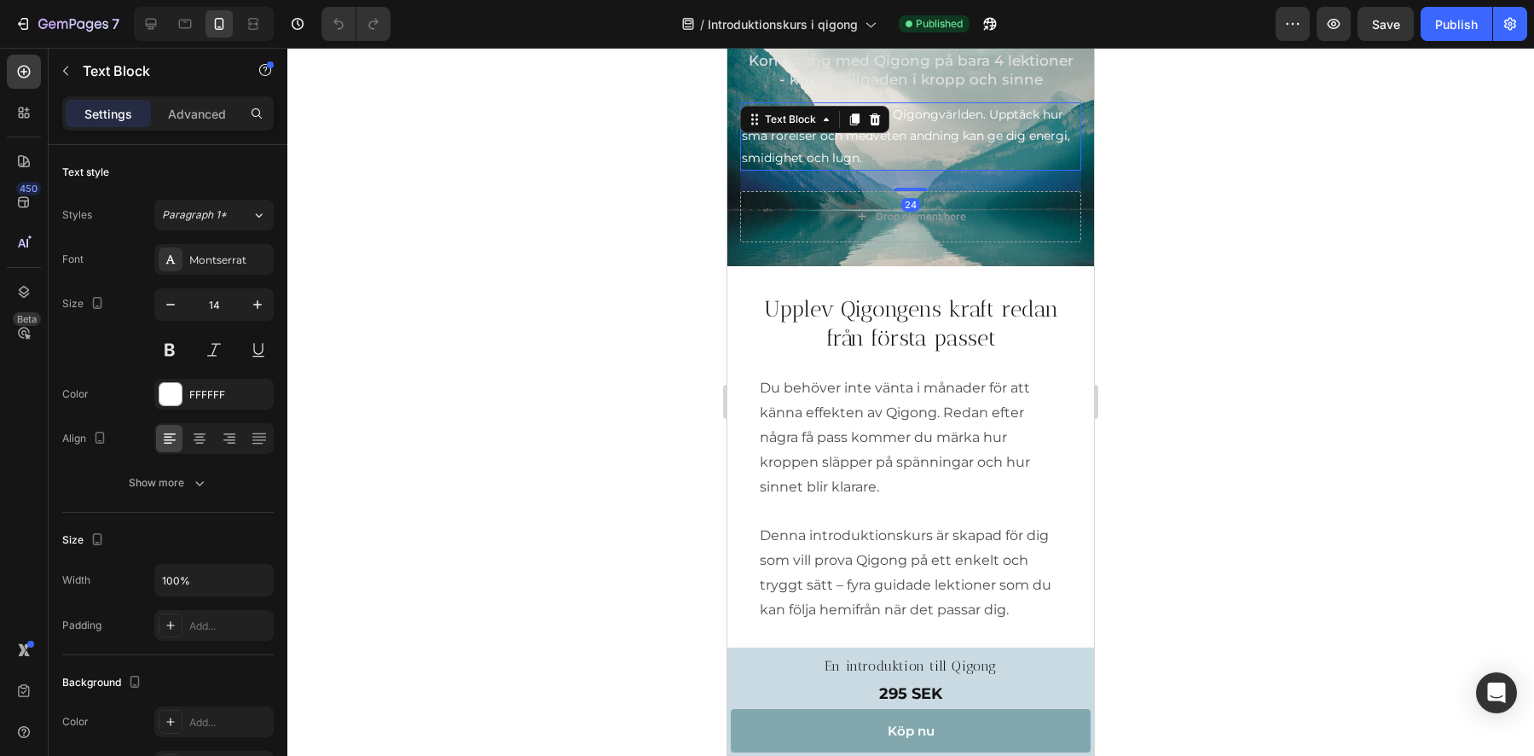
click at [872, 133] on p "Ett enkelt första steg in i Qigongvärlden. Upptäck hur små rörelser och medvete…" at bounding box center [911, 136] width 338 height 65
click at [260, 211] on icon at bounding box center [259, 214] width 14 height 17
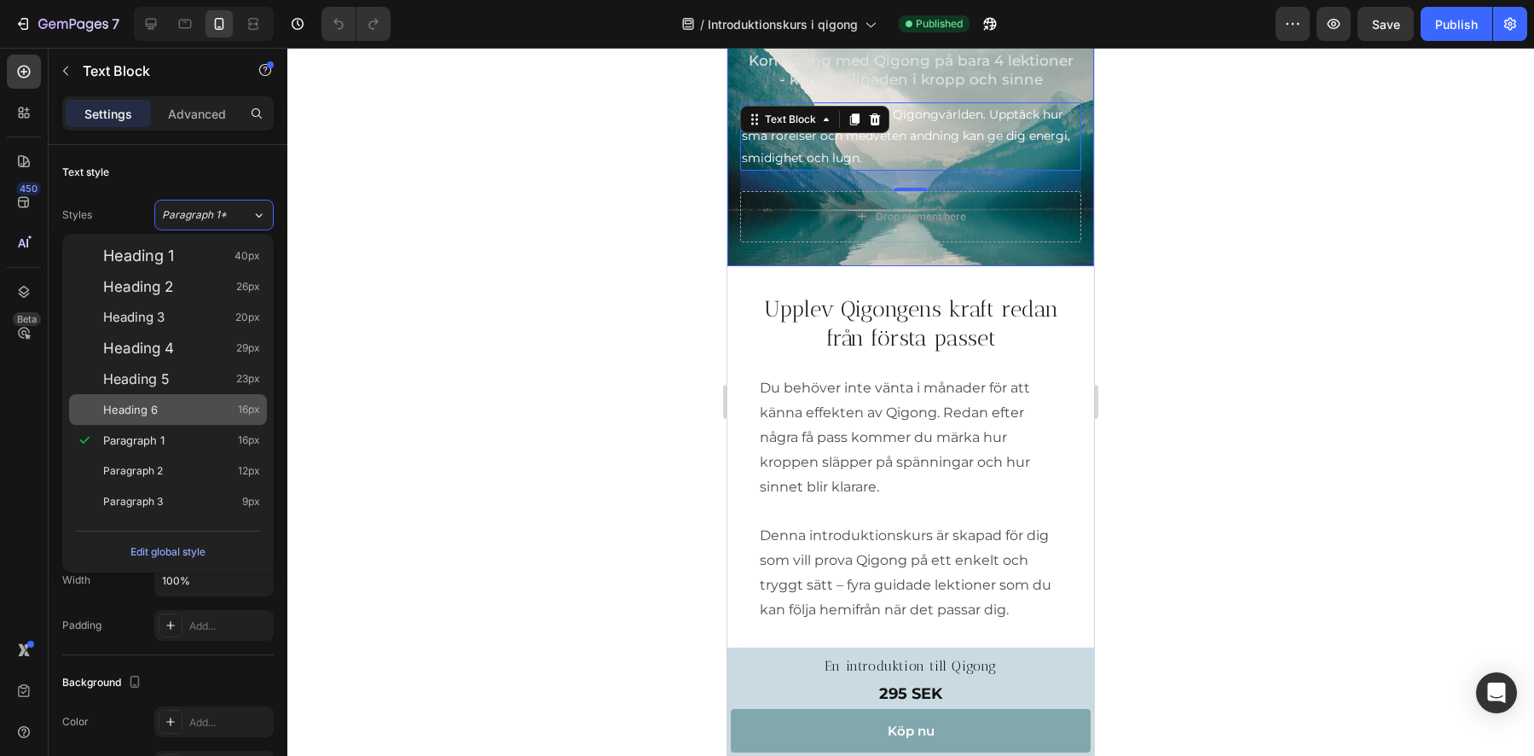
click at [168, 415] on div "Heading 6 16px" at bounding box center [181, 409] width 157 height 17
type input "16"
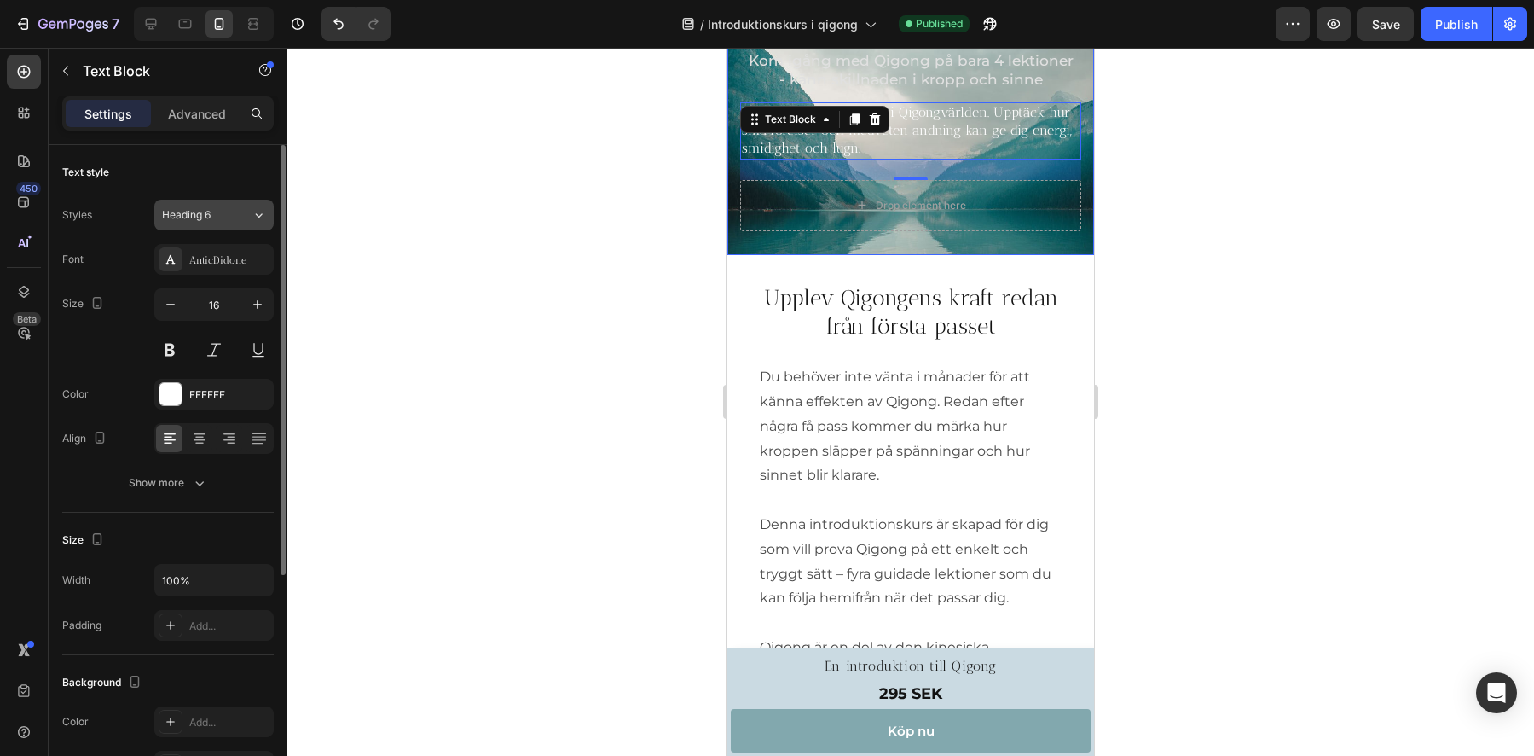
click at [206, 216] on span "Heading 6" at bounding box center [186, 214] width 49 height 15
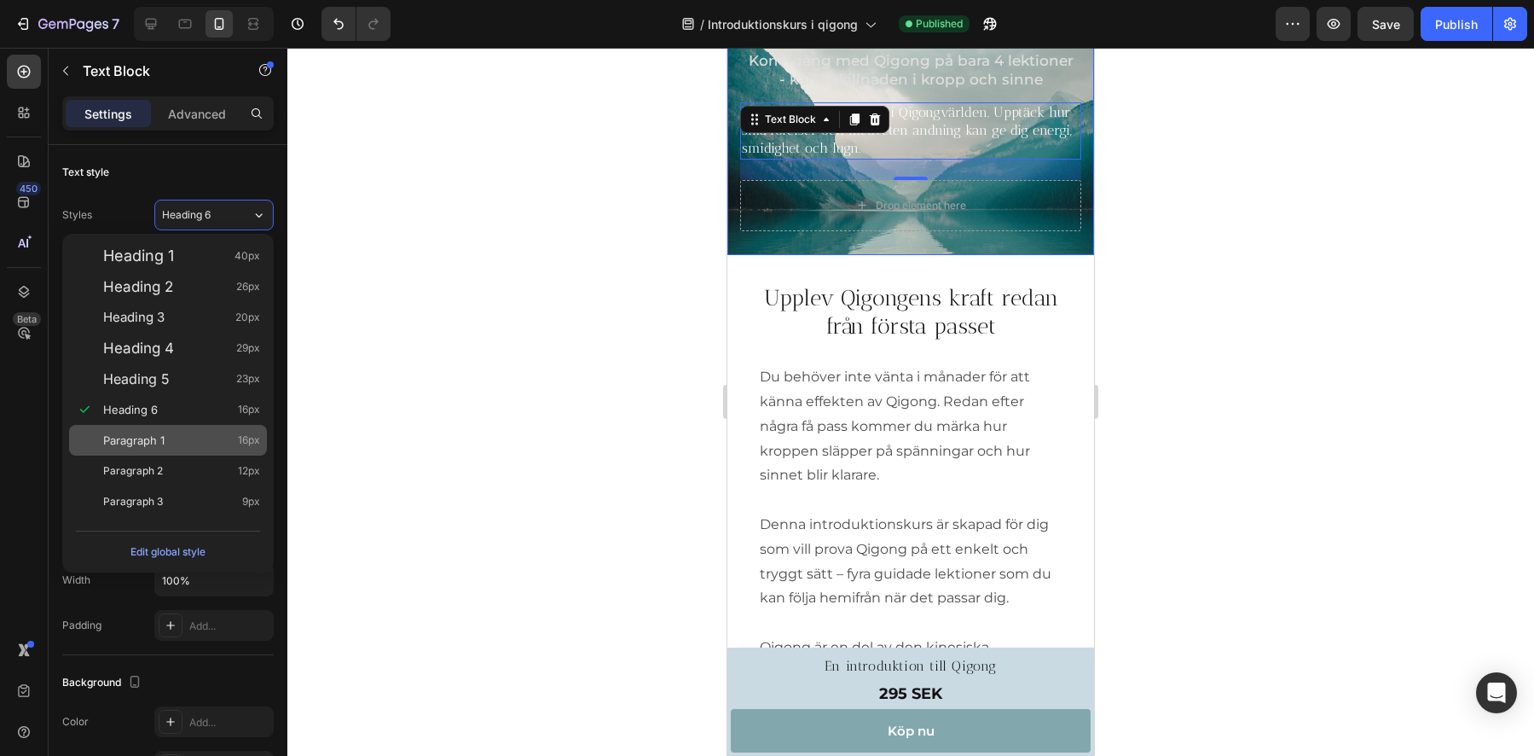
click at [137, 445] on span "Paragraph 1" at bounding box center [133, 440] width 61 height 17
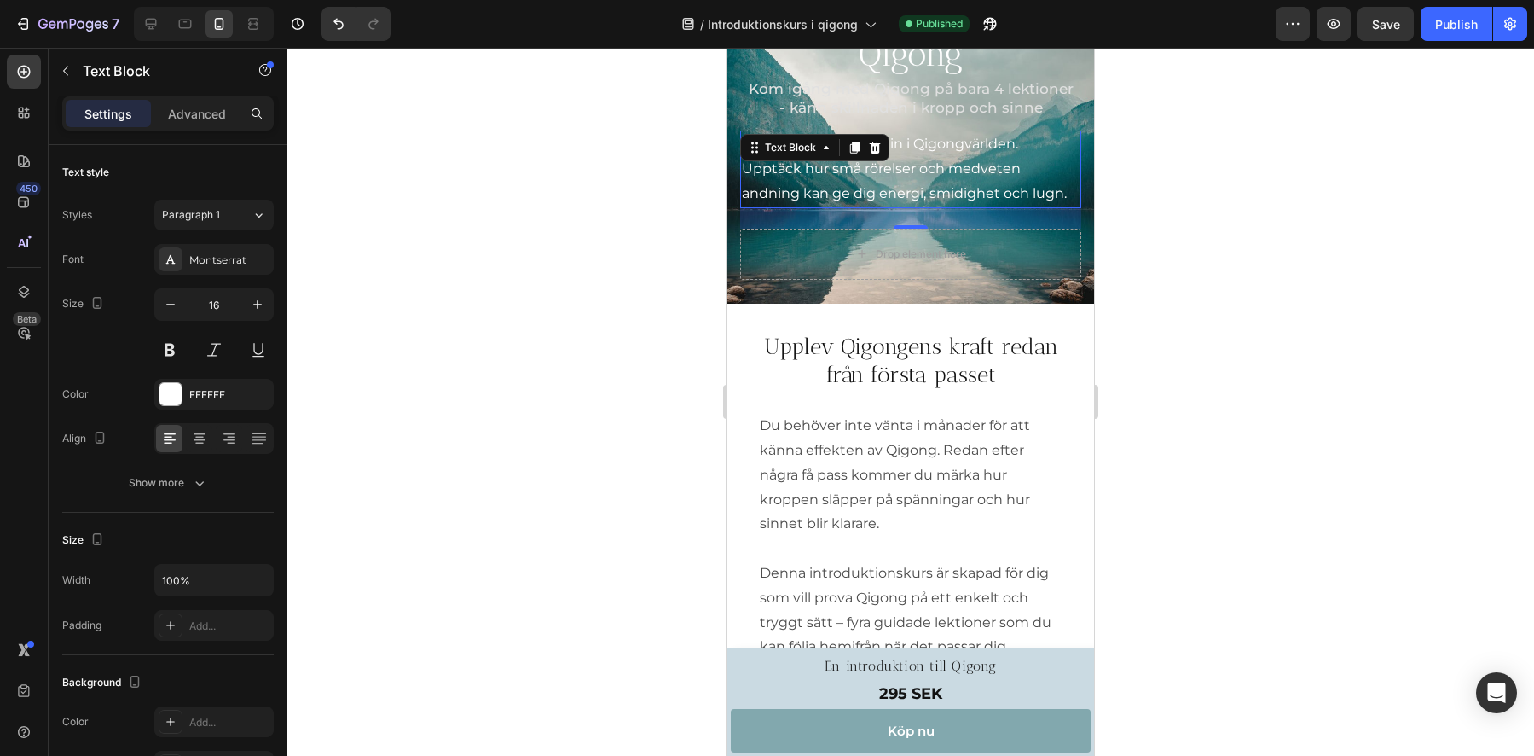
scroll to position [0, 0]
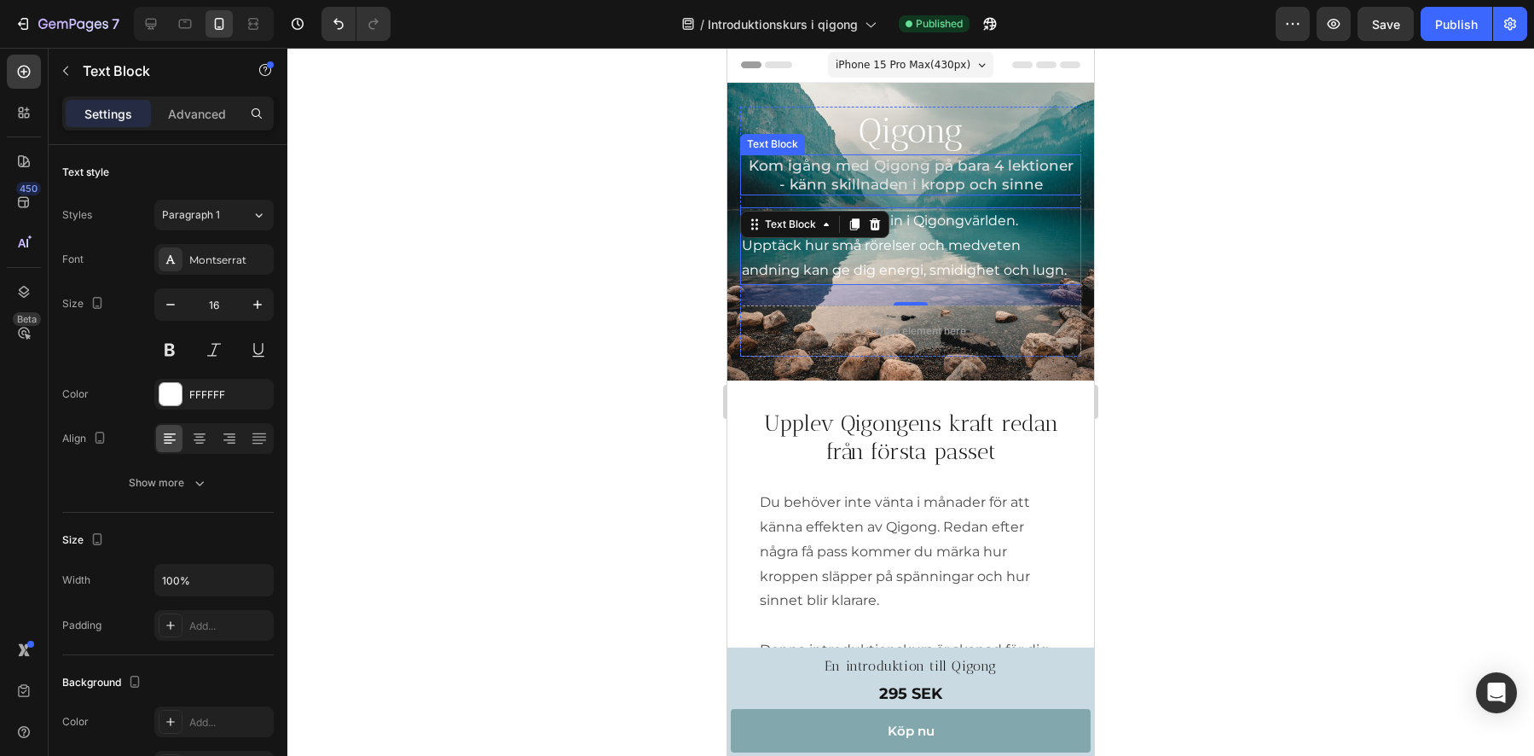
click at [815, 172] on p "Kom igång med Qigong på bara 4 lektioner" at bounding box center [911, 165] width 338 height 19
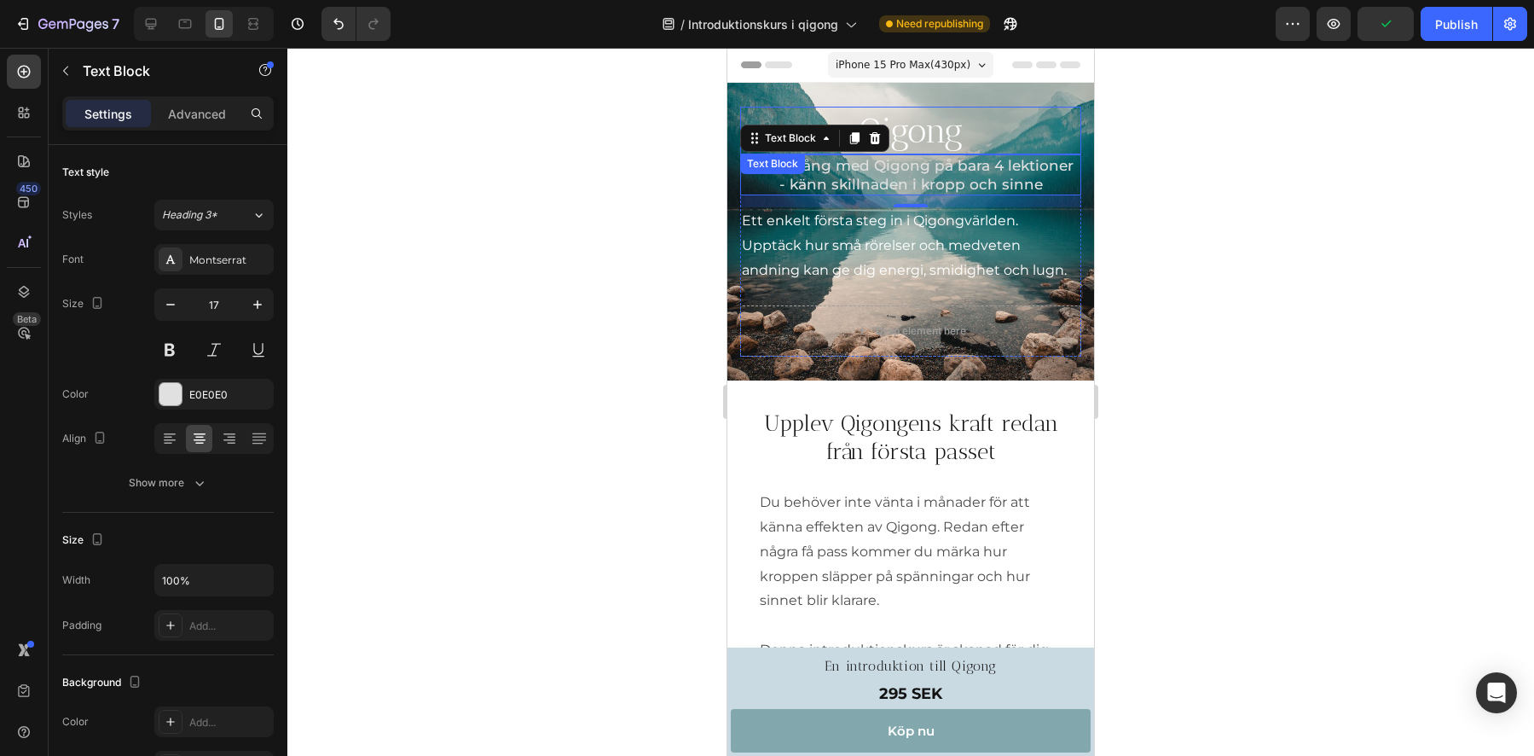
click at [924, 136] on p "Qigong" at bounding box center [911, 130] width 338 height 44
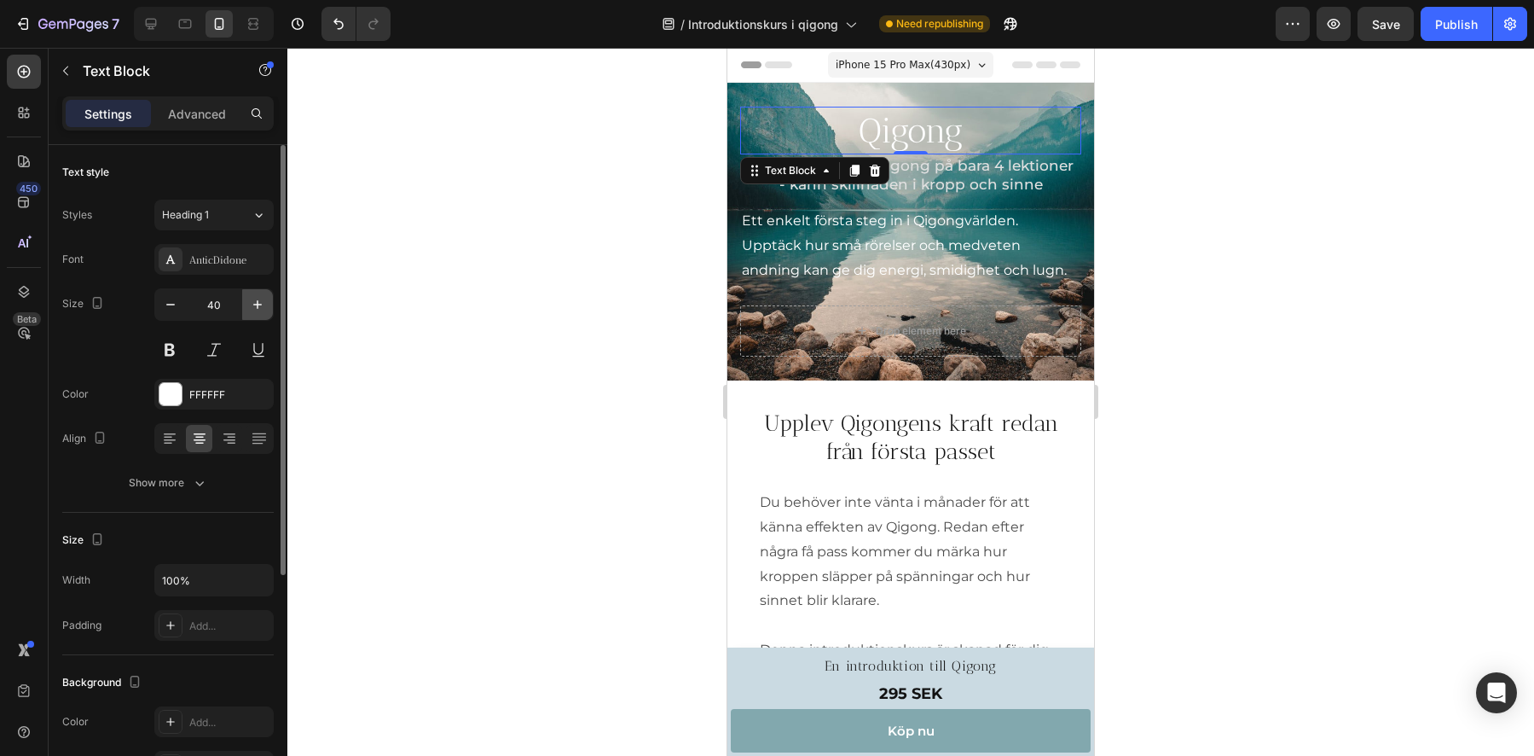
click at [260, 305] on icon "button" at bounding box center [257, 304] width 17 height 17
click at [259, 304] on icon "button" at bounding box center [257, 304] width 9 height 9
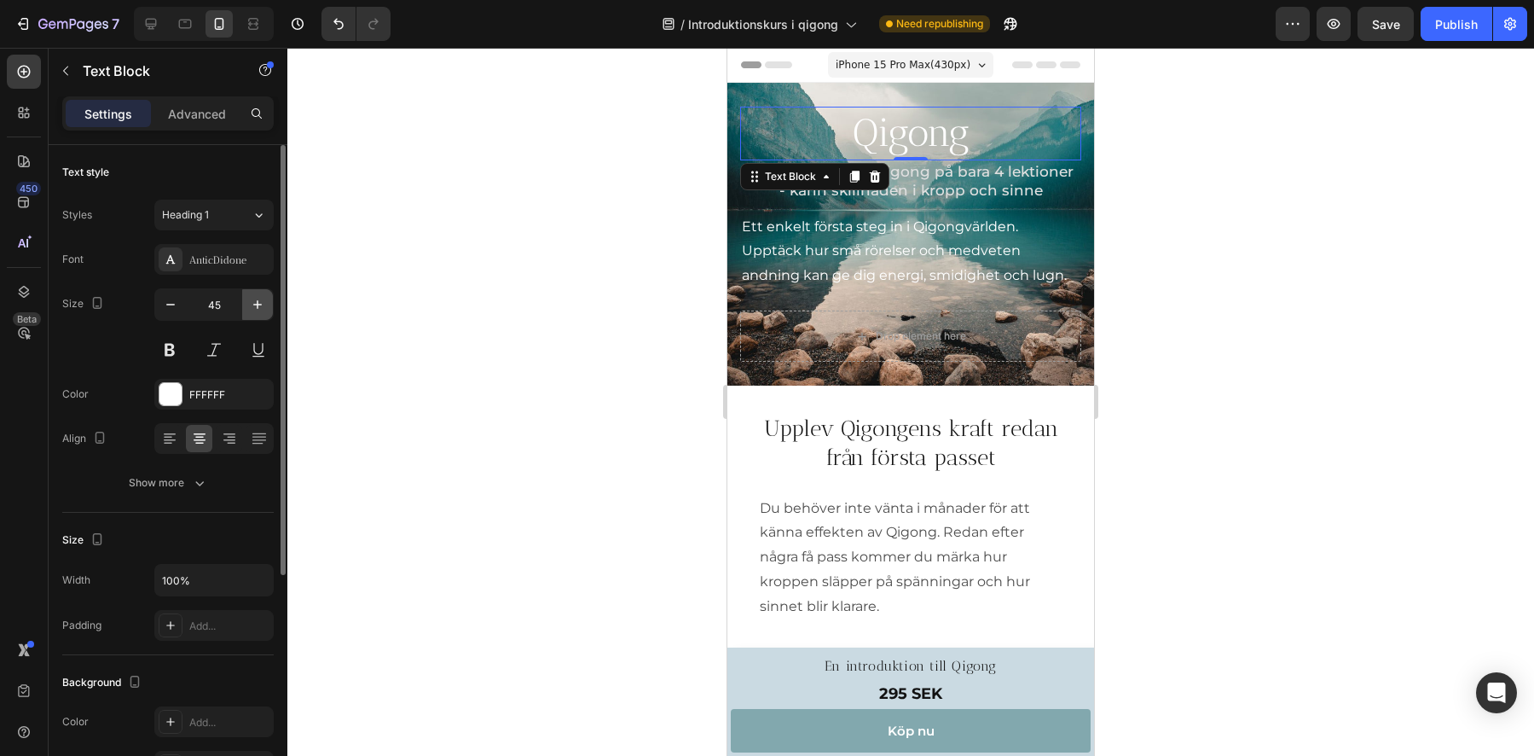
click at [259, 304] on icon "button" at bounding box center [257, 304] width 9 height 9
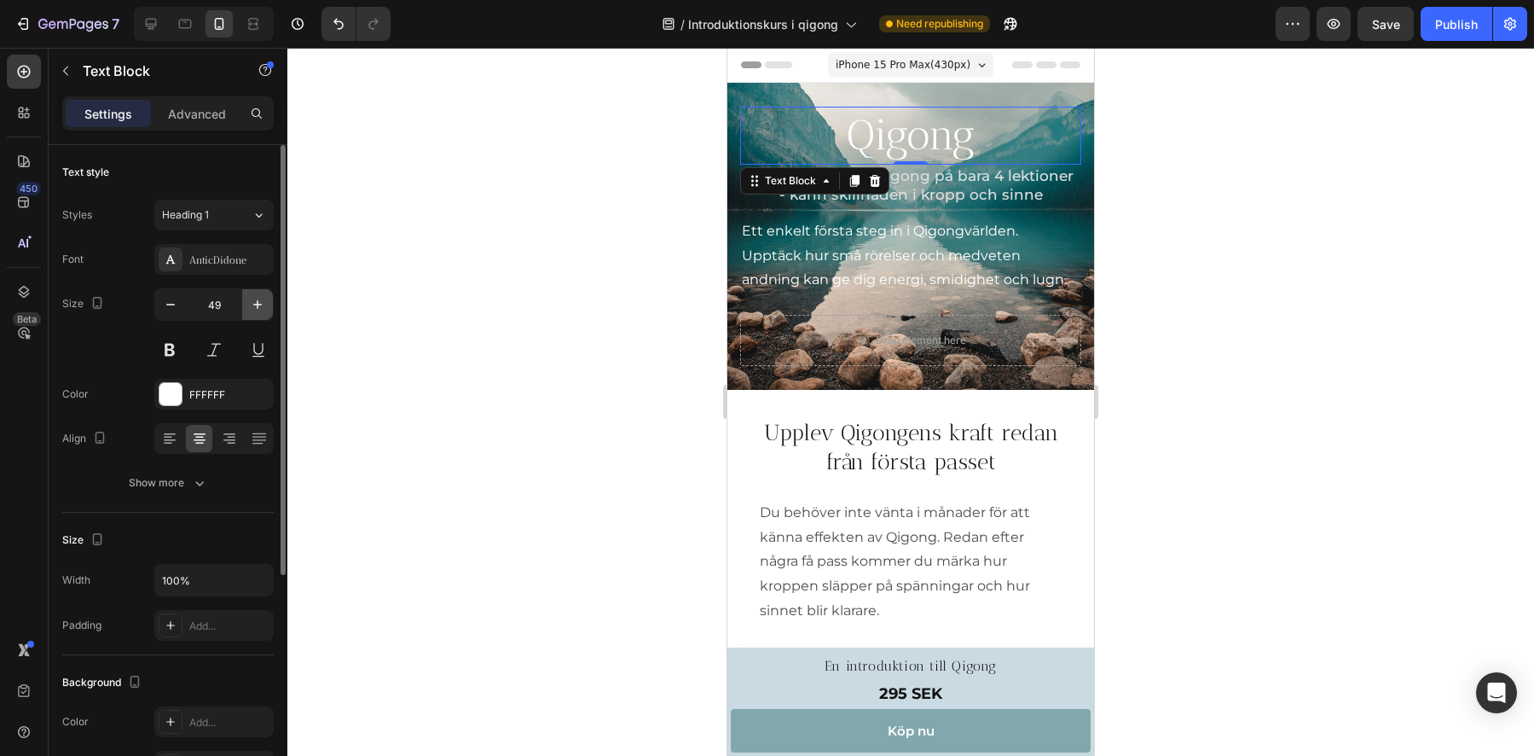
click at [258, 305] on icon "button" at bounding box center [257, 304] width 17 height 17
type input "50"
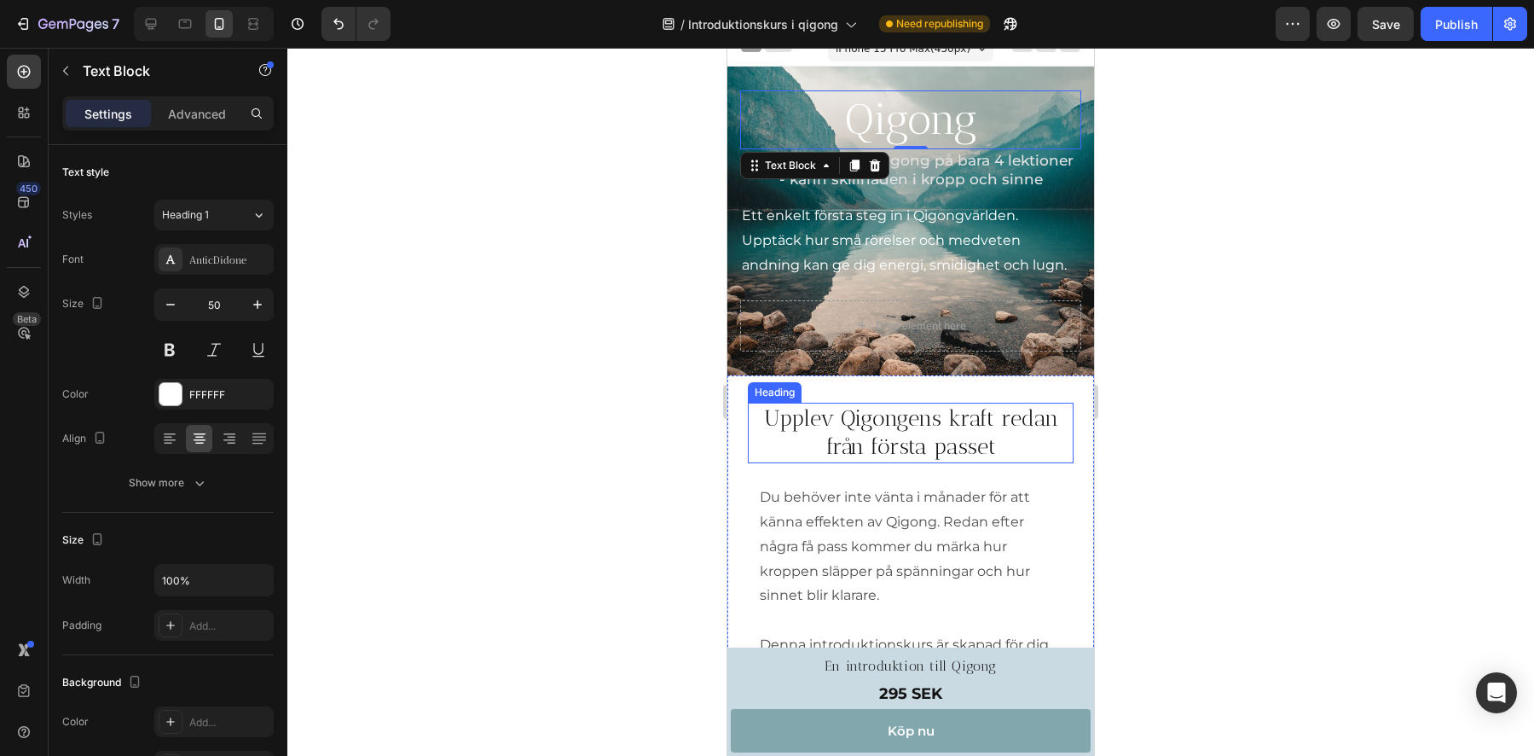
scroll to position [32, 0]
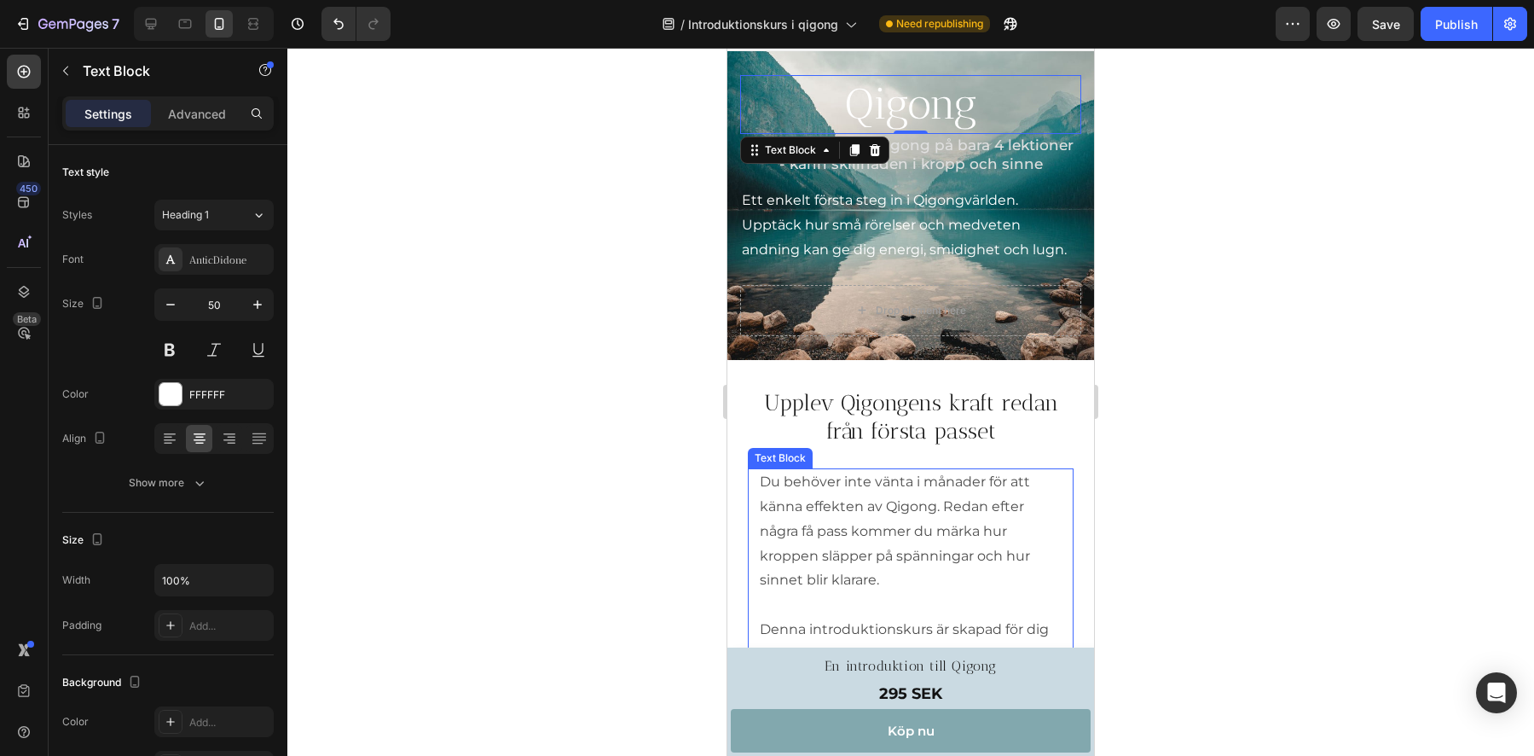
click at [913, 478] on p "Du behöver inte vänta i månader för att känna effekten av Qigong. Redan efter n…" at bounding box center [911, 531] width 302 height 123
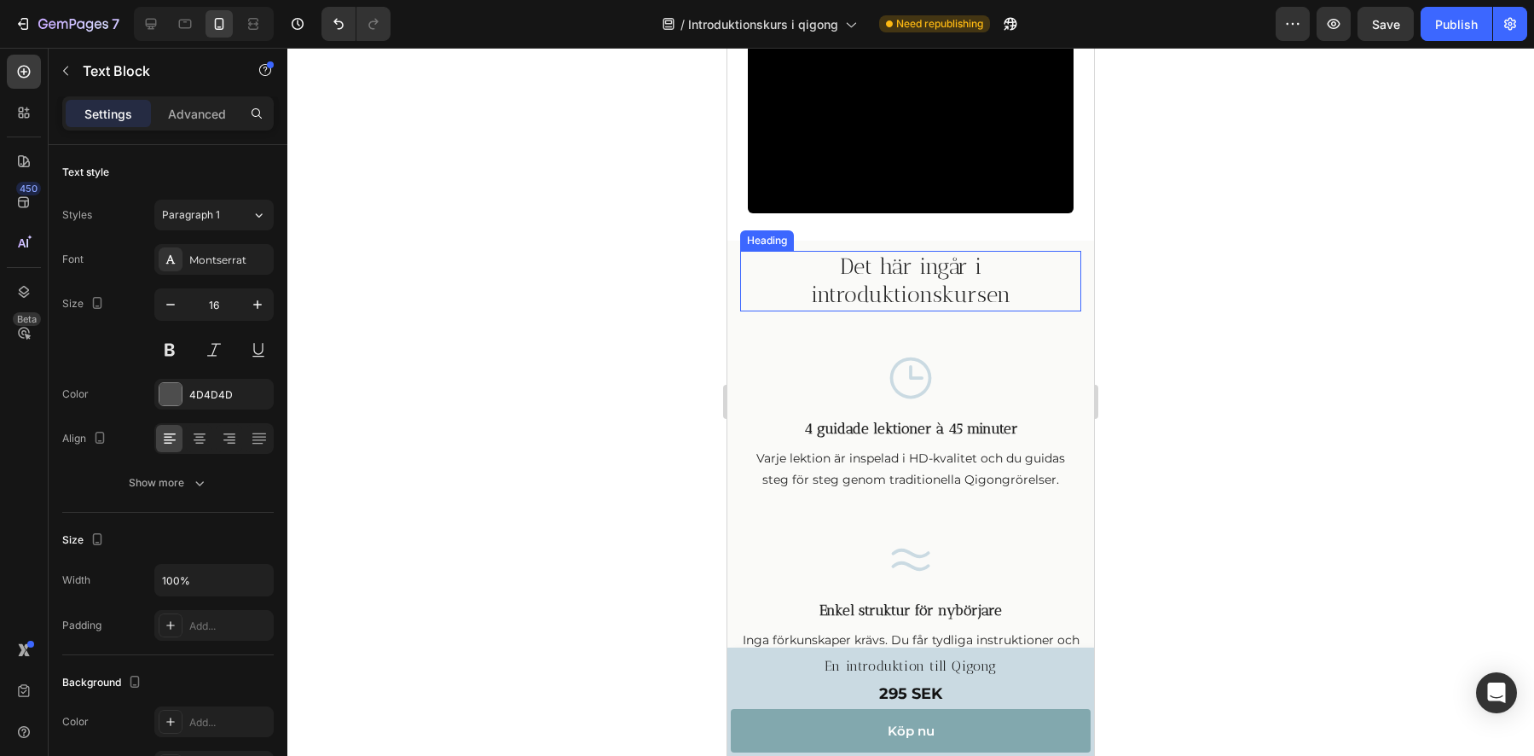
scroll to position [952, 0]
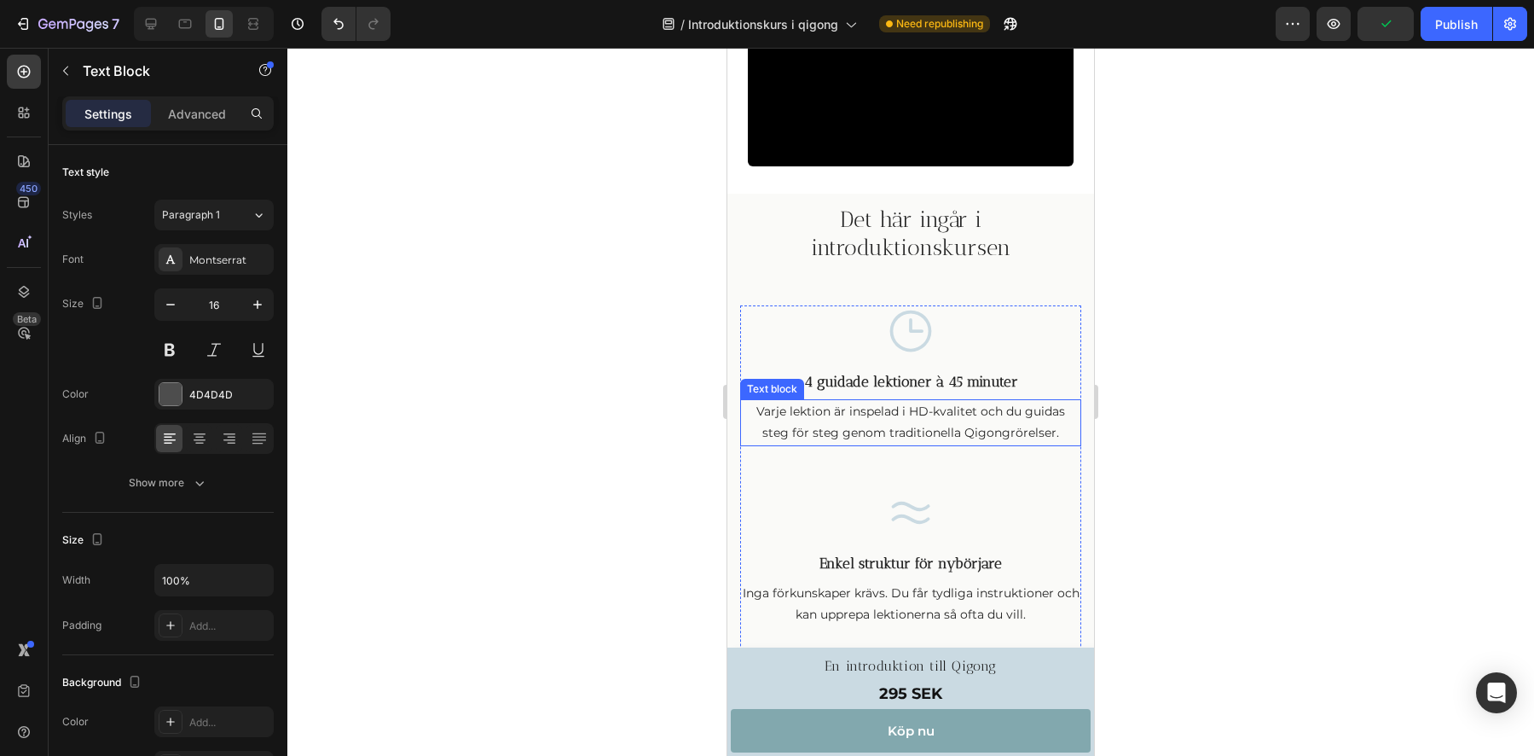
click at [907, 443] on p "Varje lektion är inspelad i HD-kvalitet och du guidas steg för steg genom tradi…" at bounding box center [911, 422] width 338 height 43
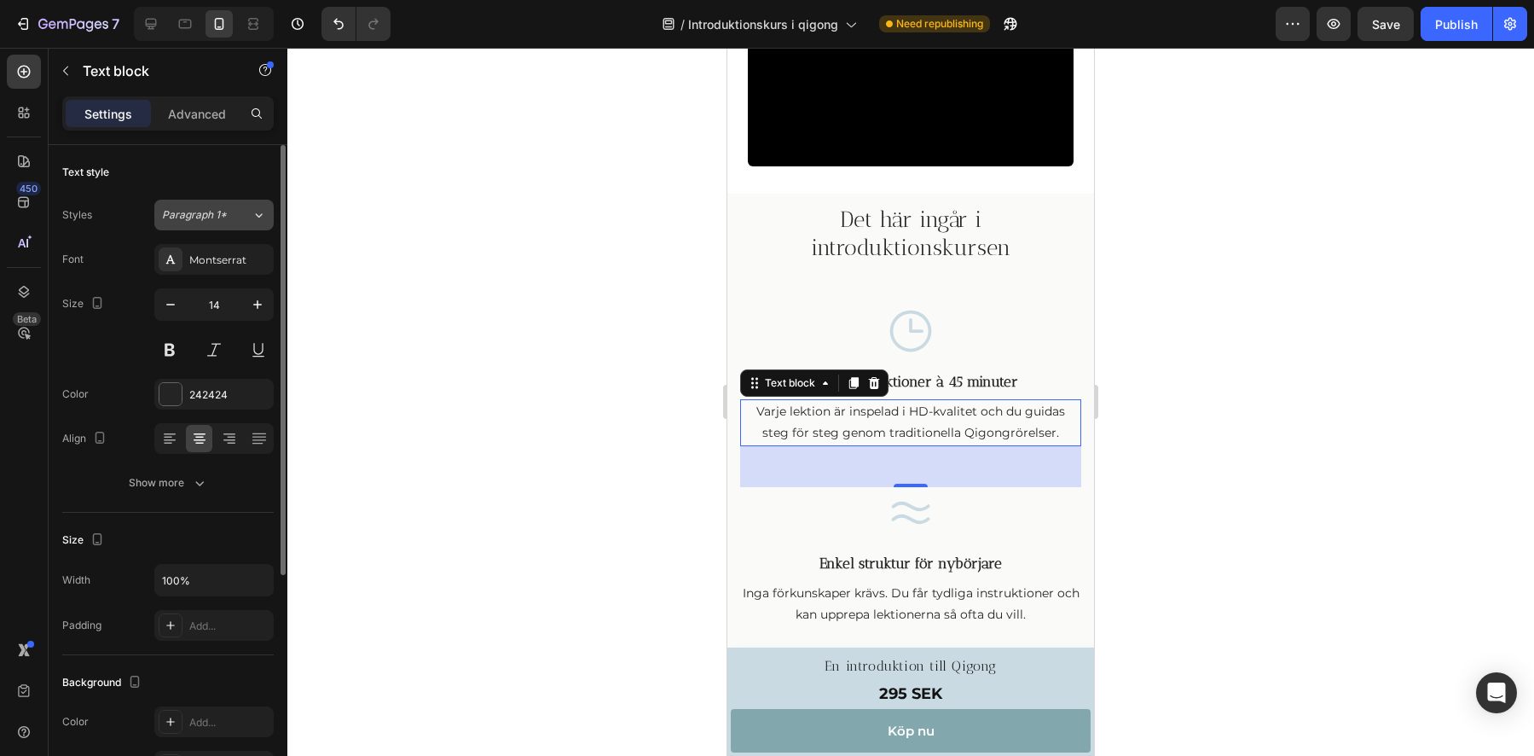
click at [238, 213] on div "Paragraph 1*" at bounding box center [207, 214] width 90 height 15
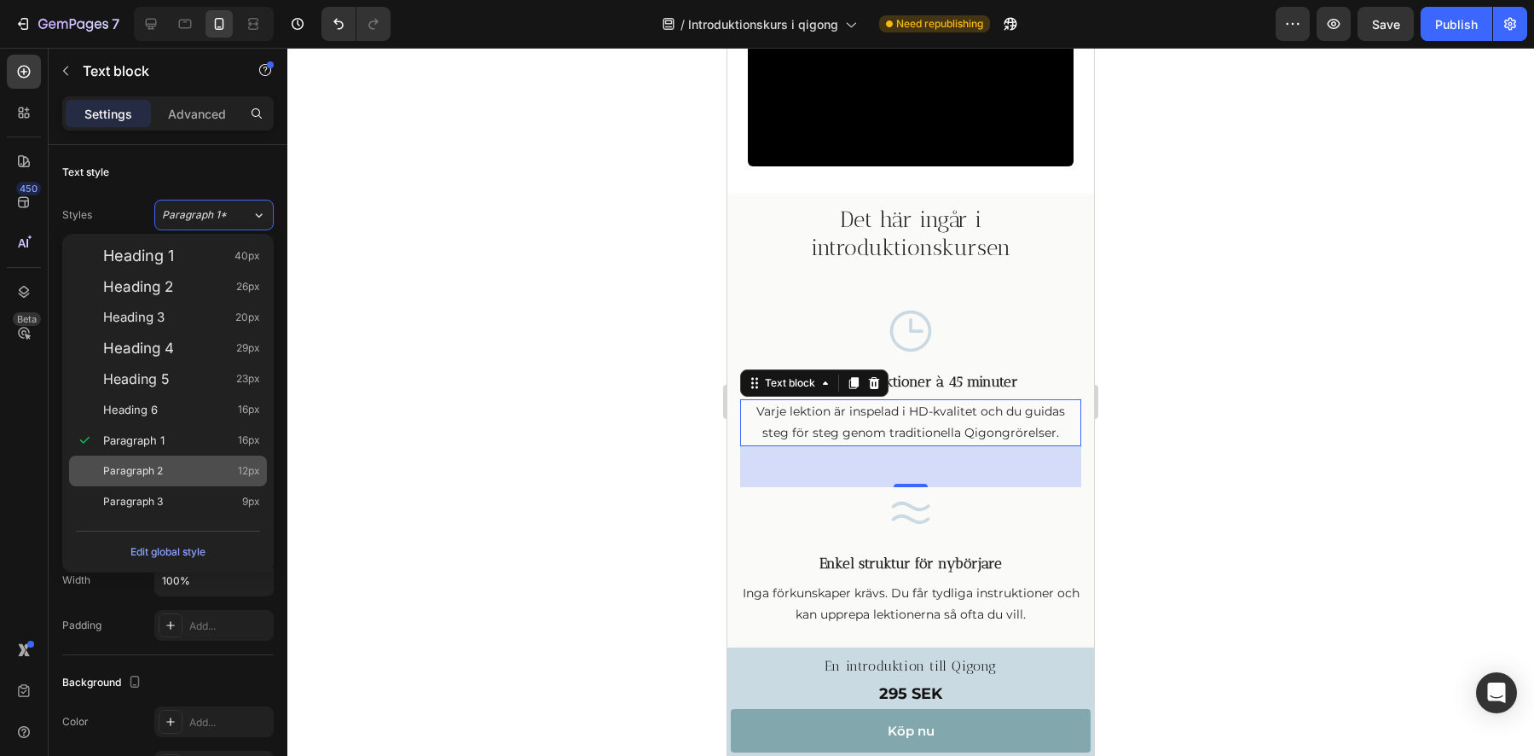
click at [144, 462] on span "Paragraph 2" at bounding box center [133, 470] width 60 height 17
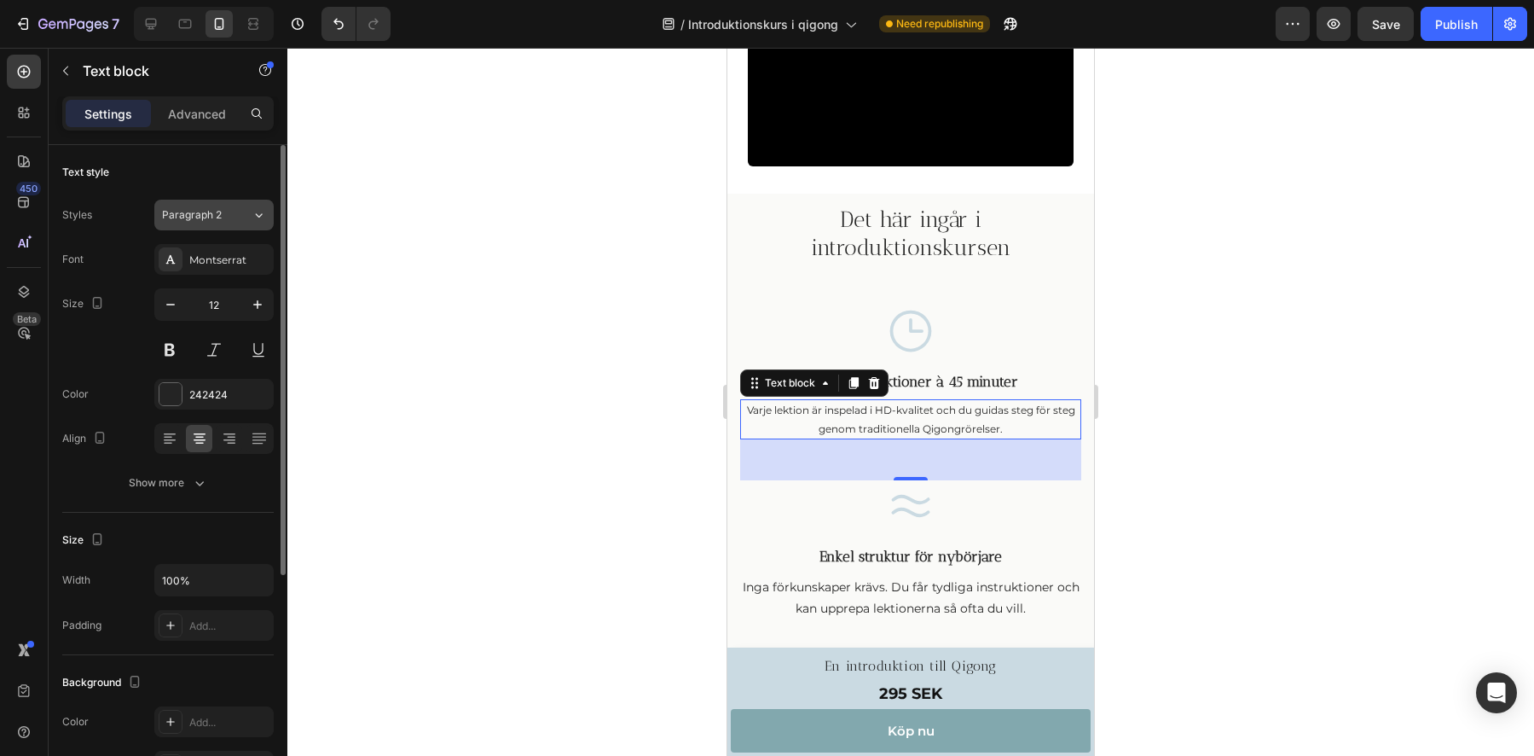
click at [221, 218] on div "Paragraph 2" at bounding box center [196, 214] width 69 height 15
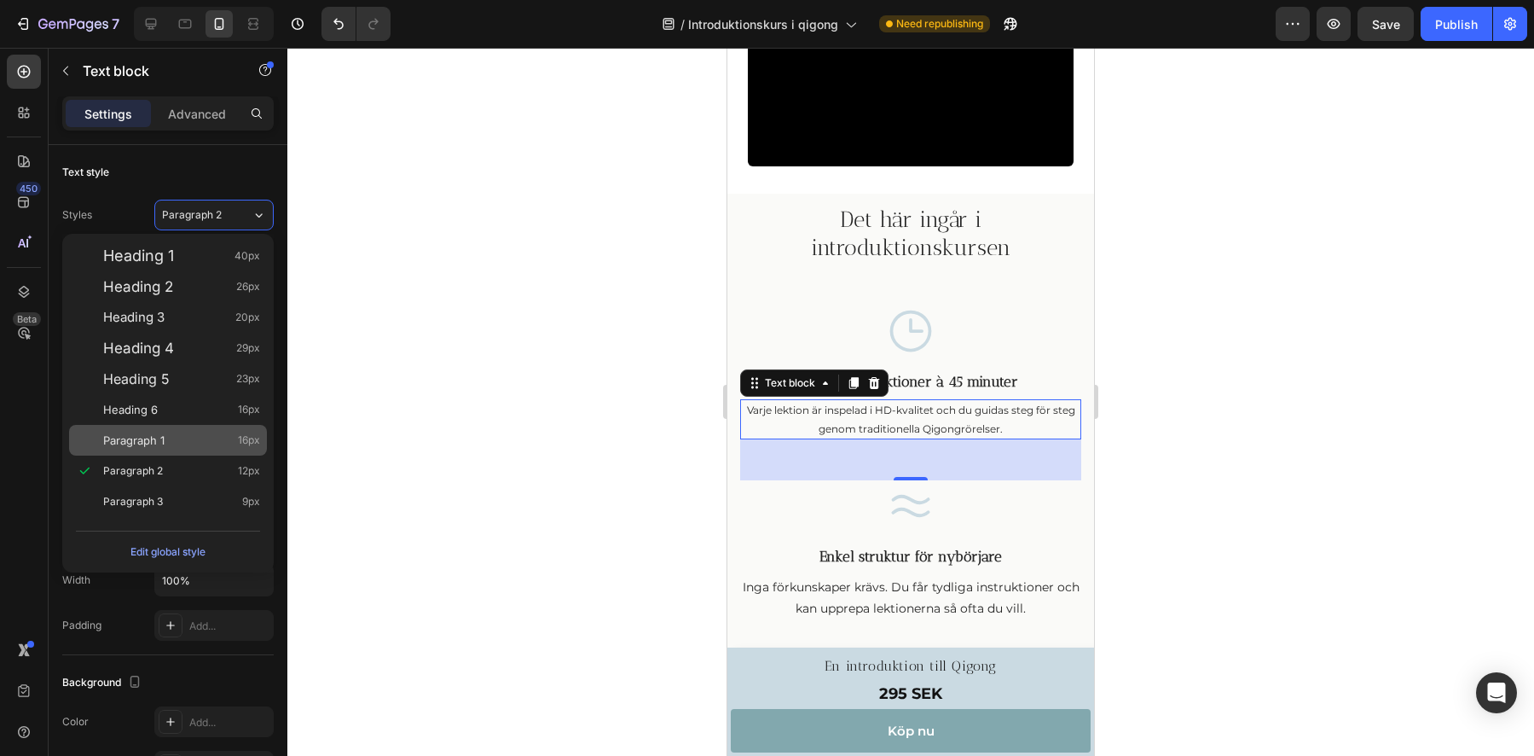
click at [136, 436] on span "Paragraph 1" at bounding box center [133, 440] width 61 height 17
type input "16"
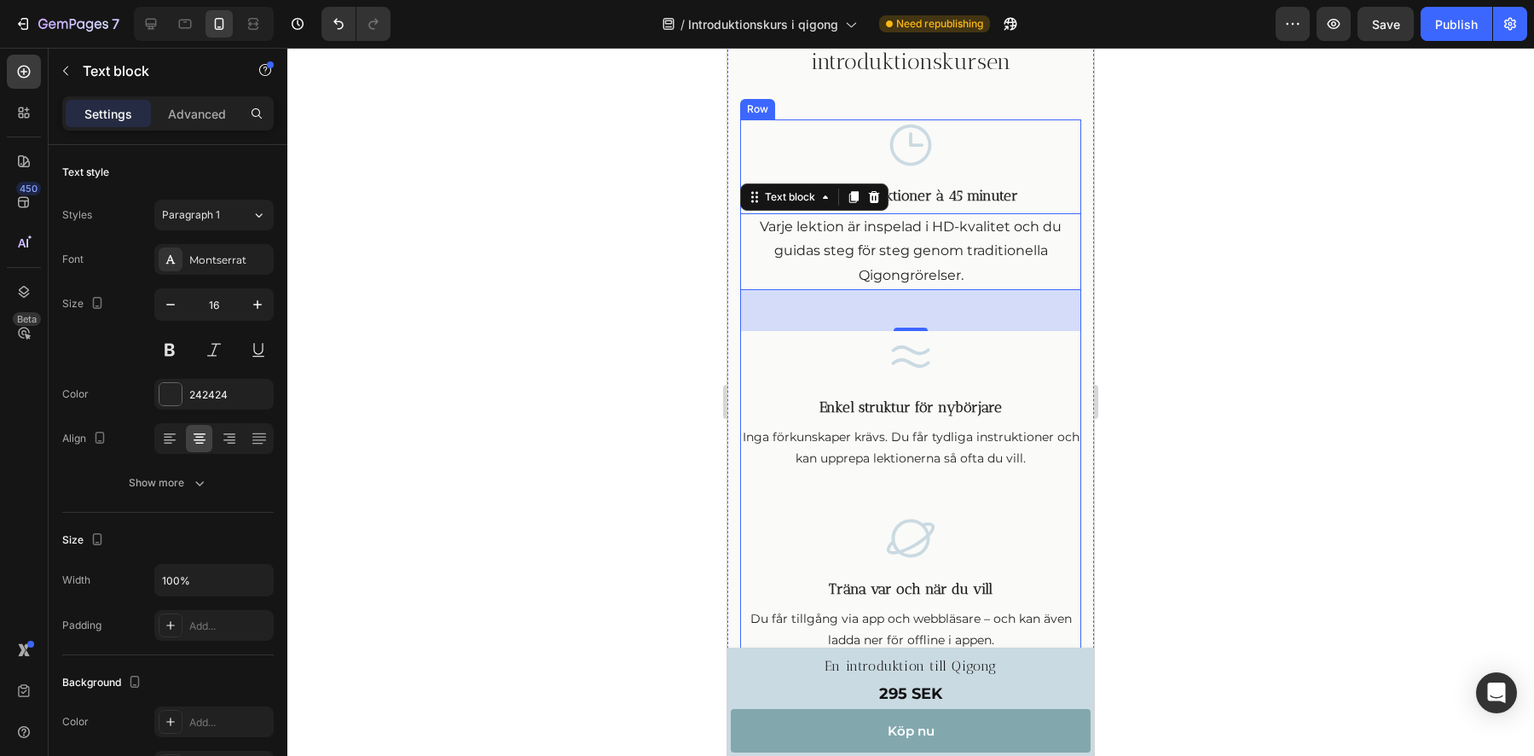
scroll to position [1191, 0]
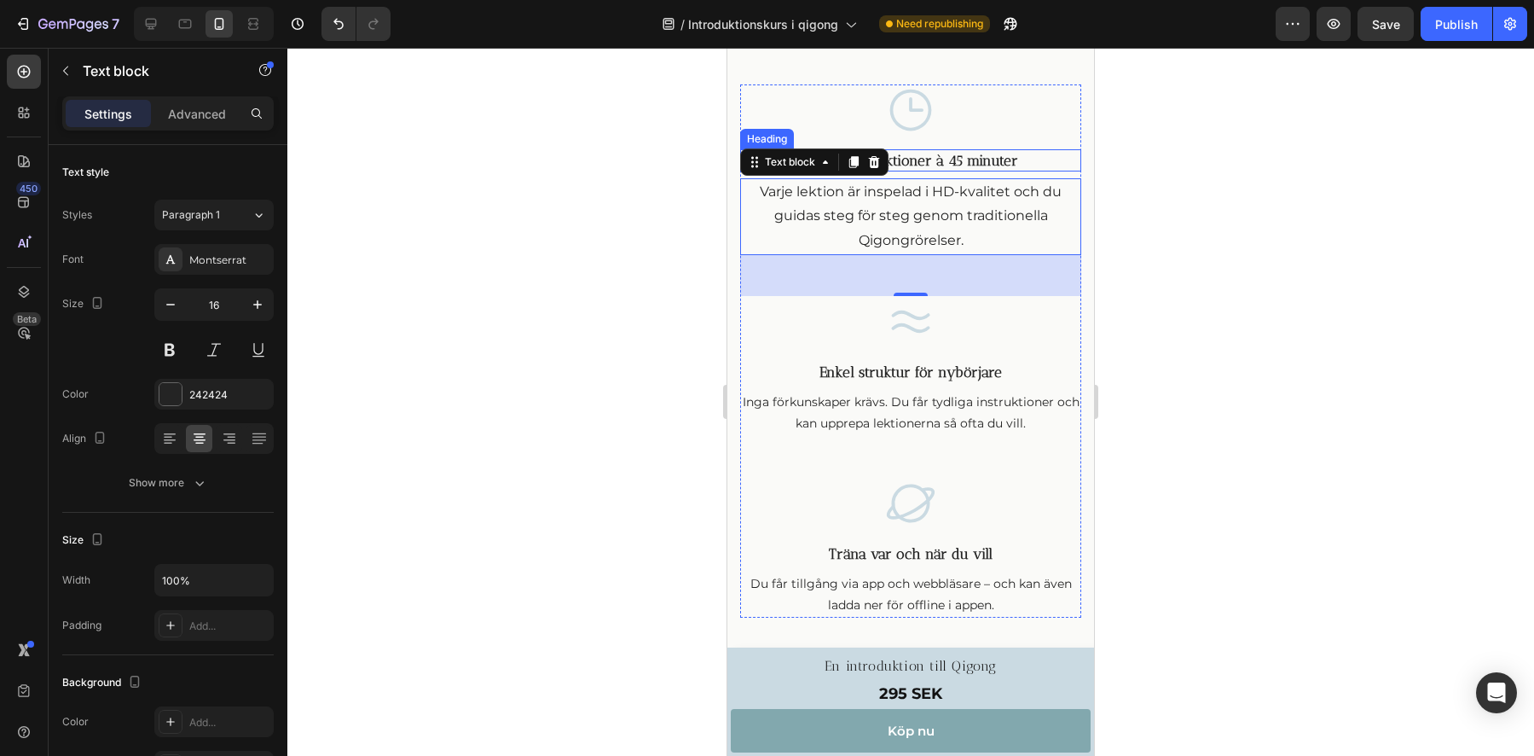
click at [963, 163] on h3 "4 guidade lektioner à 45 minuter" at bounding box center [910, 160] width 341 height 22
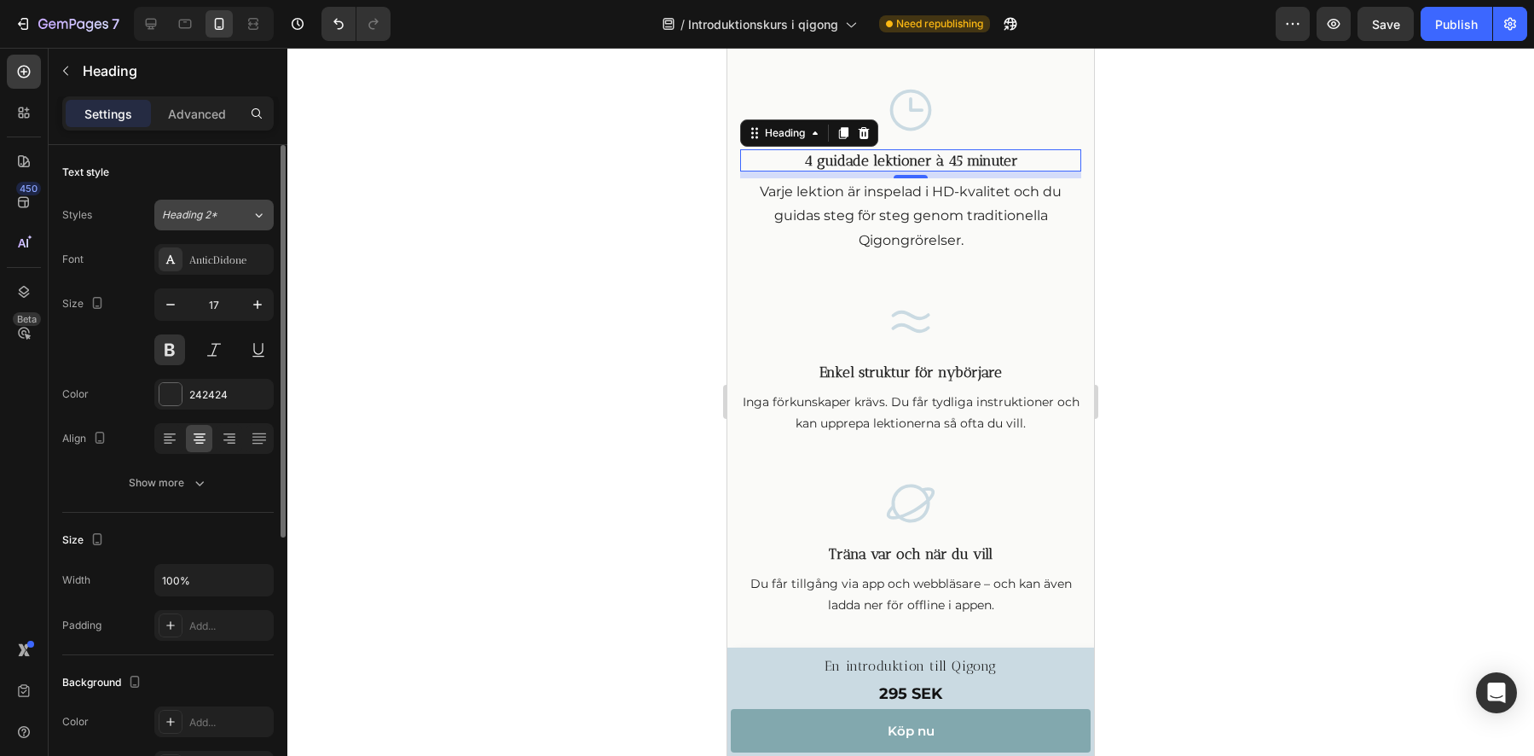
click at [260, 217] on icon at bounding box center [259, 214] width 14 height 17
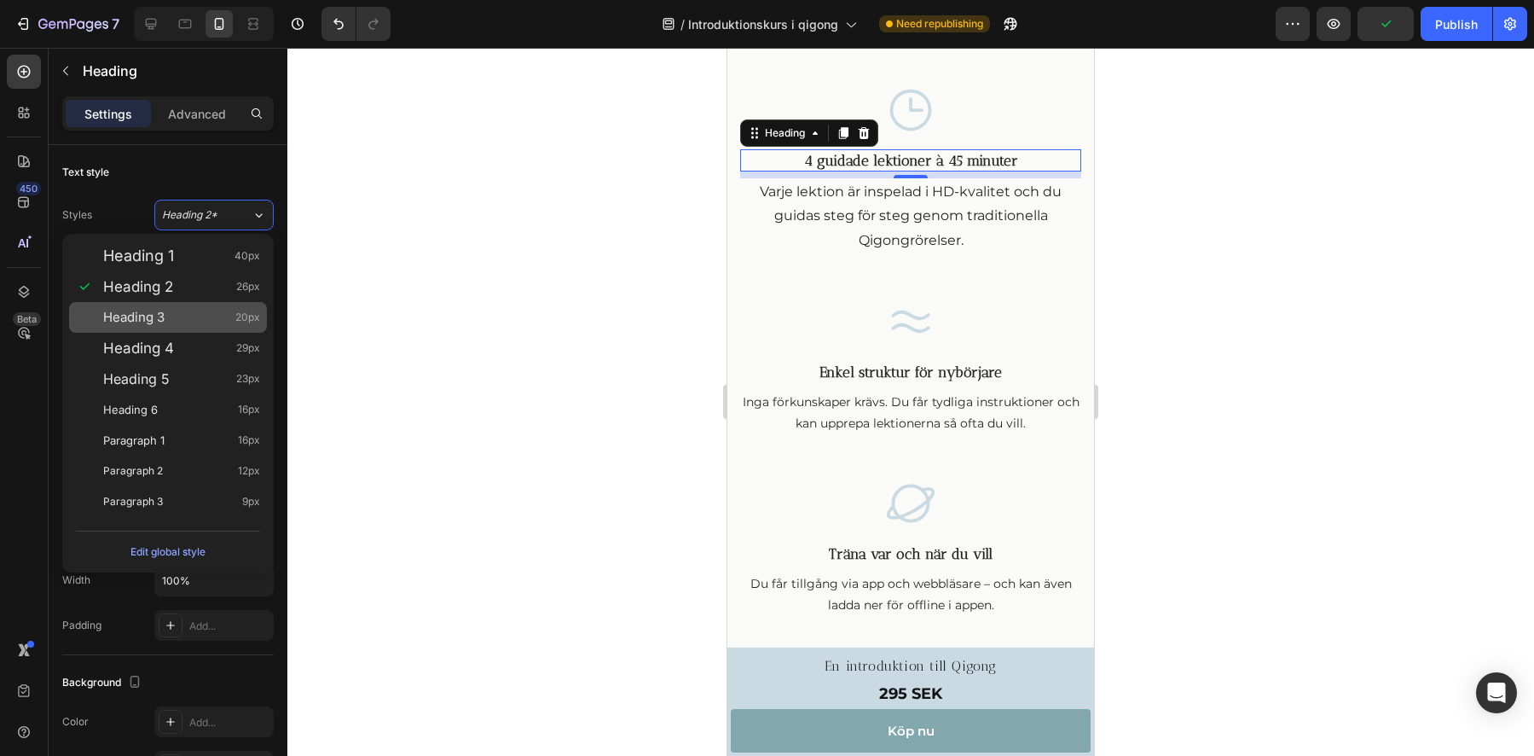
click at [141, 311] on span "Heading 3" at bounding box center [133, 317] width 61 height 17
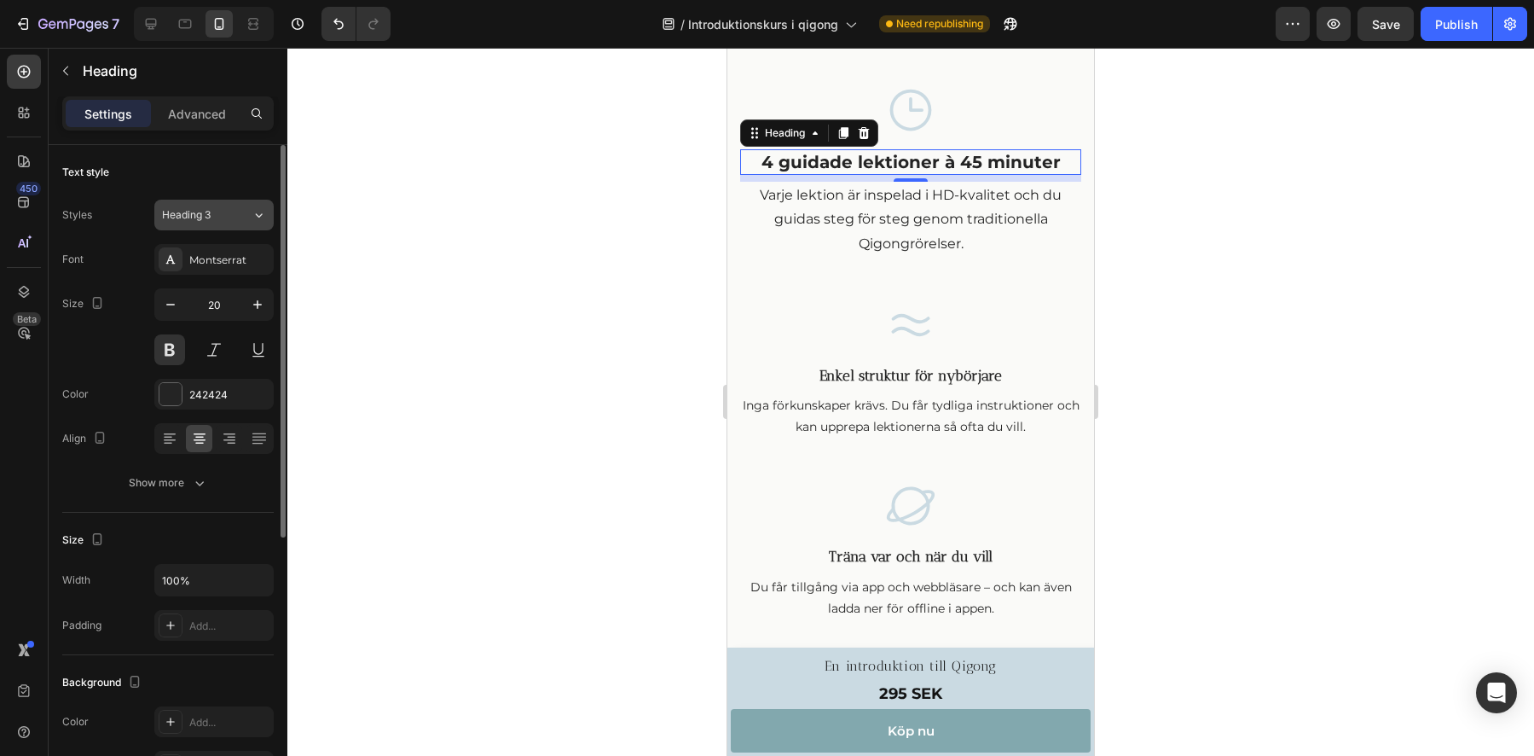
click at [206, 219] on span "Heading 3" at bounding box center [186, 214] width 49 height 15
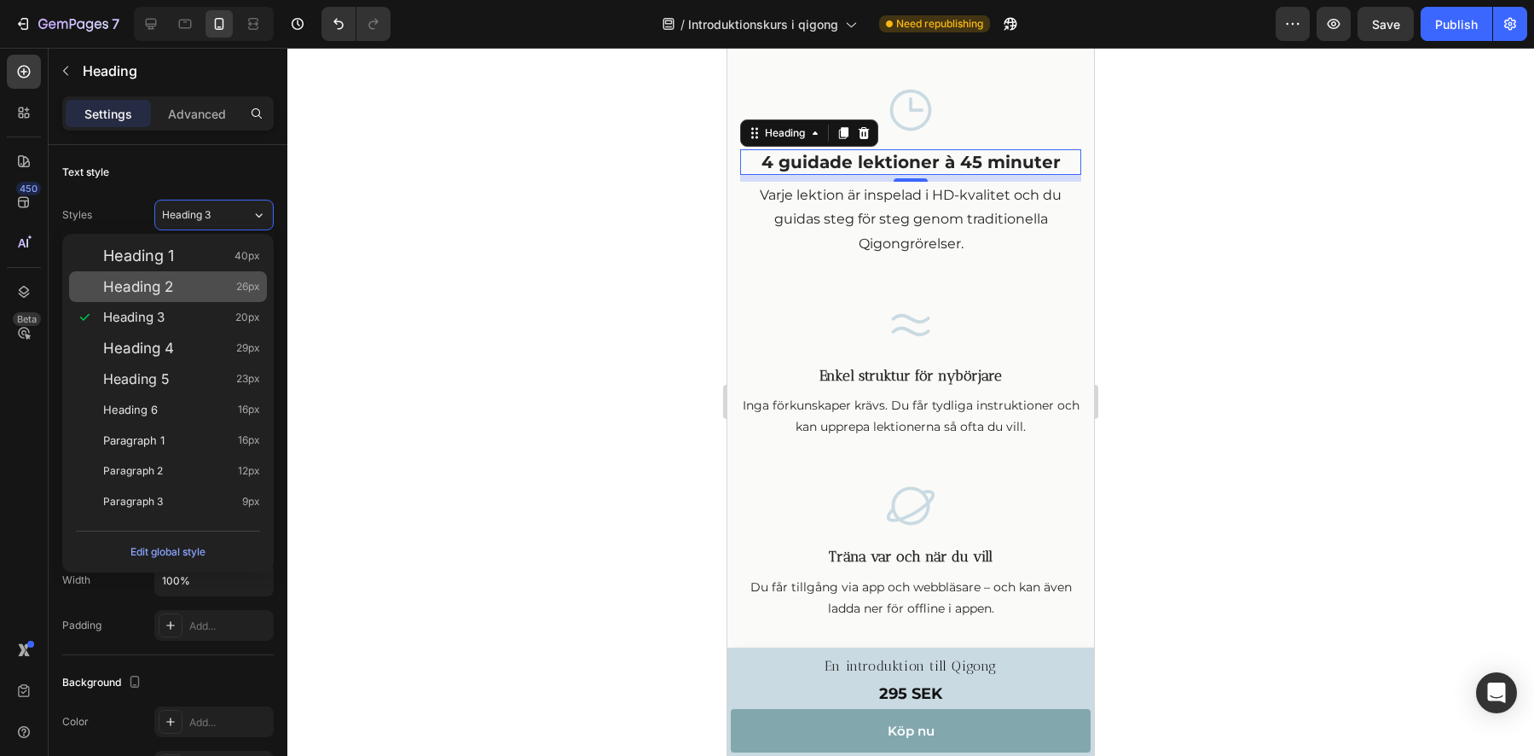
click at [151, 286] on span "Heading 2" at bounding box center [138, 286] width 70 height 17
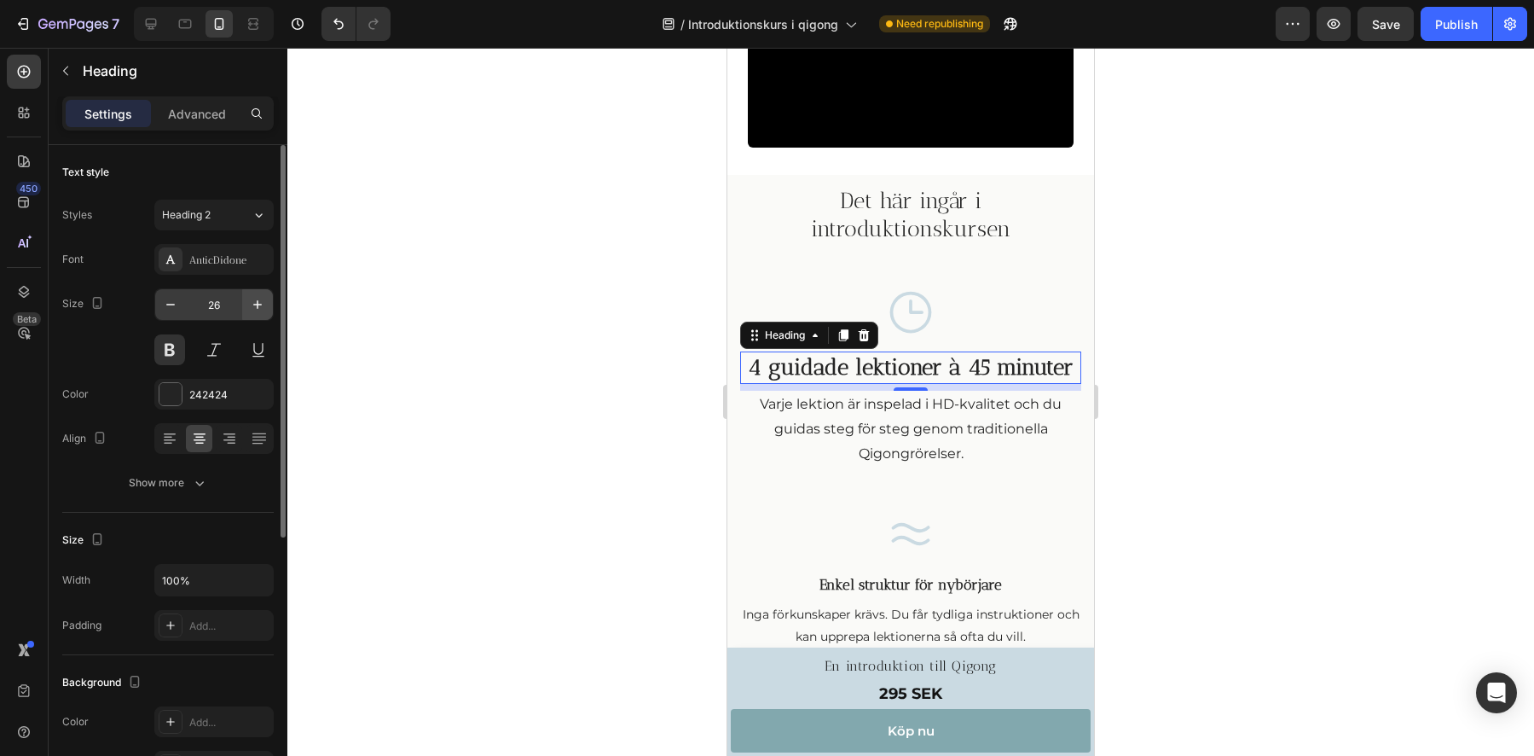
scroll to position [975, 0]
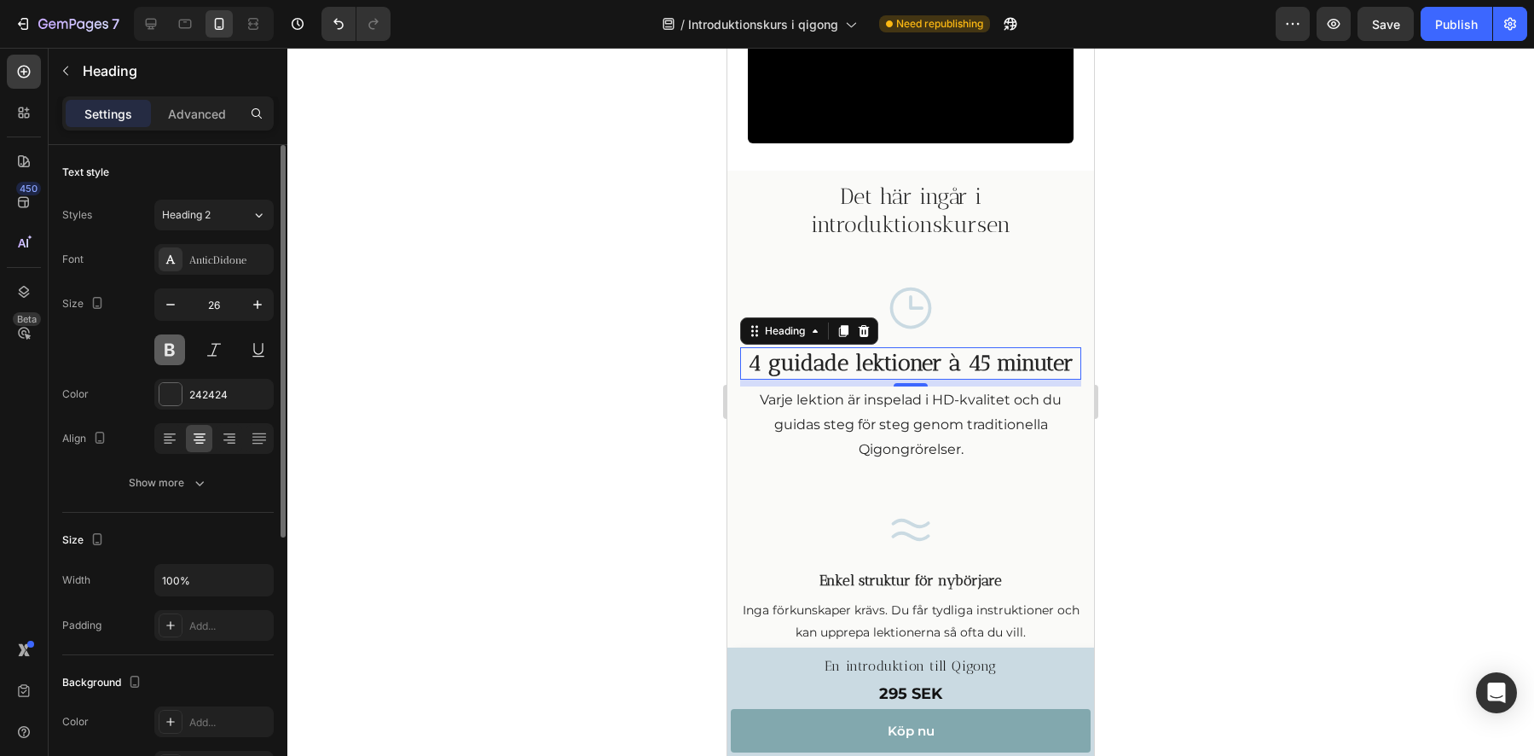
click at [163, 354] on button at bounding box center [169, 349] width 31 height 31
click at [211, 216] on div "Heading 2" at bounding box center [196, 214] width 69 height 15
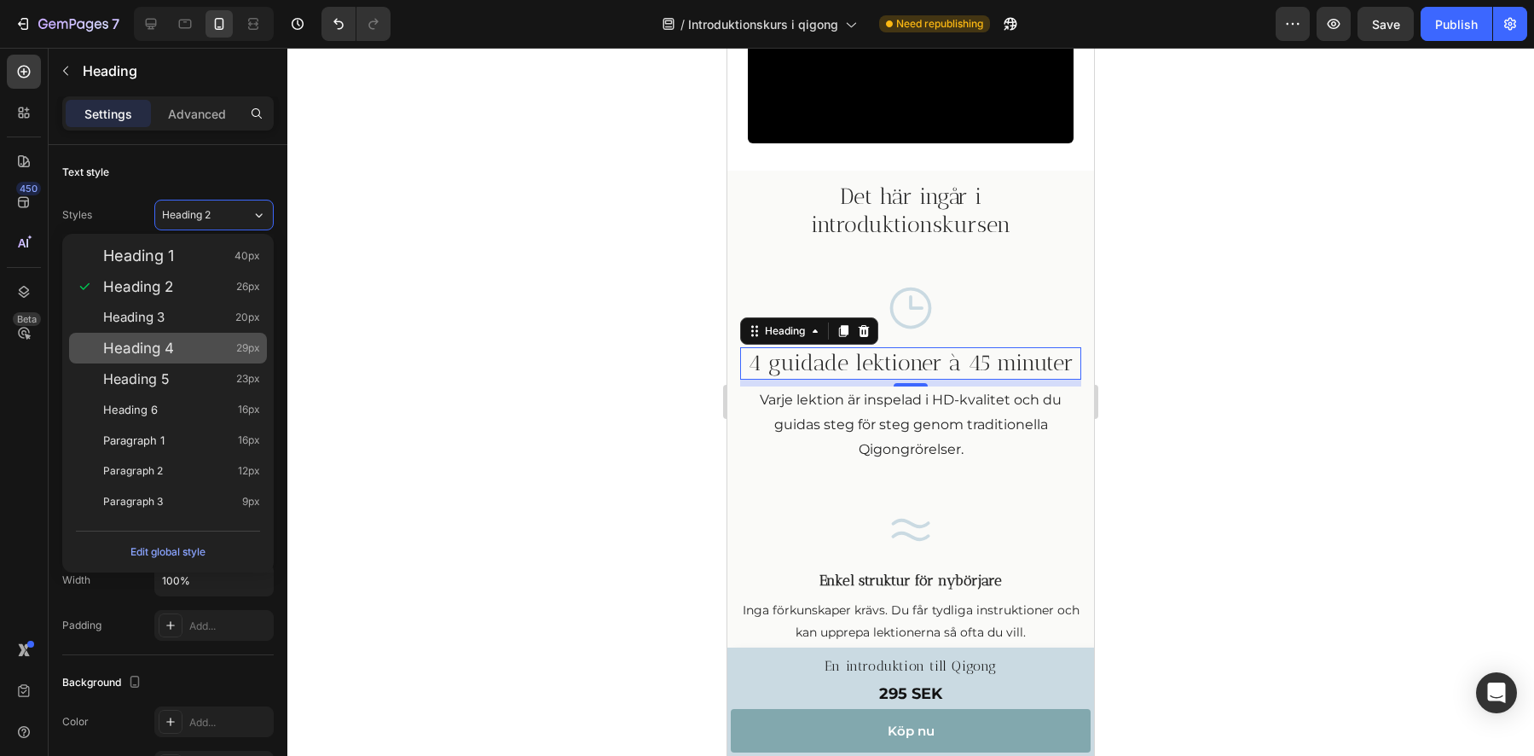
click at [141, 347] on span "Heading 4" at bounding box center [138, 347] width 71 height 17
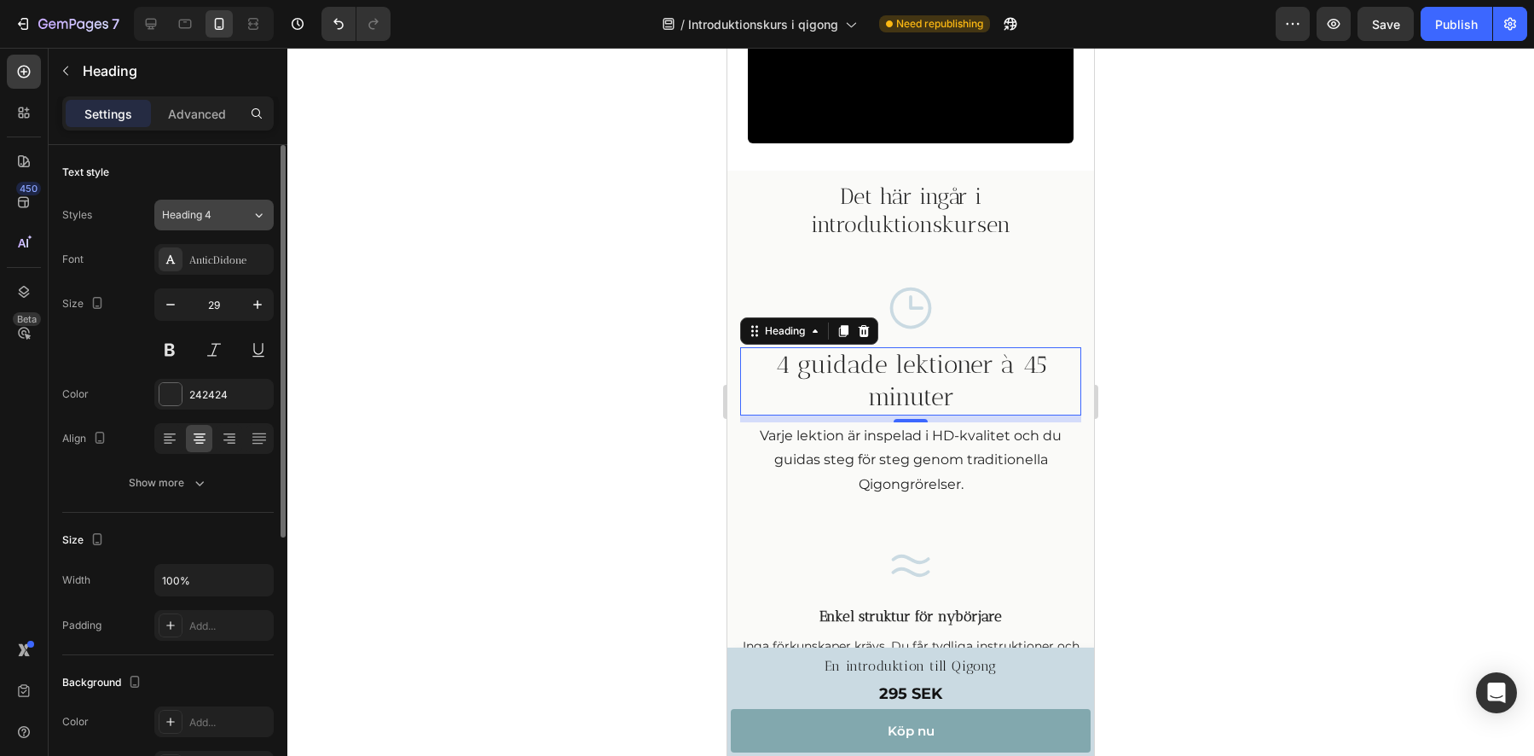
click at [211, 210] on span "Heading 4" at bounding box center [186, 214] width 49 height 15
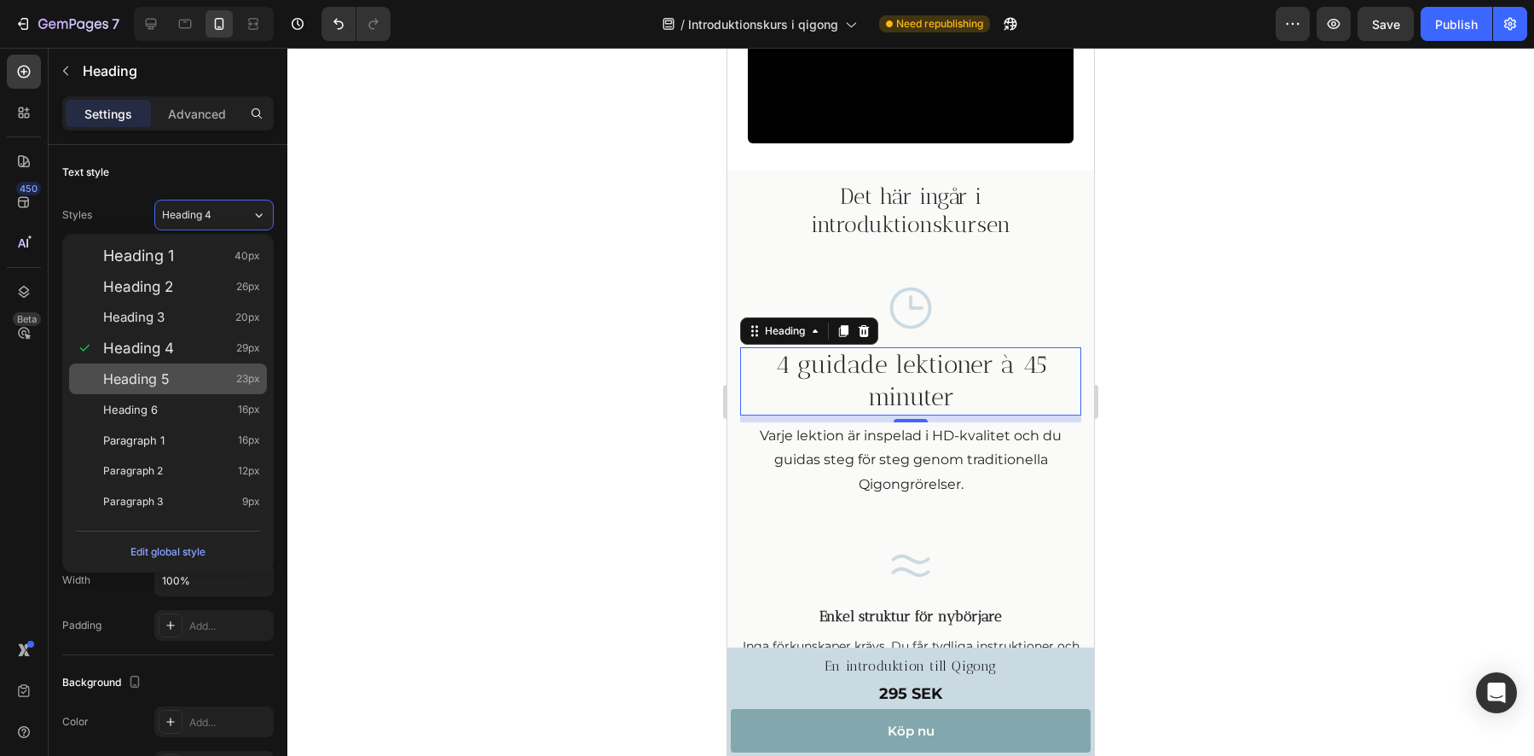
click at [140, 383] on span "Heading 5" at bounding box center [136, 378] width 67 height 17
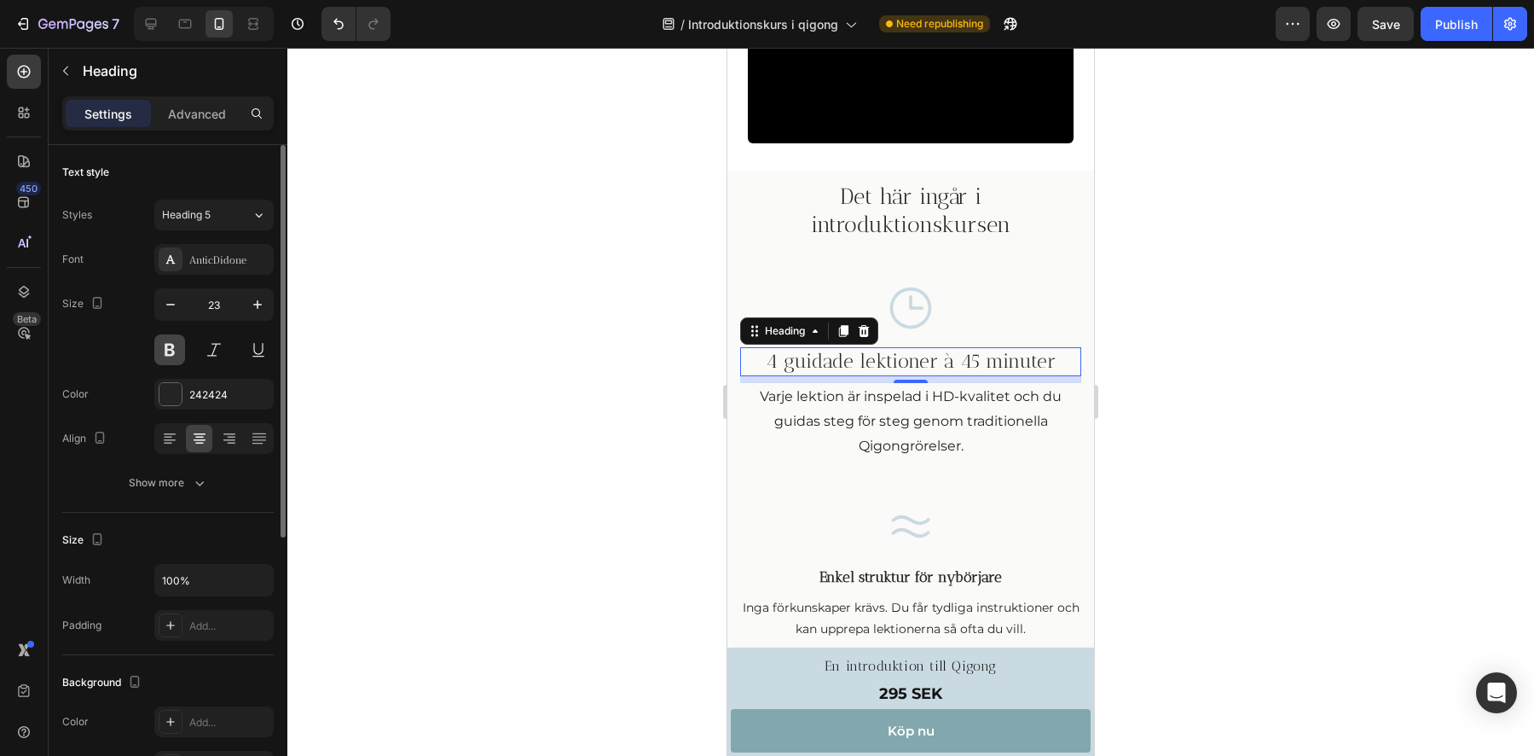
click at [167, 351] on button at bounding box center [169, 349] width 31 height 31
click at [167, 352] on button at bounding box center [169, 349] width 31 height 31
click at [218, 217] on div "Heading 5" at bounding box center [196, 214] width 69 height 15
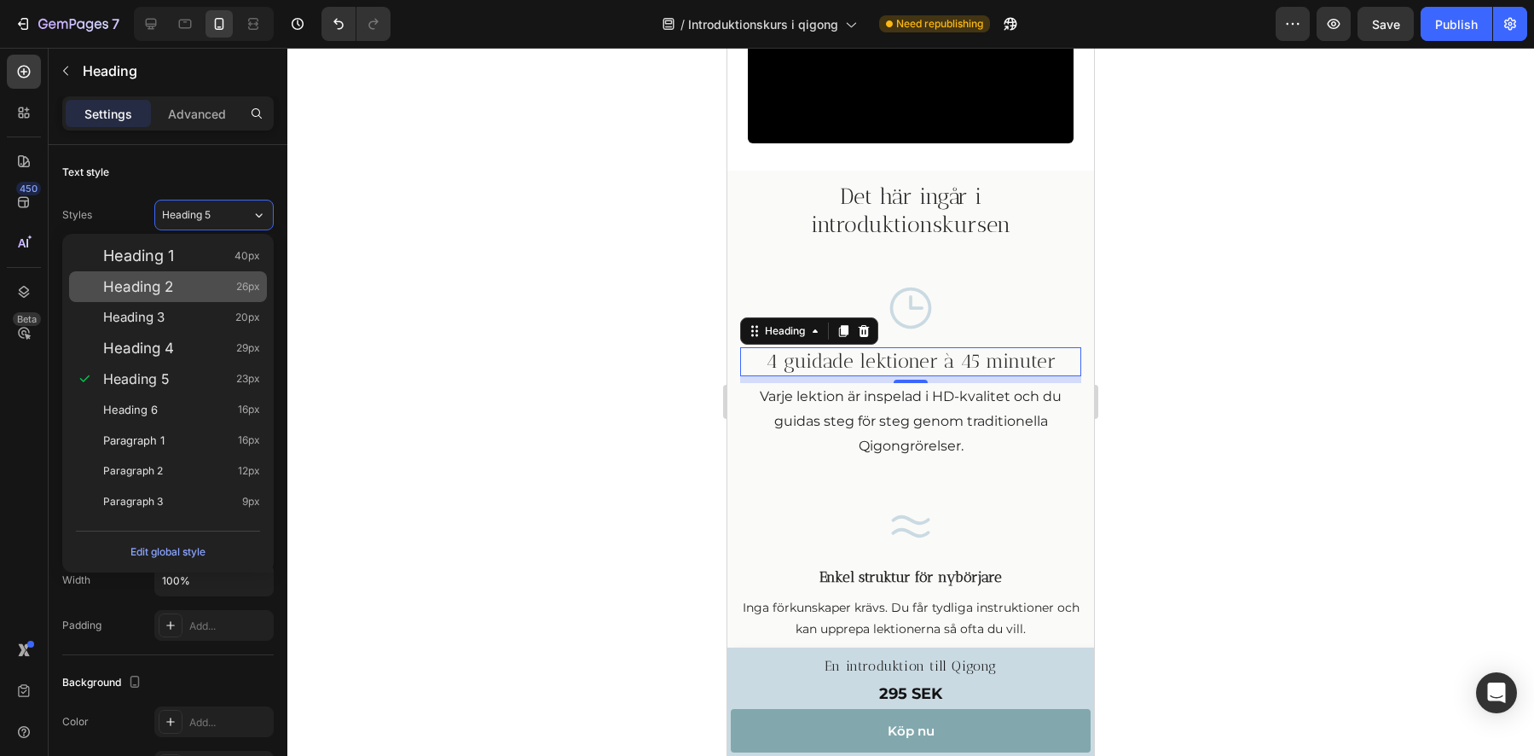
click at [163, 286] on span "Heading 2" at bounding box center [138, 286] width 70 height 17
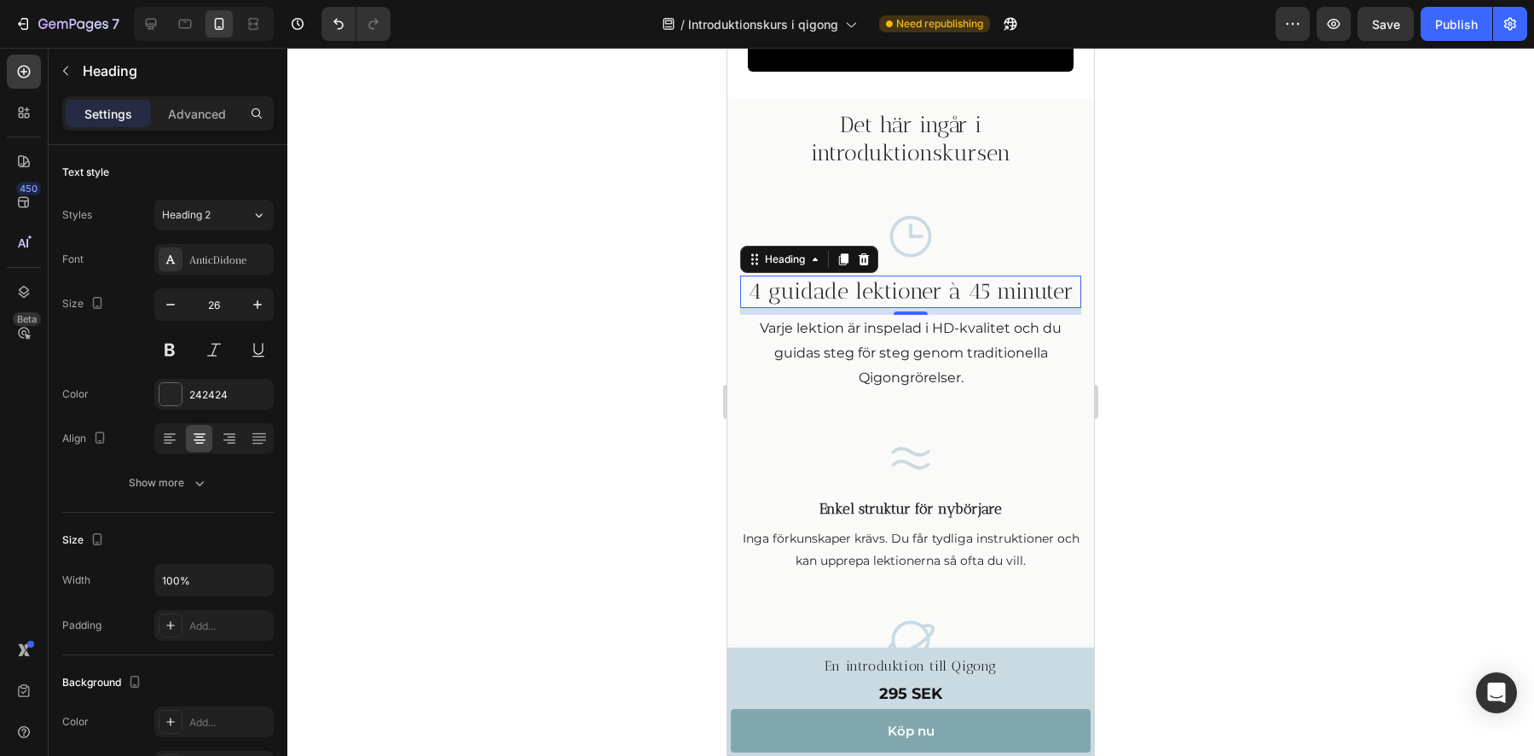
scroll to position [1034, 0]
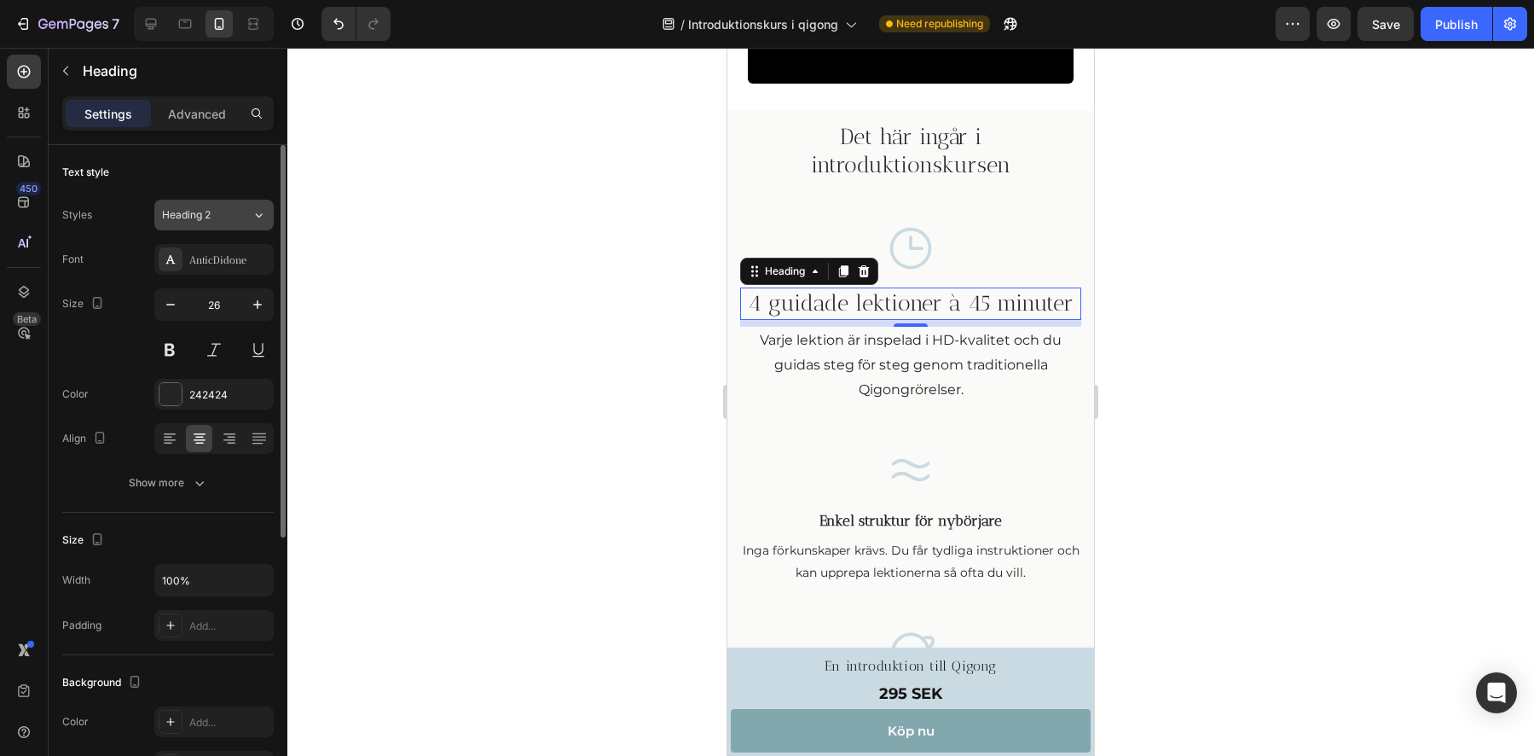
click at [218, 221] on div "Heading 2" at bounding box center [196, 214] width 69 height 15
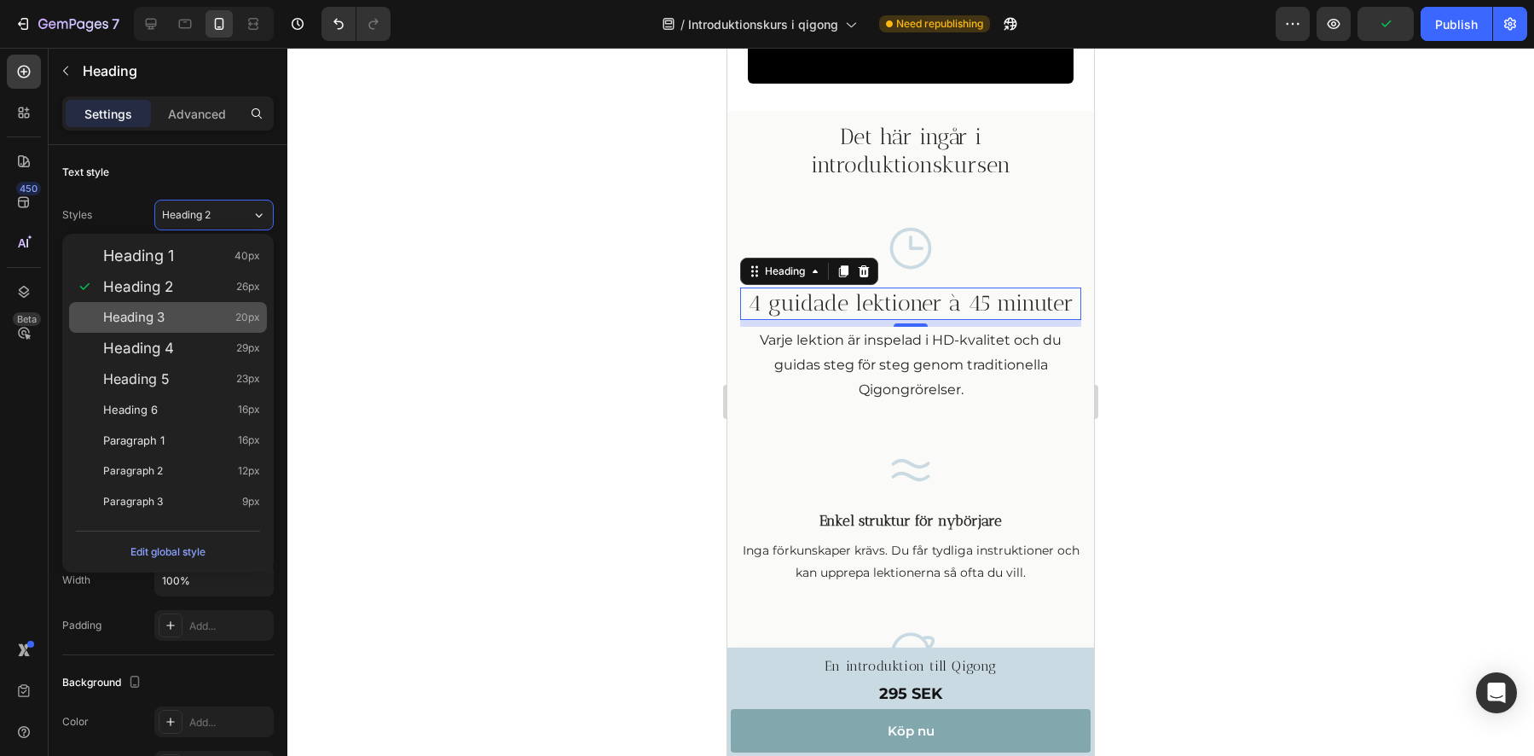
click at [140, 322] on span "Heading 3" at bounding box center [133, 317] width 61 height 17
type input "20"
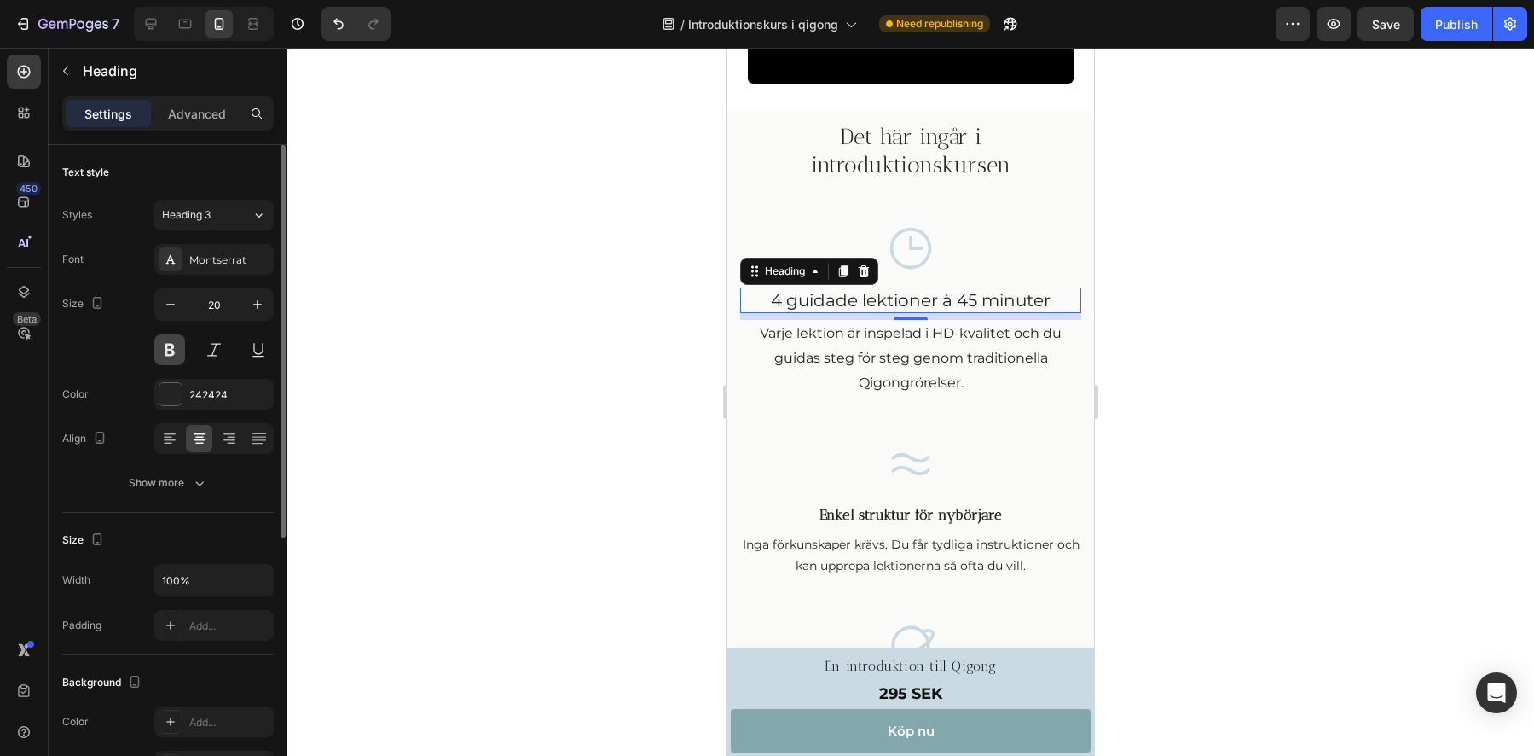
click at [170, 350] on button at bounding box center [169, 349] width 31 height 31
click at [594, 322] on div at bounding box center [910, 402] width 1247 height 708
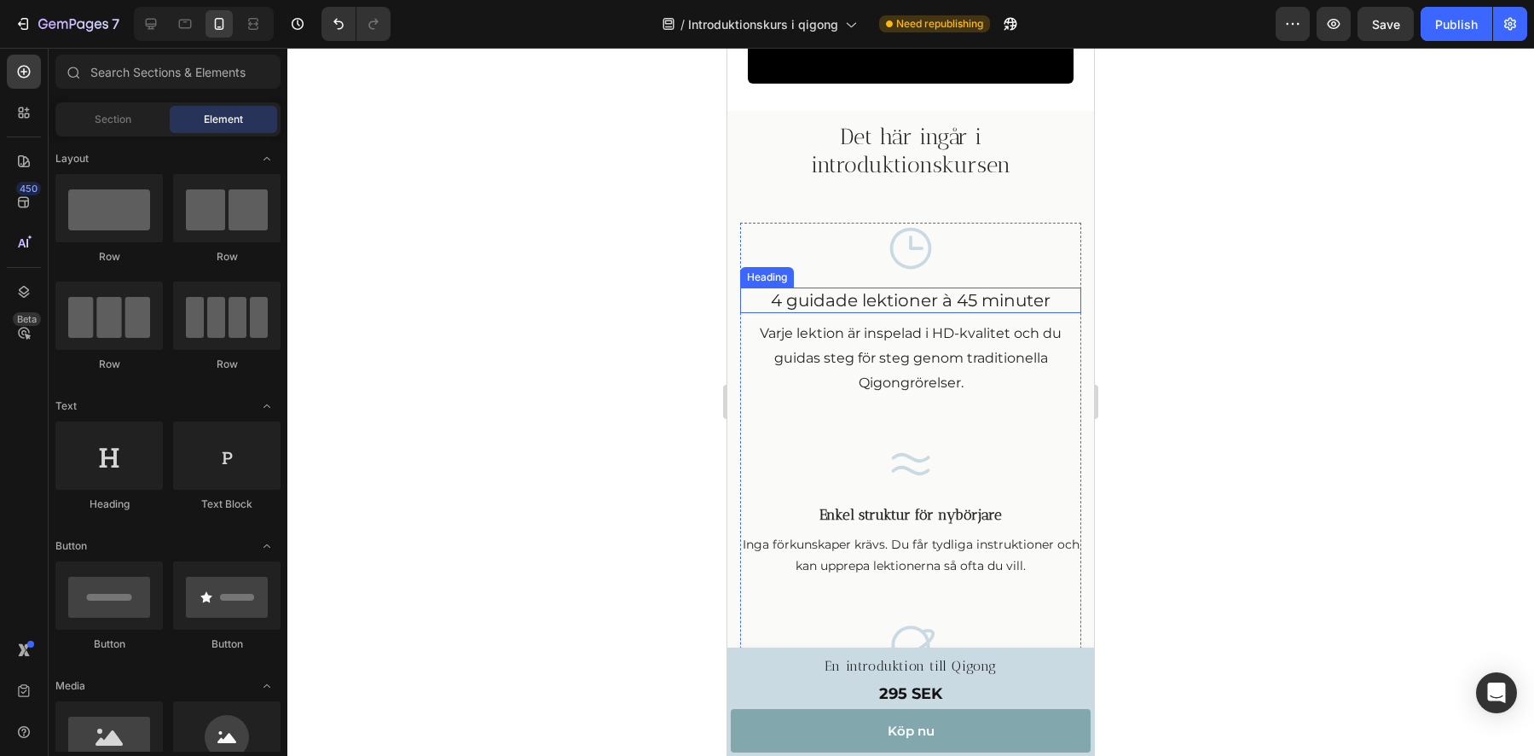
click at [863, 313] on h3 "4 guidade lektioner à 45 minuter" at bounding box center [910, 300] width 341 height 26
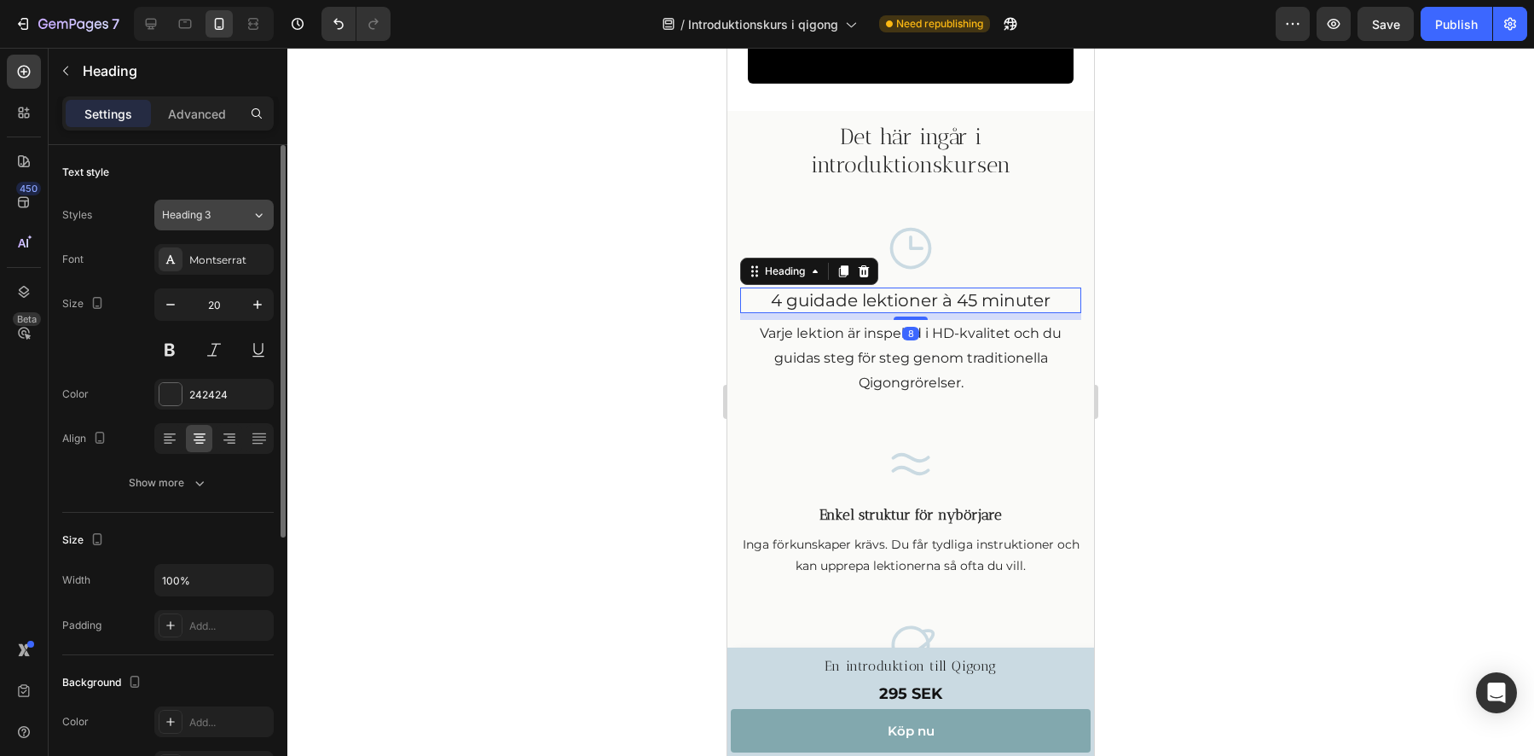
click at [214, 215] on div "Heading 3" at bounding box center [196, 214] width 69 height 15
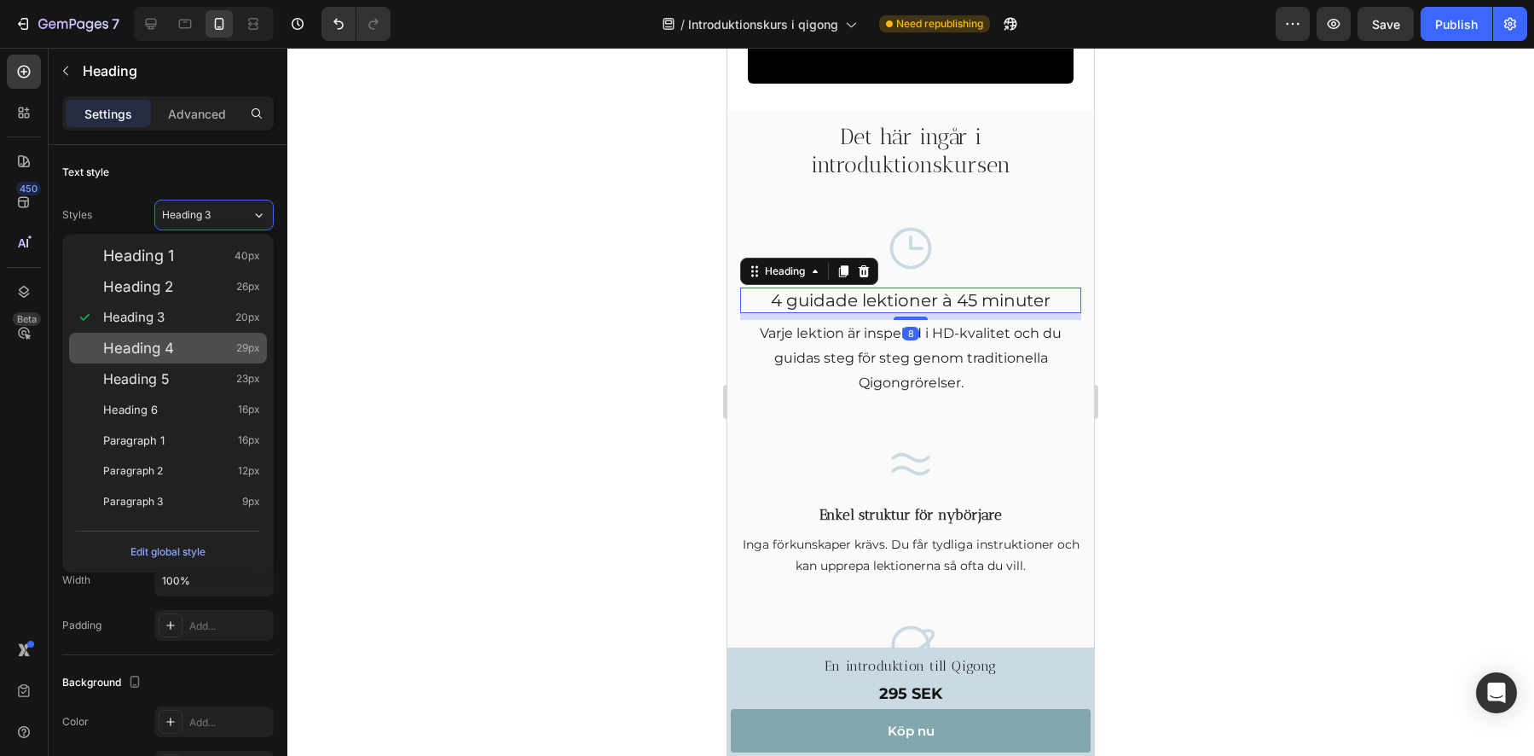
click at [140, 349] on span "Heading 4" at bounding box center [138, 347] width 71 height 17
type input "29"
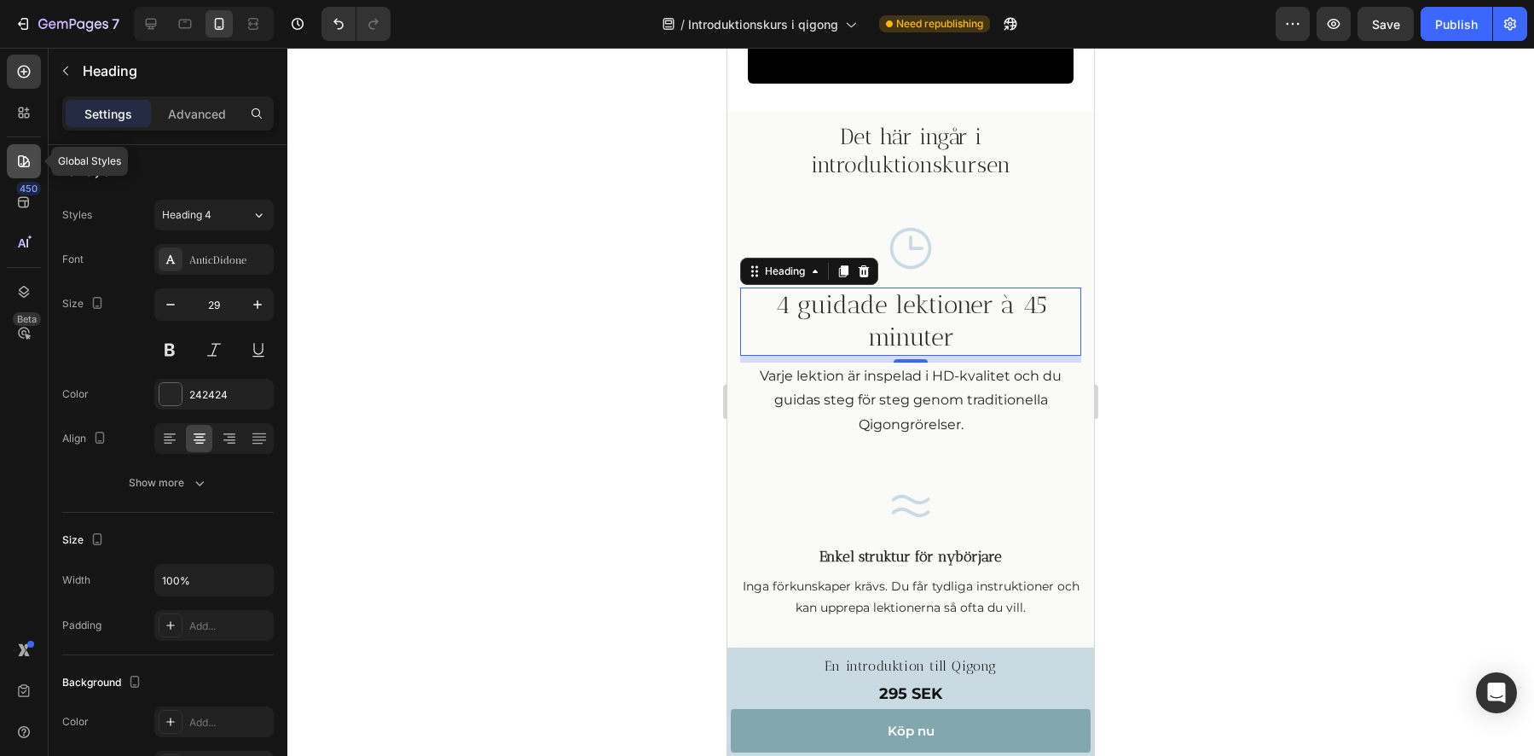
click at [25, 167] on icon at bounding box center [23, 161] width 17 height 17
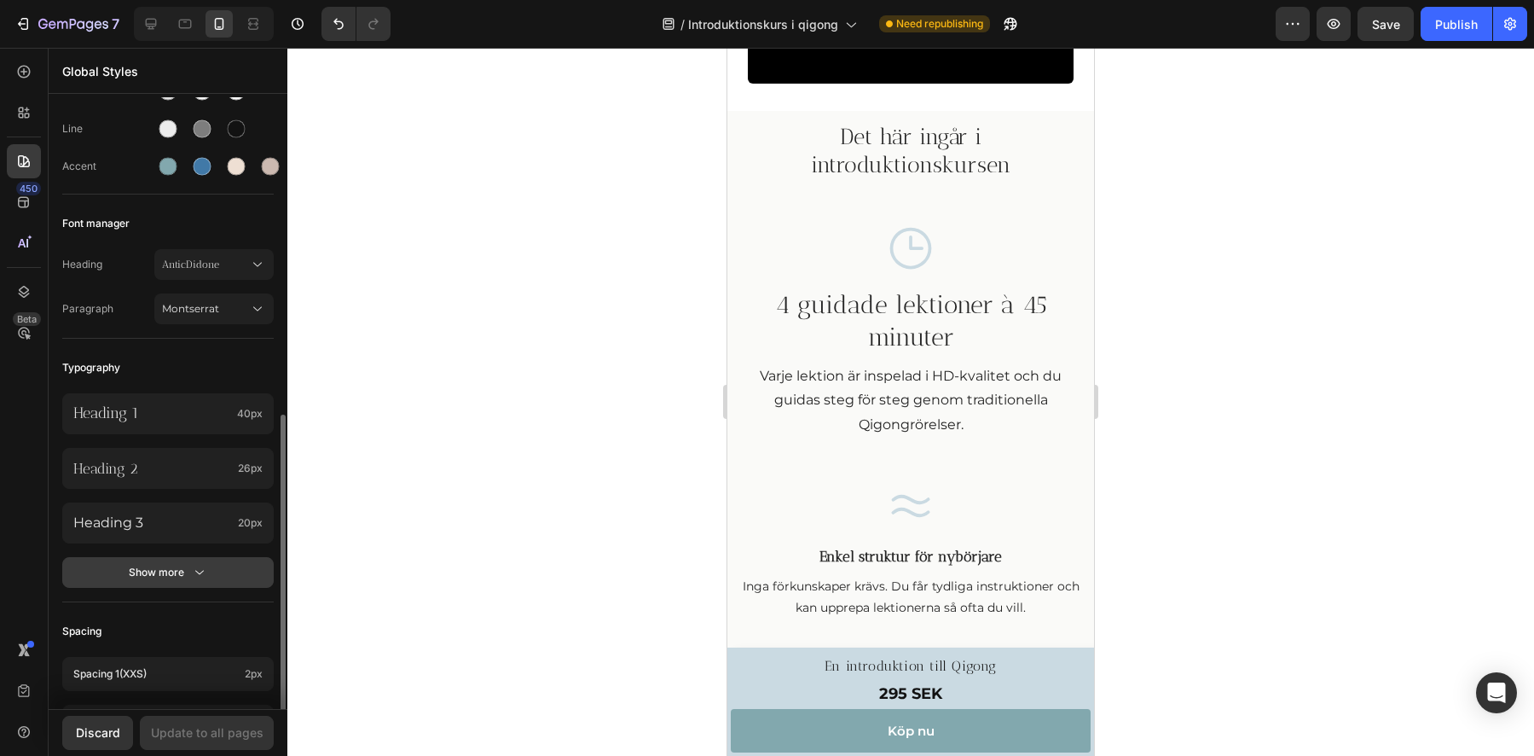
scroll to position [313, 0]
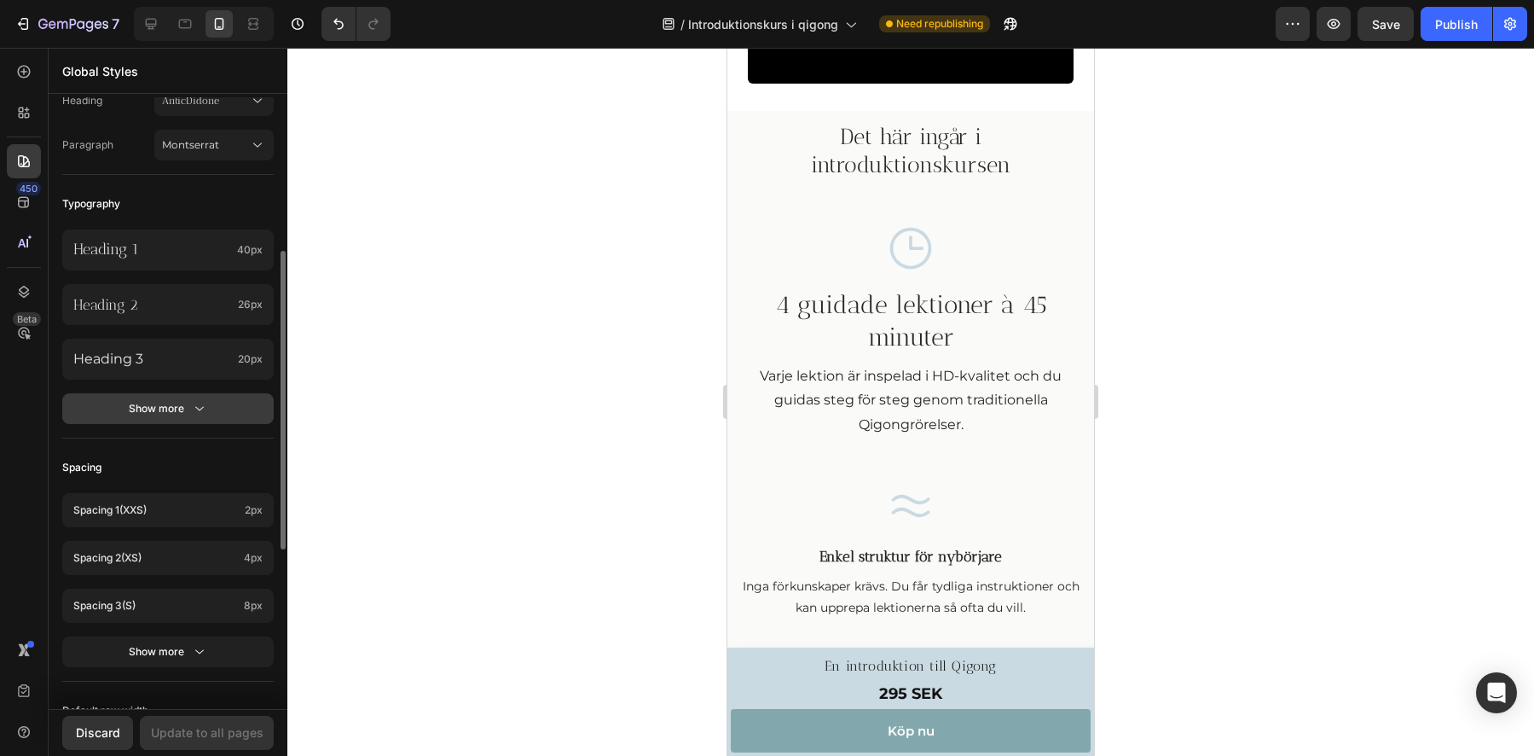
click at [156, 412] on div "Show more" at bounding box center [168, 408] width 79 height 17
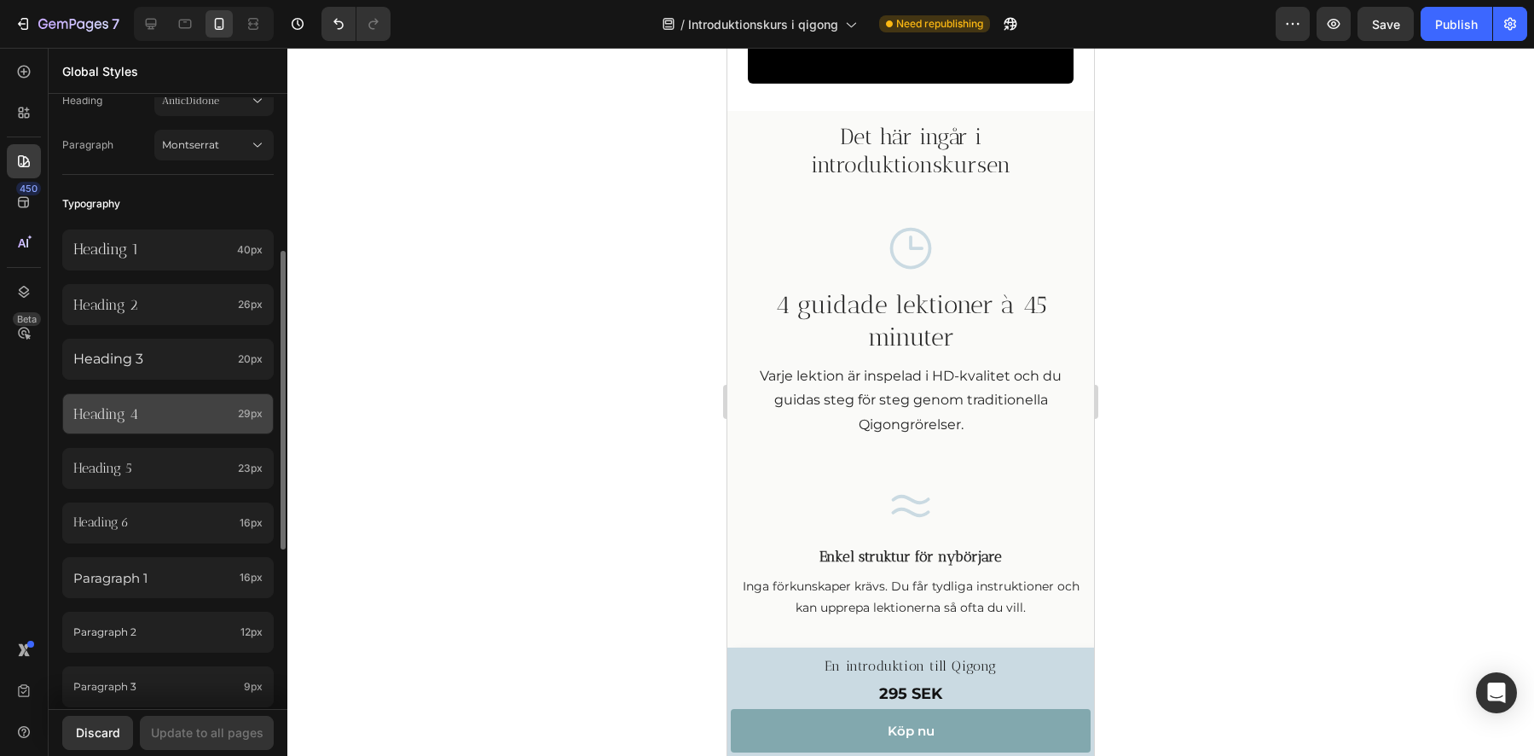
click at [156, 414] on p "Heading 4" at bounding box center [152, 413] width 158 height 19
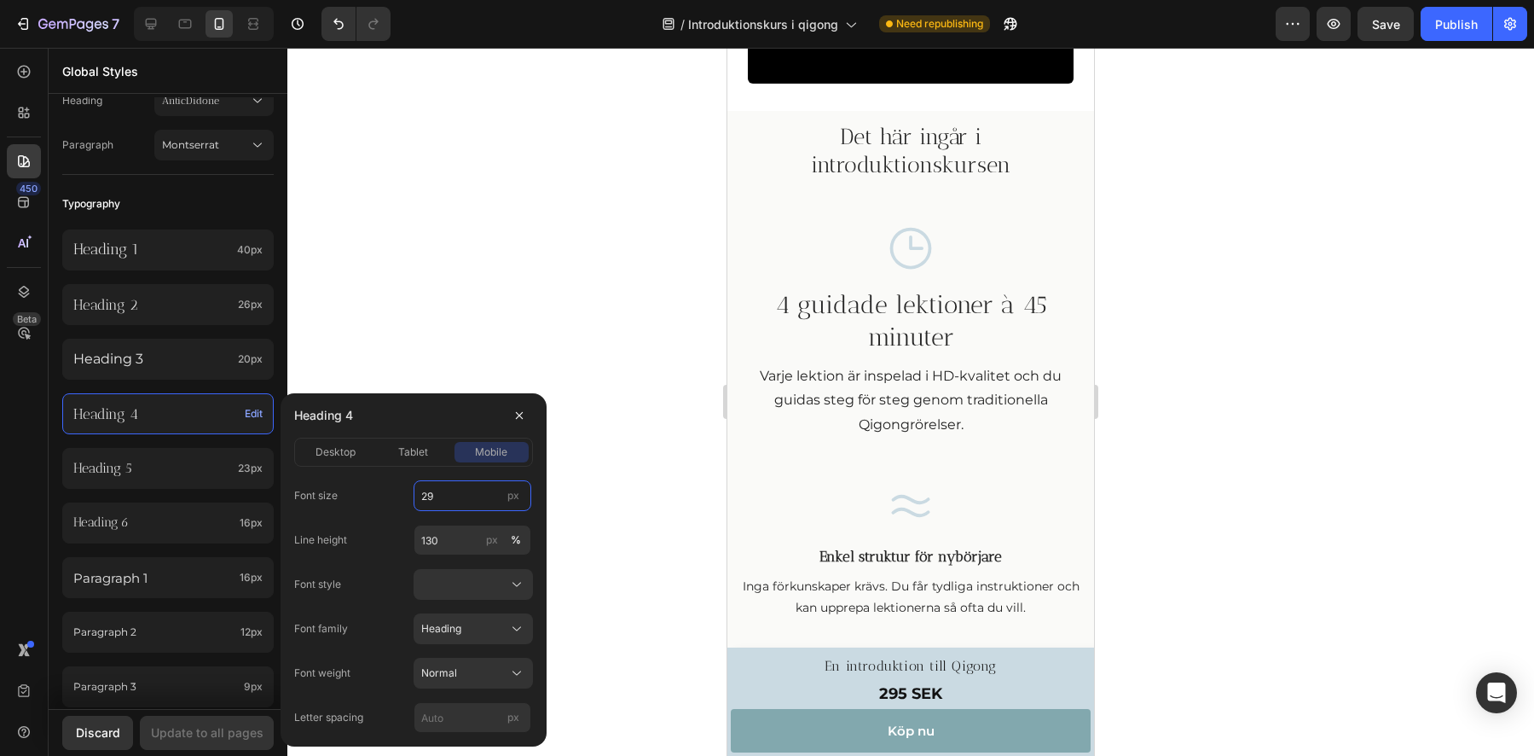
click at [465, 491] on input "29" at bounding box center [473, 495] width 118 height 31
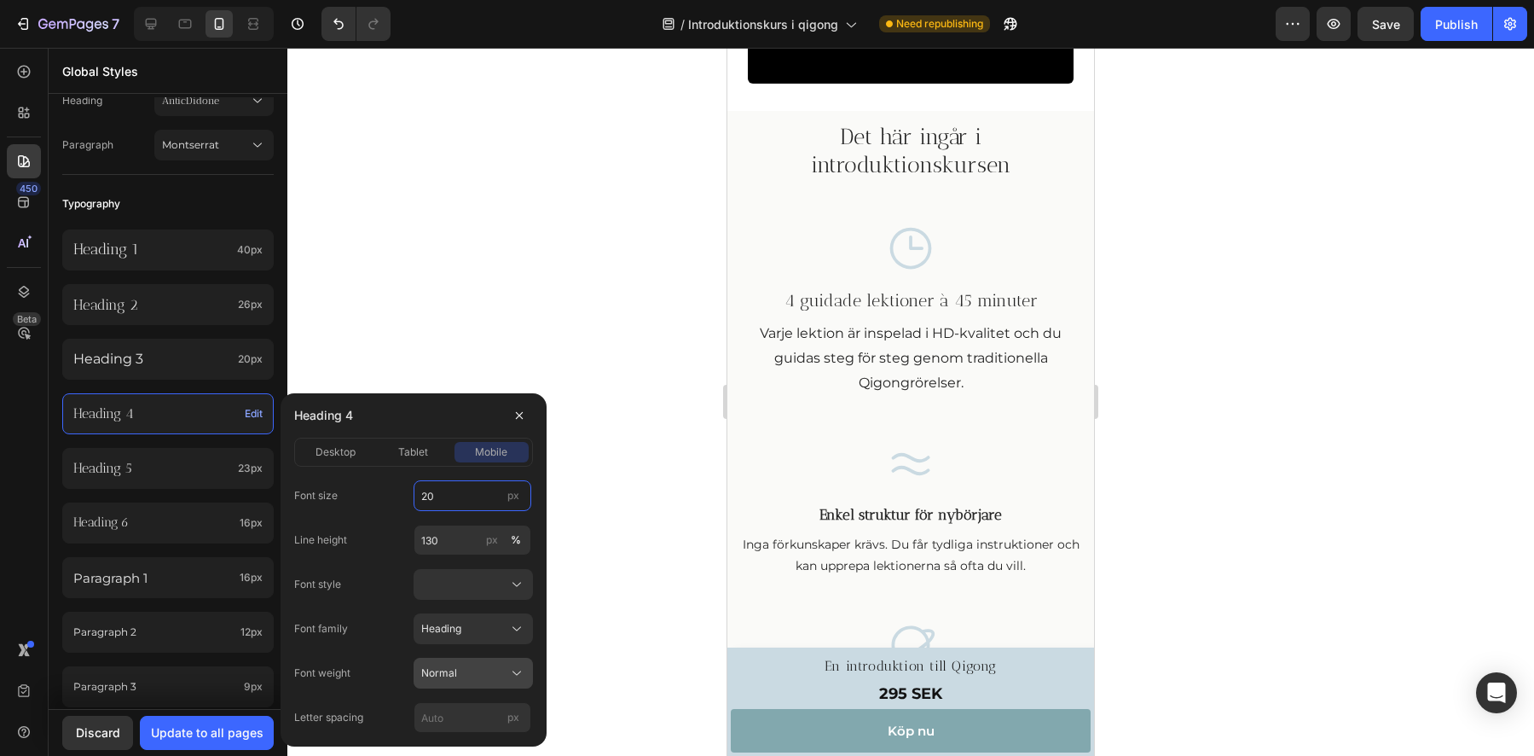
type input "20"
click at [471, 680] on div "Normal" at bounding box center [463, 672] width 84 height 15
click at [490, 583] on div at bounding box center [473, 584] width 104 height 17
click at [425, 660] on span "Italic" at bounding box center [431, 655] width 23 height 15
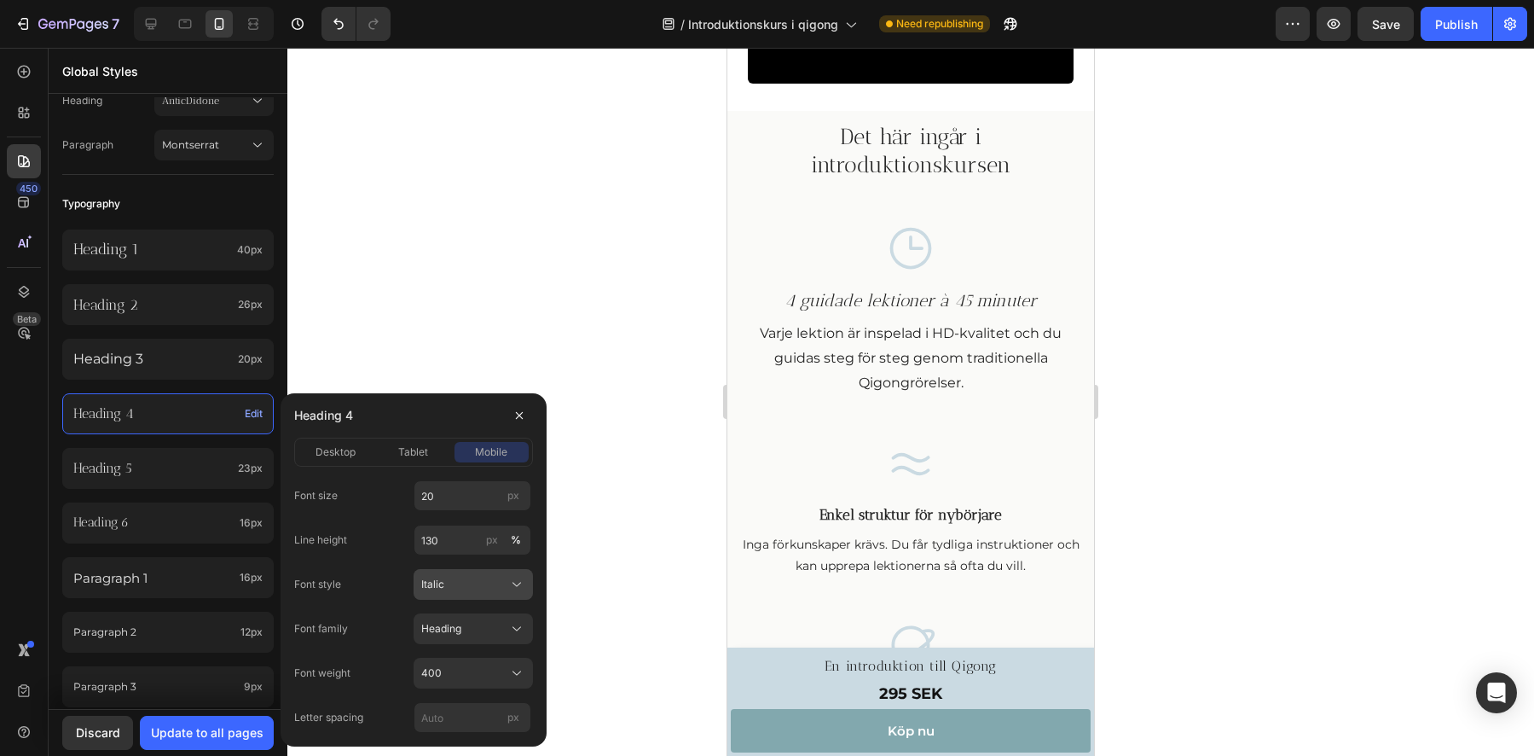
click at [450, 571] on button "Italic" at bounding box center [473, 584] width 119 height 31
click at [437, 626] on span "Normal" at bounding box center [438, 624] width 36 height 15
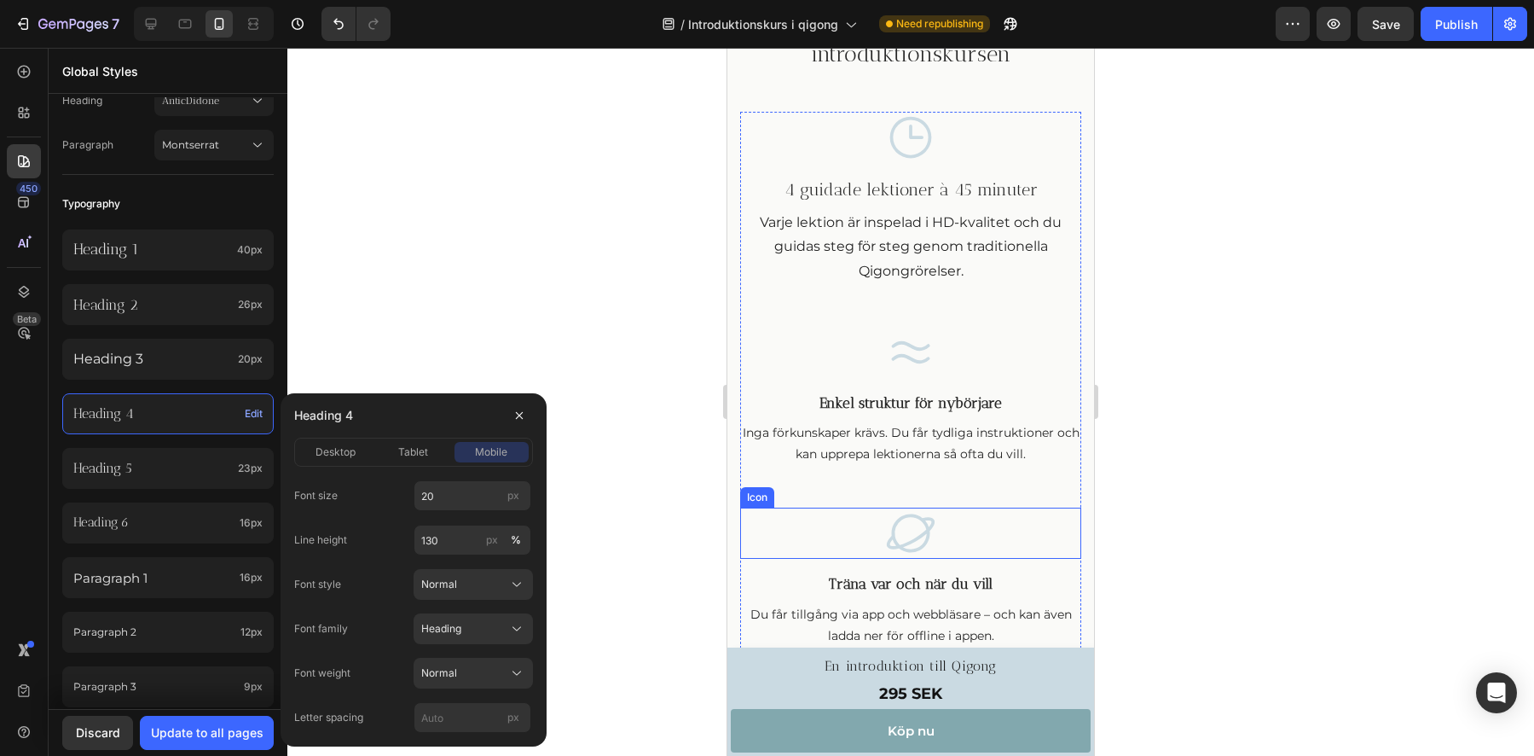
scroll to position [1150, 0]
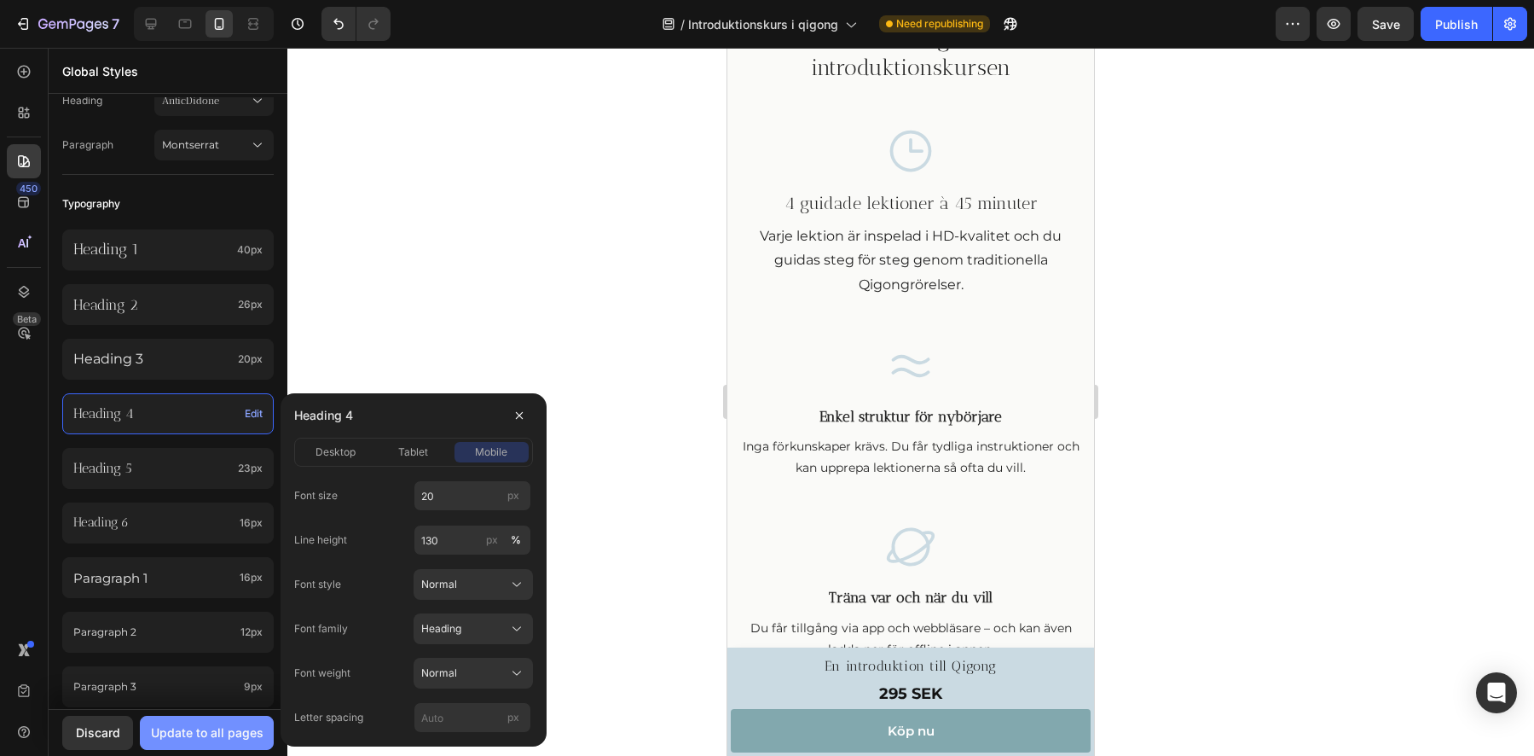
click at [217, 739] on div "Update to all pages" at bounding box center [207, 732] width 113 height 18
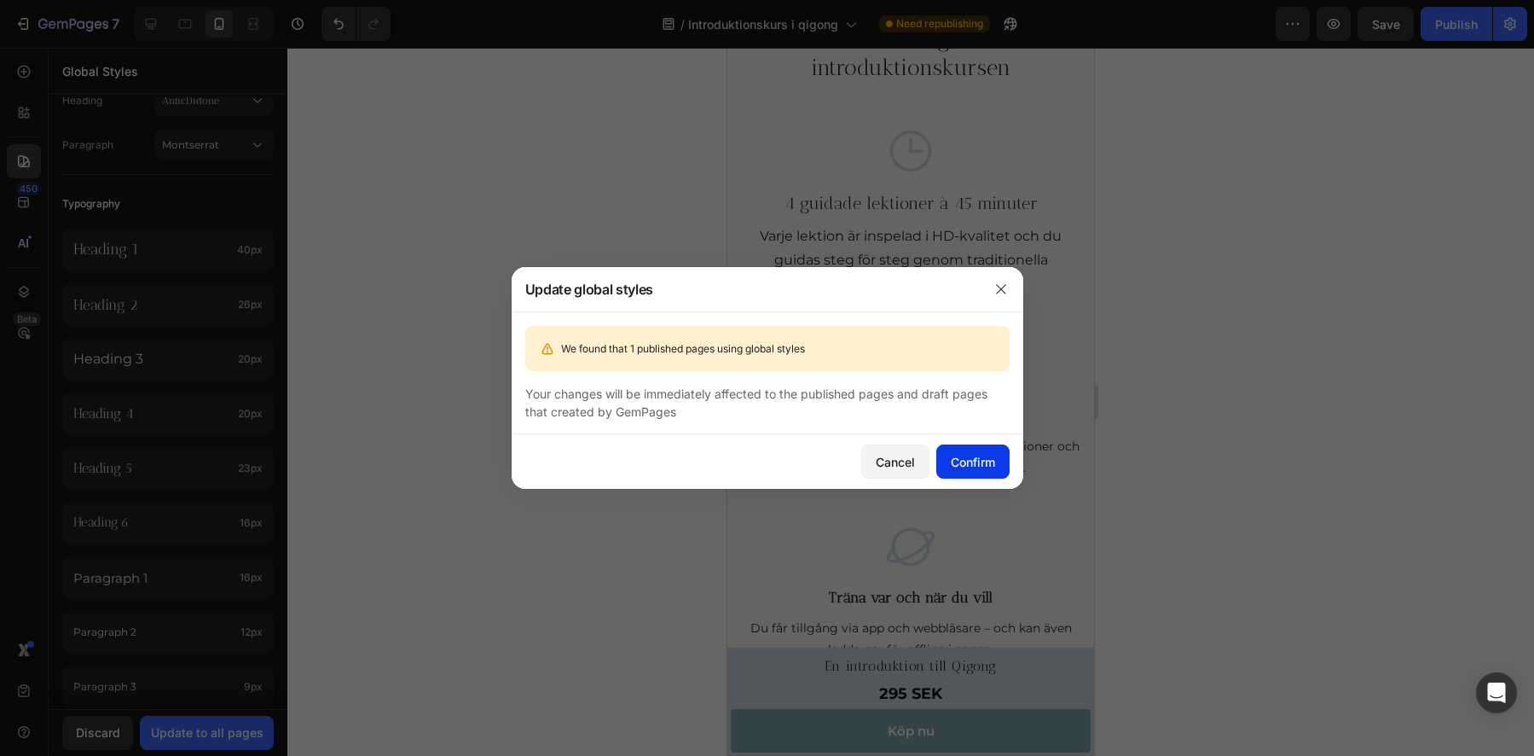
click at [983, 455] on div "Confirm" at bounding box center [973, 462] width 44 height 18
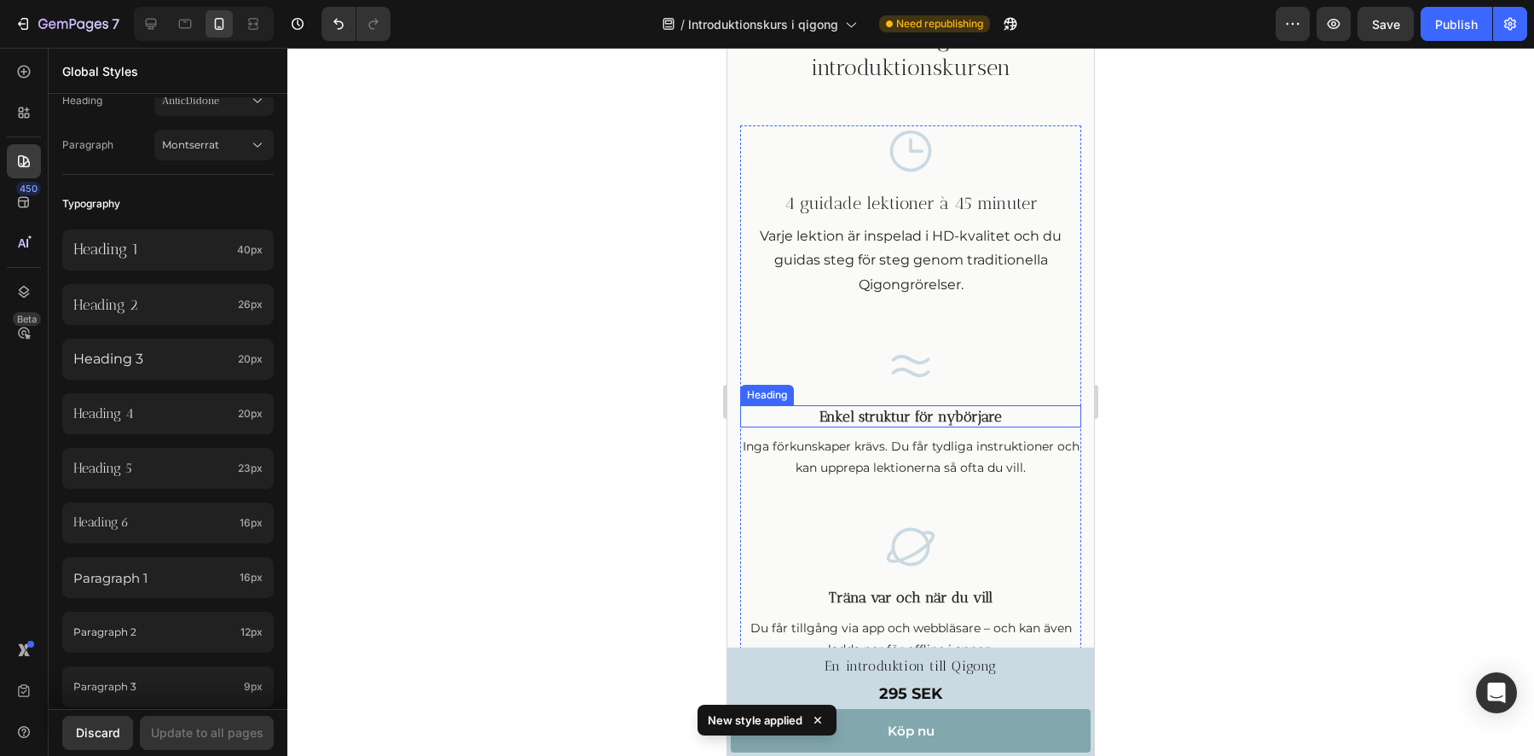
click at [930, 414] on h3 "Enkel struktur för nybörjare" at bounding box center [910, 416] width 341 height 22
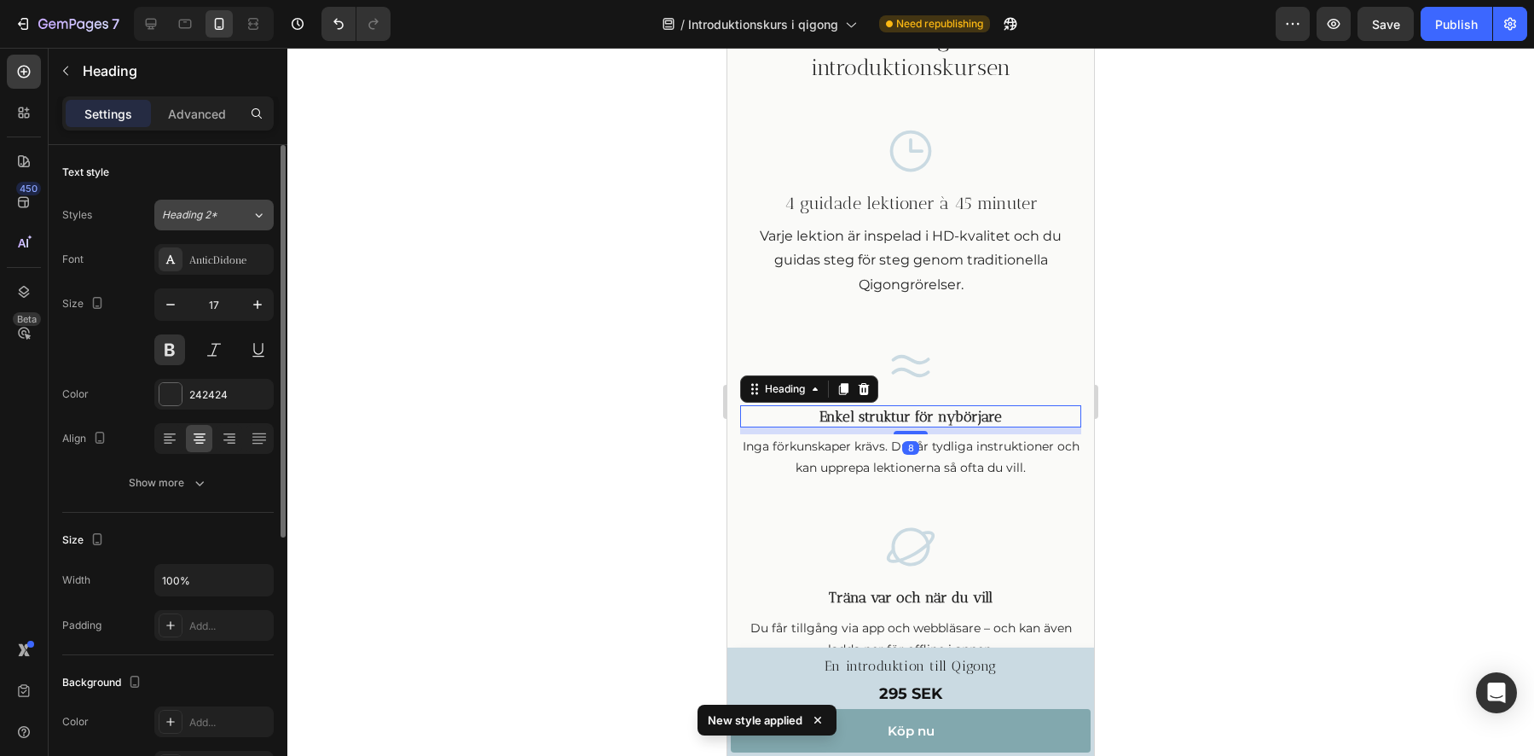
click at [188, 209] on span "Heading 2*" at bounding box center [189, 214] width 55 height 15
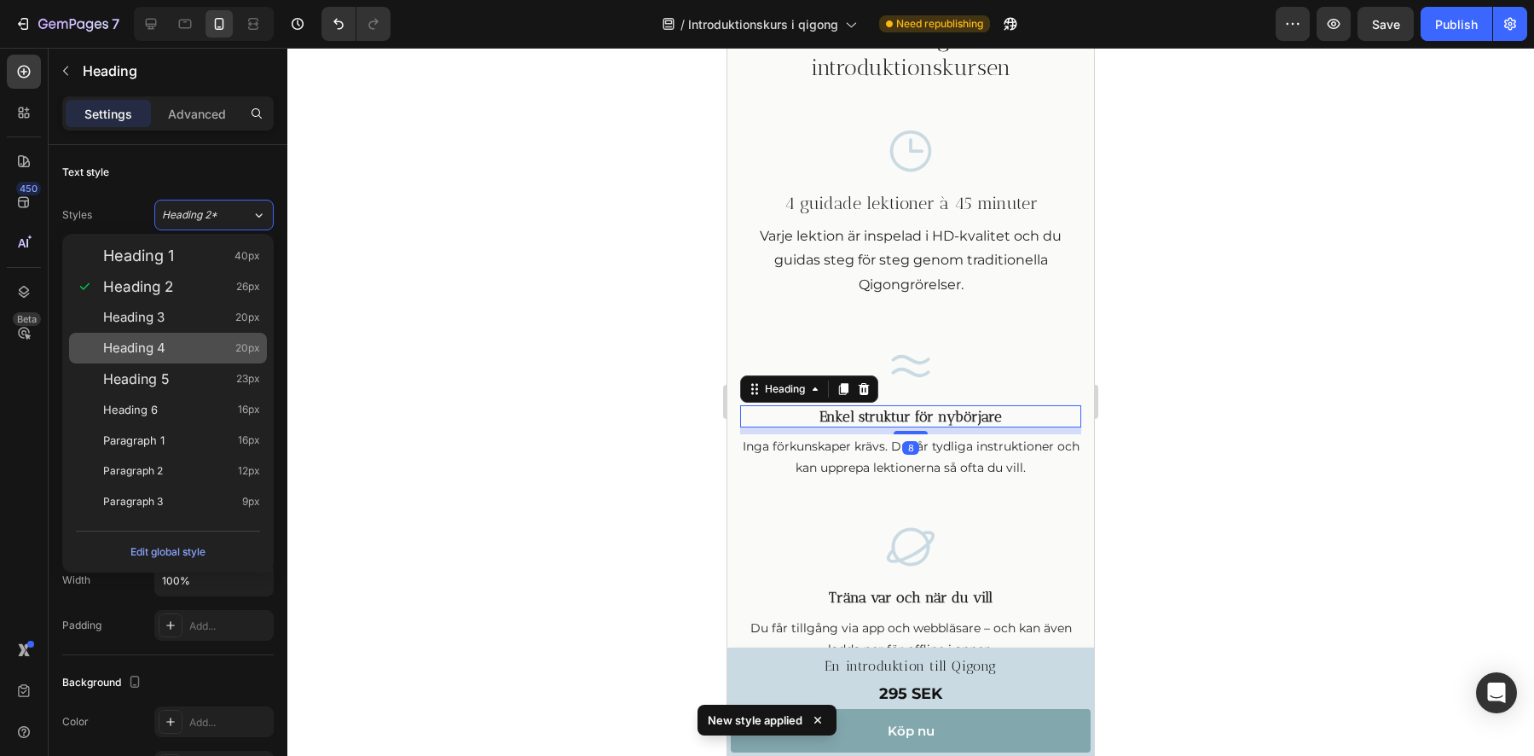
click at [162, 347] on span "Heading 4" at bounding box center [134, 347] width 62 height 17
type input "20"
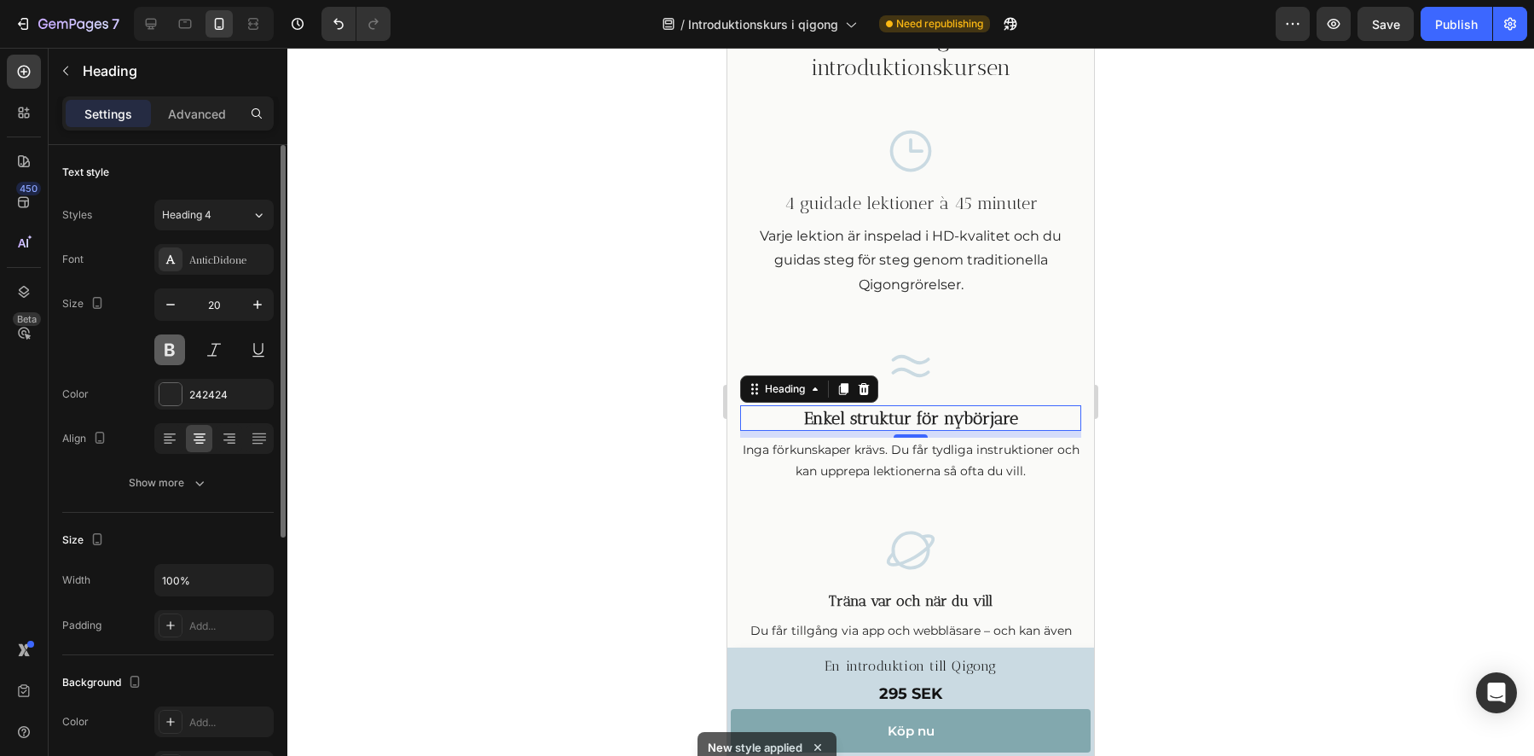
click at [165, 351] on button at bounding box center [169, 349] width 31 height 31
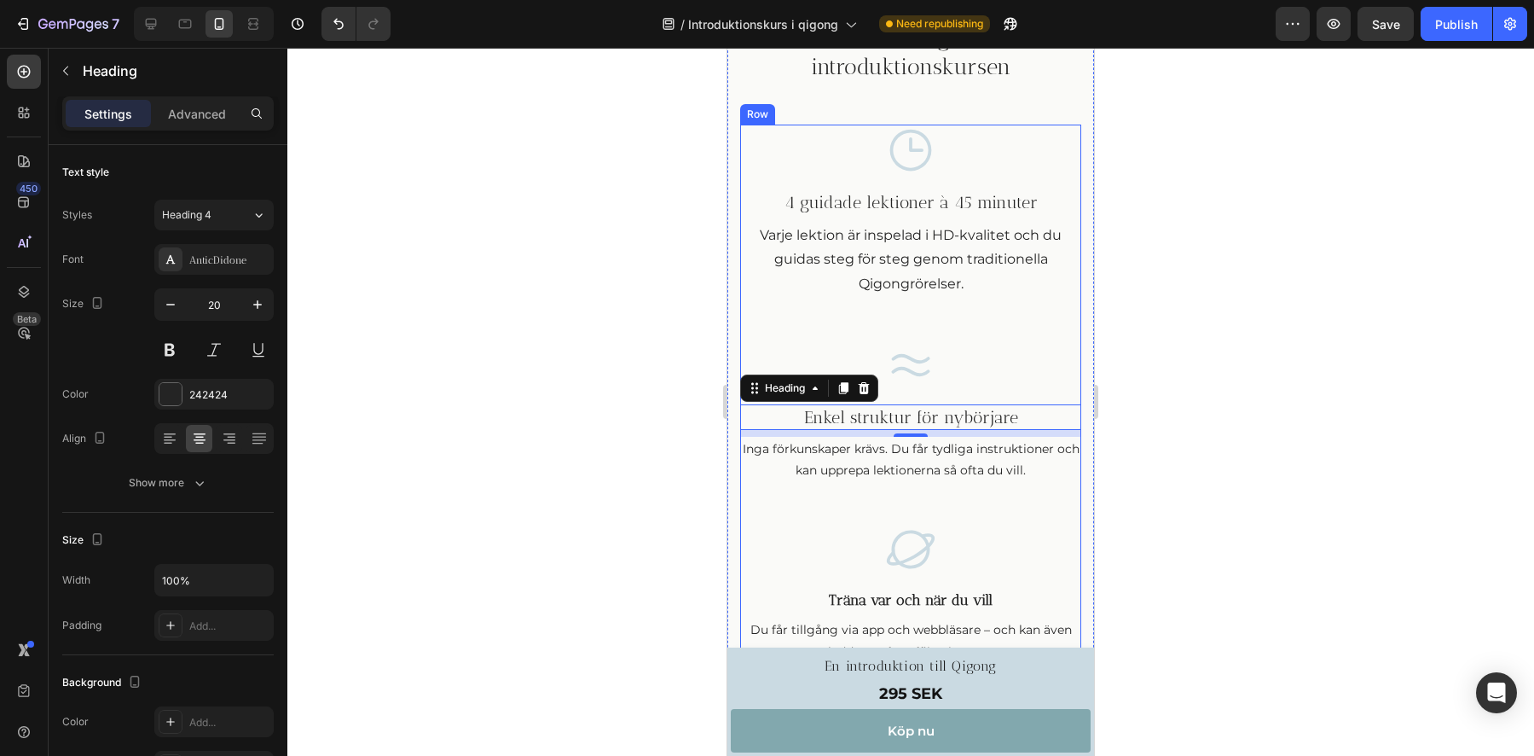
scroll to position [1153, 0]
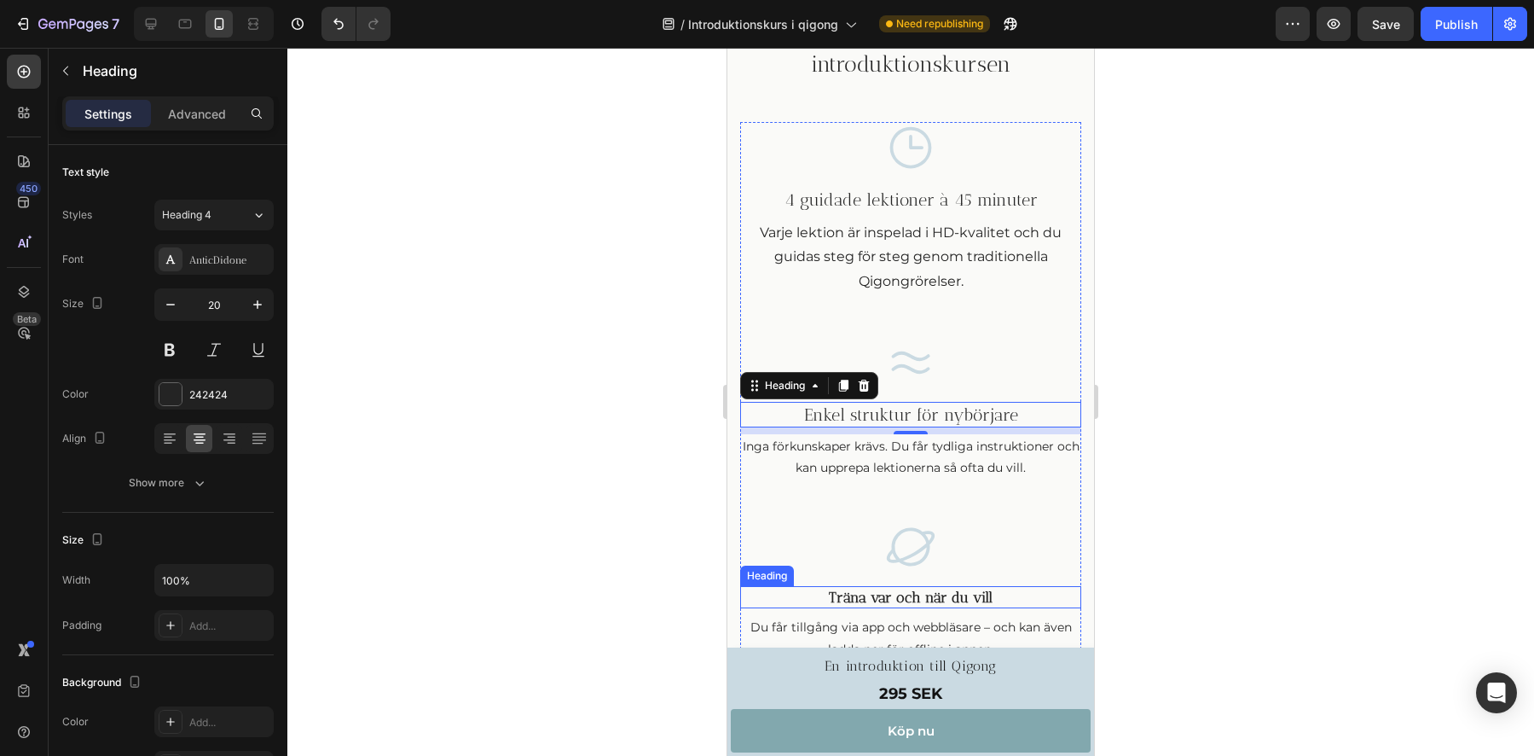
click at [884, 599] on h3 "Träna var och när du vill" at bounding box center [910, 597] width 341 height 22
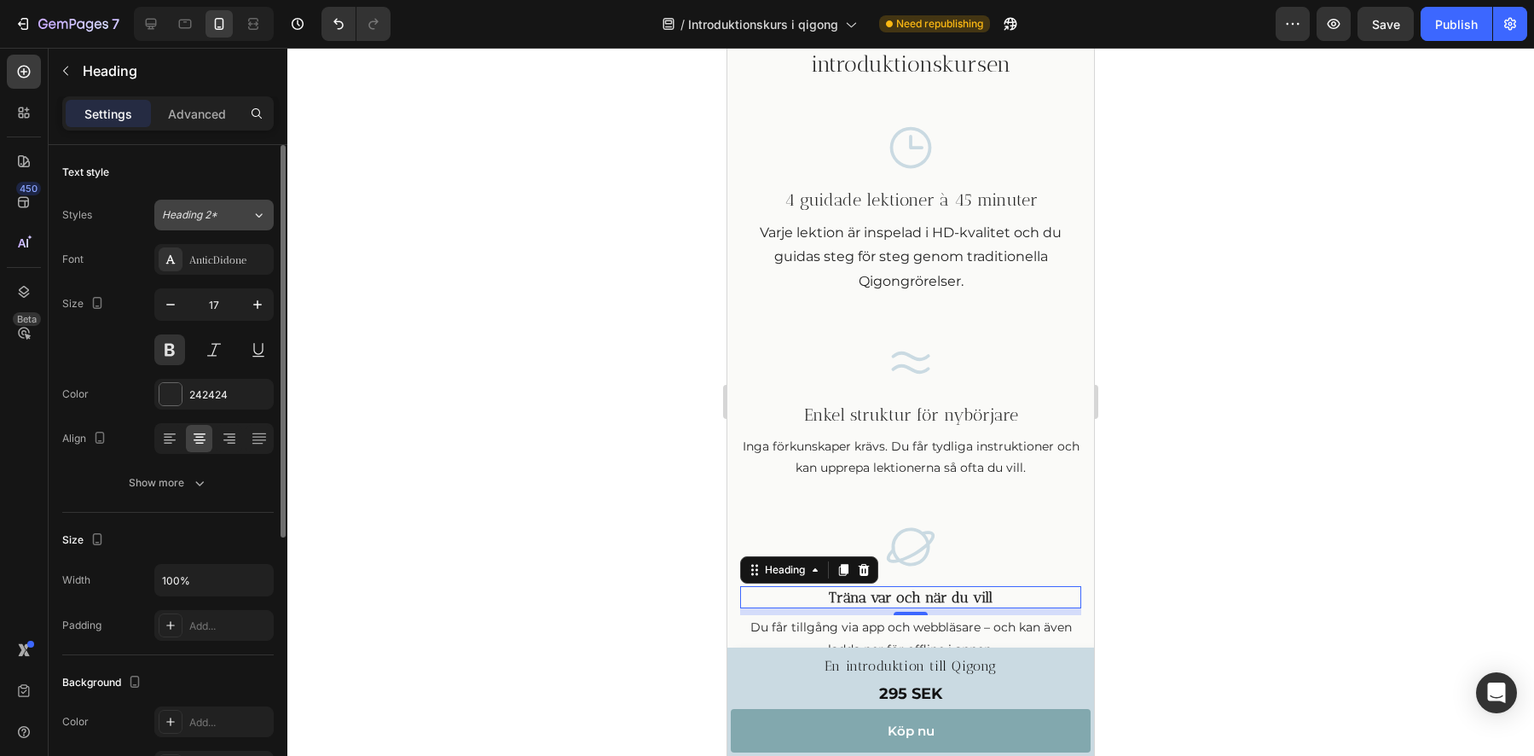
click at [210, 216] on span "Heading 2*" at bounding box center [189, 214] width 55 height 15
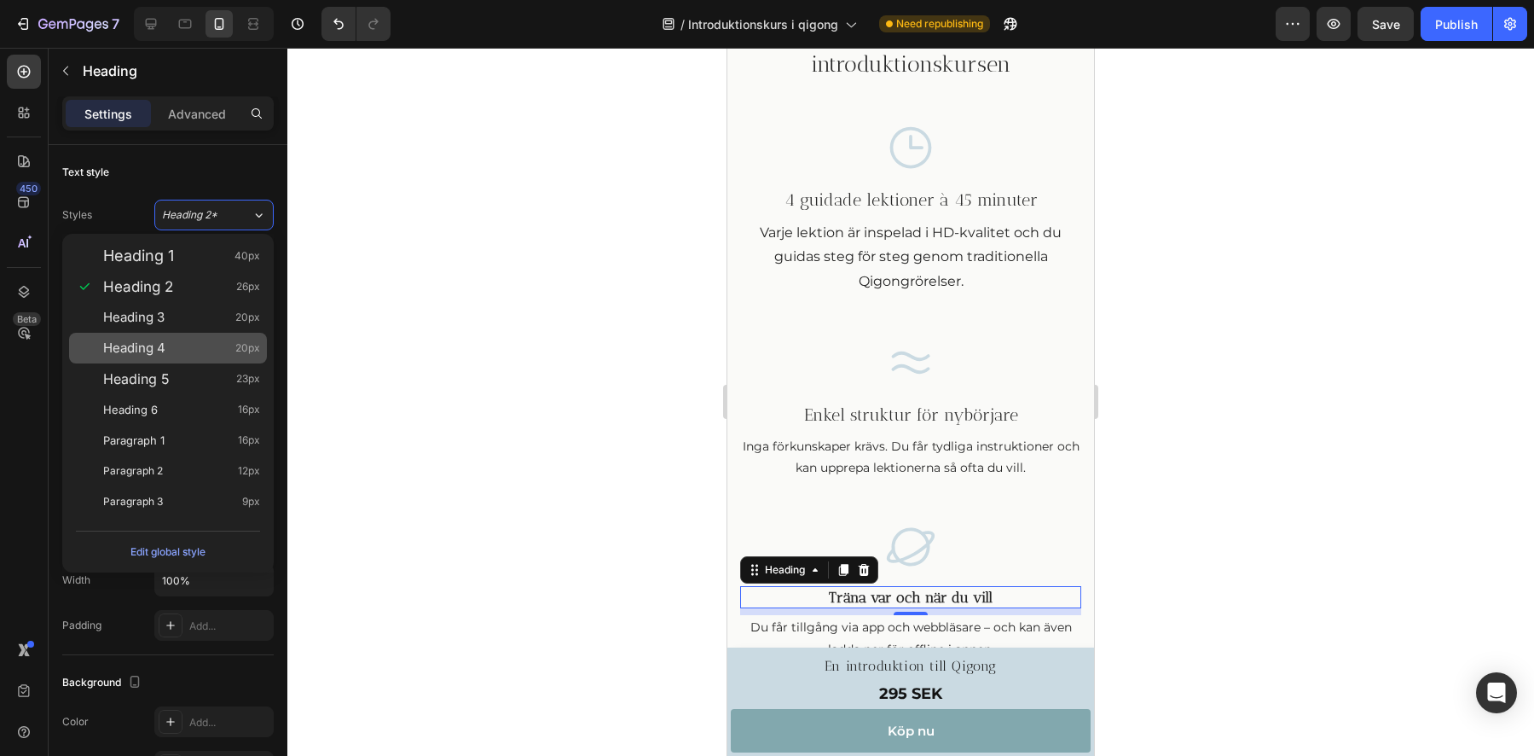
click at [173, 346] on div "Heading 4 20px" at bounding box center [181, 347] width 157 height 17
type input "20"
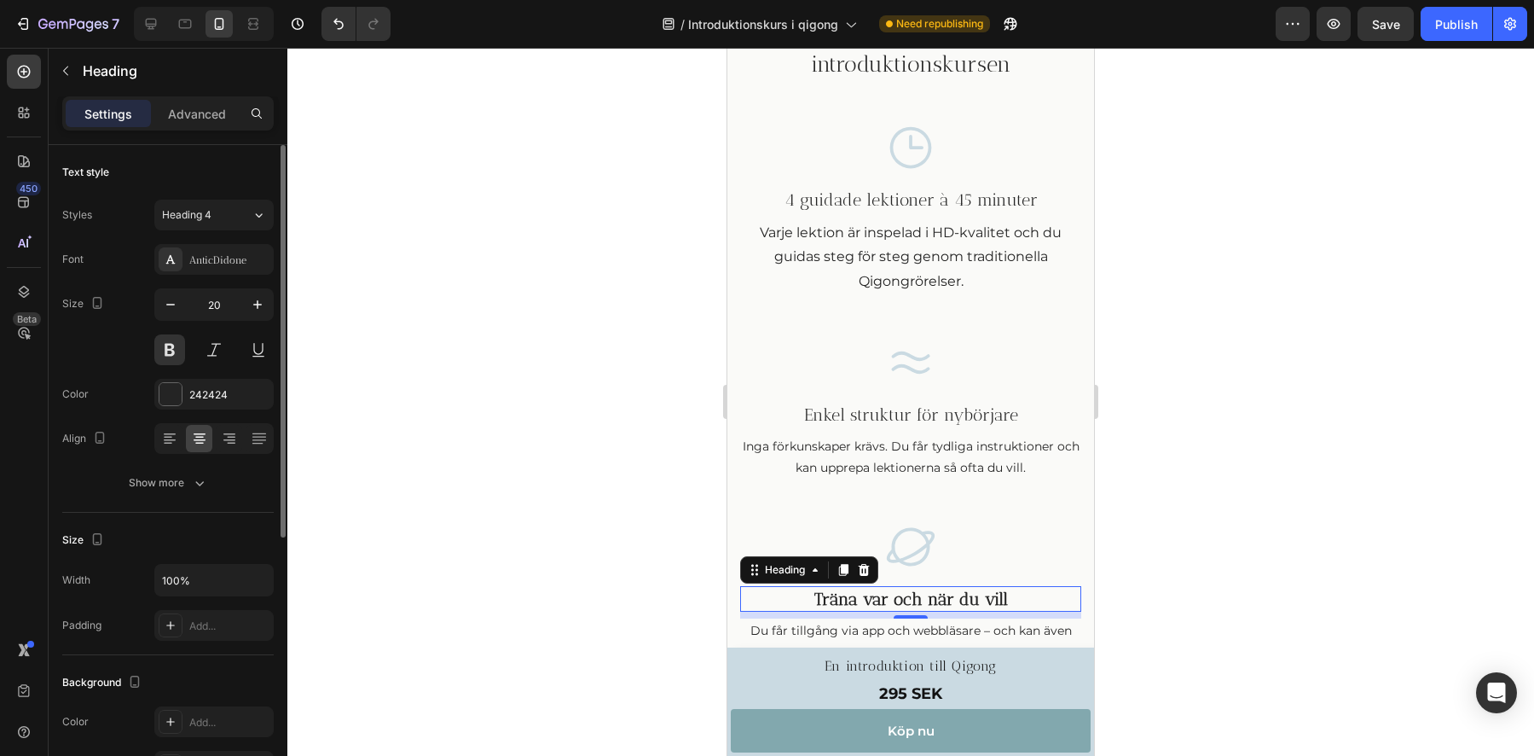
drag, startPoint x: 175, startPoint y: 354, endPoint x: 191, endPoint y: 359, distance: 17.0
click at [176, 354] on button at bounding box center [169, 349] width 31 height 31
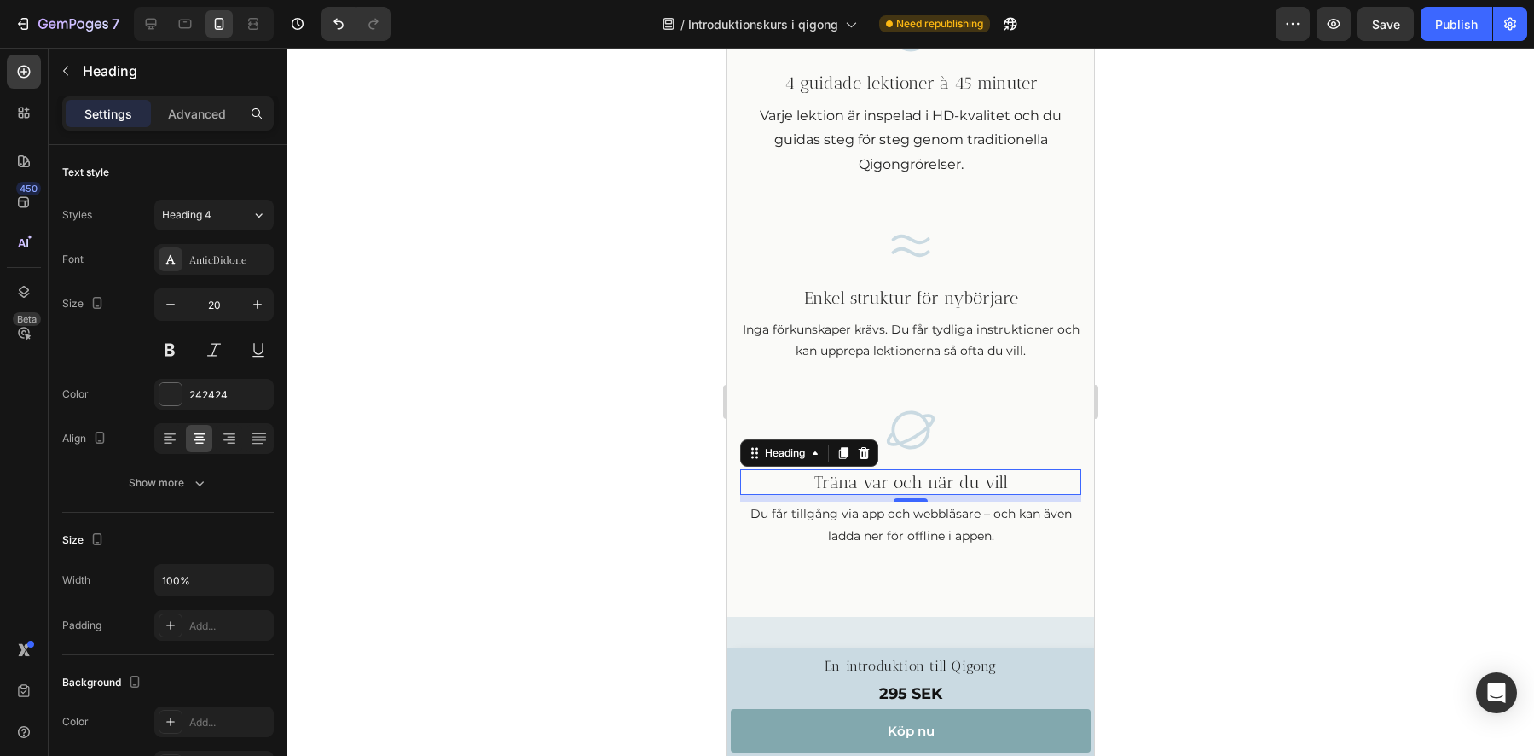
scroll to position [1287, 0]
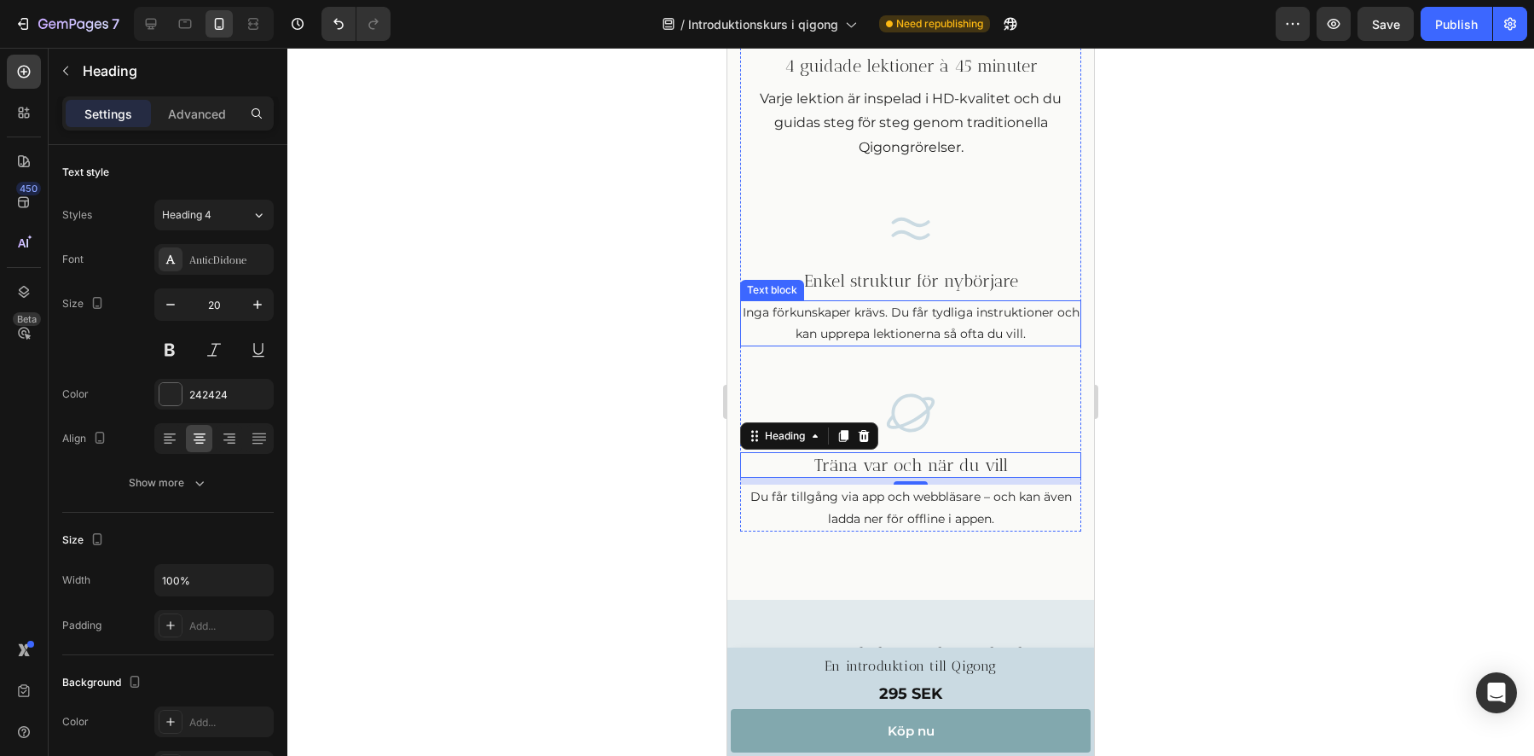
click at [878, 317] on p "Inga förkunskaper krävs. Du får tydliga instruktioner och kan upprepa lektioner…" at bounding box center [911, 323] width 338 height 43
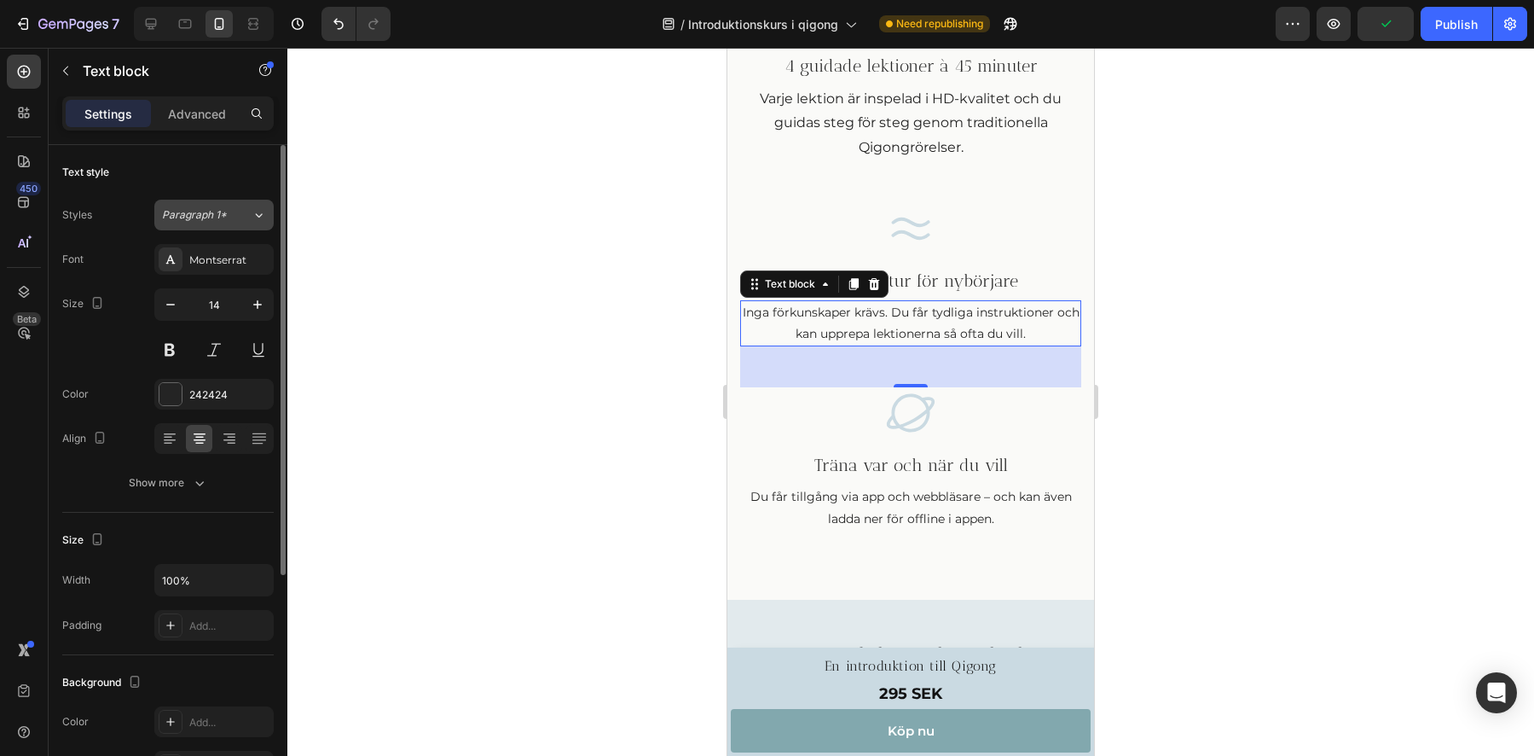
click at [196, 219] on span "Paragraph 1*" at bounding box center [194, 214] width 65 height 15
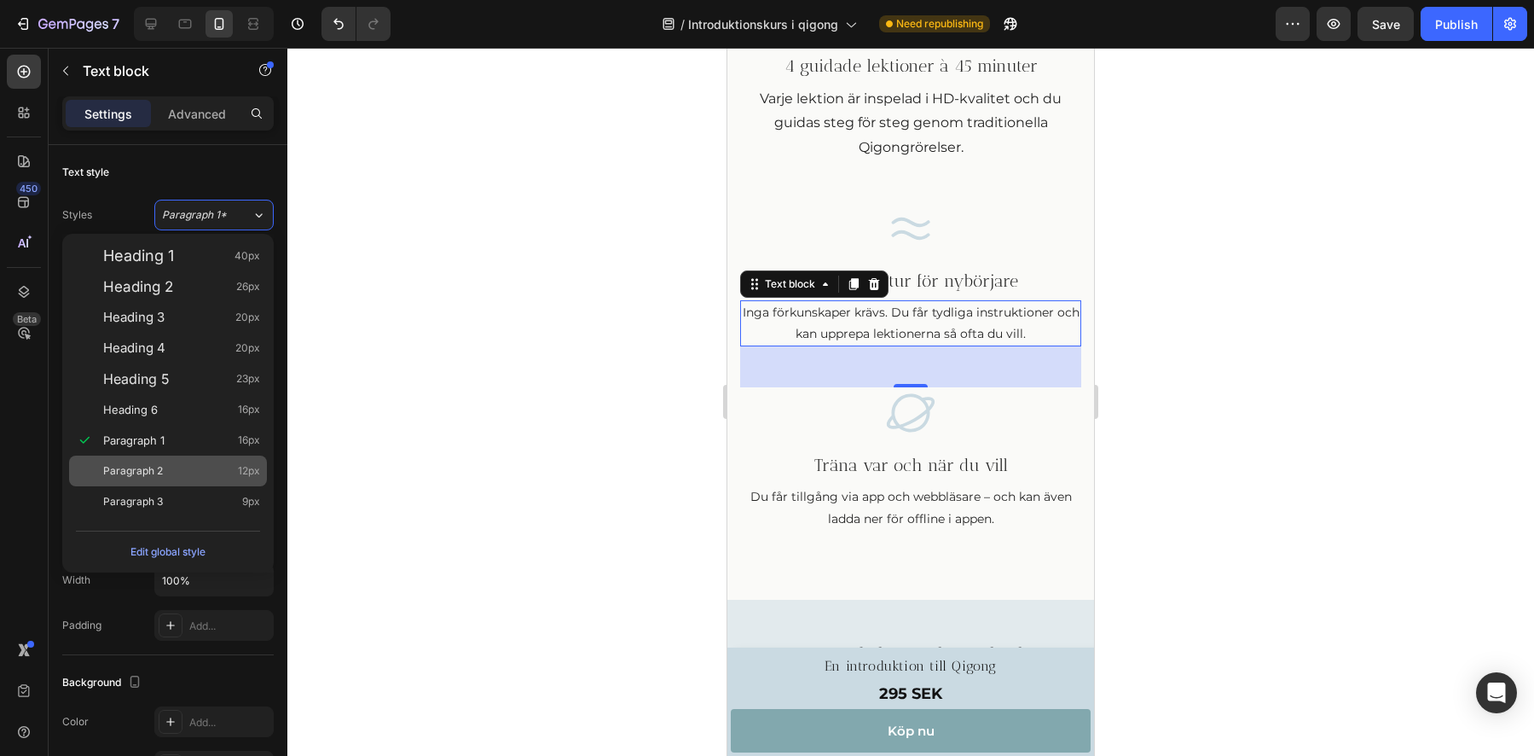
click at [120, 472] on span "Paragraph 2" at bounding box center [133, 470] width 60 height 17
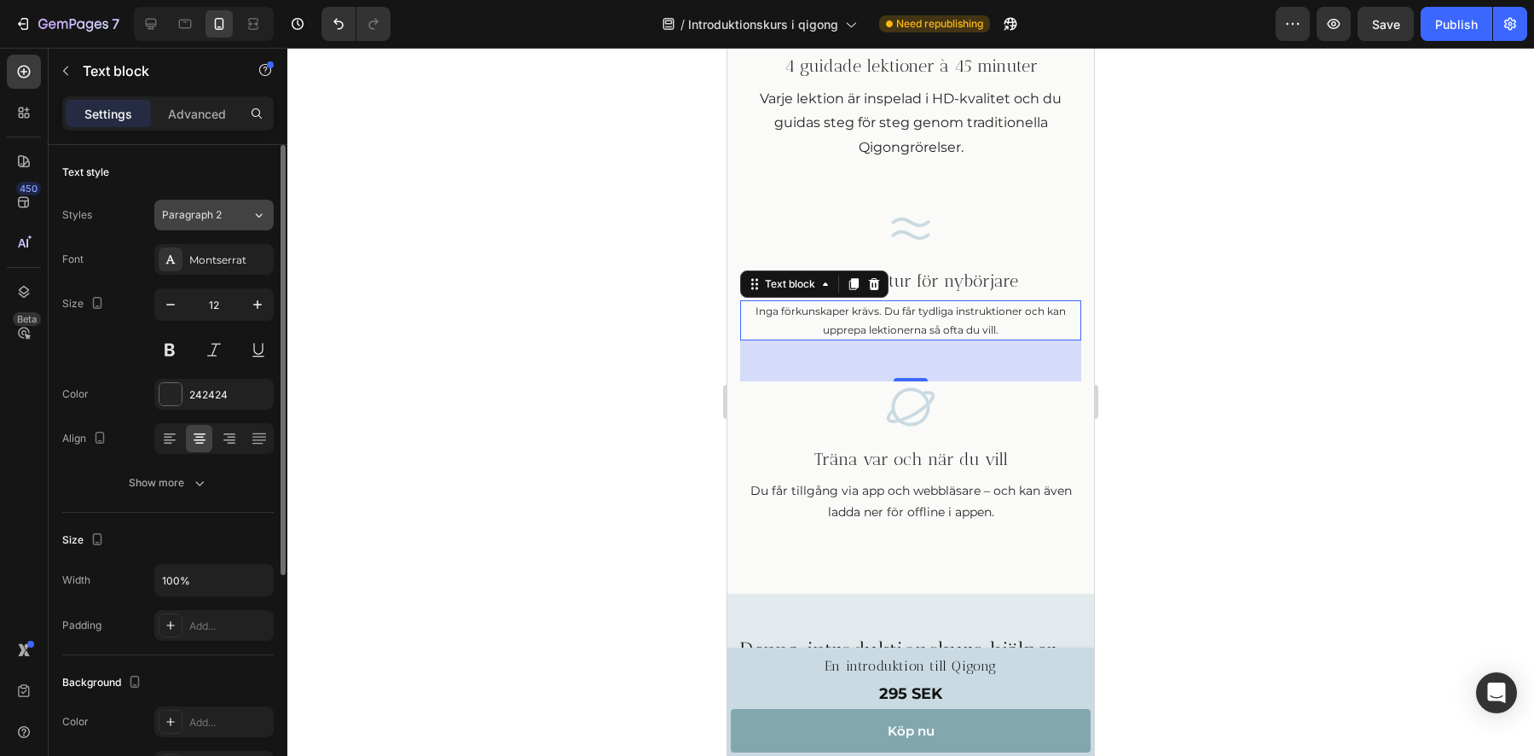
click at [212, 213] on span "Paragraph 2" at bounding box center [192, 214] width 60 height 15
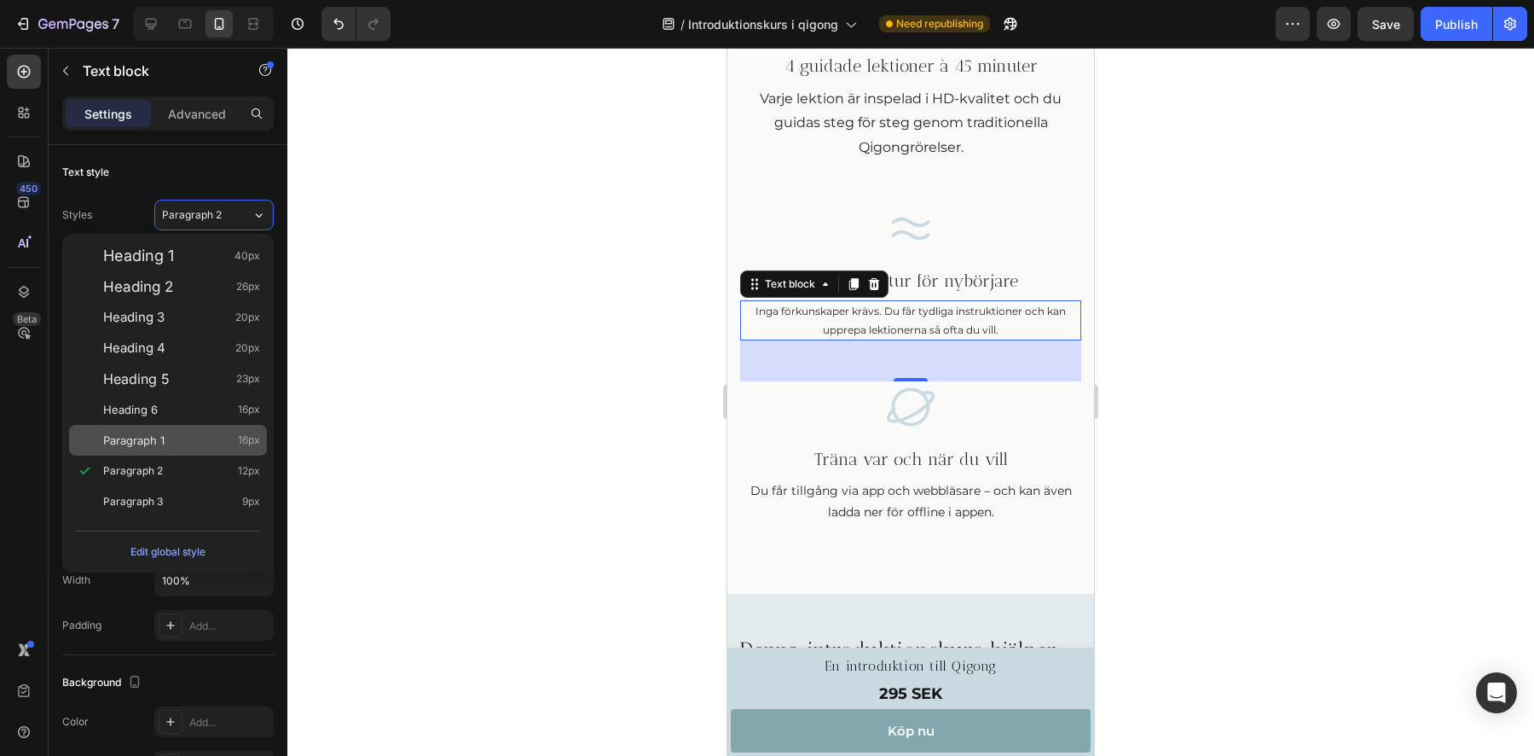
click at [130, 443] on span "Paragraph 1" at bounding box center [133, 440] width 61 height 17
type input "16"
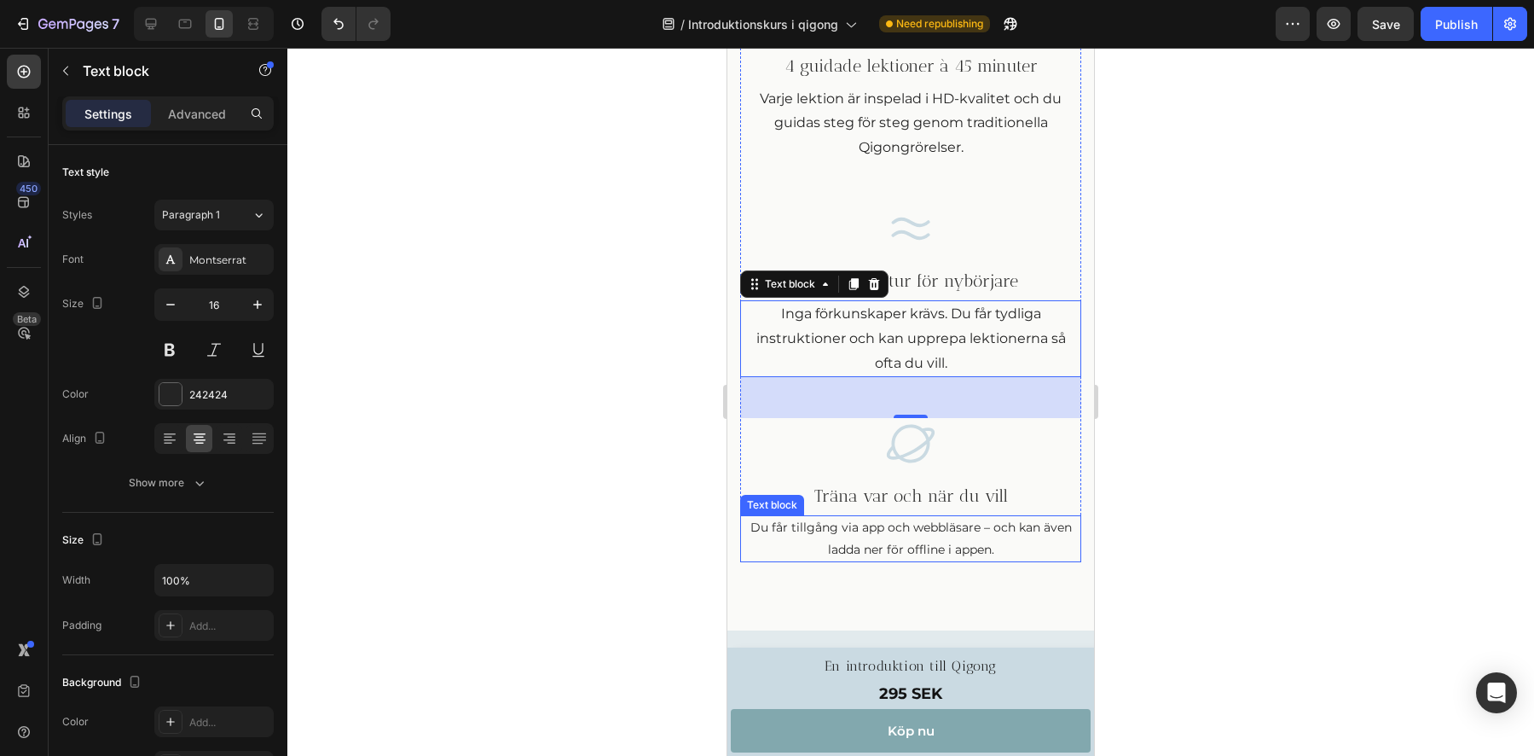
click at [868, 548] on p "Du får tillgång via app och webbläsare – och kan även ladda ner för offline i a…" at bounding box center [911, 538] width 338 height 43
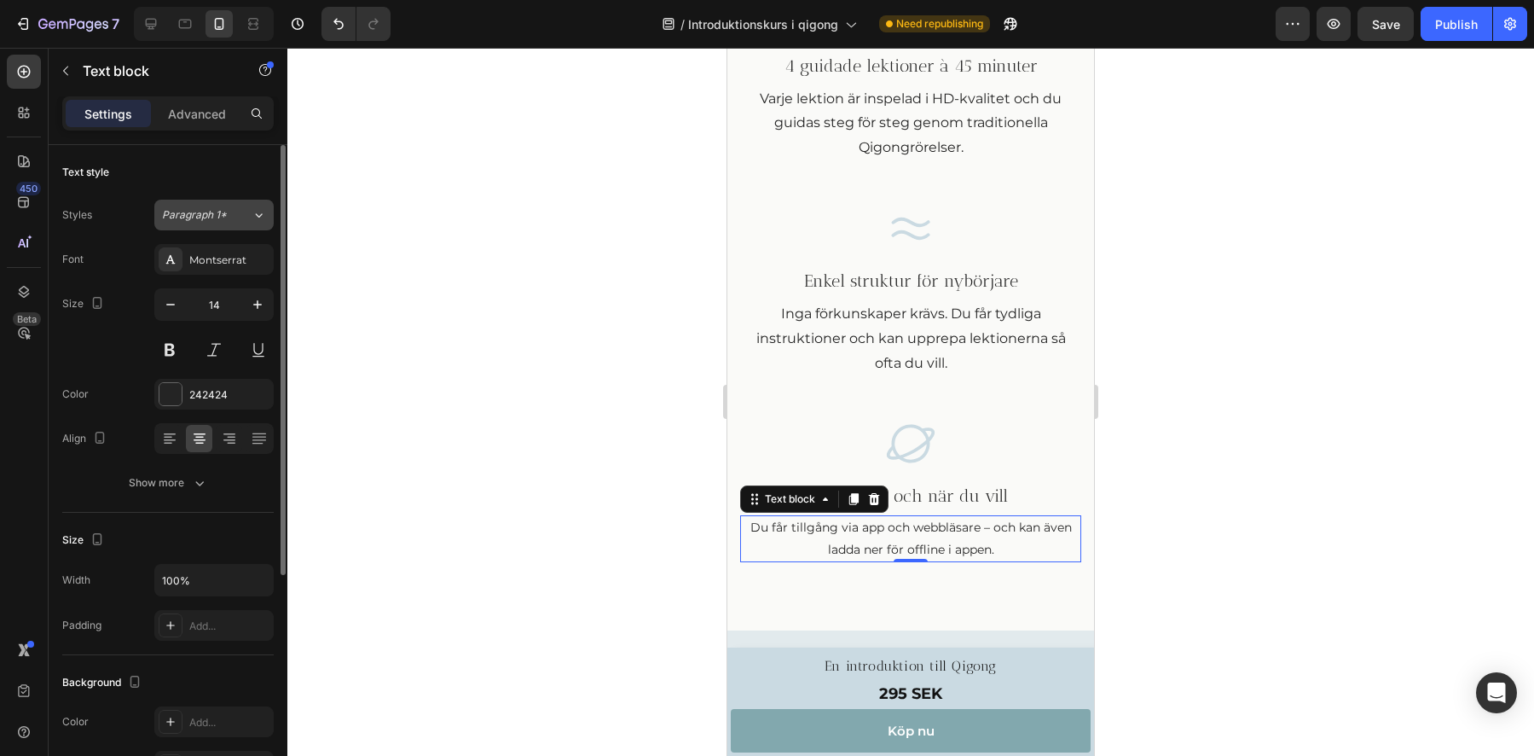
click at [206, 211] on span "Paragraph 1*" at bounding box center [194, 214] width 65 height 15
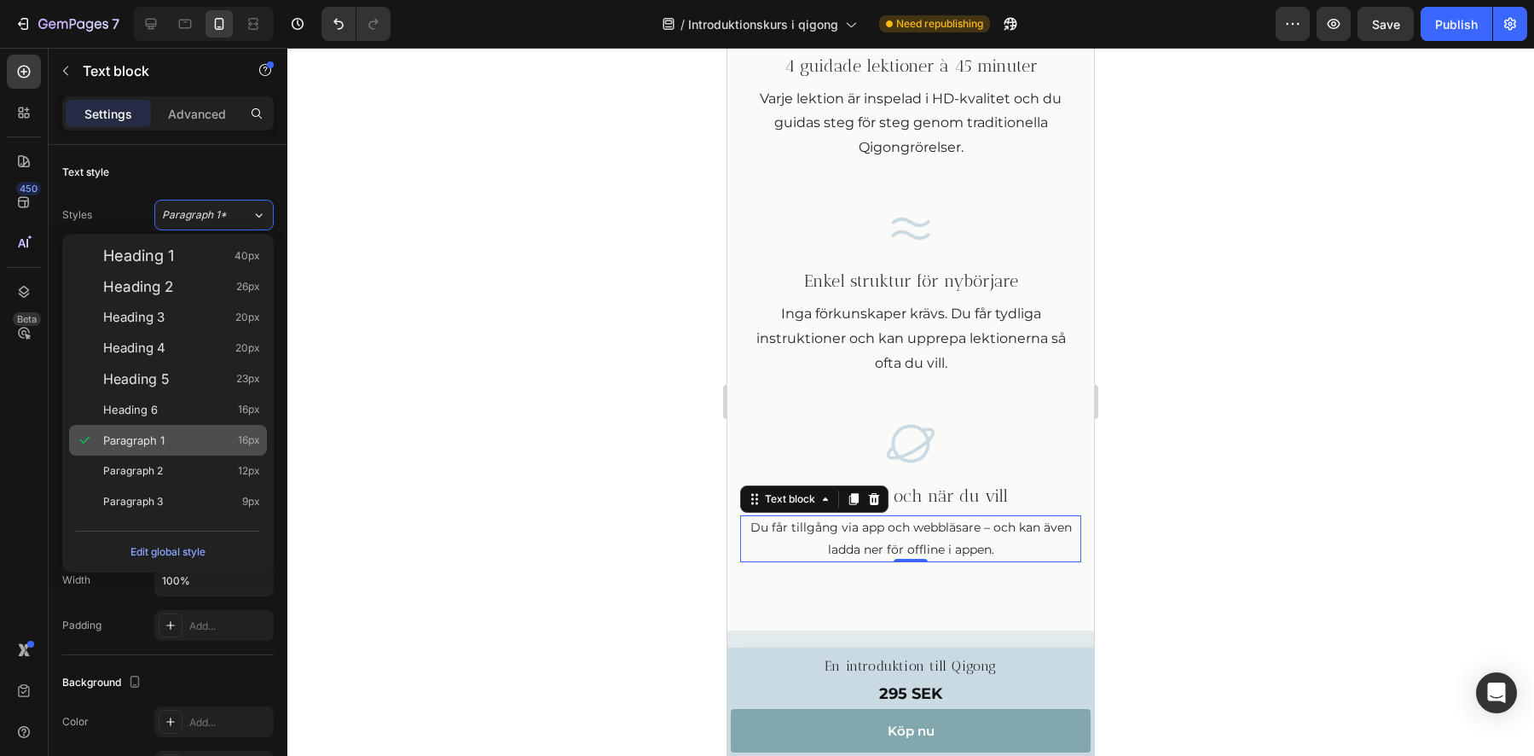
drag, startPoint x: 113, startPoint y: 469, endPoint x: 129, endPoint y: 437, distance: 35.1
click at [113, 469] on span "Paragraph 2" at bounding box center [133, 470] width 60 height 17
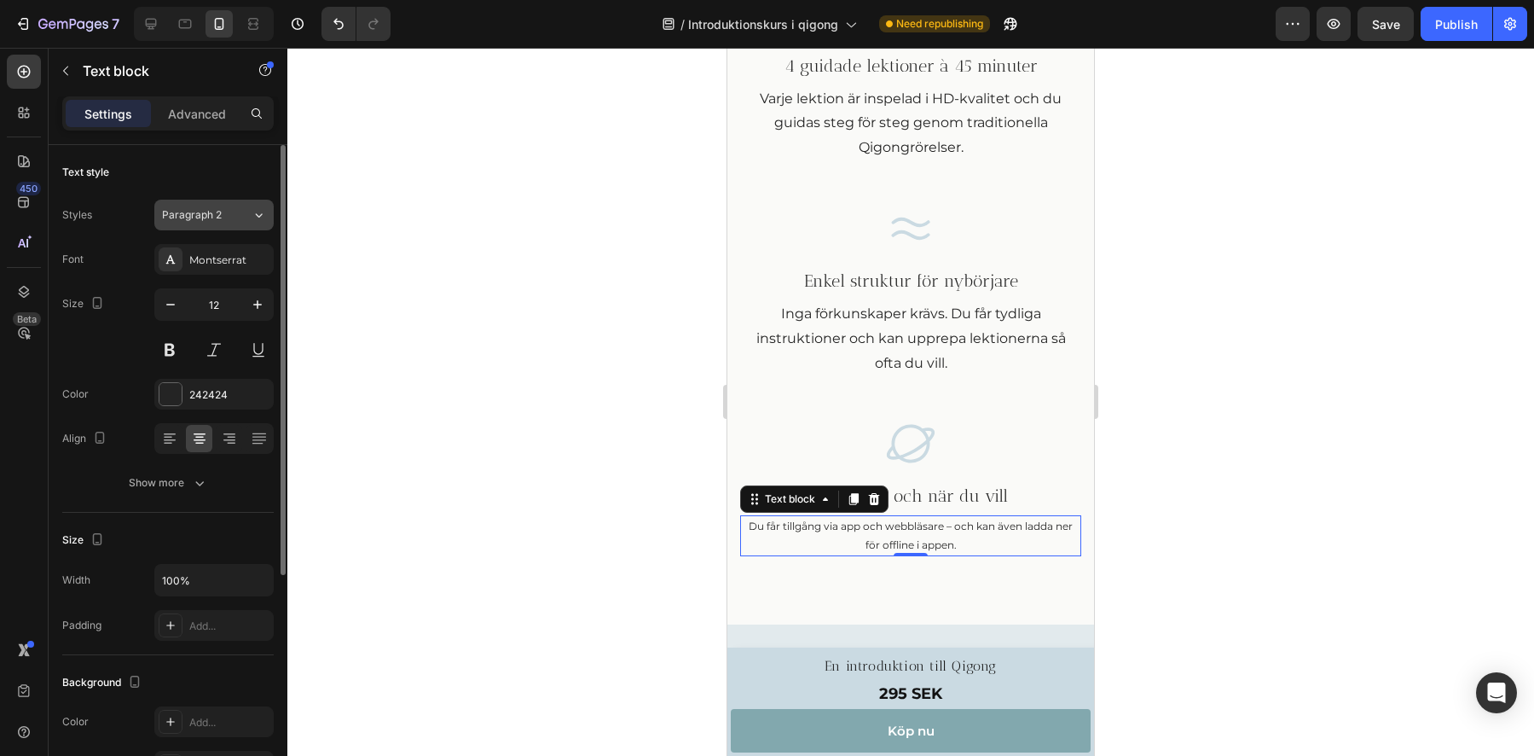
click at [195, 212] on span "Paragraph 2" at bounding box center [192, 214] width 60 height 15
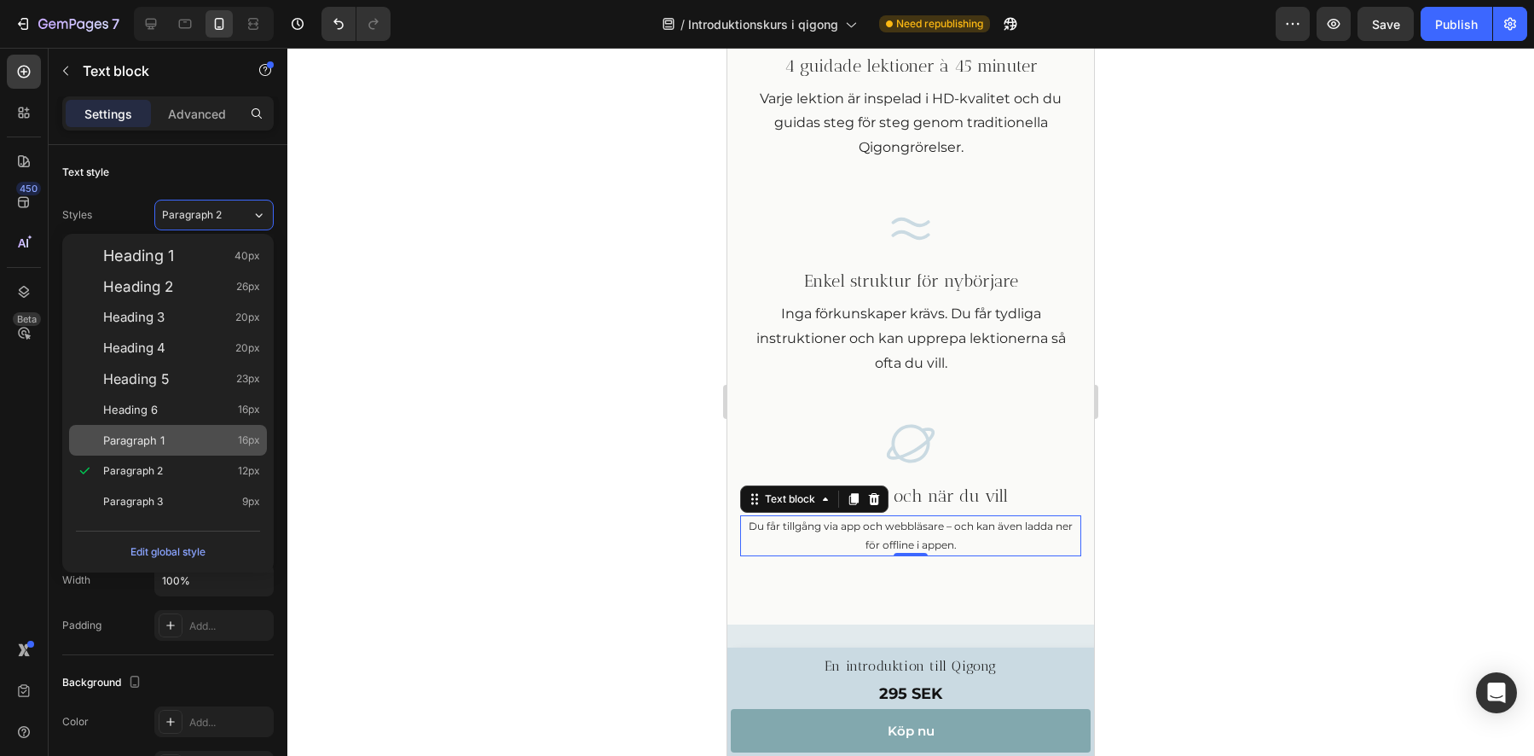
click at [129, 432] on span "Paragraph 1" at bounding box center [133, 440] width 61 height 17
type input "16"
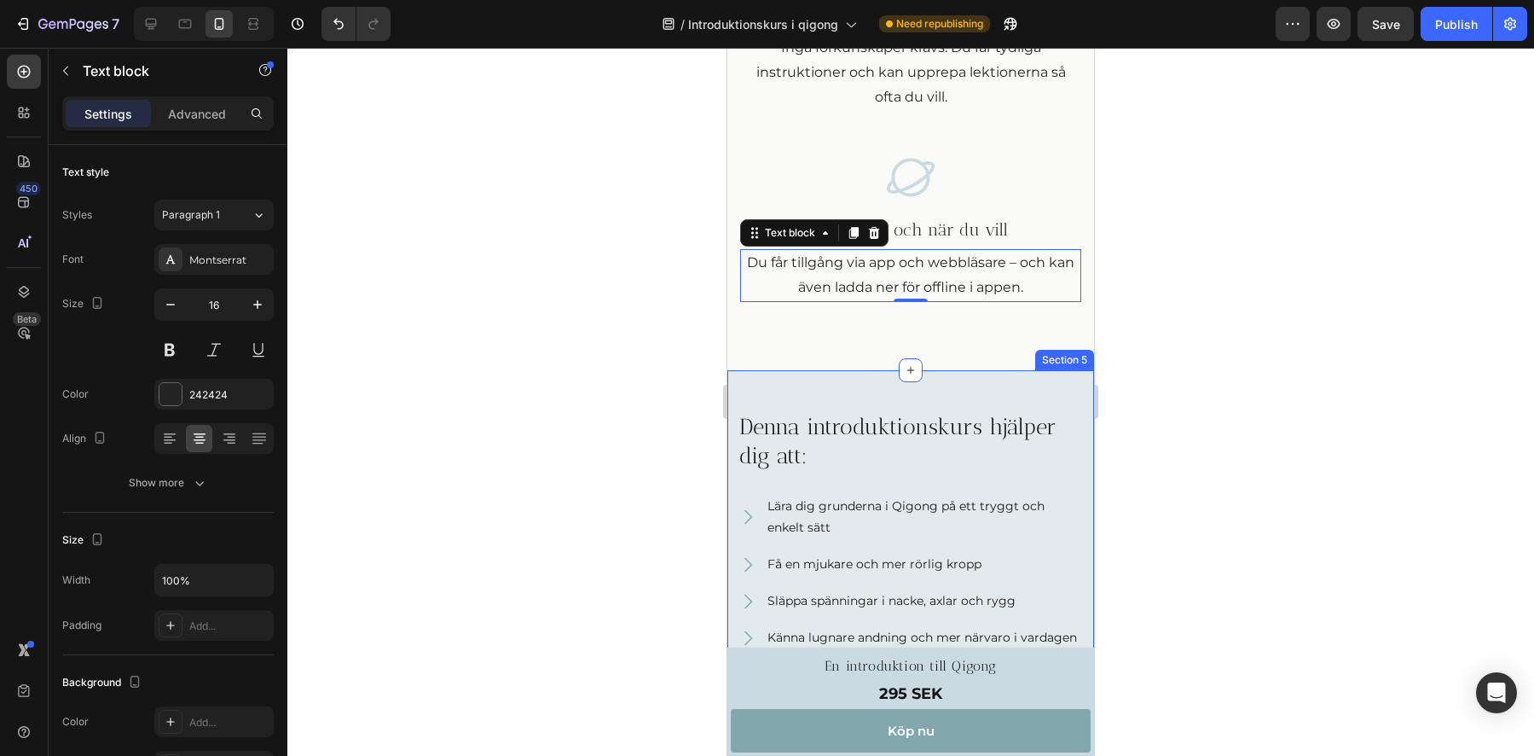
scroll to position [1607, 0]
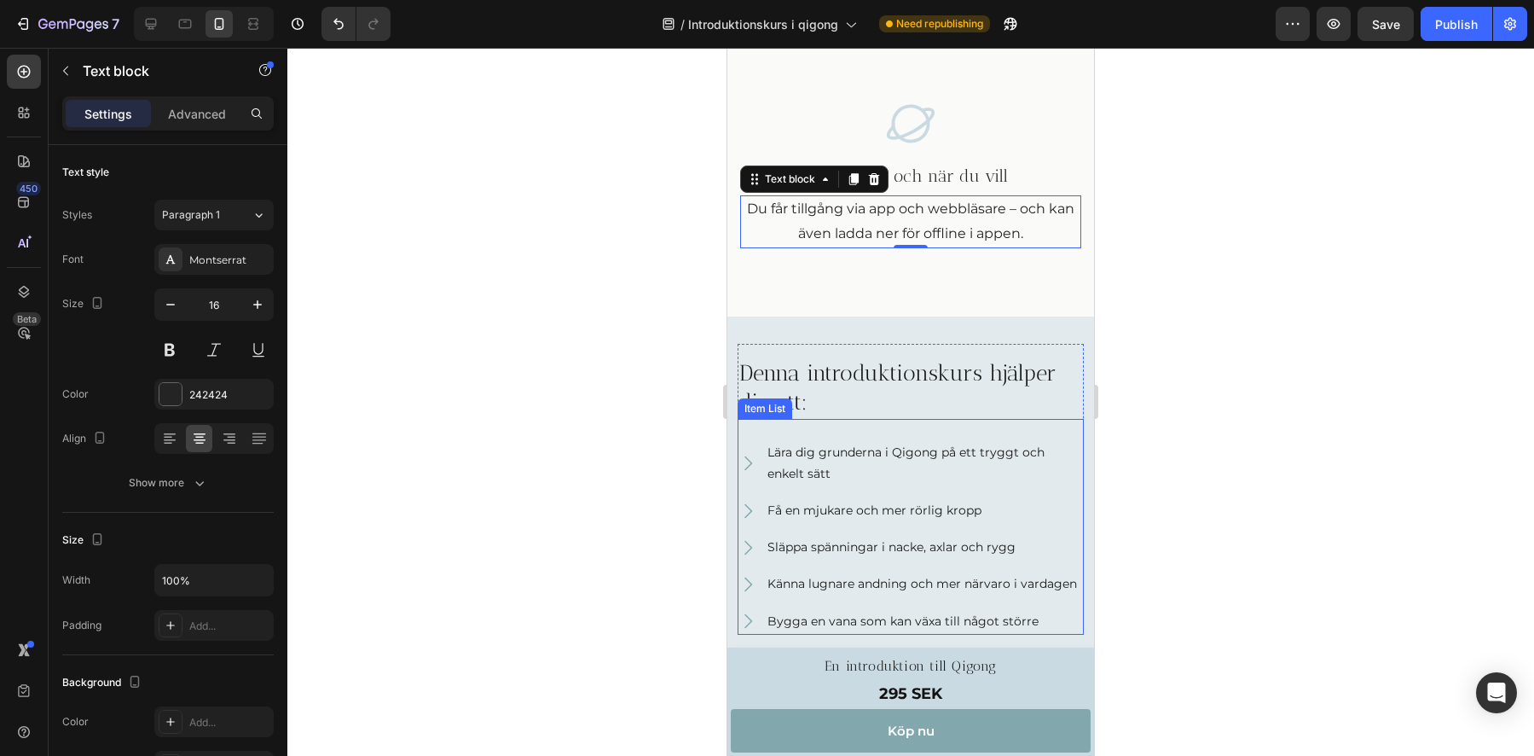
click at [874, 461] on p "Lära dig grunderna i Qigong på ett tryggt och enkelt sätt" at bounding box center [925, 463] width 314 height 43
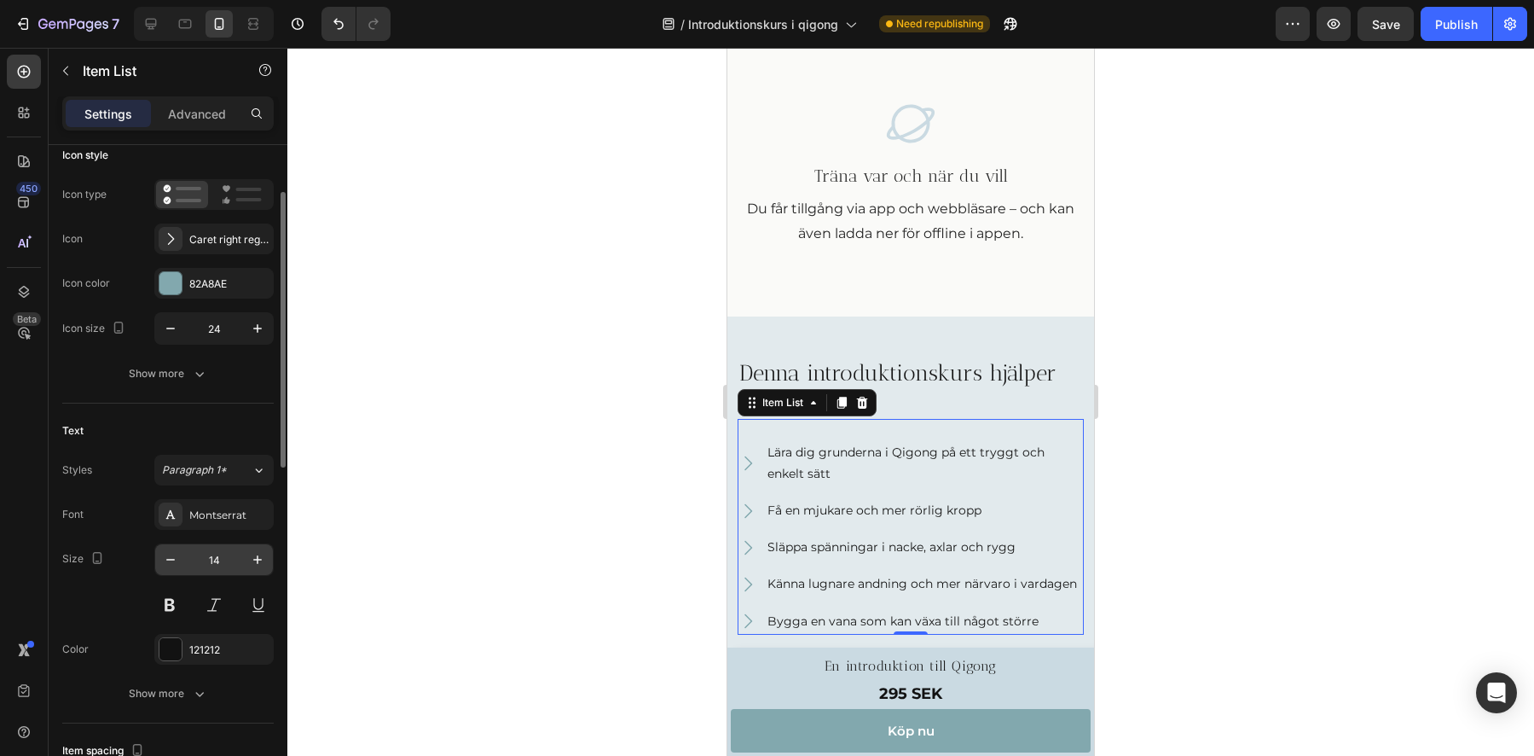
scroll to position [117, 0]
click at [227, 465] on div "Paragraph 1*" at bounding box center [196, 466] width 69 height 15
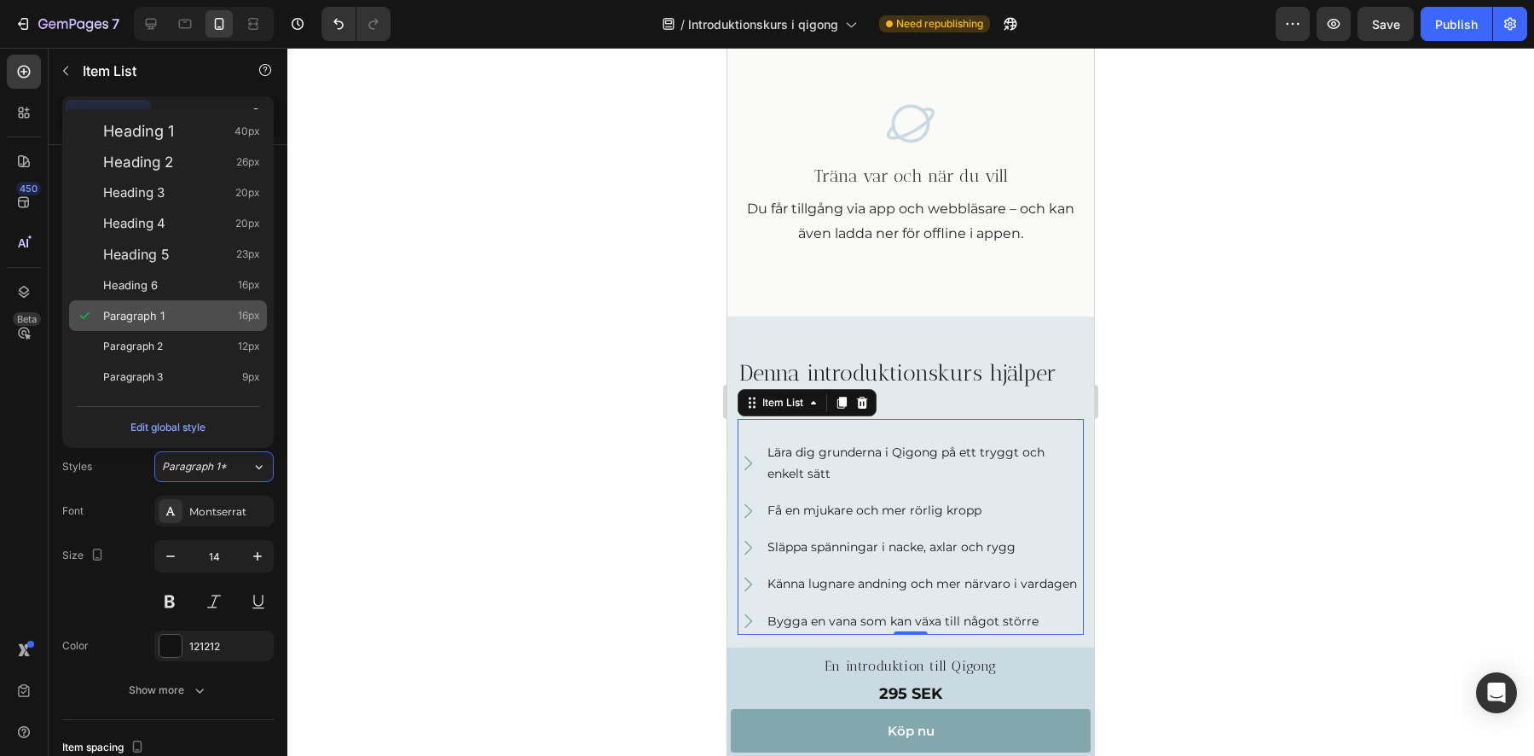
click at [122, 318] on span "Paragraph 1" at bounding box center [133, 315] width 61 height 17
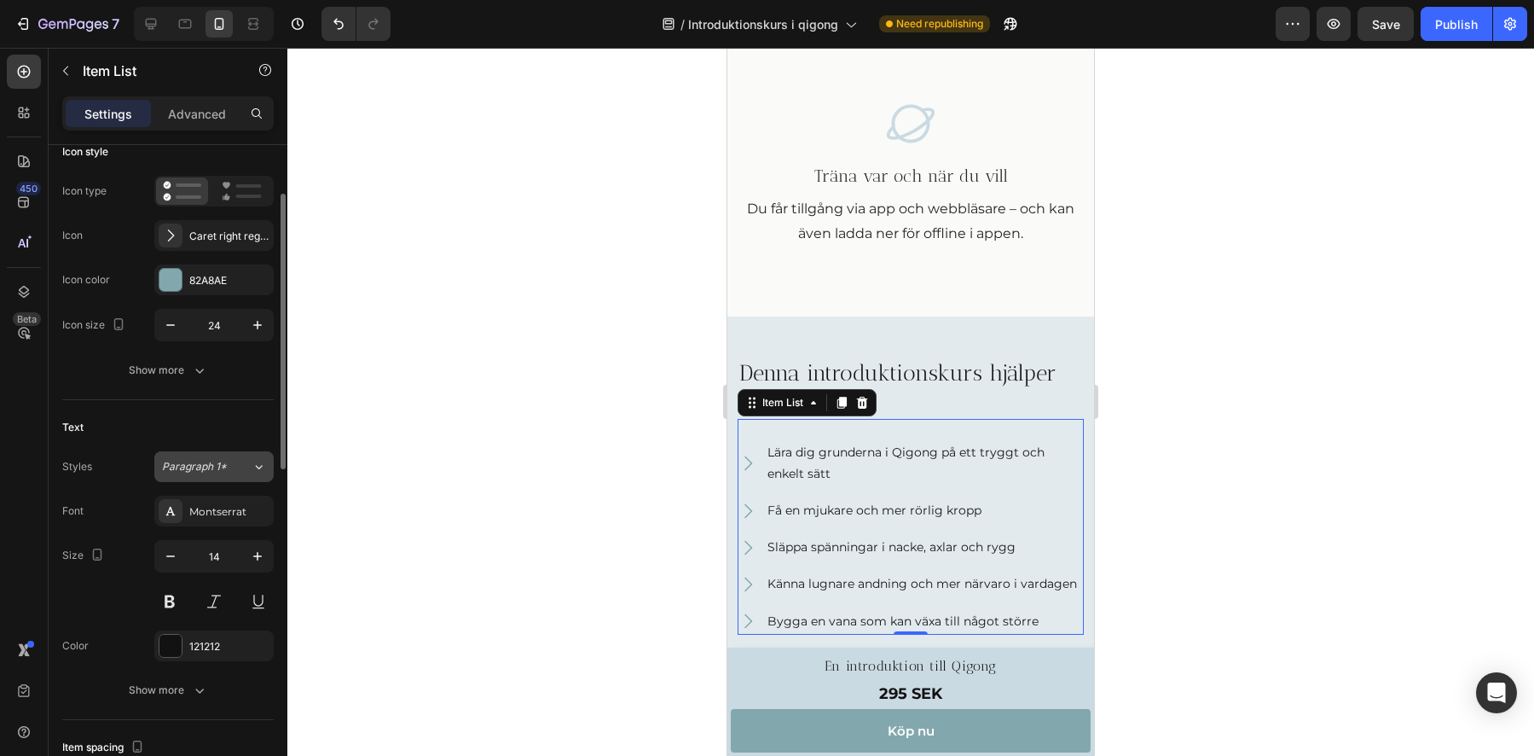
click at [211, 465] on span "Paragraph 1*" at bounding box center [194, 466] width 65 height 15
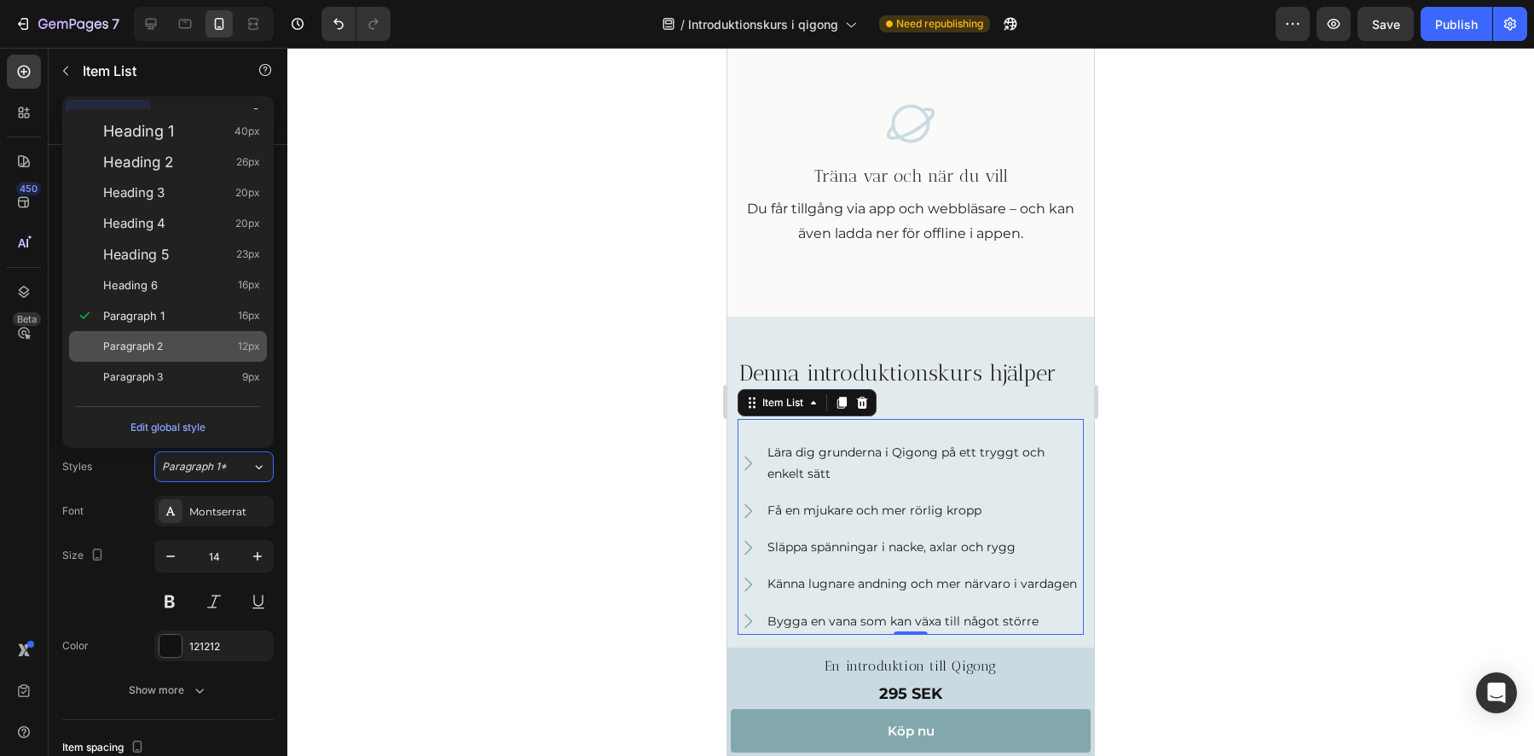
click at [140, 353] on span "Paragraph 2" at bounding box center [133, 346] width 60 height 17
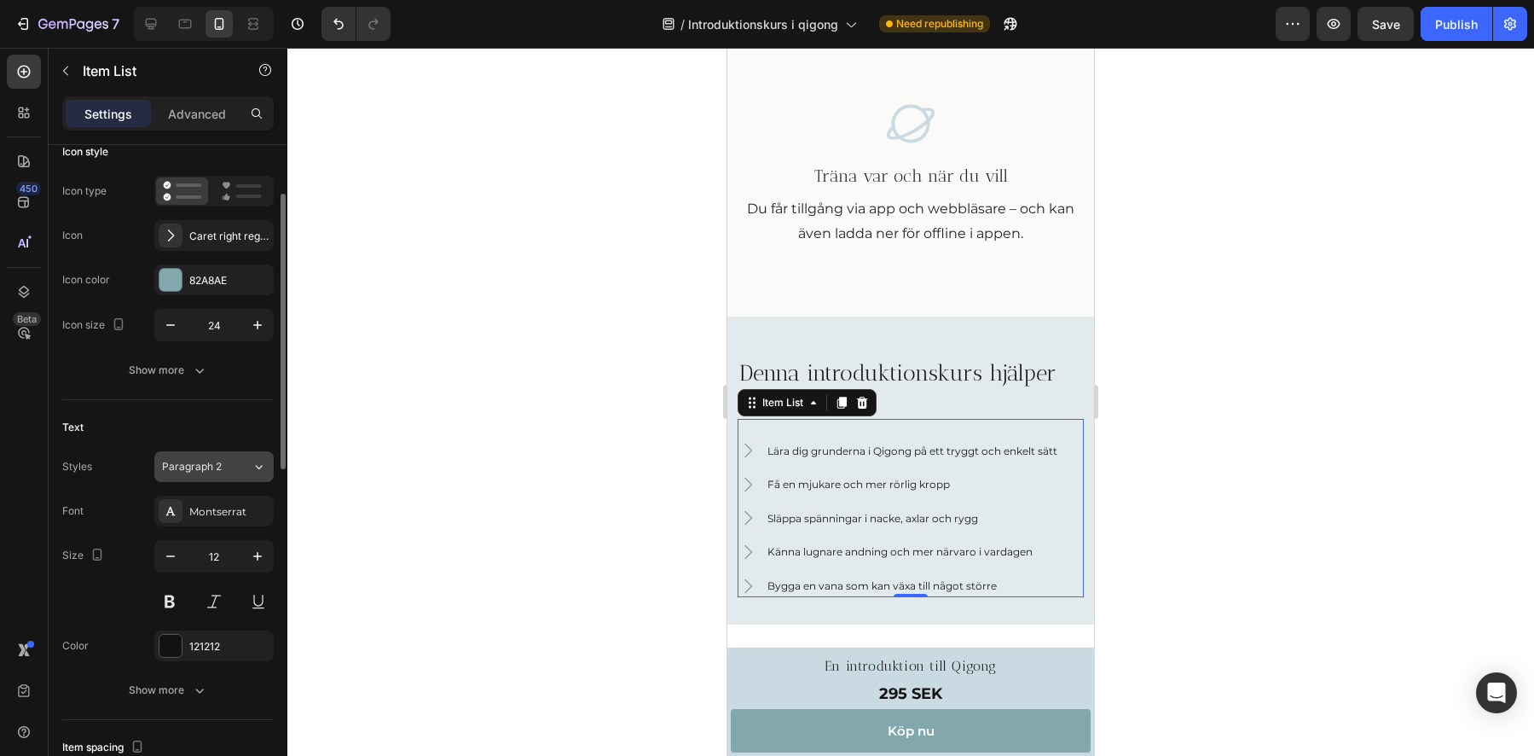
click at [188, 465] on span "Paragraph 2" at bounding box center [192, 466] width 60 height 15
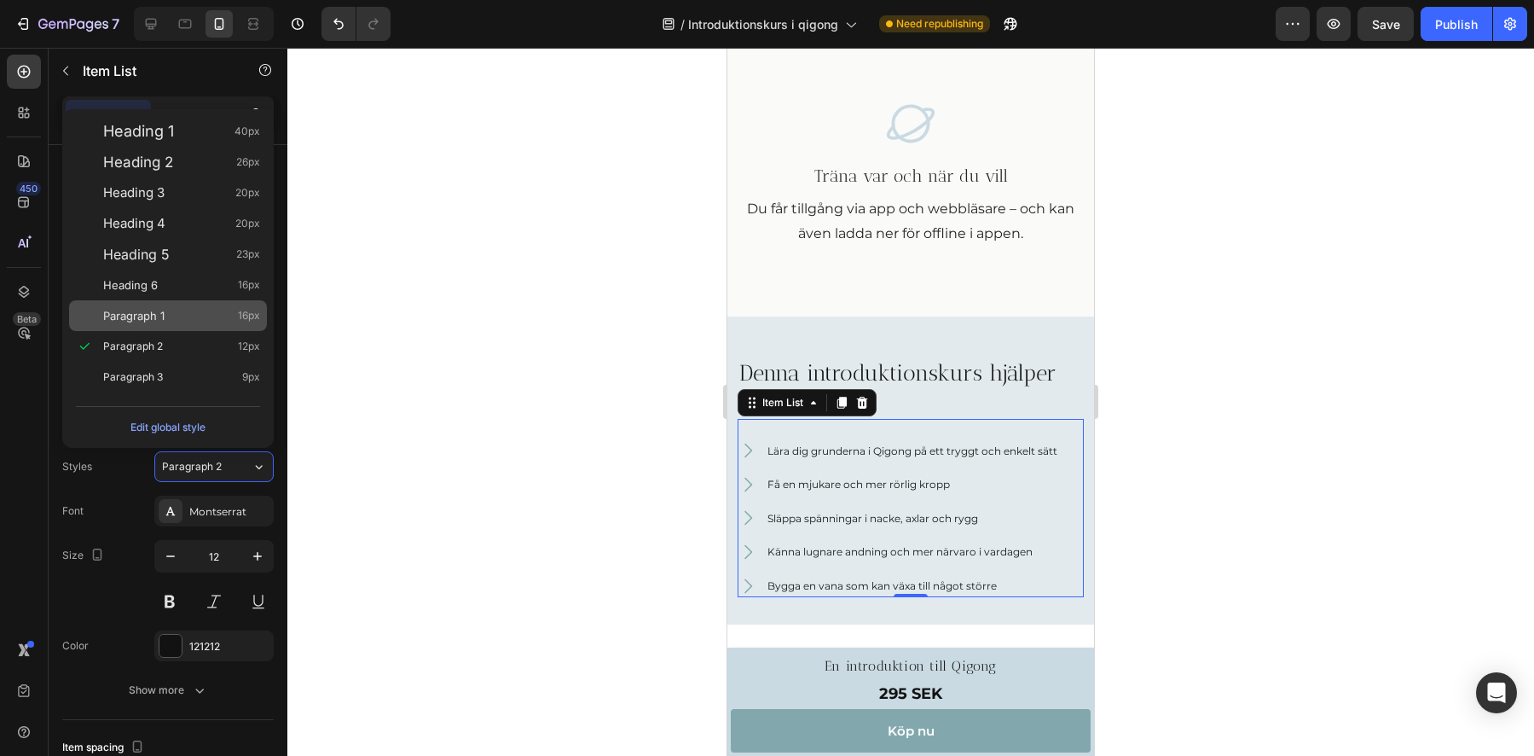
click at [153, 317] on span "Paragraph 1" at bounding box center [133, 315] width 61 height 17
type input "16"
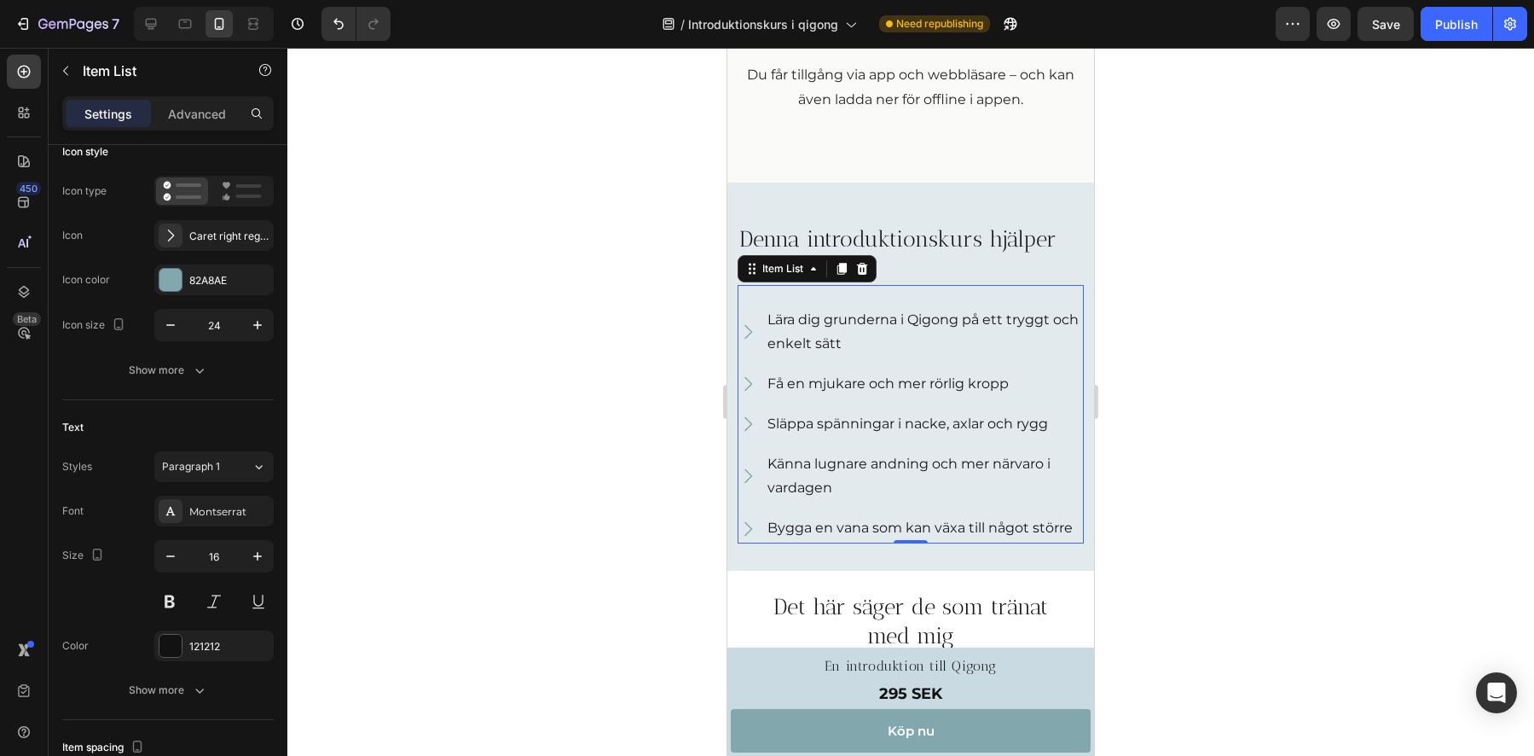
scroll to position [1742, 0]
click at [846, 487] on p "Känna lugnare andning och mer närvaro i vardagen" at bounding box center [925, 474] width 314 height 49
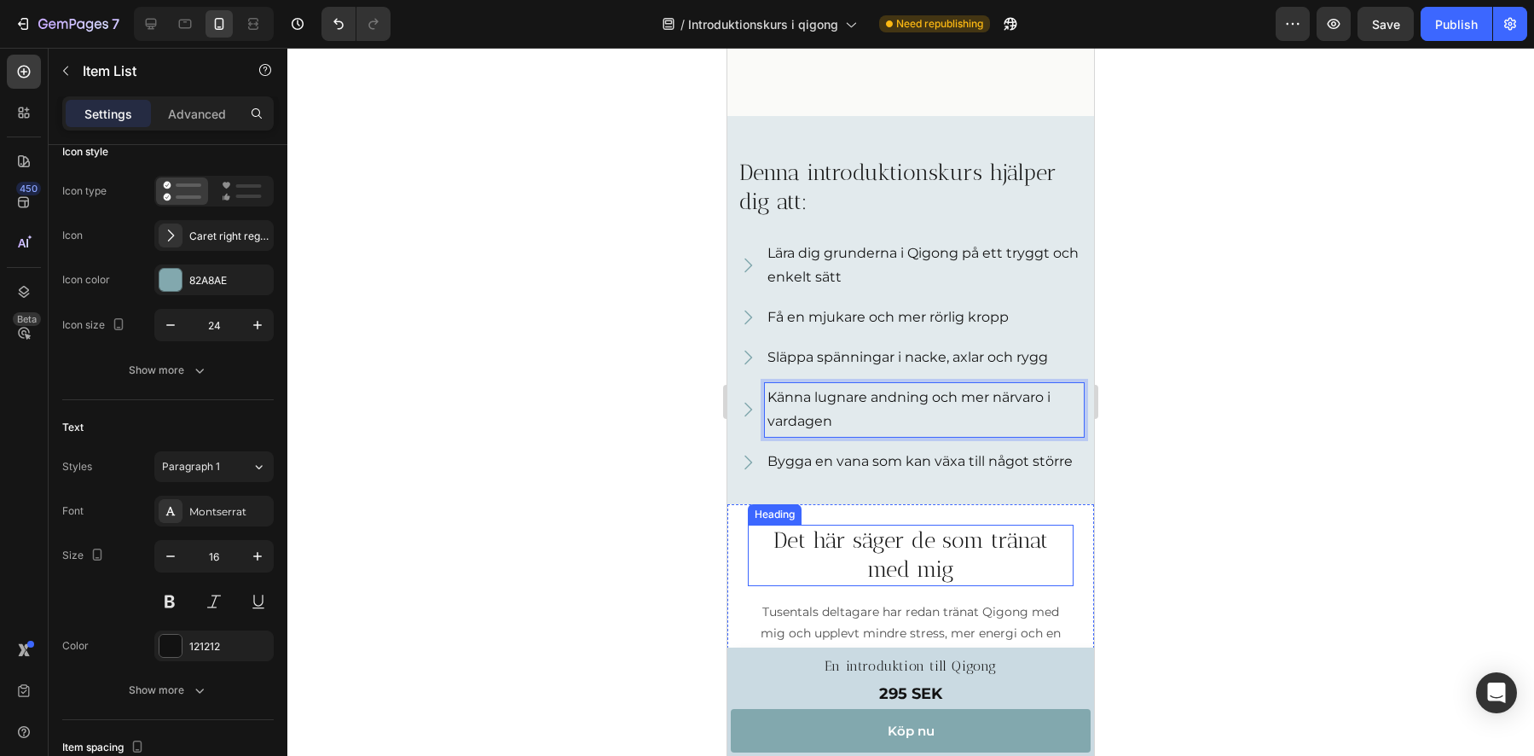
scroll to position [1915, 0]
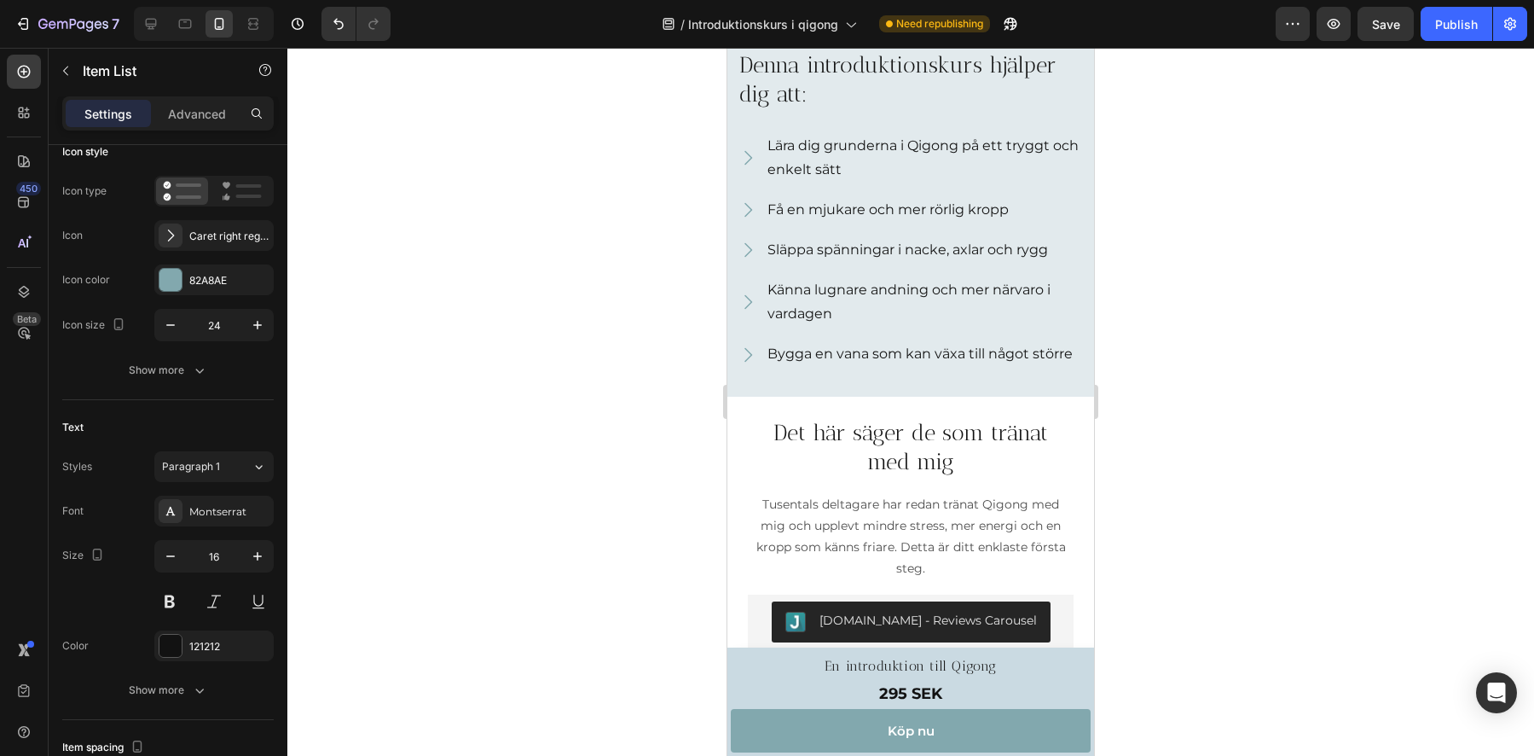
click at [749, 365] on icon at bounding box center [748, 355] width 20 height 20
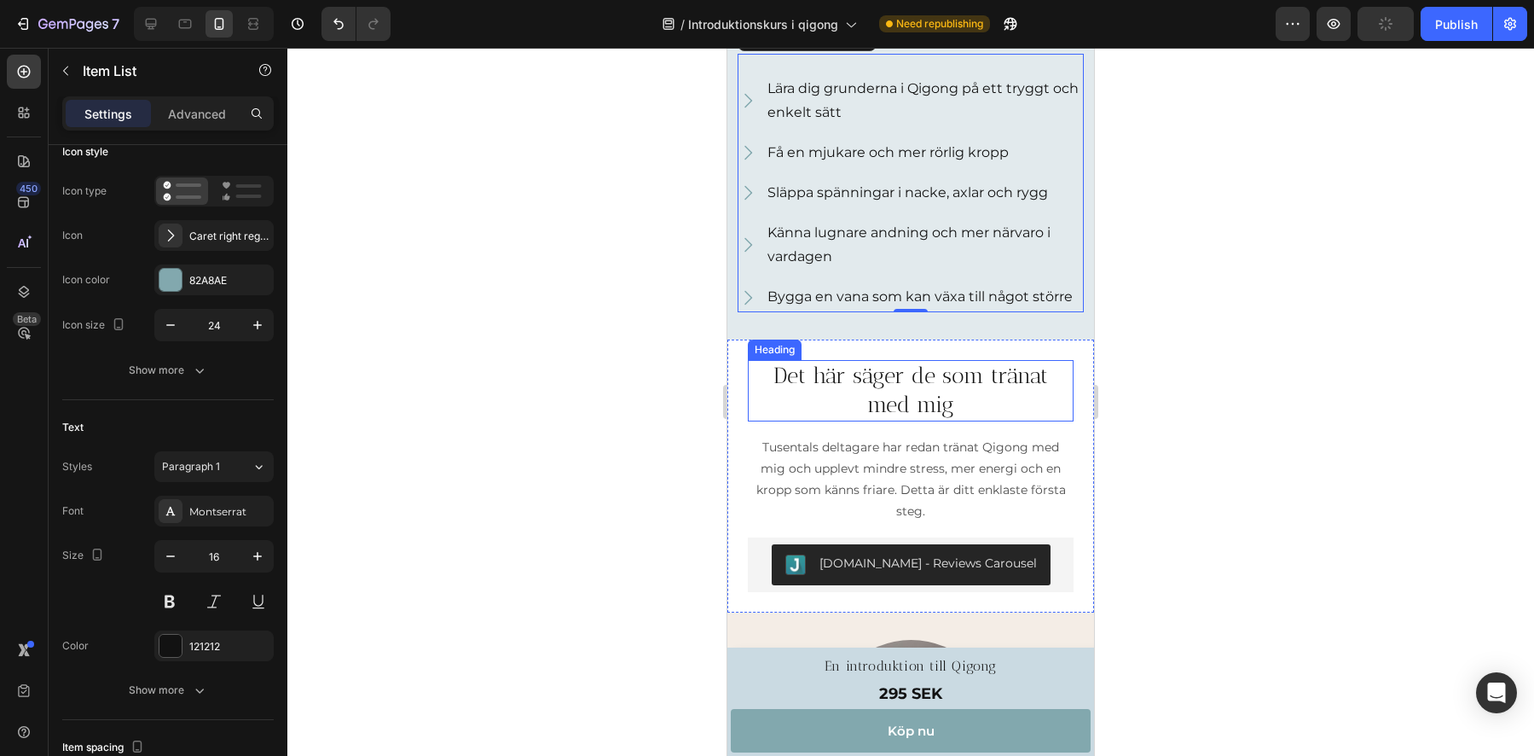
scroll to position [2005, 0]
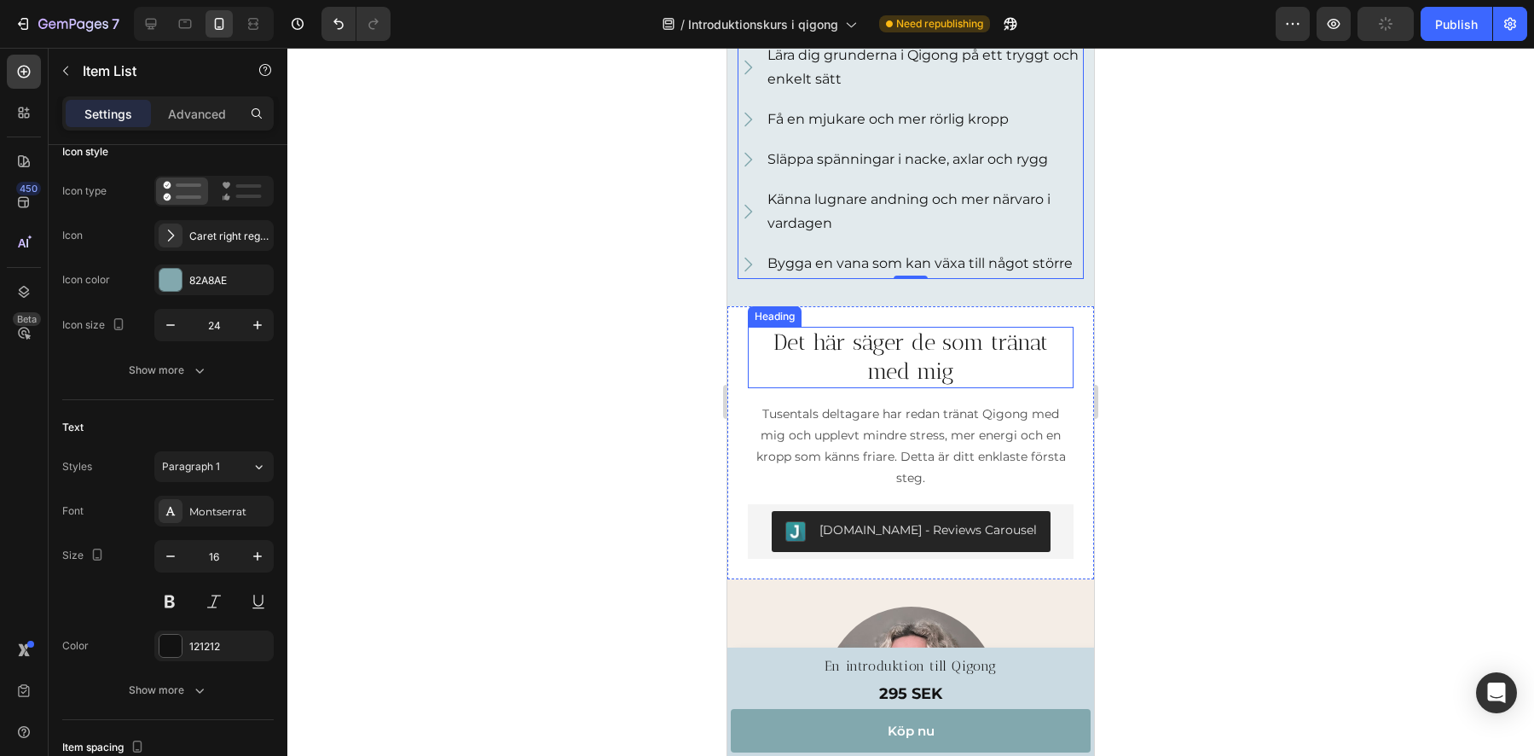
click at [883, 381] on h2 "Det här säger de som tränat med mig" at bounding box center [911, 357] width 326 height 61
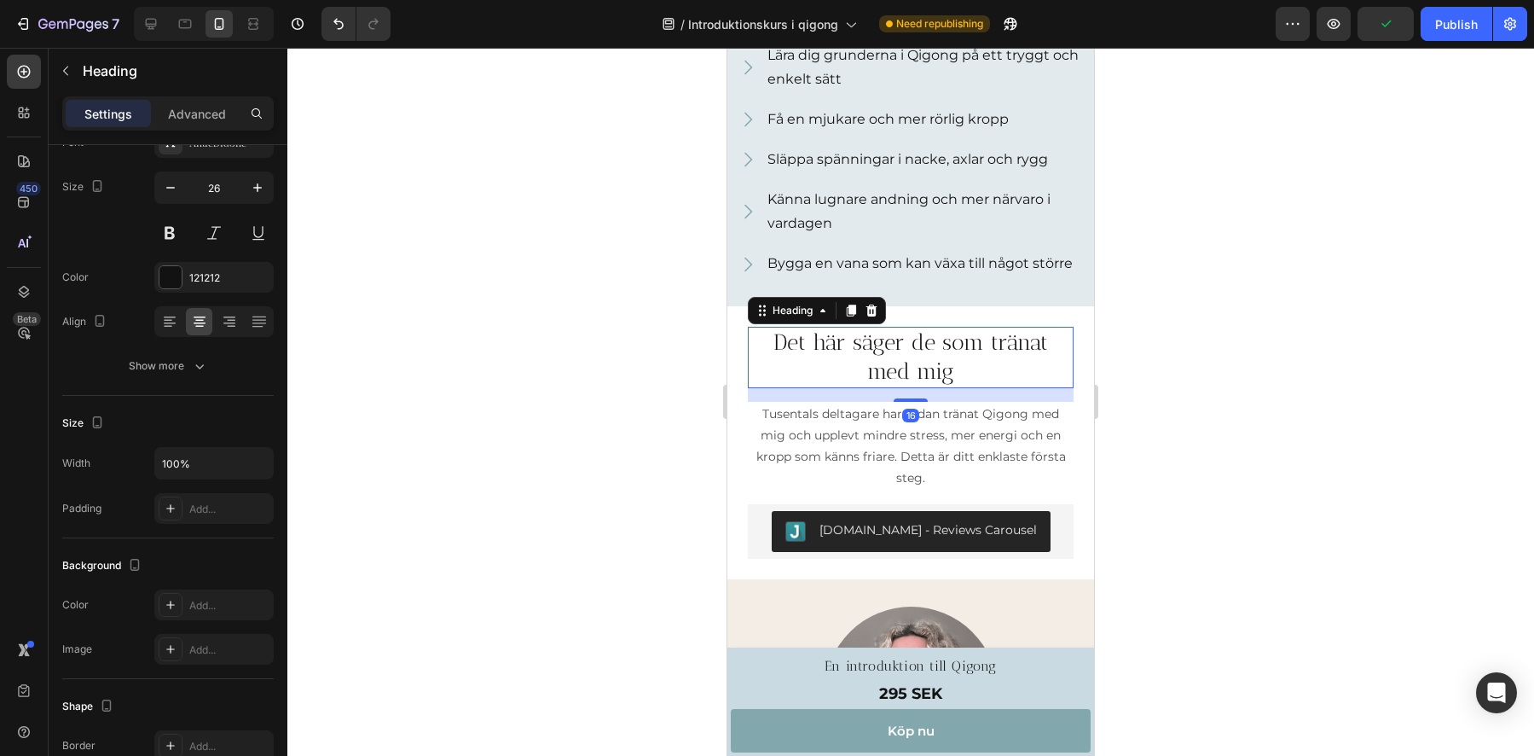
scroll to position [0, 0]
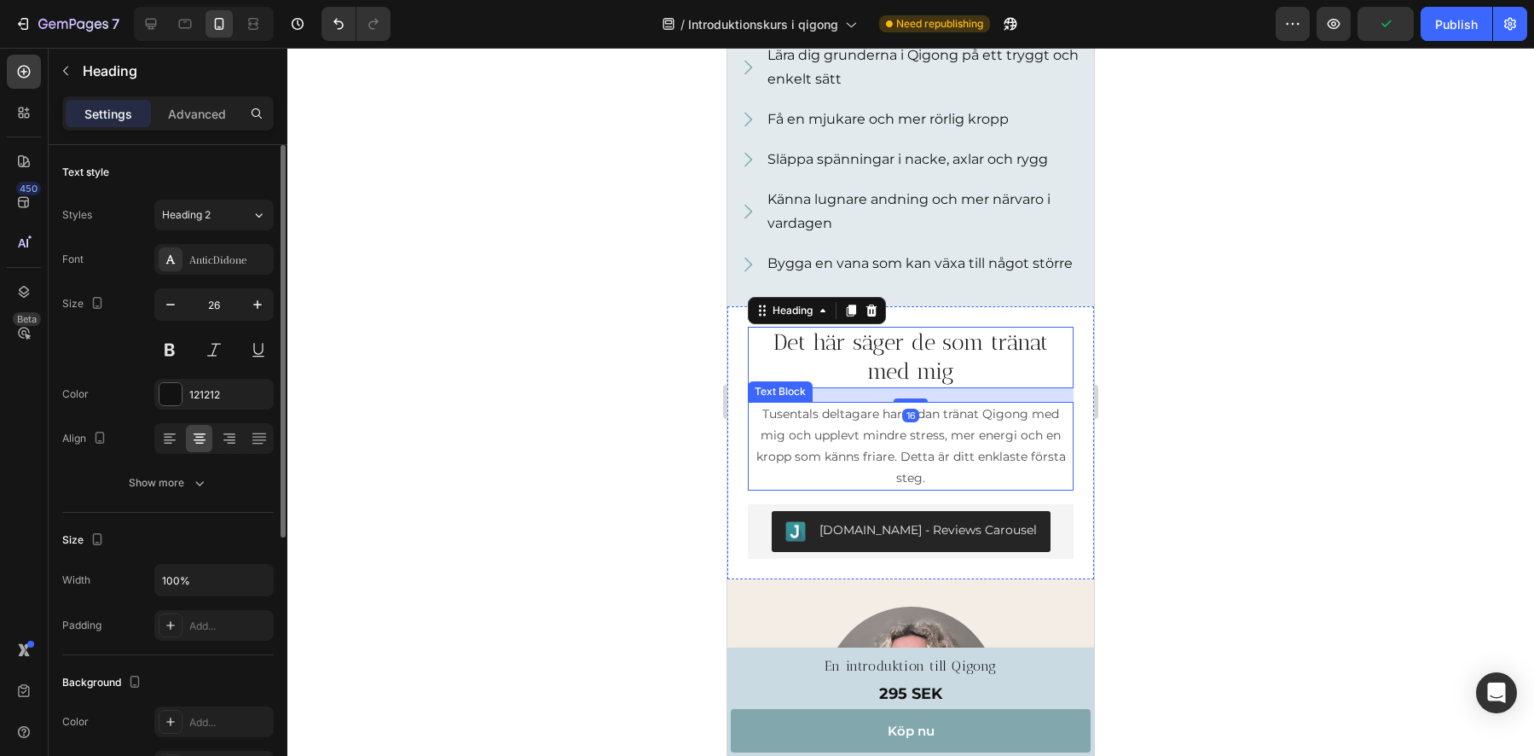
click at [910, 461] on p "Tusentals deltagare har redan tränat Qigong med mig och upplevt mindre stress, …" at bounding box center [911, 446] width 322 height 86
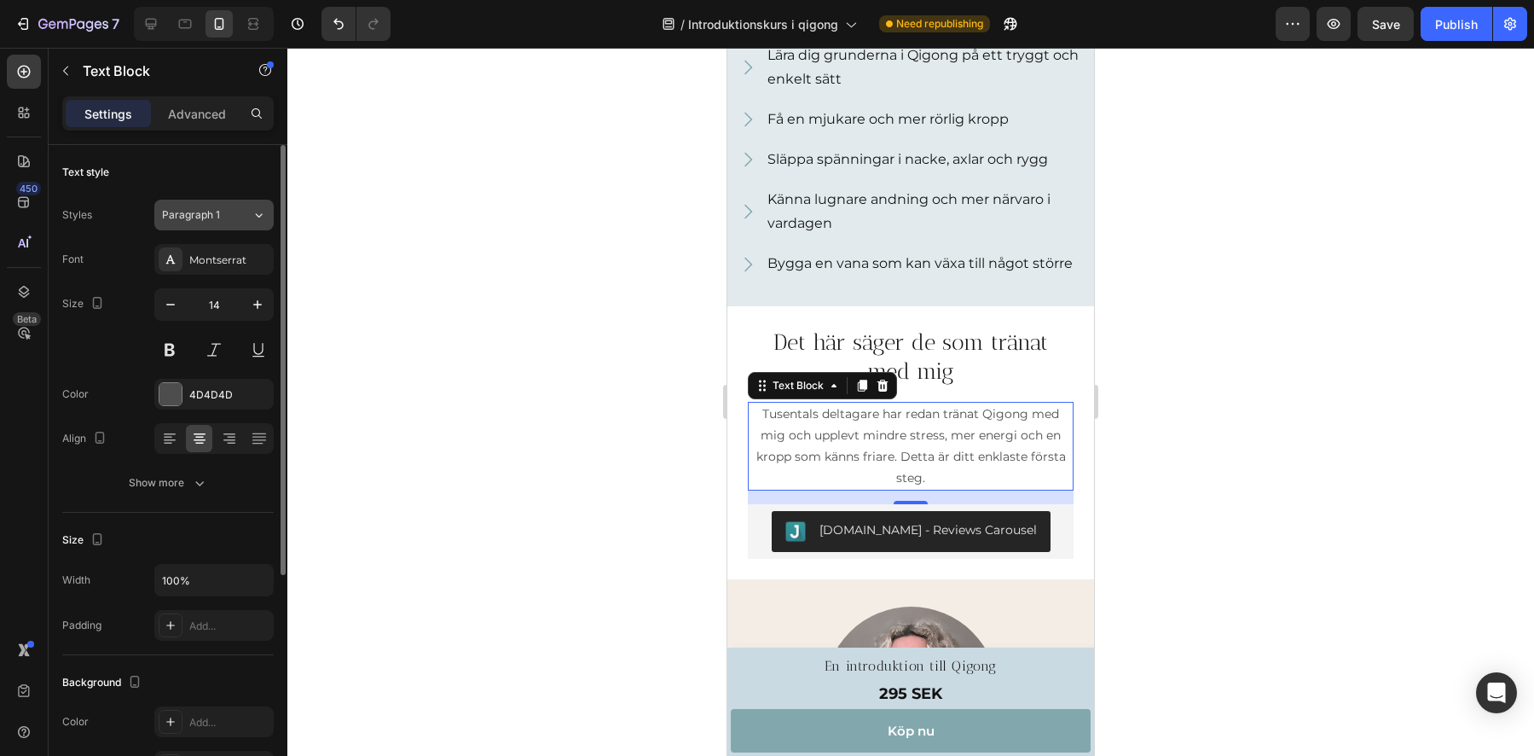
click at [235, 213] on div "Paragraph 1" at bounding box center [207, 214] width 90 height 15
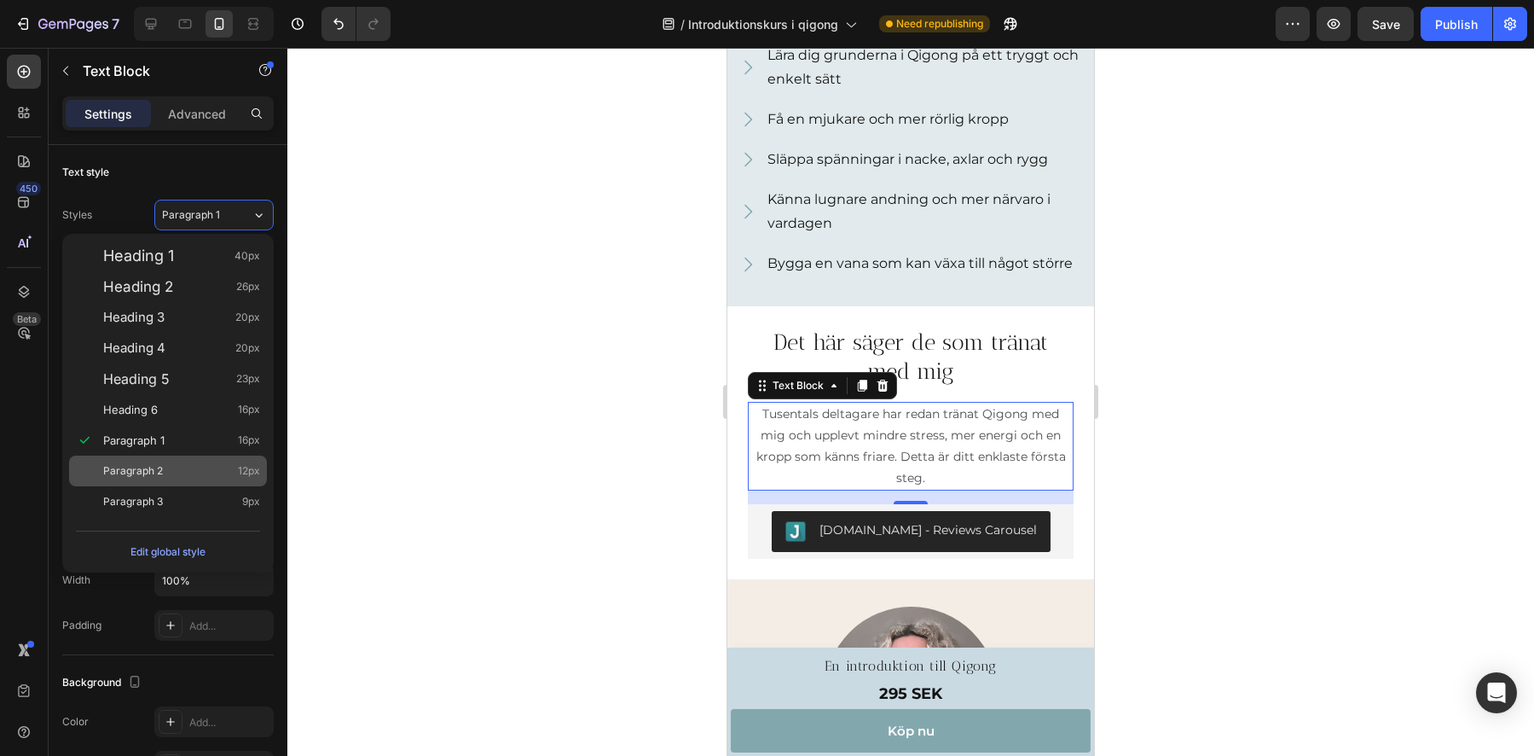
click at [169, 476] on div "Paragraph 2 12px" at bounding box center [181, 470] width 157 height 17
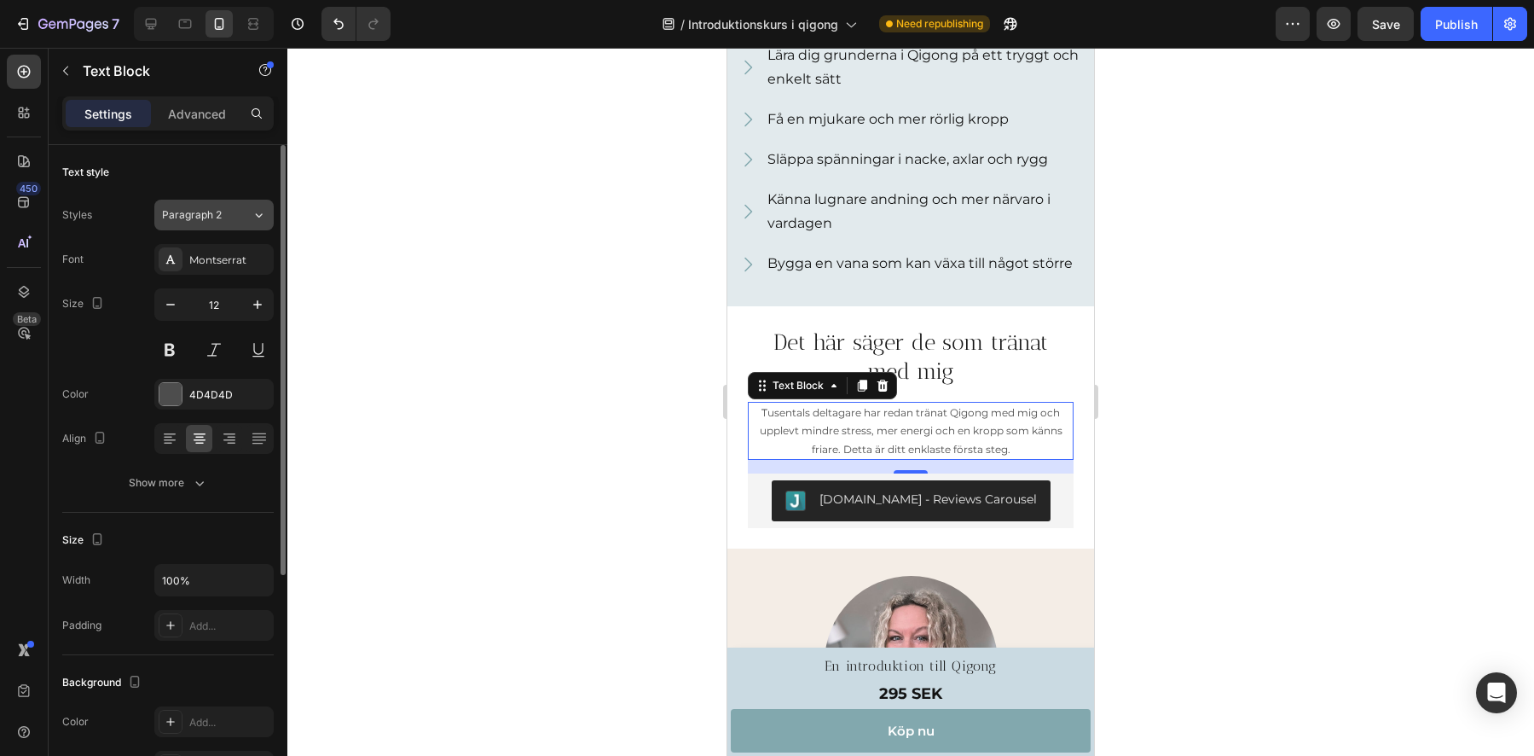
click at [239, 213] on div "Paragraph 2" at bounding box center [207, 214] width 90 height 15
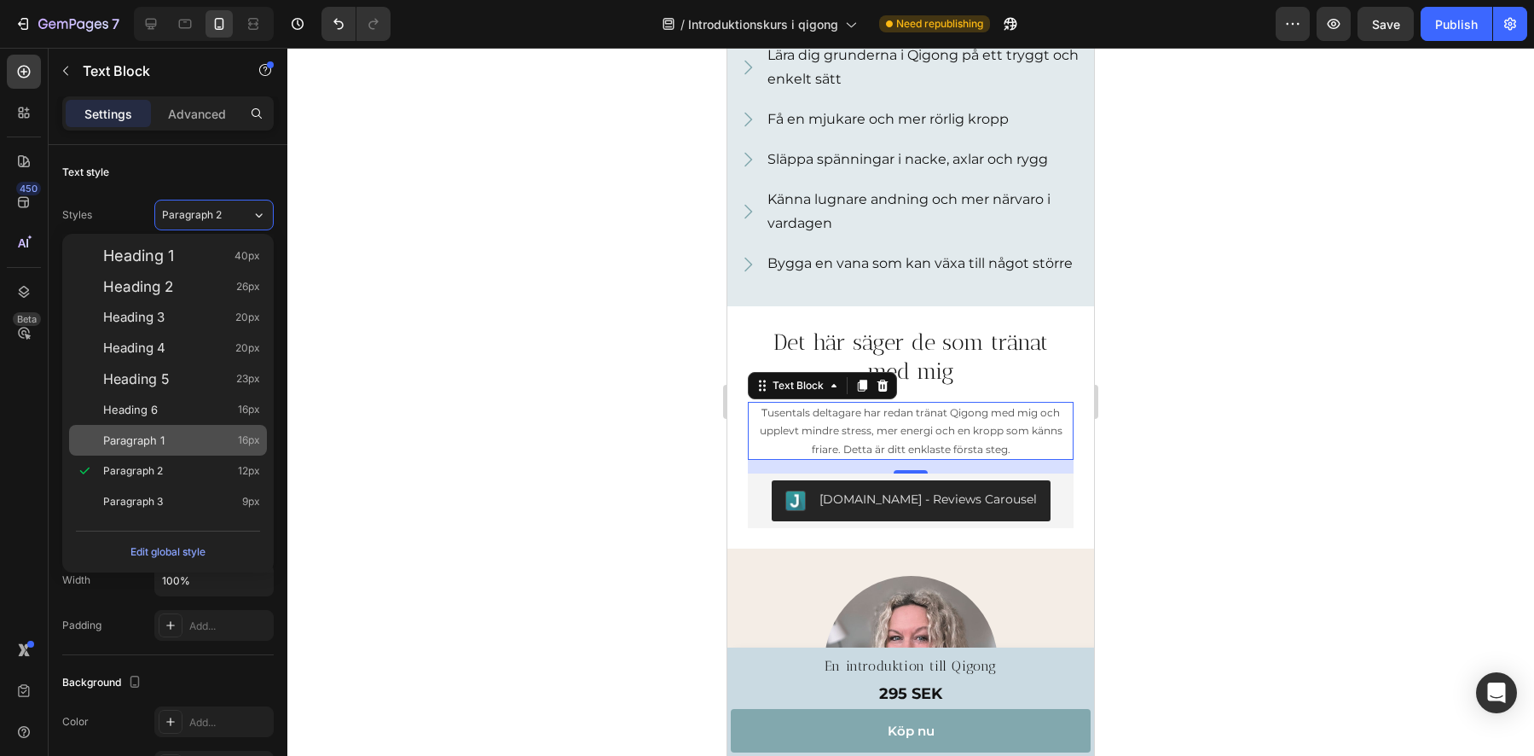
click at [130, 437] on span "Paragraph 1" at bounding box center [133, 440] width 61 height 17
type input "16"
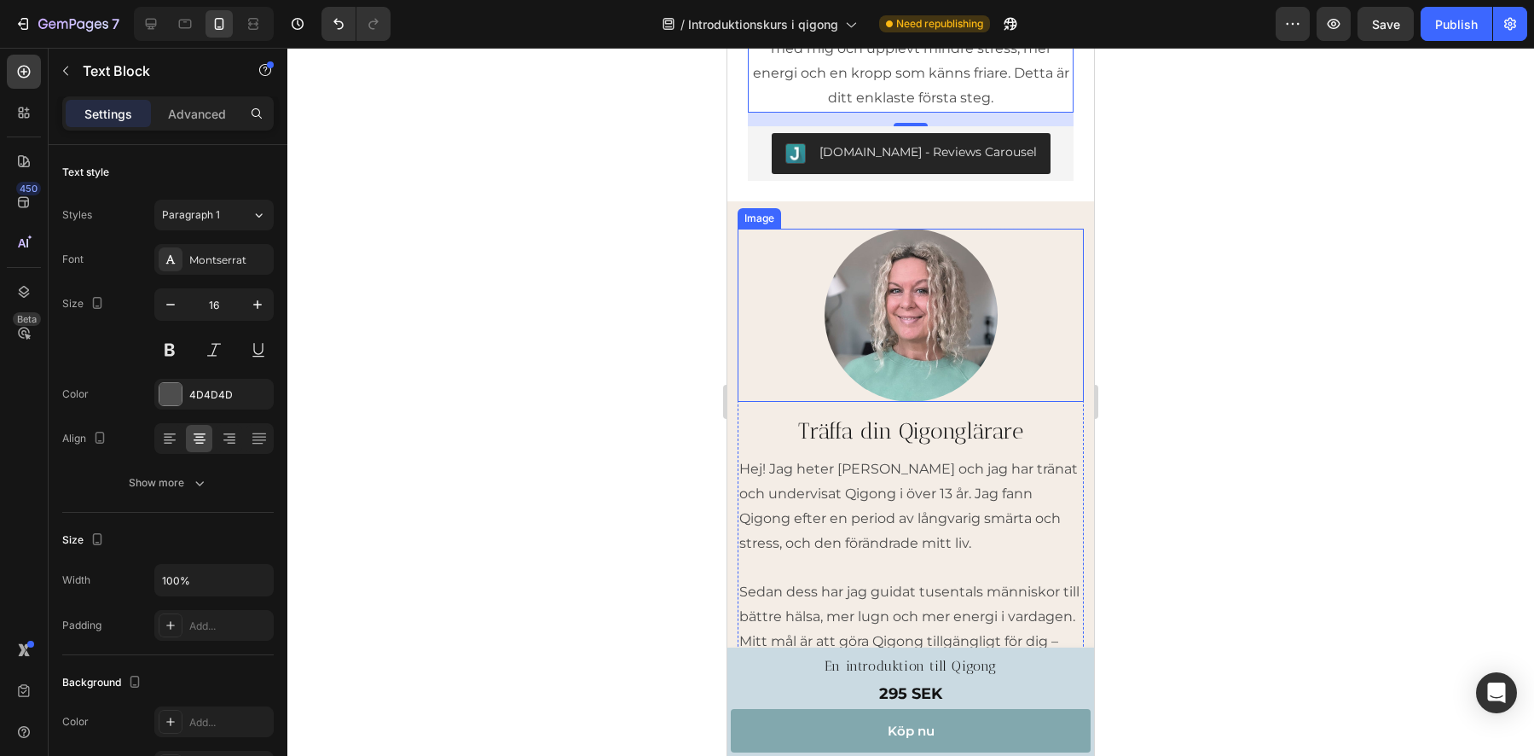
scroll to position [2443, 0]
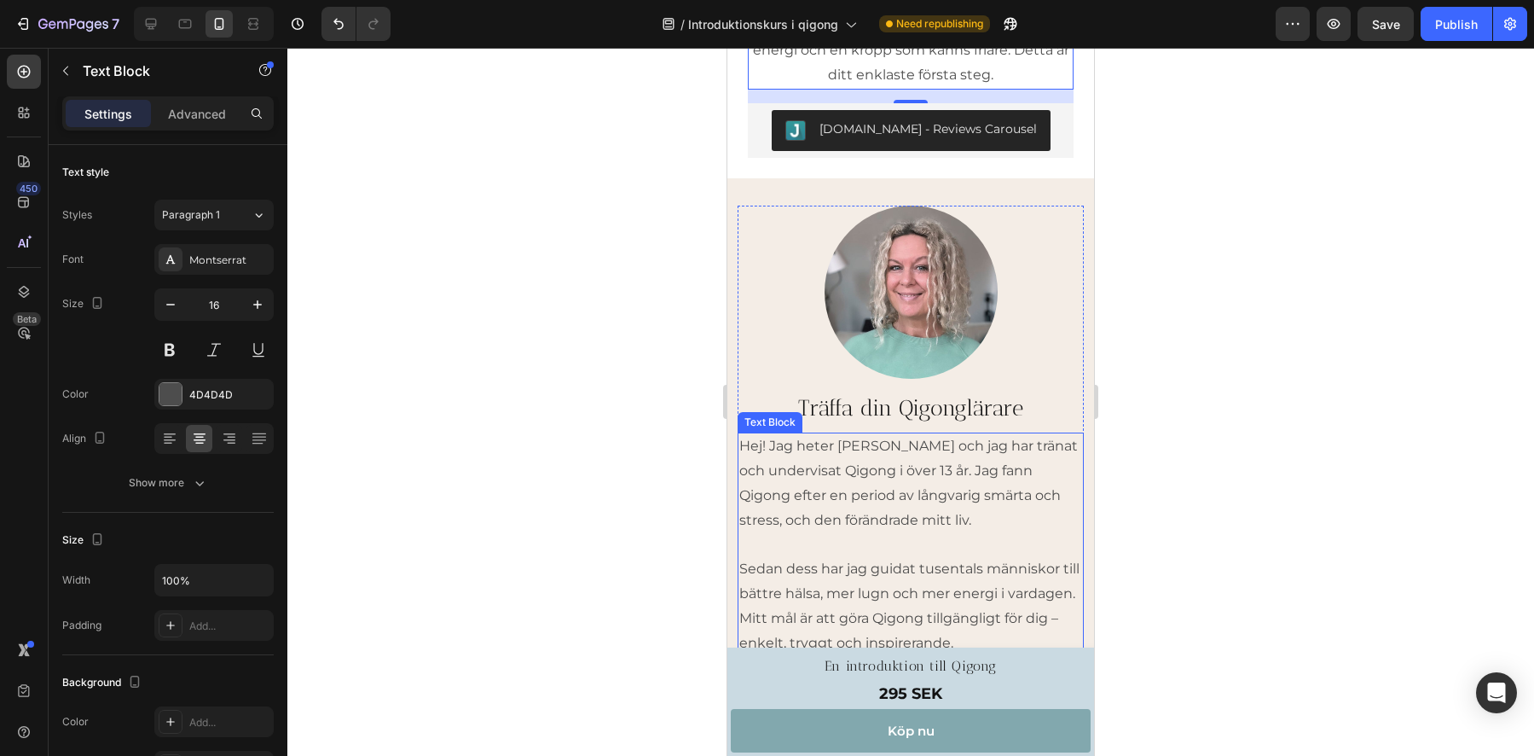
click at [861, 488] on p "Hej! Jag heter Sanna och jag har tränat och undervisat Qigong i över 13 år. Jag…" at bounding box center [910, 483] width 343 height 98
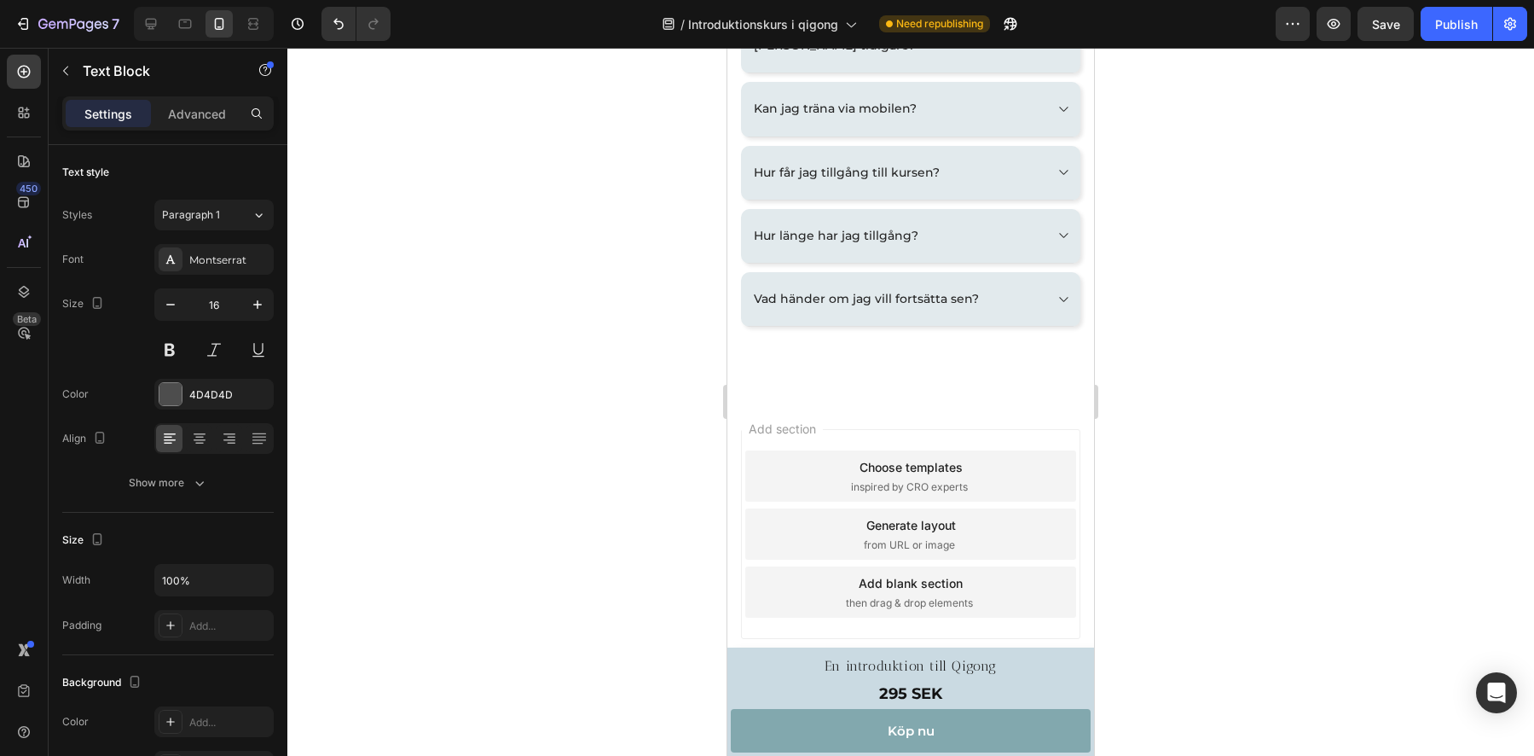
scroll to position [3286, 0]
click at [1452, 24] on div "Publish" at bounding box center [1456, 24] width 43 height 18
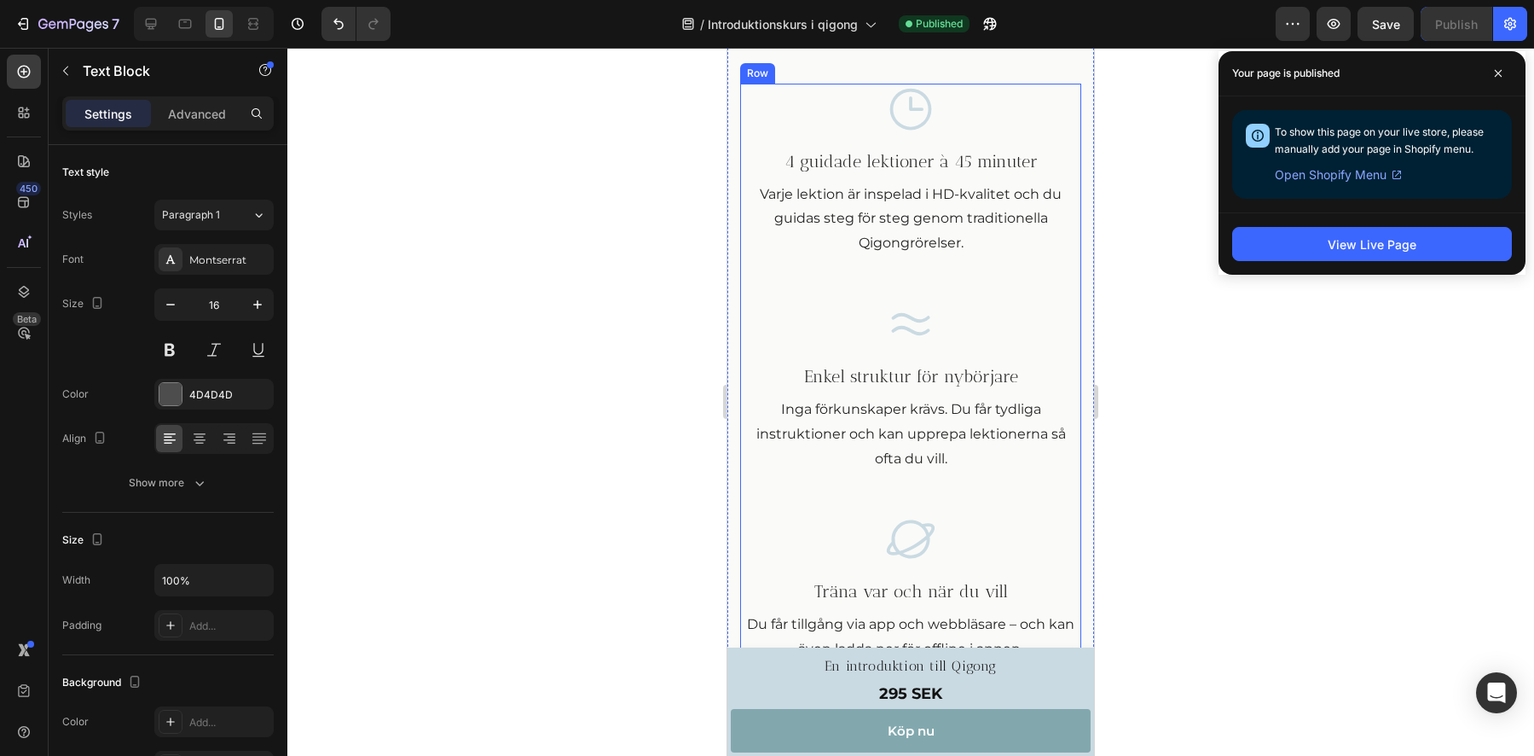
scroll to position [1140, 0]
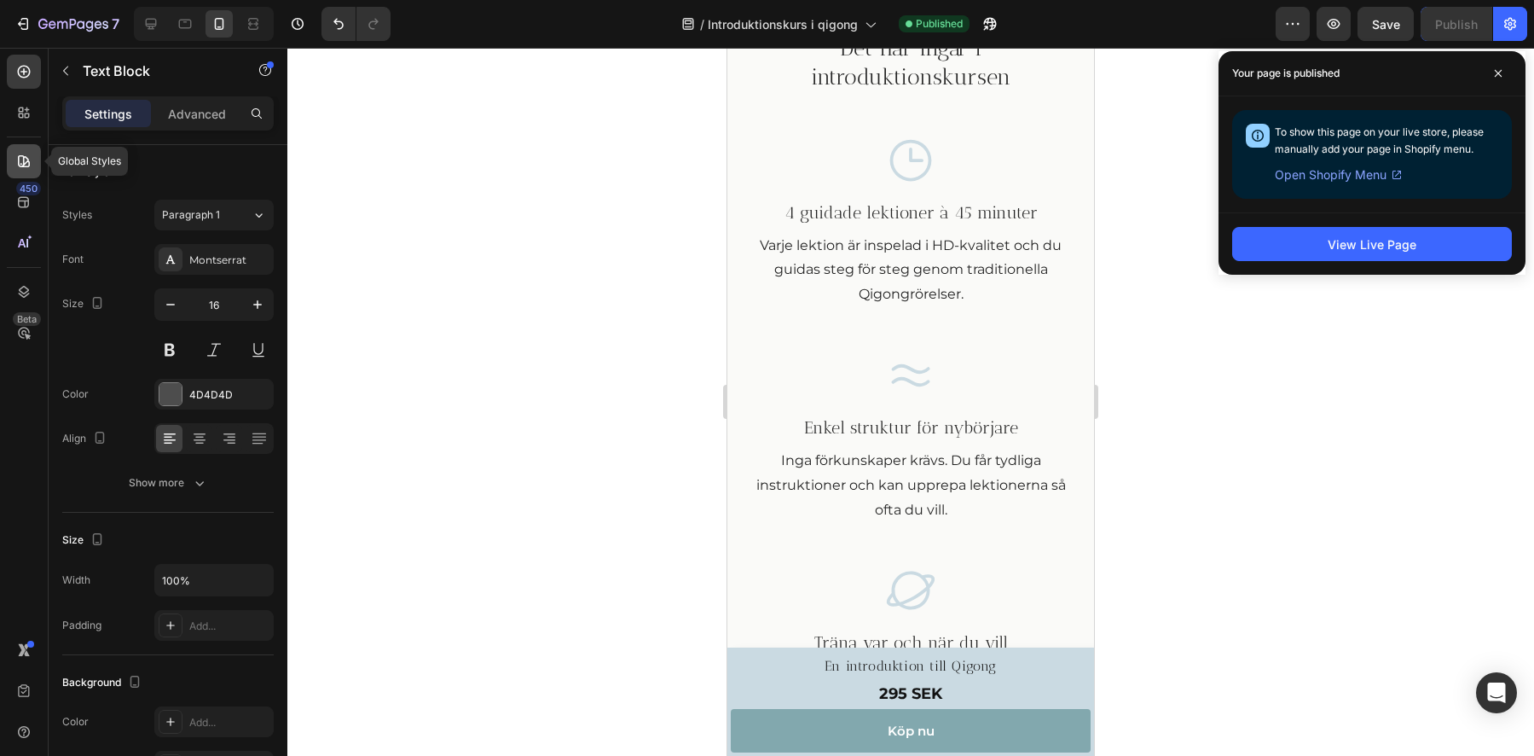
click at [21, 157] on icon at bounding box center [23, 161] width 17 height 17
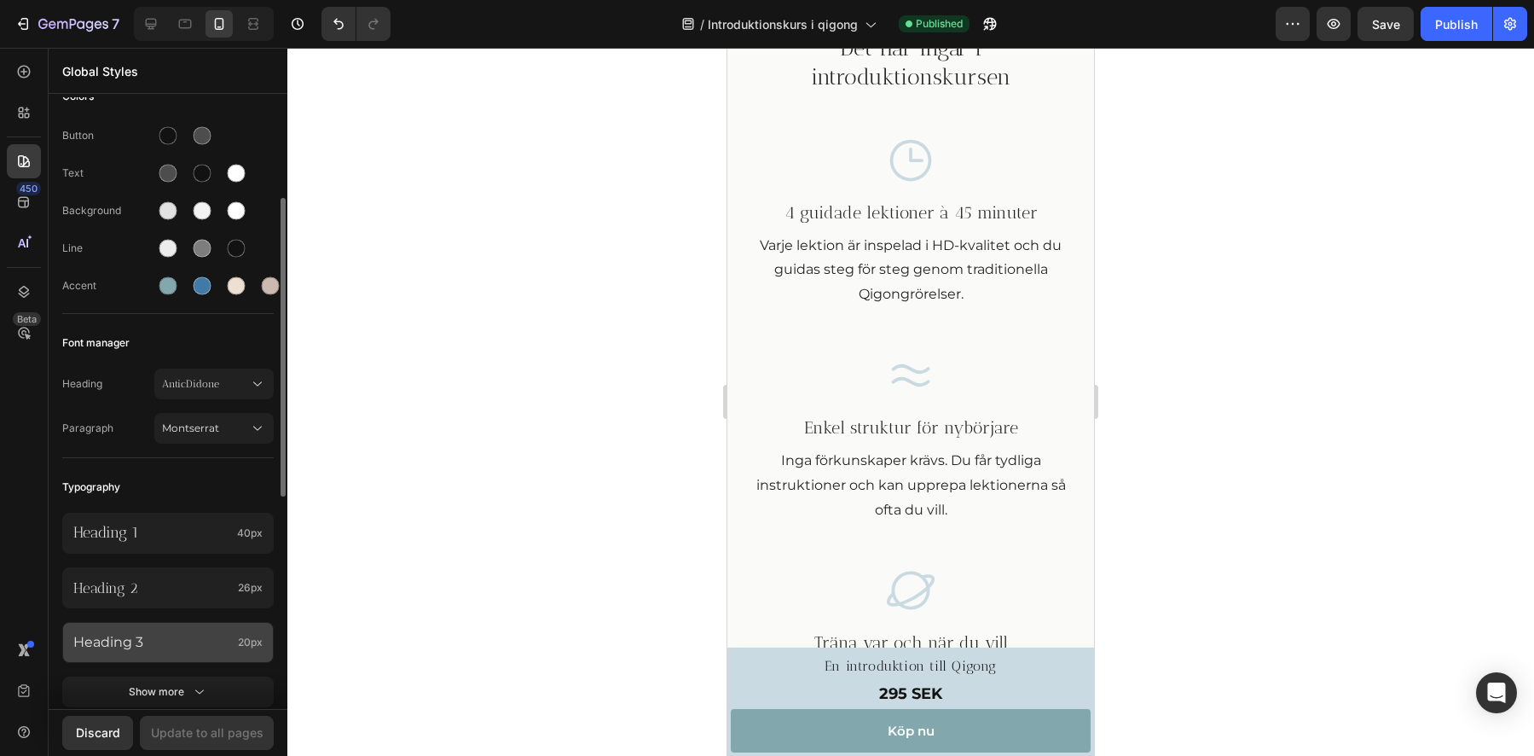
scroll to position [164, 0]
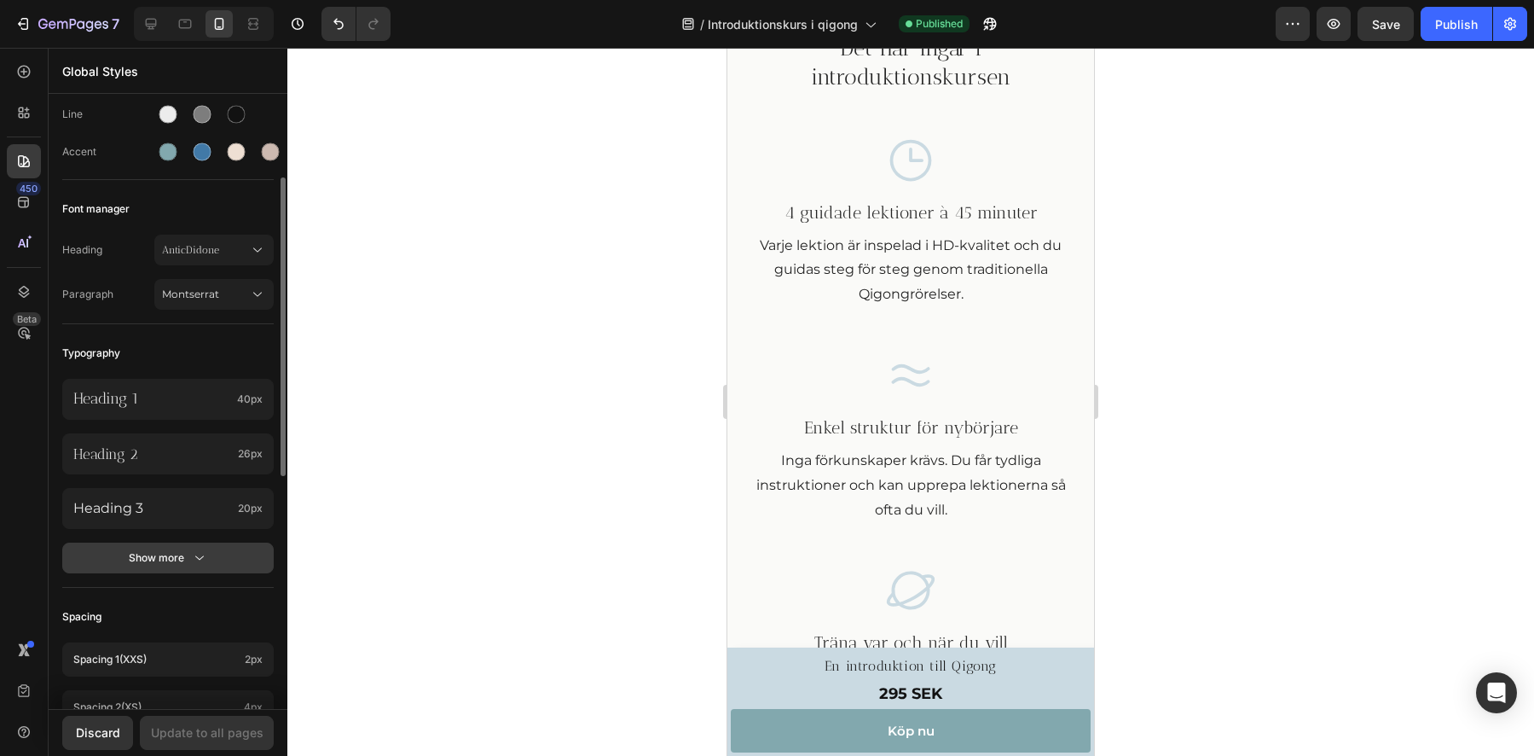
click at [176, 567] on button "Show more" at bounding box center [167, 557] width 211 height 31
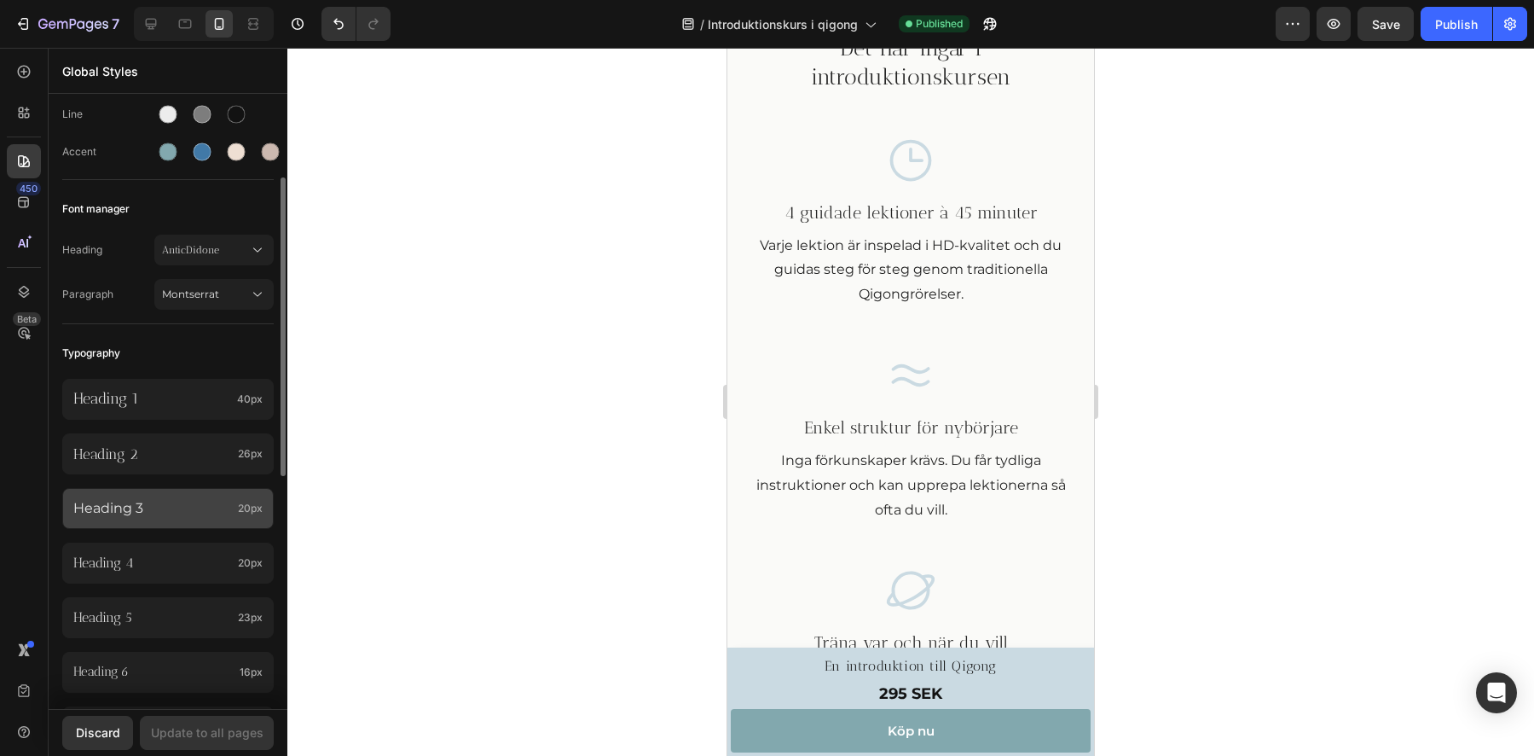
scroll to position [258, 0]
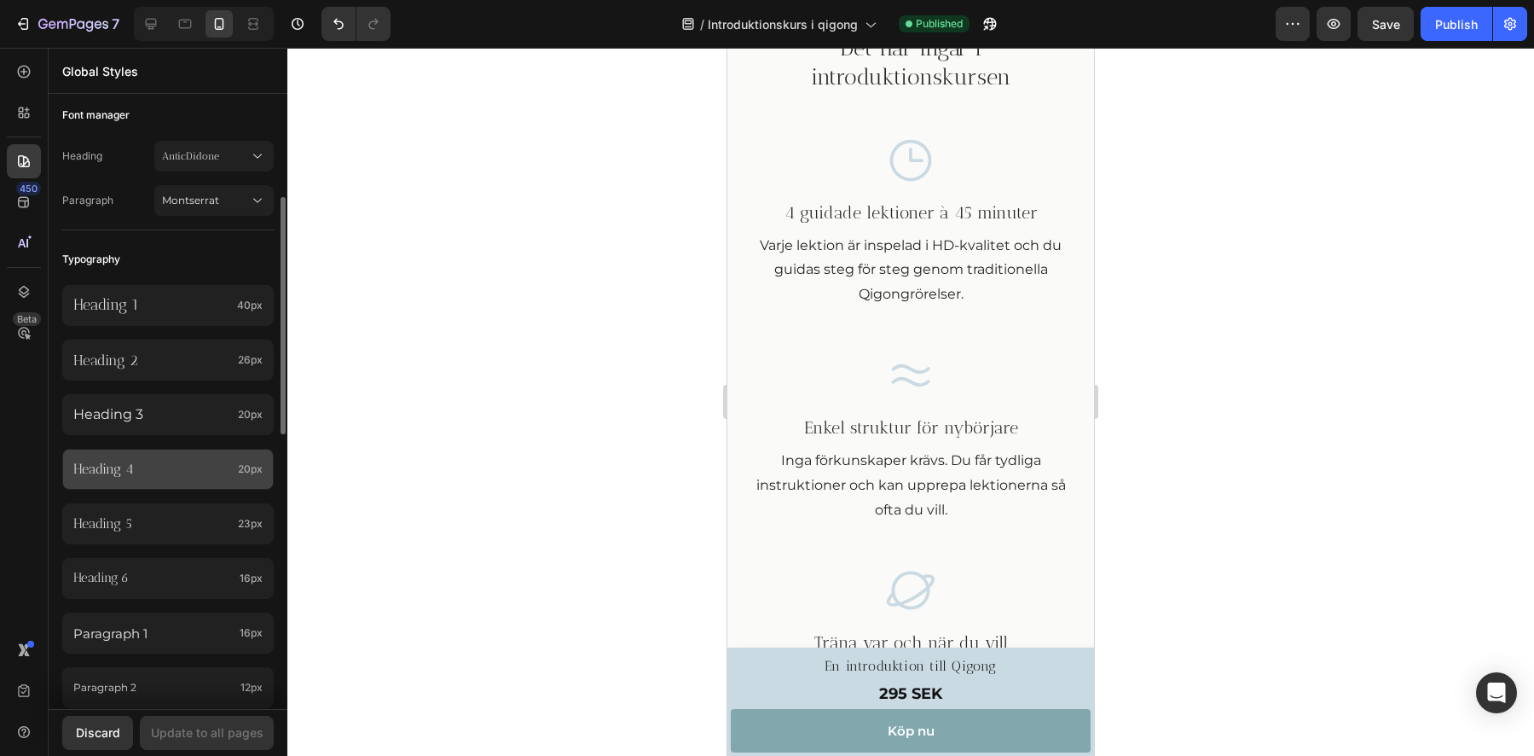
click at [145, 465] on p "Heading 4" at bounding box center [152, 470] width 158 height 18
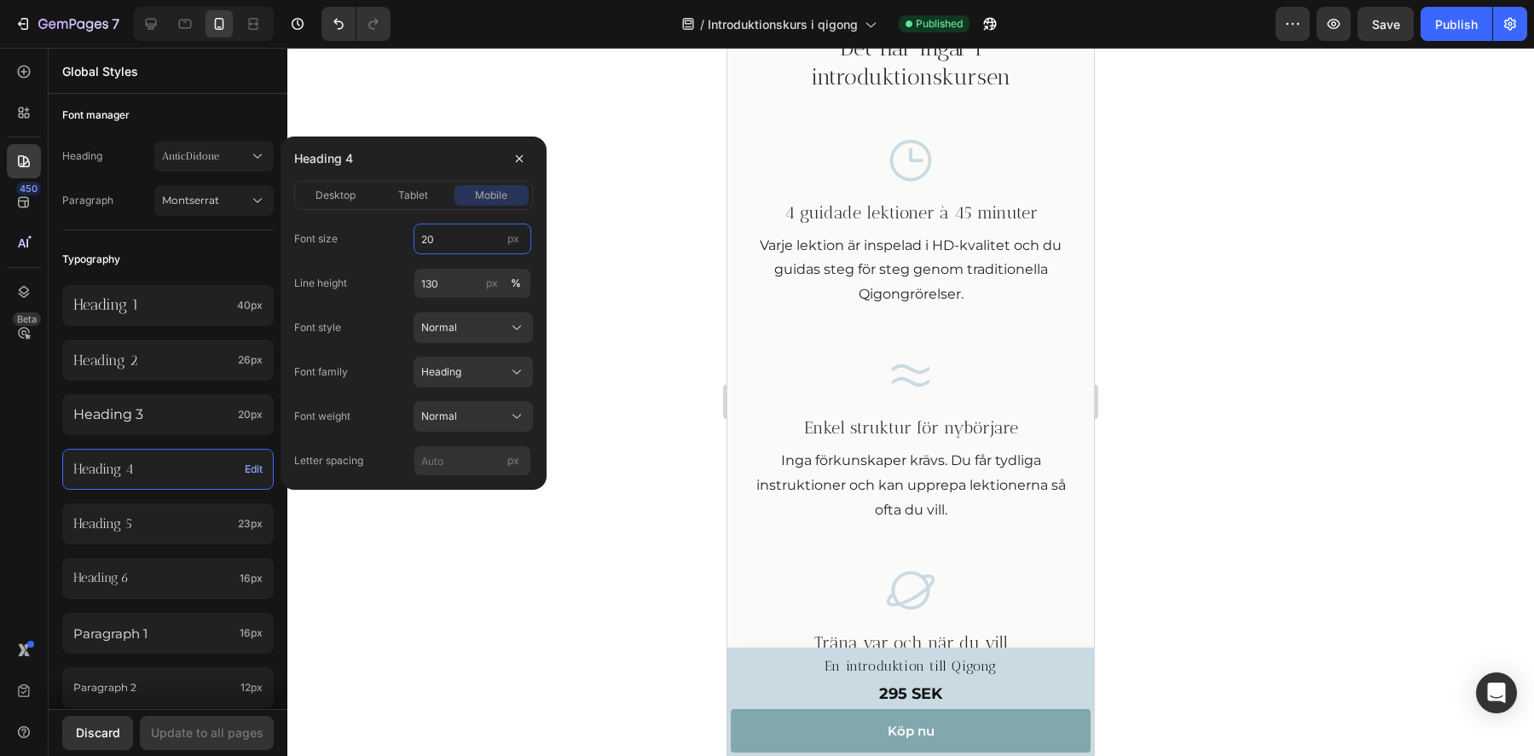
click at [450, 244] on input "20" at bounding box center [473, 238] width 118 height 31
type input "22"
click at [360, 93] on div at bounding box center [910, 402] width 1247 height 708
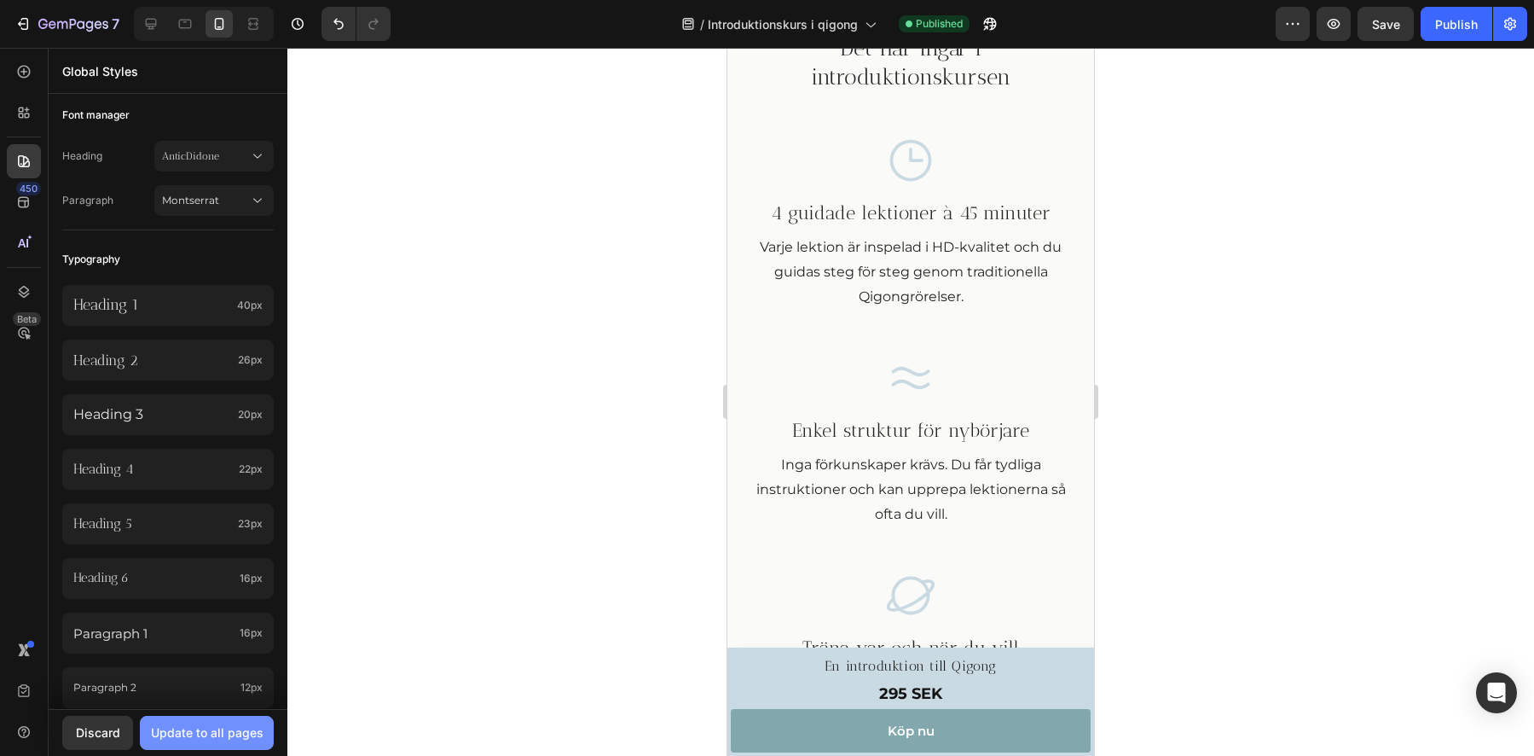
click at [243, 731] on div "Update to all pages" at bounding box center [207, 732] width 113 height 18
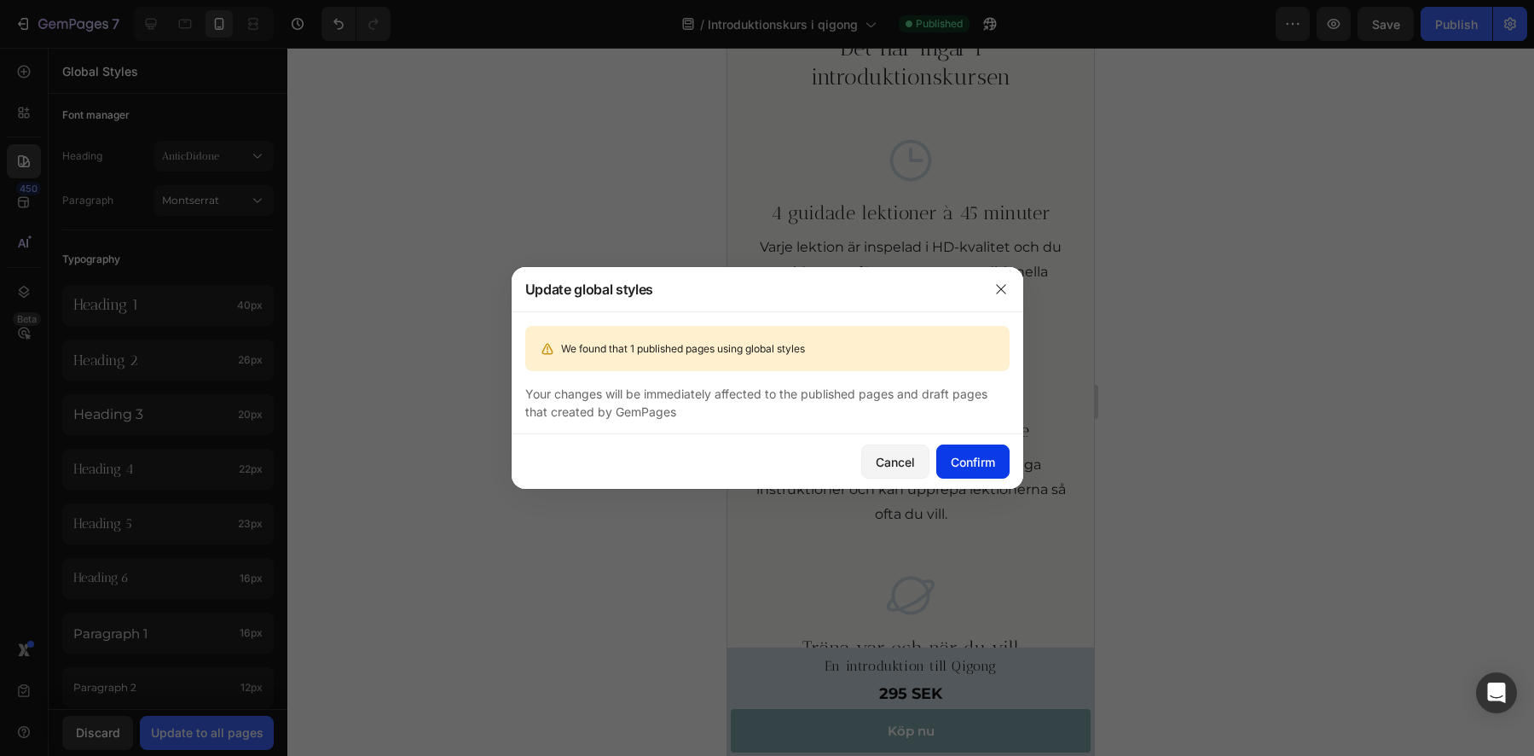
click at [978, 457] on div "Confirm" at bounding box center [973, 462] width 44 height 18
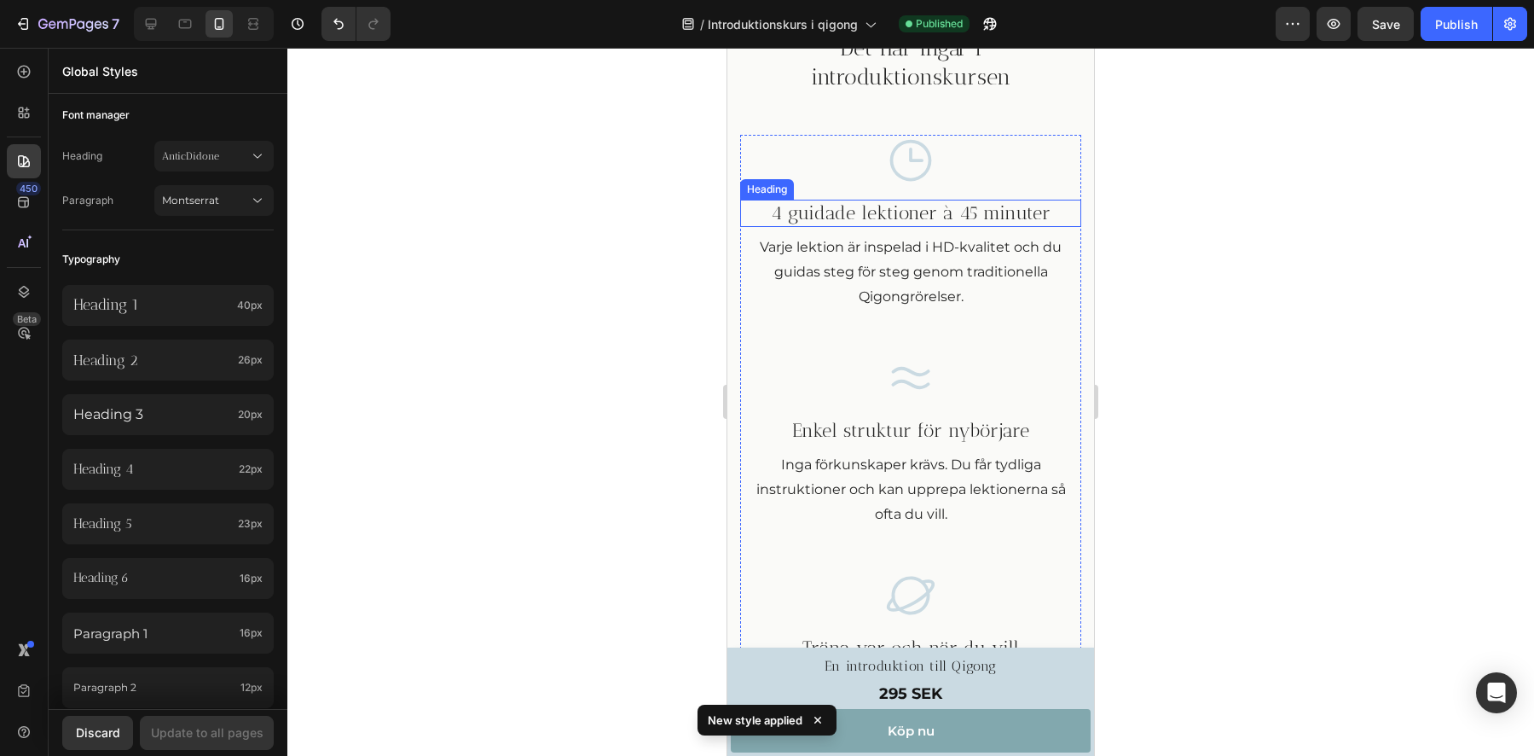
click at [939, 218] on h3 "4 guidade lektioner à 45 minuter" at bounding box center [910, 214] width 341 height 28
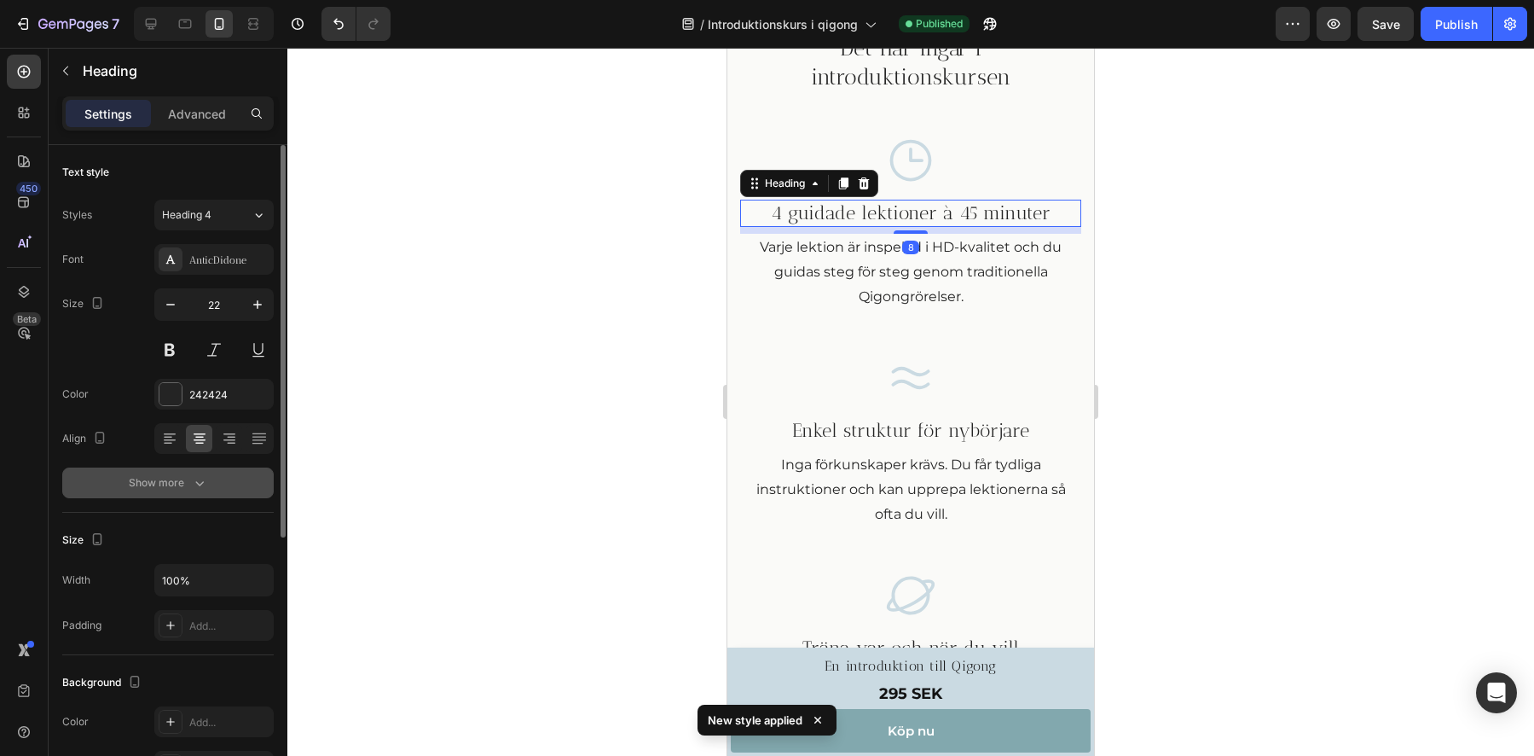
click at [168, 483] on div "Show more" at bounding box center [168, 482] width 79 height 17
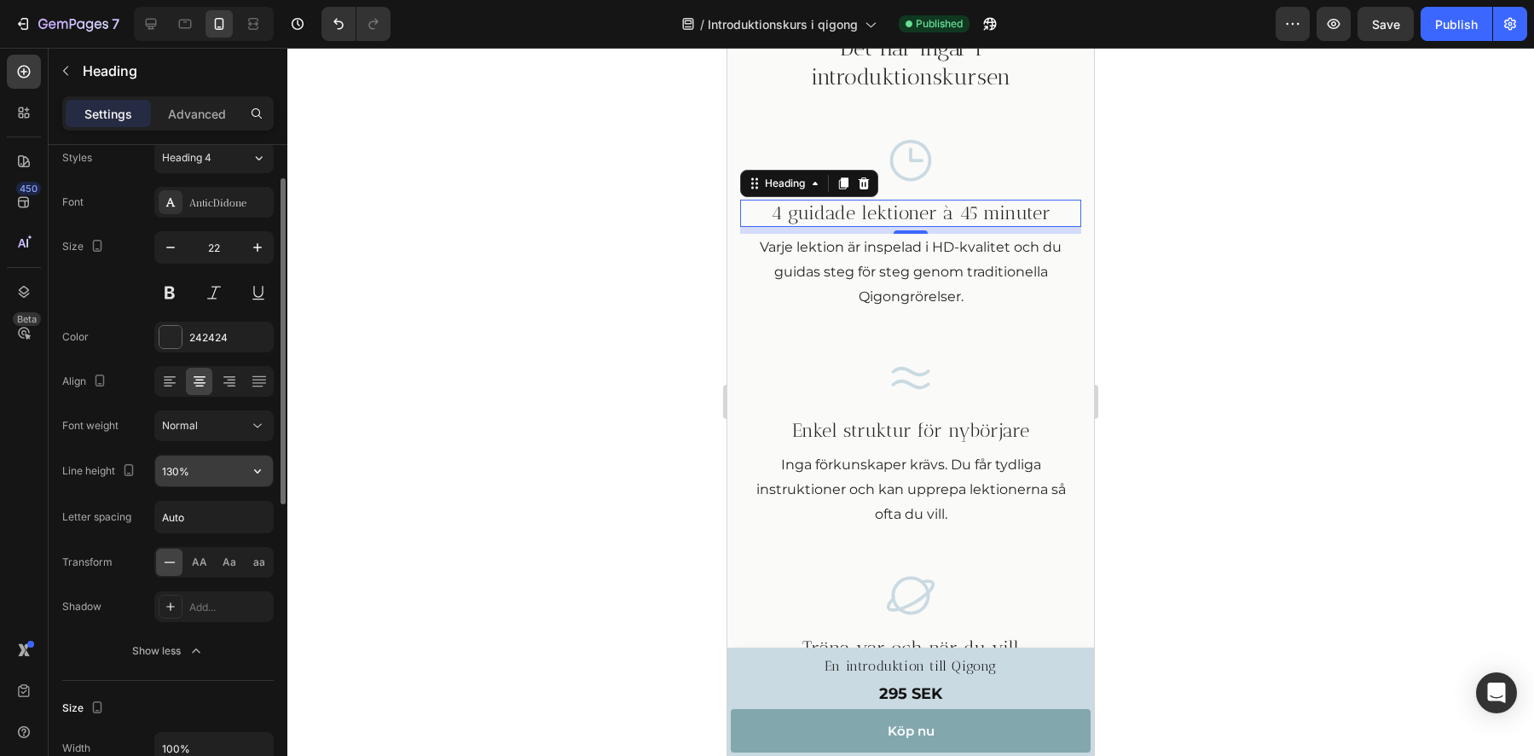
scroll to position [61, 0]
click at [195, 420] on span "Normal" at bounding box center [180, 421] width 36 height 13
click at [175, 291] on button at bounding box center [169, 289] width 31 height 31
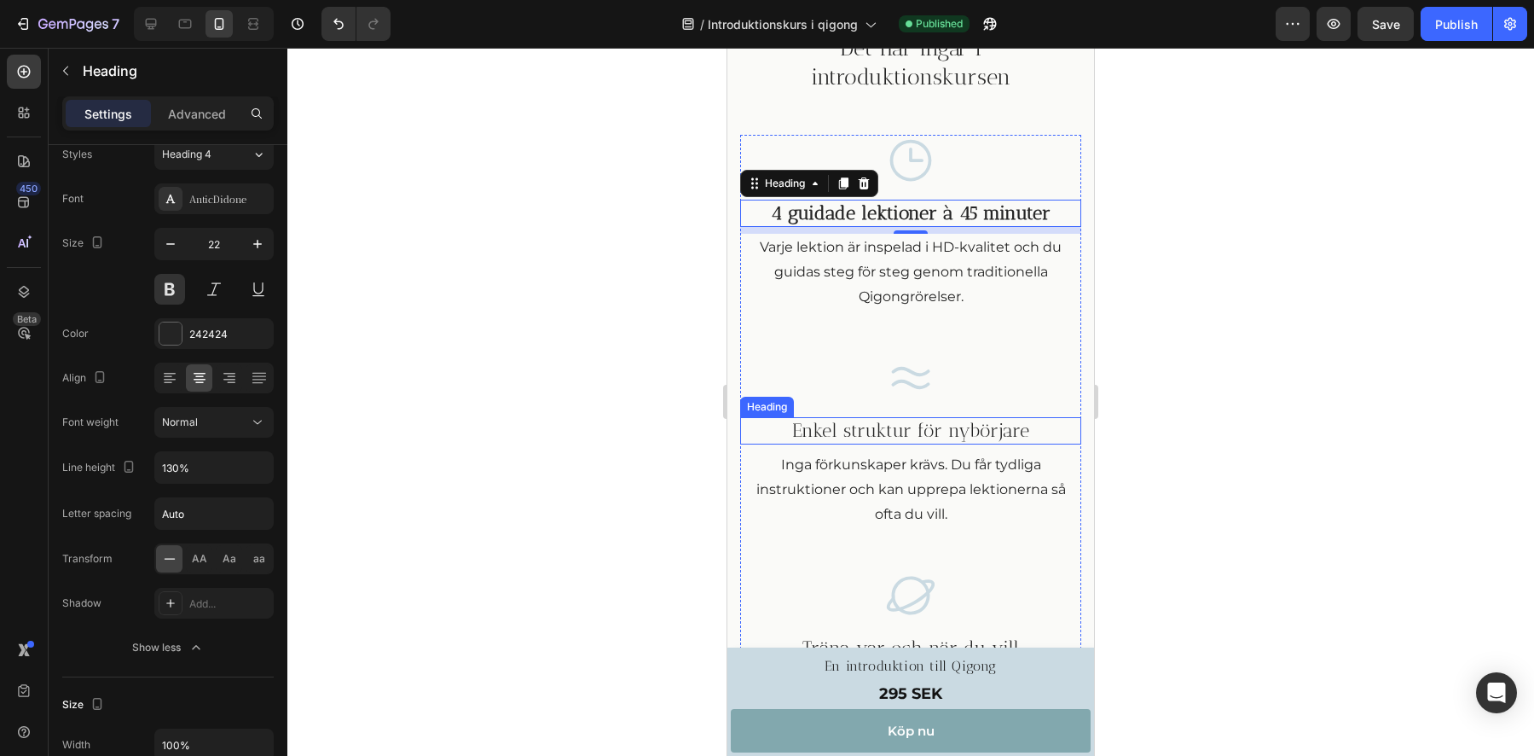
click at [808, 431] on h3 "Enkel struktur för nybörjare" at bounding box center [910, 431] width 341 height 28
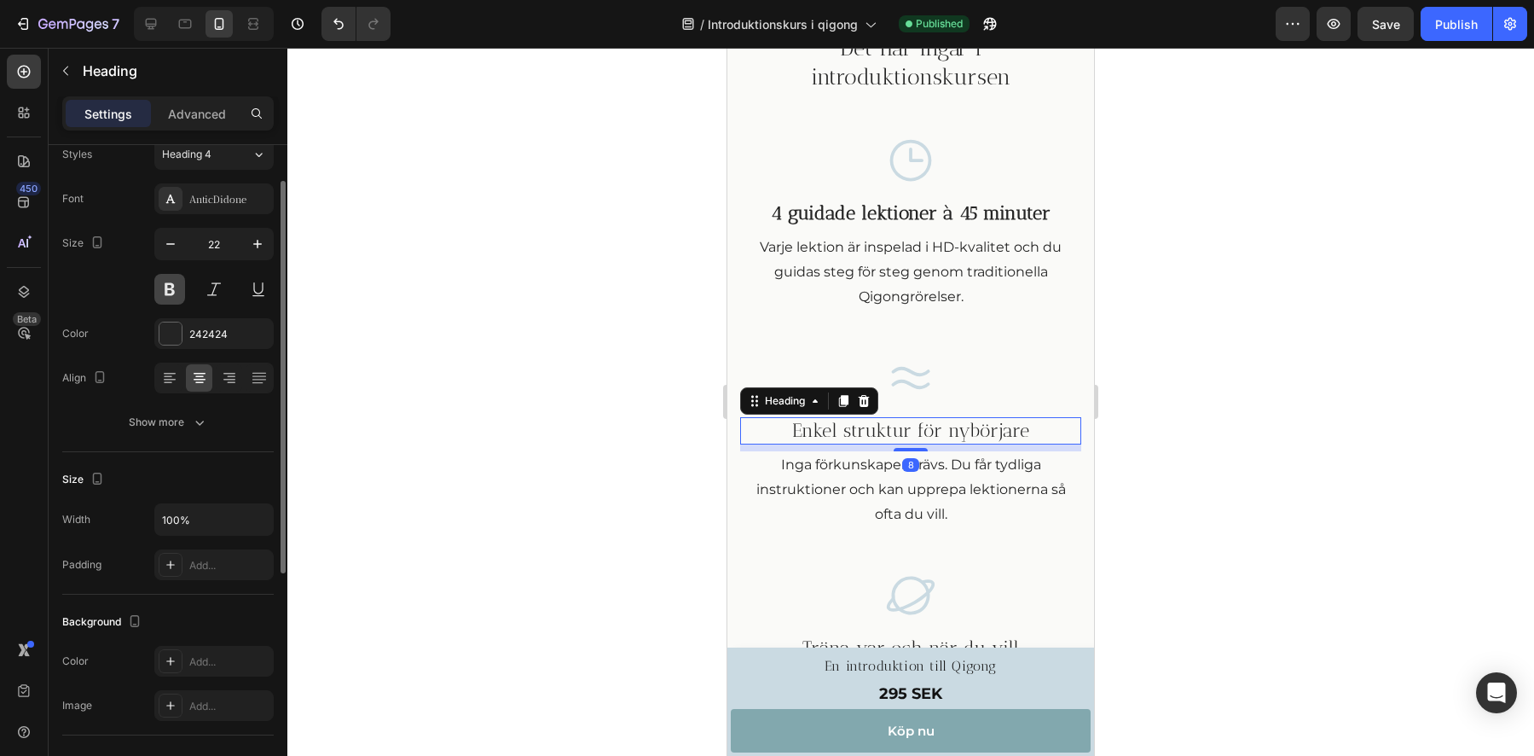
click at [171, 289] on button at bounding box center [169, 289] width 31 height 31
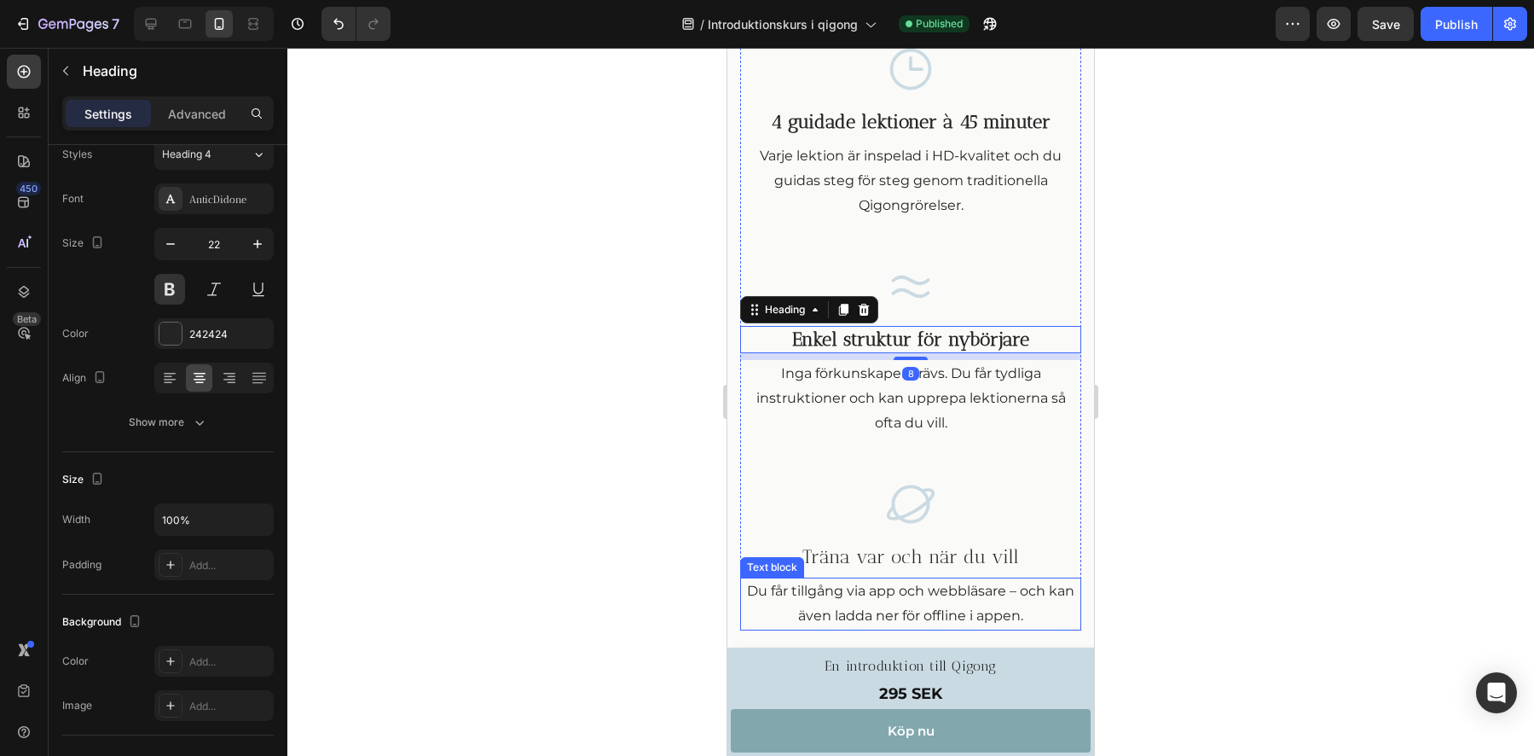
scroll to position [1260, 0]
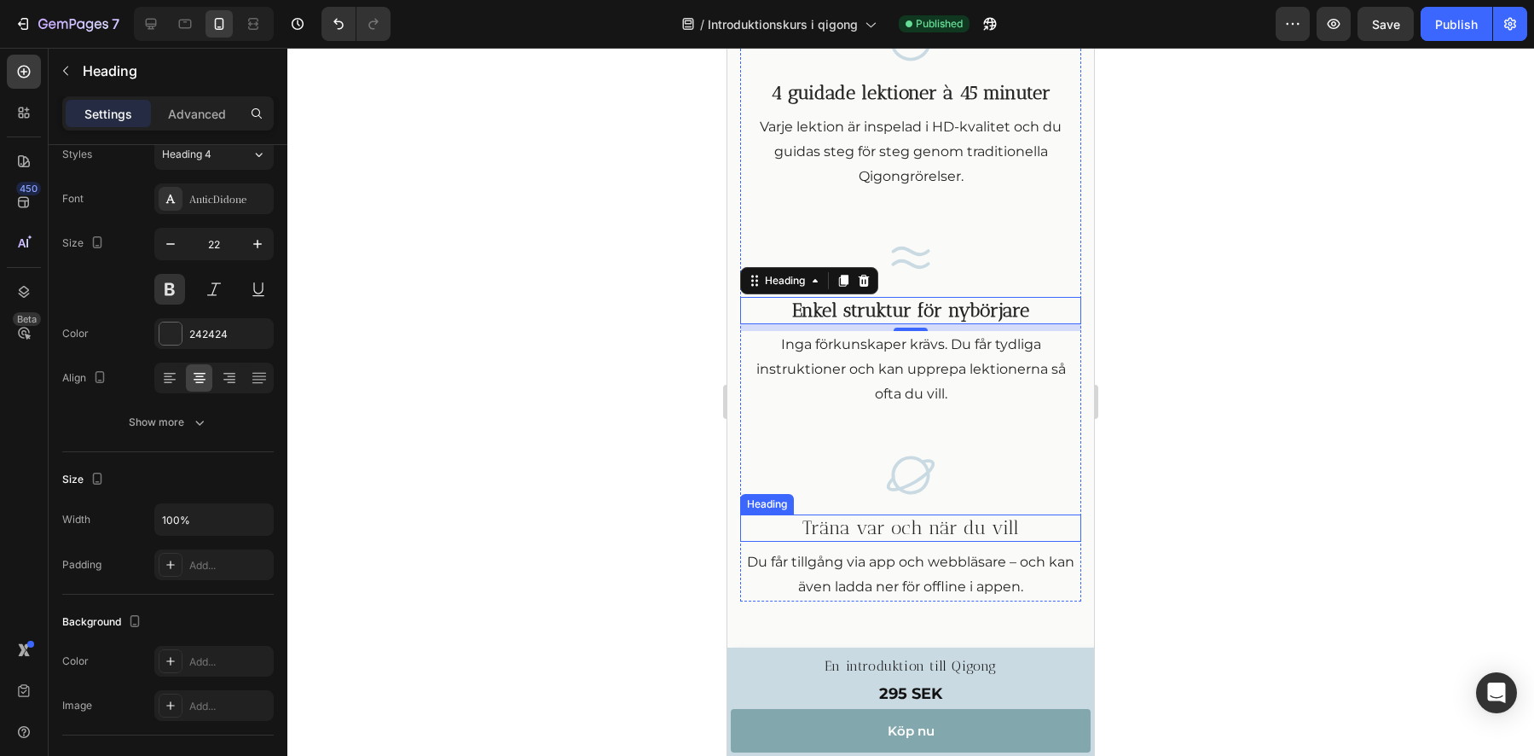
click at [889, 531] on h3 "Träna var och när du vill" at bounding box center [910, 528] width 341 height 28
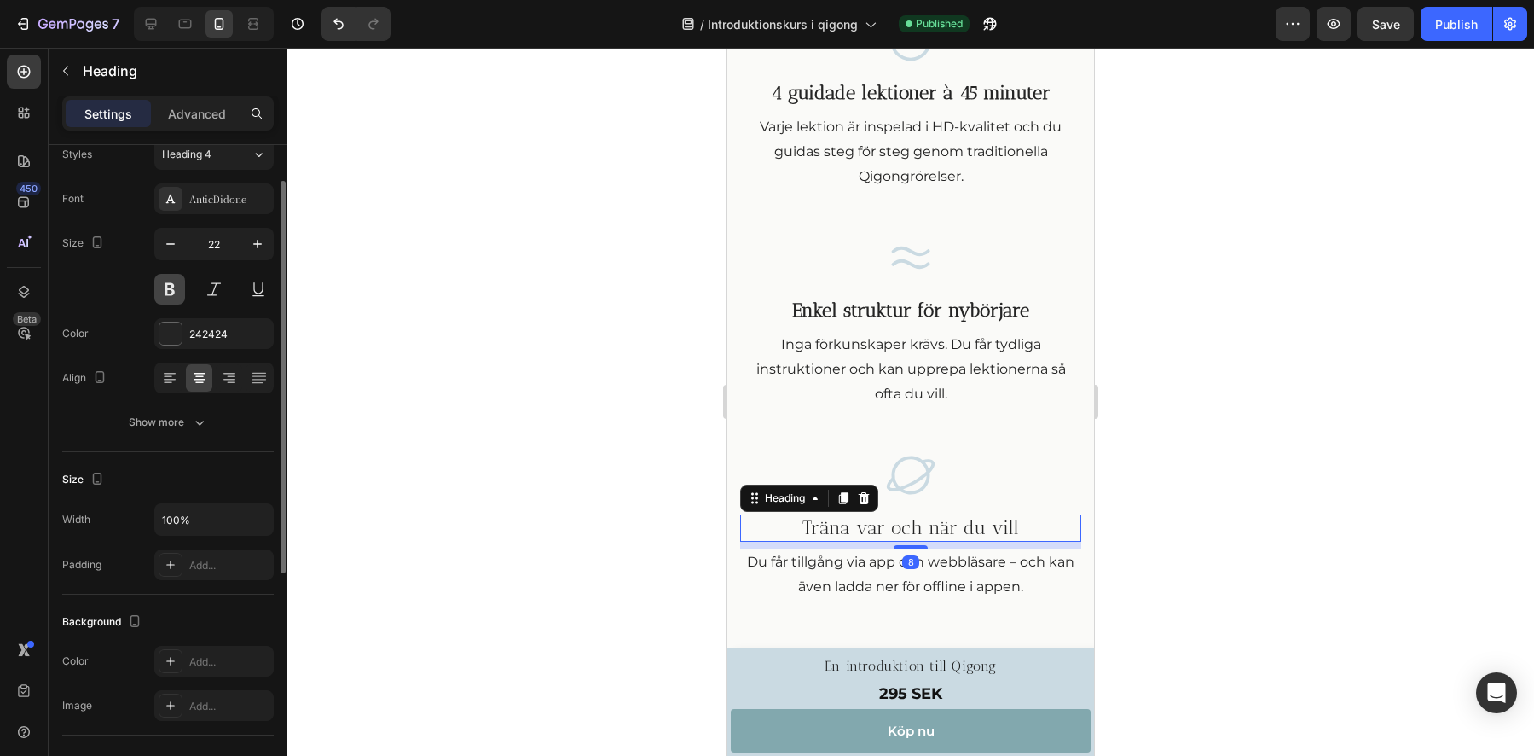
click at [176, 287] on button at bounding box center [169, 289] width 31 height 31
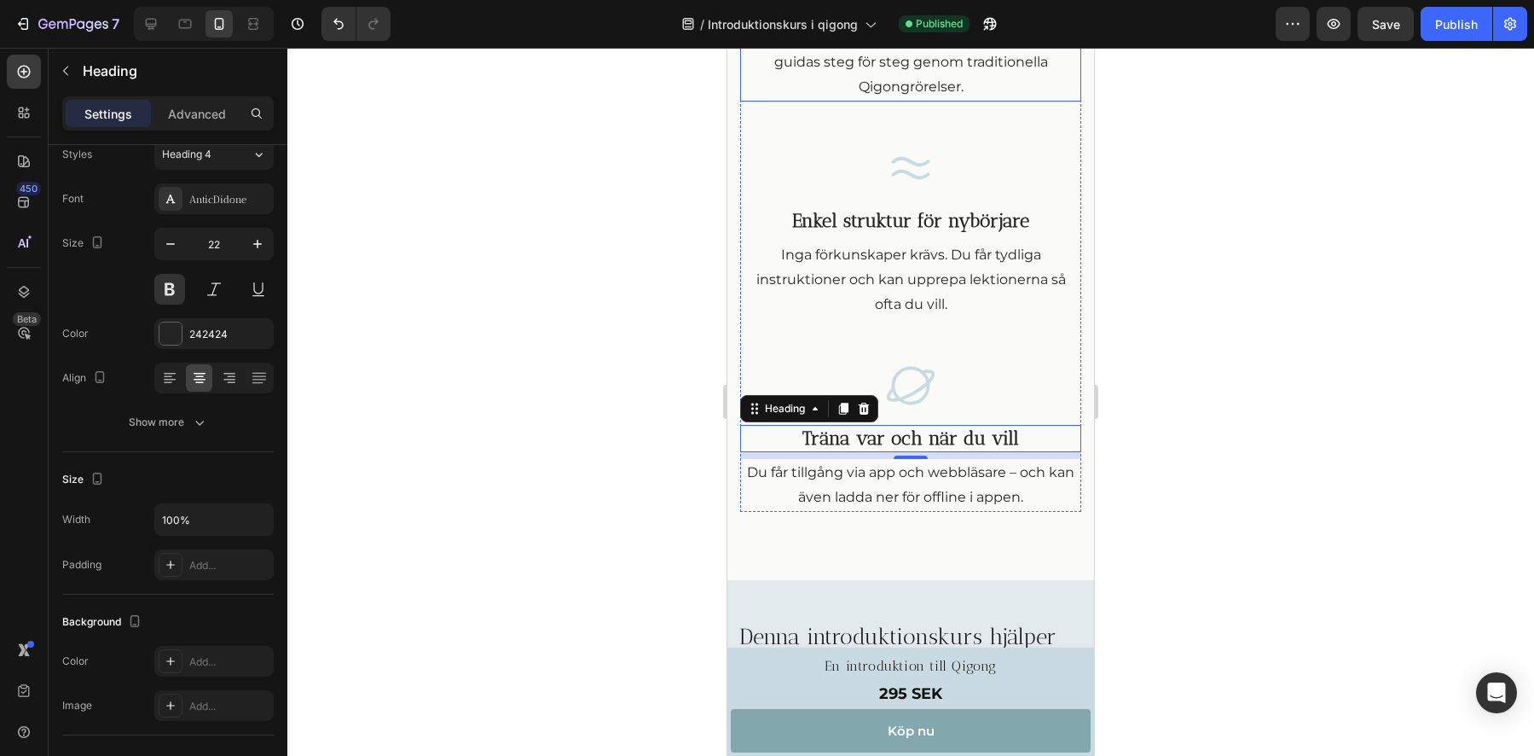
scroll to position [1376, 0]
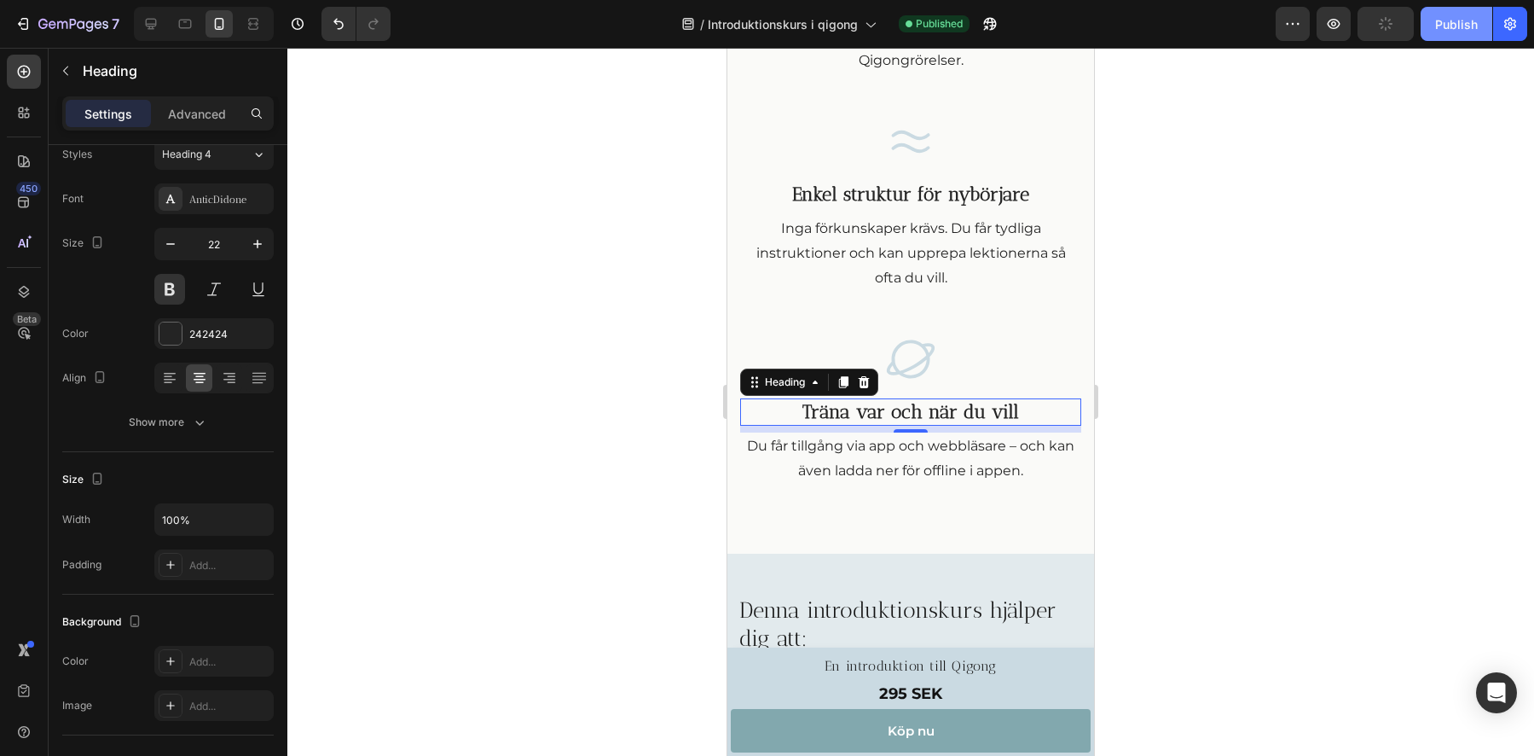
click at [1478, 22] on button "Publish" at bounding box center [1457, 24] width 72 height 34
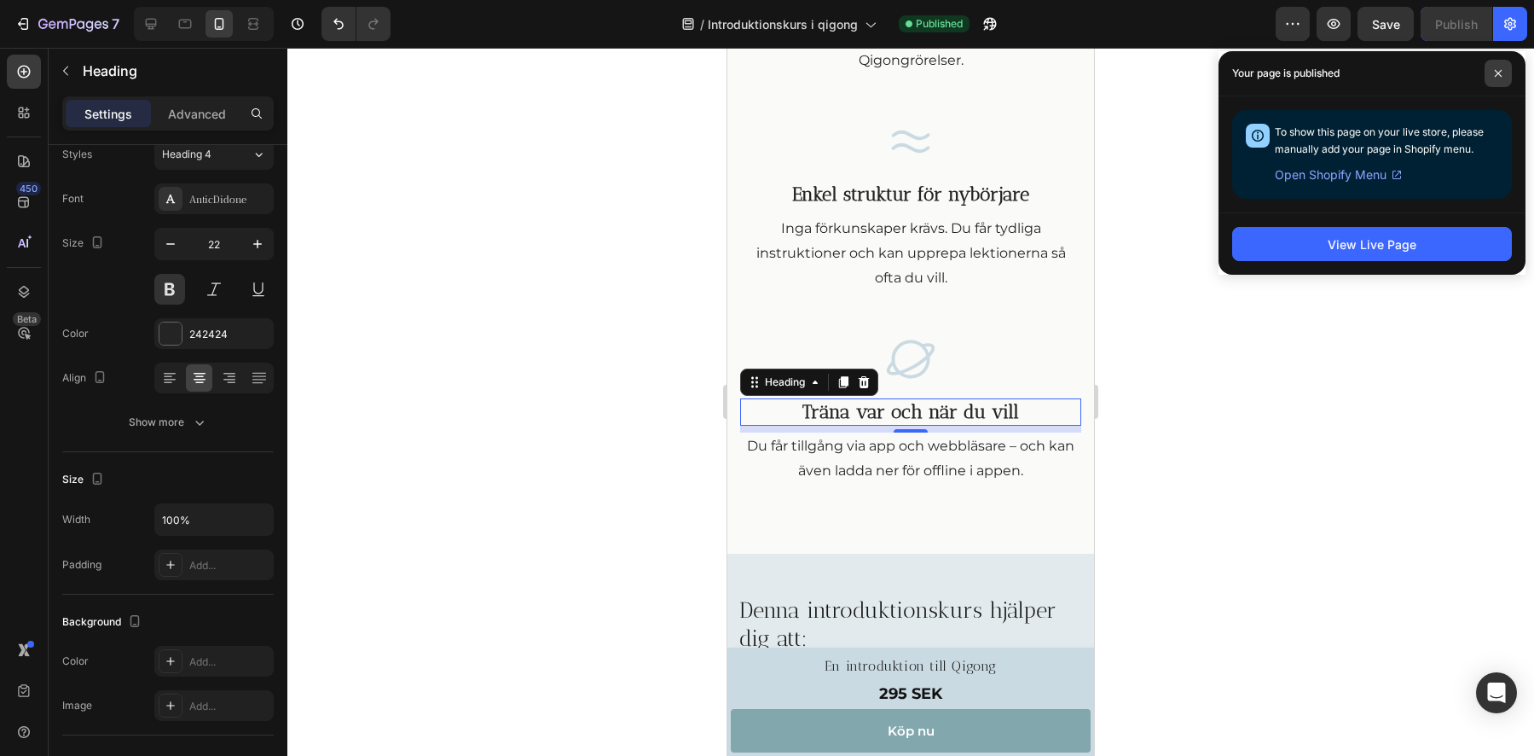
click at [1499, 77] on icon at bounding box center [1498, 73] width 9 height 9
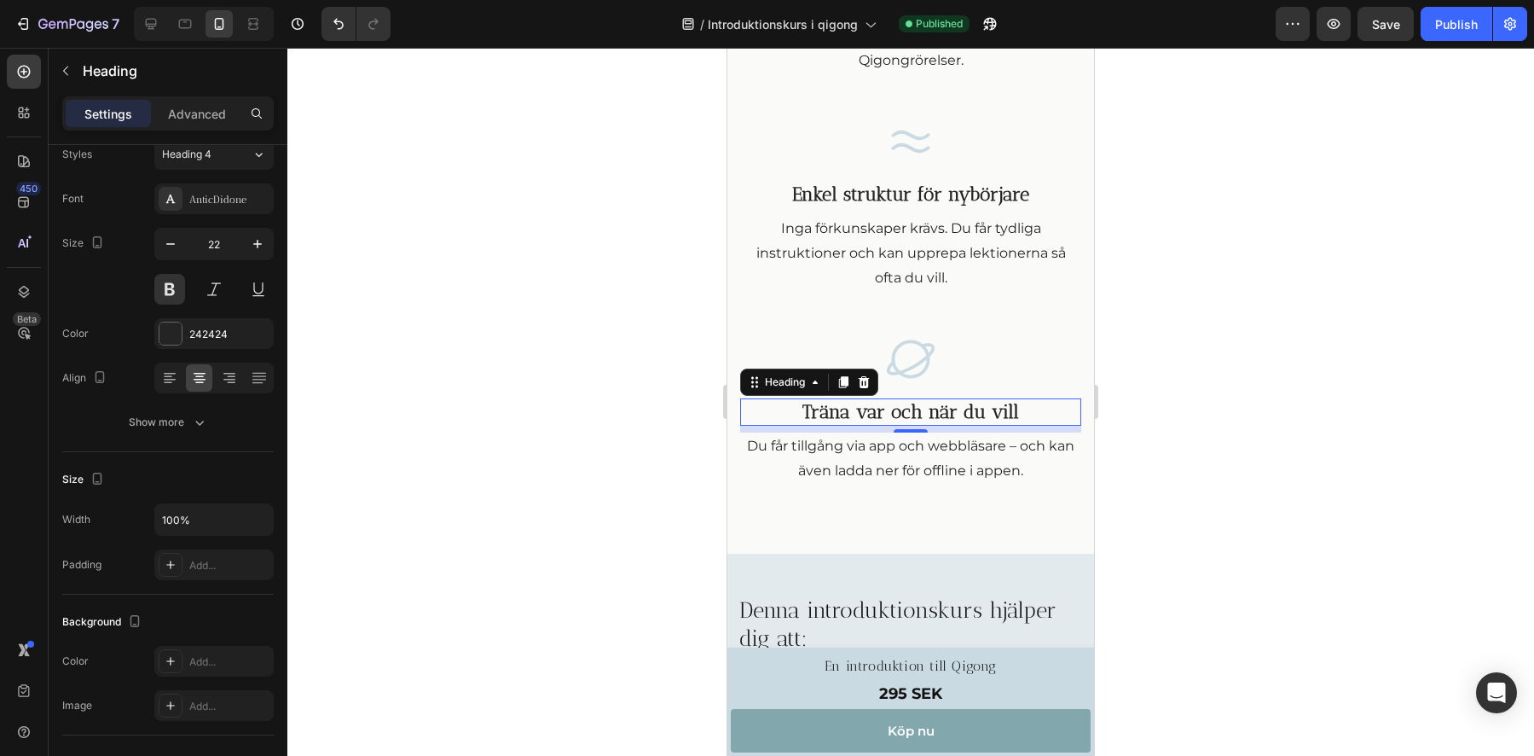
click at [622, 323] on div at bounding box center [910, 402] width 1247 height 708
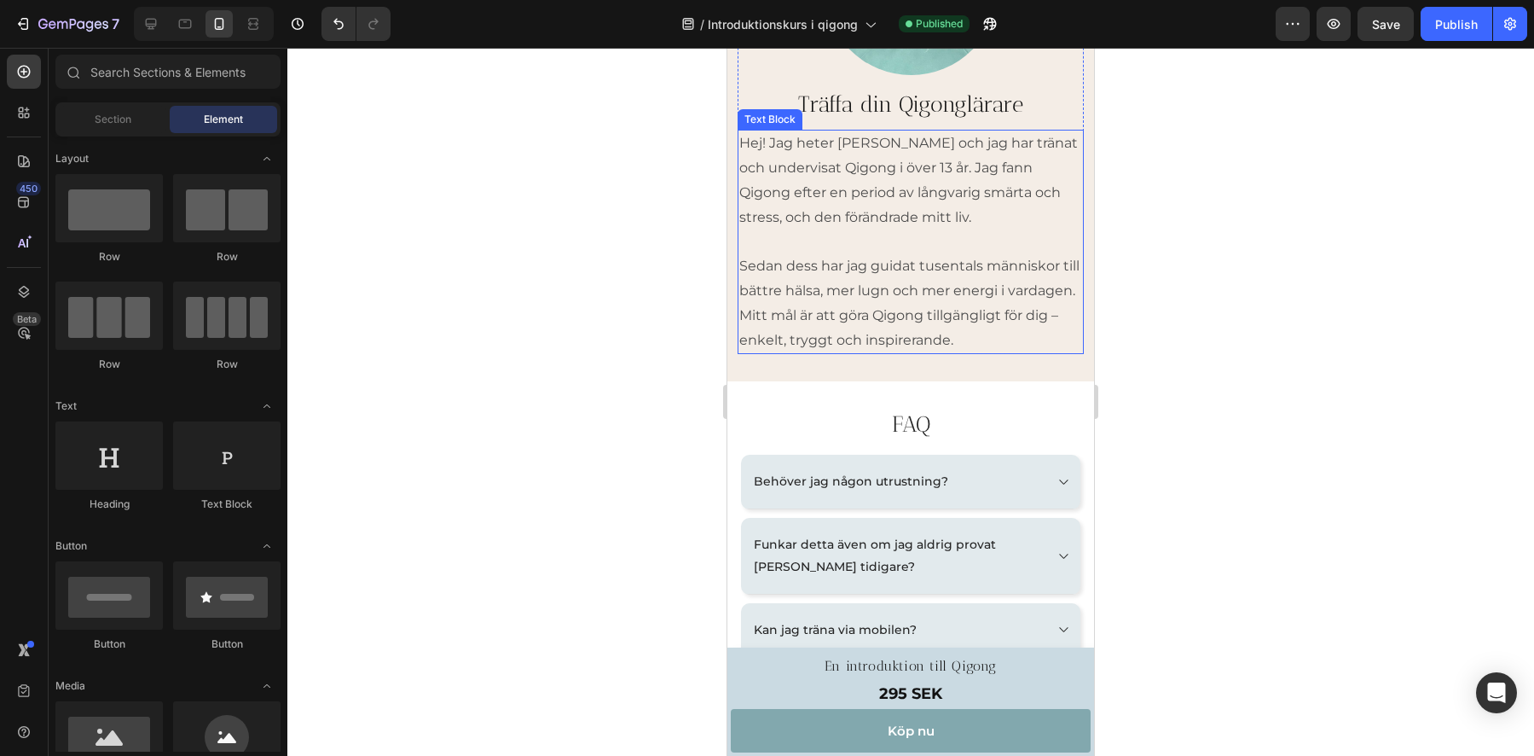
scroll to position [2764, 0]
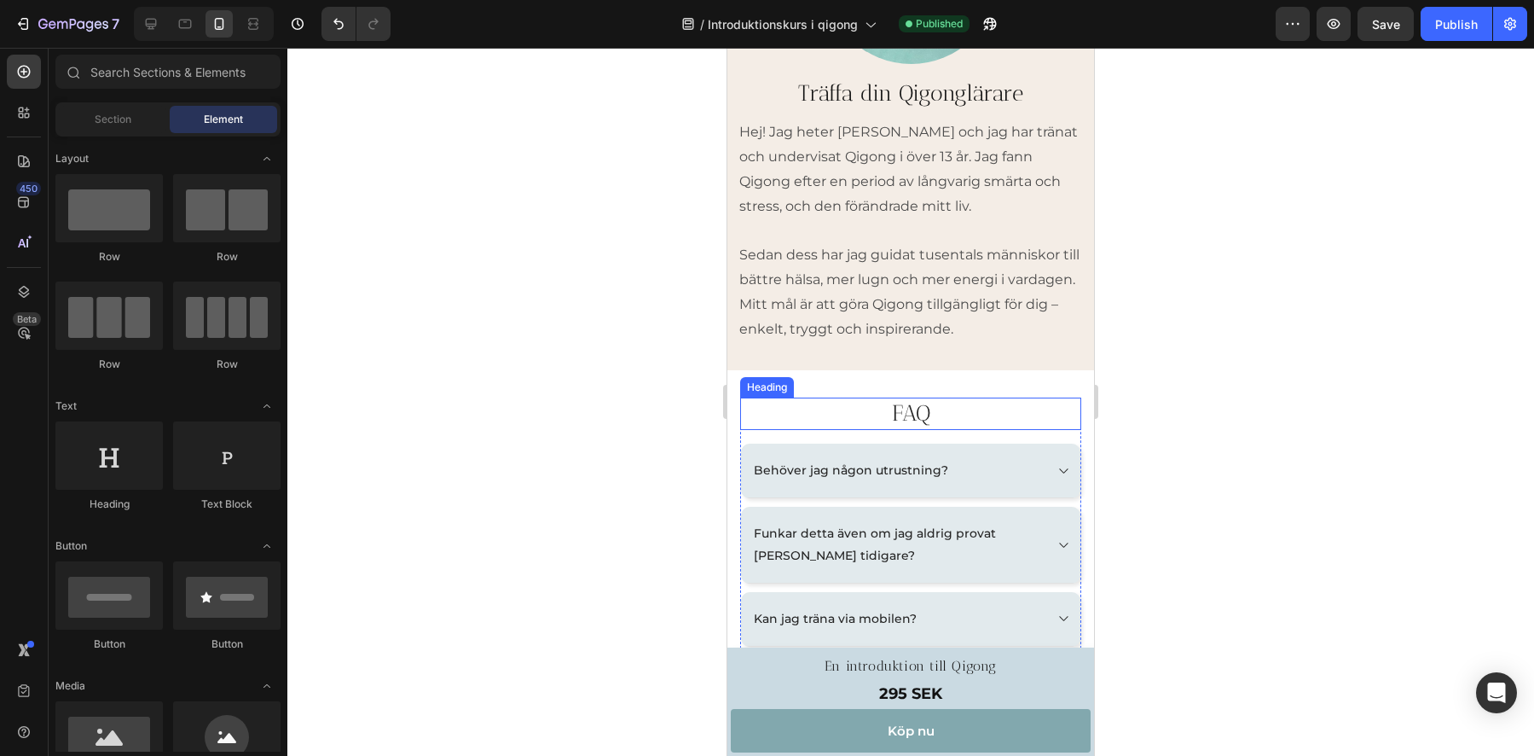
click at [899, 430] on h2 "FAQ" at bounding box center [910, 413] width 341 height 32
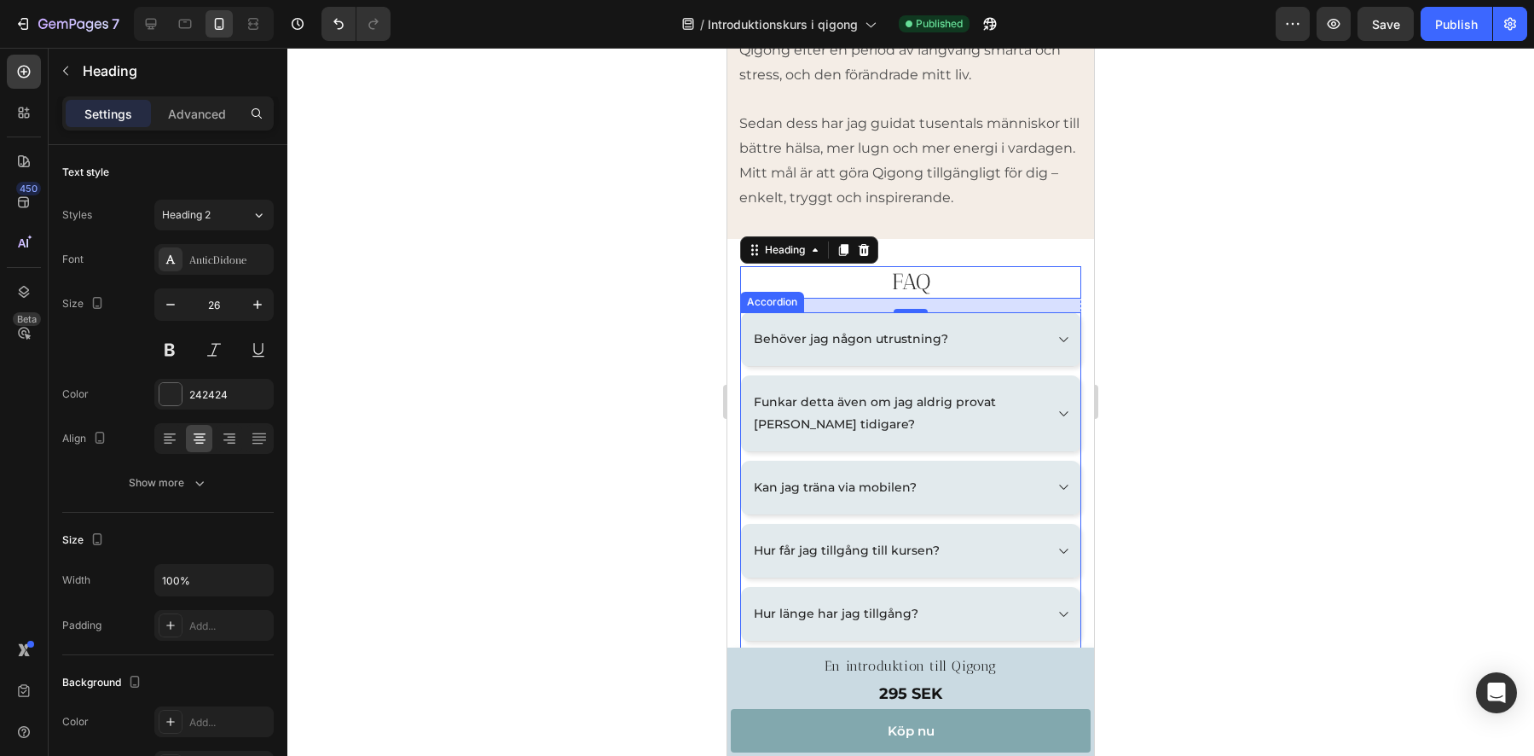
scroll to position [2914, 0]
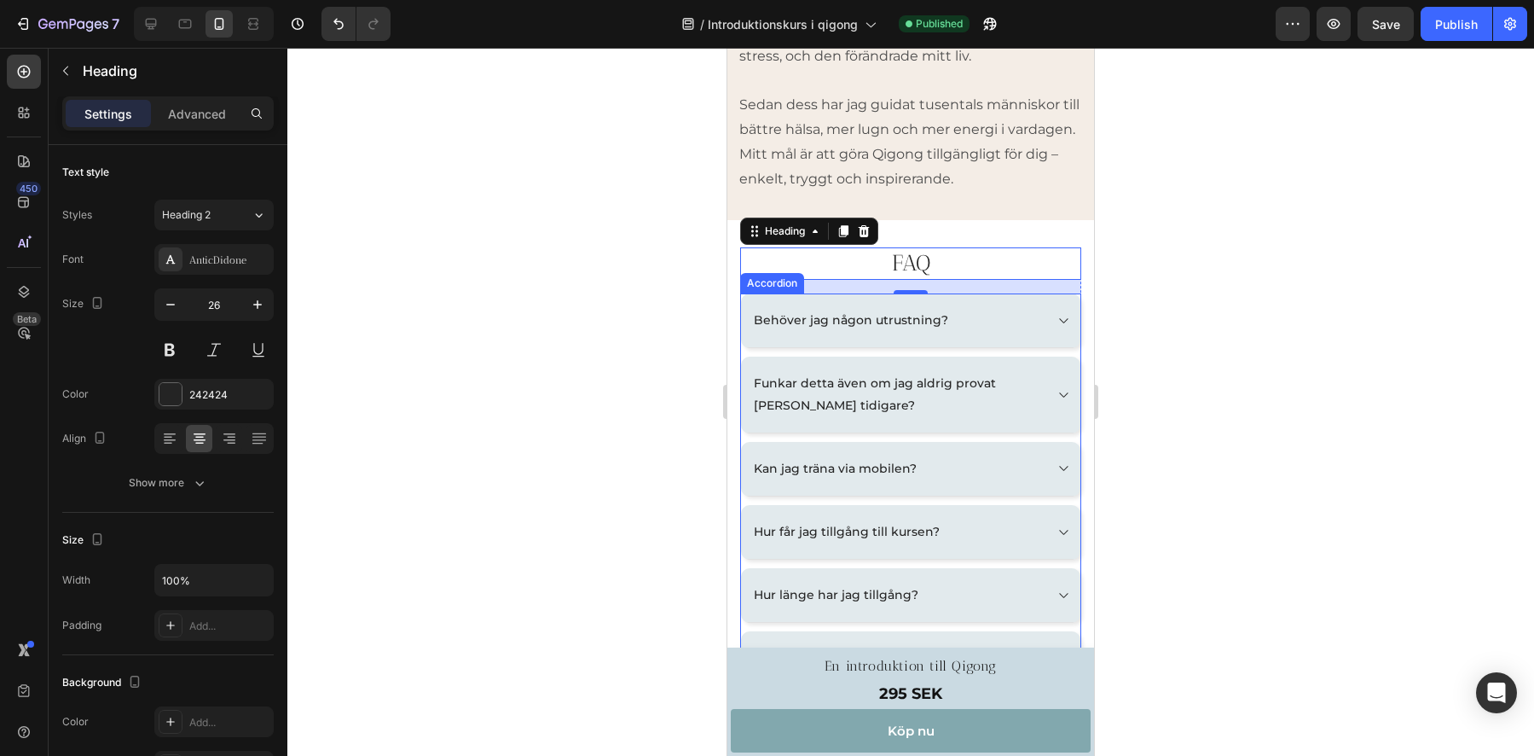
click at [1057, 327] on icon at bounding box center [1063, 321] width 13 height 14
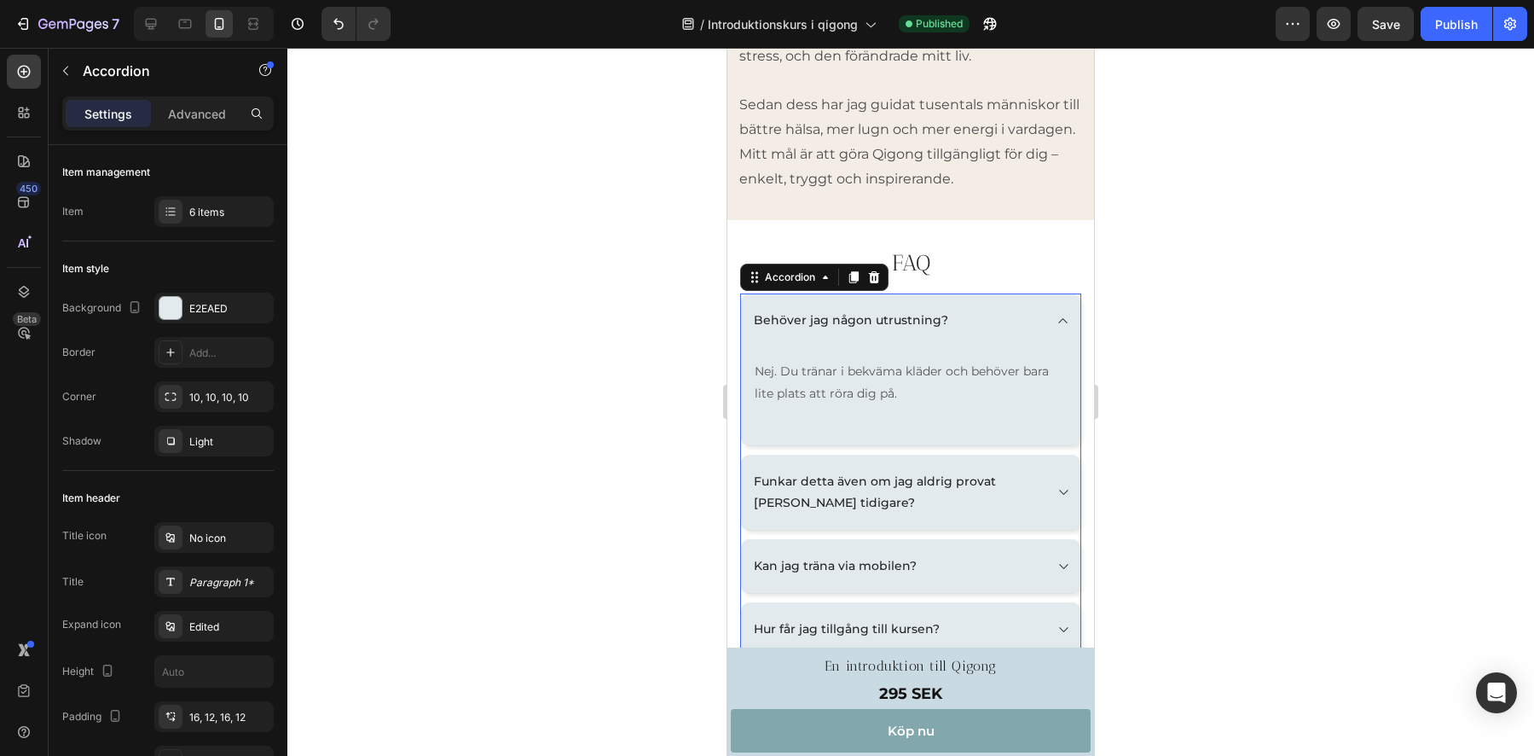
click at [1057, 327] on icon at bounding box center [1063, 321] width 13 height 14
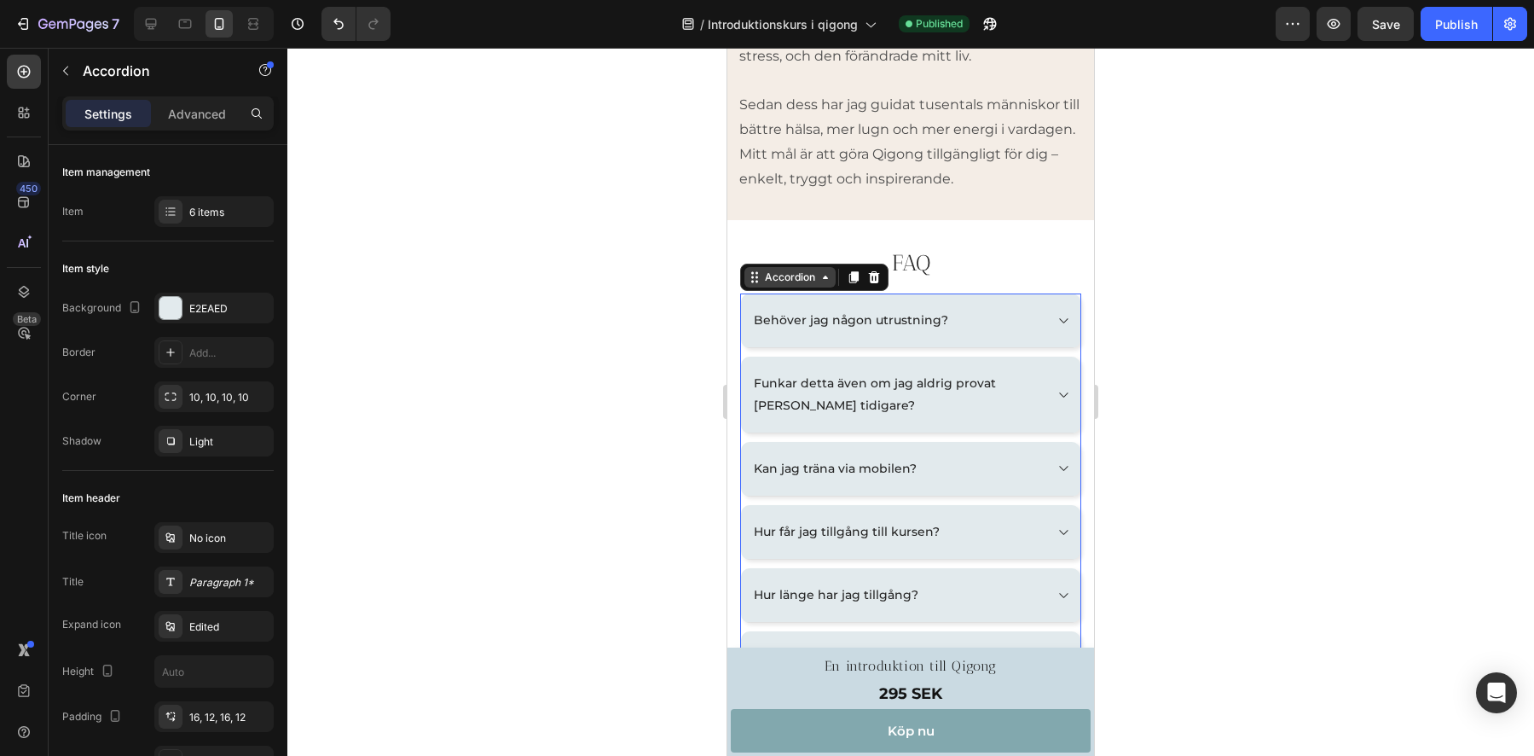
click at [757, 284] on icon at bounding box center [755, 277] width 14 height 14
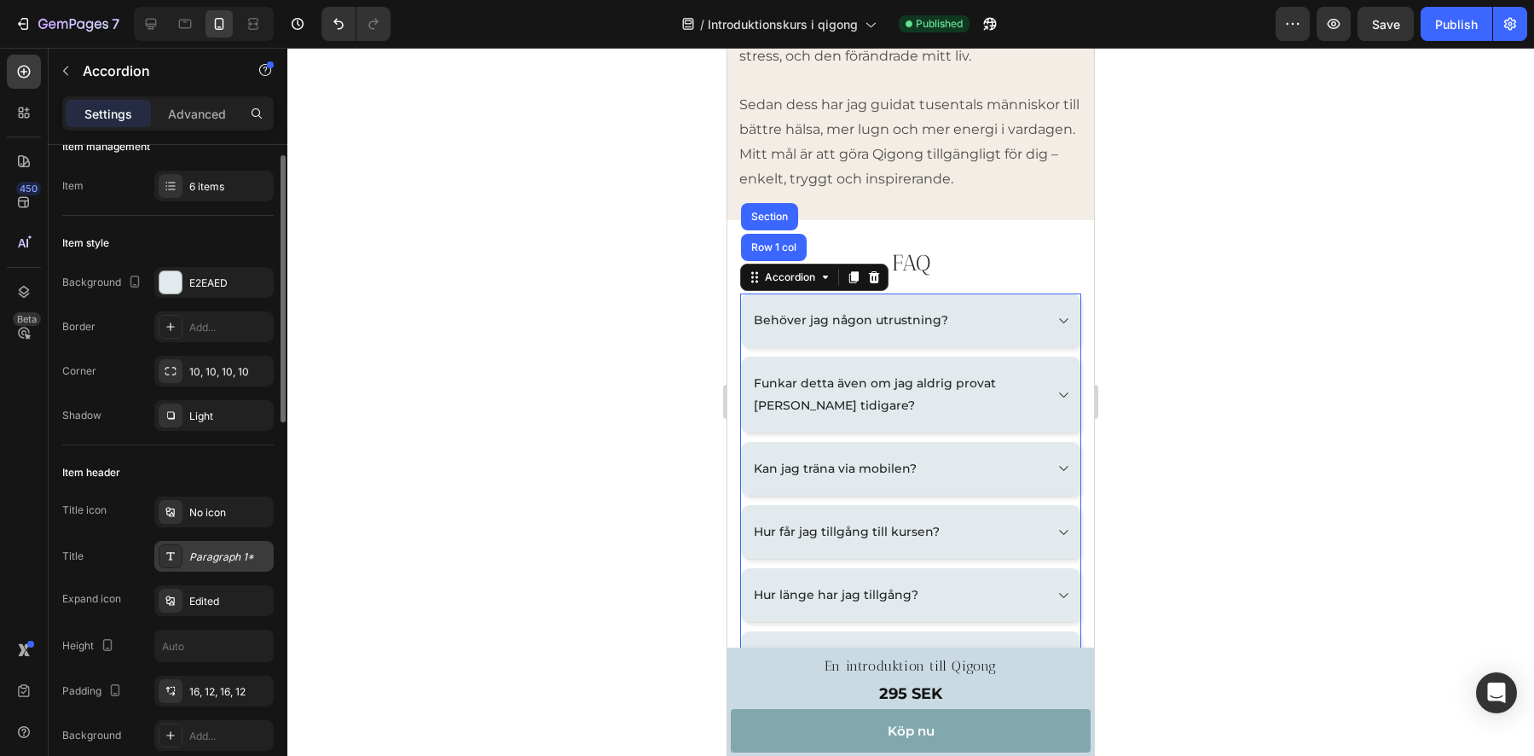
click at [229, 561] on div "Paragraph 1*" at bounding box center [229, 556] width 80 height 15
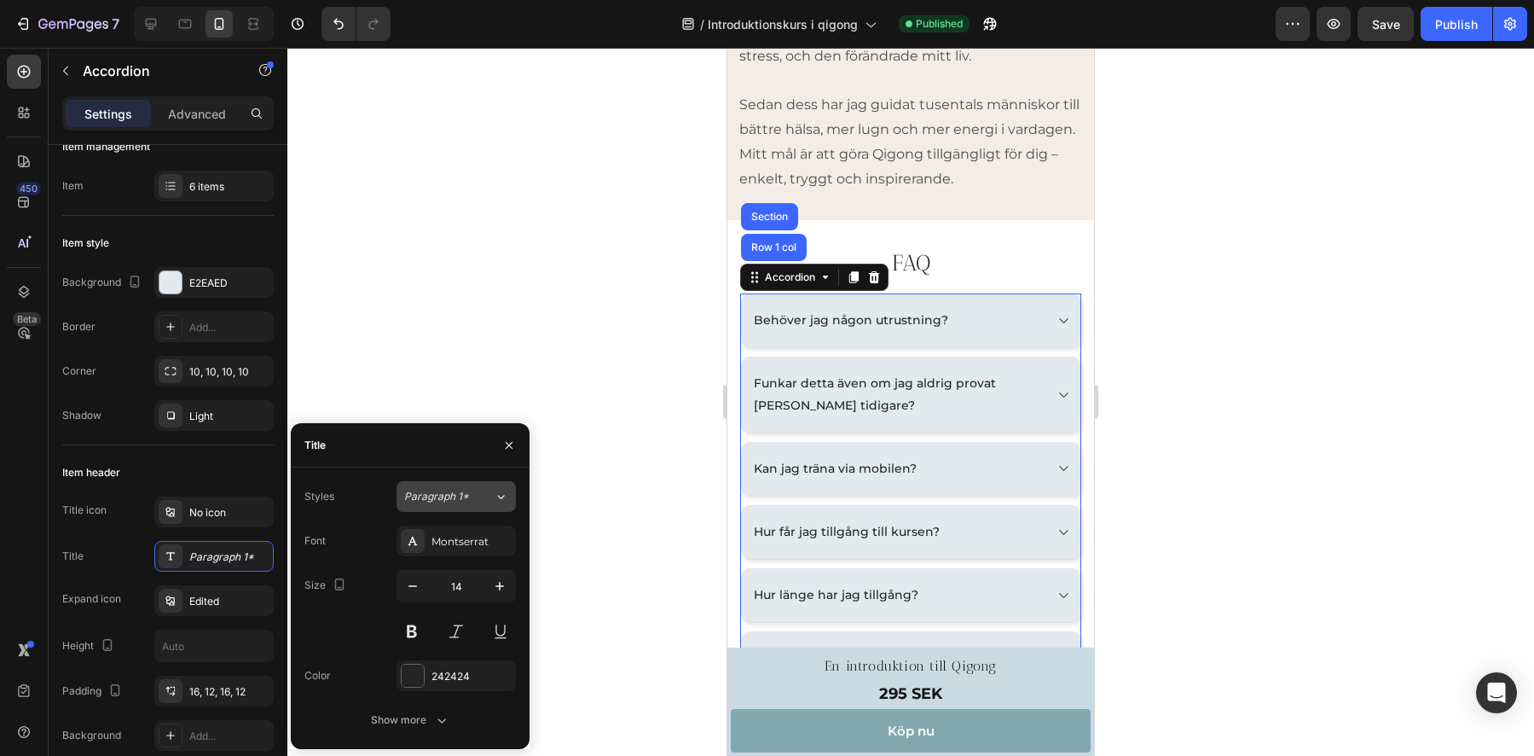
click at [478, 501] on div "Paragraph 1*" at bounding box center [449, 496] width 90 height 15
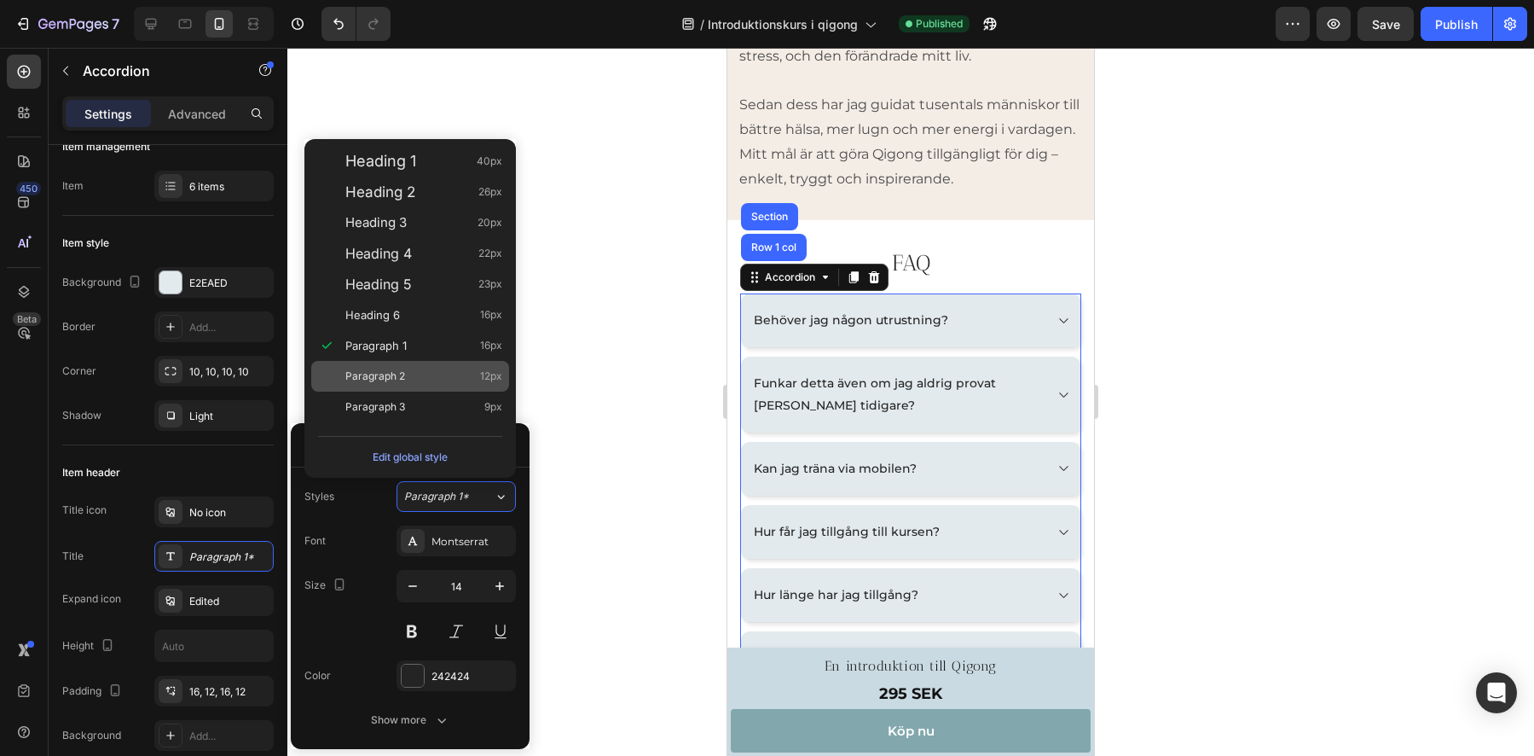
click at [369, 374] on span "Paragraph 2" at bounding box center [375, 376] width 60 height 17
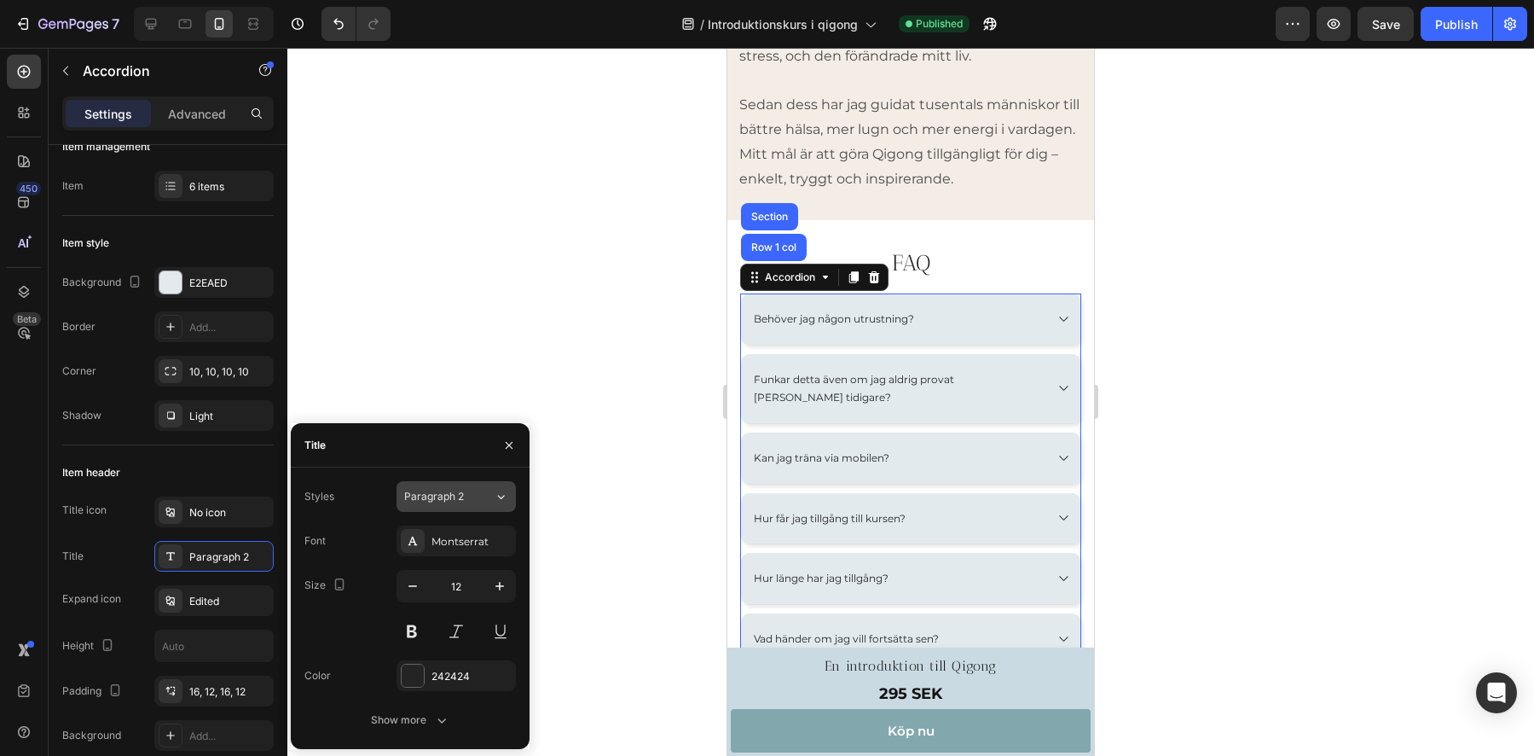
click at [449, 495] on span "Paragraph 2" at bounding box center [434, 496] width 60 height 15
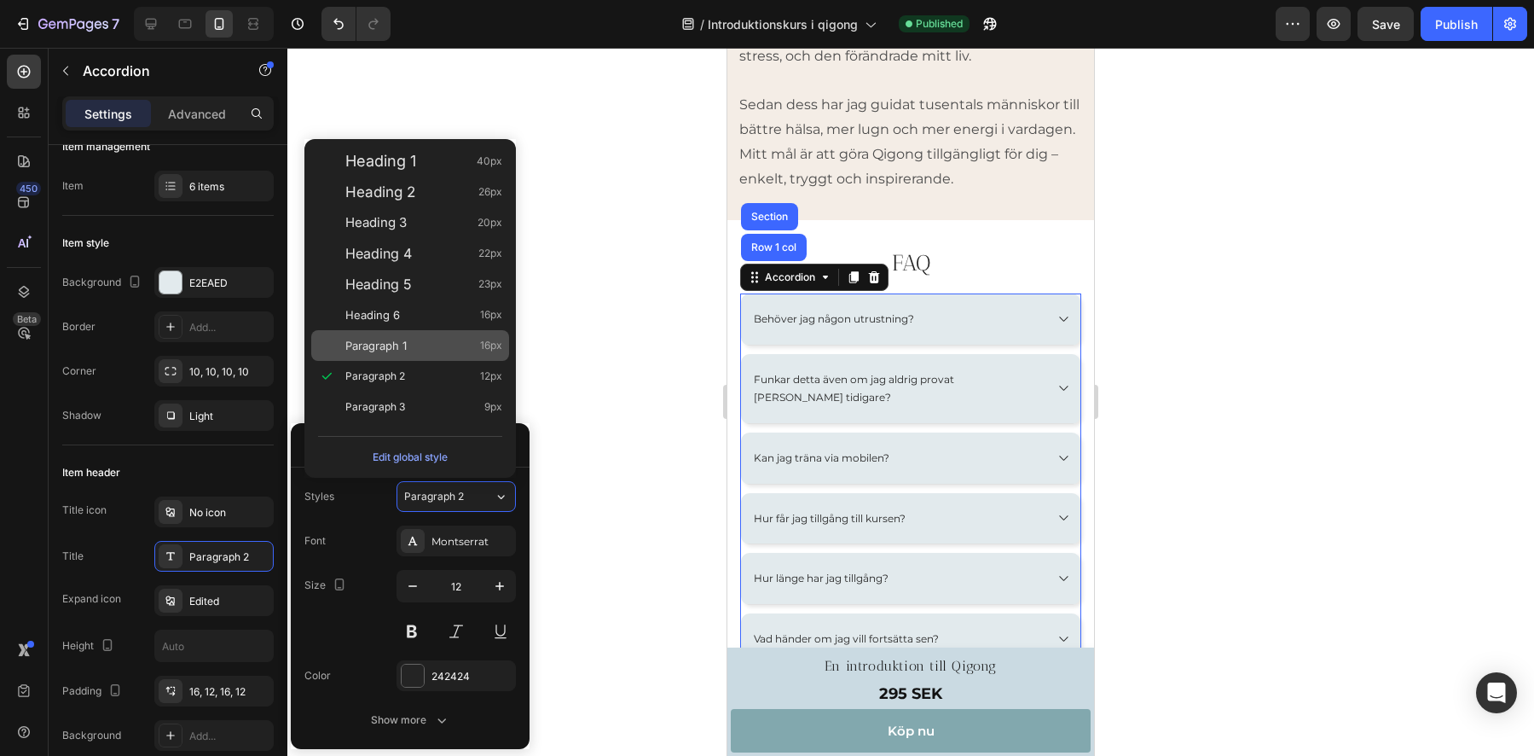
click at [384, 346] on span "Paragraph 1" at bounding box center [375, 345] width 61 height 17
type input "16"
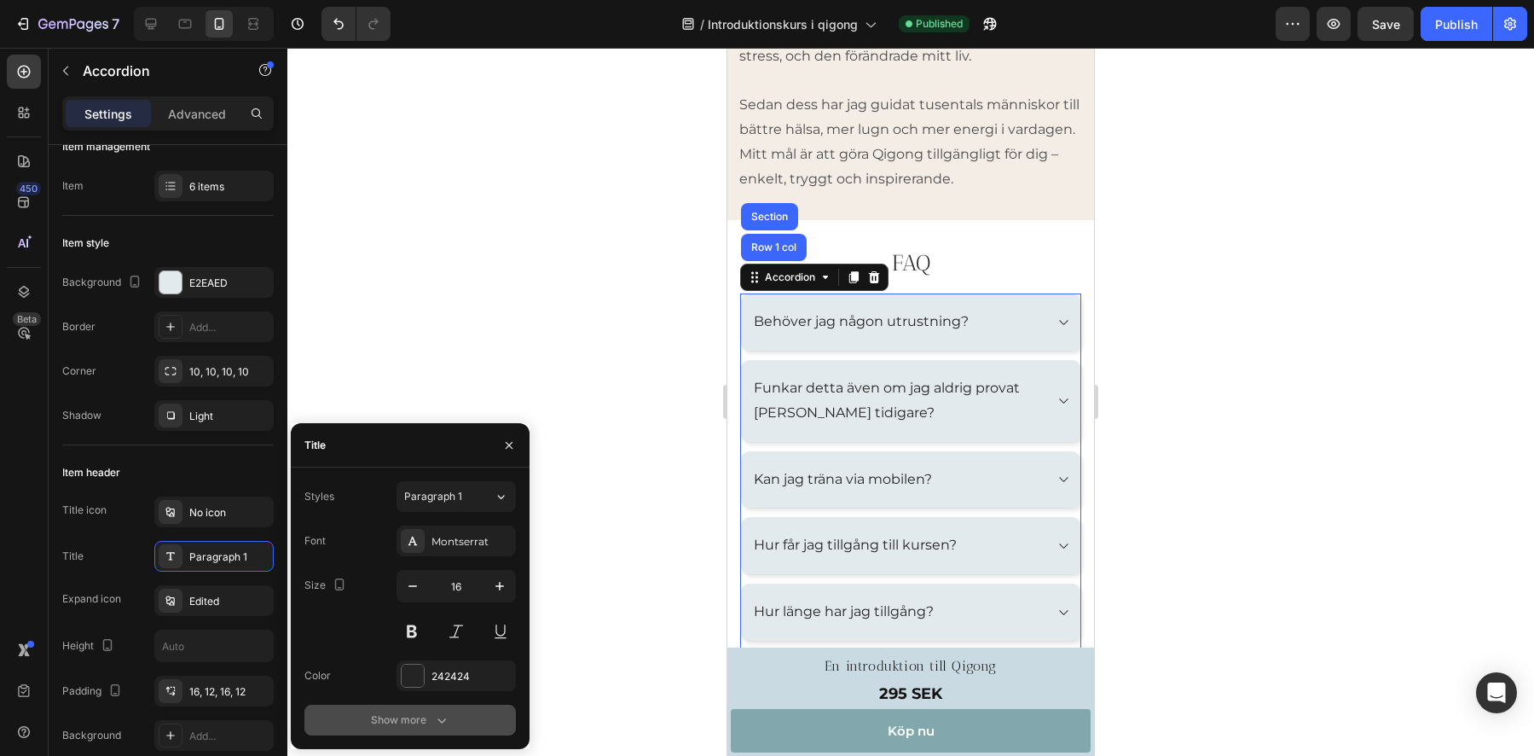
click at [404, 710] on button "Show more" at bounding box center [409, 719] width 211 height 31
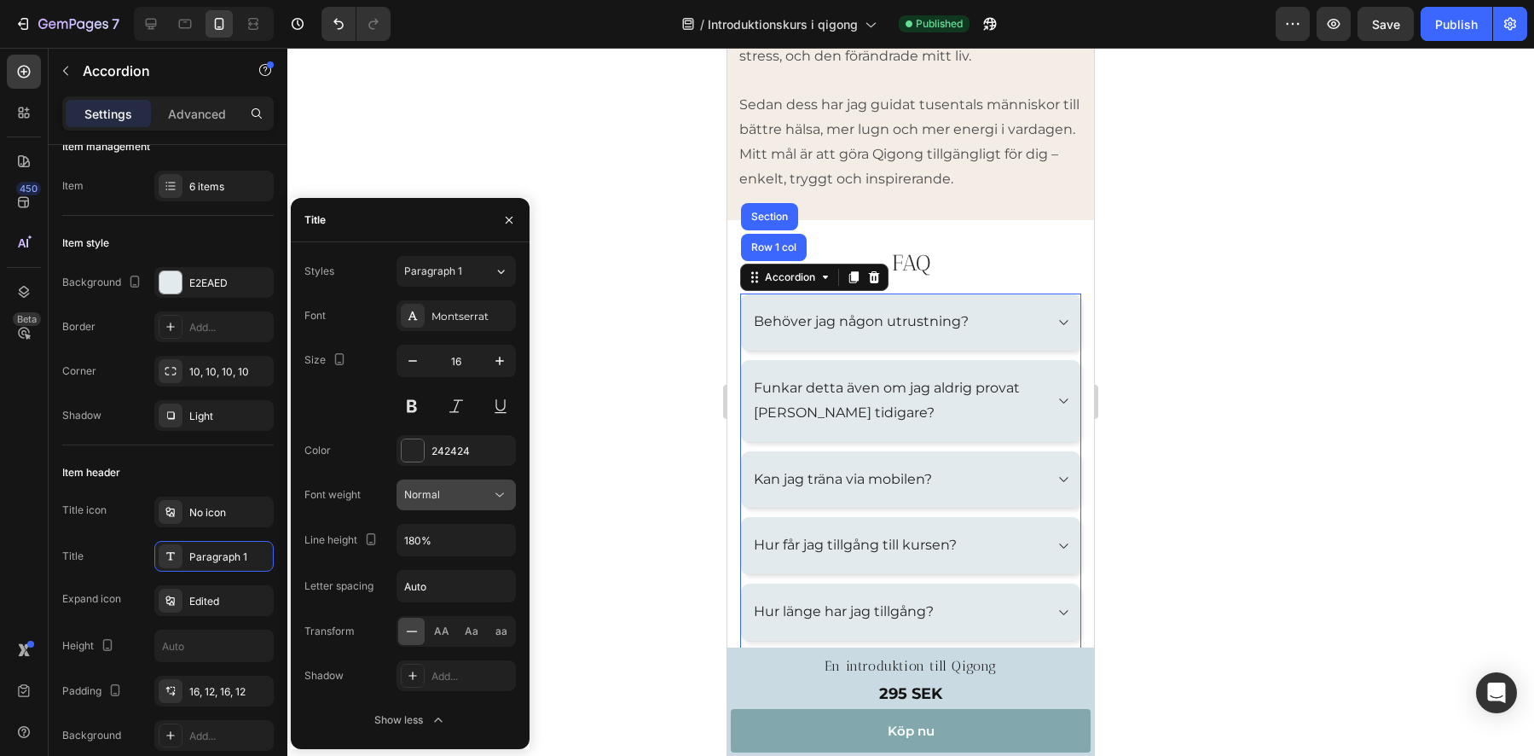
click at [468, 497] on div "Normal" at bounding box center [447, 494] width 87 height 15
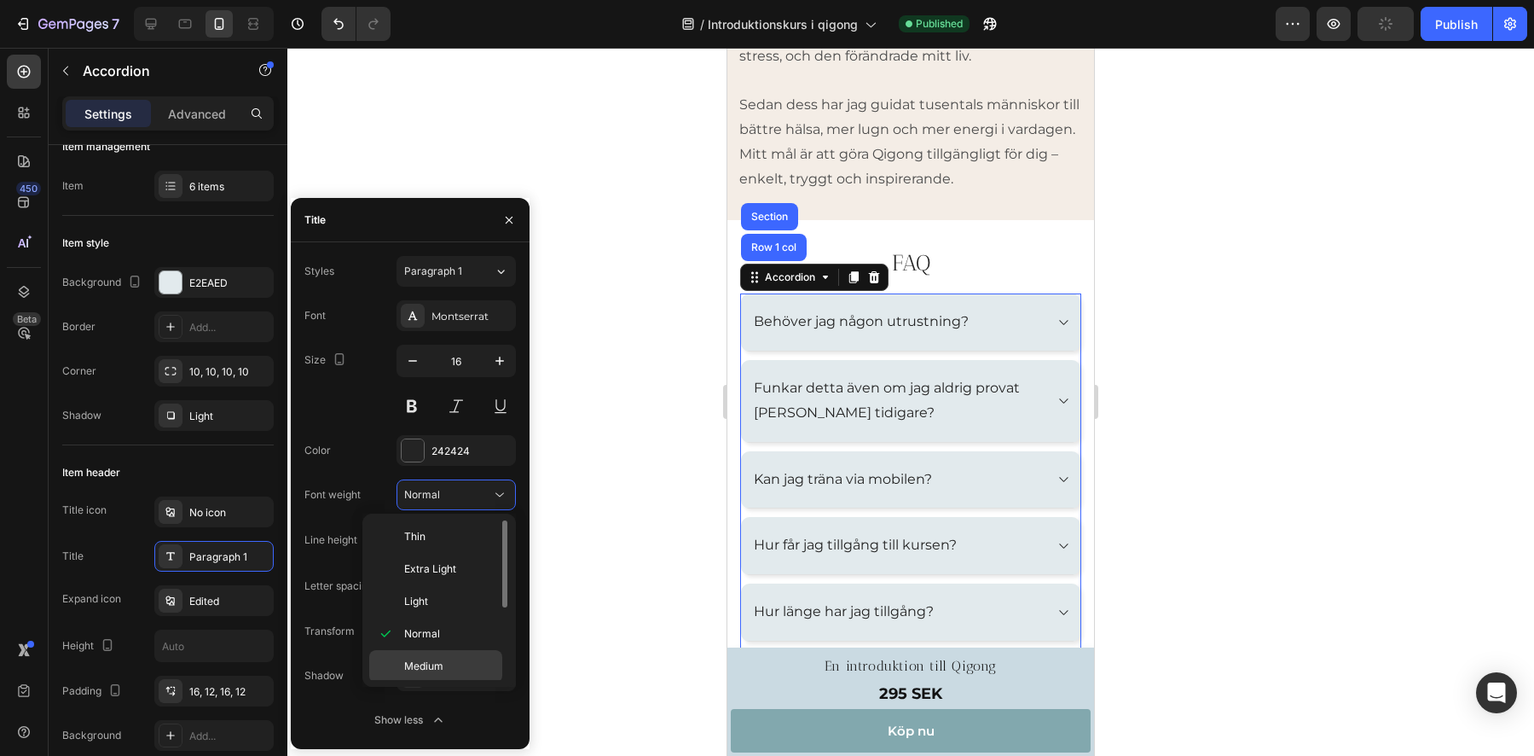
click at [429, 659] on span "Medium" at bounding box center [423, 665] width 39 height 15
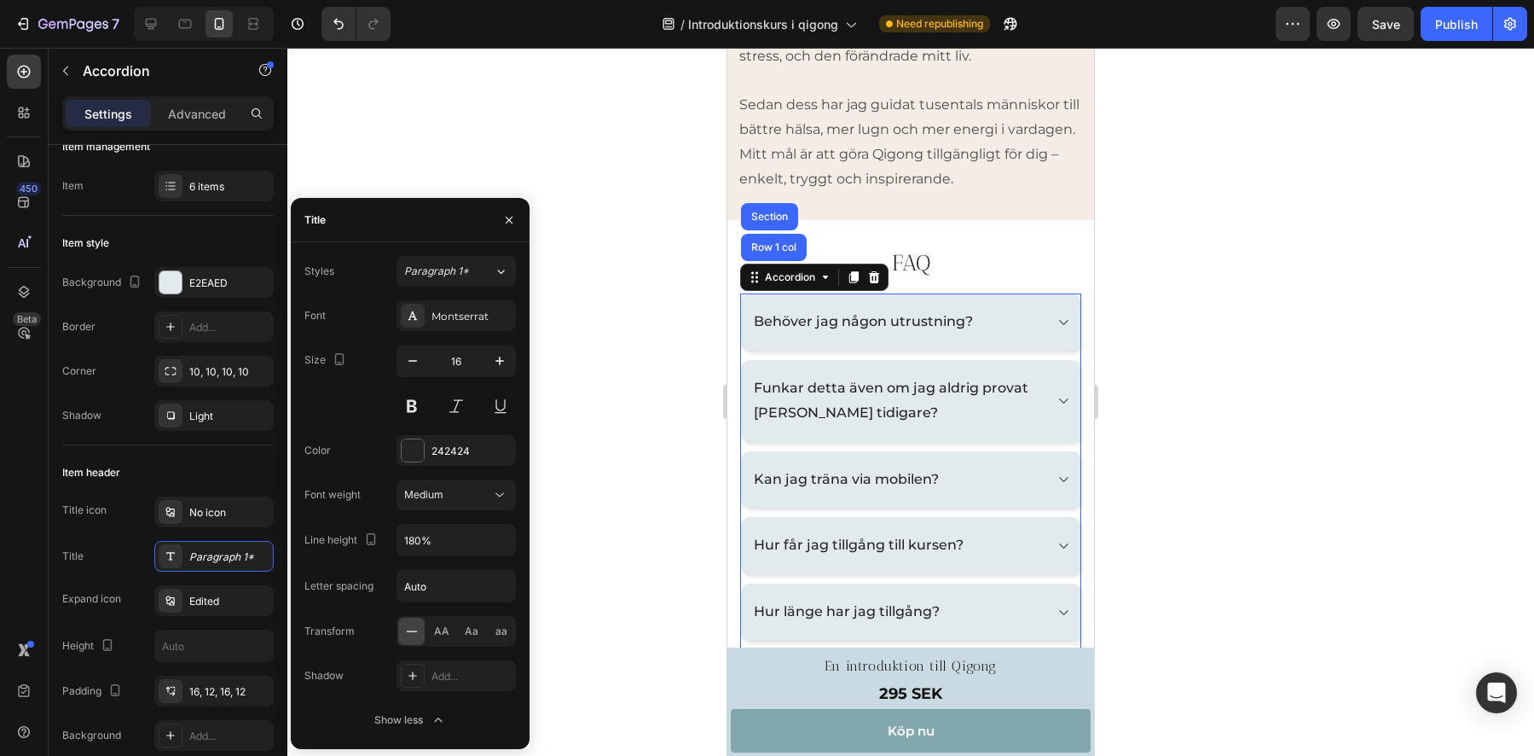
click at [1059, 325] on icon at bounding box center [1063, 322] width 9 height 5
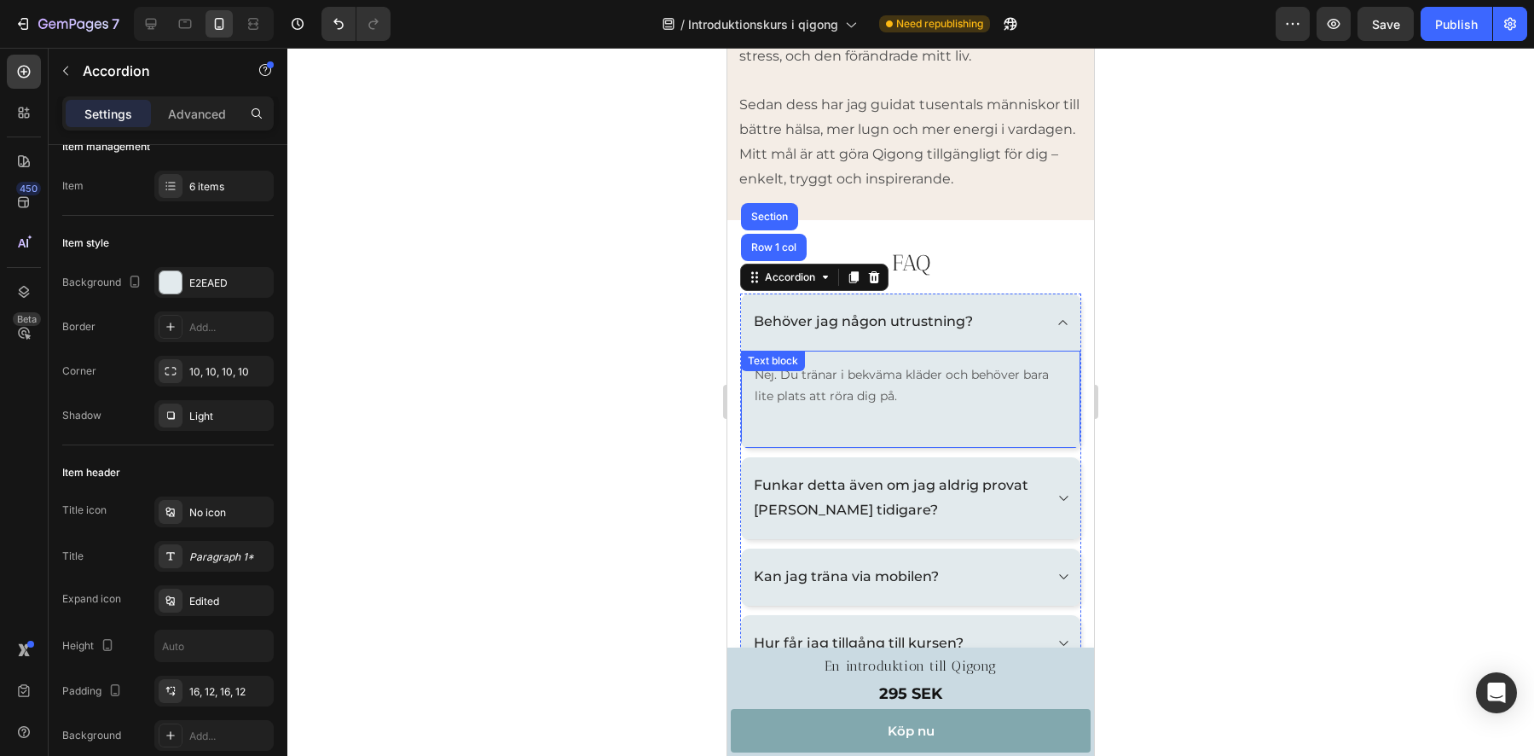
click at [848, 407] on p "Nej. Du tränar i bekväma kläder och behöver bara lite plats att röra dig på." at bounding box center [911, 385] width 312 height 43
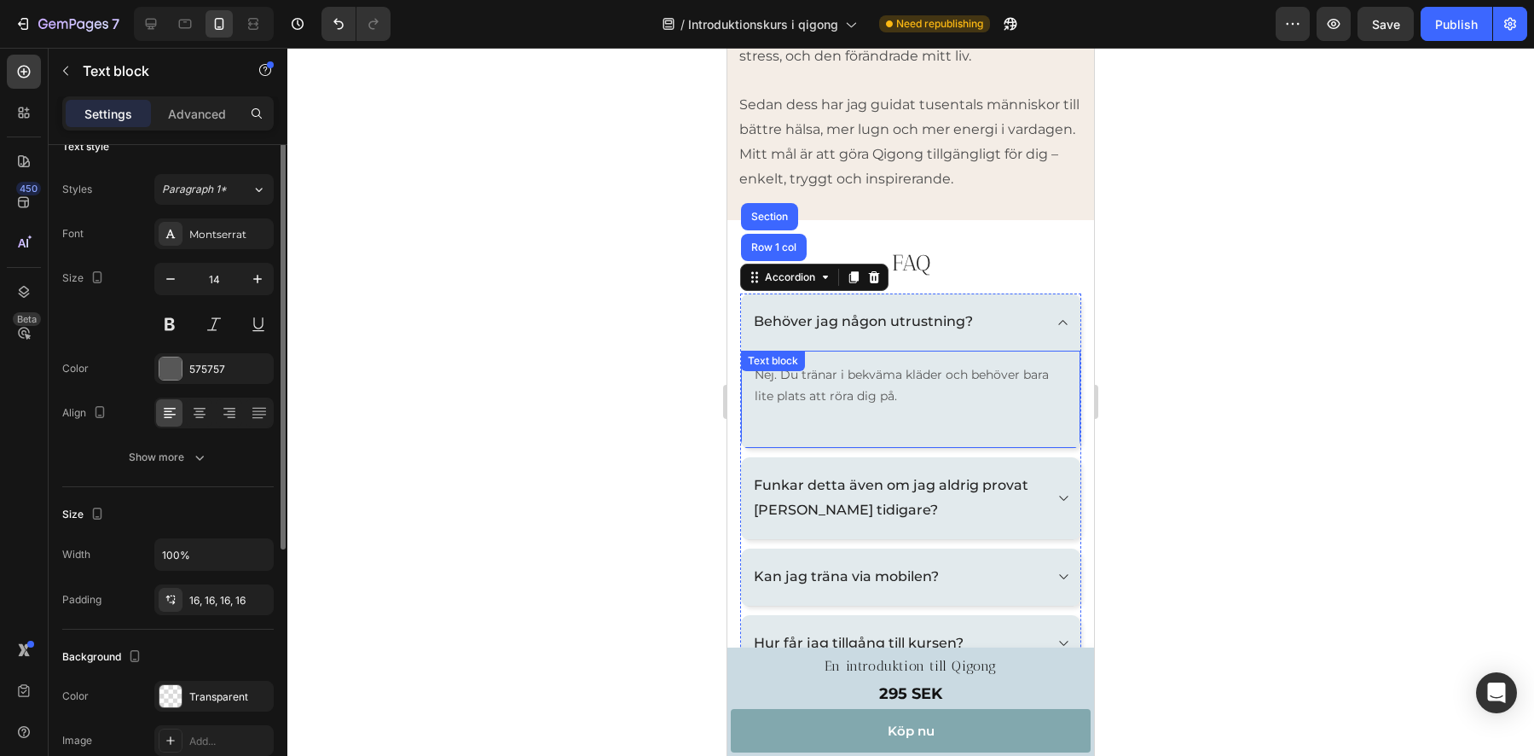
scroll to position [0, 0]
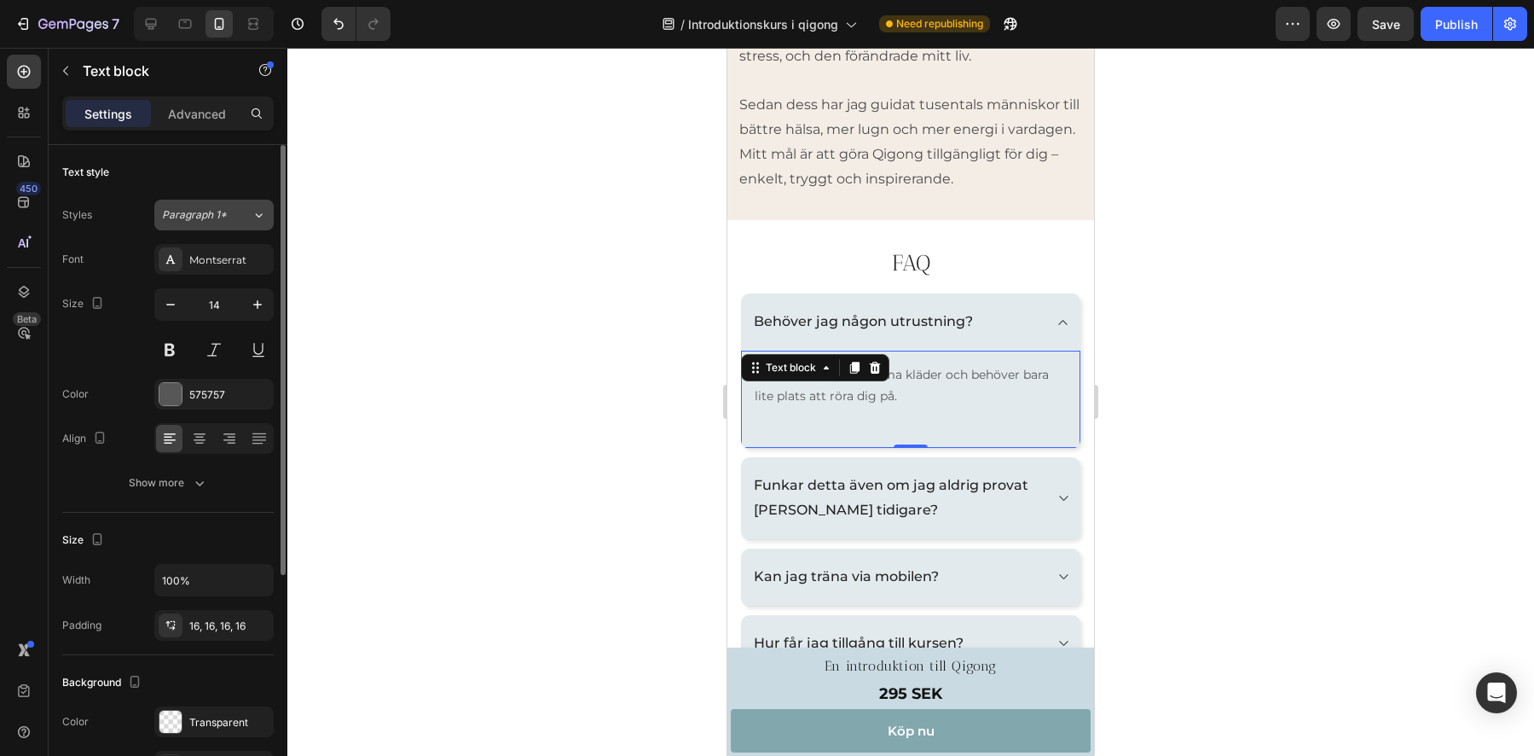
click at [261, 214] on icon at bounding box center [259, 215] width 7 height 4
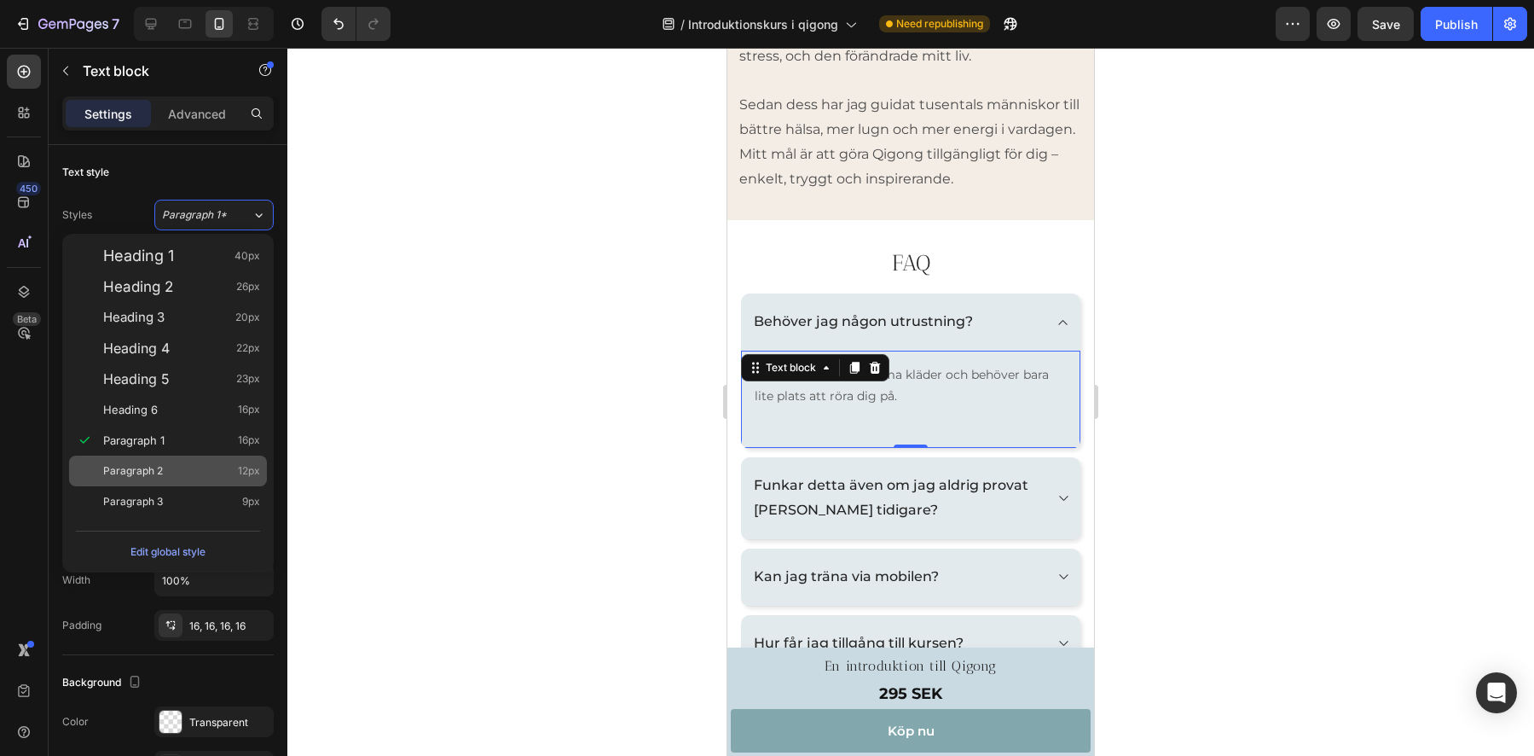
click at [190, 477] on div "Paragraph 2 12px" at bounding box center [181, 470] width 157 height 17
type input "12"
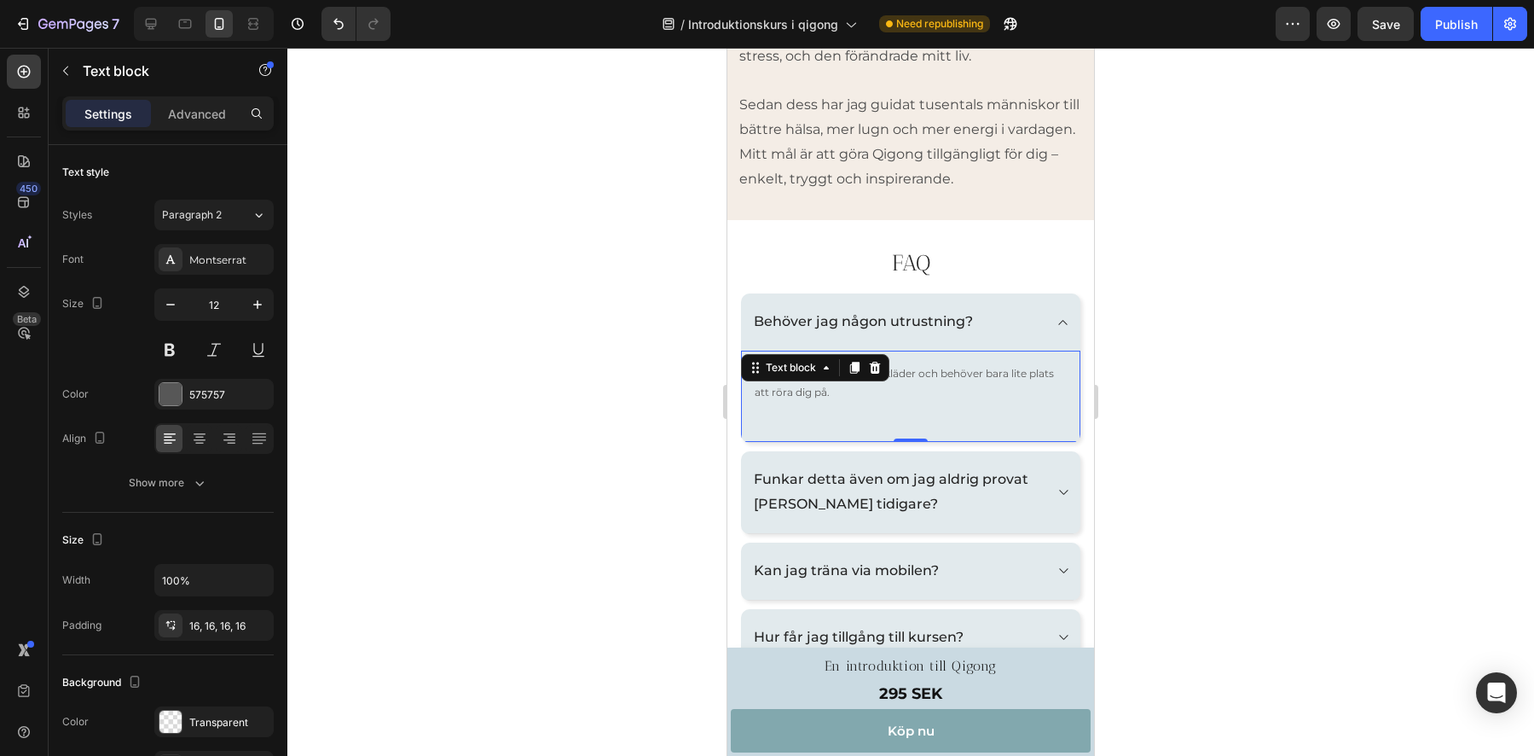
click at [1012, 394] on p "Nej. Du tränar i bekväma kläder och behöver bara lite plats att röra dig på." at bounding box center [911, 382] width 312 height 37
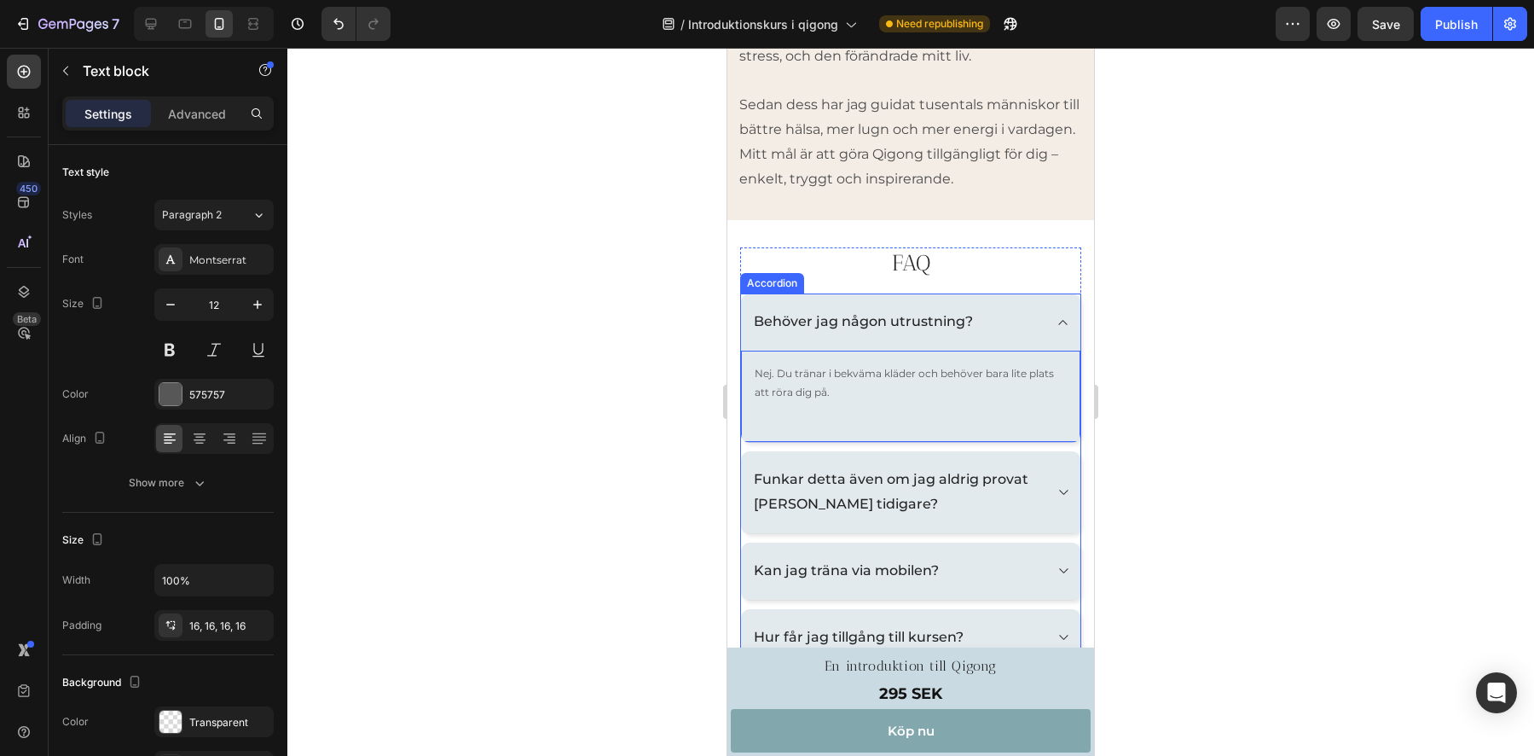
click at [1057, 329] on icon at bounding box center [1063, 323] width 13 height 14
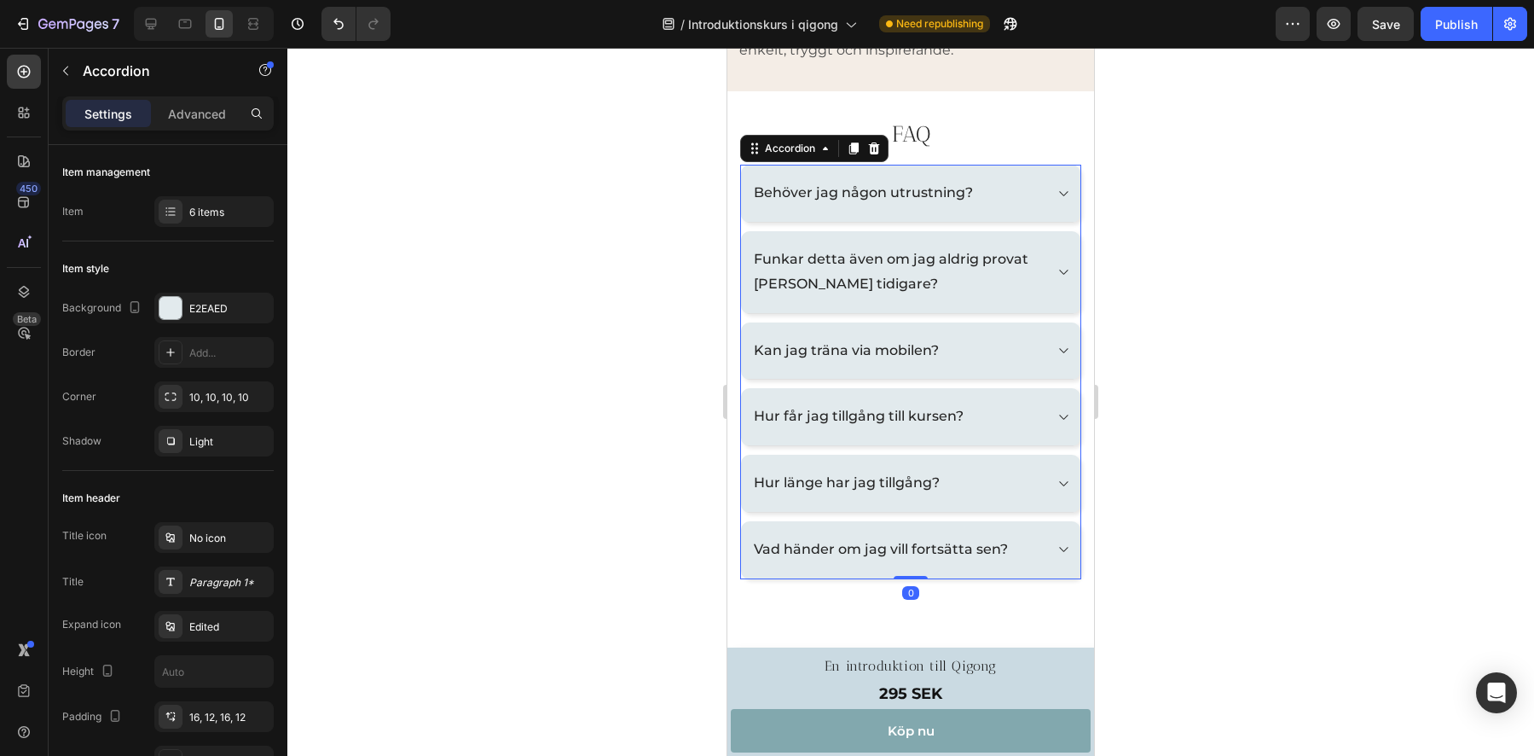
scroll to position [3052, 0]
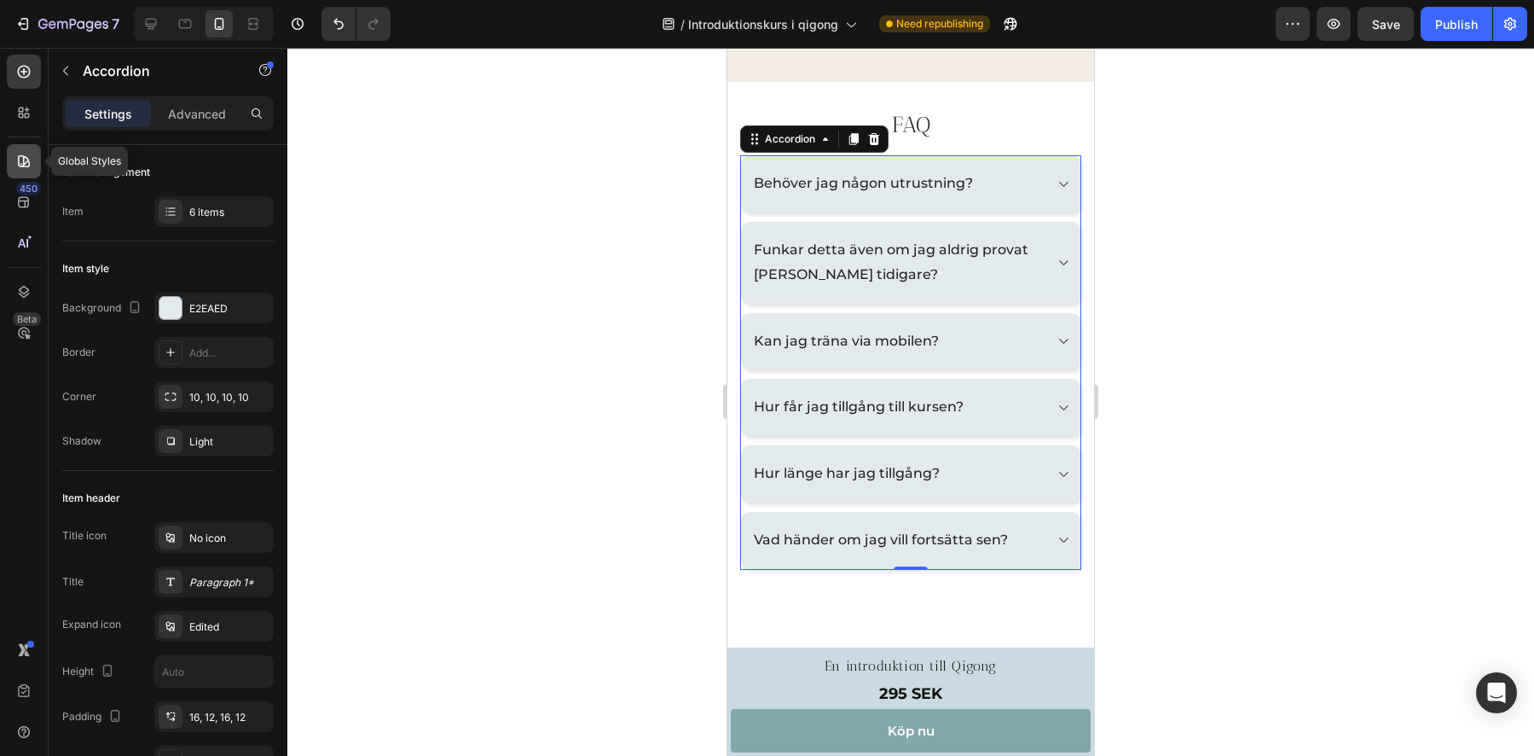
click at [29, 165] on icon at bounding box center [24, 161] width 12 height 12
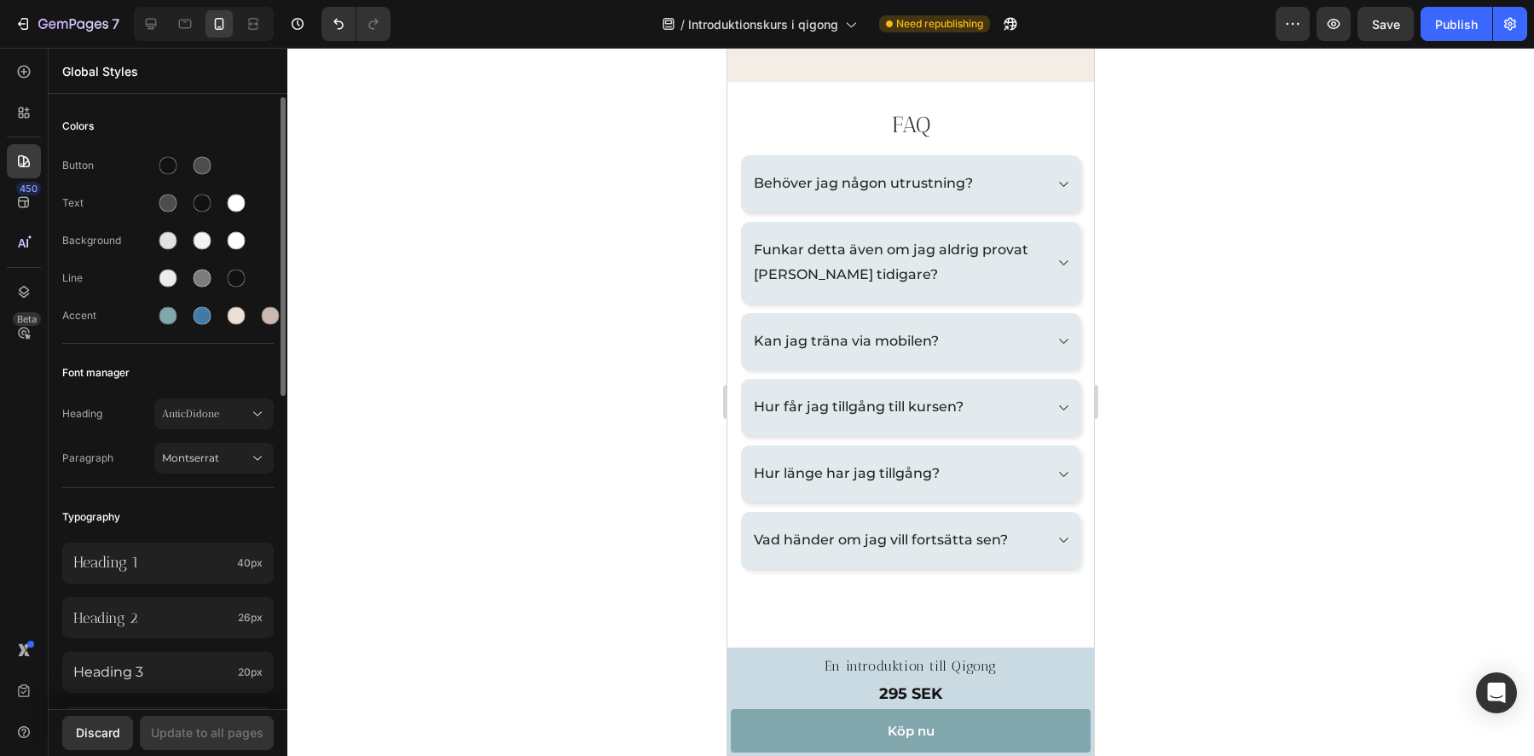
scroll to position [424, 0]
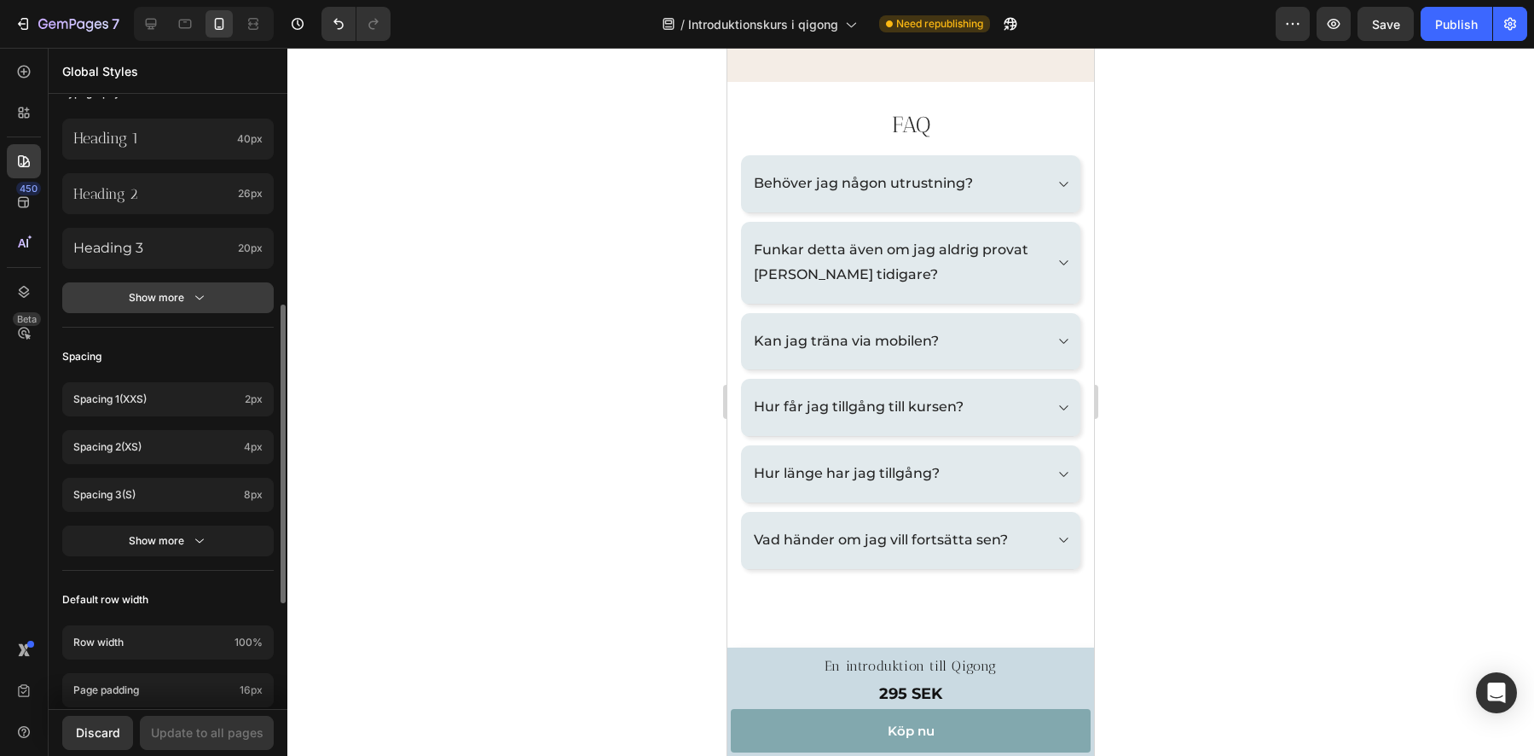
click at [183, 305] on div "Show more" at bounding box center [168, 297] width 79 height 17
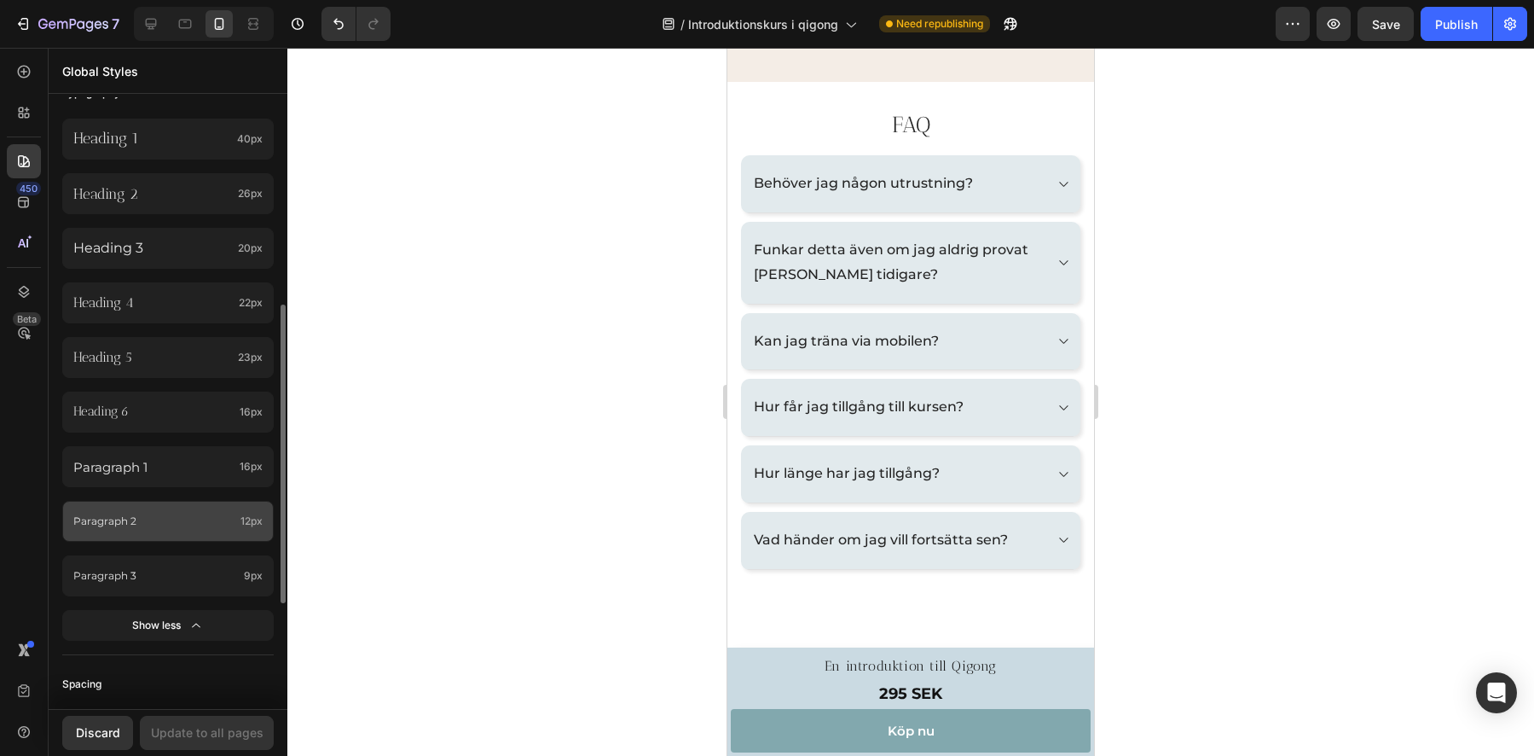
click at [158, 515] on p "Paragraph 2" at bounding box center [153, 521] width 160 height 19
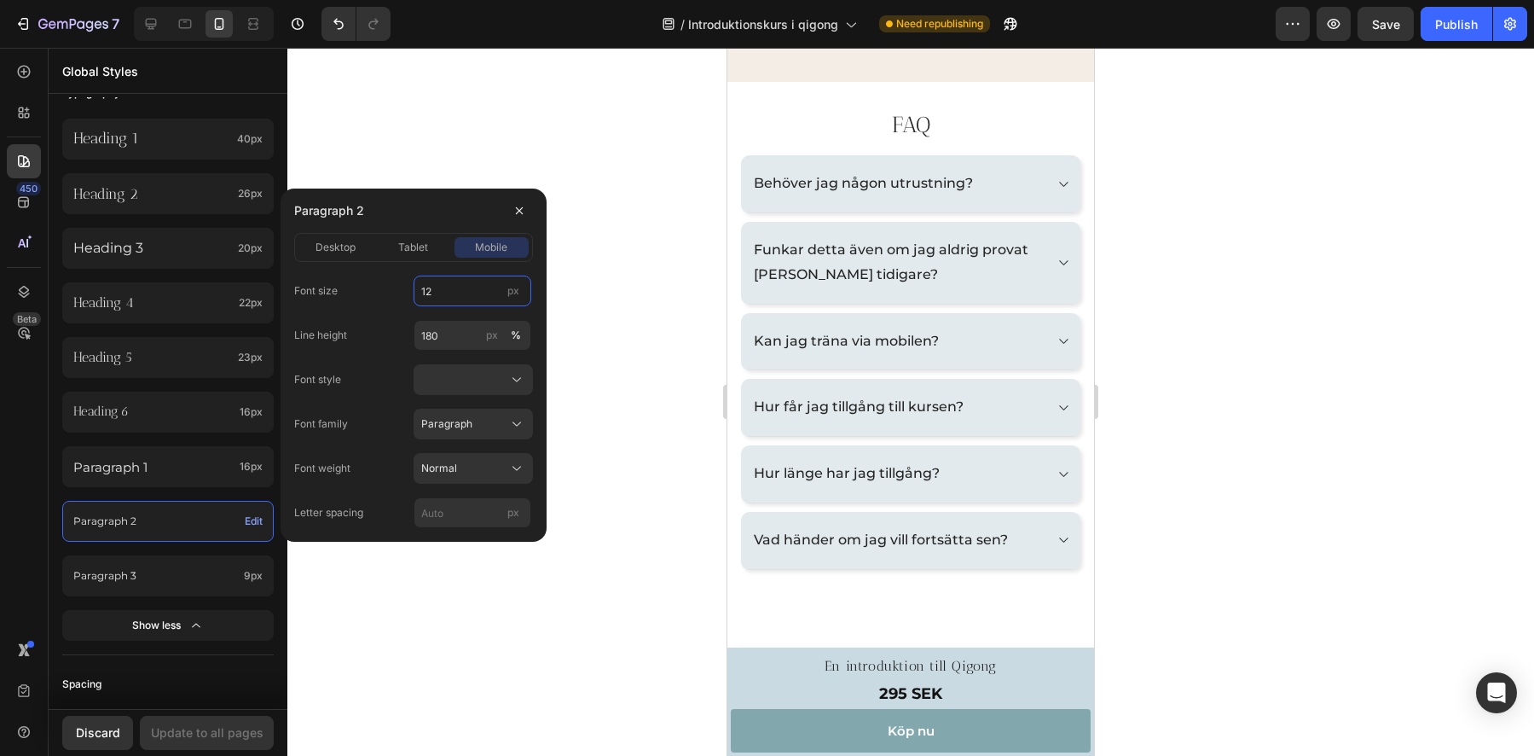
click at [456, 291] on input "12" at bounding box center [473, 290] width 118 height 31
type input "16"
click at [463, 386] on div at bounding box center [473, 379] width 104 height 17
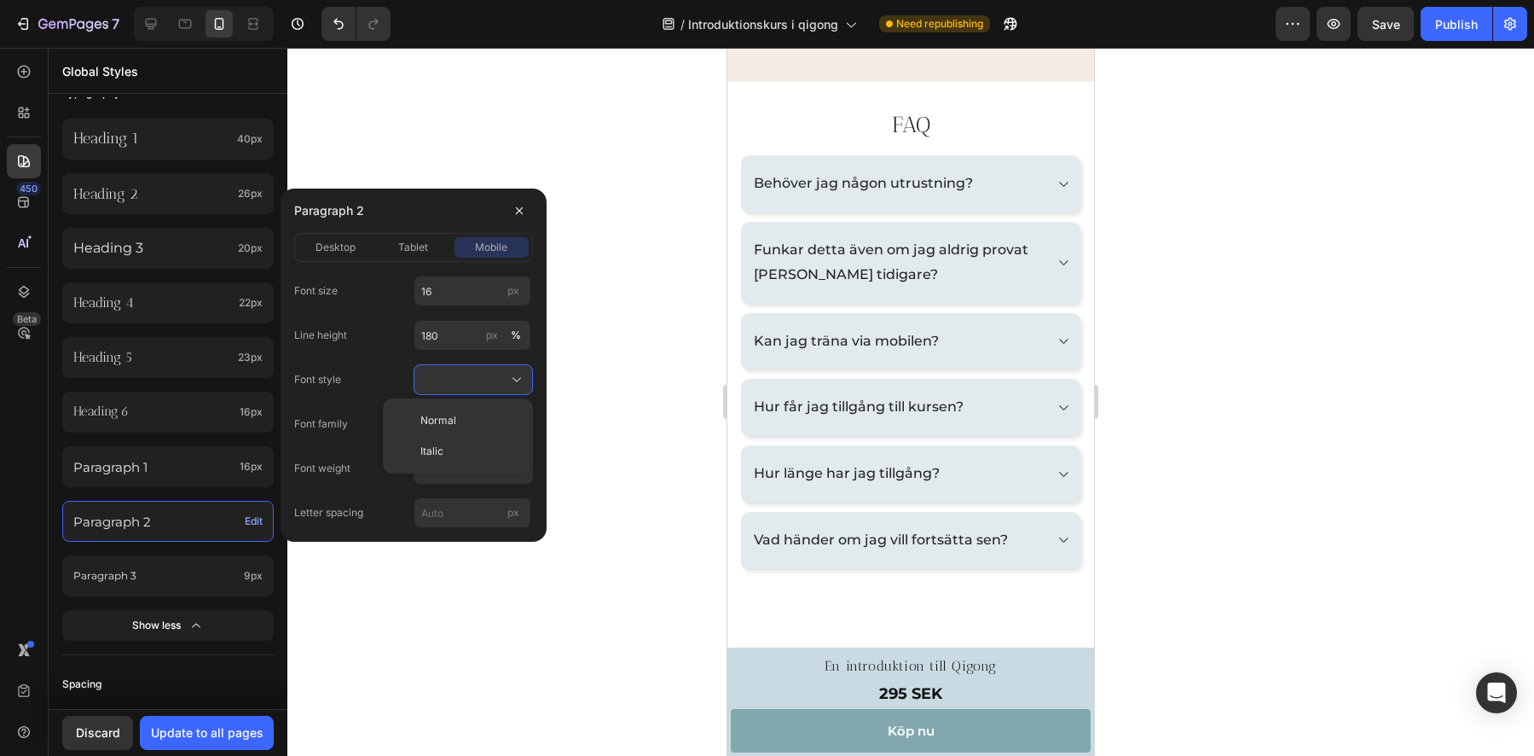
click at [449, 414] on span "Normal" at bounding box center [438, 420] width 36 height 15
click at [453, 472] on span "Normal" at bounding box center [439, 468] width 36 height 15
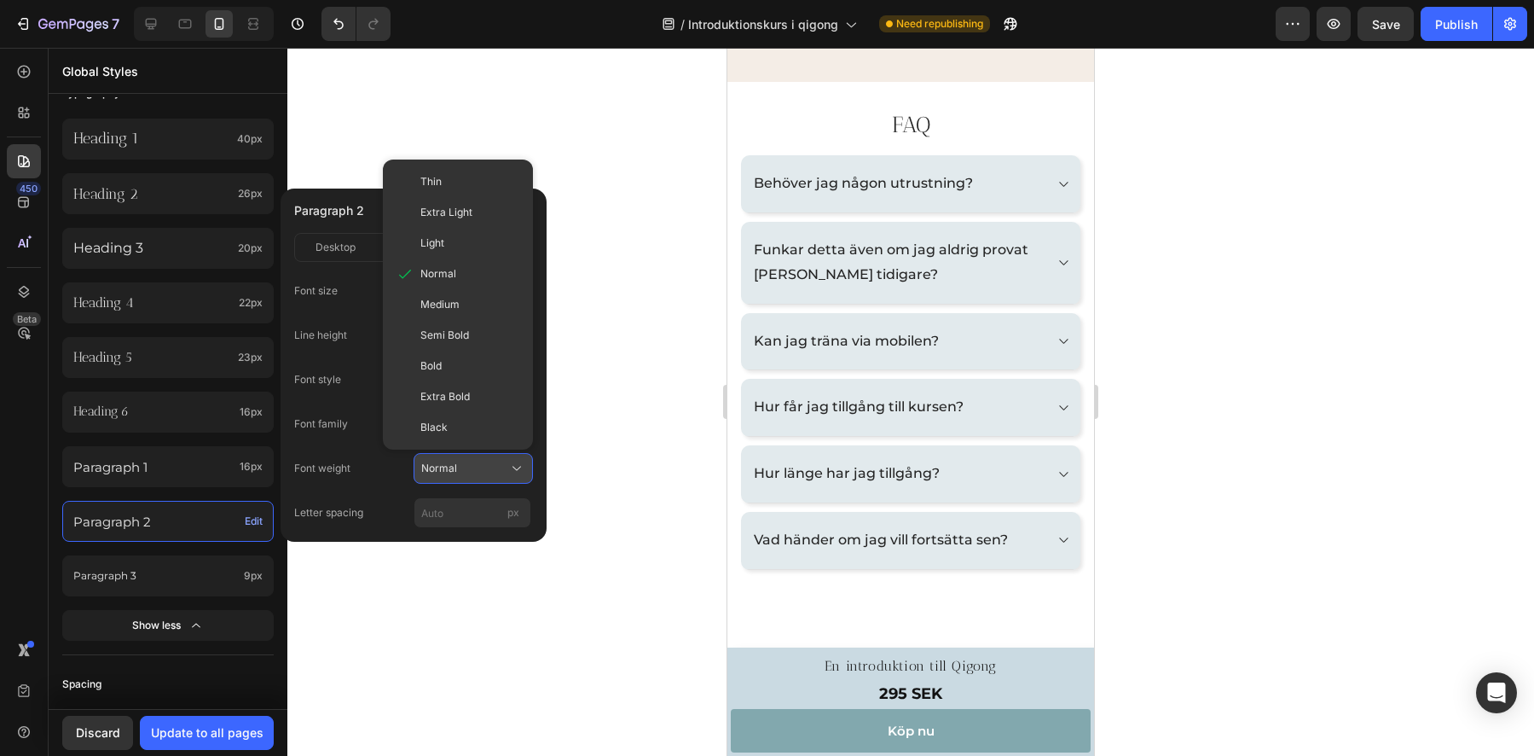
click at [453, 472] on span "Normal" at bounding box center [439, 468] width 36 height 15
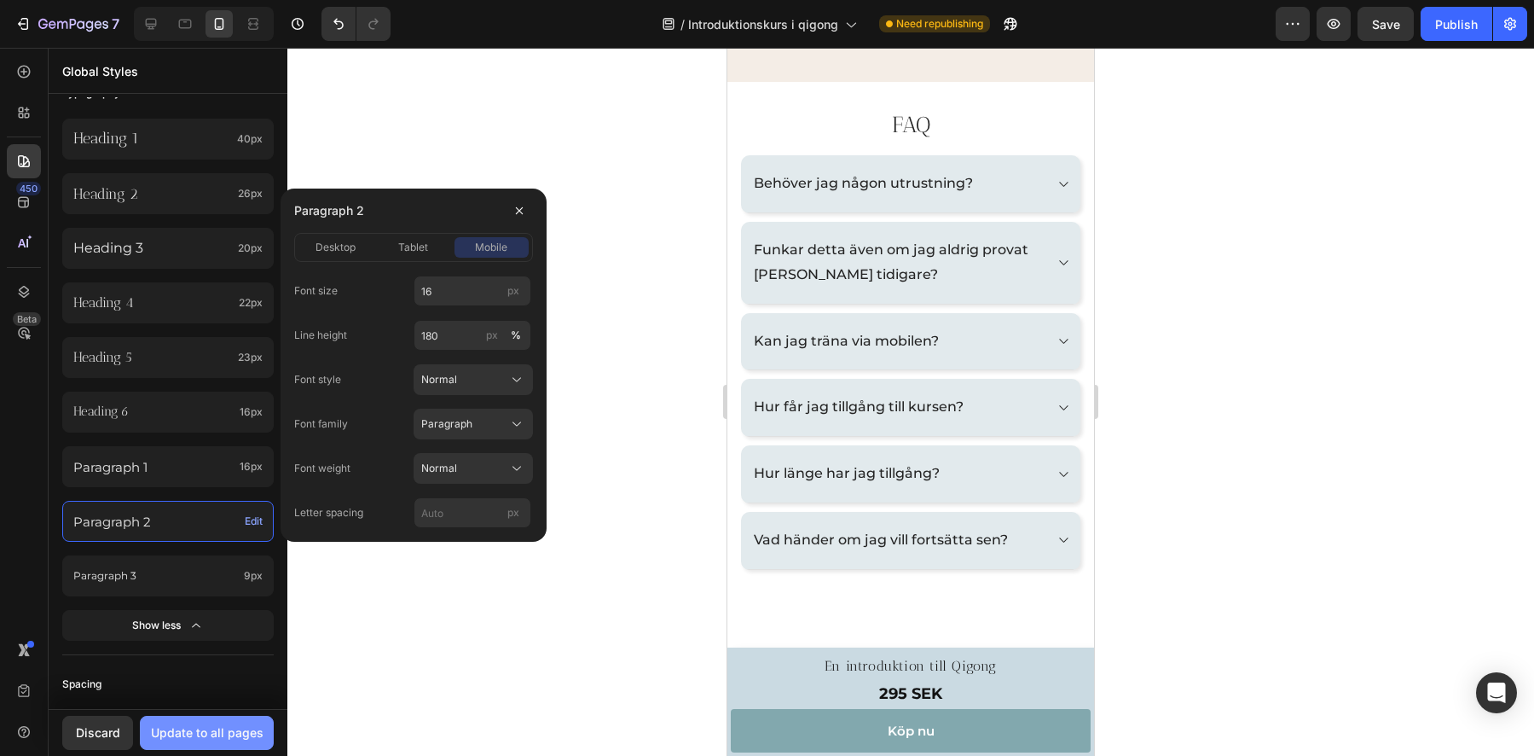
click at [205, 733] on div "Update to all pages" at bounding box center [207, 732] width 113 height 18
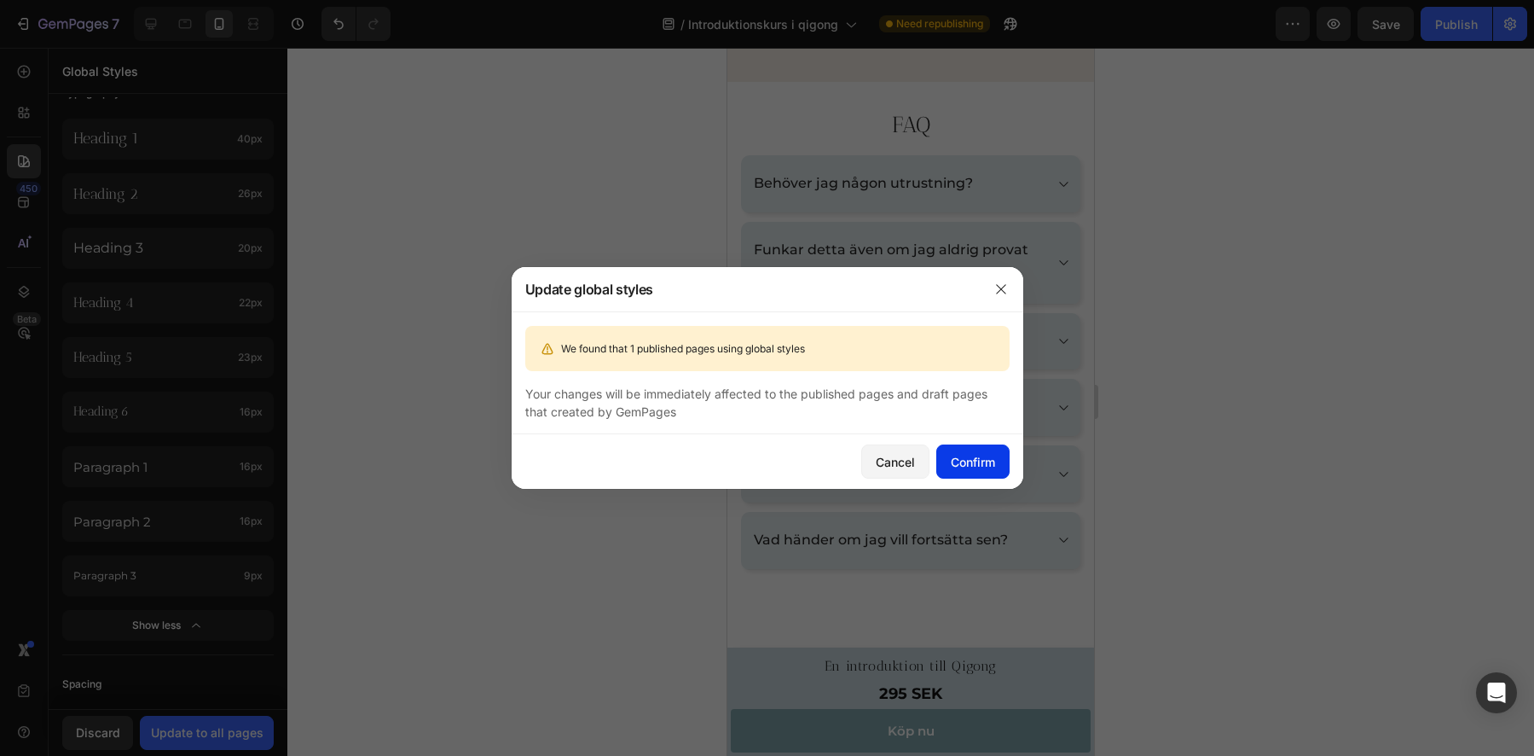
click at [994, 468] on div "Confirm" at bounding box center [973, 462] width 44 height 18
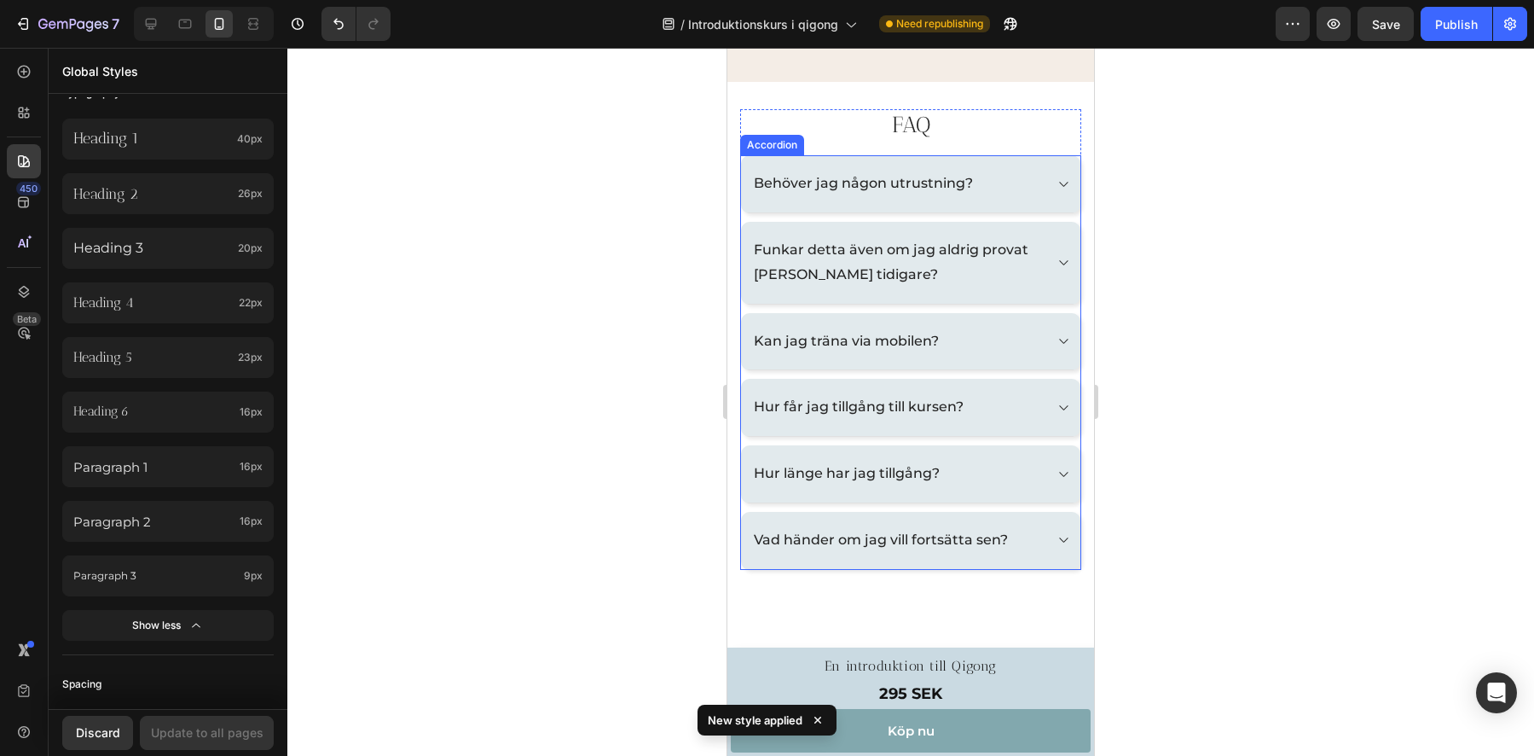
click at [764, 155] on div "Accordion" at bounding box center [772, 145] width 64 height 20
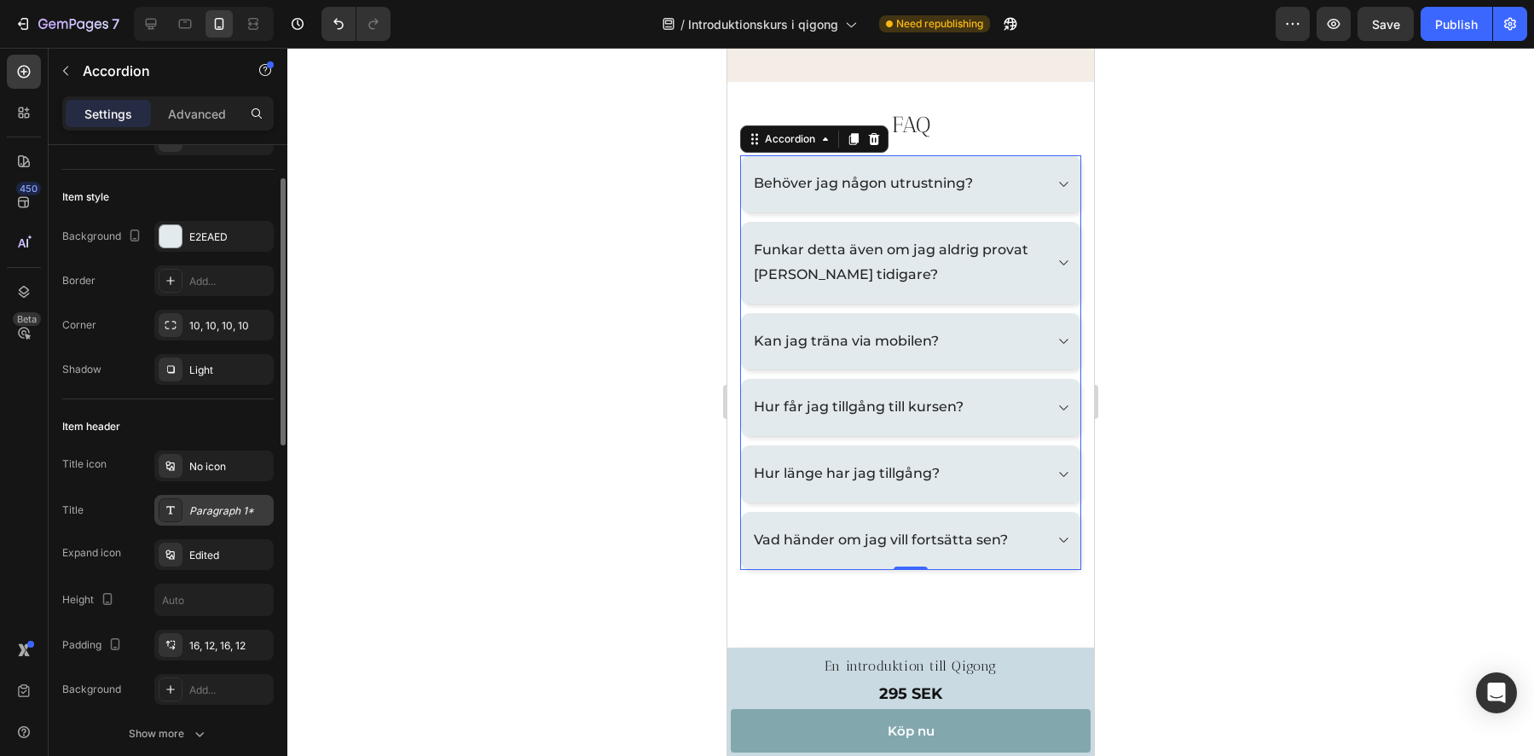
scroll to position [108, 0]
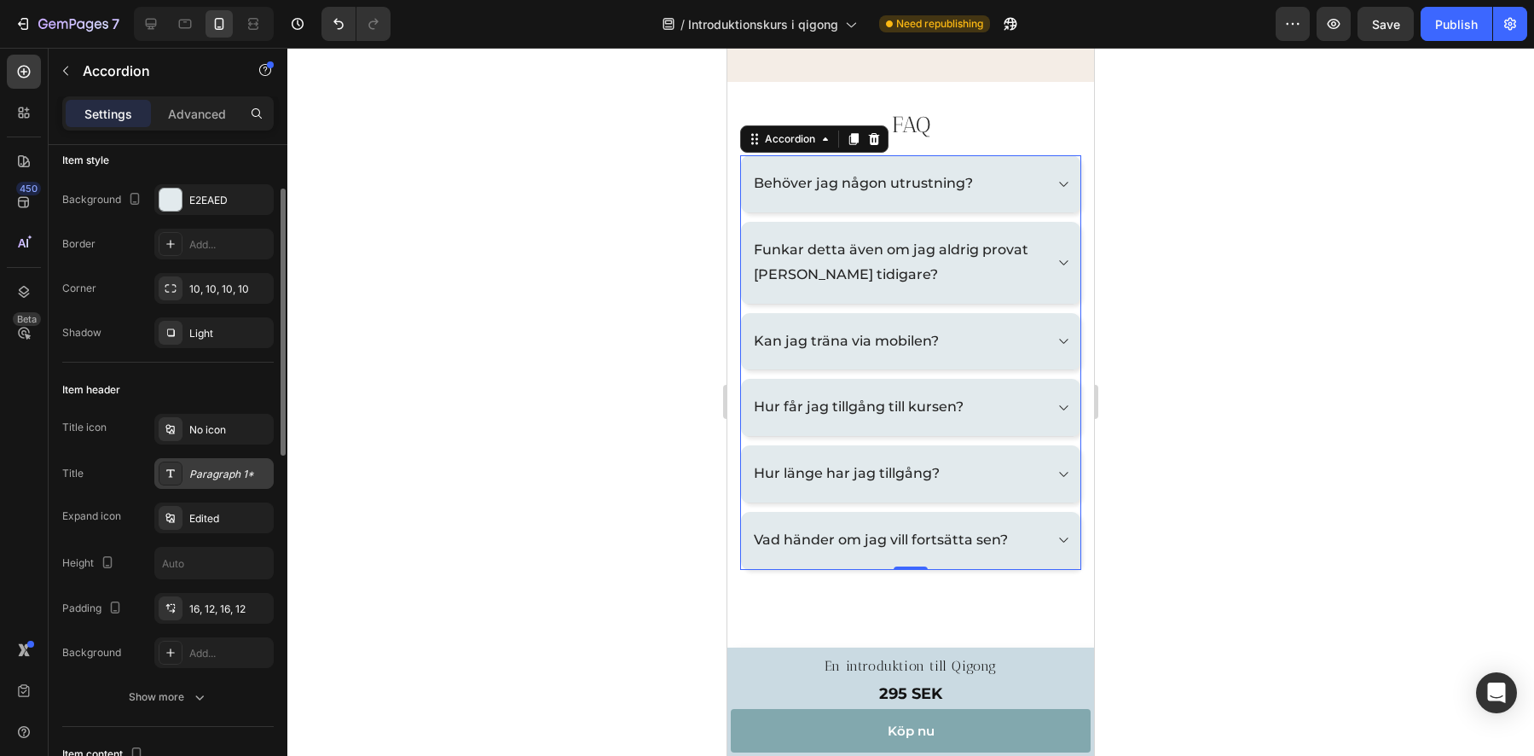
click at [206, 477] on div "Paragraph 1*" at bounding box center [229, 473] width 80 height 15
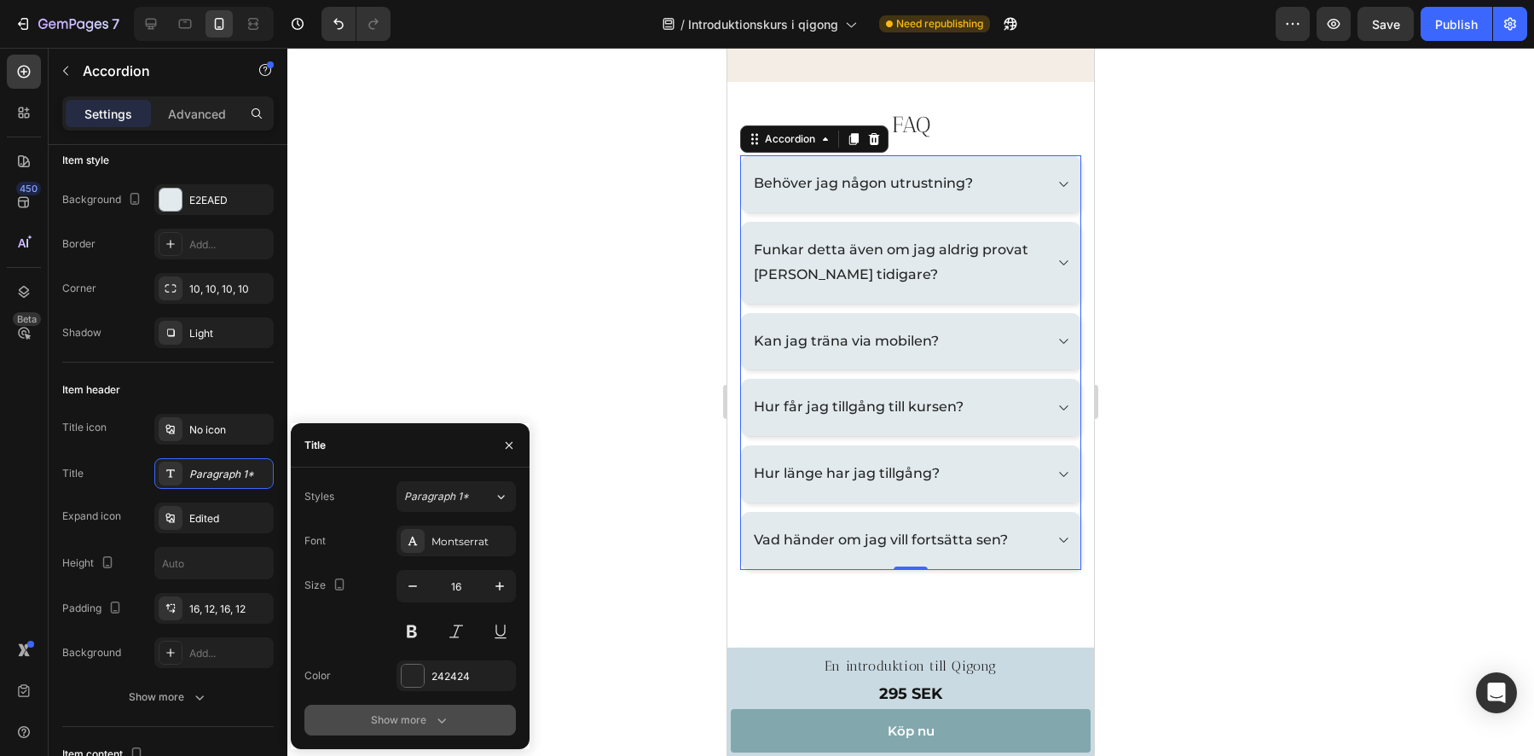
click at [390, 724] on div "Show more" at bounding box center [410, 719] width 79 height 17
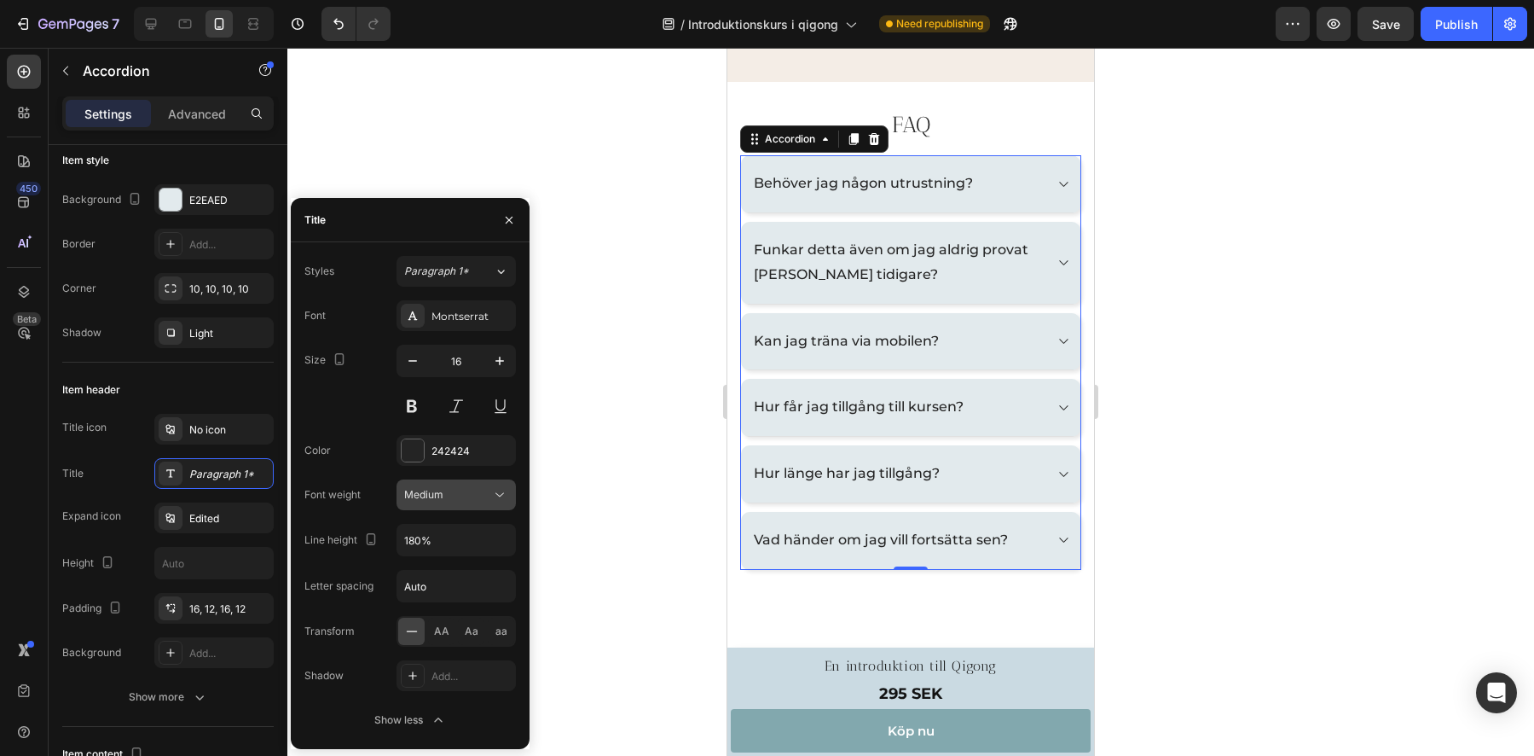
click at [463, 494] on div "Medium" at bounding box center [447, 494] width 87 height 15
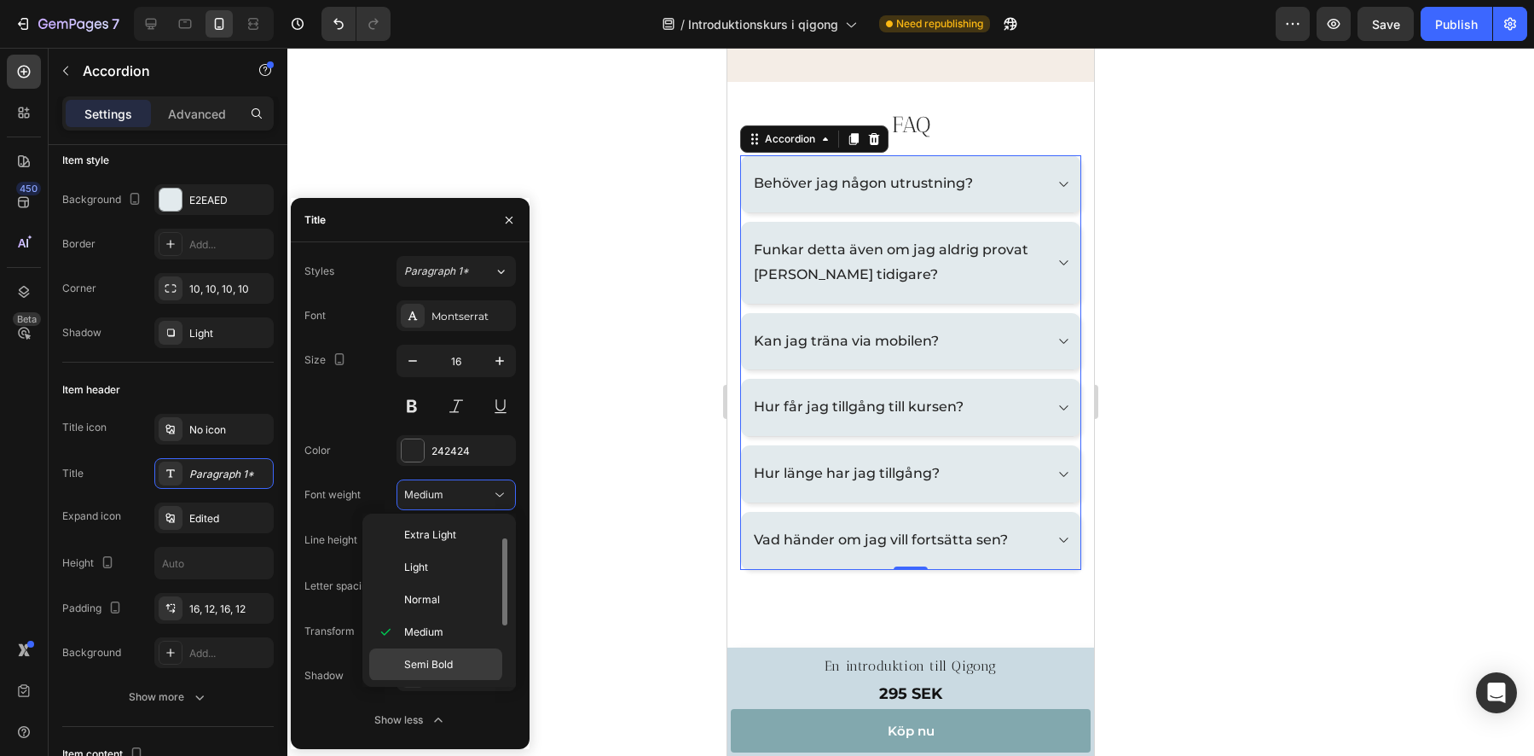
click at [427, 668] on span "Semi Bold" at bounding box center [428, 664] width 49 height 15
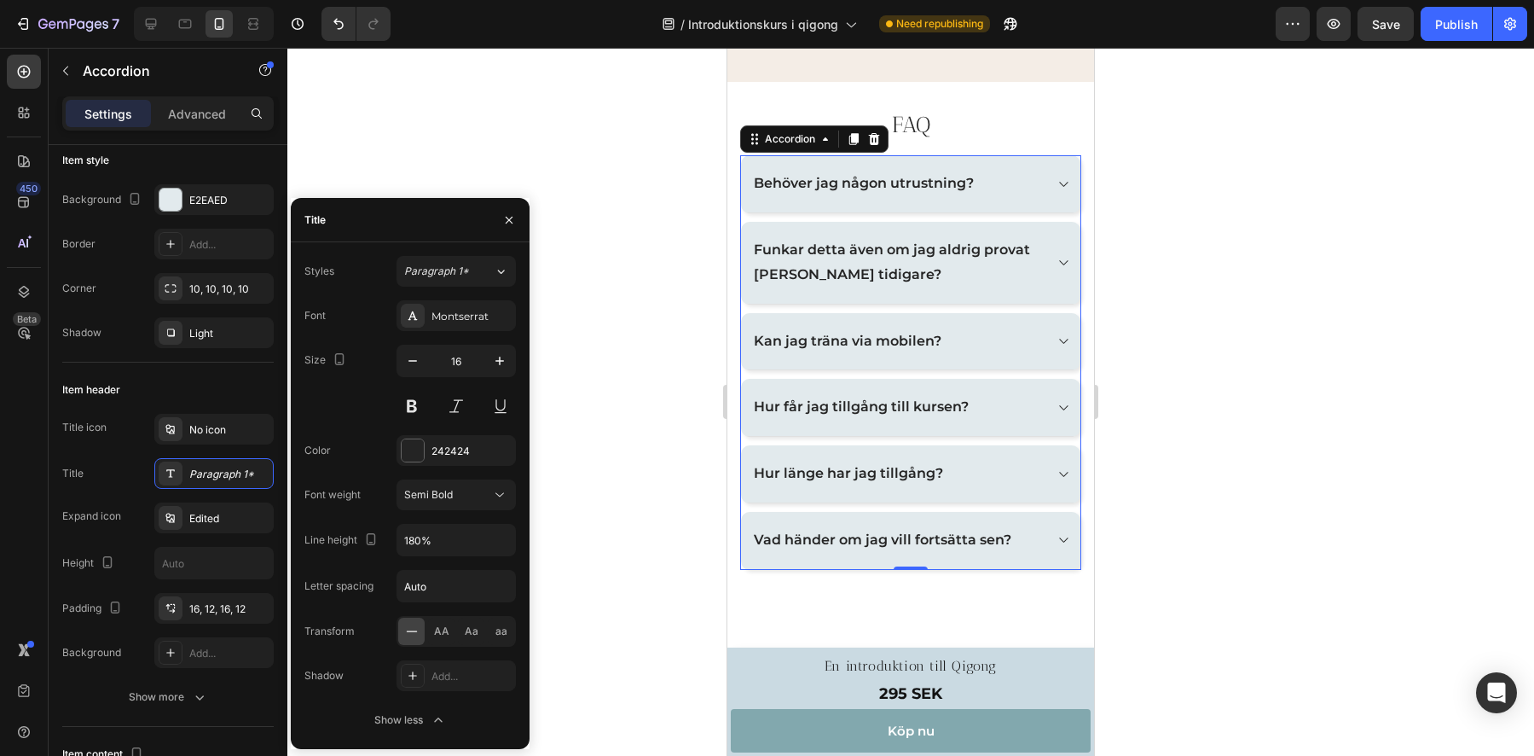
click at [1057, 191] on icon at bounding box center [1063, 184] width 13 height 14
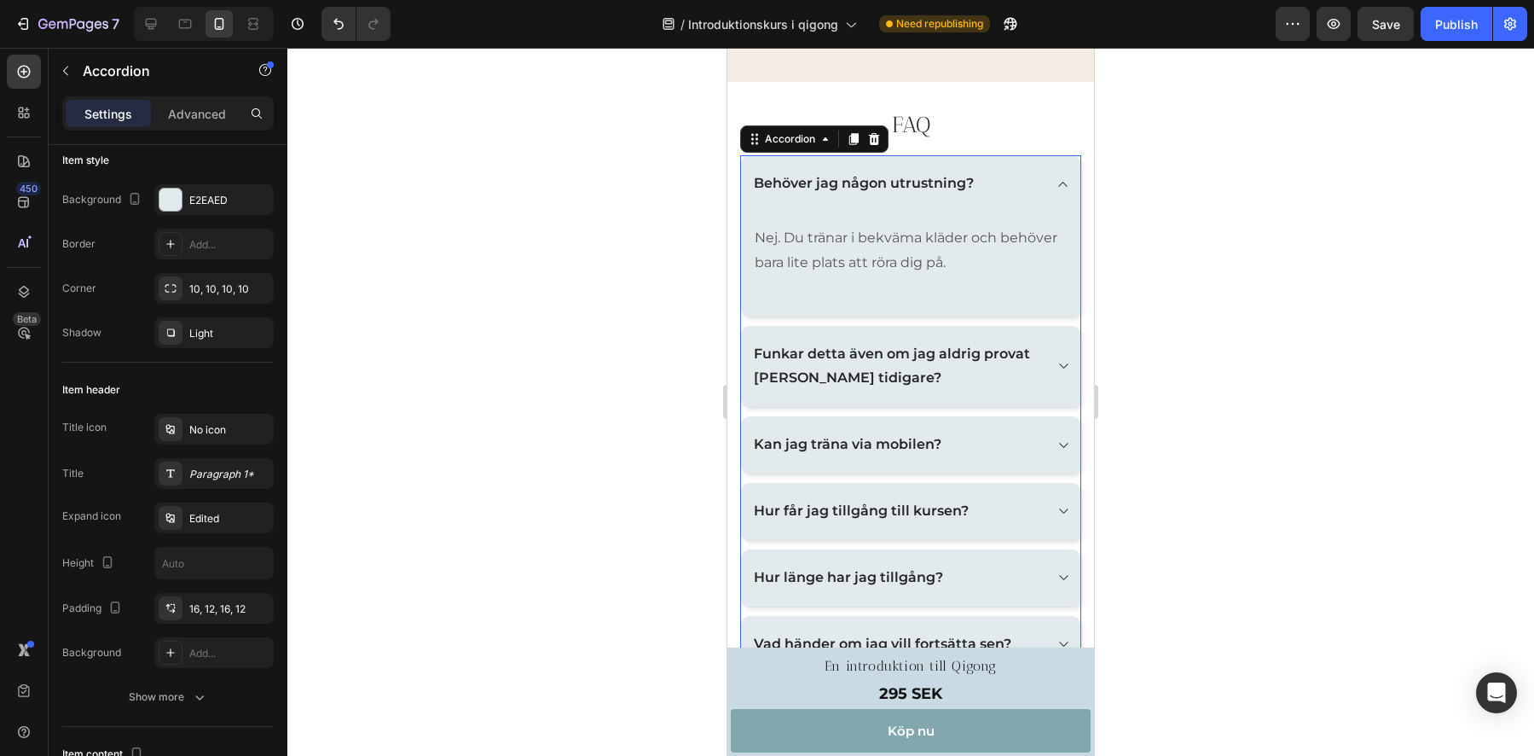
click at [1059, 187] on icon at bounding box center [1063, 184] width 9 height 5
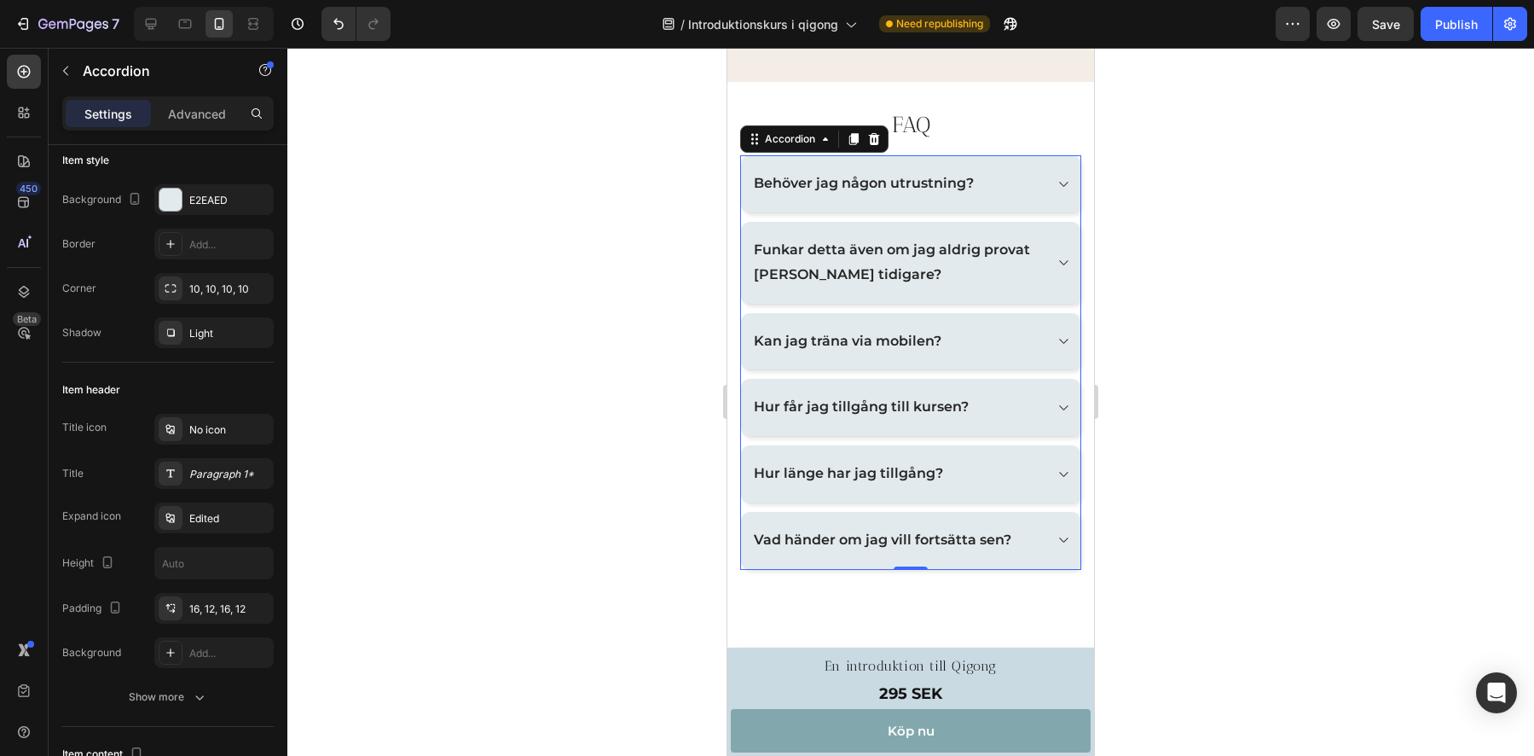
click at [1057, 269] on icon at bounding box center [1063, 263] width 13 height 14
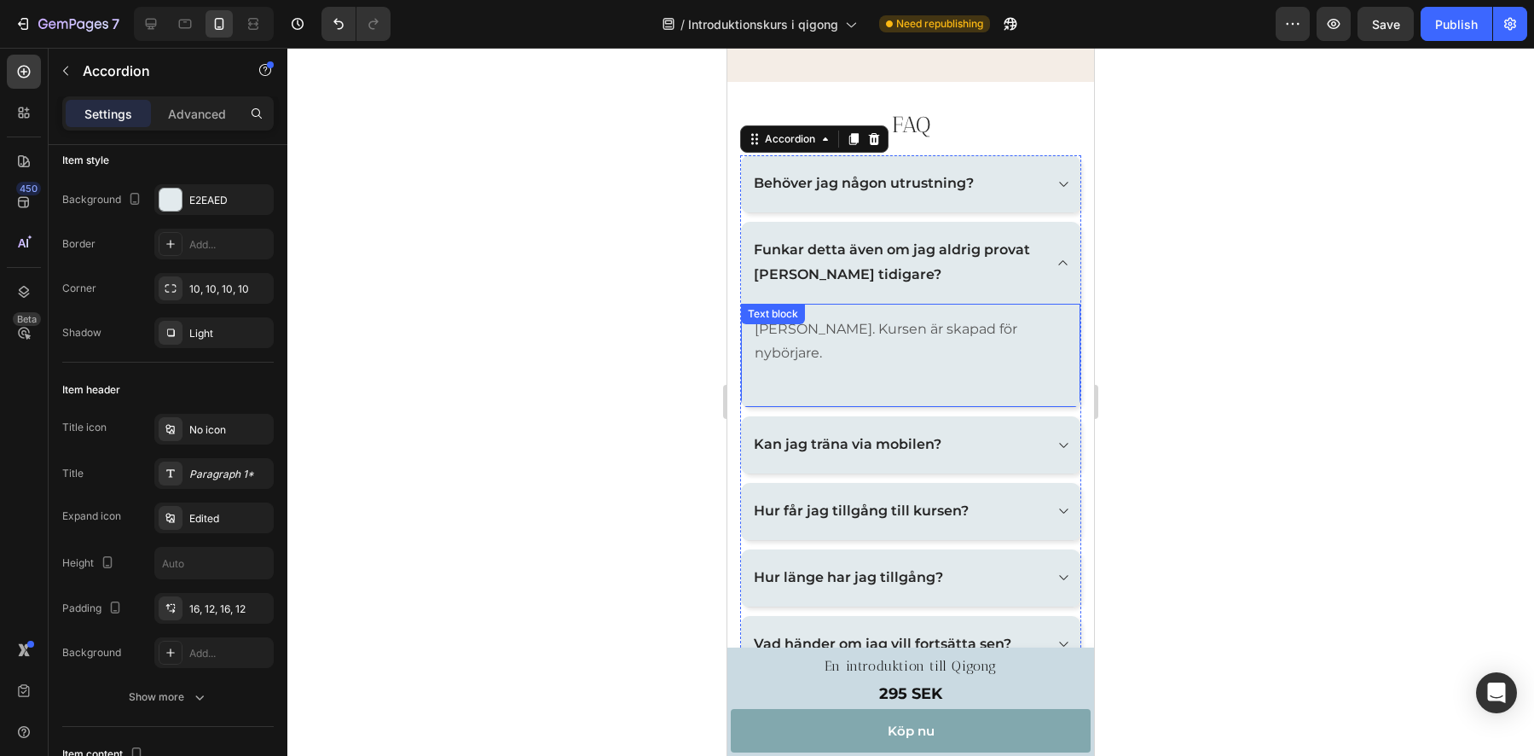
click at [916, 346] on p "Ja. Kursen är skapad för nybörjare." at bounding box center [911, 341] width 312 height 49
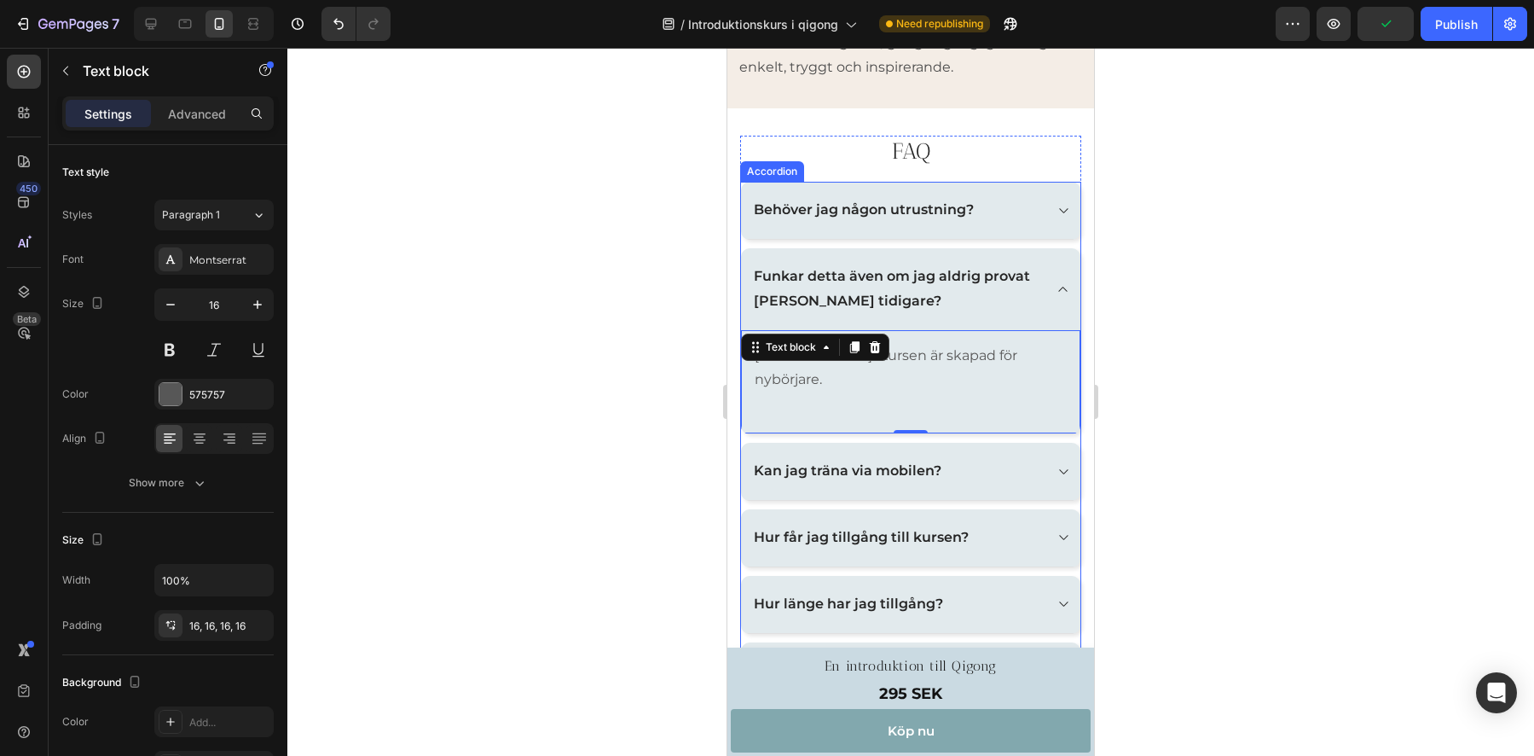
scroll to position [2999, 0]
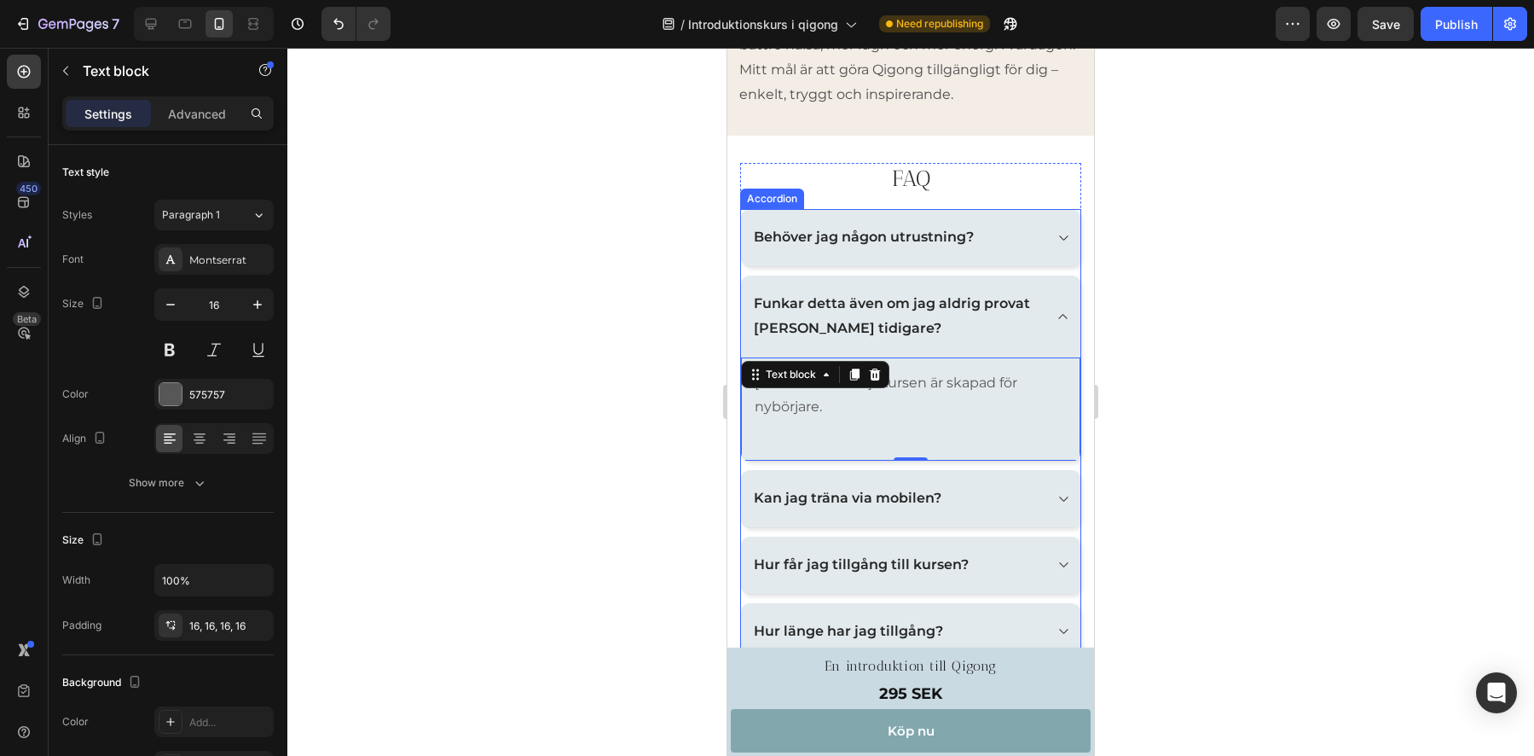
click at [1057, 245] on icon at bounding box center [1063, 238] width 13 height 14
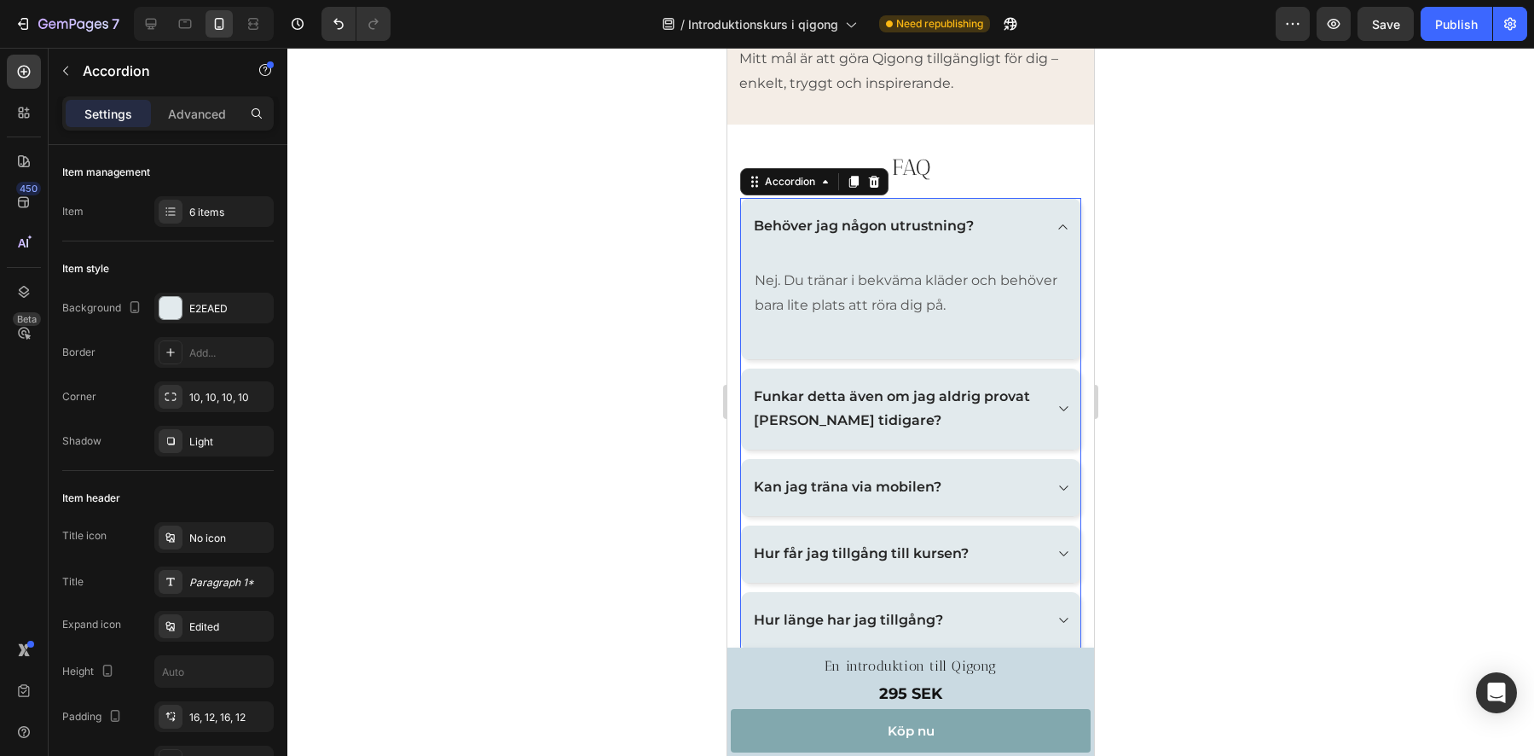
scroll to position [3025, 0]
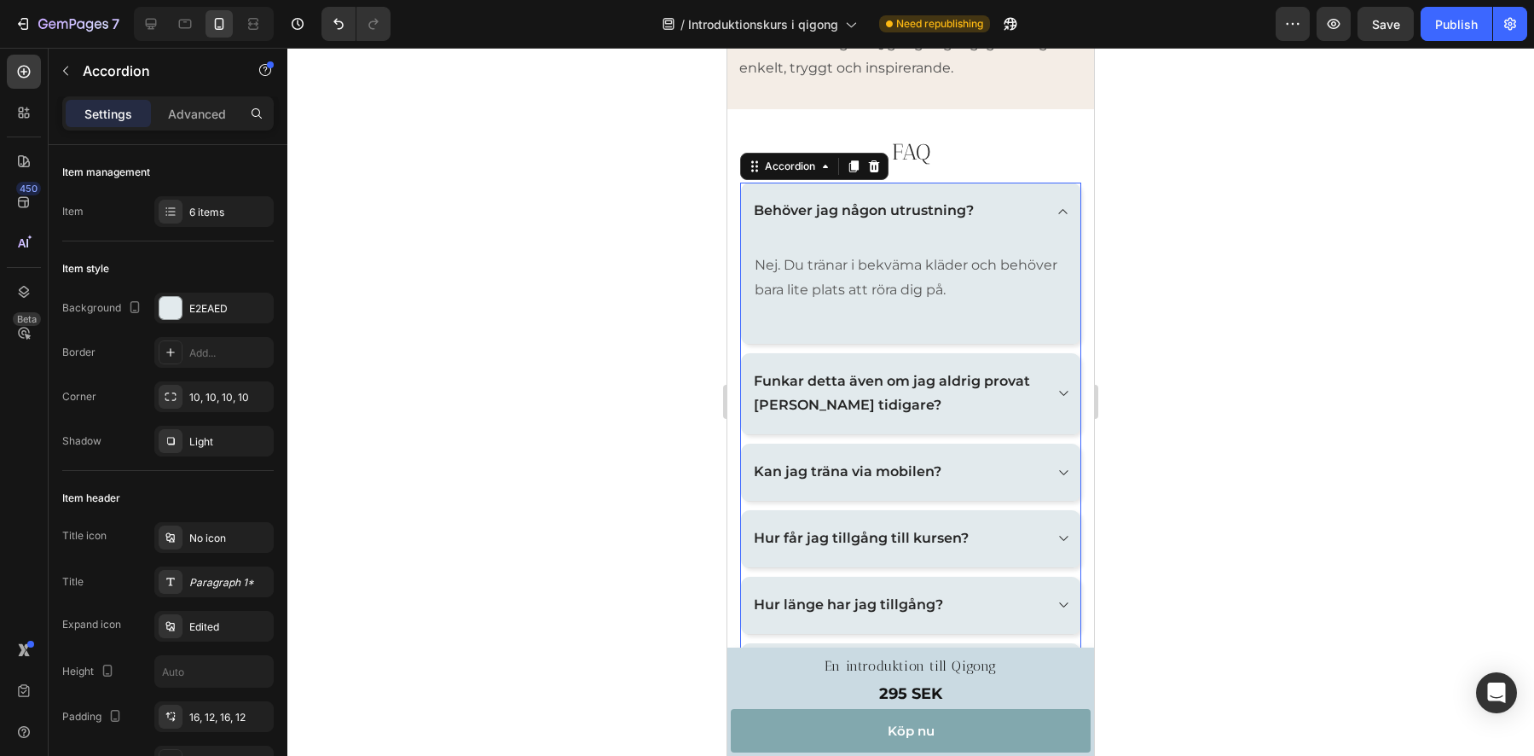
click at [1061, 488] on div "Kan jag träna via mobilen?" at bounding box center [910, 472] width 339 height 58
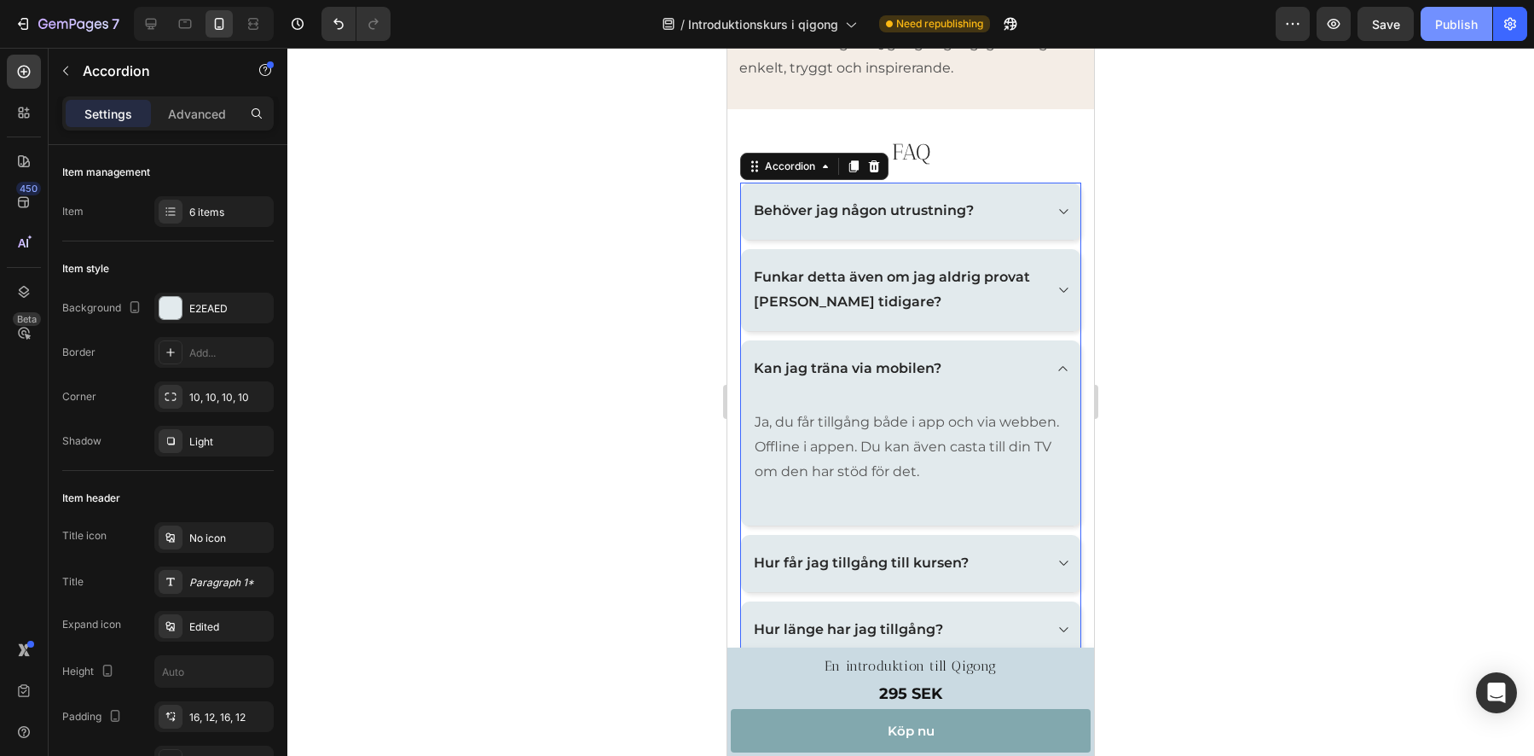
click at [1473, 24] on div "Publish" at bounding box center [1456, 24] width 43 height 18
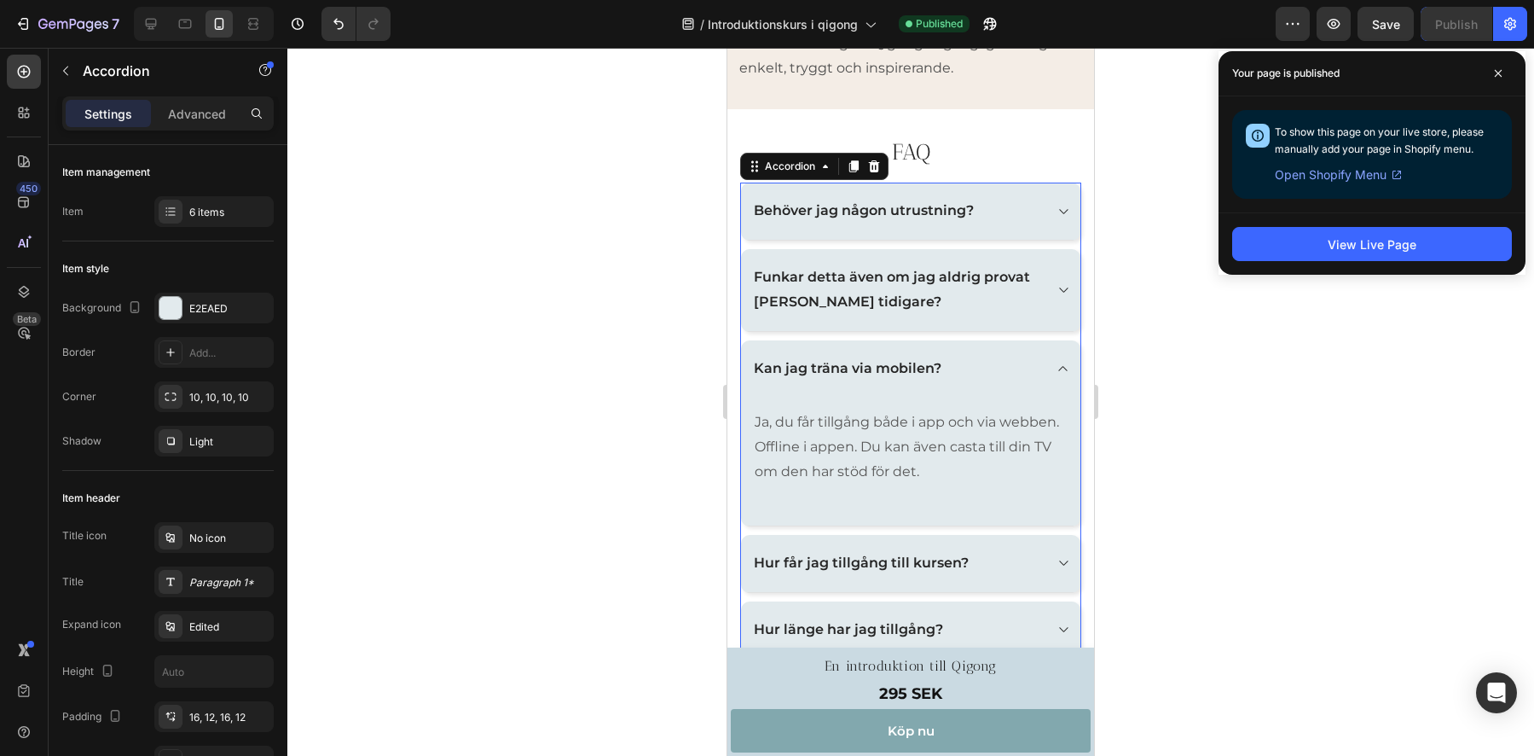
click at [490, 218] on div at bounding box center [910, 402] width 1247 height 708
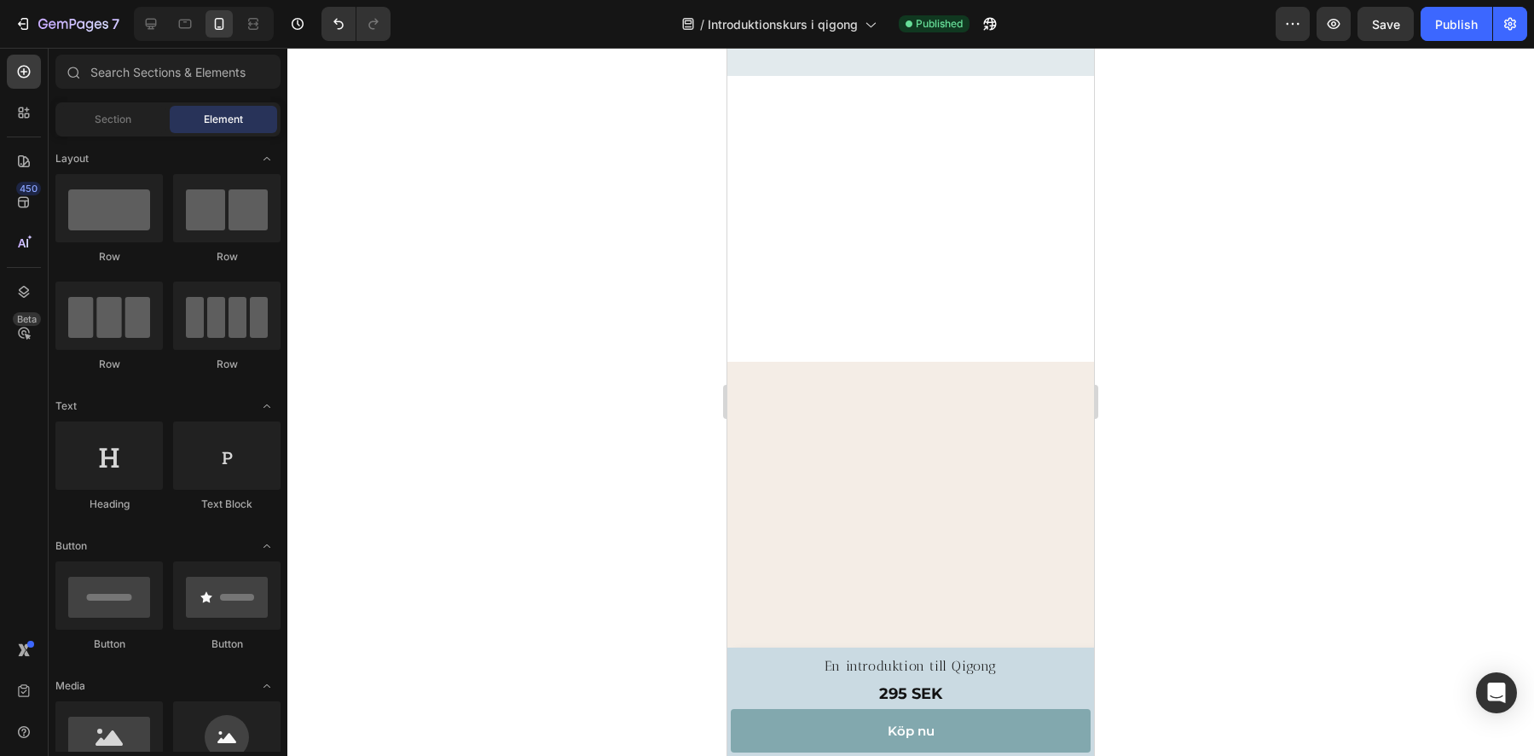
scroll to position [0, 0]
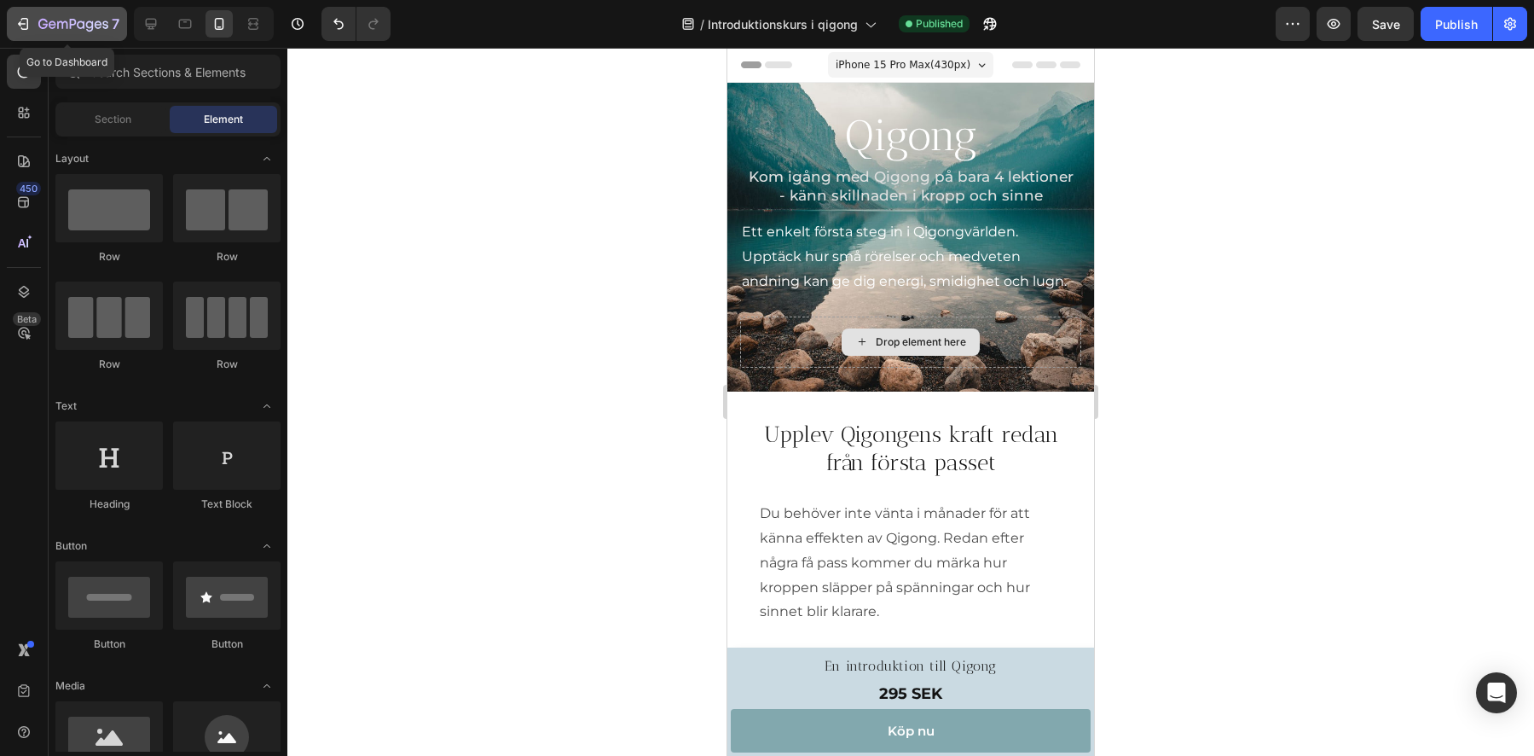
click at [23, 26] on icon "button" at bounding box center [22, 23] width 17 height 17
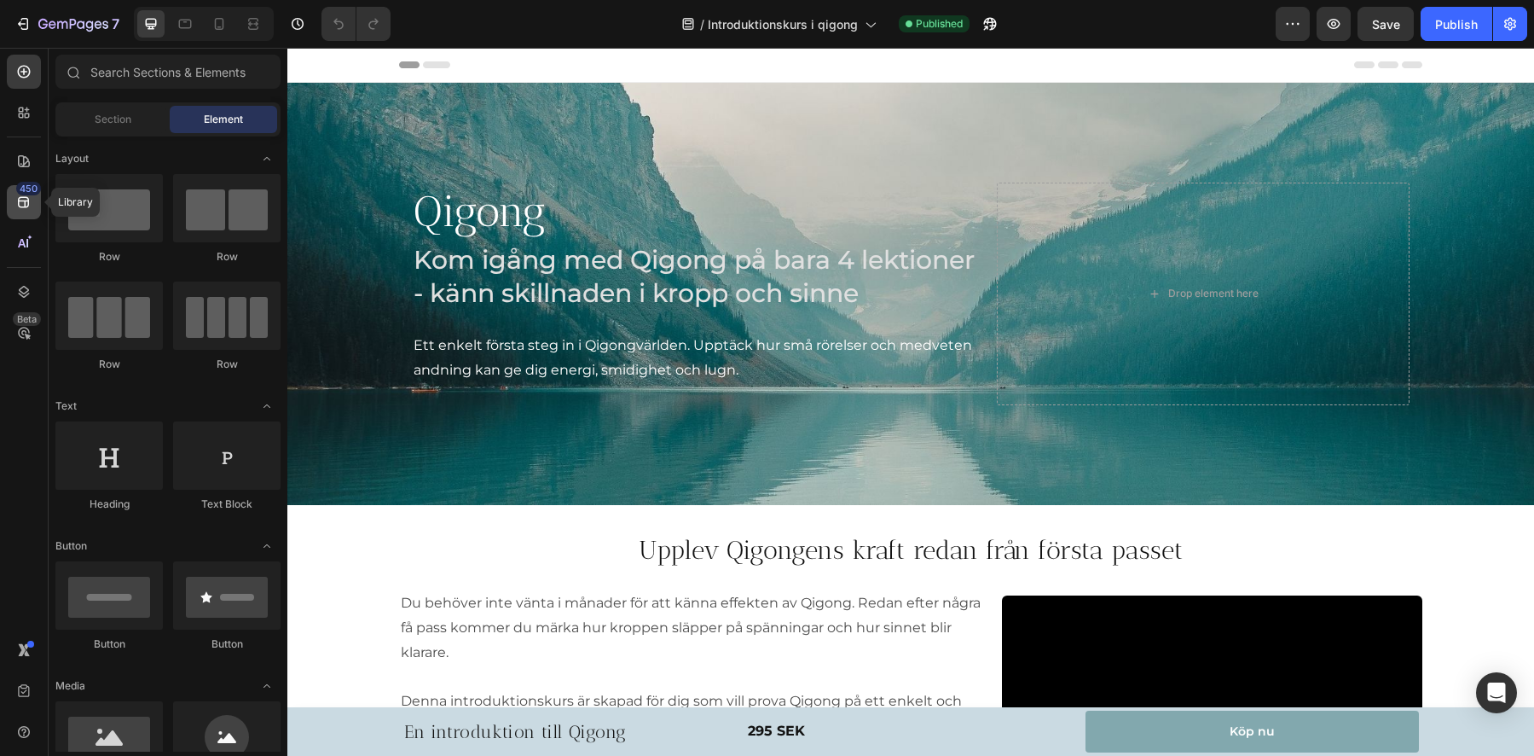
click at [22, 201] on icon at bounding box center [23, 202] width 17 height 17
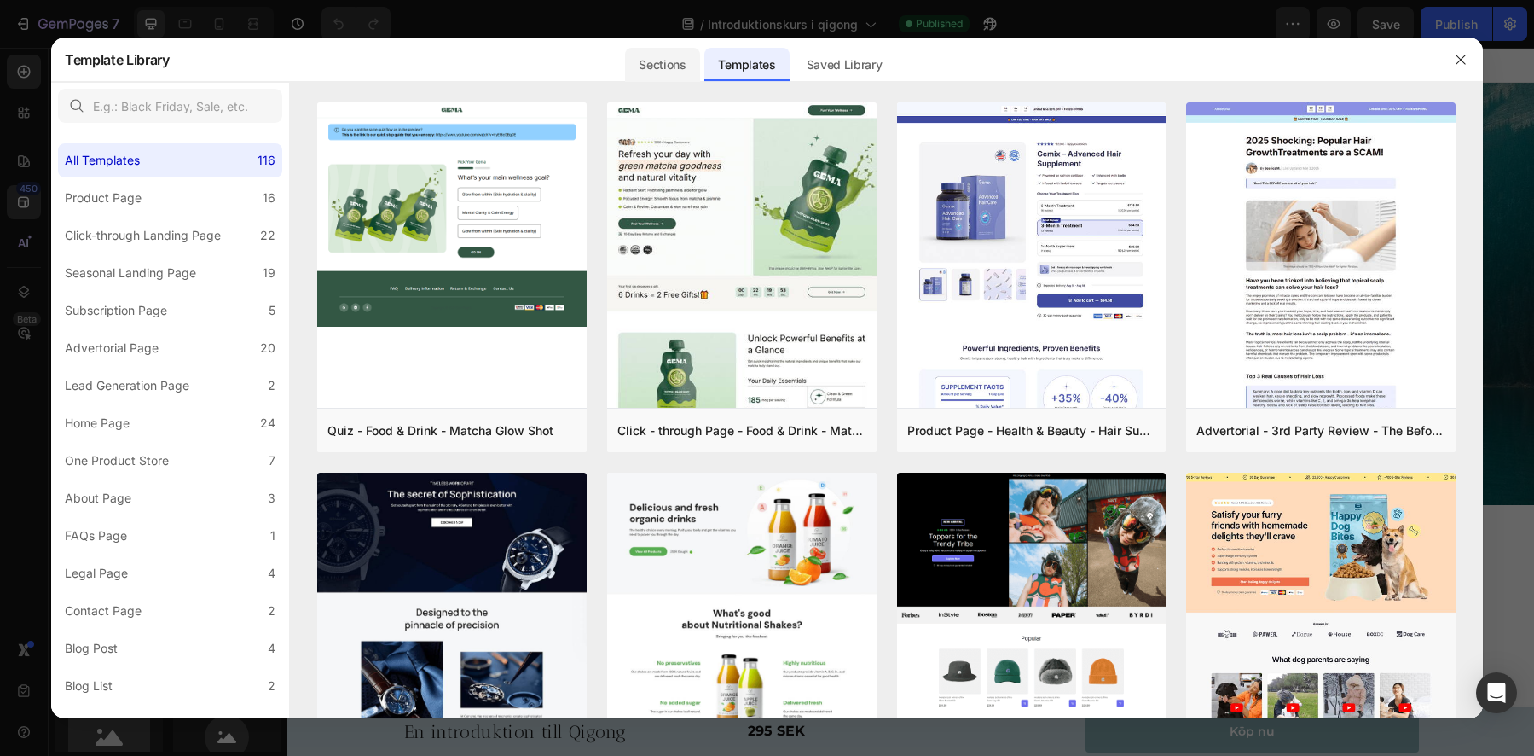
click at [650, 78] on div "Sections" at bounding box center [662, 65] width 74 height 34
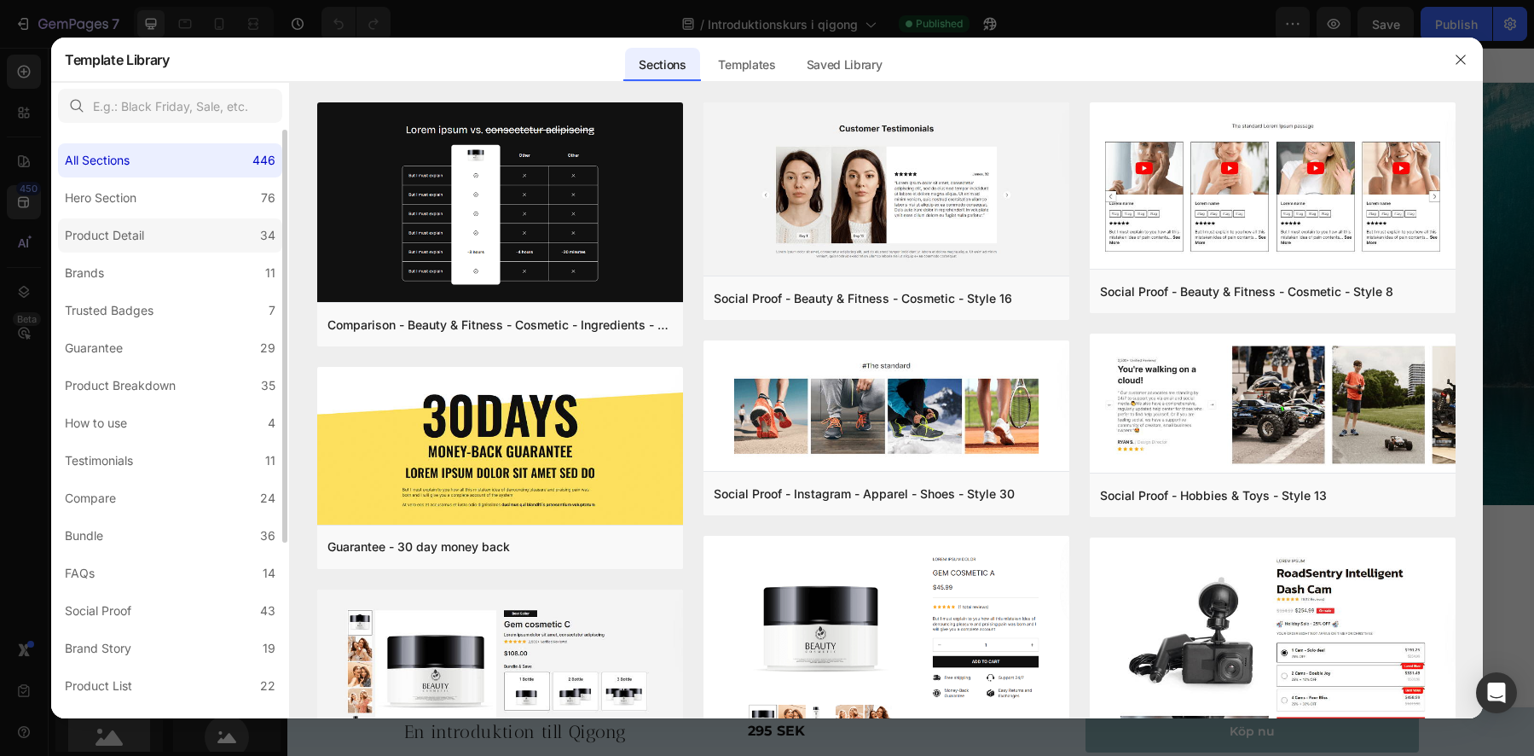
click at [128, 237] on div "Product Detail" at bounding box center [104, 235] width 79 height 20
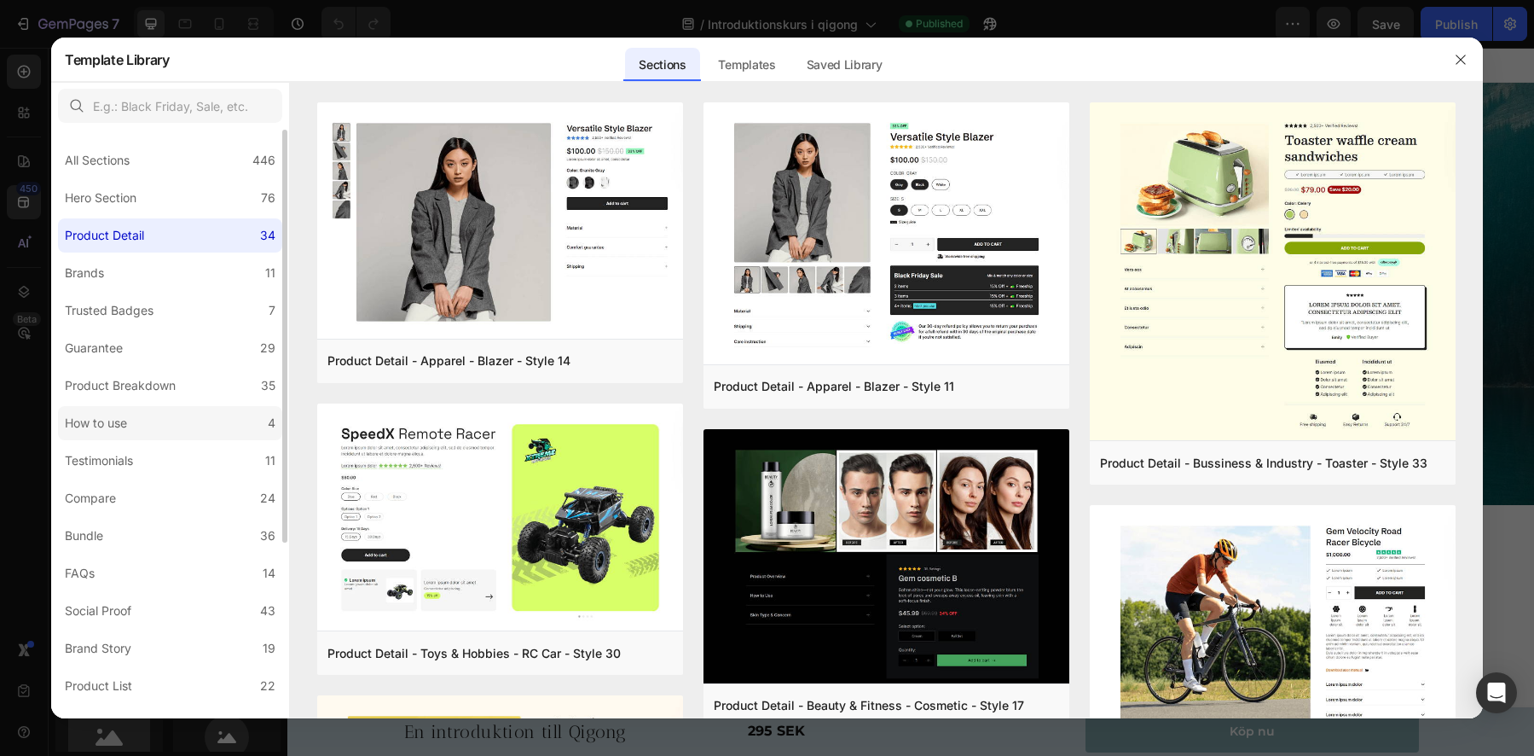
click at [114, 420] on div "How to use" at bounding box center [96, 423] width 62 height 20
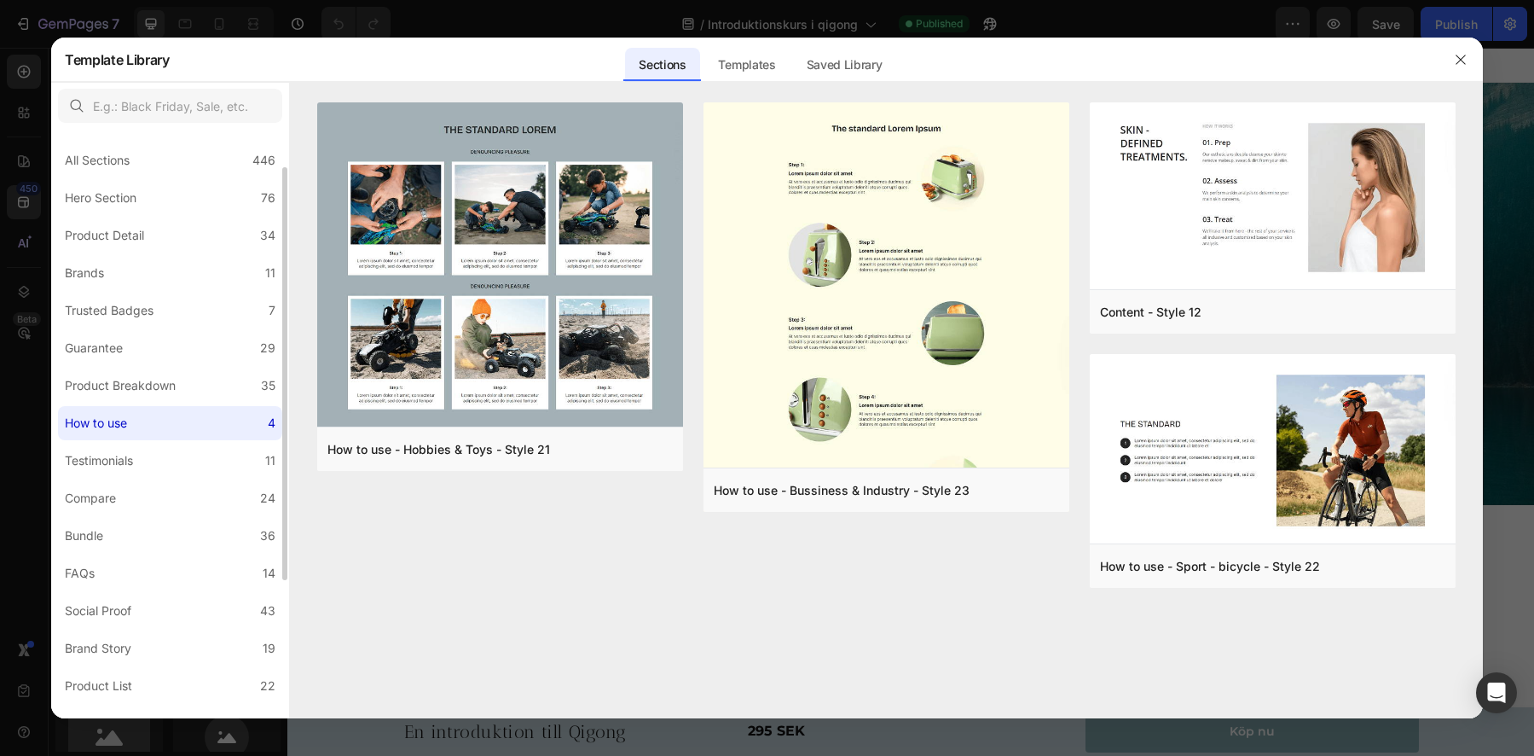
scroll to position [22, 0]
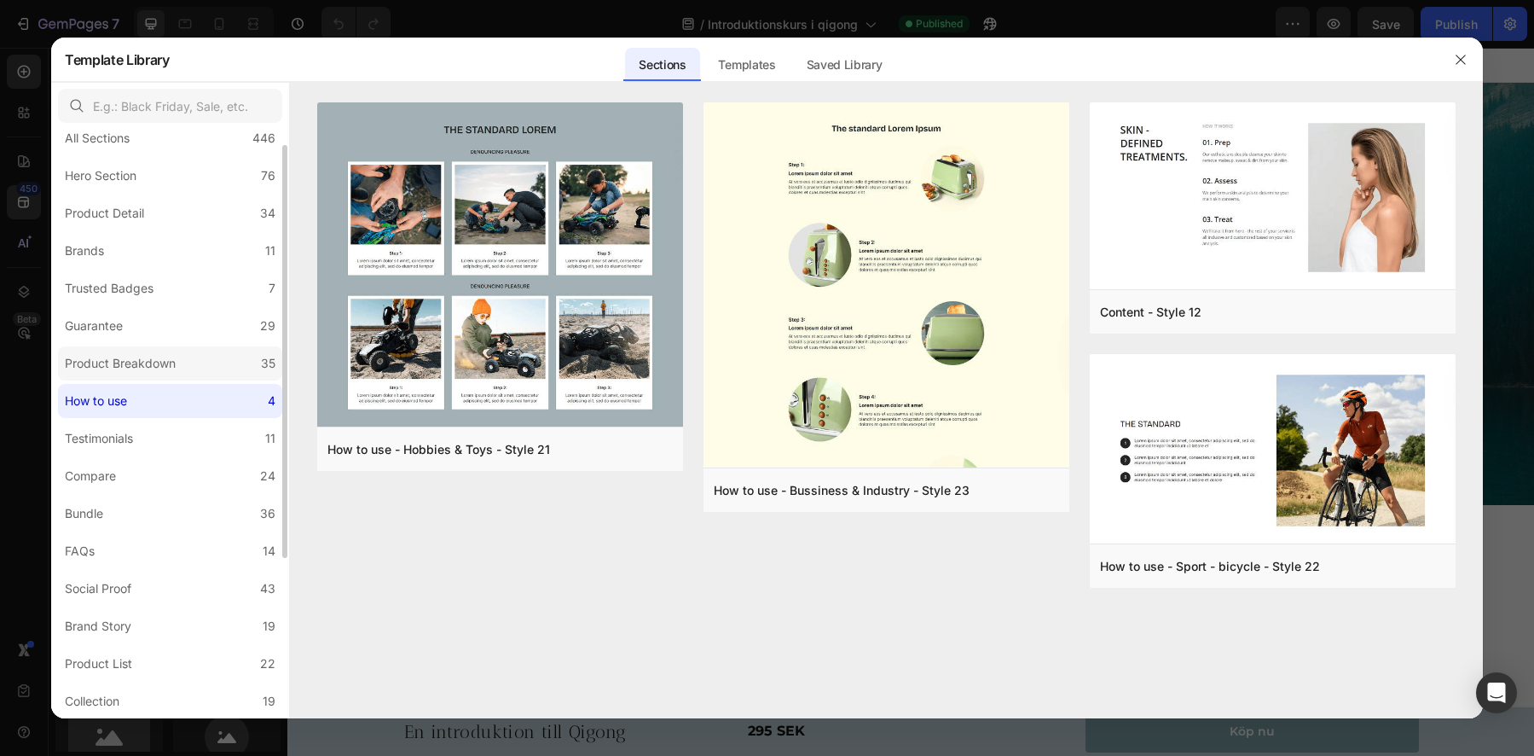
click at [147, 356] on div "Product Breakdown" at bounding box center [120, 363] width 111 height 20
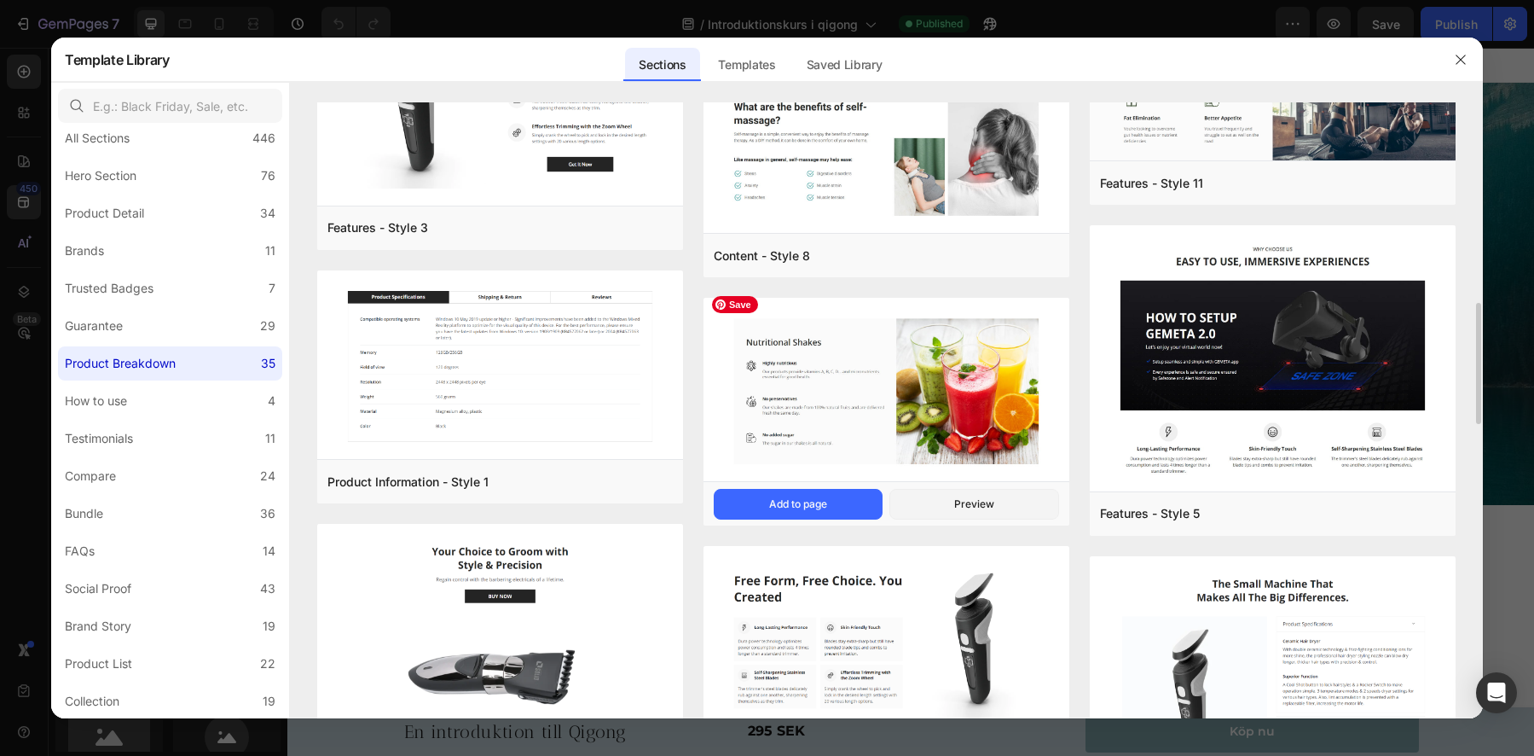
scroll to position [875, 0]
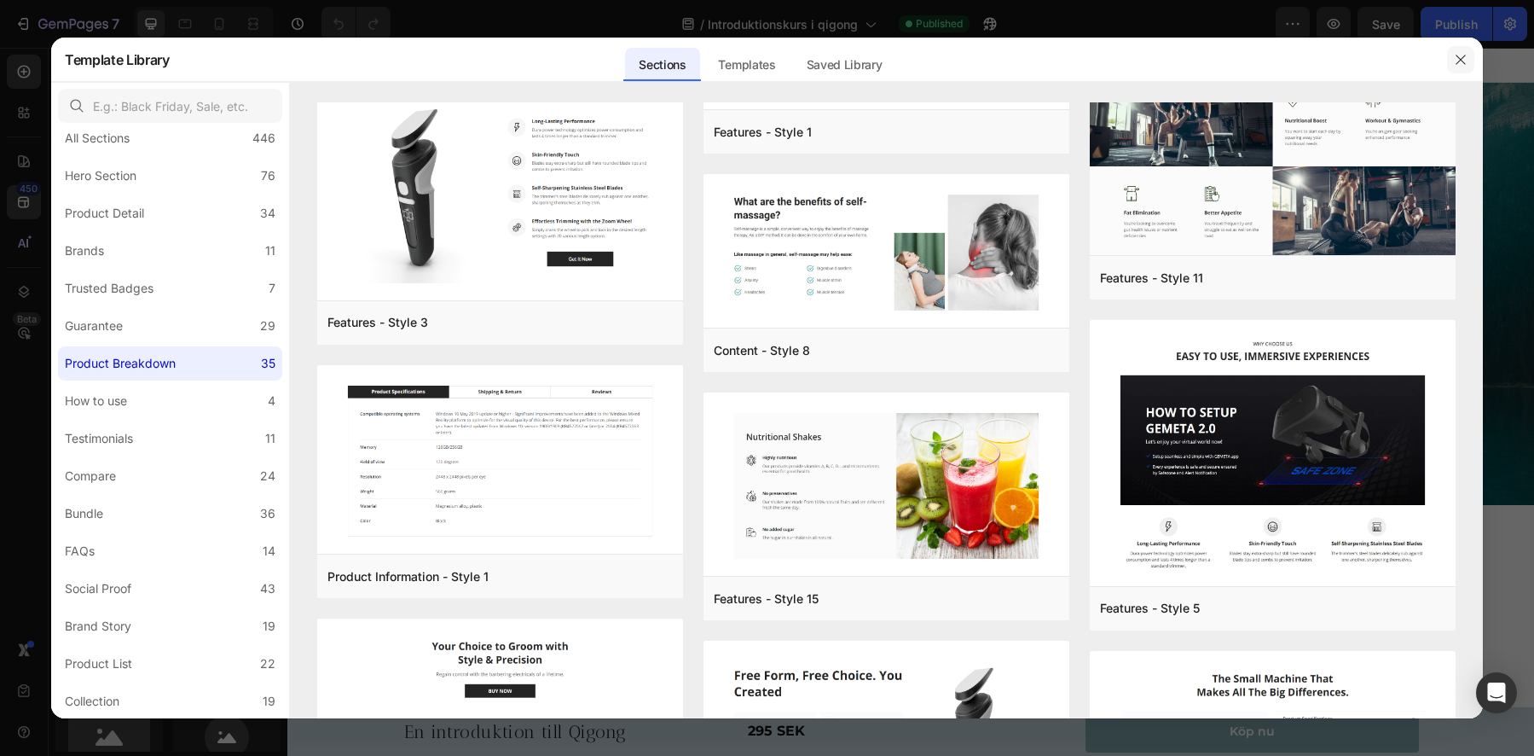
drag, startPoint x: 1461, startPoint y: 63, endPoint x: 1171, endPoint y: 15, distance: 293.9
click at [1461, 63] on icon "button" at bounding box center [1461, 60] width 14 height 14
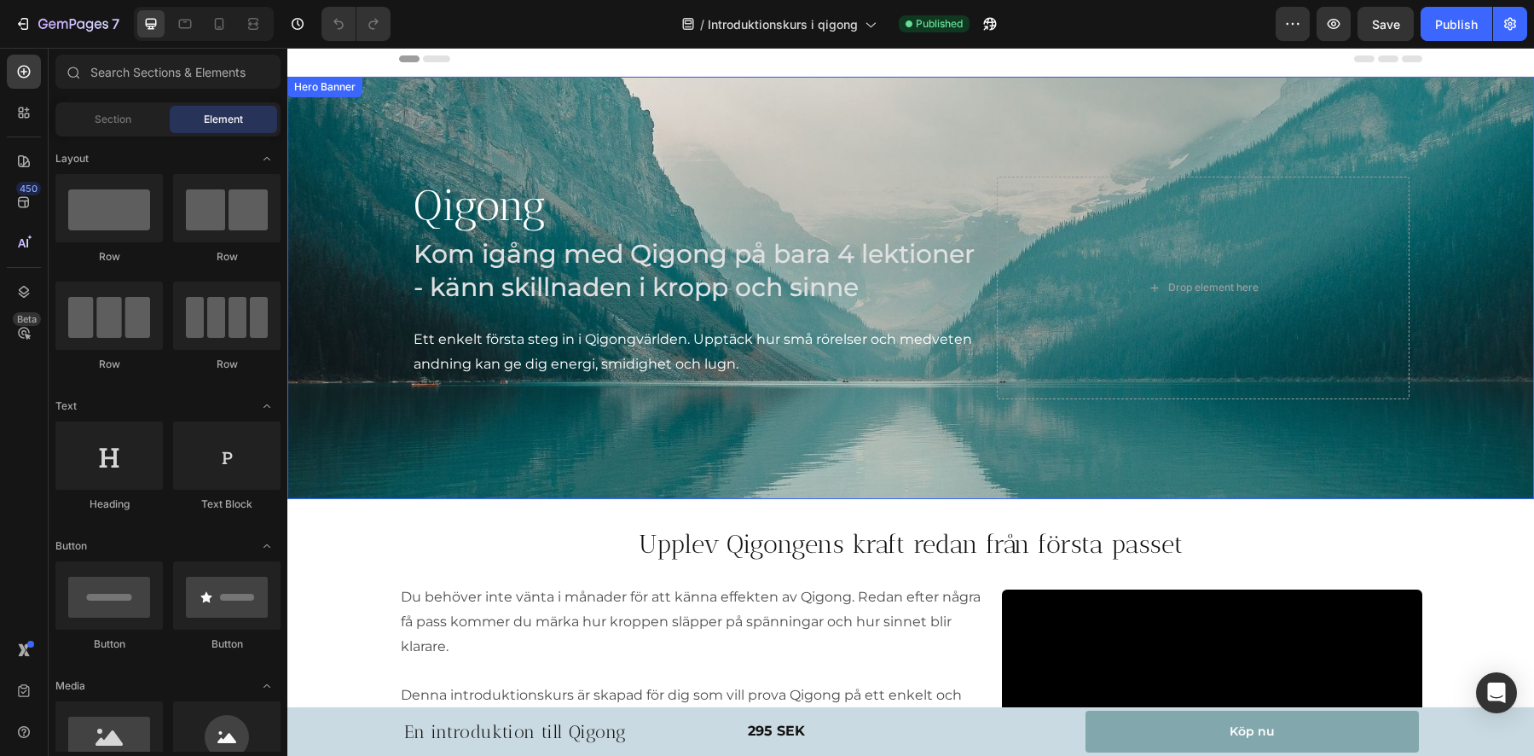
scroll to position [0, 0]
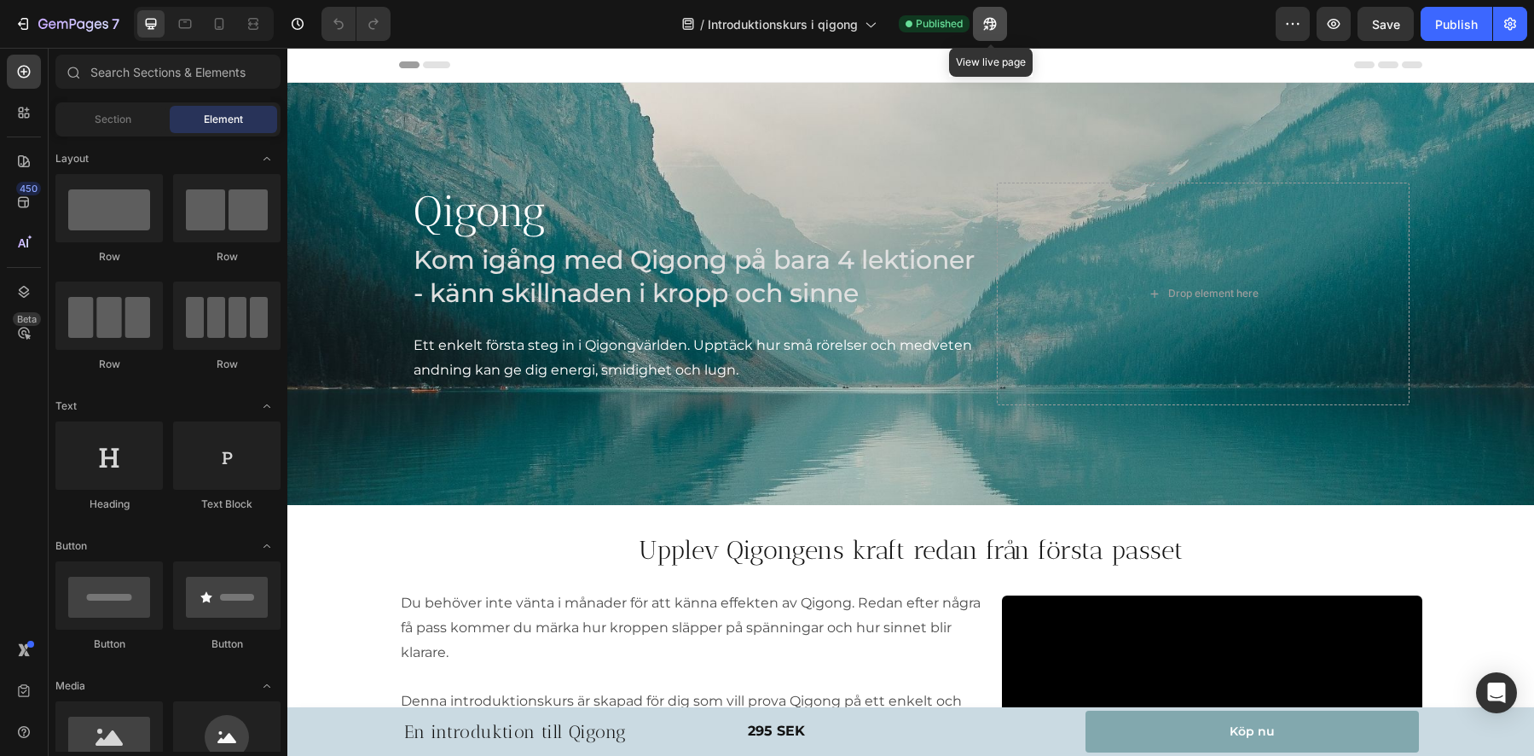
click at [983, 24] on icon "button" at bounding box center [990, 23] width 17 height 17
click at [78, 21] on icon "button" at bounding box center [81, 24] width 8 height 8
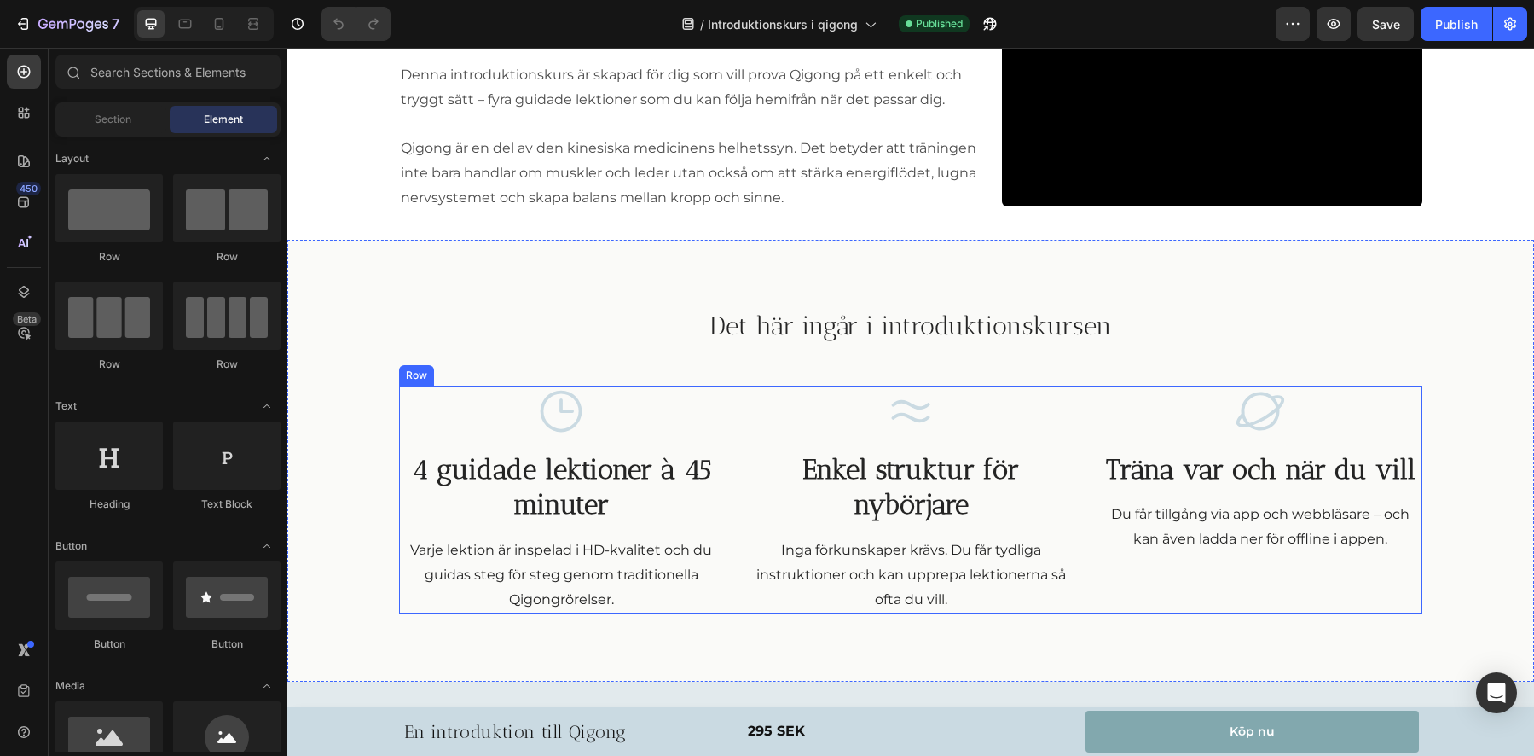
scroll to position [631, 0]
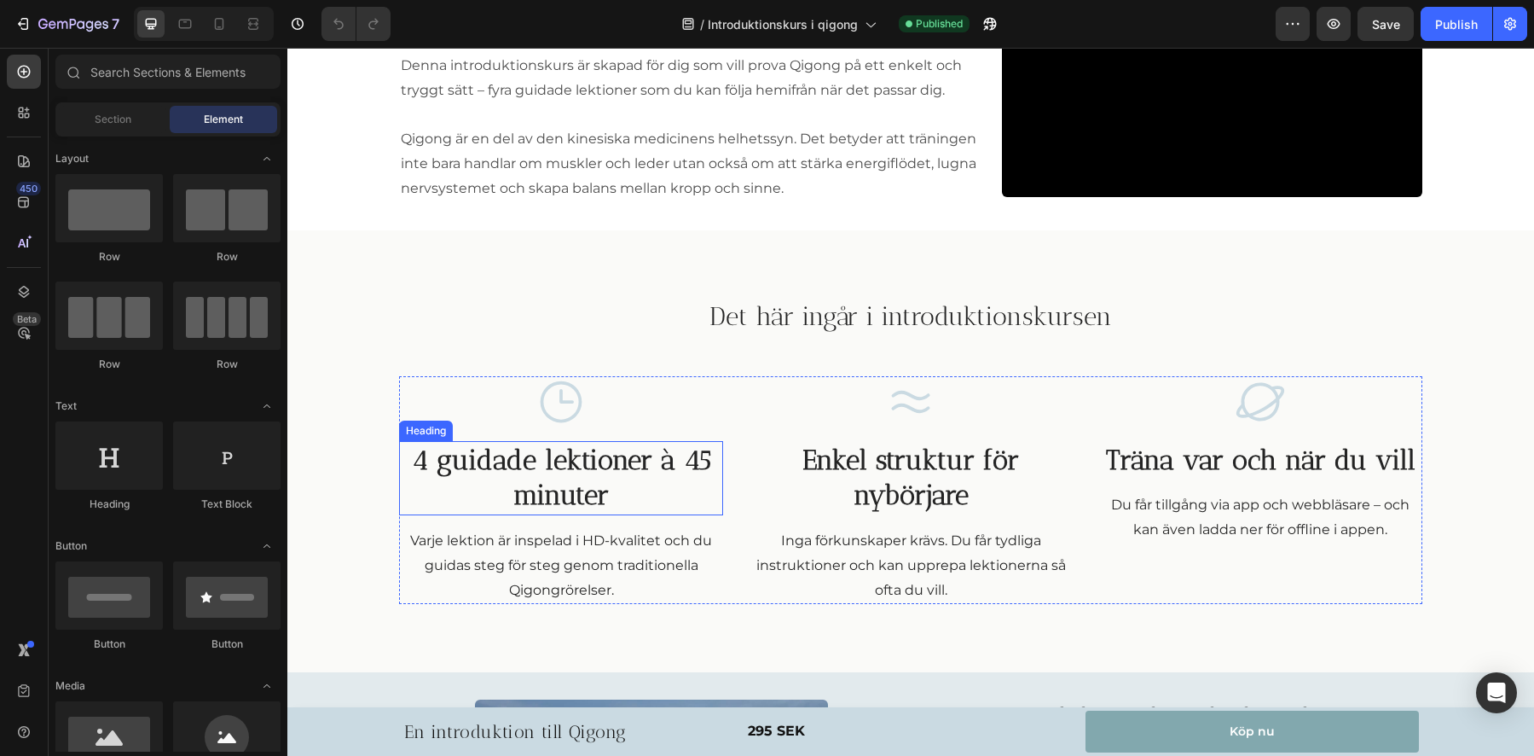
click at [556, 464] on h3 "4 guidade lektioner à 45 minuter" at bounding box center [561, 478] width 324 height 74
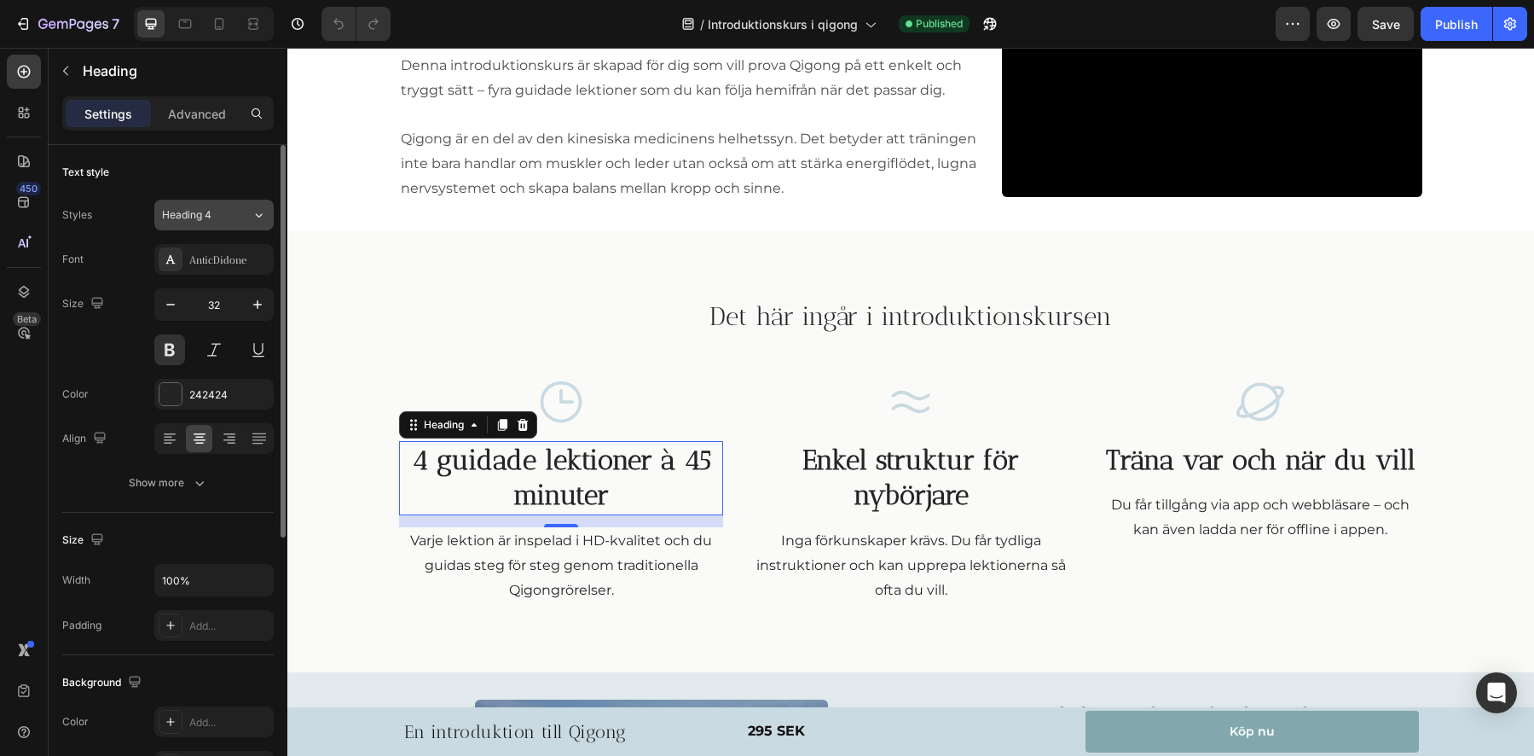
click at [201, 216] on span "Heading 4" at bounding box center [186, 214] width 49 height 15
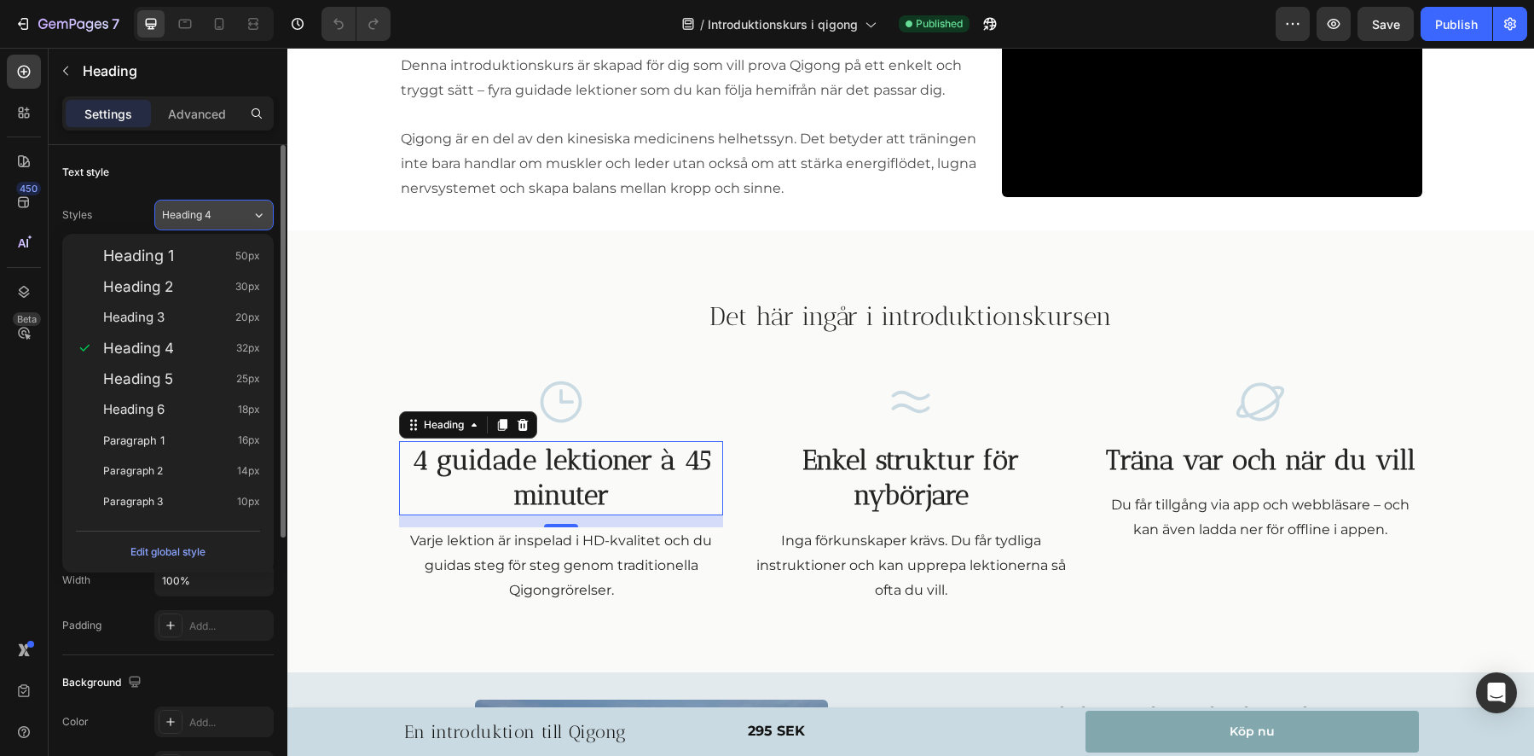
click at [187, 212] on span "Heading 4" at bounding box center [186, 214] width 49 height 15
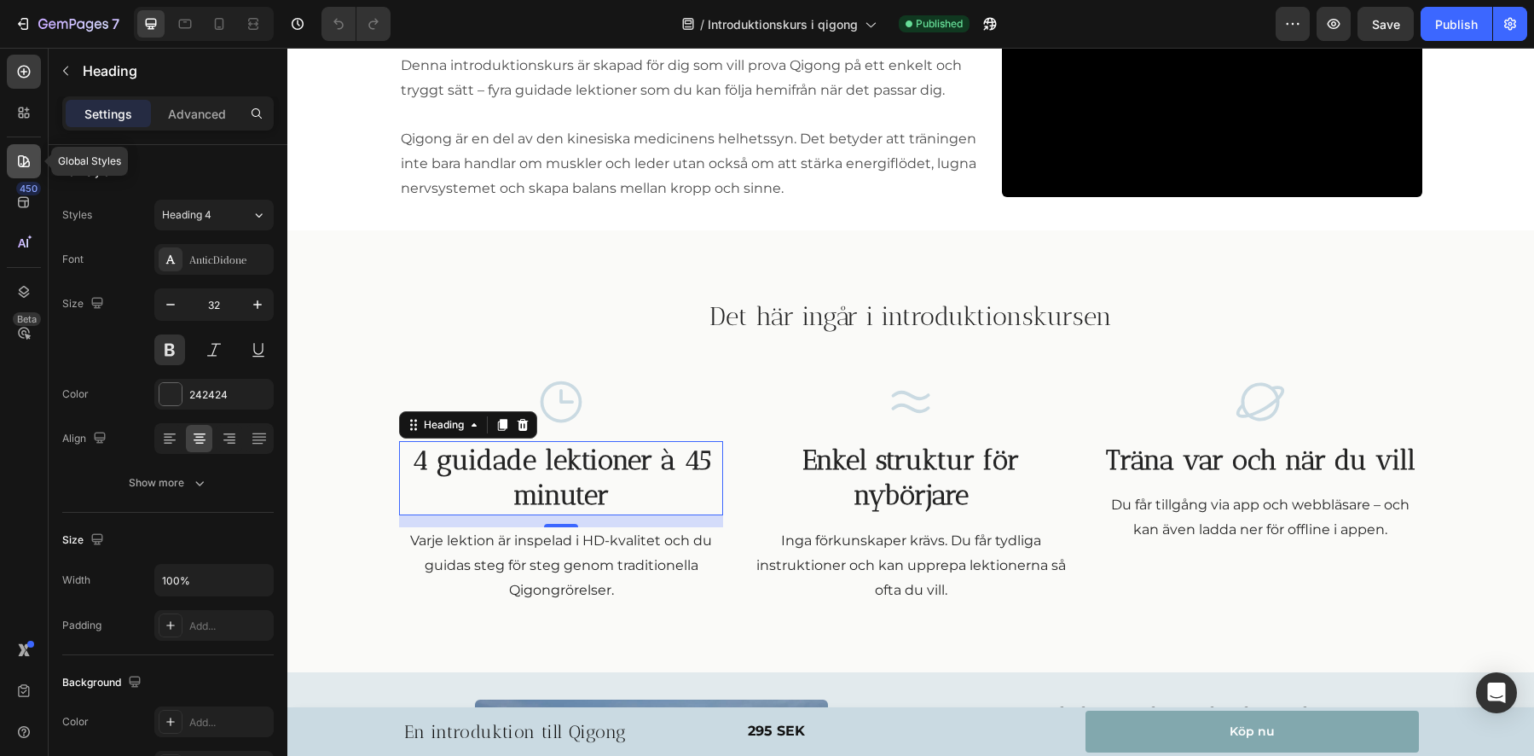
click at [16, 160] on icon at bounding box center [23, 161] width 17 height 17
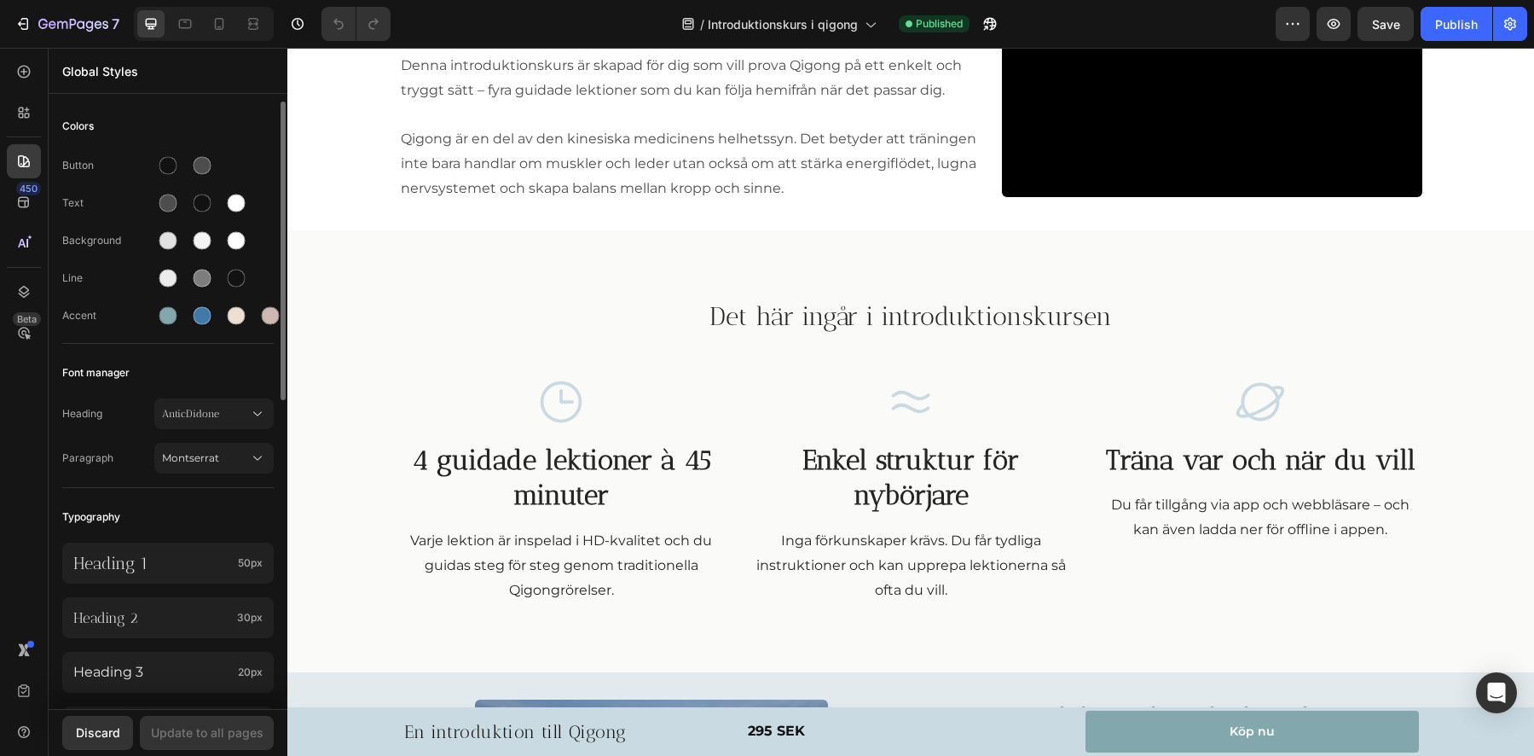
scroll to position [172, 0]
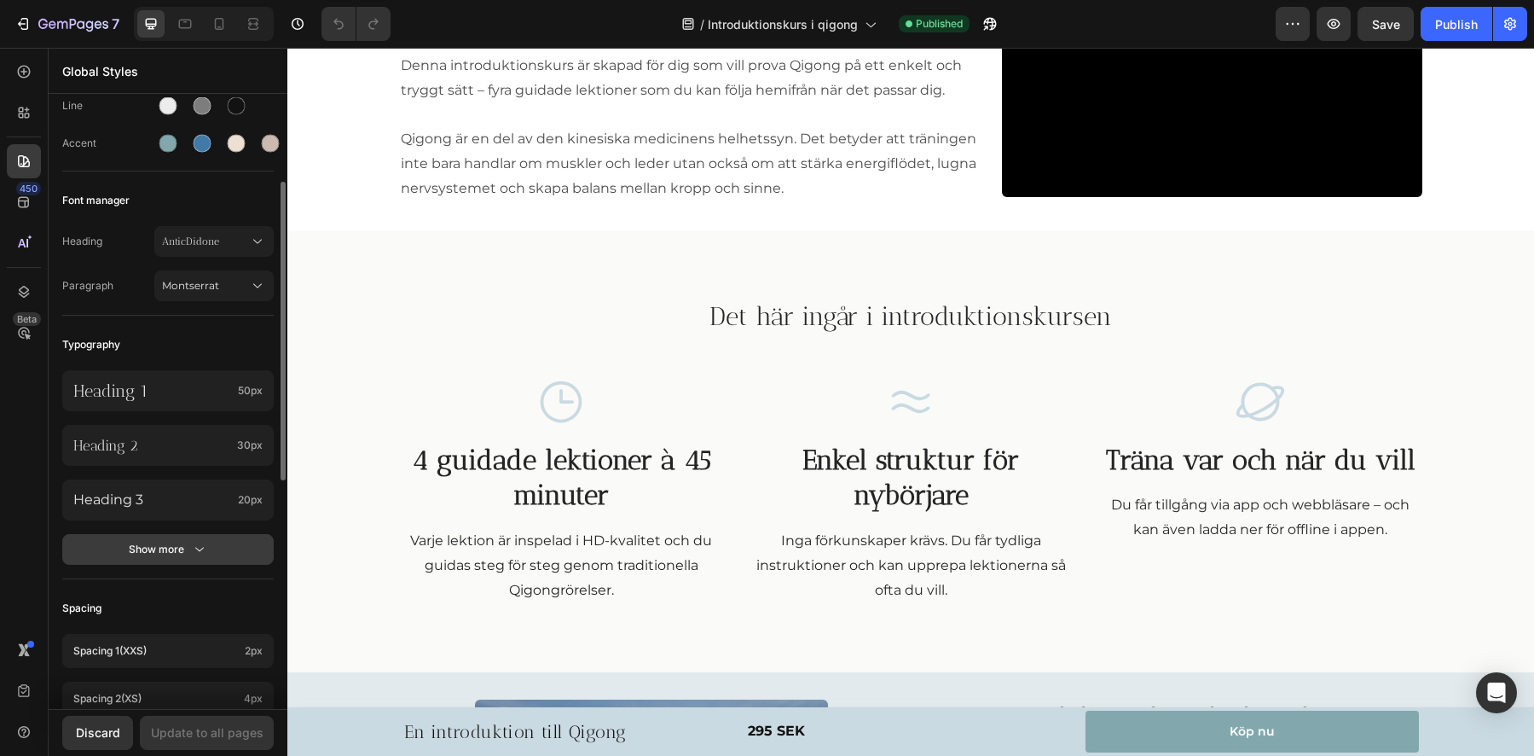
click at [158, 558] on button "Show more" at bounding box center [167, 549] width 211 height 31
click at [127, 560] on p "Heading 4" at bounding box center [152, 554] width 158 height 19
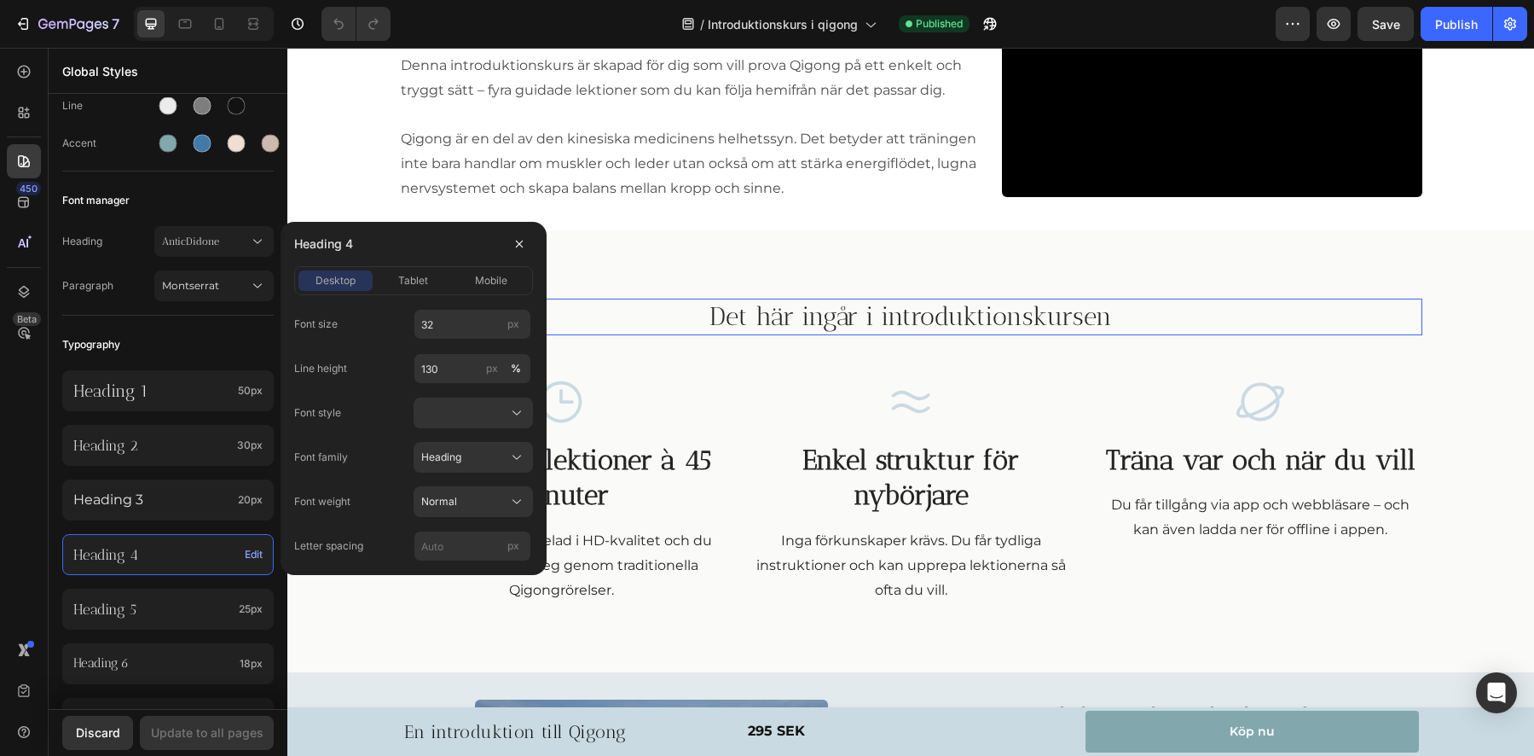
click at [850, 322] on h2 "Det här ingår i introduktionskursen" at bounding box center [910, 316] width 1023 height 37
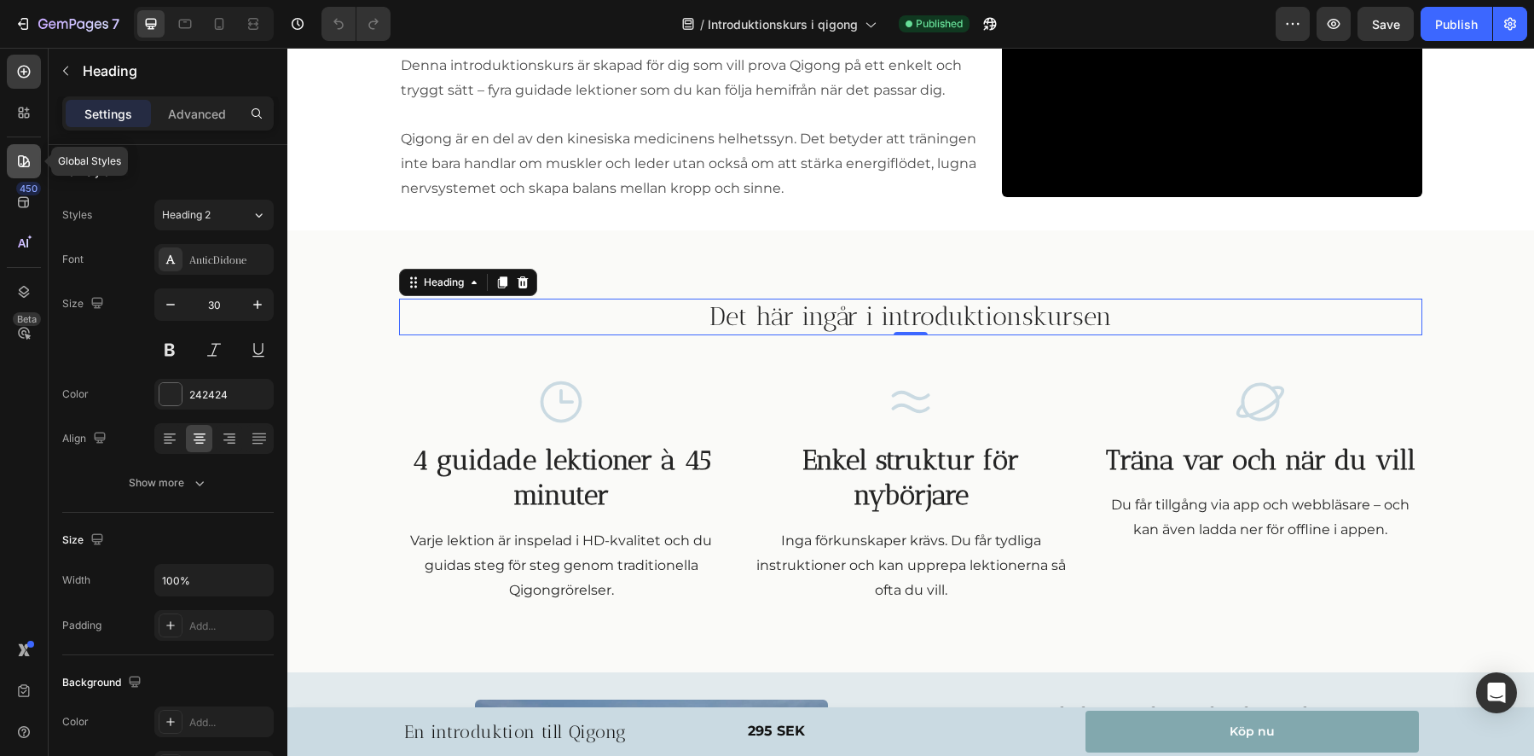
click at [25, 164] on icon at bounding box center [24, 161] width 12 height 12
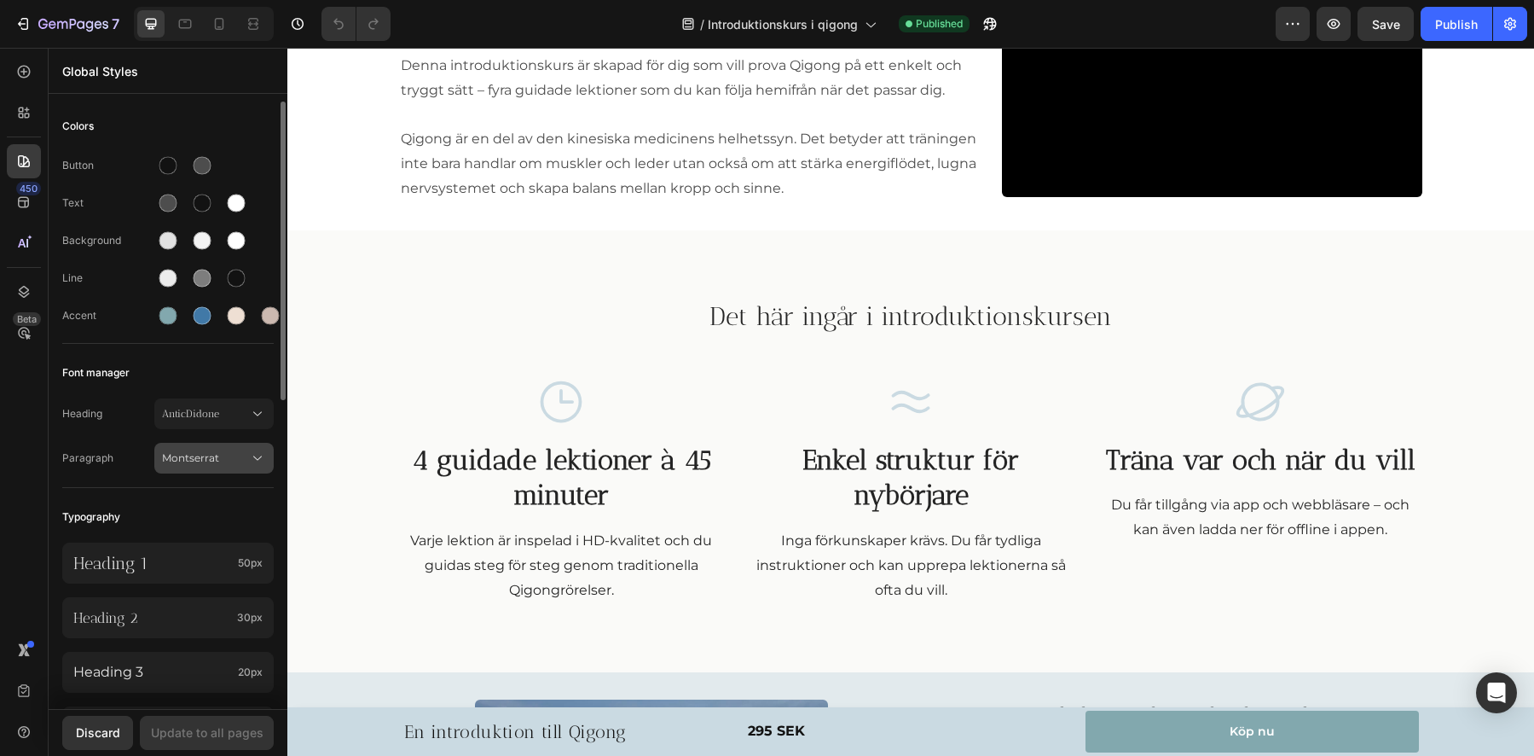
scroll to position [35, 0]
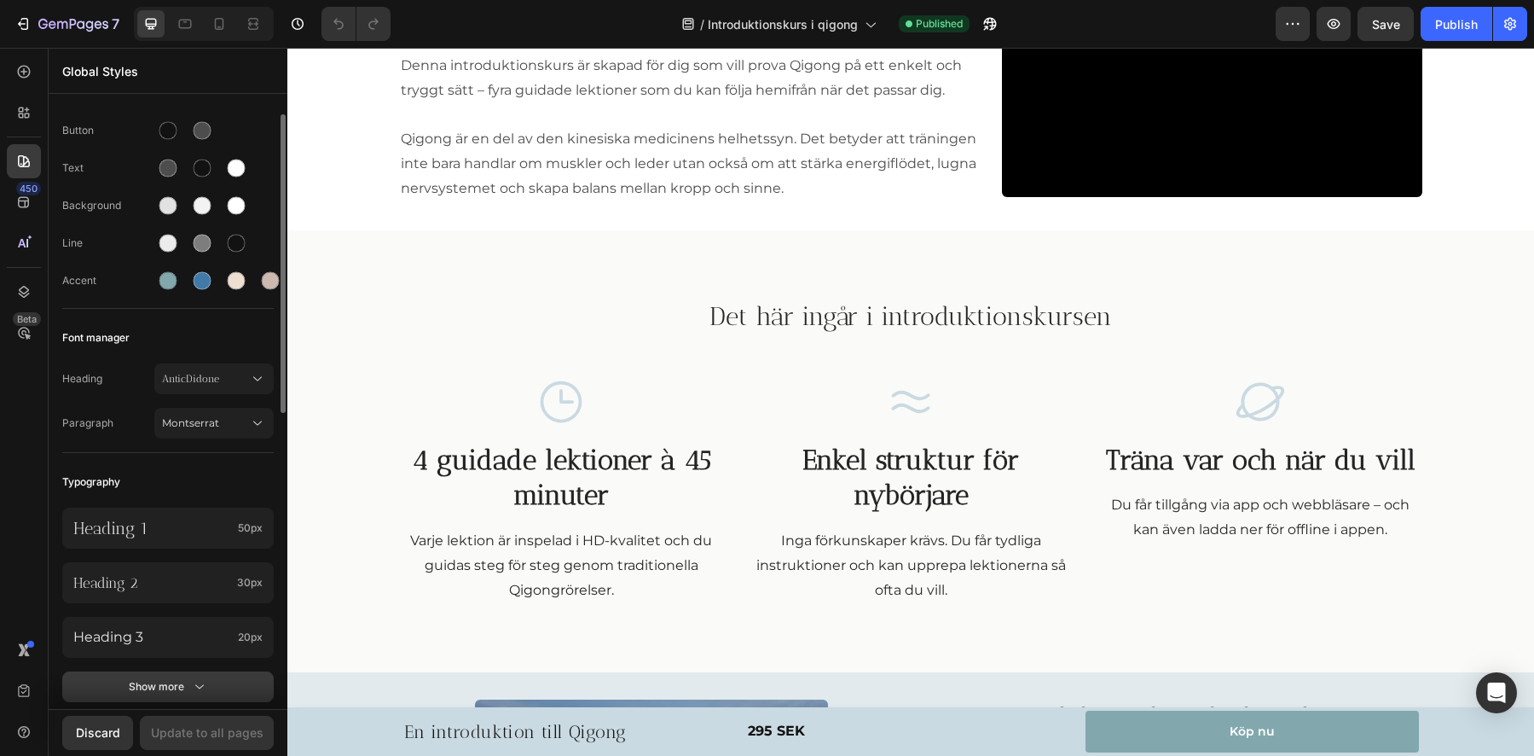
click at [152, 686] on div "Show more" at bounding box center [168, 686] width 79 height 17
click at [124, 694] on p "Heading 4" at bounding box center [152, 691] width 158 height 19
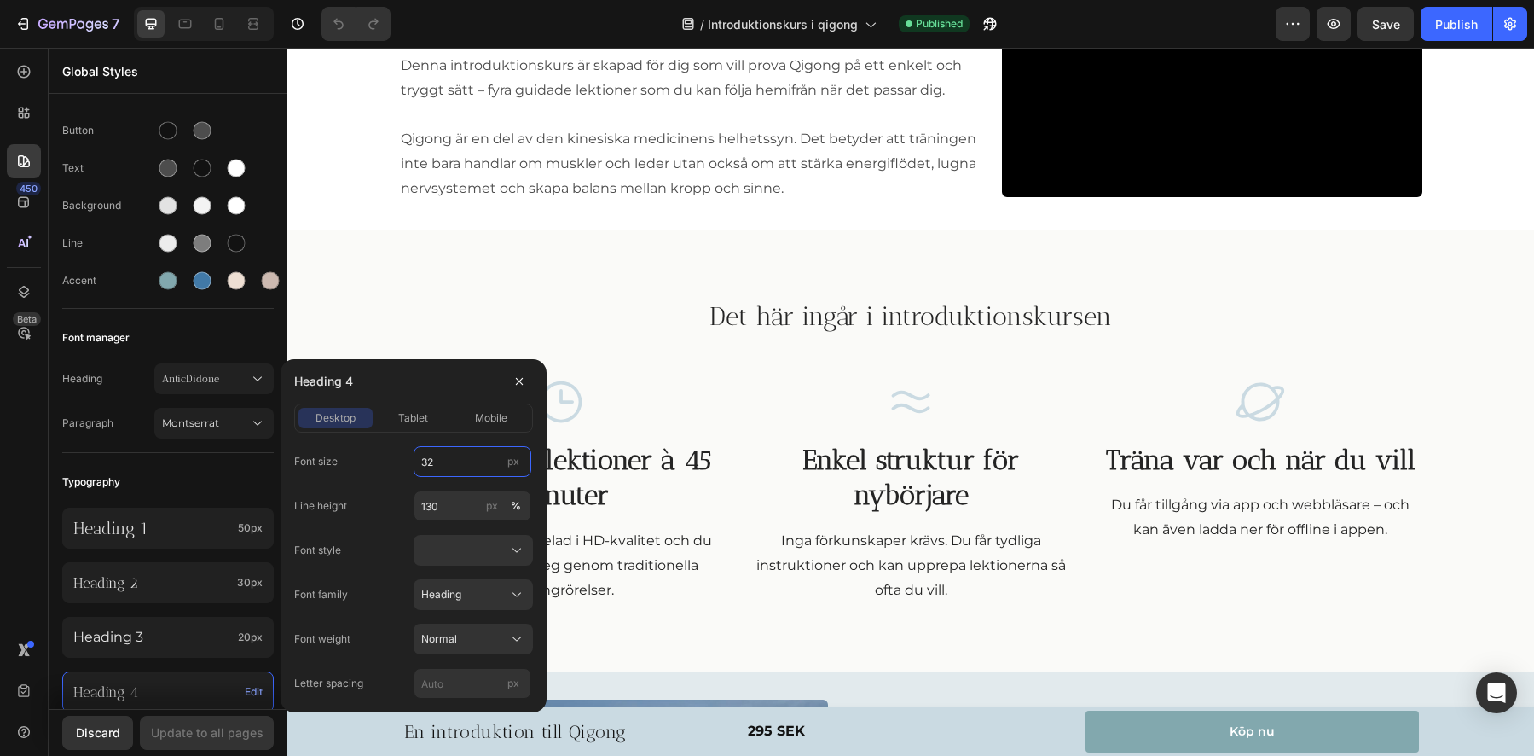
click at [463, 458] on input "32" at bounding box center [473, 461] width 118 height 31
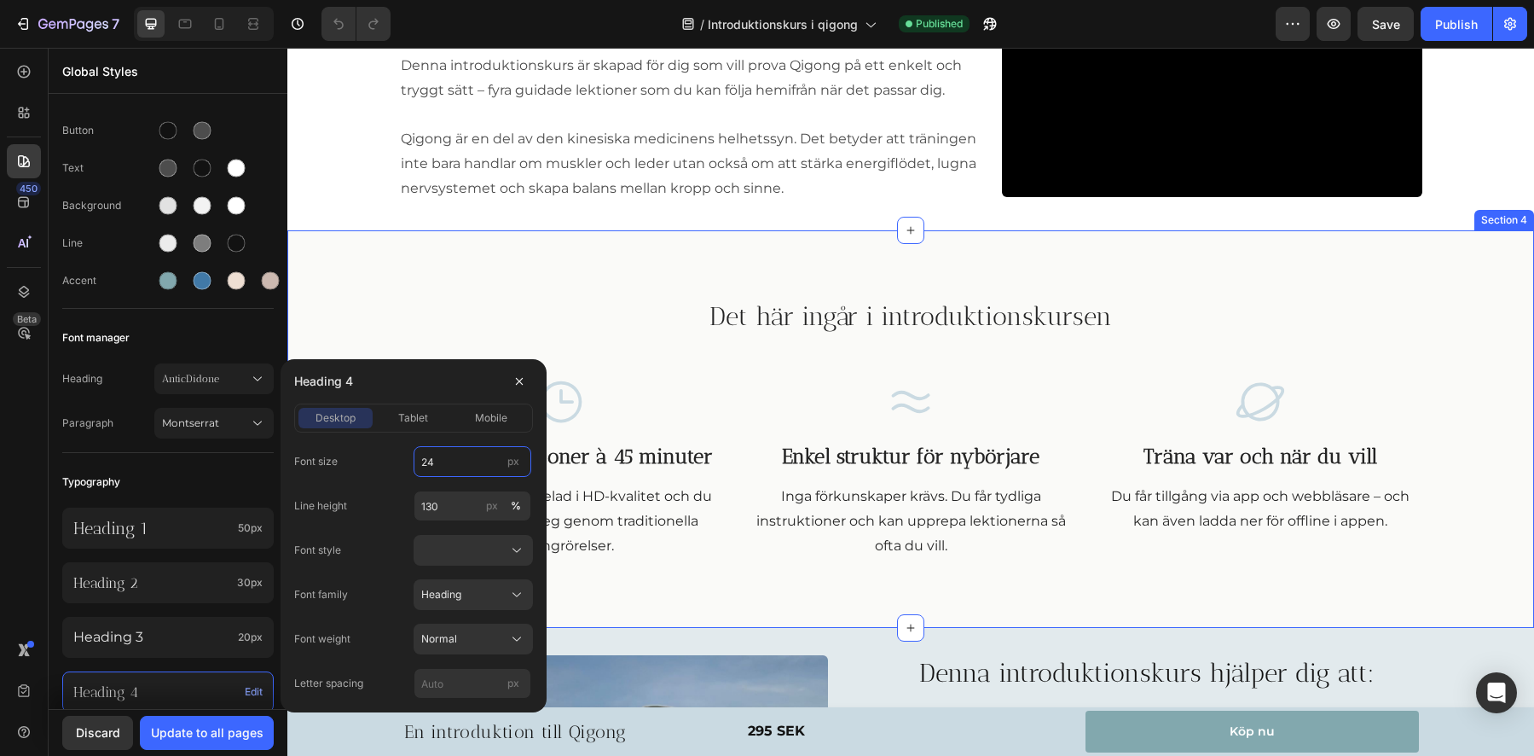
type input "24"
click at [421, 335] on div "Det här ingår i introduktionskursen Heading Row Icon 4 guidade lektioner à 45 m…" at bounding box center [910, 429] width 1221 height 262
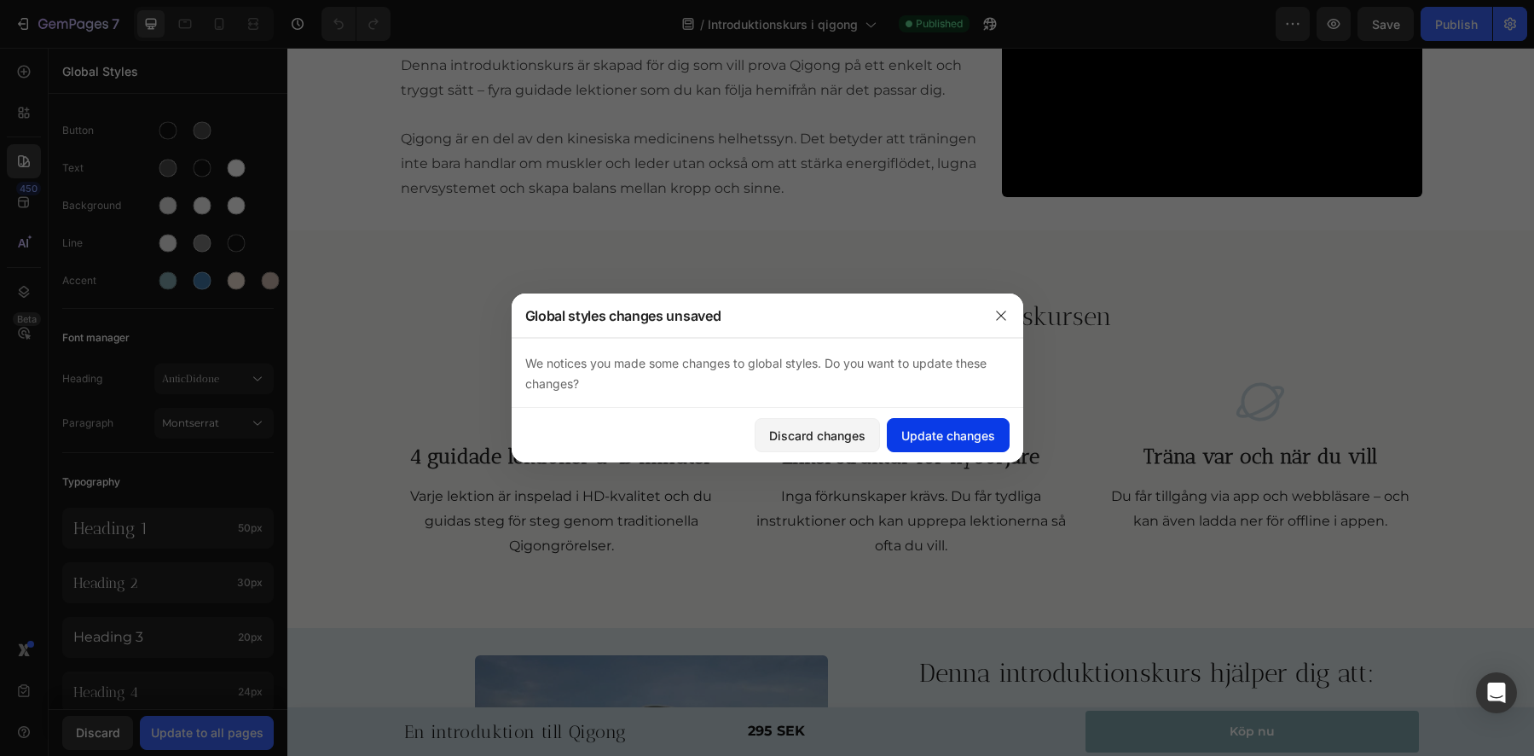
click at [942, 437] on div "Update changes" at bounding box center [948, 435] width 94 height 18
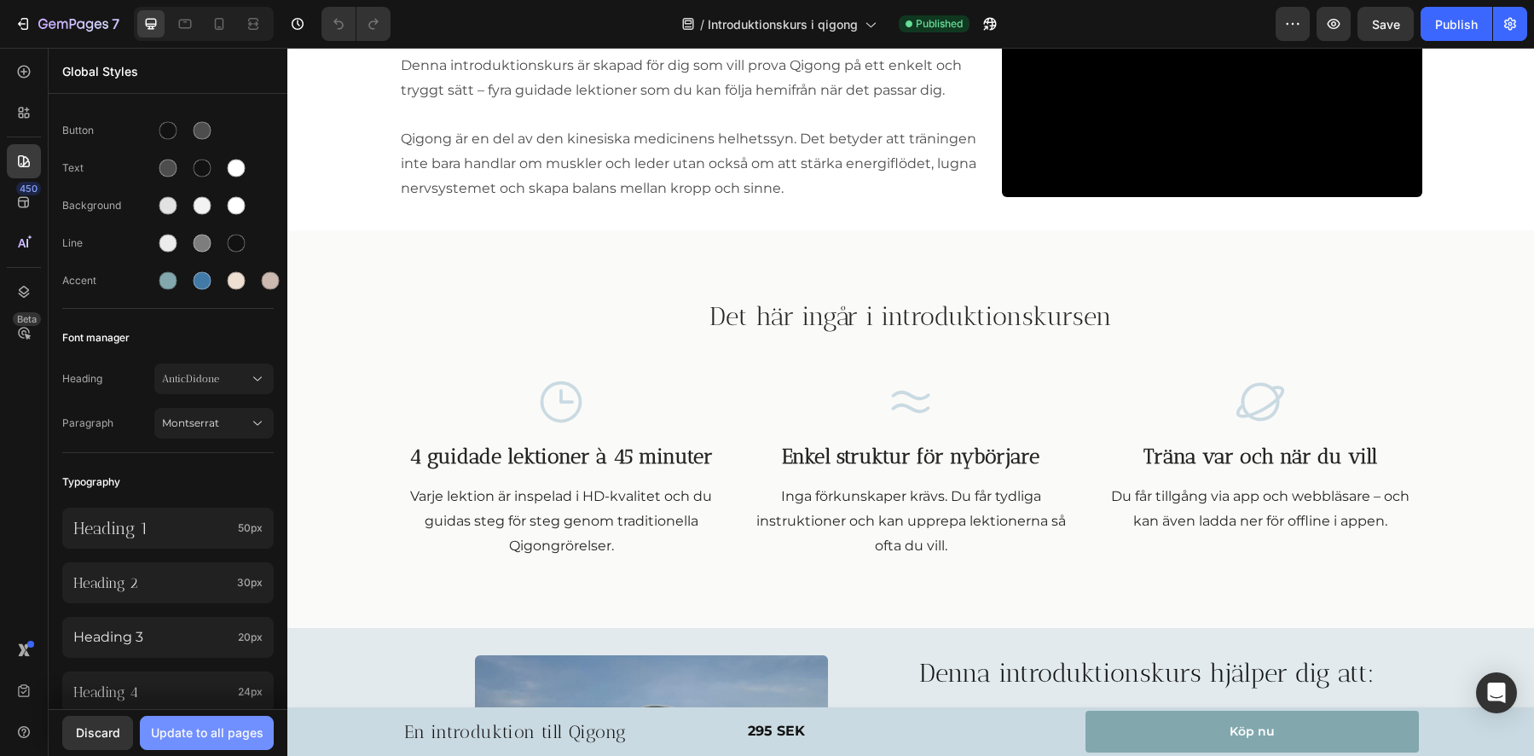
click at [219, 733] on div "Update to all pages" at bounding box center [207, 732] width 113 height 18
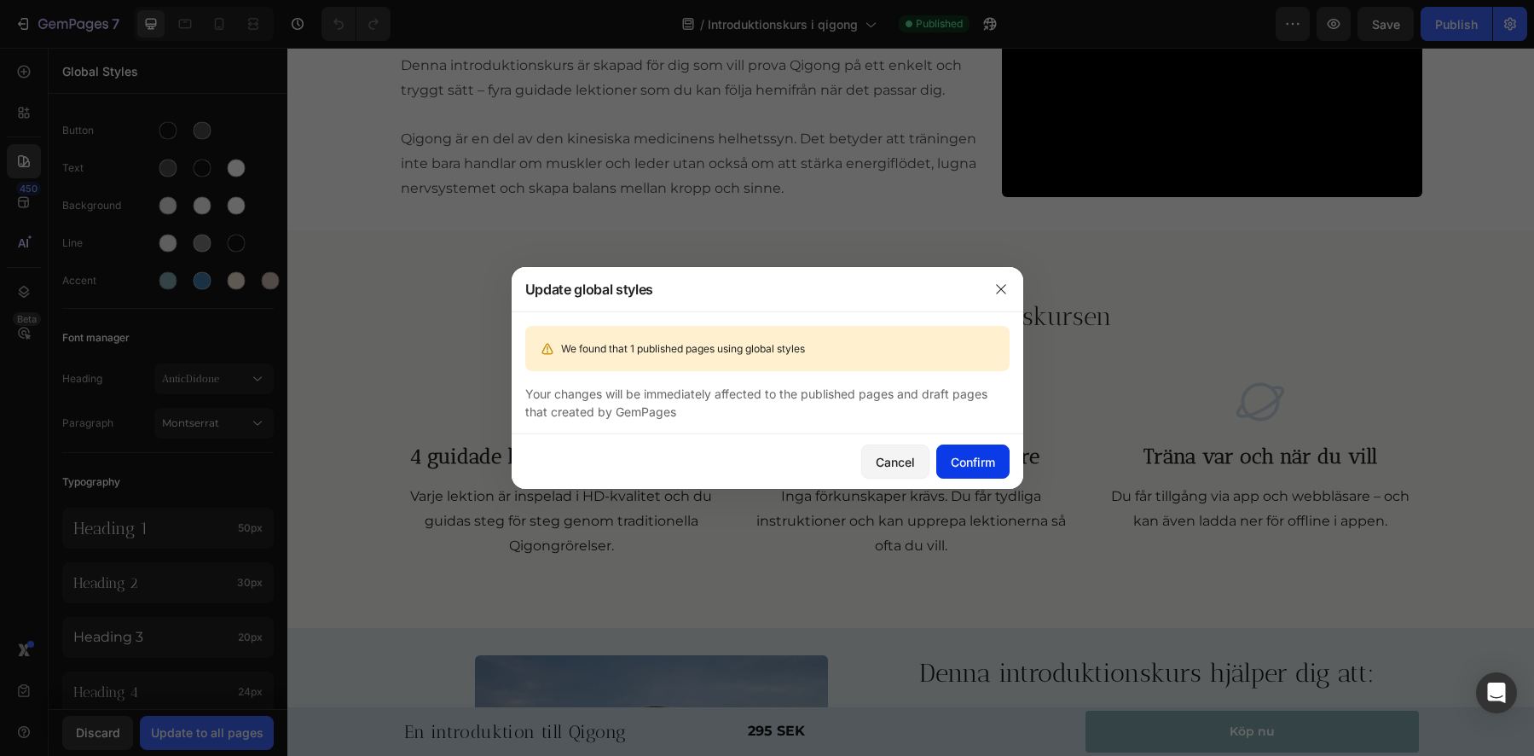
click at [965, 463] on div "Confirm" at bounding box center [973, 462] width 44 height 18
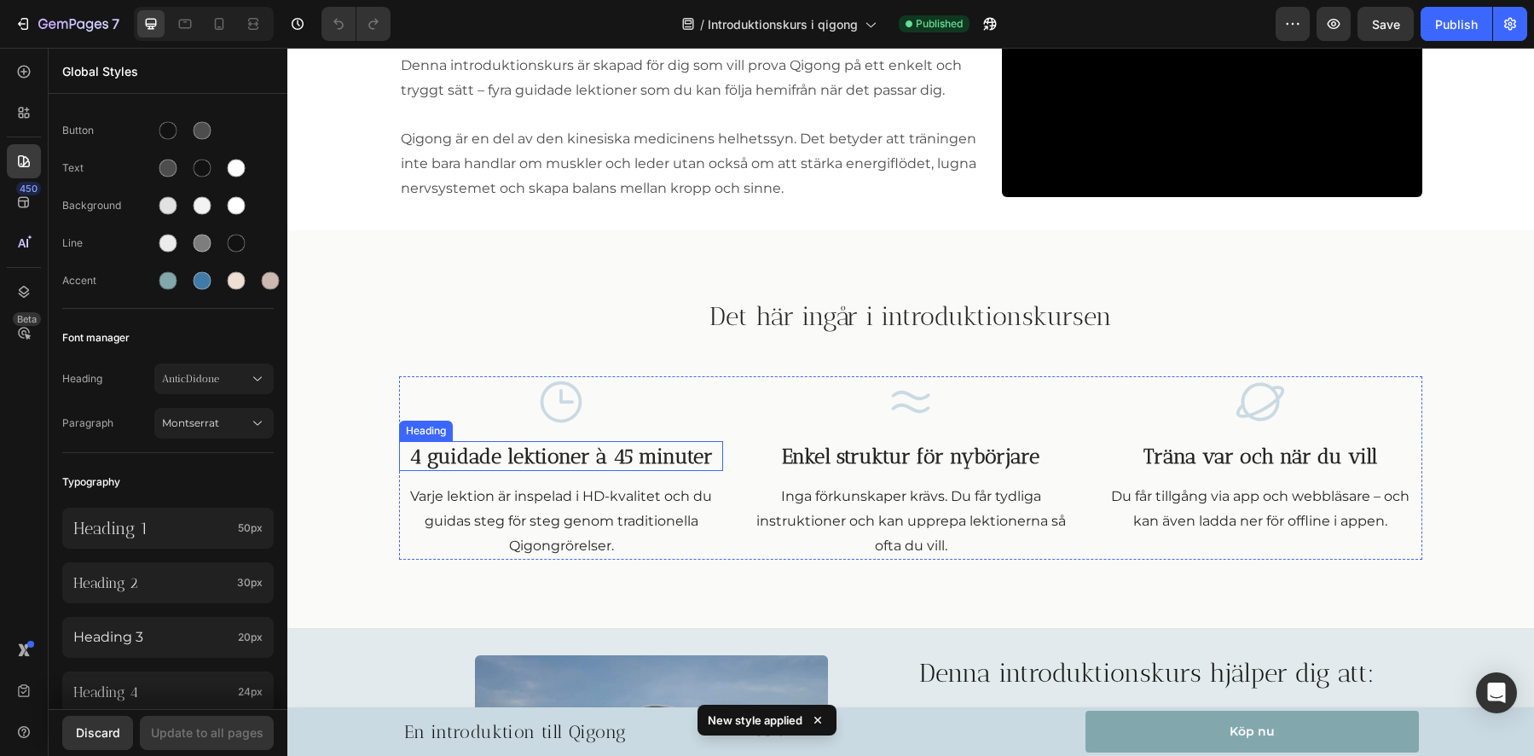
click at [534, 461] on h3 "4 guidade lektioner à 45 minuter" at bounding box center [561, 456] width 324 height 30
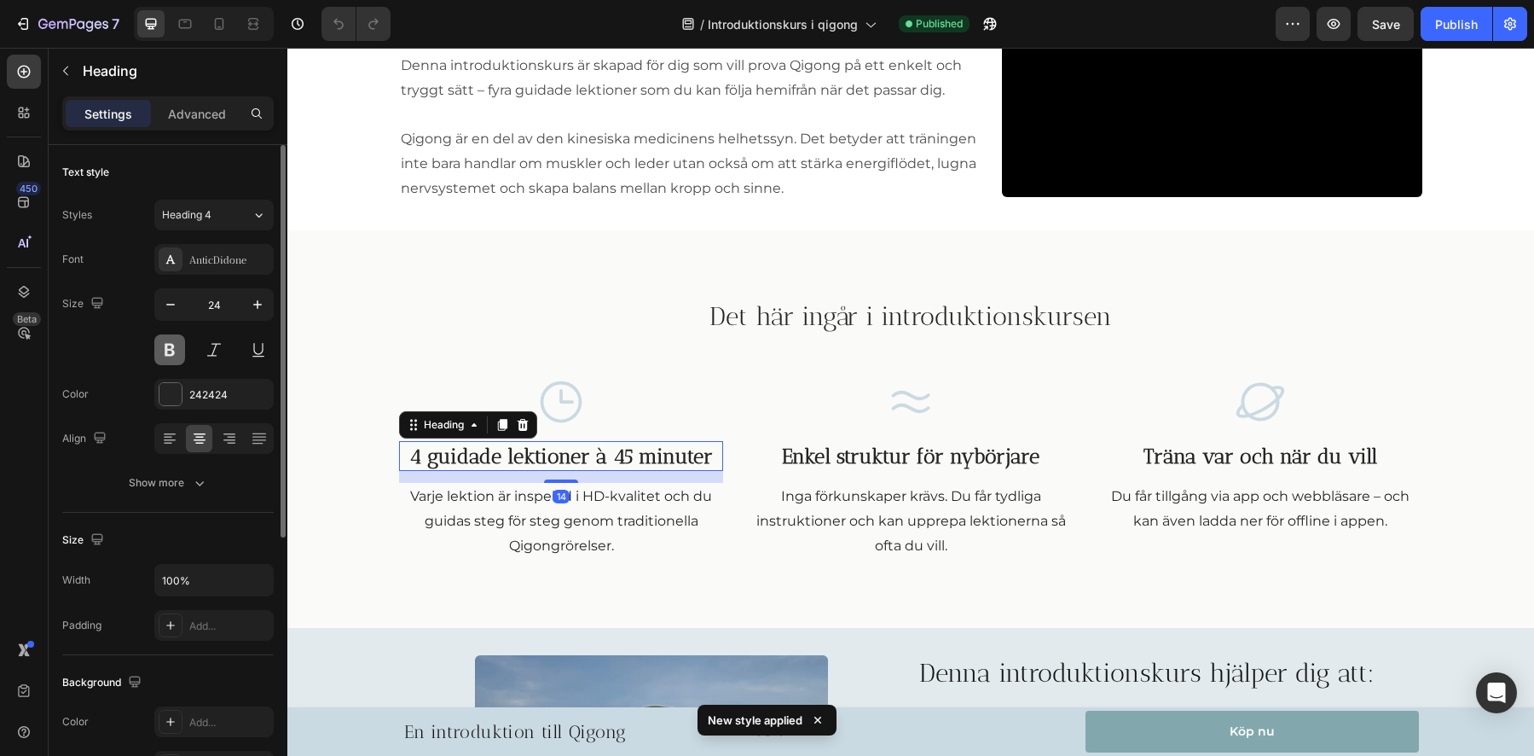
click at [171, 357] on button at bounding box center [169, 349] width 31 height 31
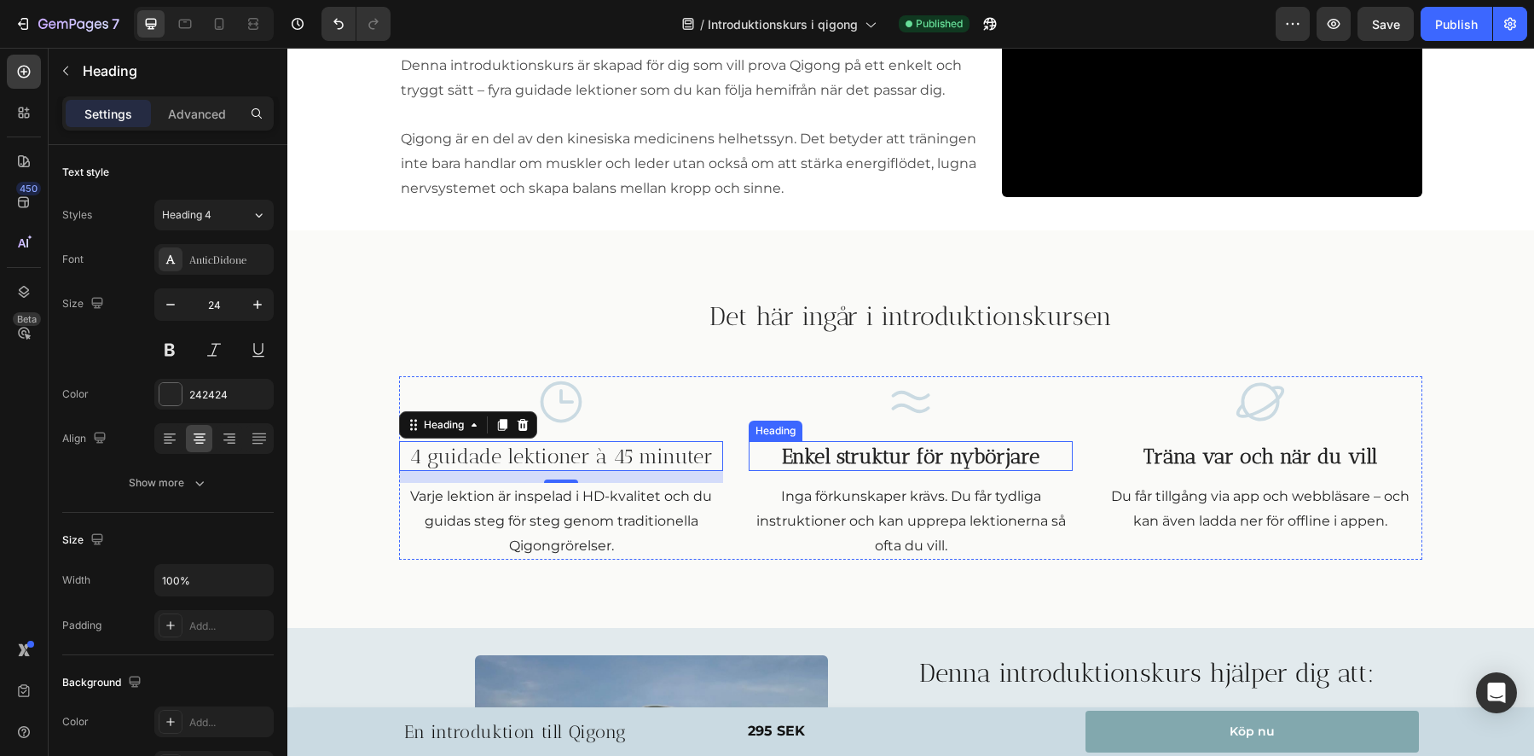
click at [892, 457] on h3 "Enkel struktur för nybörjare" at bounding box center [911, 456] width 324 height 30
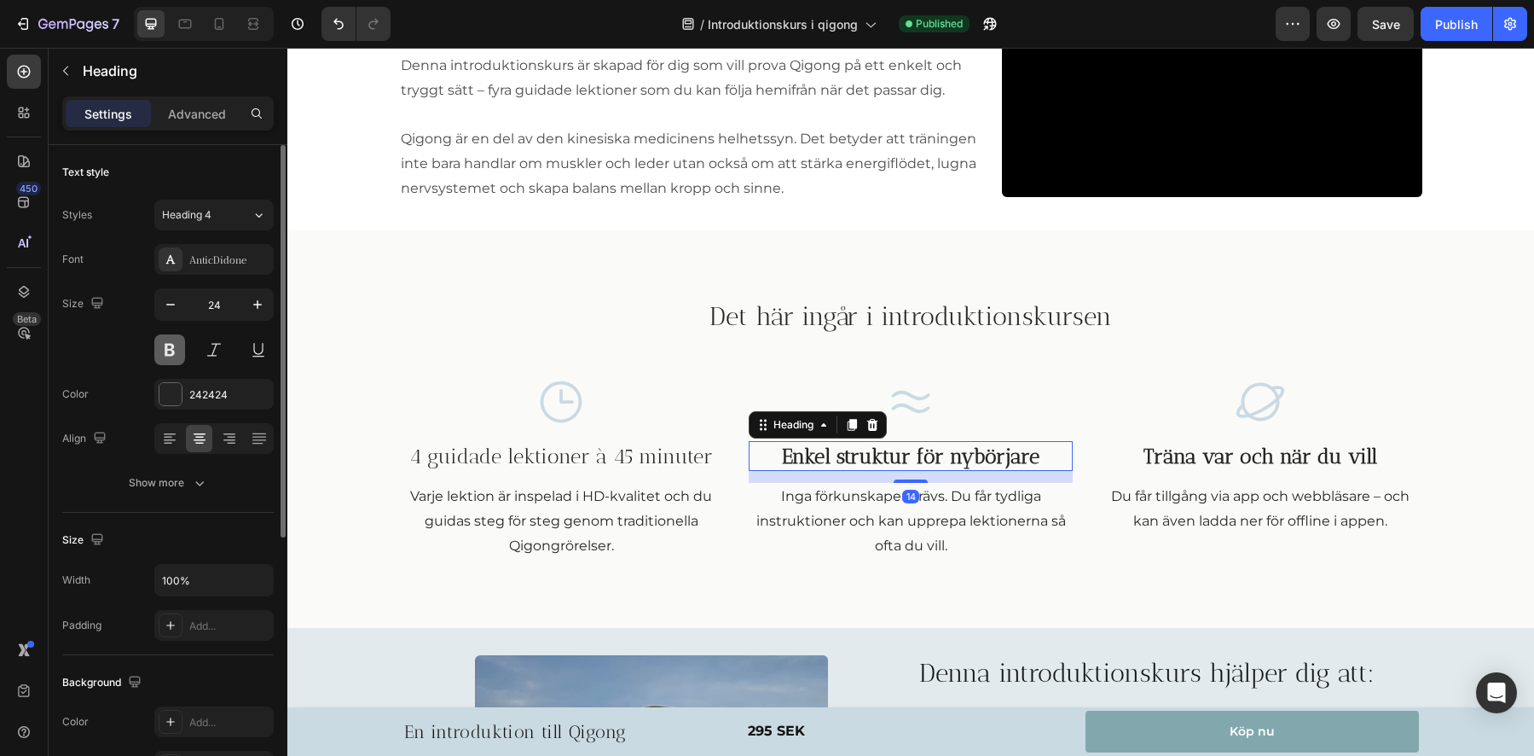
click at [181, 352] on button at bounding box center [169, 349] width 31 height 31
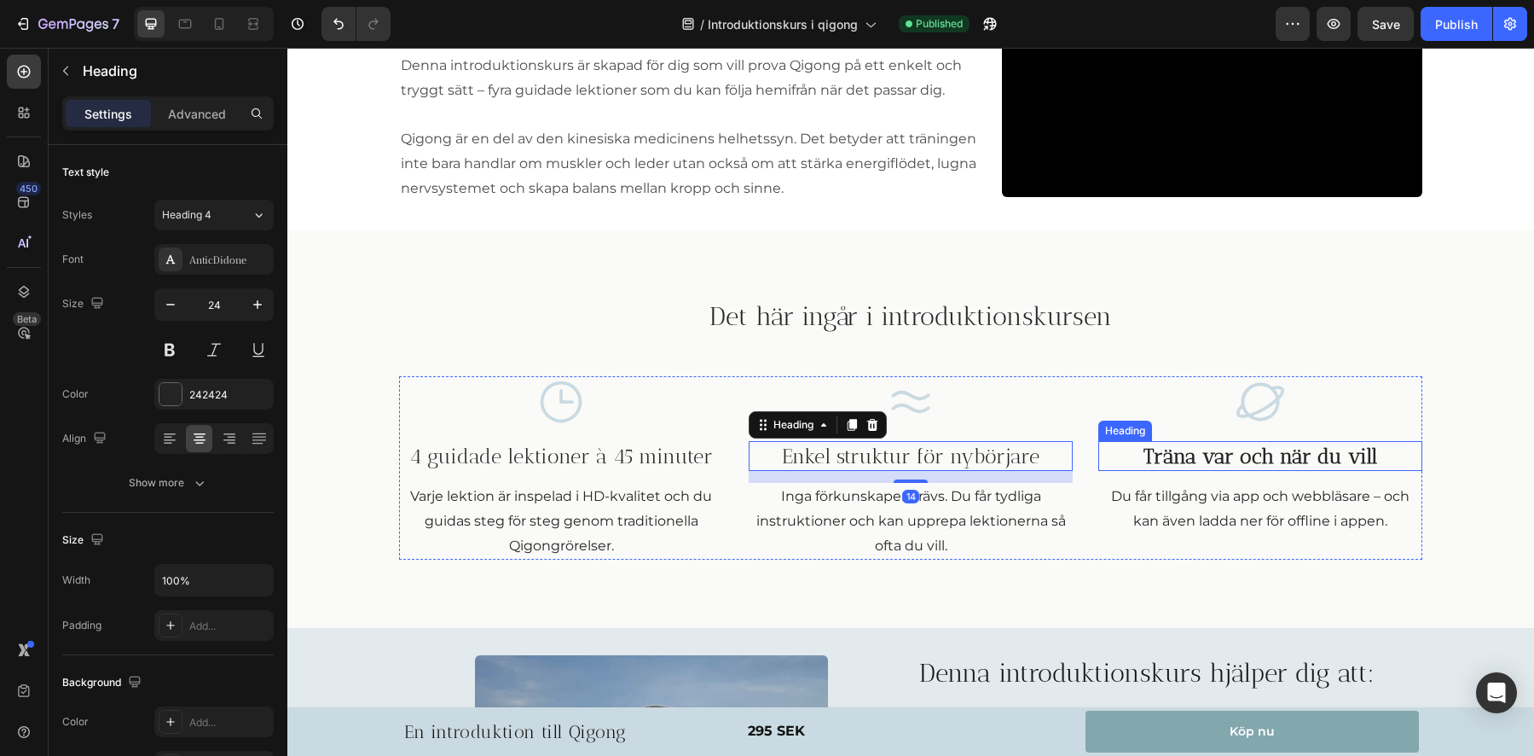
click at [1363, 461] on h3 "Träna var och när du vill" at bounding box center [1260, 456] width 324 height 30
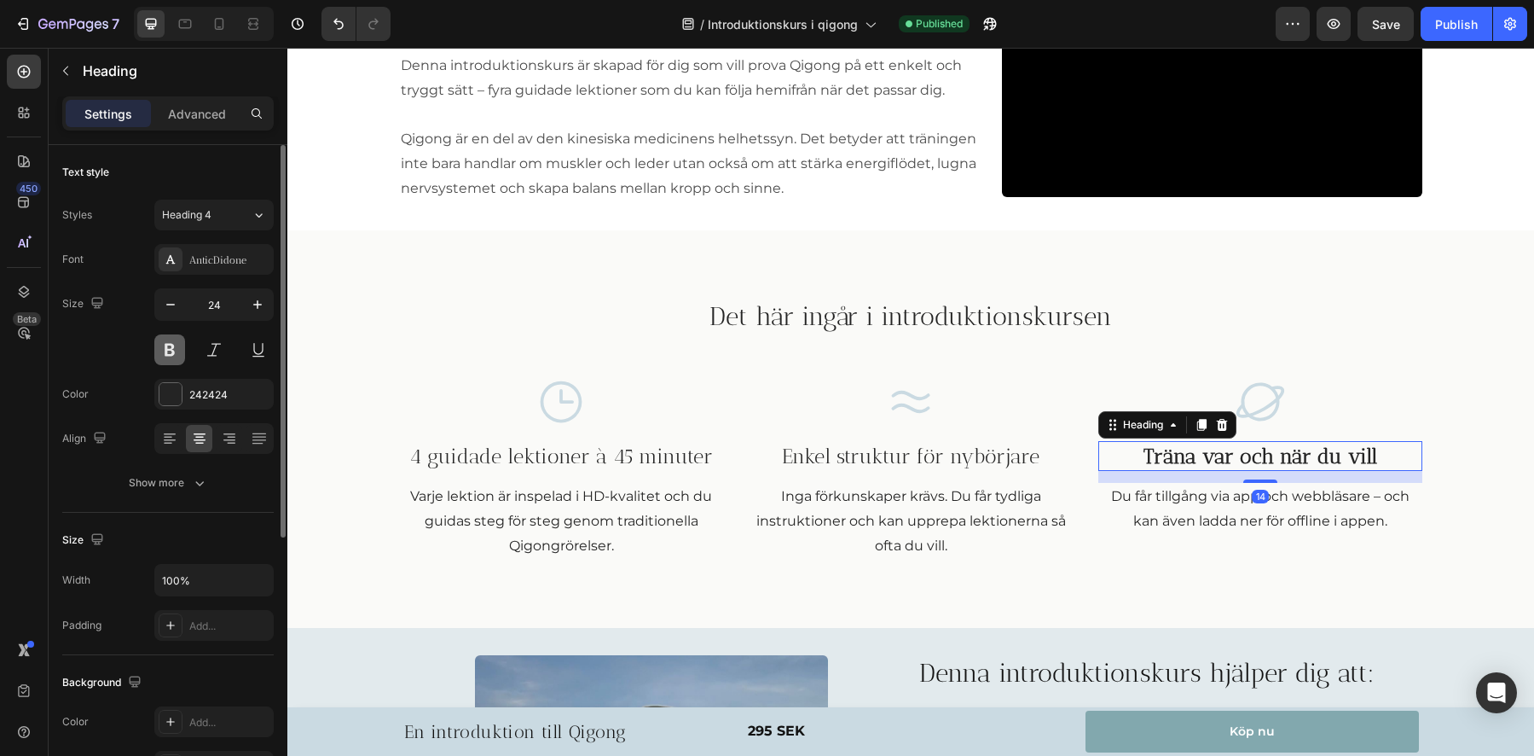
click at [173, 356] on button at bounding box center [169, 349] width 31 height 31
click at [188, 26] on icon at bounding box center [185, 23] width 17 height 17
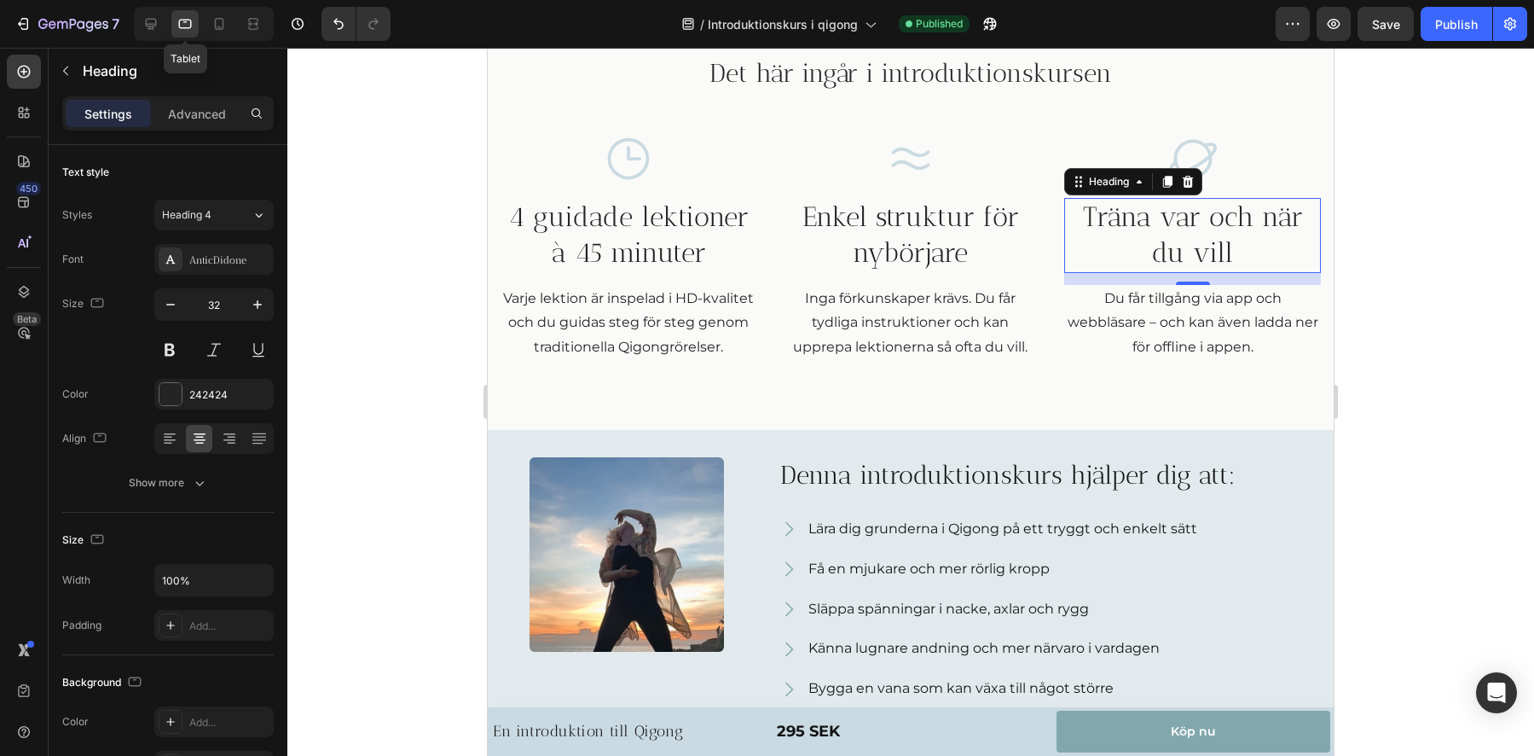
scroll to position [1013, 0]
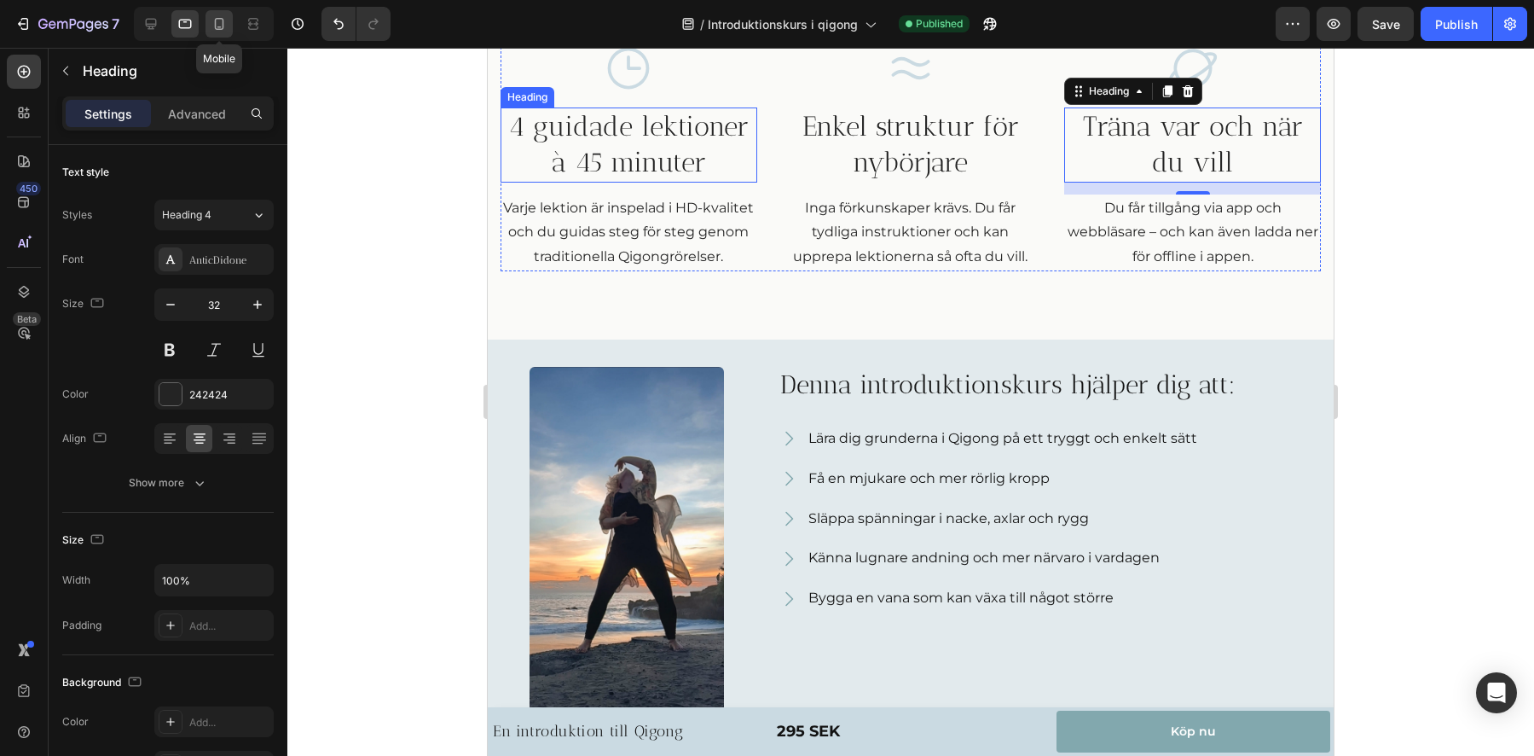
click at [220, 25] on icon at bounding box center [219, 23] width 17 height 17
type input "22"
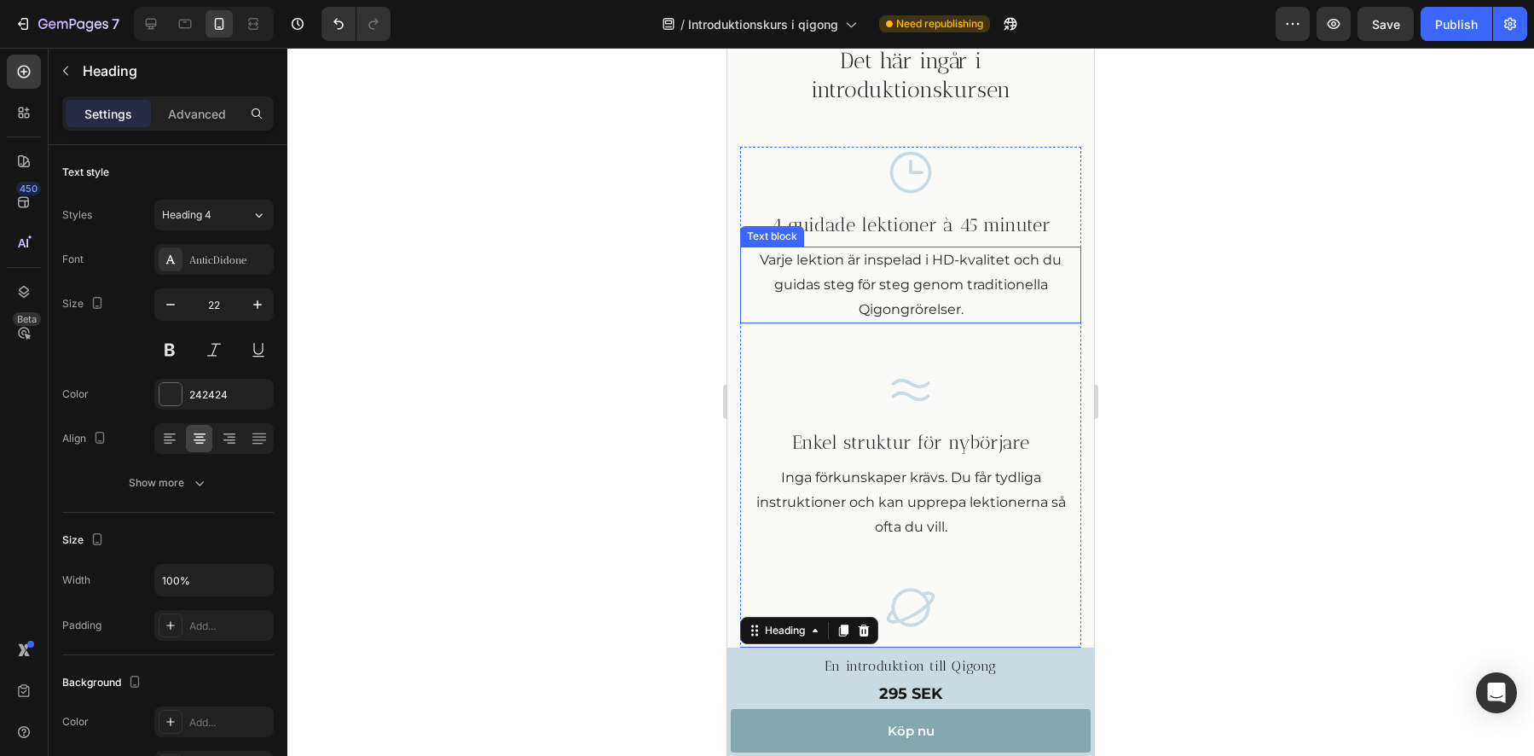
scroll to position [1221, 0]
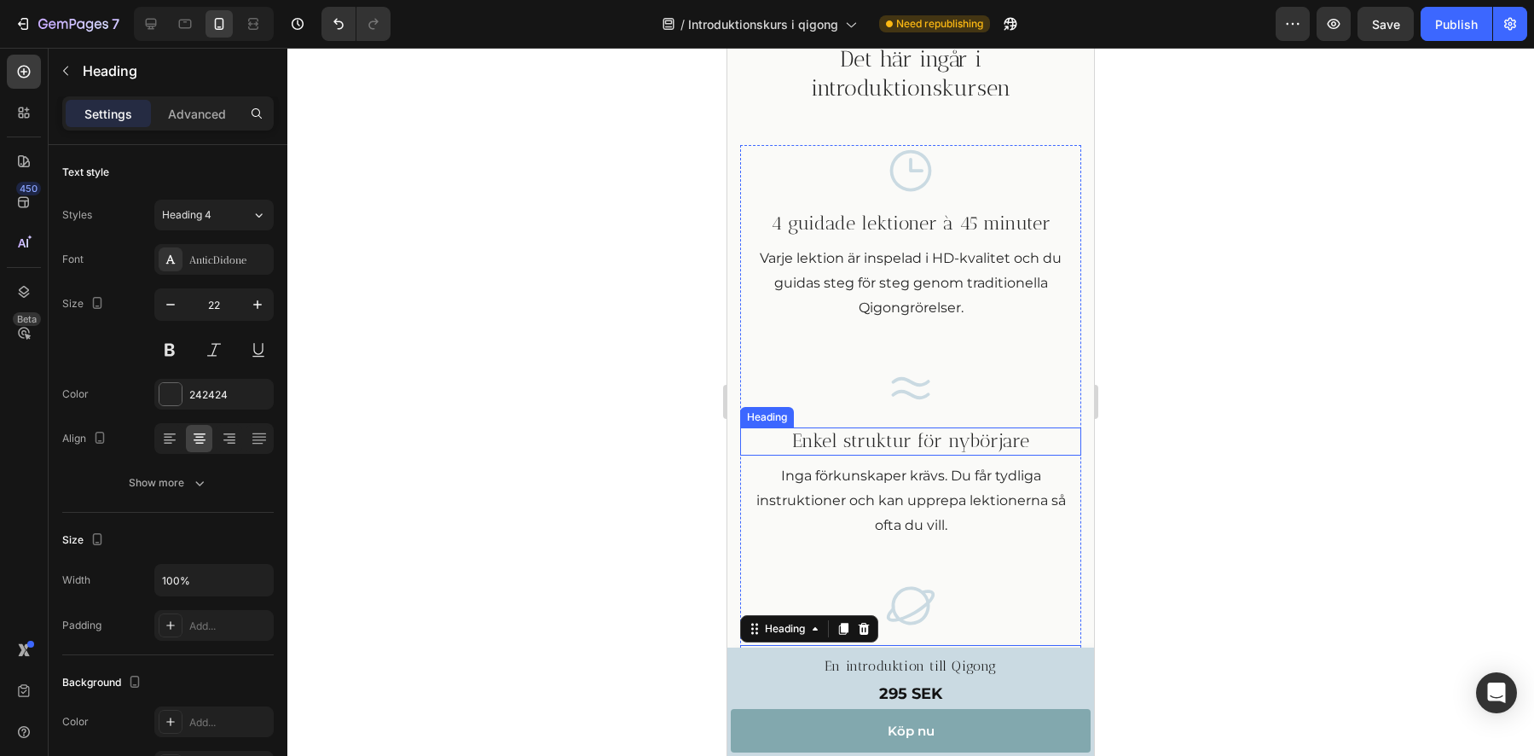
click at [916, 455] on h3 "Enkel struktur för nybörjare" at bounding box center [910, 441] width 341 height 28
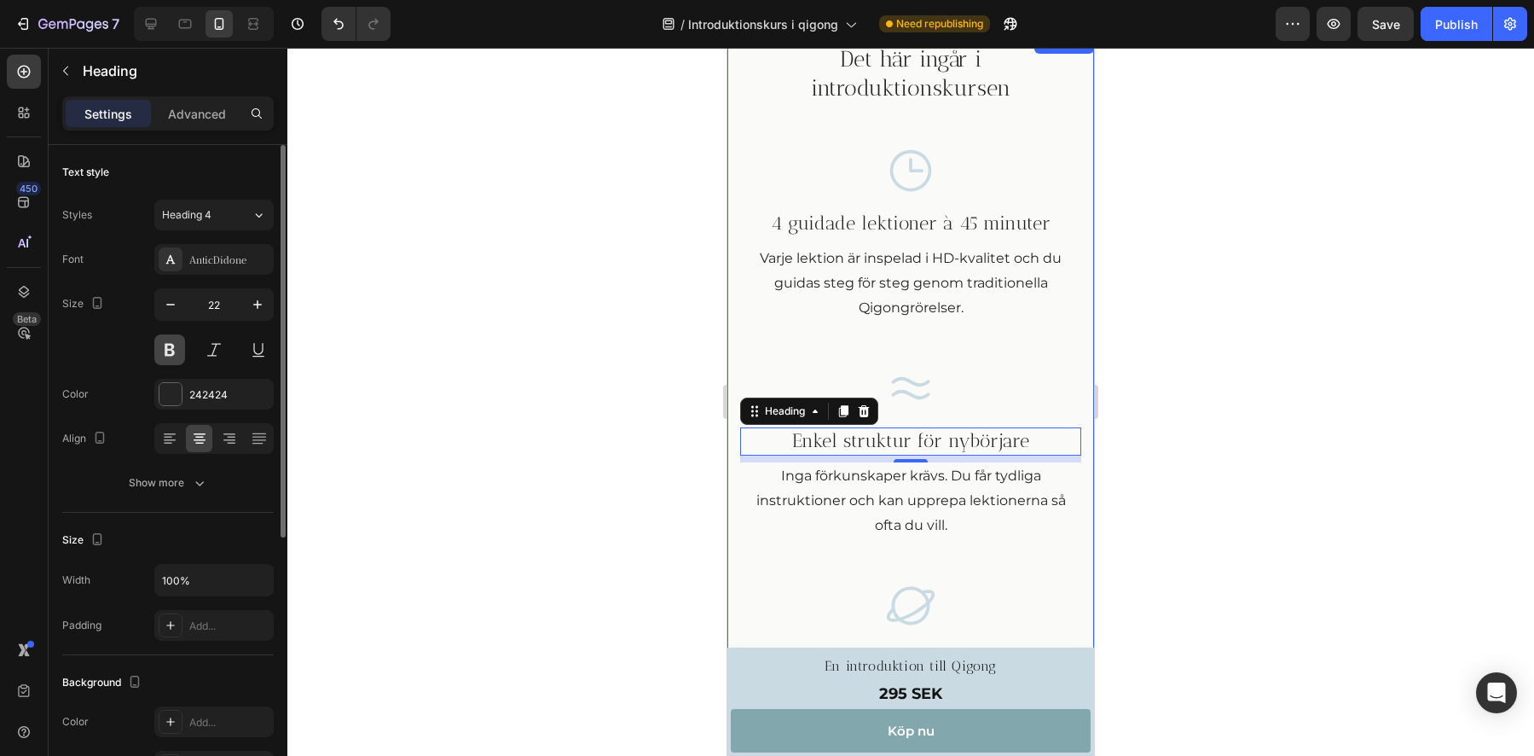
click at [171, 353] on button at bounding box center [169, 349] width 31 height 31
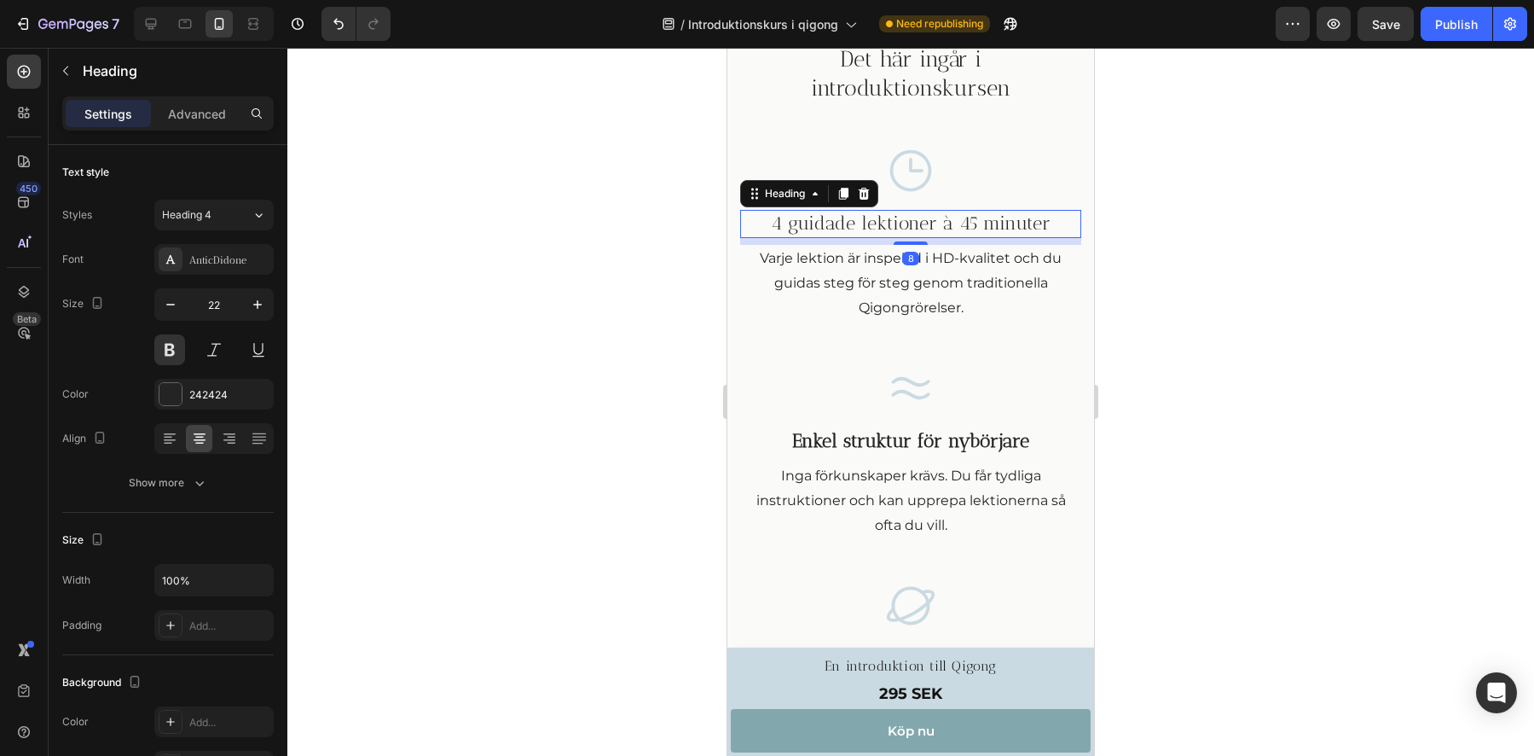
click at [859, 238] on h3 "4 guidade lektioner à 45 minuter" at bounding box center [910, 224] width 341 height 28
click at [170, 345] on button at bounding box center [169, 349] width 31 height 31
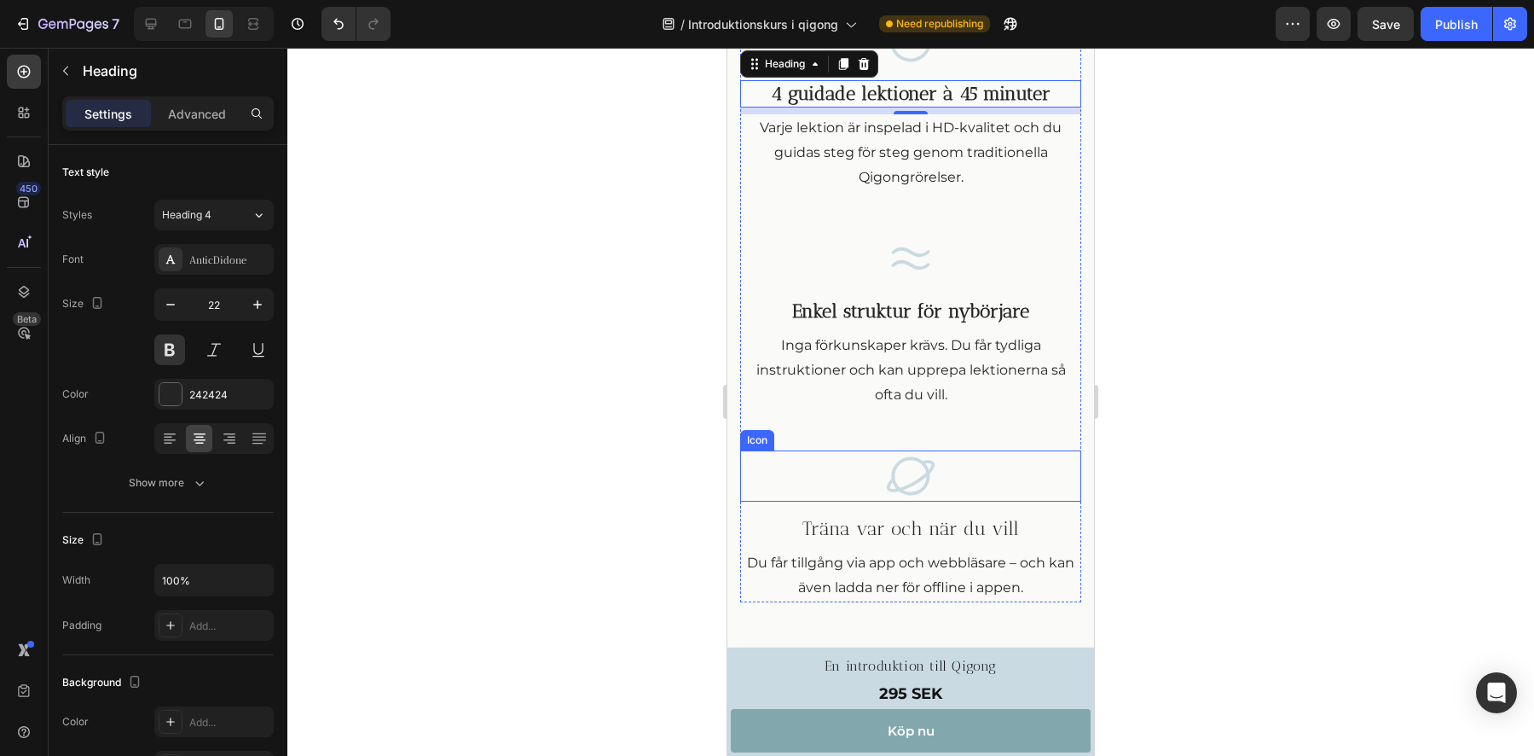
scroll to position [1394, 0]
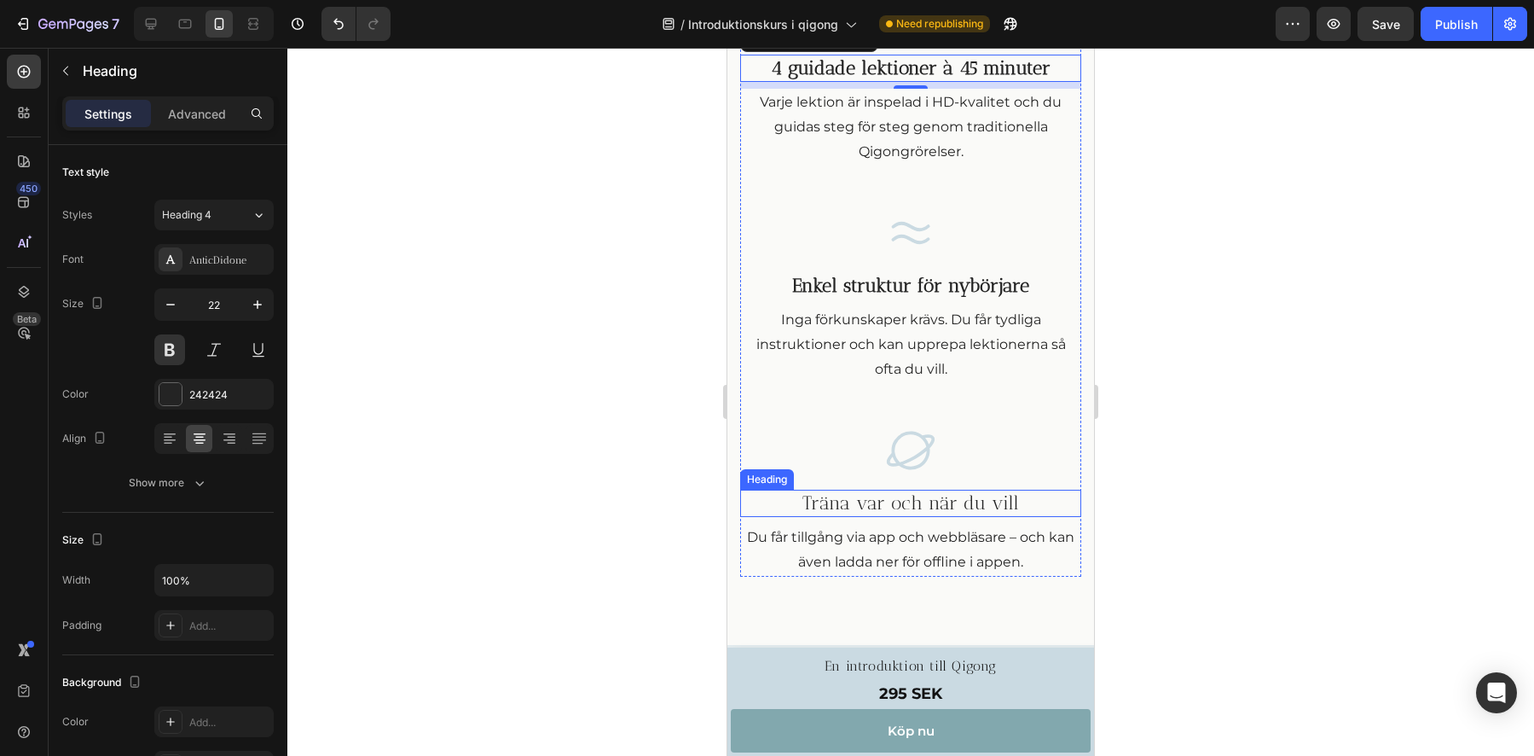
click at [876, 501] on h3 "Träna var och när du vill" at bounding box center [910, 504] width 341 height 28
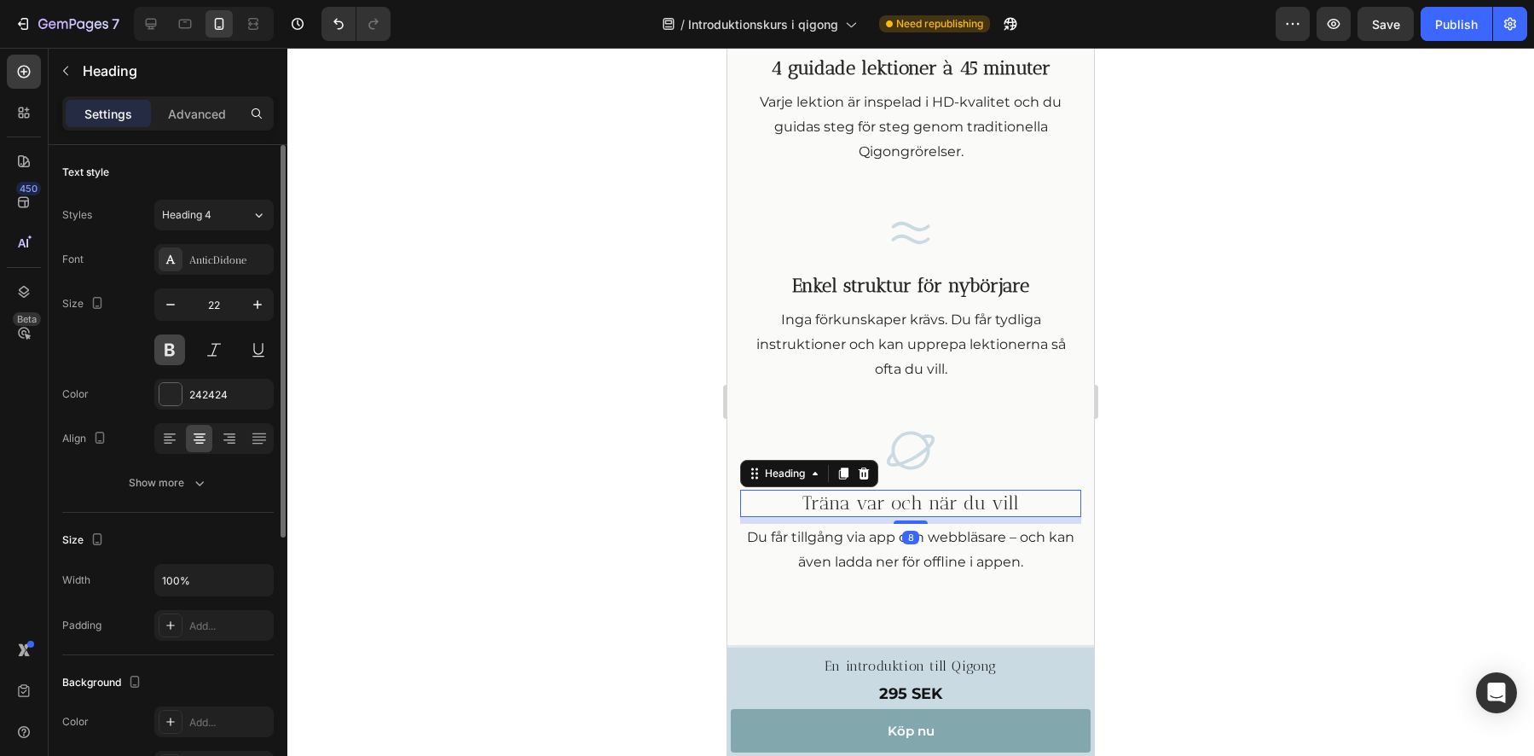
click at [162, 354] on button at bounding box center [169, 349] width 31 height 31
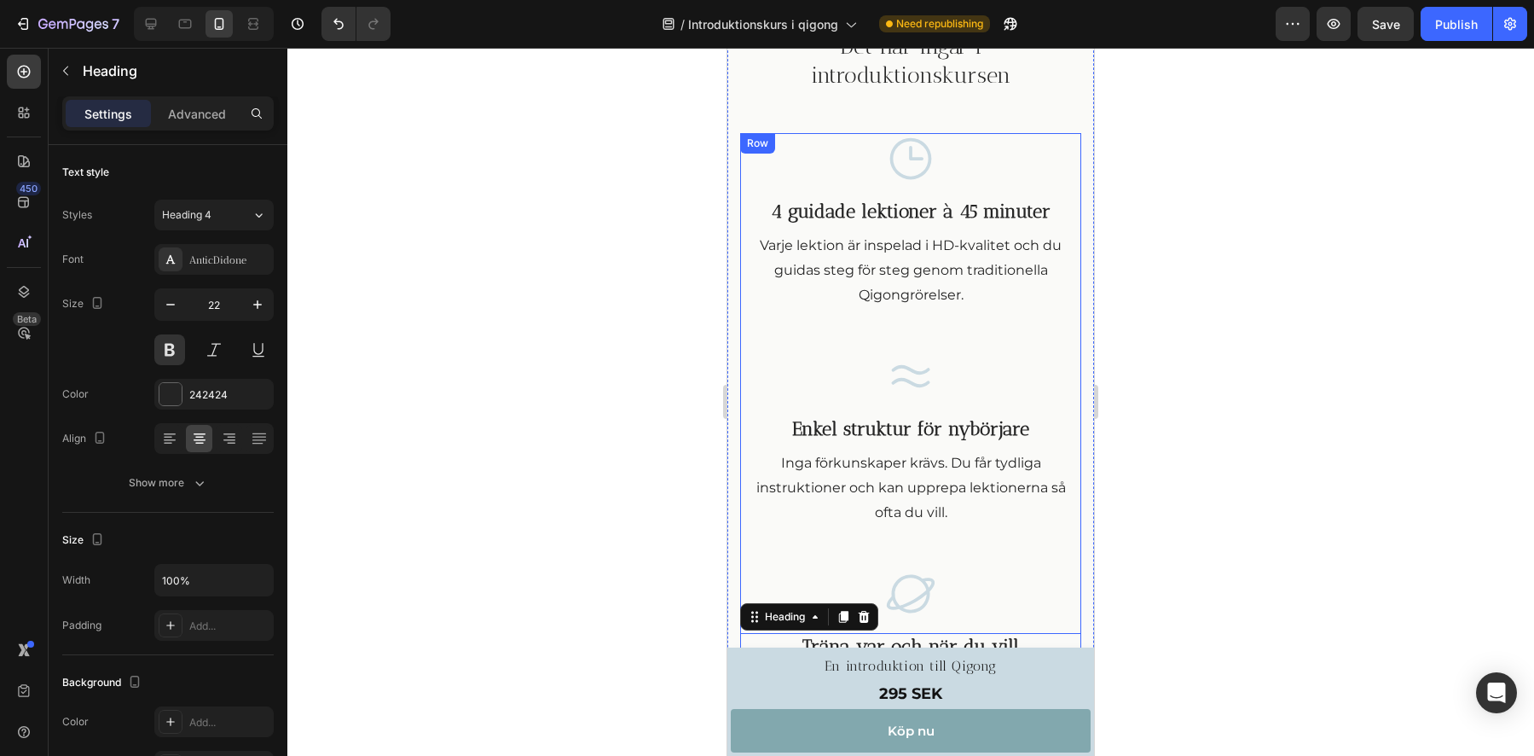
scroll to position [1111, 0]
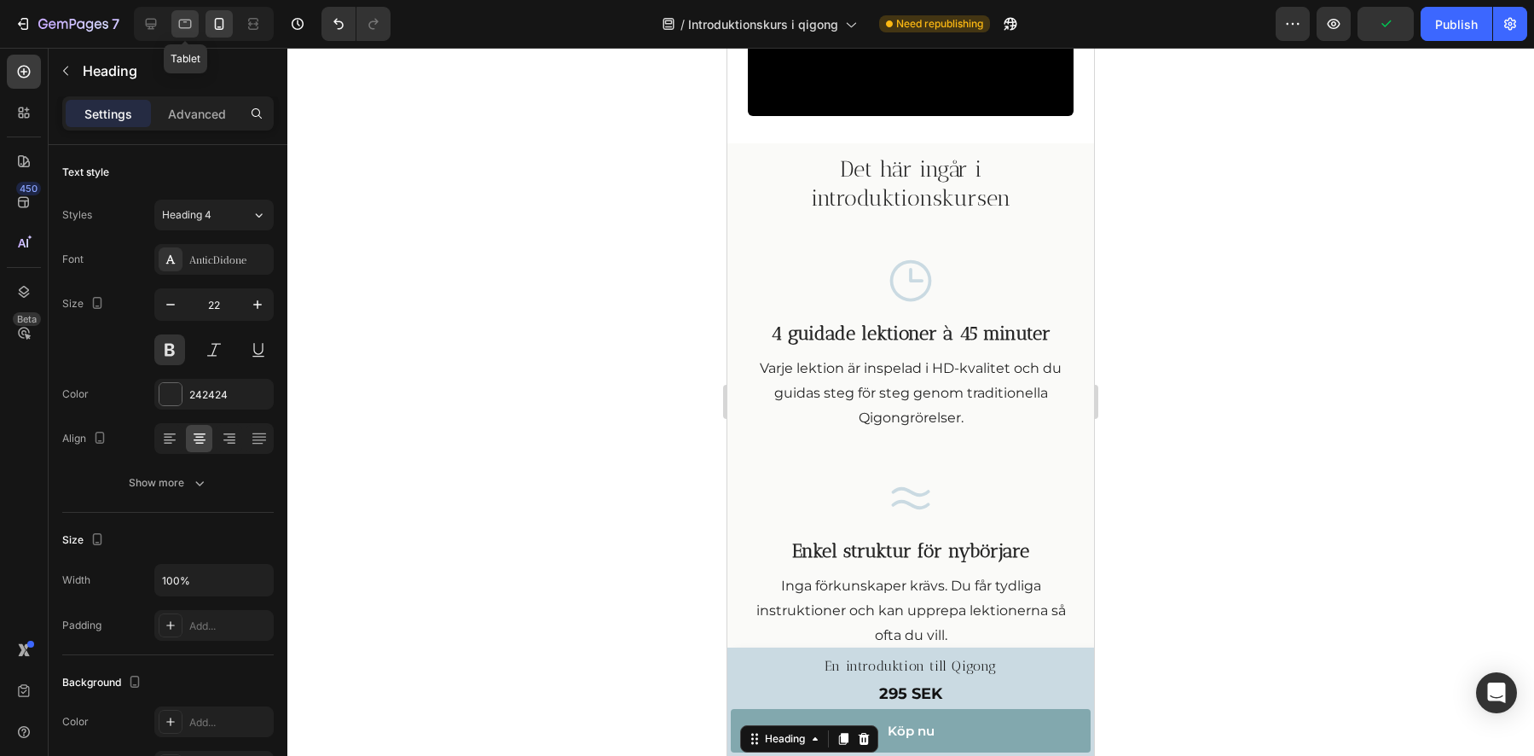
click at [181, 22] on icon at bounding box center [185, 23] width 17 height 17
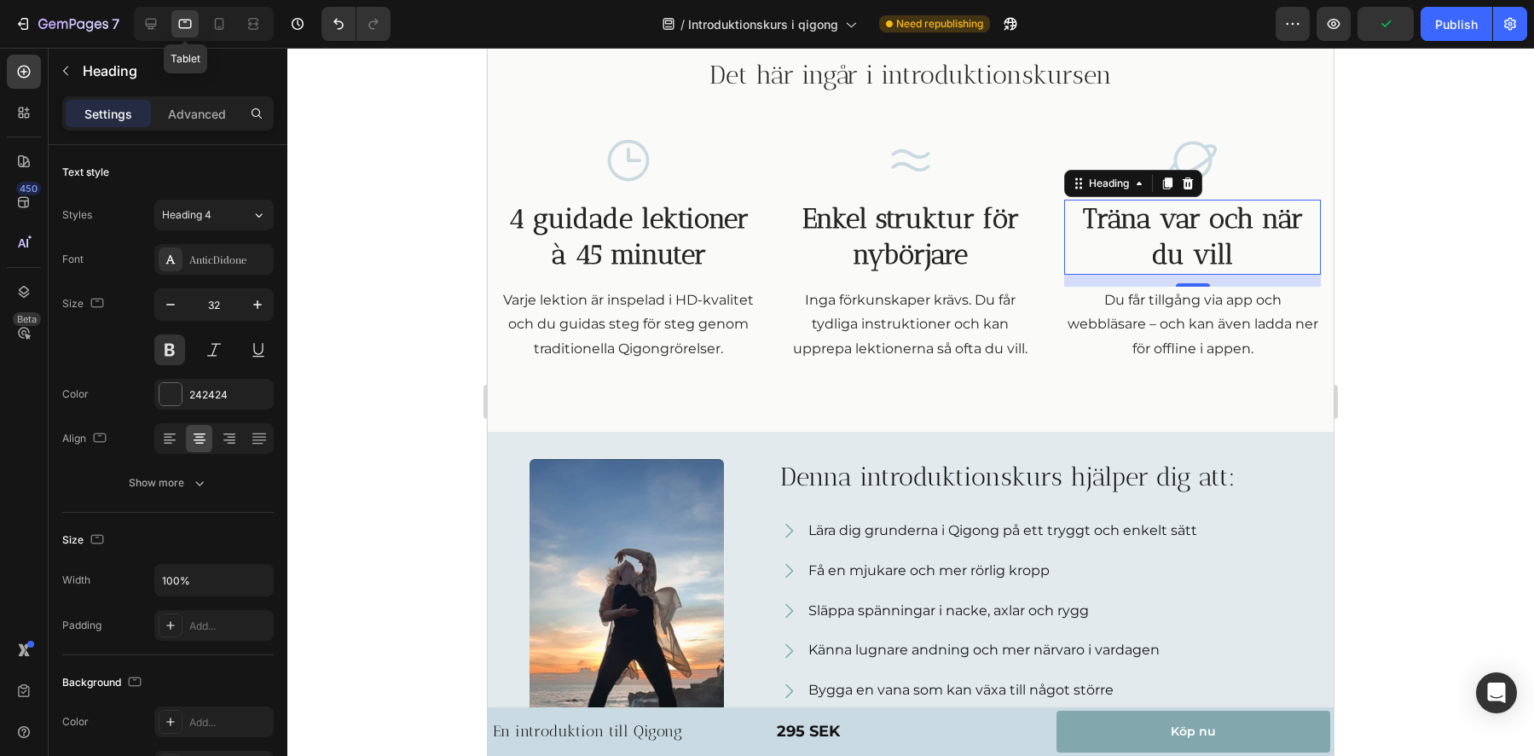
scroll to position [1013, 0]
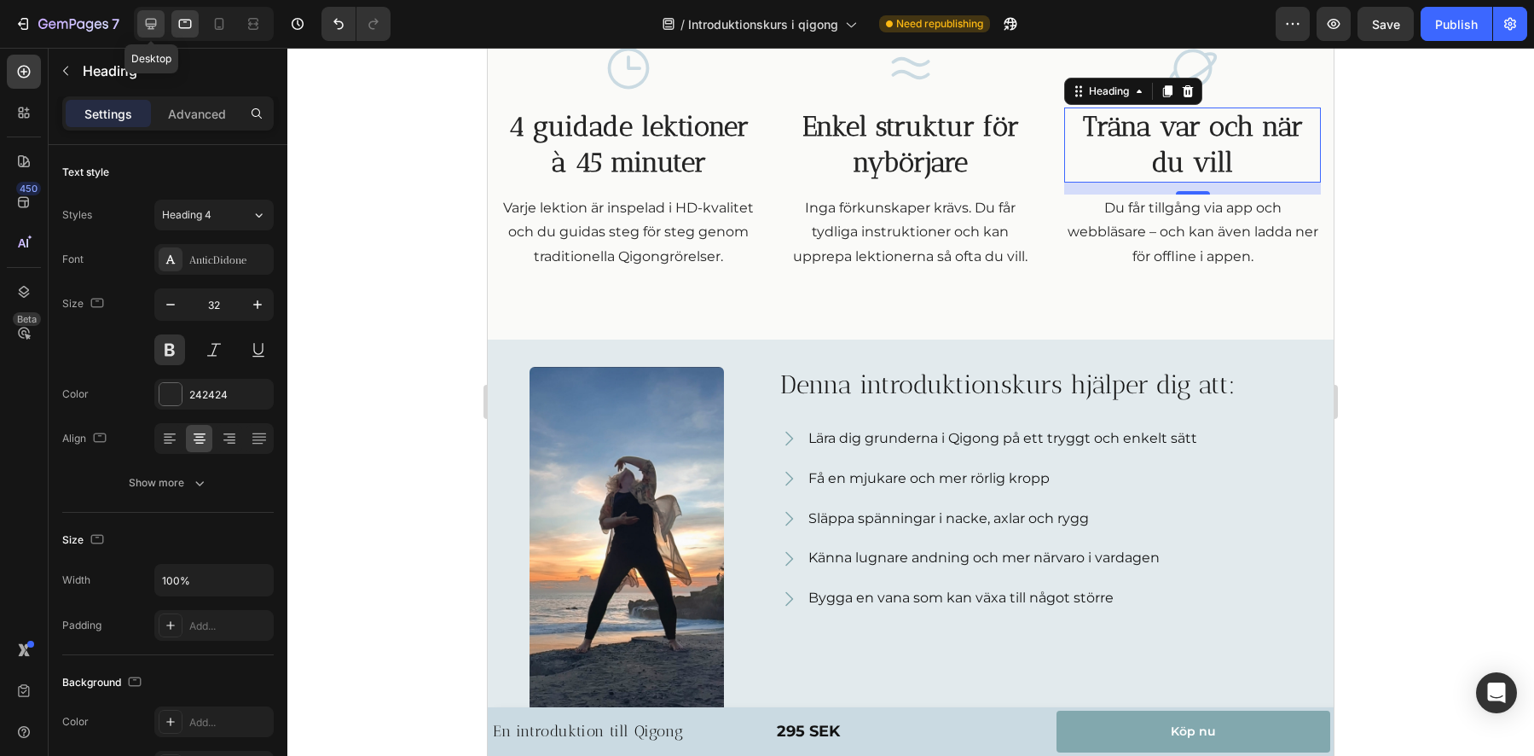
click at [143, 24] on icon at bounding box center [150, 23] width 17 height 17
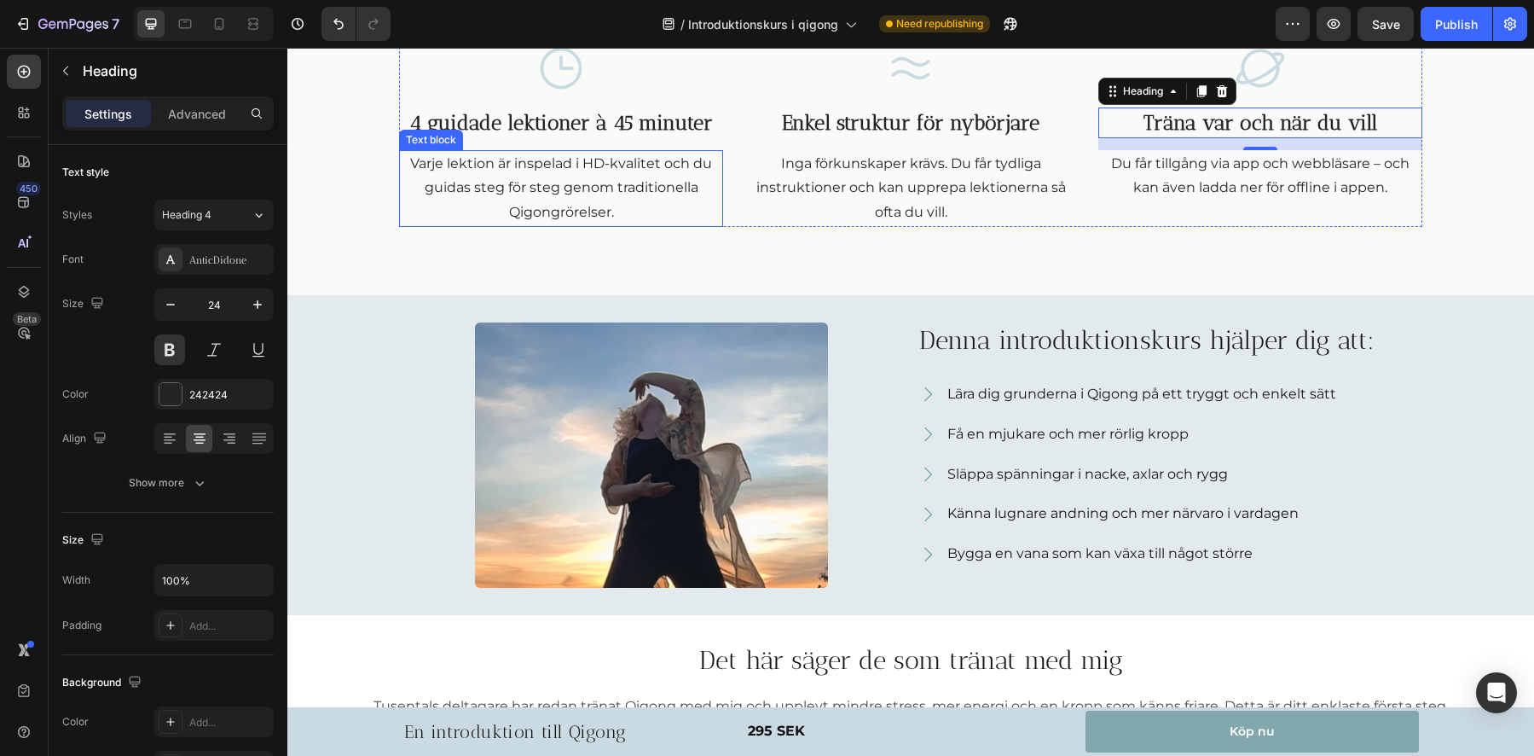
scroll to position [820, 0]
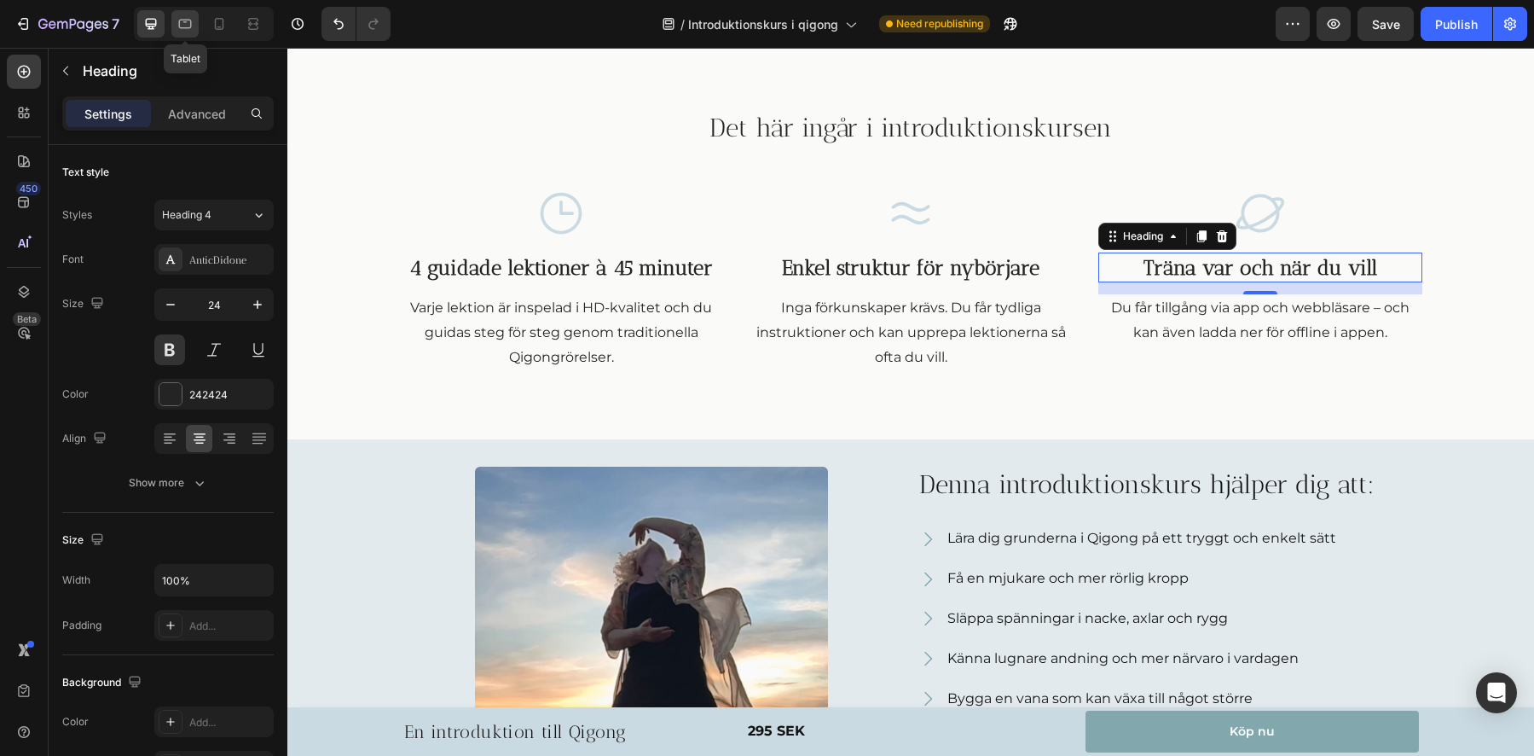
click at [182, 24] on icon at bounding box center [185, 23] width 17 height 17
type input "32"
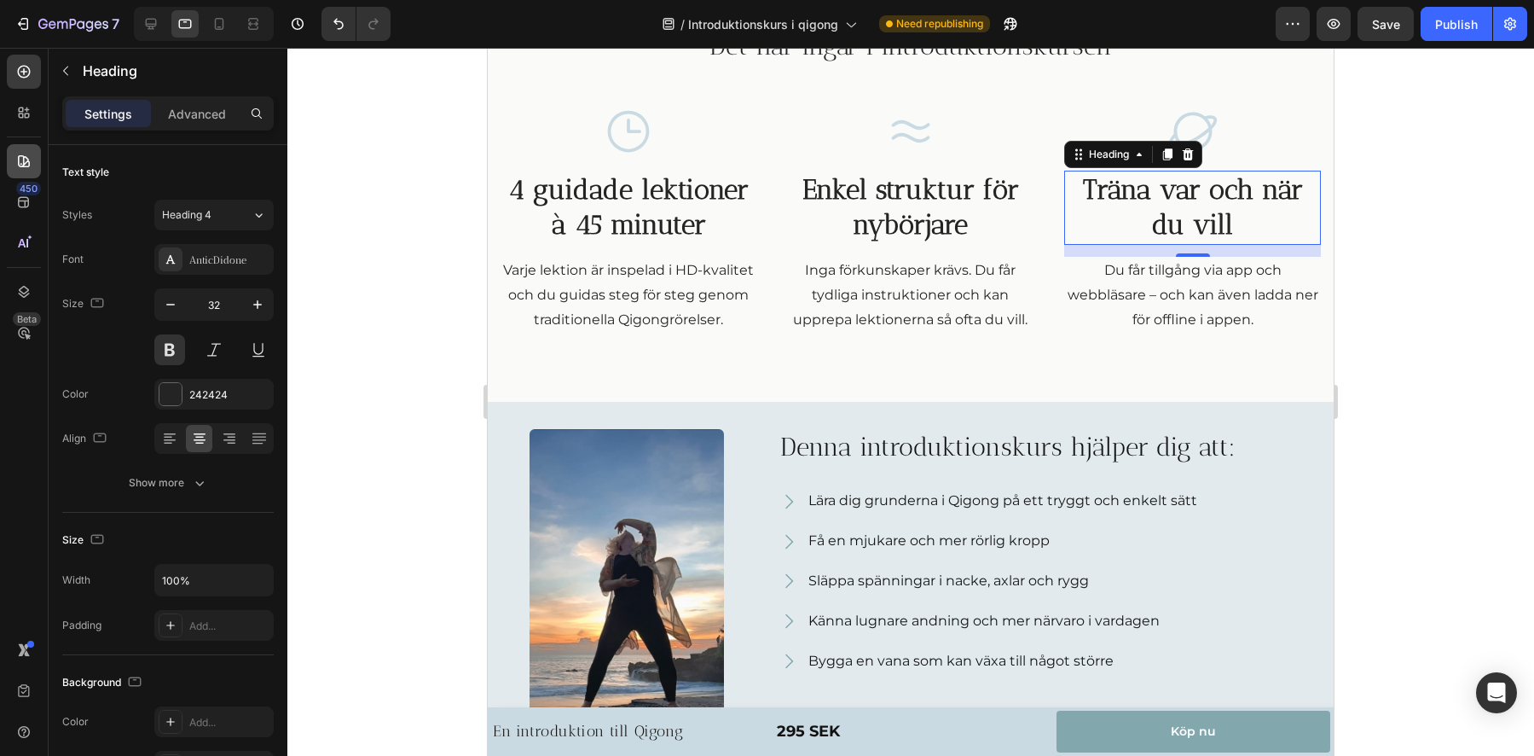
scroll to position [965, 0]
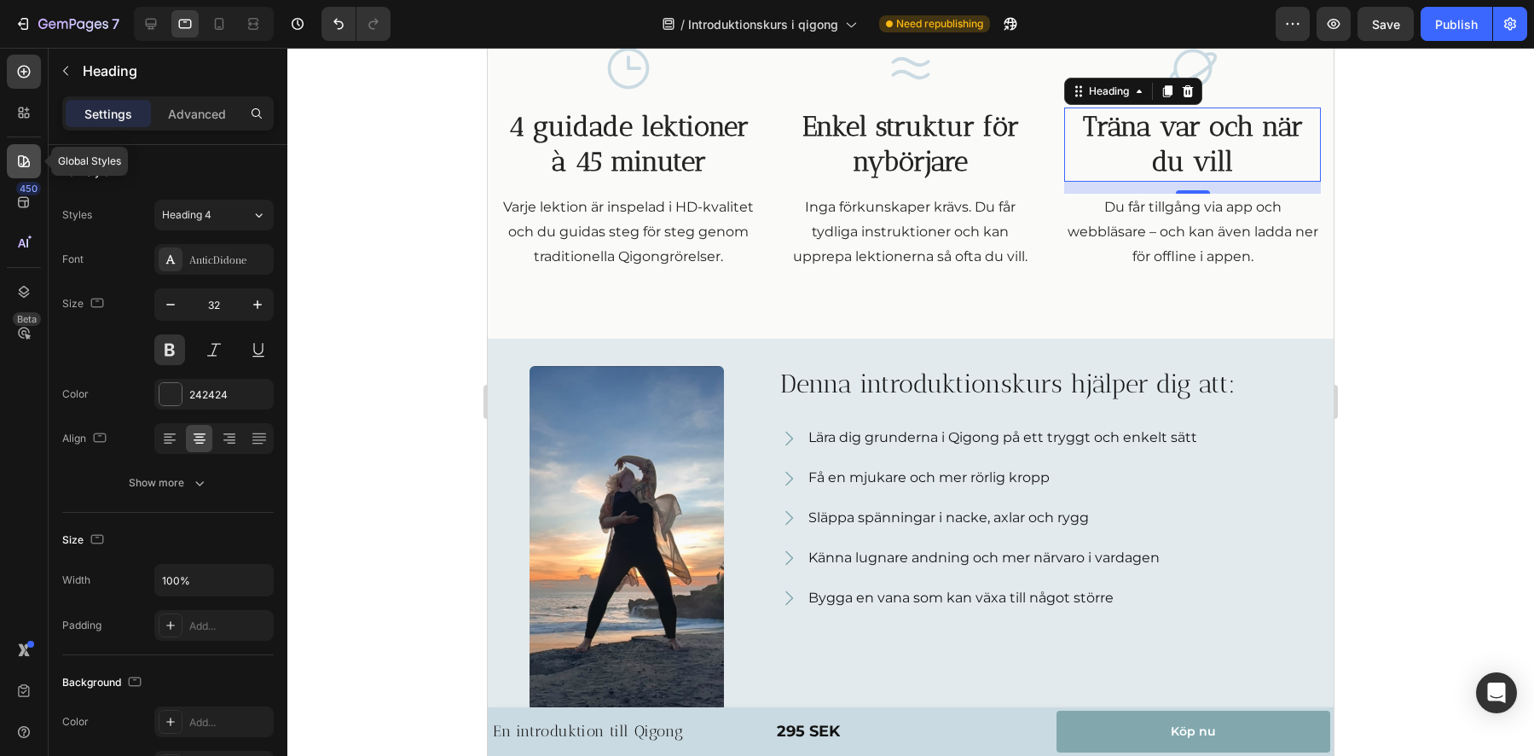
click at [12, 158] on div at bounding box center [24, 161] width 34 height 34
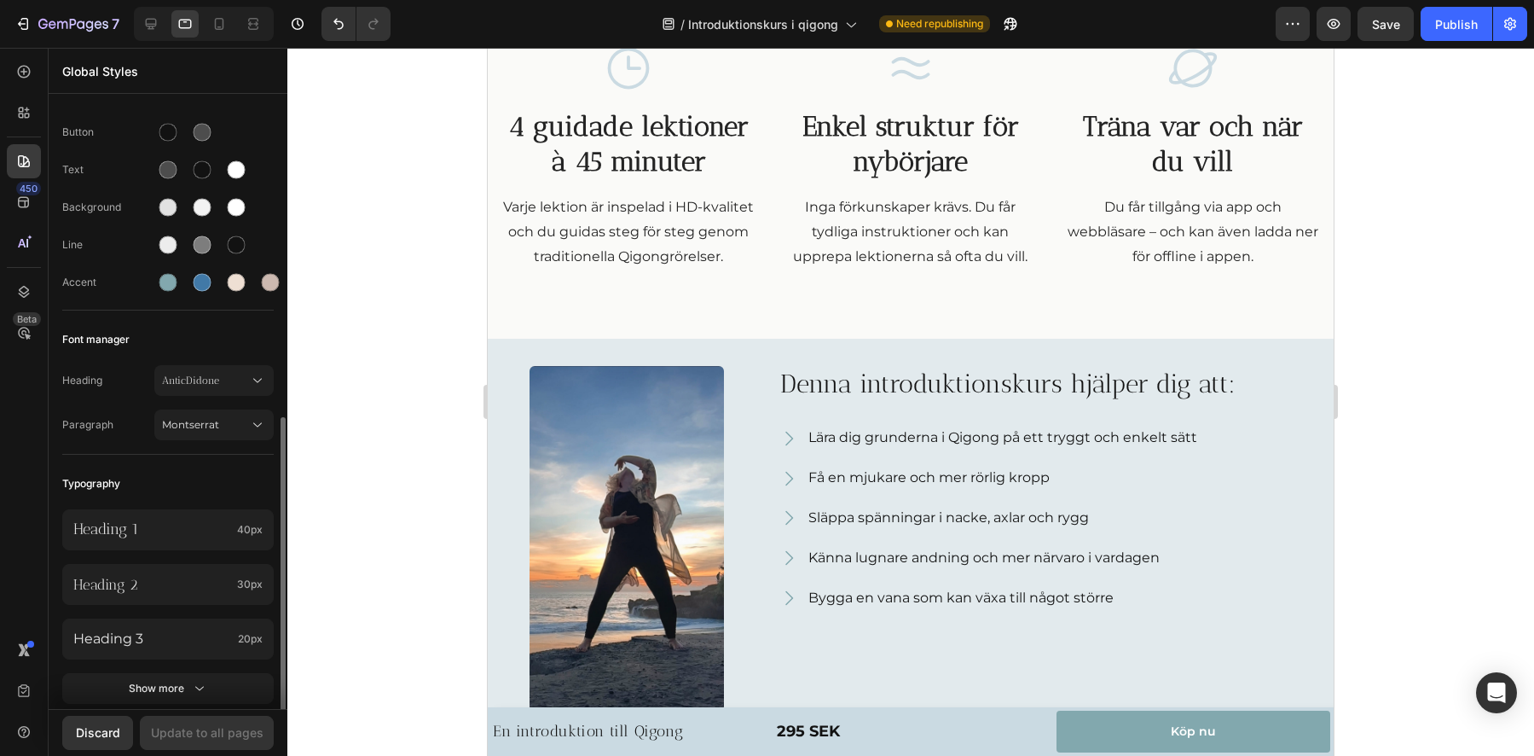
scroll to position [237, 0]
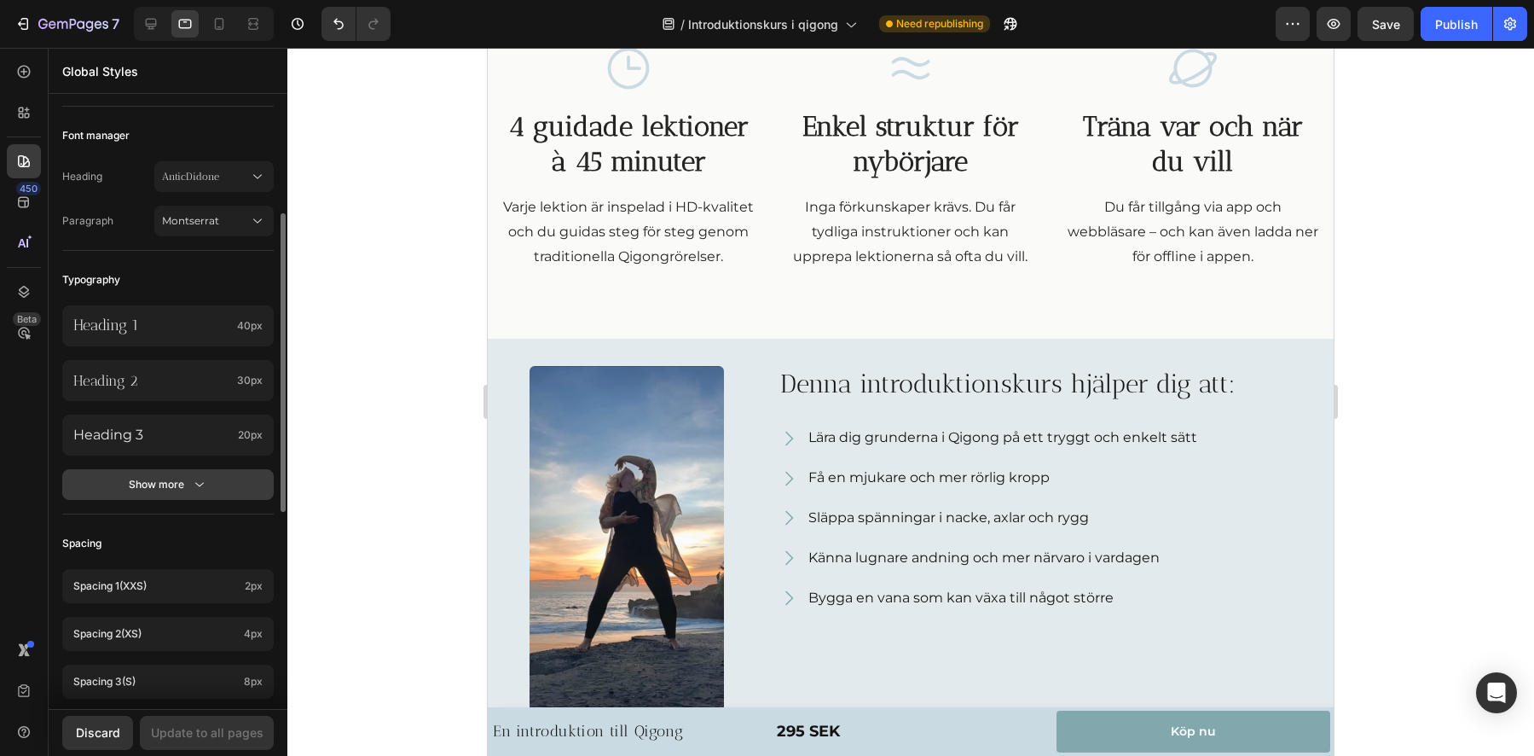
click at [162, 481] on div "Show more" at bounding box center [168, 484] width 79 height 17
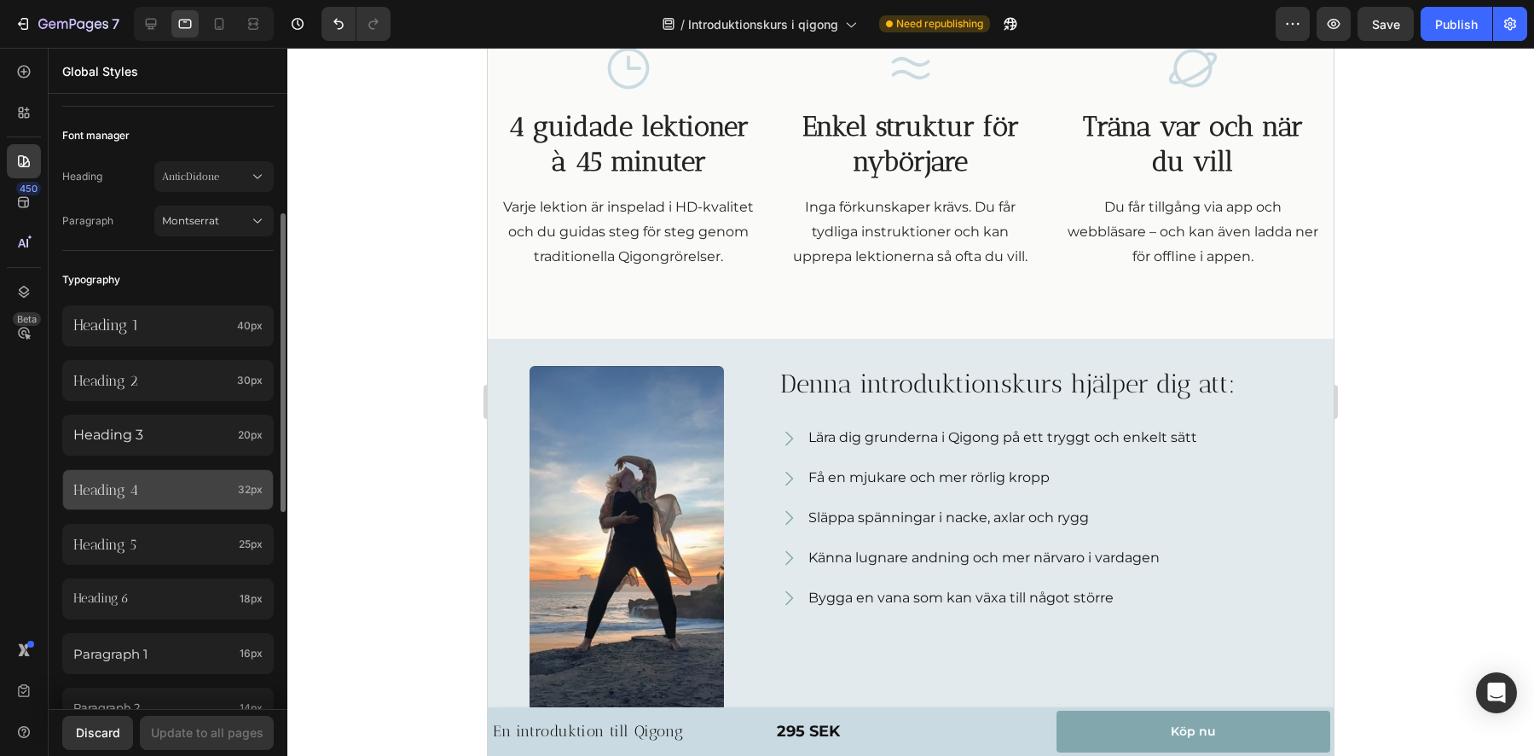
click at [151, 495] on p "Heading 4" at bounding box center [152, 489] width 158 height 19
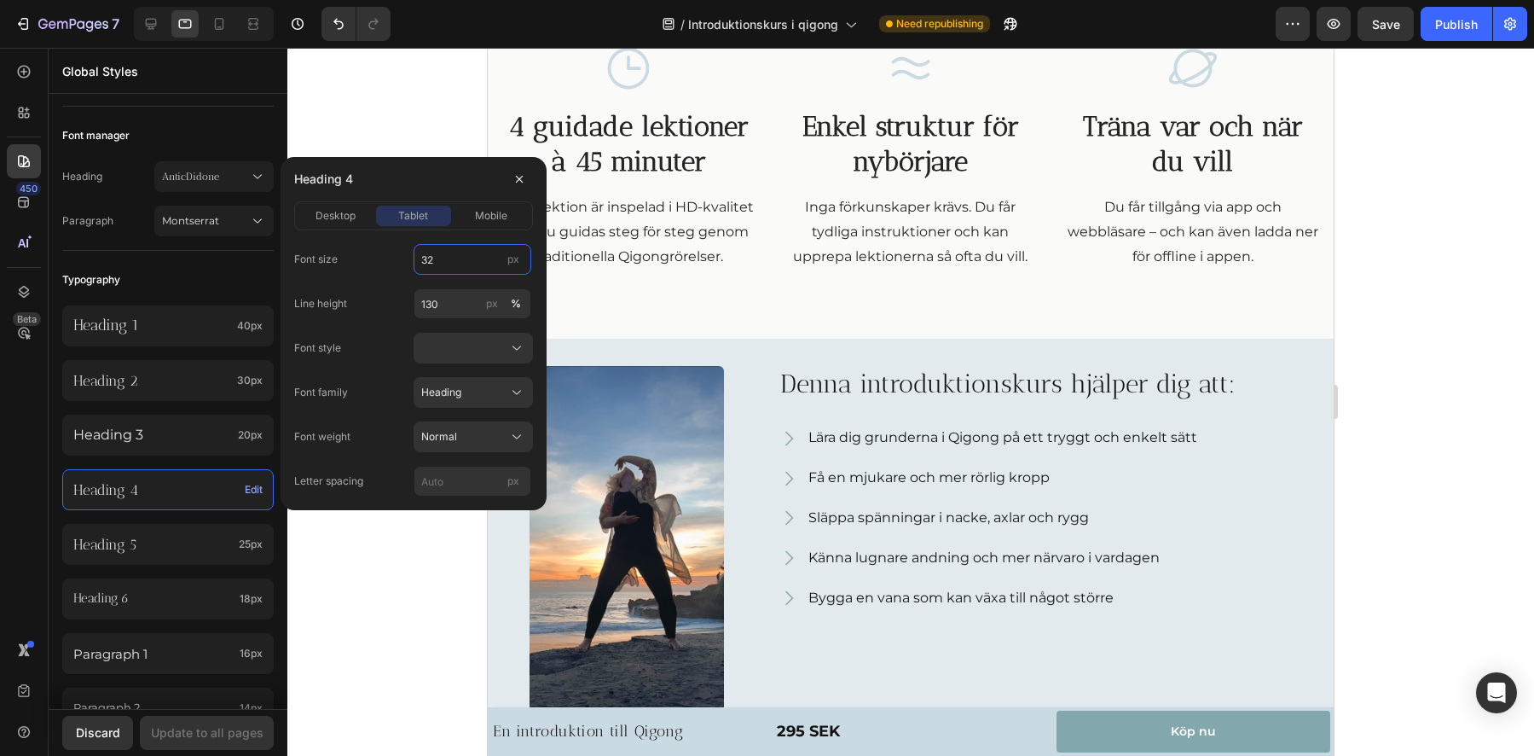
click at [449, 256] on input "32" at bounding box center [473, 259] width 118 height 31
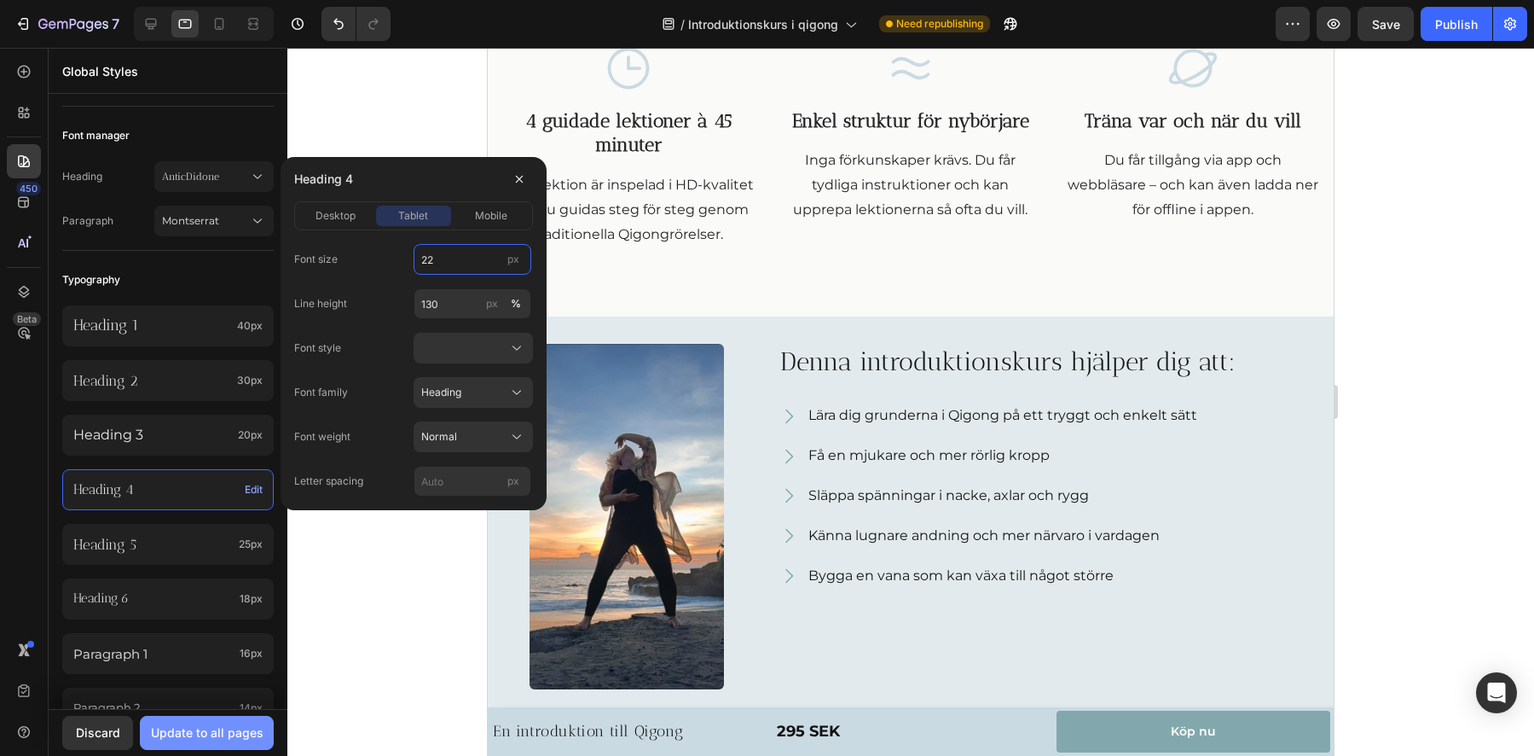
type input "22"
click at [165, 746] on button "Update to all pages" at bounding box center [207, 733] width 134 height 34
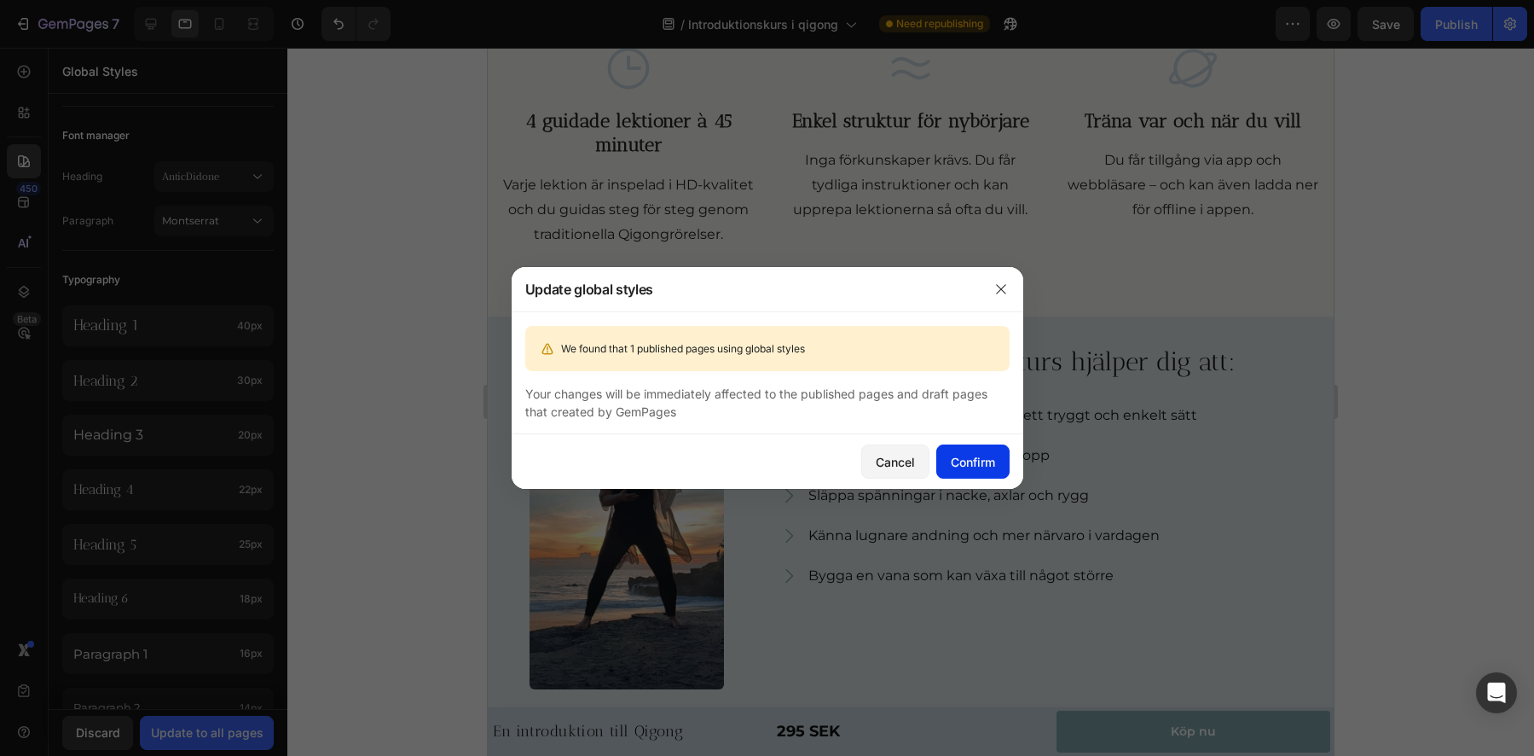
click at [955, 466] on div "Confirm" at bounding box center [973, 462] width 44 height 18
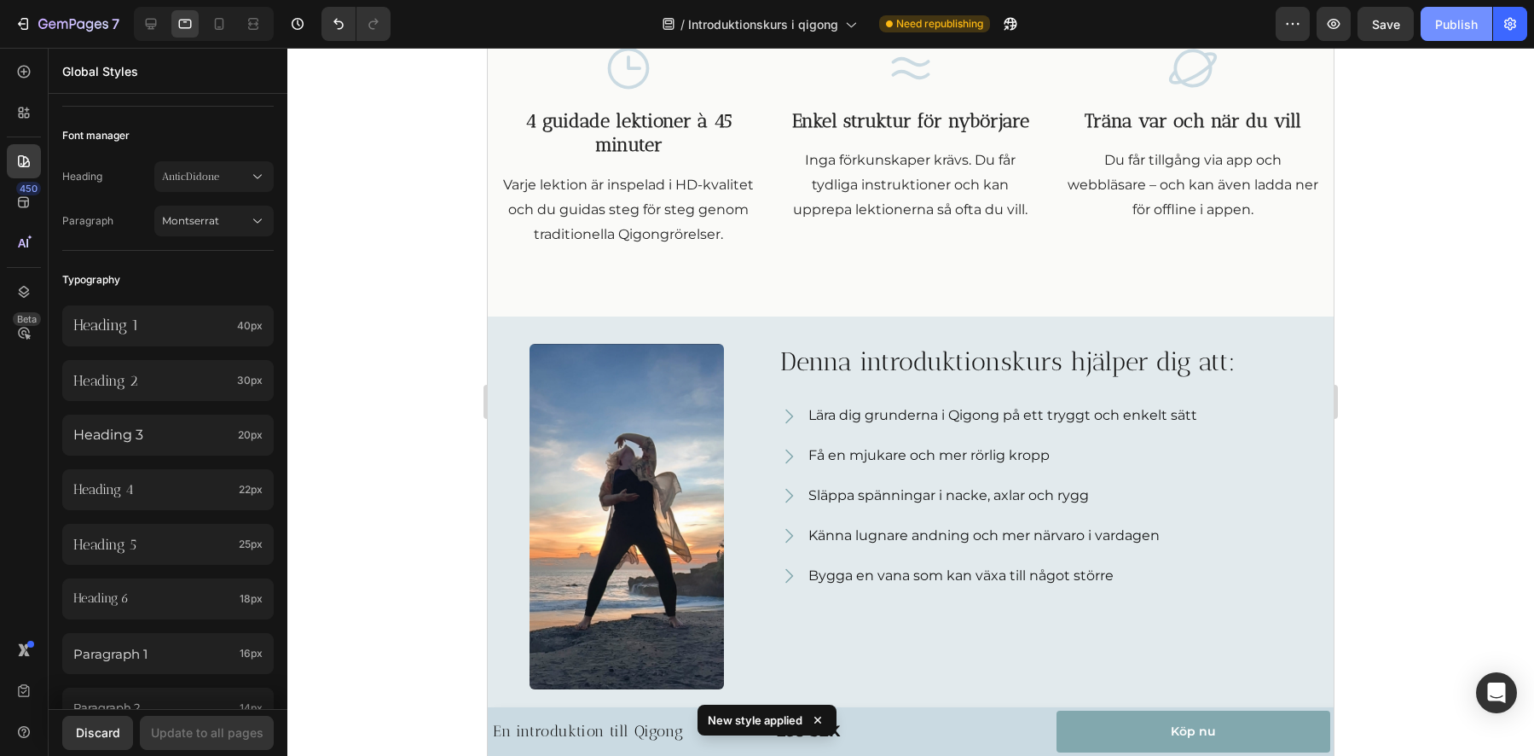
click at [1434, 32] on button "Publish" at bounding box center [1457, 24] width 72 height 34
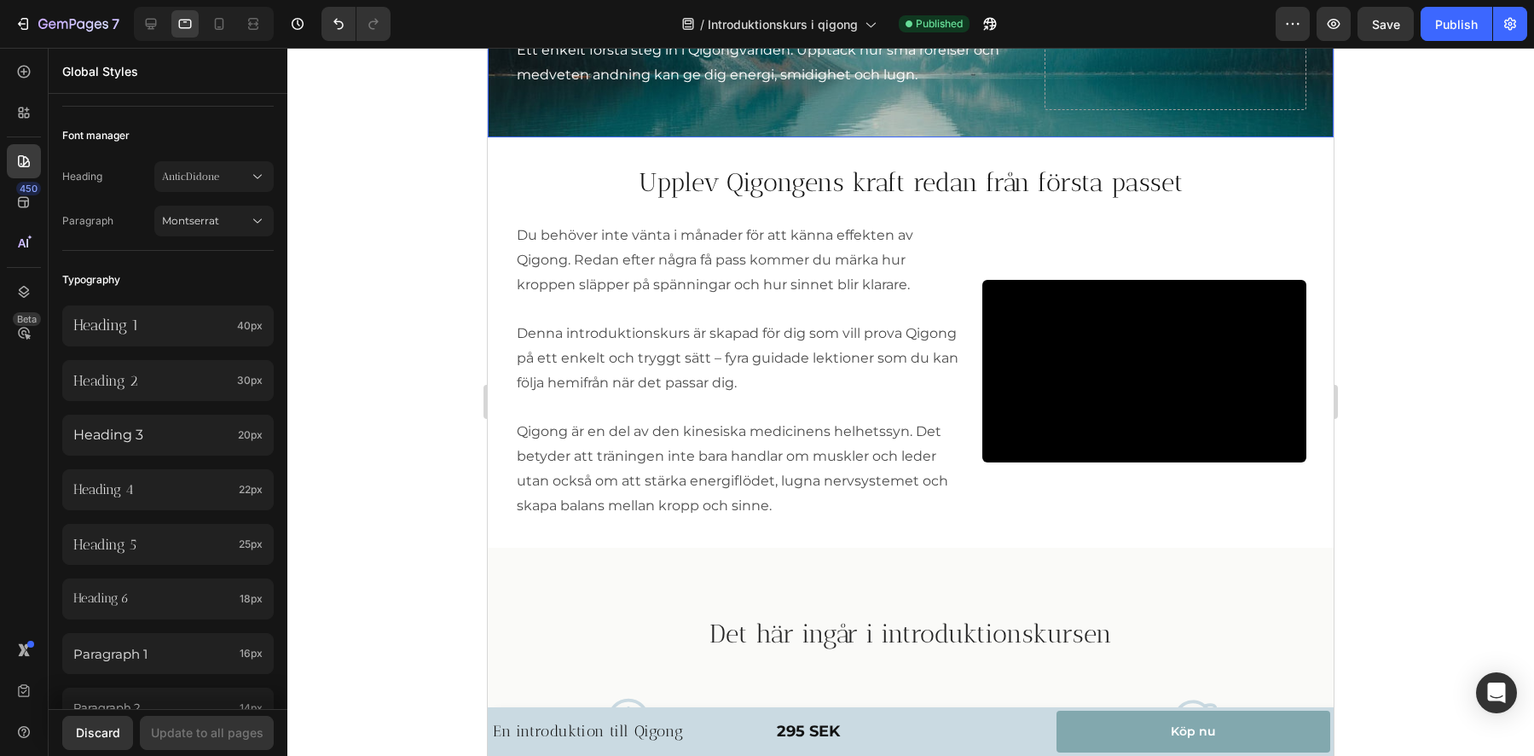
scroll to position [0, 0]
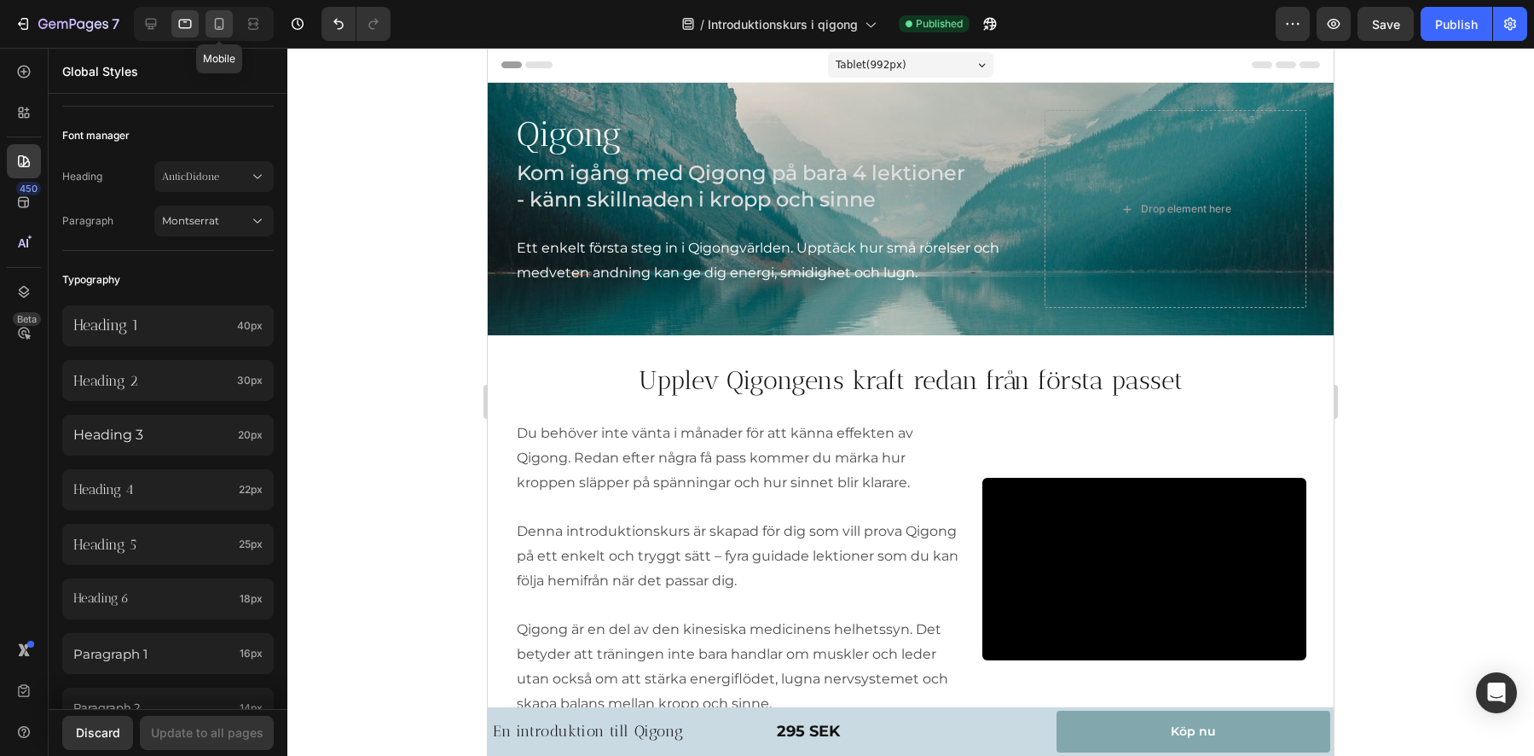
click at [216, 26] on icon at bounding box center [219, 23] width 17 height 17
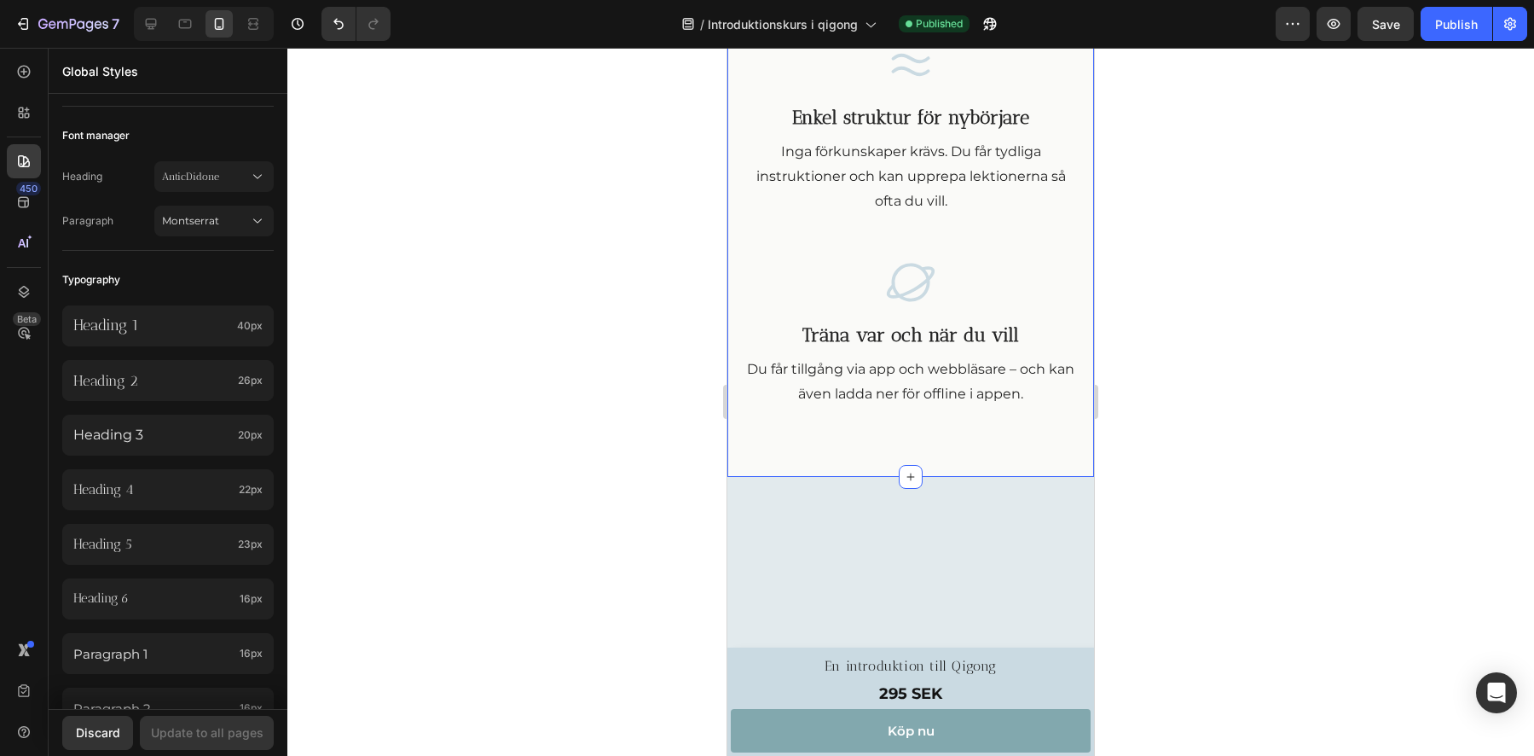
scroll to position [1617, 0]
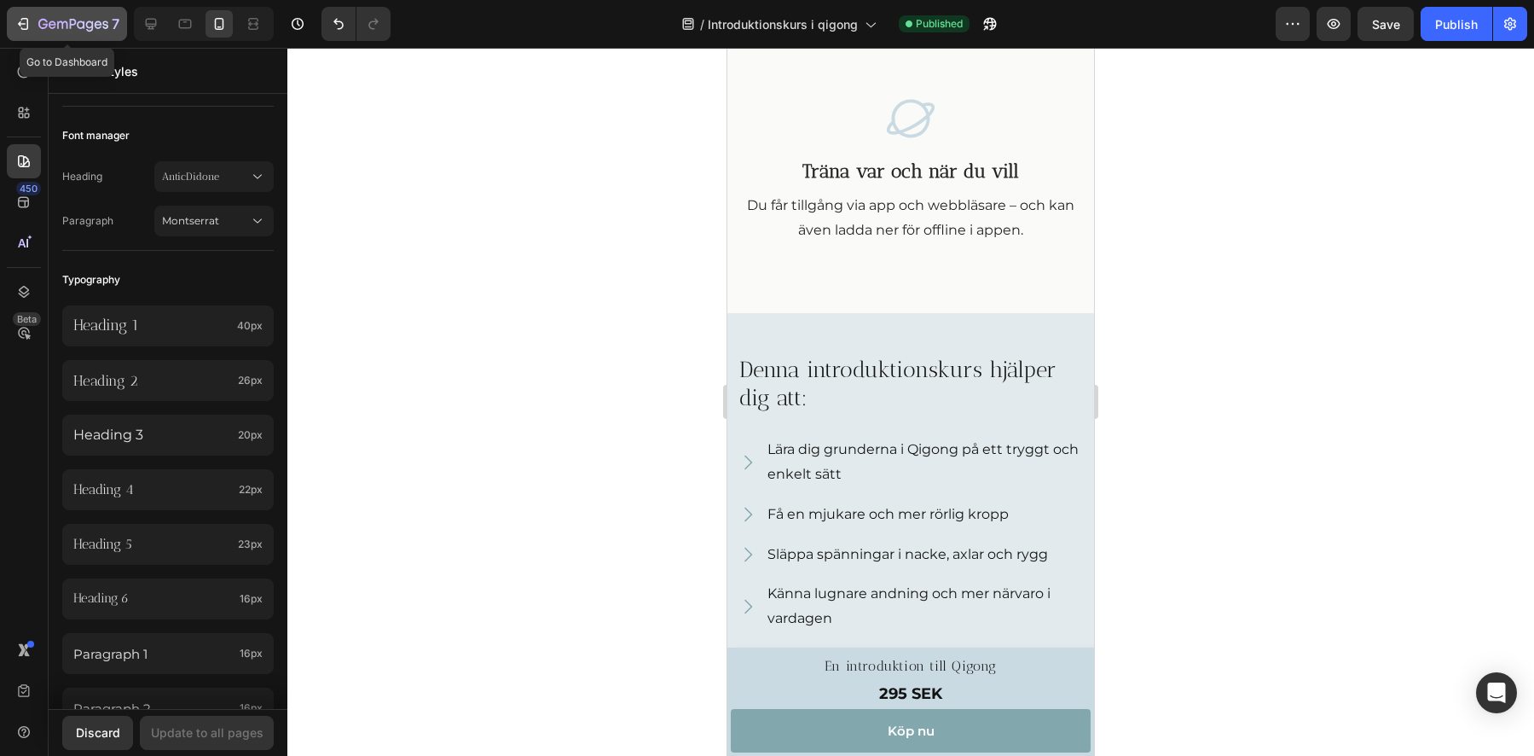
click at [16, 20] on icon "button" at bounding box center [22, 23] width 17 height 17
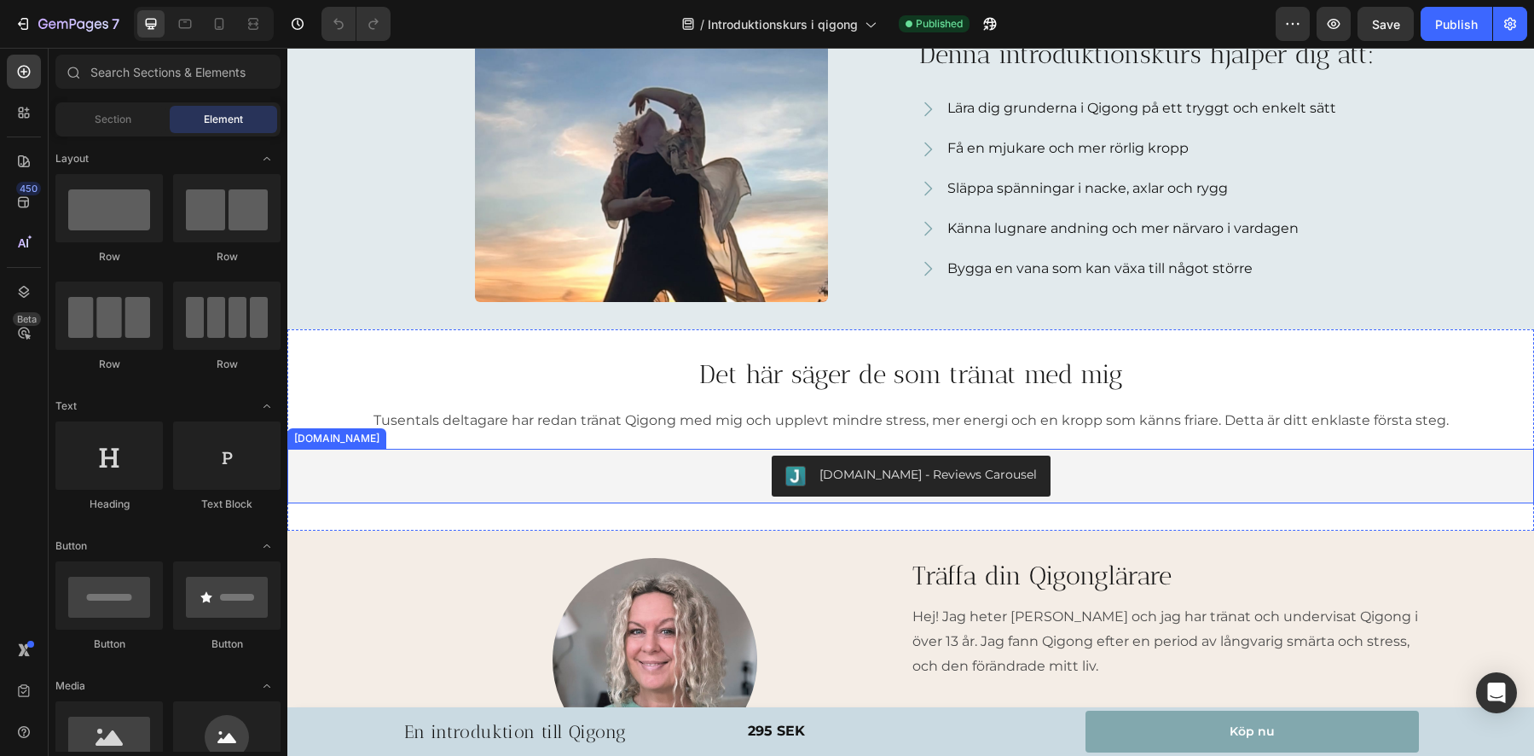
scroll to position [1347, 0]
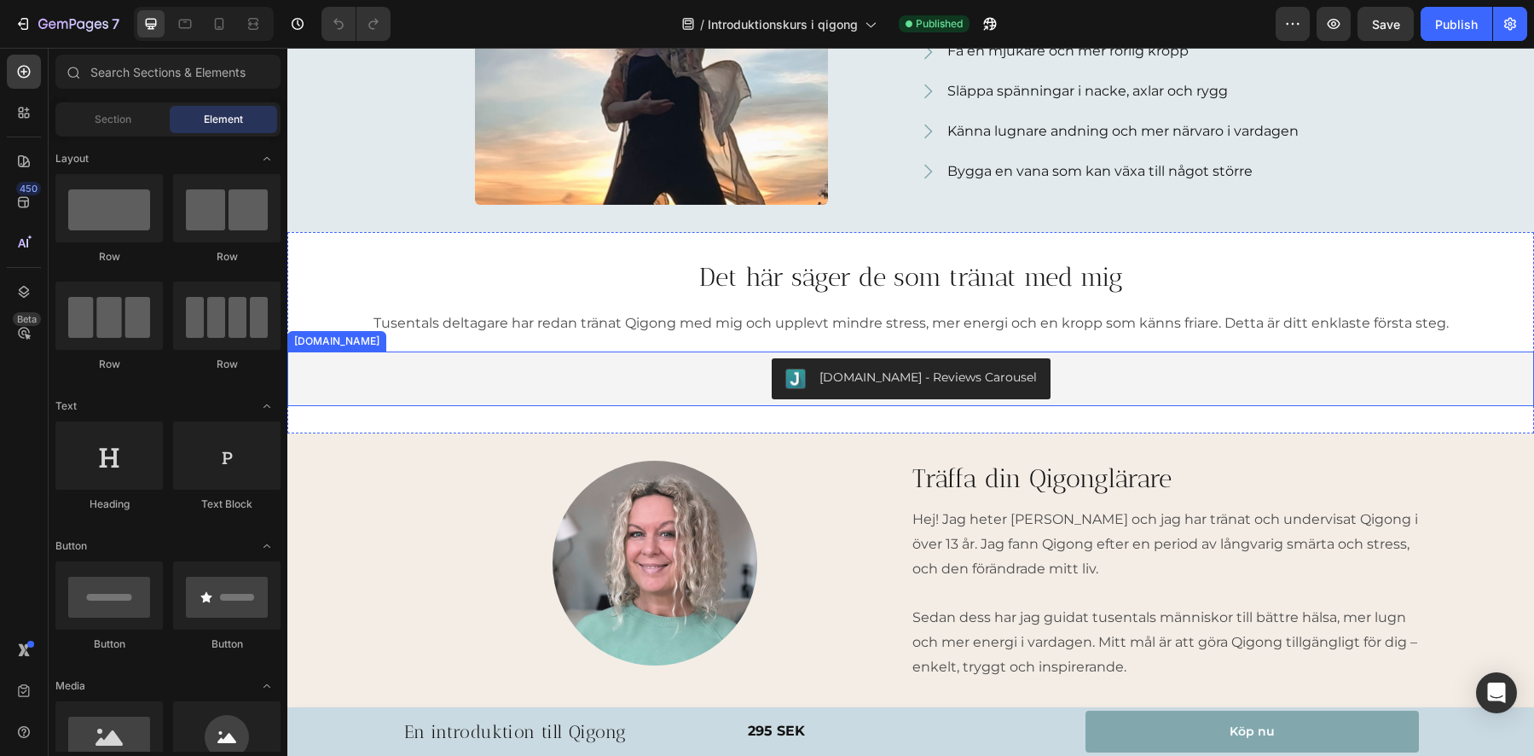
click at [764, 379] on div "[DOMAIN_NAME] - Reviews Carousel" at bounding box center [910, 378] width 1233 height 41
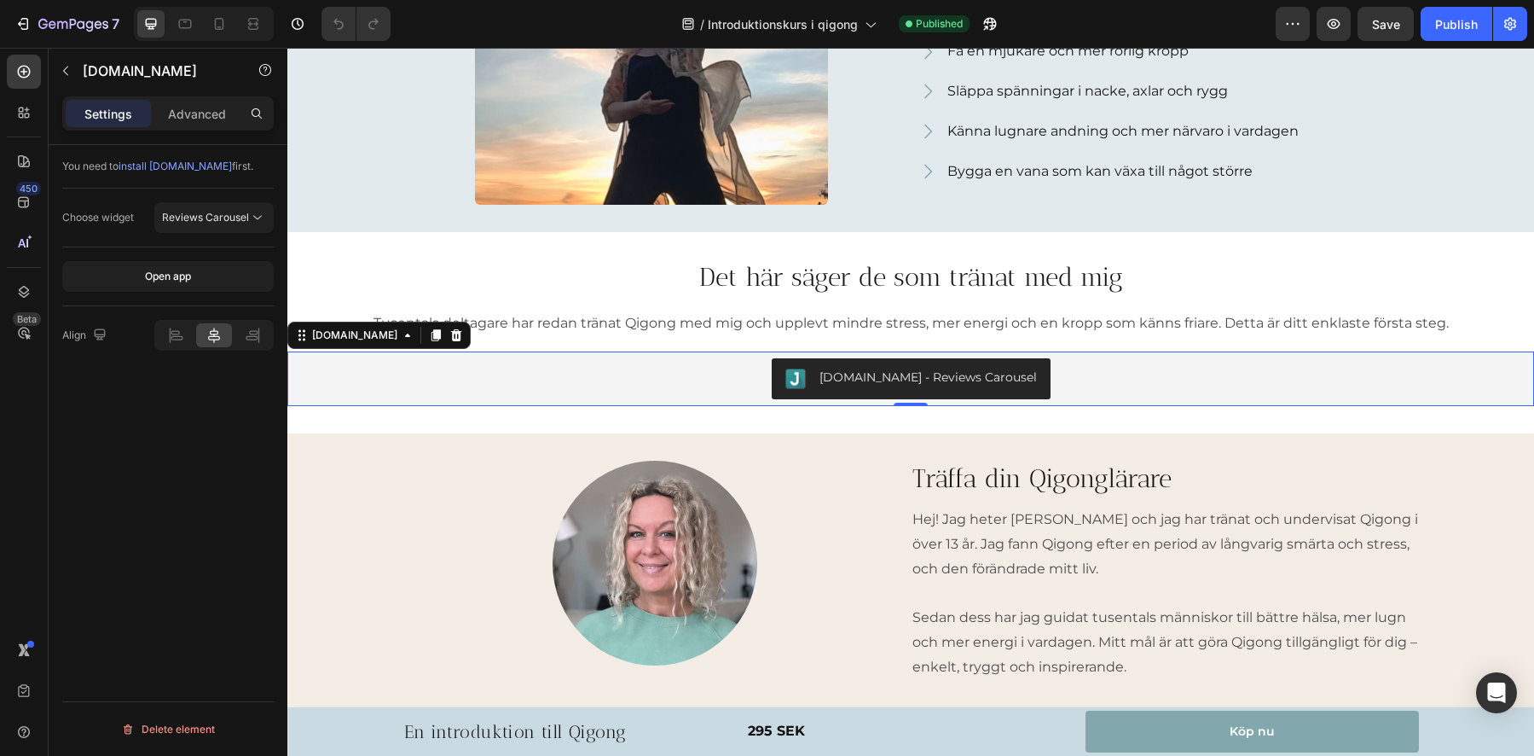
click at [138, 165] on span "install [DOMAIN_NAME]" at bounding box center [175, 165] width 113 height 13
click at [192, 447] on div "You need to install [DOMAIN_NAME] first. Choose widget Reviews Carousel Open ap…" at bounding box center [168, 474] width 239 height 659
click at [183, 107] on p "Advanced" at bounding box center [197, 114] width 58 height 18
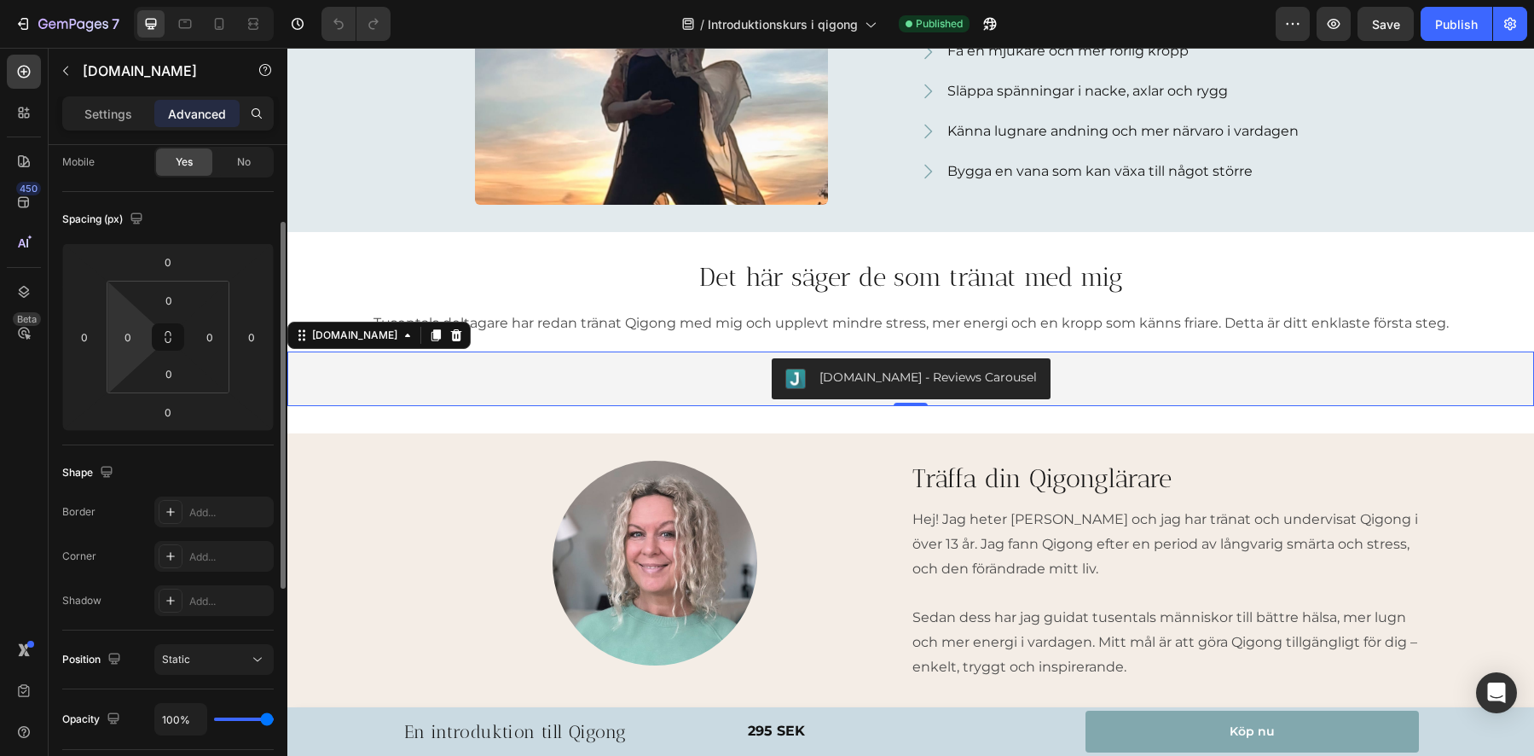
scroll to position [0, 0]
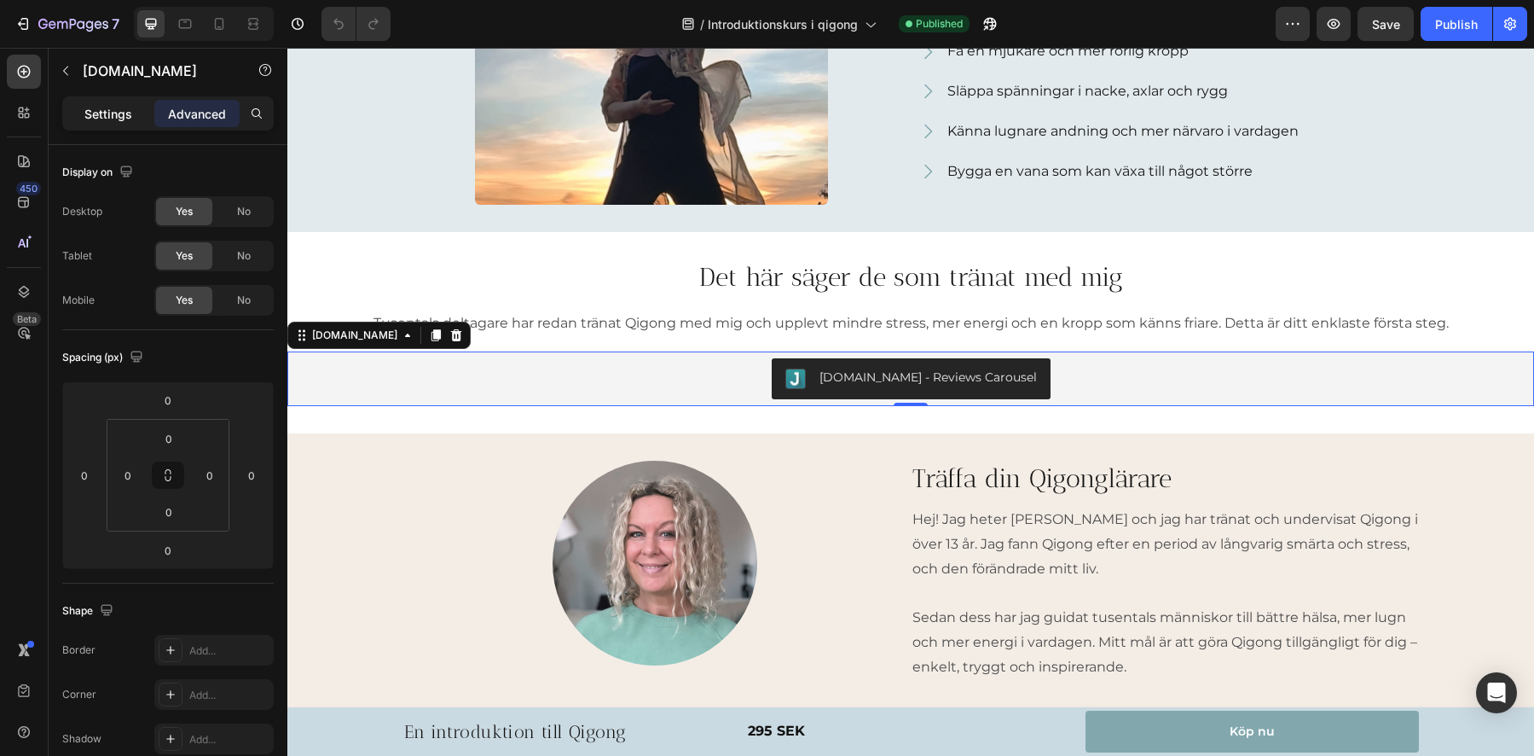
click at [84, 121] on p "Settings" at bounding box center [108, 114] width 48 height 18
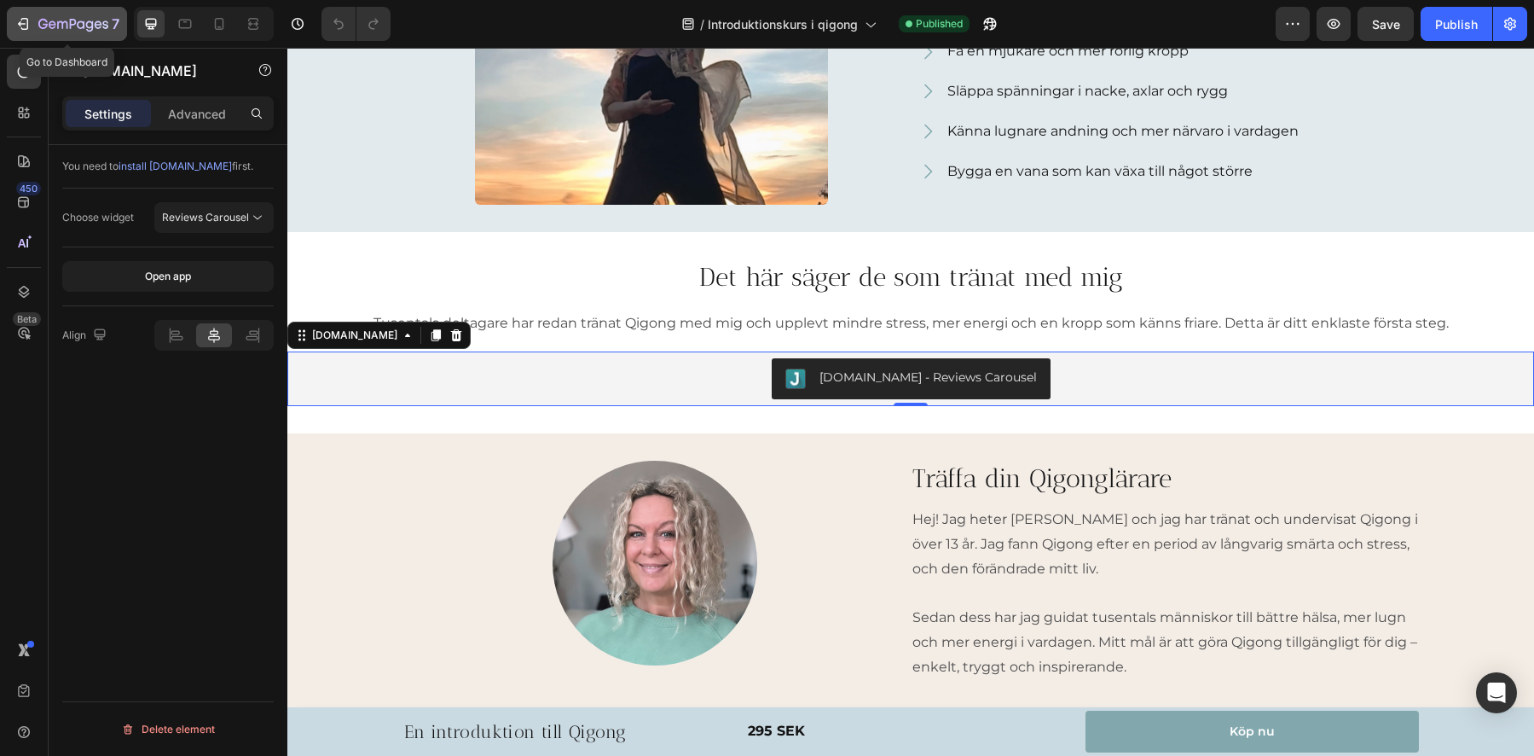
click at [26, 29] on icon "button" at bounding box center [25, 24] width 8 height 12
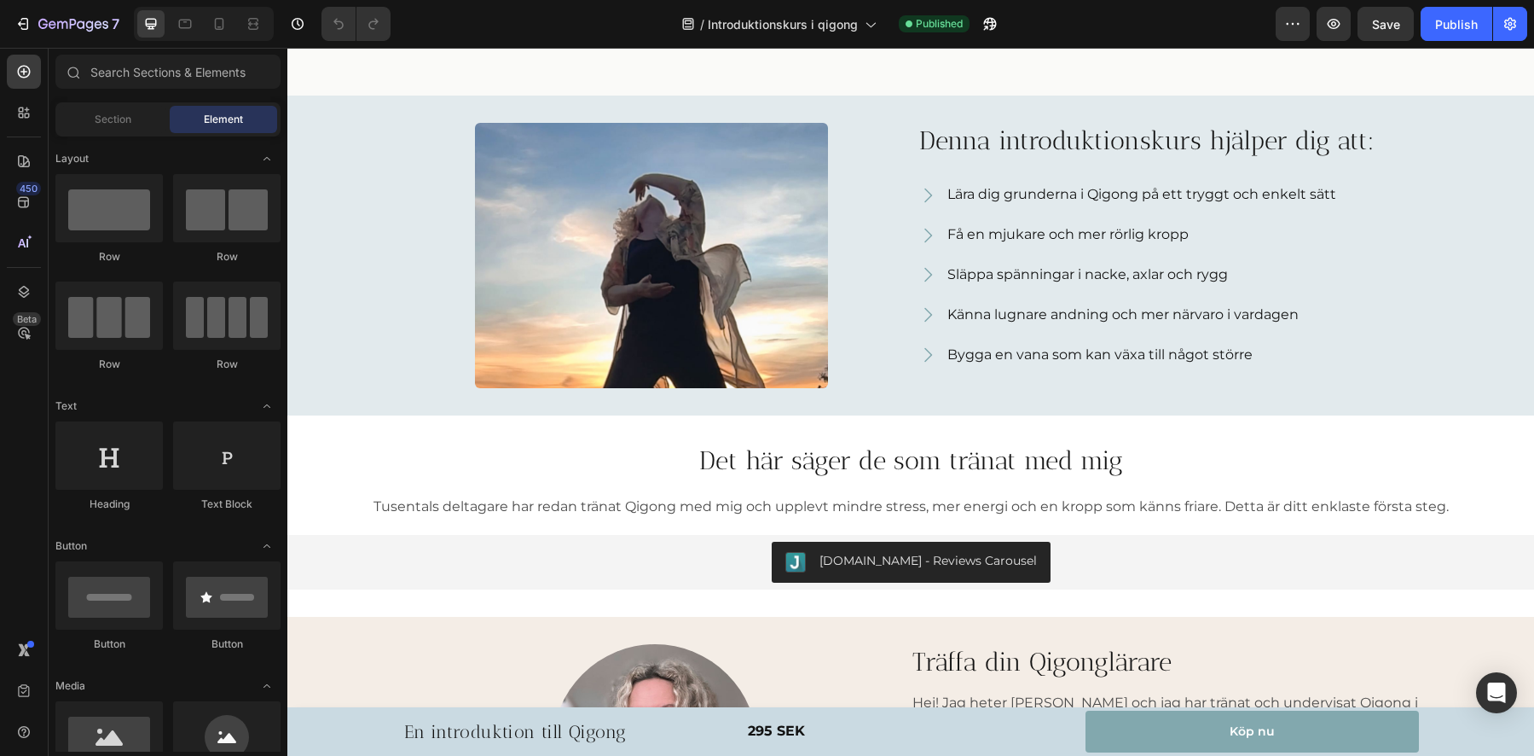
scroll to position [1301, 0]
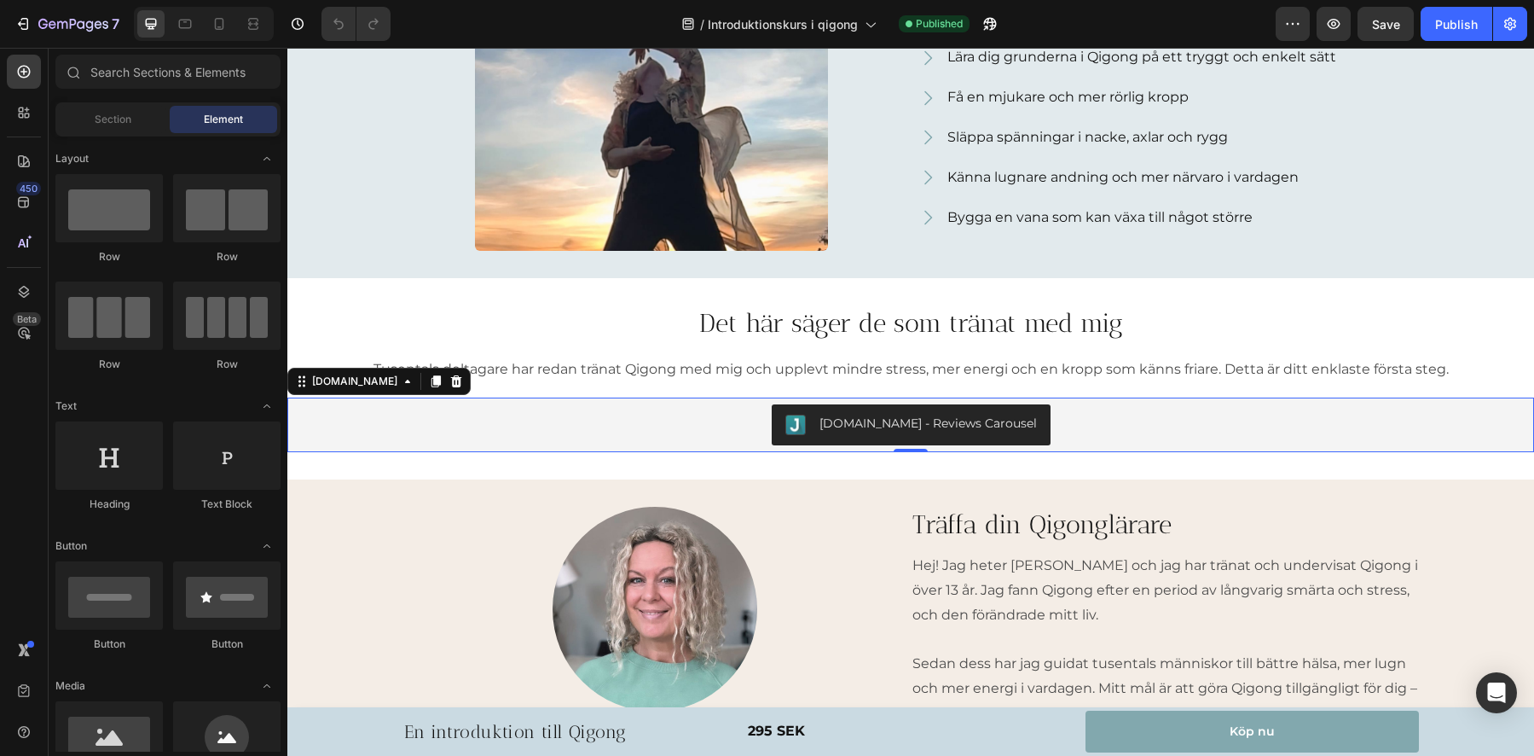
click at [789, 426] on button "[DOMAIN_NAME] - Reviews Carousel" at bounding box center [911, 424] width 279 height 41
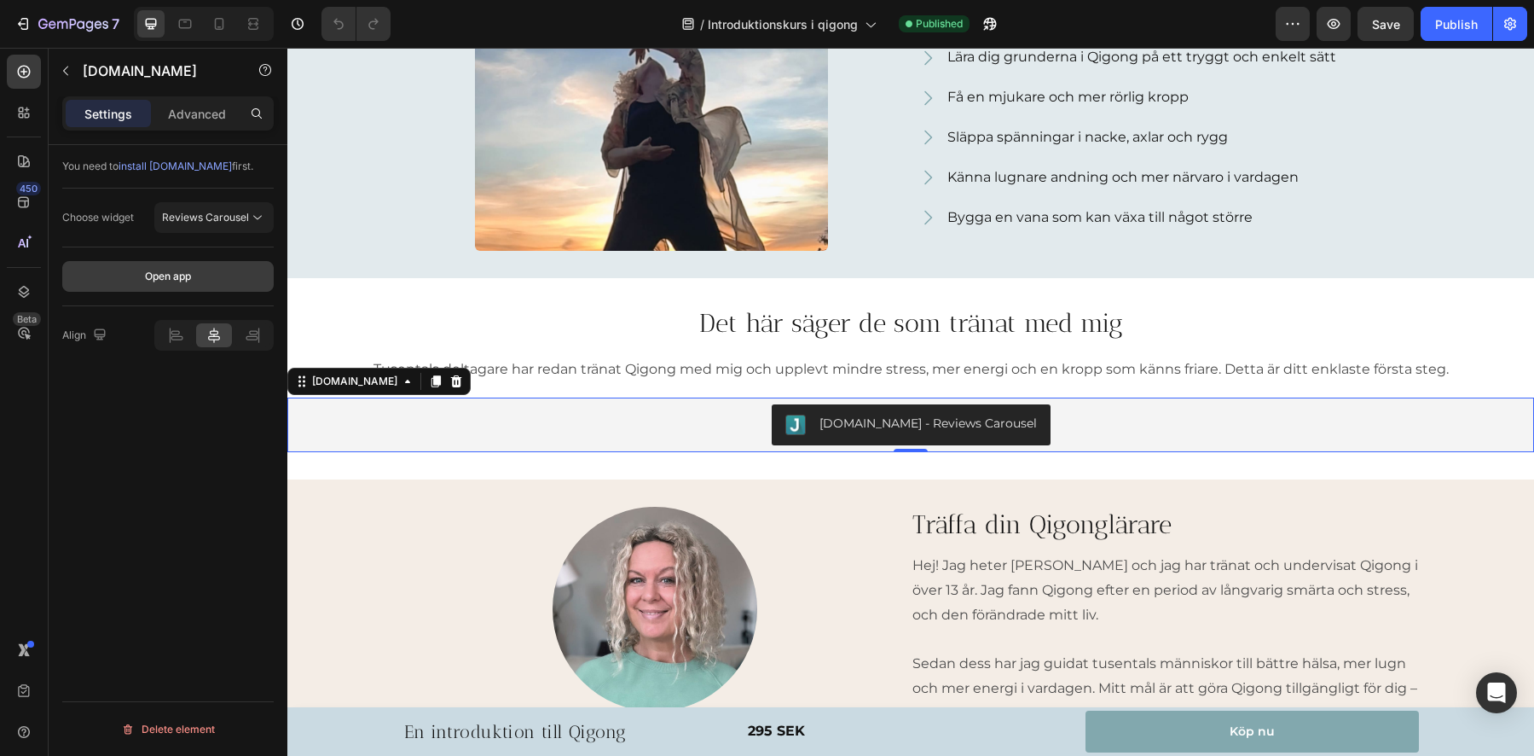
click at [183, 279] on div "Open app" at bounding box center [168, 276] width 46 height 15
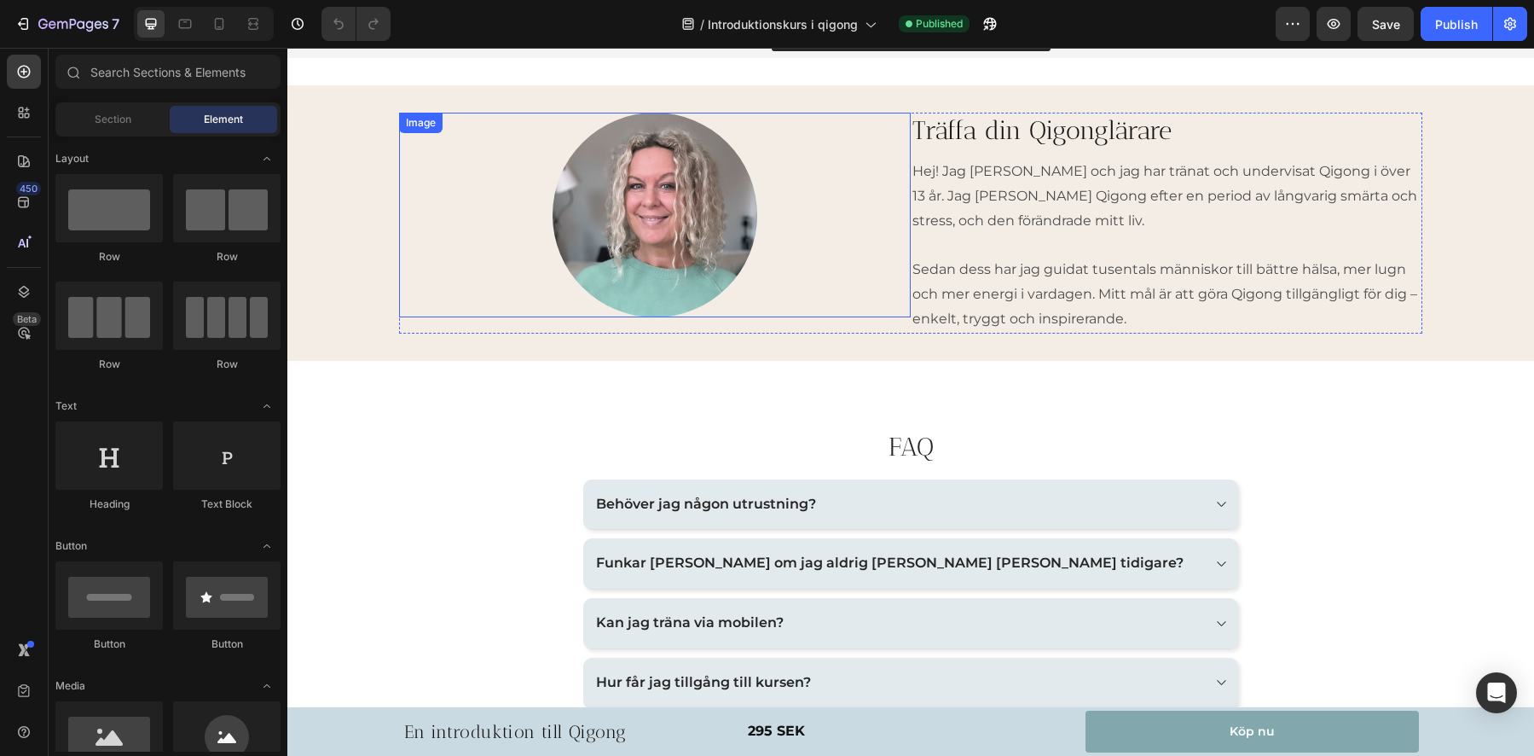
scroll to position [1456, 0]
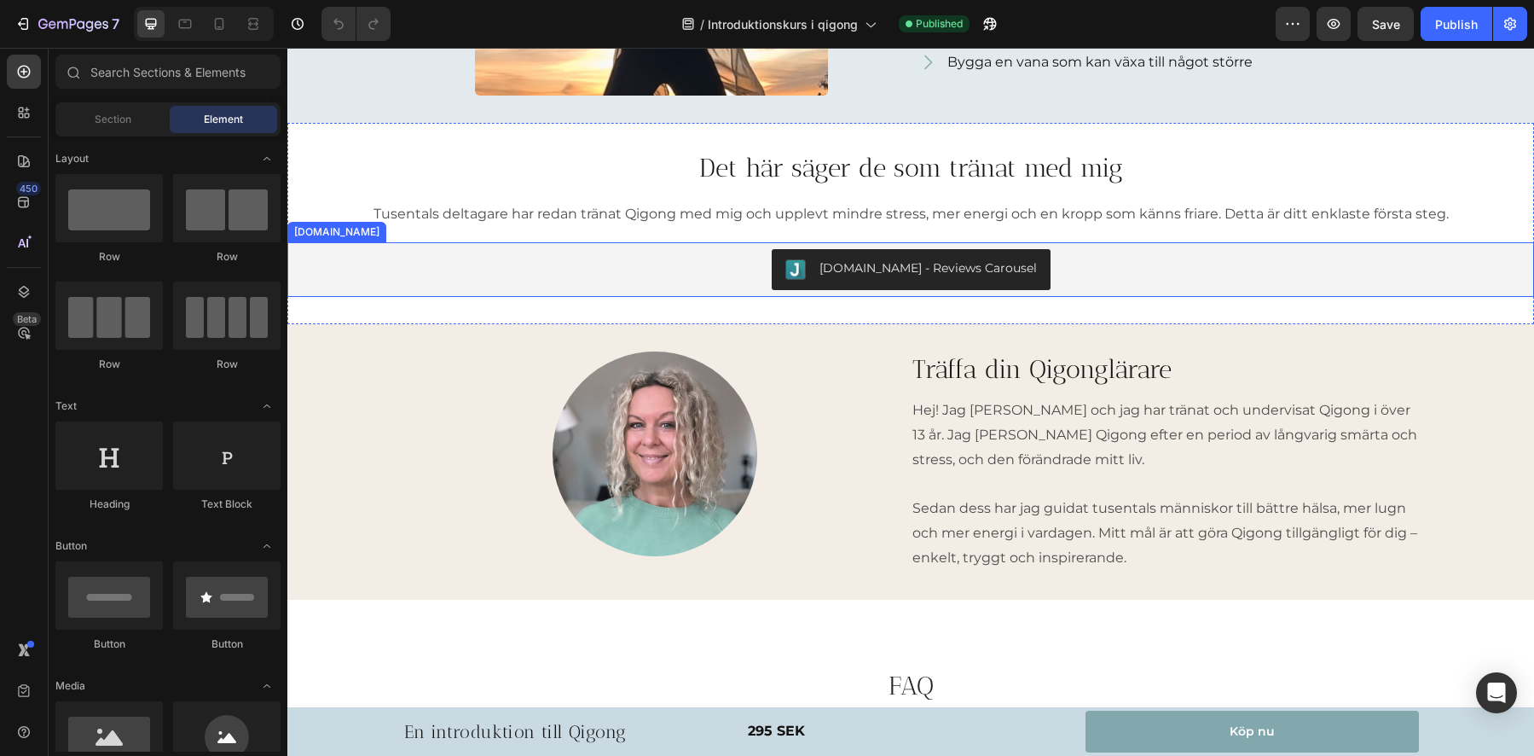
click at [744, 273] on div "[DOMAIN_NAME] - Reviews Carousel" at bounding box center [910, 269] width 1233 height 41
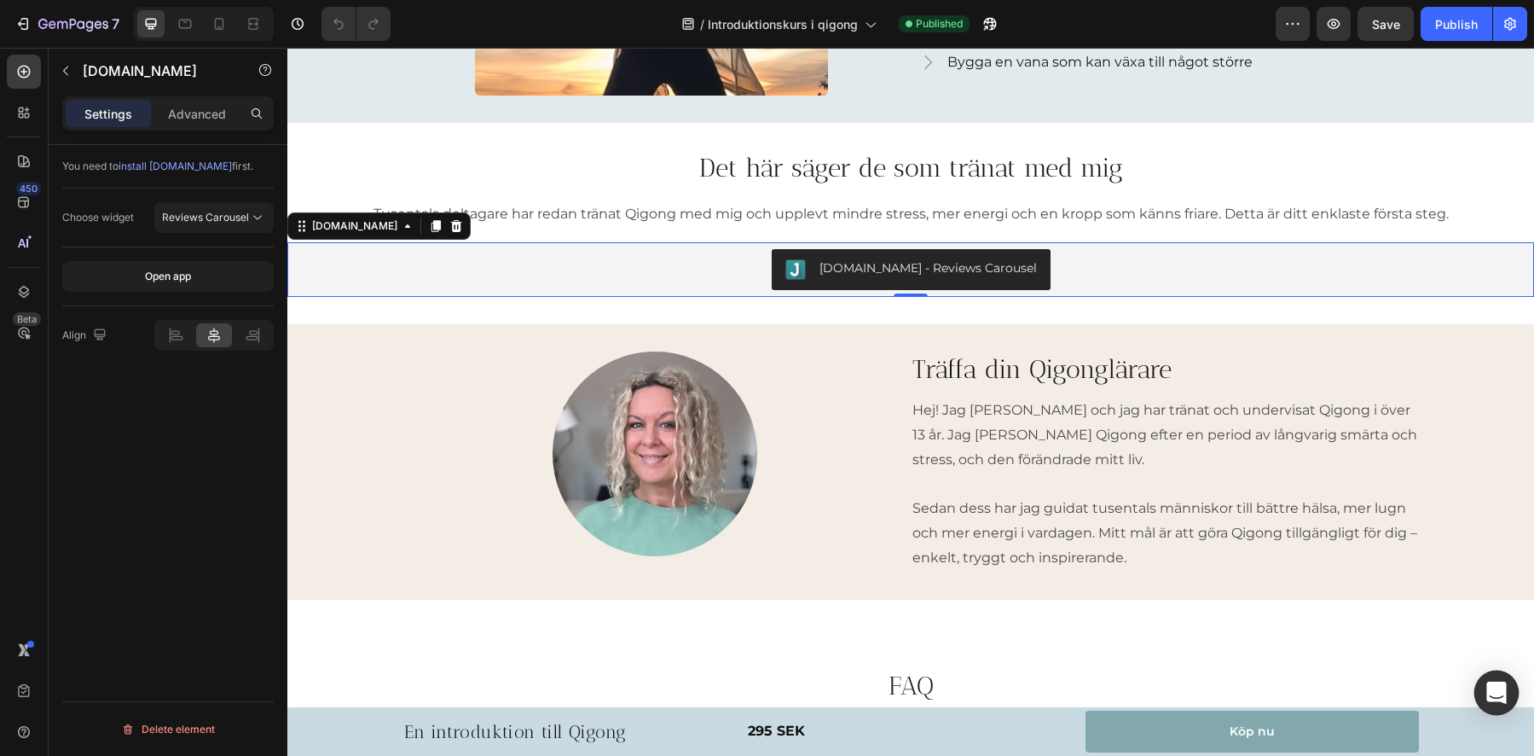
click at [1499, 692] on icon "Open Intercom Messenger" at bounding box center [1496, 692] width 20 height 22
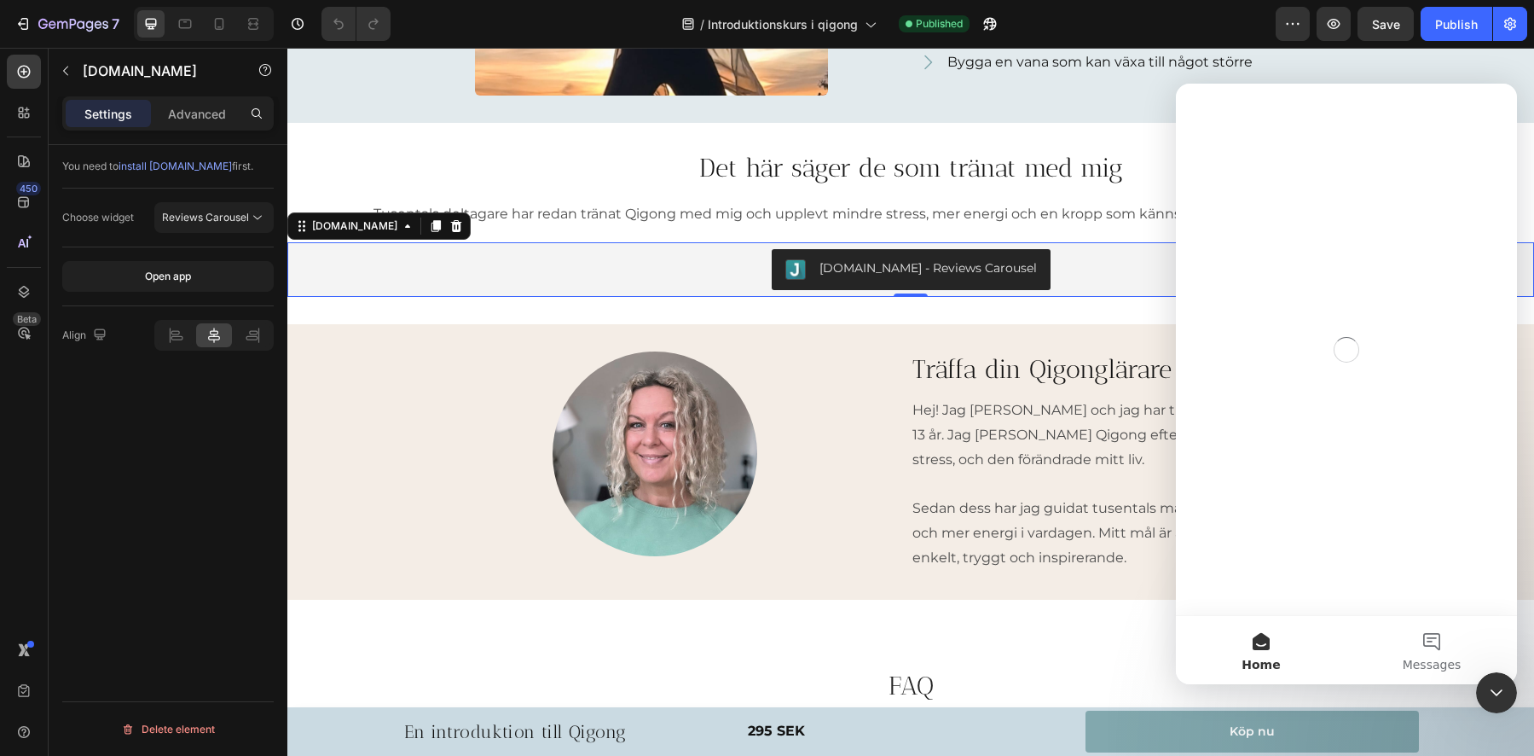
scroll to position [0, 0]
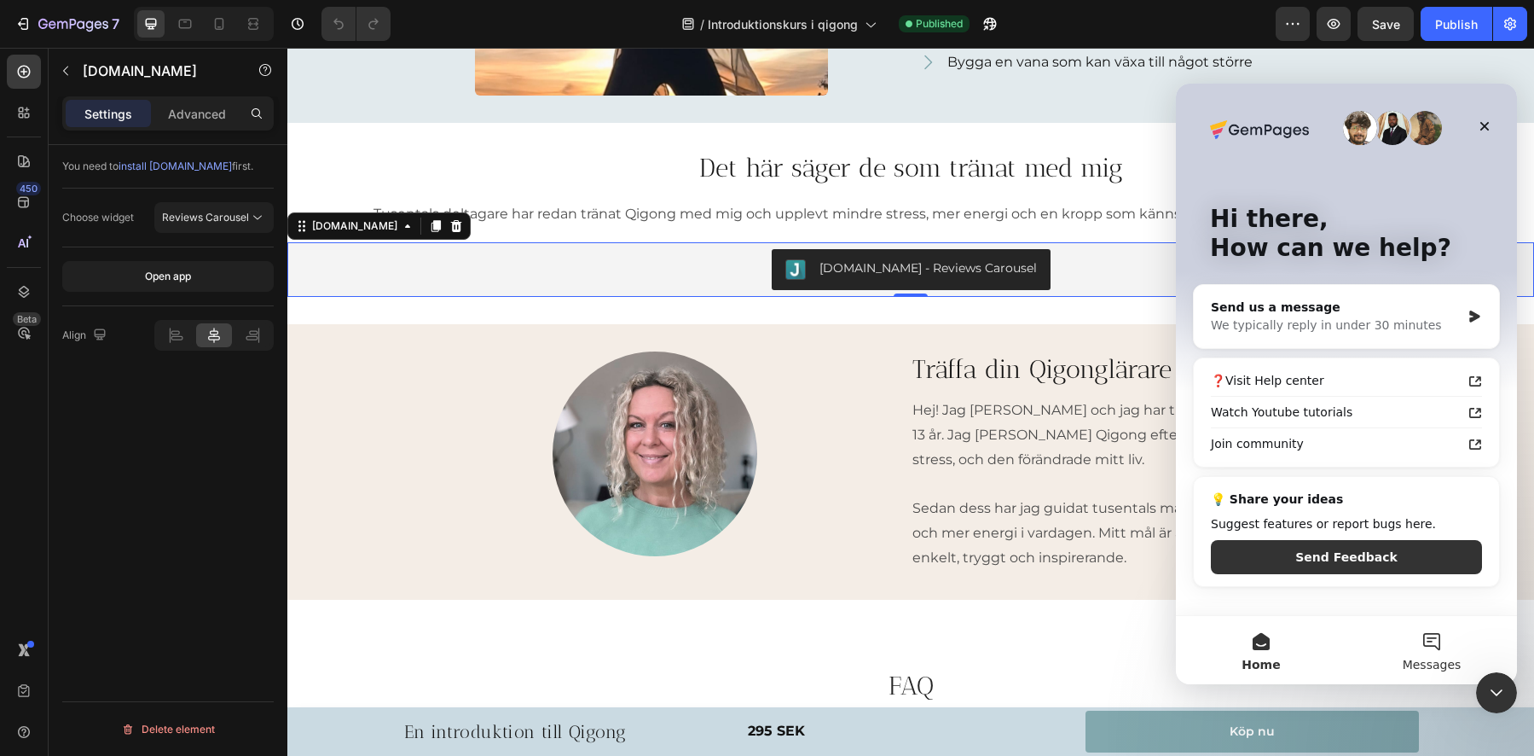
click at [1421, 648] on button "Messages" at bounding box center [1432, 650] width 171 height 68
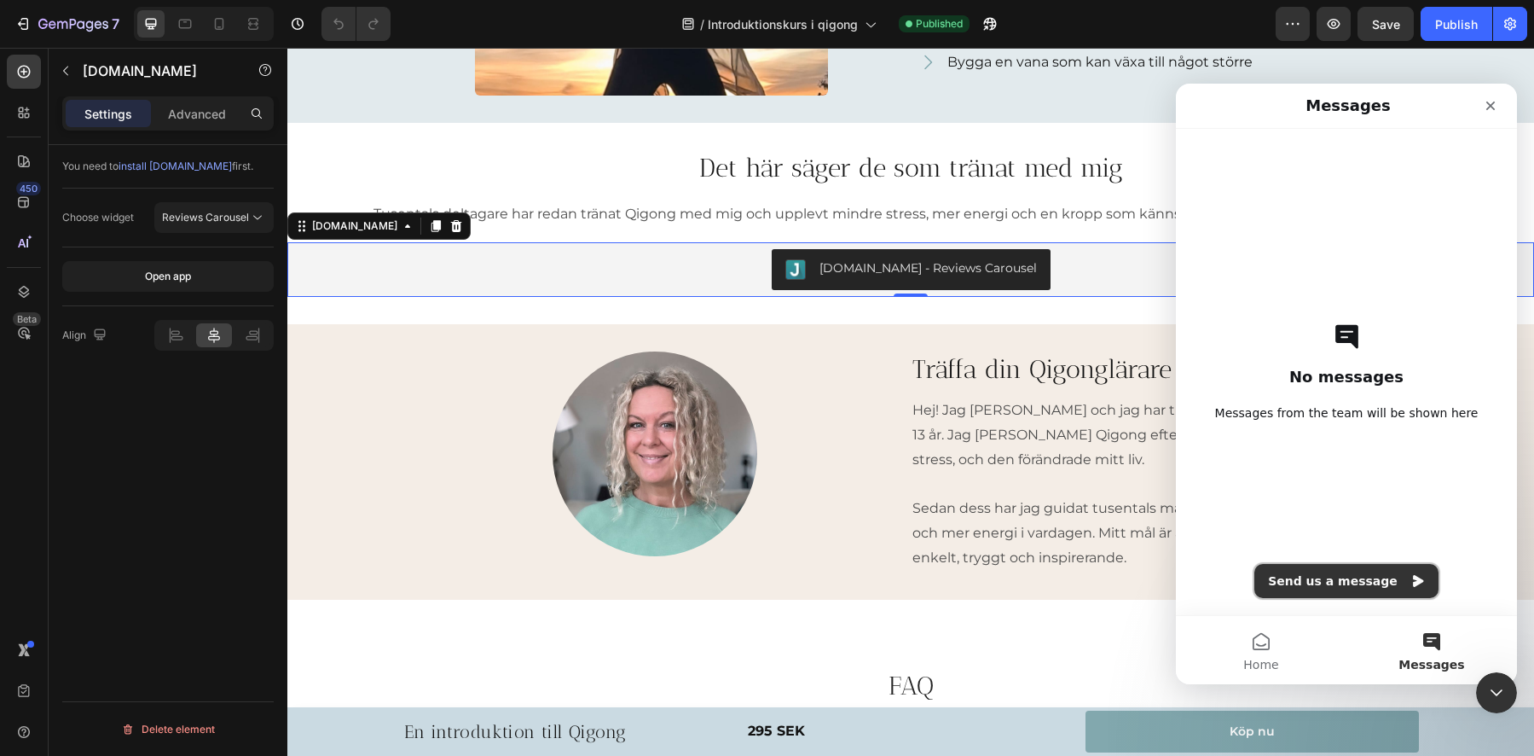
click at [1320, 582] on button "Send us a message" at bounding box center [1346, 581] width 184 height 34
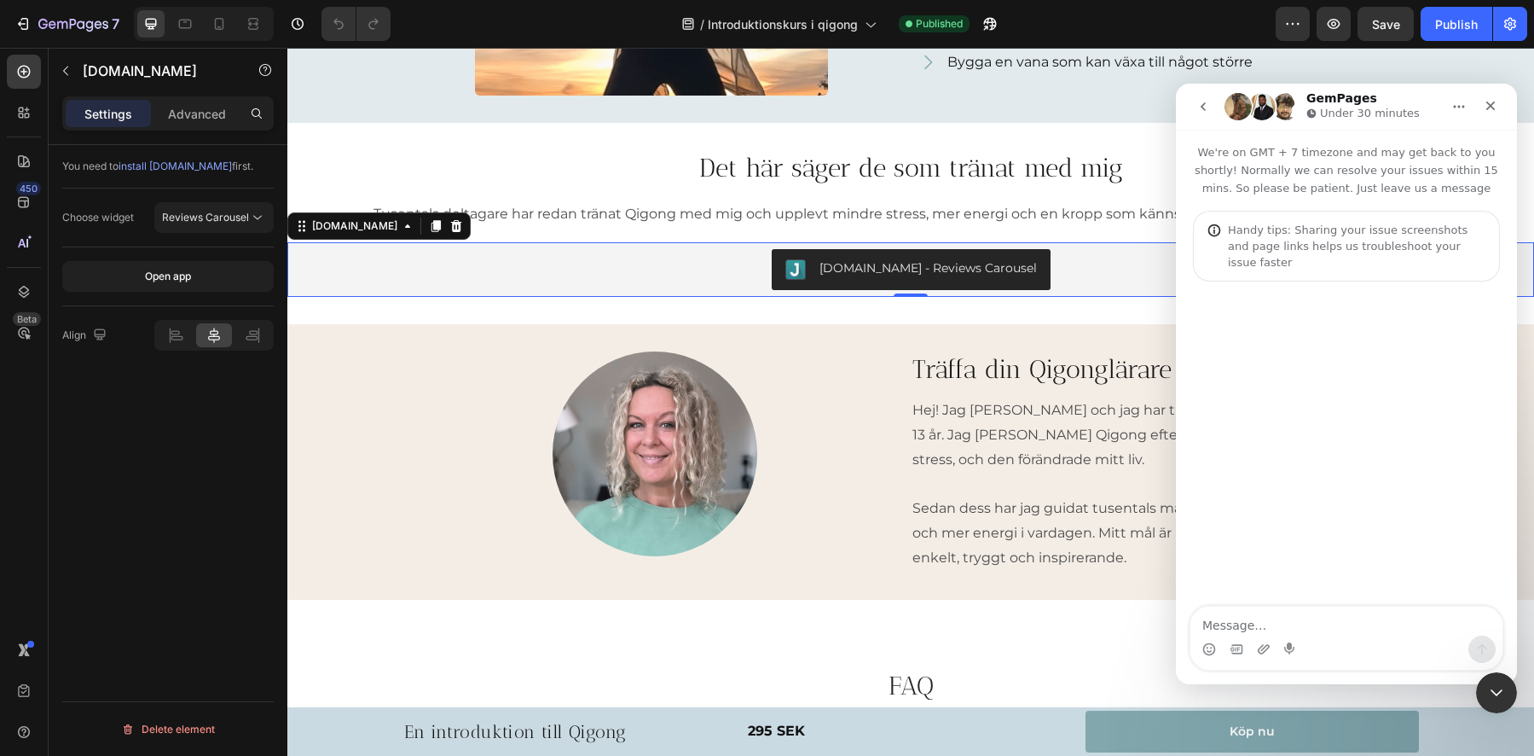
click at [1272, 614] on textarea "Message…" at bounding box center [1347, 620] width 312 height 29
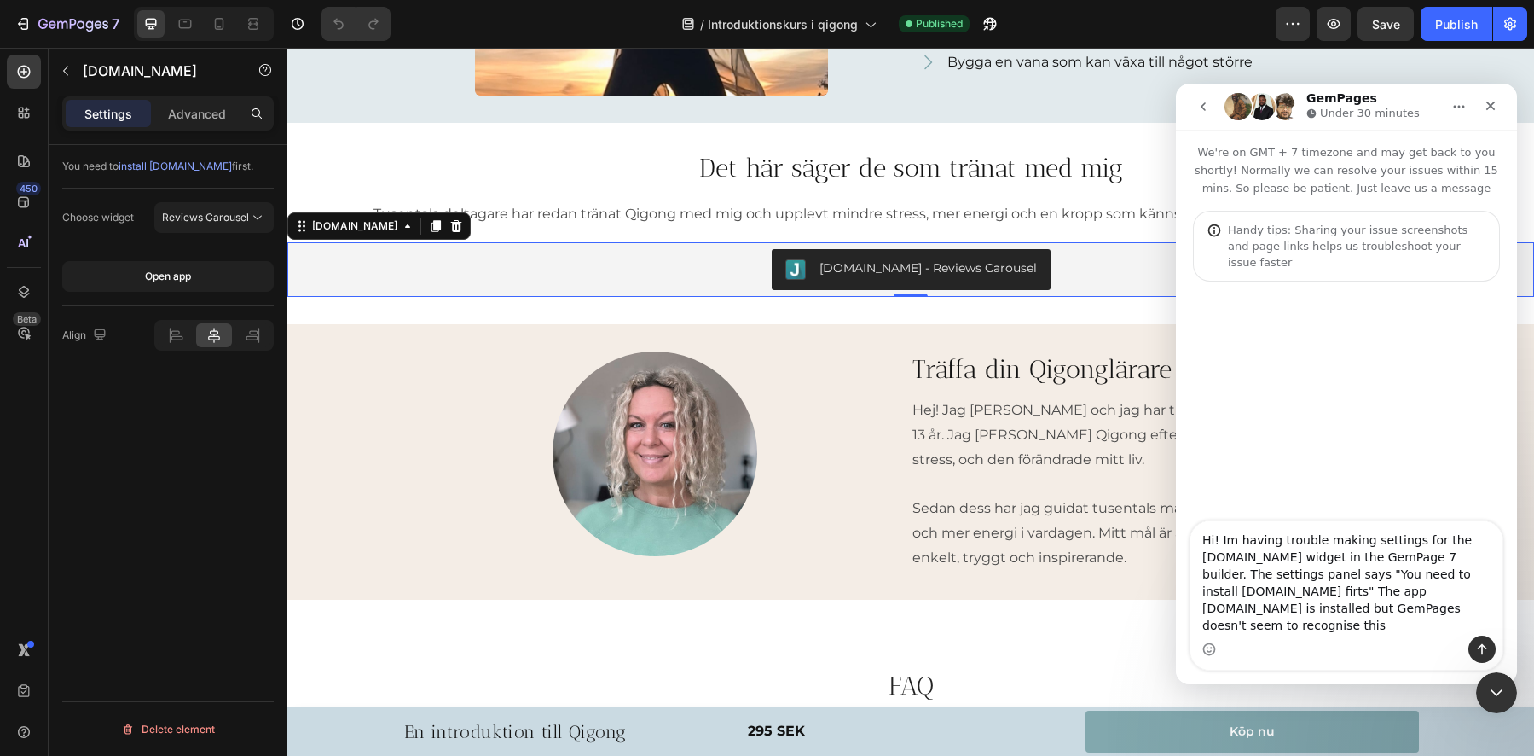
click at [1298, 633] on textarea "Hi! Im having trouble making settings for the [DOMAIN_NAME] widget in the GemPa…" at bounding box center [1347, 578] width 312 height 114
click at [1304, 632] on textarea "Hi! Im having trouble making settings for the [DOMAIN_NAME] widget in the GemPa…" at bounding box center [1347, 578] width 312 height 114
type textarea "Hi! Im having trouble making settings for the [DOMAIN_NAME] widget in the GemPa…"
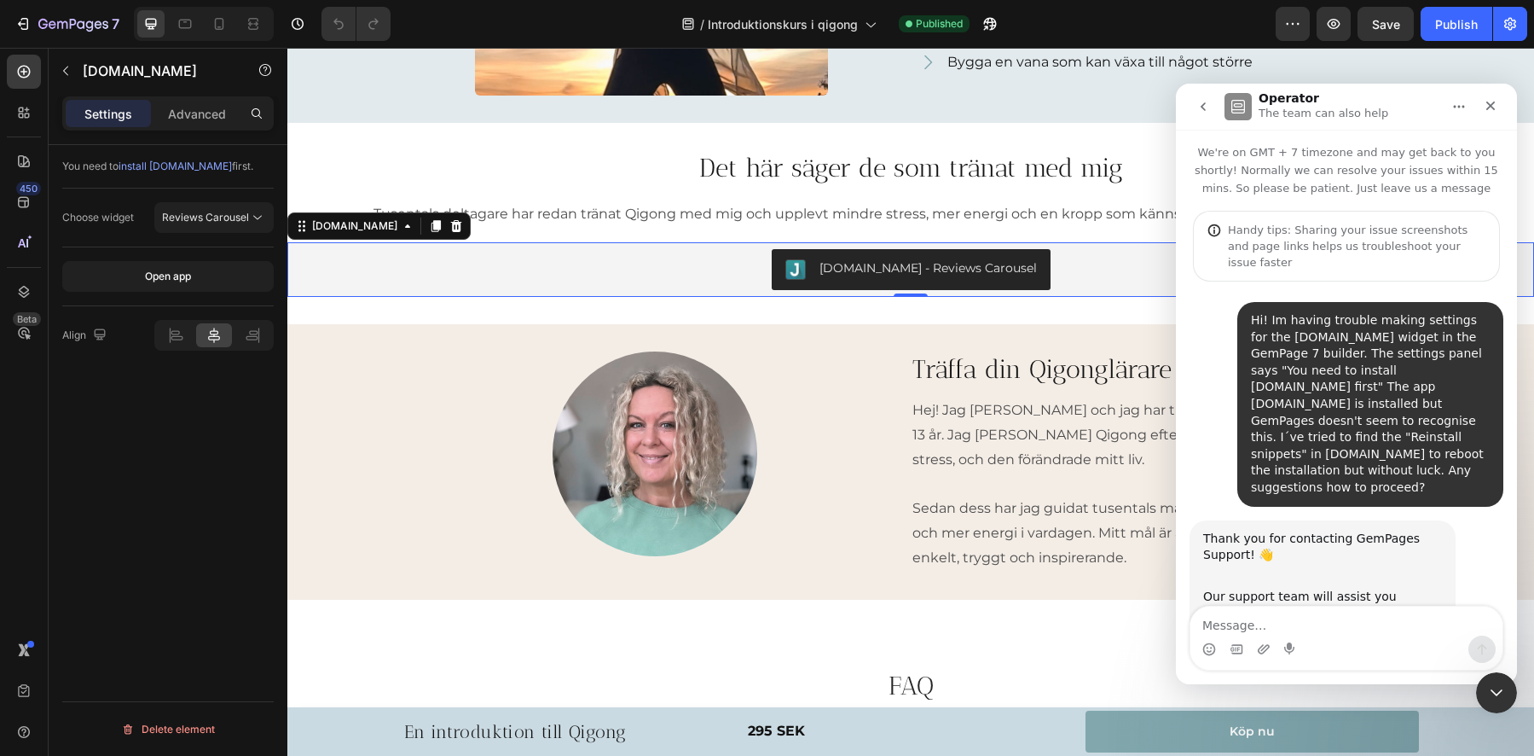
scroll to position [79, 0]
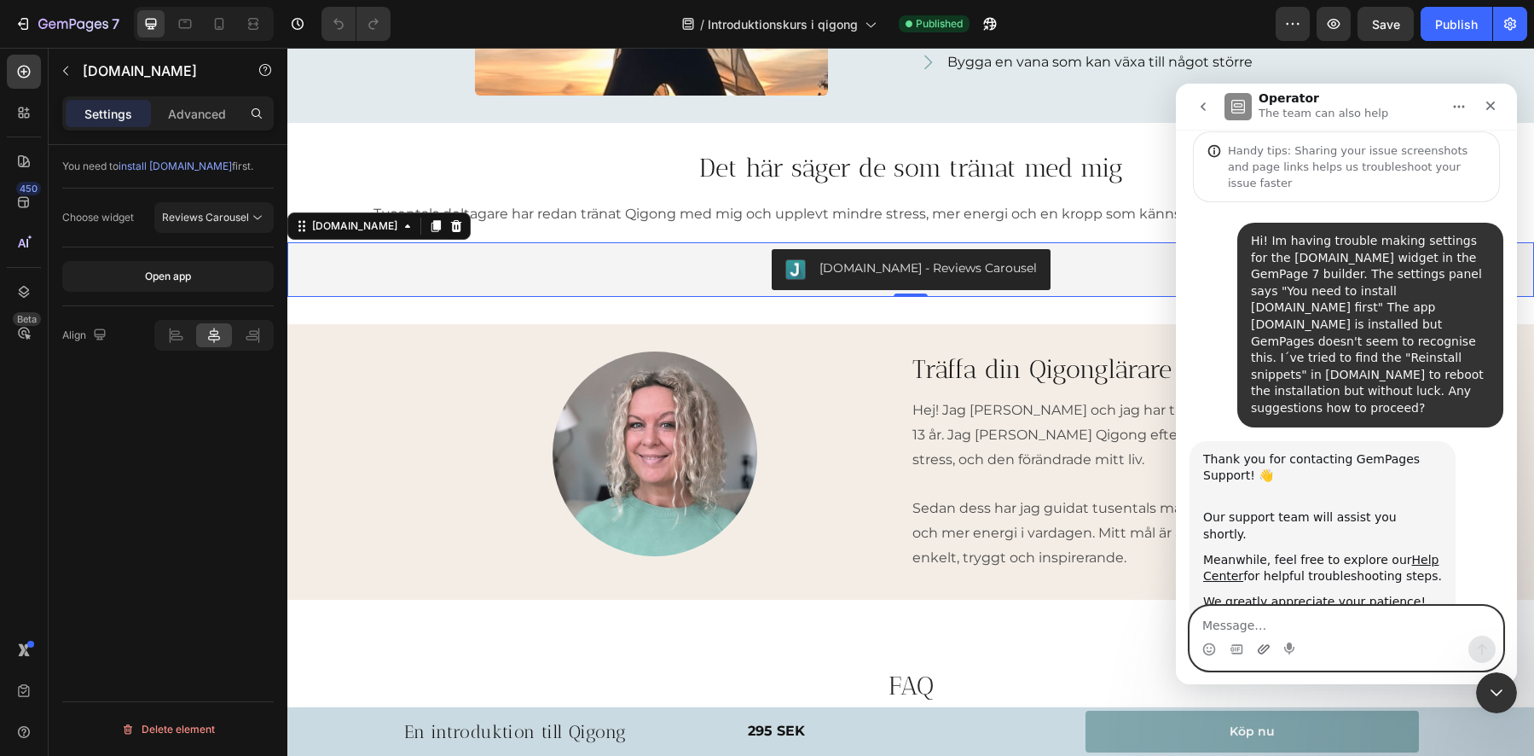
click at [1263, 652] on icon "Upload attachment" at bounding box center [1264, 648] width 12 height 9
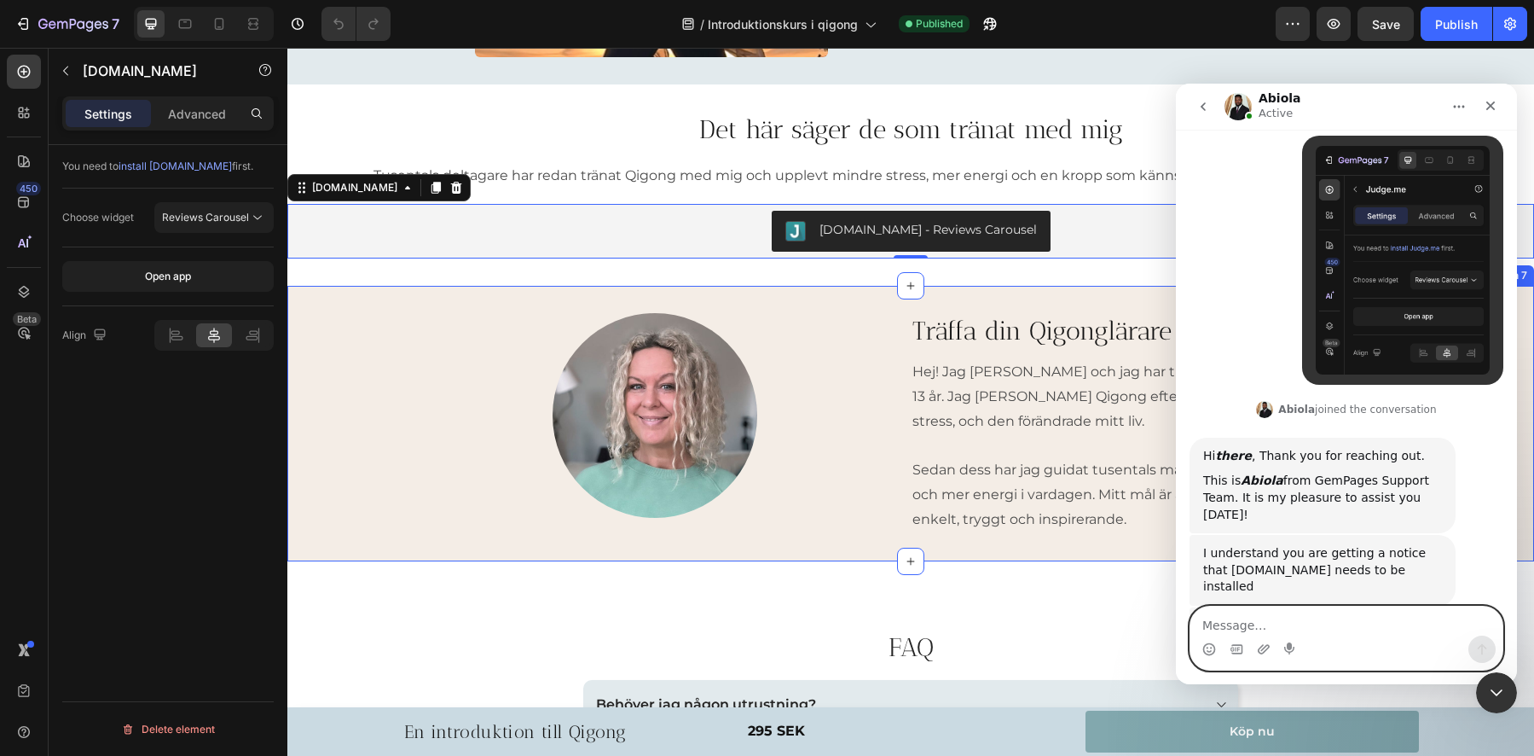
scroll to position [618, 0]
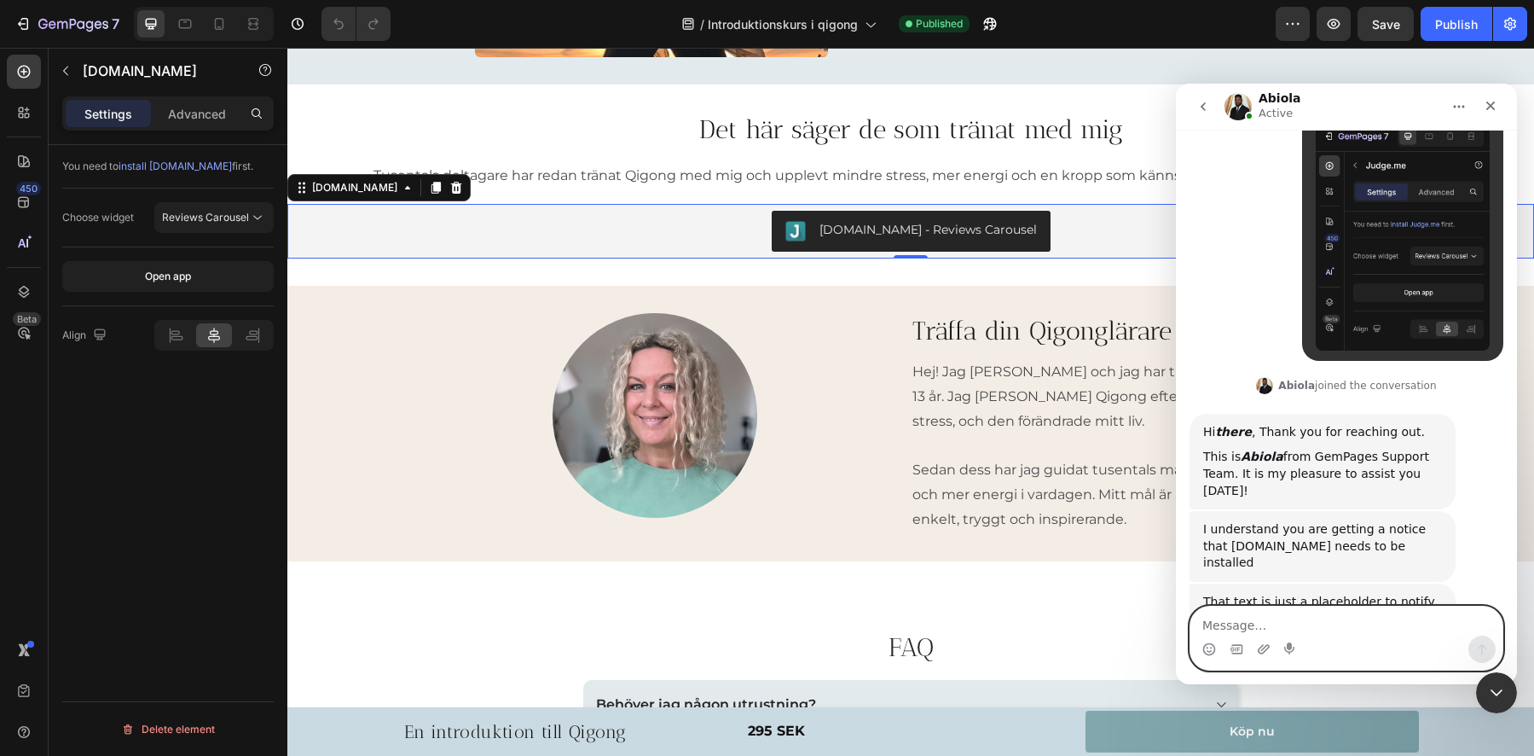
click at [1289, 620] on textarea "Message…" at bounding box center [1347, 620] width 312 height 29
type textarea "o"
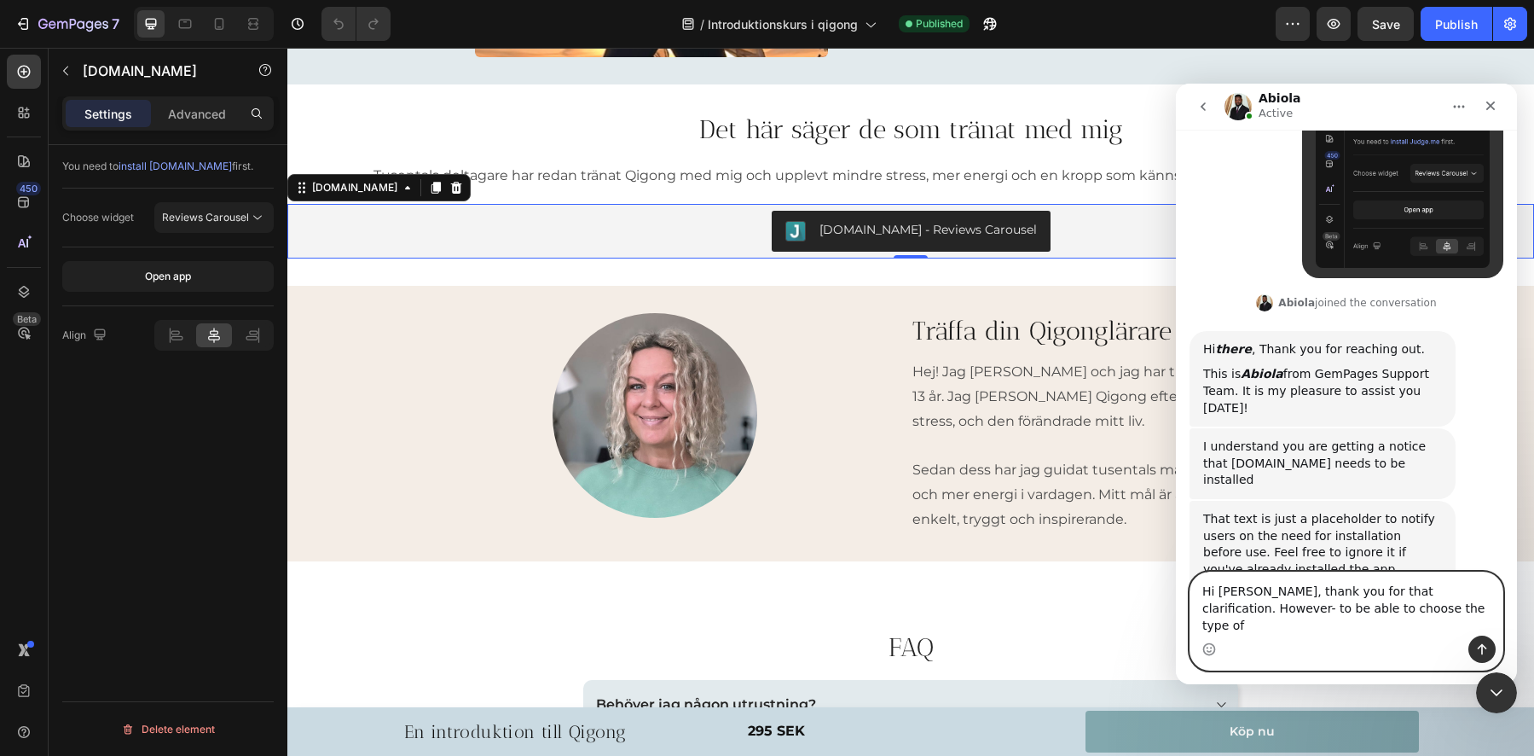
scroll to position [708, 0]
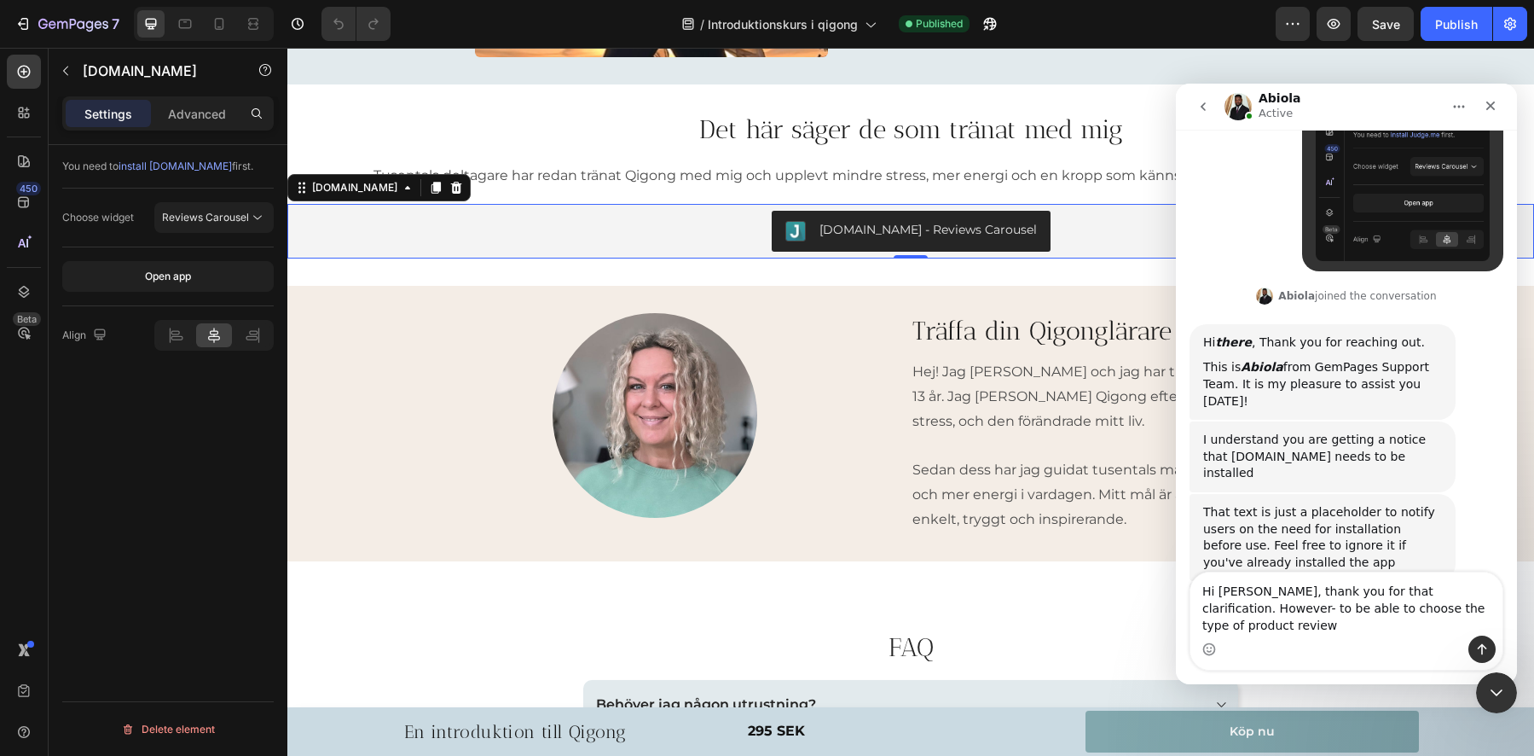
click at [1294, 593] on div "Here's how to add the app: [URL][DOMAIN_NAME]" at bounding box center [1322, 609] width 239 height 33
click at [1290, 594] on link "[URL][DOMAIN_NAME]" at bounding box center [1300, 609] width 195 height 31
click at [24, 109] on icon at bounding box center [23, 112] width 17 height 17
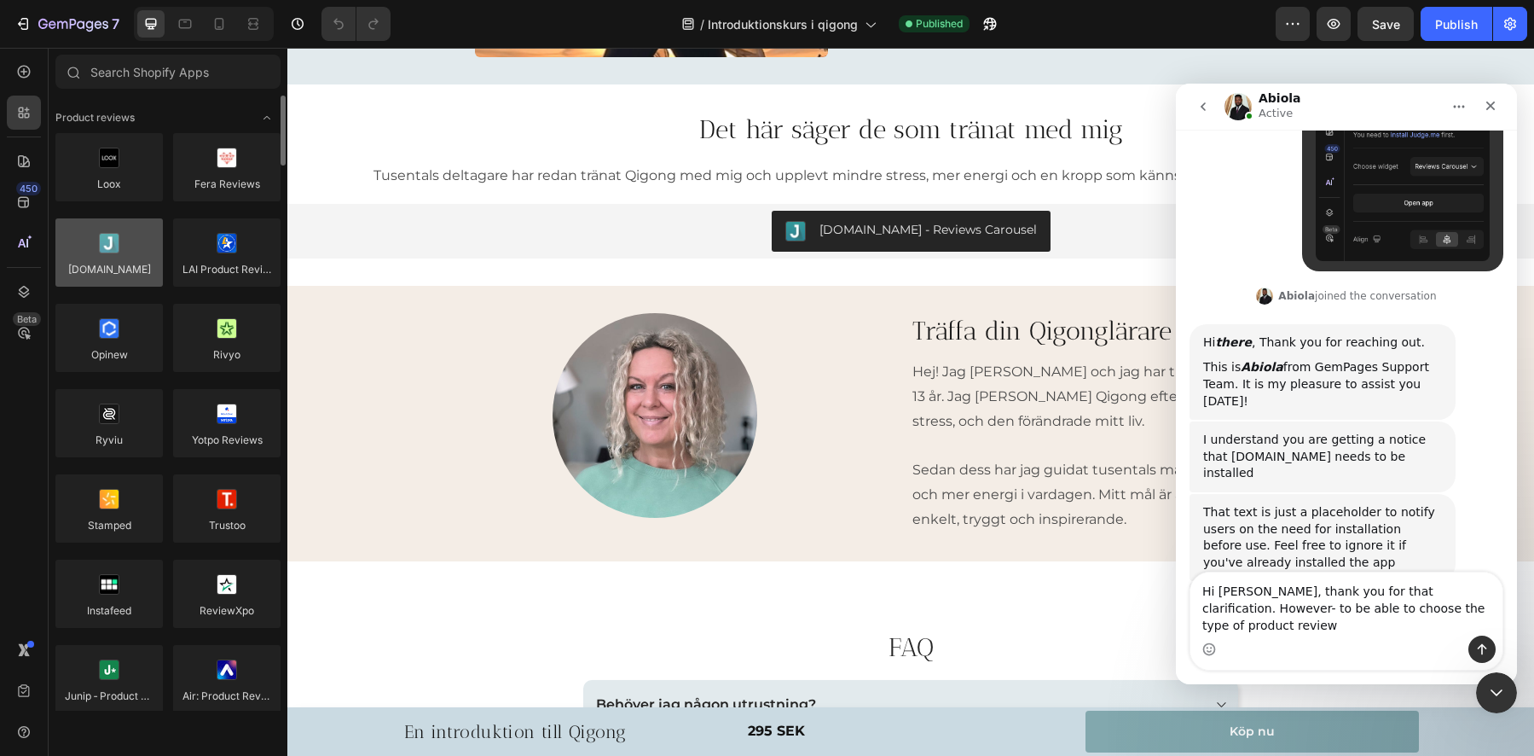
click at [116, 248] on div at bounding box center [108, 252] width 107 height 68
click at [36, 207] on div "450" at bounding box center [24, 202] width 34 height 34
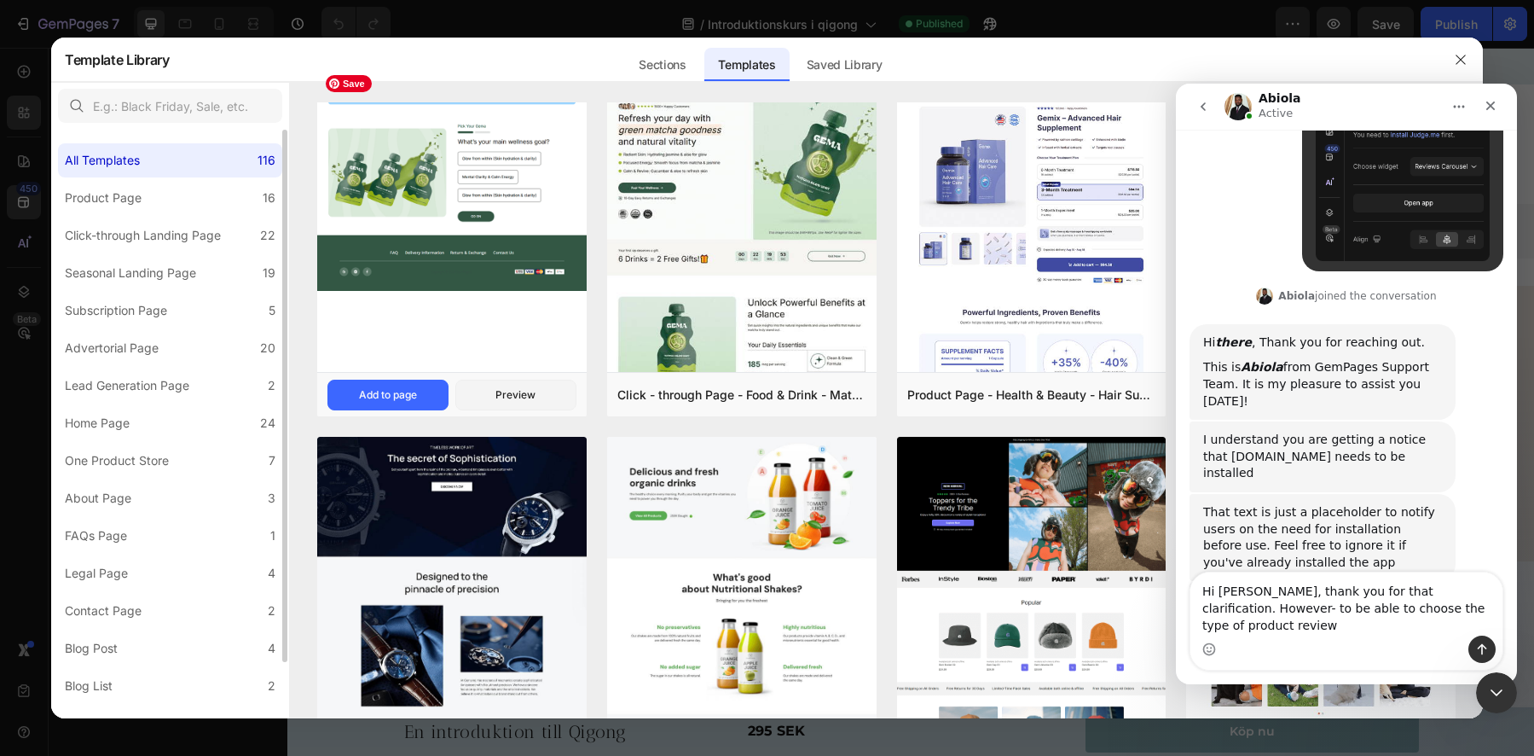
scroll to position [0, 0]
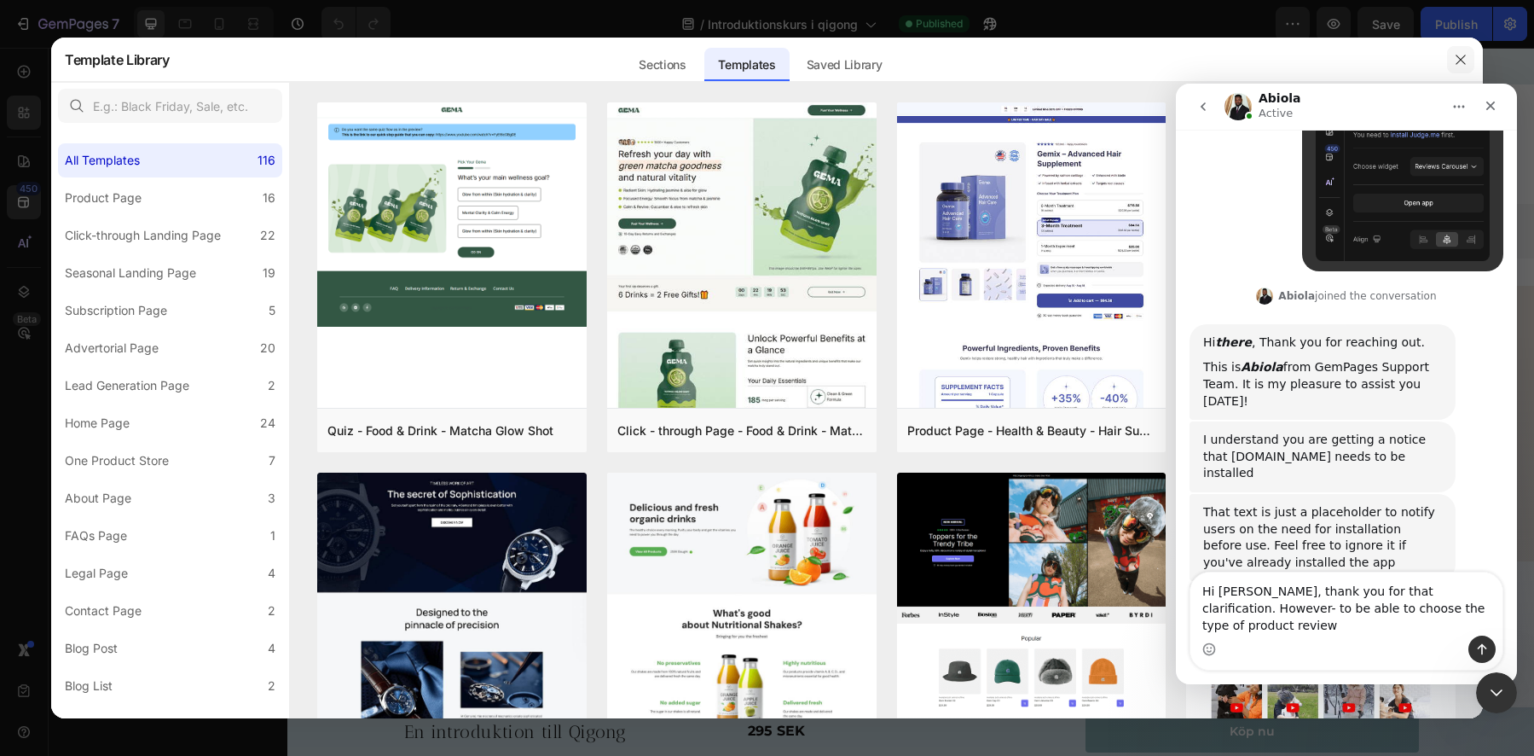
click at [1459, 59] on icon "button" at bounding box center [1461, 60] width 14 height 14
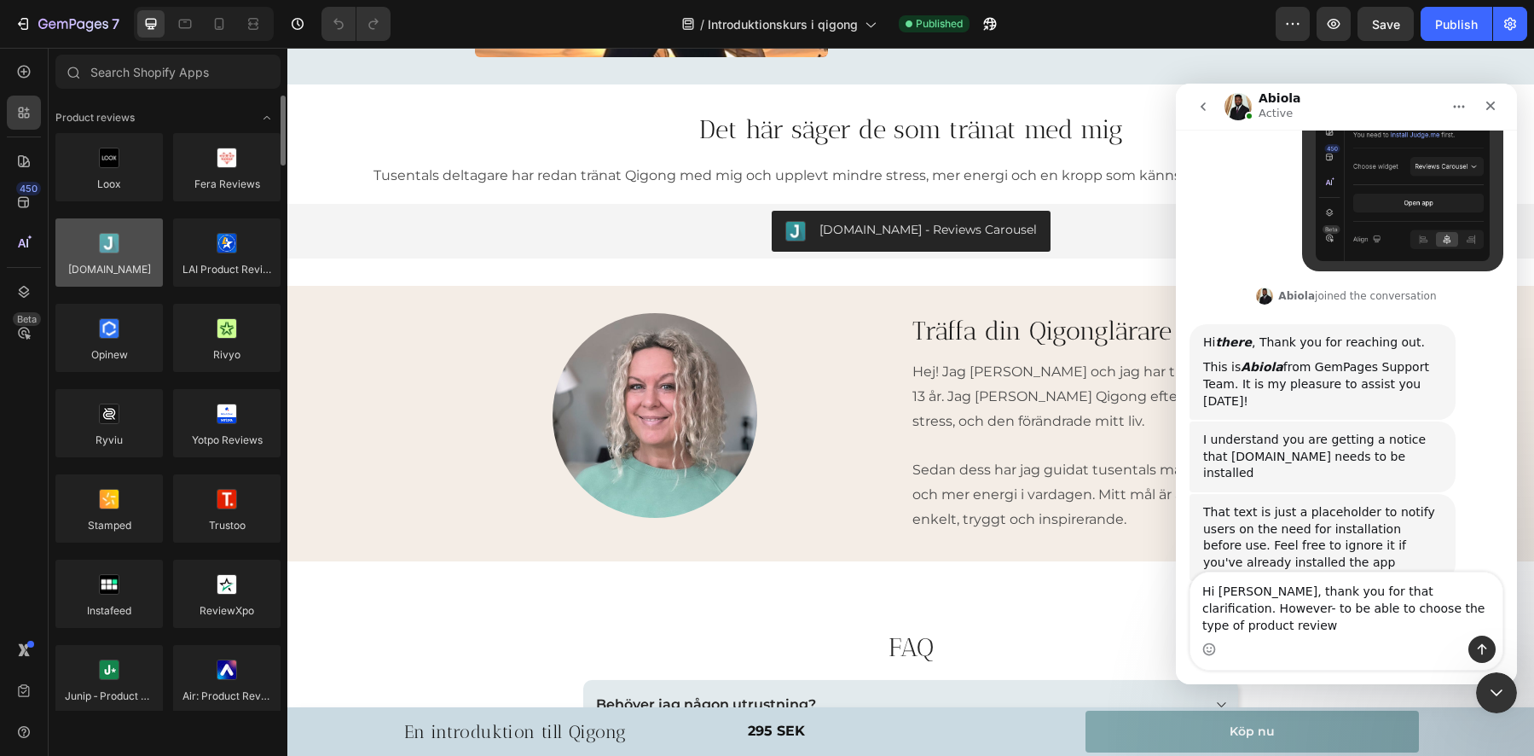
click at [142, 248] on div at bounding box center [108, 252] width 107 height 68
click at [111, 246] on div at bounding box center [108, 252] width 107 height 68
click at [108, 242] on div at bounding box center [108, 252] width 107 height 68
click at [112, 245] on div at bounding box center [108, 252] width 107 height 68
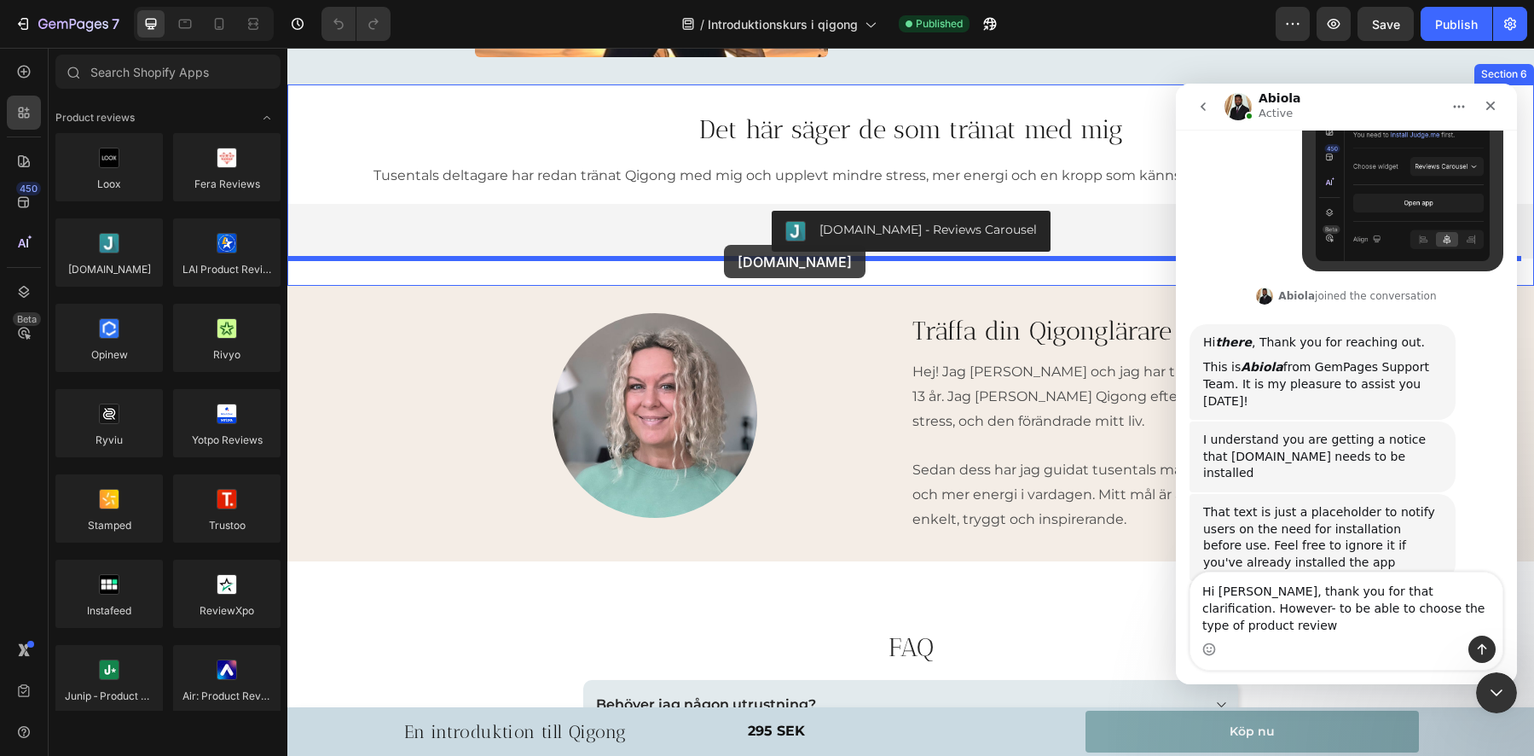
drag, startPoint x: 399, startPoint y: 298, endPoint x: 724, endPoint y: 245, distance: 329.3
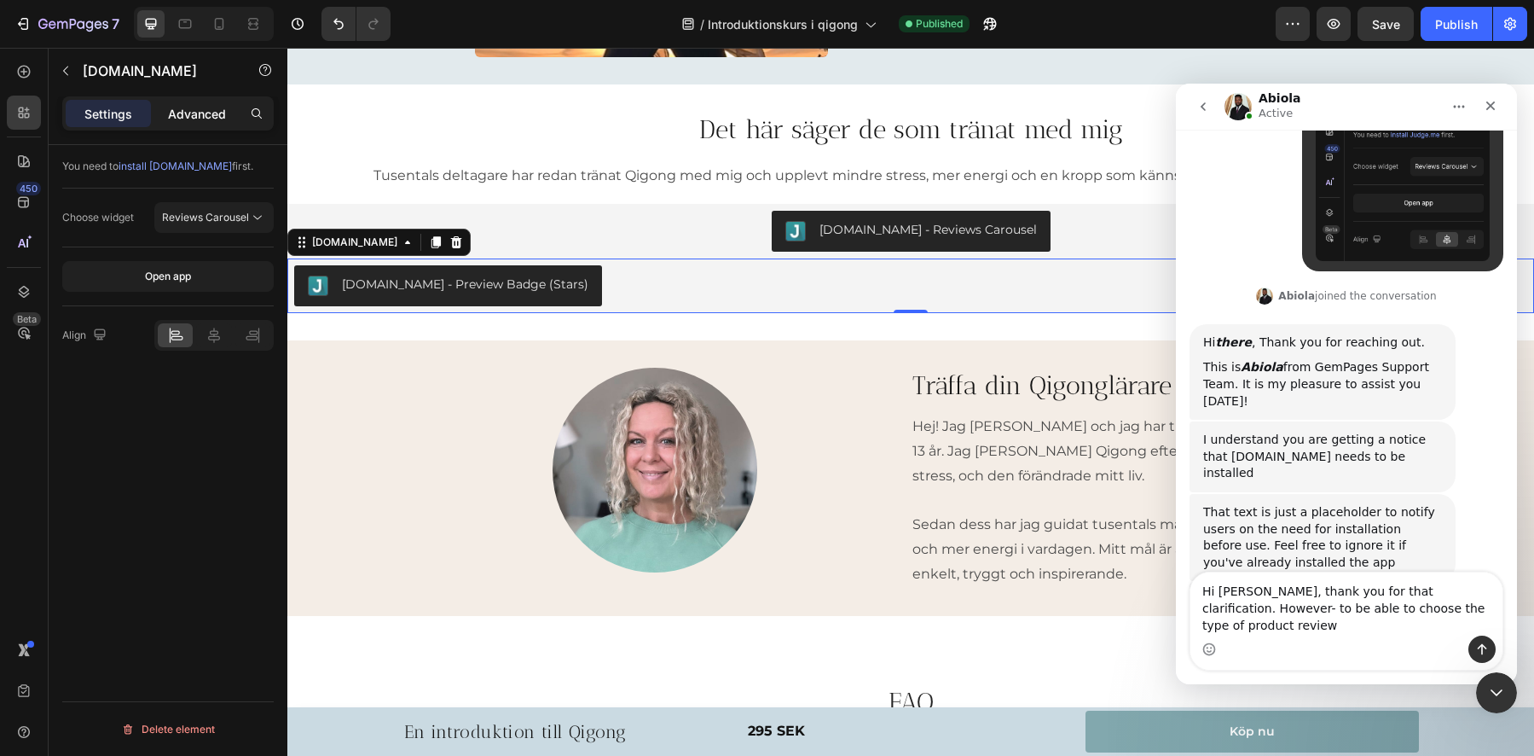
click at [222, 120] on p "Advanced" at bounding box center [197, 114] width 58 height 18
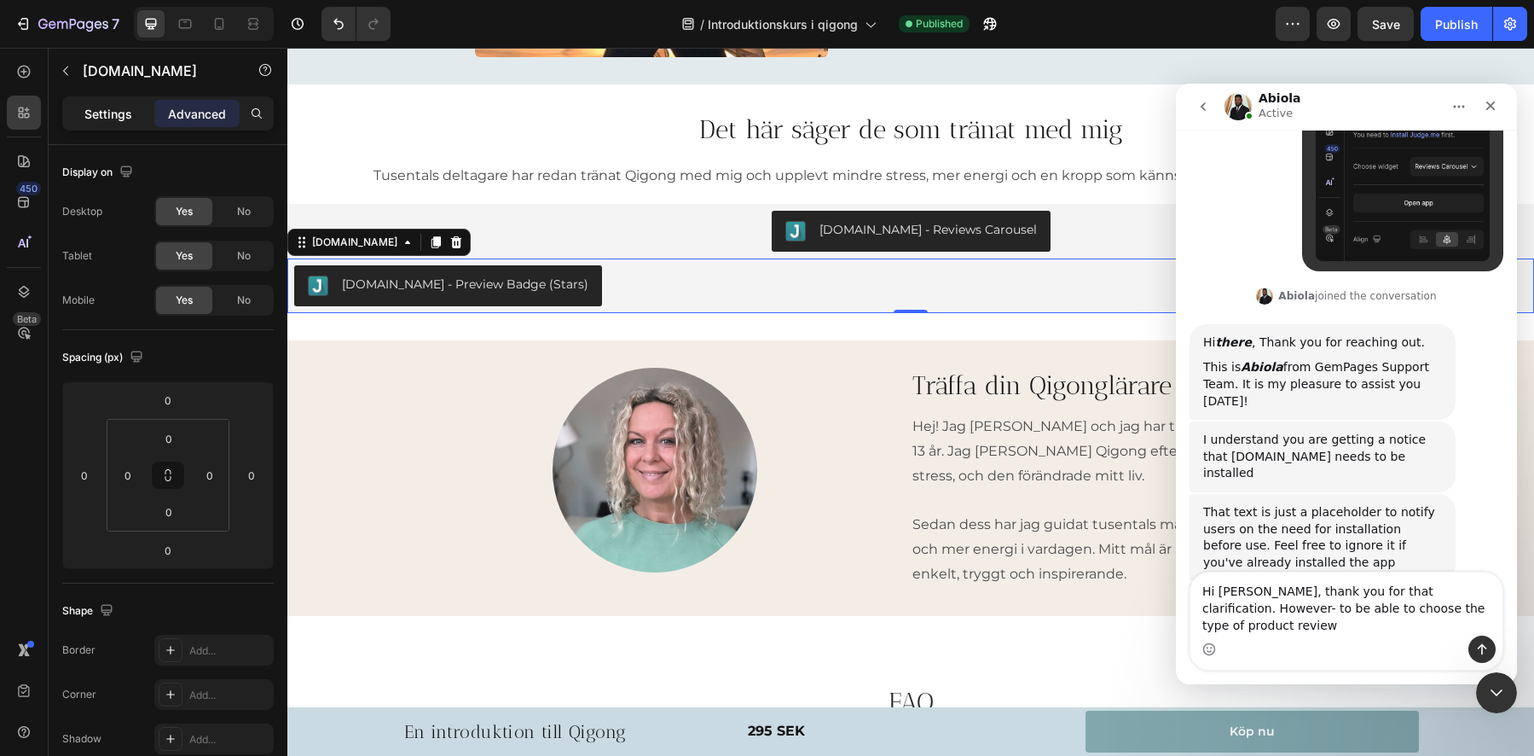
click at [101, 105] on p "Settings" at bounding box center [108, 114] width 48 height 18
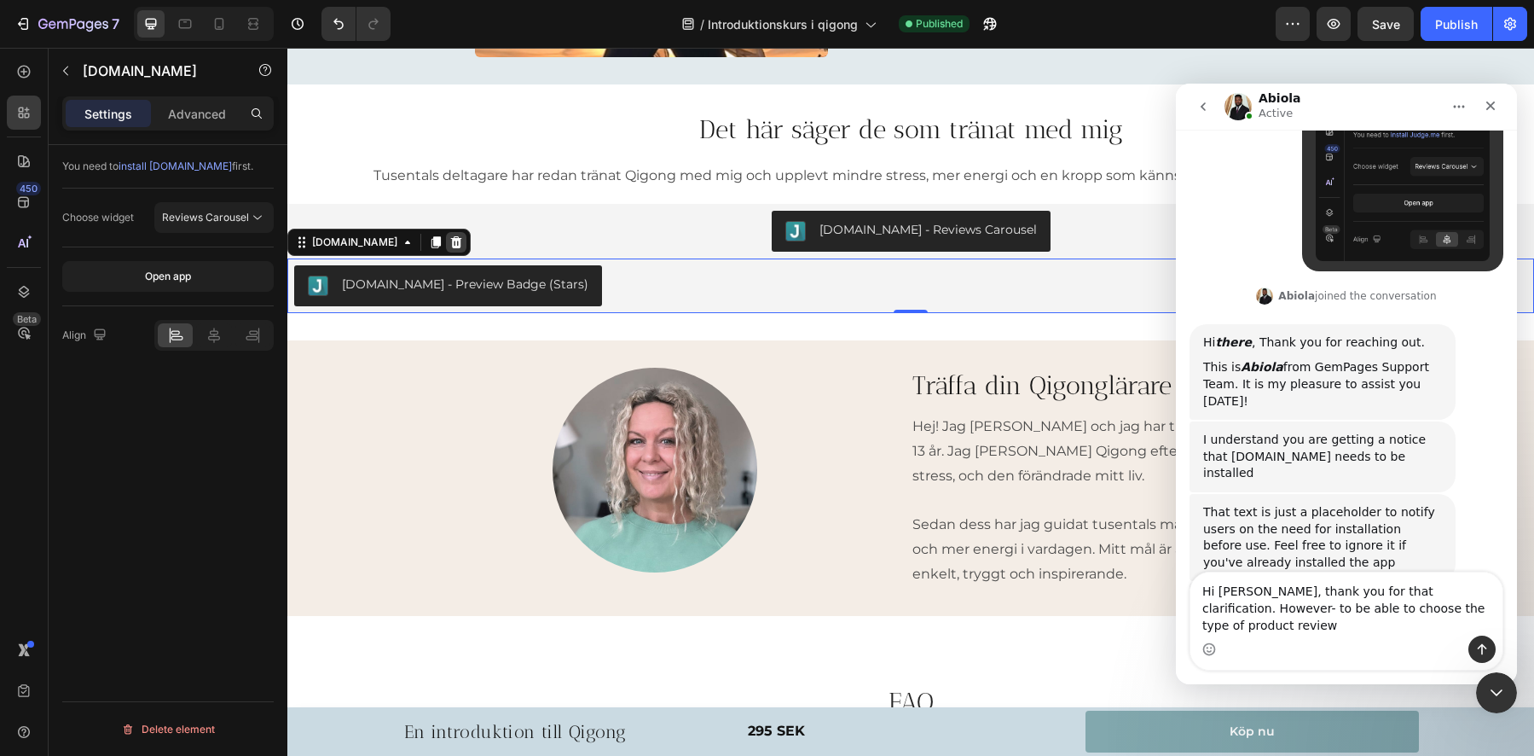
click at [449, 240] on icon at bounding box center [456, 242] width 14 height 14
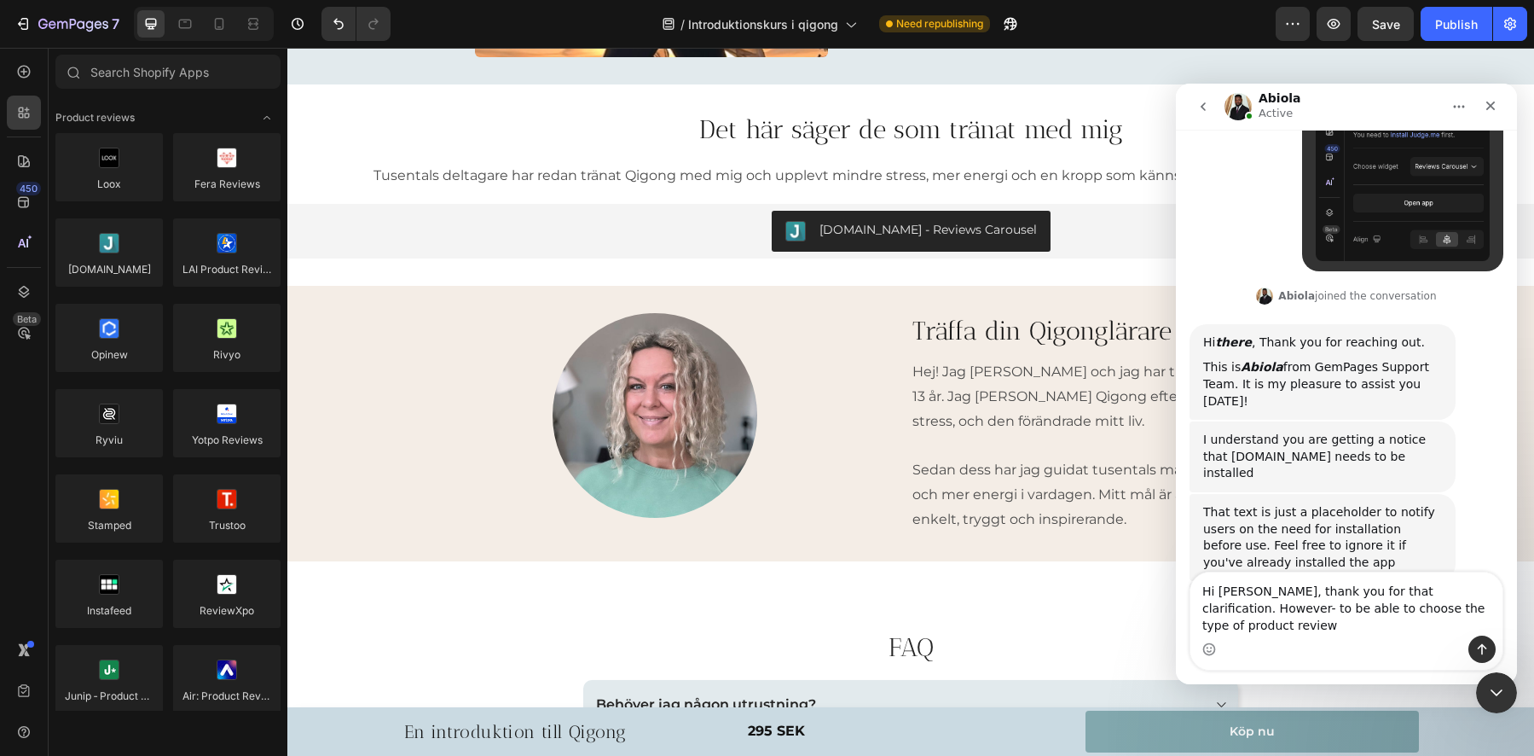
click at [1220, 635] on div "Intercom messenger" at bounding box center [1347, 648] width 312 height 27
click at [1285, 624] on textarea "Hi [PERSON_NAME], thank you for that clarification. However- to be able to choo…" at bounding box center [1347, 603] width 312 height 63
drag, startPoint x: 1475, startPoint y: 624, endPoint x: 1430, endPoint y: 604, distance: 48.8
click at [1430, 603] on textarea "Hi [PERSON_NAME], thank you for that clarification. However- to be able to choo…" at bounding box center [1347, 603] width 312 height 63
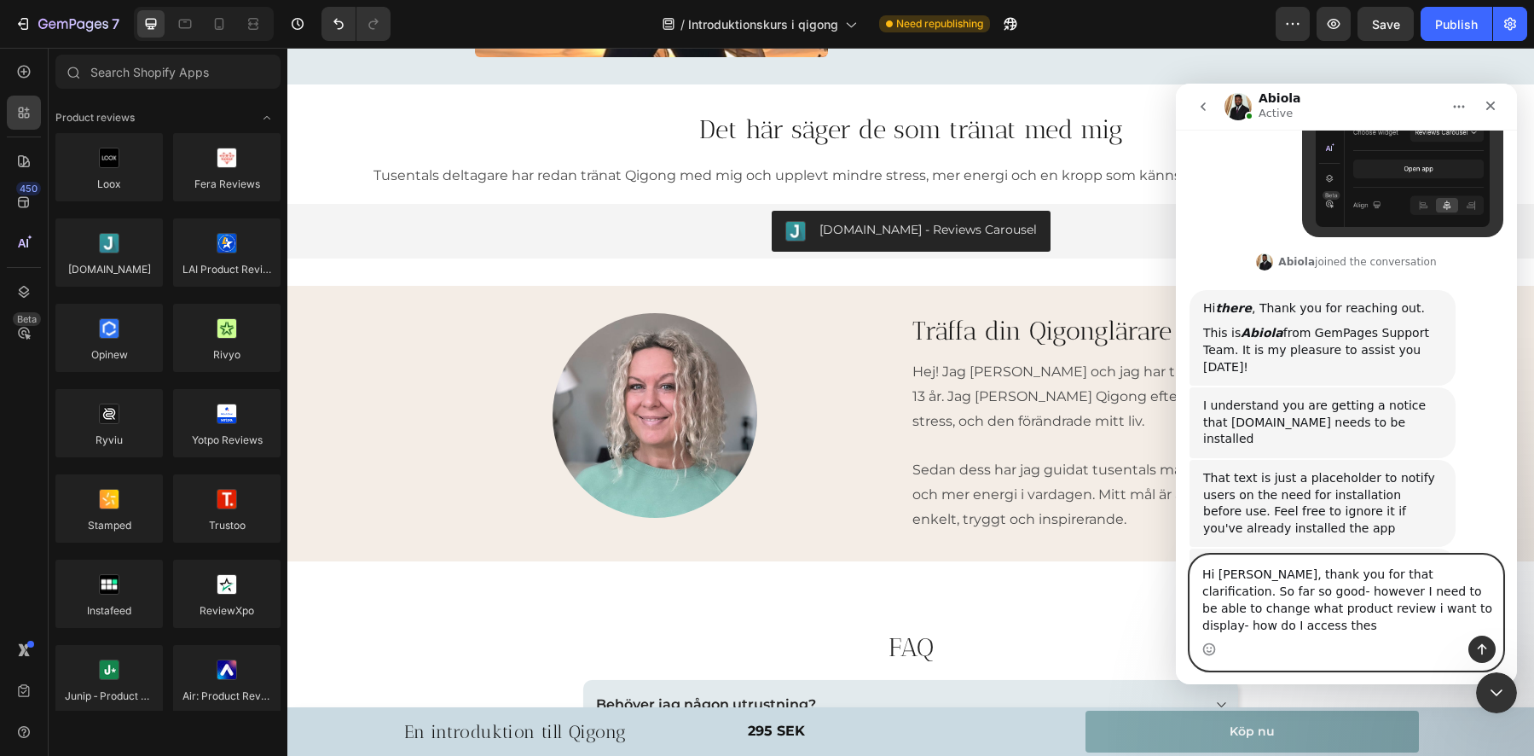
scroll to position [742, 0]
type textarea "Hi [PERSON_NAME], thank you for that clarification. So far so good- however I n…"
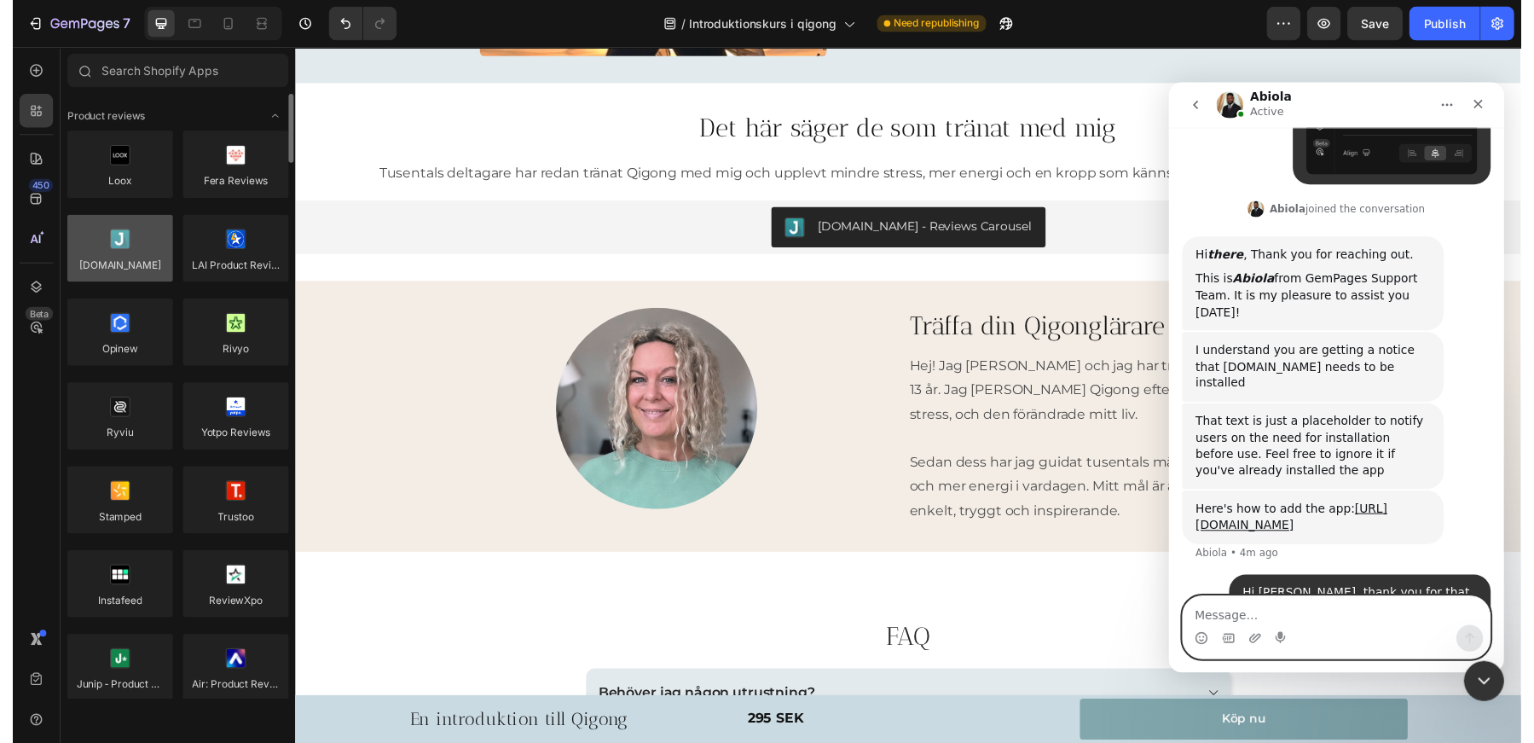
scroll to position [775, 0]
